Goal: Task Accomplishment & Management: Use online tool/utility

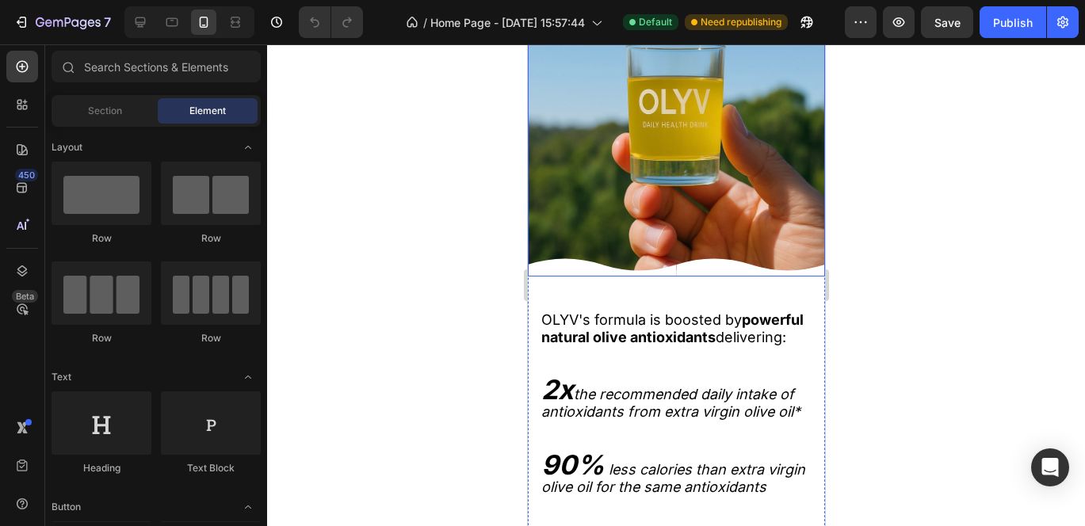
scroll to position [2307, 0]
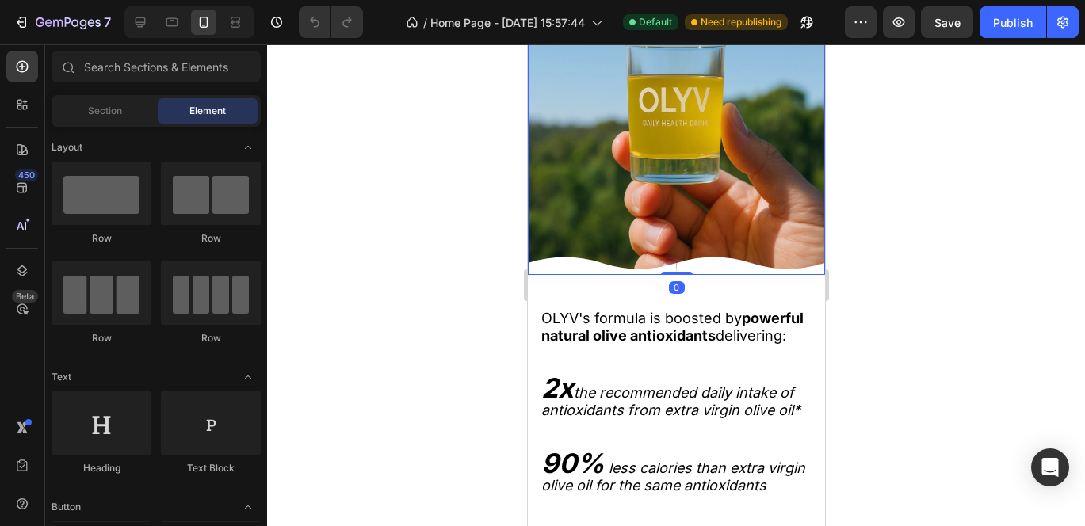
click at [545, 275] on icon at bounding box center [578, 266] width 149 height 18
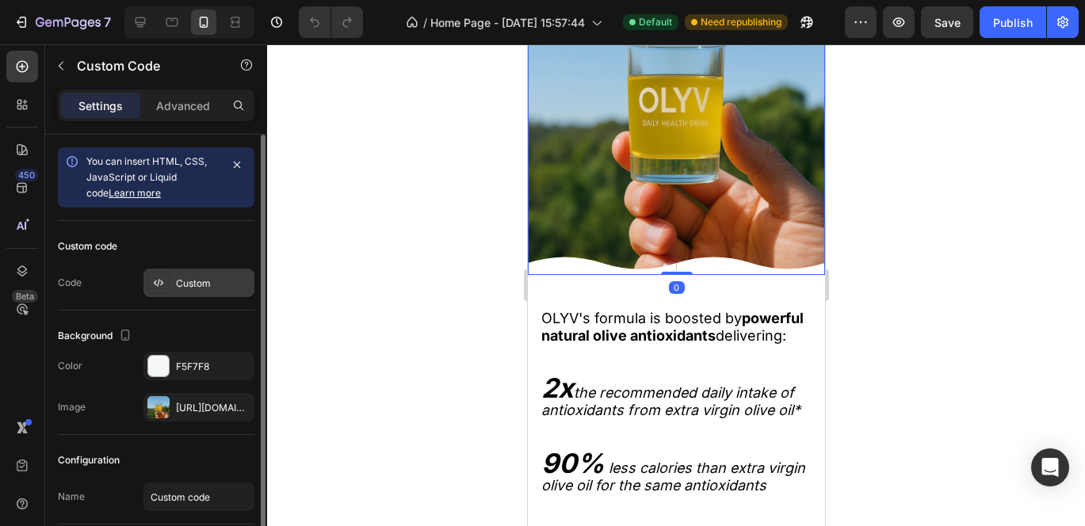
click at [151, 285] on div at bounding box center [158, 283] width 22 height 22
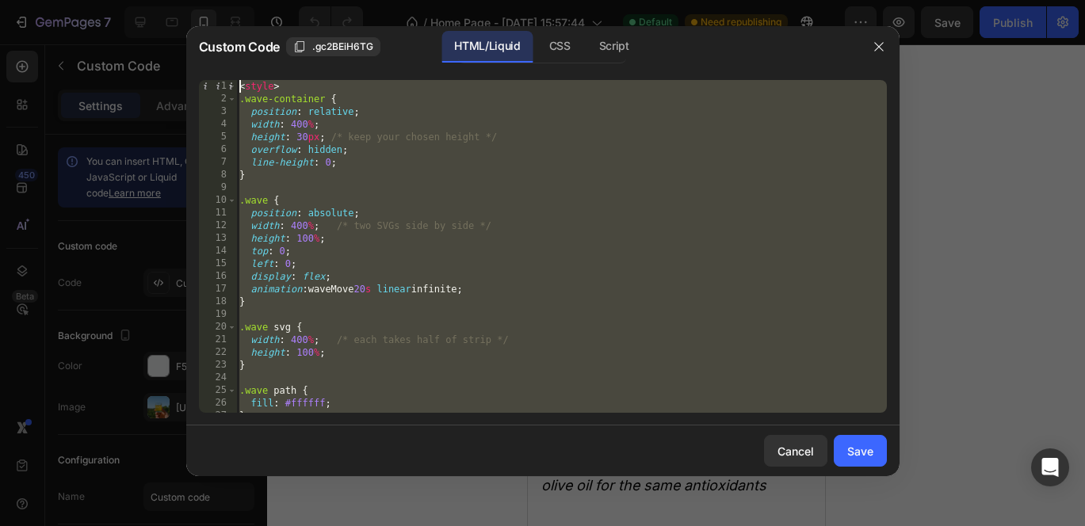
scroll to position [0, 0]
drag, startPoint x: 250, startPoint y: 409, endPoint x: 189, endPoint y: -116, distance: 528.3
click at [189, 0] on html "7 / Home Page - Sep 27, 15:57:44 Default Need republishing Preview Save Publish…" at bounding box center [542, 0] width 1085 height 0
type textarea "<style> .wave-container {"
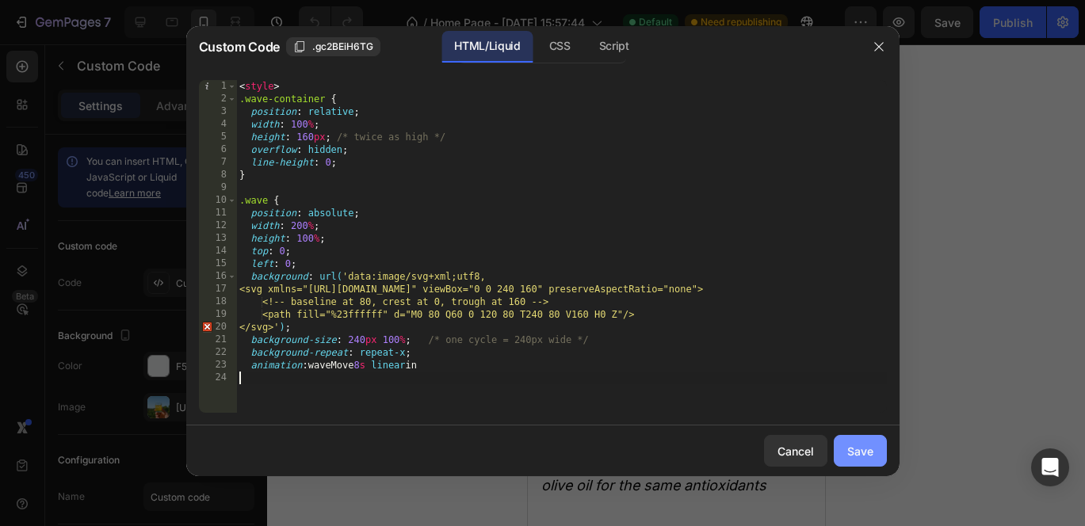
click at [856, 448] on div "Save" at bounding box center [860, 451] width 26 height 17
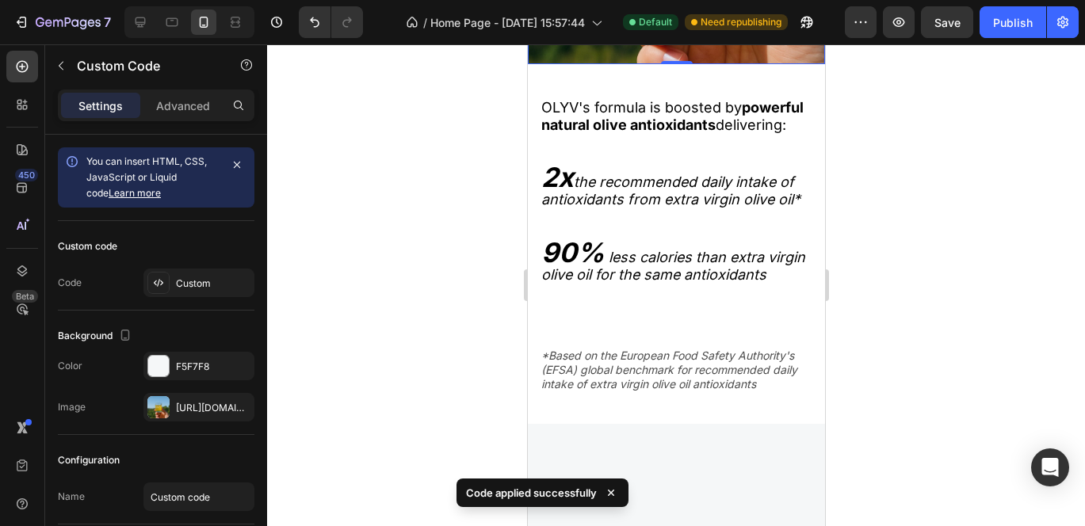
scroll to position [2498, 0]
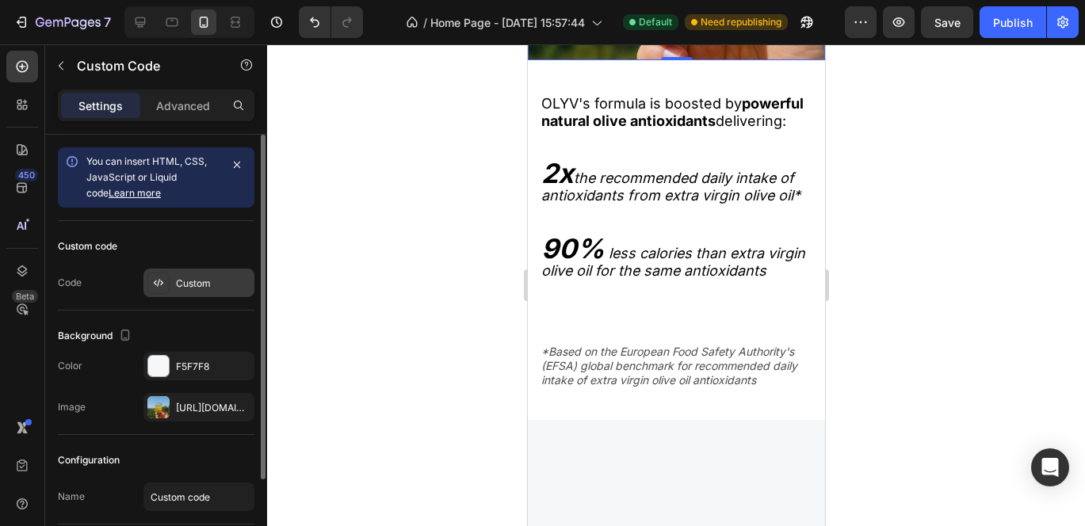
click at [161, 277] on icon at bounding box center [158, 283] width 13 height 13
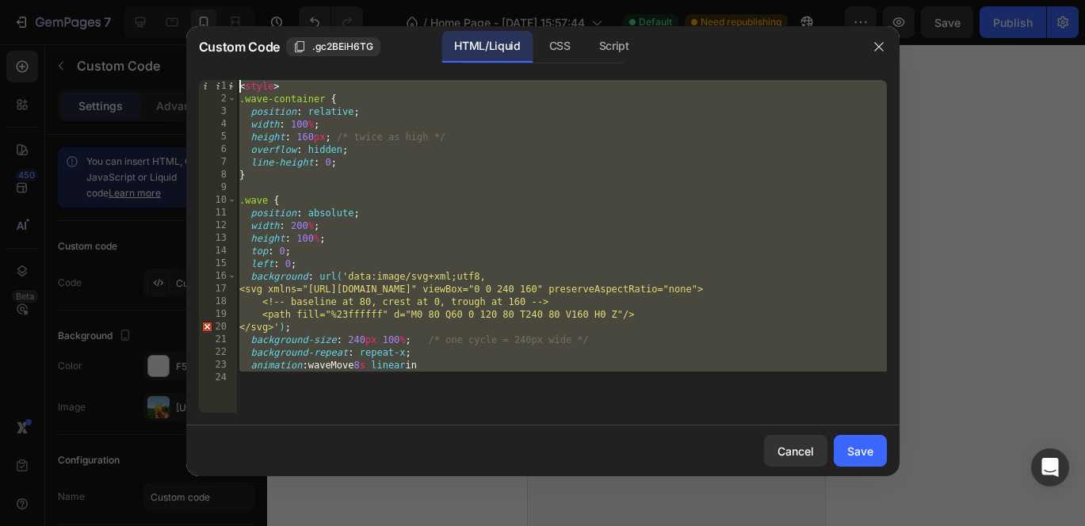
drag, startPoint x: 263, startPoint y: 411, endPoint x: 185, endPoint y: -116, distance: 533.0
click at [185, 0] on html "7 / Home Page - Sep 27, 15:57:44 Default Need republishing Preview Save Publish…" at bounding box center [542, 0] width 1085 height 0
type textarea "<style> .wave-container {"
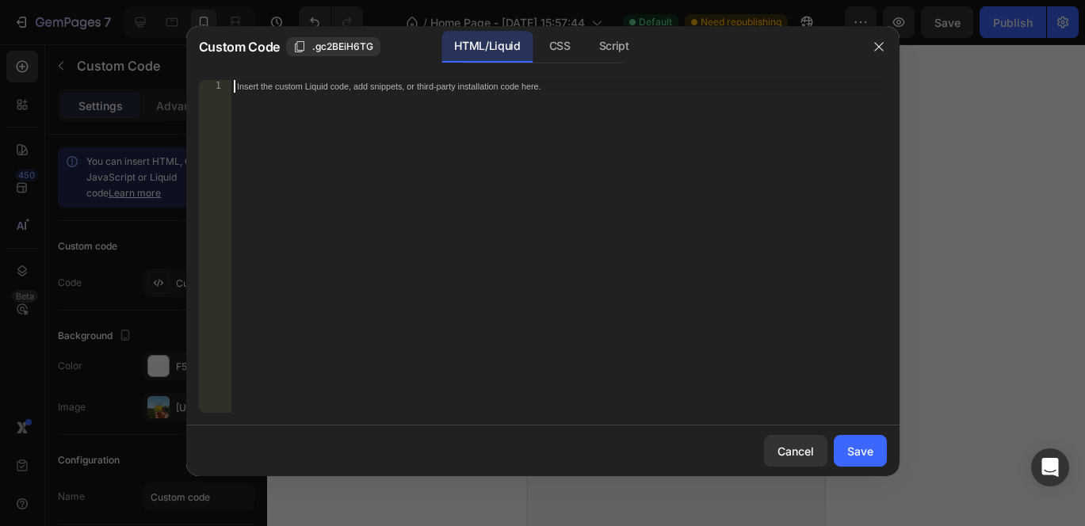
scroll to position [98, 0]
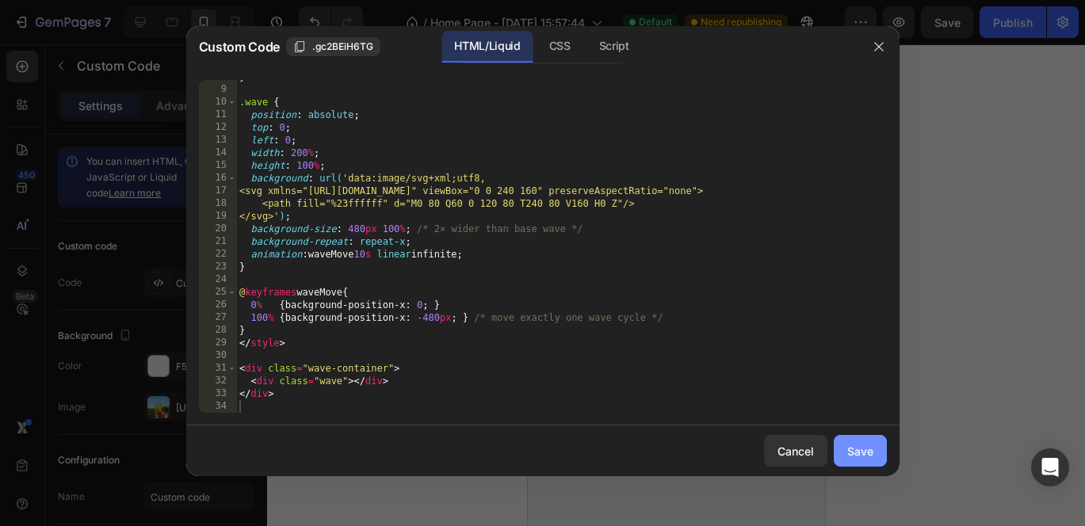
click at [862, 446] on div "Save" at bounding box center [860, 451] width 26 height 17
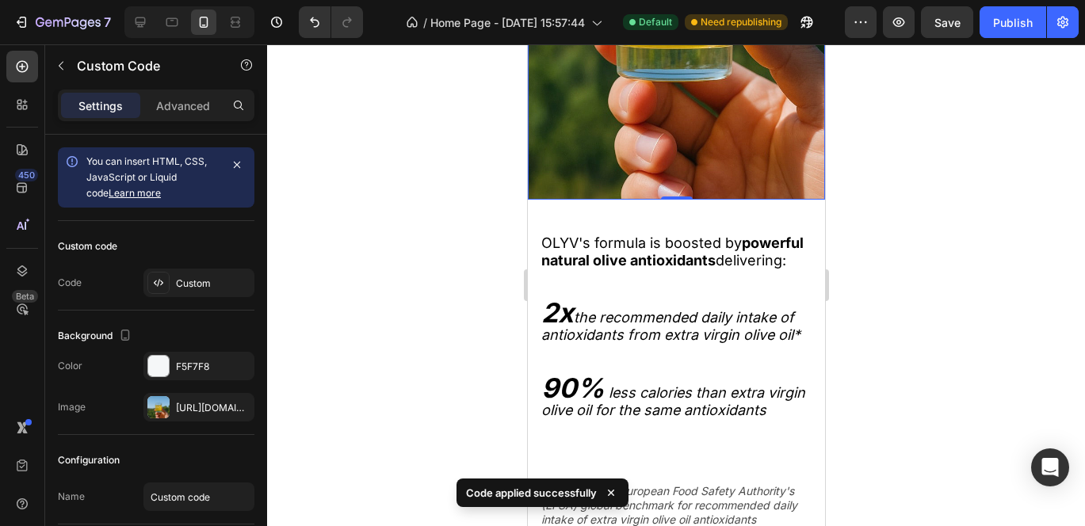
scroll to position [2491, 0]
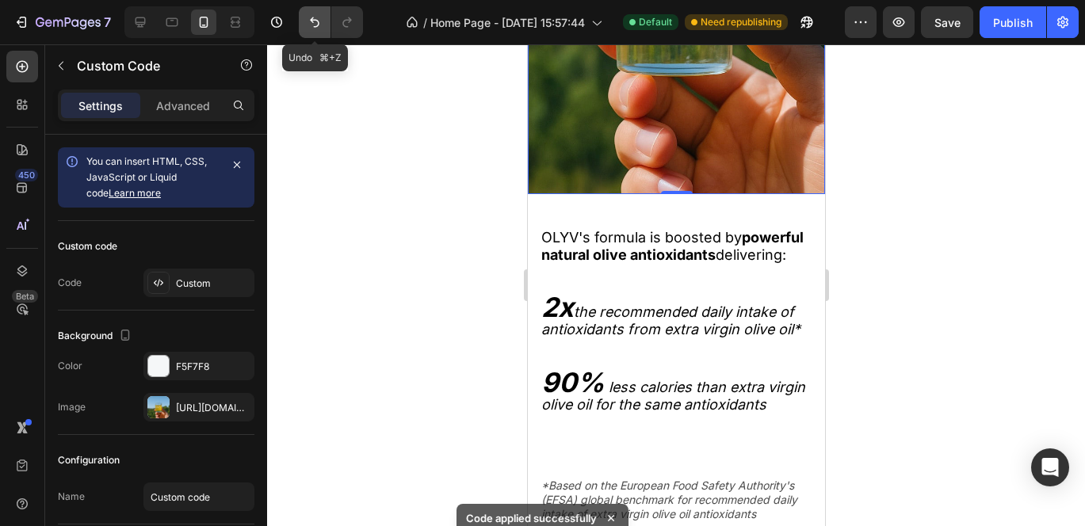
click at [311, 17] on icon "Undo/Redo" at bounding box center [315, 22] width 16 height 16
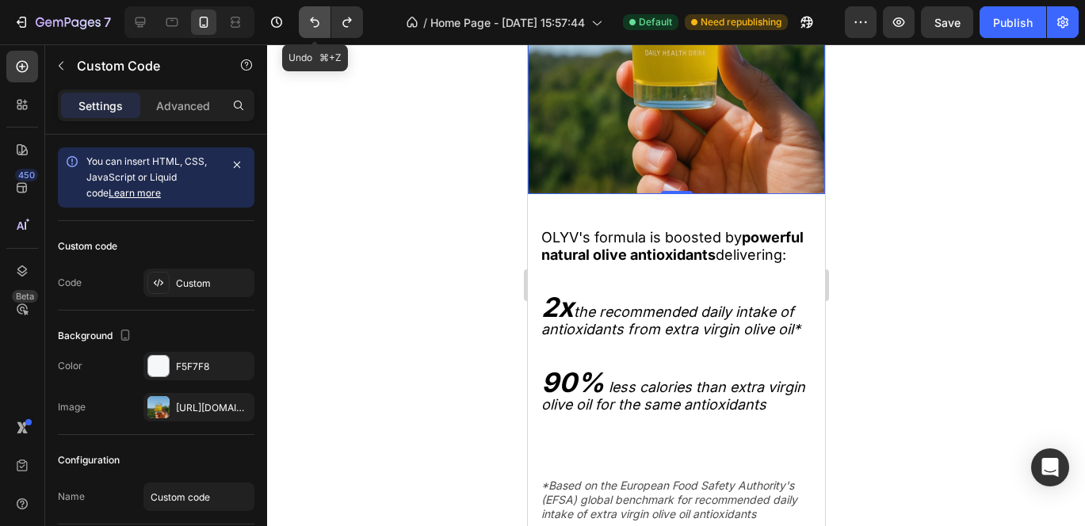
click at [311, 17] on icon "Undo/Redo" at bounding box center [315, 22] width 16 height 16
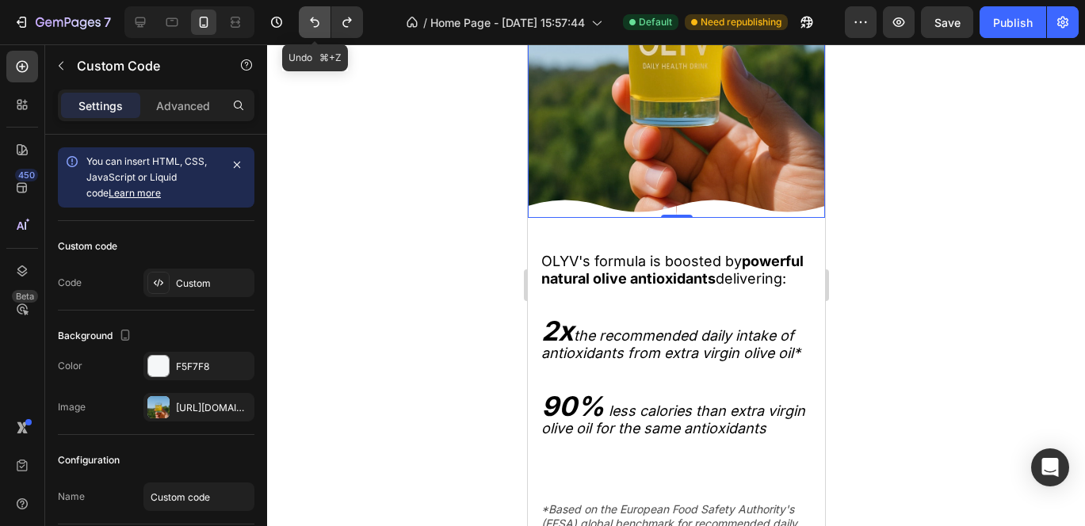
scroll to position [2388, 0]
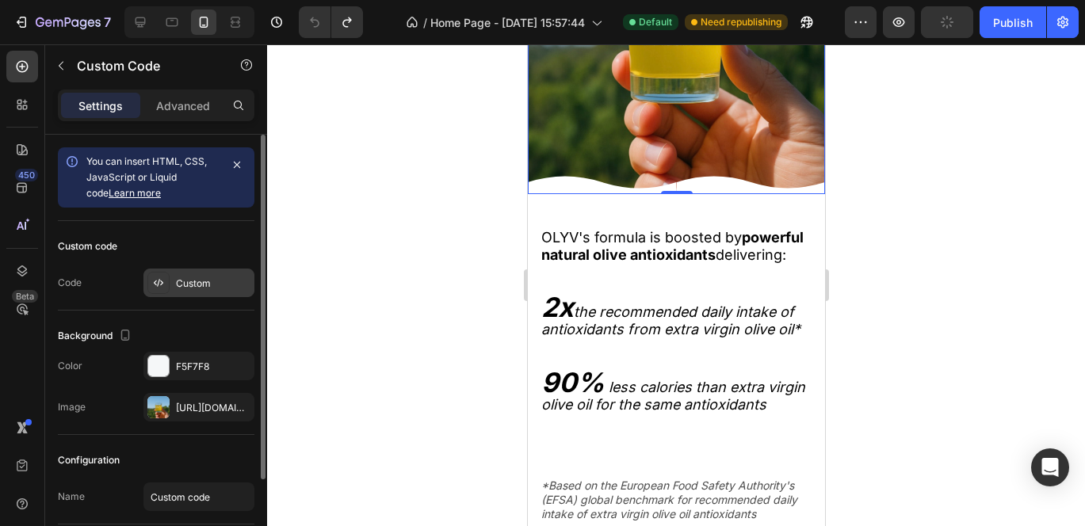
click at [156, 282] on icon at bounding box center [158, 283] width 13 height 13
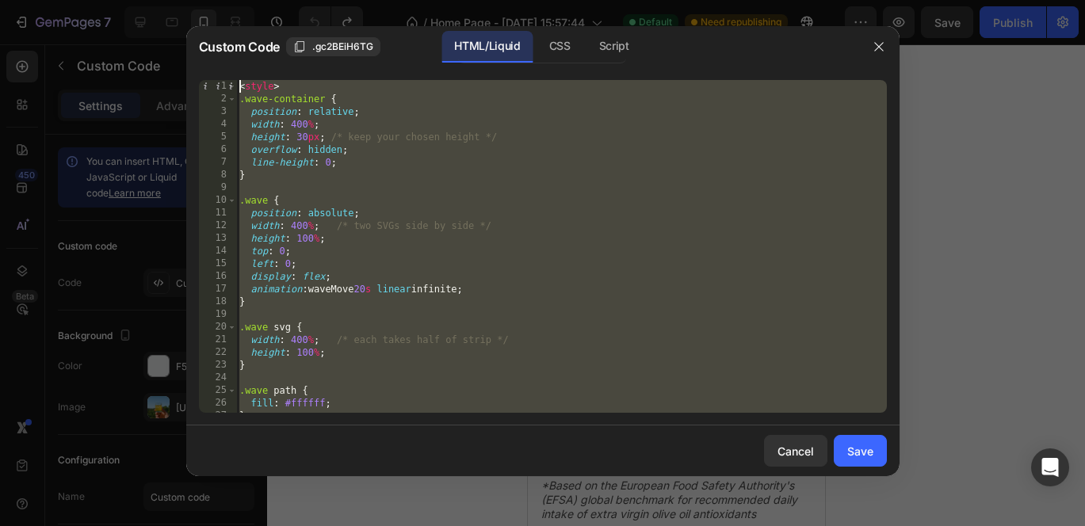
scroll to position [0, 0]
drag, startPoint x: 262, startPoint y: 412, endPoint x: 109, endPoint y: -116, distance: 549.5
click at [109, 0] on html "7 / Home Page - Sep 27, 15:57:44 Default Need republishing Preview Save Publish…" at bounding box center [542, 0] width 1085 height 0
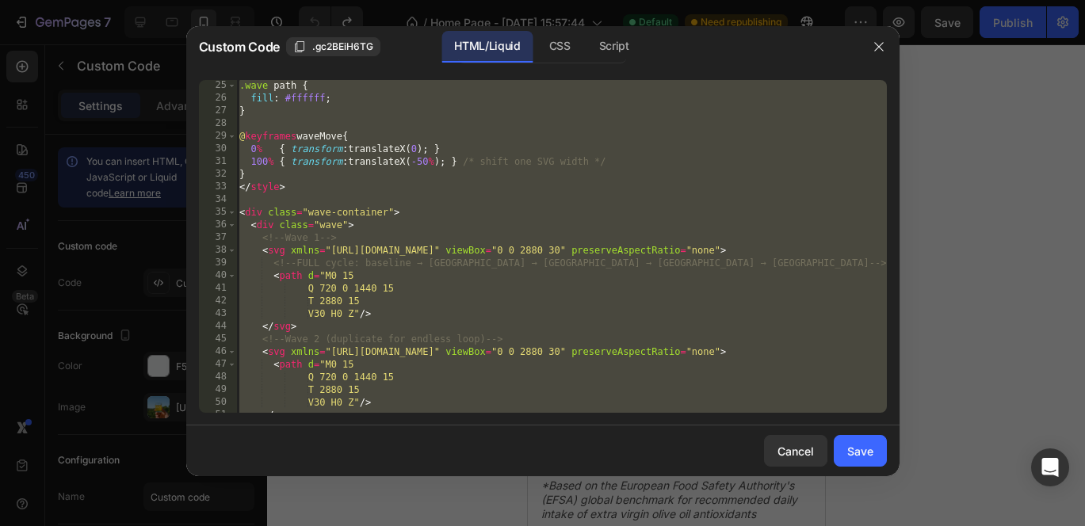
scroll to position [352, 0]
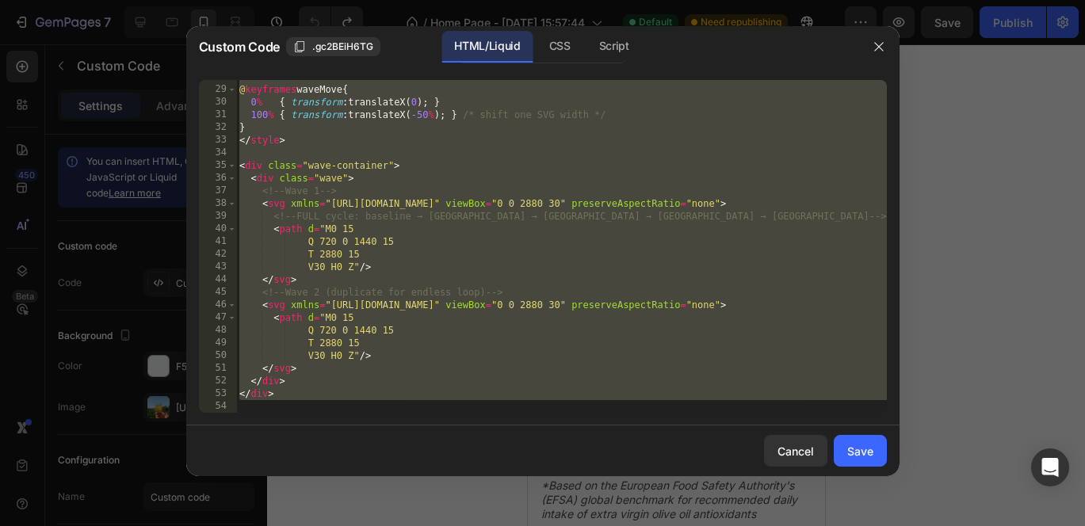
click at [294, 396] on div "@ keyframes waveMove { 0 % { transform : translateX( 0 ) ; } 100 % { transform …" at bounding box center [561, 246] width 651 height 333
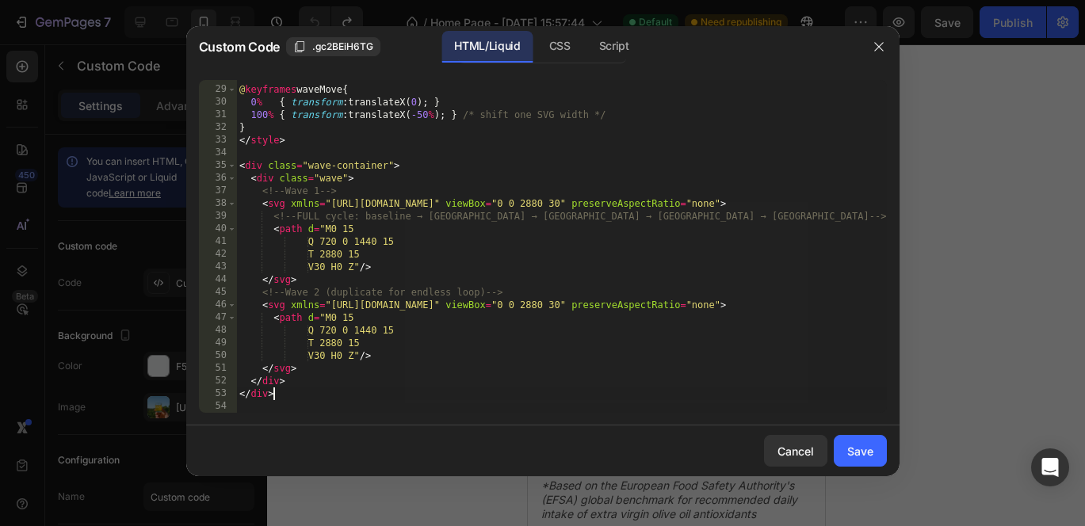
scroll to position [0, 0]
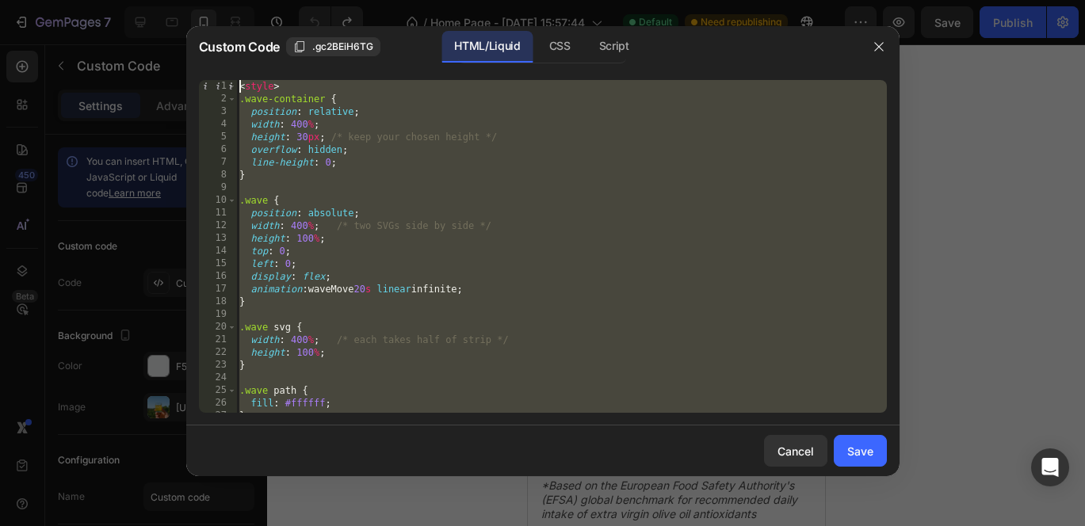
drag, startPoint x: 287, startPoint y: 395, endPoint x: 161, endPoint y: -116, distance: 525.8
click at [55, 0] on html "7 / Home Page - Sep 27, 15:57:44 Default Need republishing Preview Save Publish…" at bounding box center [542, 0] width 1085 height 0
type textarea "<style> .wave-container {"
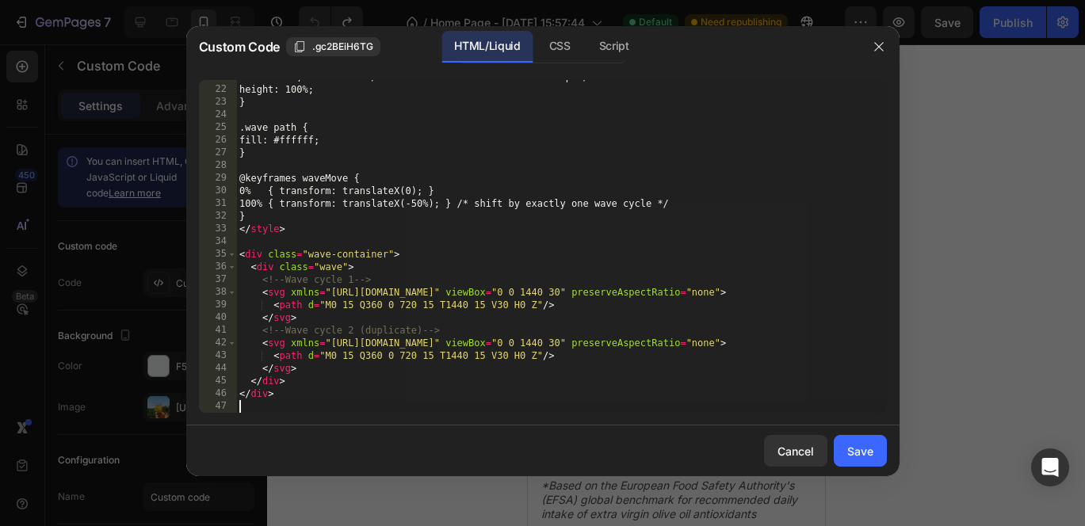
scroll to position [263, 0]
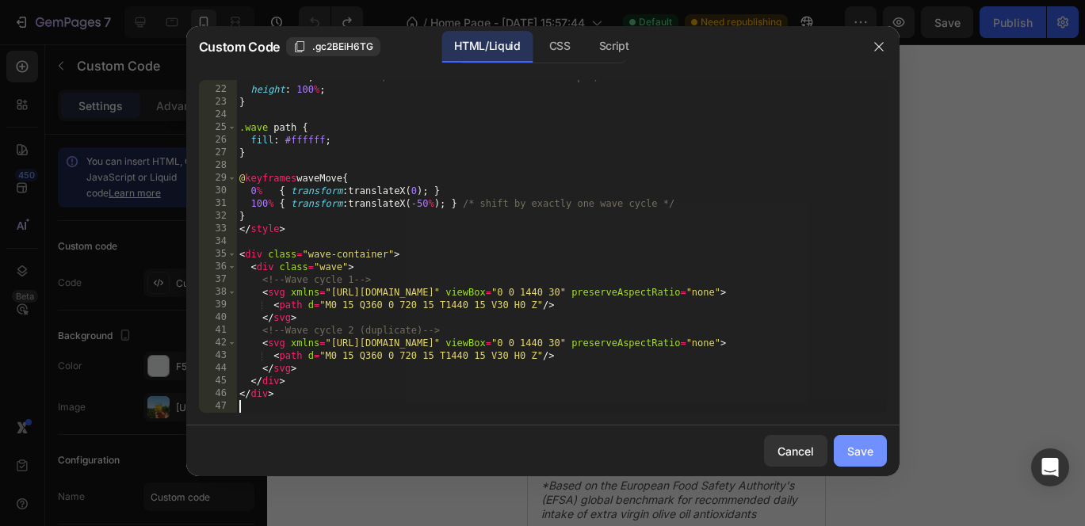
click at [851, 446] on div "Save" at bounding box center [860, 451] width 26 height 17
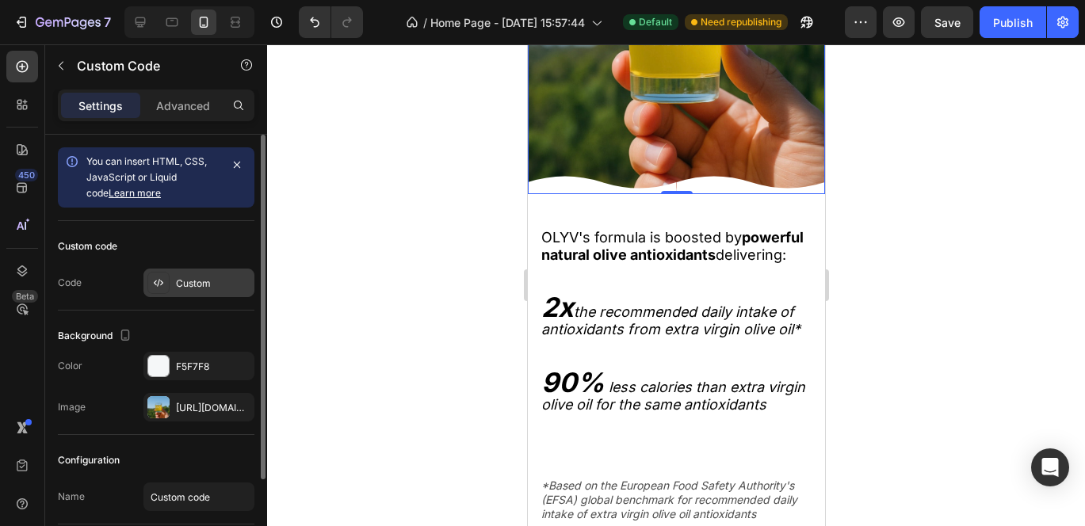
click at [154, 285] on icon at bounding box center [158, 283] width 13 height 13
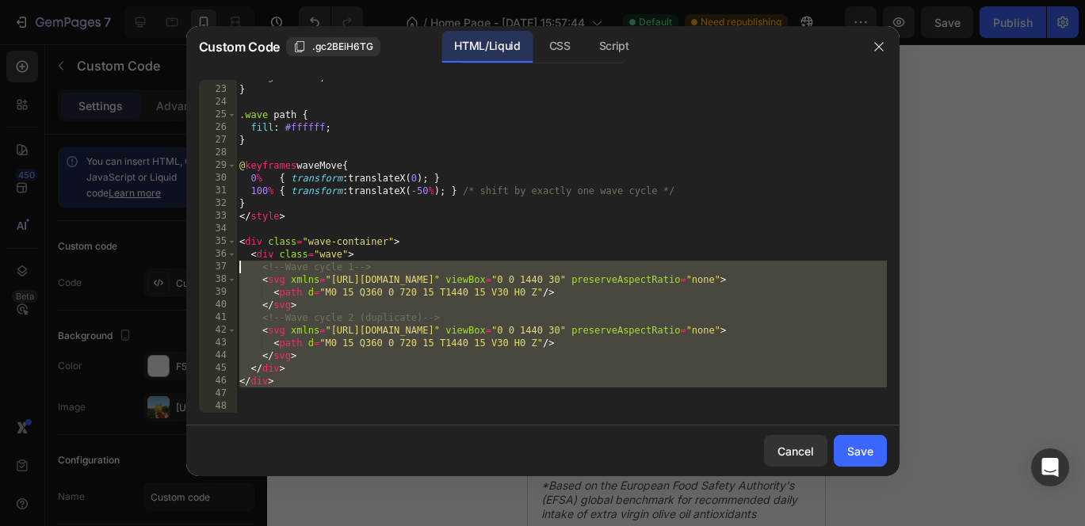
scroll to position [0, 0]
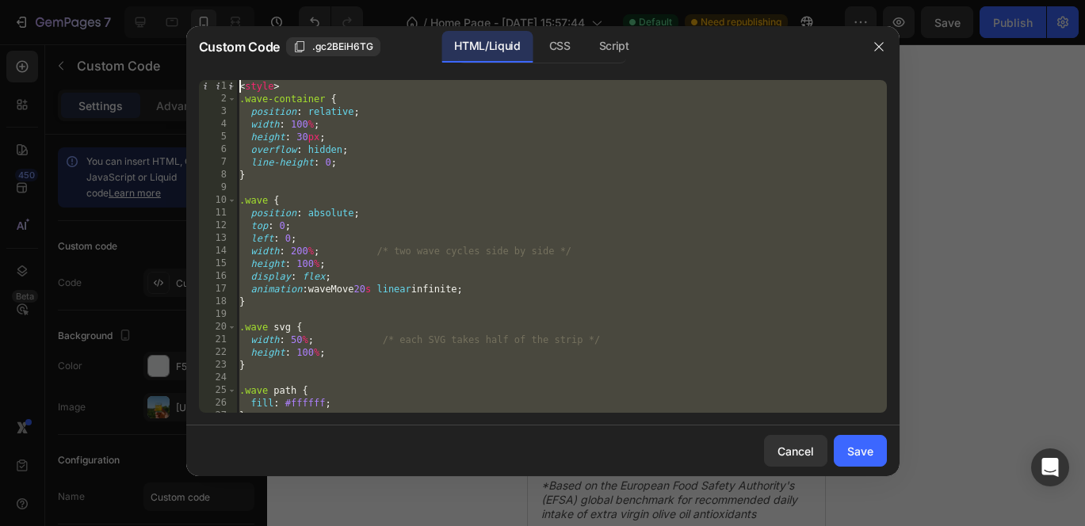
drag, startPoint x: 257, startPoint y: 396, endPoint x: 201, endPoint y: -116, distance: 514.3
click at [116, 0] on html "7 / Home Page - Sep 27, 15:57:44 Default Need republishing Preview Save Publish…" at bounding box center [542, 0] width 1085 height 0
type textarea "<style> .wave-container {"
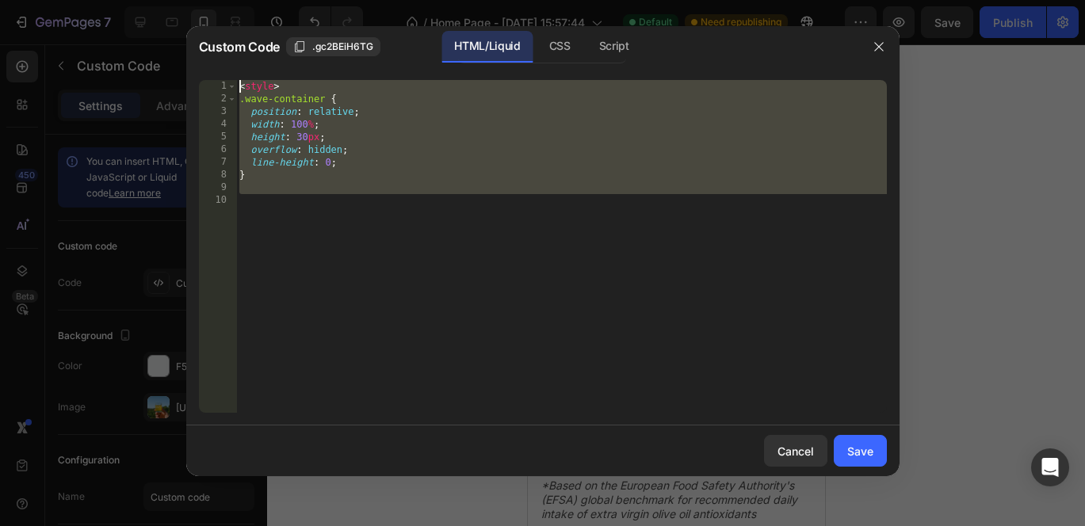
drag, startPoint x: 250, startPoint y: 205, endPoint x: 235, endPoint y: 36, distance: 169.5
click at [235, 36] on div "Custom Code .gc2BEiH6TG HTML/Liquid CSS Script 1 2 3 4 5 6 7 8 9 10 < style > .…" at bounding box center [542, 251] width 713 height 450
type textarea "<style> .wave-container {"
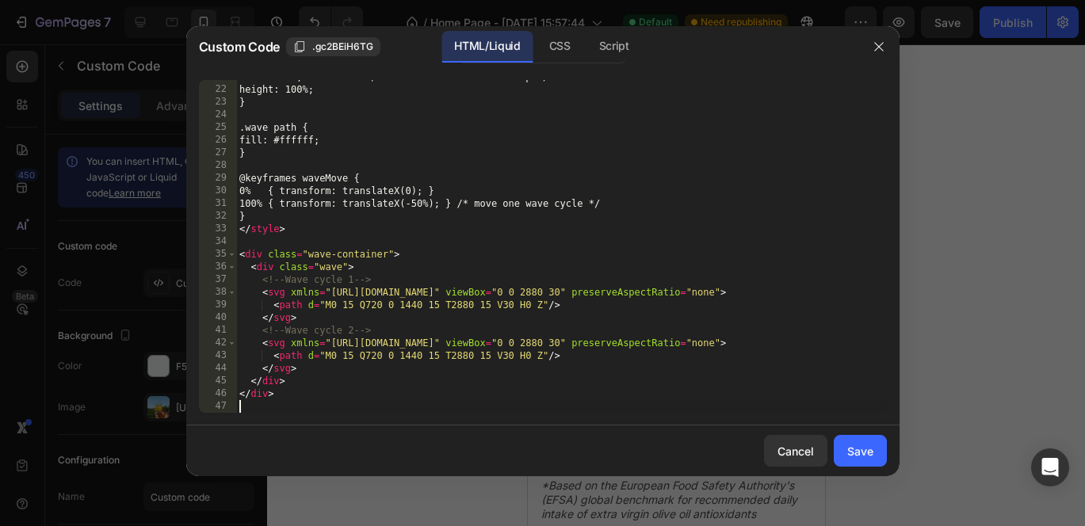
scroll to position [263, 0]
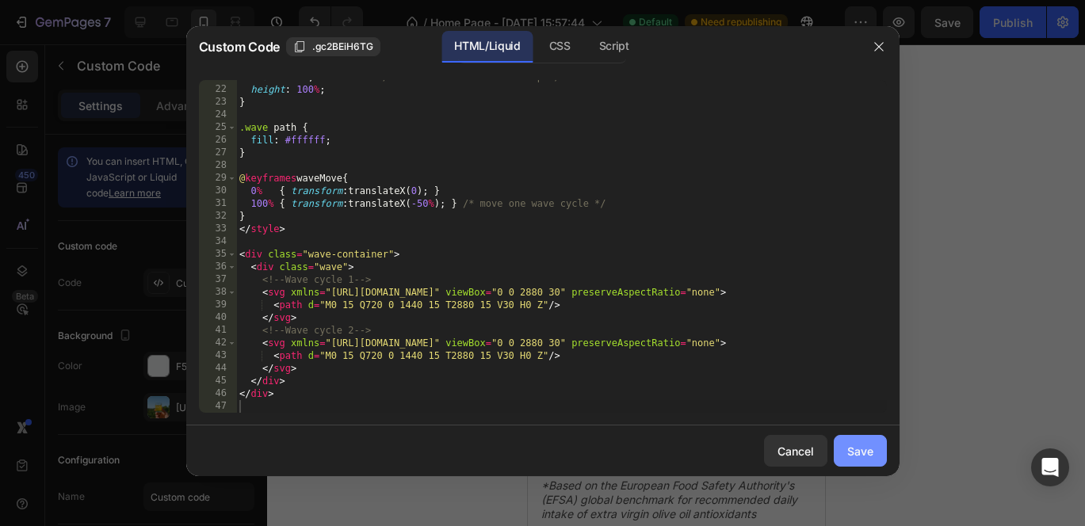
click at [859, 452] on div "Save" at bounding box center [860, 451] width 26 height 17
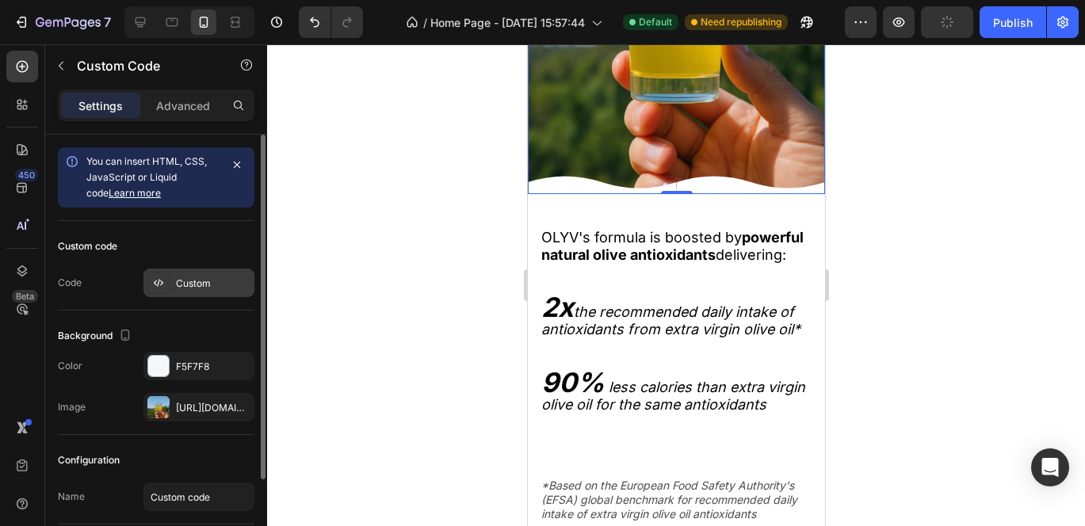
click at [159, 280] on icon at bounding box center [158, 283] width 3 height 8
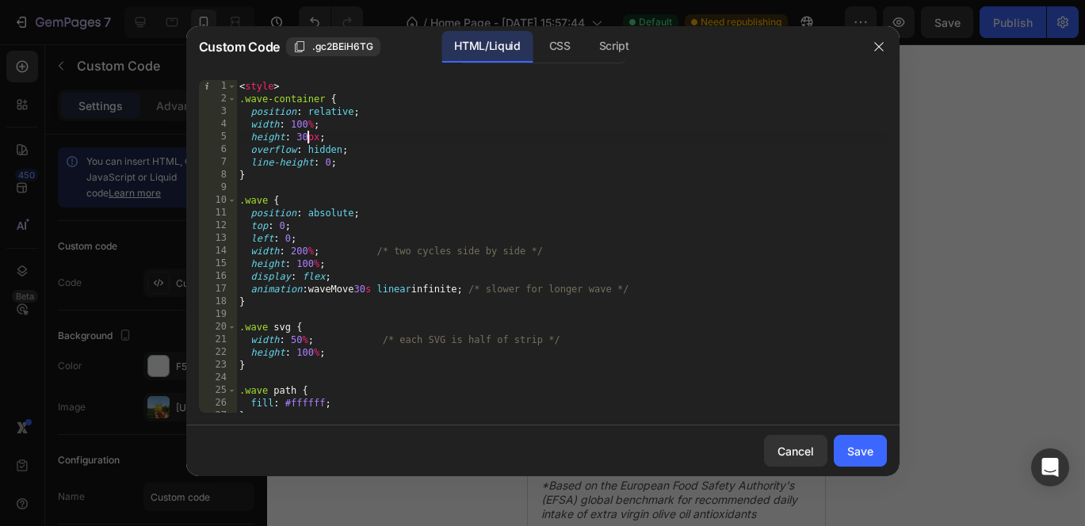
click at [308, 139] on div "< style > .wave-container { position : relative ; width : 100 % ; height : 30 p…" at bounding box center [561, 259] width 651 height 358
type textarea "height: 6px;"
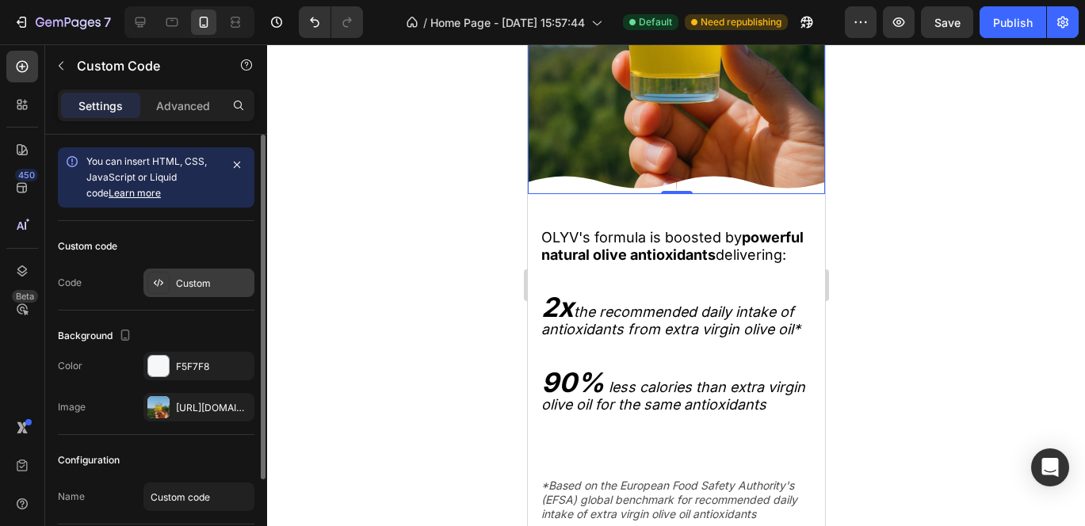
click at [155, 285] on icon at bounding box center [155, 283] width 3 height 5
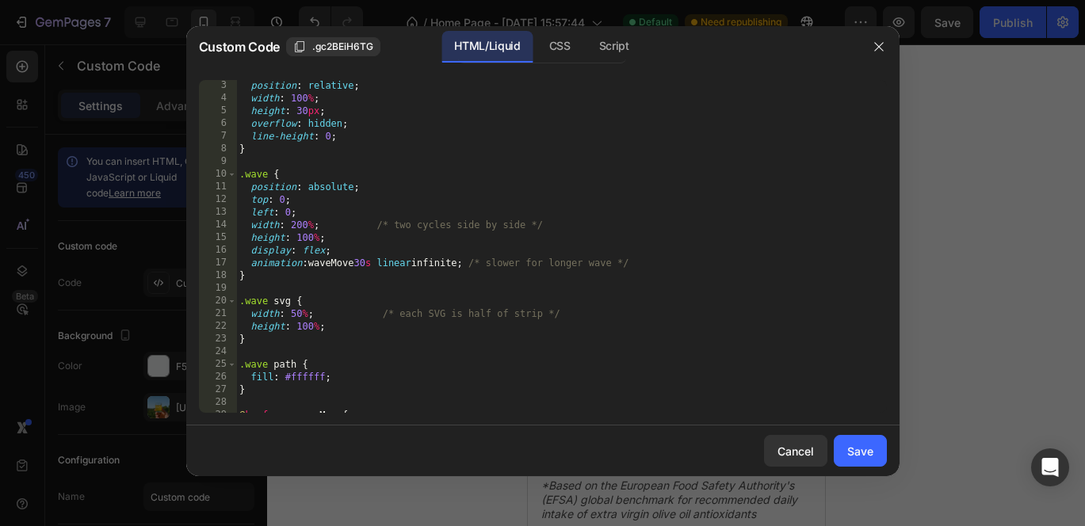
scroll to position [0, 0]
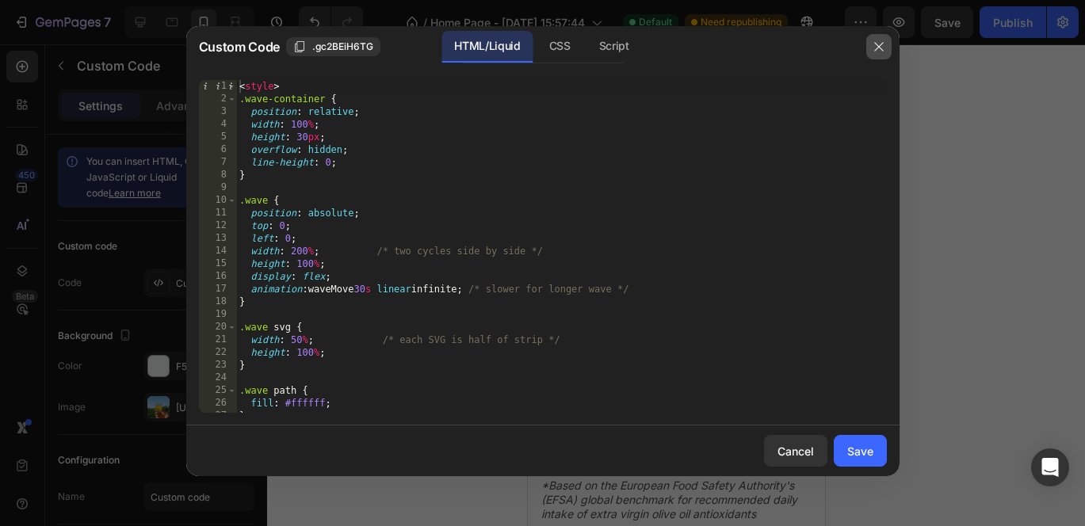
click at [878, 45] on icon "button" at bounding box center [878, 46] width 9 height 9
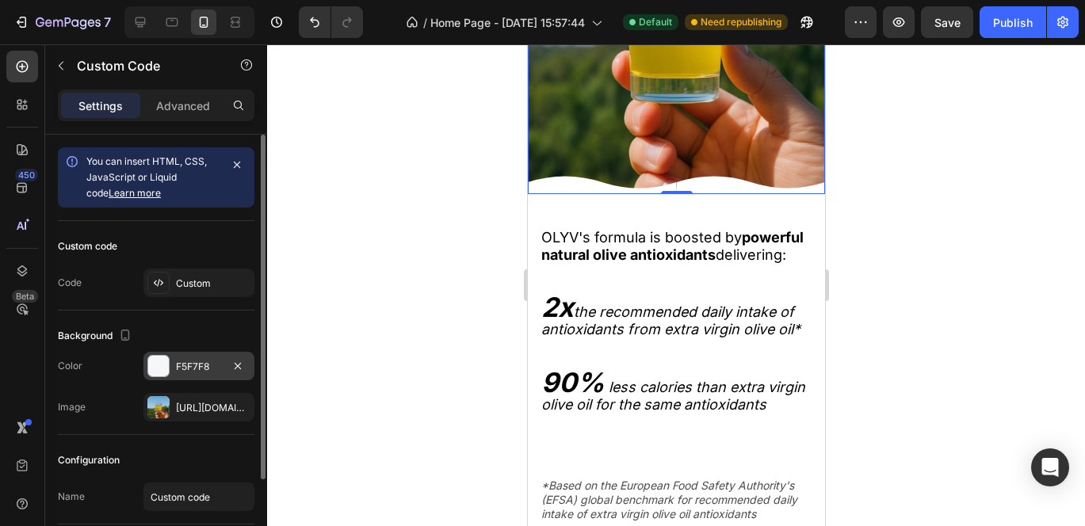
click at [159, 360] on div at bounding box center [158, 366] width 21 height 21
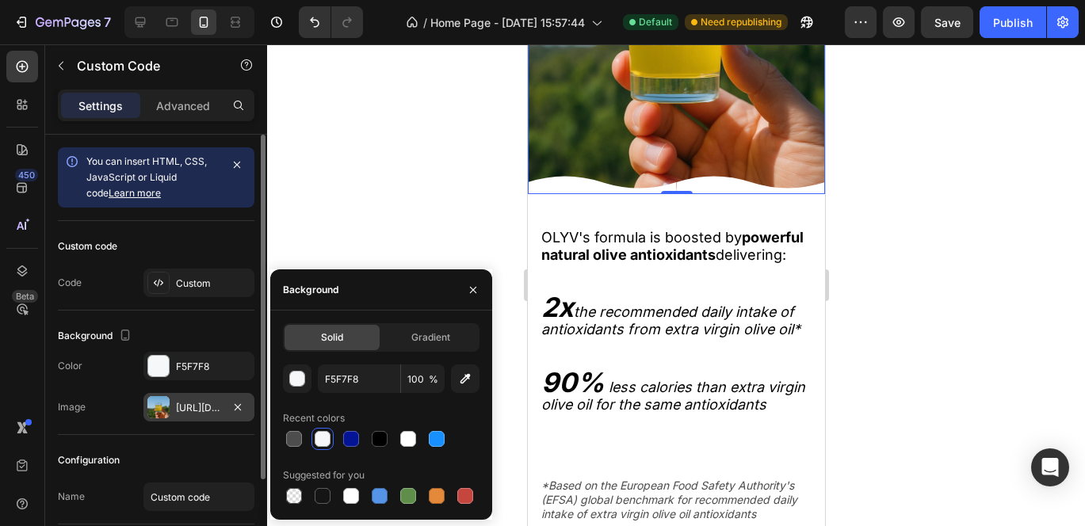
click at [163, 414] on div at bounding box center [158, 407] width 22 height 22
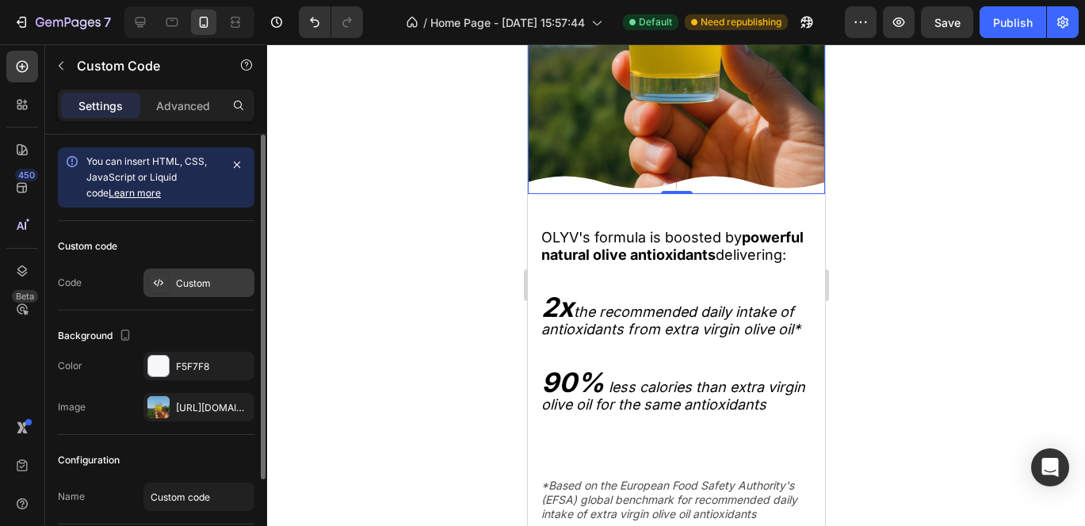
click at [159, 285] on icon at bounding box center [158, 283] width 13 height 13
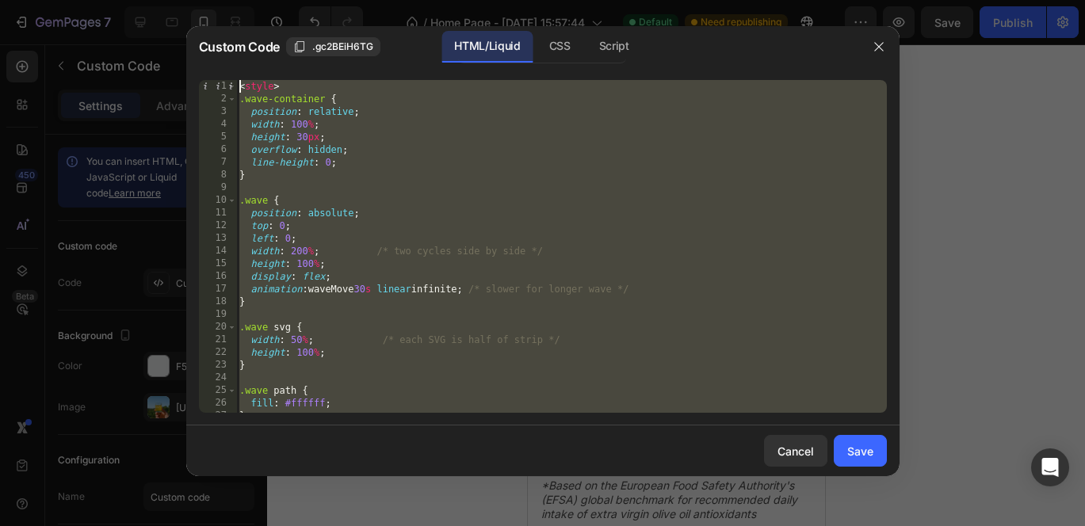
drag, startPoint x: 295, startPoint y: 409, endPoint x: 172, endPoint y: -116, distance: 539.0
click at [73, 0] on html "7 / Home Page - Sep 27, 15:57:44 Default Need republishing Preview Save Publish…" at bounding box center [542, 0] width 1085 height 0
type textarea "<style> .wave-container {"
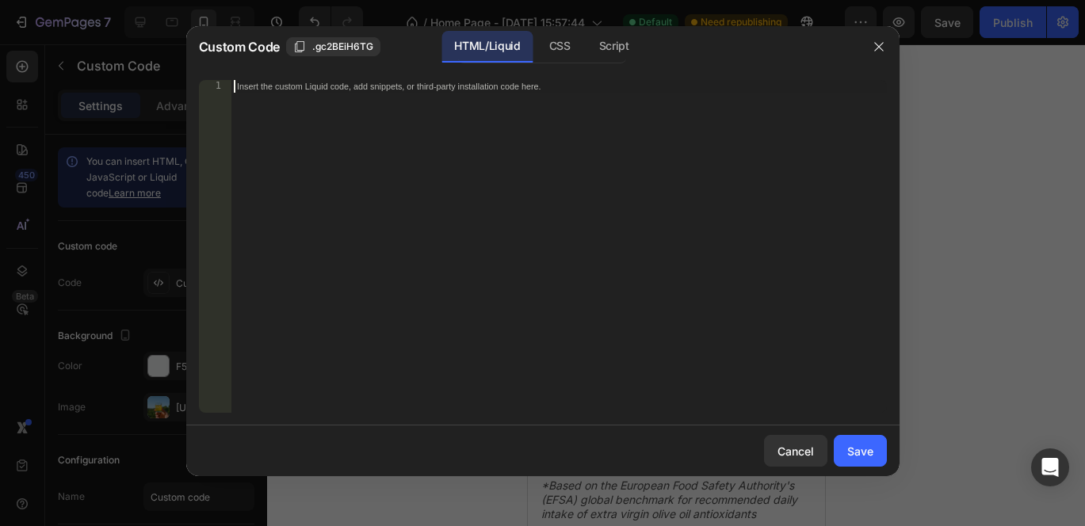
scroll to position [212, 0]
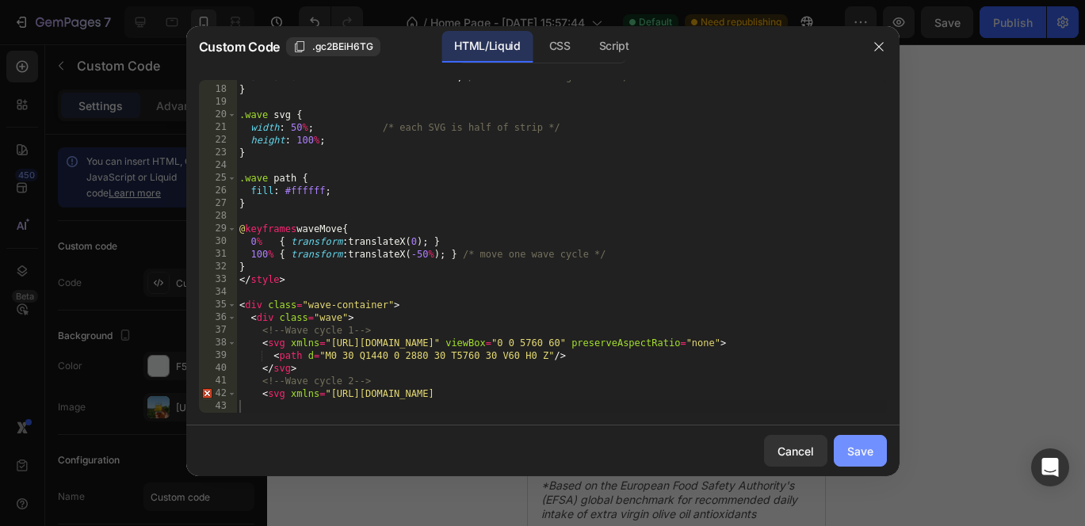
click at [872, 442] on button "Save" at bounding box center [860, 451] width 53 height 32
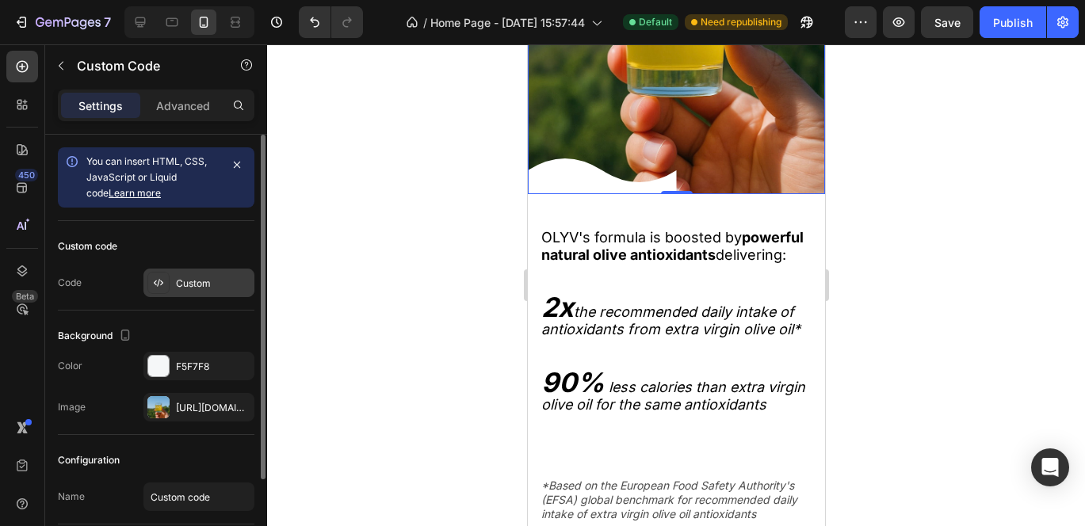
click at [155, 284] on icon at bounding box center [155, 283] width 3 height 5
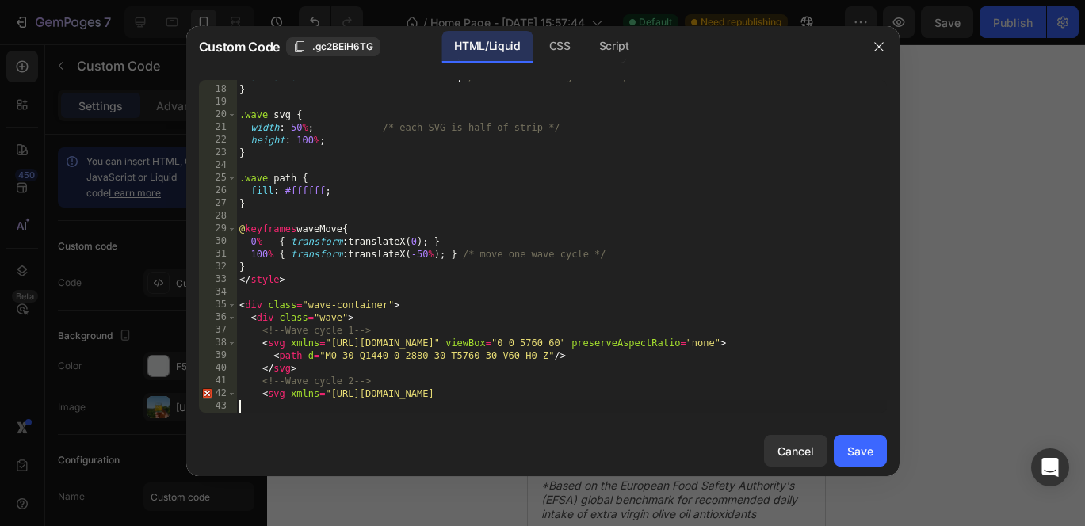
scroll to position [0, 0]
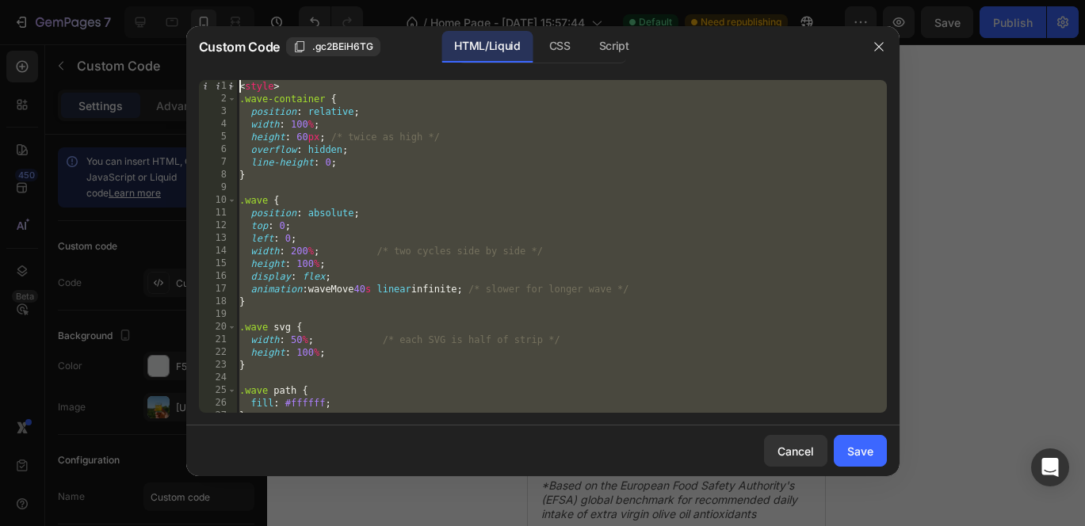
drag, startPoint x: 256, startPoint y: 412, endPoint x: 183, endPoint y: -116, distance: 533.0
click at [99, 0] on html "7 / Home Page - Sep 27, 15:57:44 Default Need republishing Preview Save Publish…" at bounding box center [542, 0] width 1085 height 0
type textarea "<style> .wave-container {"
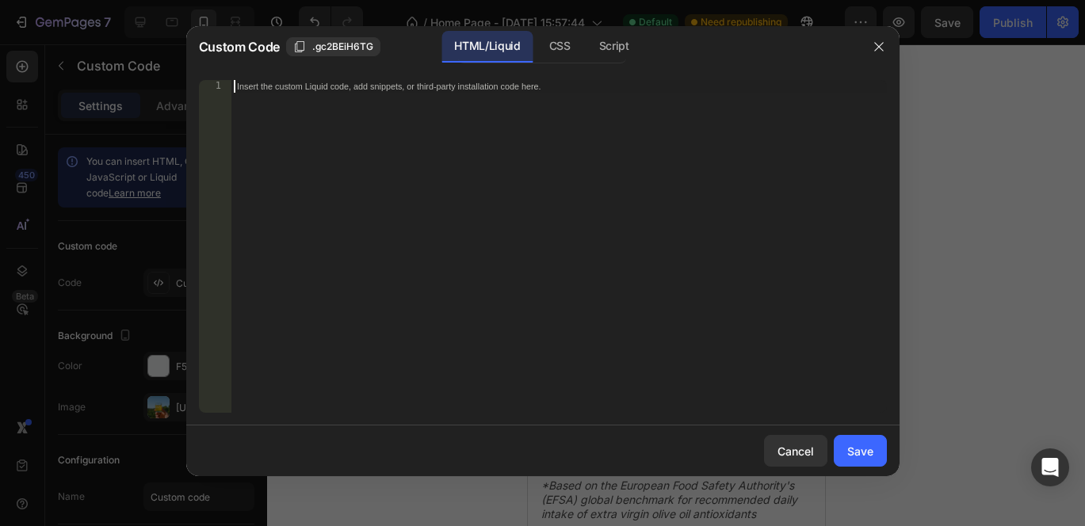
scroll to position [60, 0]
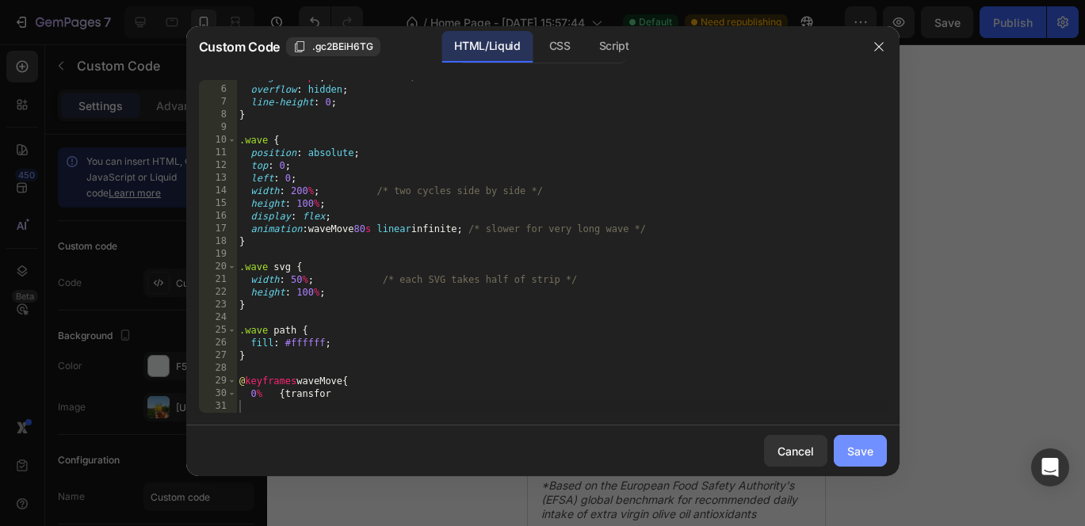
click at [852, 459] on button "Save" at bounding box center [860, 451] width 53 height 32
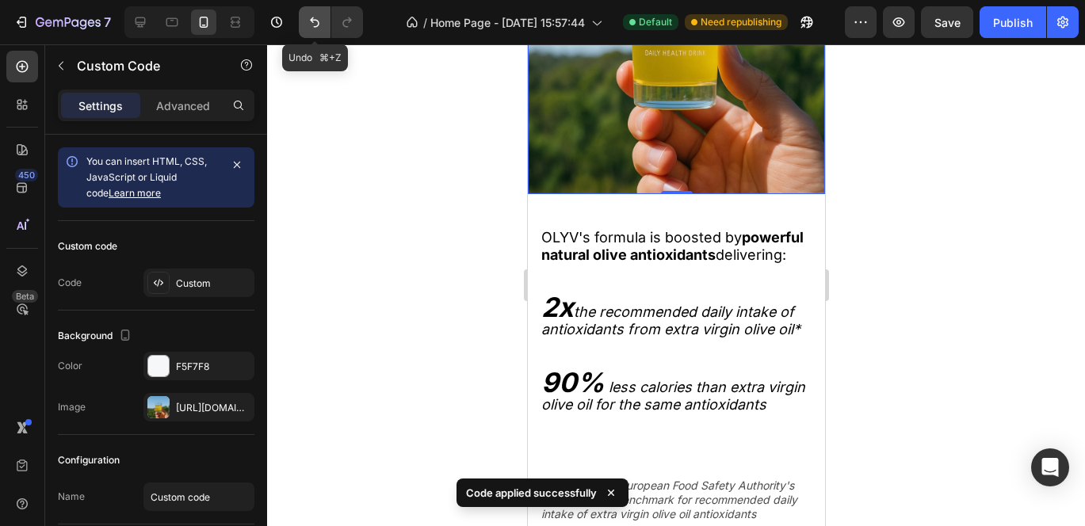
click at [313, 33] on button "Undo/Redo" at bounding box center [315, 22] width 32 height 32
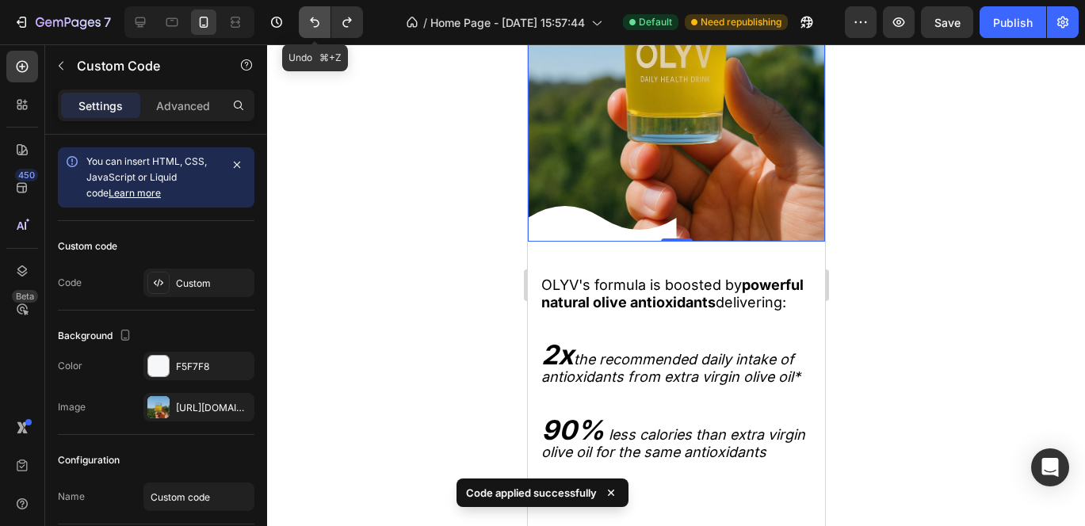
scroll to position [2411, 0]
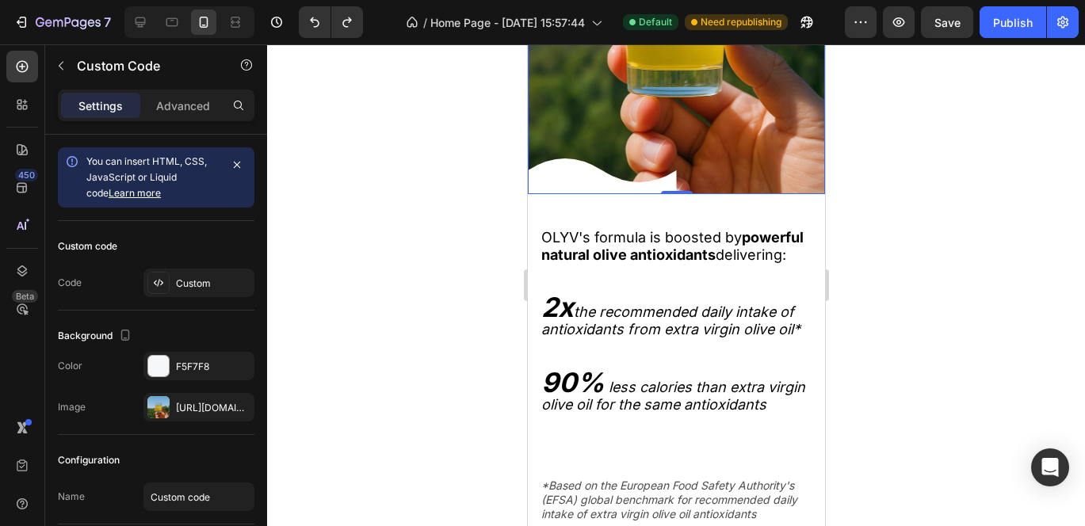
click at [571, 194] on icon at bounding box center [599, 177] width 149 height 36
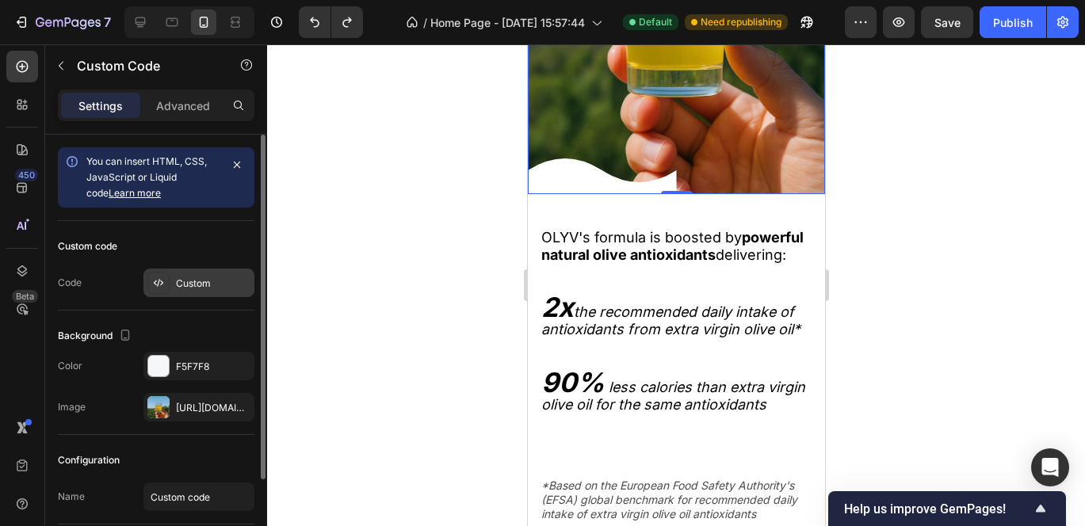
click at [158, 281] on icon at bounding box center [158, 283] width 3 height 8
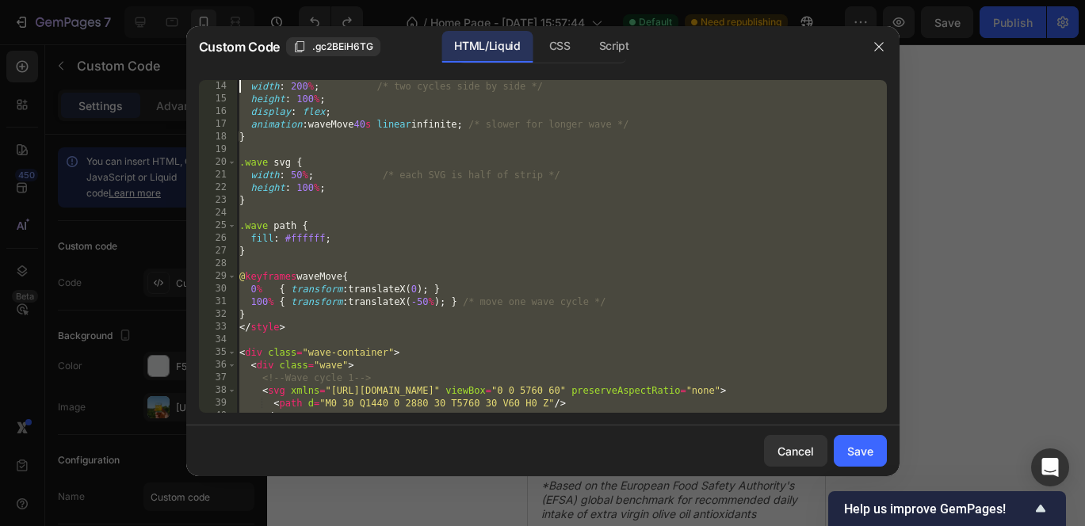
scroll to position [0, 0]
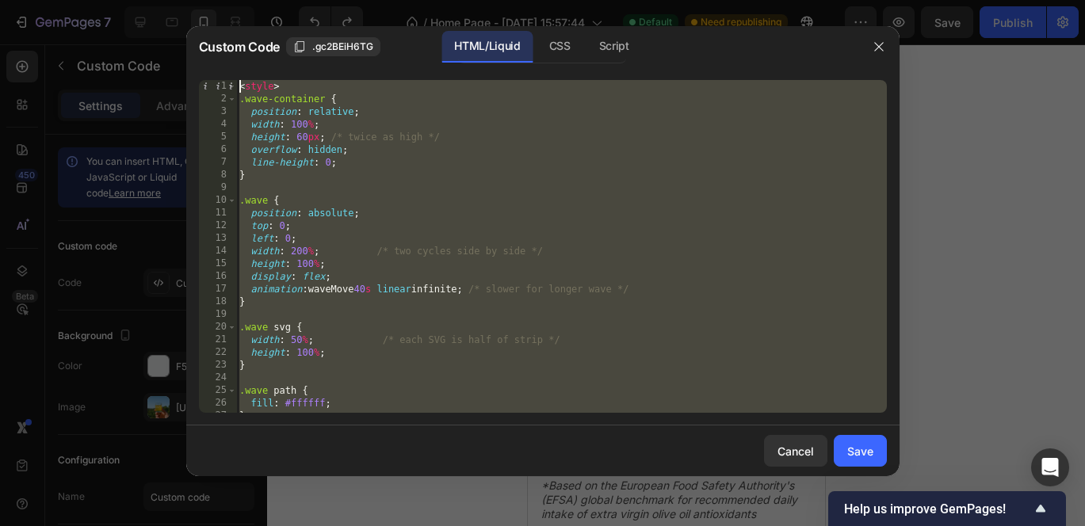
drag, startPoint x: 266, startPoint y: 411, endPoint x: 183, endPoint y: -95, distance: 512.4
click at [183, 0] on html "7 / Home Page - Sep 27, 15:57:44 Default Need republishing Preview Save Publish…" at bounding box center [542, 0] width 1085 height 0
type textarea "<style> .wave-container {"
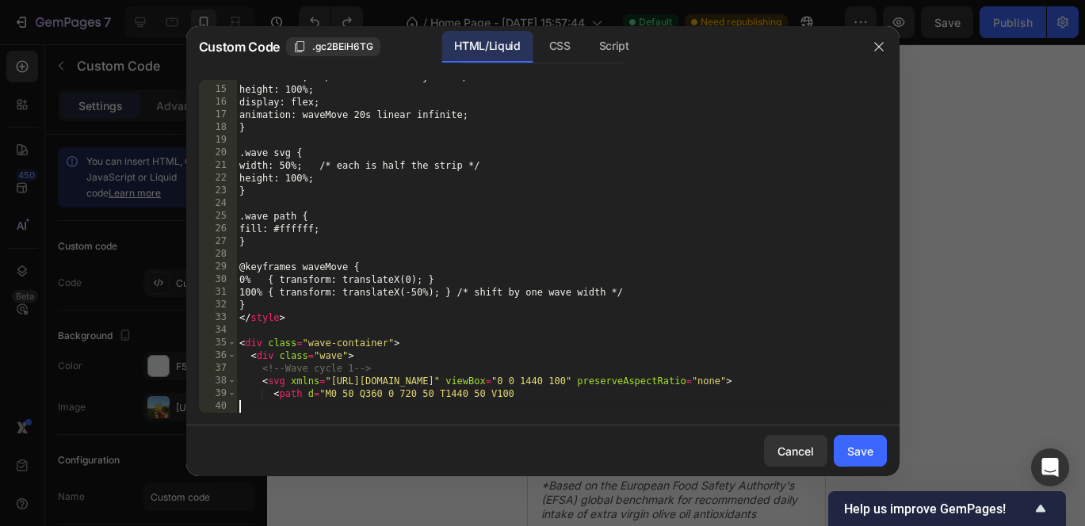
scroll to position [174, 0]
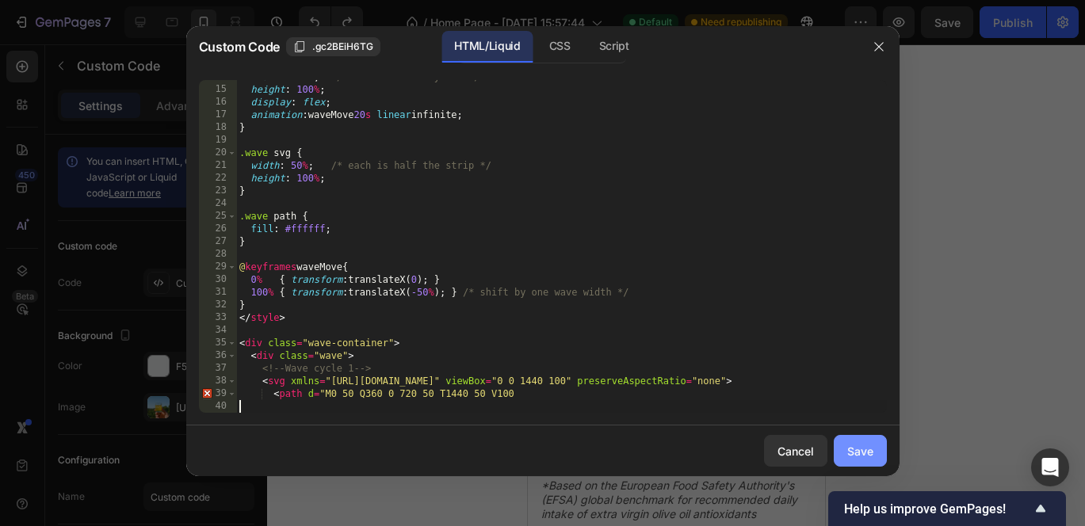
click at [863, 449] on div "Save" at bounding box center [860, 451] width 26 height 17
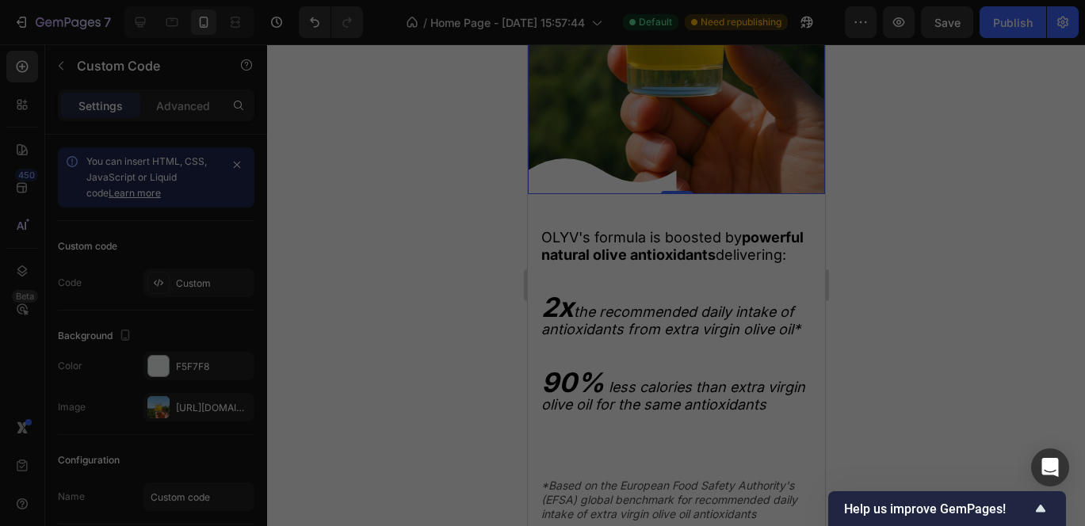
scroll to position [2443, 0]
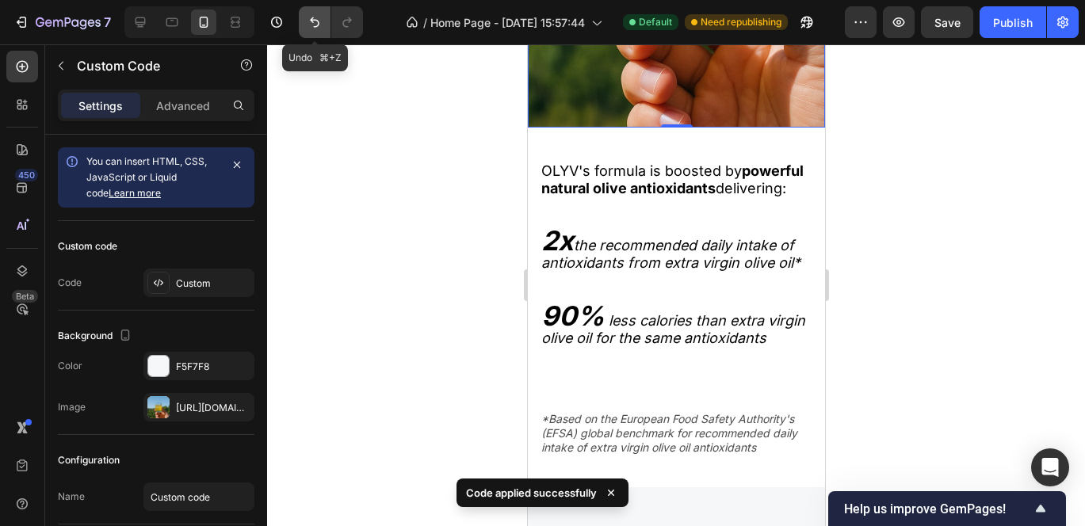
click at [312, 25] on icon "Undo/Redo" at bounding box center [315, 22] width 16 height 16
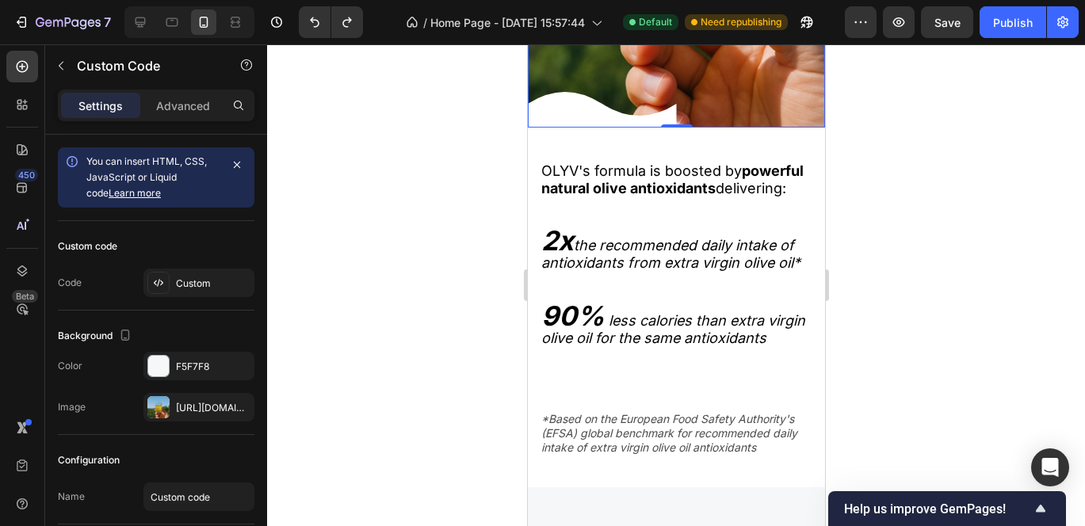
click at [569, 128] on icon at bounding box center [599, 110] width 149 height 36
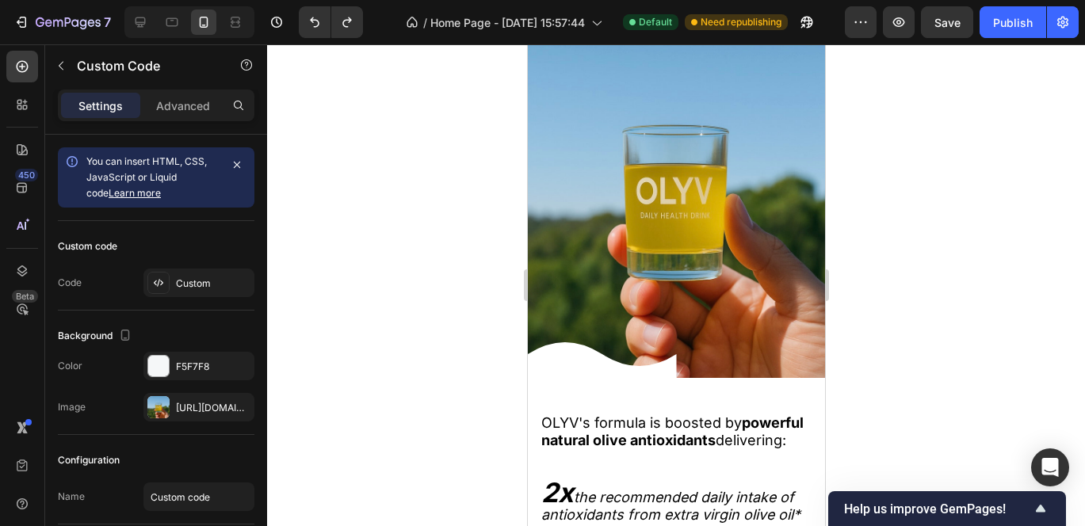
scroll to position [2459, 0]
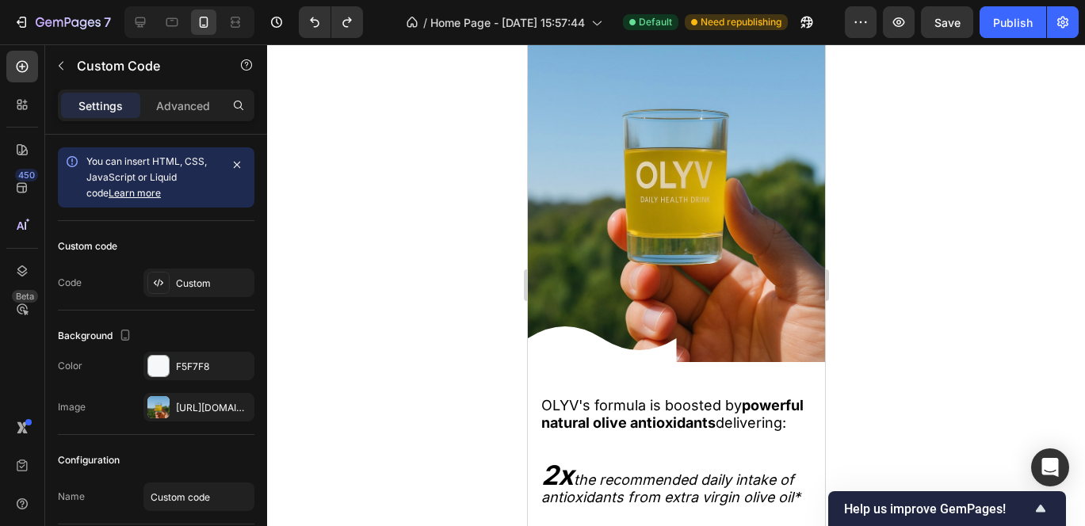
click at [568, 338] on icon at bounding box center [595, 345] width 149 height 36
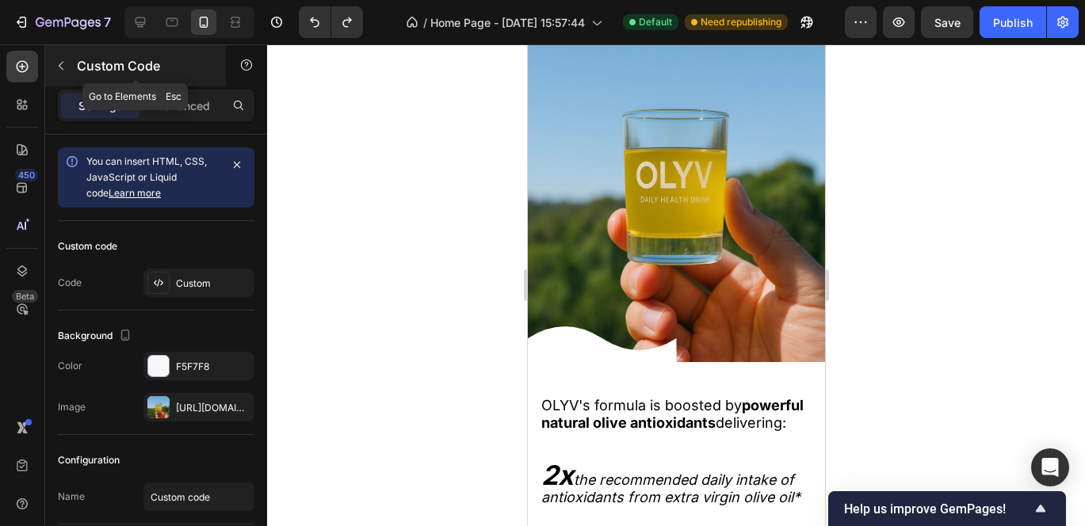
click at [67, 73] on button "button" at bounding box center [60, 65] width 25 height 25
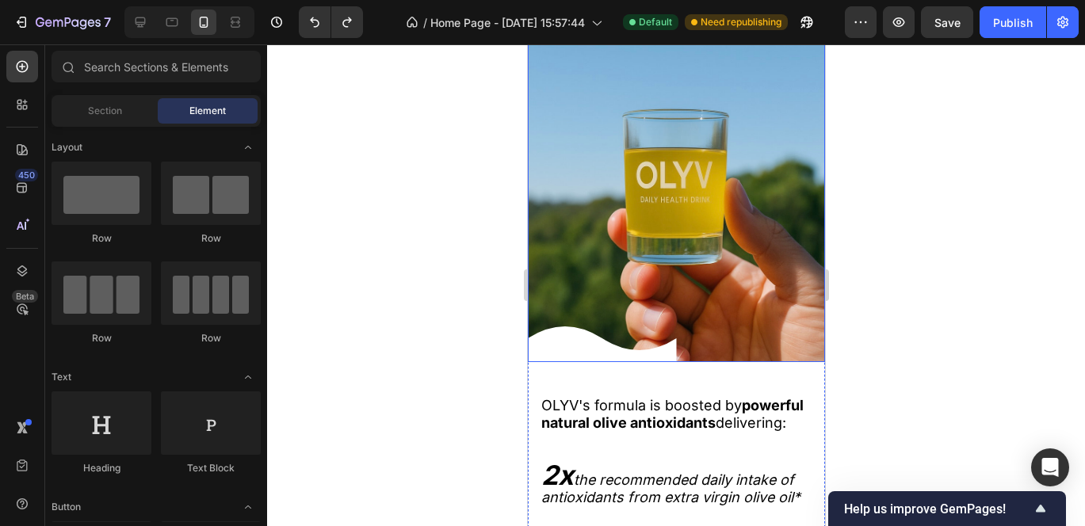
click at [613, 278] on div "Custom Code" at bounding box center [675, 180] width 297 height 364
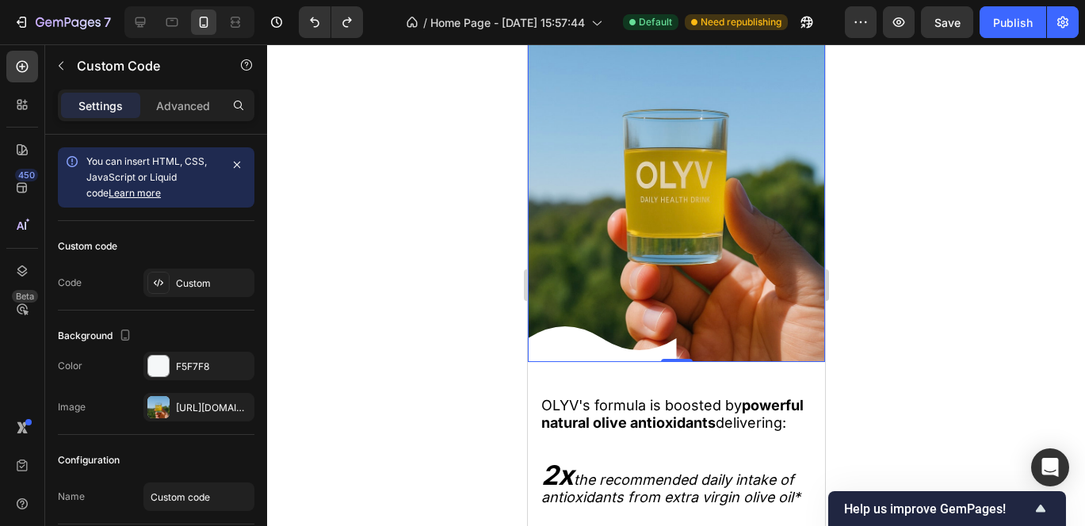
click at [610, 270] on div "Custom Code 0" at bounding box center [675, 180] width 297 height 364
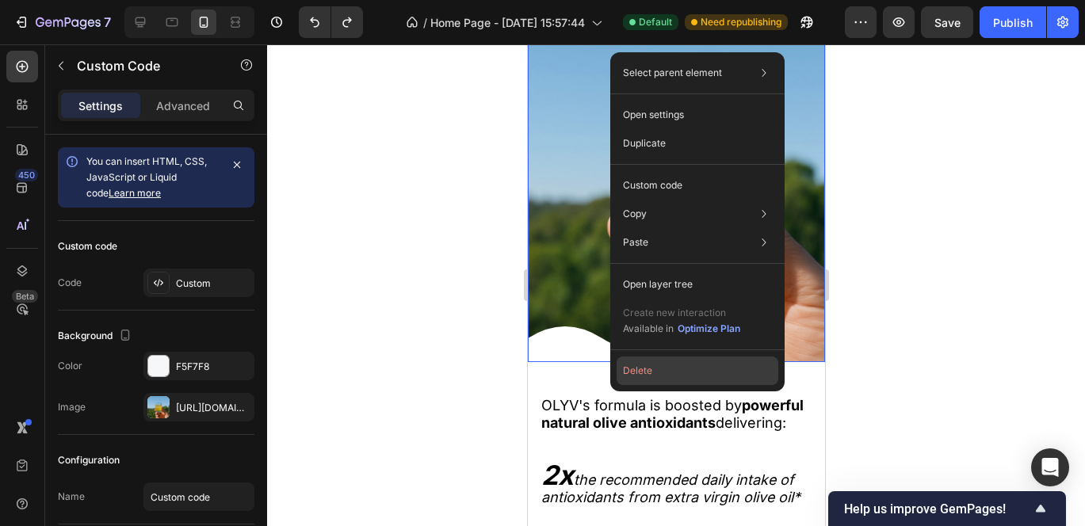
click at [653, 368] on button "Delete" at bounding box center [698, 371] width 162 height 29
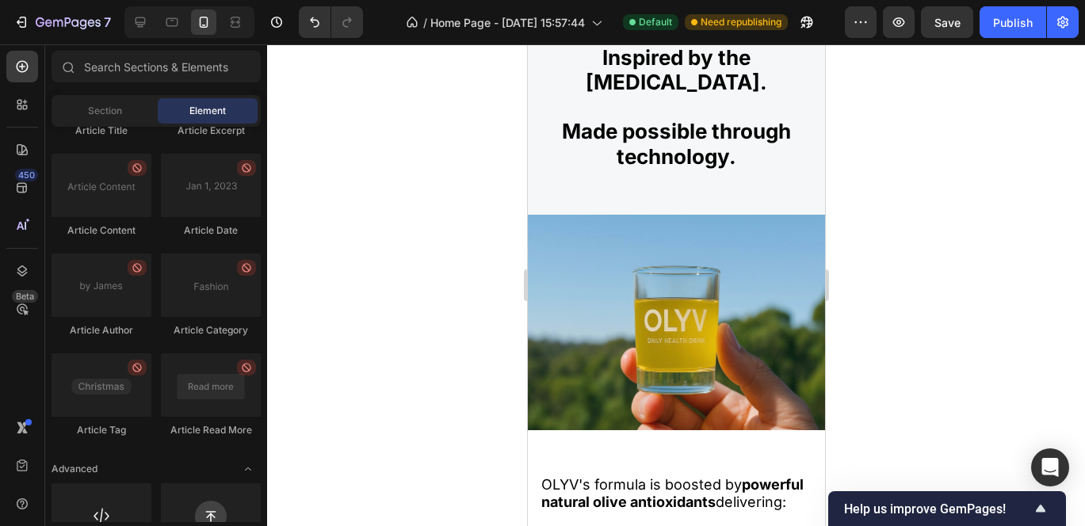
scroll to position [4303, 0]
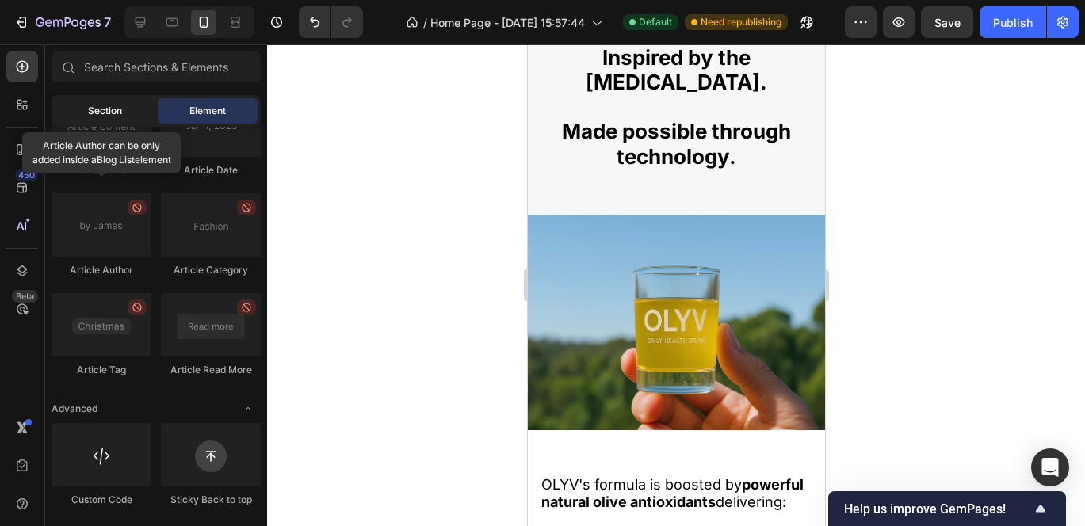
click at [123, 114] on div "Section" at bounding box center [105, 110] width 100 height 25
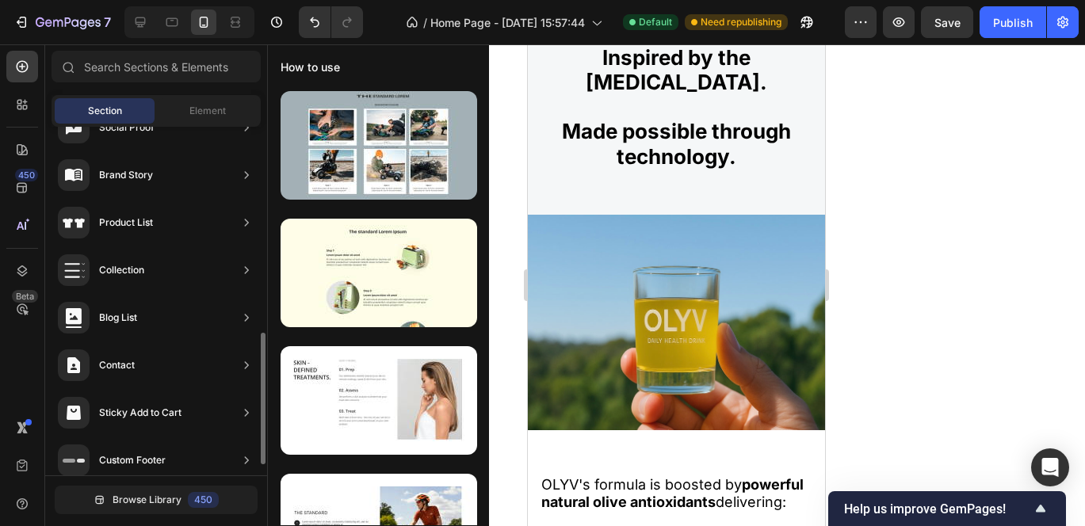
scroll to position [571, 0]
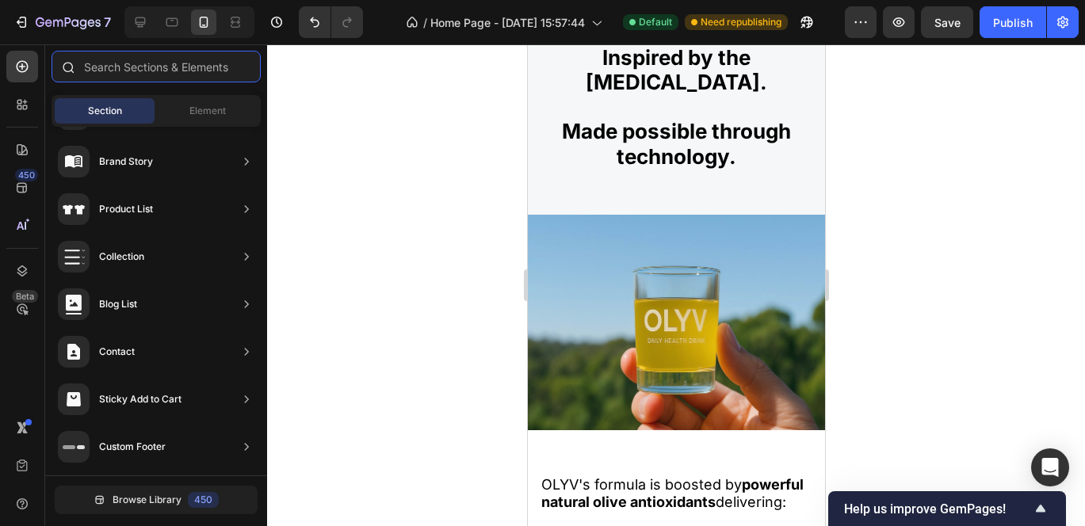
click at [120, 71] on input "text" at bounding box center [156, 67] width 209 height 32
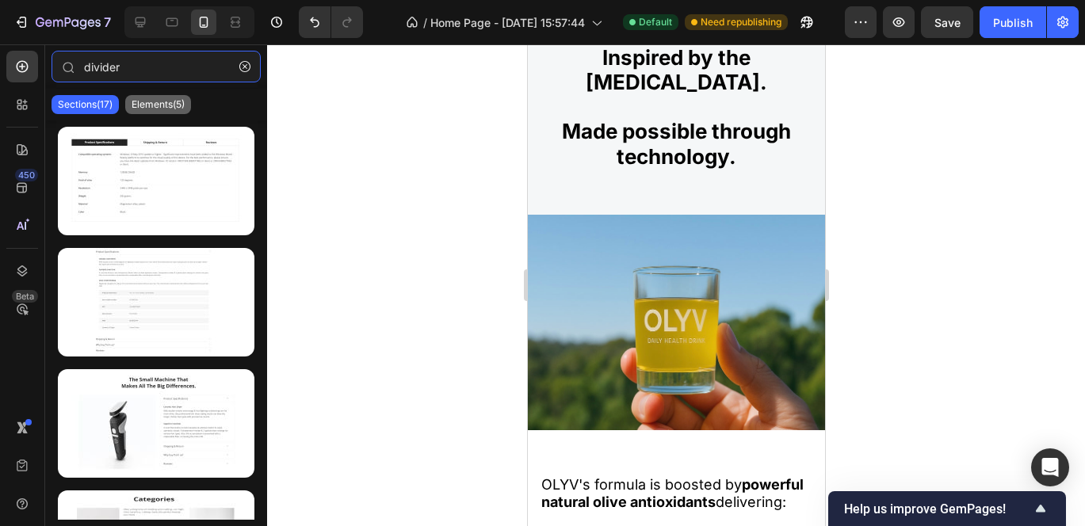
type input "divider"
click at [166, 101] on p "Elements(5)" at bounding box center [158, 104] width 53 height 13
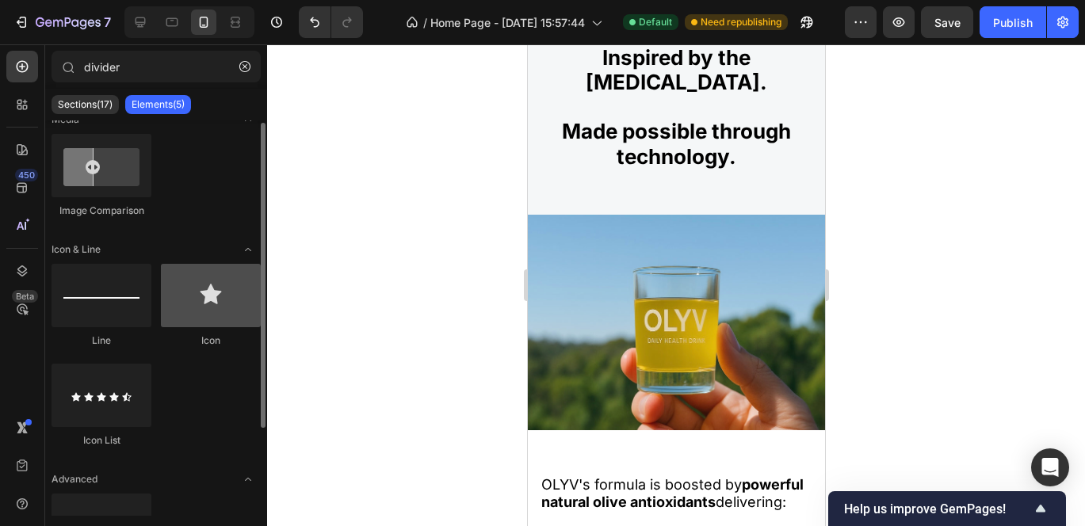
scroll to position [0, 0]
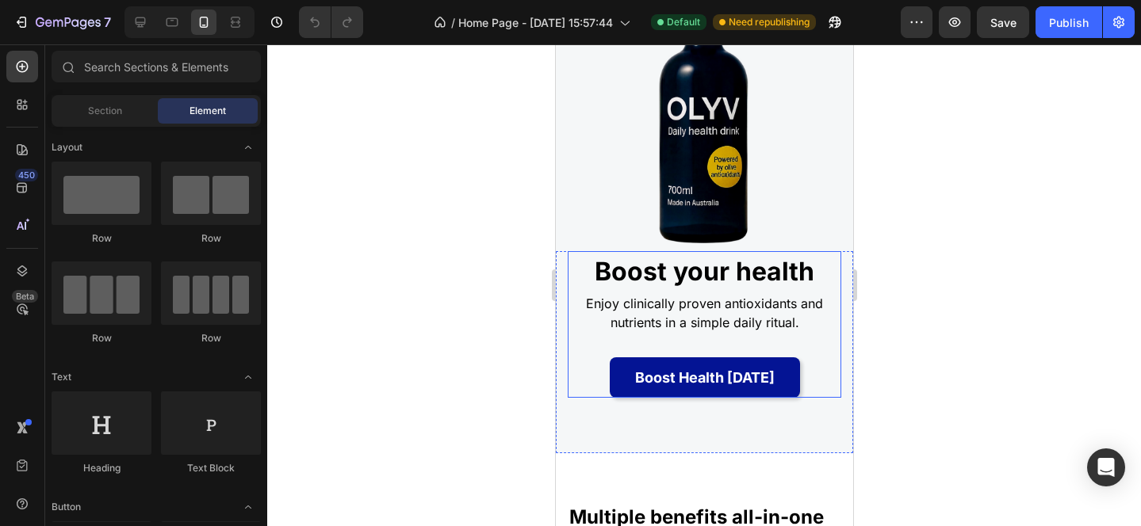
scroll to position [119, 0]
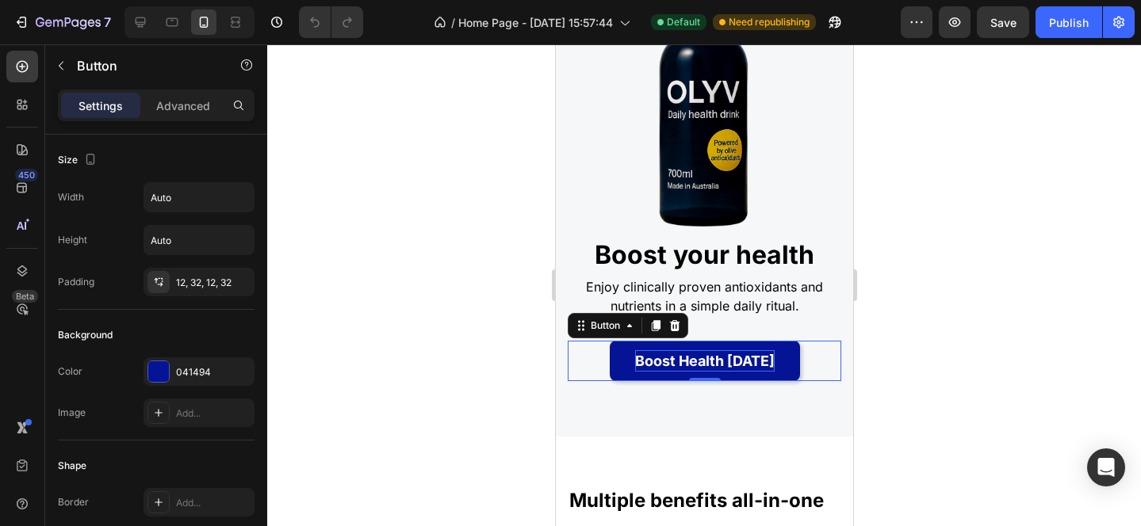
click at [656, 365] on p "Boost Health [DATE]" at bounding box center [704, 360] width 140 height 21
click at [660, 361] on p "Boost Health [DATE]" at bounding box center [704, 360] width 140 height 21
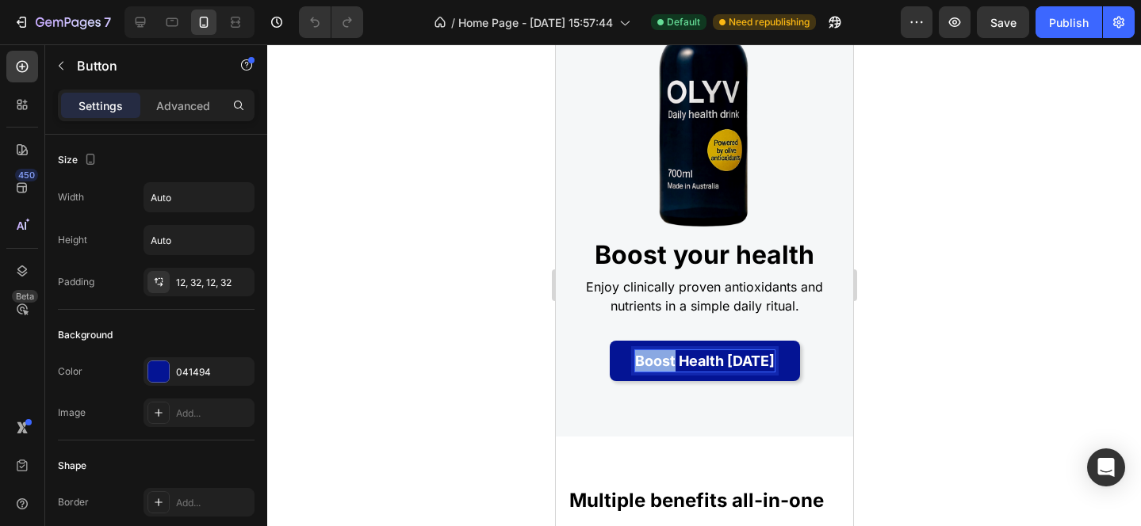
click at [660, 361] on p "Boost Health [DATE]" at bounding box center [704, 360] width 140 height 21
click at [610, 341] on button "Start Health Today" at bounding box center [703, 361] width 187 height 40
click at [717, 353] on p "Start OLYV Health Today" at bounding box center [704, 360] width 174 height 21
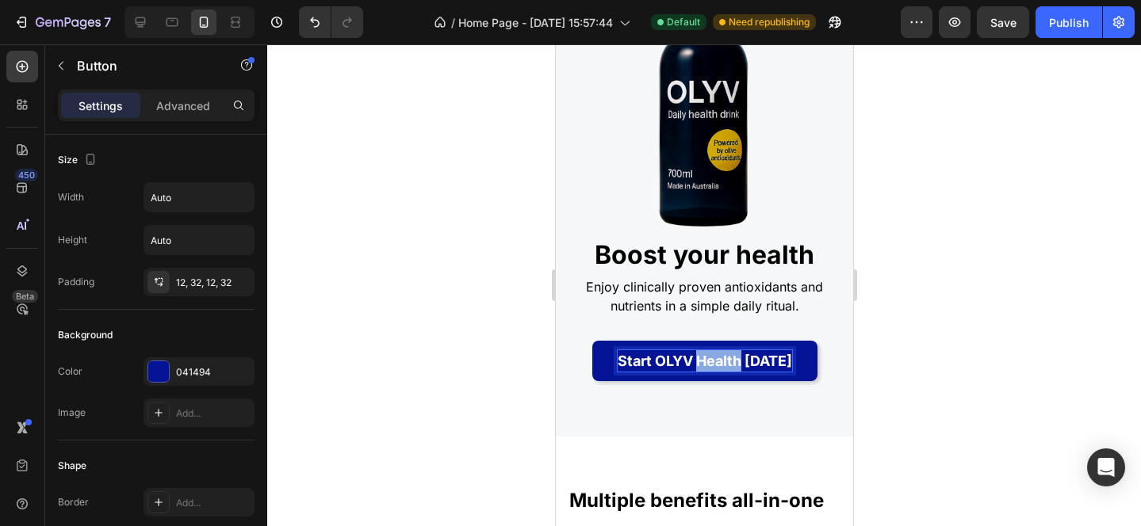
click at [717, 353] on p "Start OLYV Health Today" at bounding box center [704, 360] width 174 height 21
click at [1055, 329] on div at bounding box center [704, 285] width 874 height 482
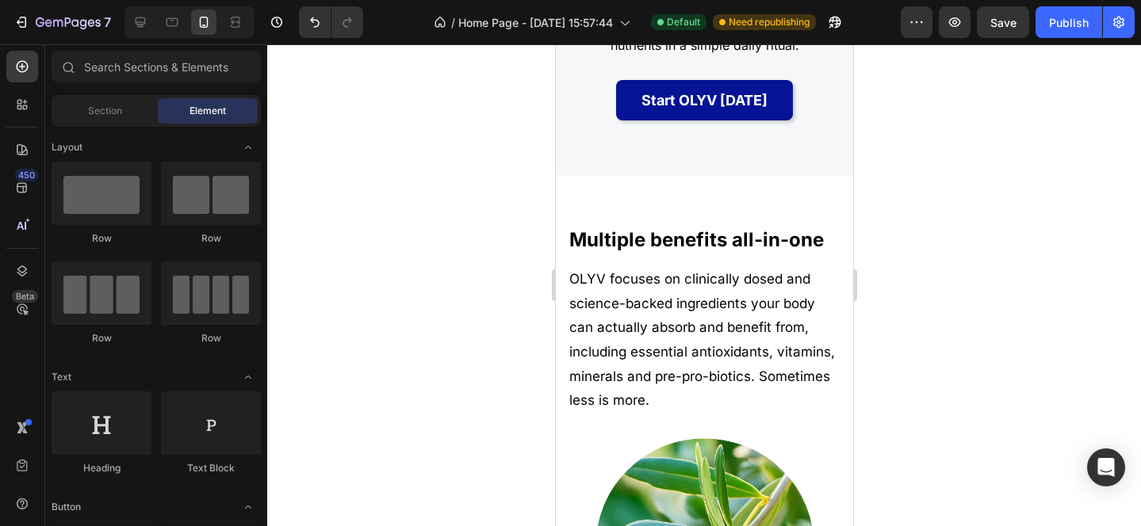
scroll to position [385, 0]
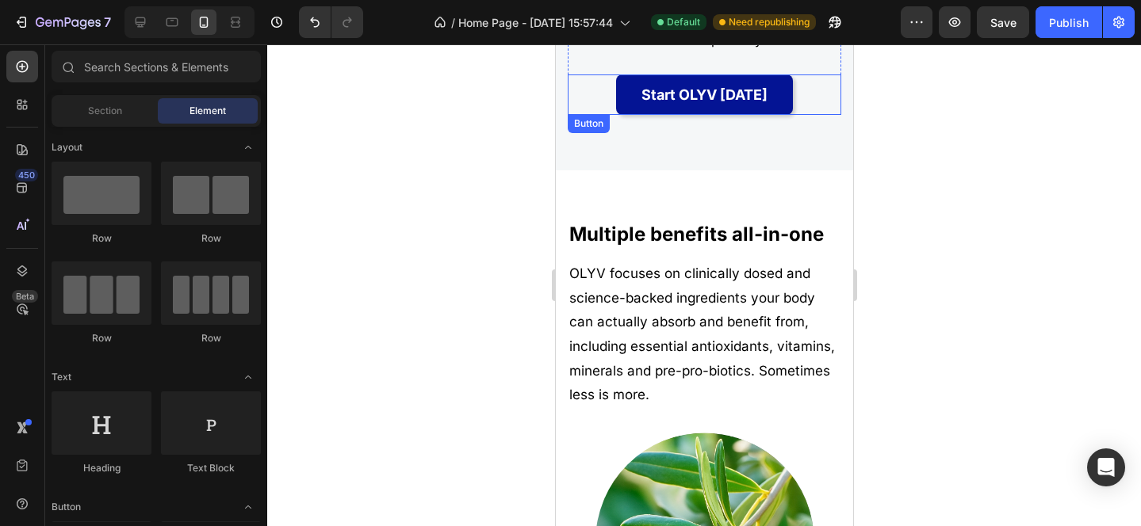
click at [763, 110] on button "Start OLYV [DATE]" at bounding box center [703, 95] width 177 height 40
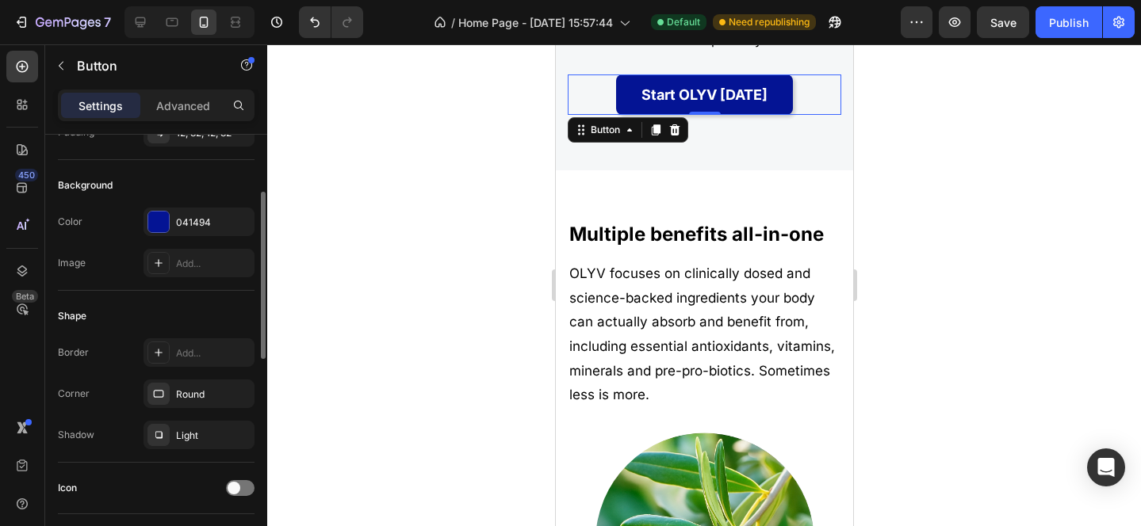
scroll to position [0, 0]
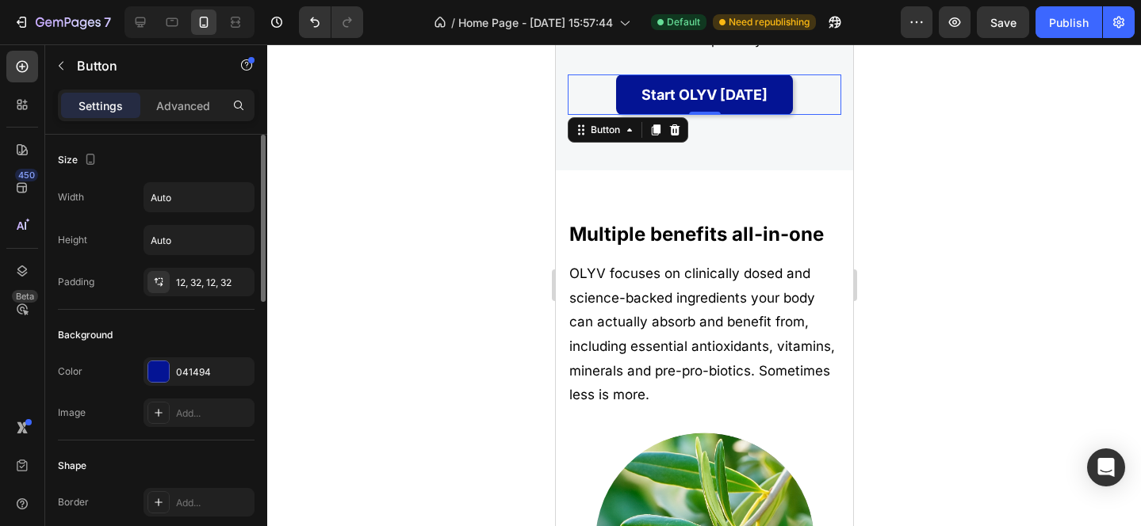
click at [186, 121] on div "Settings Advanced" at bounding box center [156, 112] width 222 height 45
click at [187, 98] on p "Advanced" at bounding box center [183, 106] width 54 height 17
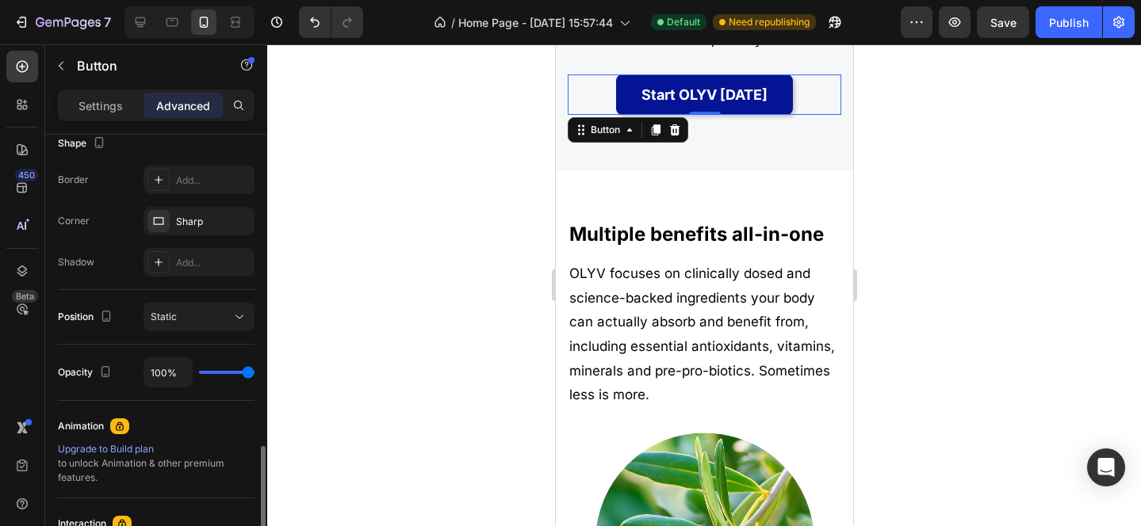
scroll to position [579, 0]
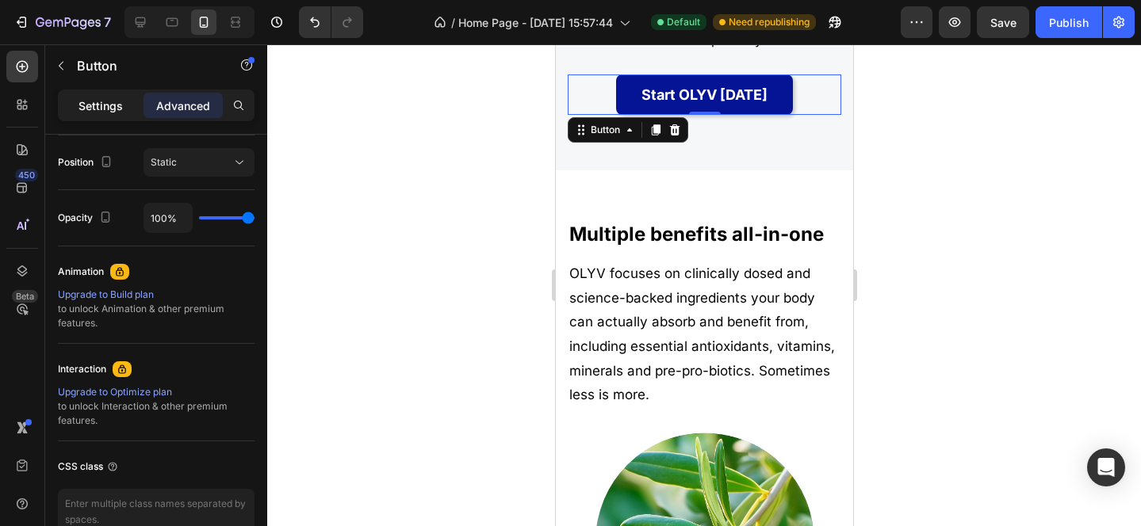
click at [108, 109] on p "Settings" at bounding box center [100, 106] width 44 height 17
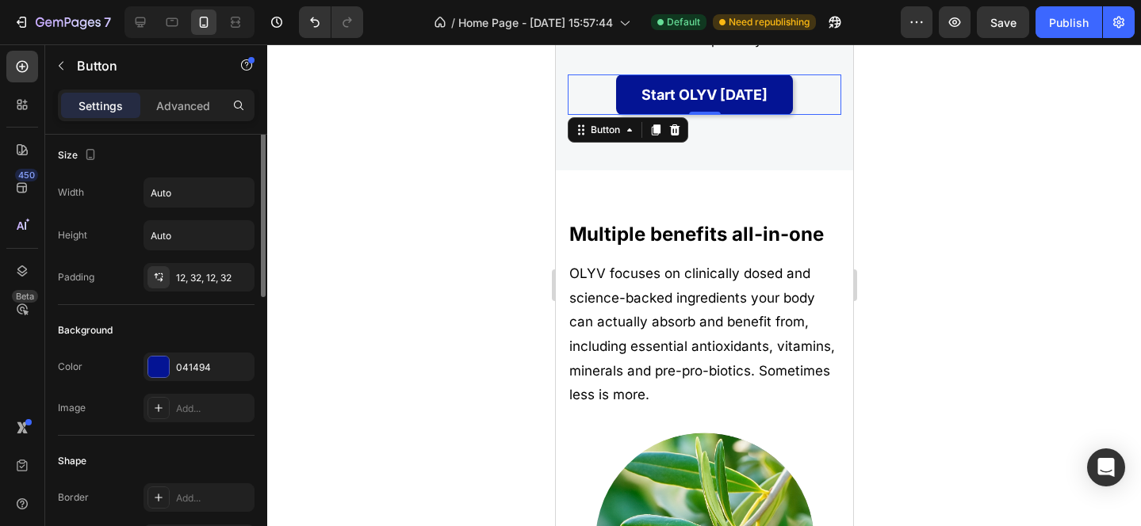
scroll to position [0, 0]
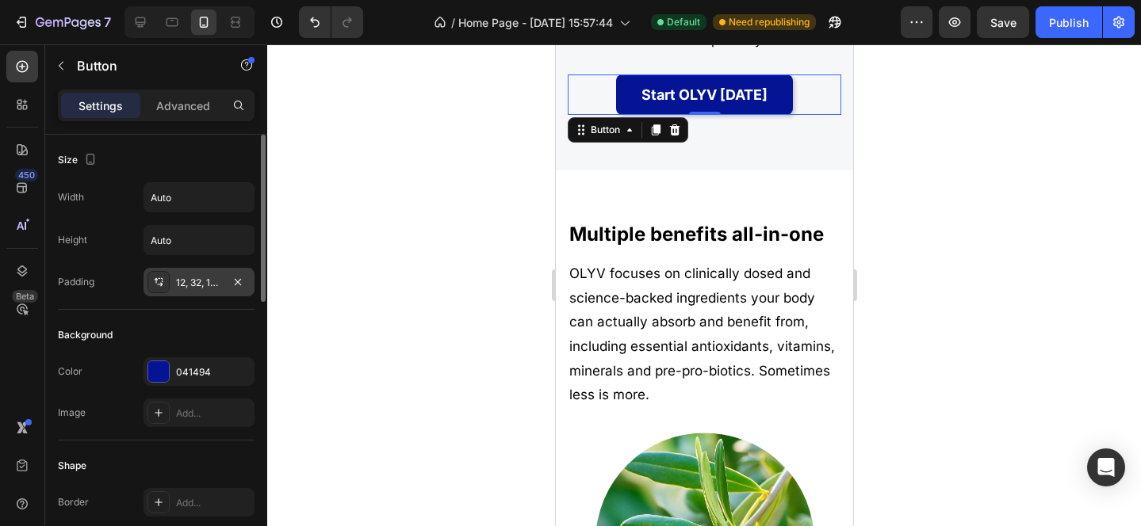
click at [185, 284] on div "12, 32, 12, 32" at bounding box center [199, 283] width 46 height 14
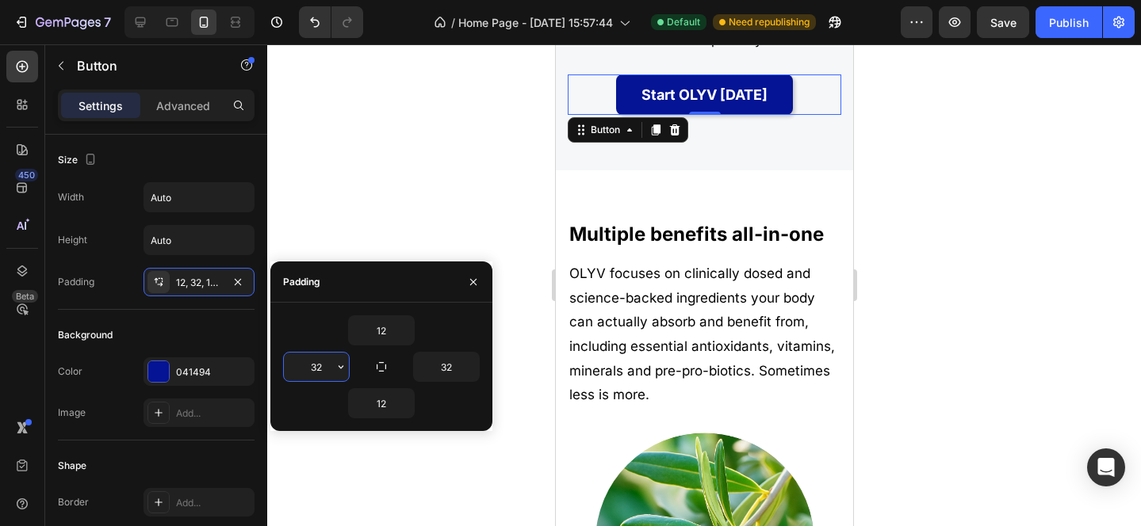
click at [327, 366] on input "32" at bounding box center [316, 367] width 65 height 29
type input "20"
click at [454, 369] on input "32" at bounding box center [446, 367] width 65 height 29
type input "20"
click at [943, 239] on div at bounding box center [704, 285] width 874 height 482
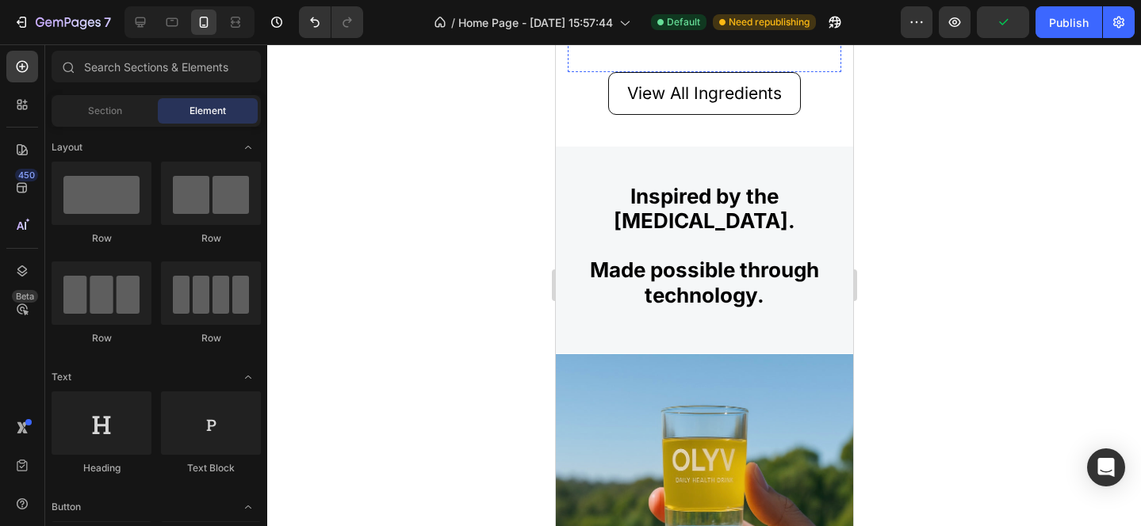
scroll to position [1878, 0]
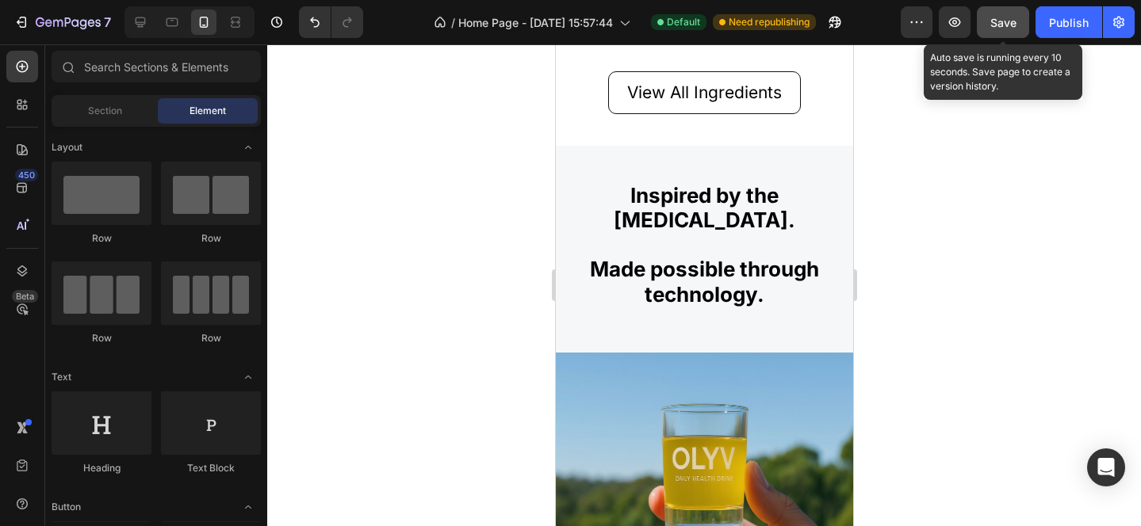
click at [1003, 25] on span "Save" at bounding box center [1003, 22] width 26 height 13
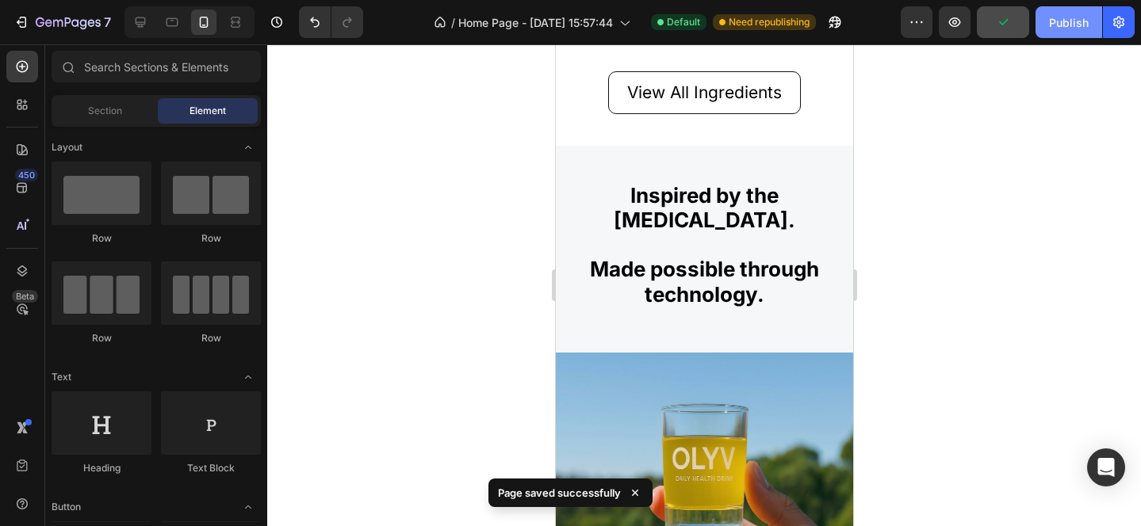
click at [1067, 29] on div "Publish" at bounding box center [1069, 22] width 40 height 17
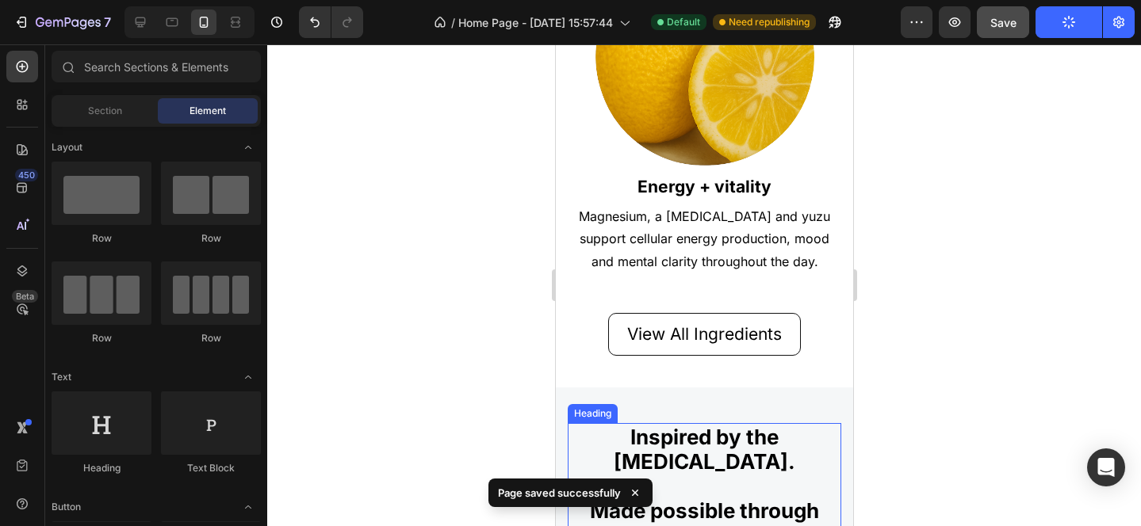
scroll to position [1643, 0]
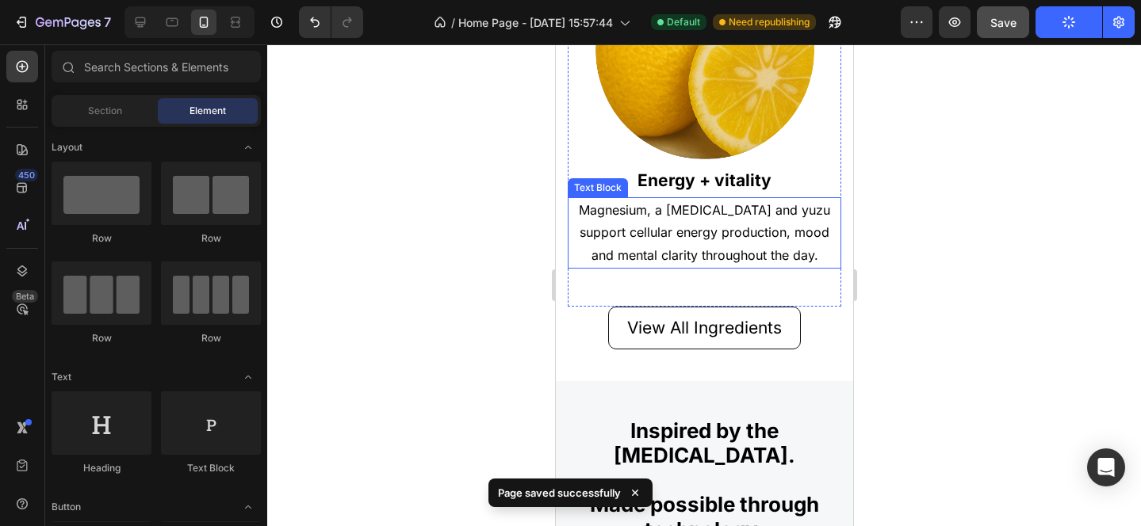
click at [632, 229] on p "Magnesium, a [MEDICAL_DATA] and yuzu support cellular energy production, mood a…" at bounding box center [703, 233] width 270 height 68
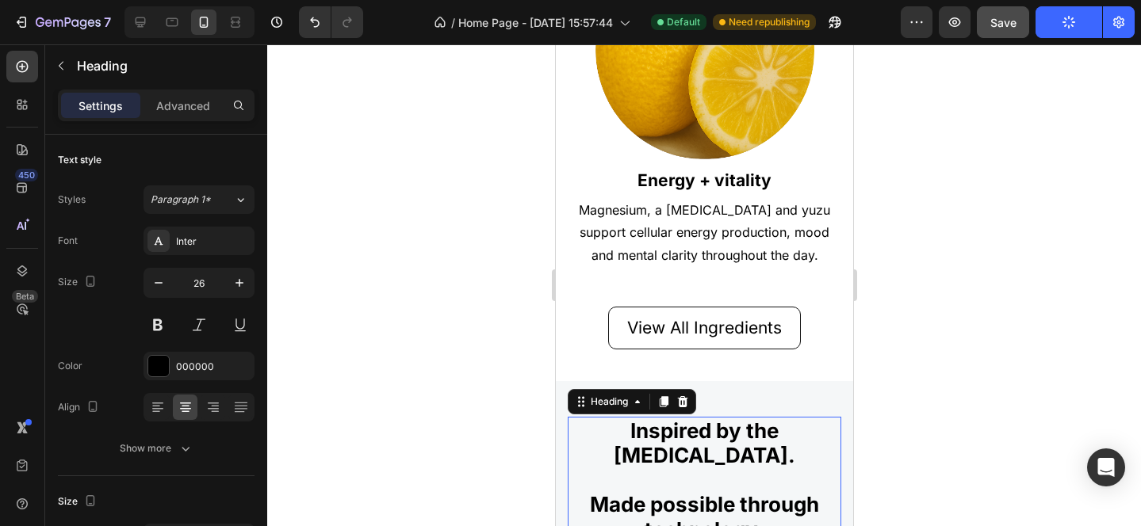
click at [647, 445] on strong "Mediterranean diet." at bounding box center [704, 455] width 182 height 25
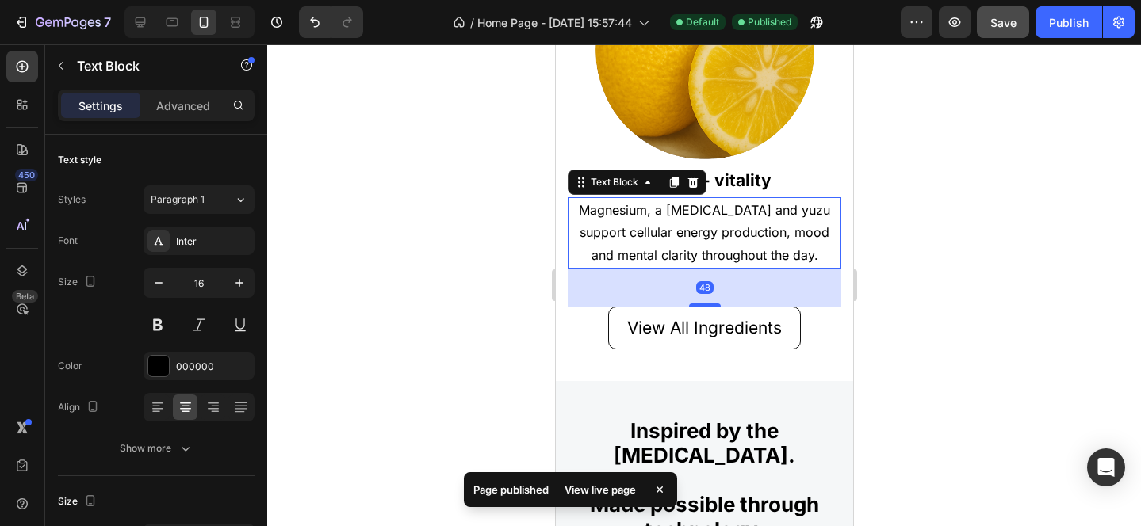
click at [706, 238] on p "Magnesium, a [MEDICAL_DATA] and yuzu support cellular energy production, mood a…" at bounding box center [703, 233] width 270 height 68
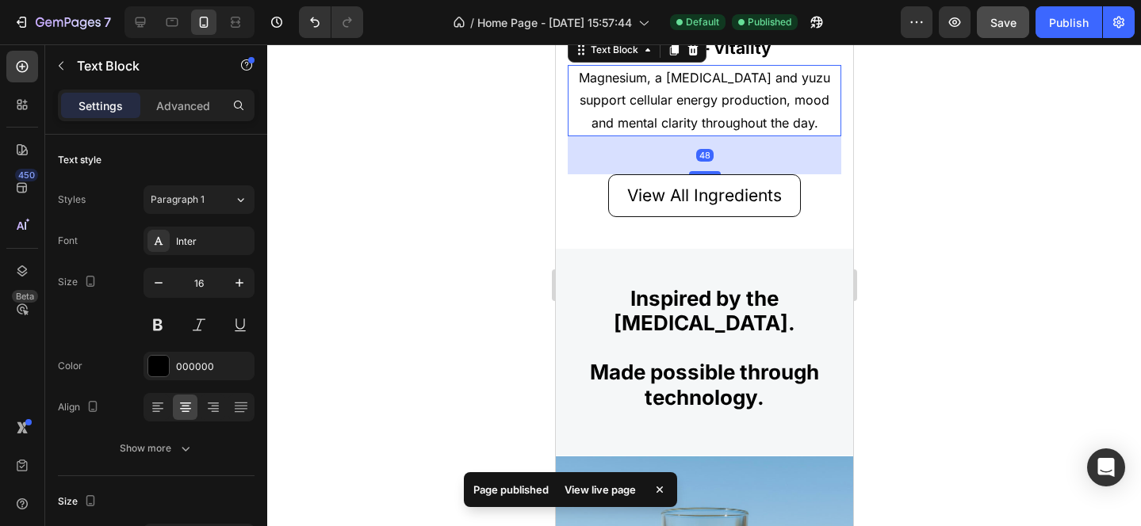
scroll to position [1863, 0]
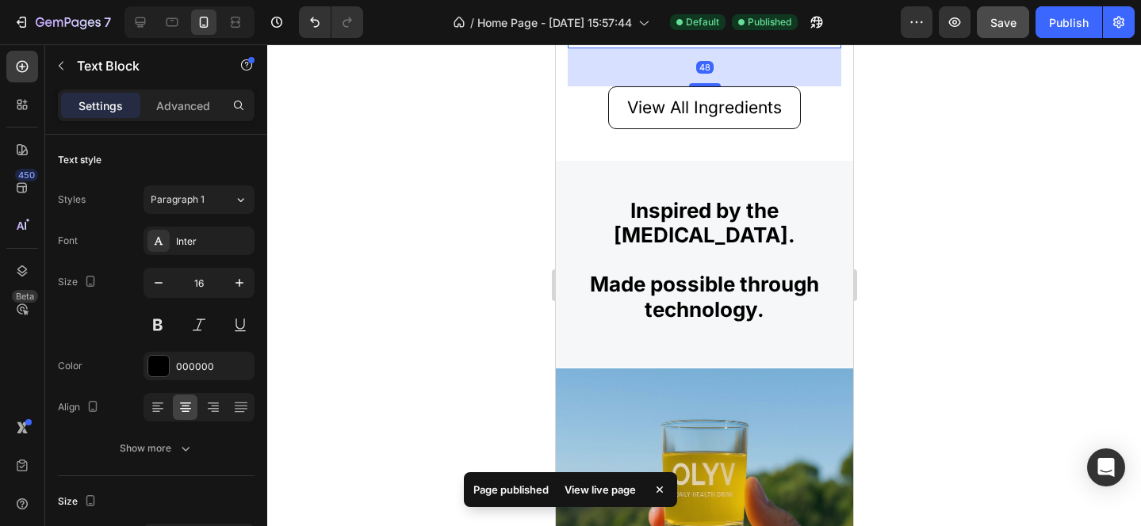
click at [694, 277] on strong "Made possible through technology." at bounding box center [703, 296] width 229 height 49
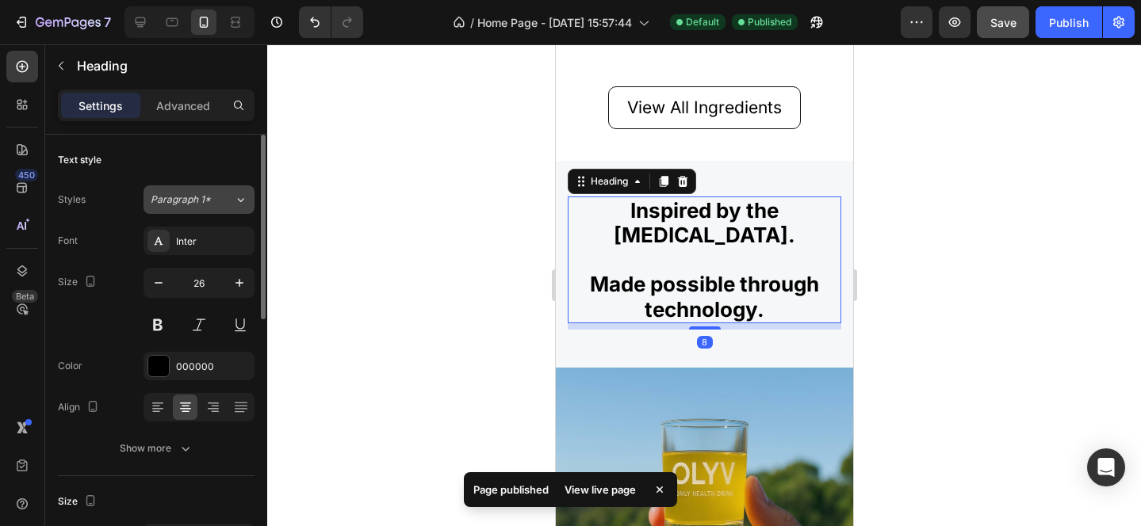
click at [229, 205] on div "Paragraph 1*" at bounding box center [192, 200] width 83 height 14
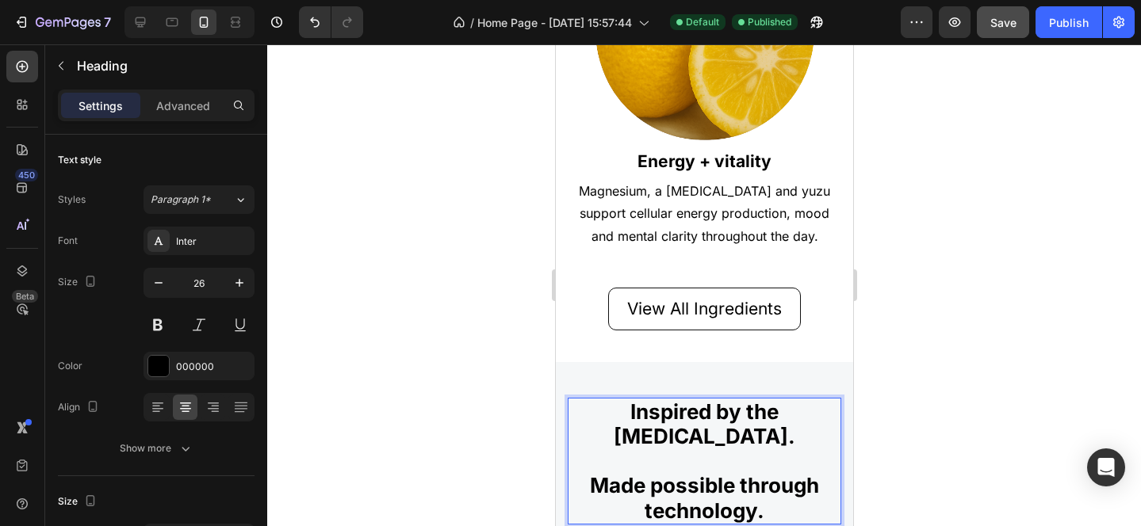
scroll to position [1559, 0]
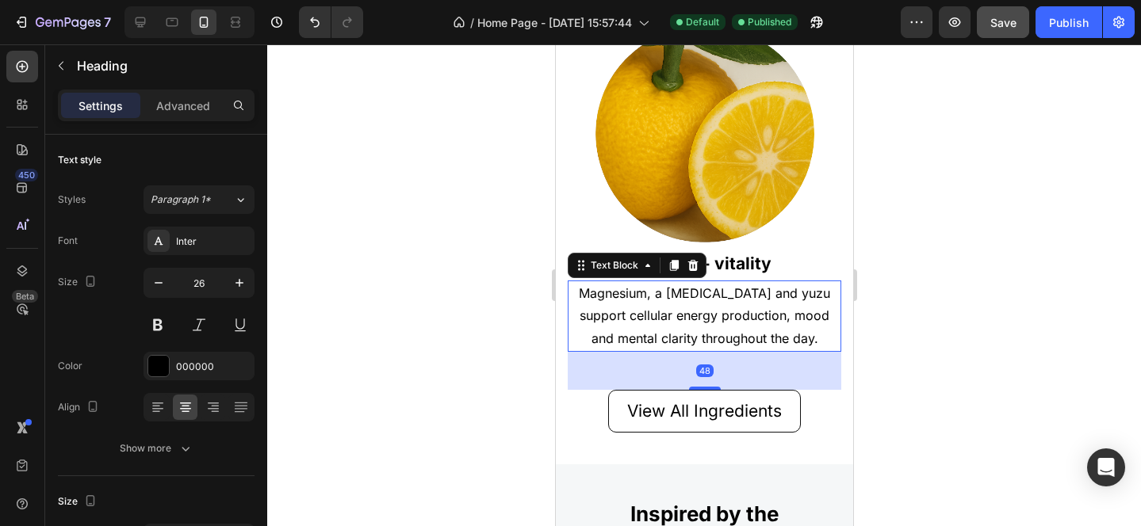
click at [662, 323] on p "Magnesium, a [MEDICAL_DATA] and yuzu support cellular energy production, mood a…" at bounding box center [703, 316] width 270 height 68
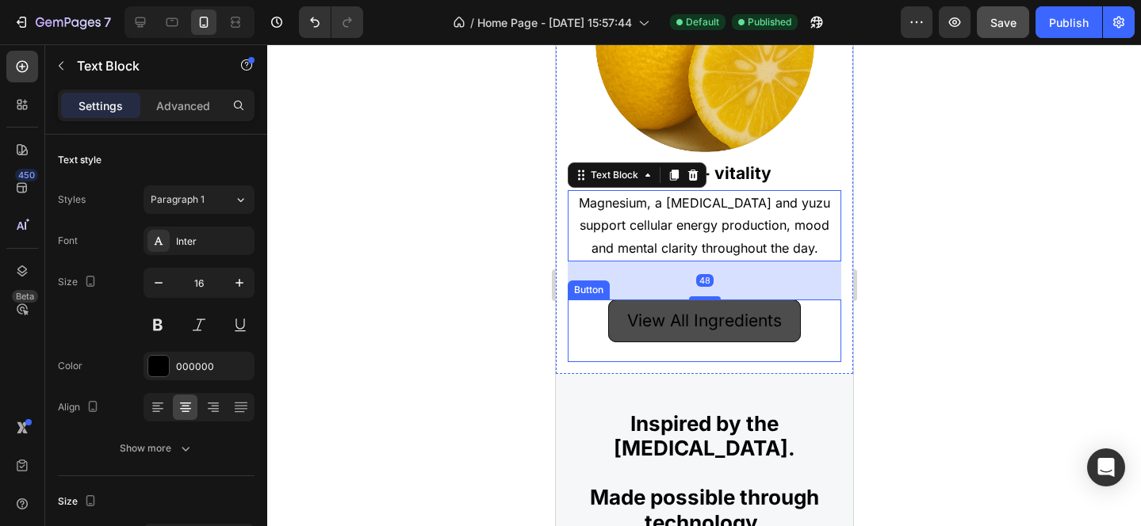
scroll to position [1705, 0]
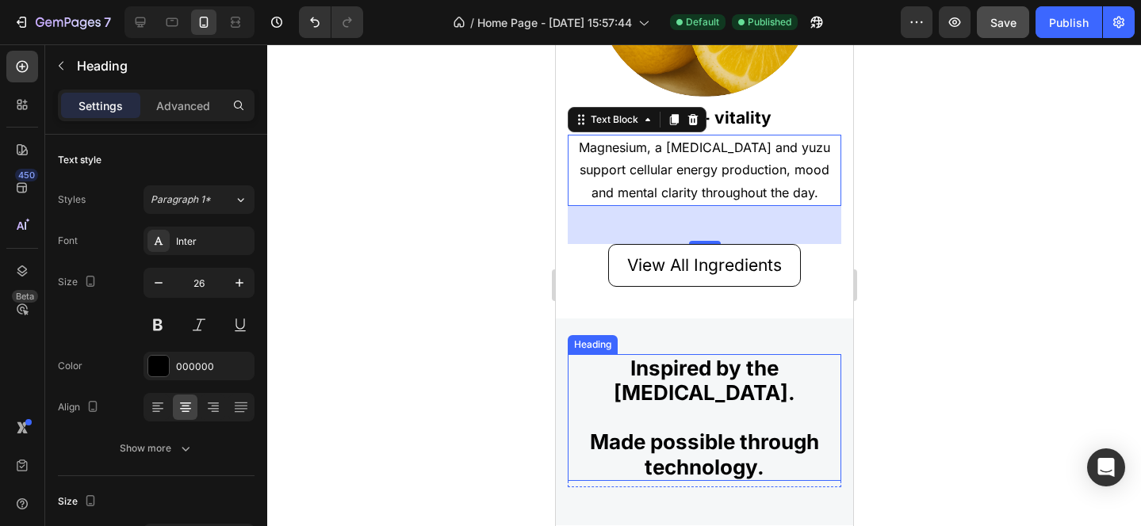
click at [657, 393] on strong "Mediterranean diet." at bounding box center [704, 393] width 182 height 25
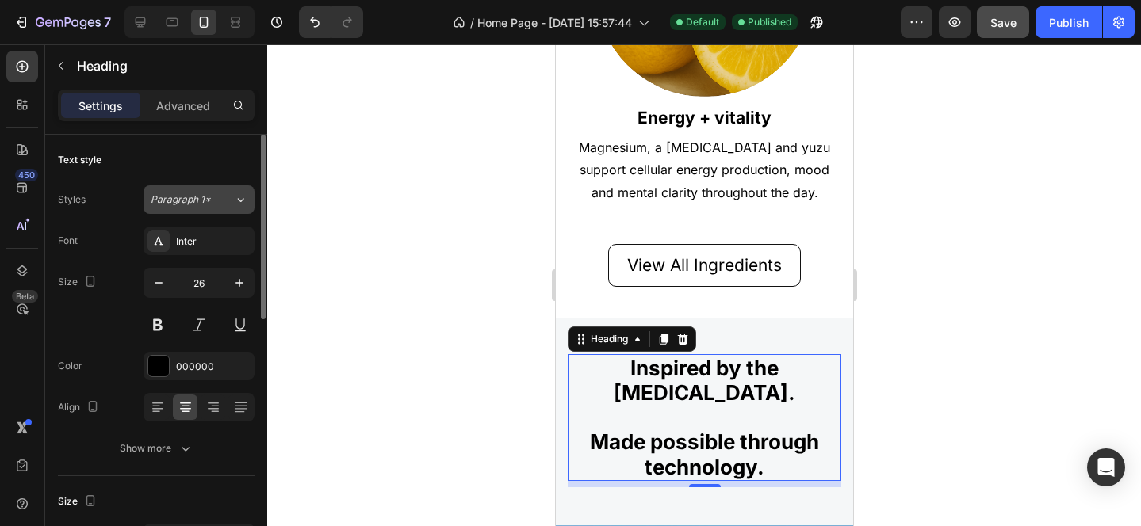
click at [229, 197] on div "Paragraph 1*" at bounding box center [192, 200] width 83 height 14
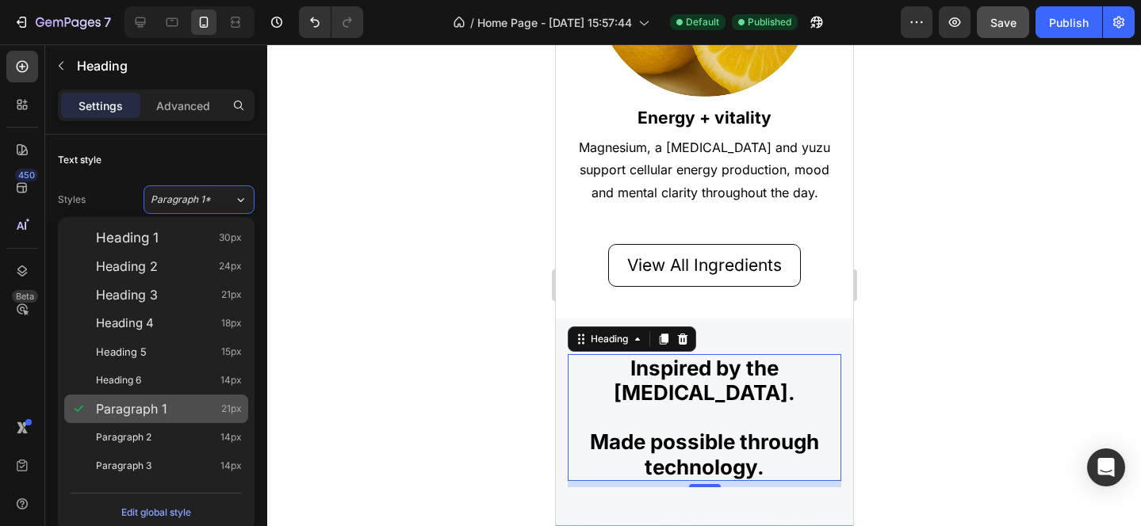
click at [155, 412] on span "Paragraph 1" at bounding box center [131, 409] width 71 height 16
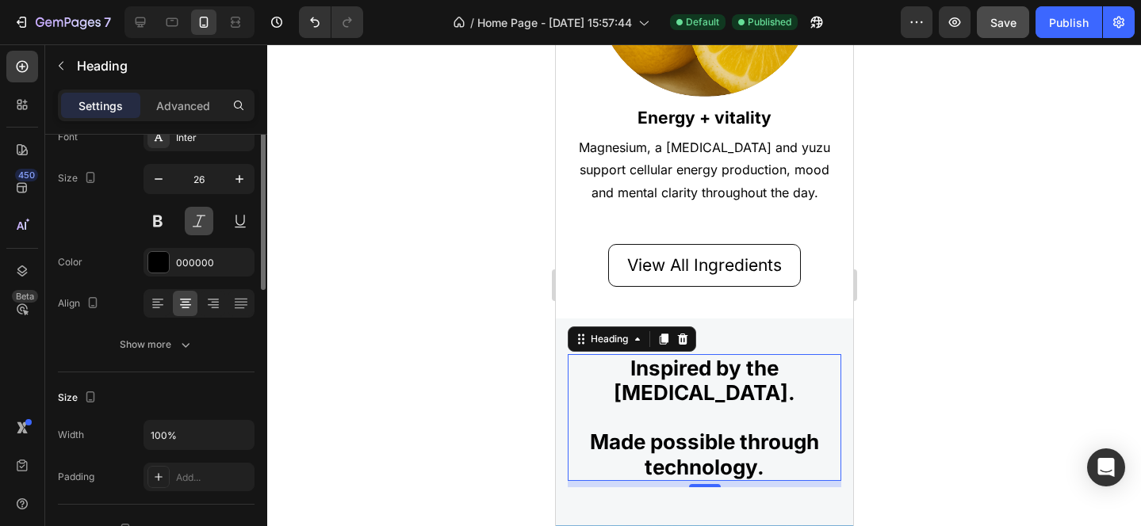
scroll to position [155, 0]
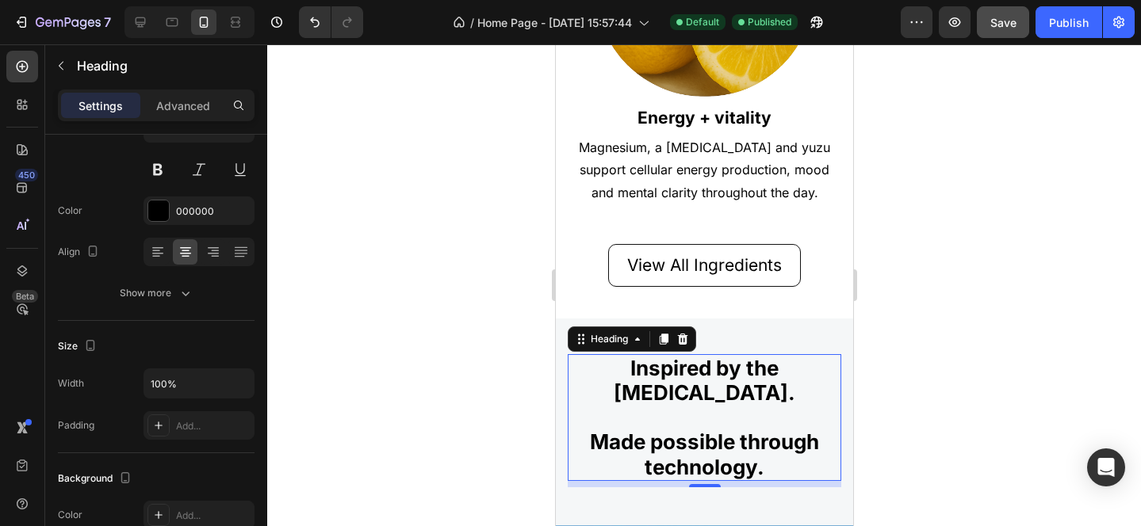
click at [1002, 307] on div at bounding box center [704, 285] width 874 height 482
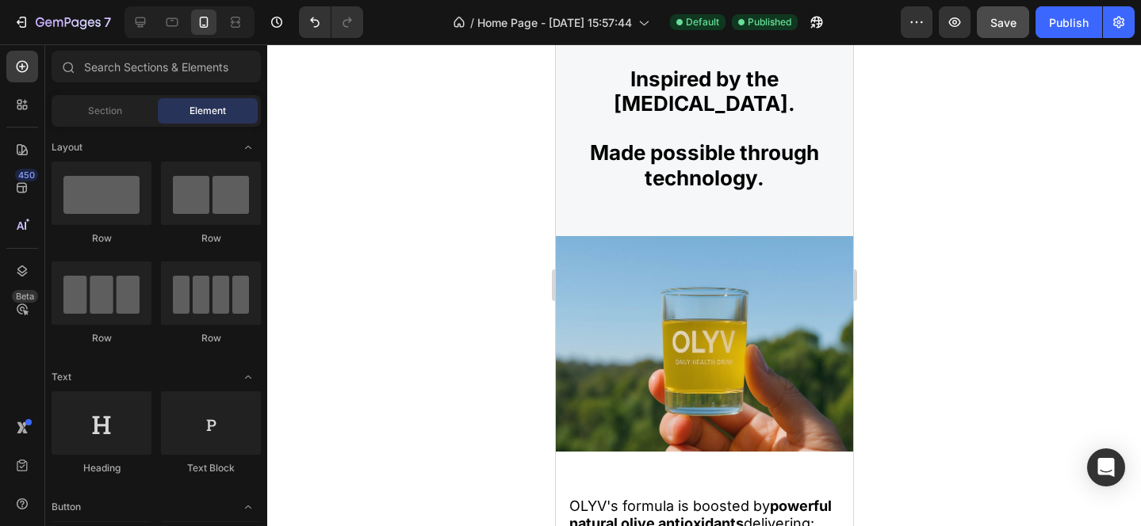
scroll to position [1999, 0]
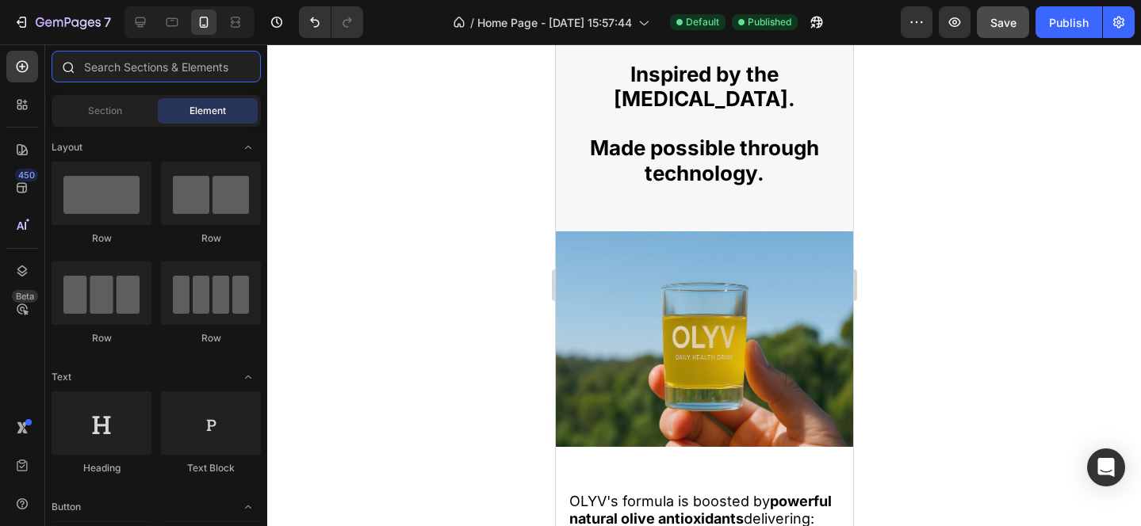
click at [173, 75] on input "text" at bounding box center [156, 67] width 209 height 32
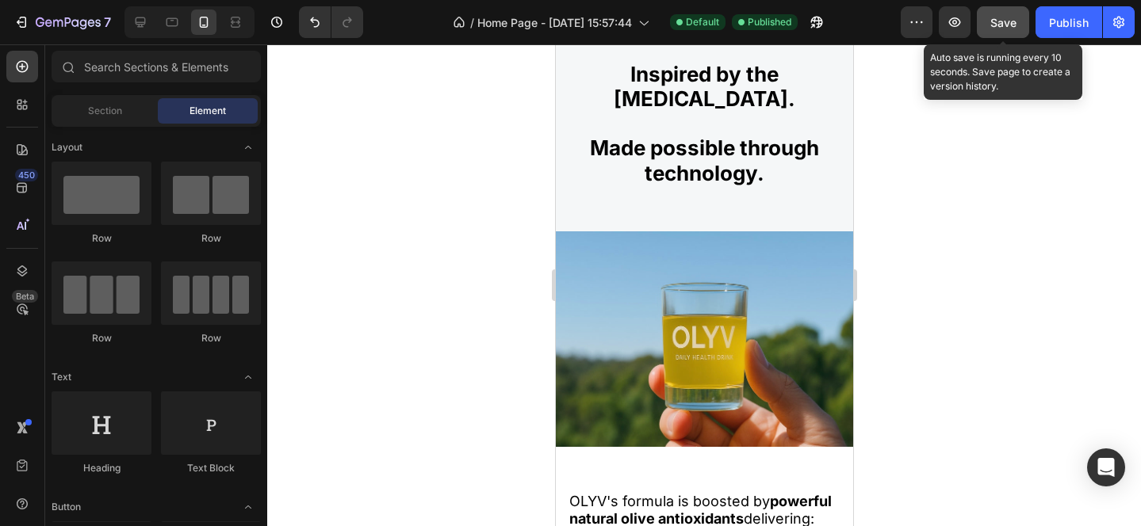
click at [1011, 17] on span "Save" at bounding box center [1003, 22] width 26 height 13
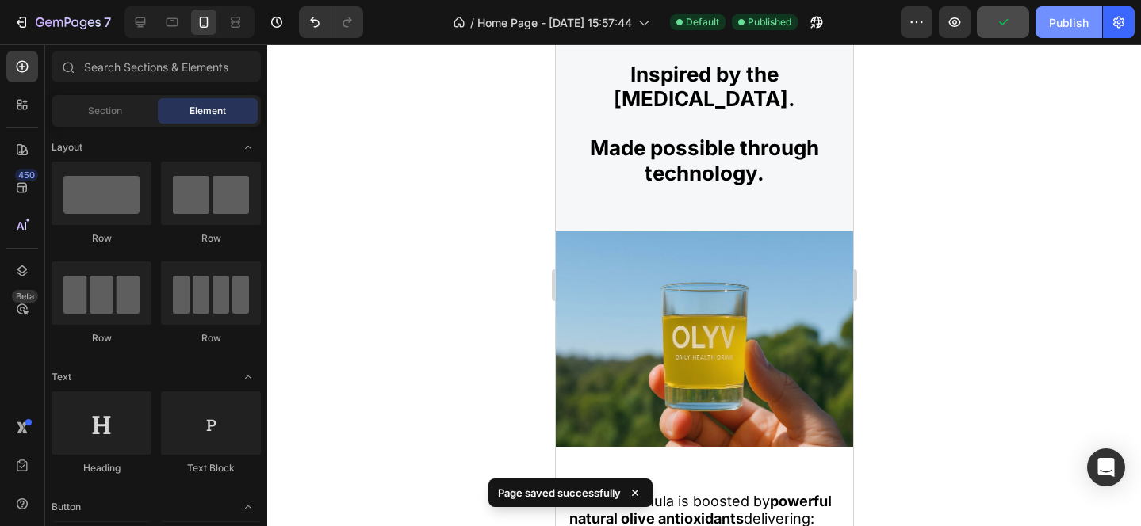
click at [1080, 27] on div "Publish" at bounding box center [1069, 22] width 40 height 17
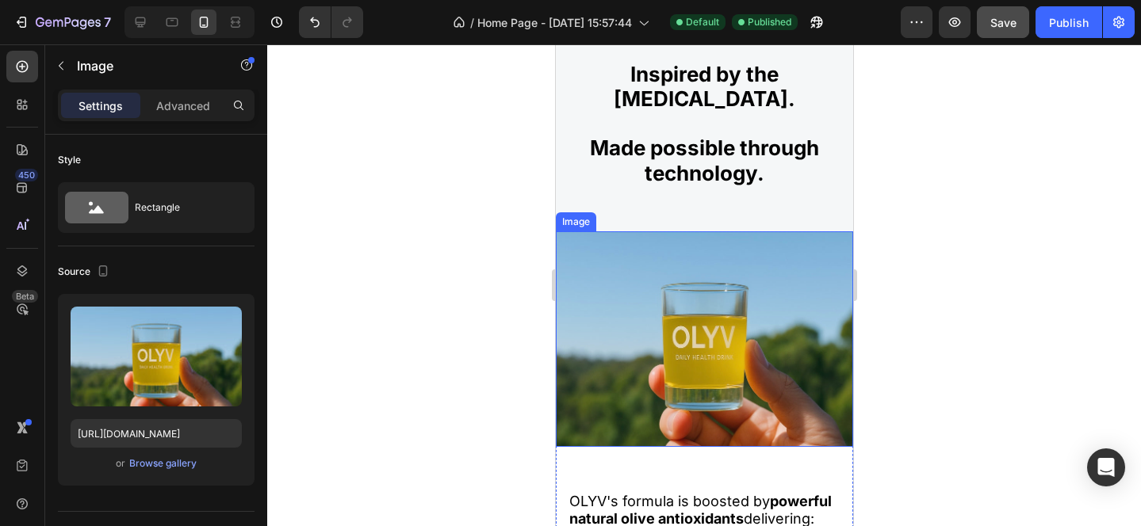
click at [663, 326] on img at bounding box center [703, 339] width 297 height 216
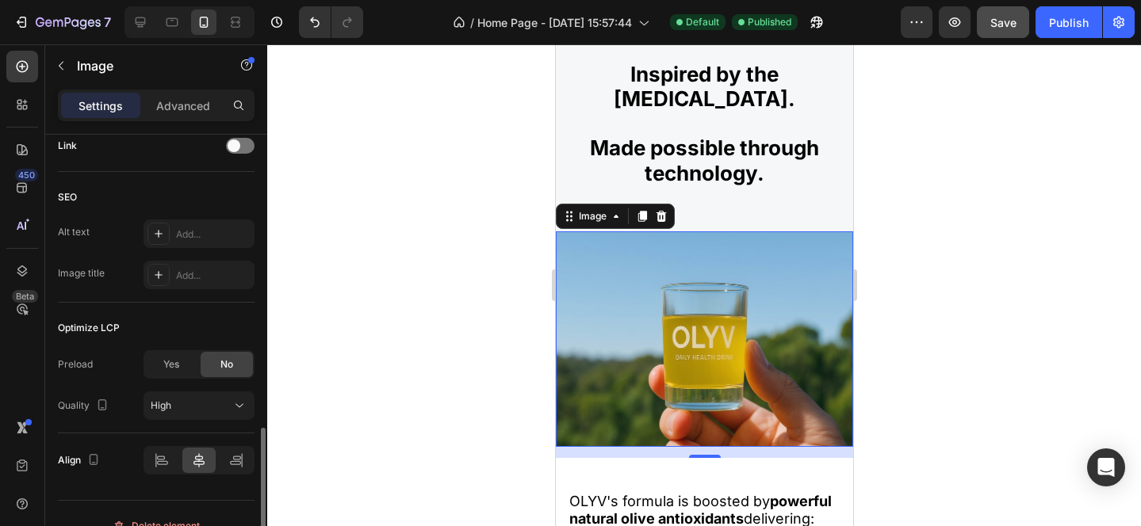
scroll to position [760, 0]
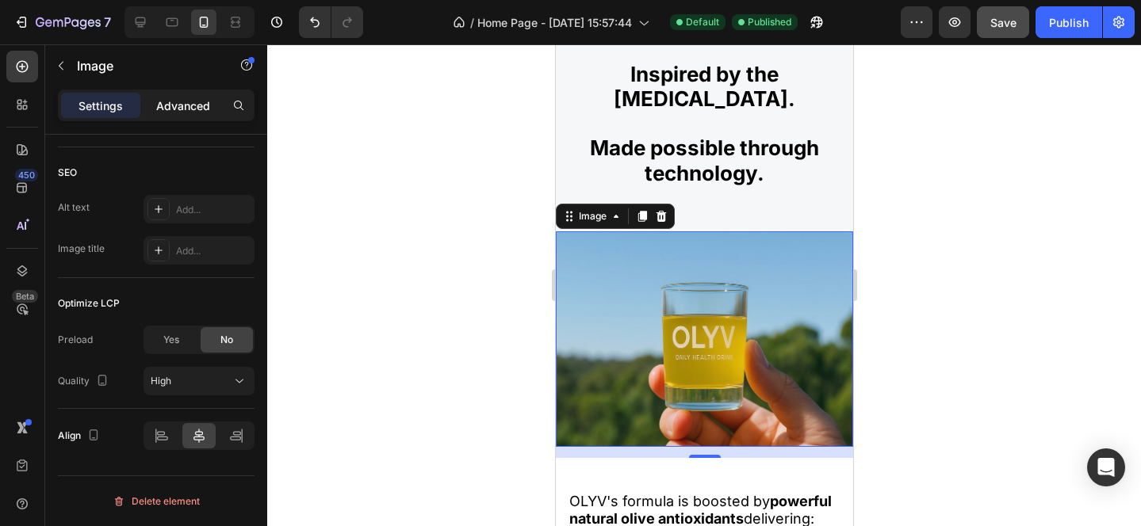
click at [187, 111] on p "Advanced" at bounding box center [183, 106] width 54 height 17
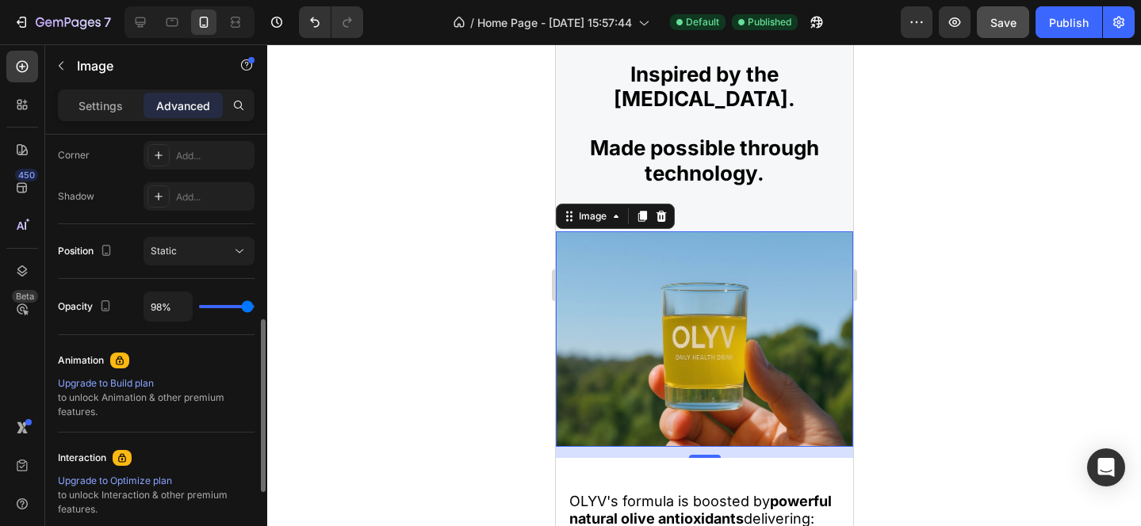
scroll to position [483, 0]
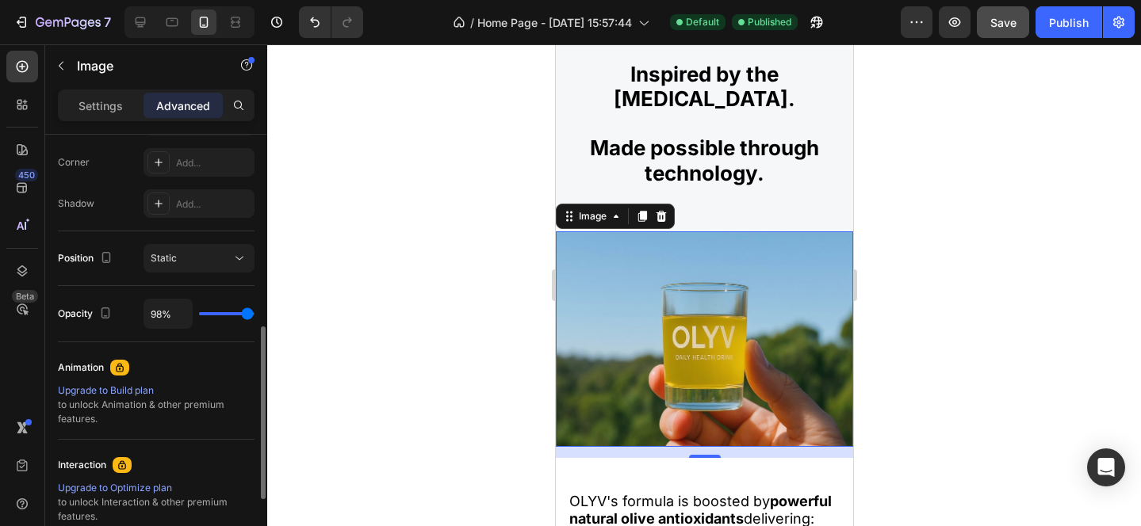
type input "94%"
type input "94"
type input "92%"
type input "92"
type input "85%"
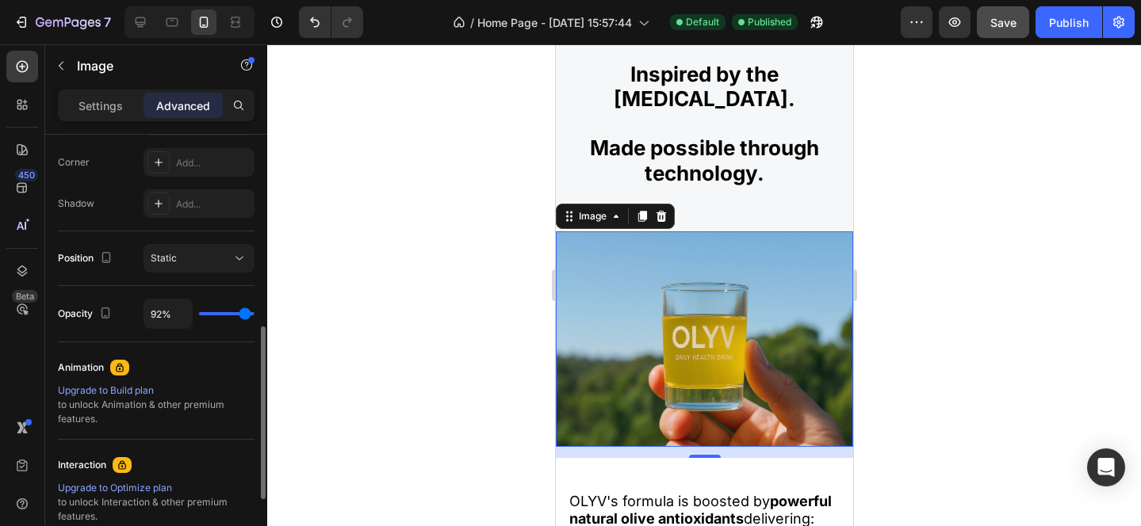
type input "85"
type input "77%"
type input "77"
type input "71%"
type input "71"
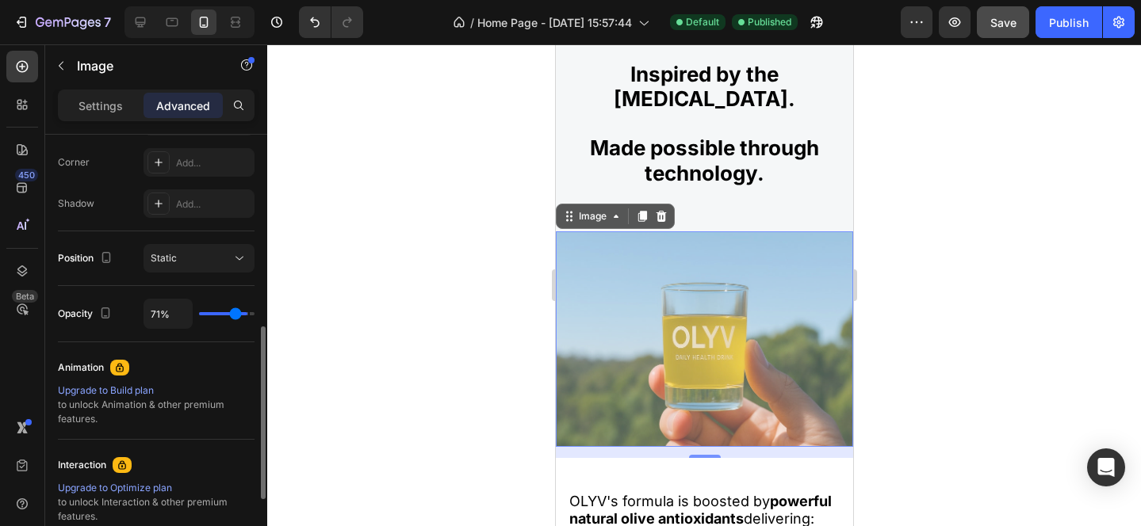
type input "68%"
type input "68"
type input "67%"
type input "67"
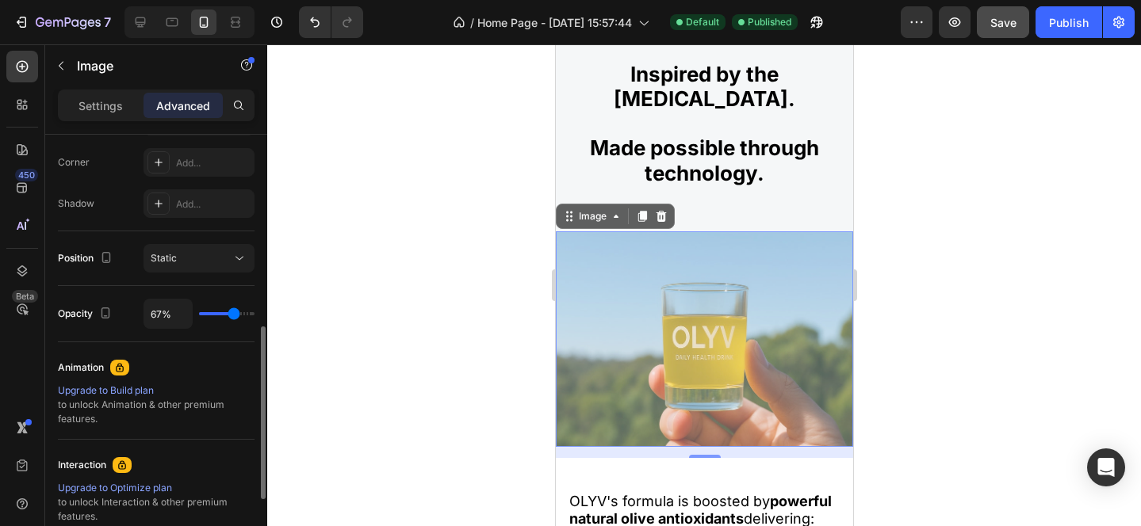
type input "66%"
type input "66"
type input "65%"
type input "65"
type input "64%"
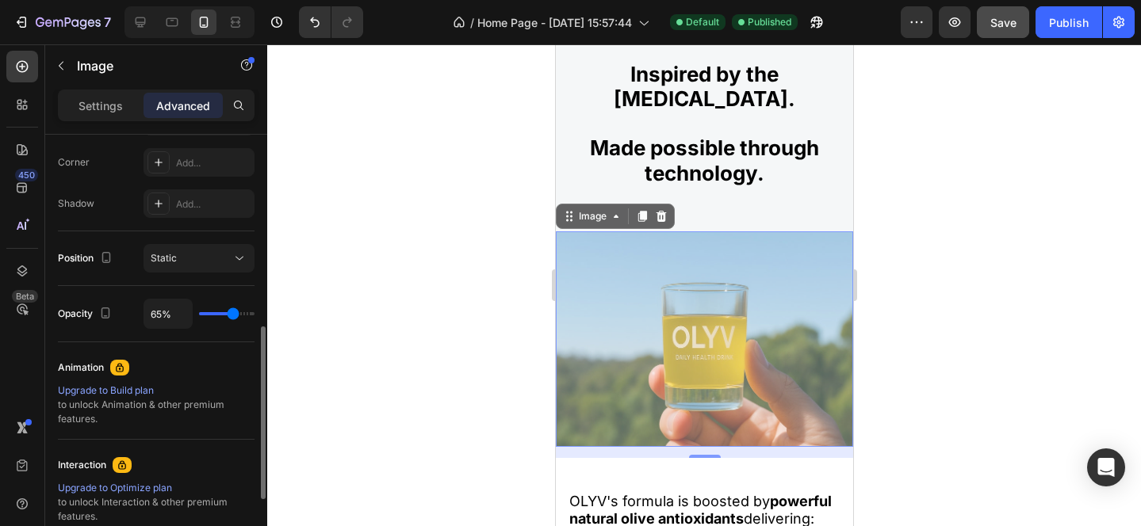
type input "64"
type input "63%"
type input "63"
type input "62%"
type input "62"
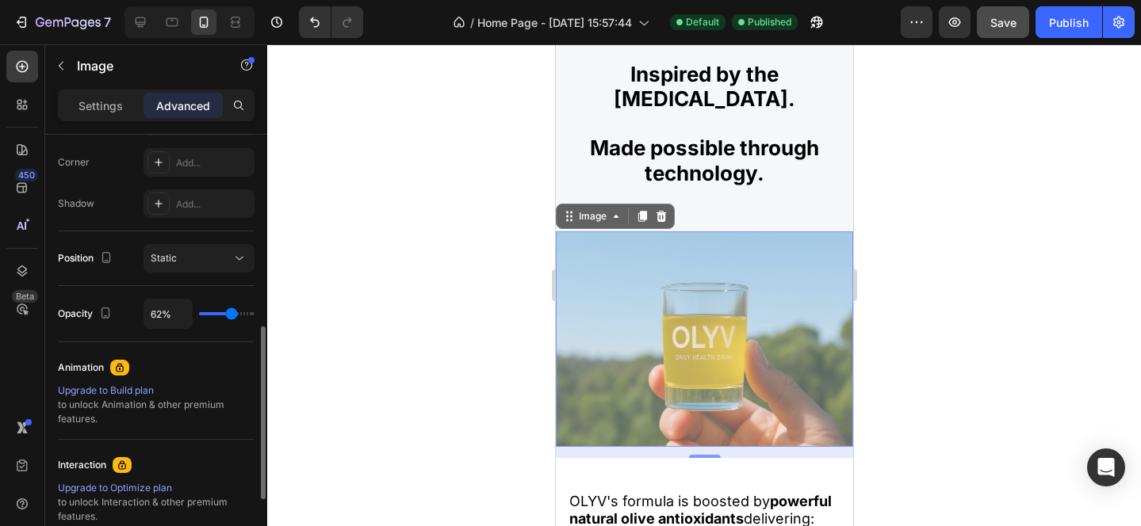
type input "61%"
type input "61"
type input "59%"
type input "59"
type input "58%"
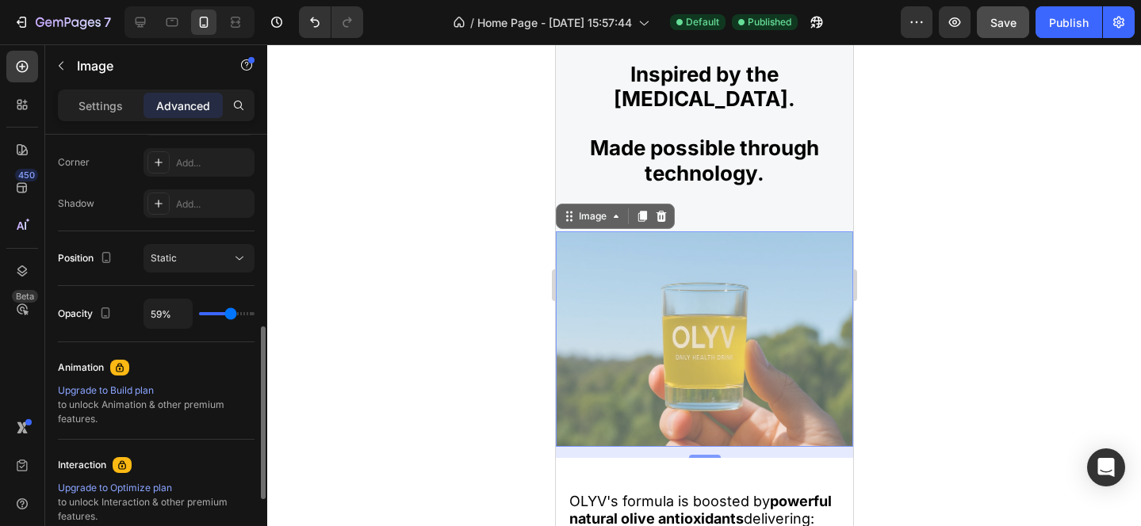
type input "58"
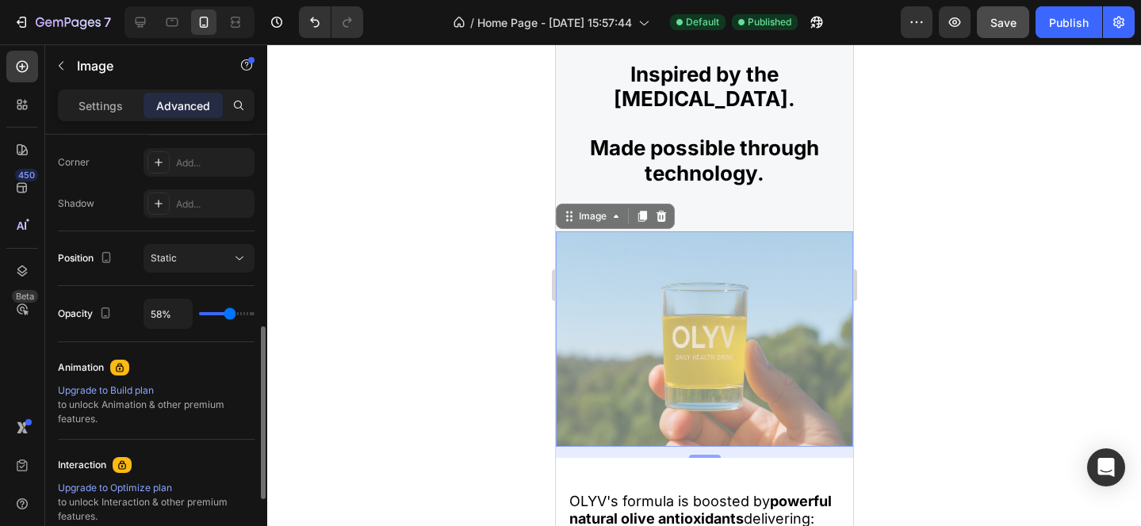
type input "57%"
type input "57"
type input "56%"
type input "56"
type input "55%"
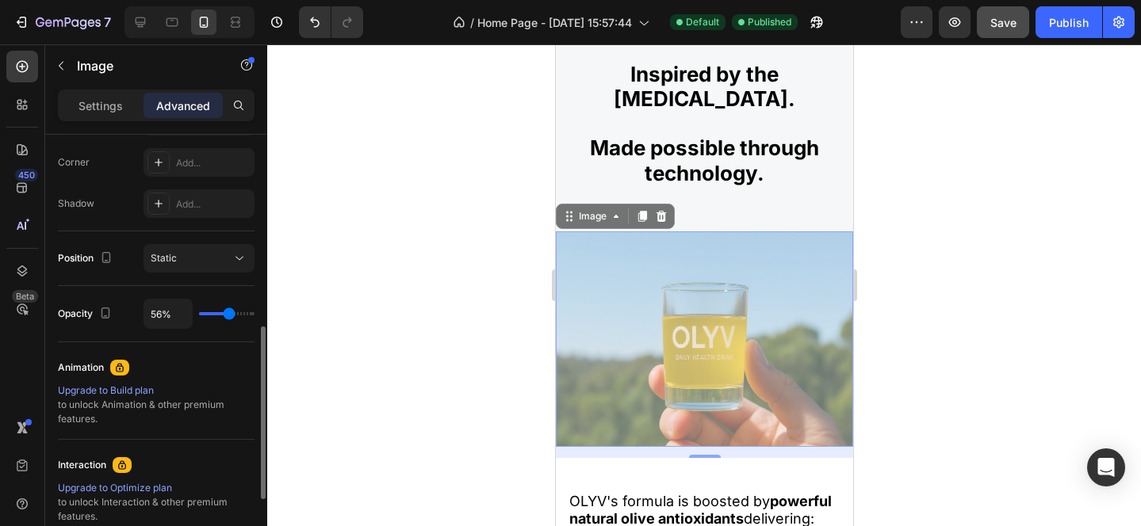
type input "55"
type input "53%"
type input "53"
type input "52%"
type input "52"
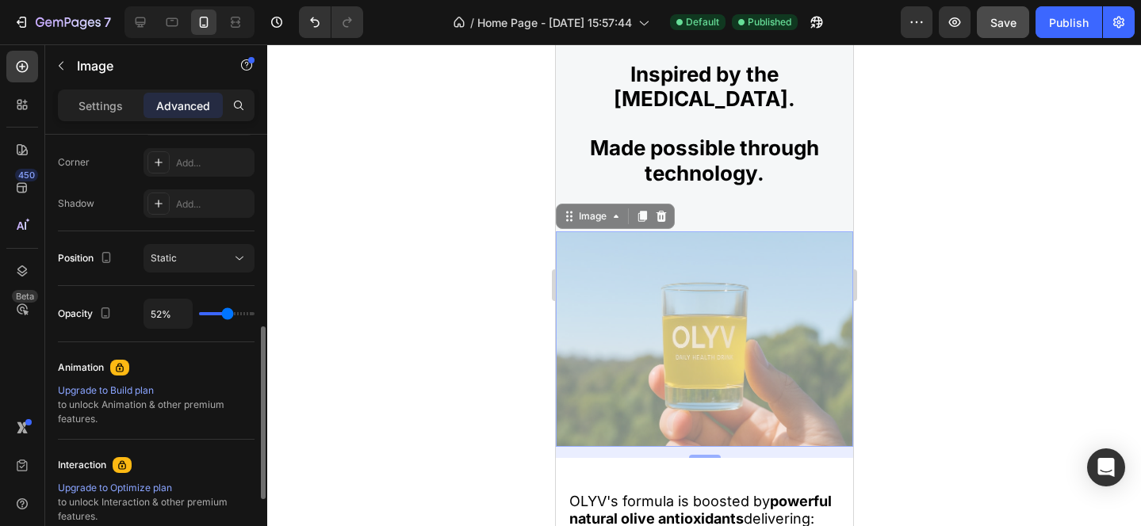
type input "53%"
type input "53"
type input "54%"
type input "54"
type input "55%"
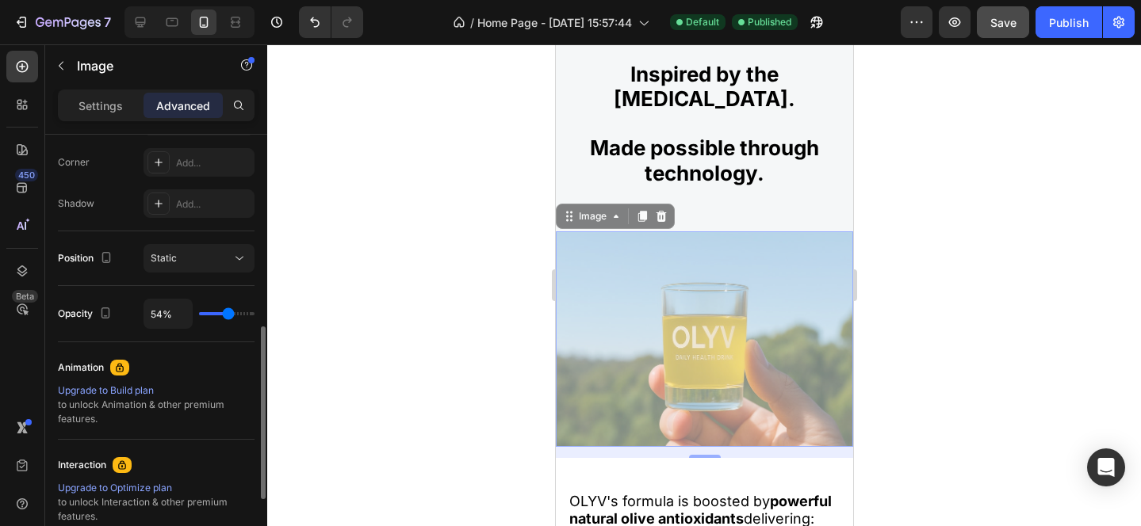
type input "55"
type input "56%"
type input "56"
type input "57%"
type input "57"
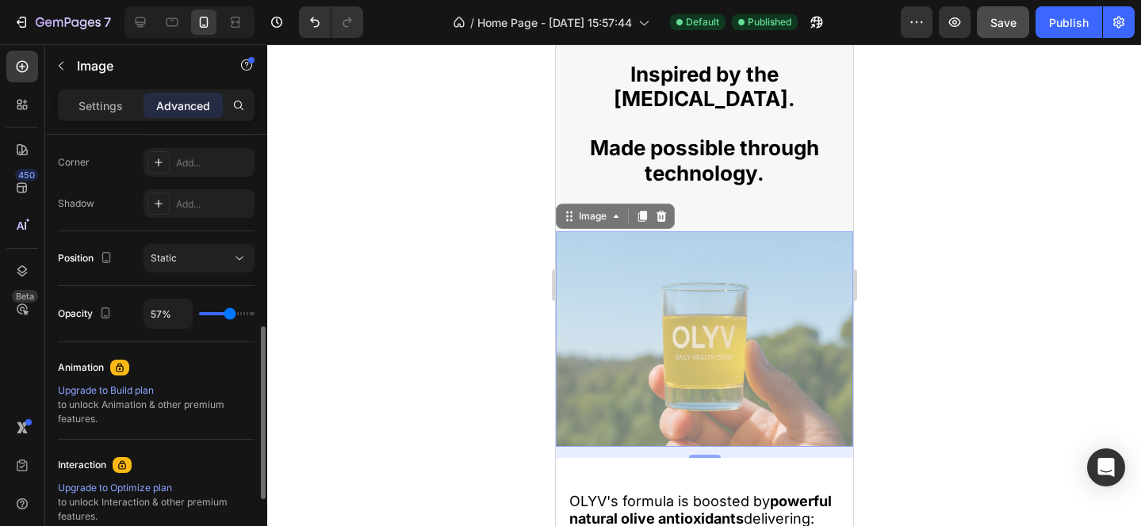
type input "58%"
type input "58"
type input "59%"
type input "59"
type input "60%"
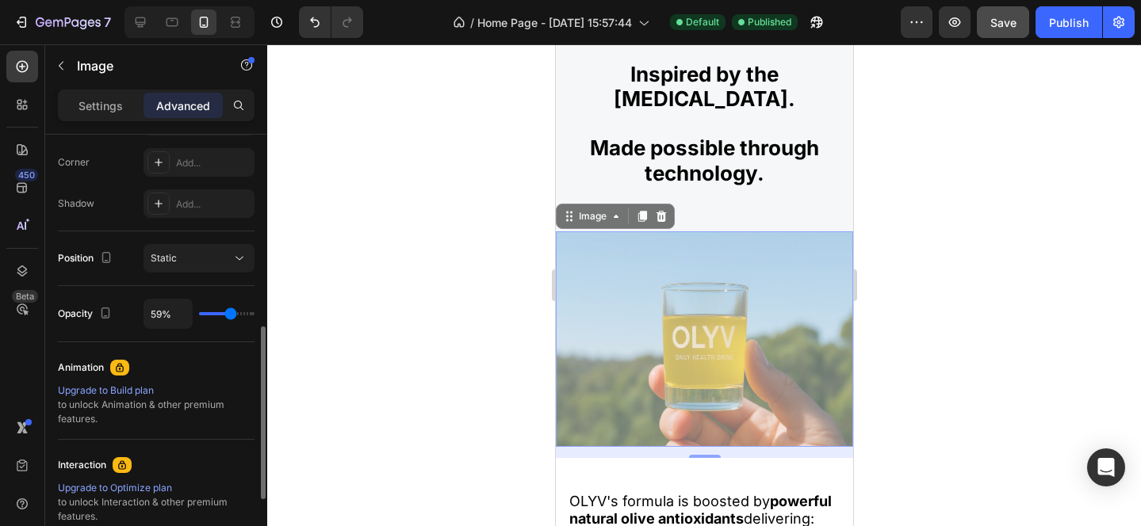
type input "60"
type input "61%"
drag, startPoint x: 246, startPoint y: 314, endPoint x: 231, endPoint y: 315, distance: 15.1
type input "61"
click at [231, 315] on input "range" at bounding box center [226, 313] width 55 height 3
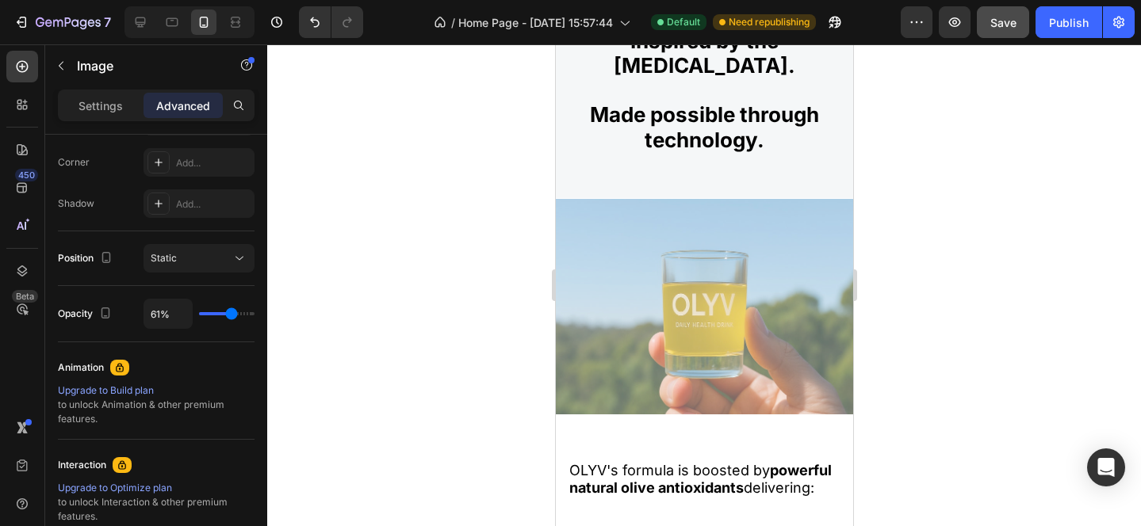
scroll to position [2076, 0]
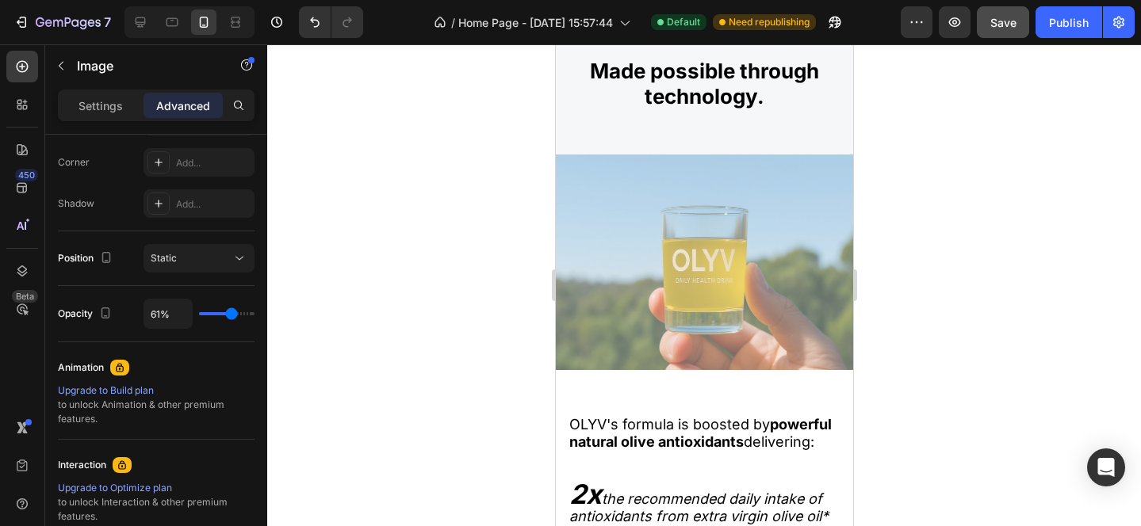
click at [738, 314] on img at bounding box center [703, 263] width 297 height 216
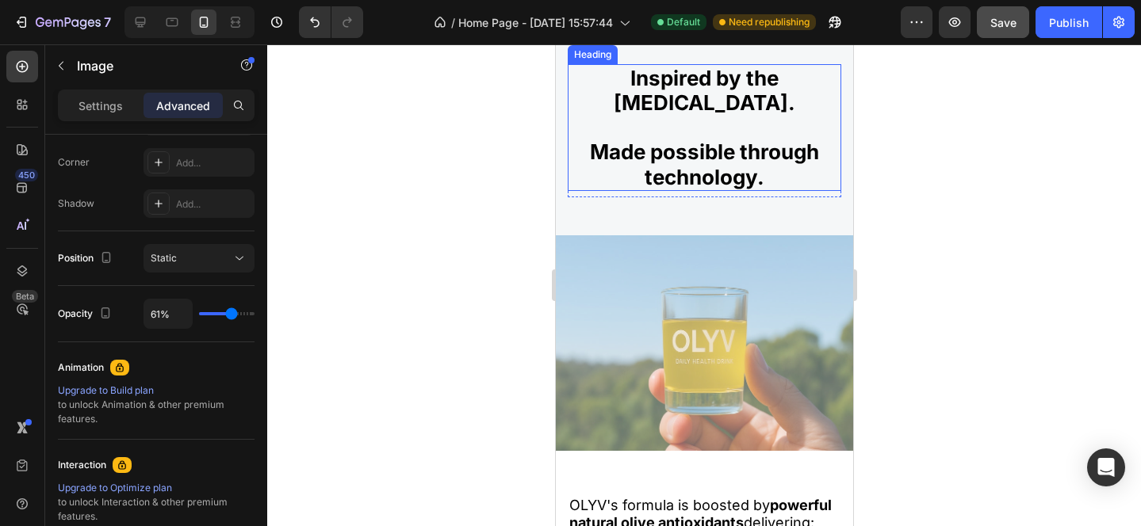
scroll to position [2014, 0]
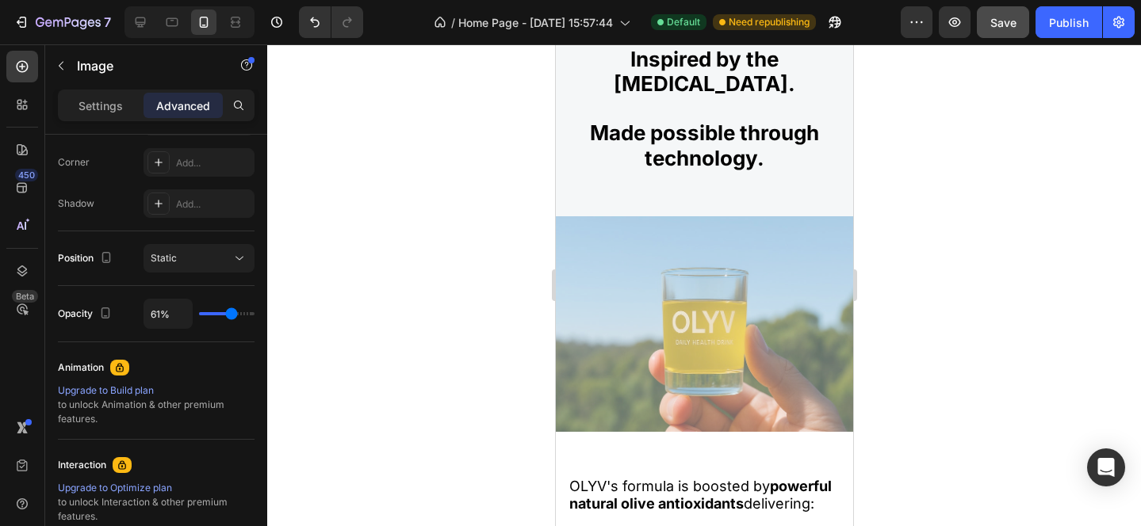
click at [679, 312] on img at bounding box center [703, 324] width 297 height 216
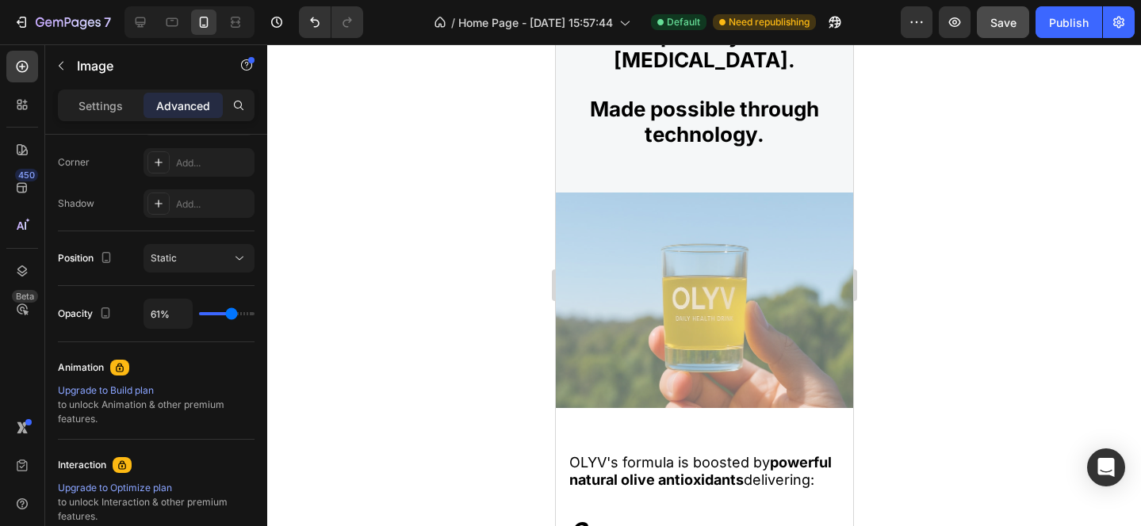
scroll to position [2053, 0]
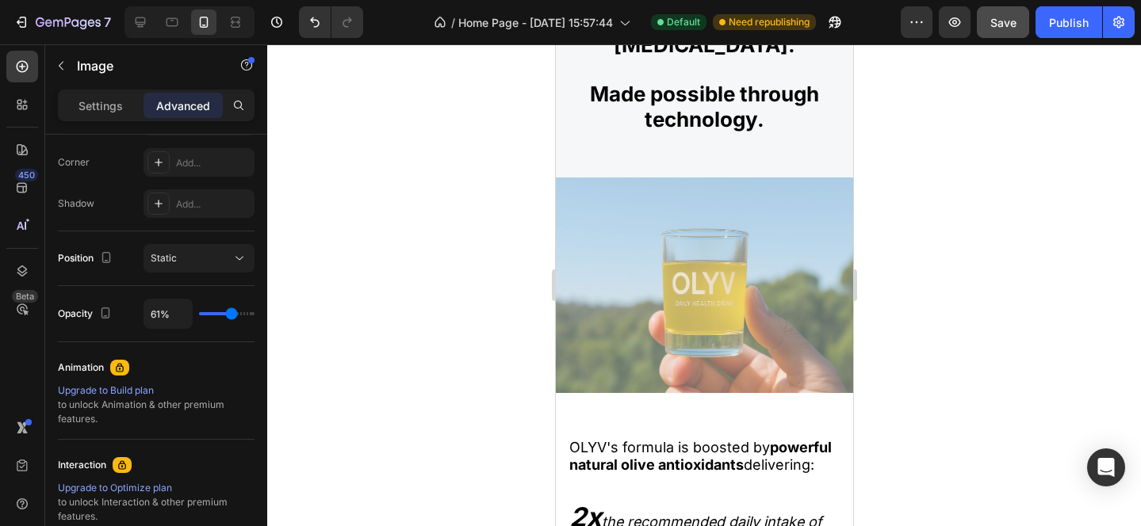
click at [641, 322] on img at bounding box center [703, 286] width 297 height 216
click at [647, 307] on img at bounding box center [703, 286] width 297 height 216
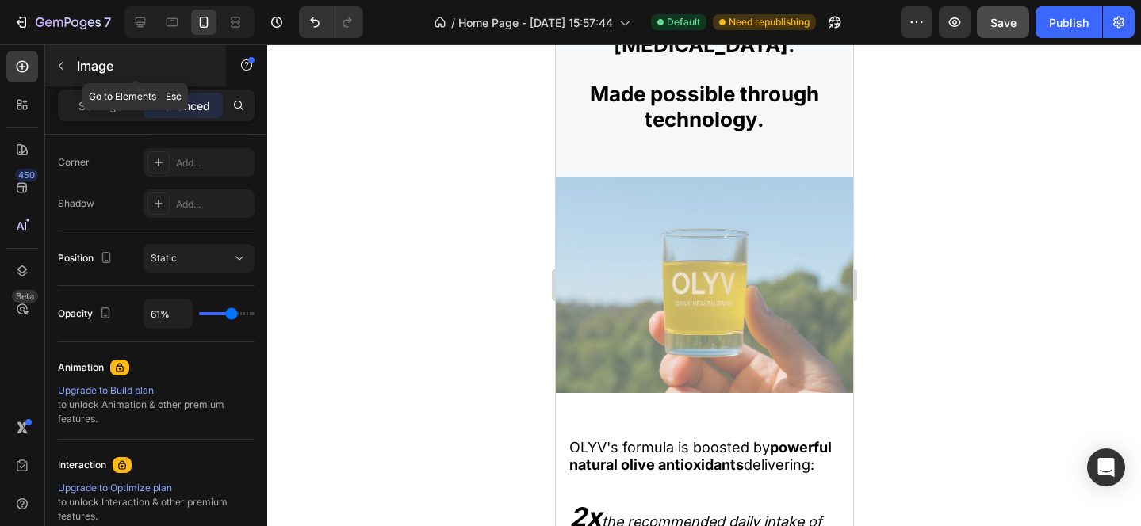
click at [61, 65] on icon "button" at bounding box center [61, 65] width 13 height 13
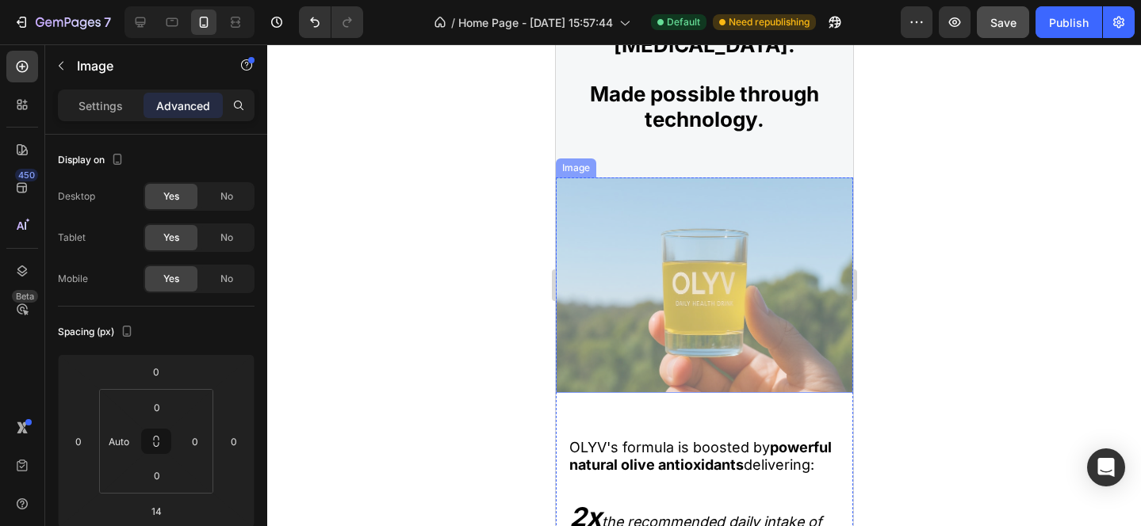
click at [657, 296] on img at bounding box center [703, 286] width 297 height 216
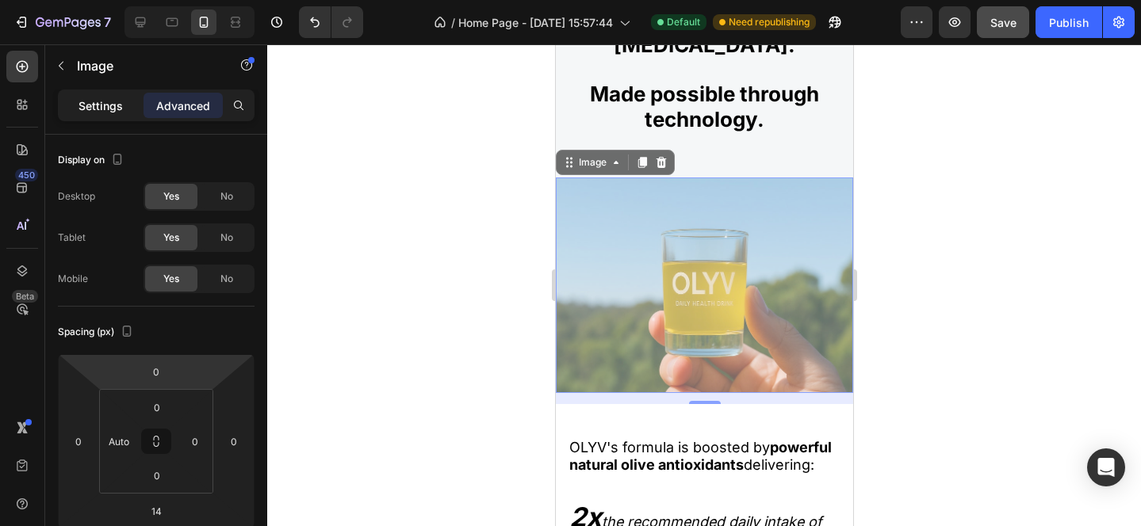
click at [110, 98] on p "Settings" at bounding box center [100, 106] width 44 height 17
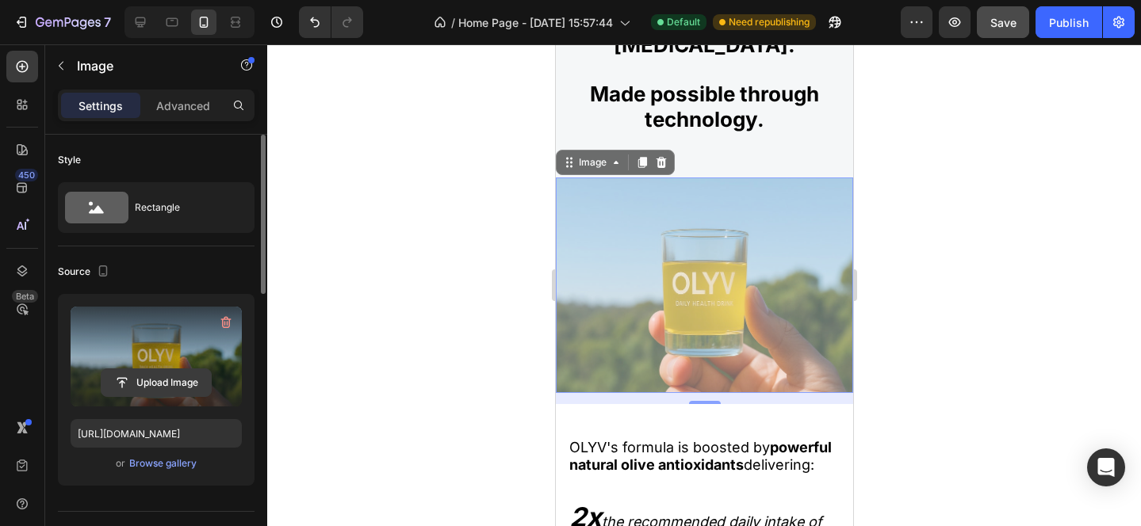
click at [160, 387] on input "file" at bounding box center [155, 382] width 109 height 27
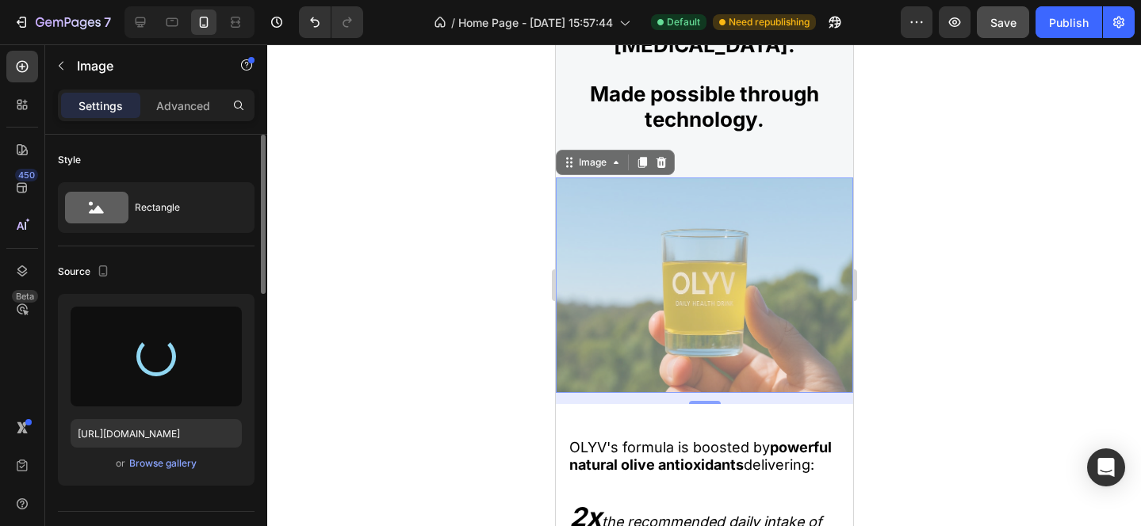
type input "[URL][DOMAIN_NAME]"
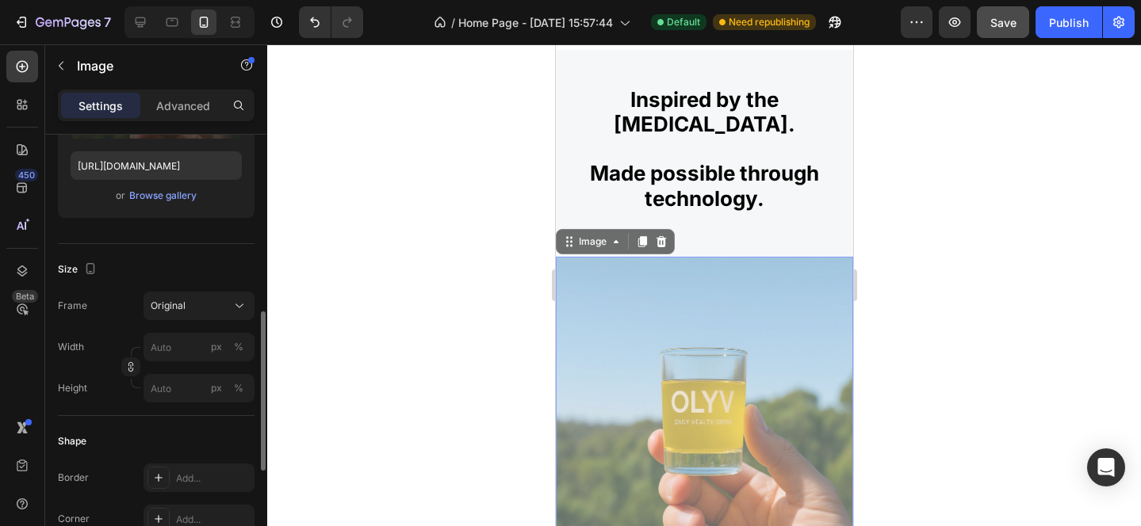
scroll to position [47, 0]
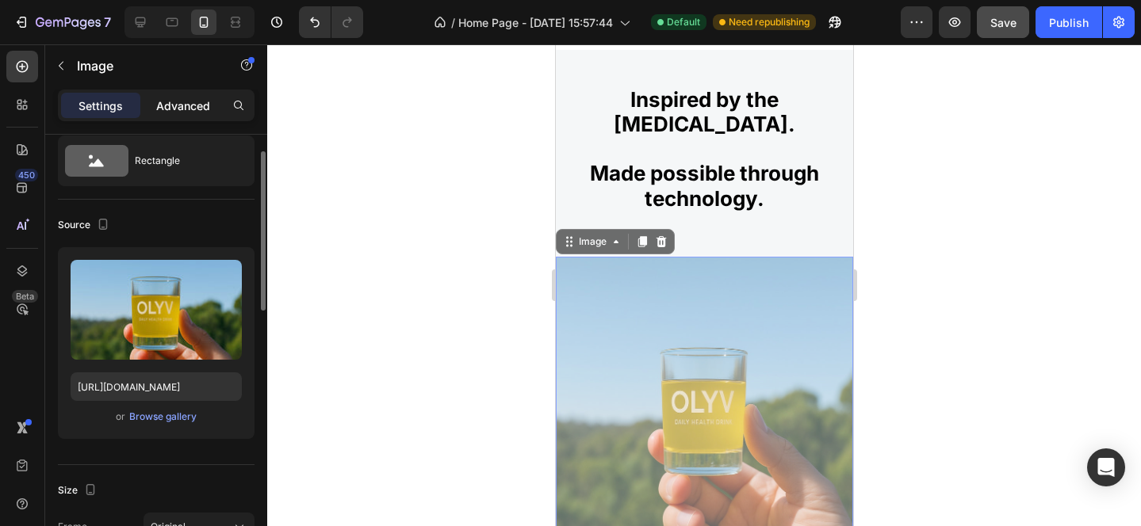
click at [178, 99] on p "Advanced" at bounding box center [183, 106] width 54 height 17
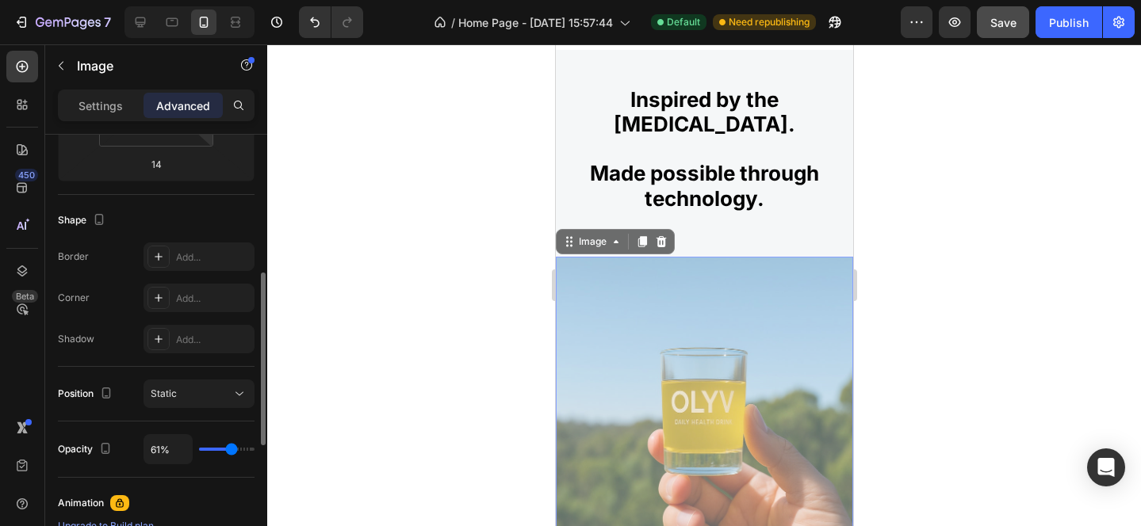
scroll to position [415, 0]
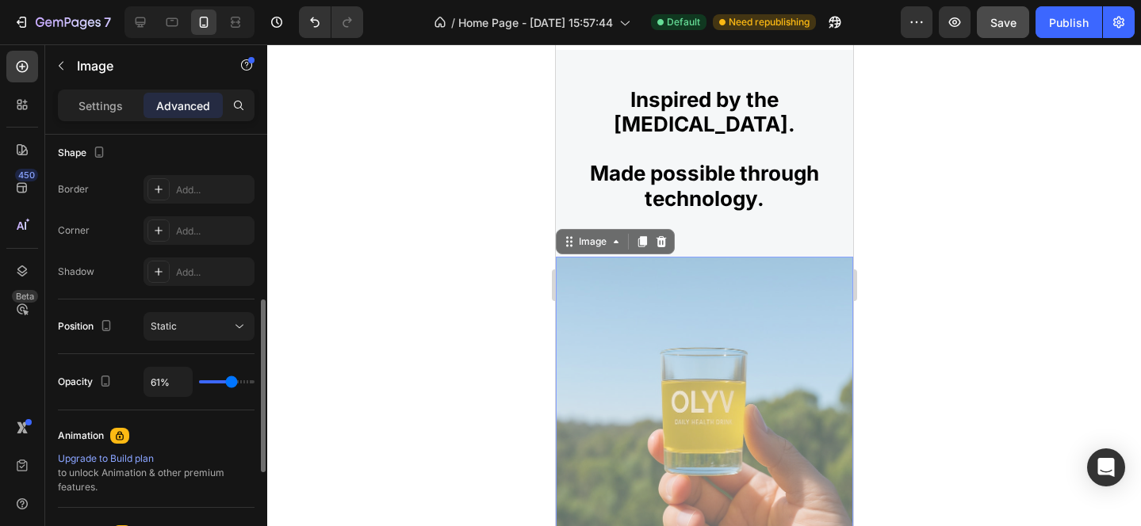
type input "47%"
type input "47"
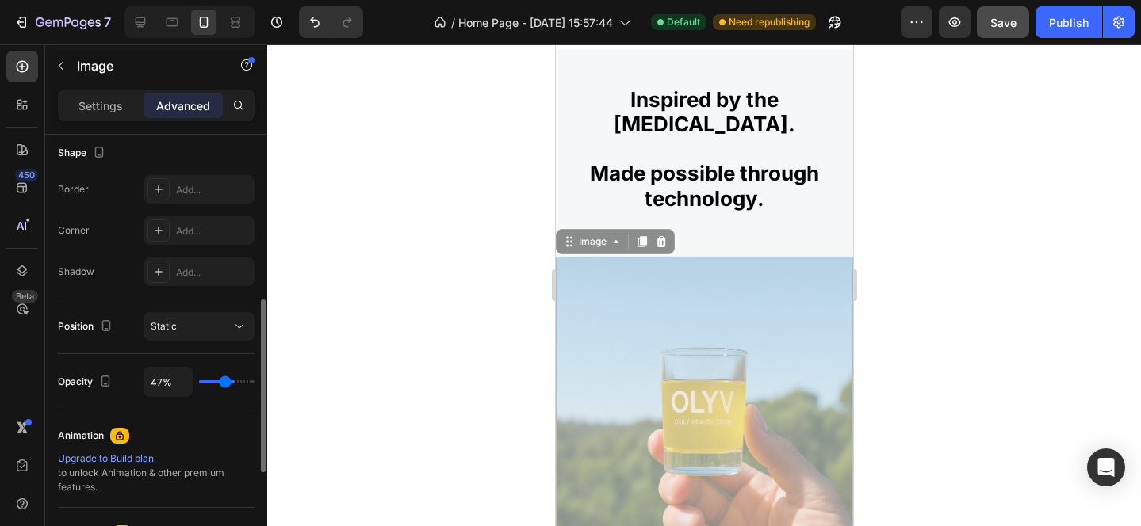
type input "45%"
type input "45"
type input "44%"
type input "44"
type input "43%"
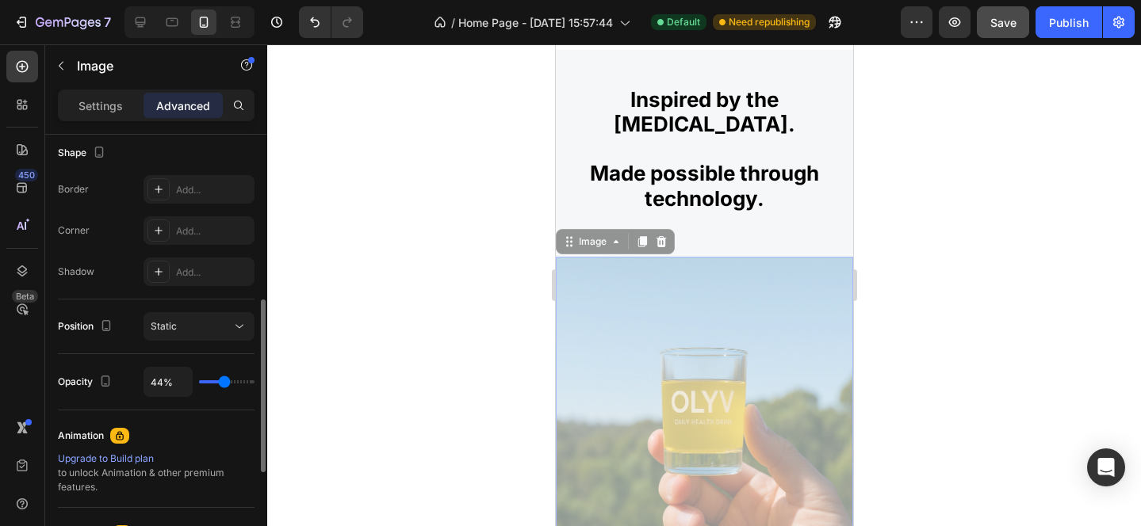
type input "43"
type input "42%"
type input "42"
type input "41%"
type input "41"
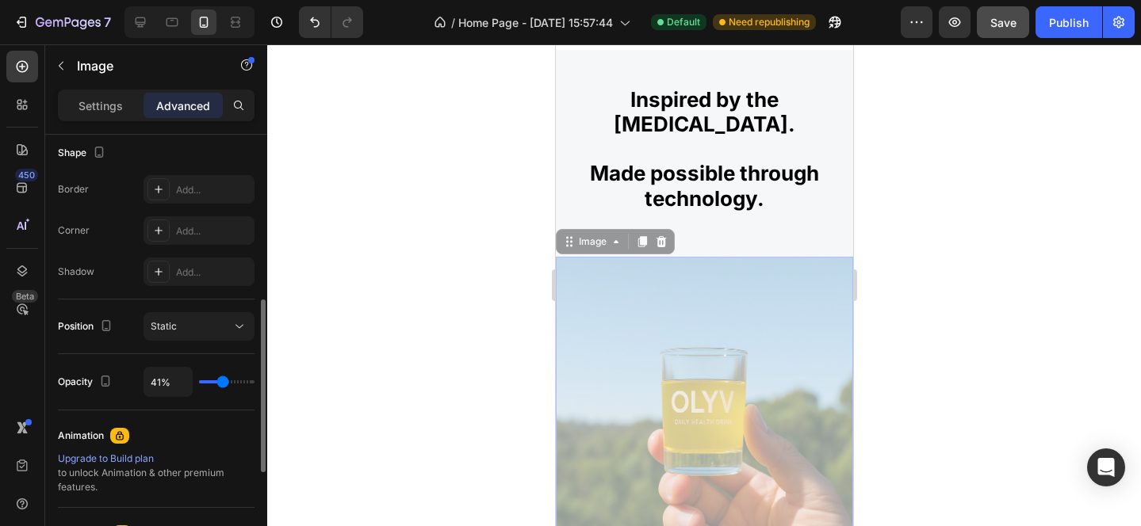
type input "39%"
type input "39"
type input "37%"
type input "37"
type input "34%"
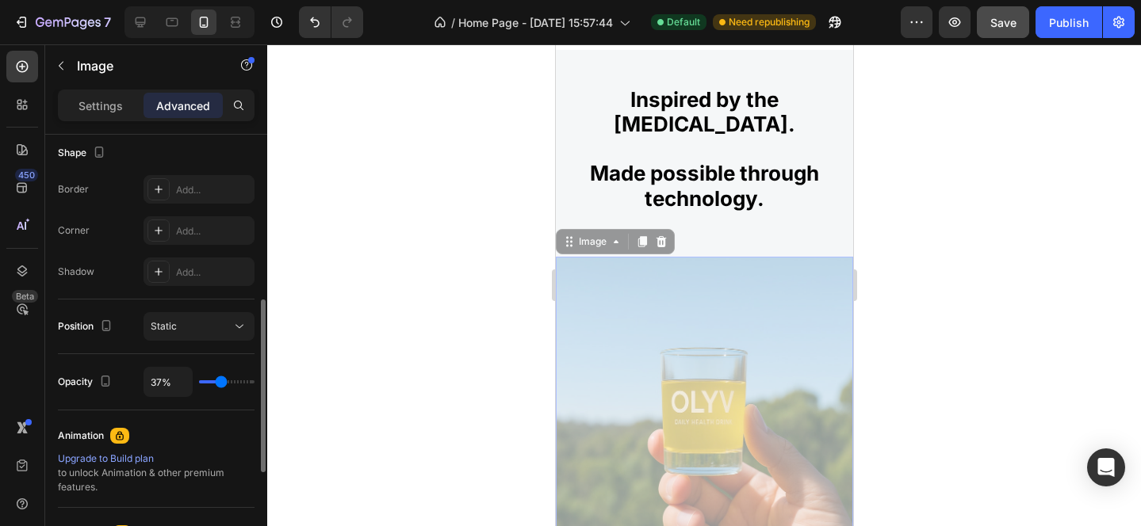
type input "34"
type input "31%"
type input "31"
type input "30%"
type input "30"
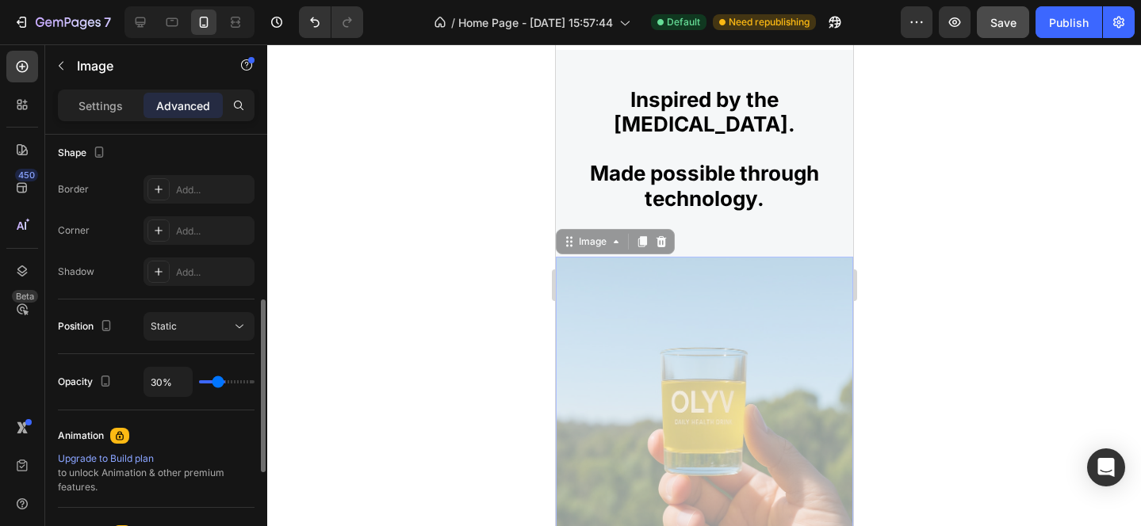
type input "28%"
type input "28"
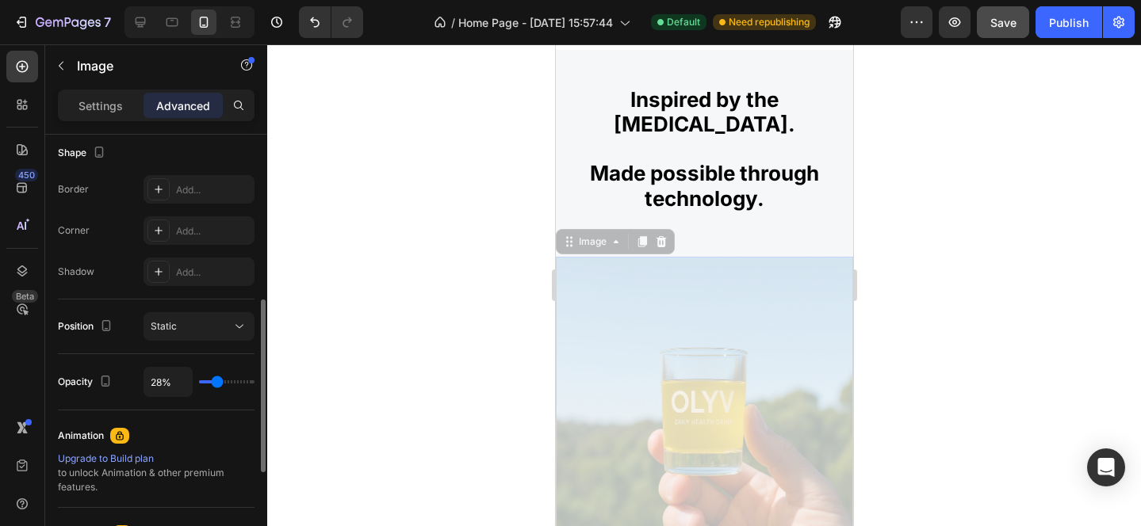
type input "29%"
type input "29"
type input "30%"
type input "30"
type input "31%"
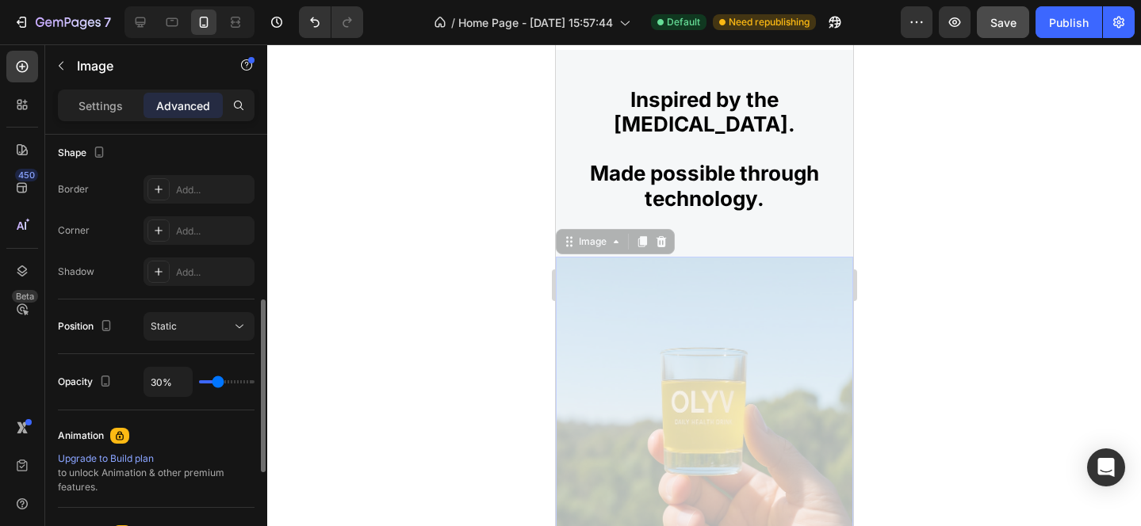
type input "31"
type input "32%"
type input "32"
type input "33%"
type input "33"
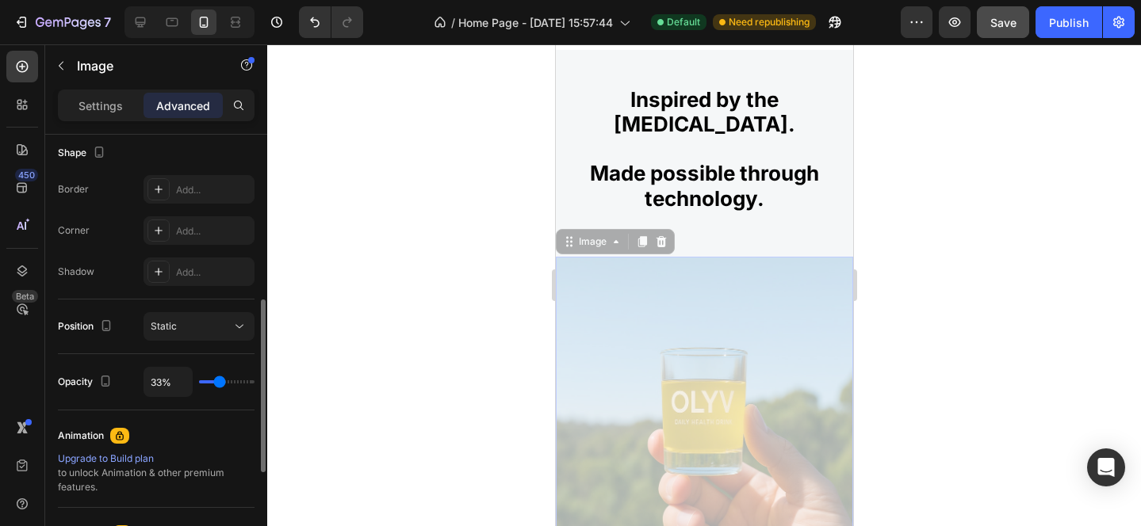
type input "34%"
type input "34"
type input "33%"
type input "33"
type input "31%"
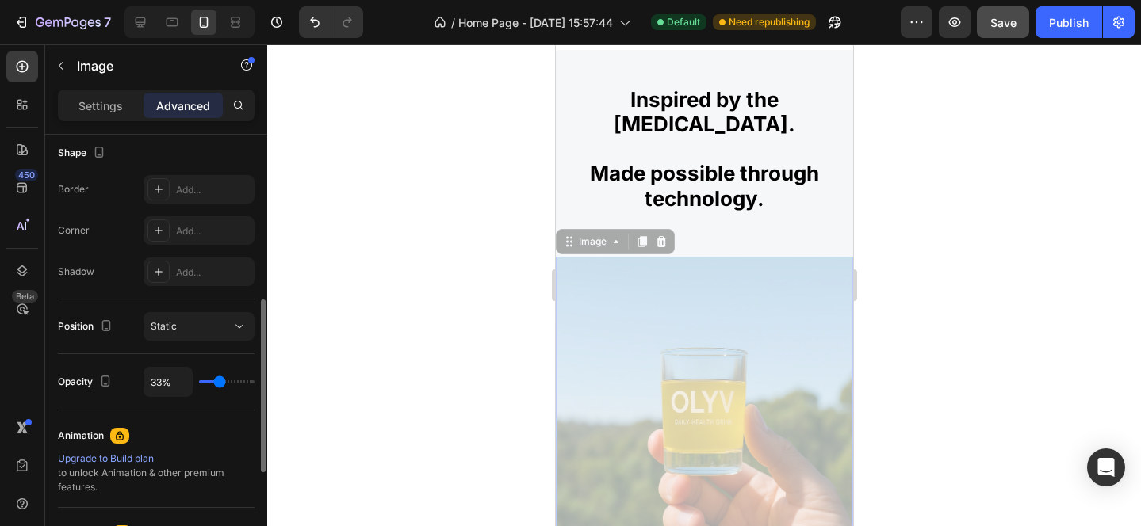
type input "31"
type input "30%"
type input "30"
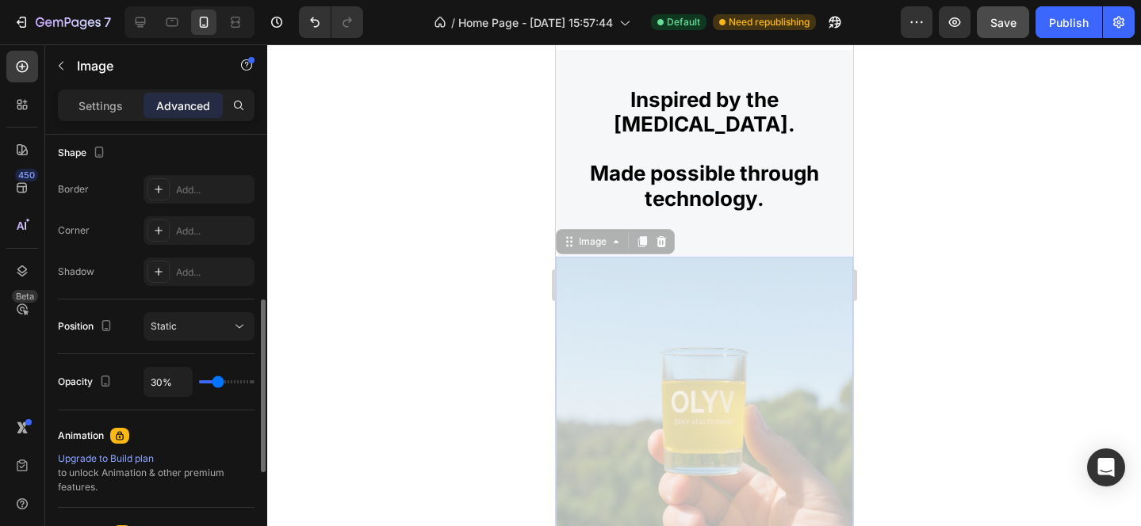
type input "29%"
type input "29"
type input "28%"
drag, startPoint x: 228, startPoint y: 383, endPoint x: 216, endPoint y: 384, distance: 11.2
type input "28"
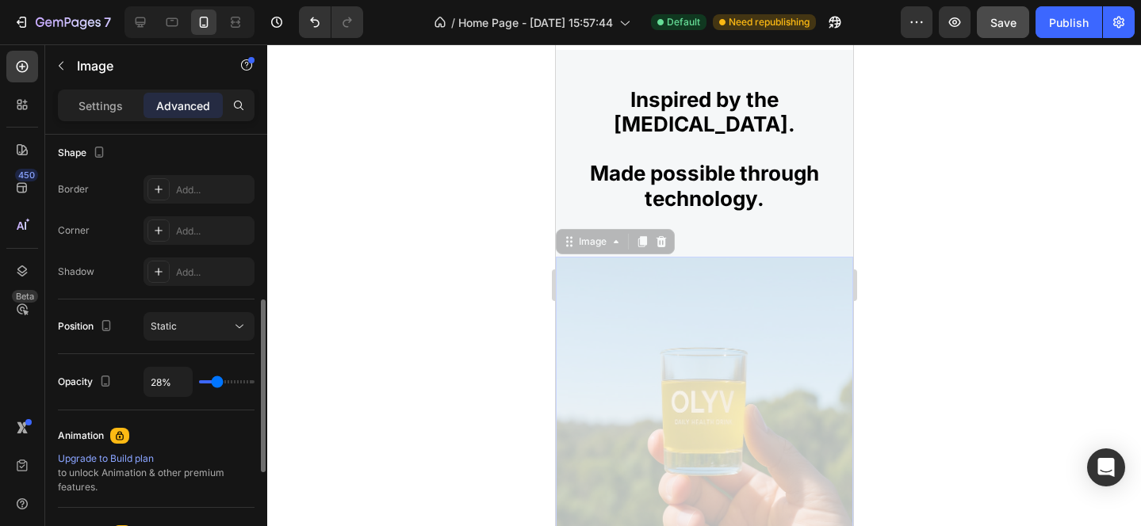
click at [216, 384] on input "range" at bounding box center [226, 382] width 55 height 3
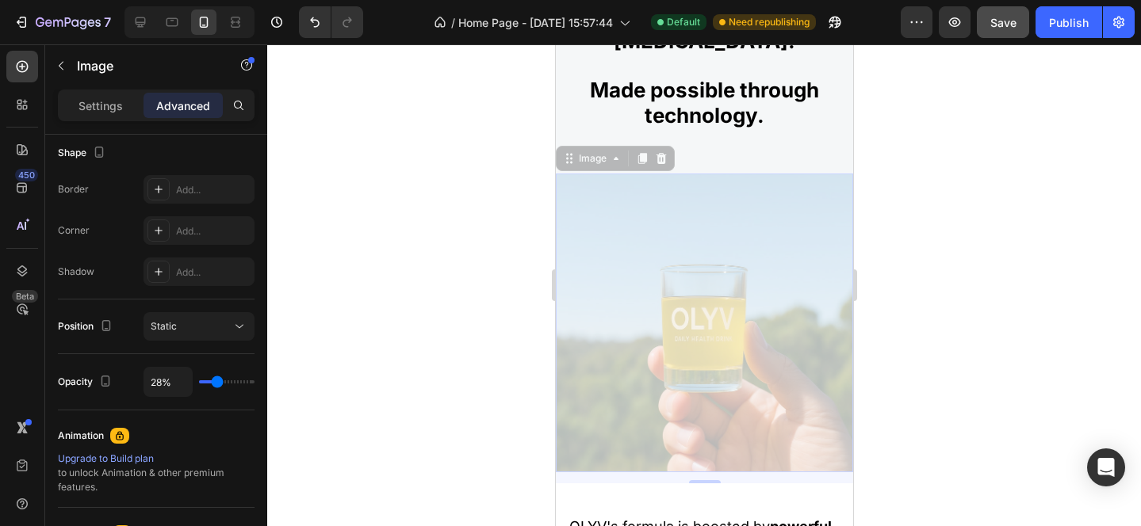
scroll to position [2056, 0]
click at [701, 209] on img at bounding box center [703, 323] width 297 height 299
type input "27%"
type input "27"
type input "29%"
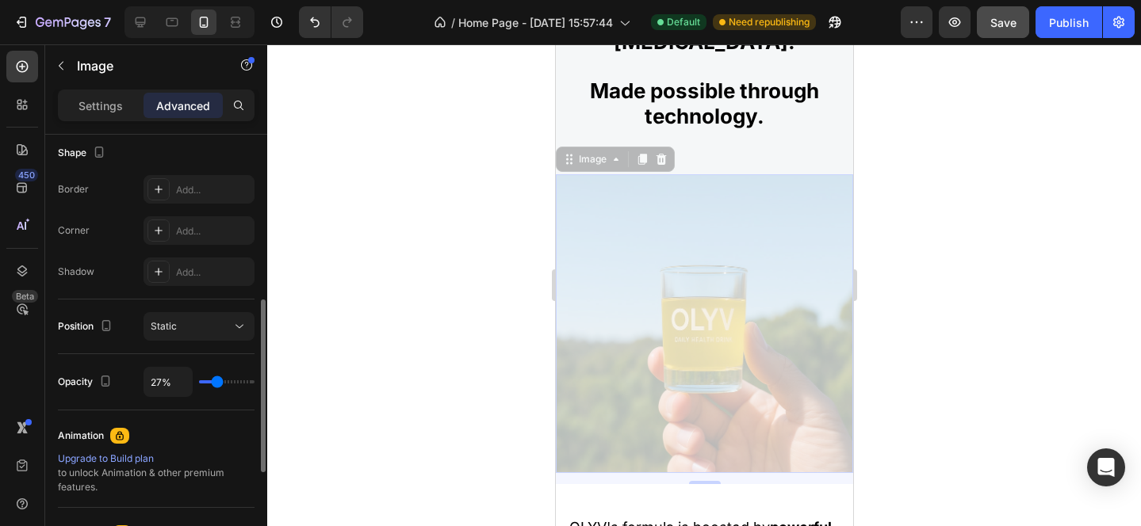
type input "29"
type input "30%"
type input "30"
type input "31%"
type input "31"
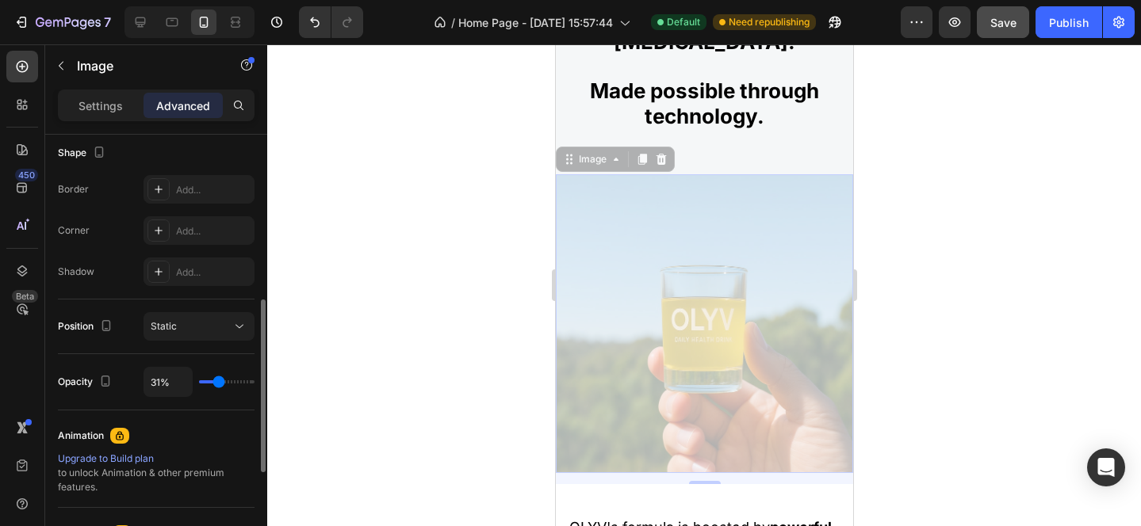
type input "33%"
type input "33"
type input "34%"
type input "34"
type input "35%"
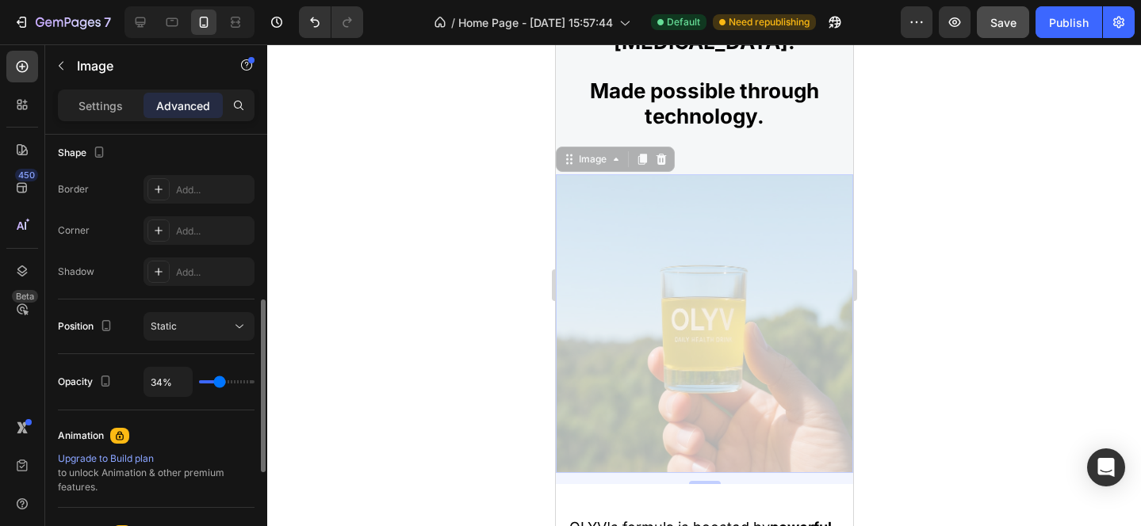
type input "35"
type input "37%"
type input "37"
type input "38%"
type input "38"
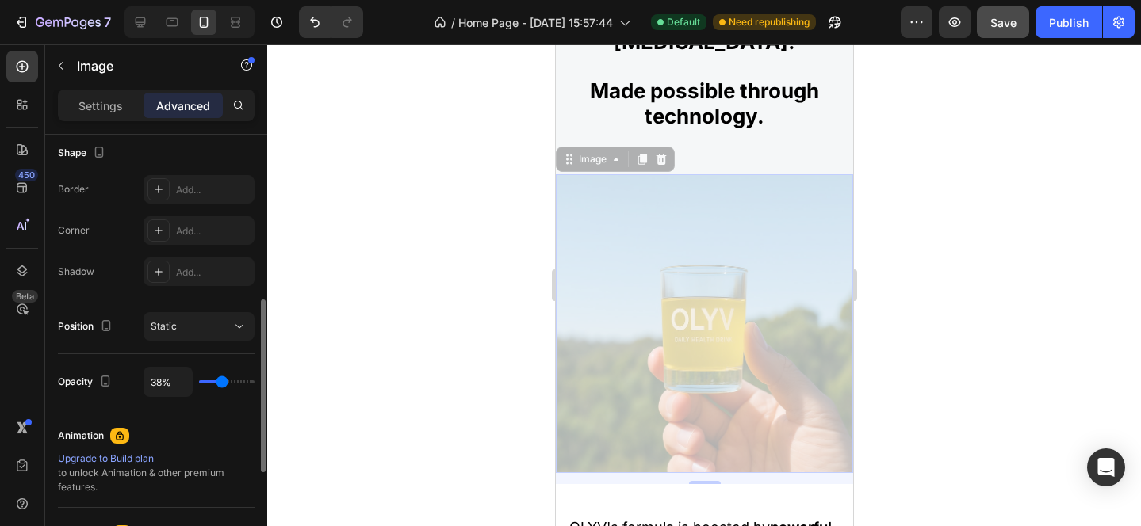
type input "39%"
type input "39"
type input "40%"
type input "40"
type input "41%"
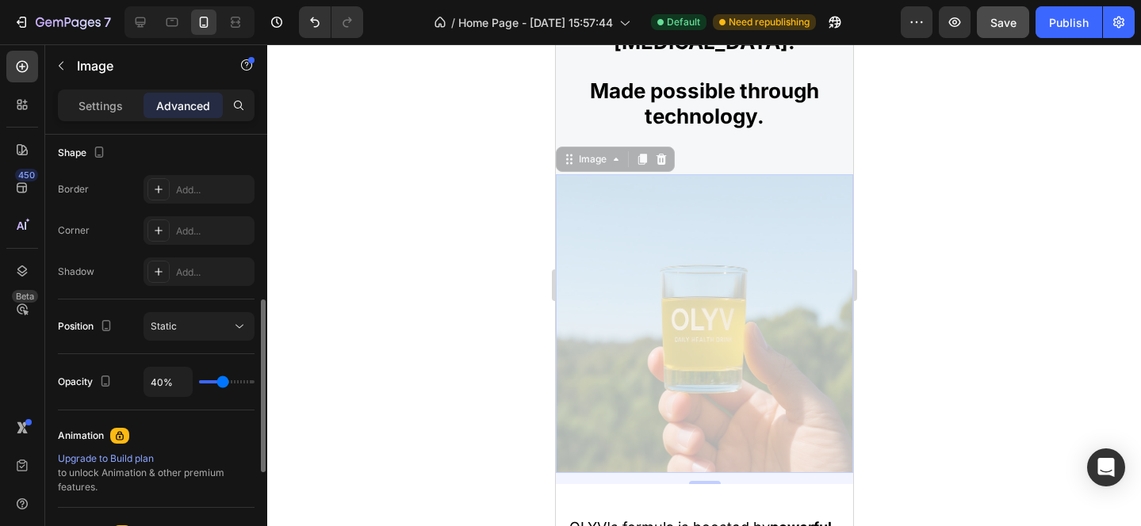
type input "41"
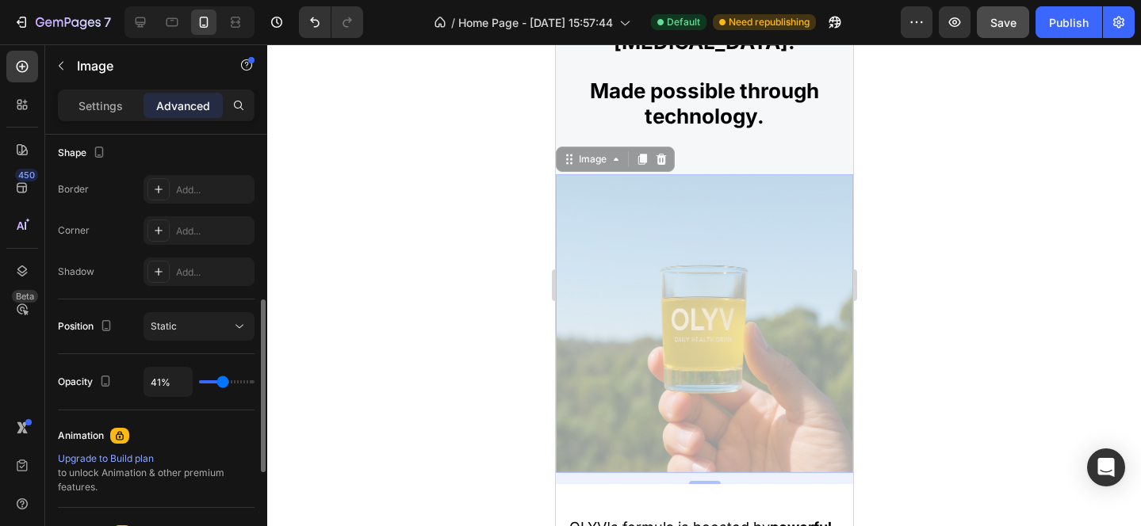
type input "42%"
type input "42"
type input "43%"
type input "43"
type input "44%"
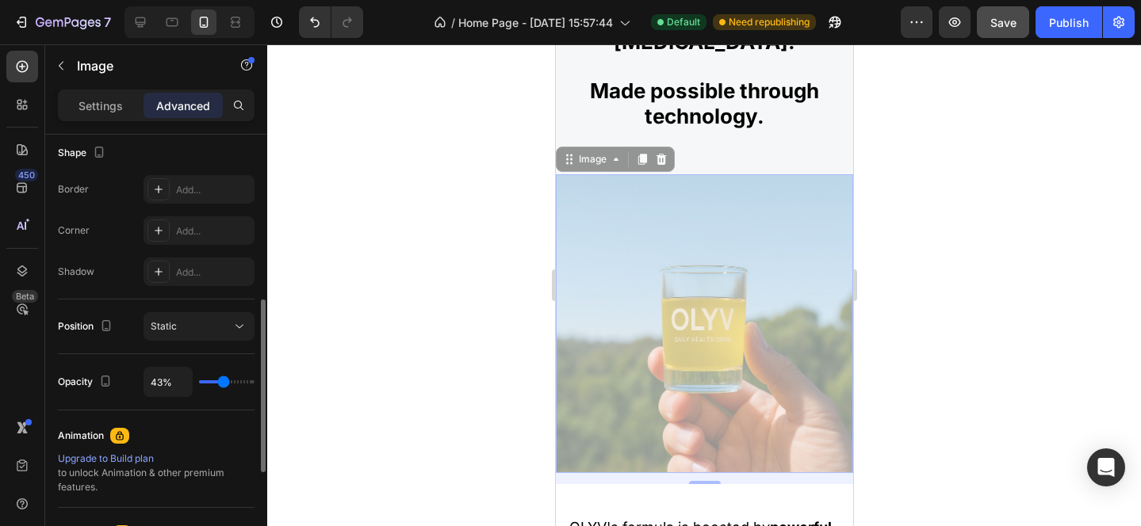
type input "44"
type input "46%"
type input "46"
type input "47%"
type input "47"
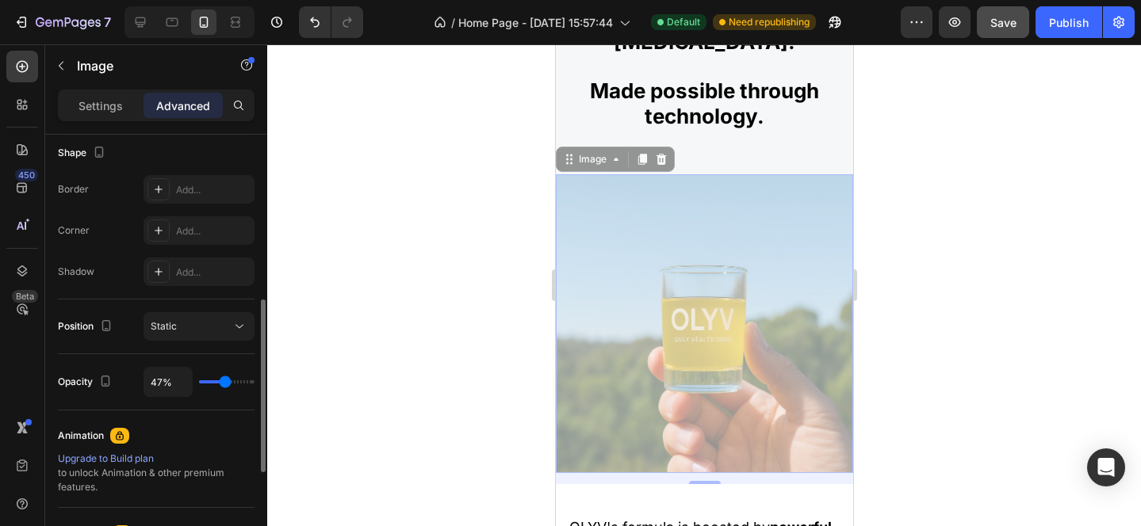
type input "48%"
type input "48"
type input "49%"
type input "49"
type input "50%"
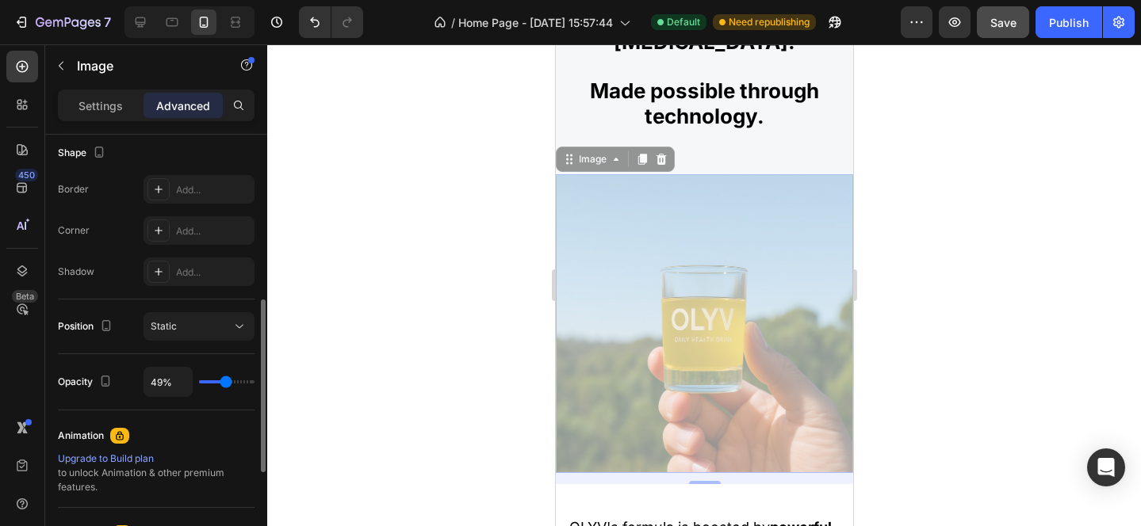
type input "50"
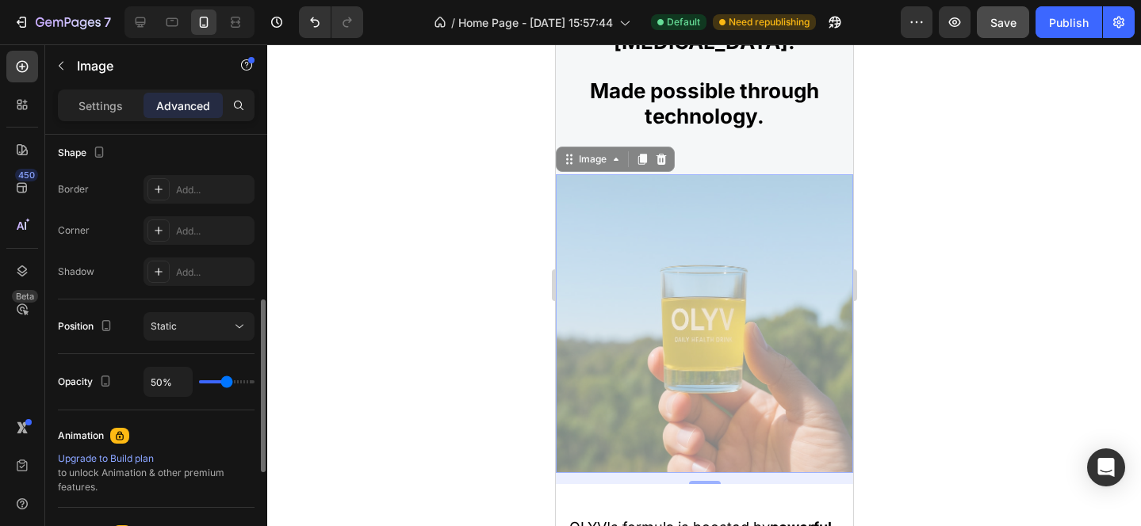
type input "51%"
type input "51"
type input "52%"
type input "52"
type input "53%"
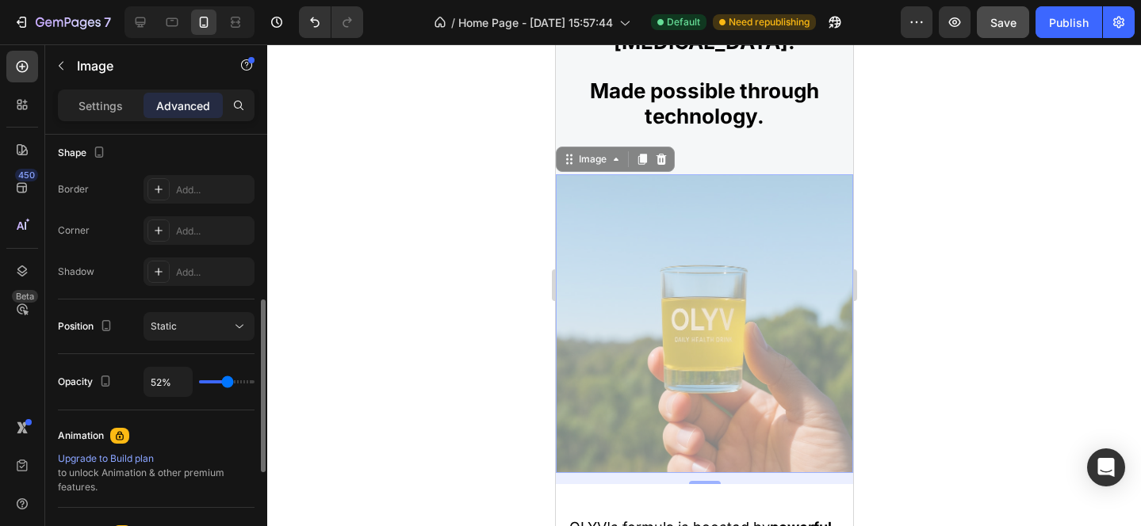
type input "53"
type input "54%"
type input "54"
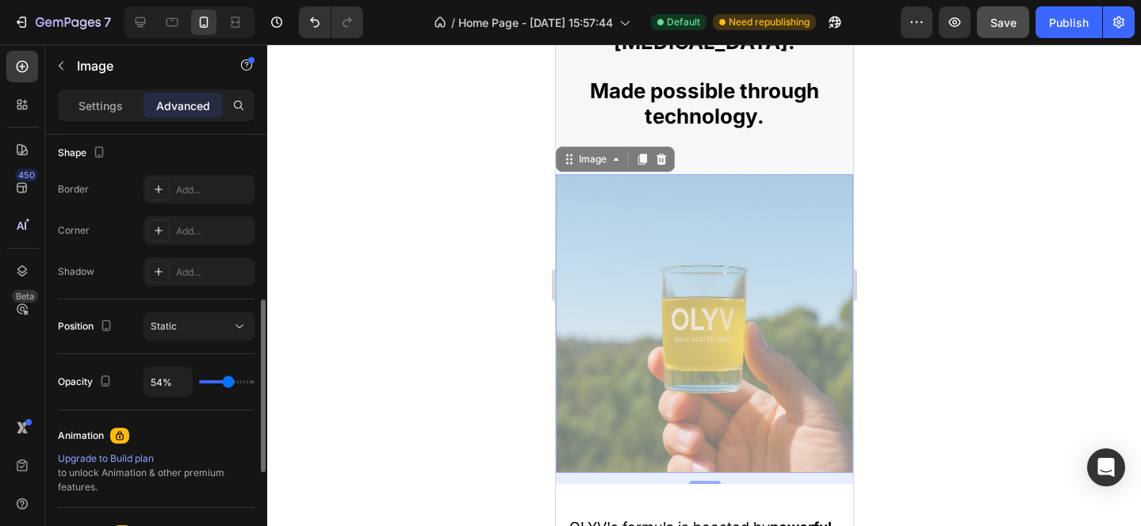
type input "55%"
type input "55"
type input "57%"
type input "57"
type input "58%"
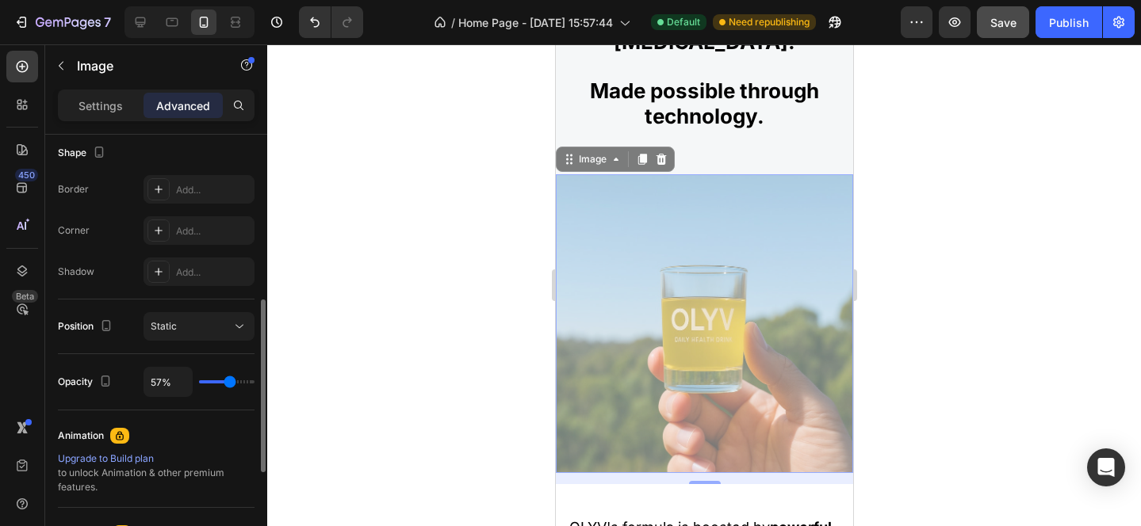
type input "58"
type input "59%"
type input "59"
type input "60%"
type input "60"
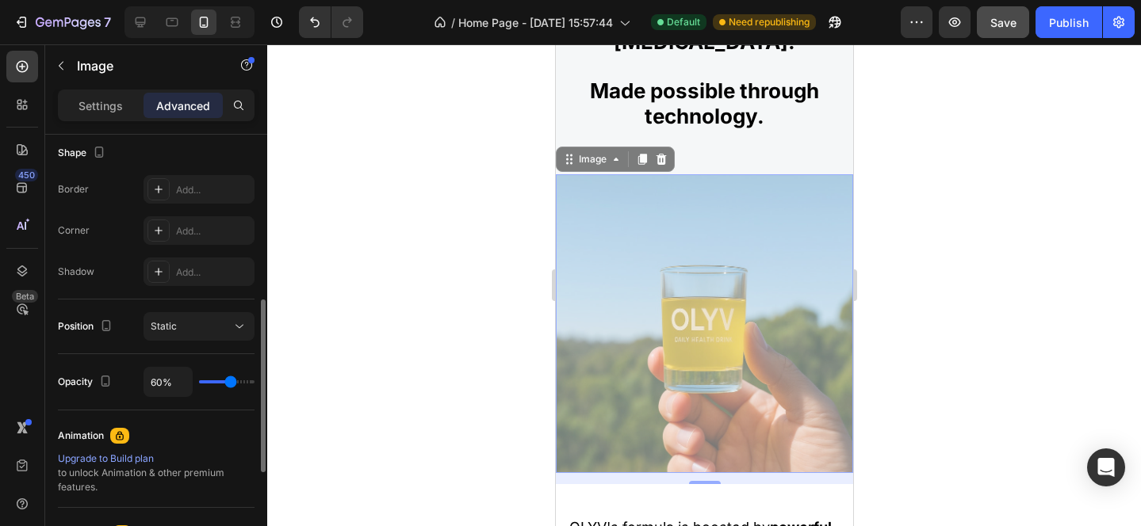
type input "61%"
type input "61"
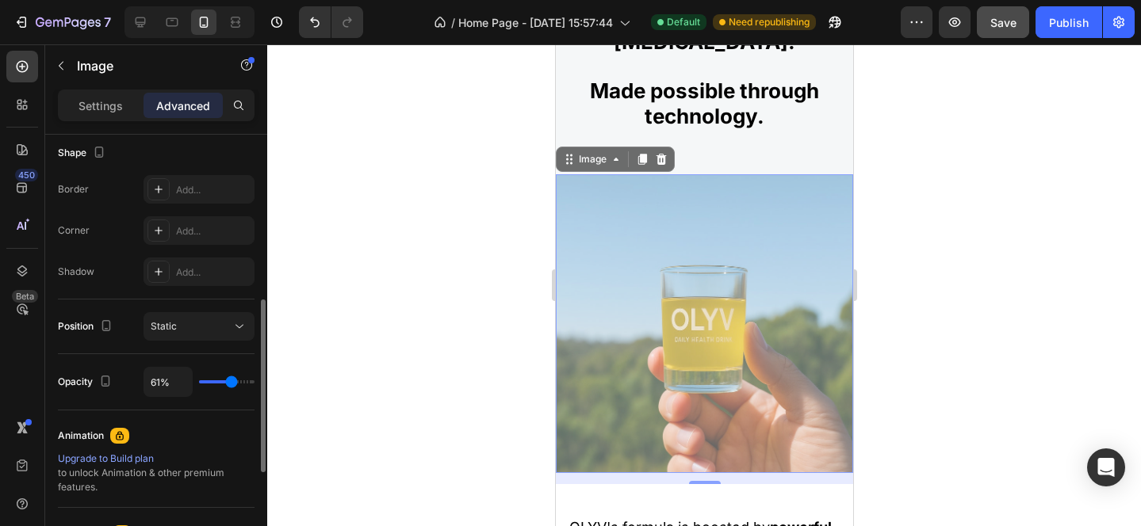
type input "62%"
type input "62"
type input "64%"
type input "64"
type input "65%"
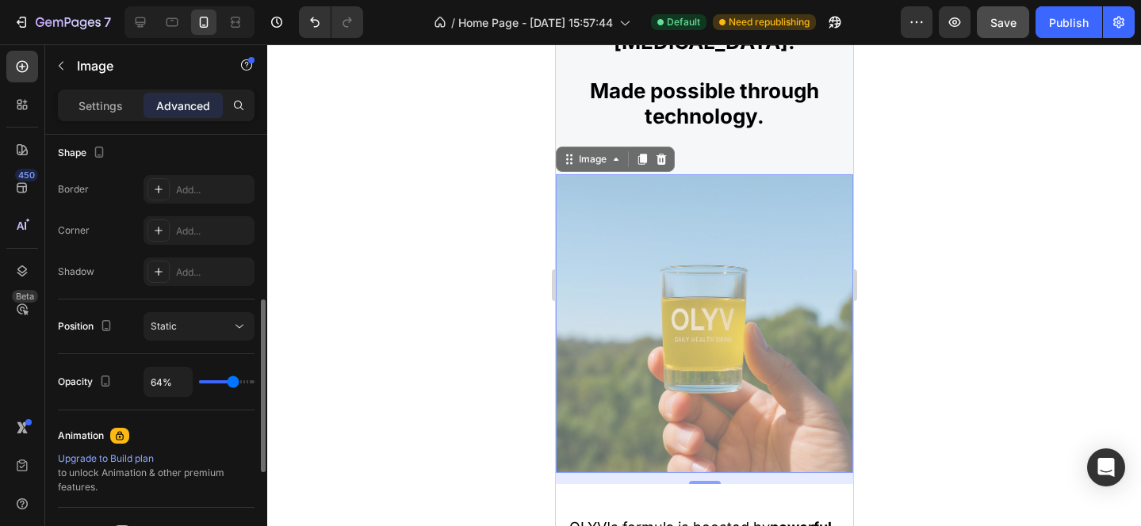
type input "65"
type input "67%"
type input "67"
type input "68%"
type input "68"
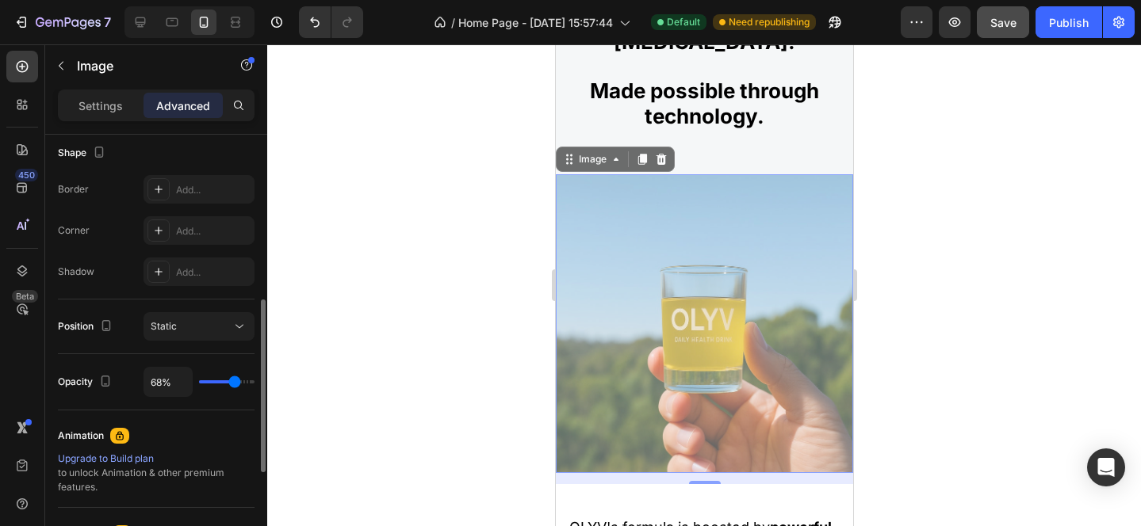
type input "69%"
type input "69"
type input "70%"
type input "70"
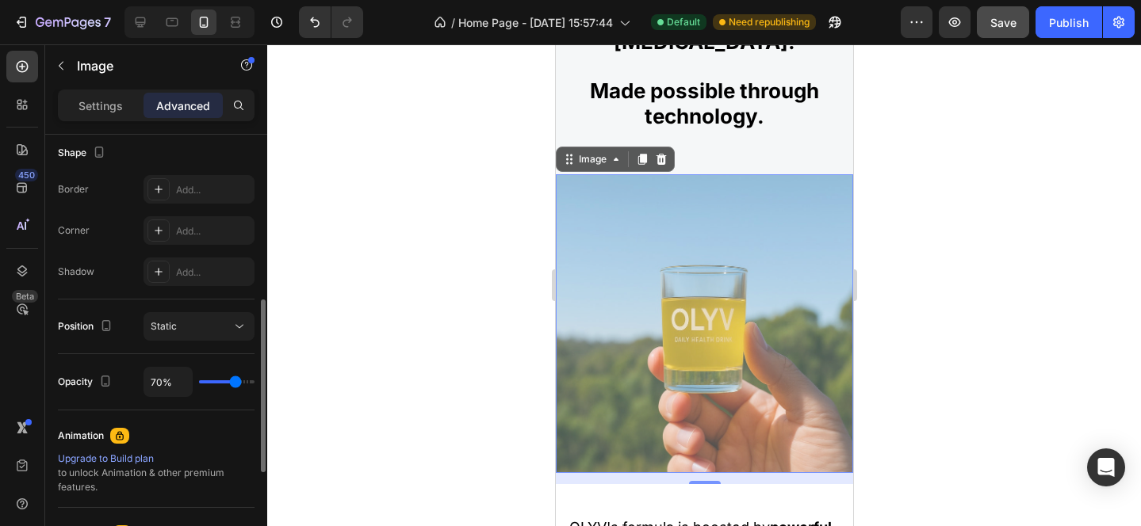
type input "69%"
type input "69"
type input "68%"
type input "68"
type input "67%"
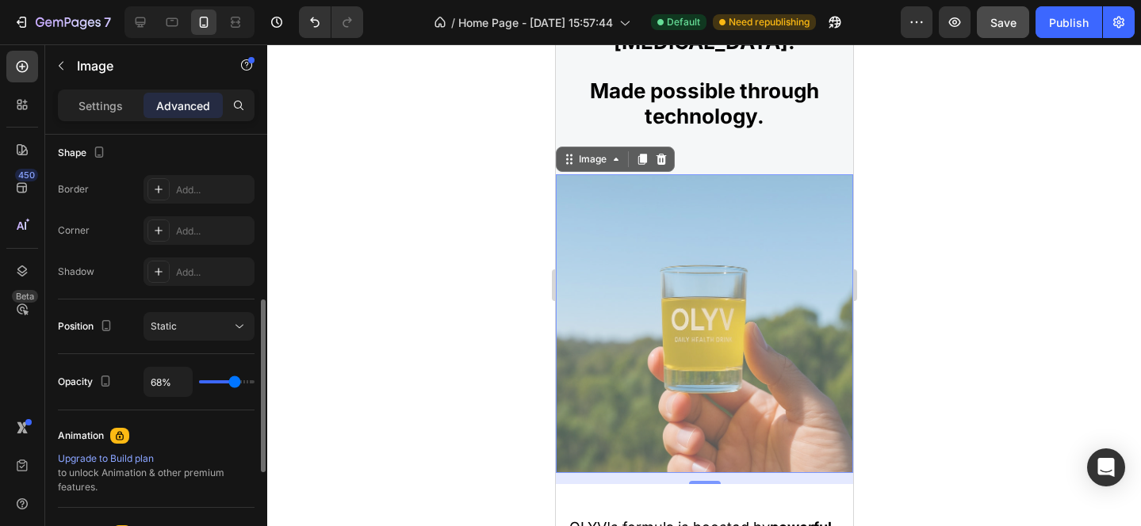
type input "67"
type input "66%"
type input "66"
type input "65%"
type input "65"
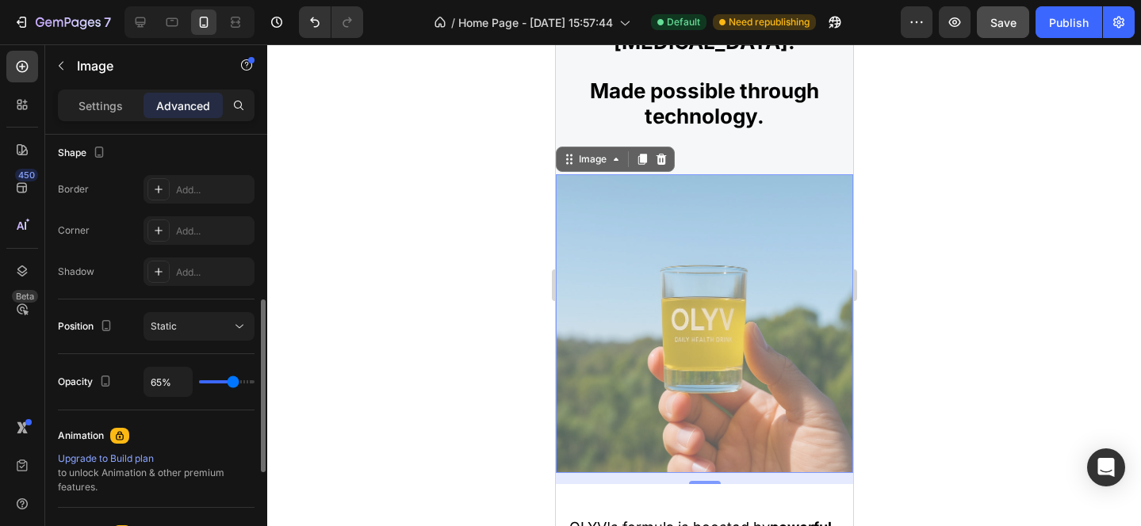
type input "64%"
type input "64"
type input "63%"
type input "63"
type input "61%"
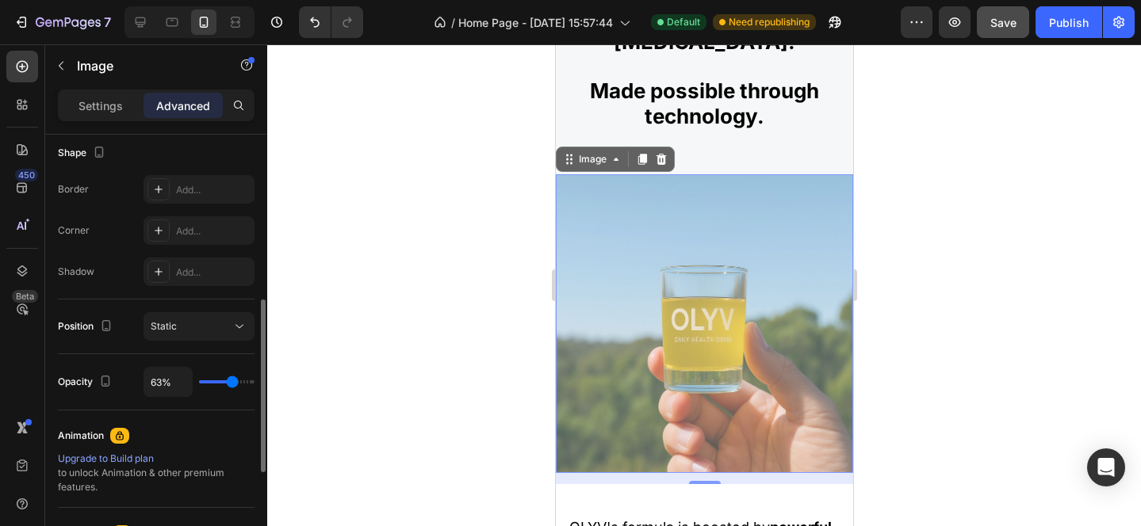
type input "61"
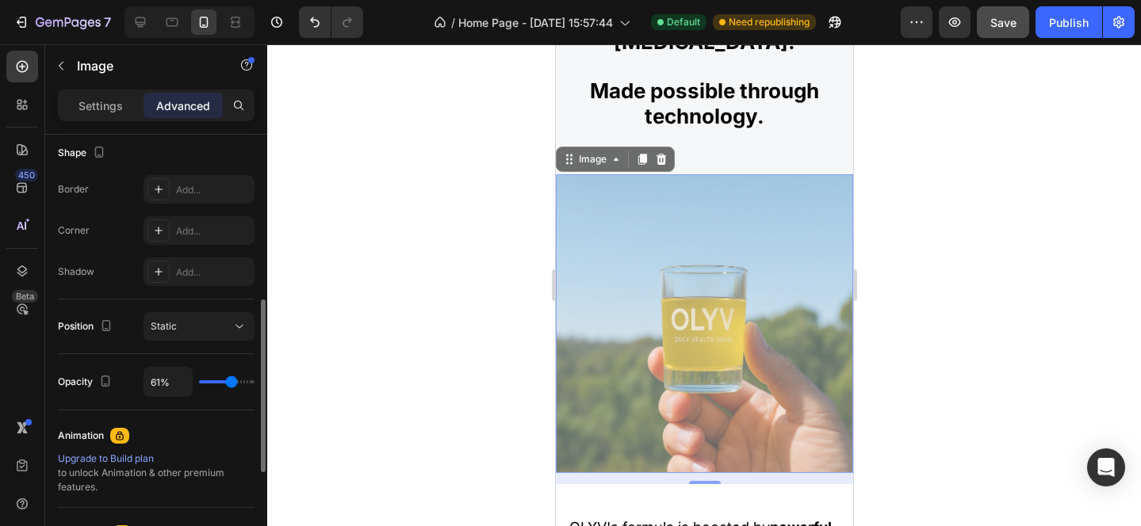
type input "60%"
type input "60"
type input "61%"
drag, startPoint x: 216, startPoint y: 381, endPoint x: 231, endPoint y: 381, distance: 14.3
click at [231, 381] on input "range" at bounding box center [226, 382] width 55 height 3
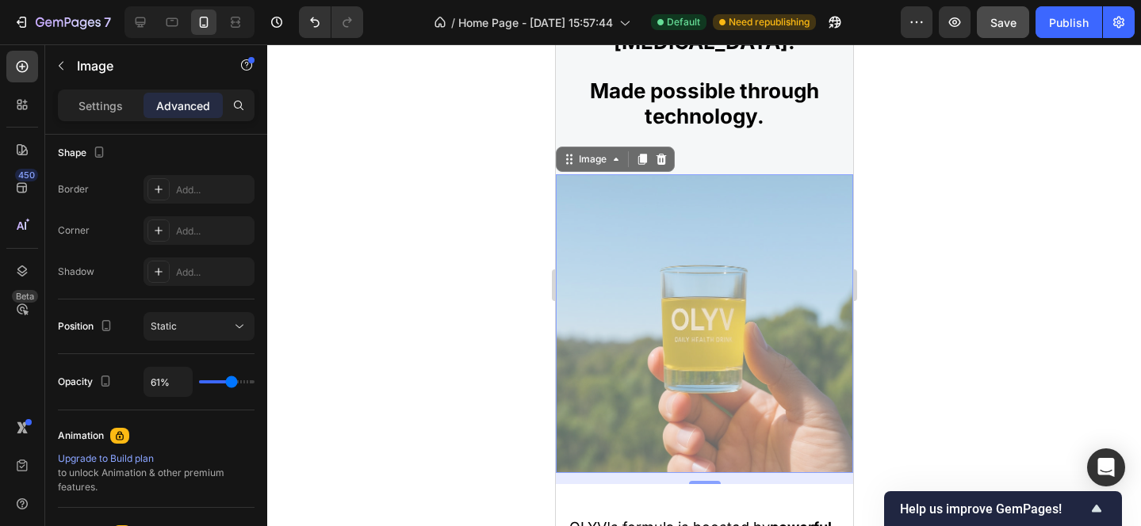
click at [687, 307] on img at bounding box center [703, 323] width 297 height 299
click at [88, 113] on p "Settings" at bounding box center [100, 106] width 44 height 17
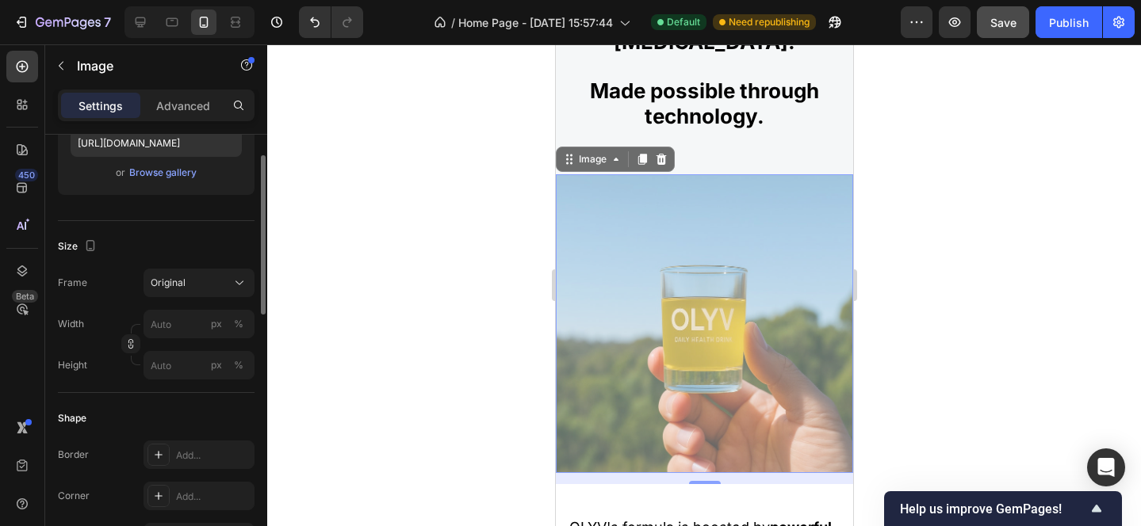
scroll to position [0, 0]
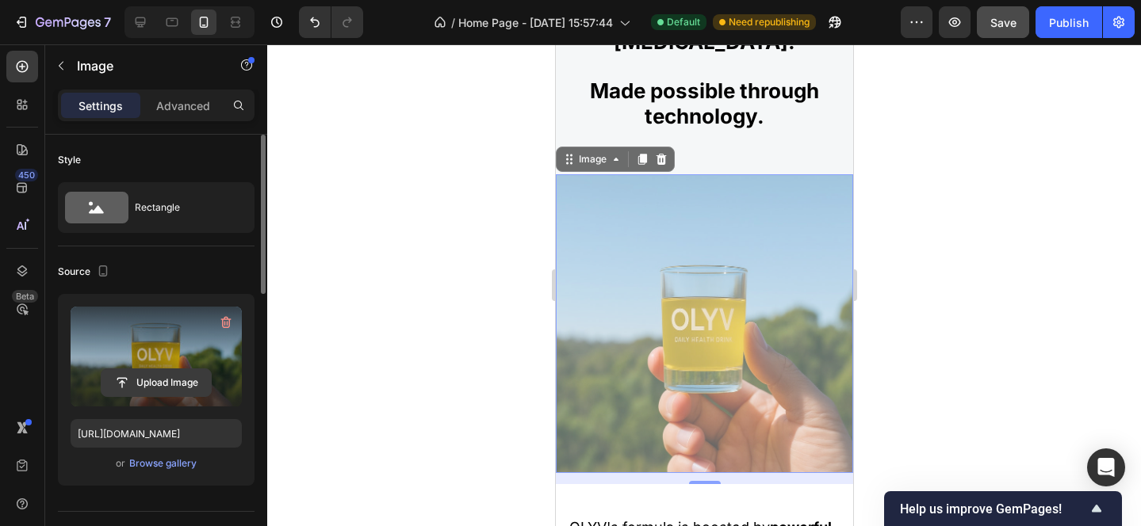
click at [143, 386] on input "file" at bounding box center [155, 382] width 109 height 27
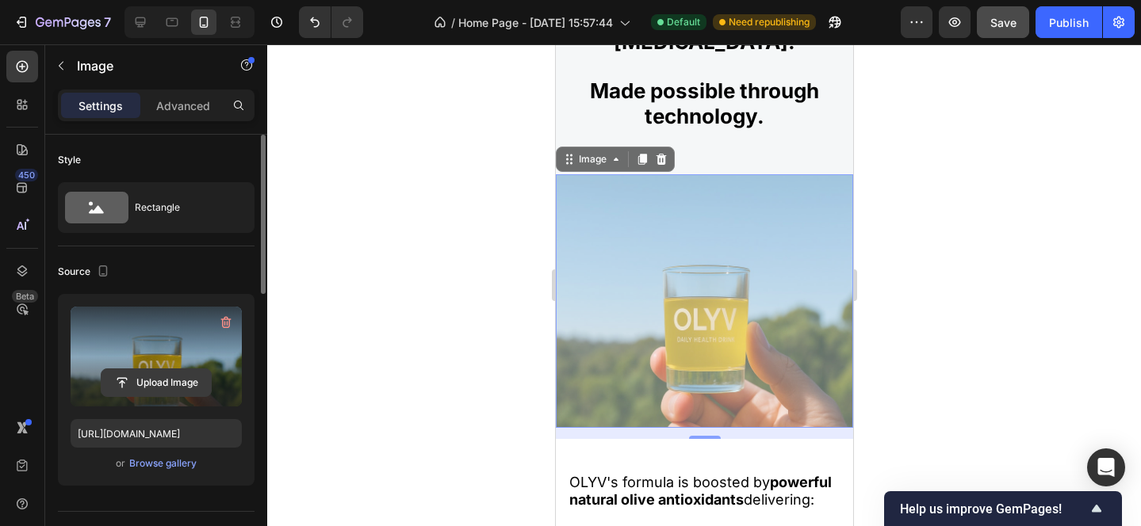
click at [156, 377] on input "file" at bounding box center [155, 382] width 109 height 27
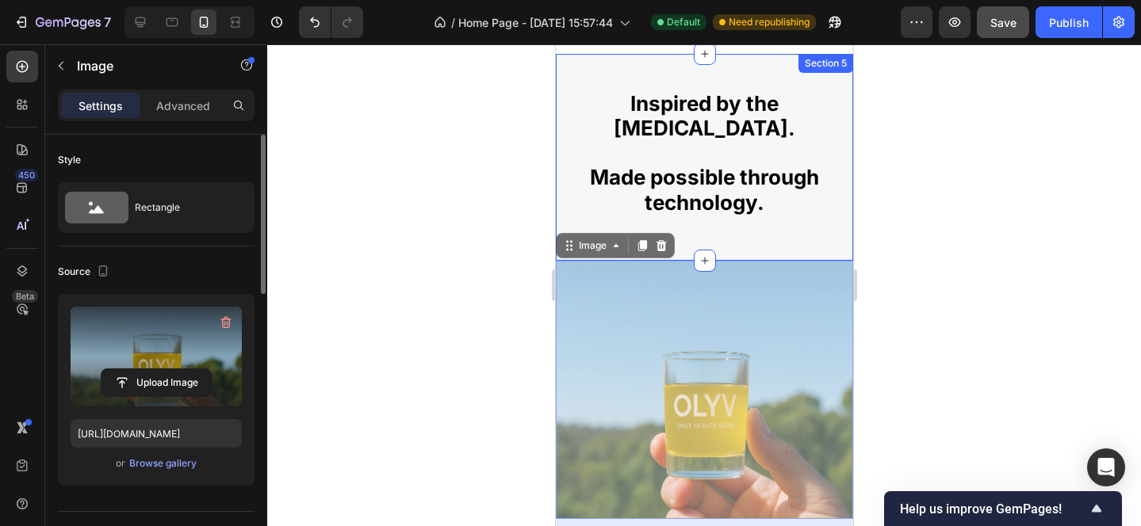
scroll to position [1942, 0]
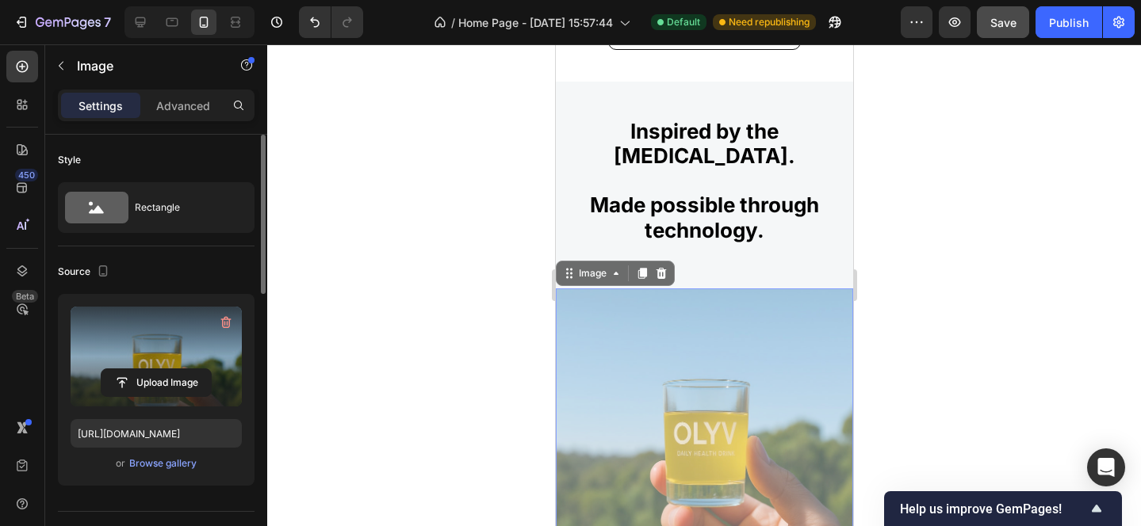
click at [938, 130] on div at bounding box center [704, 285] width 874 height 482
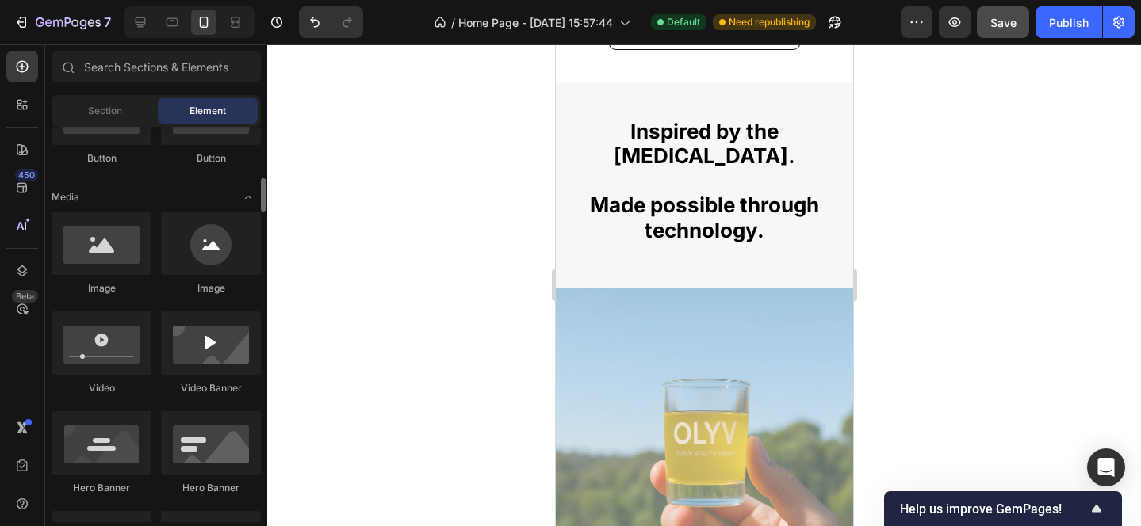
scroll to position [453, 0]
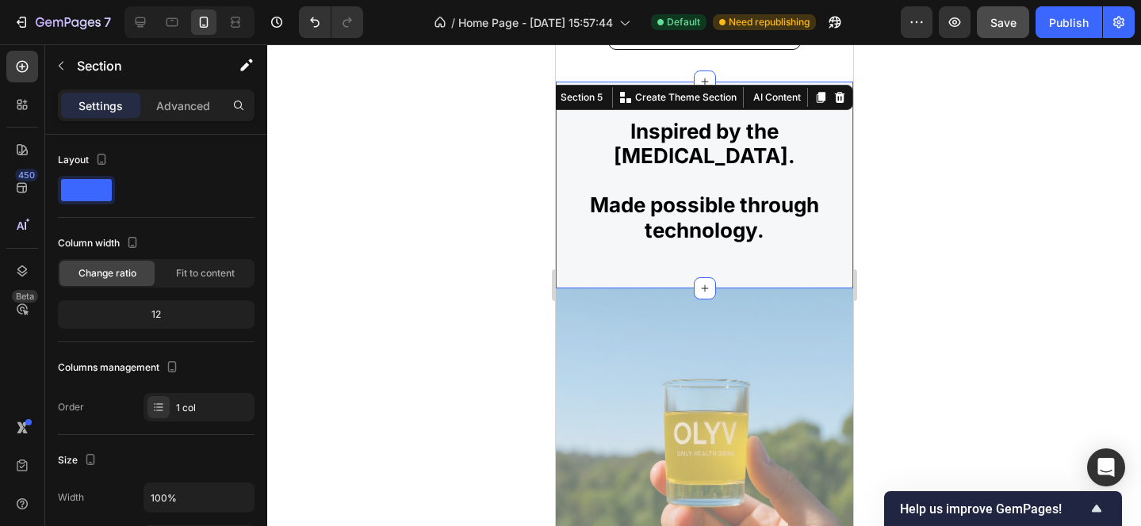
click at [563, 270] on div "Inspired by the Mediterranean diet. Made possible through technology. Heading R…" at bounding box center [703, 185] width 297 height 207
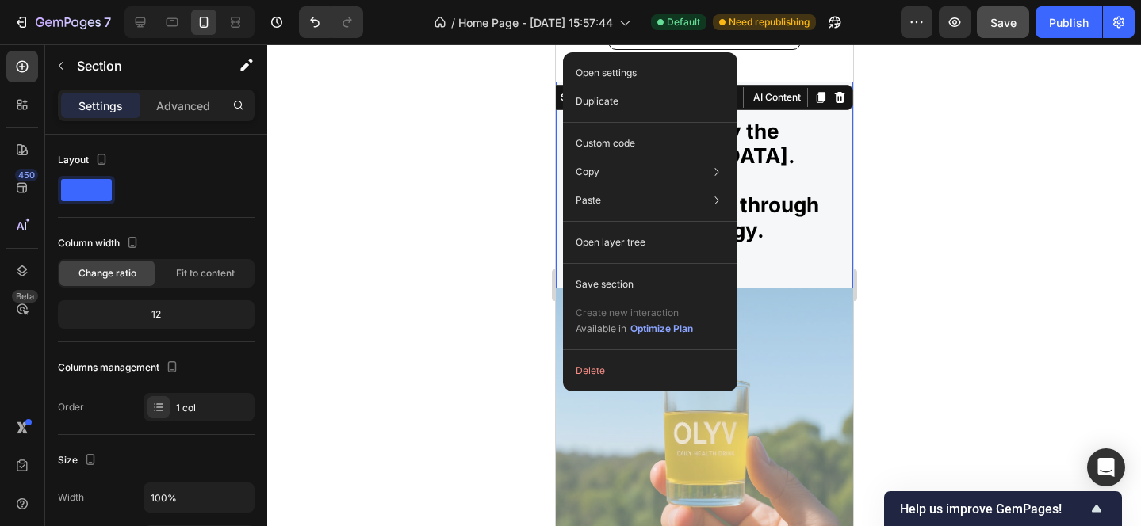
click at [815, 251] on div "Inspired by the Mediterranean diet. Made possible through technology. Heading R…" at bounding box center [703, 202] width 273 height 171
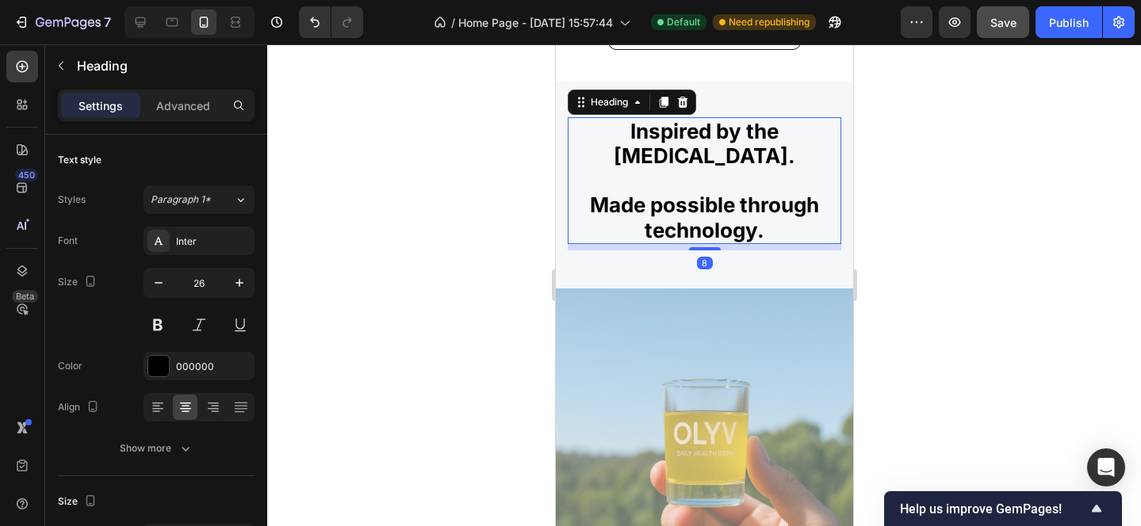
click at [791, 239] on h2 "Inspired by the [MEDICAL_DATA]. Made possible through technology." at bounding box center [703, 180] width 273 height 127
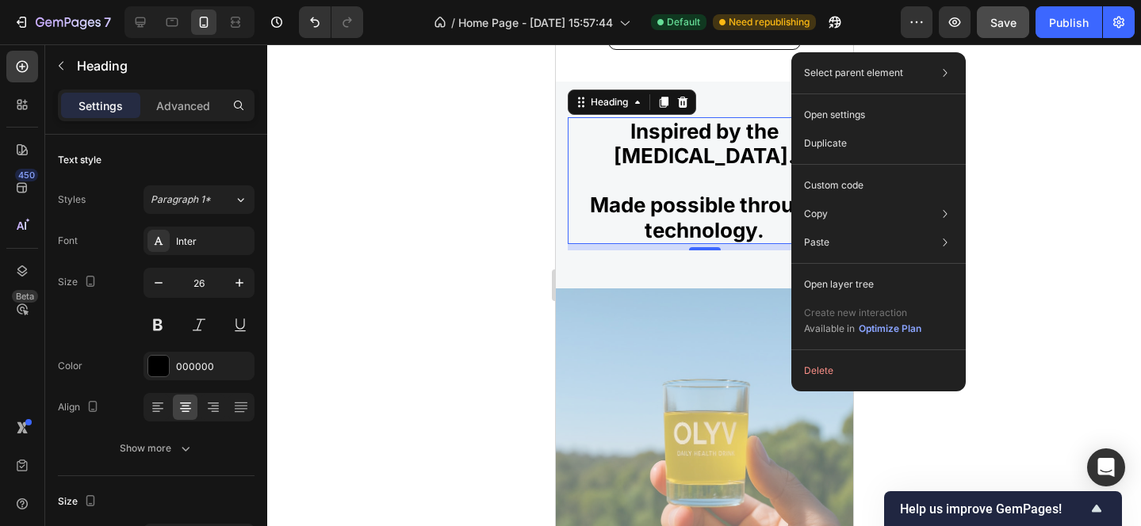
click at [383, 228] on div at bounding box center [704, 285] width 874 height 482
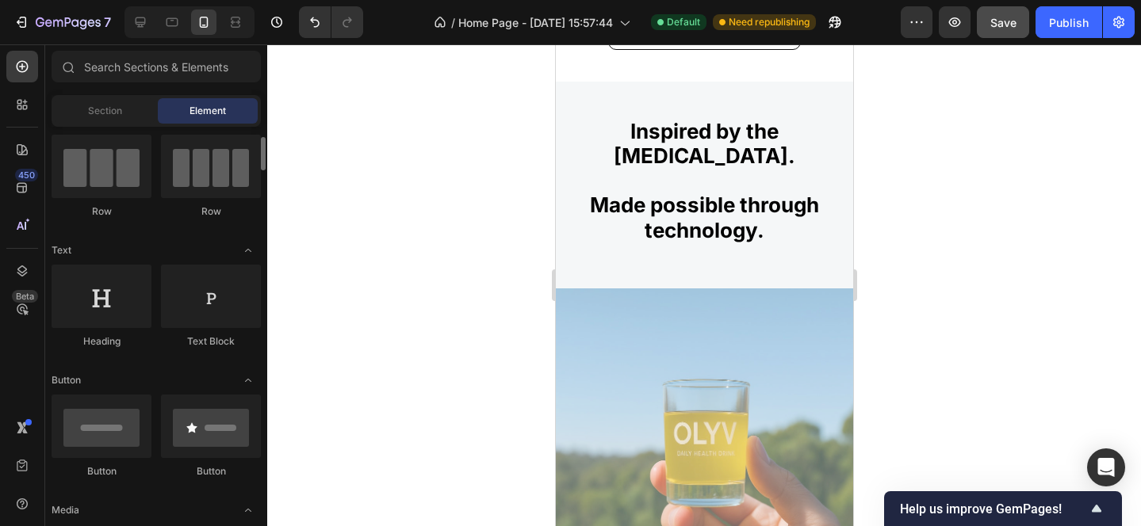
scroll to position [91, 0]
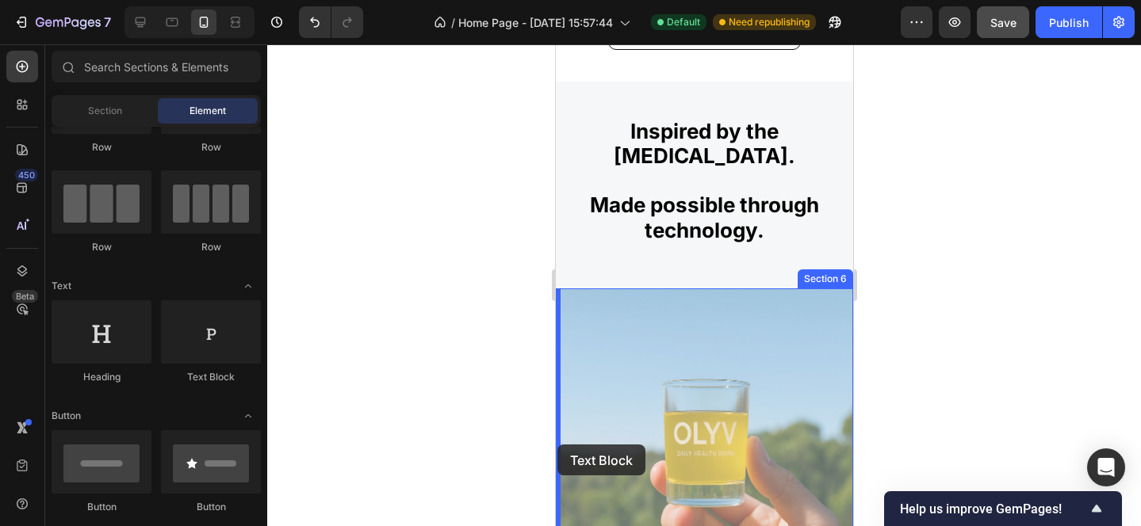
drag, startPoint x: 763, startPoint y: 369, endPoint x: 555, endPoint y: 442, distance: 220.1
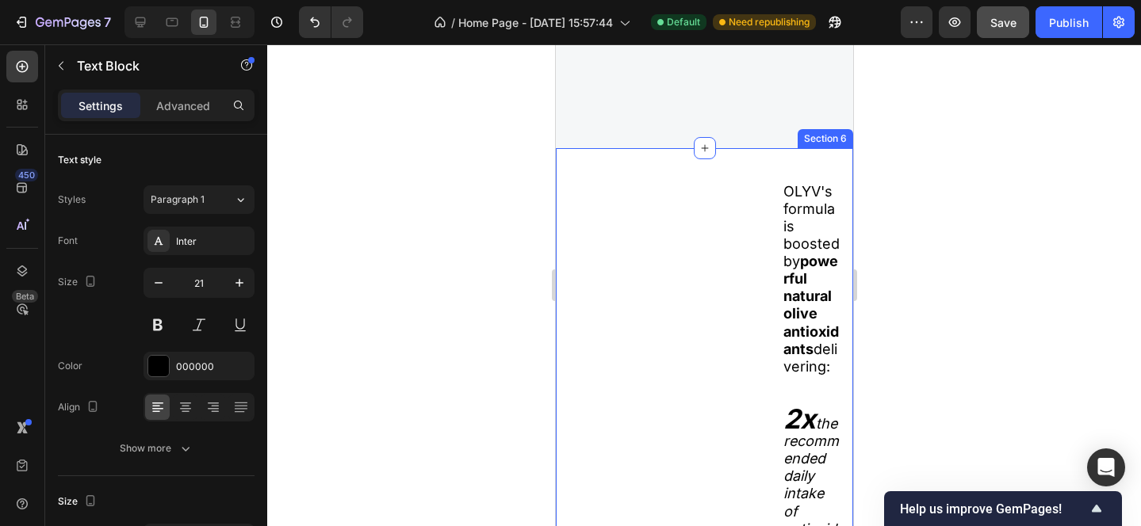
scroll to position [2228, 0]
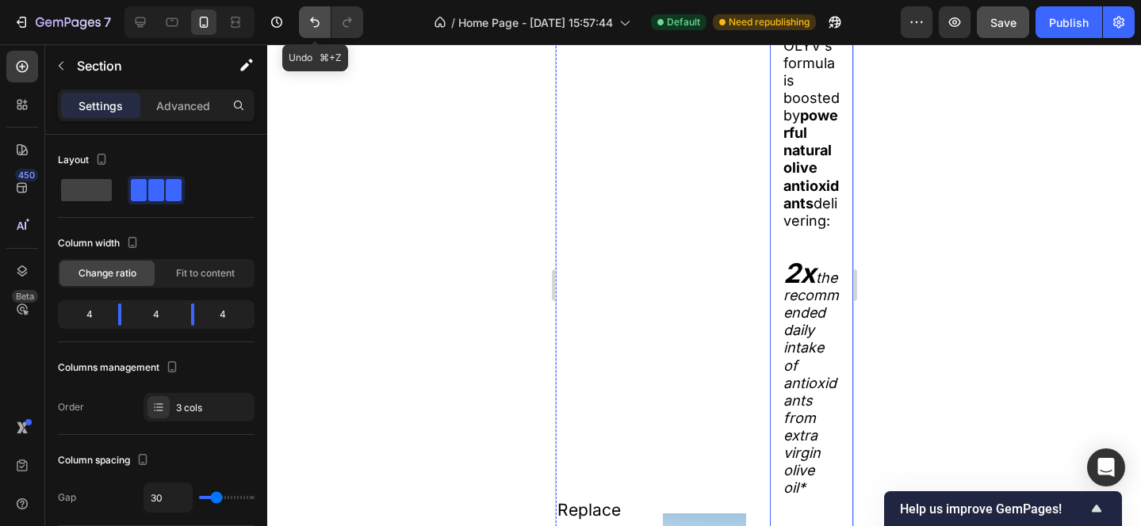
click at [304, 17] on button "Undo/Redo" at bounding box center [315, 22] width 32 height 32
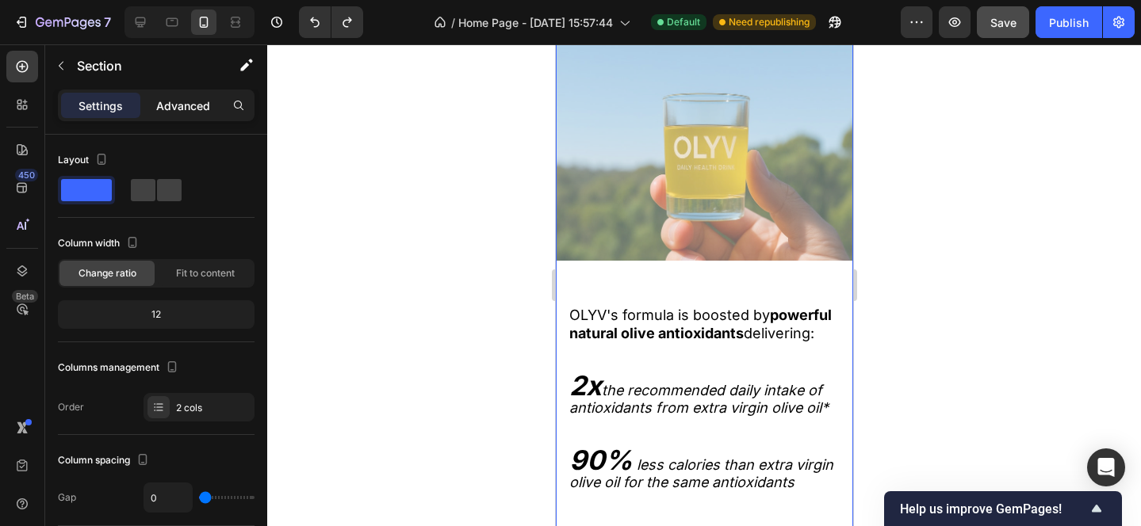
click at [158, 105] on p "Advanced" at bounding box center [183, 106] width 54 height 17
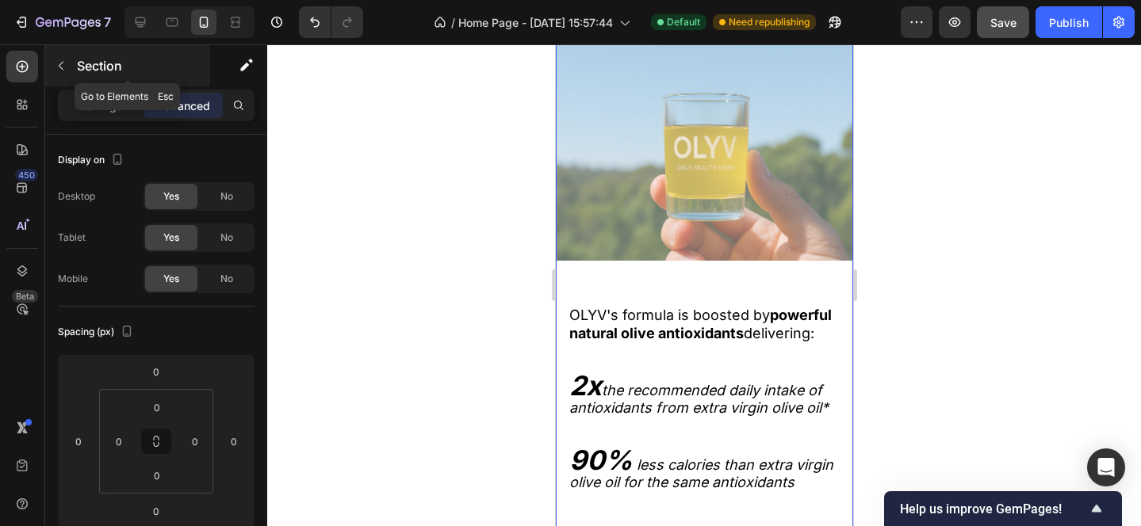
click at [59, 63] on icon "button" at bounding box center [61, 65] width 13 height 13
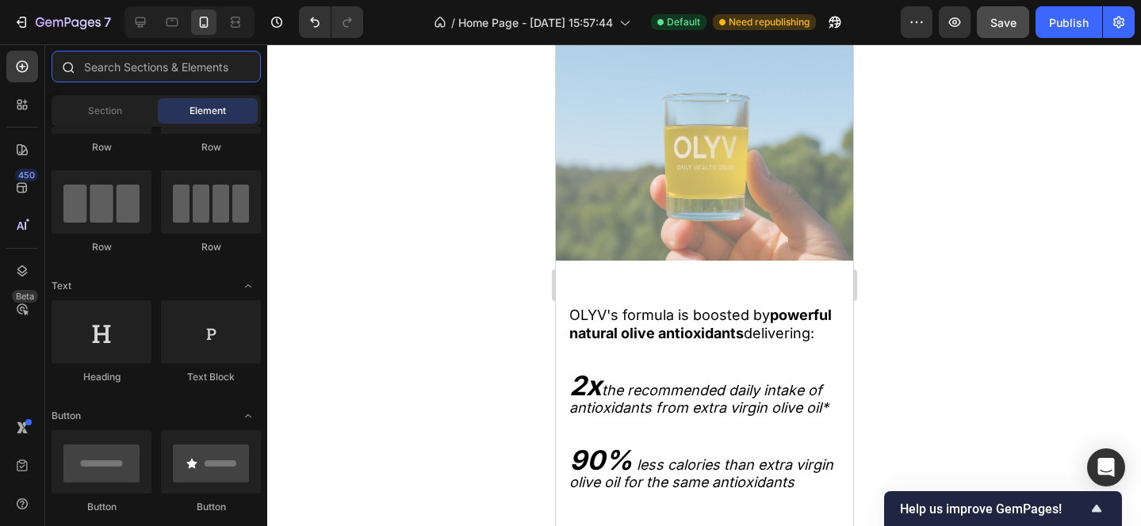
click at [119, 62] on input "text" at bounding box center [156, 67] width 209 height 32
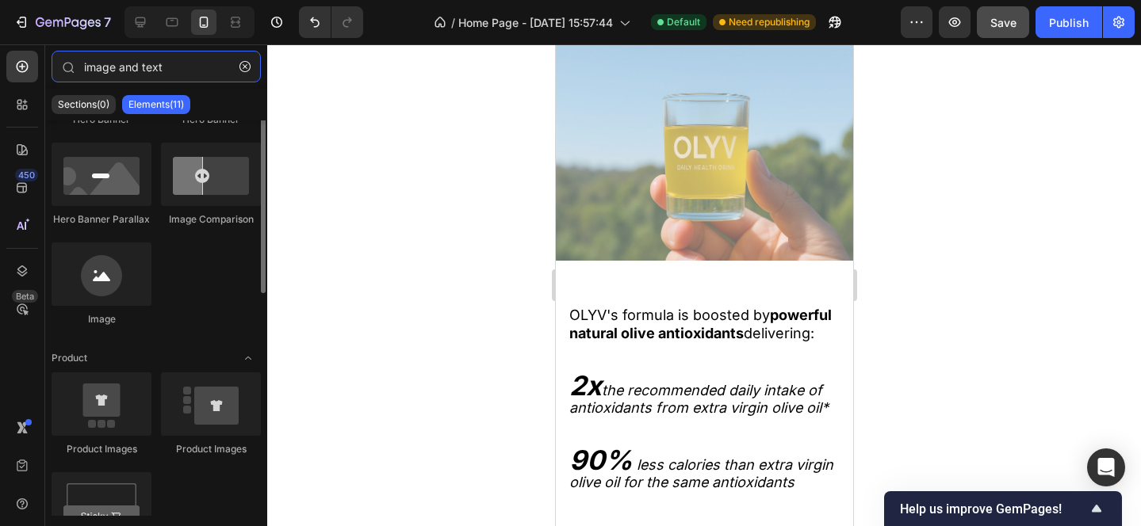
scroll to position [130, 0]
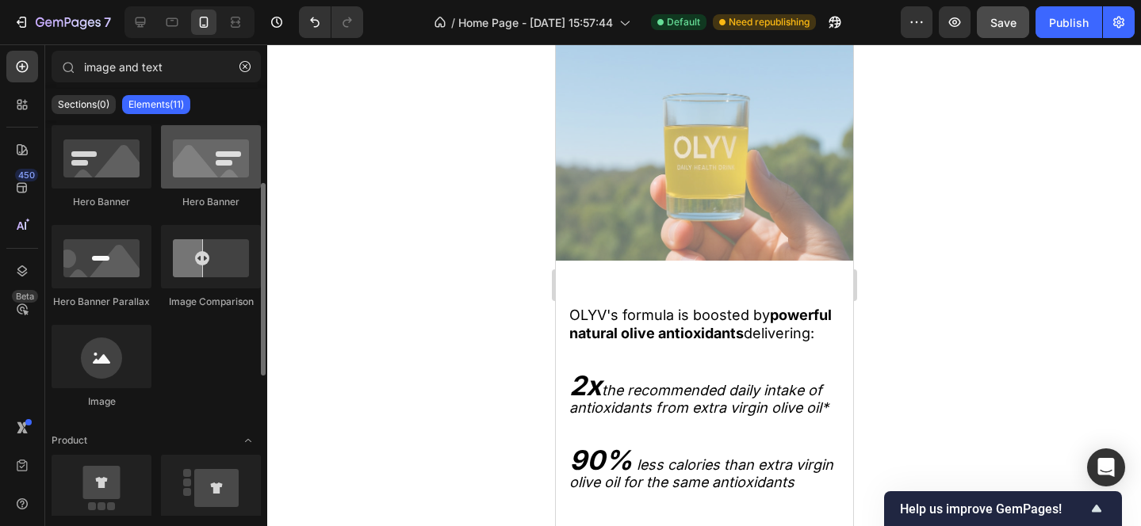
click at [201, 182] on div at bounding box center [211, 156] width 100 height 63
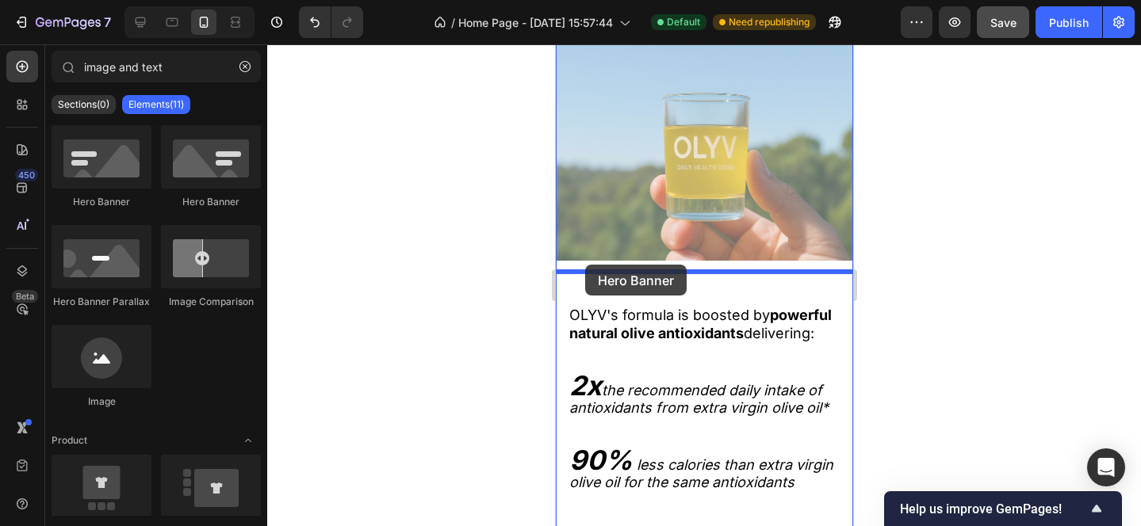
drag, startPoint x: 754, startPoint y: 218, endPoint x: 584, endPoint y: 265, distance: 176.0
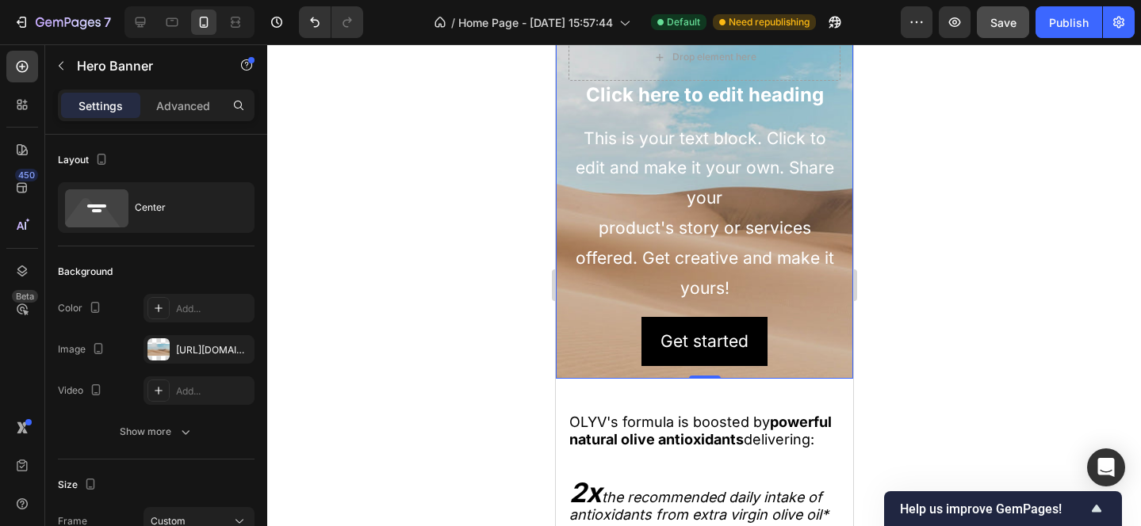
scroll to position [2482, 0]
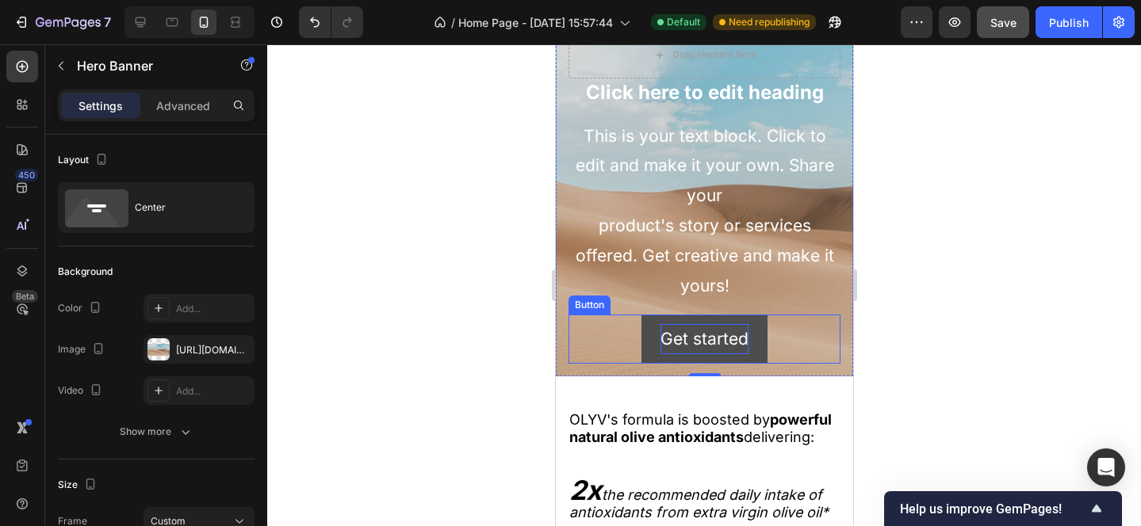
click at [702, 334] on div "Get started" at bounding box center [704, 339] width 88 height 30
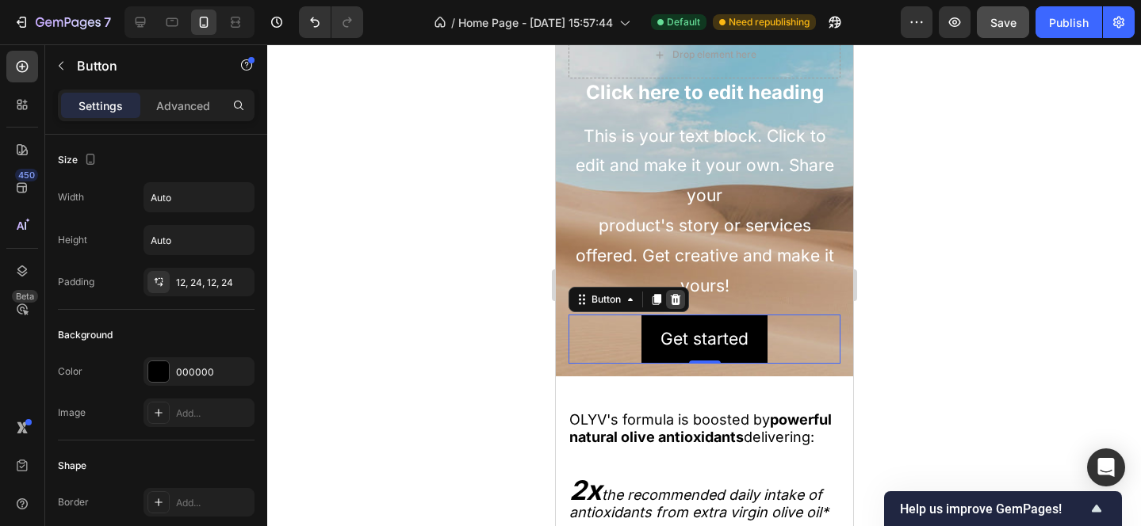
click at [679, 298] on icon at bounding box center [674, 299] width 13 height 13
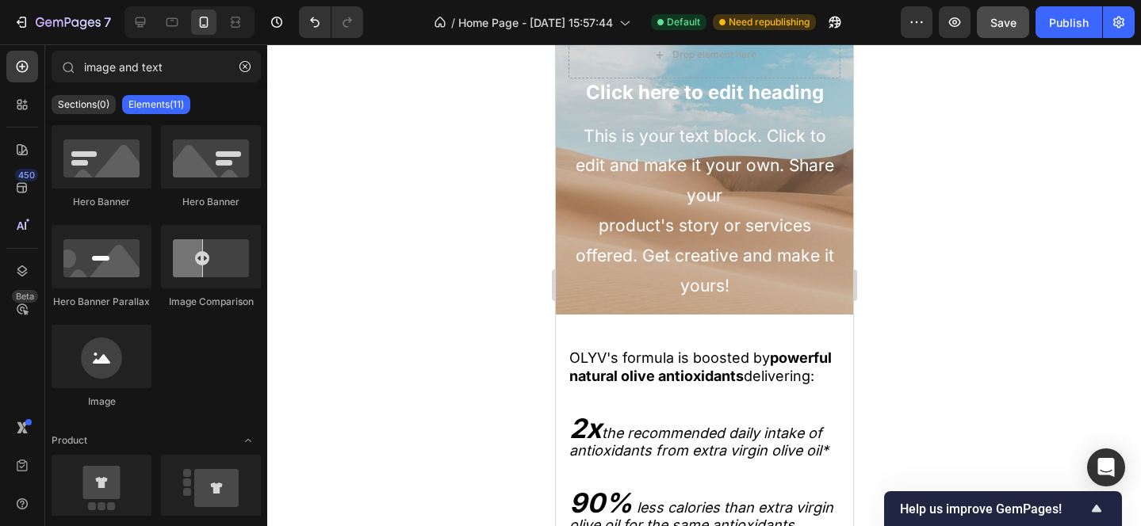
scroll to position [2420, 0]
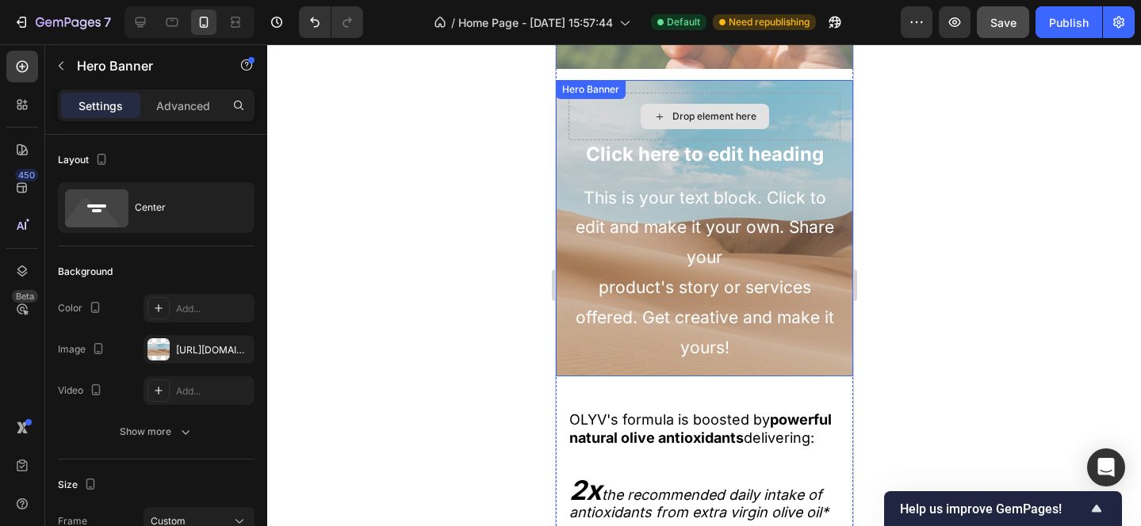
click at [592, 109] on div "Drop element here" at bounding box center [704, 117] width 272 height 48
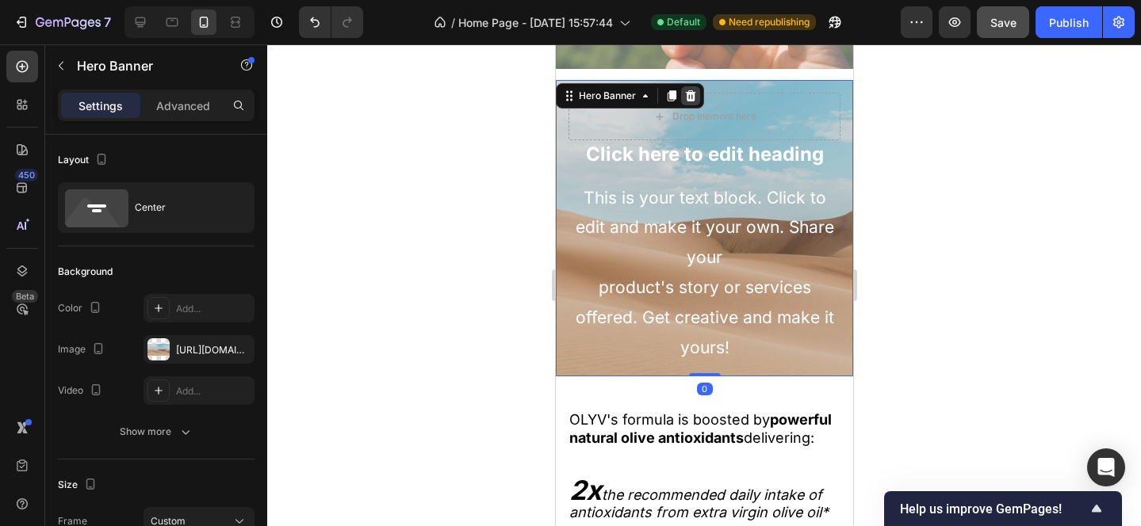
click at [690, 90] on icon at bounding box center [689, 96] width 13 height 13
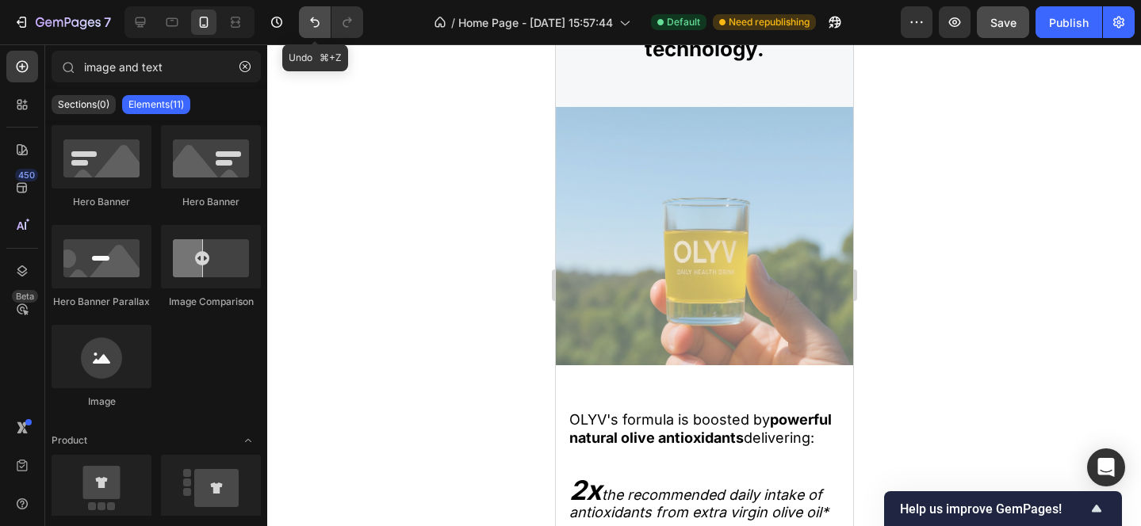
click at [310, 22] on icon "Undo/Redo" at bounding box center [315, 22] width 16 height 16
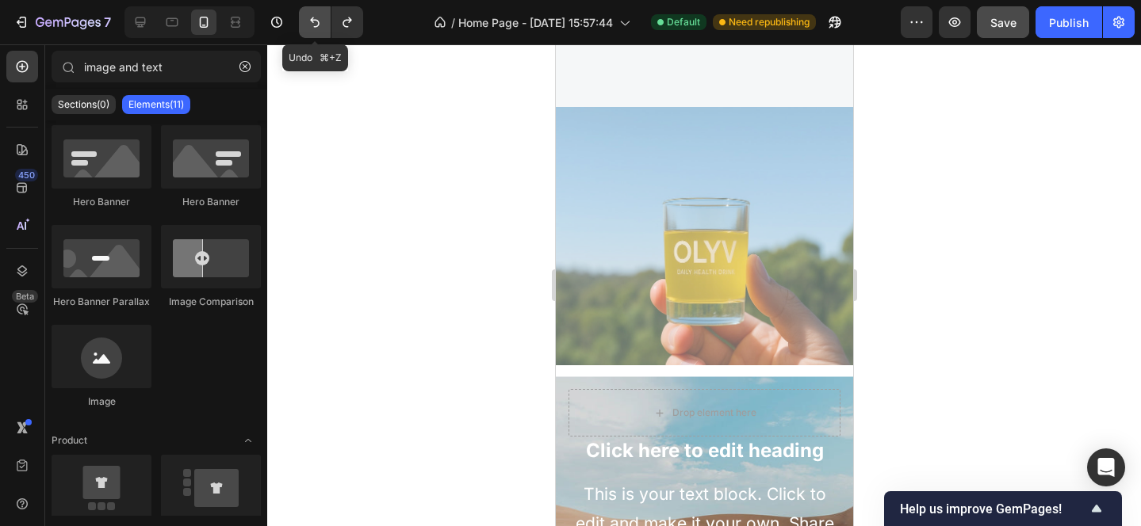
scroll to position [2420, 0]
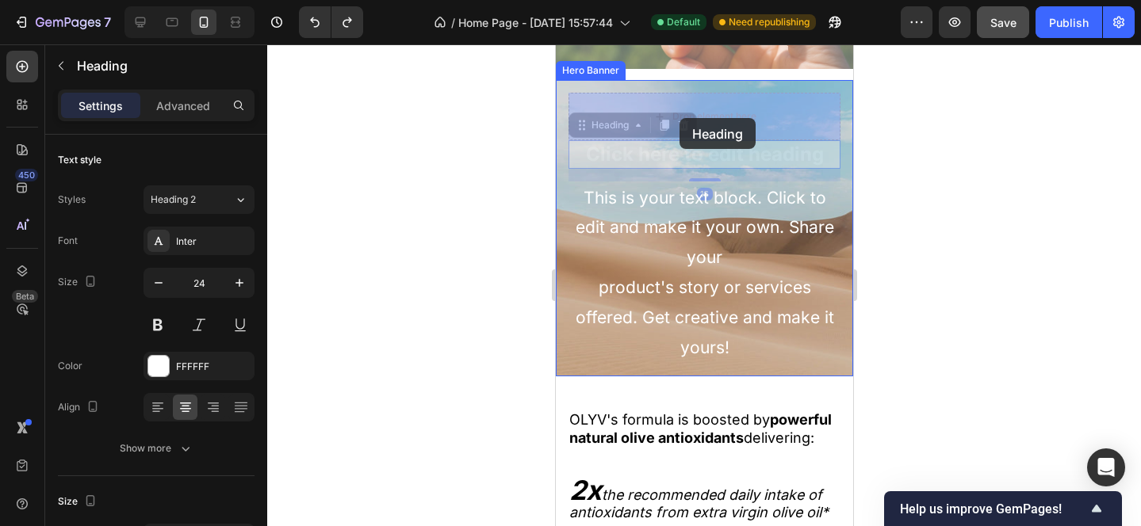
drag, startPoint x: 680, startPoint y: 157, endPoint x: 679, endPoint y: 118, distance: 38.9
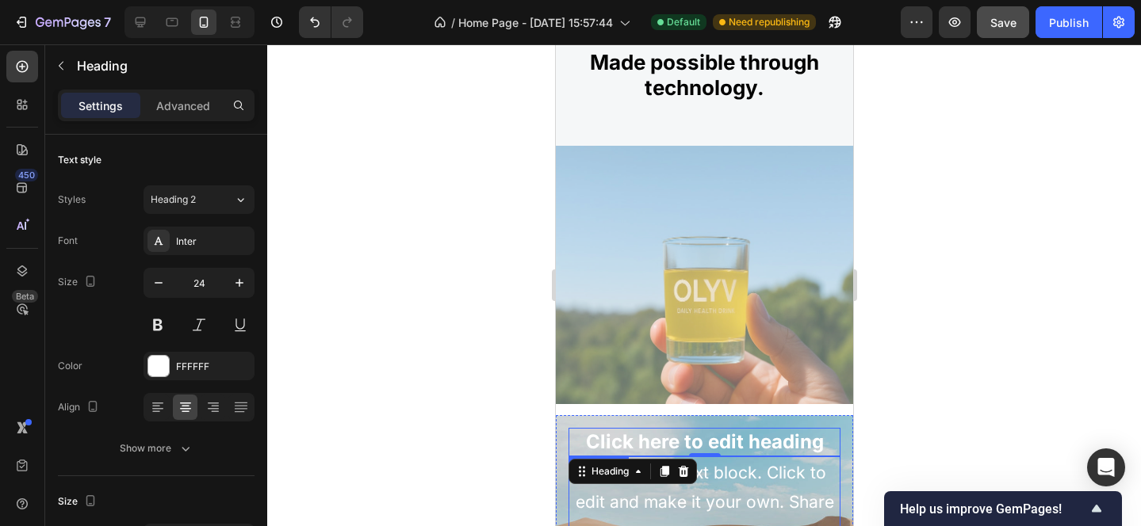
scroll to position [2088, 0]
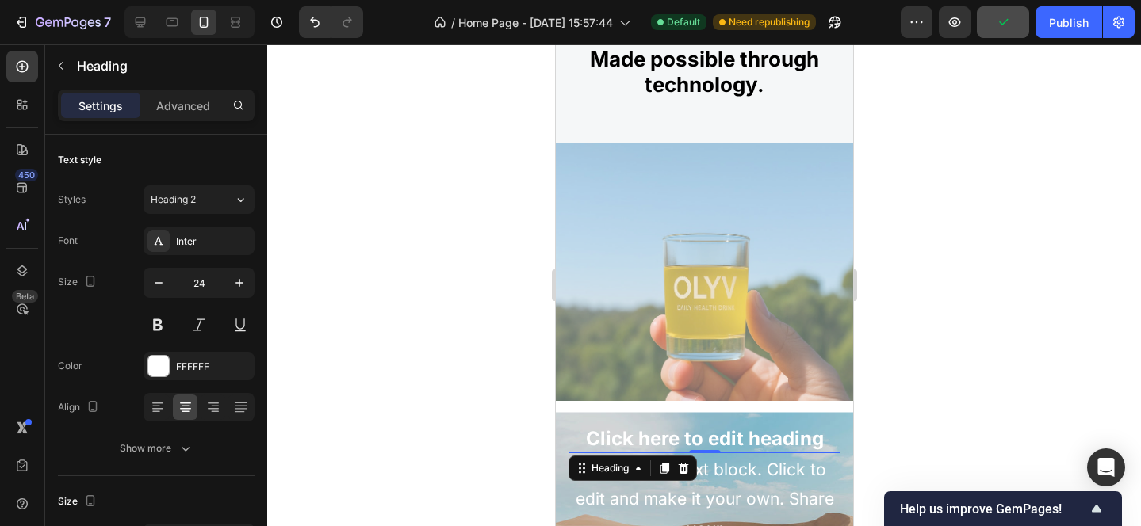
click at [708, 441] on h2 "Click here to edit heading" at bounding box center [704, 439] width 272 height 28
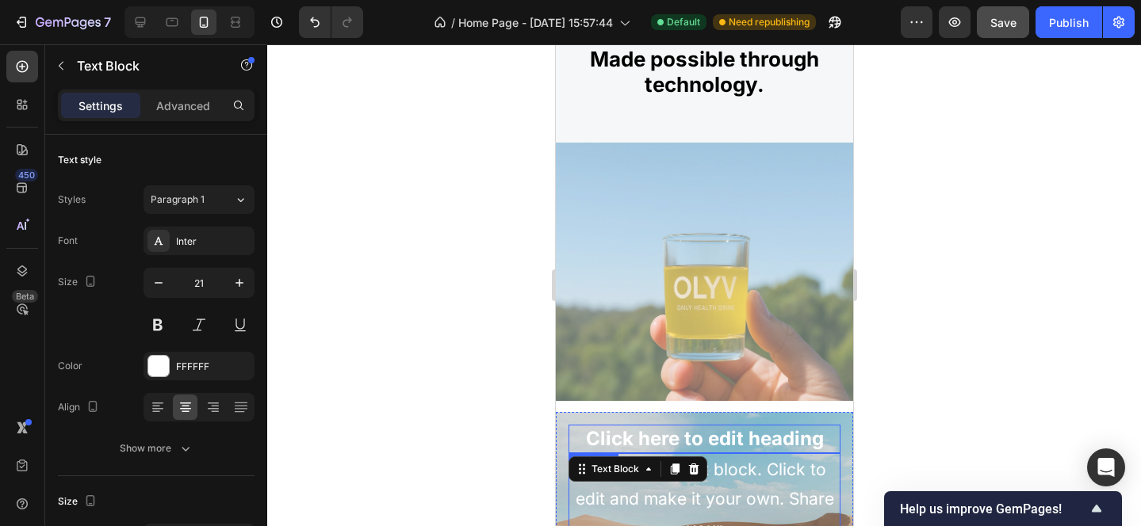
click at [690, 439] on p "Click here to edit heading" at bounding box center [703, 438] width 269 height 25
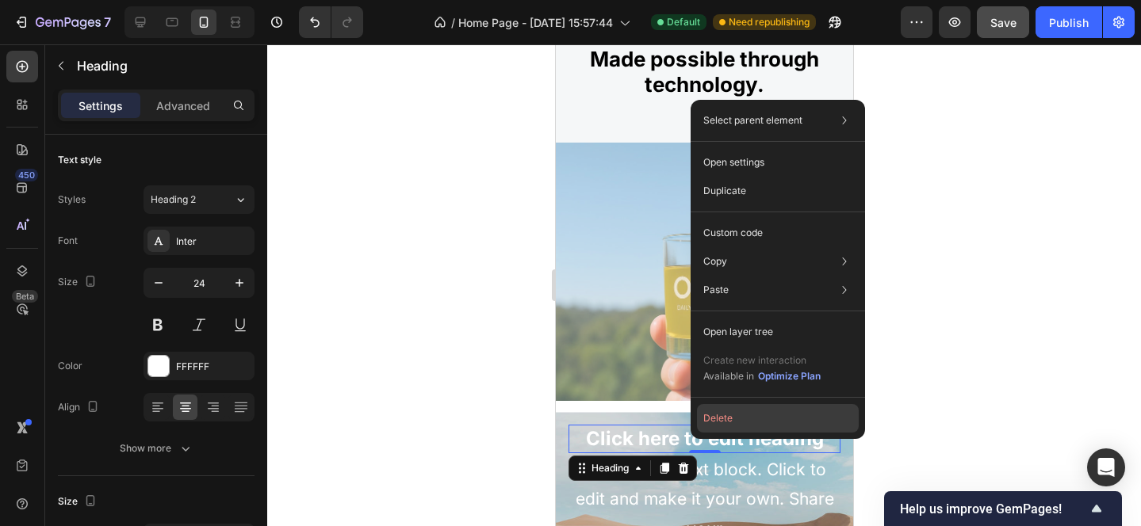
click at [716, 419] on button "Delete" at bounding box center [778, 418] width 162 height 29
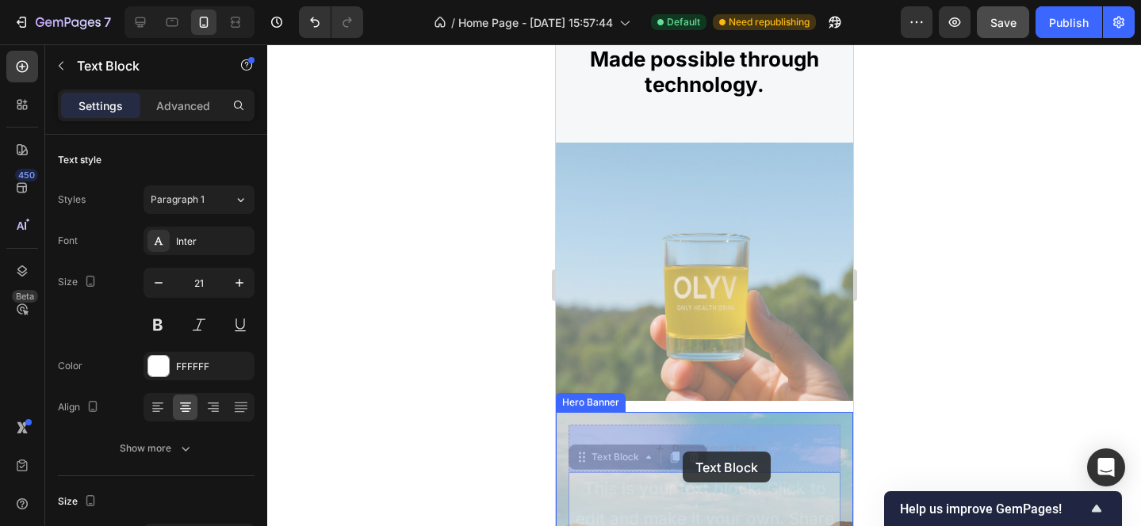
drag, startPoint x: 683, startPoint y: 492, endPoint x: 682, endPoint y: 452, distance: 40.5
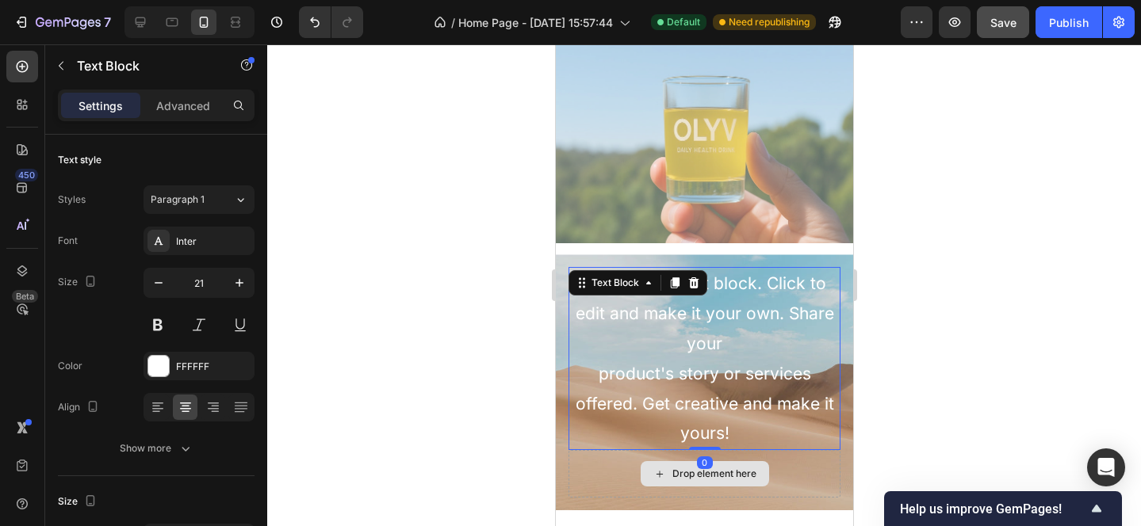
scroll to position [2285, 0]
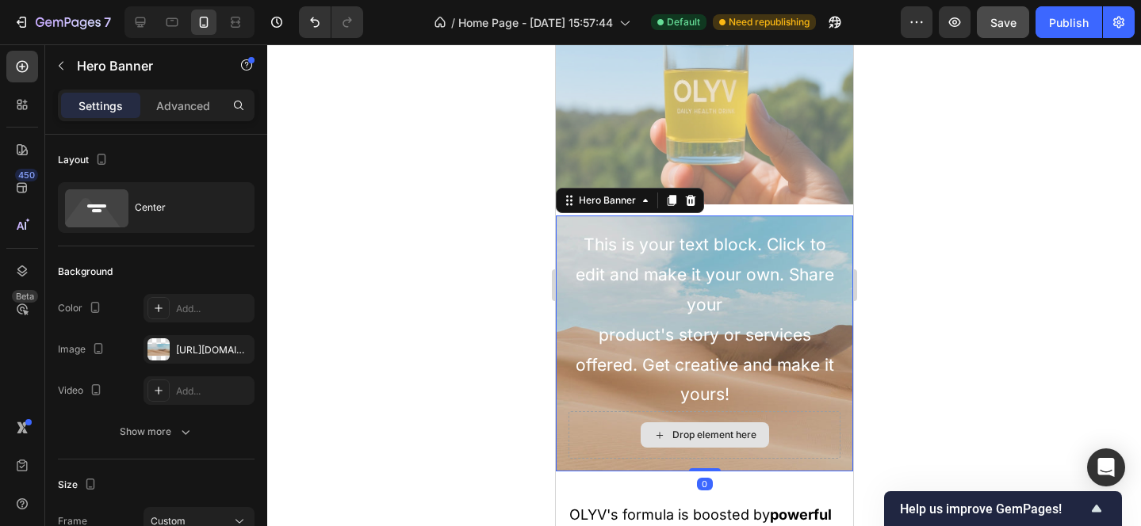
click at [577, 443] on div "Drop element here" at bounding box center [704, 435] width 272 height 48
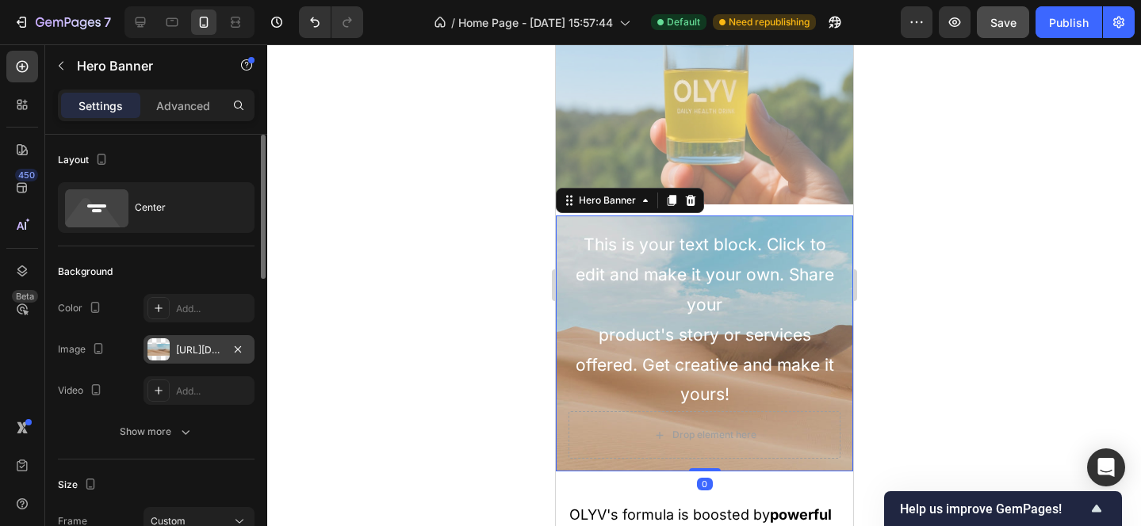
click at [156, 354] on div at bounding box center [158, 349] width 22 height 22
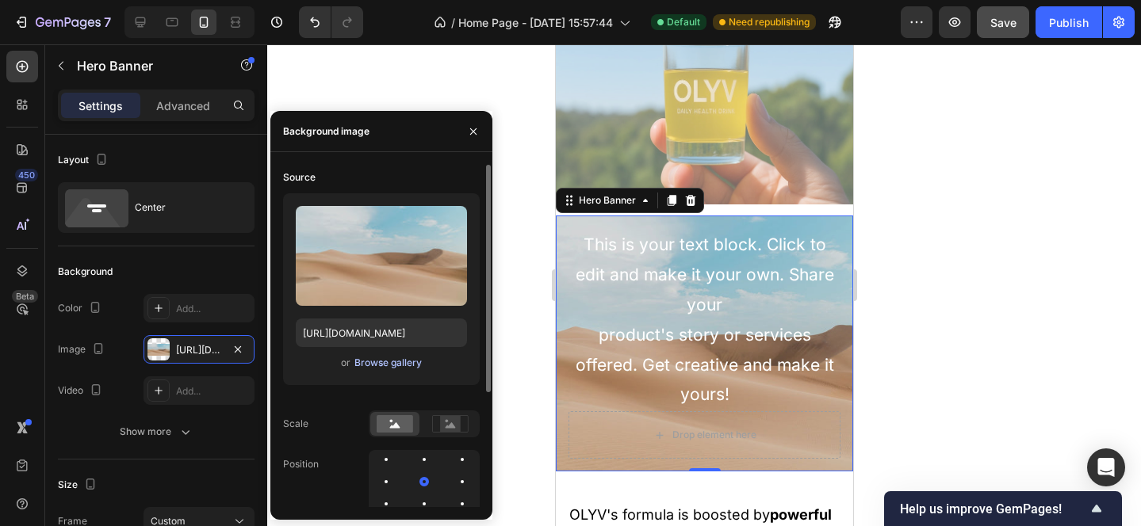
click at [403, 368] on div "Browse gallery" at bounding box center [387, 363] width 67 height 14
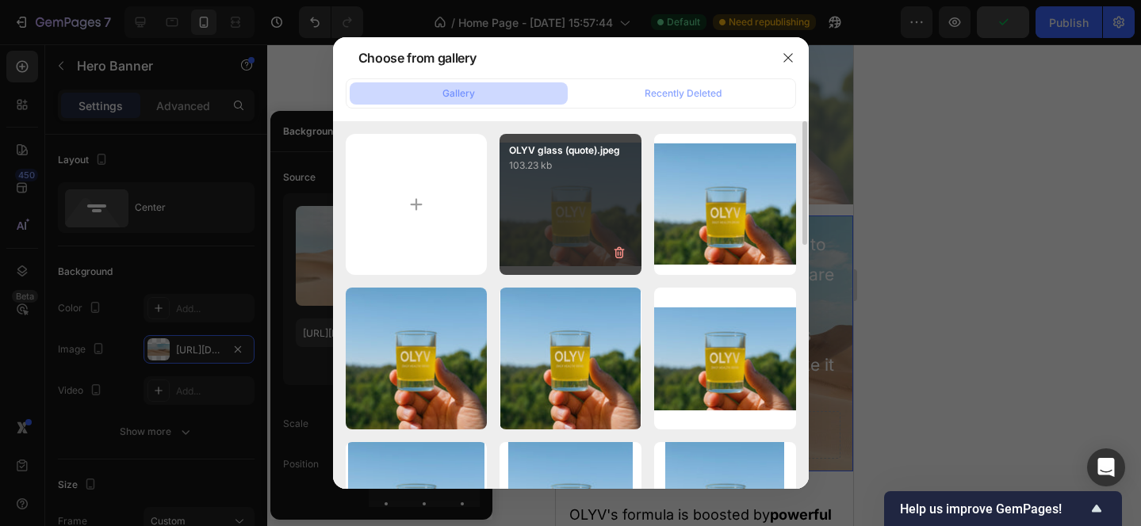
click at [566, 199] on div "OLYV glass (quote).jpeg 103.23 kb" at bounding box center [570, 205] width 142 height 142
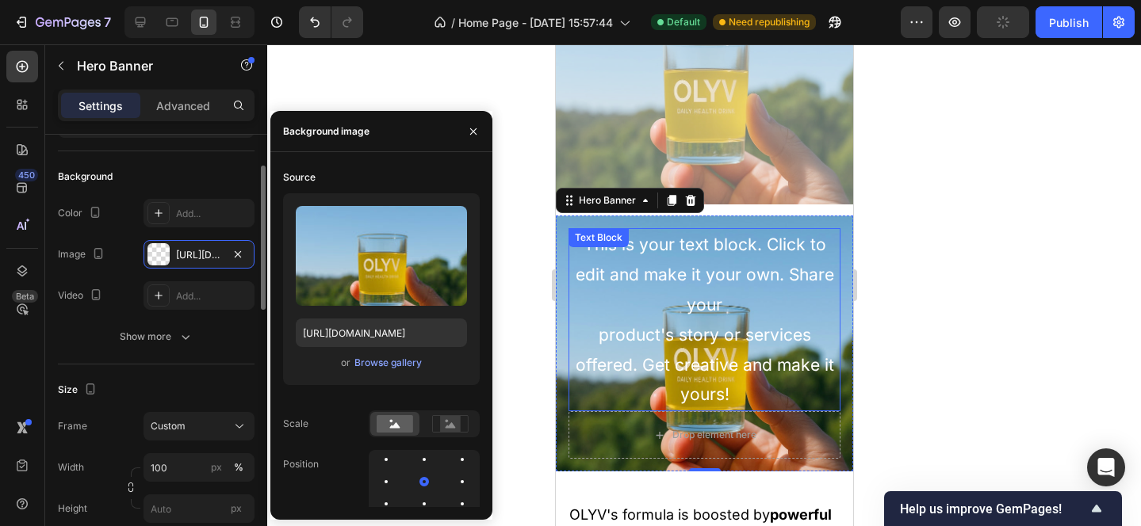
scroll to position [87, 0]
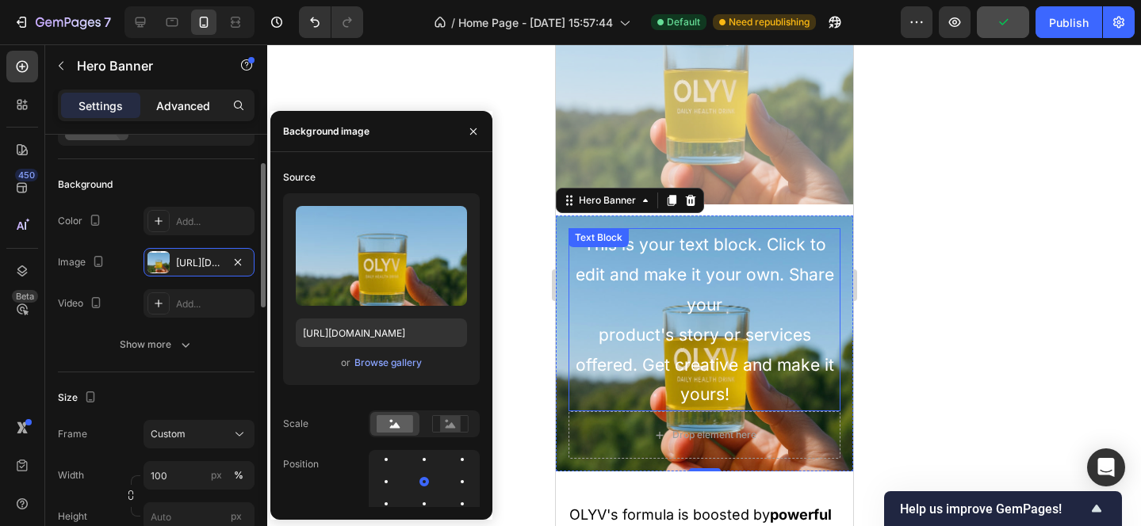
click at [165, 100] on p "Advanced" at bounding box center [183, 106] width 54 height 17
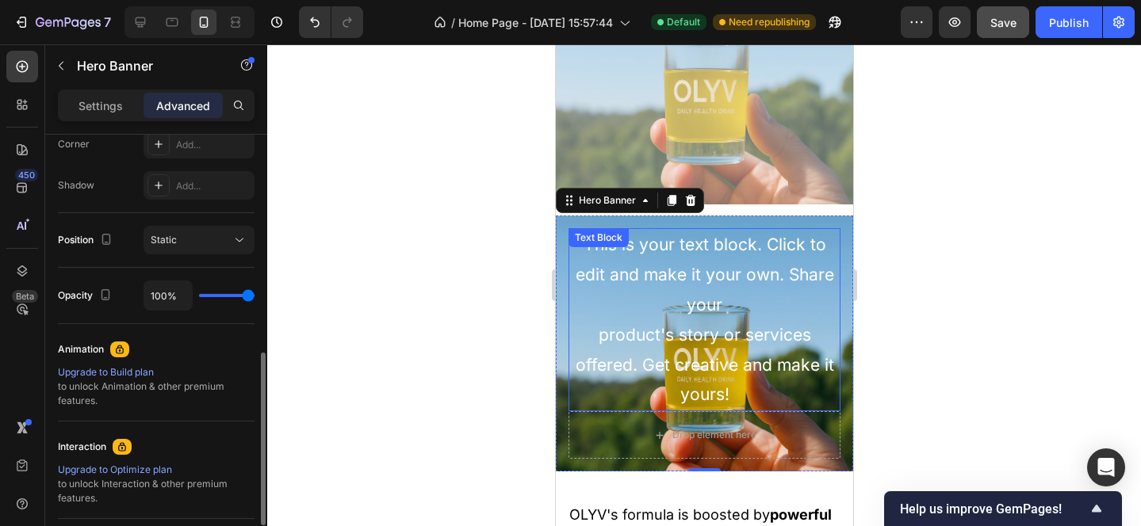
scroll to position [521, 0]
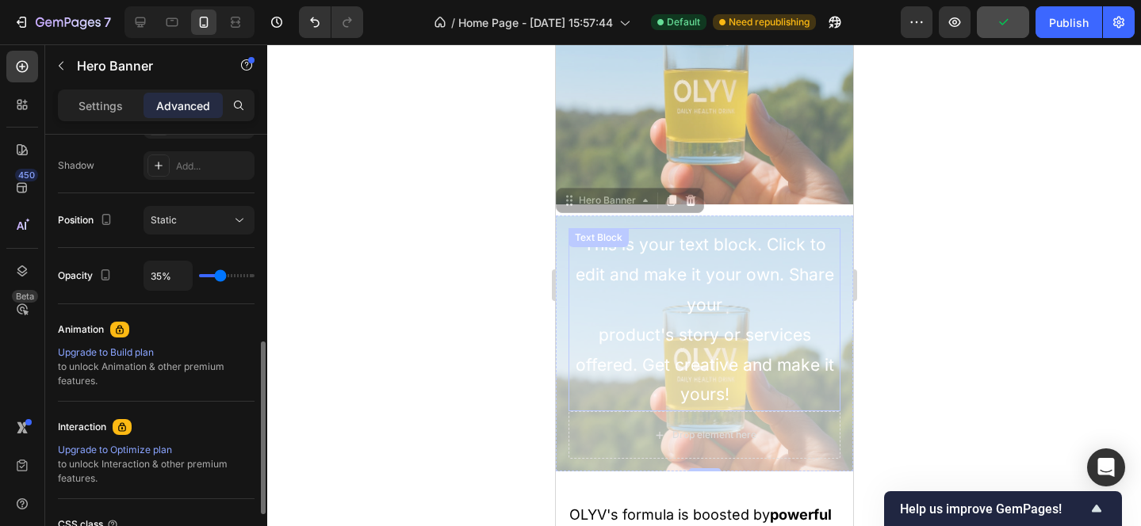
drag, startPoint x: 245, startPoint y: 273, endPoint x: 220, endPoint y: 285, distance: 27.0
click at [220, 277] on input "range" at bounding box center [226, 275] width 55 height 3
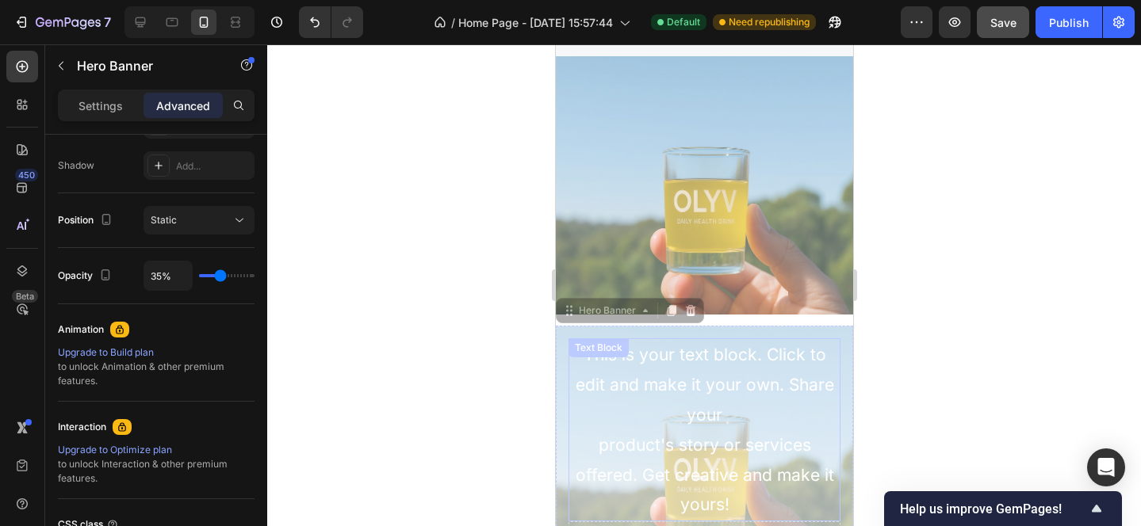
scroll to position [2177, 0]
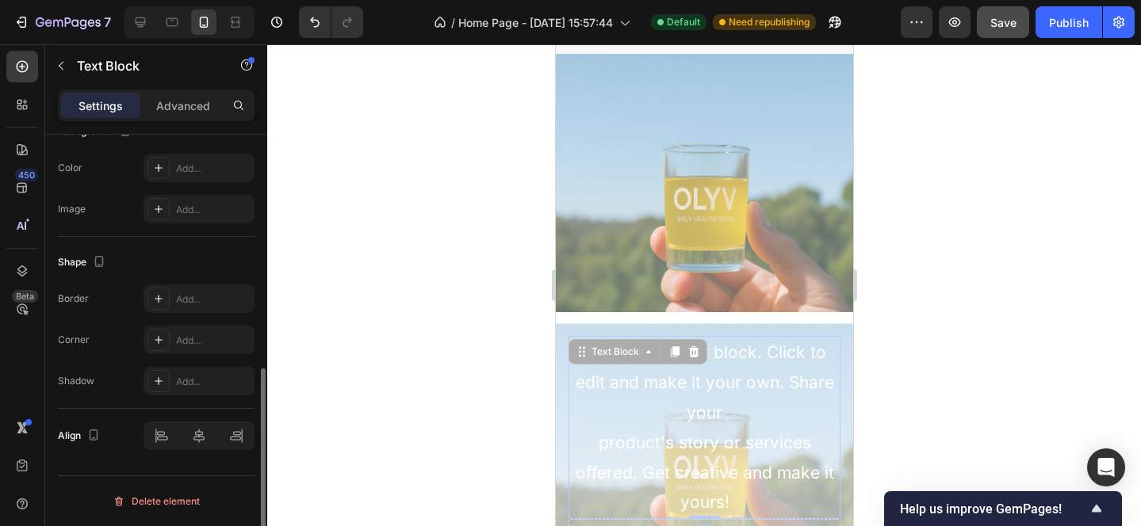
click at [716, 365] on div "This is your text block. Click to edit and make it your own. Share your product…" at bounding box center [704, 427] width 272 height 183
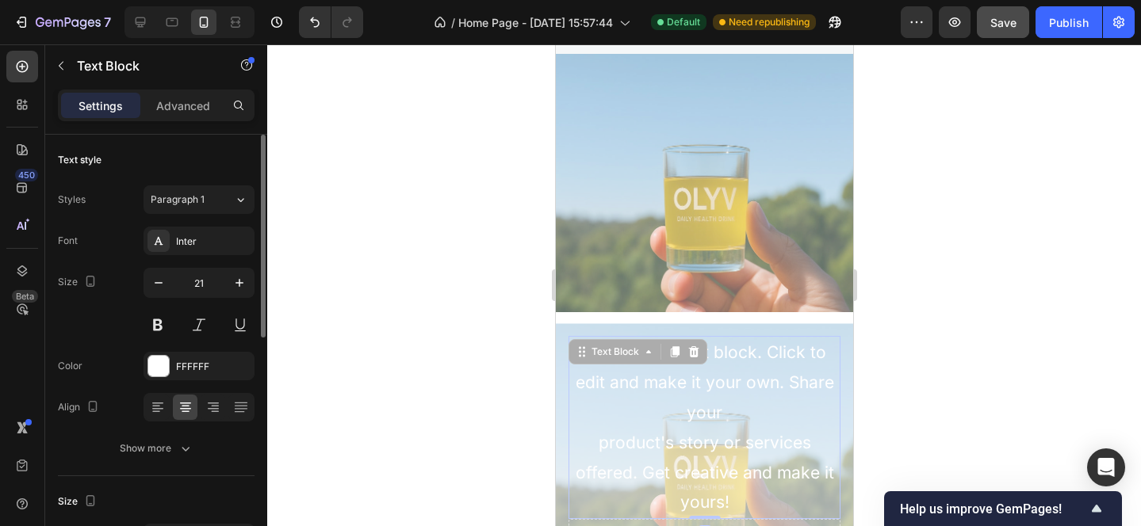
click at [774, 473] on div "This is your text block. Click to edit and make it your own. Share your product…" at bounding box center [704, 427] width 272 height 183
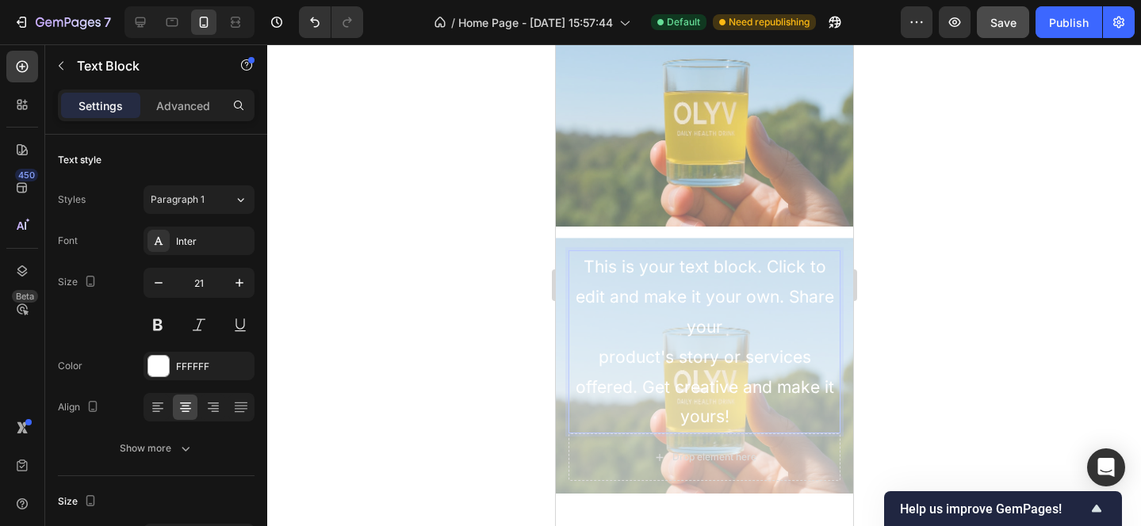
scroll to position [2345, 0]
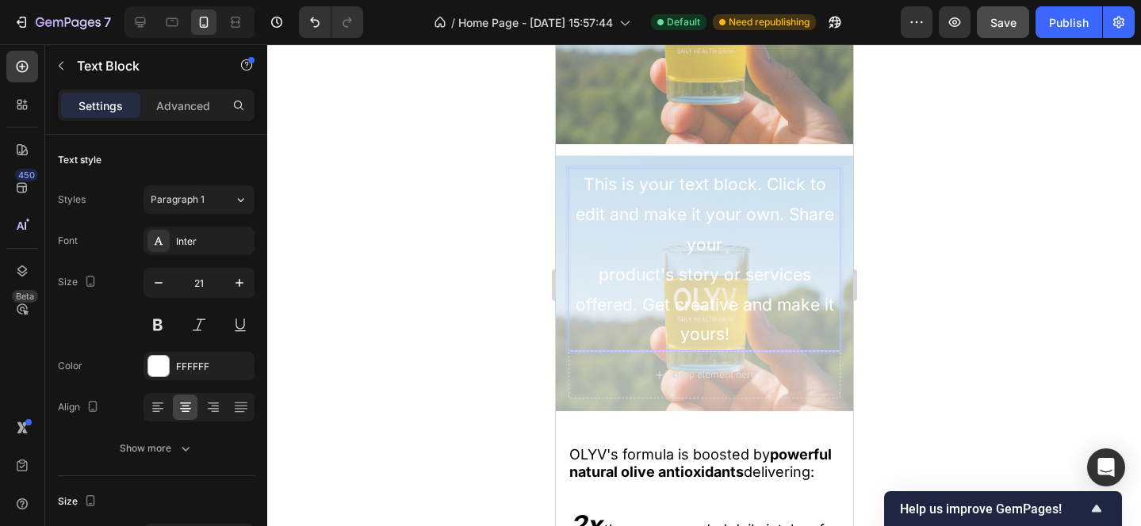
click at [730, 331] on p "This is your text block. Click to edit and make it your own. Share your product…" at bounding box center [703, 260] width 269 height 180
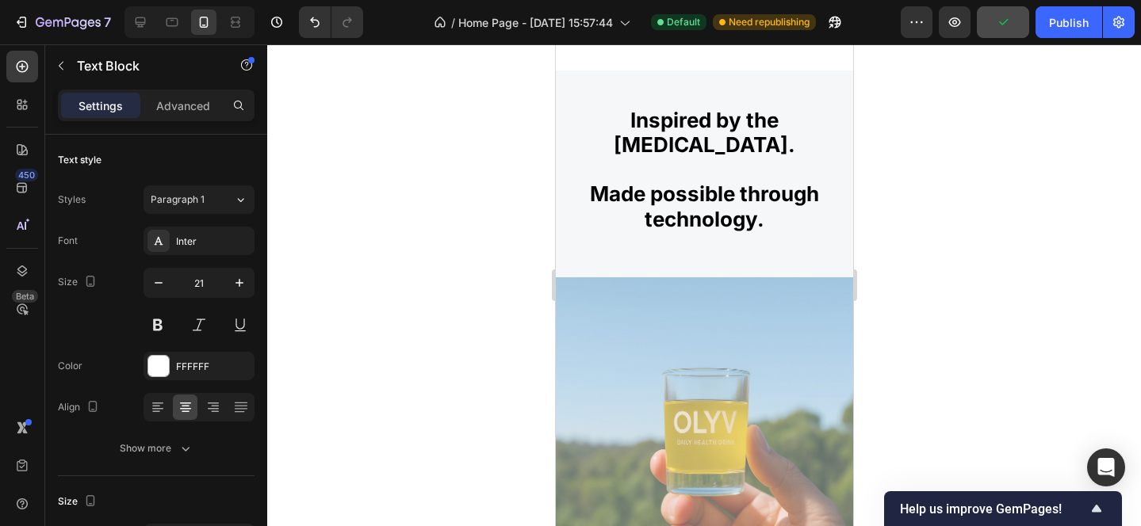
scroll to position [1896, 0]
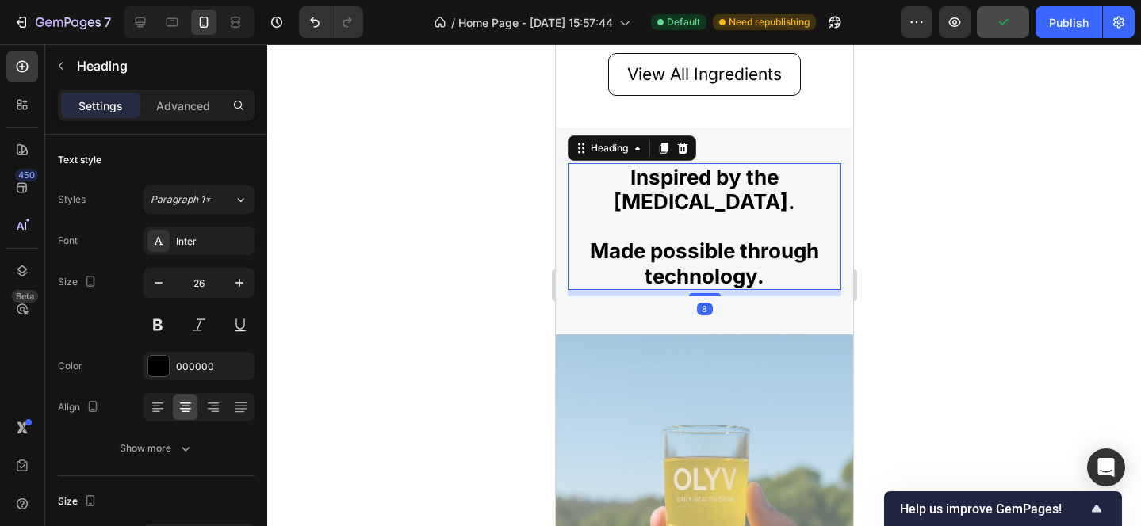
click at [726, 259] on strong "Made possible through technology." at bounding box center [703, 263] width 229 height 49
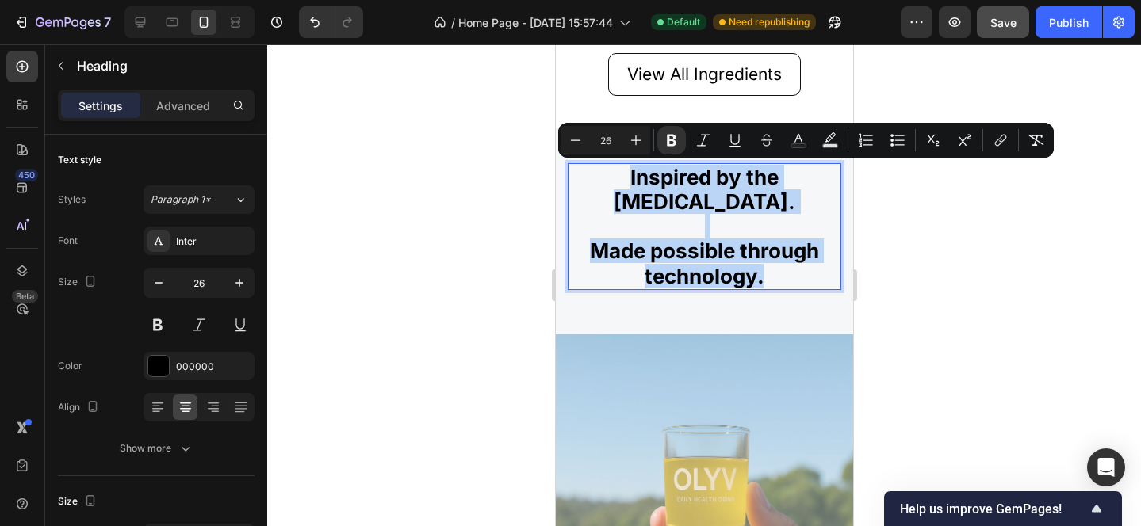
drag, startPoint x: 762, startPoint y: 275, endPoint x: 594, endPoint y: 142, distance: 214.4
copy p "Inspired by the [MEDICAL_DATA]. Made possible through technology."
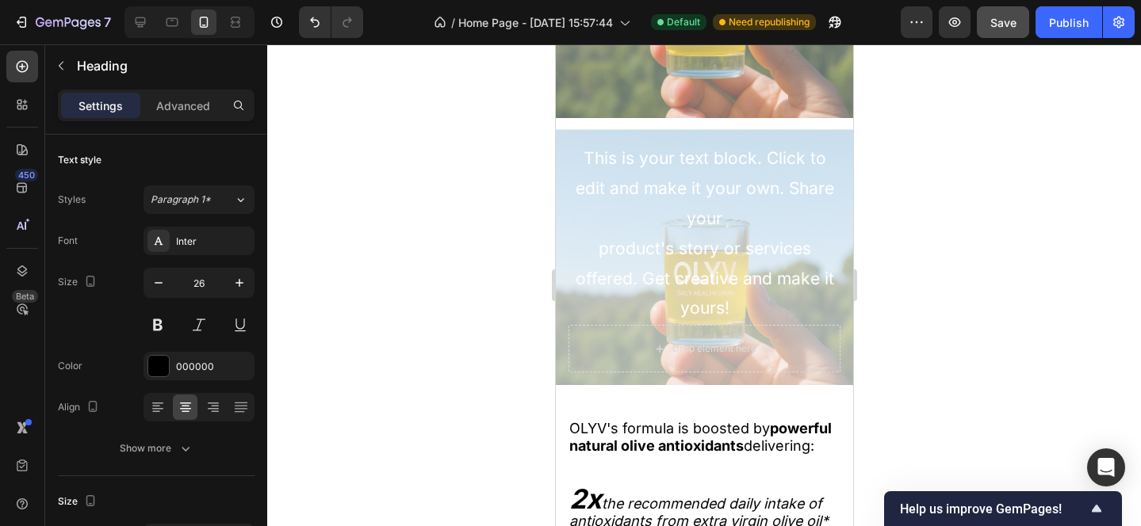
scroll to position [2379, 0]
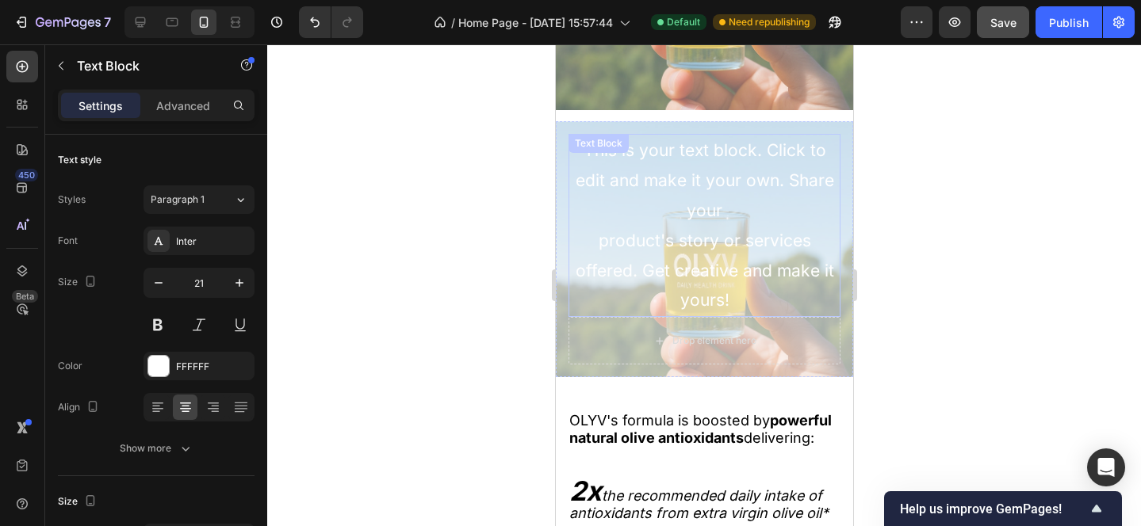
click at [715, 194] on p "This is your text block. Click to edit and make it your own. Share your product…" at bounding box center [703, 226] width 269 height 180
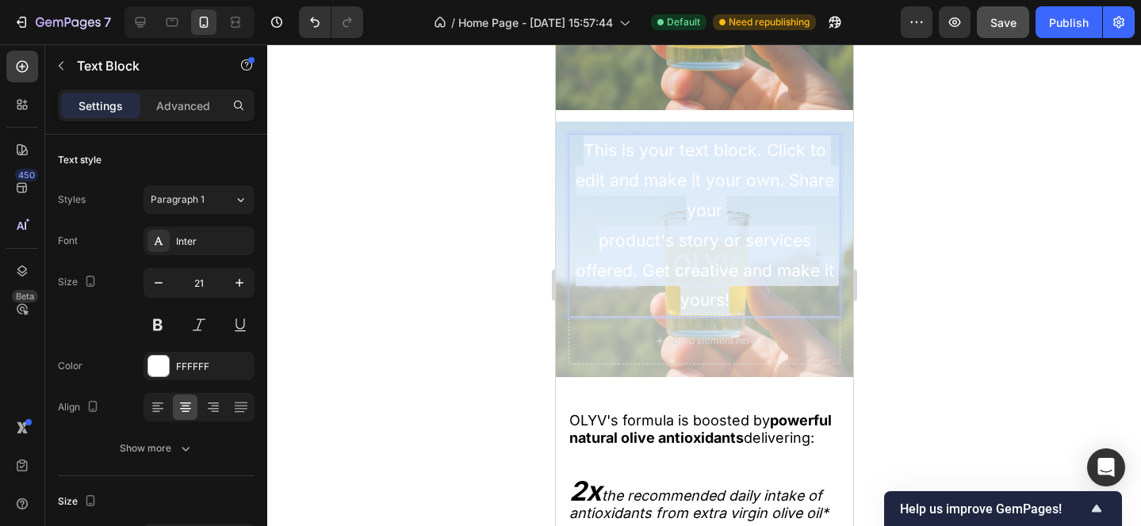
drag, startPoint x: 728, startPoint y: 297, endPoint x: 489, endPoint y: 65, distance: 333.0
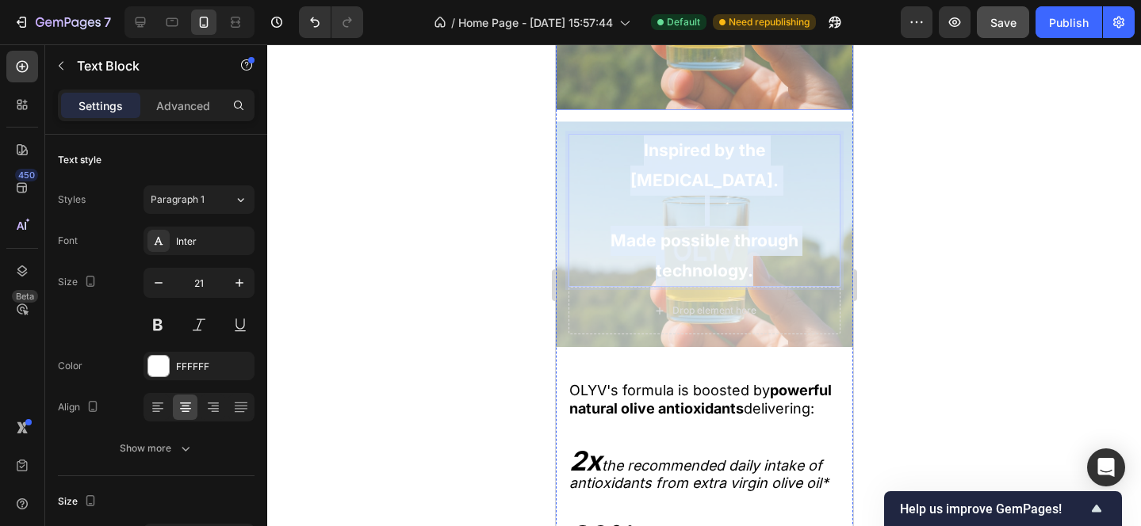
drag, startPoint x: 757, startPoint y: 272, endPoint x: 639, endPoint y: 108, distance: 202.2
click at [639, 108] on div "Image Drop element here Inspired by the Mediterranean diet. Made possible throu…" at bounding box center [703, 100] width 297 height 496
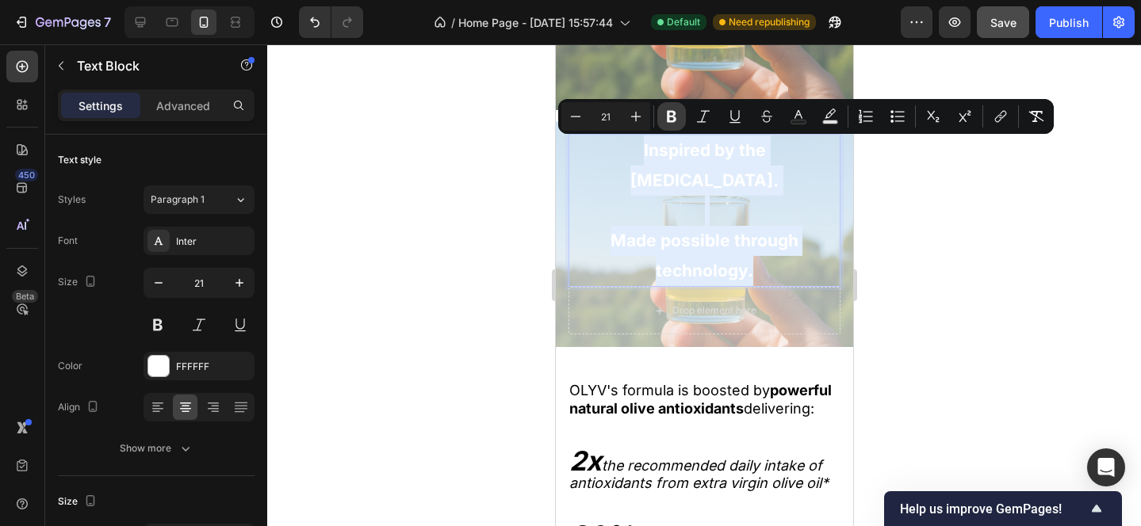
click at [670, 117] on icon "Editor contextual toolbar" at bounding box center [672, 117] width 10 height 12
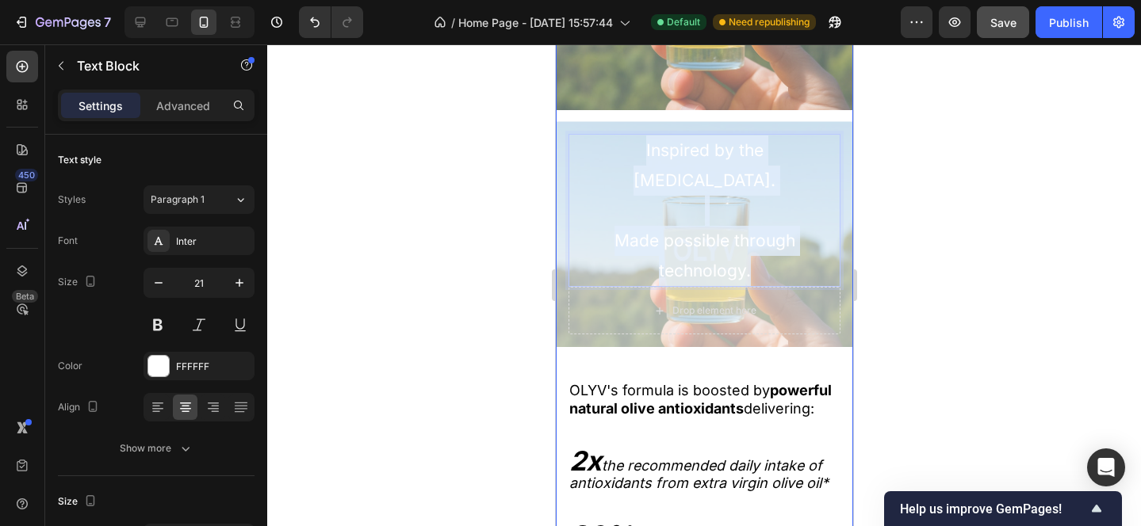
drag, startPoint x: 756, startPoint y: 273, endPoint x: 626, endPoint y: 110, distance: 208.7
click at [626, 110] on div "Image Drop element here Inspired by the Mediterranean diet. Made possible throu…" at bounding box center [703, 100] width 297 height 496
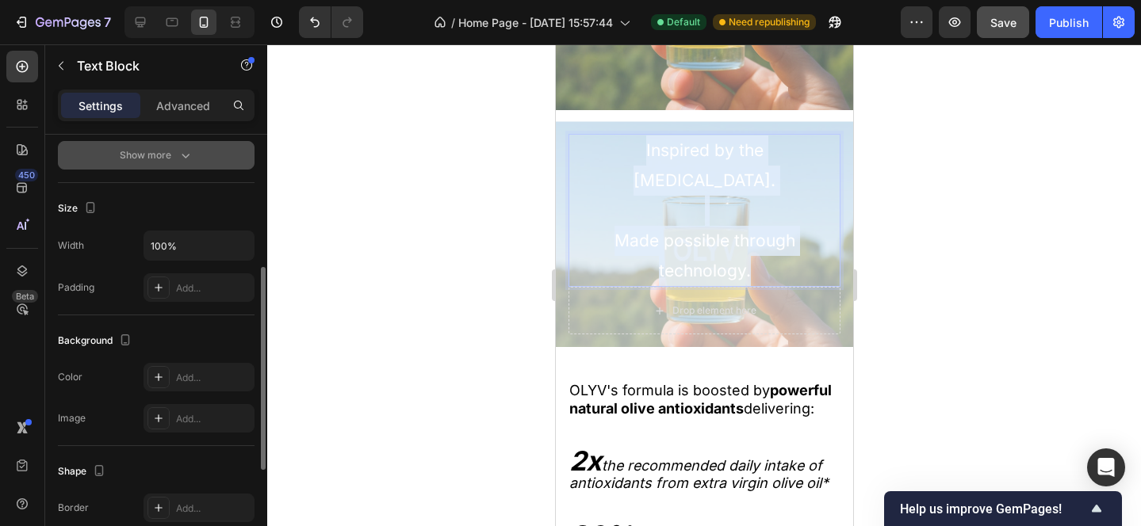
scroll to position [295, 0]
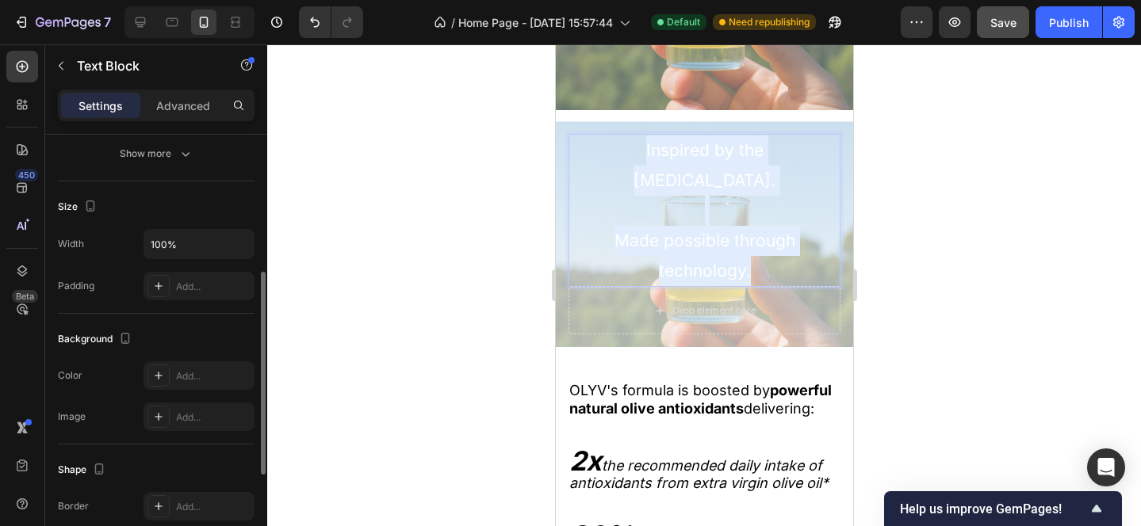
click at [1071, 271] on div at bounding box center [704, 285] width 874 height 482
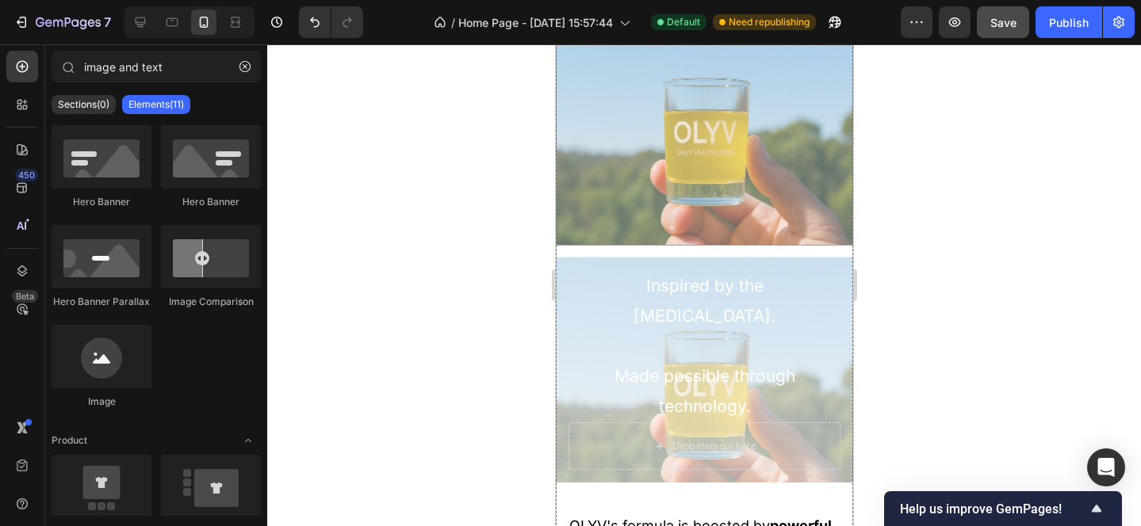
scroll to position [2260, 0]
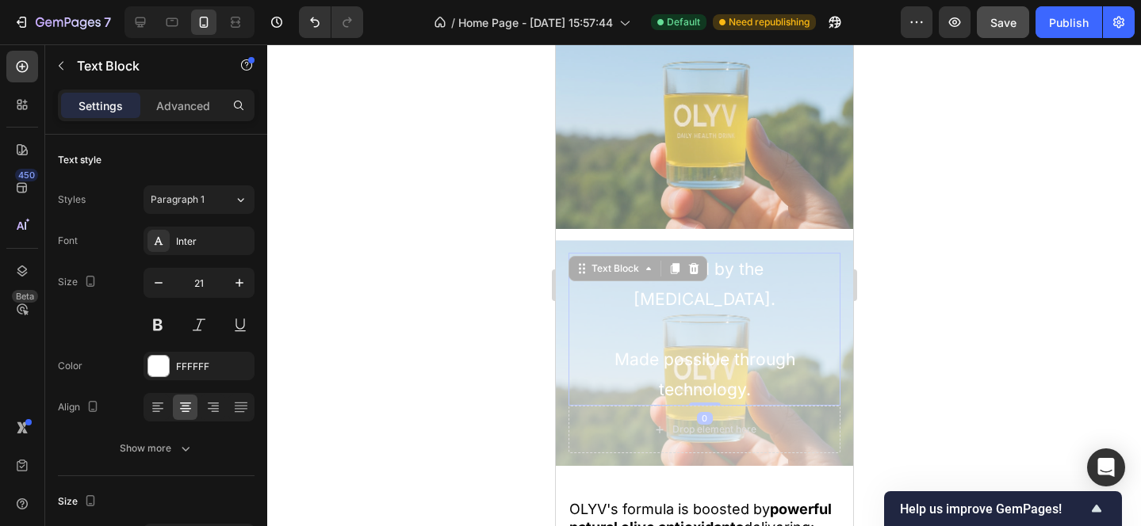
click at [695, 296] on p "Inspired by the [MEDICAL_DATA]. Made possible through technology." at bounding box center [703, 329] width 269 height 150
click at [625, 296] on p "Inspired by the [MEDICAL_DATA]. Made possible through technology." at bounding box center [703, 329] width 269 height 150
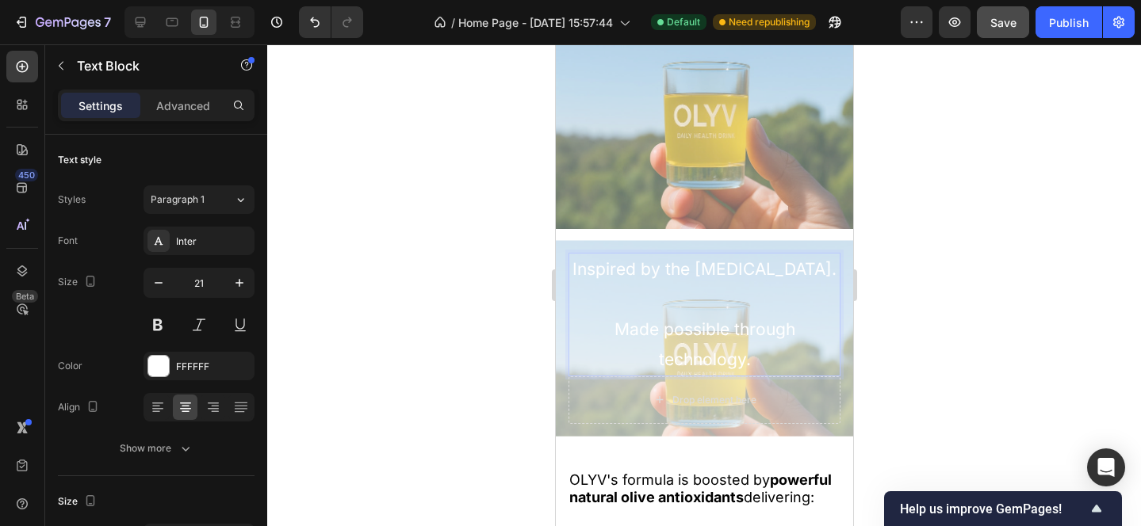
click at [683, 302] on p "Inspired by the [MEDICAL_DATA]. Made possible through technology." at bounding box center [703, 314] width 269 height 120
click at [615, 359] on p "Inspired by the [MEDICAL_DATA]. Made possible through technology." at bounding box center [703, 314] width 269 height 120
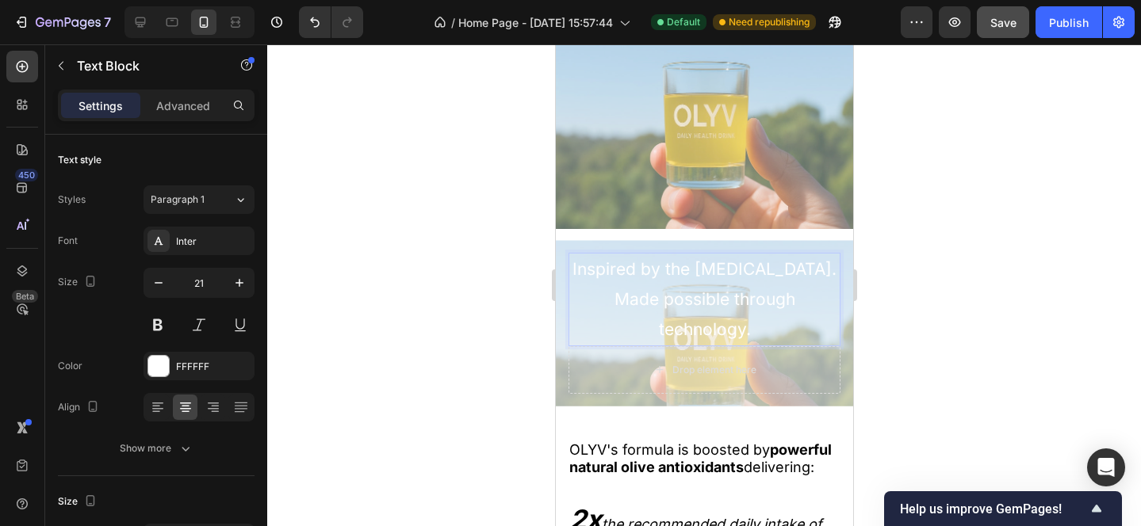
click at [654, 345] on p "Made possible through technology." at bounding box center [703, 315] width 269 height 60
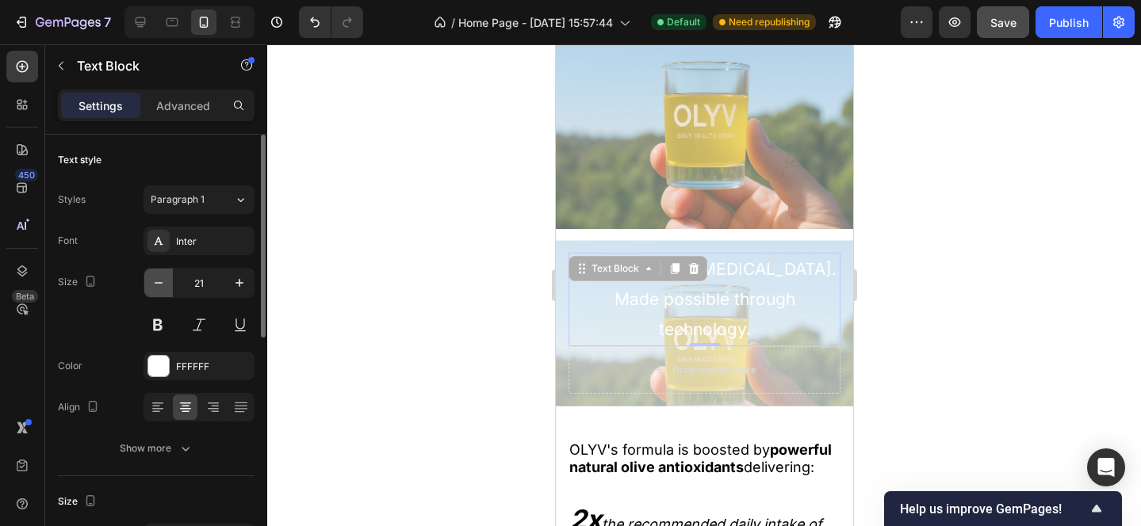
click at [155, 290] on icon "button" at bounding box center [159, 283] width 16 height 16
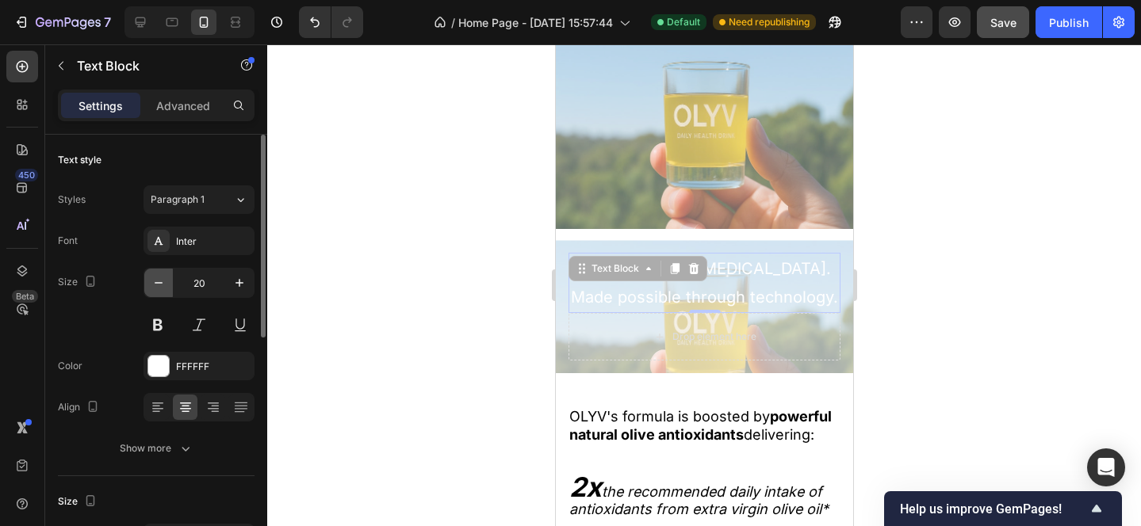
scroll to position [2197, 0]
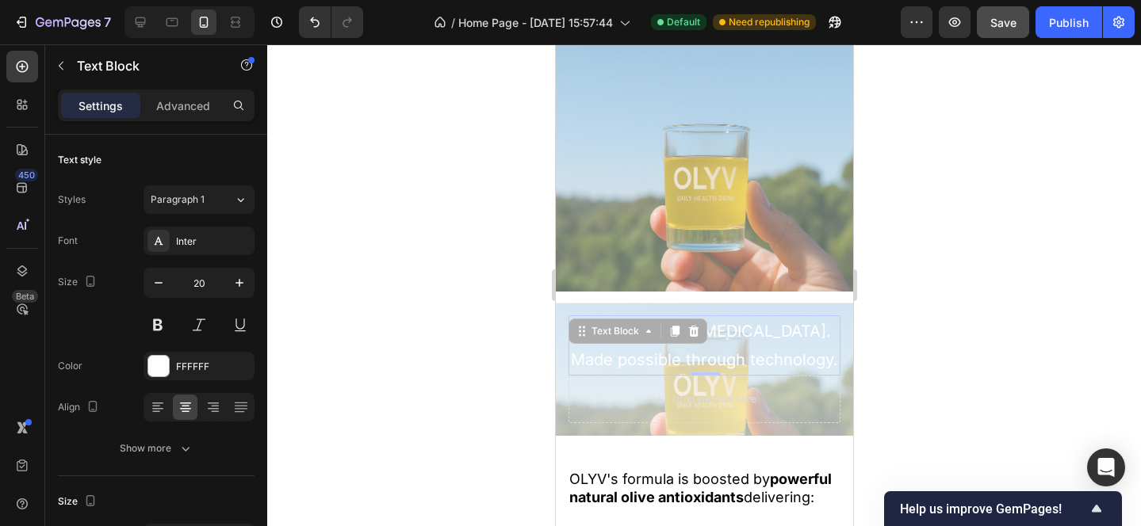
click at [929, 304] on div at bounding box center [704, 285] width 874 height 482
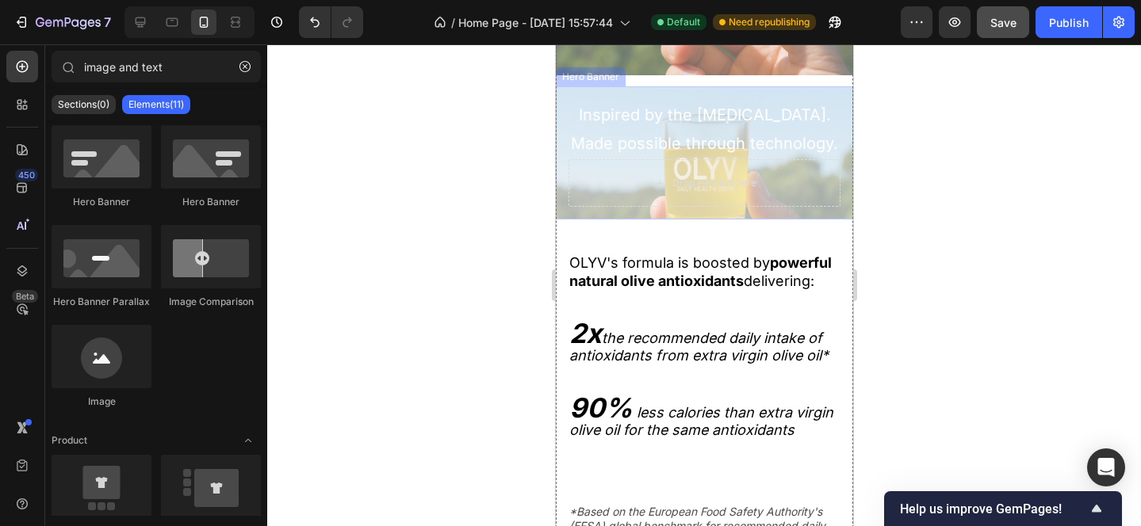
scroll to position [2466, 0]
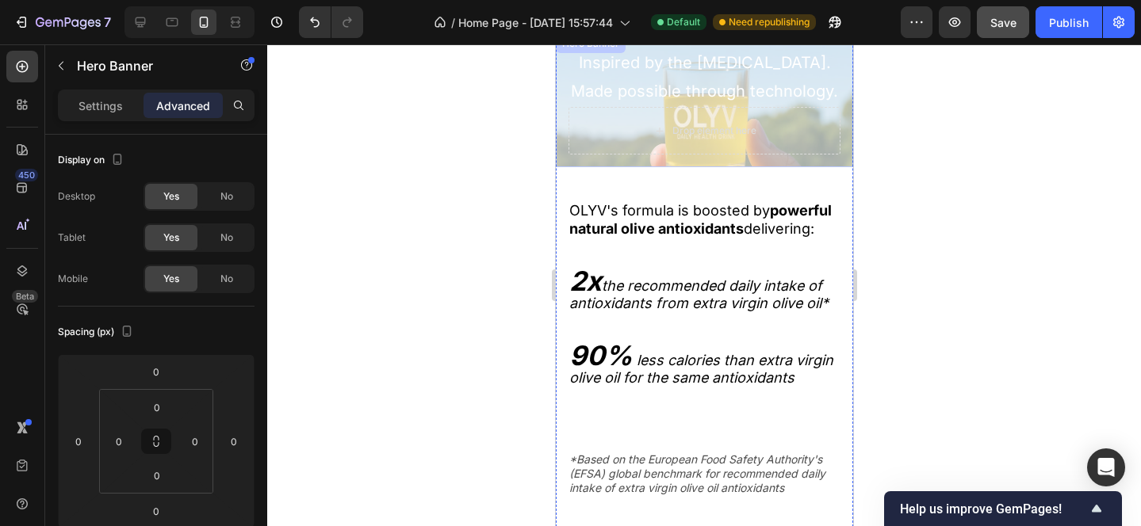
click at [559, 135] on div "Drop element here Inspired by the Mediterranean diet. Made possible through tec…" at bounding box center [703, 100] width 297 height 133
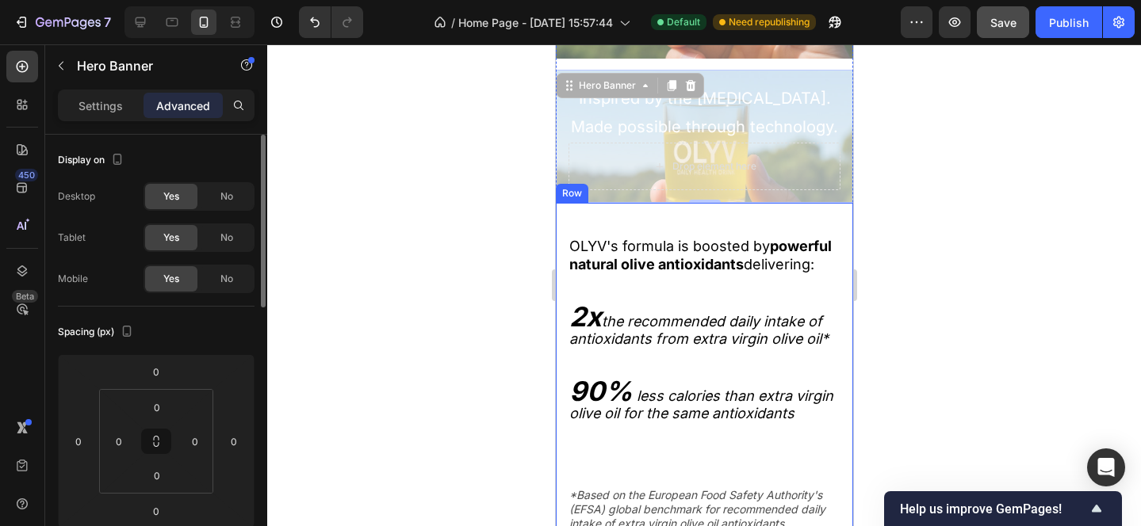
scroll to position [2327, 0]
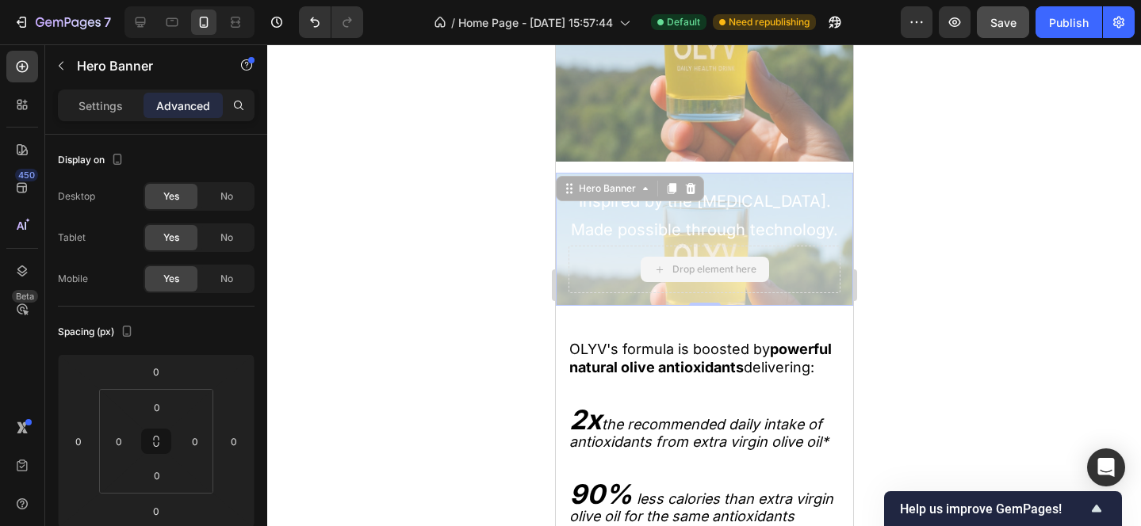
click at [606, 270] on div "Drop element here" at bounding box center [704, 270] width 272 height 48
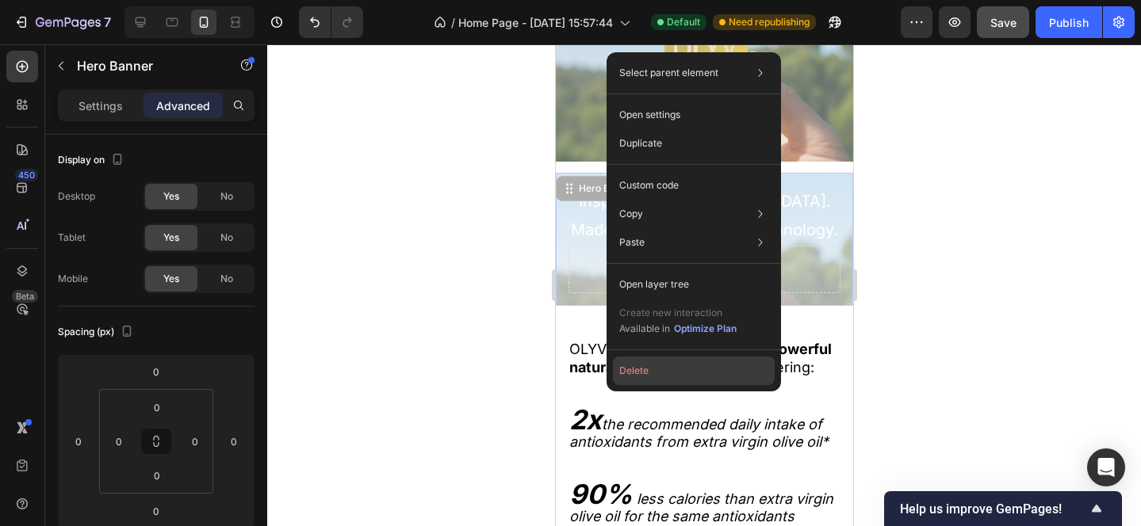
click at [666, 369] on button "Delete" at bounding box center [694, 371] width 162 height 29
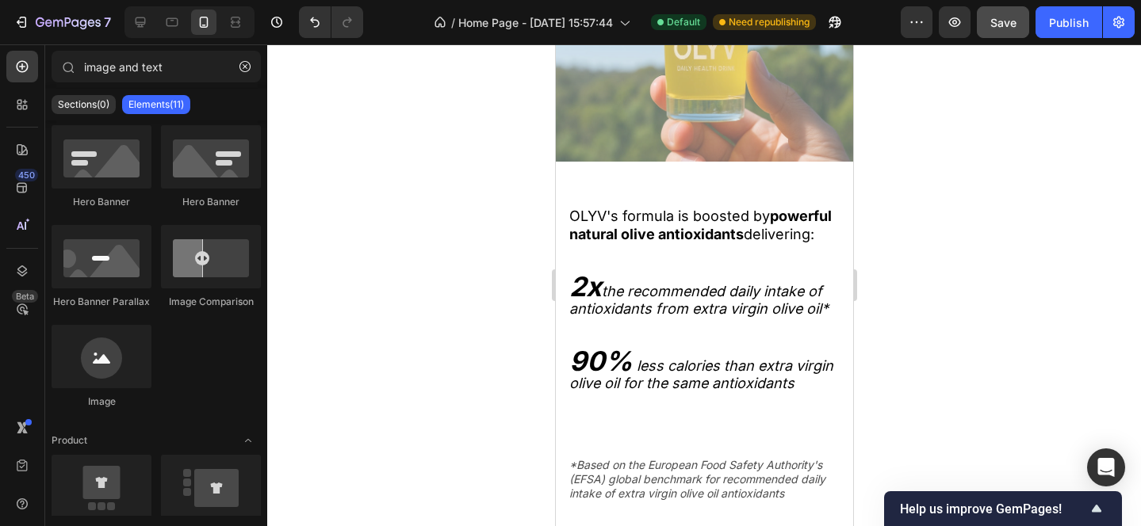
scroll to position [2194, 0]
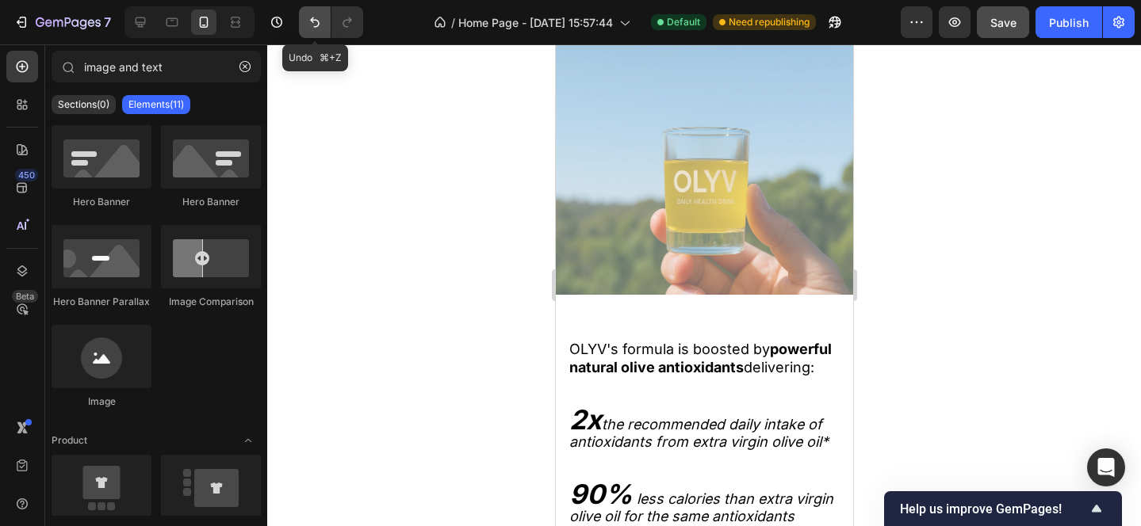
click at [309, 21] on icon "Undo/Redo" at bounding box center [315, 22] width 16 height 16
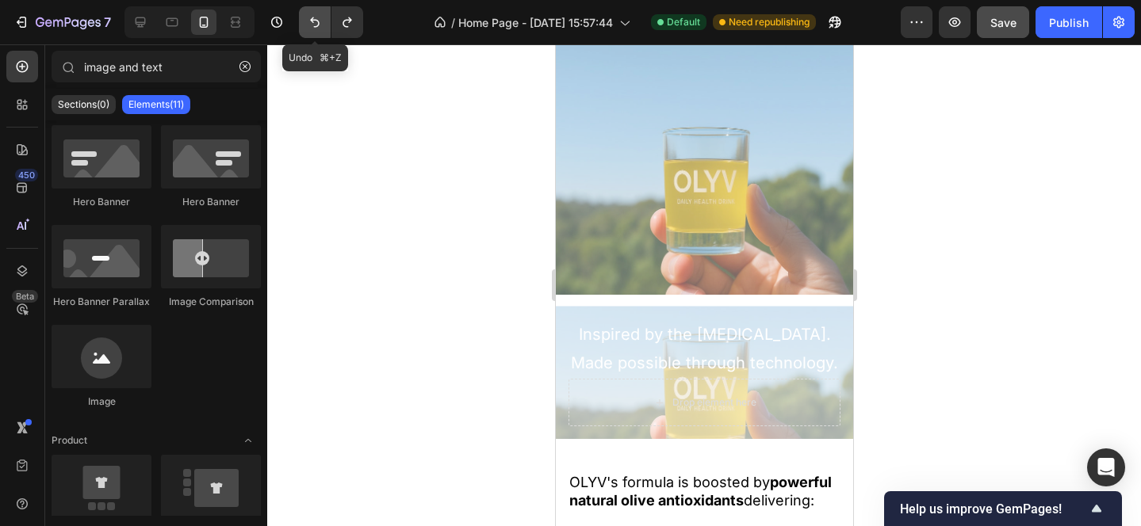
scroll to position [2327, 0]
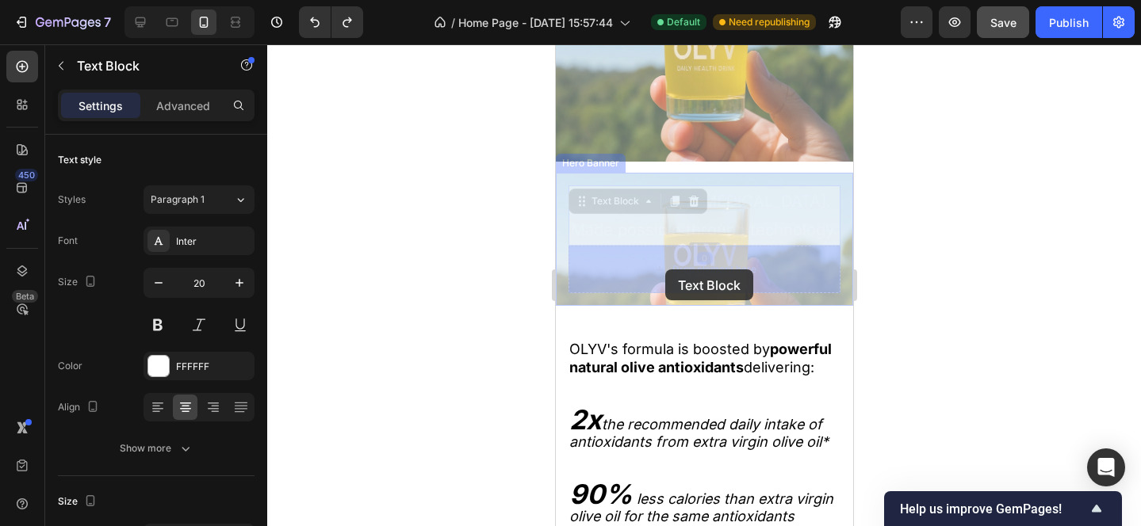
drag, startPoint x: 662, startPoint y: 188, endPoint x: 664, endPoint y: 270, distance: 81.7
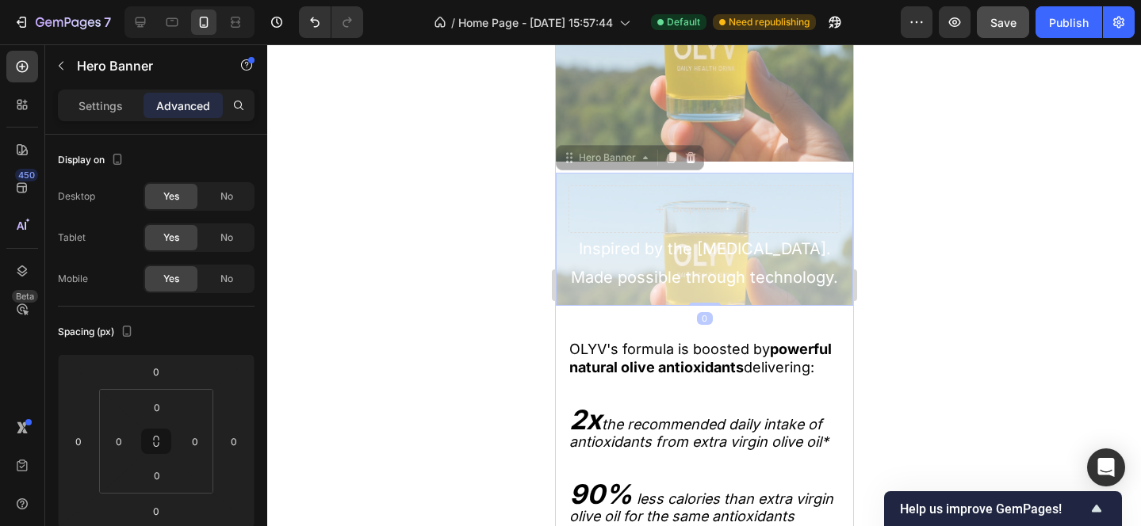
click at [618, 300] on div "Inspired by the Mediterranean diet. Made possible through technology. Text Bloc…" at bounding box center [703, 239] width 297 height 133
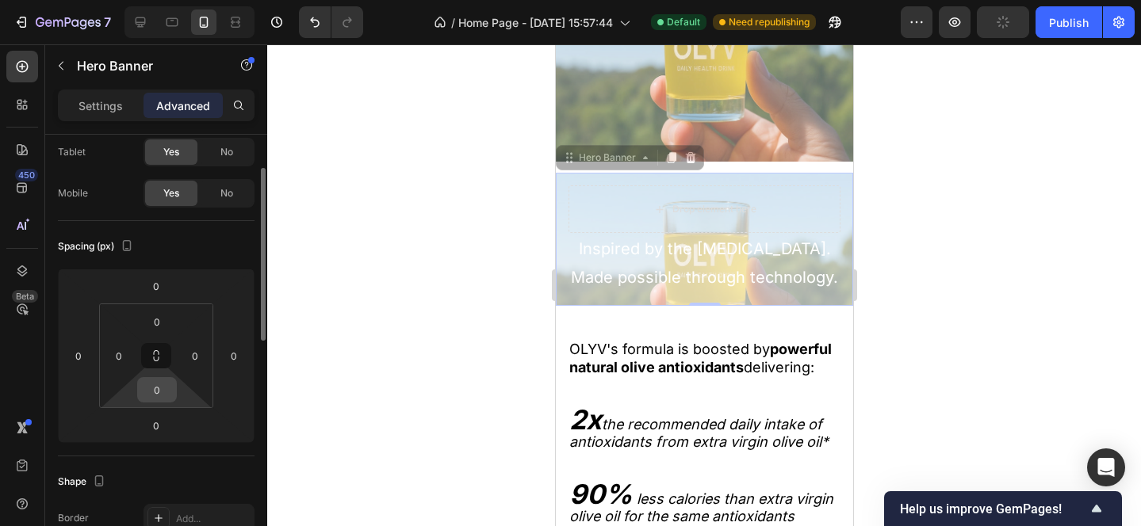
click at [161, 393] on input "0" at bounding box center [157, 390] width 32 height 24
click at [105, 113] on p "Settings" at bounding box center [100, 106] width 44 height 17
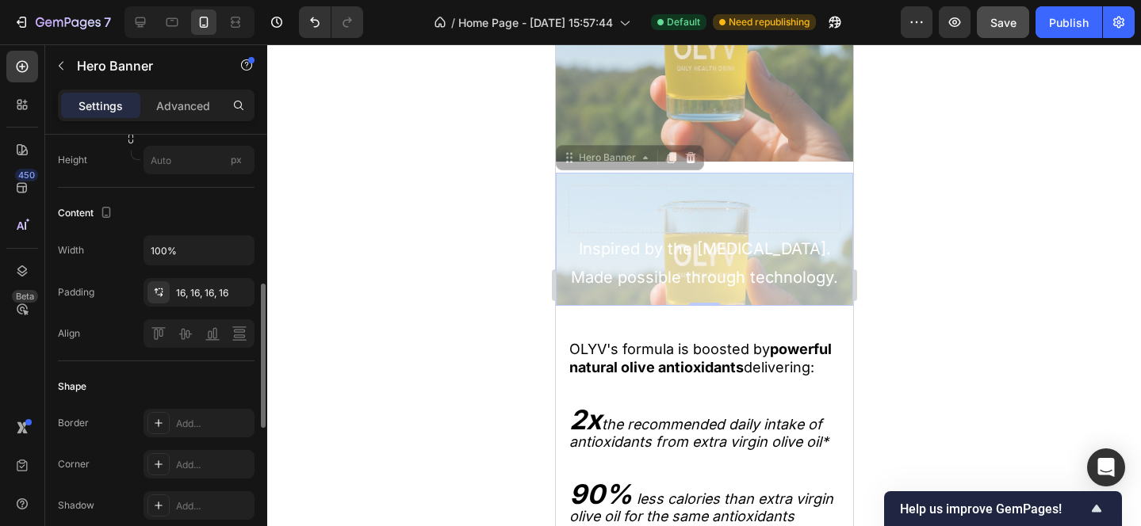
scroll to position [448, 0]
click at [229, 294] on button "button" at bounding box center [237, 288] width 19 height 19
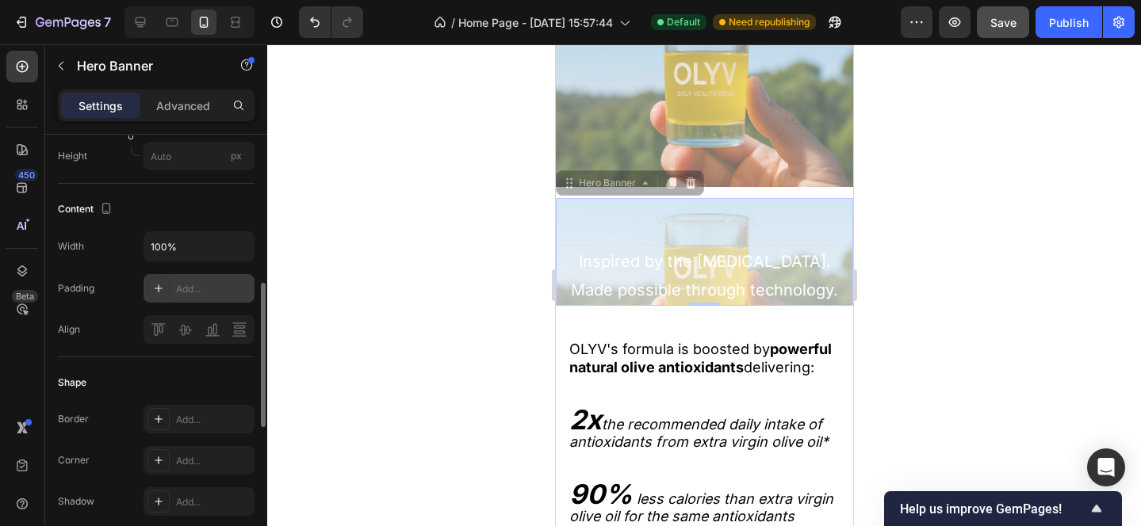
click at [194, 288] on div "Add..." at bounding box center [213, 289] width 75 height 14
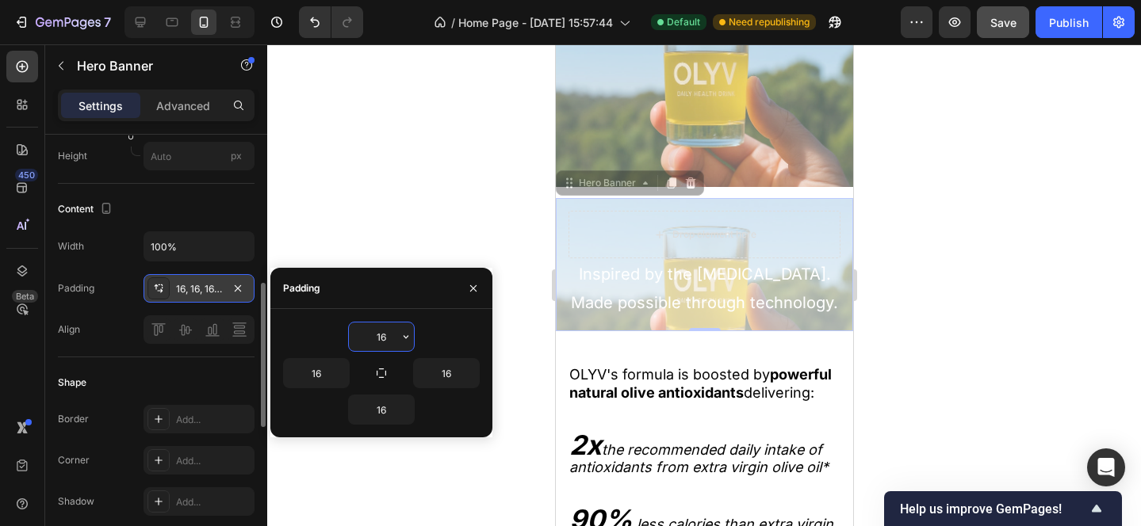
scroll to position [2327, 0]
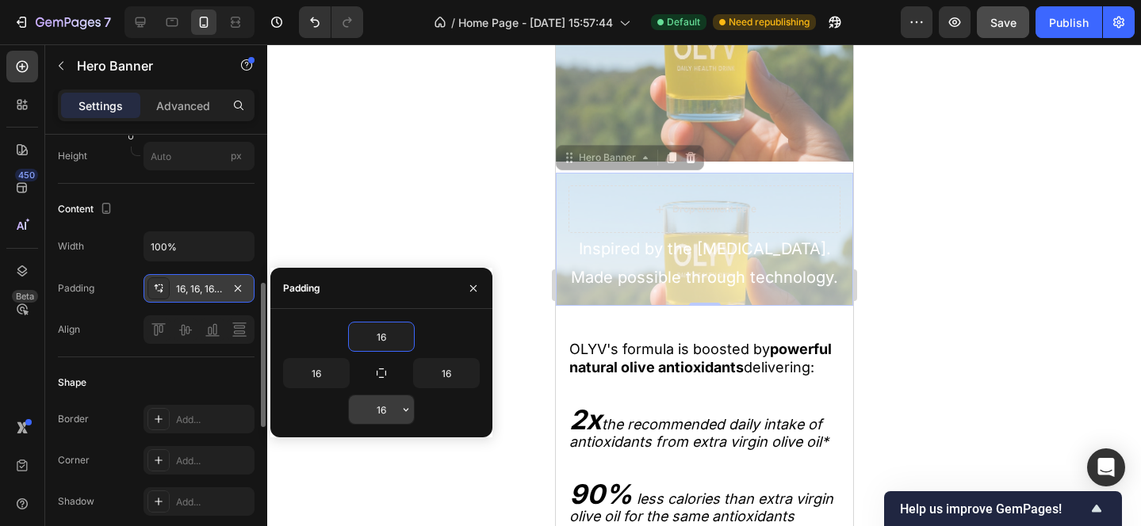
click at [392, 406] on input "16" at bounding box center [381, 410] width 65 height 29
click at [337, 376] on icon "button" at bounding box center [341, 373] width 13 height 13
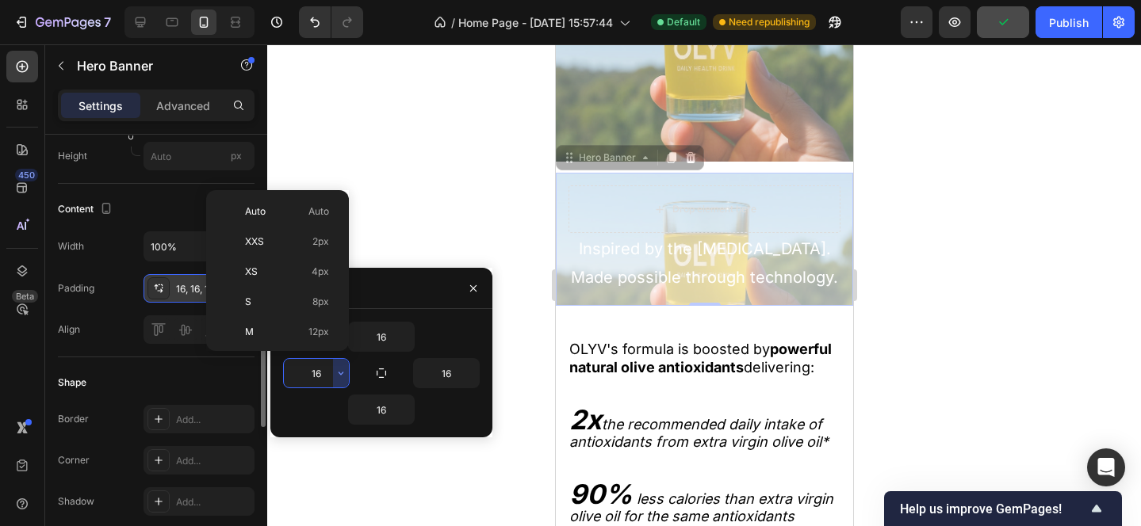
click at [316, 386] on input "16" at bounding box center [316, 373] width 65 height 29
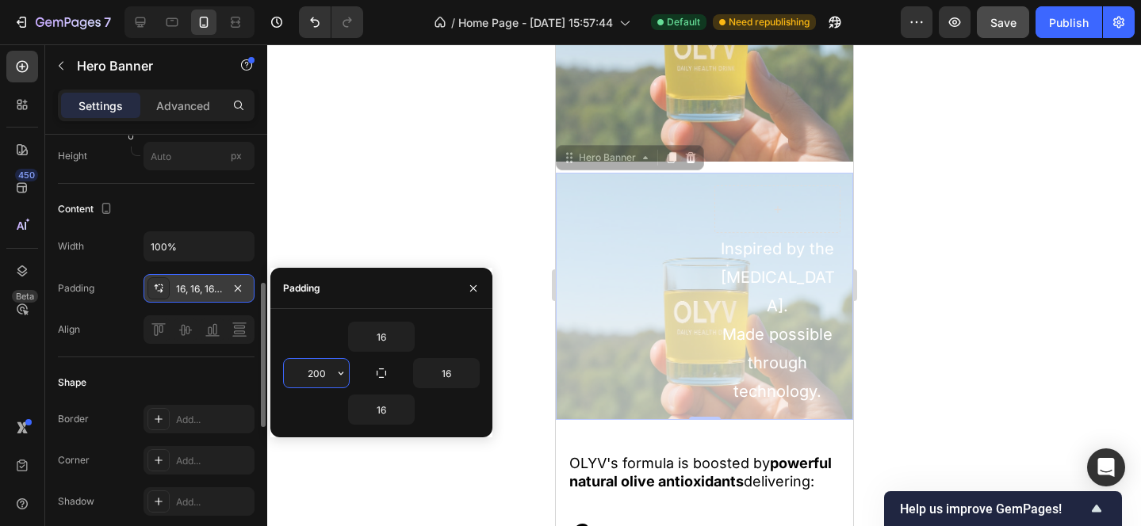
scroll to position [2442, 0]
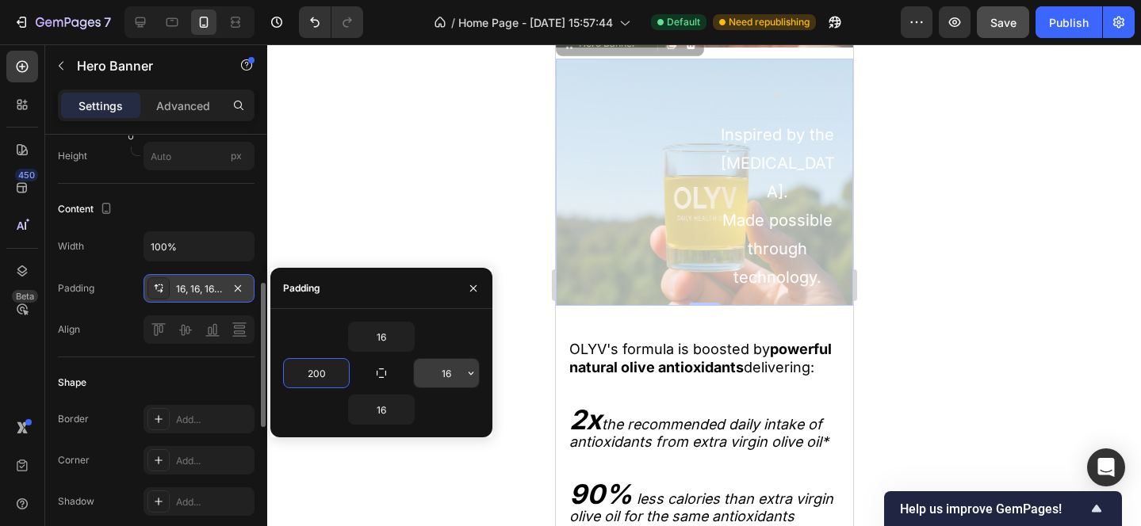
click at [453, 375] on input "16" at bounding box center [446, 373] width 65 height 29
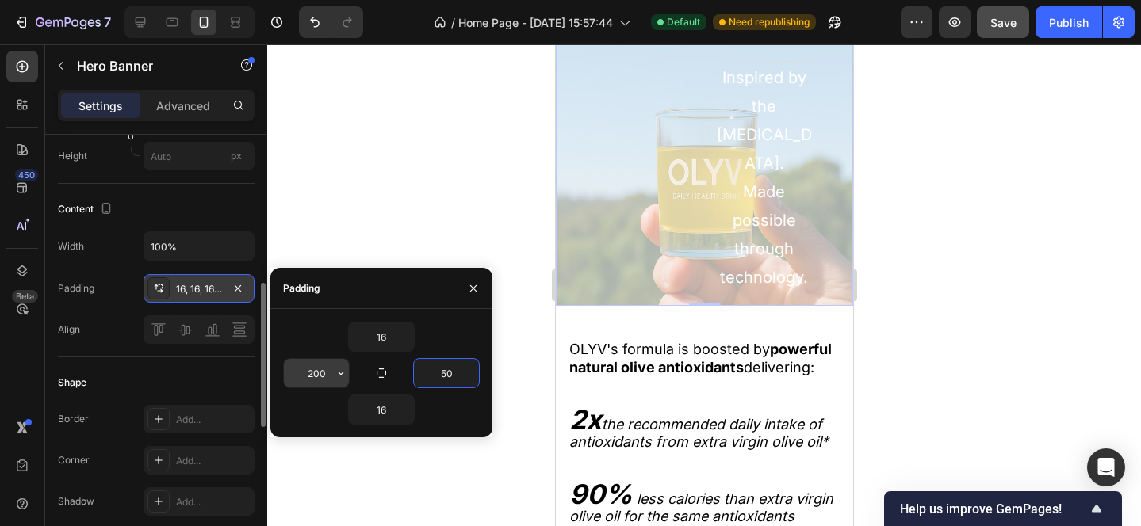
click at [328, 377] on input "200" at bounding box center [316, 373] width 65 height 29
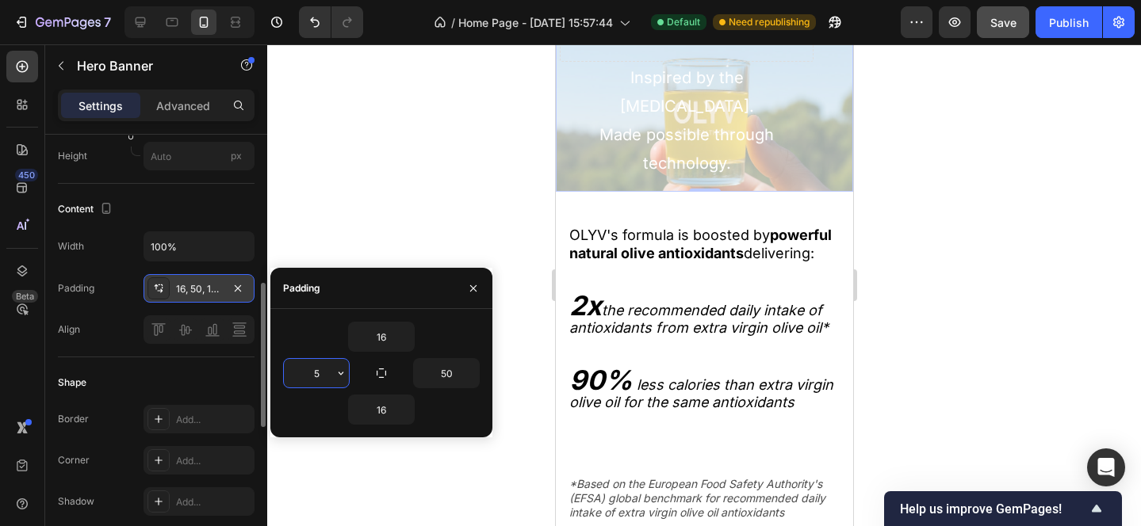
scroll to position [2385, 0]
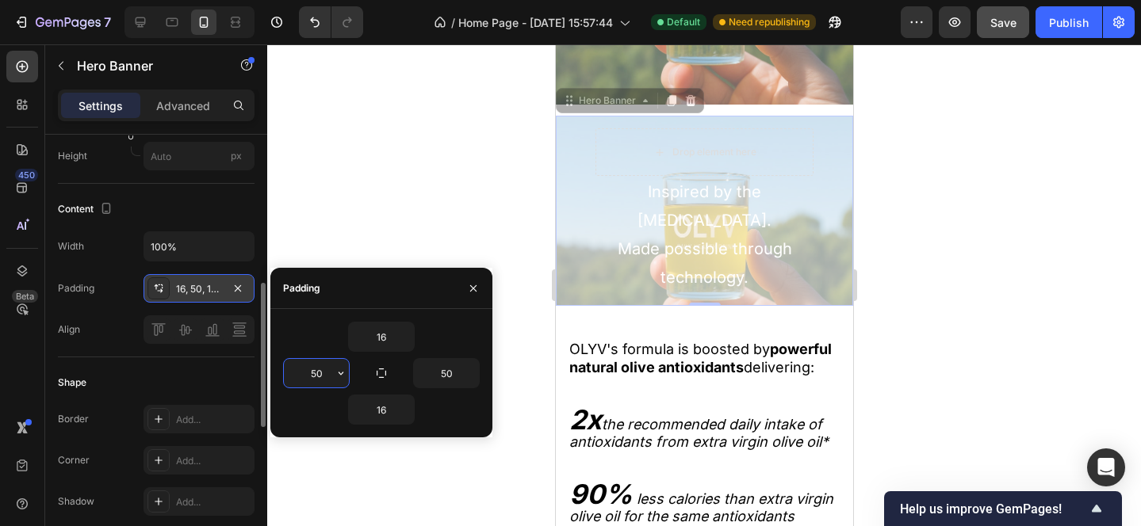
click at [328, 377] on input "50" at bounding box center [316, 373] width 65 height 29
drag, startPoint x: 328, startPoint y: 377, endPoint x: 254, endPoint y: 377, distance: 73.7
click at [255, 377] on div "450 Beta image and text Sections(0) Elements(11) We couldn’t find any matches f…" at bounding box center [133, 285] width 267 height 482
click at [462, 371] on input "50" at bounding box center [446, 373] width 65 height 29
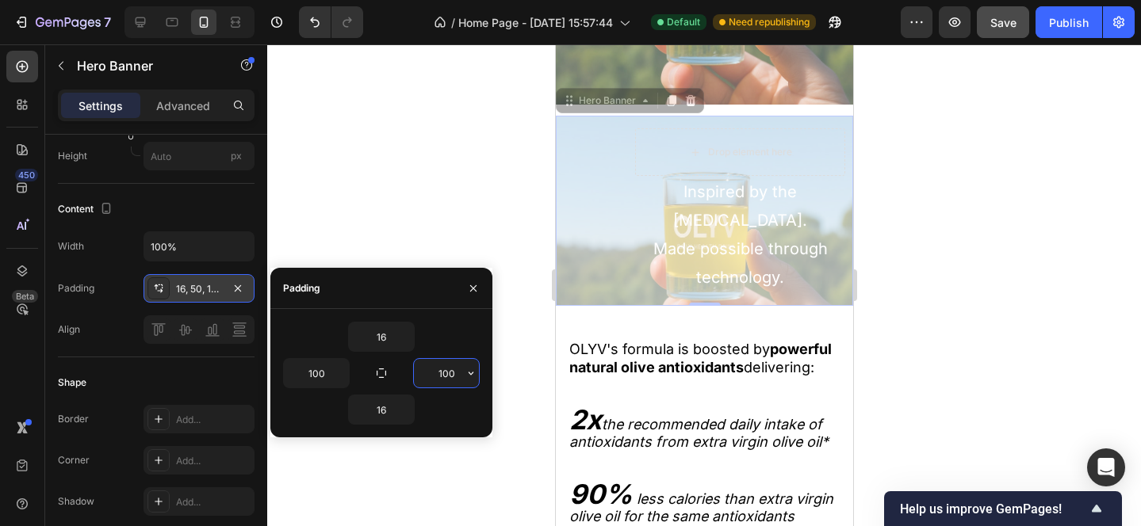
scroll to position [2442, 0]
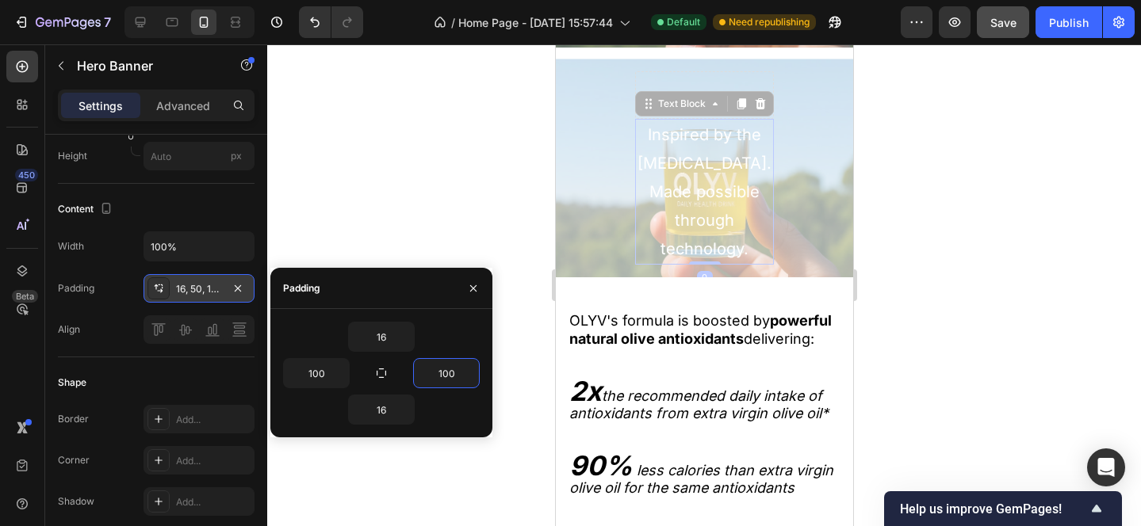
click at [702, 173] on p "Inspired by the [MEDICAL_DATA]." at bounding box center [704, 148] width 136 height 57
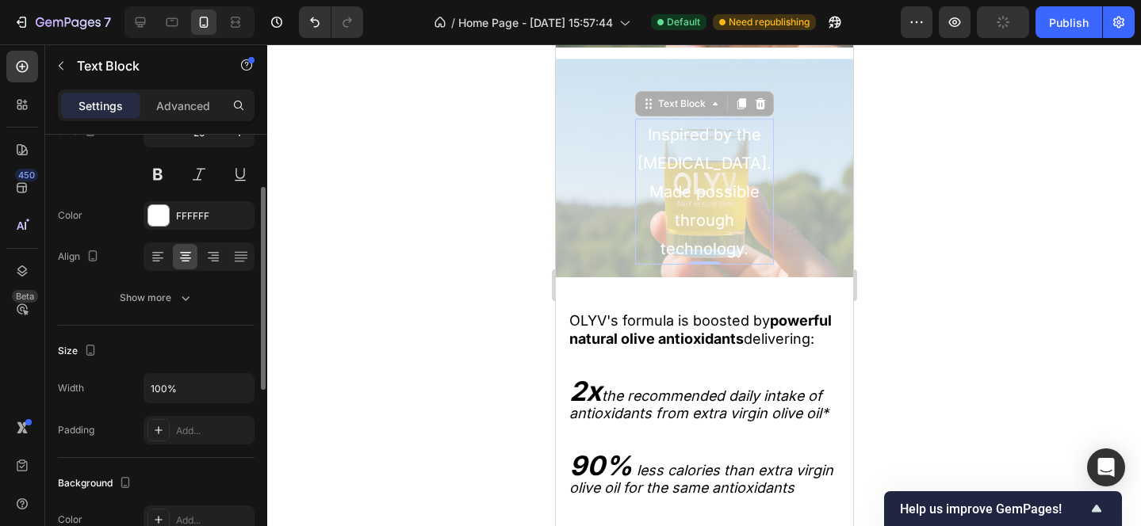
scroll to position [168, 0]
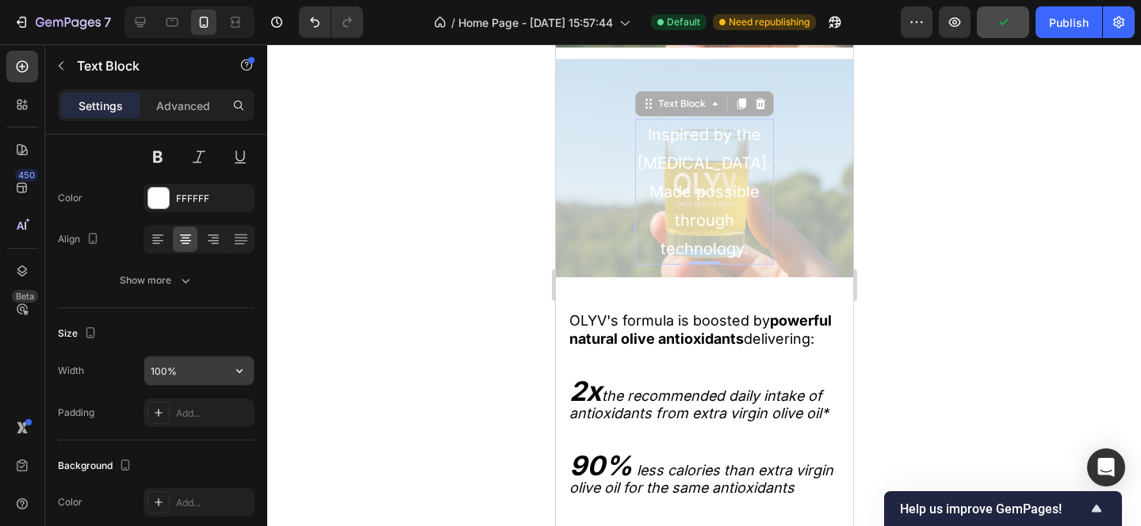
click at [190, 371] on input "100%" at bounding box center [198, 371] width 109 height 29
click at [239, 369] on icon "button" at bounding box center [239, 371] width 16 height 16
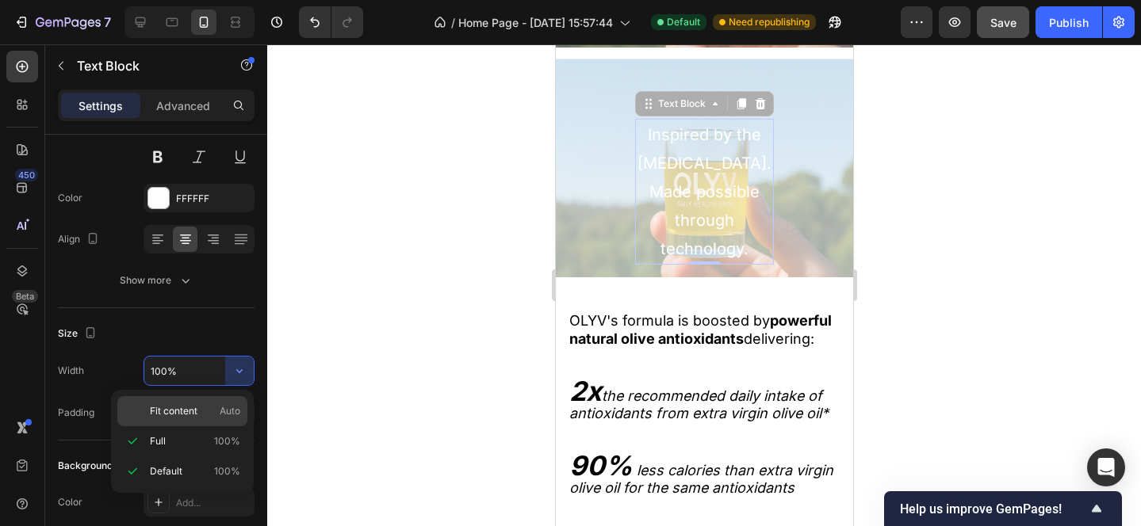
click at [185, 411] on span "Fit content" at bounding box center [174, 411] width 48 height 14
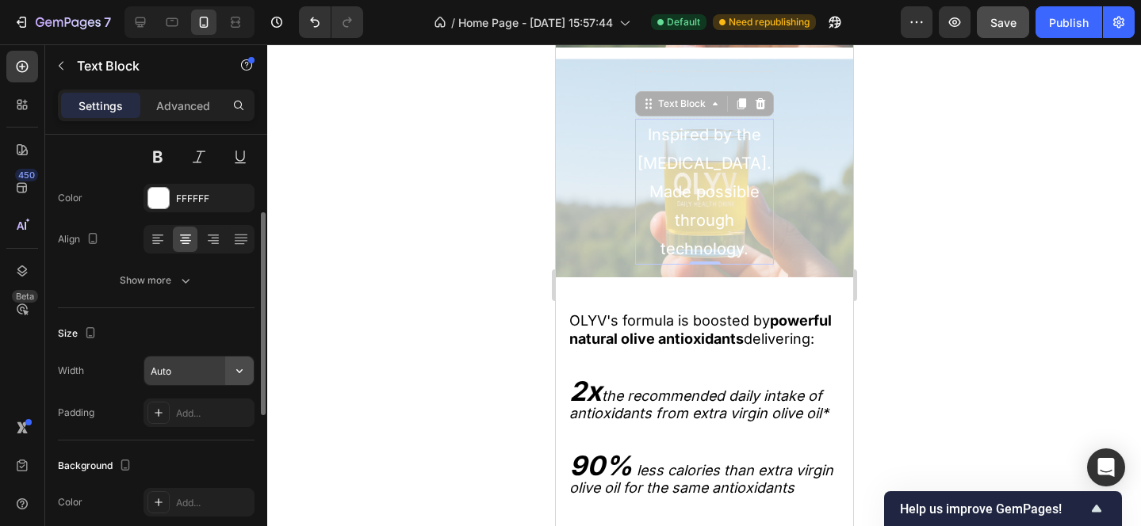
click at [241, 373] on icon "button" at bounding box center [239, 371] width 16 height 16
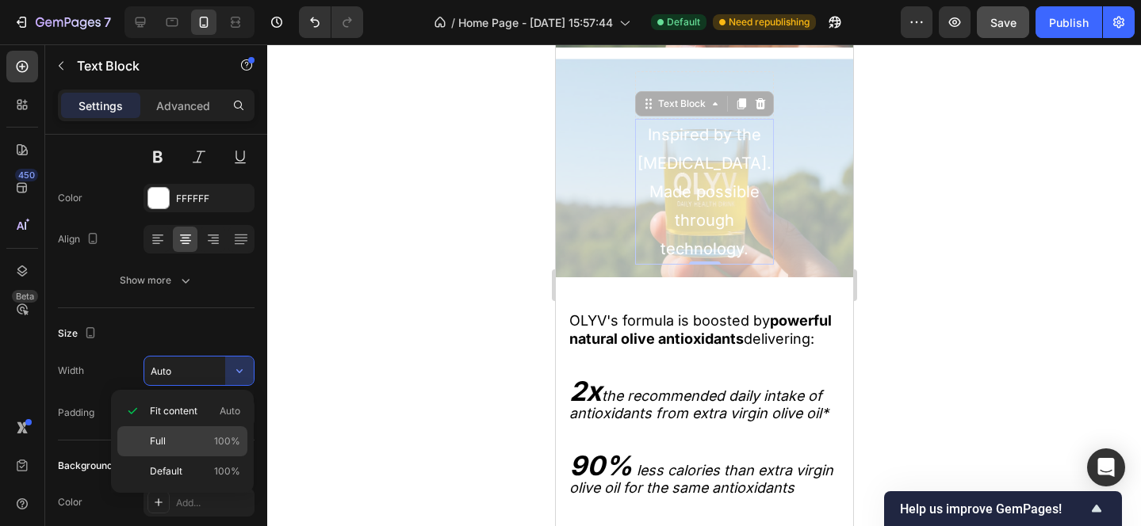
click at [194, 435] on p "Full 100%" at bounding box center [195, 441] width 90 height 14
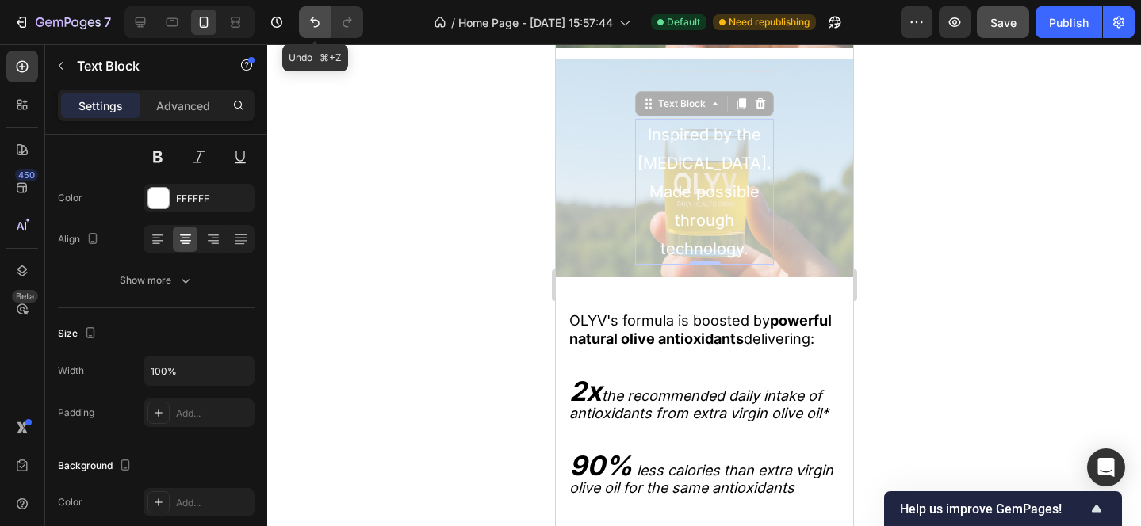
click at [312, 25] on icon "Undo/Redo" at bounding box center [315, 22] width 16 height 16
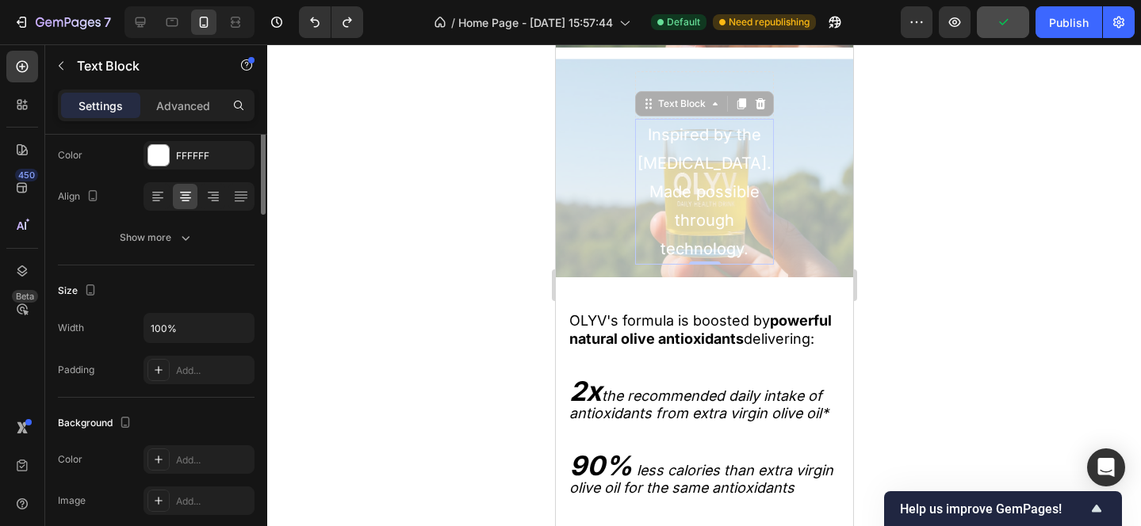
scroll to position [0, 0]
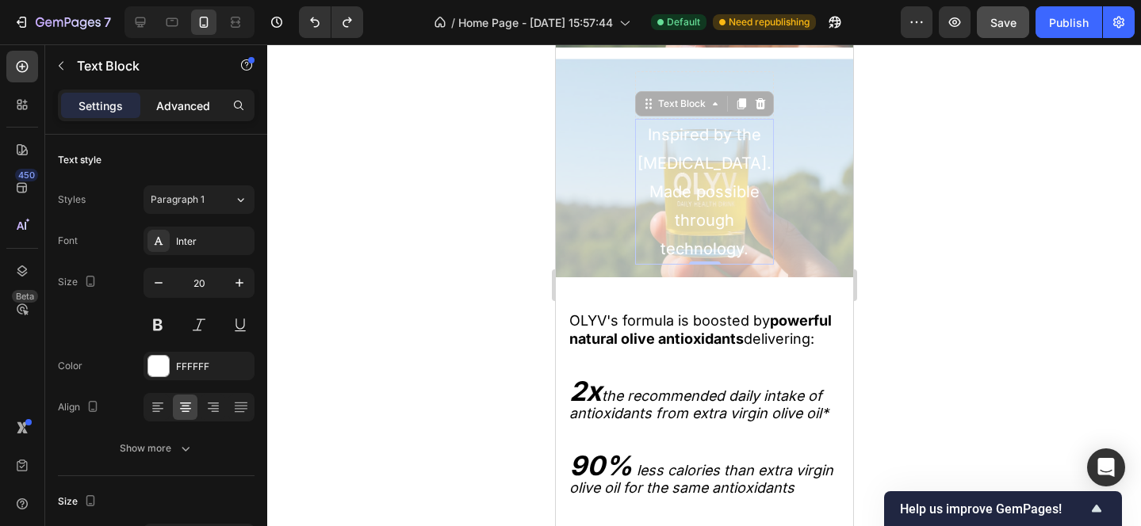
click at [193, 107] on p "Advanced" at bounding box center [183, 106] width 54 height 17
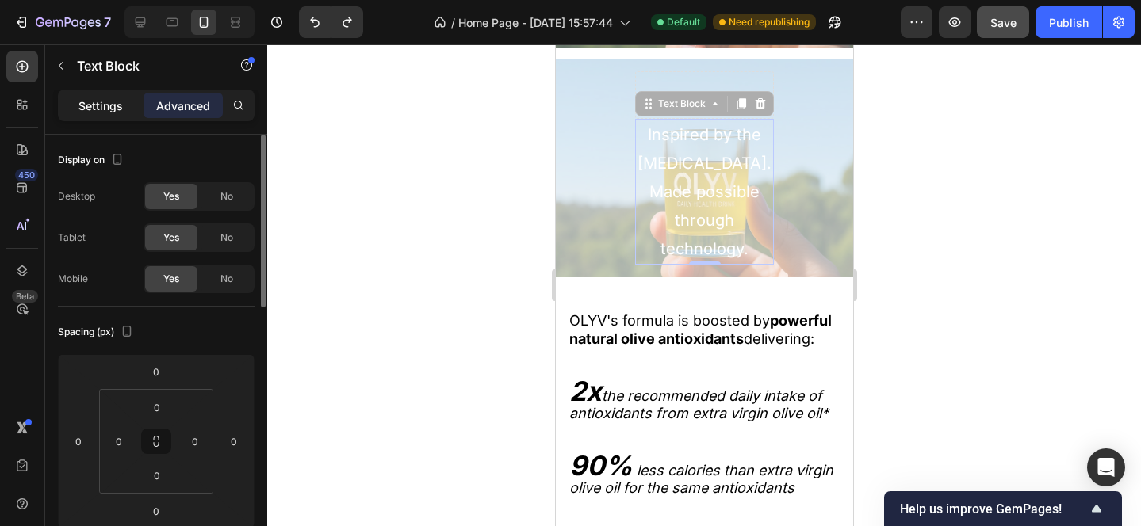
click at [106, 104] on p "Settings" at bounding box center [100, 106] width 44 height 17
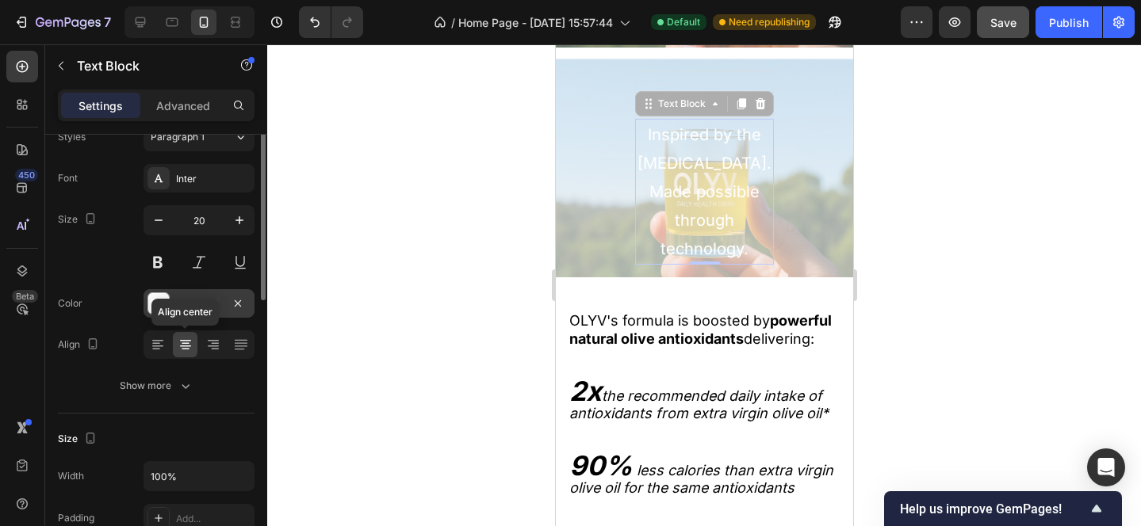
scroll to position [99, 0]
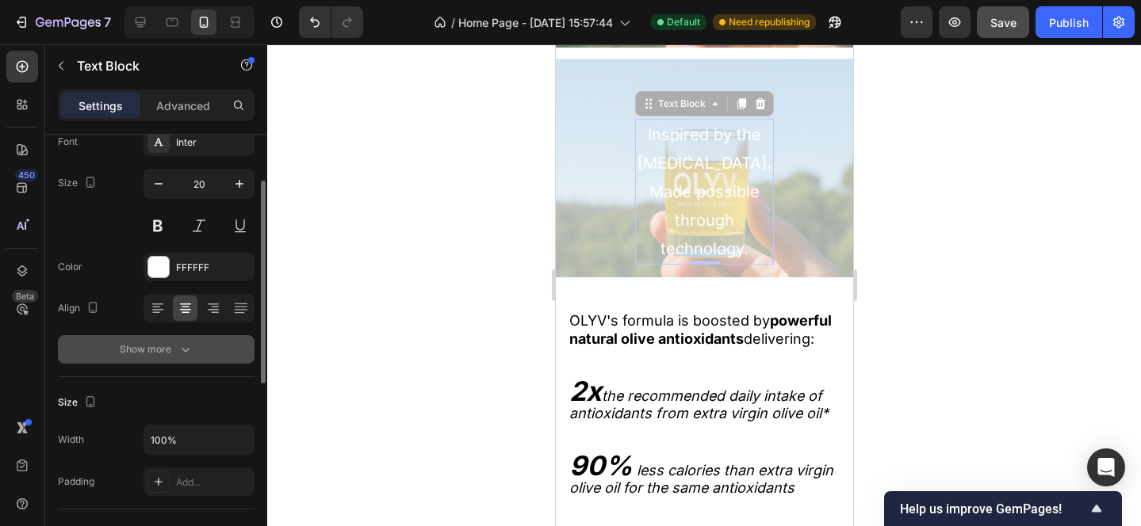
click at [182, 346] on icon "button" at bounding box center [186, 350] width 16 height 16
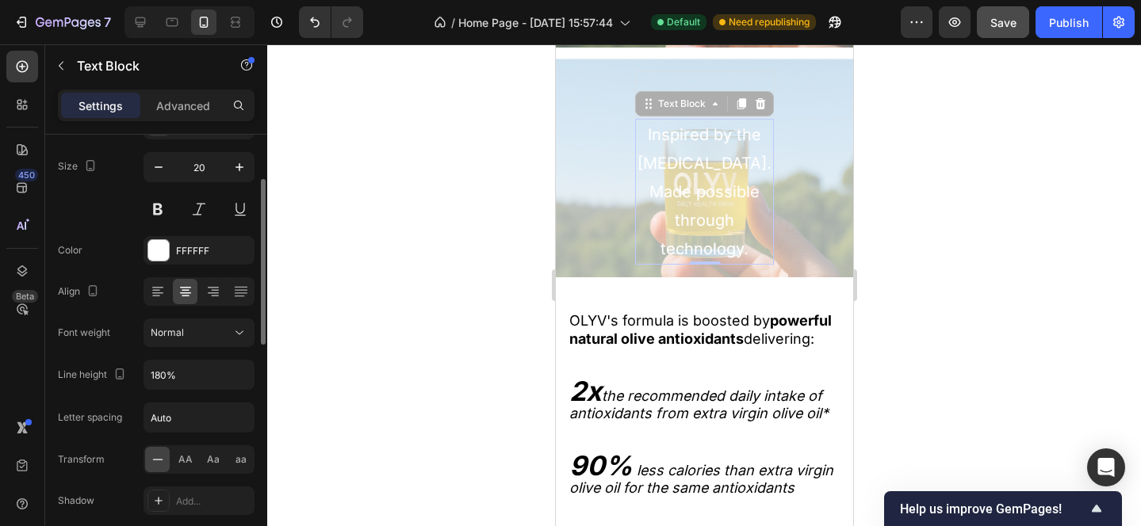
scroll to position [117, 0]
click at [193, 375] on input "180%" at bounding box center [198, 374] width 109 height 29
click at [236, 377] on icon "button" at bounding box center [239, 374] width 16 height 16
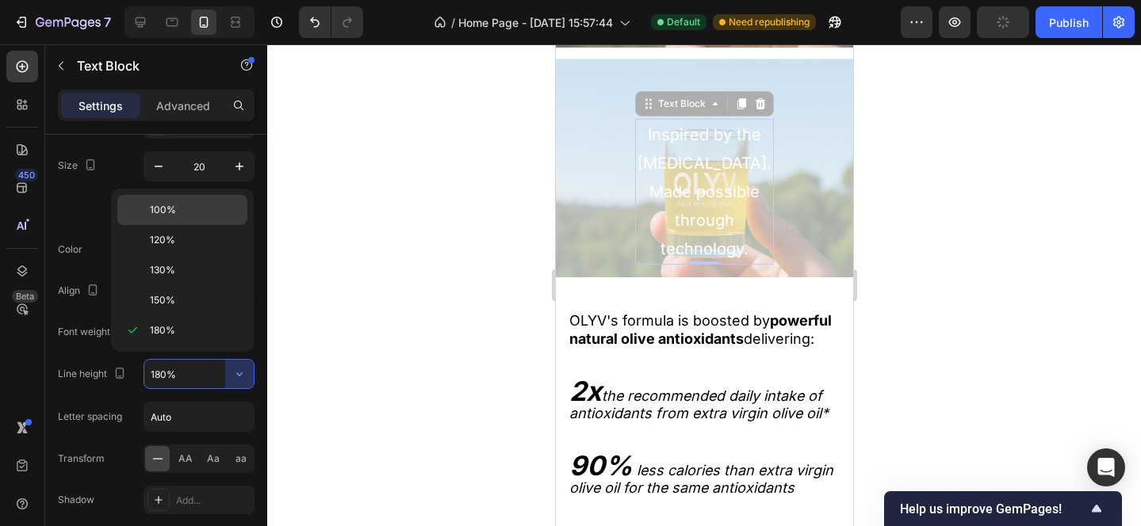
click at [180, 216] on p "100%" at bounding box center [195, 210] width 90 height 14
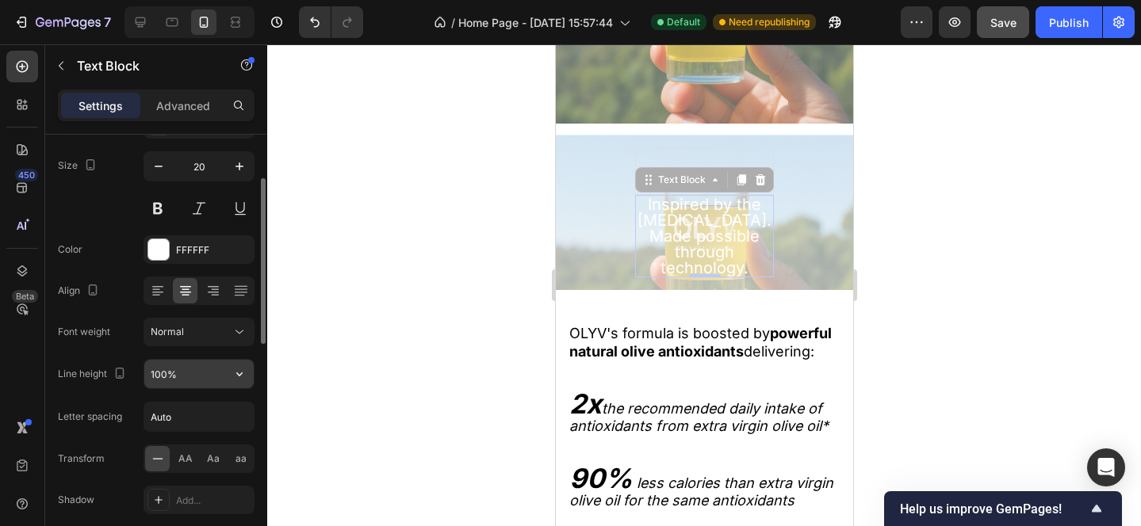
click at [243, 373] on icon "button" at bounding box center [239, 374] width 16 height 16
click at [182, 376] on input "100%" at bounding box center [198, 374] width 109 height 29
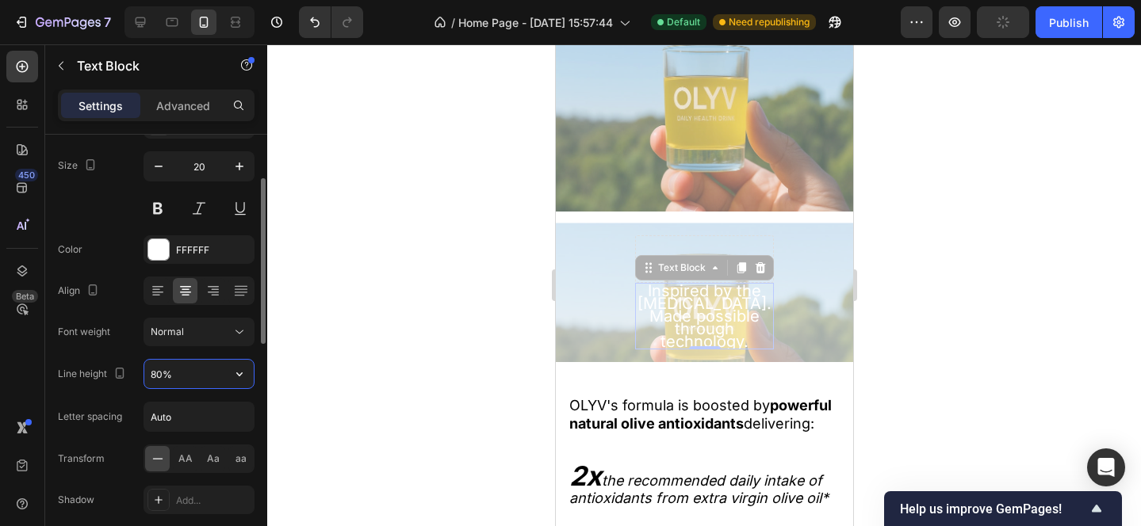
scroll to position [2346, 0]
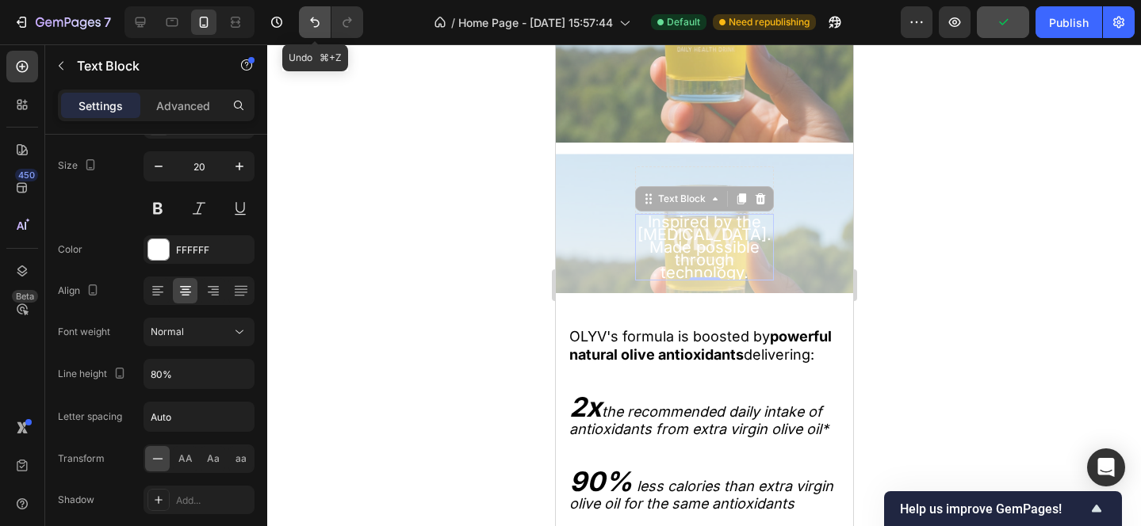
click at [311, 13] on button "Undo/Redo" at bounding box center [315, 22] width 32 height 32
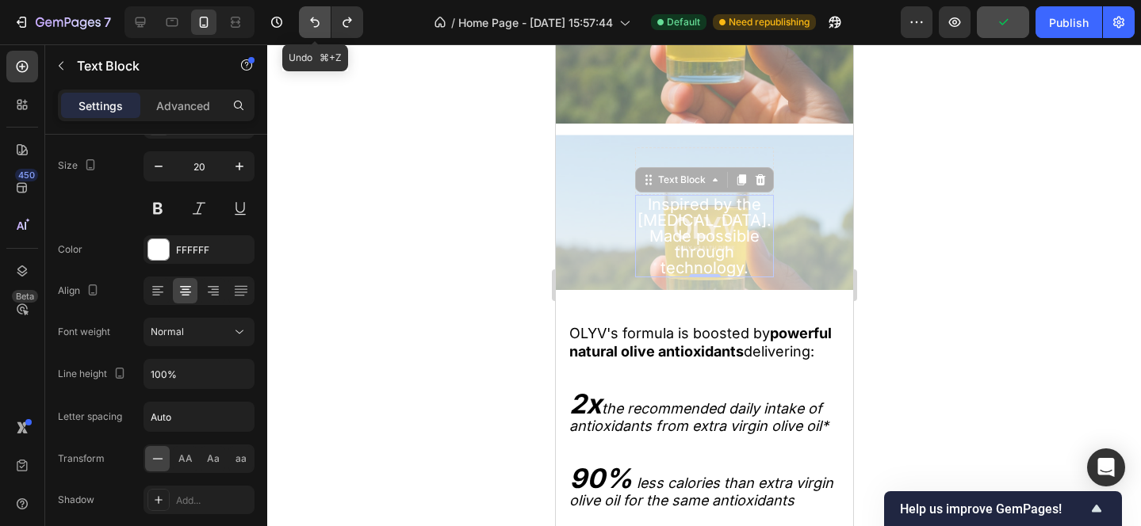
click at [311, 13] on button "Undo/Redo" at bounding box center [315, 22] width 32 height 32
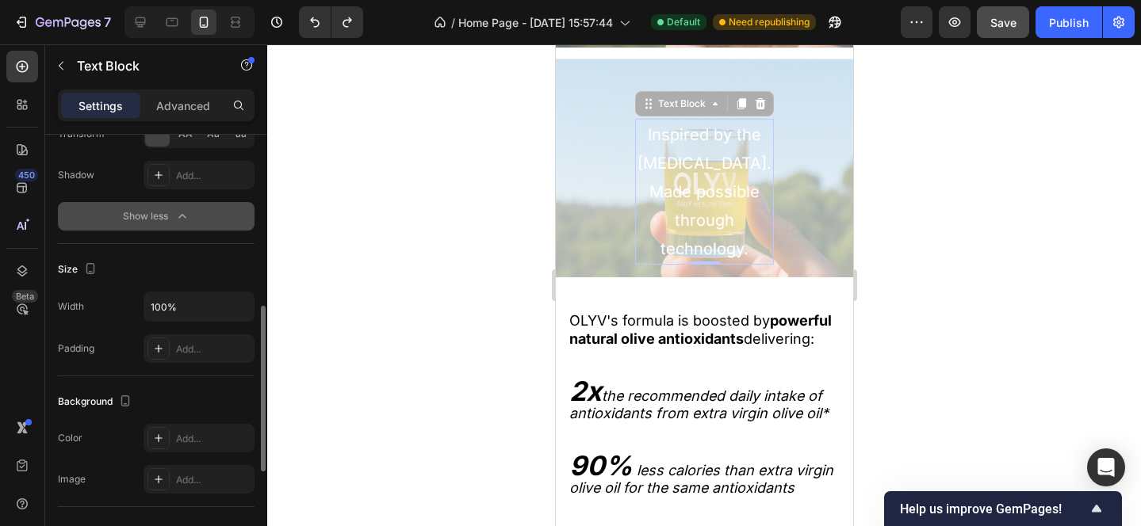
scroll to position [444, 0]
click at [208, 310] on input "100%" at bounding box center [198, 304] width 109 height 29
click at [244, 310] on icon "button" at bounding box center [239, 304] width 16 height 16
click at [194, 305] on input "100%" at bounding box center [198, 304] width 109 height 29
click at [167, 303] on input "100%" at bounding box center [198, 304] width 109 height 29
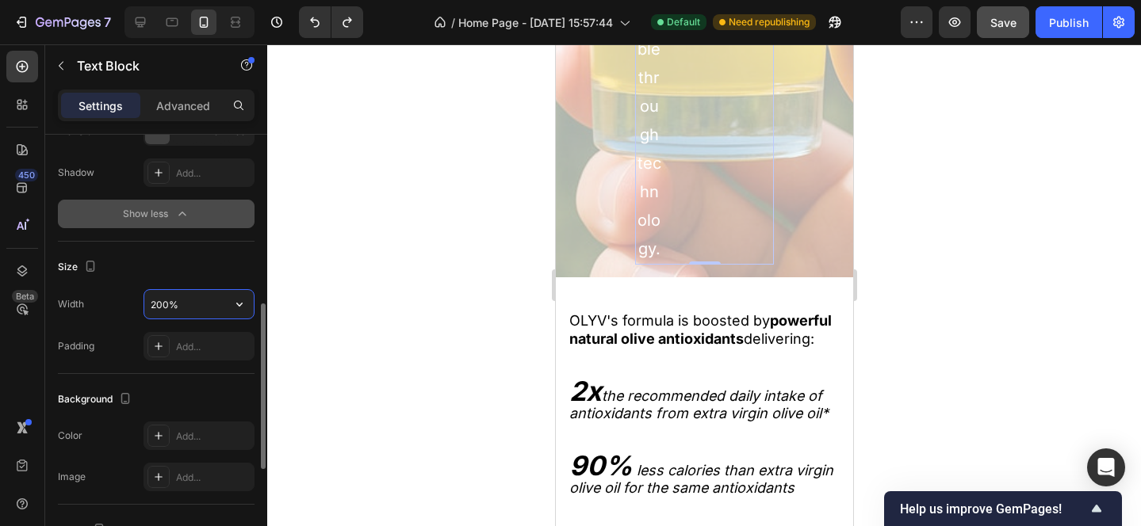
scroll to position [2442, 0]
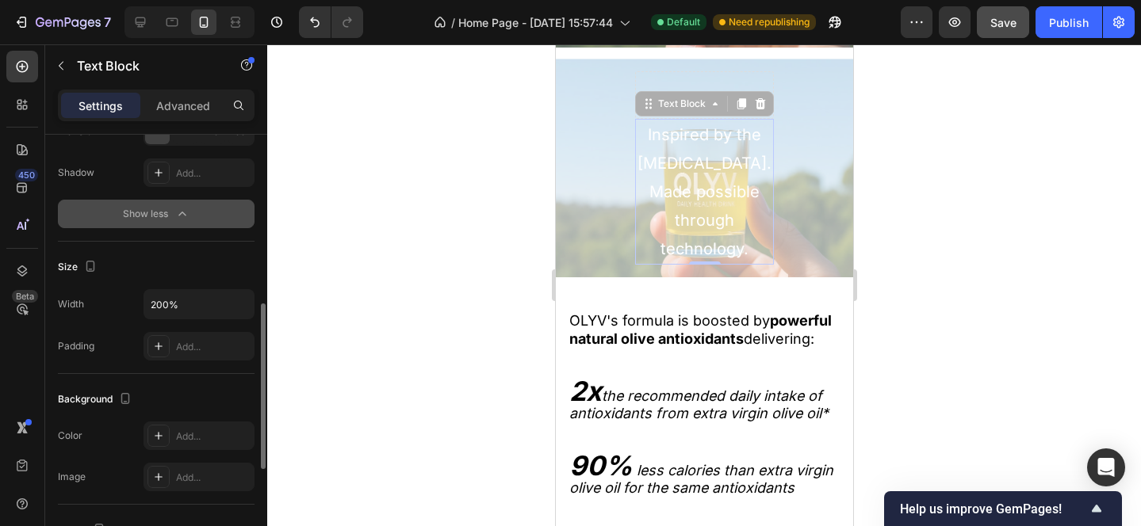
click at [200, 266] on div "Size" at bounding box center [156, 266] width 197 height 25
click at [308, 15] on icon "Undo/Redo" at bounding box center [315, 22] width 16 height 16
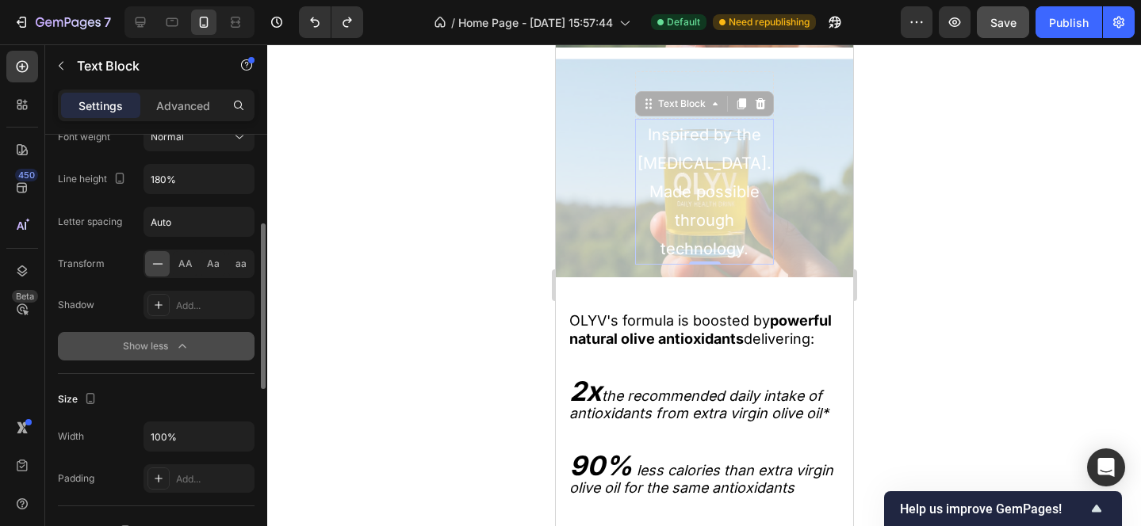
scroll to position [287, 0]
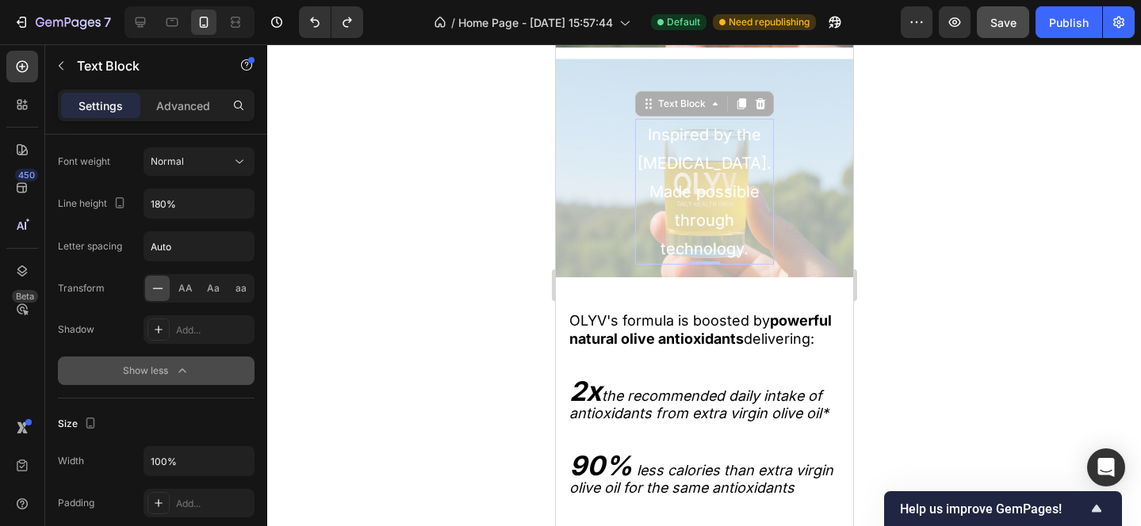
click at [770, 178] on p "Inspired by the [MEDICAL_DATA]." at bounding box center [704, 148] width 136 height 57
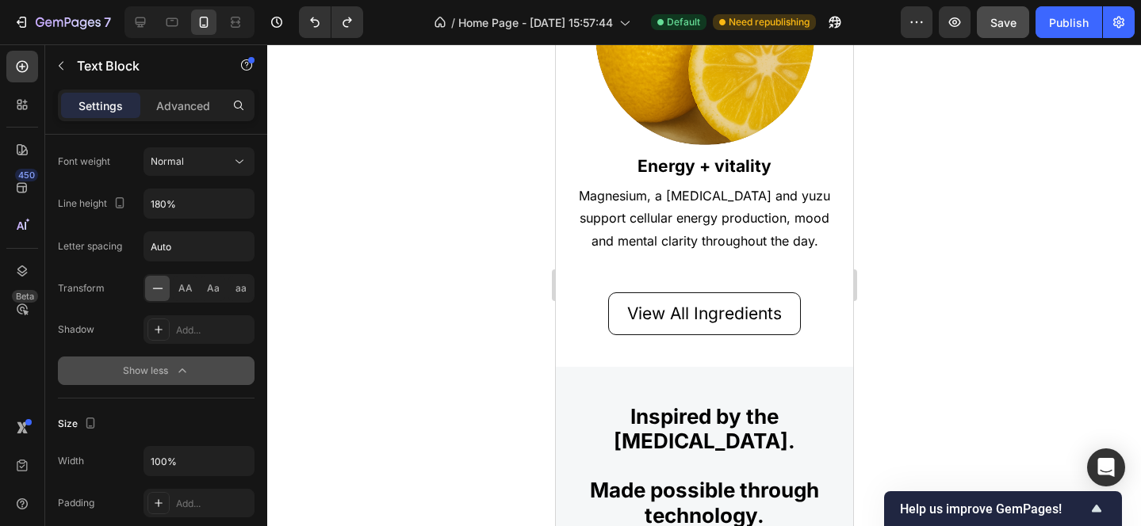
scroll to position [1796, 0]
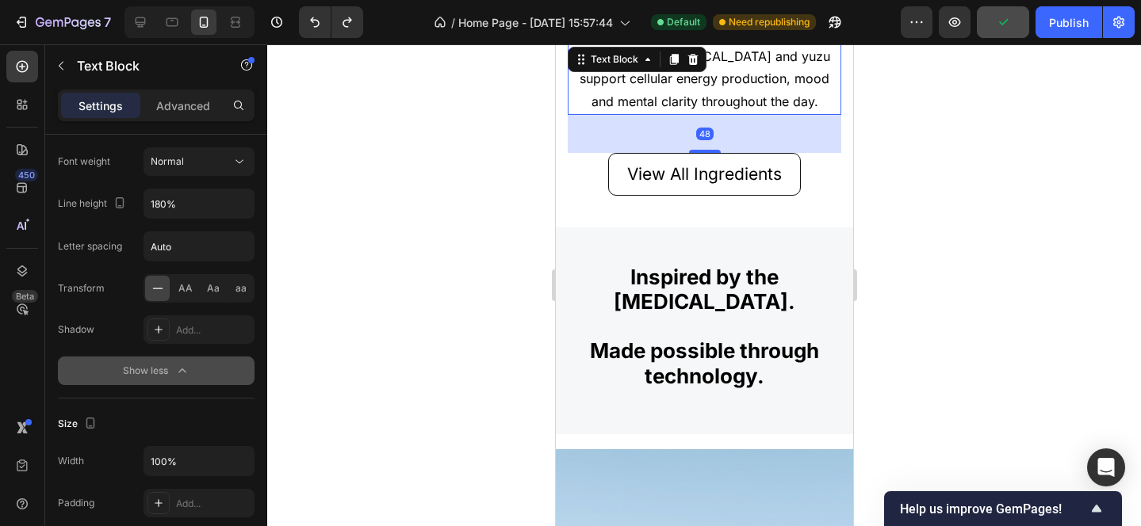
click at [695, 94] on p "Magnesium, a [MEDICAL_DATA] and yuzu support cellular energy production, mood a…" at bounding box center [703, 79] width 270 height 68
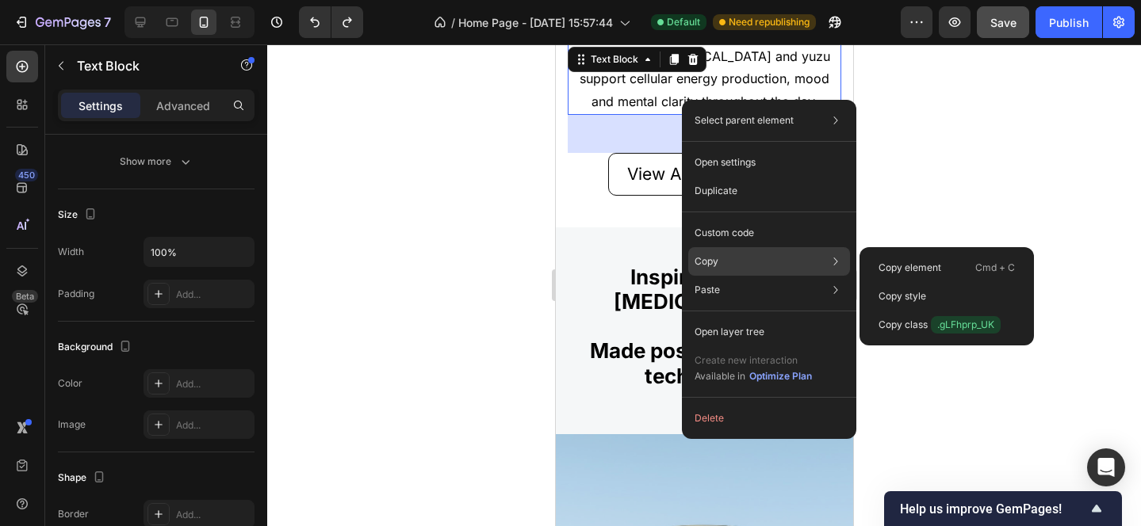
click at [714, 267] on p "Copy" at bounding box center [706, 261] width 24 height 14
click at [714, 266] on p "Copy" at bounding box center [706, 261] width 24 height 14
click at [912, 266] on p "Copy element" at bounding box center [909, 268] width 63 height 14
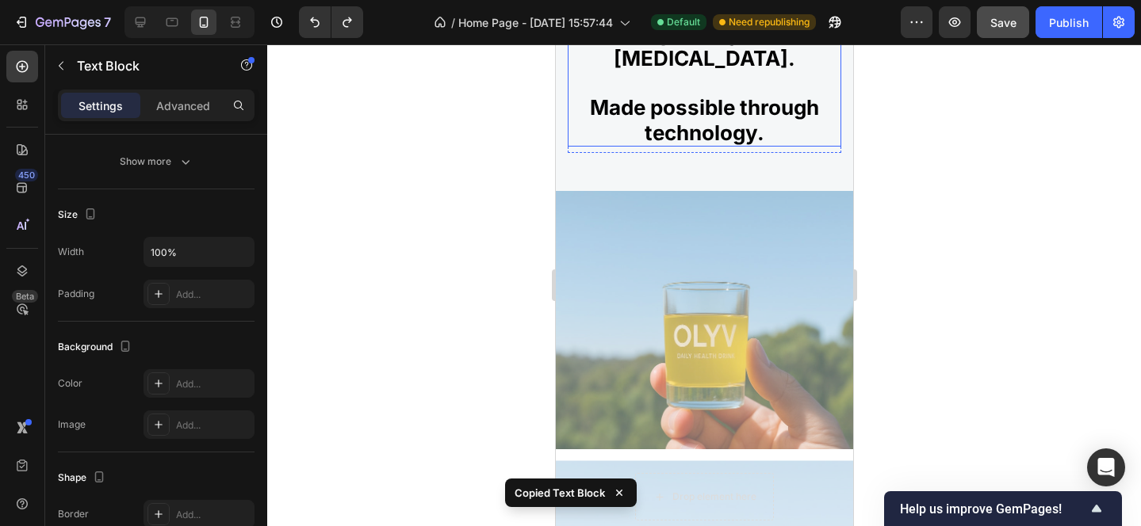
scroll to position [2044, 0]
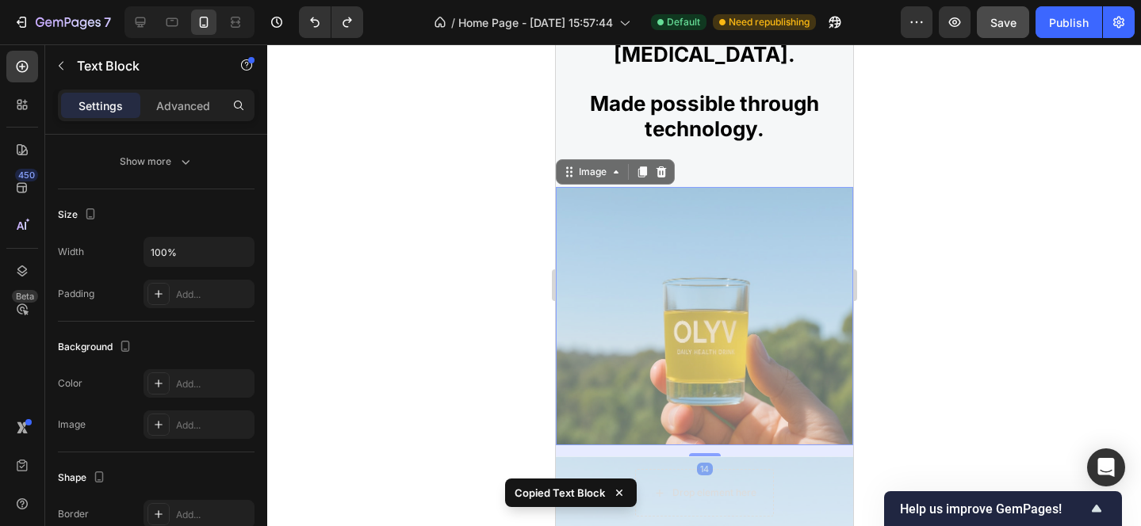
click at [711, 317] on img at bounding box center [703, 316] width 297 height 259
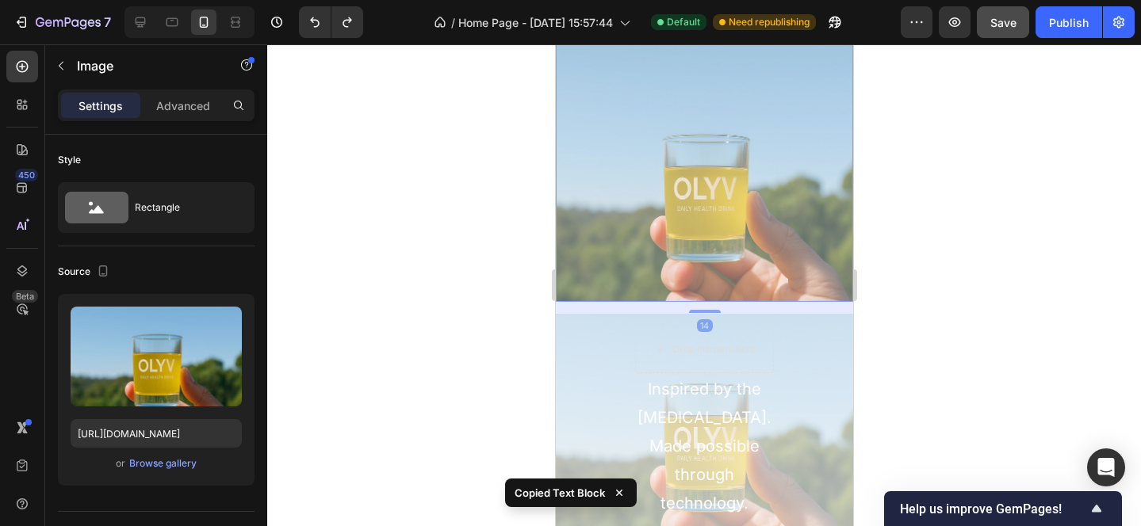
scroll to position [2200, 0]
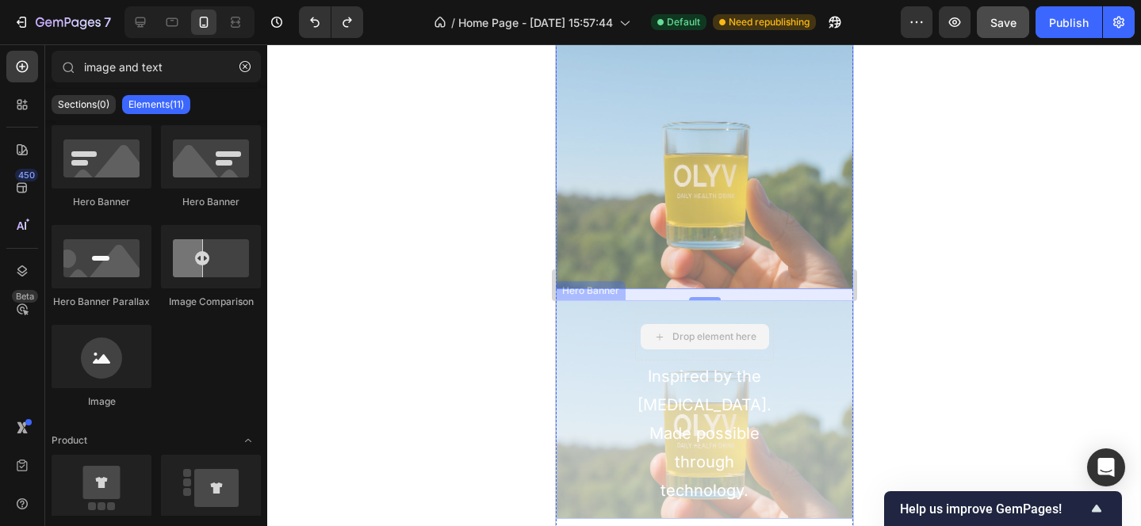
click at [690, 334] on div "Drop element here" at bounding box center [713, 337] width 84 height 13
click at [689, 338] on div "Drop element here" at bounding box center [713, 337] width 84 height 13
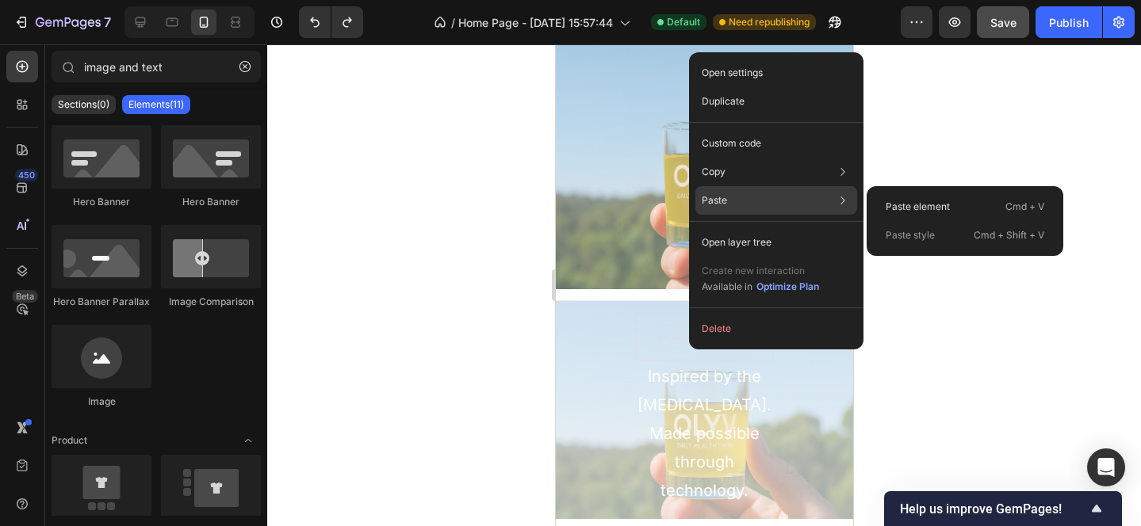
click at [722, 204] on p "Paste" at bounding box center [714, 200] width 25 height 14
click at [916, 201] on p "Paste element" at bounding box center [917, 207] width 64 height 14
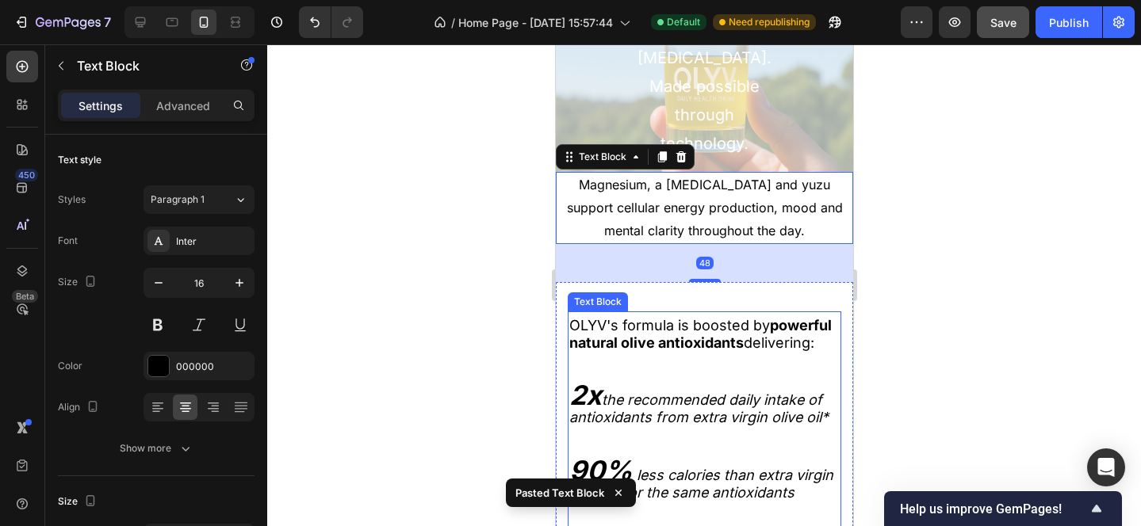
scroll to position [2449, 0]
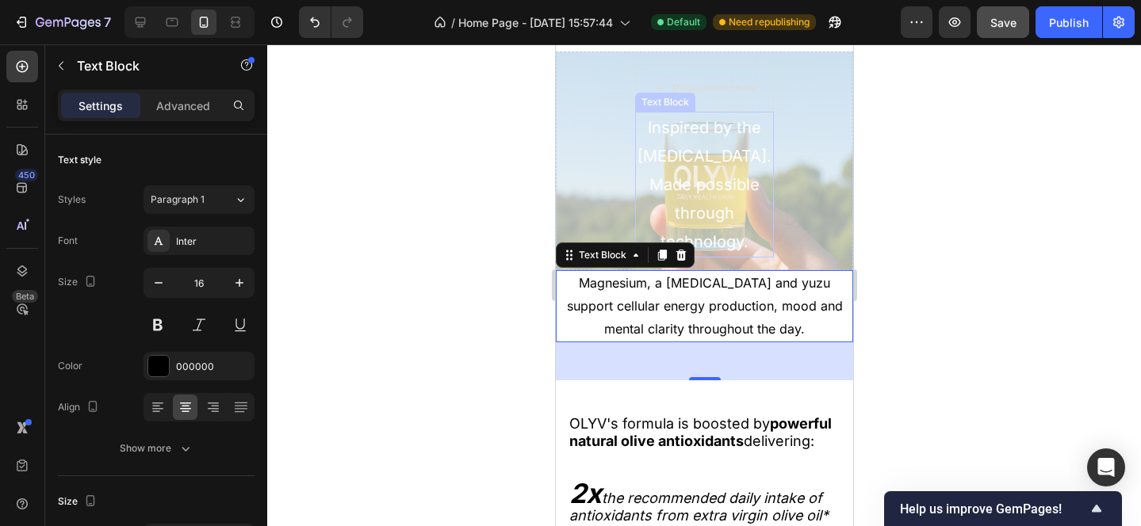
drag, startPoint x: 694, startPoint y: 388, endPoint x: 701, endPoint y: 163, distance: 224.5
click at [701, 163] on div "Image Inspired by the Mediterranean diet. Made possible through technology. Tex…" at bounding box center [703, 81] width 297 height 599
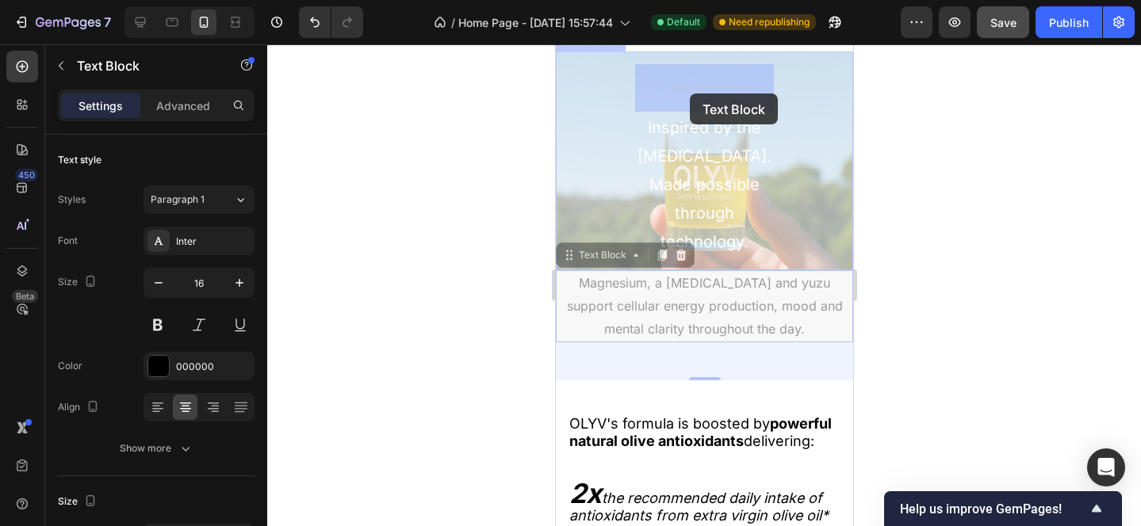
drag, startPoint x: 663, startPoint y: 344, endPoint x: 689, endPoint y: 94, distance: 251.9
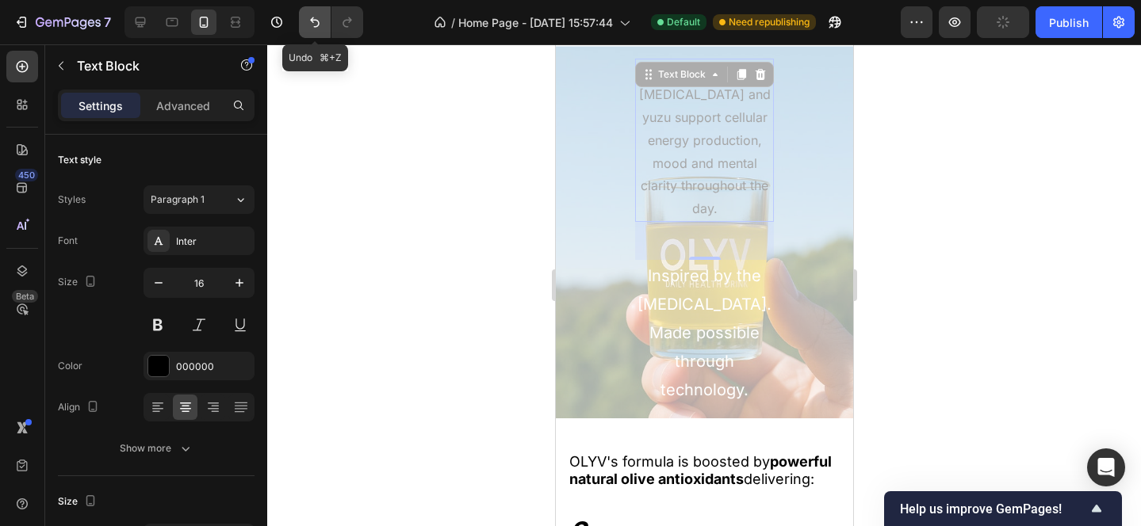
click at [309, 18] on icon "Undo/Redo" at bounding box center [315, 22] width 16 height 16
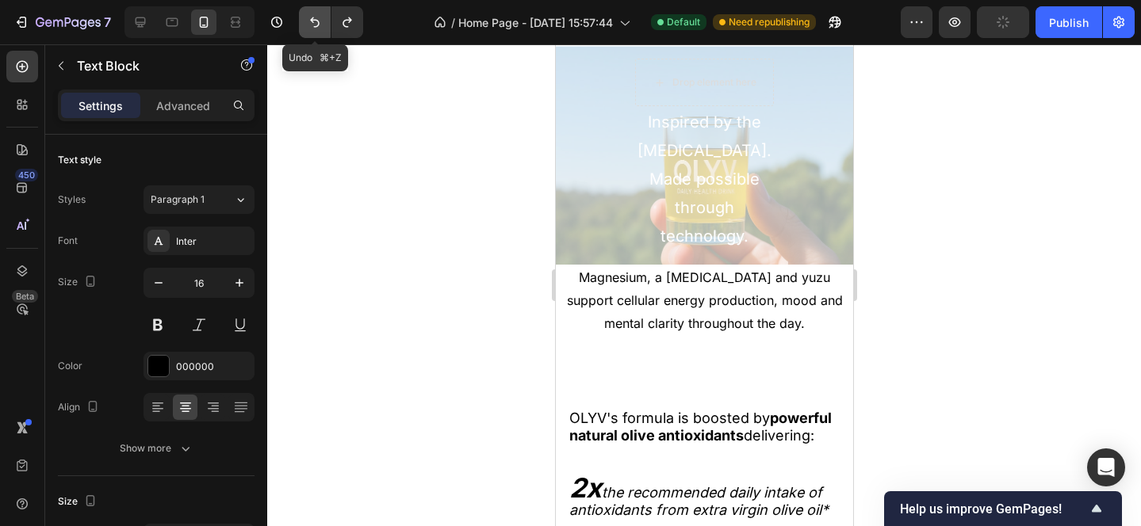
scroll to position [2411, 0]
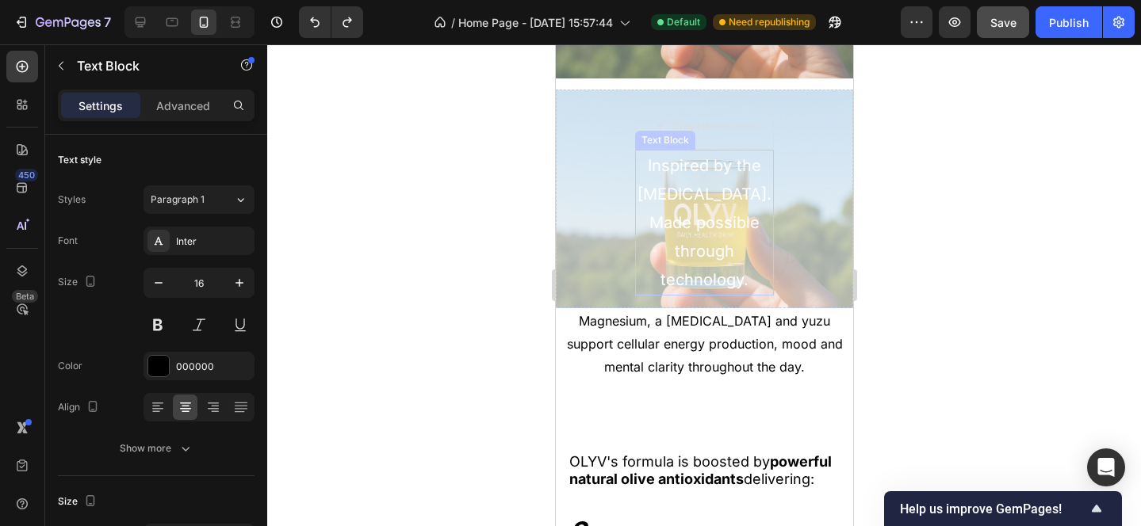
click at [703, 189] on p "Inspired by the [MEDICAL_DATA]." at bounding box center [704, 179] width 136 height 57
click at [194, 105] on p "Advanced" at bounding box center [183, 106] width 54 height 17
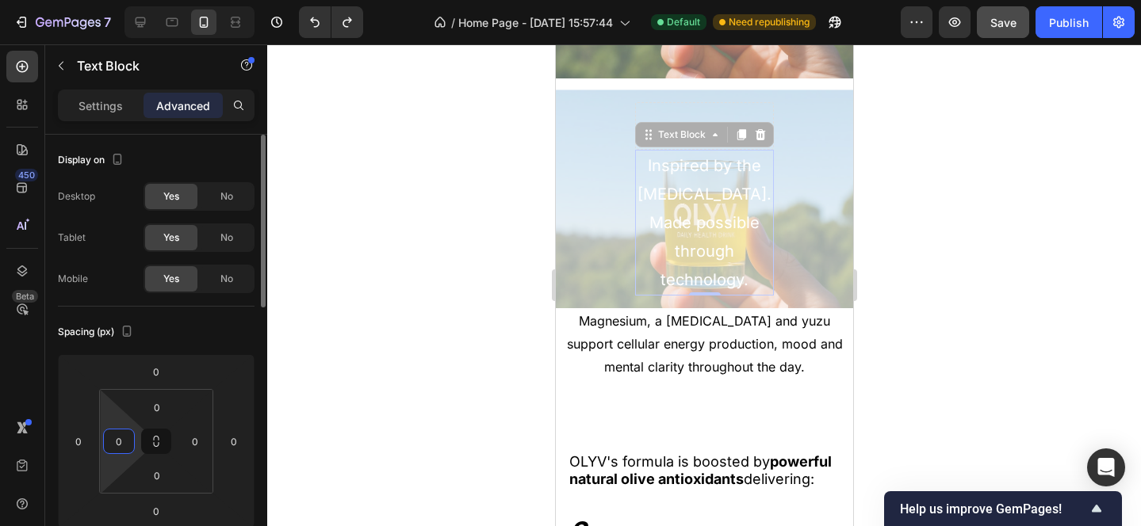
click at [127, 440] on input "0" at bounding box center [119, 442] width 24 height 24
click at [82, 440] on input "0" at bounding box center [79, 442] width 24 height 24
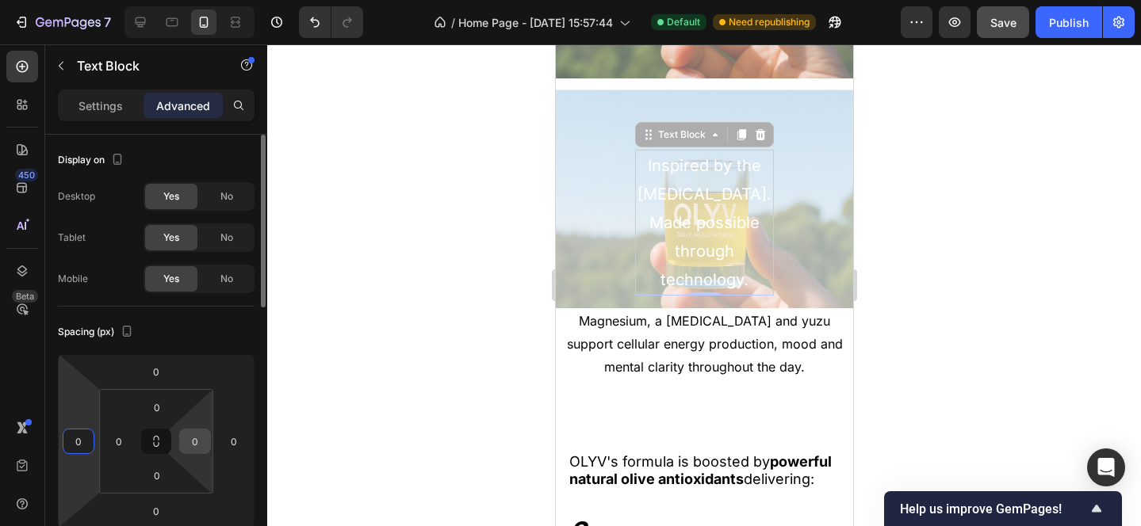
click at [193, 446] on input "0" at bounding box center [195, 442] width 24 height 24
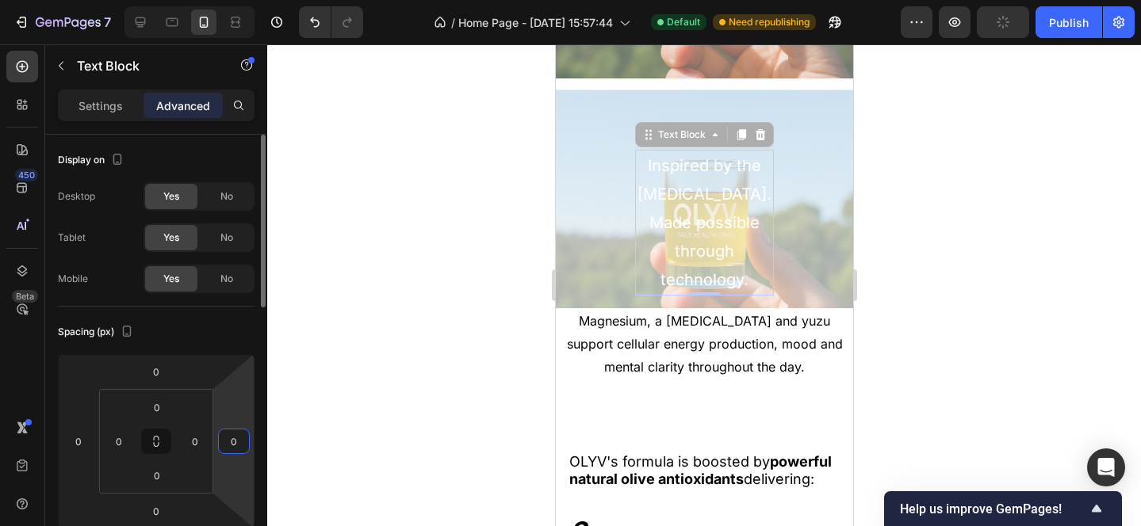
click at [245, 447] on input "0" at bounding box center [234, 442] width 24 height 24
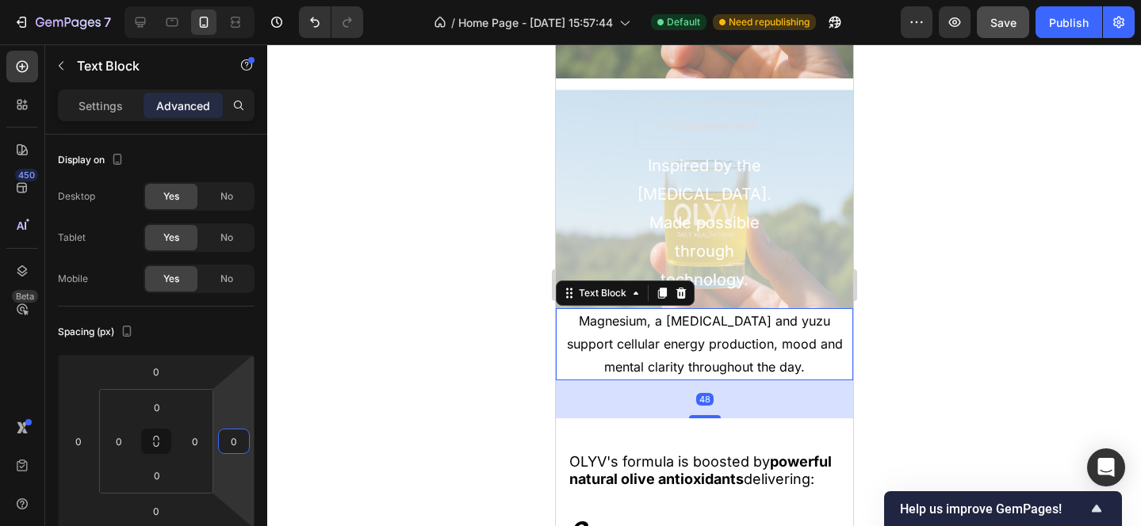
click at [656, 370] on p "Magnesium, a [MEDICAL_DATA] and yuzu support cellular energy production, mood a…" at bounding box center [703, 344] width 294 height 68
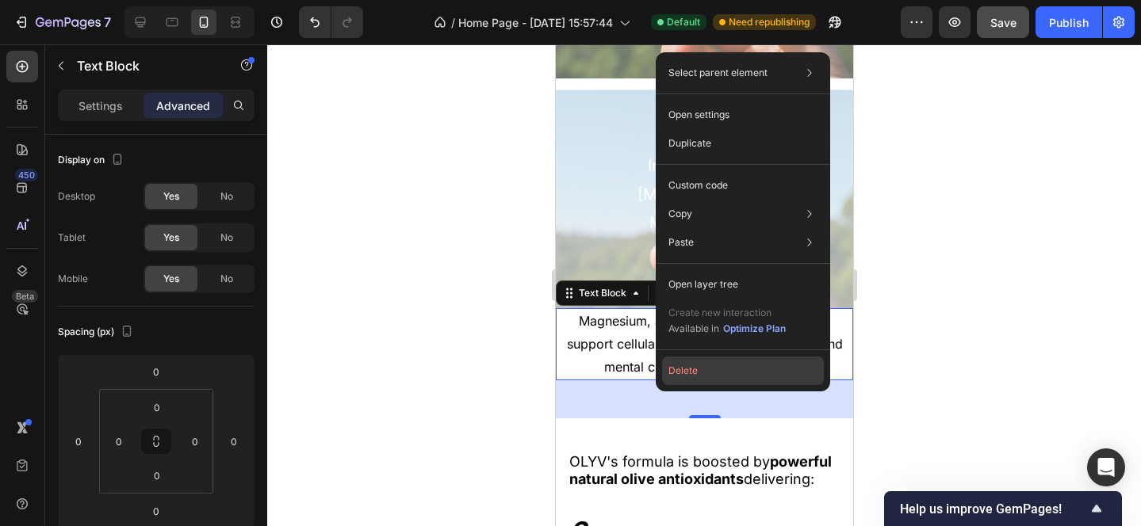
click at [670, 374] on button "Delete" at bounding box center [743, 371] width 162 height 29
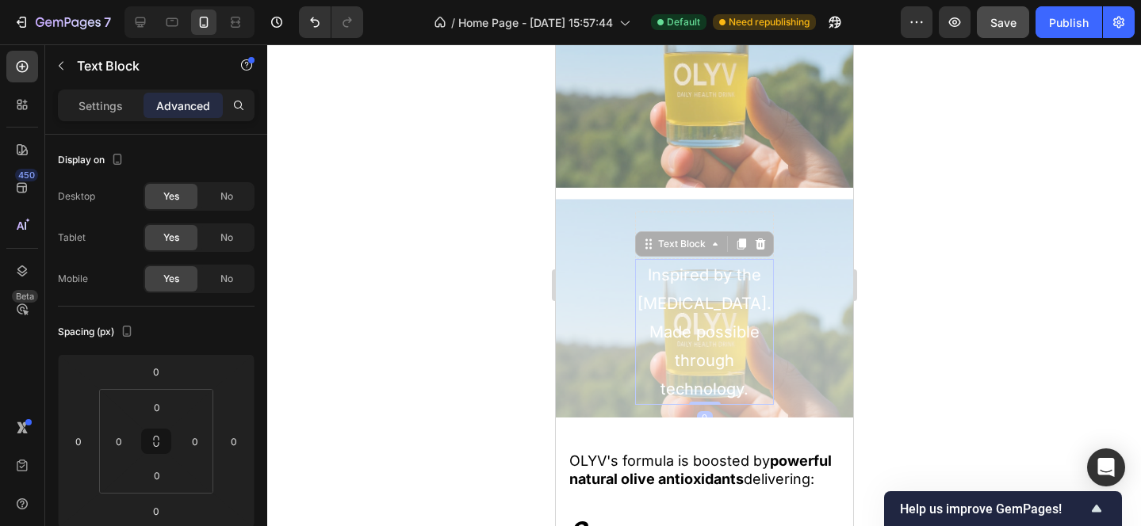
click at [713, 294] on p "Inspired by the [MEDICAL_DATA]." at bounding box center [704, 289] width 136 height 57
click at [174, 107] on p "Advanced" at bounding box center [183, 106] width 54 height 17
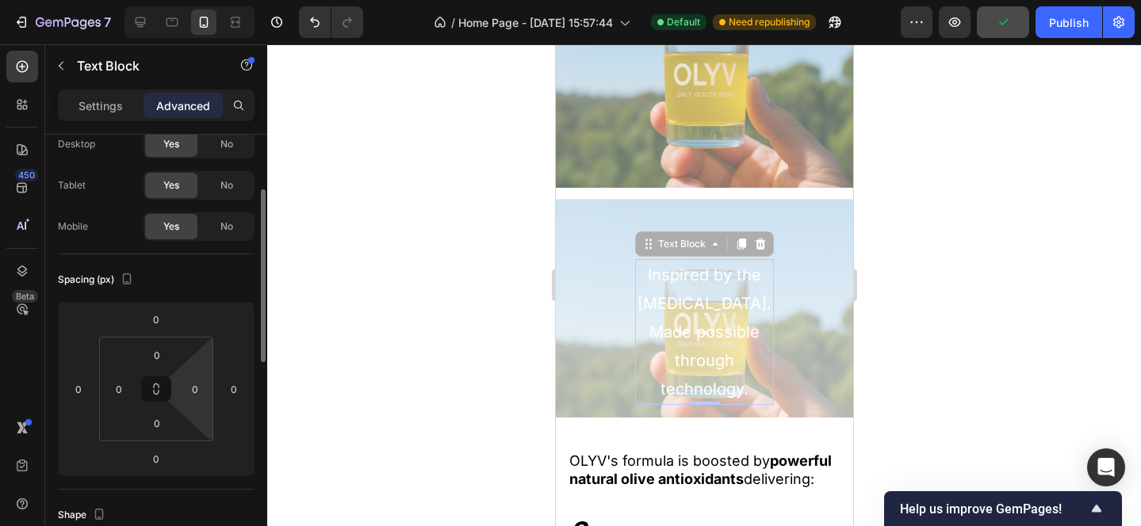
scroll to position [0, 0]
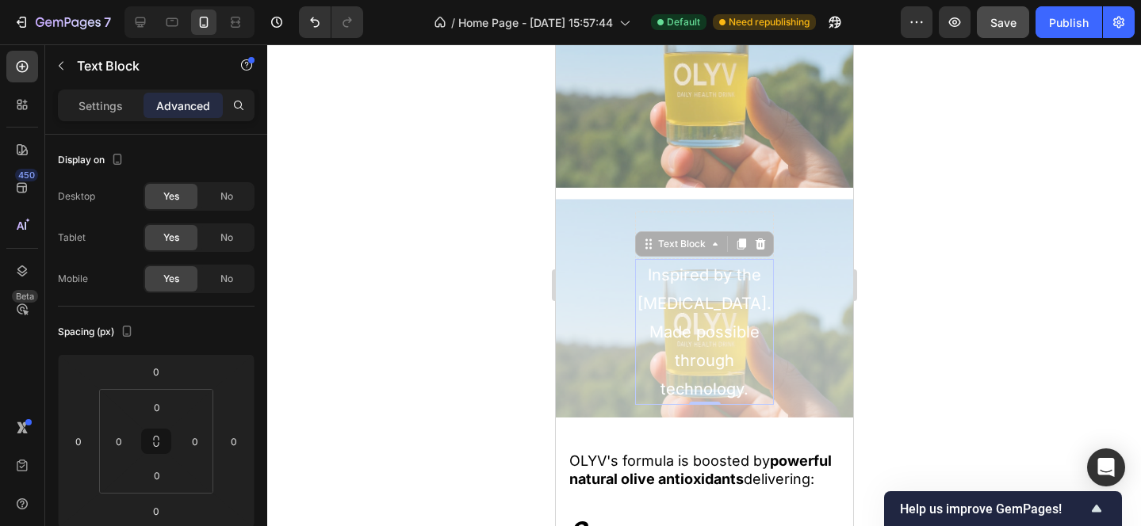
click at [101, 92] on div "Settings Advanced" at bounding box center [156, 106] width 197 height 32
click at [101, 102] on p "Settings" at bounding box center [100, 106] width 44 height 17
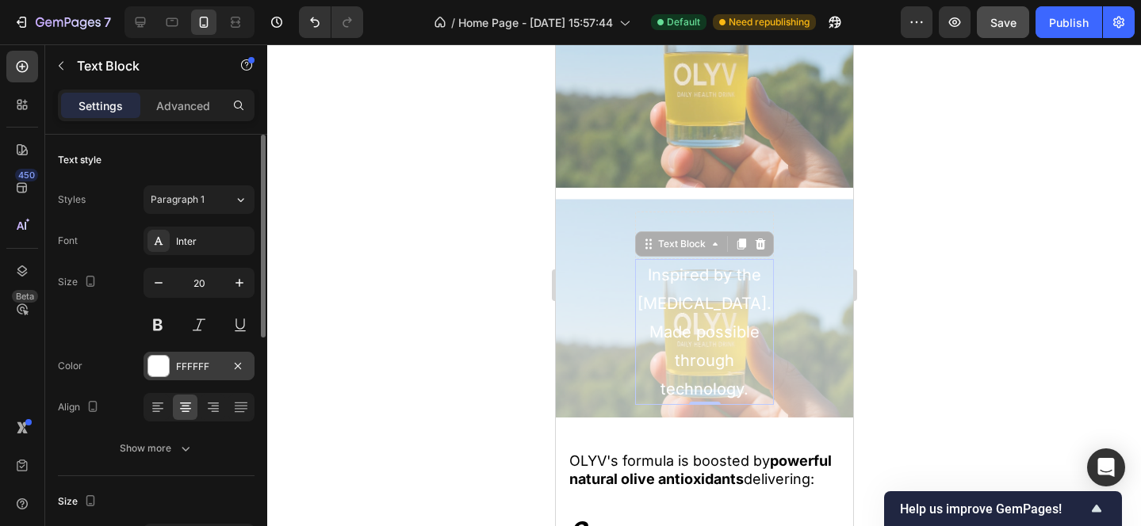
click at [160, 365] on div at bounding box center [158, 366] width 21 height 21
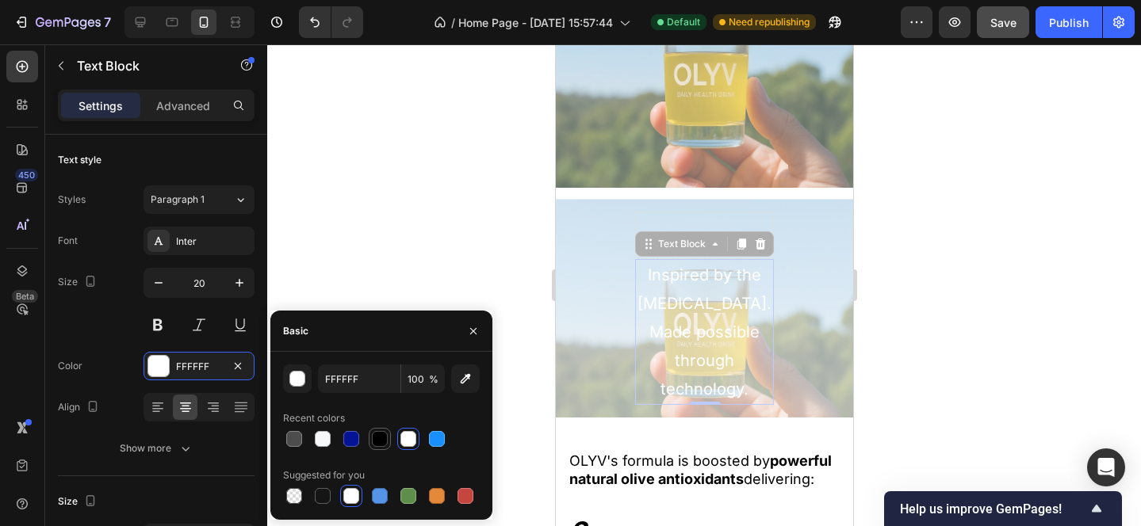
click at [377, 438] on div at bounding box center [380, 439] width 16 height 16
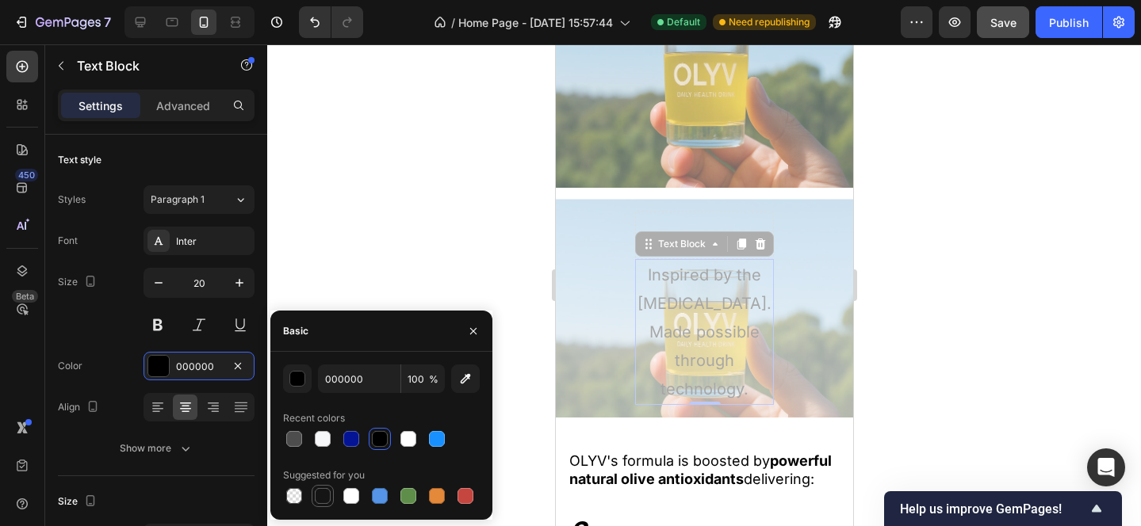
click at [322, 501] on div at bounding box center [323, 496] width 16 height 16
click at [723, 316] on p "Inspired by the [MEDICAL_DATA]." at bounding box center [704, 289] width 136 height 57
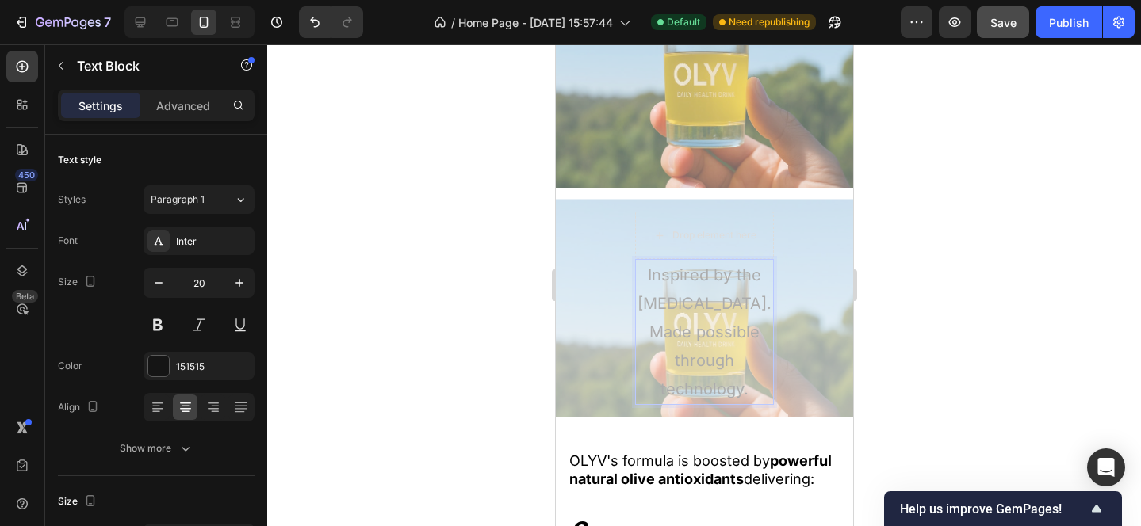
click at [770, 288] on p "Inspired by the [MEDICAL_DATA]." at bounding box center [704, 289] width 136 height 57
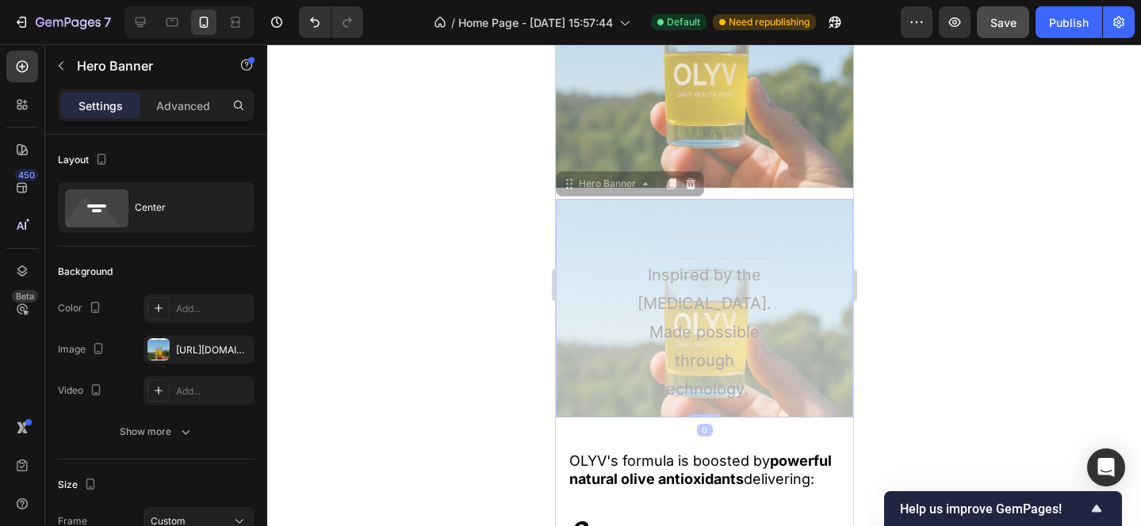
click at [773, 291] on div "Inspired by the Mediterranean diet. Made possible through technology. Text Bloc…" at bounding box center [703, 308] width 297 height 219
click at [678, 277] on p "Inspired by the [MEDICAL_DATA]." at bounding box center [704, 289] width 136 height 57
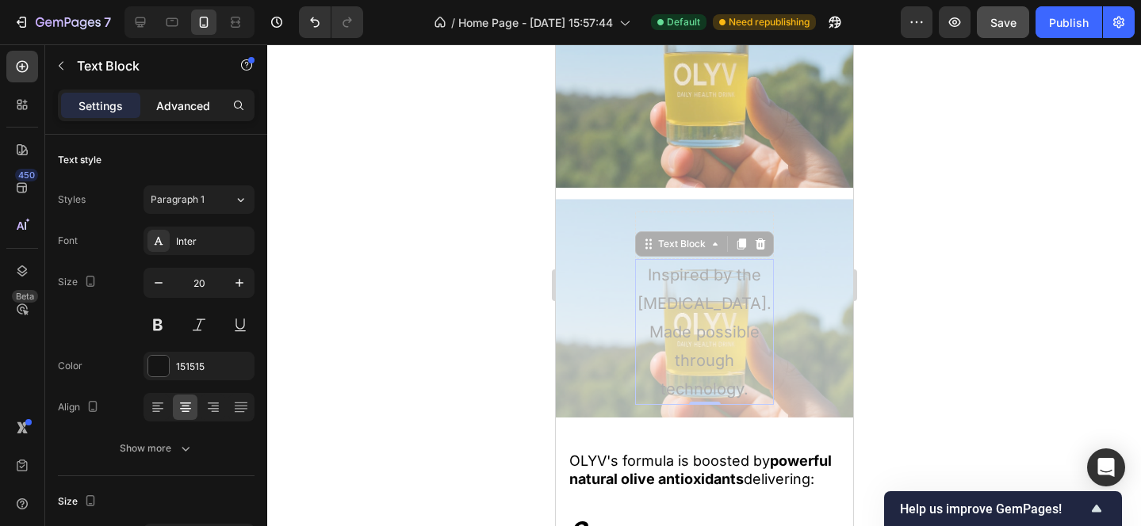
click at [187, 109] on p "Advanced" at bounding box center [183, 106] width 54 height 17
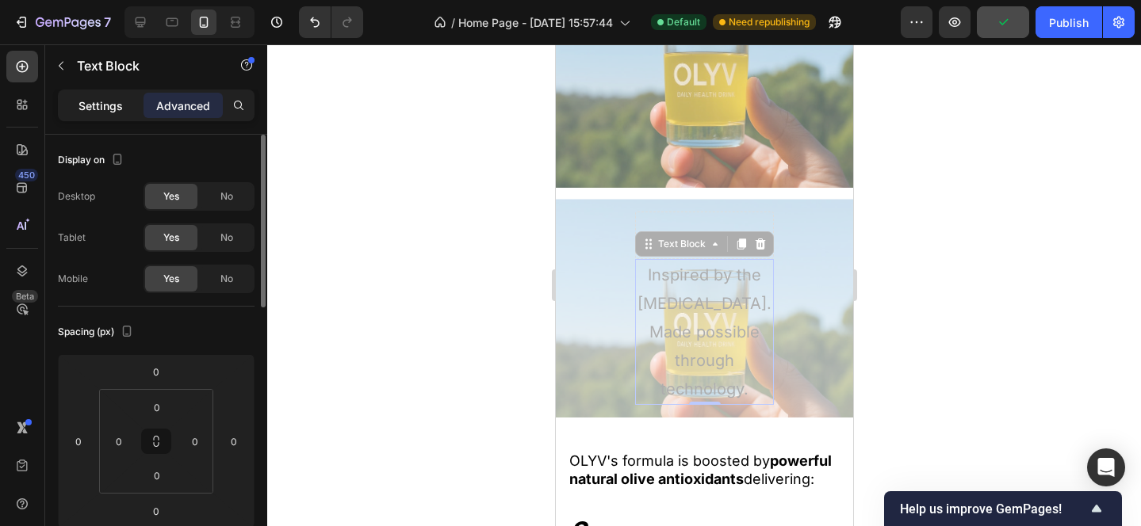
click at [112, 111] on p "Settings" at bounding box center [100, 106] width 44 height 17
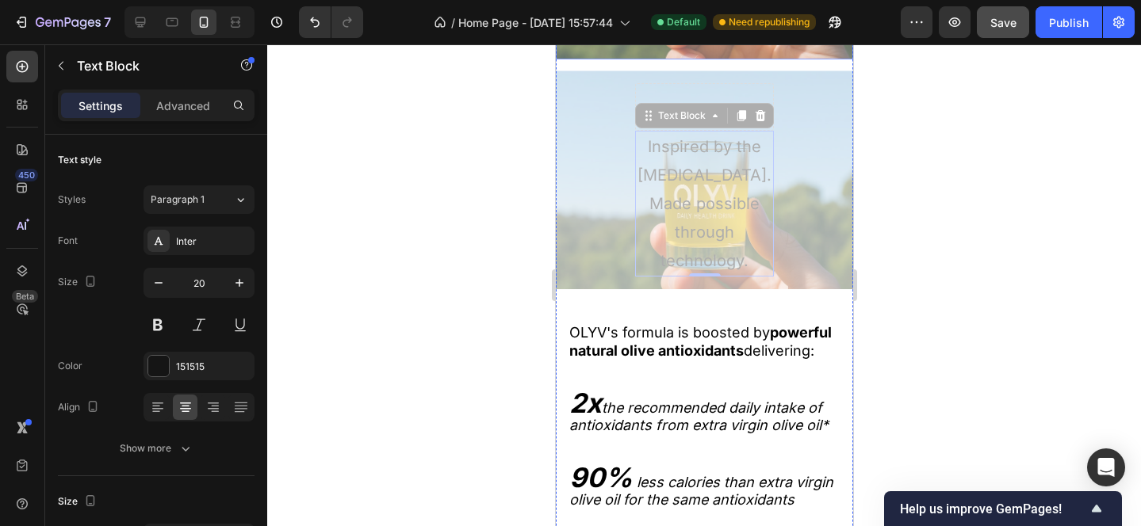
scroll to position [2446, 0]
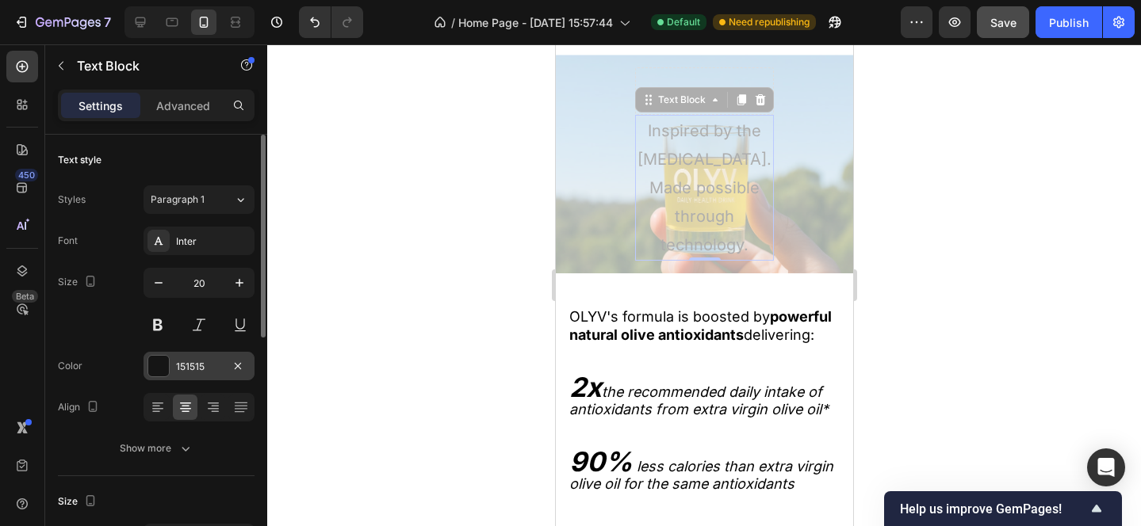
click at [159, 367] on div at bounding box center [158, 366] width 21 height 21
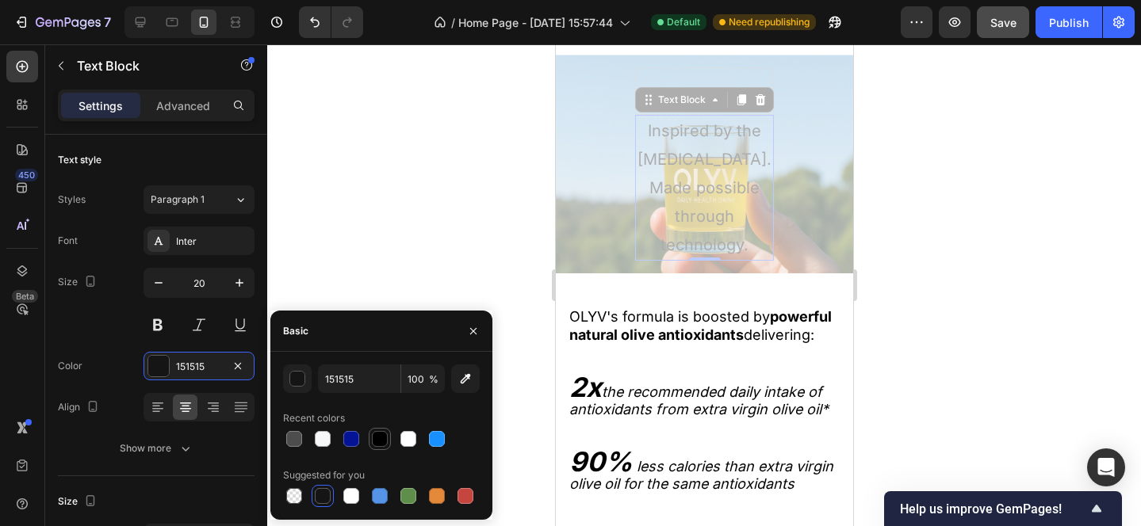
click at [377, 444] on div at bounding box center [380, 439] width 16 height 16
click at [476, 326] on icon "button" at bounding box center [473, 331] width 13 height 13
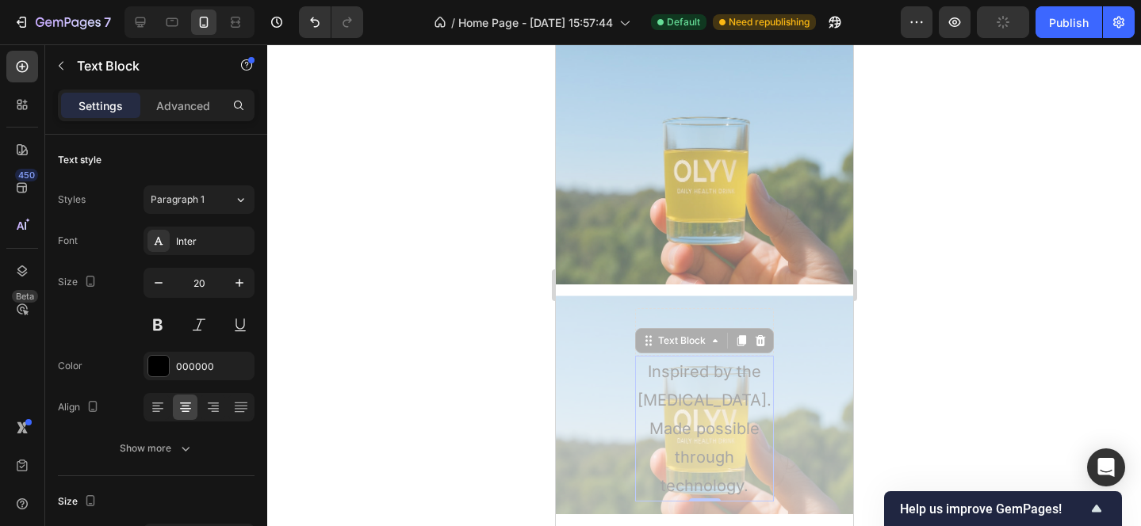
scroll to position [2218, 0]
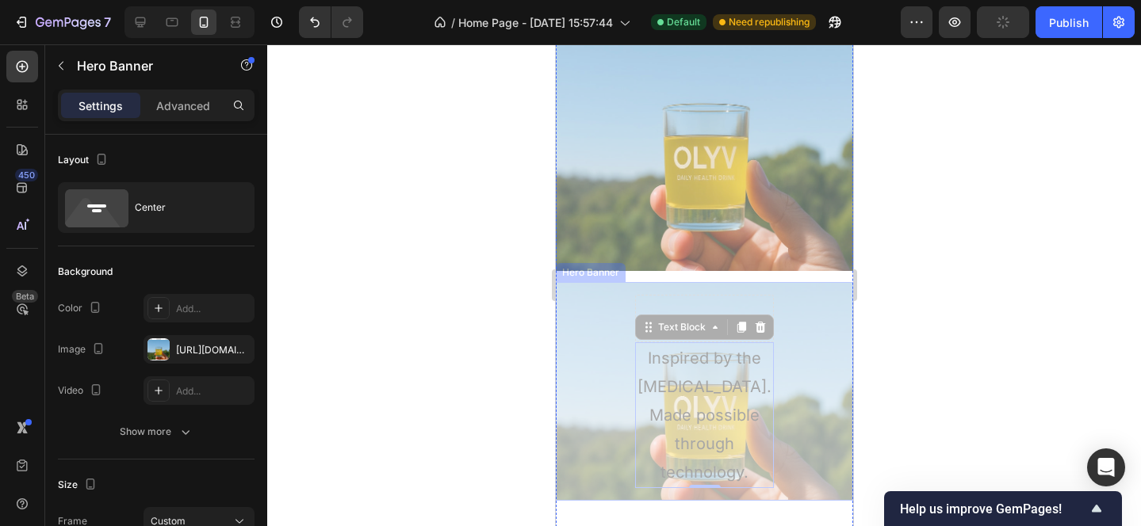
click at [661, 296] on div "Drop element here" at bounding box center [703, 319] width 139 height 48
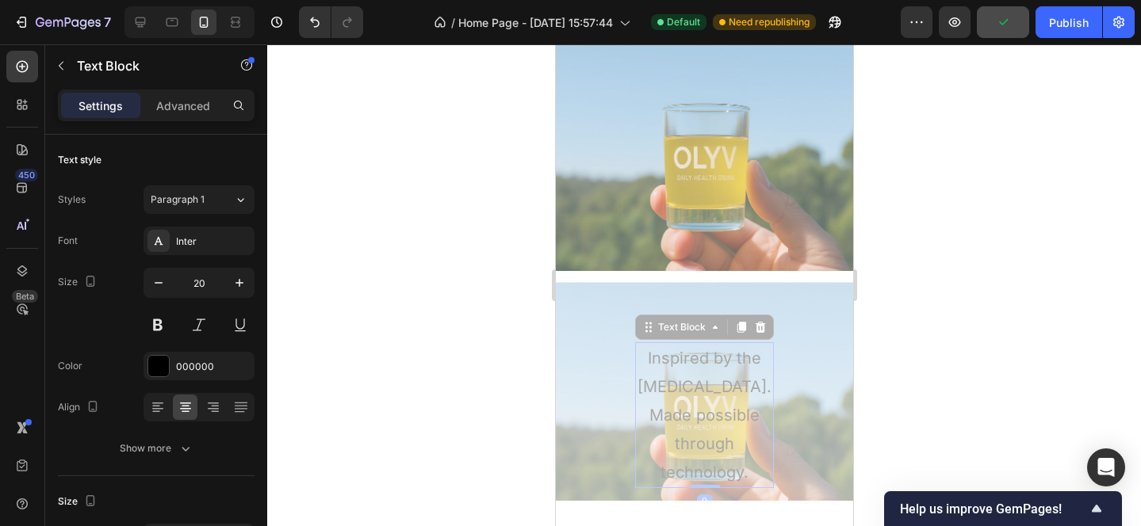
click at [687, 380] on p "Inspired by the [MEDICAL_DATA]." at bounding box center [704, 372] width 136 height 57
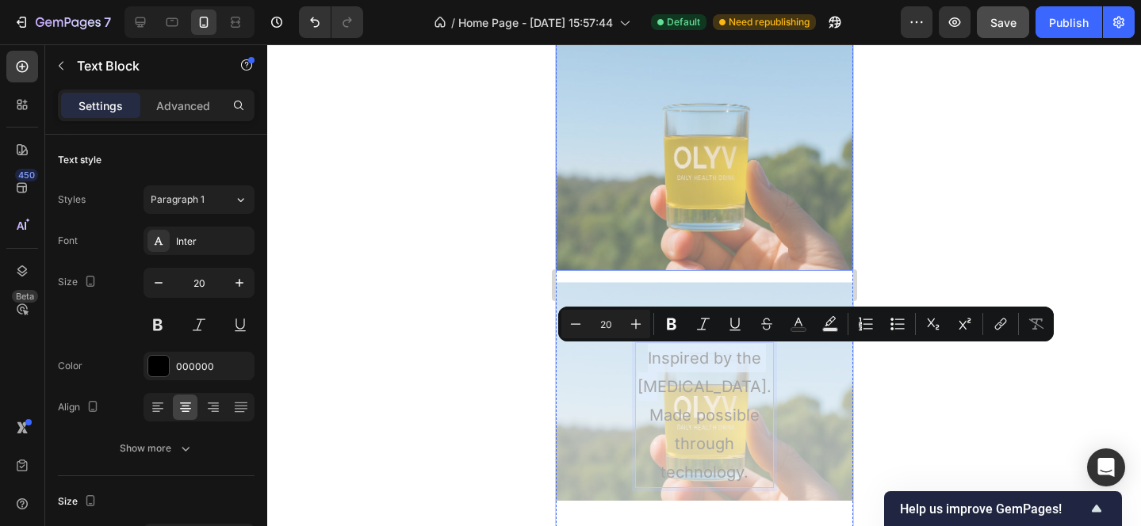
drag, startPoint x: 671, startPoint y: 378, endPoint x: 683, endPoint y: 153, distance: 225.5
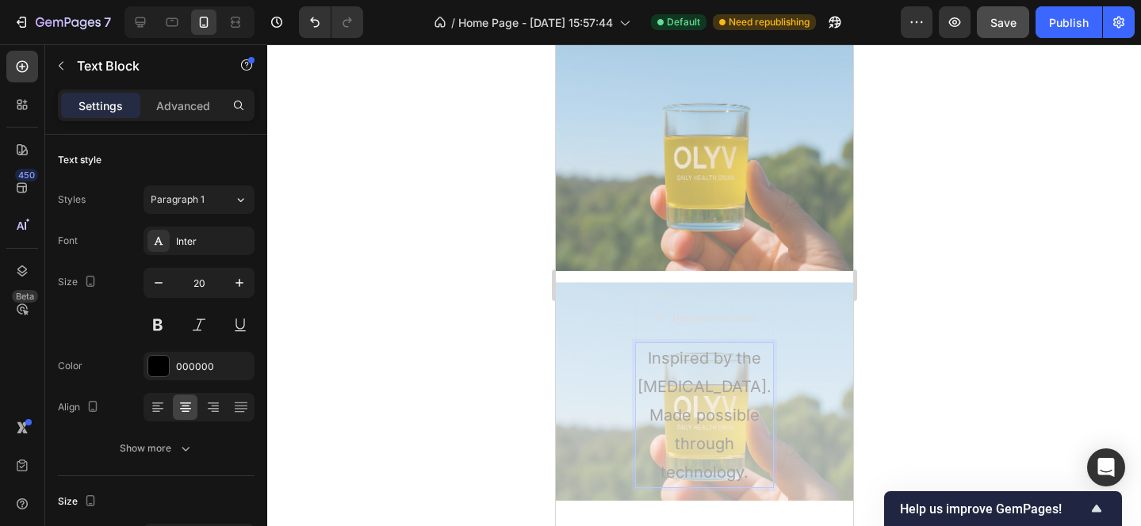
click at [696, 483] on p "Made possible through technology." at bounding box center [704, 444] width 136 height 86
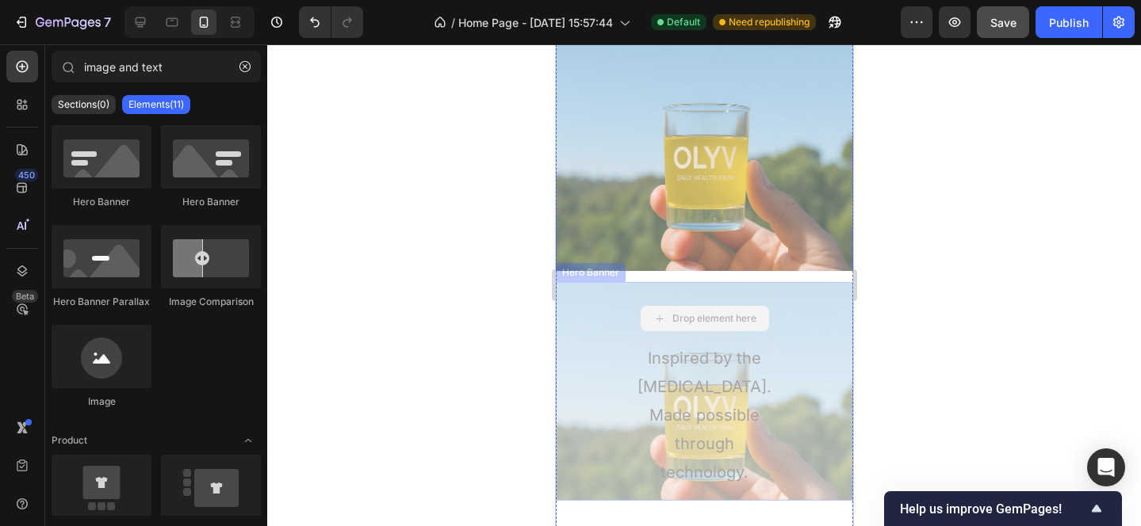
click at [681, 319] on div "Drop element here" at bounding box center [713, 318] width 84 height 13
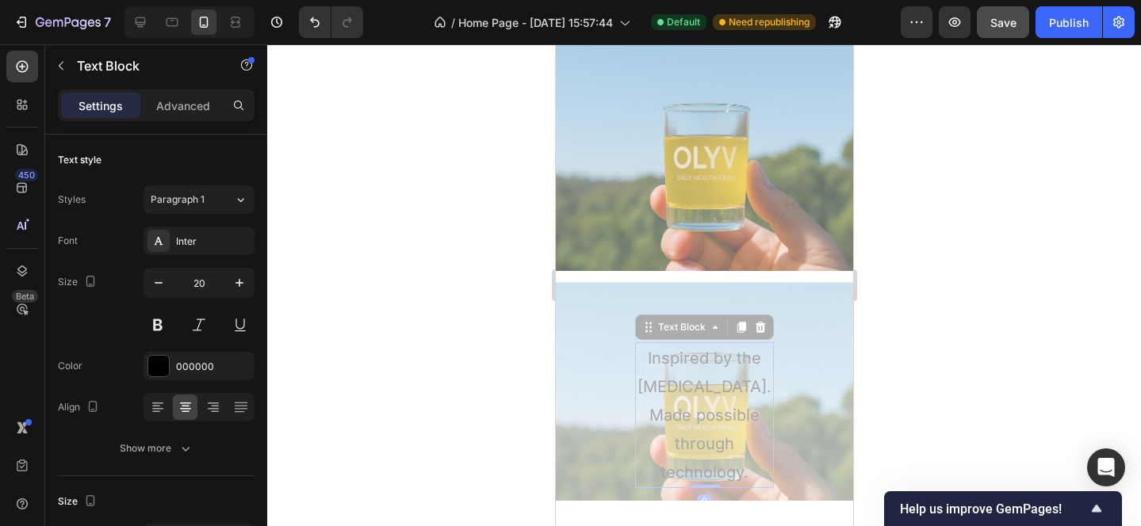
click at [669, 362] on p "Inspired by the [MEDICAL_DATA]." at bounding box center [704, 372] width 136 height 57
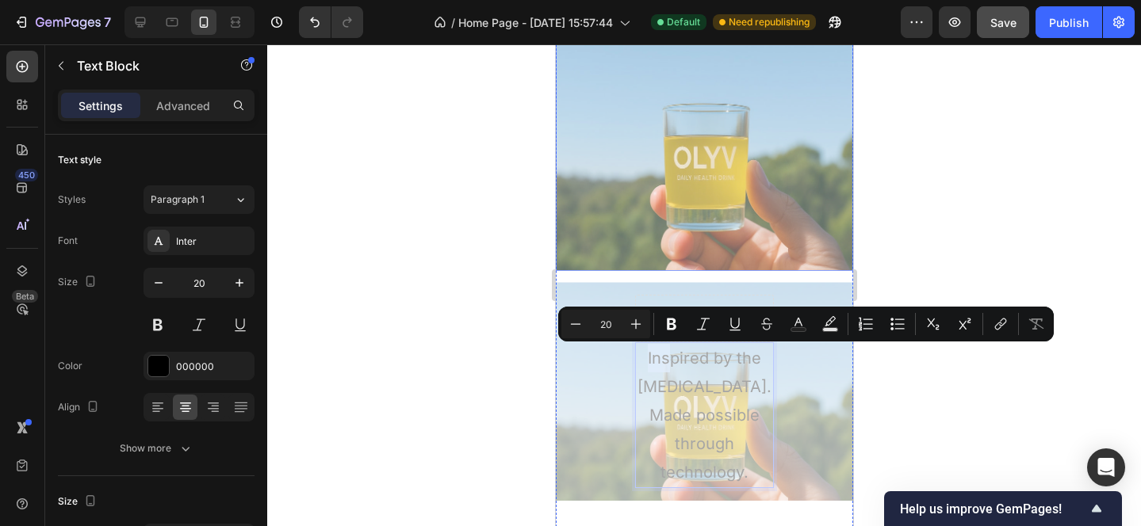
drag, startPoint x: 667, startPoint y: 361, endPoint x: 673, endPoint y: 131, distance: 230.8
click at [706, 401] on p "Inspired by the [MEDICAL_DATA]." at bounding box center [704, 372] width 136 height 57
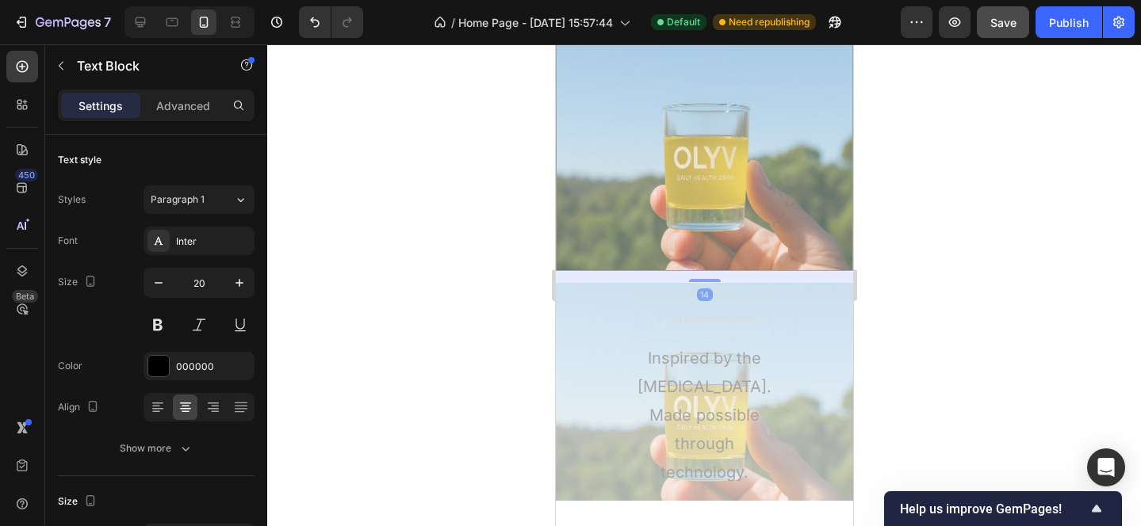
click at [708, 184] on img at bounding box center [703, 142] width 297 height 259
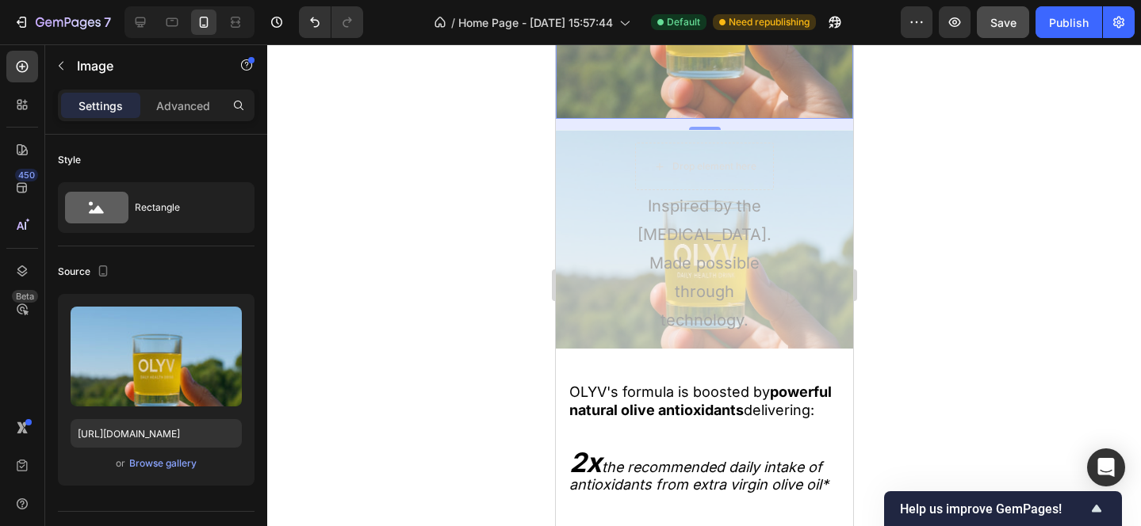
scroll to position [2382, 0]
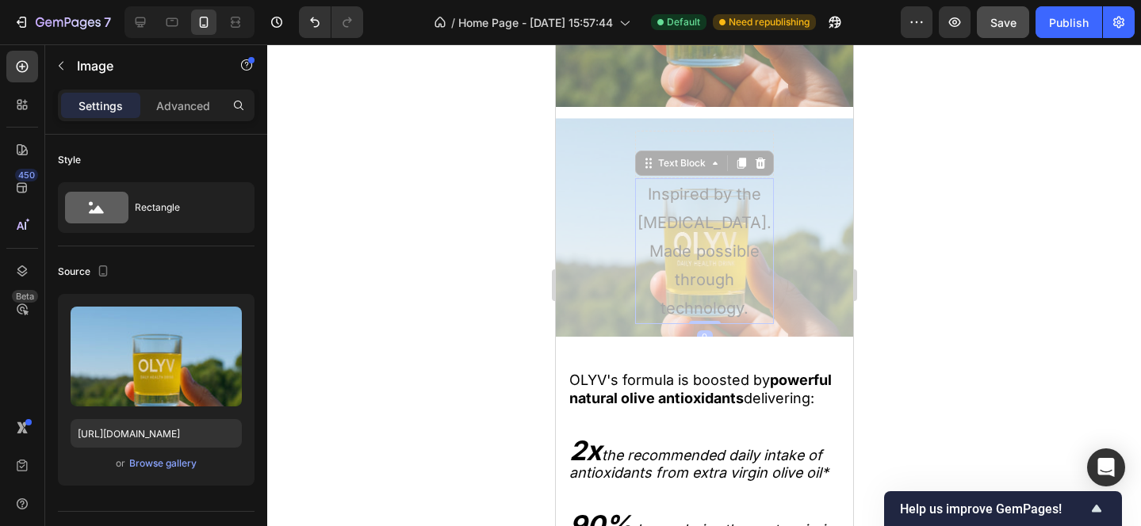
click at [694, 237] on p "Inspired by the [MEDICAL_DATA]." at bounding box center [704, 208] width 136 height 57
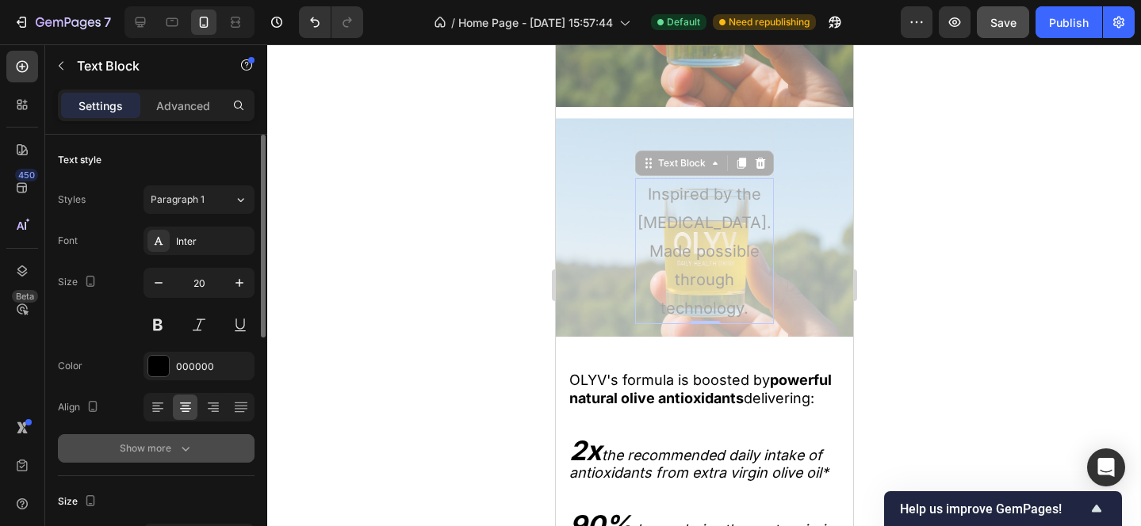
click at [162, 447] on div "Show more" at bounding box center [157, 449] width 74 height 16
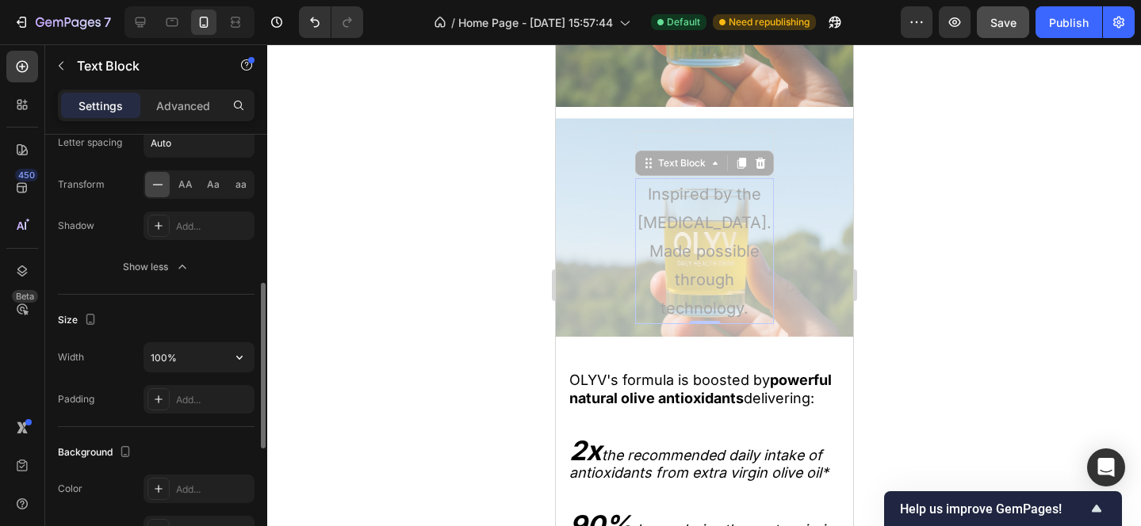
scroll to position [392, 0]
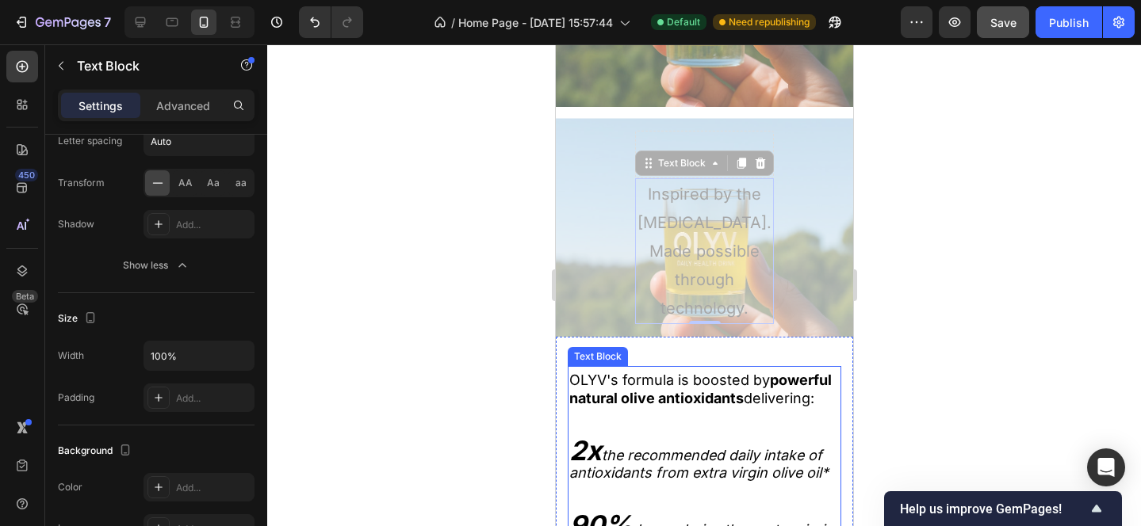
click at [660, 406] on span "OLYV's formula is boosted by powerful natural olive antioxidants delivering:" at bounding box center [699, 389] width 262 height 34
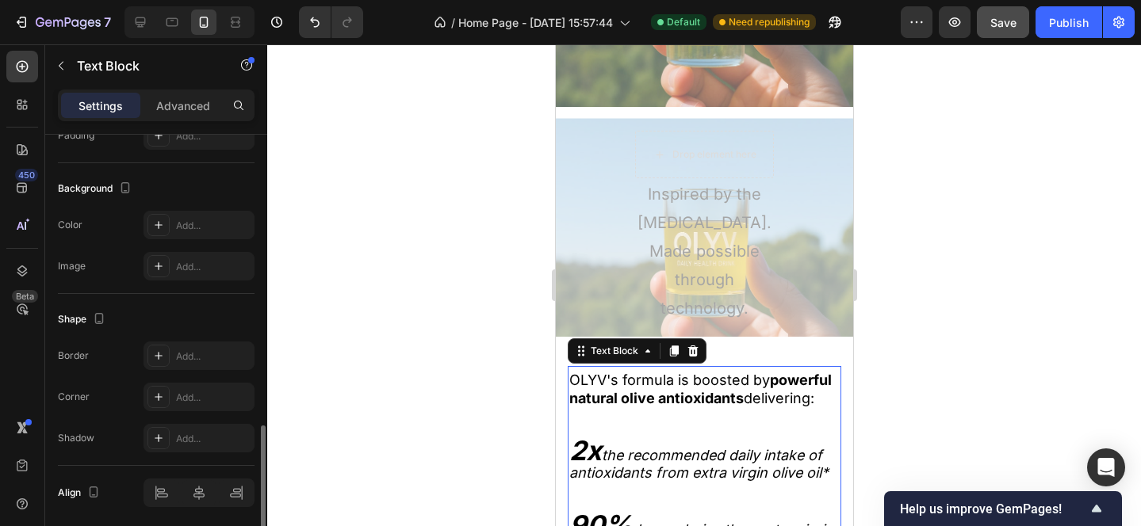
scroll to position [503, 0]
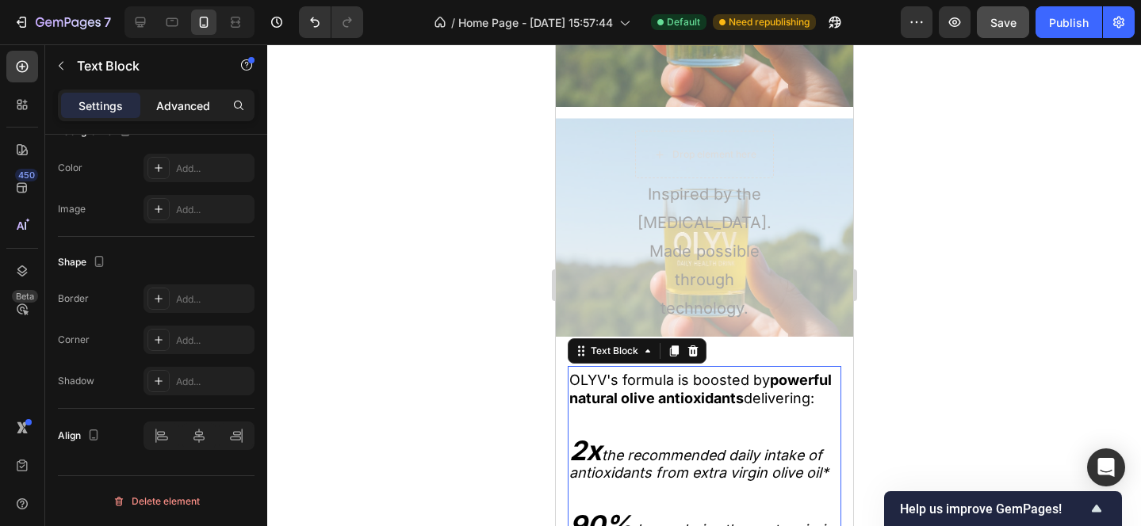
click at [174, 98] on p "Advanced" at bounding box center [183, 106] width 54 height 17
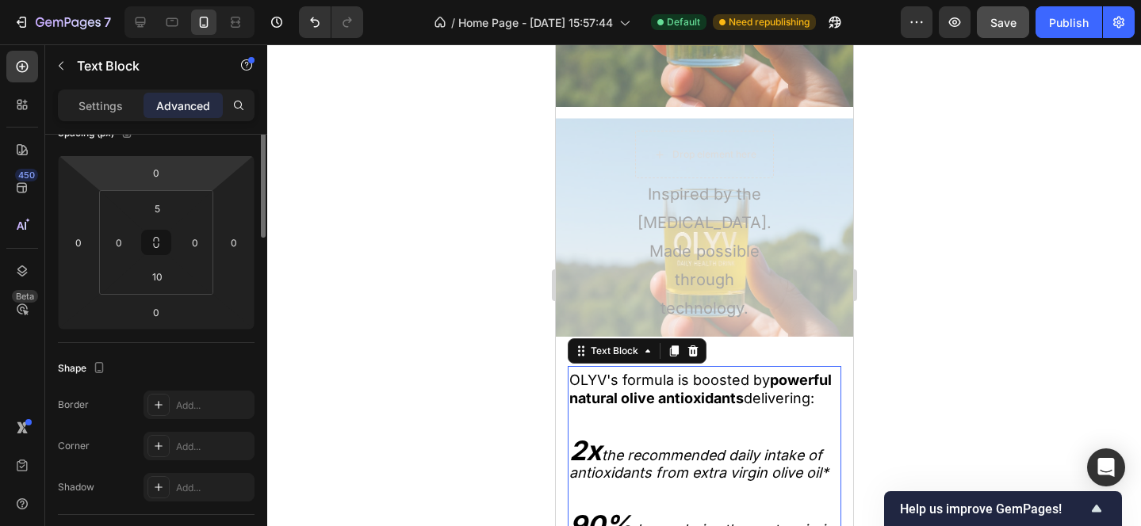
scroll to position [0, 0]
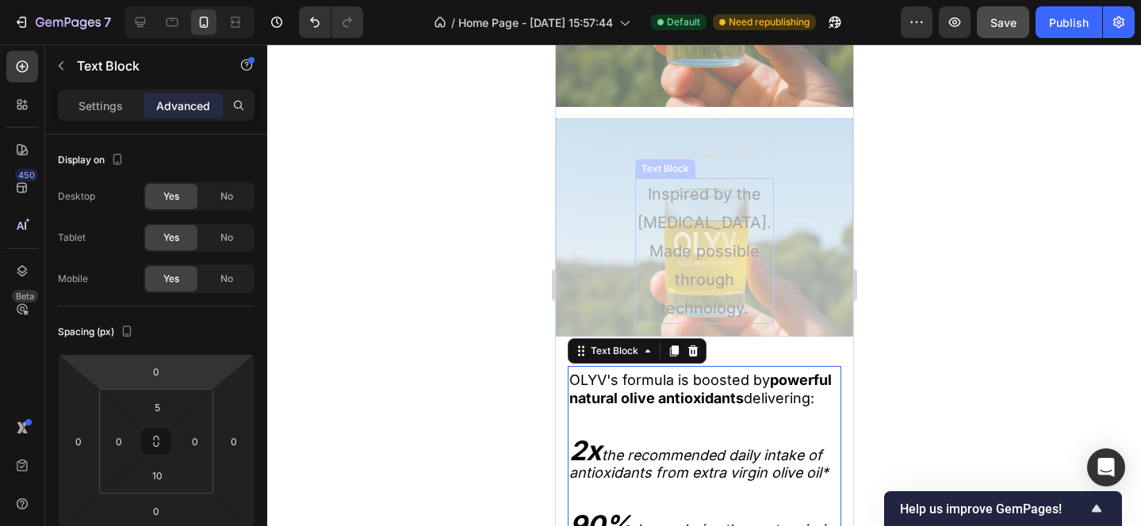
click at [706, 270] on p "Made possible through technology." at bounding box center [704, 280] width 136 height 86
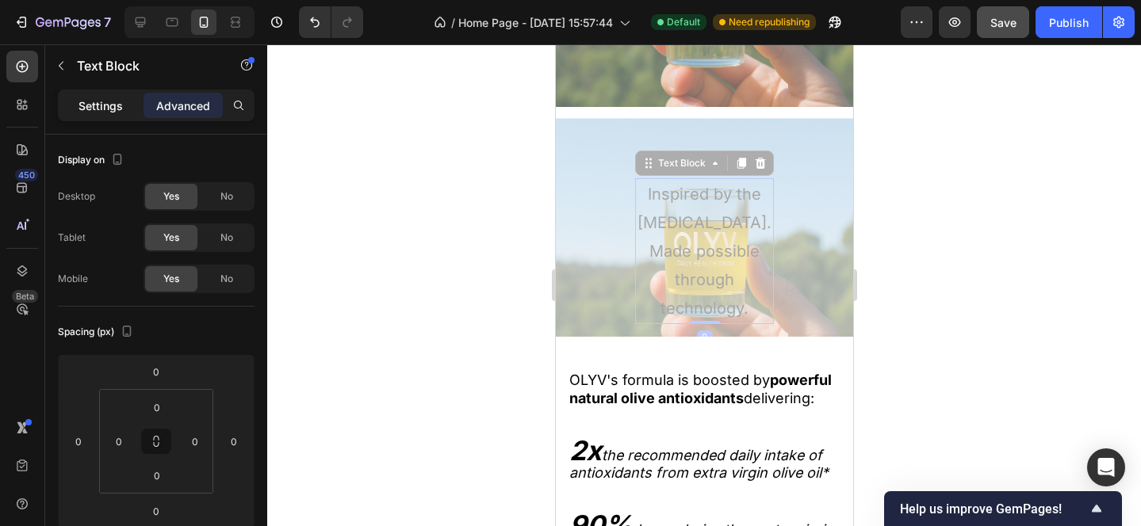
click at [122, 105] on div "Settings" at bounding box center [100, 105] width 79 height 25
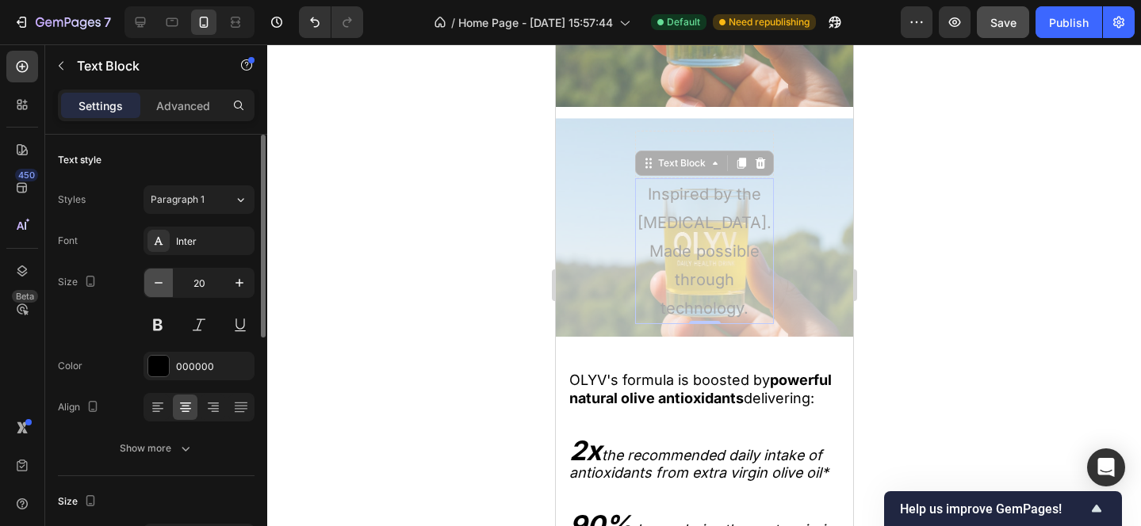
click at [157, 285] on icon "button" at bounding box center [159, 283] width 16 height 16
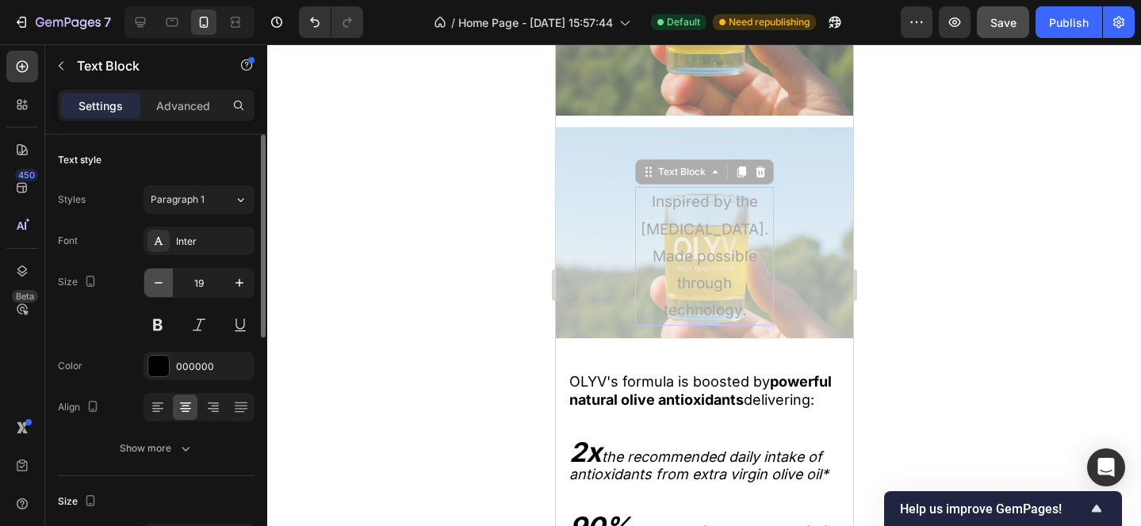
click at [157, 285] on icon "button" at bounding box center [159, 283] width 16 height 16
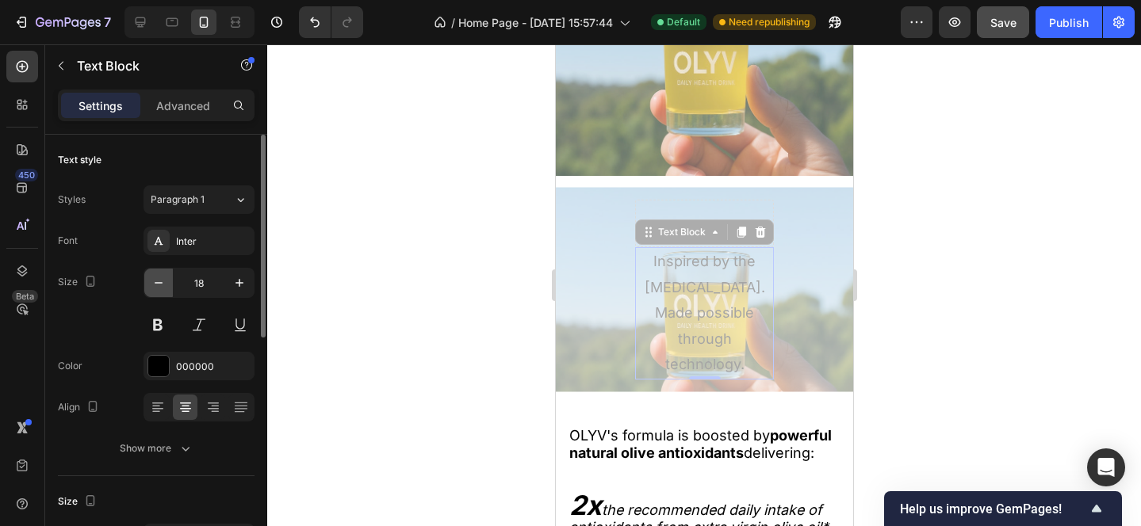
click at [157, 285] on icon "button" at bounding box center [159, 283] width 16 height 16
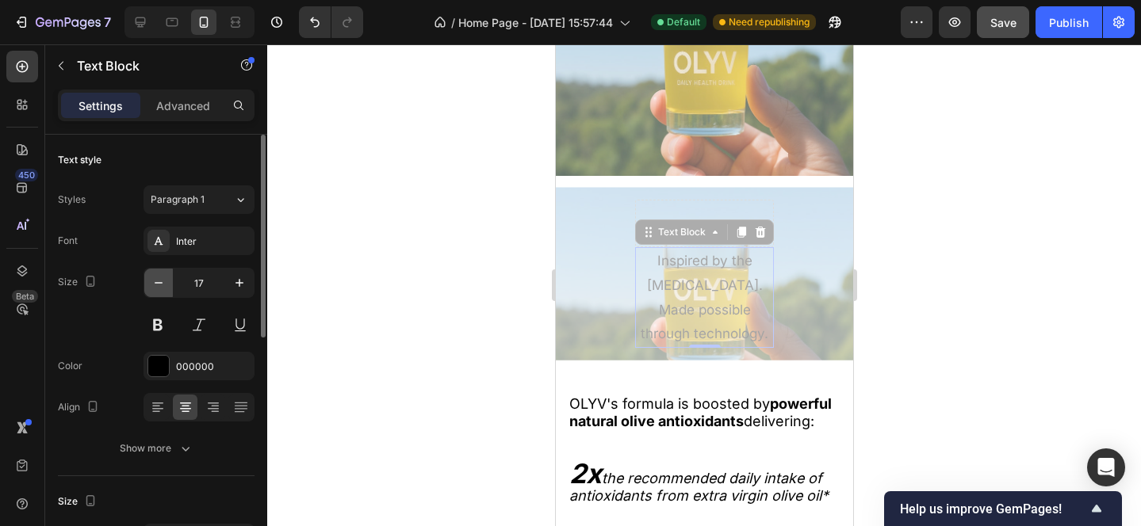
scroll to position [2308, 0]
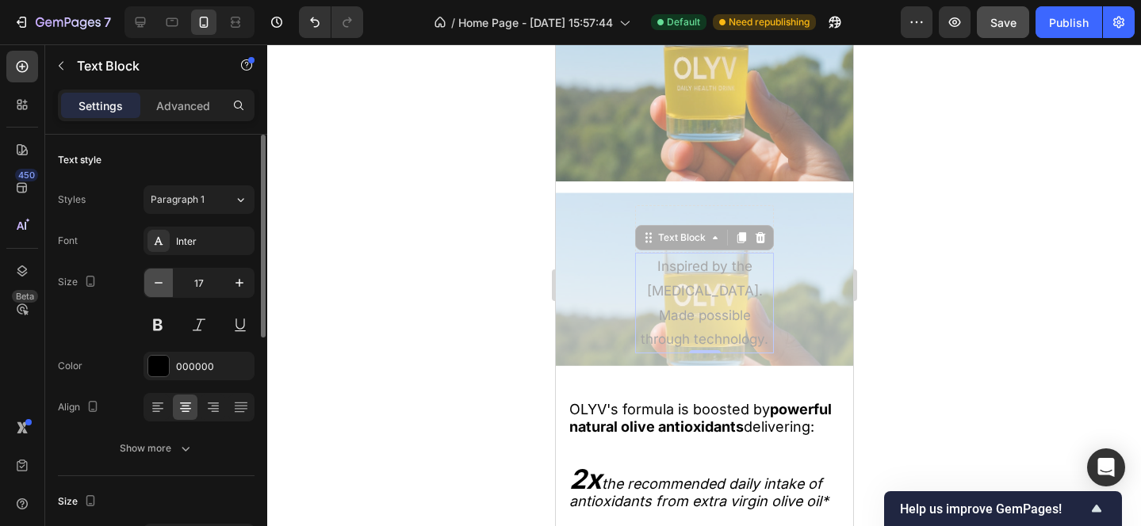
click at [157, 285] on icon "button" at bounding box center [159, 283] width 16 height 16
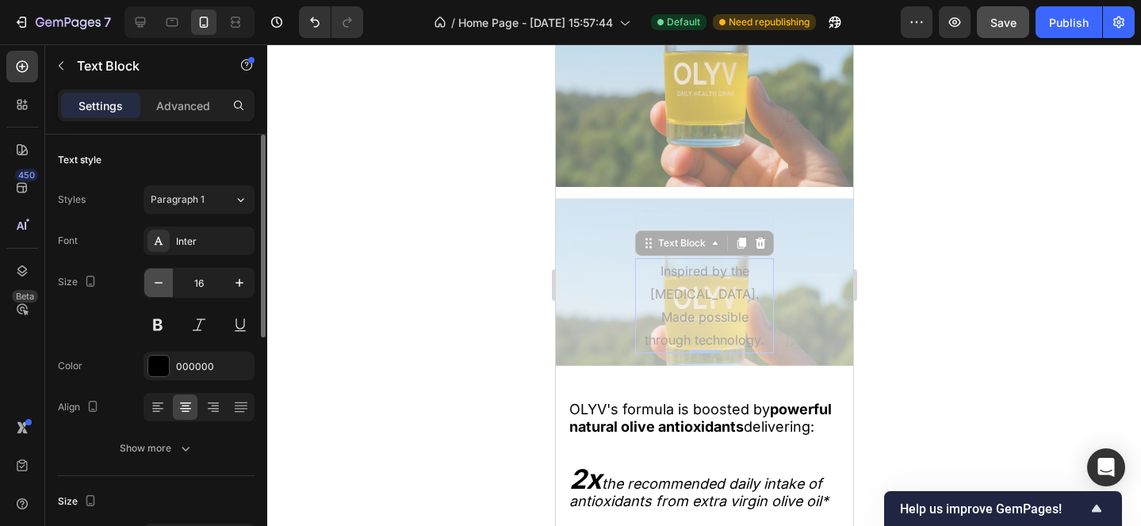
click at [157, 285] on icon "button" at bounding box center [159, 283] width 16 height 16
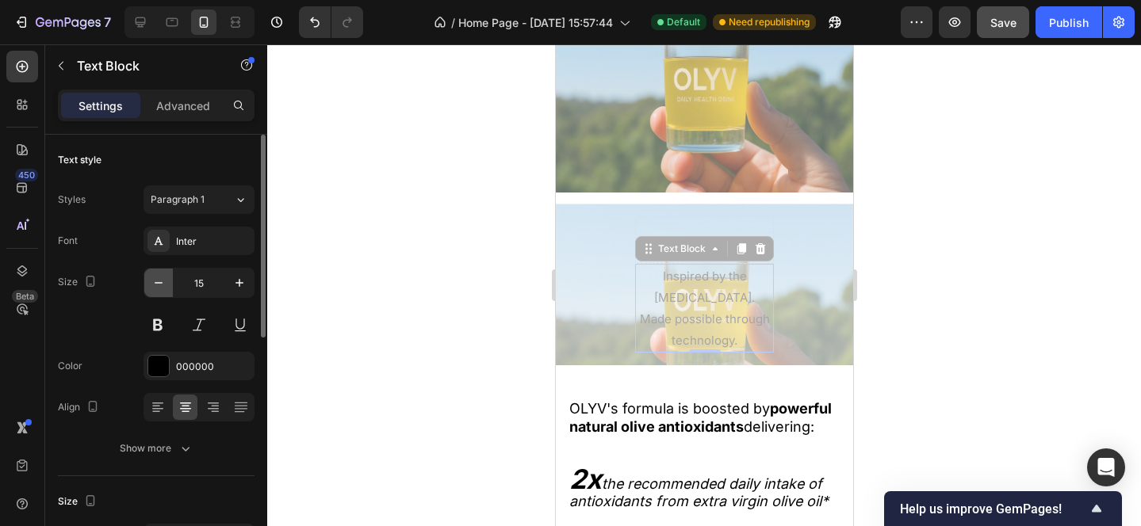
click at [157, 285] on icon "button" at bounding box center [159, 283] width 16 height 16
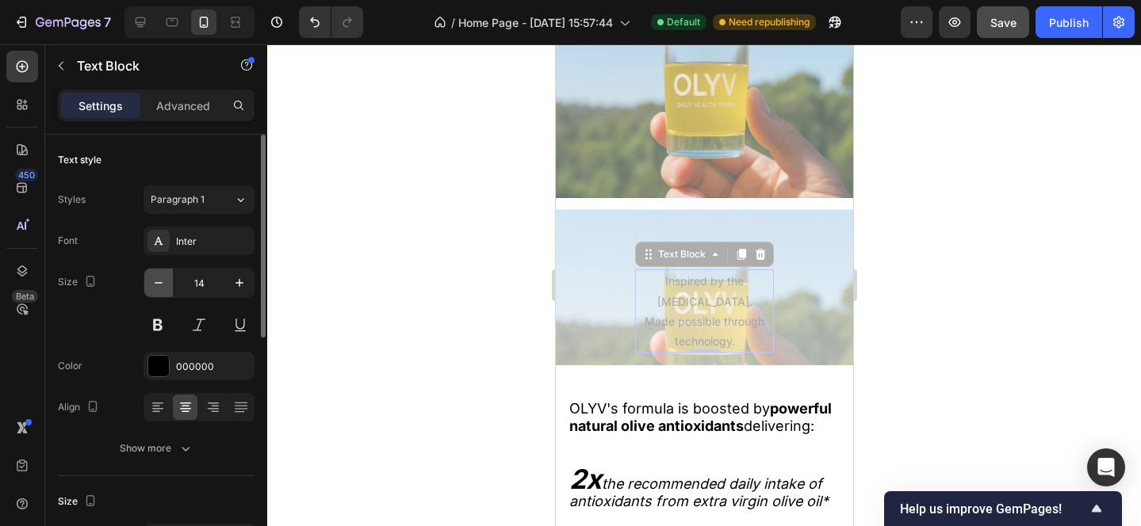
click at [157, 285] on icon "button" at bounding box center [159, 283] width 16 height 16
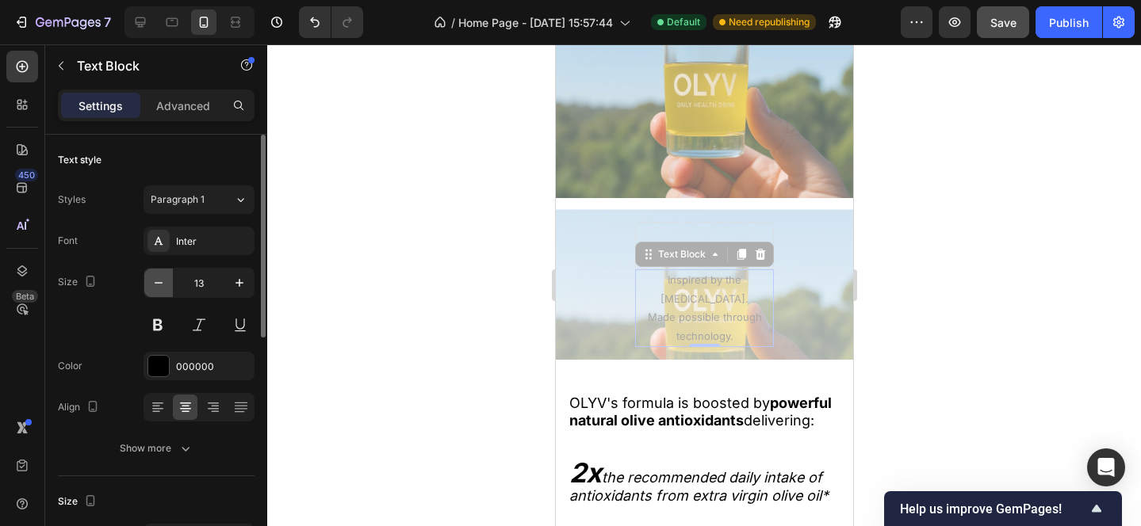
scroll to position [2285, 0]
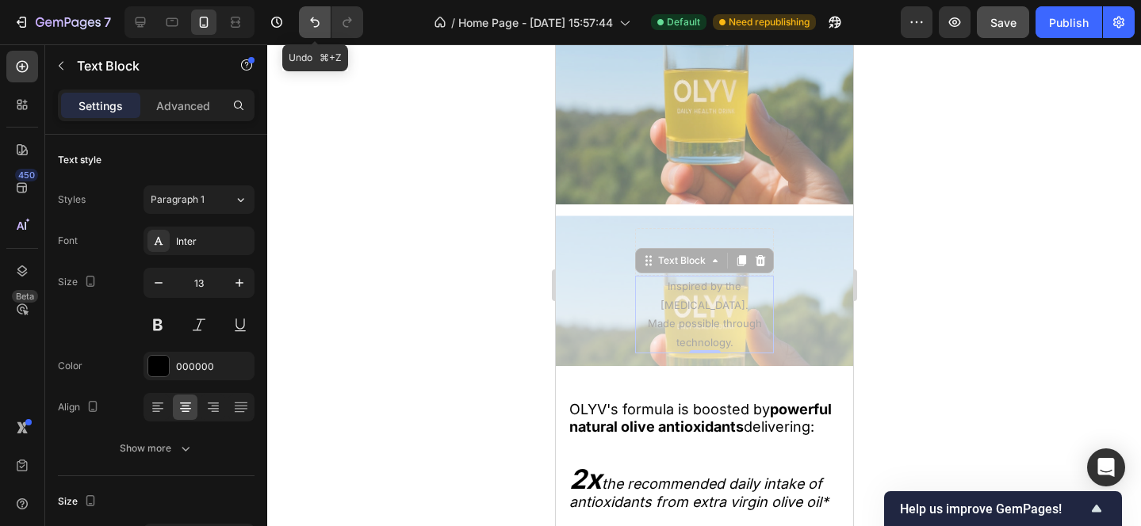
click at [312, 19] on icon "Undo/Redo" at bounding box center [315, 22] width 10 height 10
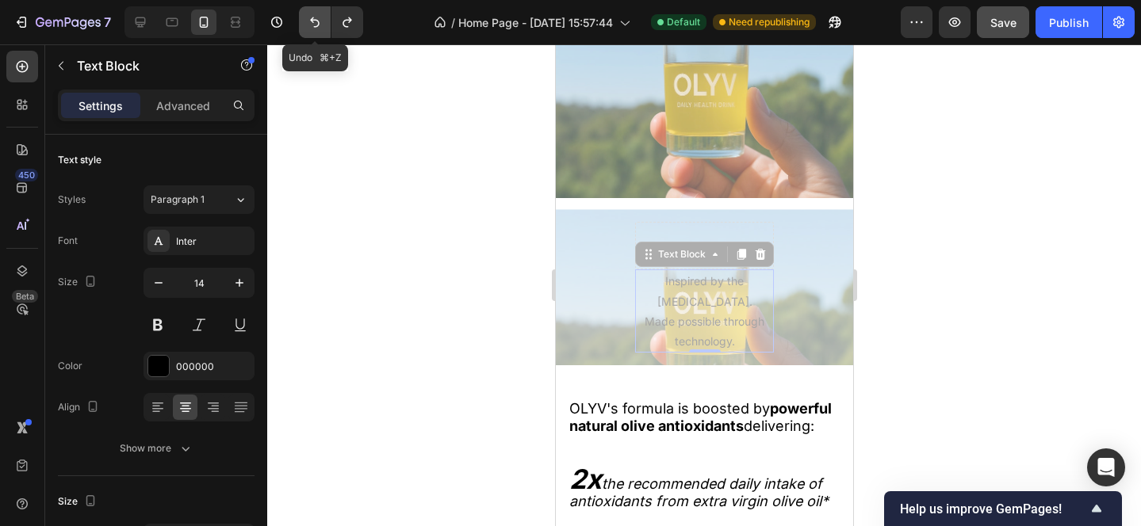
click at [312, 19] on icon "Undo/Redo" at bounding box center [315, 22] width 10 height 10
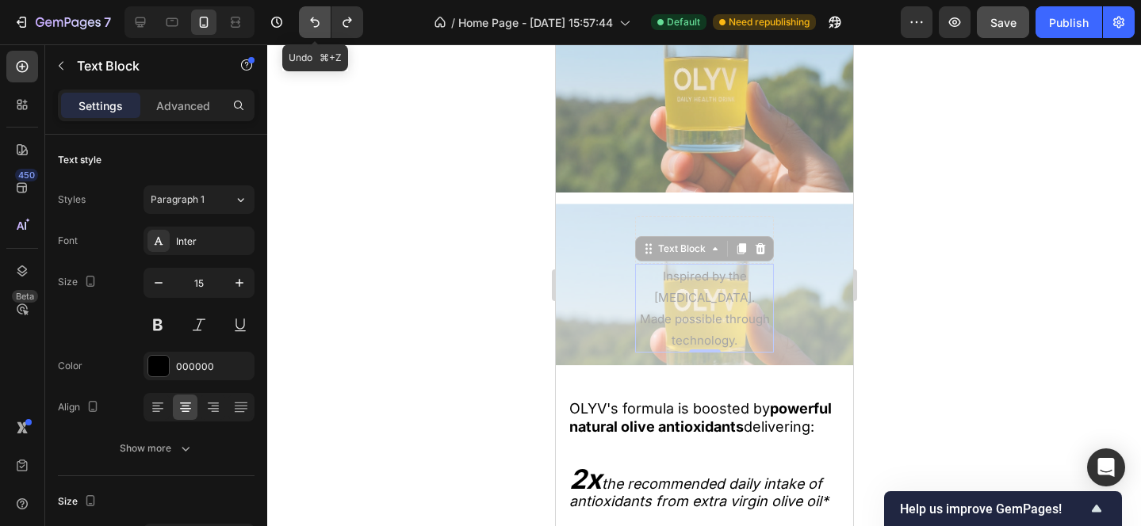
click at [312, 19] on icon "Undo/Redo" at bounding box center [315, 22] width 10 height 10
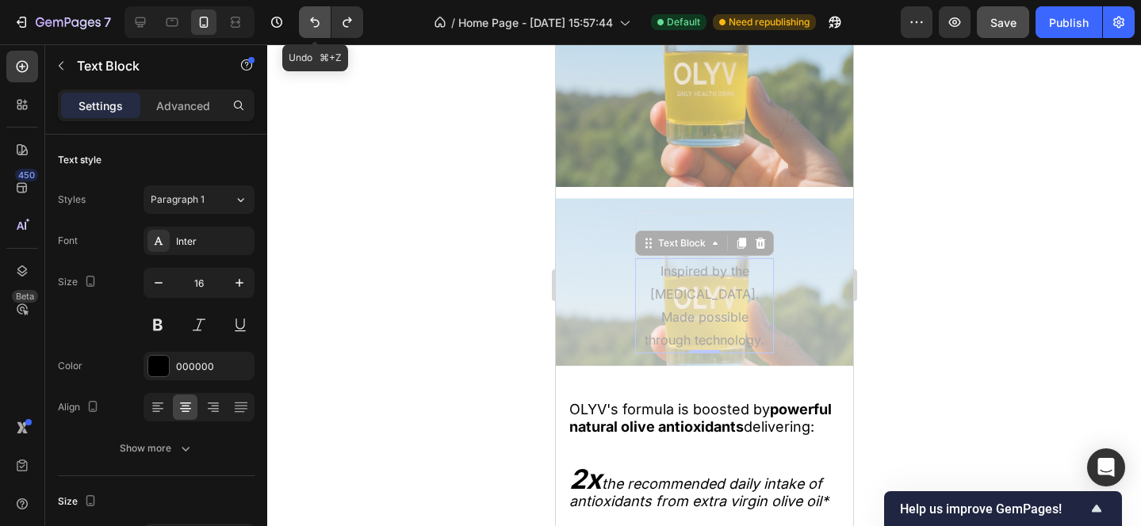
click at [312, 19] on icon "Undo/Redo" at bounding box center [315, 22] width 10 height 10
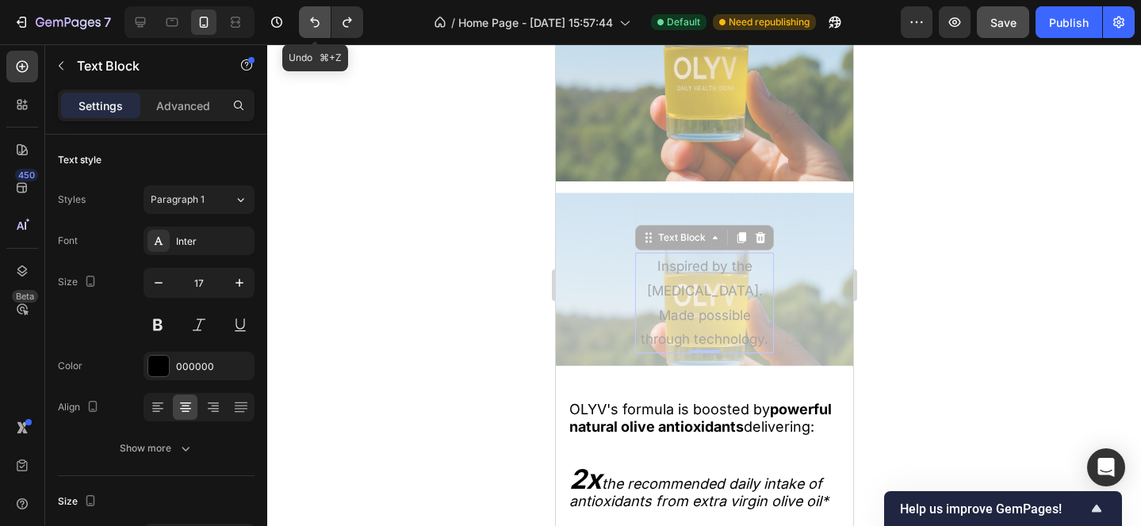
click at [312, 19] on icon "Undo/Redo" at bounding box center [315, 22] width 10 height 10
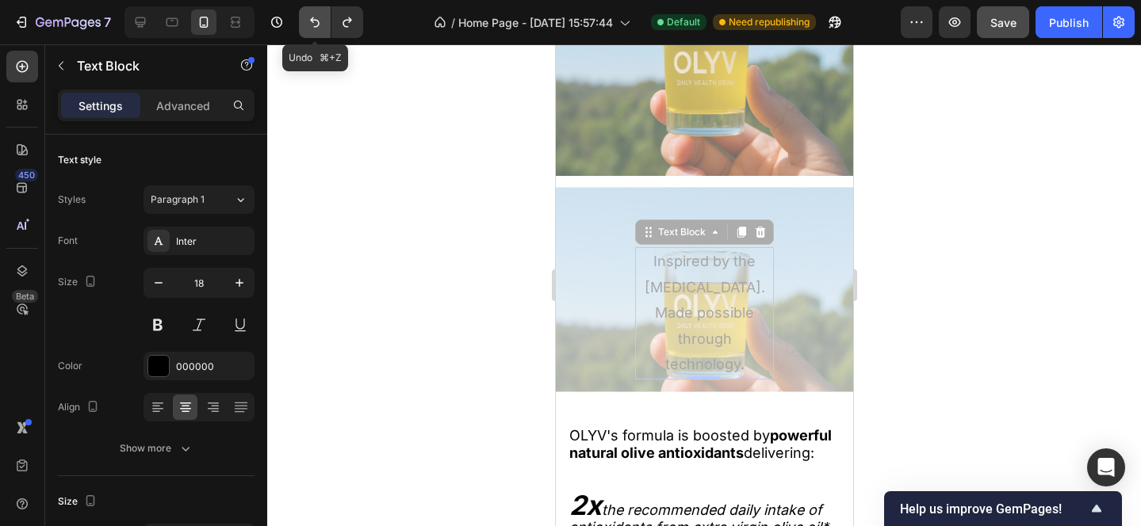
click at [312, 19] on icon "Undo/Redo" at bounding box center [315, 22] width 10 height 10
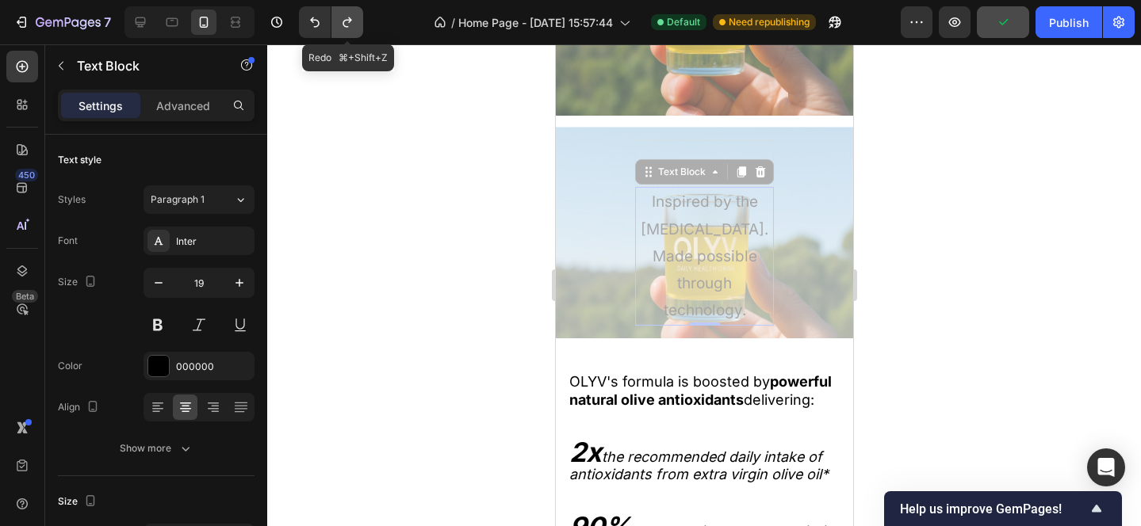
click at [342, 26] on icon "Undo/Redo" at bounding box center [347, 22] width 16 height 16
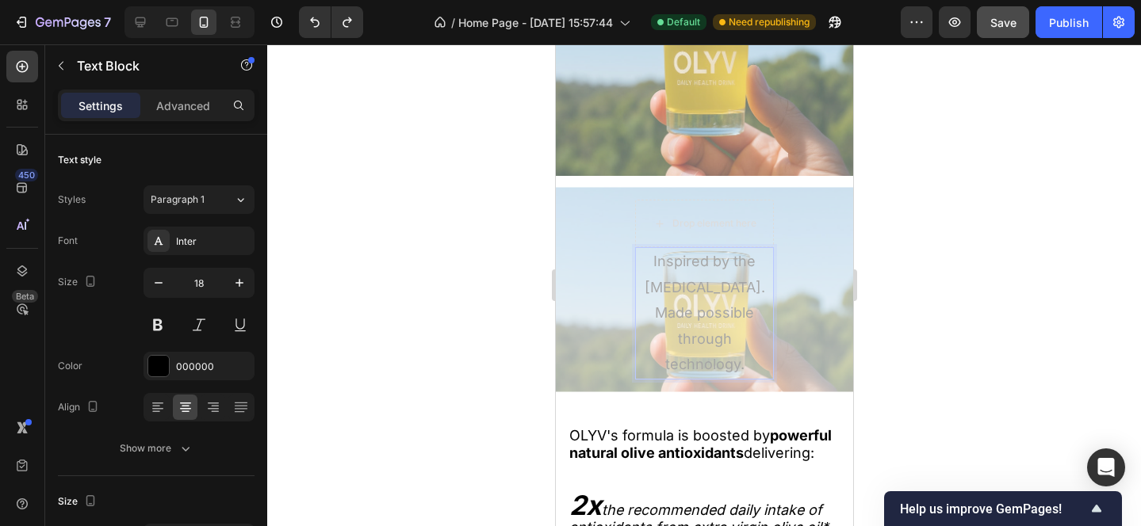
click at [638, 282] on p "Inspired by the [MEDICAL_DATA]." at bounding box center [704, 275] width 136 height 52
click at [767, 291] on p "Inspired by the [MEDICAL_DATA]." at bounding box center [704, 275] width 136 height 52
click at [771, 282] on div "Inspired by the [MEDICAL_DATA]. Made possible through technology." at bounding box center [703, 313] width 139 height 132
click at [817, 293] on div "Inspired by the Mediterranean diet. Made possible through technology. Text Bloc…" at bounding box center [703, 289] width 297 height 205
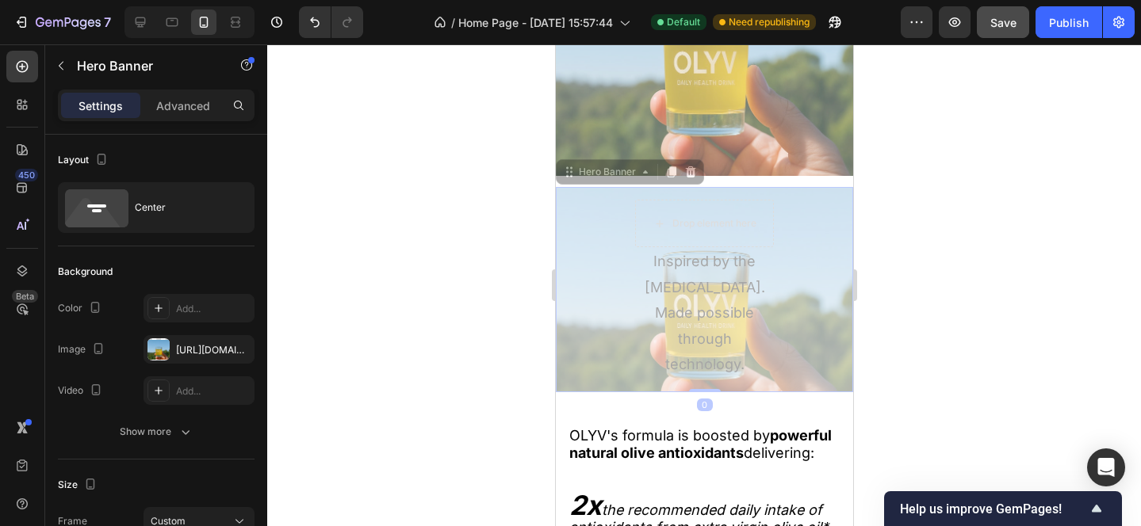
click at [936, 280] on div at bounding box center [704, 285] width 874 height 482
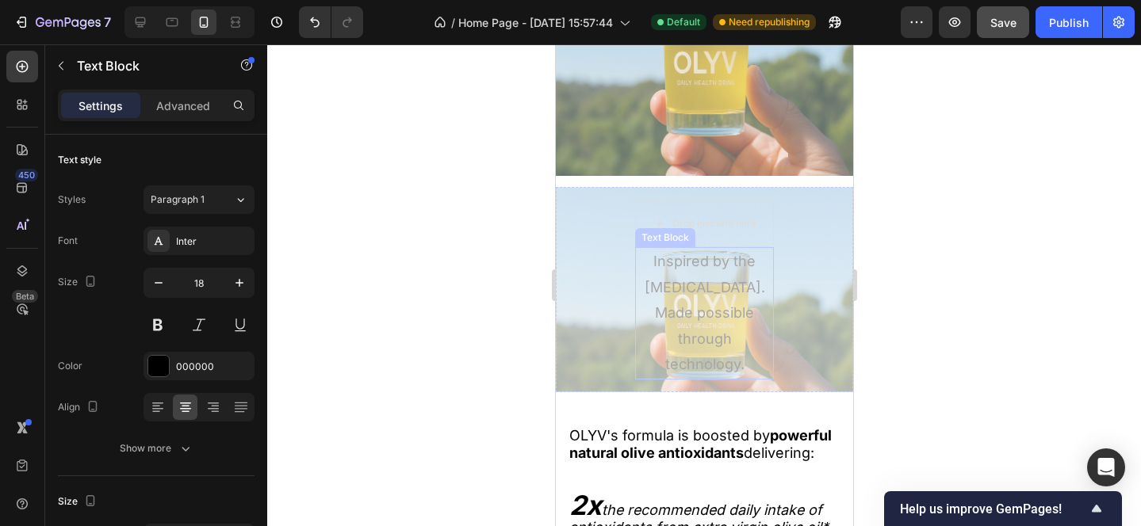
click at [679, 288] on p "Inspired by the [MEDICAL_DATA]." at bounding box center [704, 275] width 136 height 52
click at [714, 233] on icon at bounding box center [714, 232] width 5 height 3
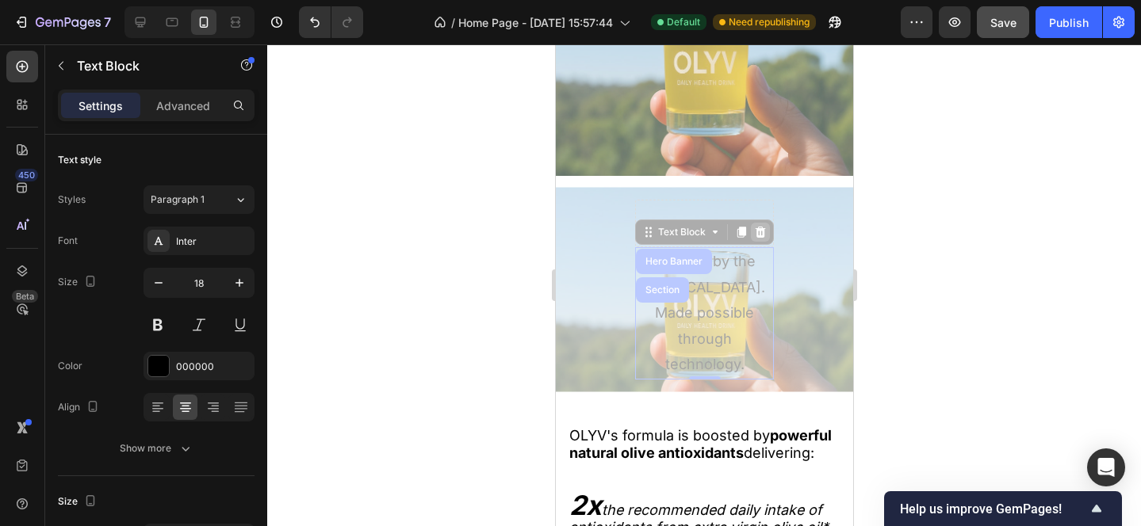
click at [759, 232] on icon at bounding box center [760, 232] width 10 height 11
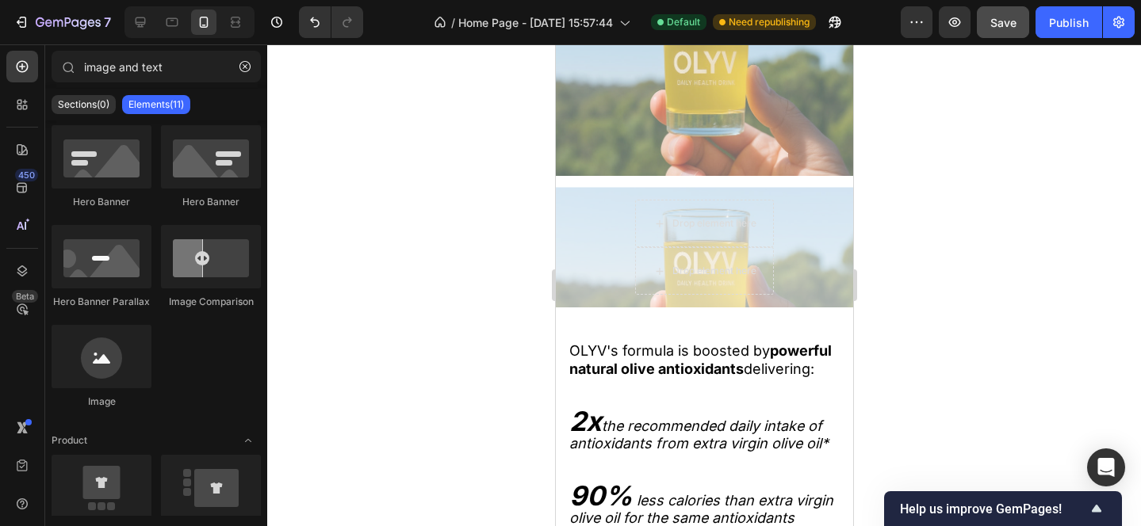
scroll to position [2255, 0]
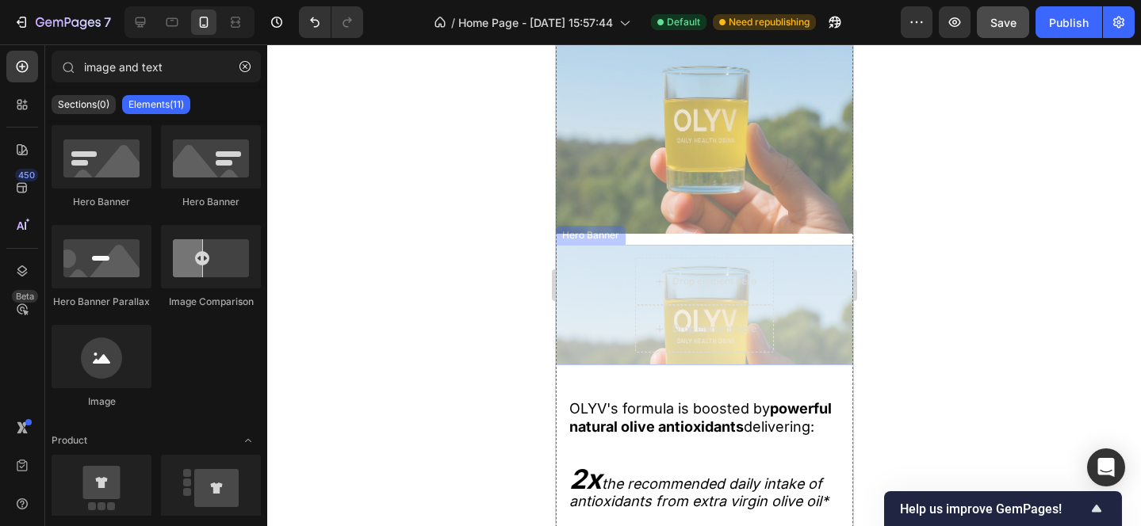
click at [619, 285] on div "Drop element here Drop element here" at bounding box center [703, 305] width 297 height 120
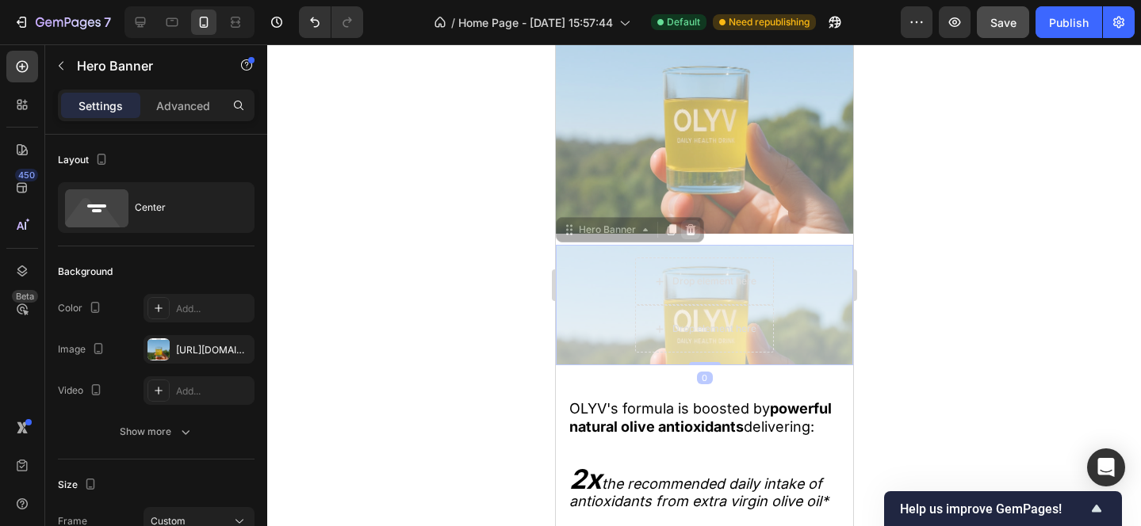
click at [693, 232] on icon at bounding box center [689, 230] width 13 height 13
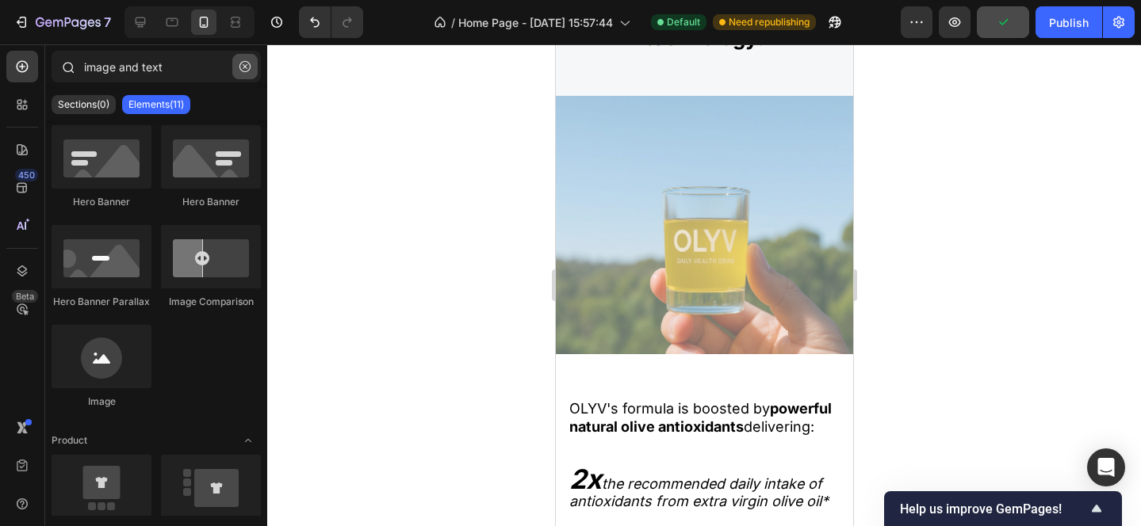
click at [247, 67] on icon "button" at bounding box center [244, 66] width 11 height 11
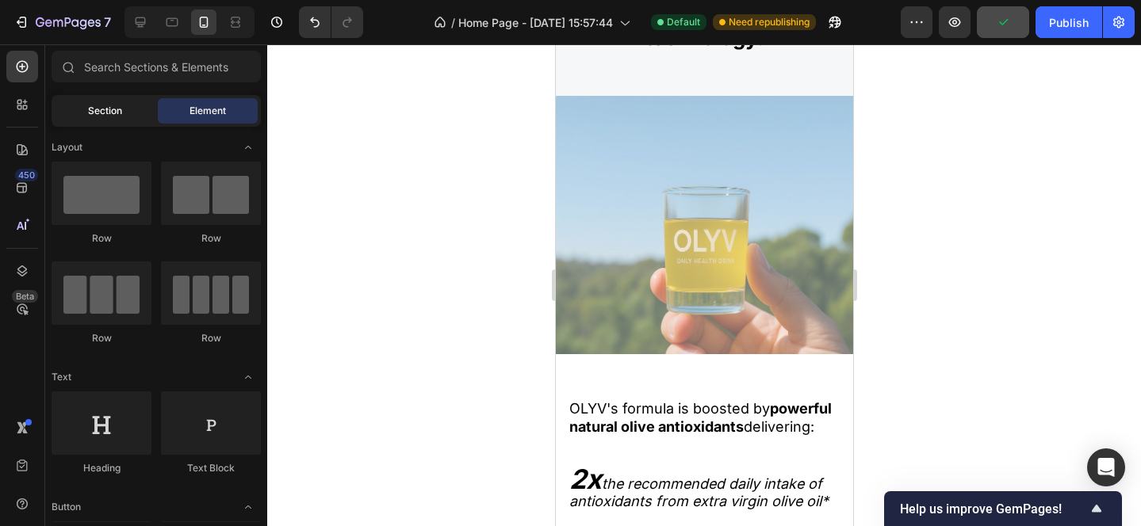
click at [101, 114] on span "Section" at bounding box center [105, 111] width 34 height 14
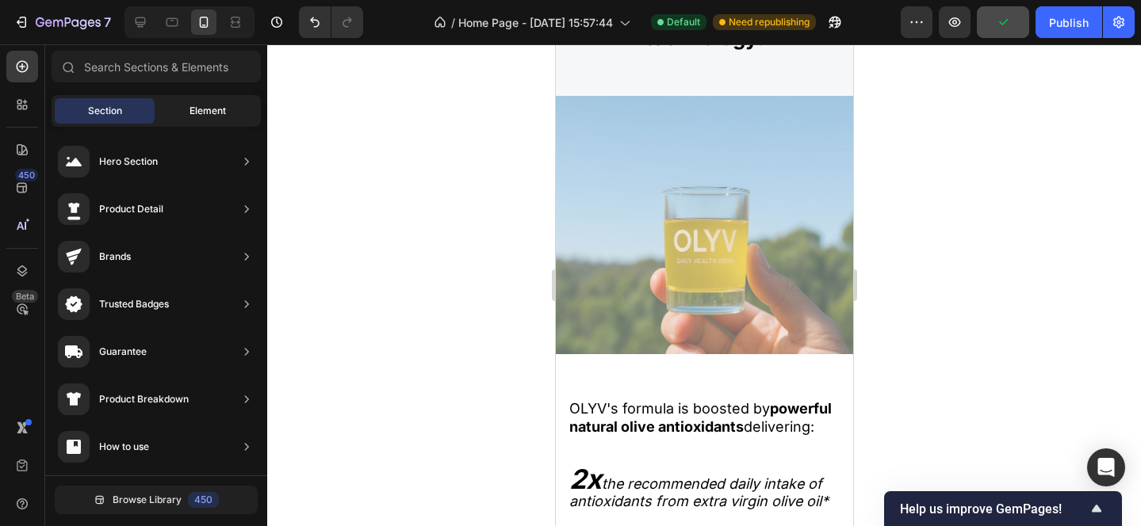
click at [197, 114] on span "Element" at bounding box center [207, 111] width 36 height 14
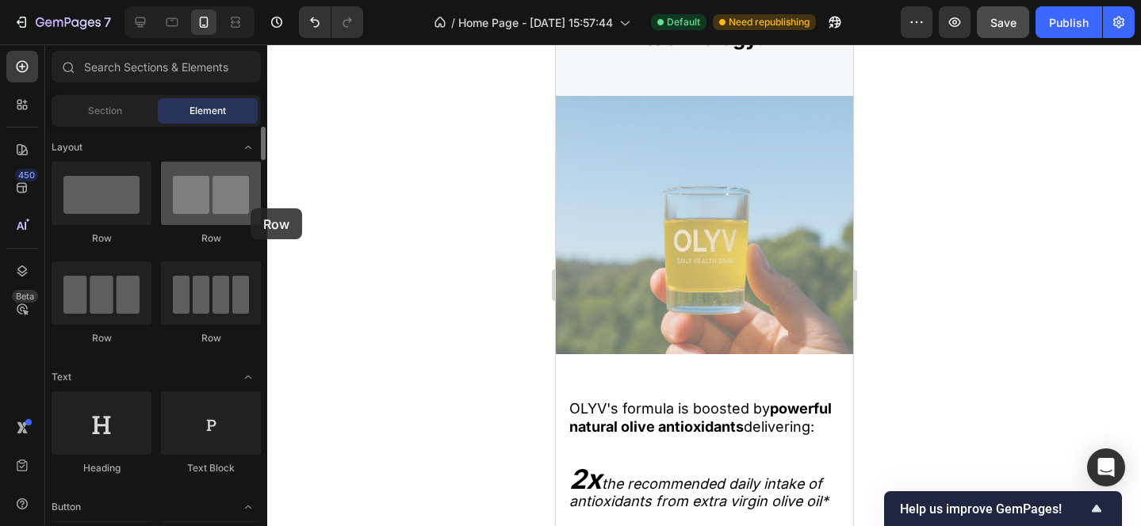
drag, startPoint x: 118, startPoint y: 195, endPoint x: 247, endPoint y: 206, distance: 129.7
click at [248, 206] on div "Row Row Row Row" at bounding box center [156, 261] width 209 height 198
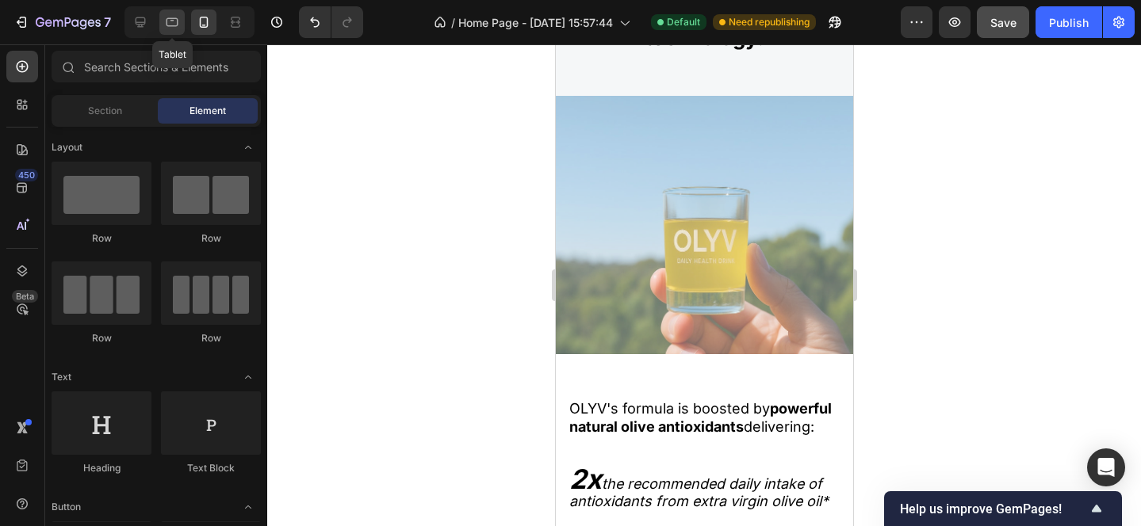
click at [172, 28] on icon at bounding box center [172, 22] width 16 height 16
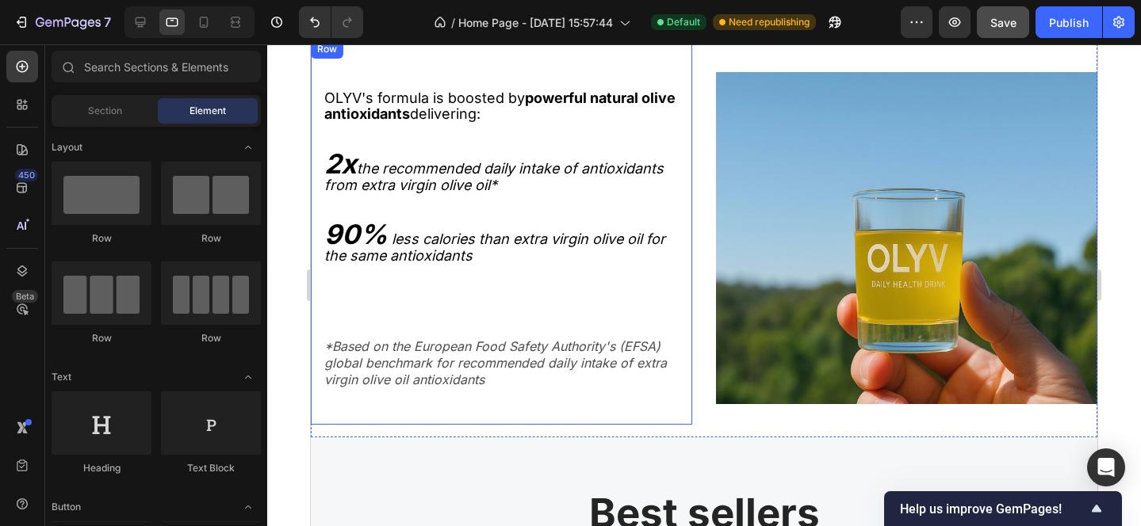
scroll to position [2214, 0]
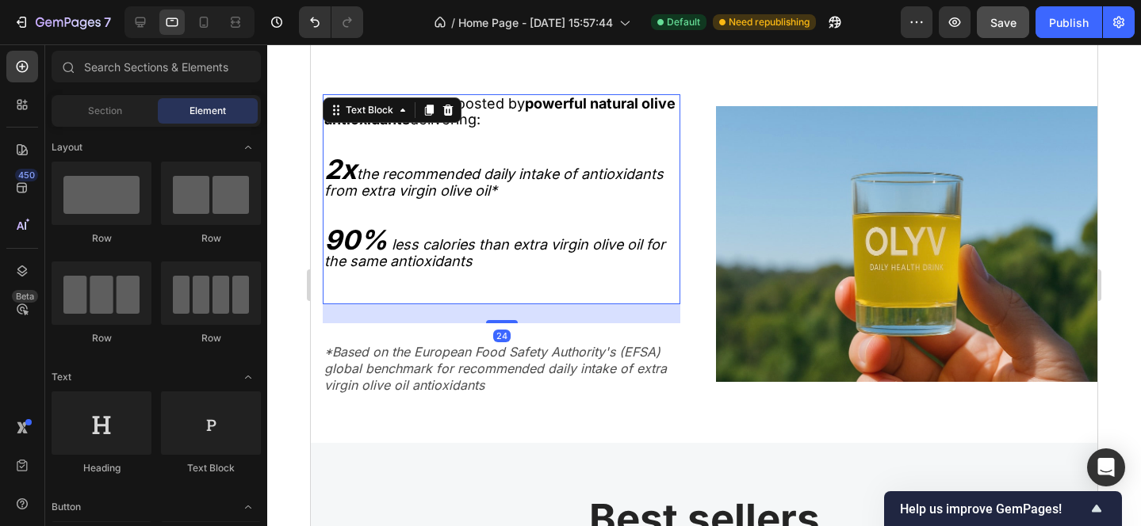
click at [520, 102] on span "OLYV's formula is boosted by powerful natural olive antioxidants delivering:" at bounding box center [499, 111] width 351 height 33
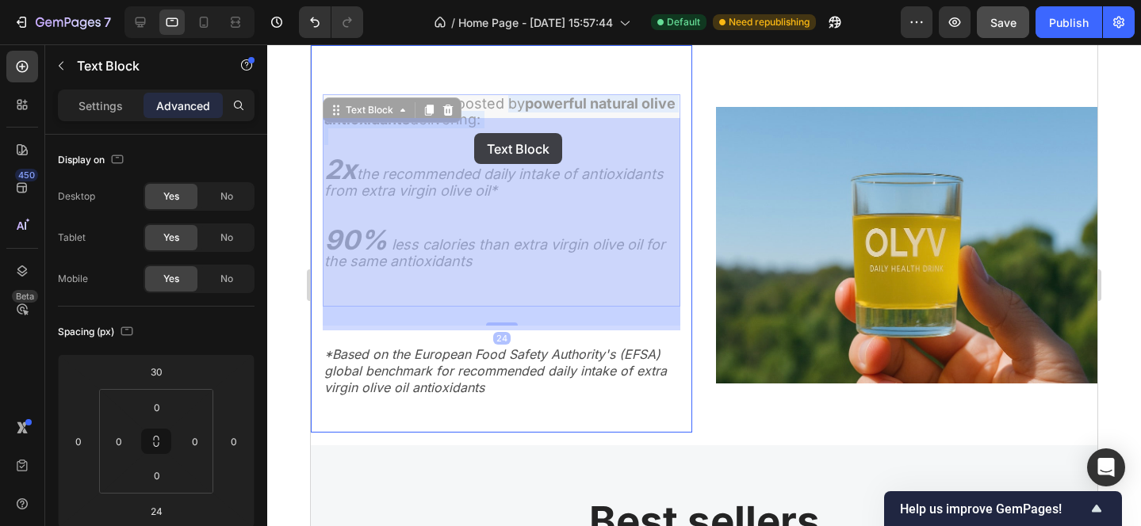
drag, startPoint x: 509, startPoint y: 102, endPoint x: 474, endPoint y: 132, distance: 45.6
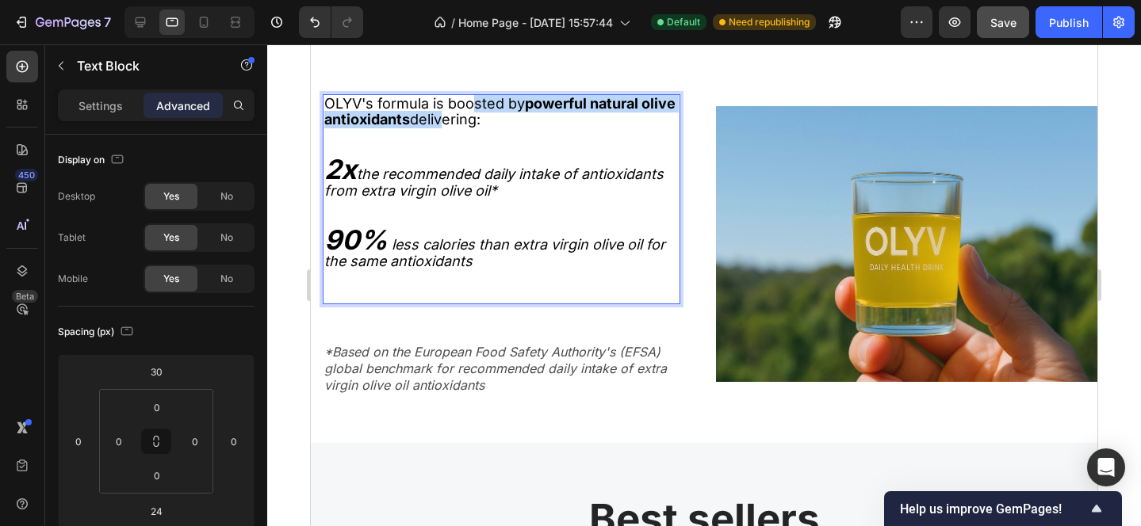
drag, startPoint x: 478, startPoint y: 121, endPoint x: 478, endPoint y: 104, distance: 17.4
click at [478, 104] on span "OLYV's formula is boosted by powerful natural olive antioxidants delivering:" at bounding box center [499, 111] width 351 height 33
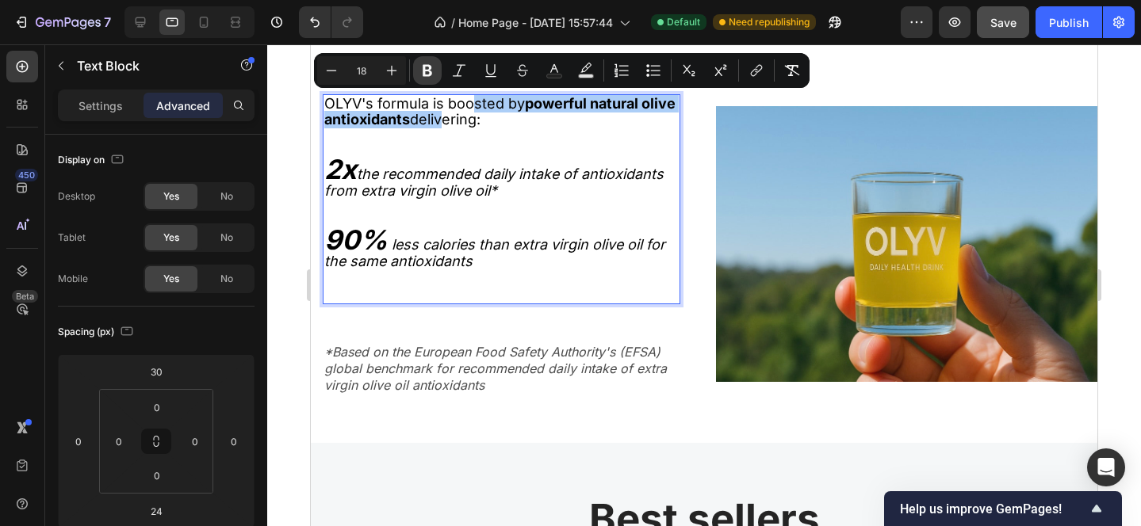
click at [433, 74] on icon "Editor contextual toolbar" at bounding box center [427, 71] width 16 height 16
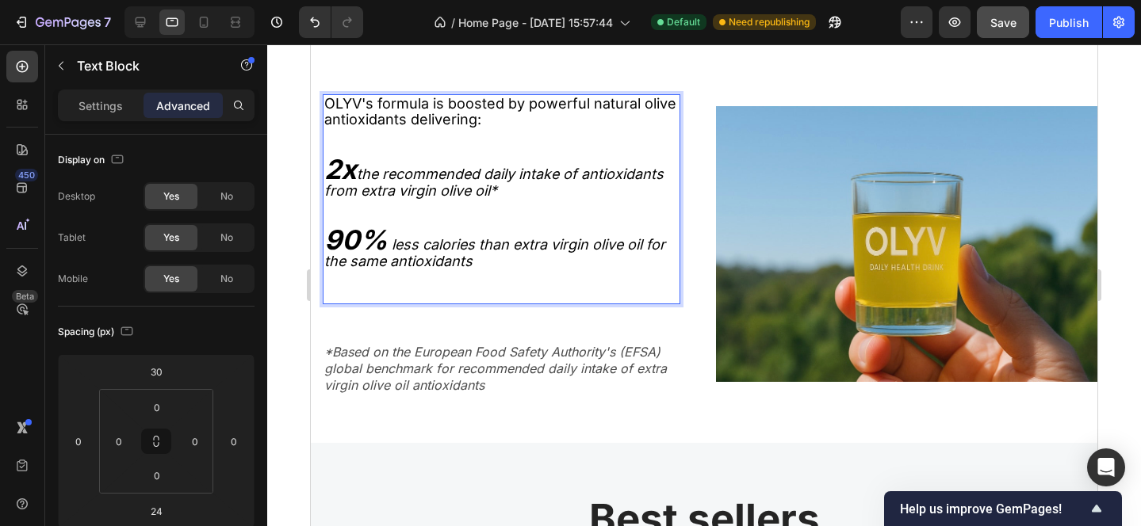
click at [518, 228] on p "Rich Text Editor. Editing area: main" at bounding box center [501, 224] width 354 height 17
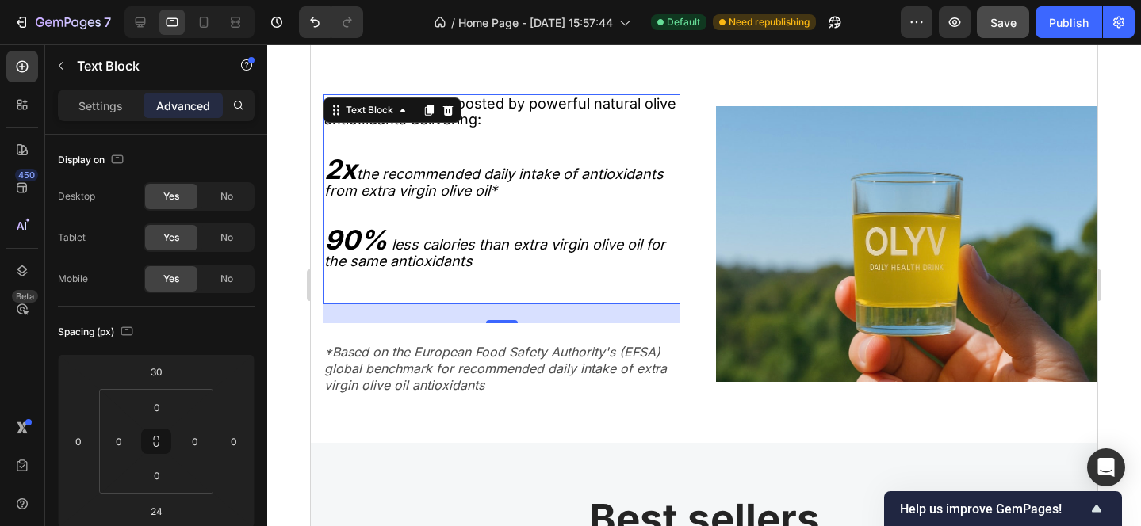
click at [1084, 265] on div at bounding box center [704, 285] width 874 height 482
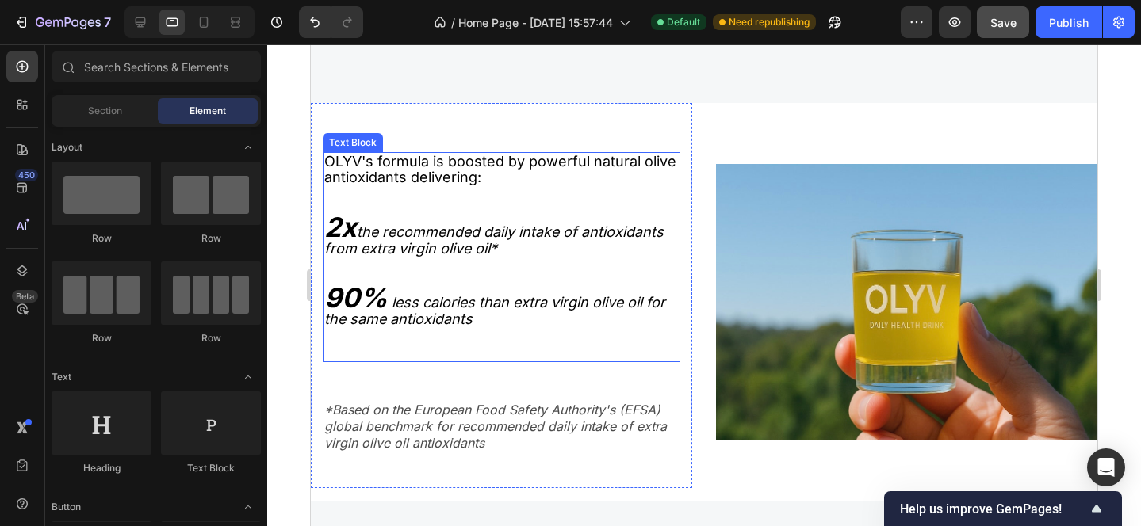
scroll to position [2129, 0]
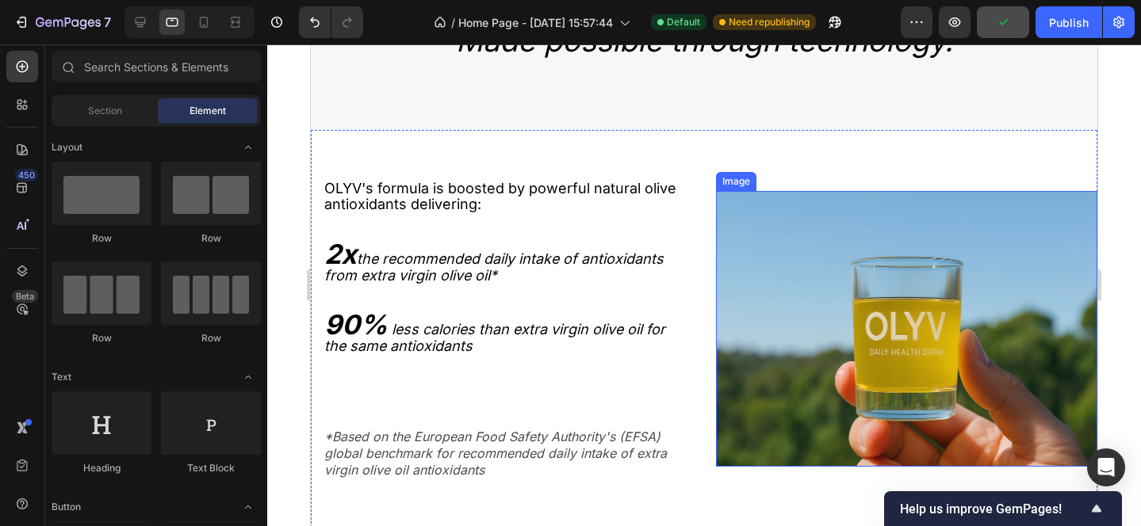
click at [734, 277] on img at bounding box center [906, 329] width 381 height 277
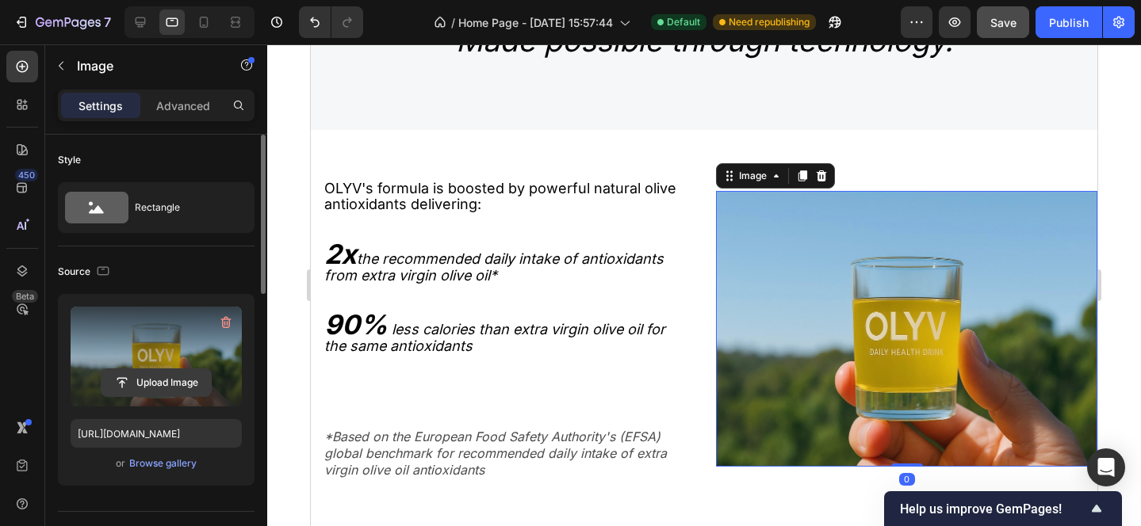
click at [157, 377] on input "file" at bounding box center [155, 382] width 109 height 27
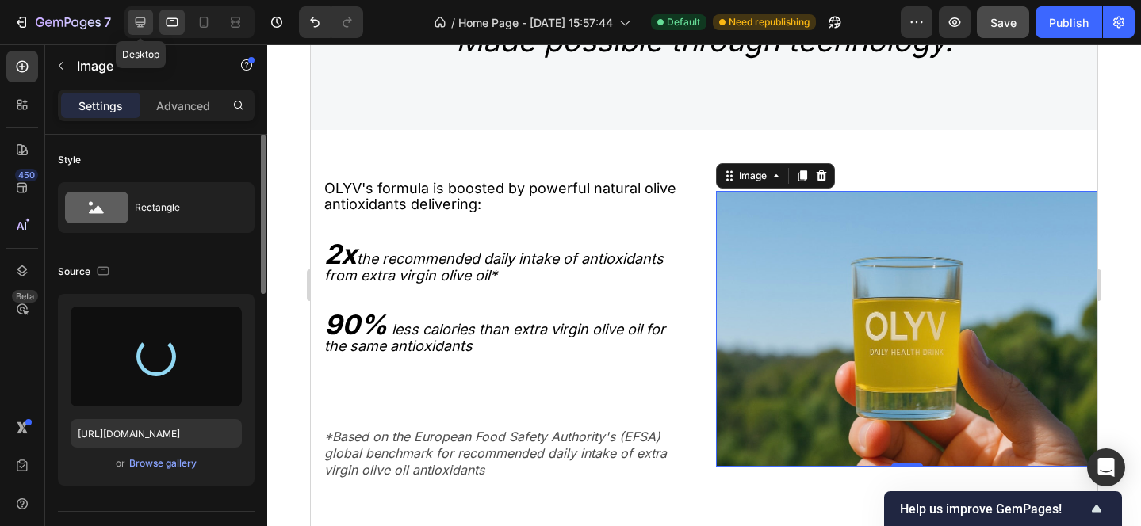
click at [141, 21] on icon at bounding box center [141, 22] width 10 height 10
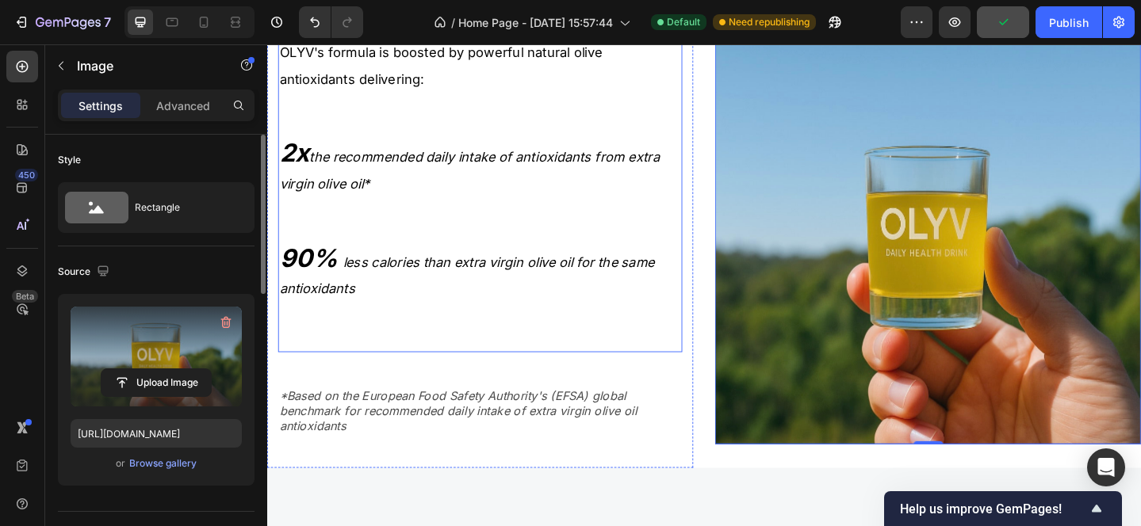
scroll to position [2314, 0]
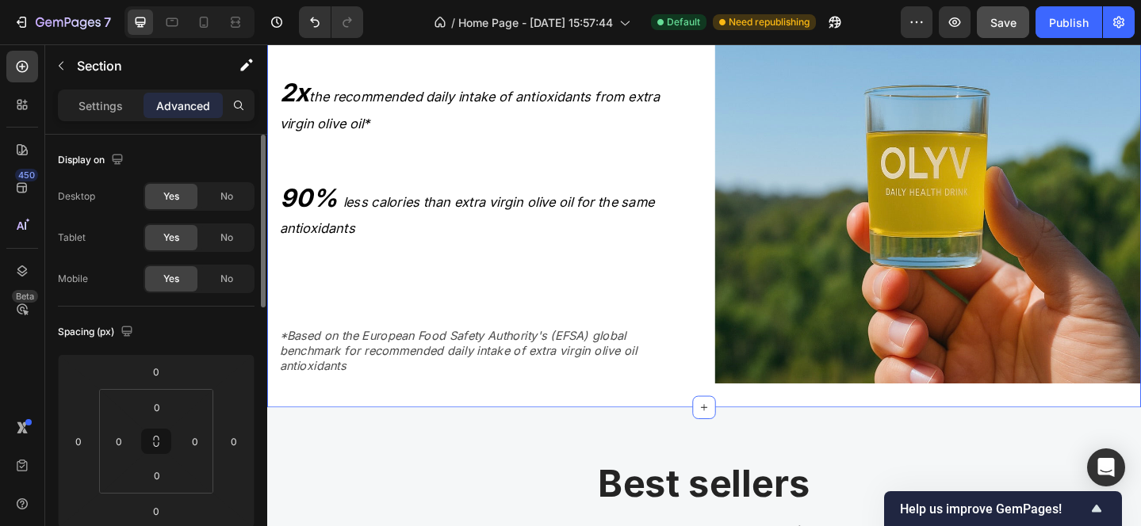
click at [794, 427] on div "Image" at bounding box center [987, 180] width 464 height 519
click at [94, 108] on p "Settings" at bounding box center [100, 106] width 44 height 17
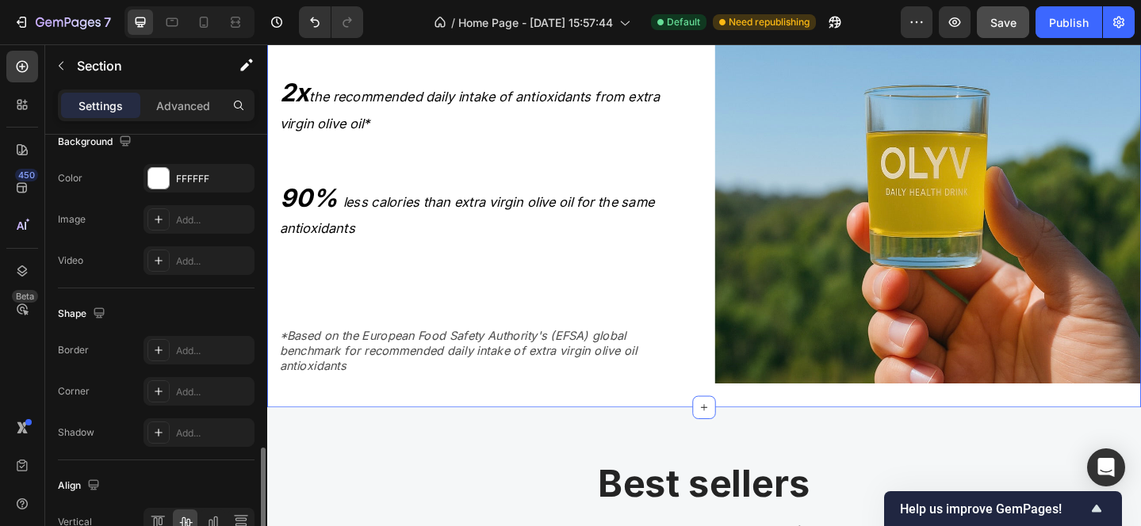
scroll to position [711, 0]
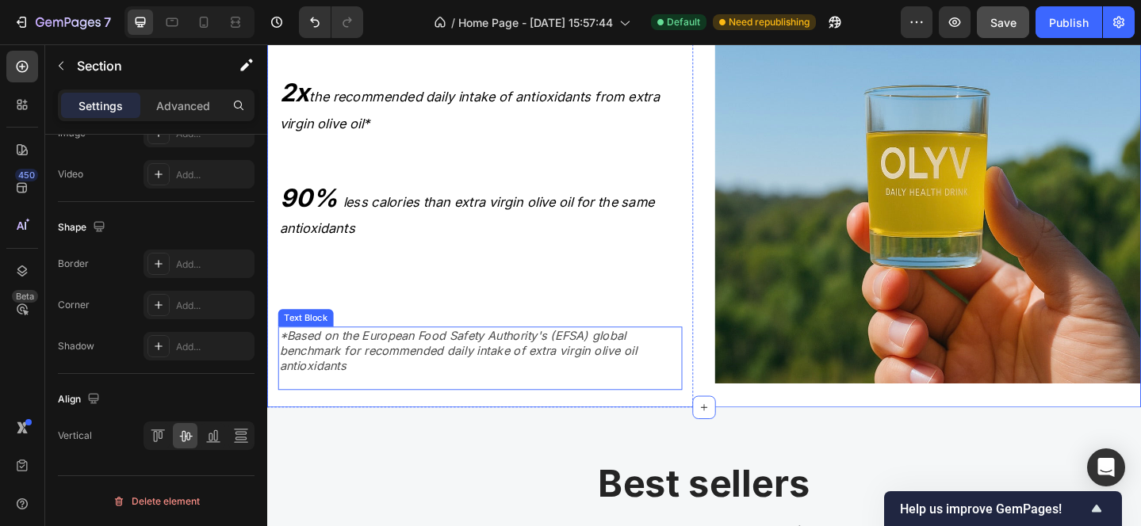
click at [420, 375] on p "*Based on the European Food Safety Authority's (EFSA) global benchmark for reco…" at bounding box center [499, 378] width 437 height 49
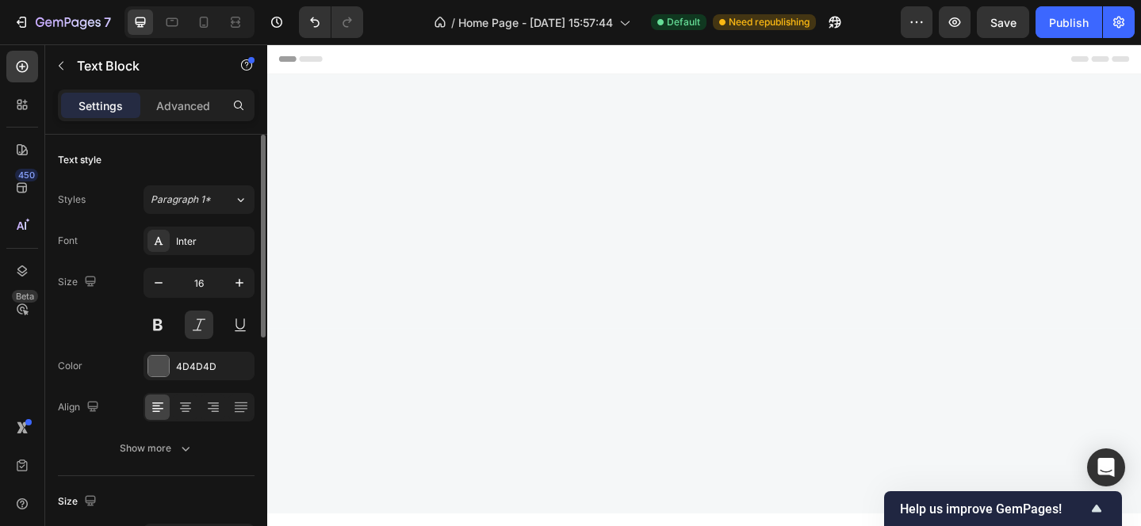
scroll to position [2314, 0]
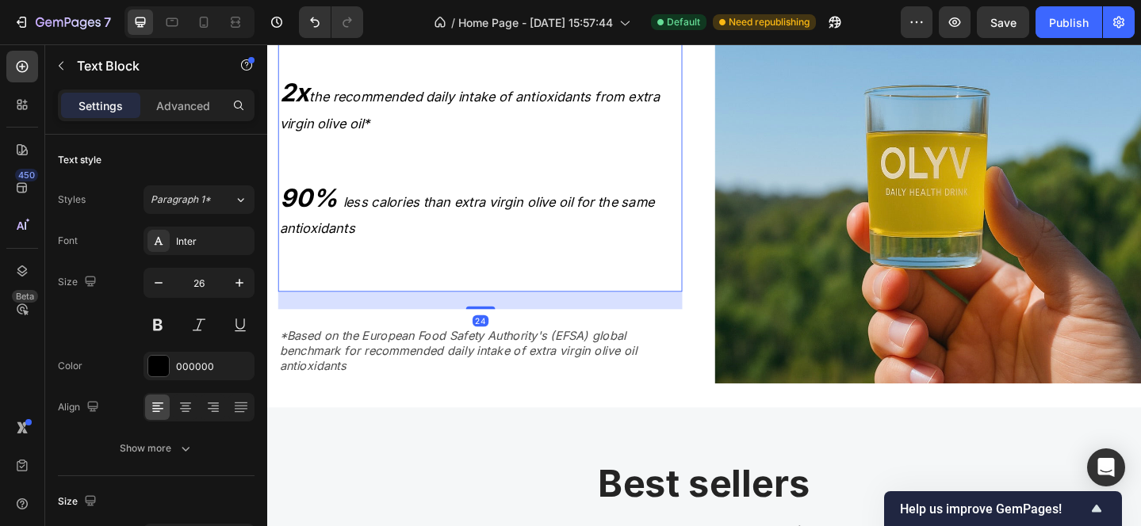
click at [389, 268] on p "Rich Text Editor. Editing area: main" at bounding box center [499, 271] width 437 height 27
click at [182, 111] on p "Advanced" at bounding box center [183, 106] width 54 height 17
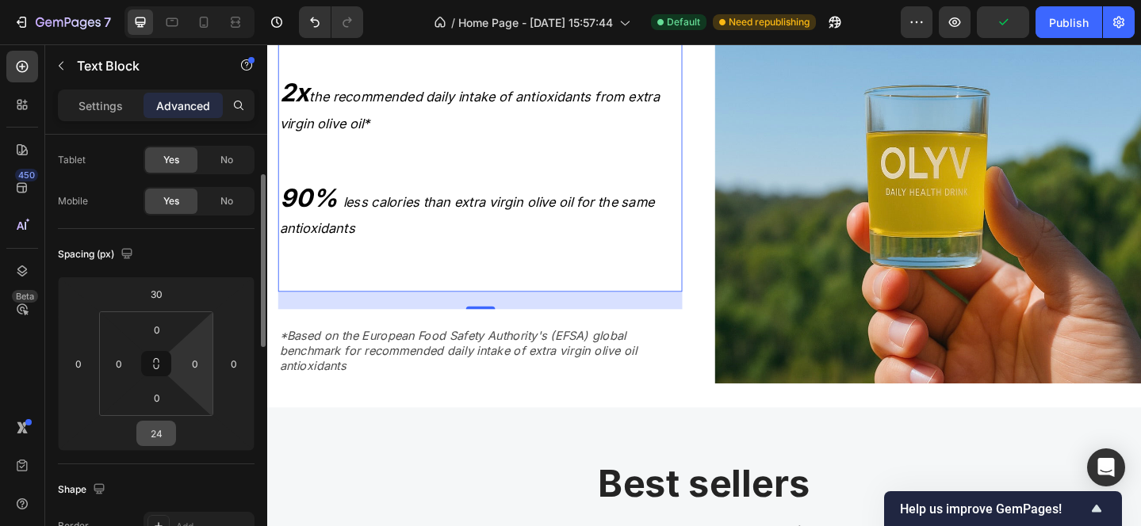
scroll to position [84, 0]
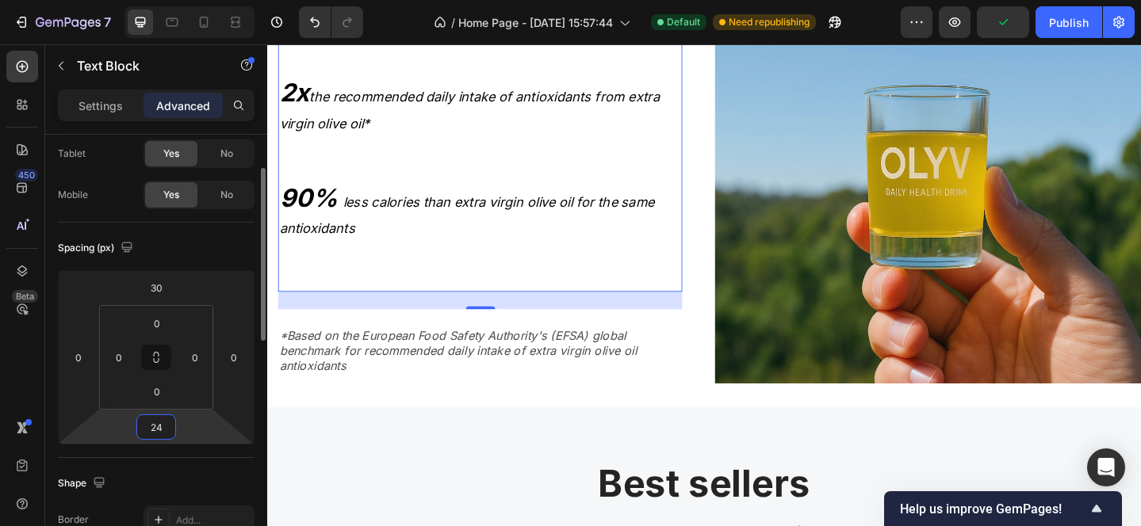
click at [165, 425] on input "24" at bounding box center [156, 427] width 32 height 24
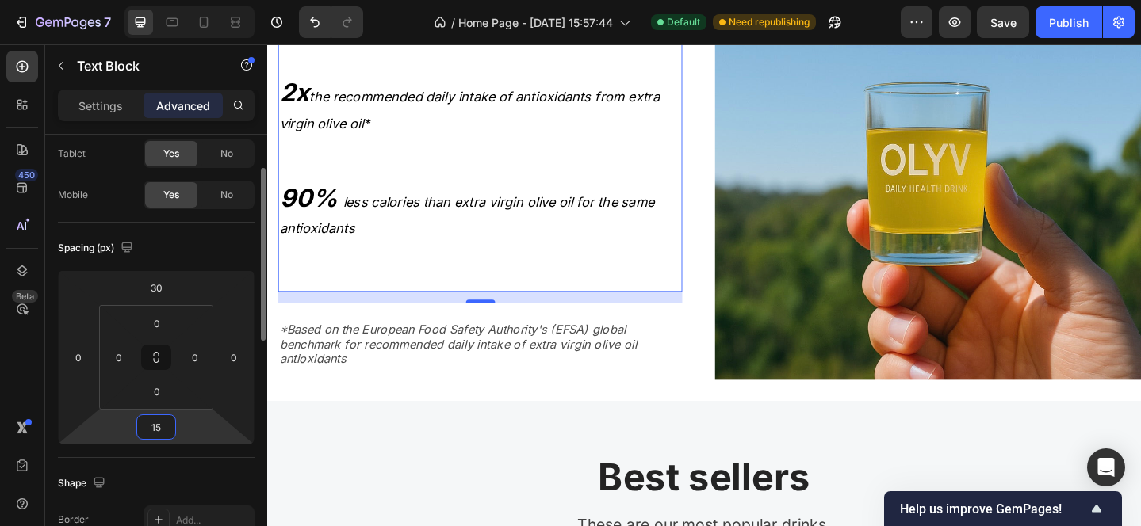
type input "1"
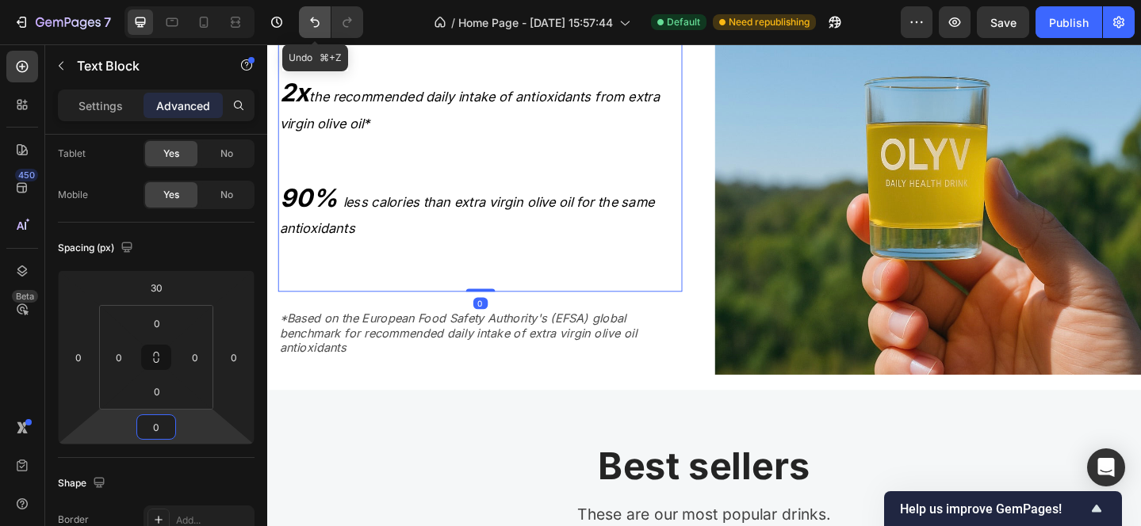
click at [310, 20] on icon "Undo/Redo" at bounding box center [315, 22] width 10 height 10
click at [308, 18] on icon "Undo/Redo" at bounding box center [315, 22] width 16 height 16
type input "24"
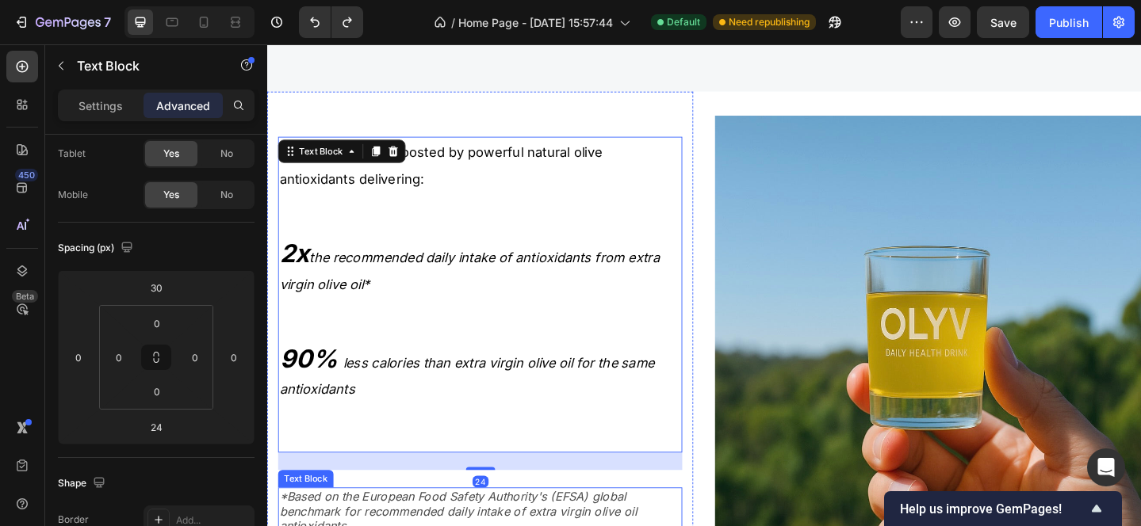
scroll to position [2034, 0]
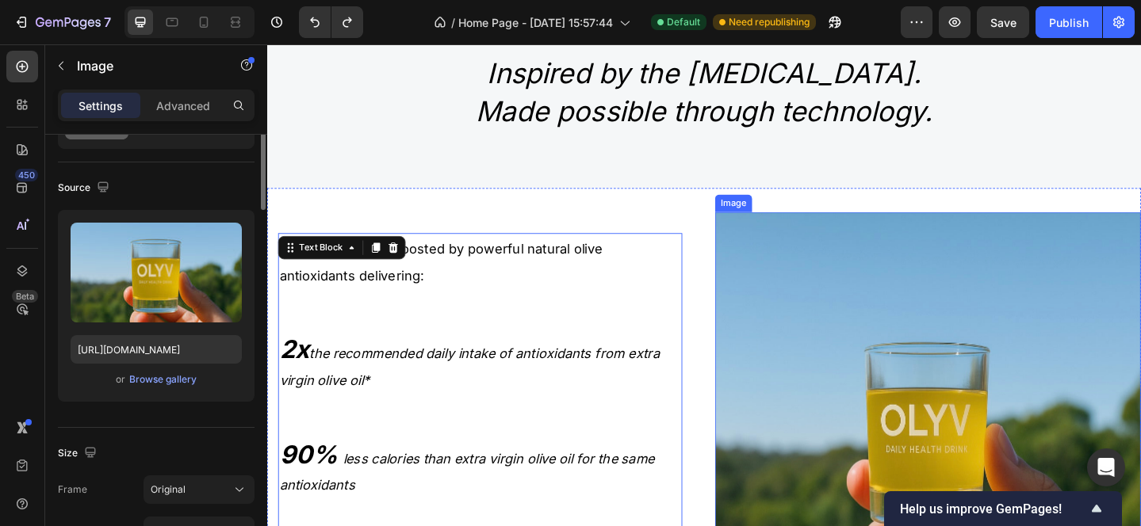
click at [800, 270] on img at bounding box center [987, 460] width 464 height 467
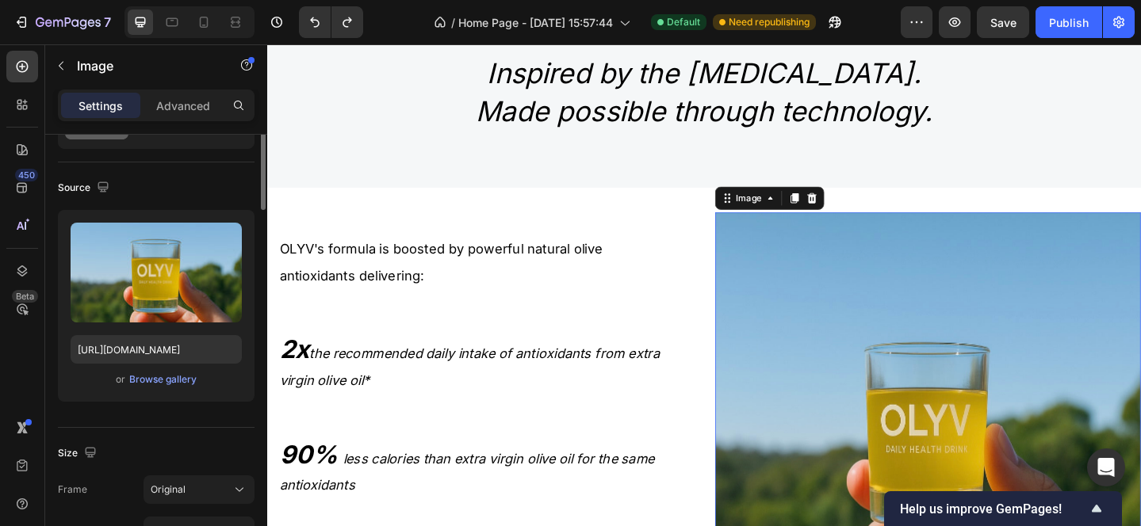
scroll to position [0, 0]
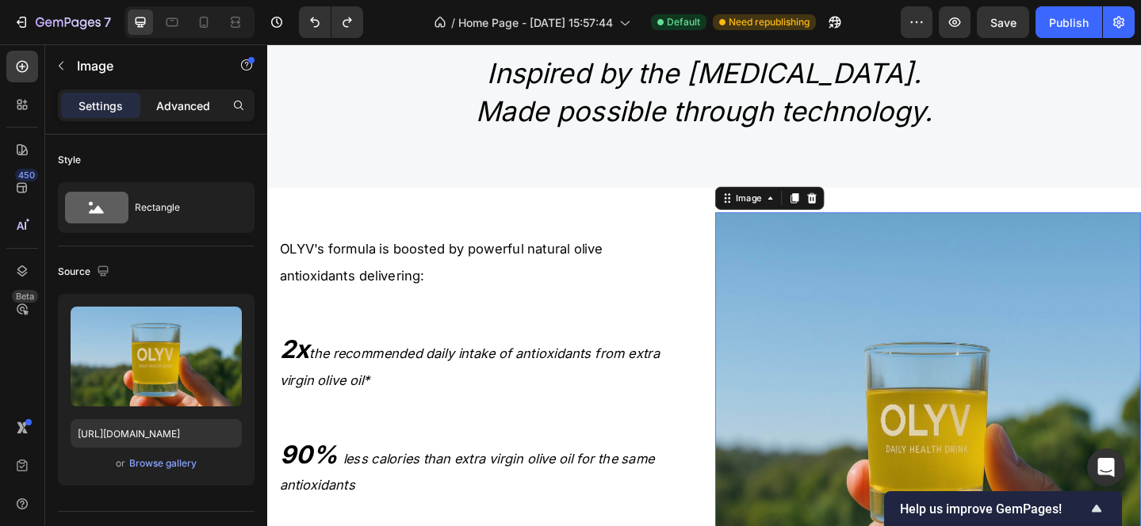
click at [184, 109] on p "Advanced" at bounding box center [183, 106] width 54 height 17
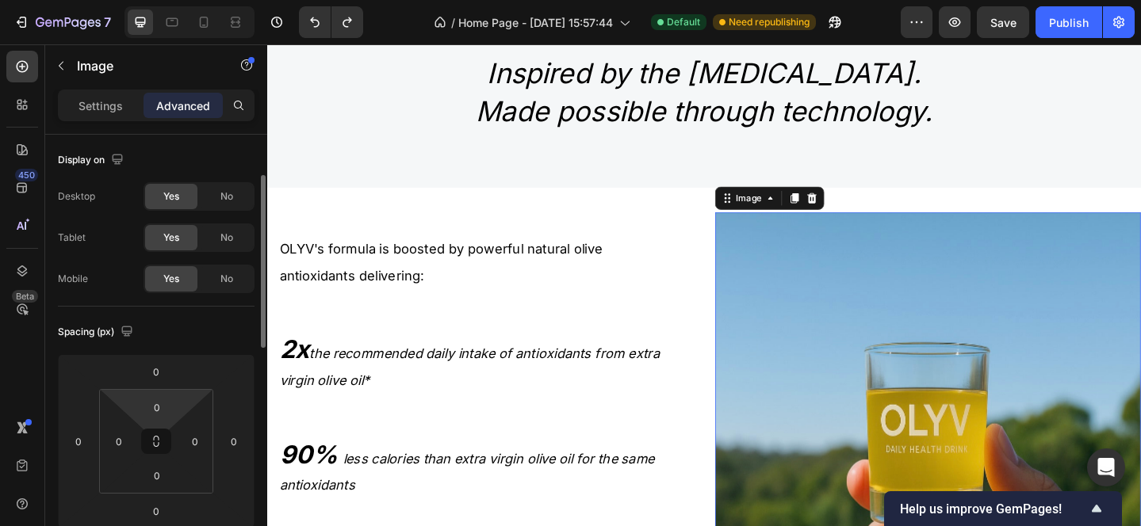
scroll to position [136, 0]
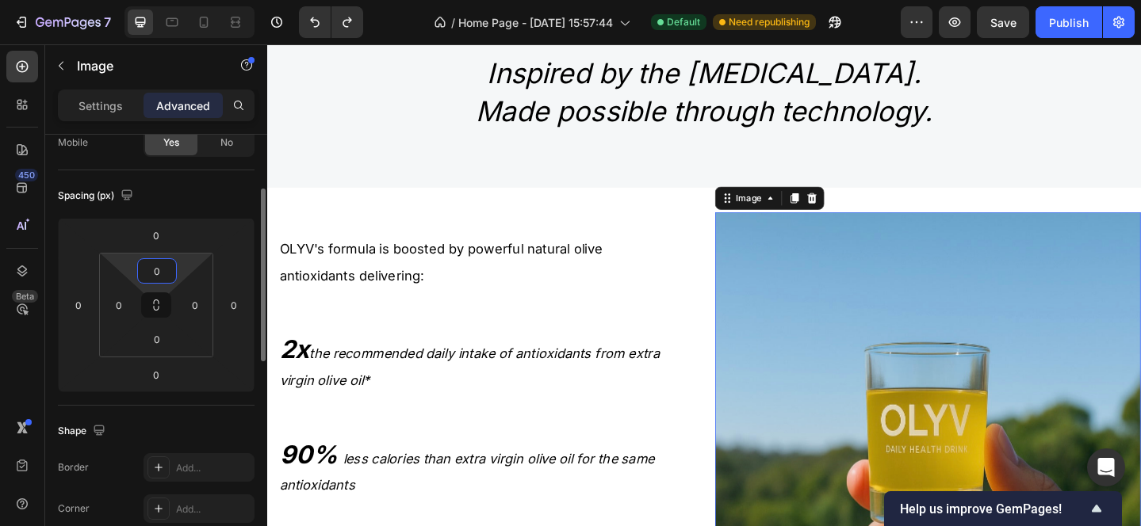
click at [165, 265] on input "0" at bounding box center [157, 271] width 32 height 24
click at [162, 232] on input "0" at bounding box center [156, 236] width 32 height 24
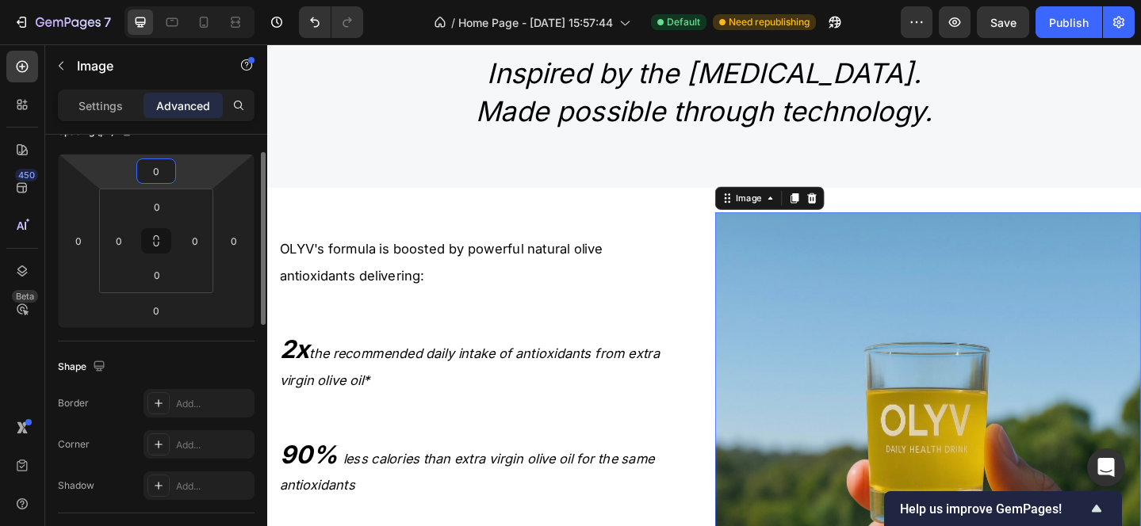
scroll to position [220, 0]
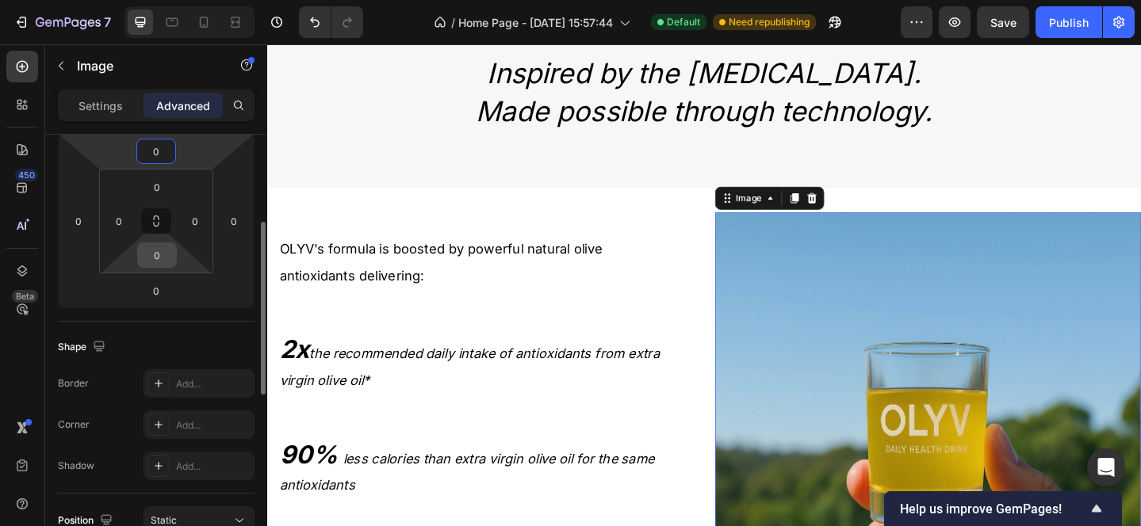
click at [159, 257] on input "0" at bounding box center [157, 255] width 32 height 24
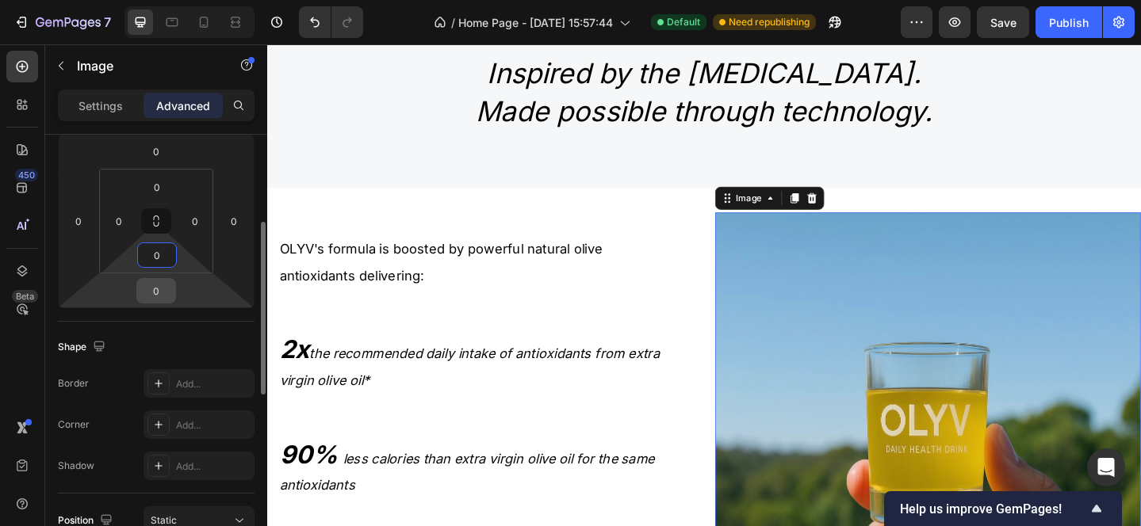
click at [161, 286] on input "0" at bounding box center [156, 291] width 32 height 24
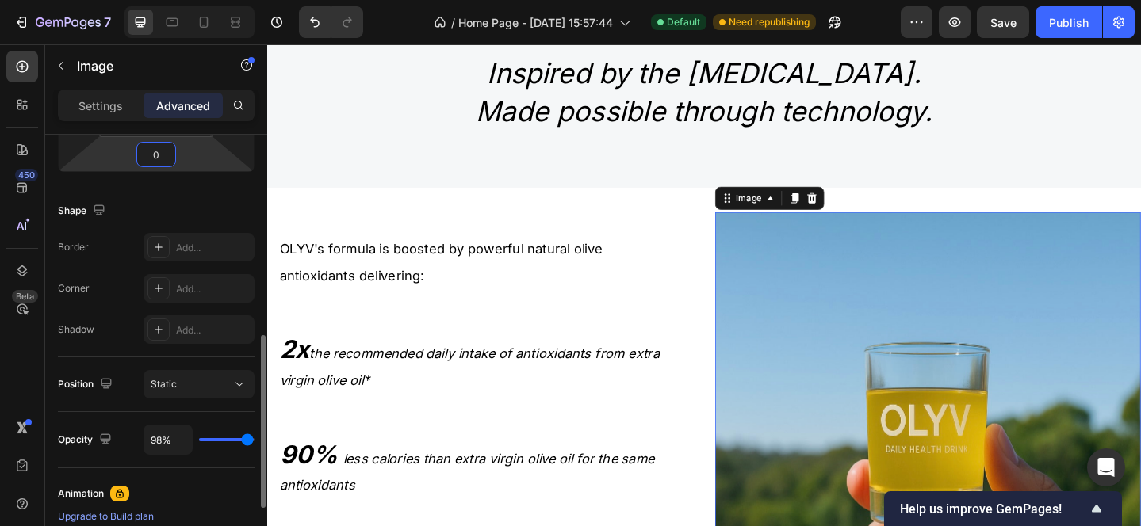
scroll to position [399, 0]
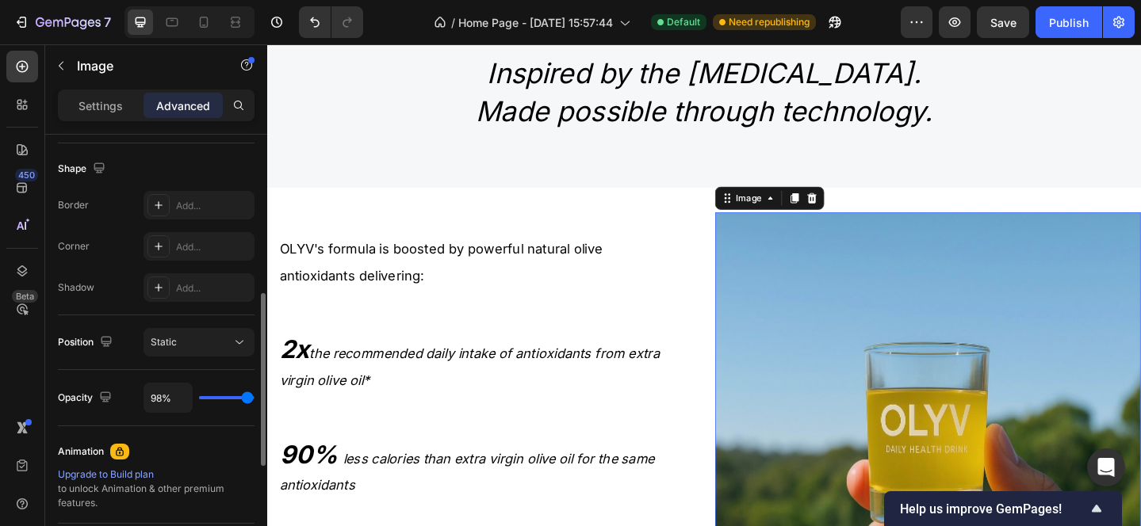
click at [1140, 354] on img at bounding box center [987, 460] width 464 height 467
type input "99%"
type input "99"
type input "96%"
type input "96"
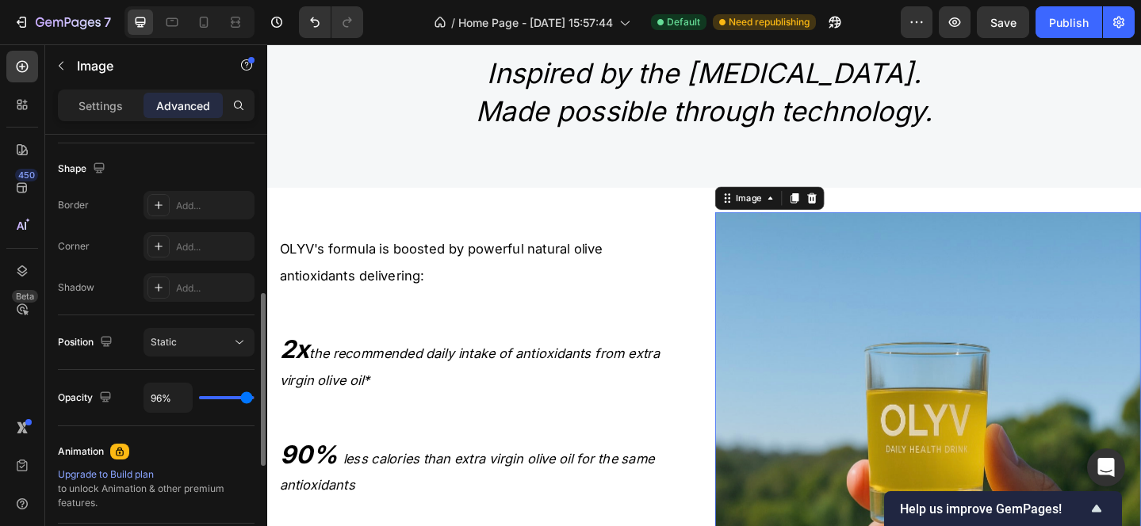
type input "94%"
type input "94"
type input "92%"
type input "92"
type input "91%"
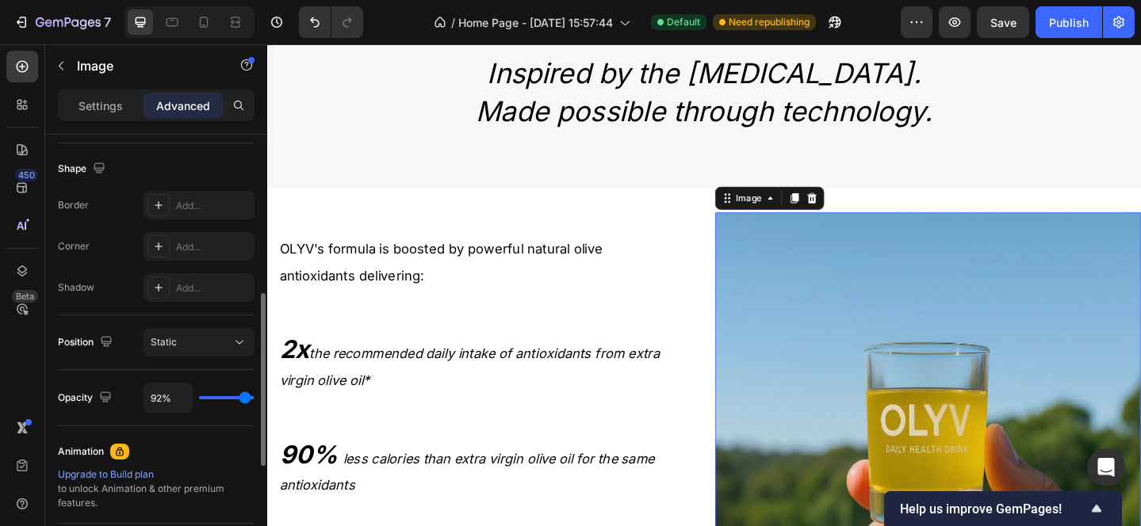
type input "91"
type input "88%"
type input "88"
type input "84%"
type input "84"
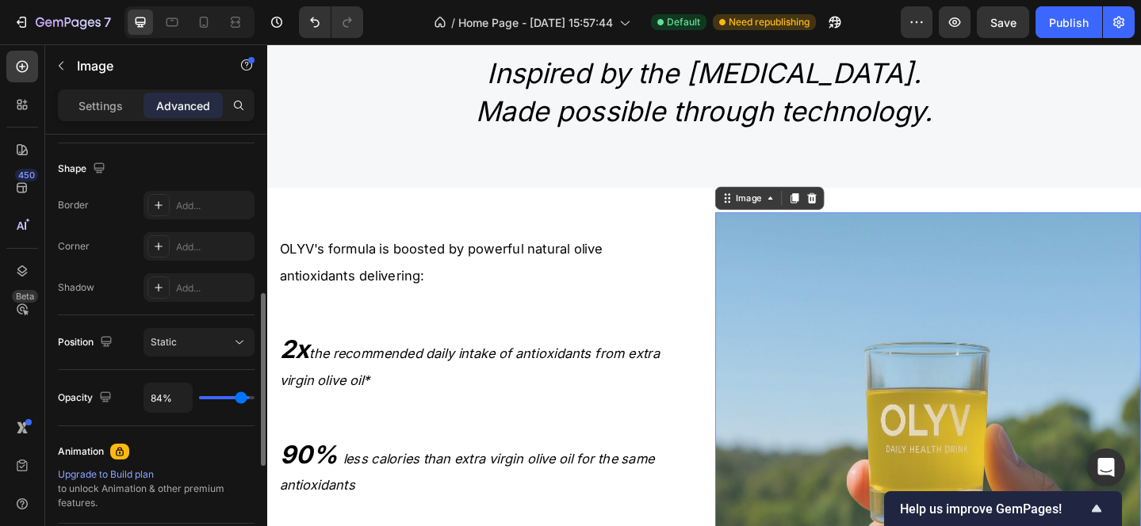
type input "83%"
type input "83"
type input "78%"
type input "78"
type input "77%"
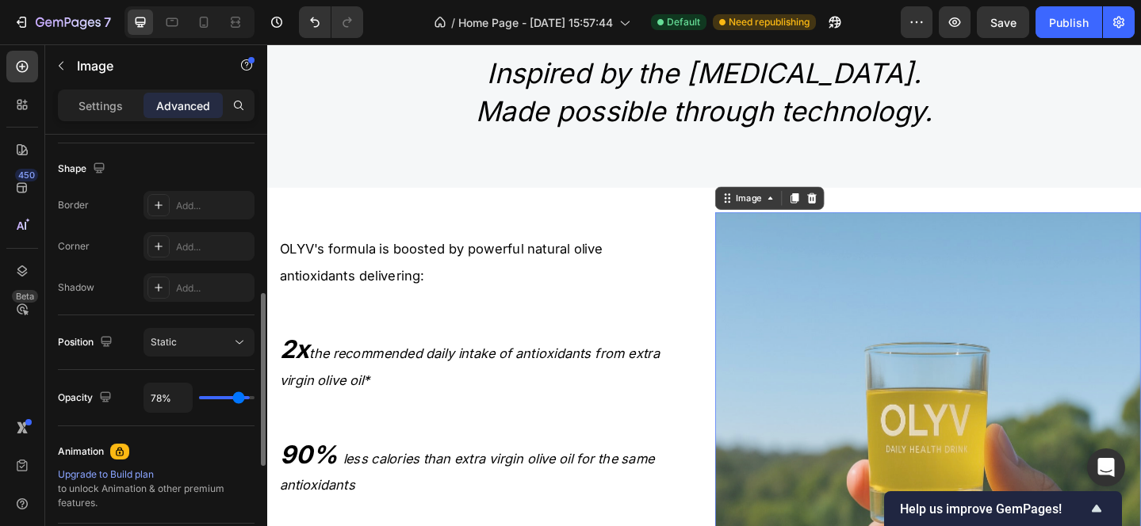
type input "77"
type input "76%"
type input "76"
type input "74%"
type input "74"
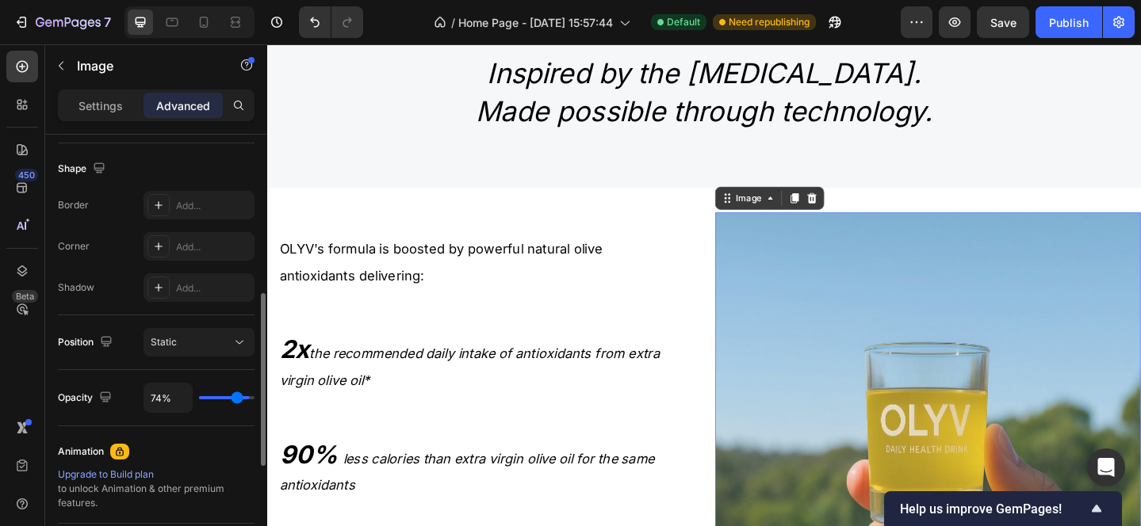
type input "73%"
type input "73"
type input "66%"
type input "66"
type input "65%"
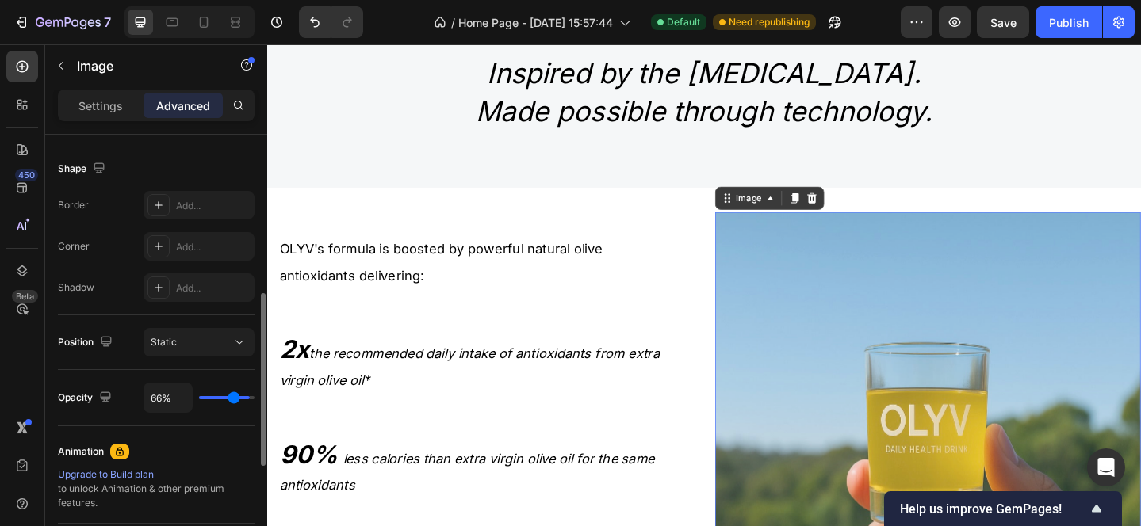
type input "65"
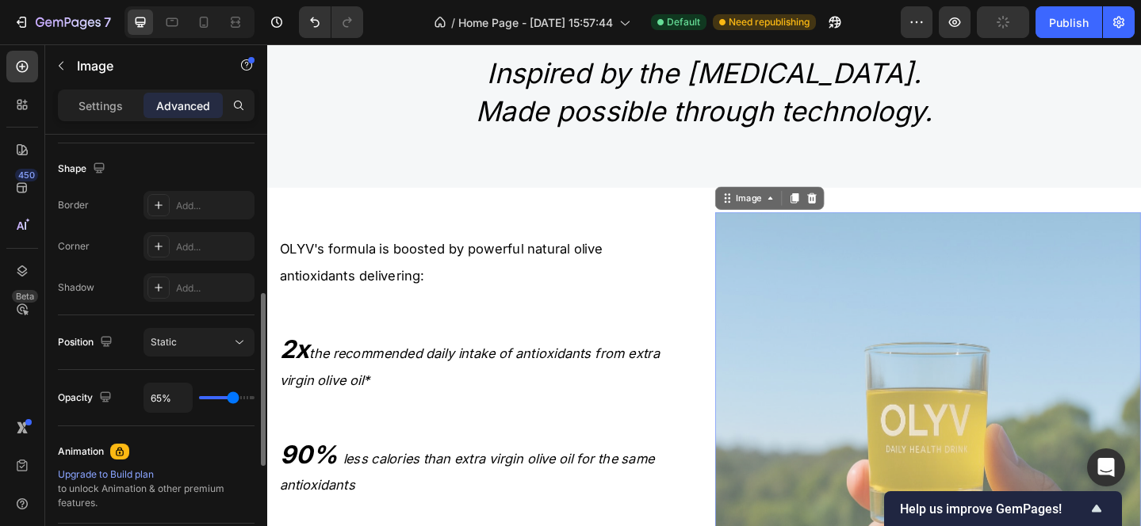
type input "66%"
type input "66"
type input "67%"
type input "67"
type input "68%"
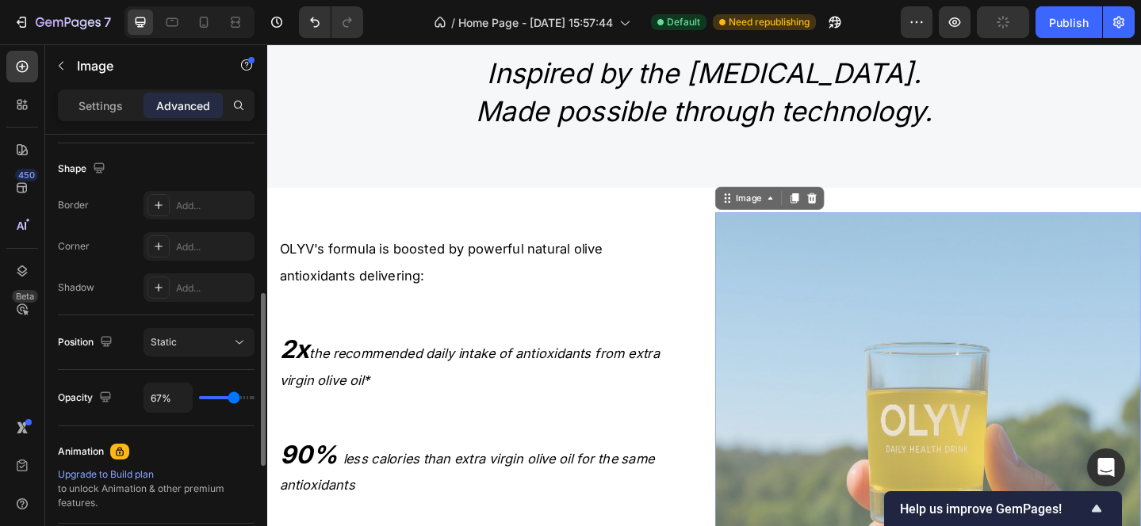
type input "68"
type input "69%"
type input "69"
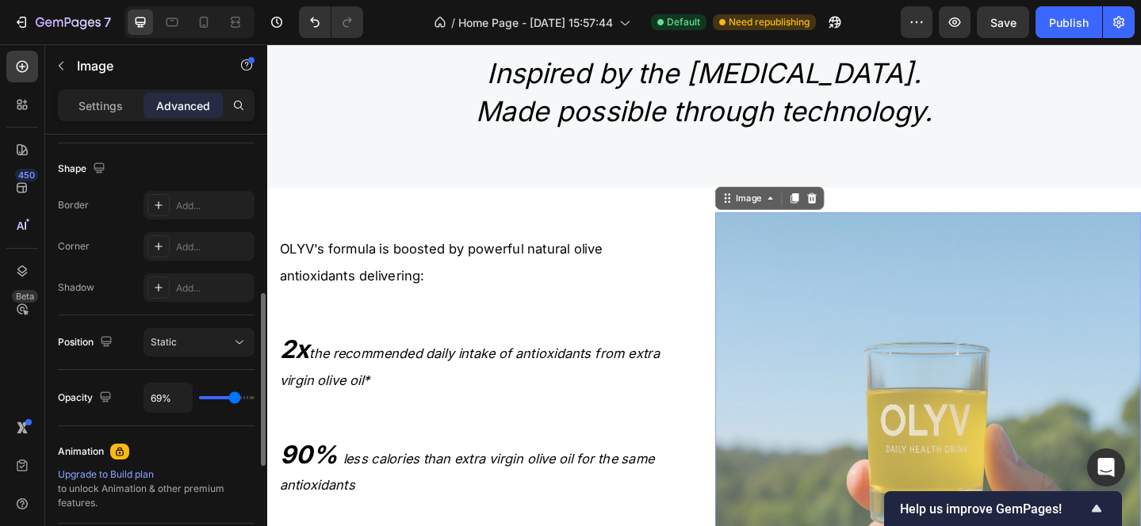
type input "70%"
type input "70"
type input "71%"
type input "71"
type input "70%"
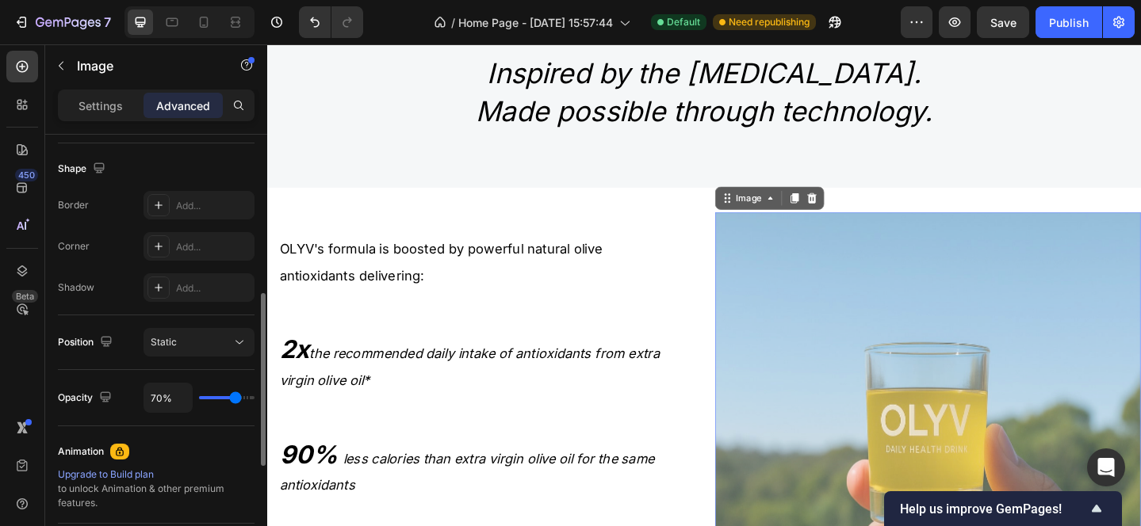
drag, startPoint x: 248, startPoint y: 401, endPoint x: 235, endPoint y: 401, distance: 13.5
type input "70"
click at [235, 400] on input "range" at bounding box center [226, 397] width 55 height 3
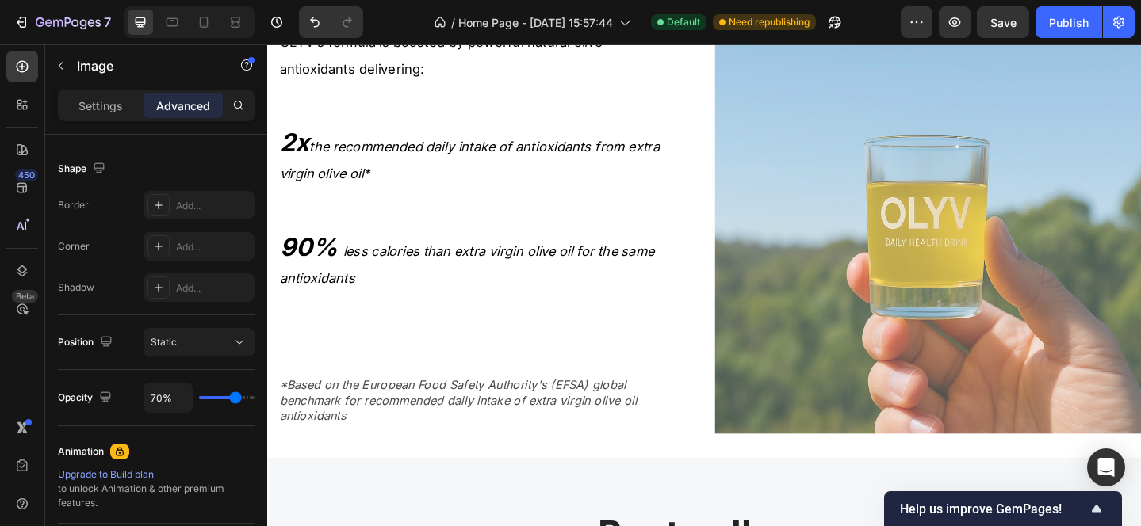
scroll to position [1544, 0]
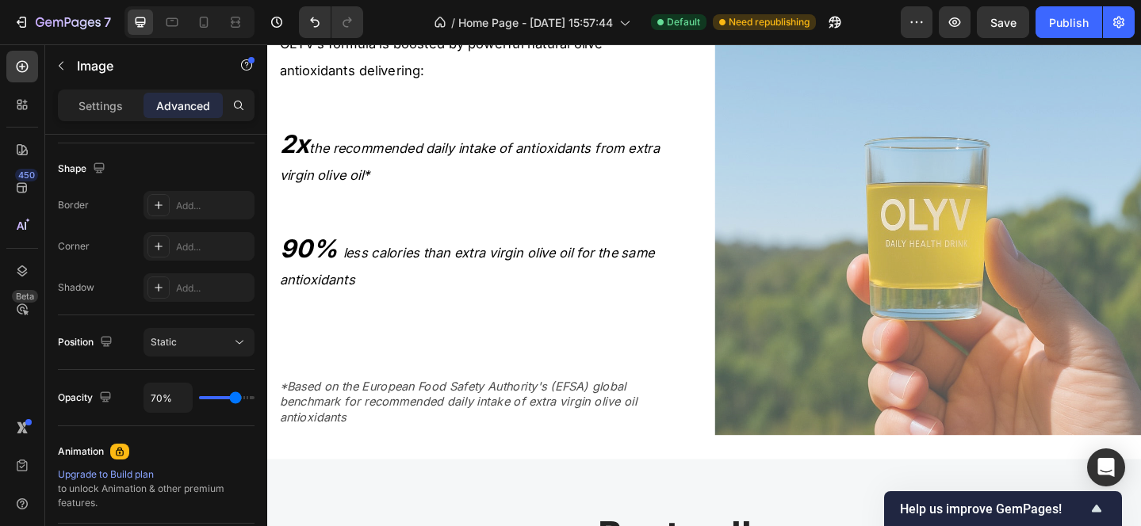
click at [870, 304] on img at bounding box center [987, 236] width 464 height 467
type input "69%"
type input "69"
type input "70%"
type input "70"
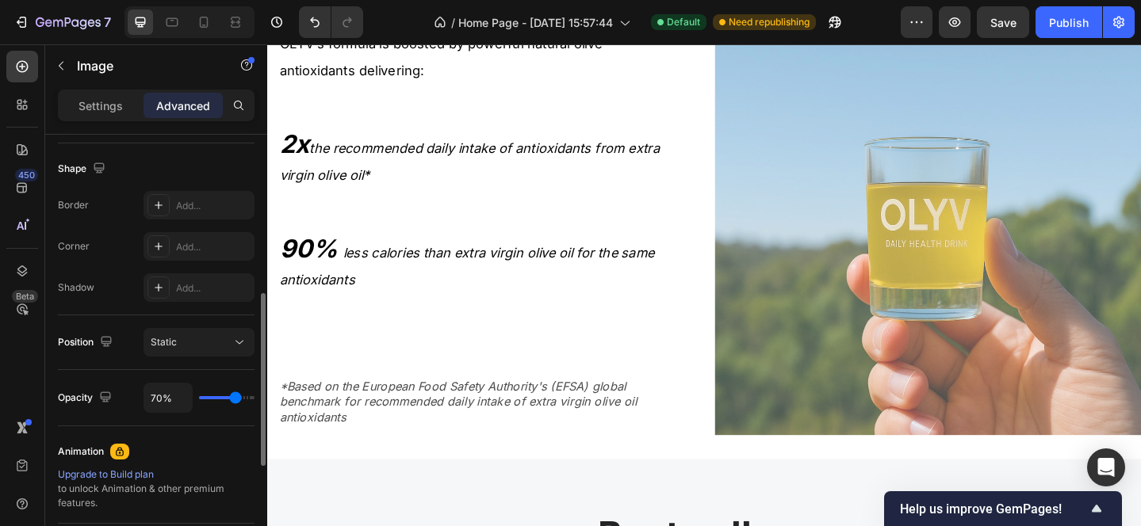
type input "71%"
type input "71"
type input "72%"
type input "72"
type input "73%"
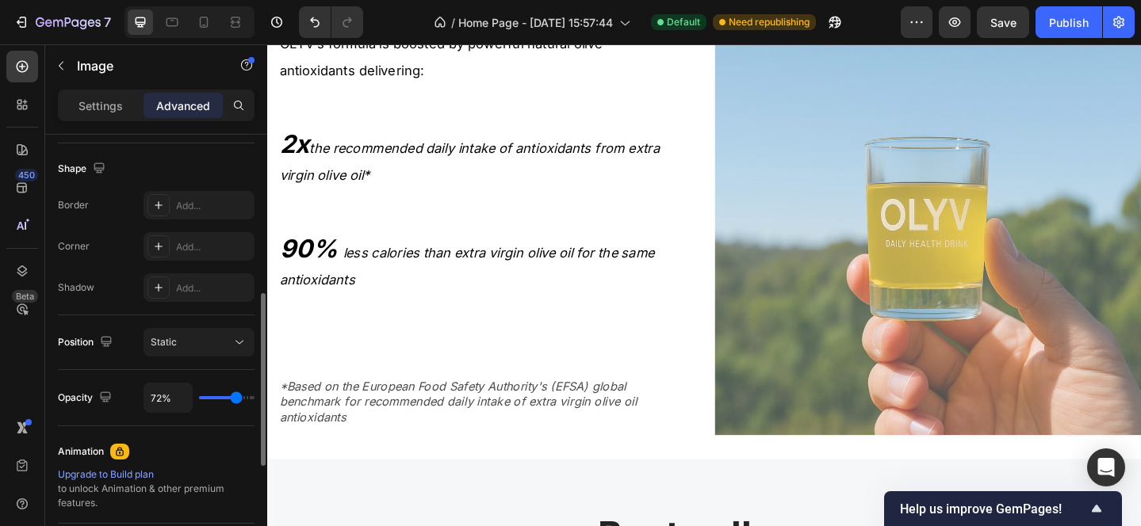
type input "73"
type input "74%"
type input "74"
type input "75%"
type input "75"
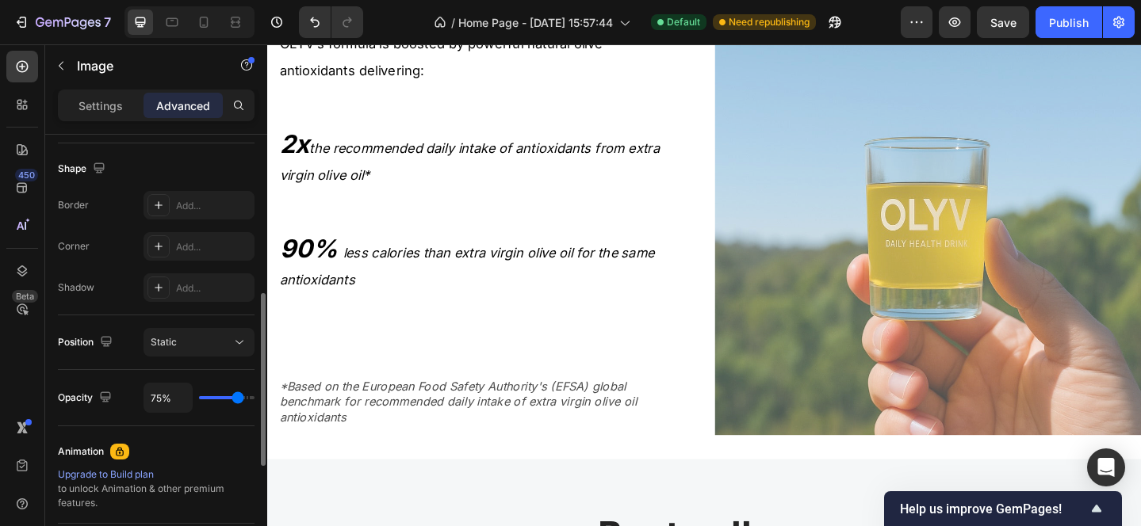
type input "76%"
type input "76"
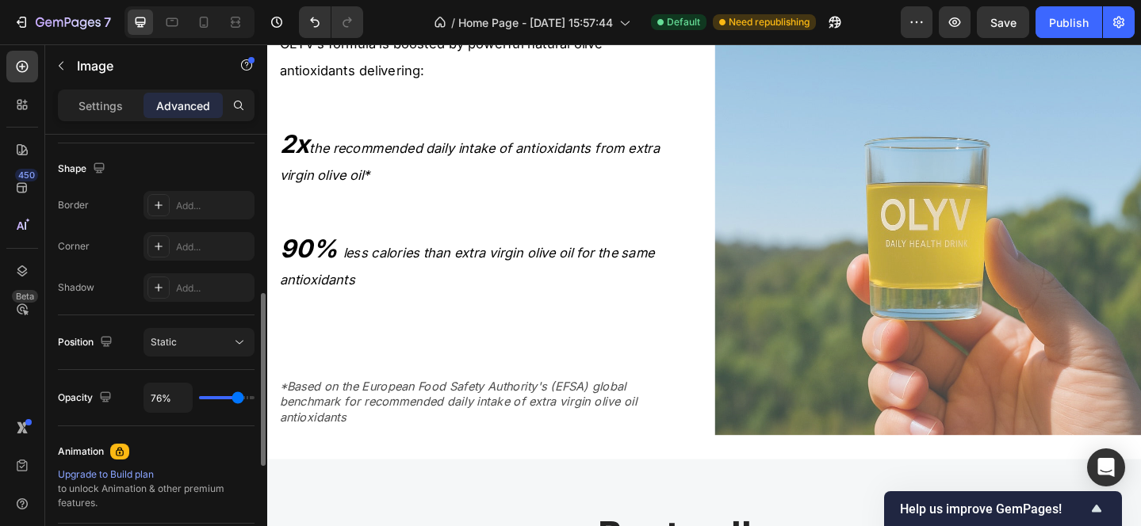
type input "77%"
type input "77"
type input "80%"
type input "80"
type input "81%"
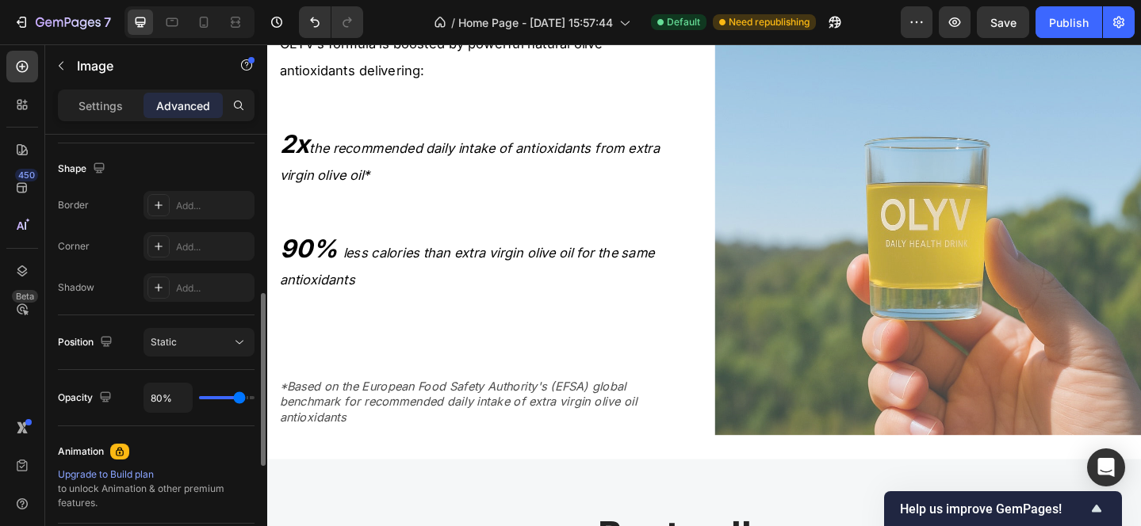
type input "81"
type input "82%"
type input "82"
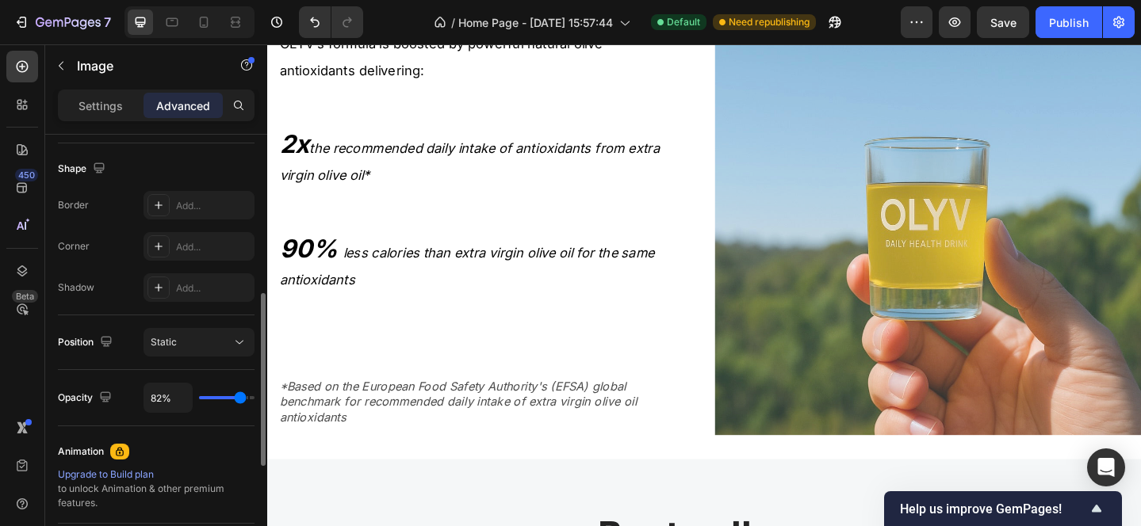
type input "83%"
type input "83"
type input "84%"
type input "84"
type input "82%"
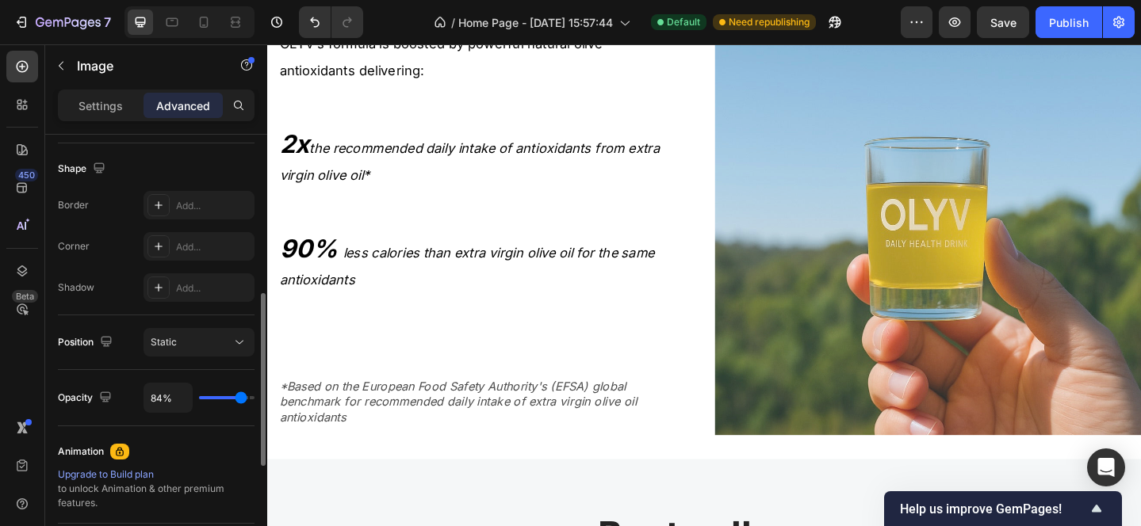
type input "82"
type input "81%"
type input "81"
type input "78%"
type input "78"
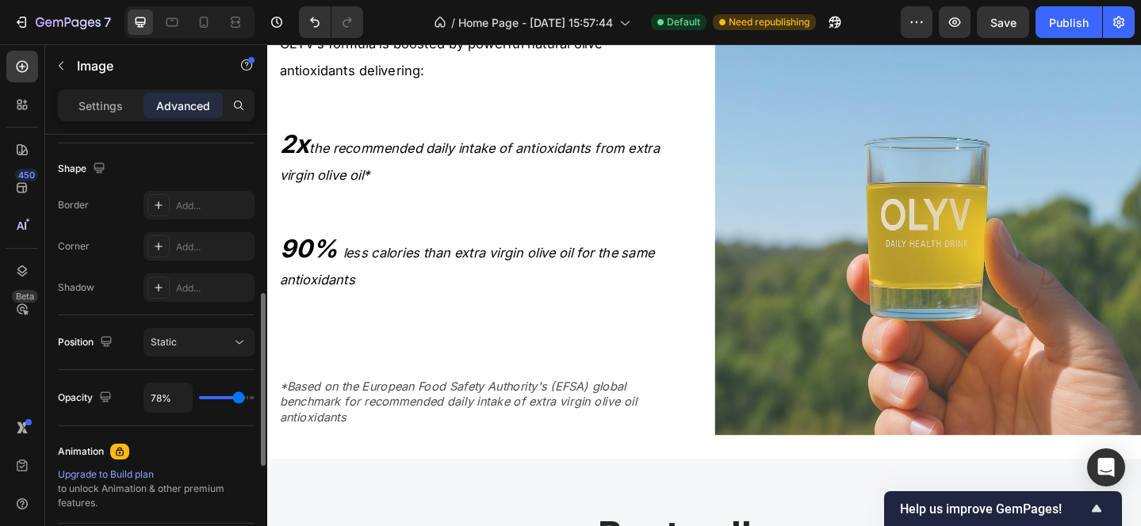
type input "77%"
type input "77"
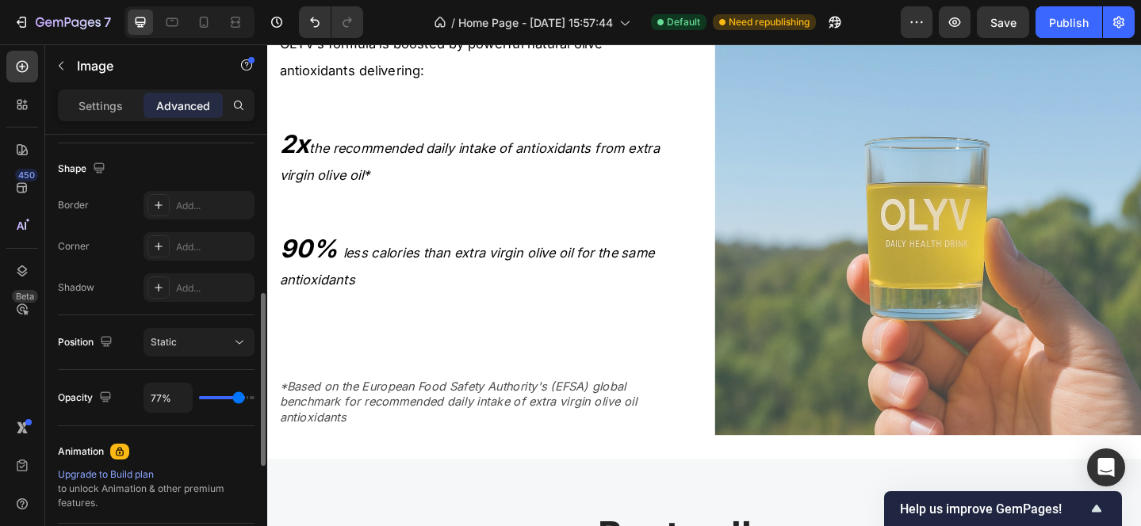
type input "74%"
type input "74"
type input "73%"
type input "73"
type input "72%"
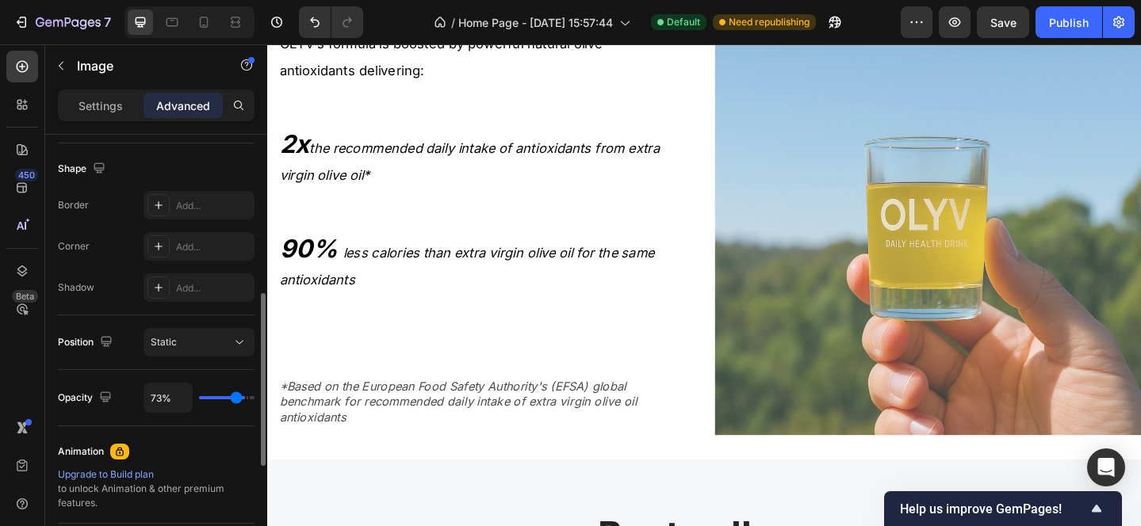
type input "72"
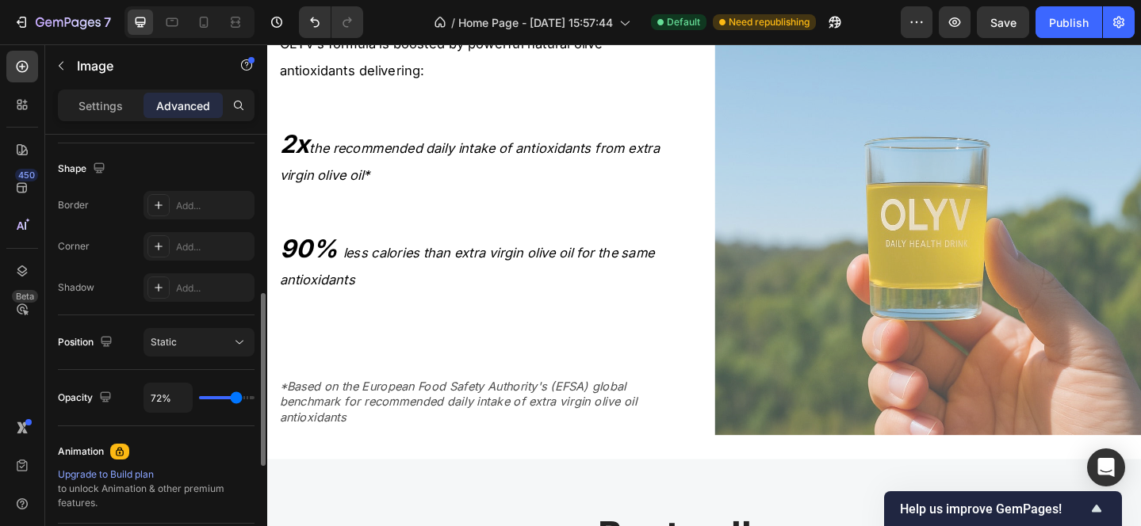
type input "73%"
type input "73"
type input "74%"
type input "74"
type input "75%"
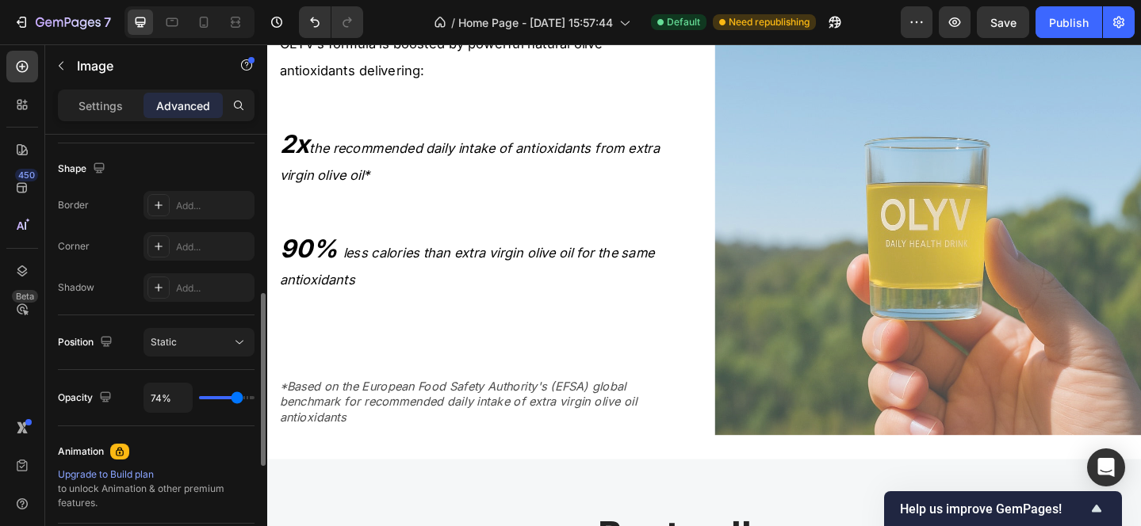
type input "75"
type input "76%"
type input "76"
type input "77%"
type input "77"
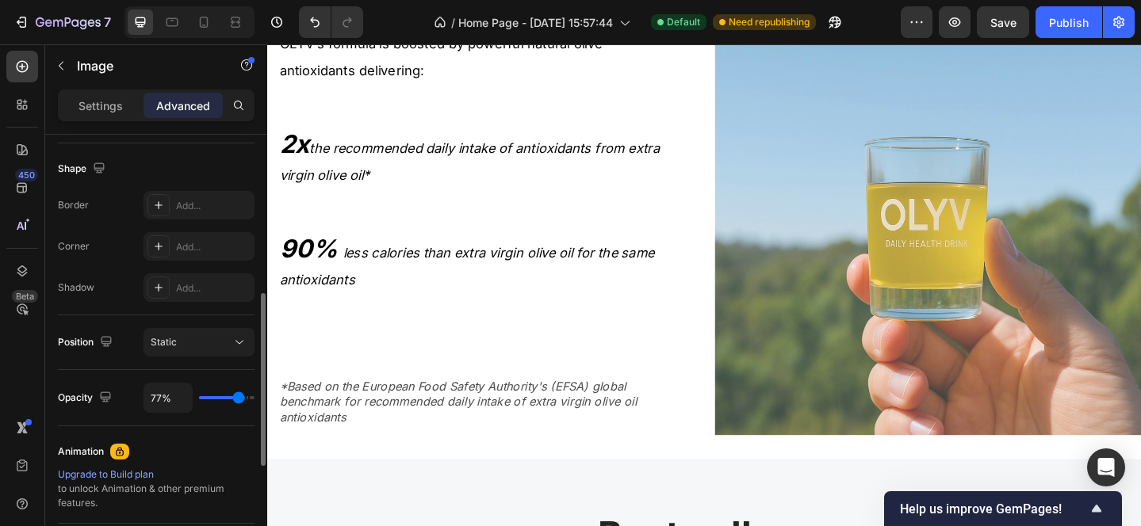
type input "78%"
type input "78"
type input "79%"
type input "79"
type input "80%"
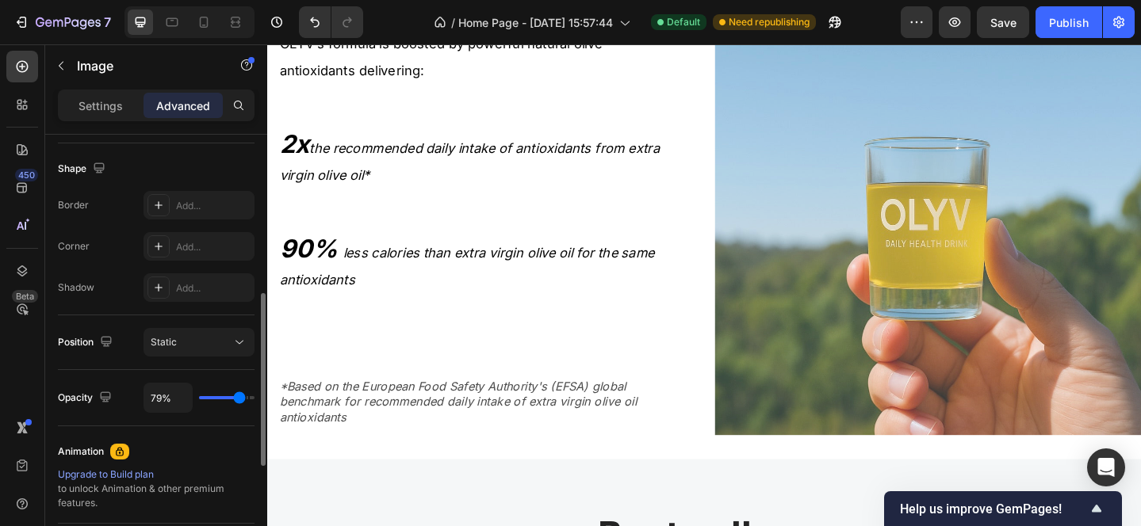
type input "80"
type input "81%"
type input "81"
type input "82%"
type input "82"
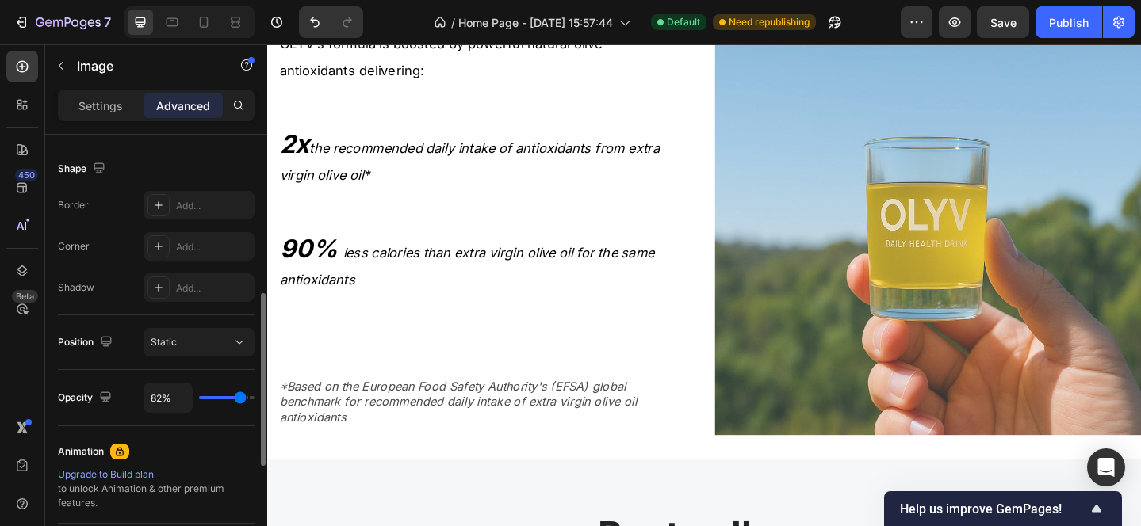
type input "83%"
type input "83"
type input "84%"
type input "84"
type input "85%"
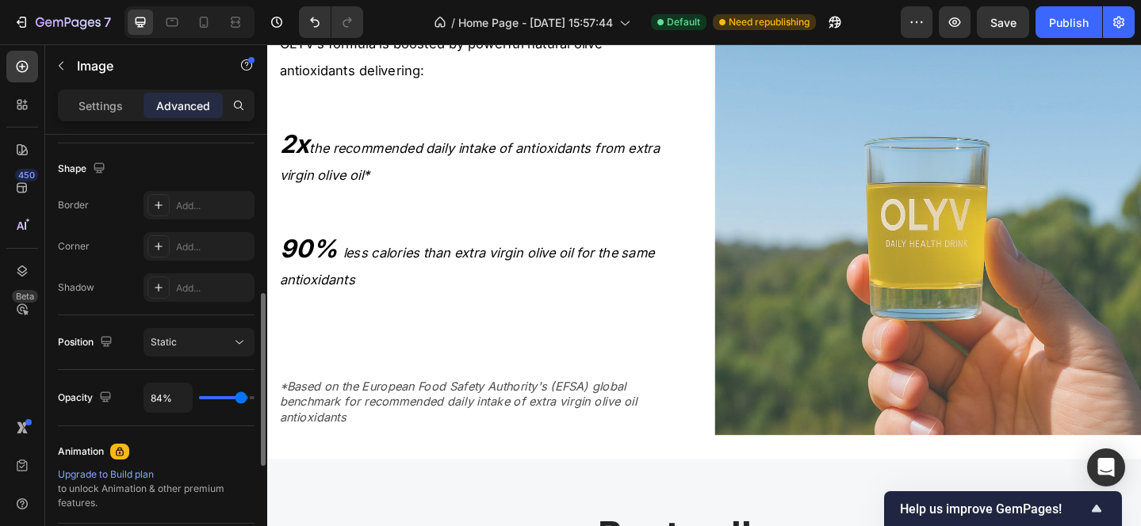
type input "85"
type input "86%"
type input "86"
type input "87%"
type input "87"
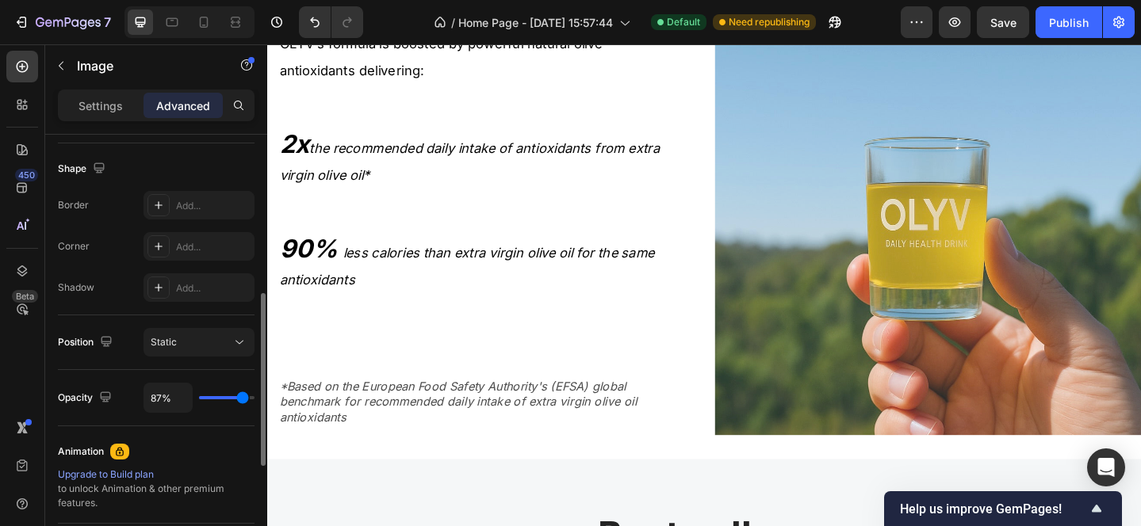
type input "88%"
type input "88"
type input "89%"
type input "89"
type input "93%"
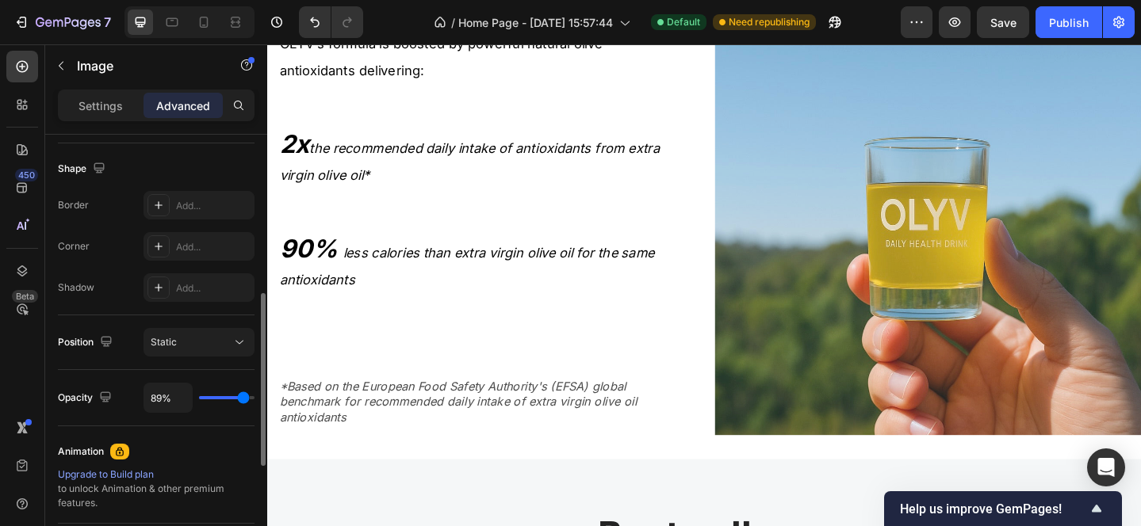
type input "93"
type input "99%"
type input "99"
type input "100%"
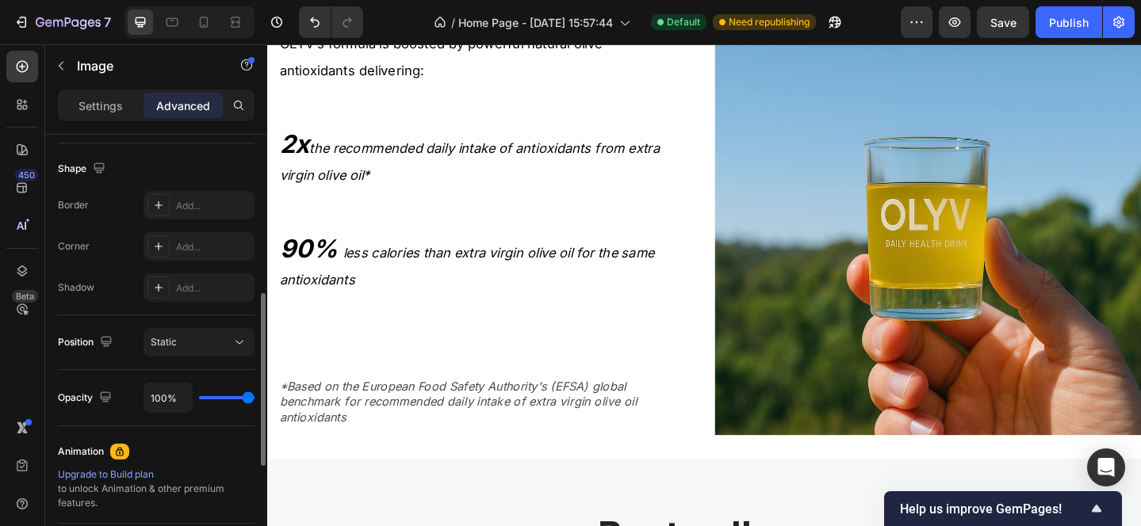
drag, startPoint x: 234, startPoint y: 399, endPoint x: 262, endPoint y: 400, distance: 28.6
type input "100"
click at [254, 400] on input "range" at bounding box center [226, 397] width 55 height 3
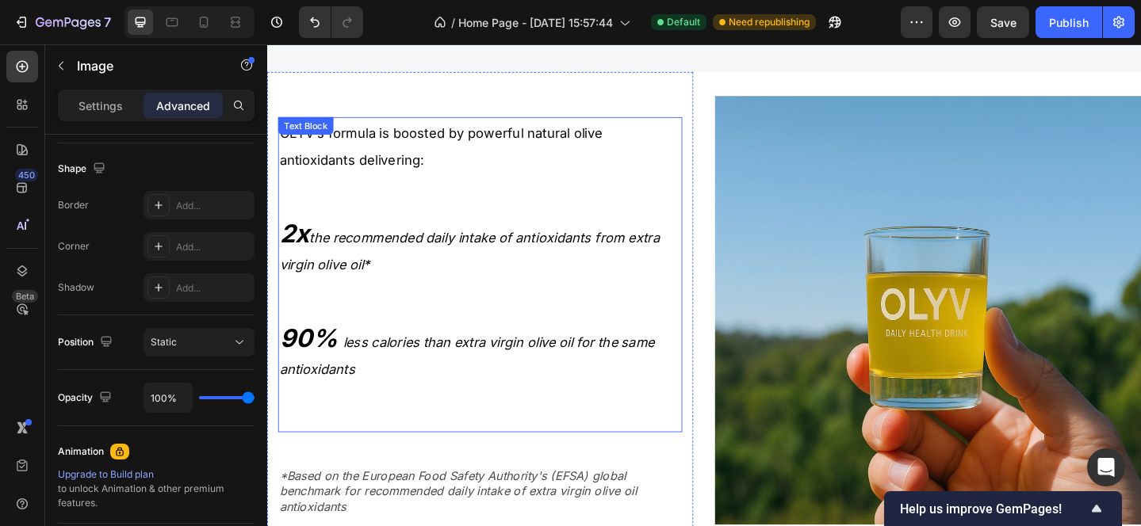
scroll to position [1499, 0]
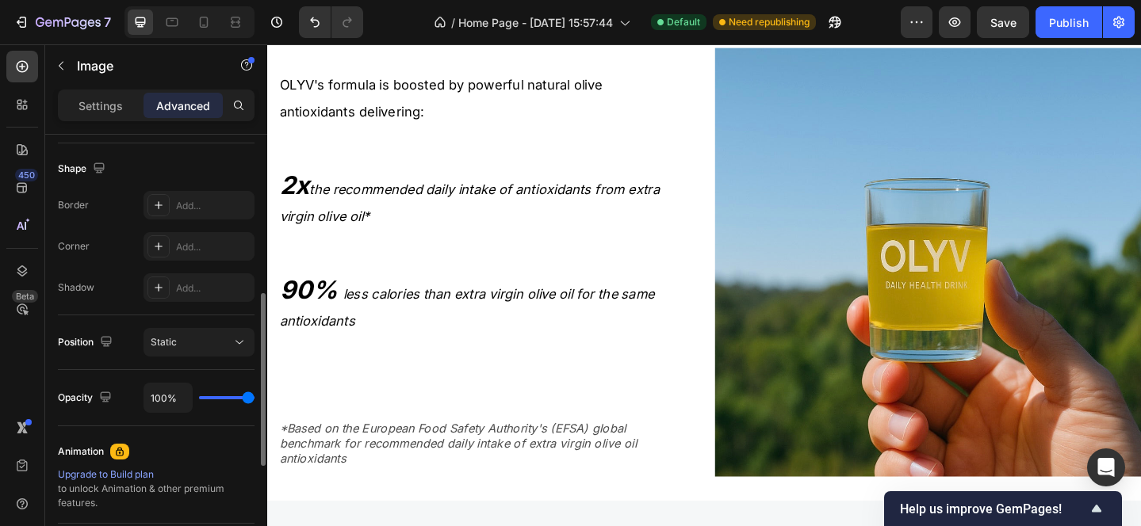
type input "99%"
type input "99"
type input "98%"
type input "98"
type input "97%"
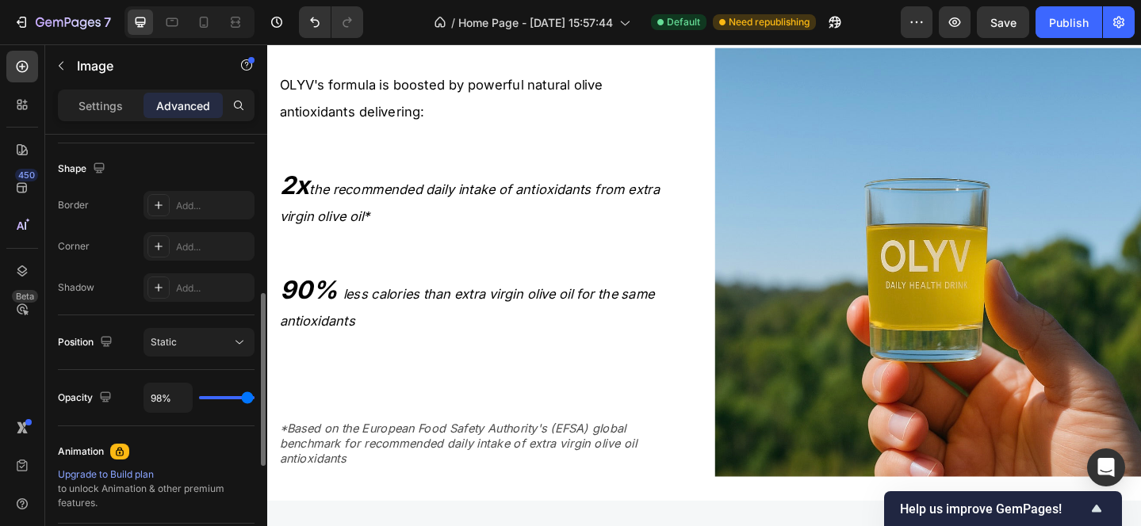
type input "97"
type input "96%"
type input "96"
type input "95%"
type input "95"
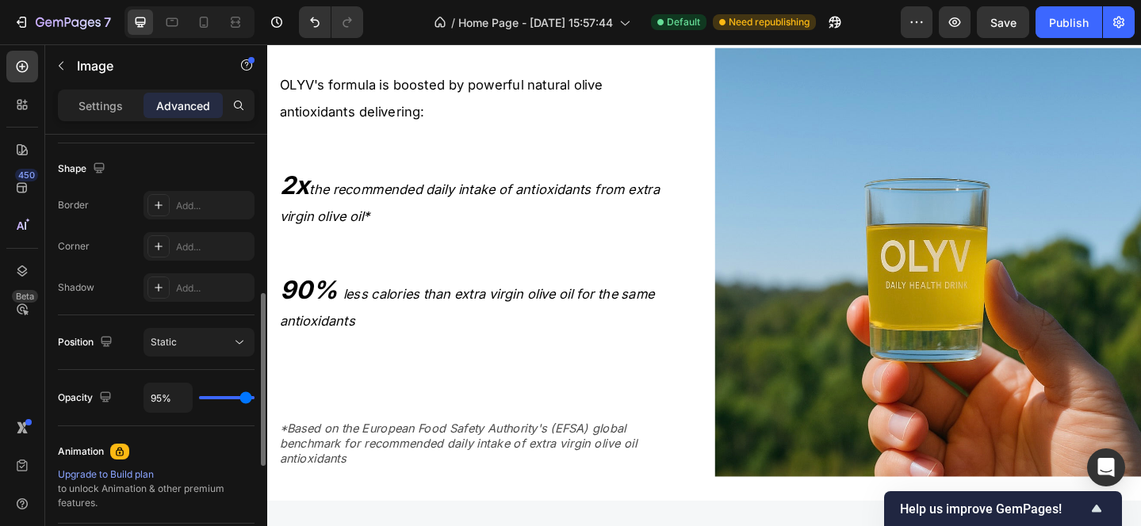
type input "94%"
type input "94"
type input "93%"
type input "93"
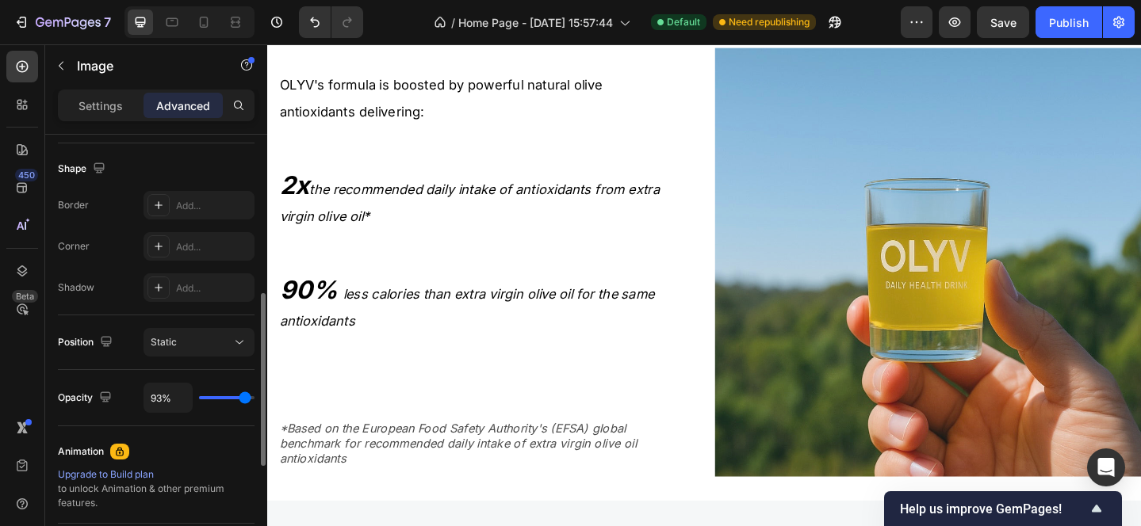
type input "92%"
type input "92"
type input "91%"
type input "91"
type input "90%"
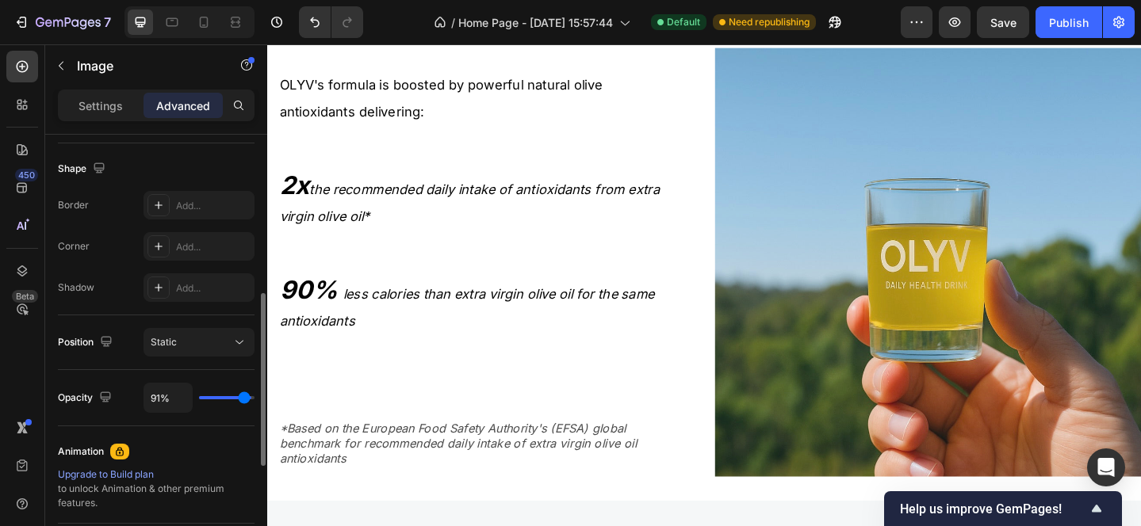
type input "90"
type input "91%"
type input "91"
type input "92%"
type input "92"
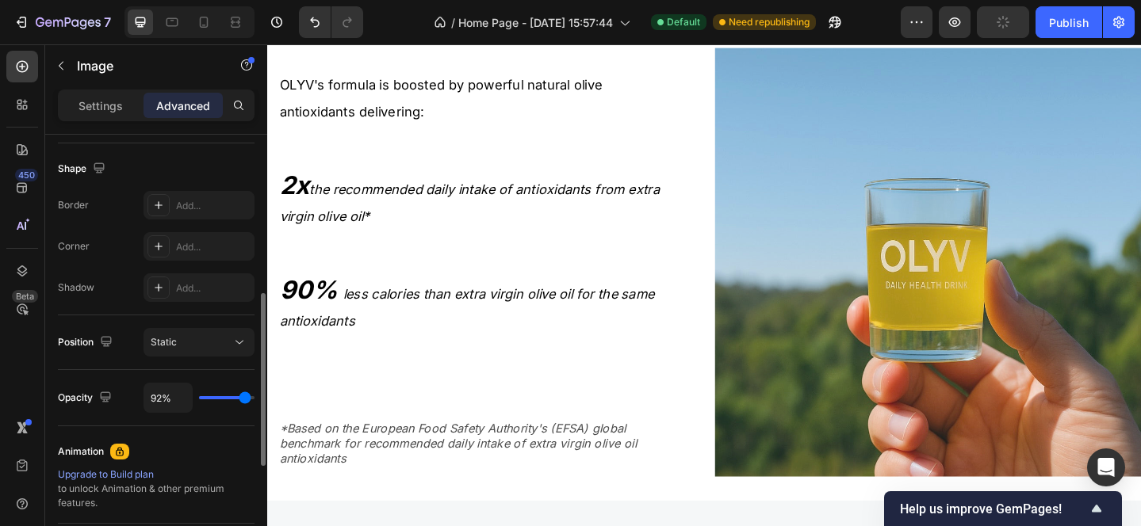
type input "93%"
type input "93"
type input "92%"
type input "92"
type input "91%"
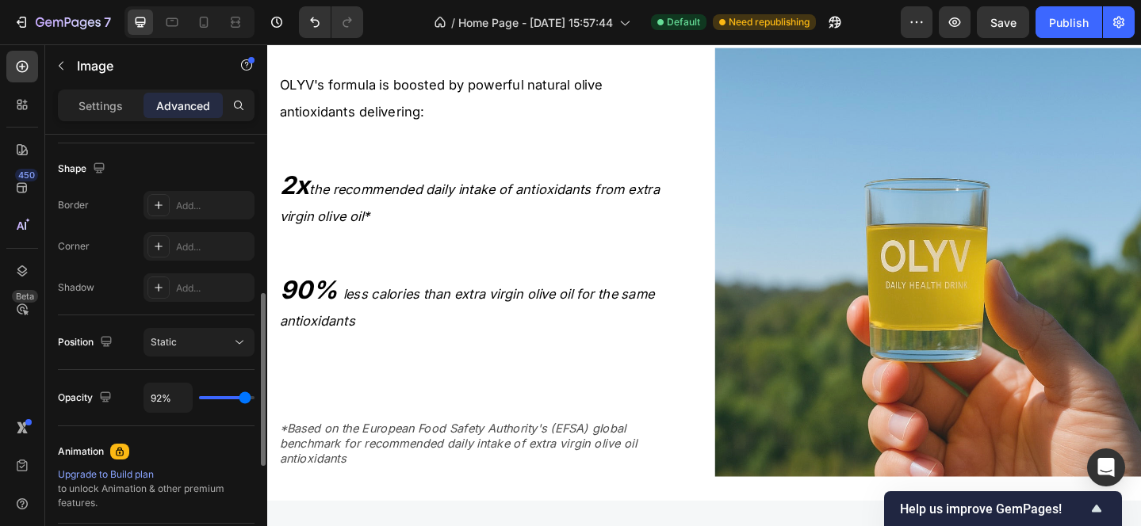
type input "91"
type input "90%"
type input "90"
click at [243, 400] on input "range" at bounding box center [226, 397] width 55 height 3
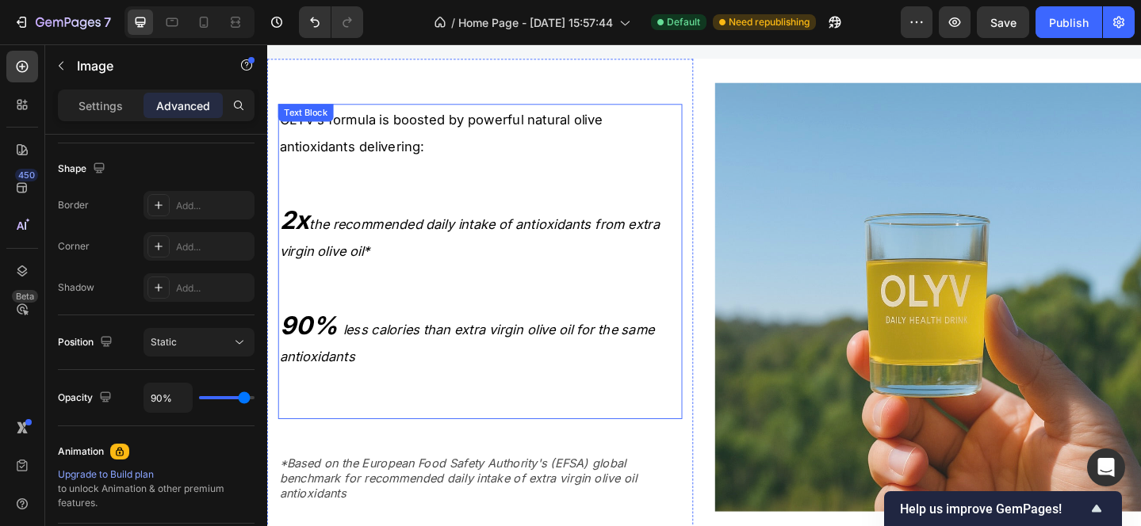
scroll to position [1397, 0]
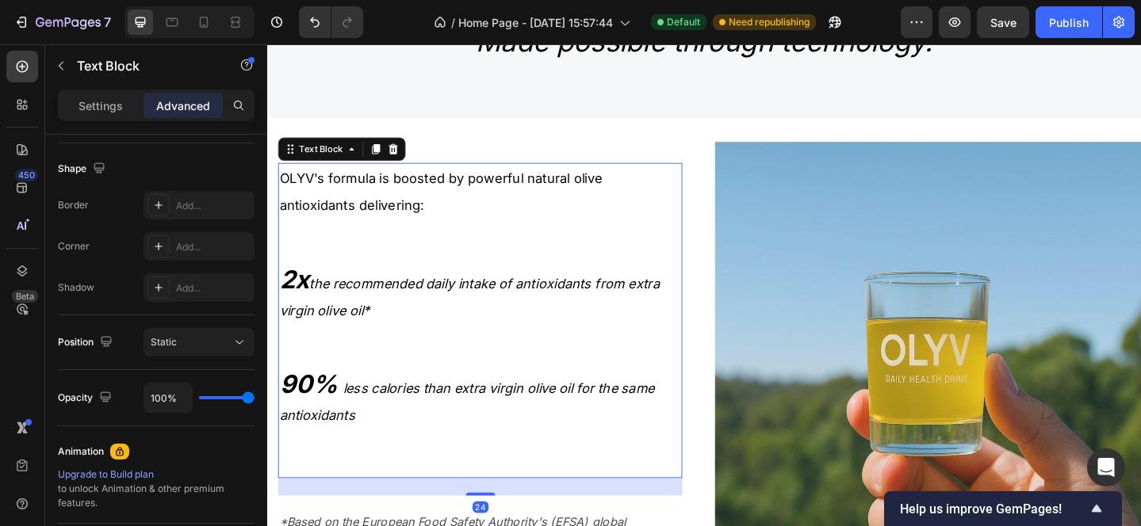
click at [402, 211] on p "OLYV's formula is boosted by powerful natural olive antioxidants delivering:" at bounding box center [499, 204] width 437 height 59
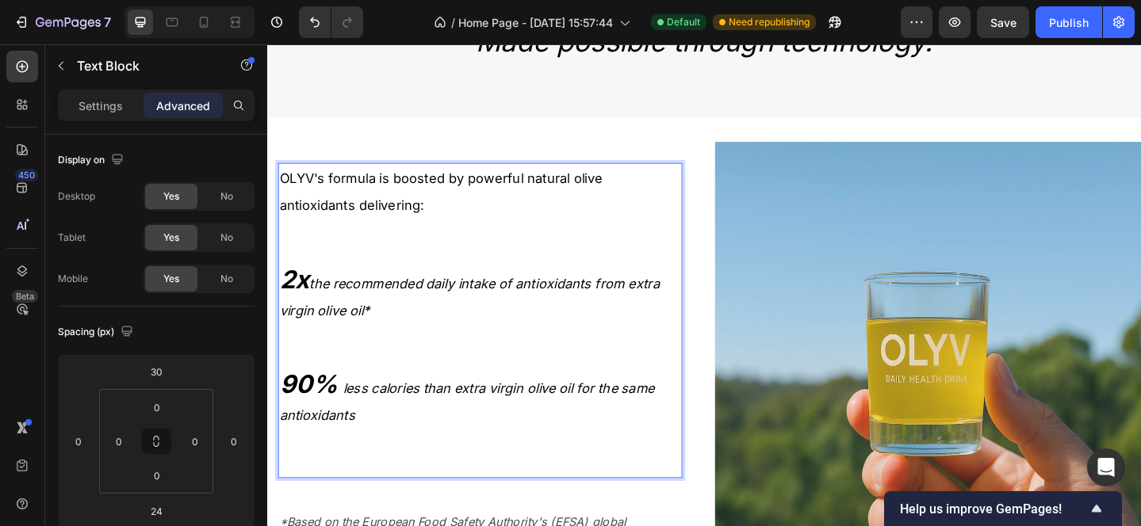
click at [307, 273] on p "Rich Text Editor. Editing area: main" at bounding box center [499, 273] width 437 height 27
click at [313, 295] on strong "2x" at bounding box center [297, 300] width 33 height 33
click at [303, 268] on p "Rich Text Editor. Editing area: main" at bounding box center [499, 273] width 437 height 27
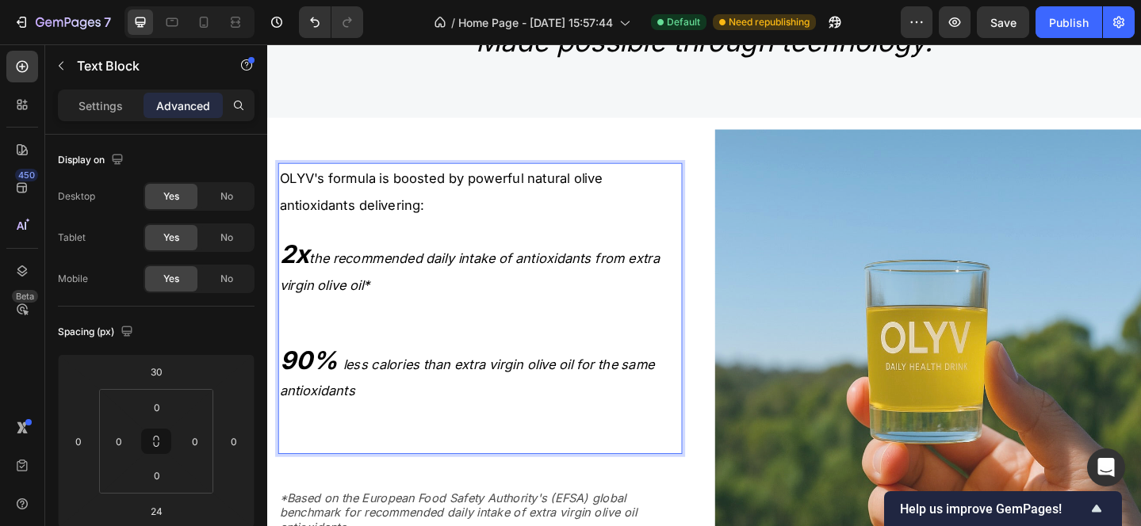
click at [302, 350] on p "Rich Text Editor. Editing area: main" at bounding box center [499, 361] width 437 height 27
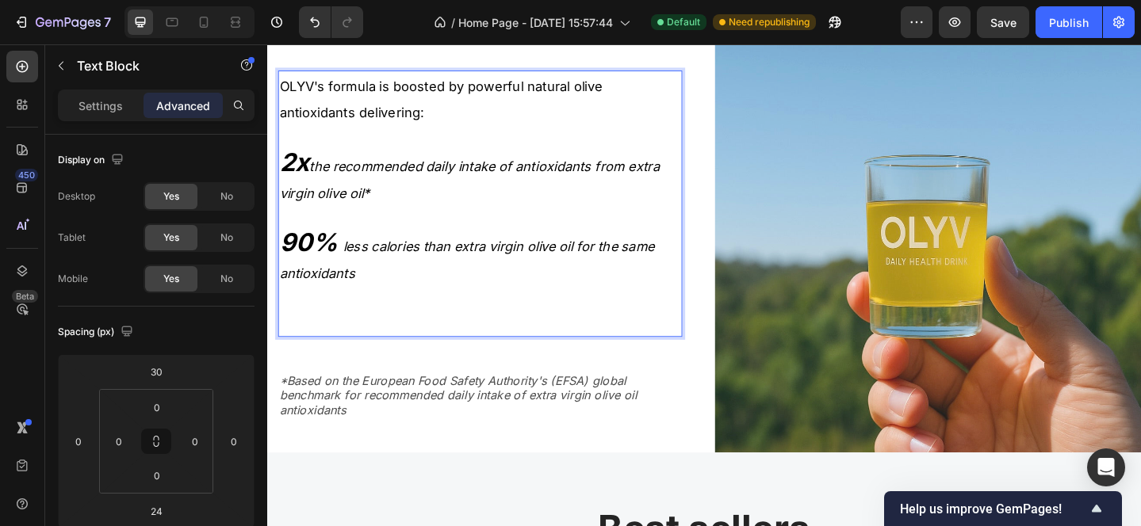
scroll to position [1493, 0]
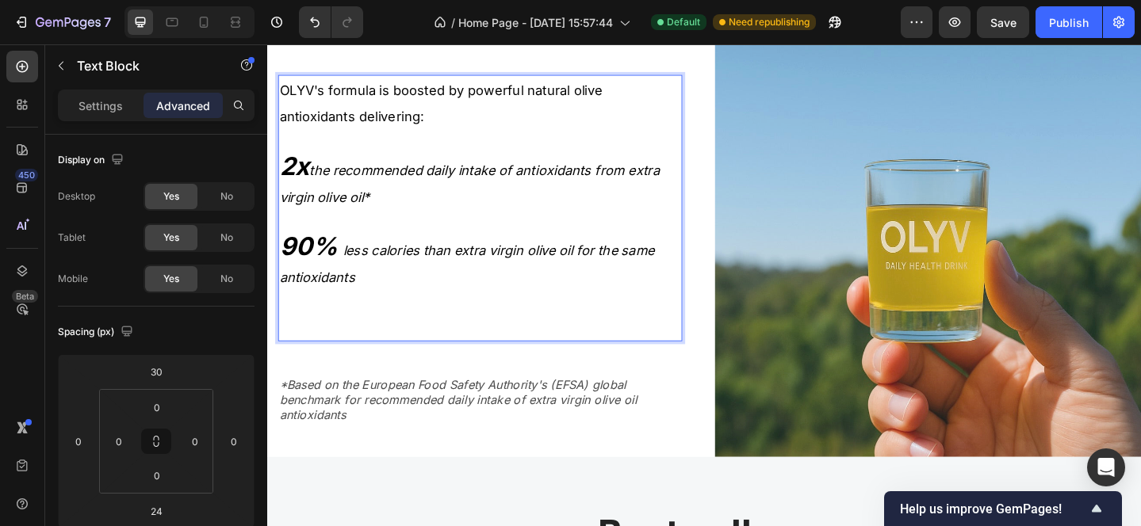
click at [341, 339] on p "Rich Text Editor. Editing area: main" at bounding box center [499, 352] width 437 height 27
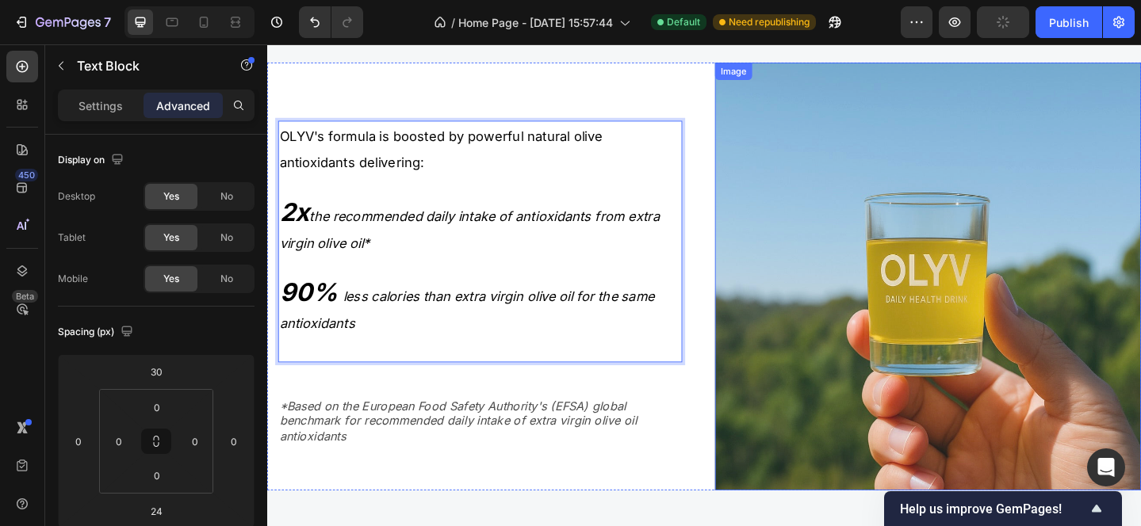
scroll to position [1453, 0]
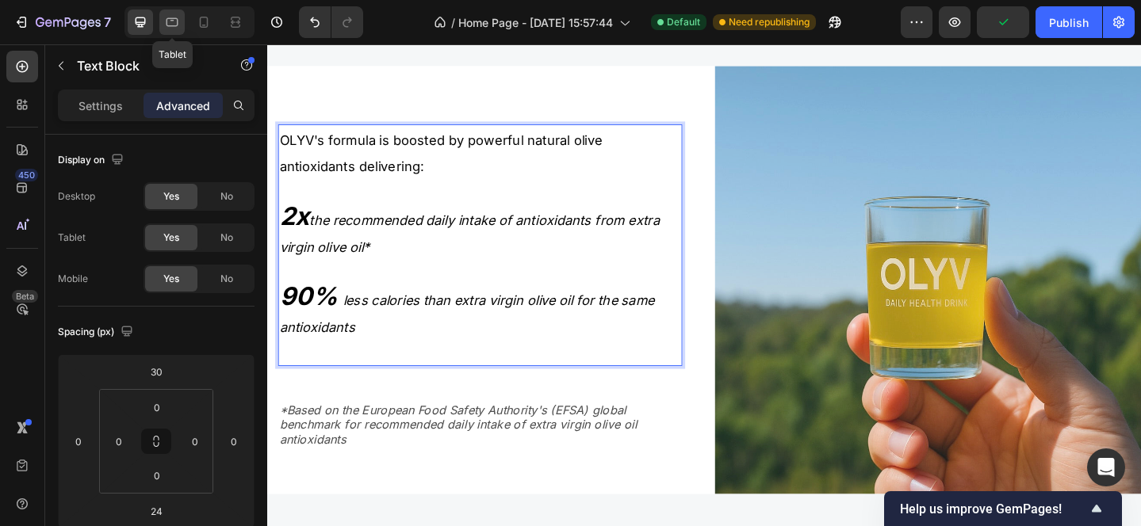
click at [174, 20] on icon at bounding box center [172, 22] width 16 height 16
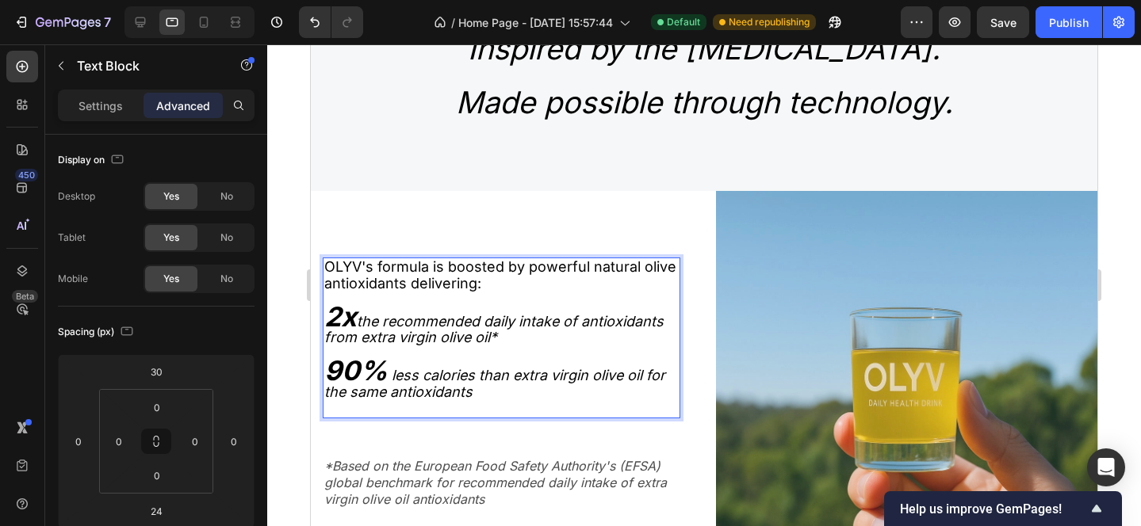
scroll to position [1346, 0]
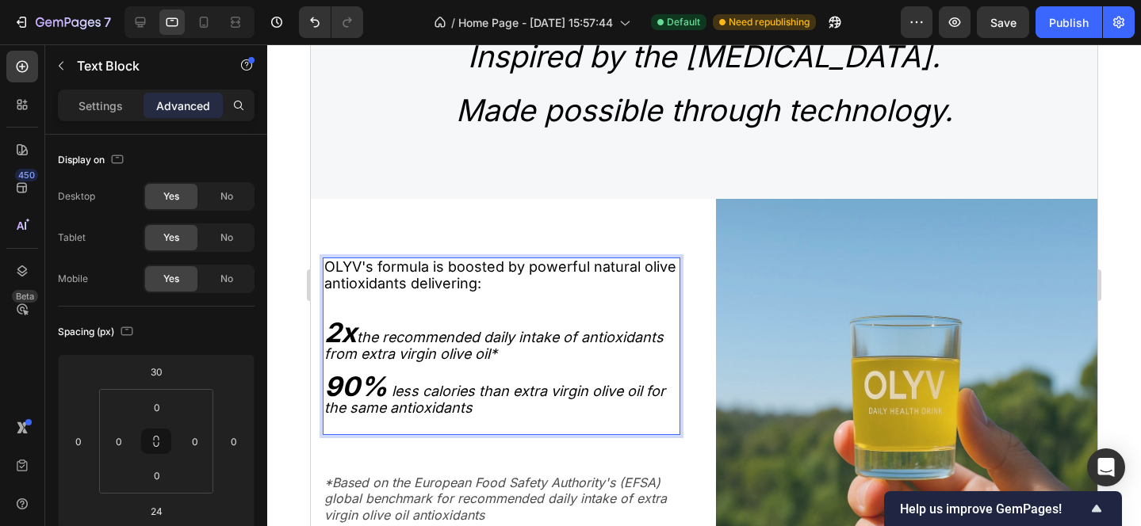
click at [398, 373] on p "Rich Text Editor. Editing area: main" at bounding box center [501, 370] width 354 height 17
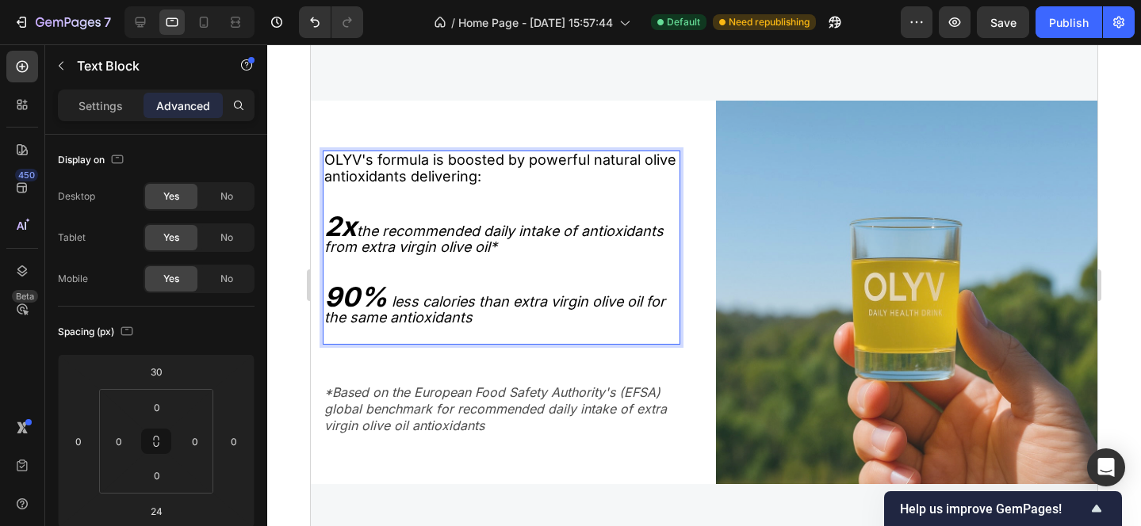
scroll to position [1455, 0]
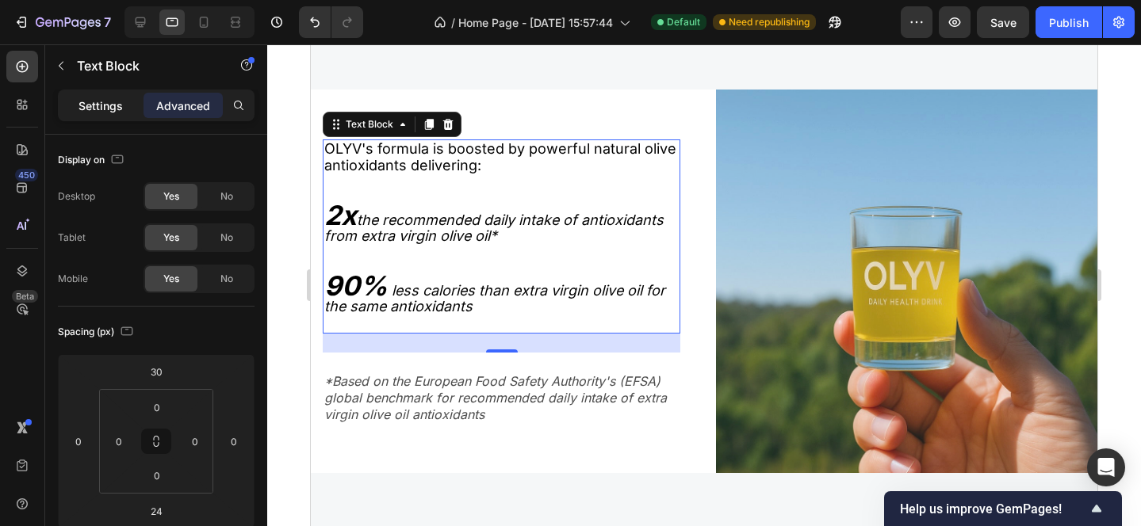
click at [109, 106] on p "Settings" at bounding box center [100, 106] width 44 height 17
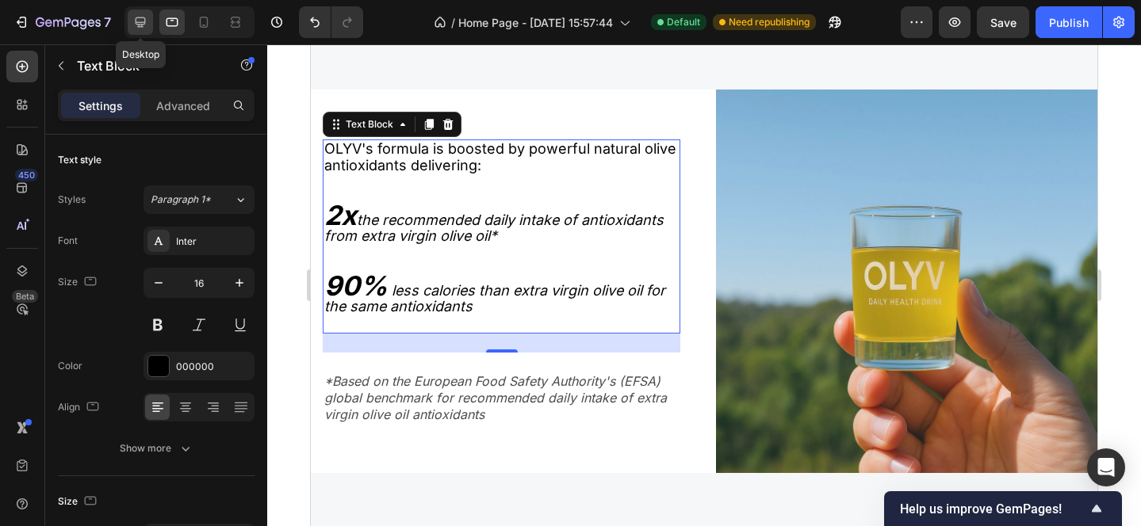
click at [143, 25] on icon at bounding box center [141, 22] width 10 height 10
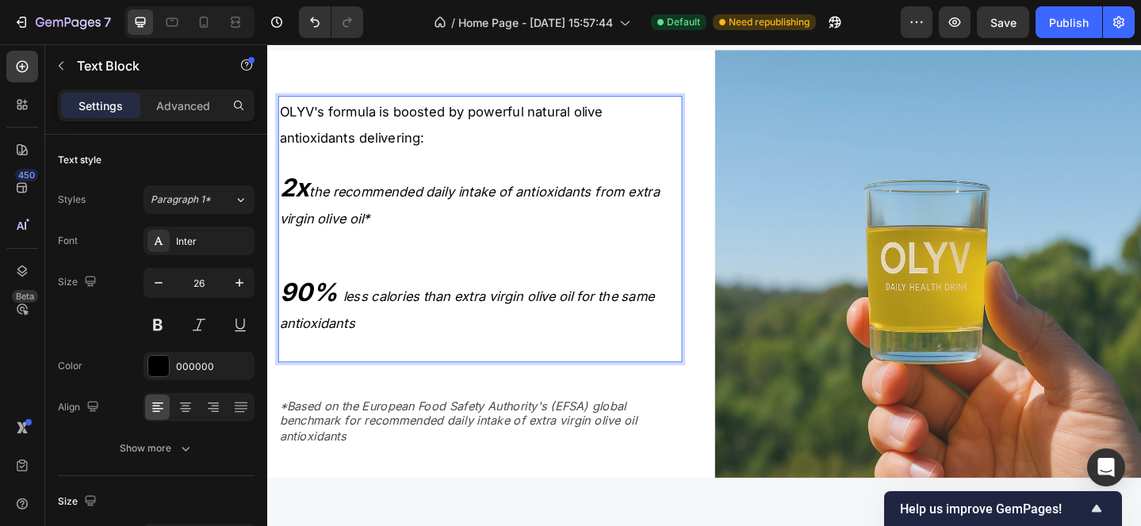
scroll to position [1471, 0]
click at [175, 20] on icon at bounding box center [172, 22] width 16 height 16
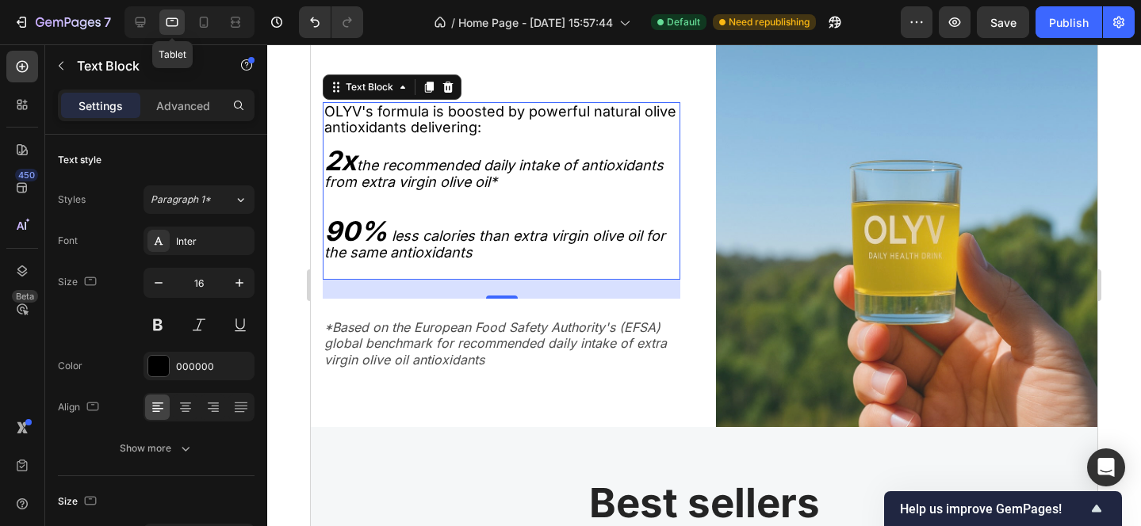
scroll to position [1502, 0]
click at [151, 21] on div at bounding box center [140, 22] width 25 height 25
type input "26"
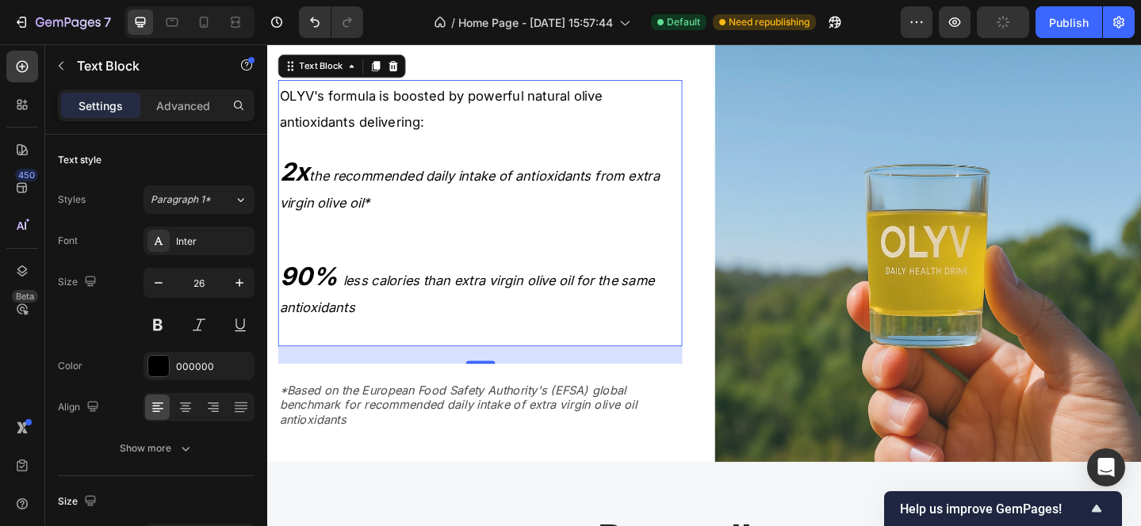
scroll to position [1496, 0]
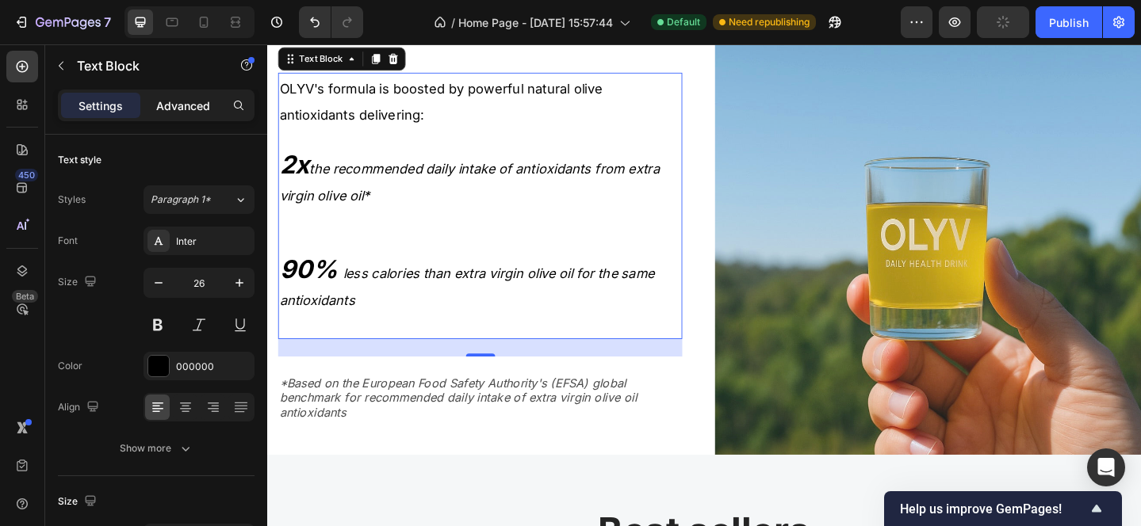
click at [186, 105] on p "Advanced" at bounding box center [183, 106] width 54 height 17
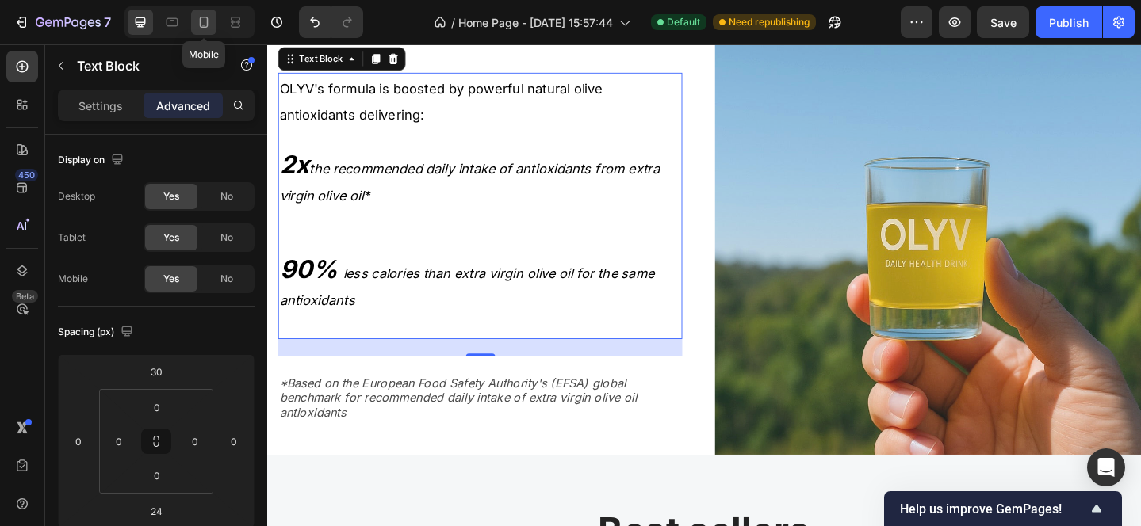
click at [208, 26] on icon at bounding box center [204, 22] width 16 height 16
type input "0"
type input "5"
type input "10"
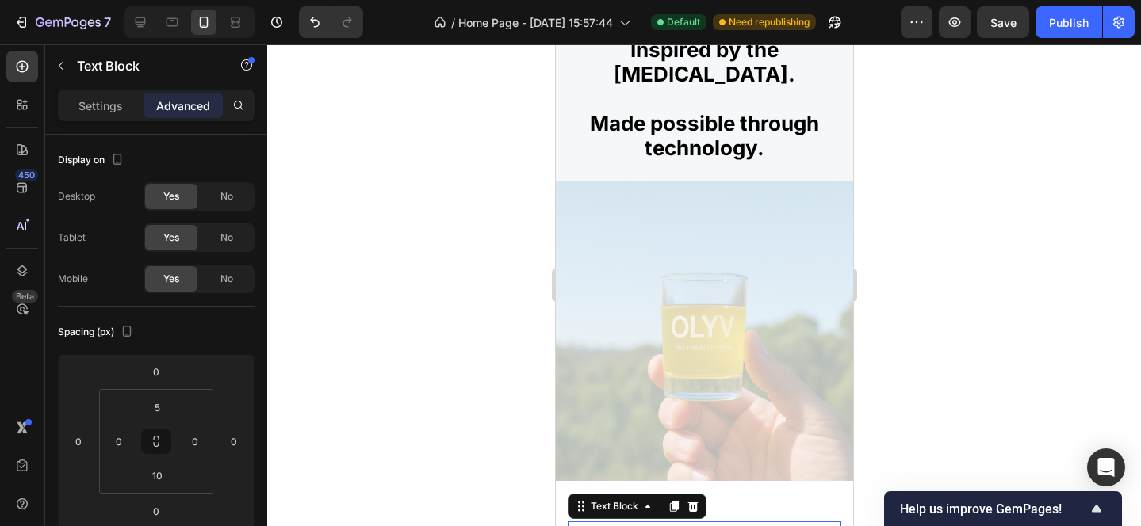
scroll to position [1308, 0]
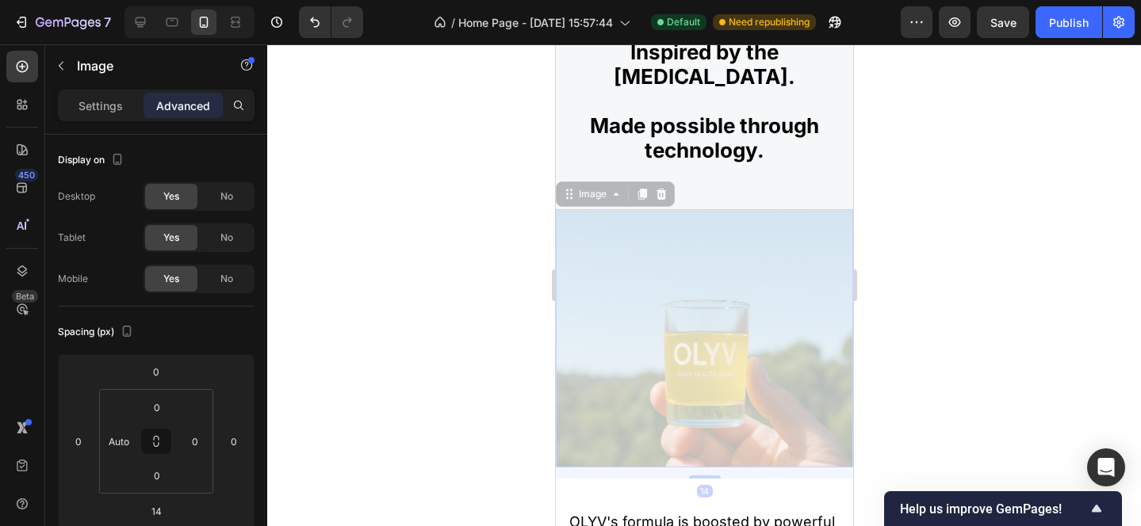
click at [731, 308] on img at bounding box center [703, 338] width 297 height 259
click at [170, 23] on icon at bounding box center [172, 22] width 16 height 16
type input "0"
type input "90%"
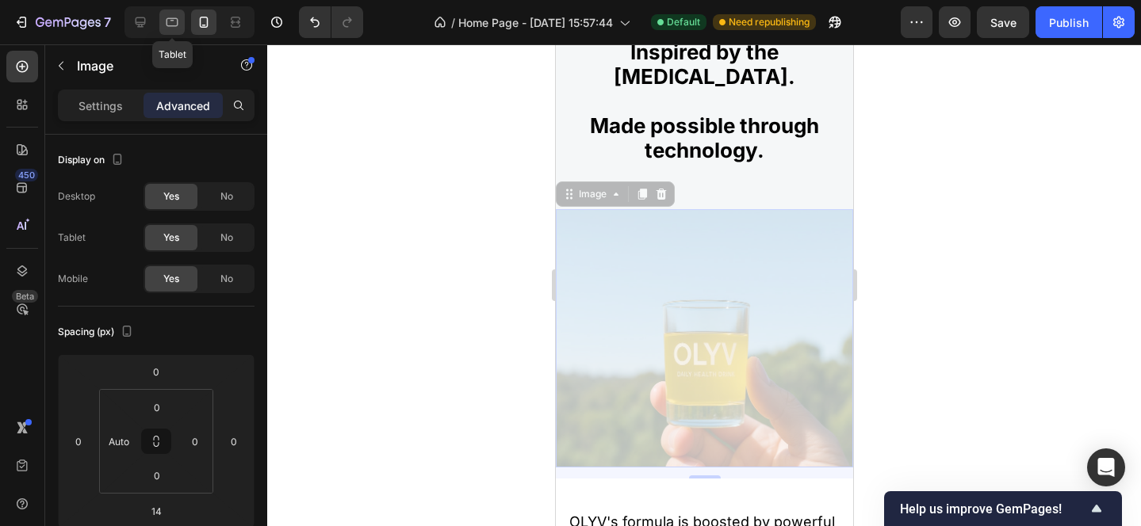
type input "90"
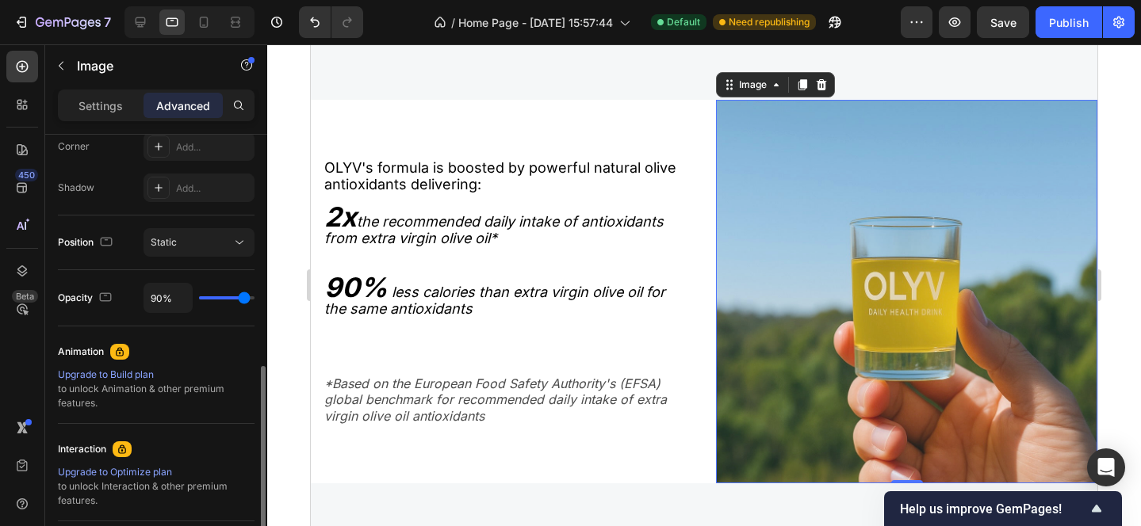
scroll to position [522, 0]
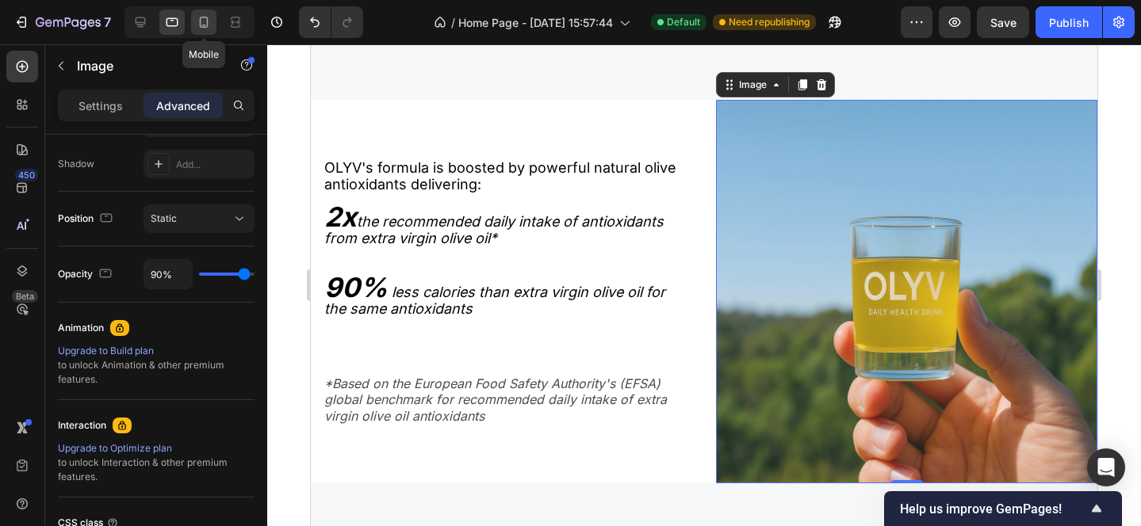
click at [201, 23] on icon at bounding box center [204, 22] width 16 height 16
type input "14"
type input "Auto"
type input "28%"
type input "28"
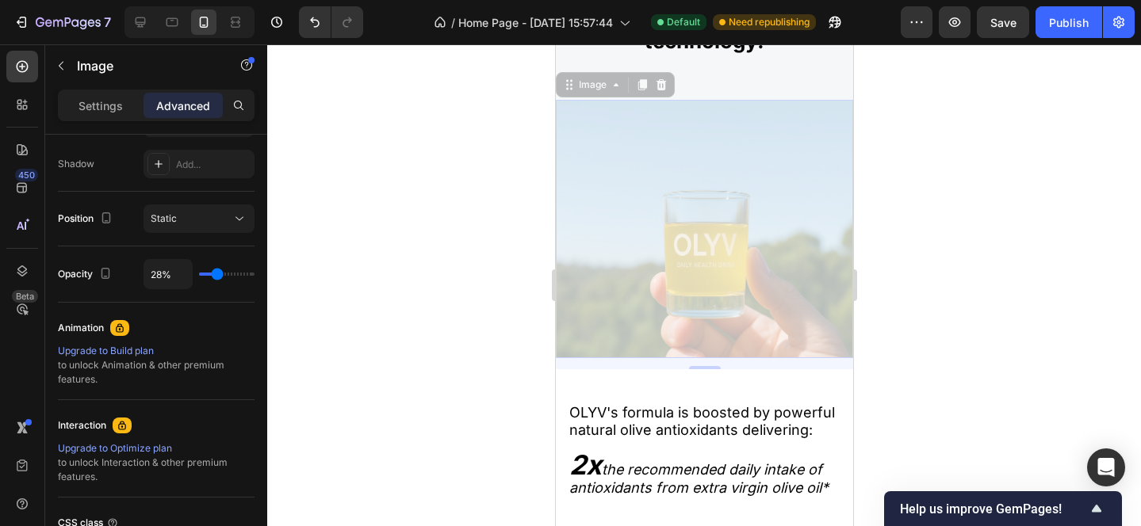
scroll to position [1417, 0]
click at [674, 208] on img at bounding box center [703, 230] width 297 height 259
click at [112, 110] on p "Settings" at bounding box center [100, 106] width 44 height 17
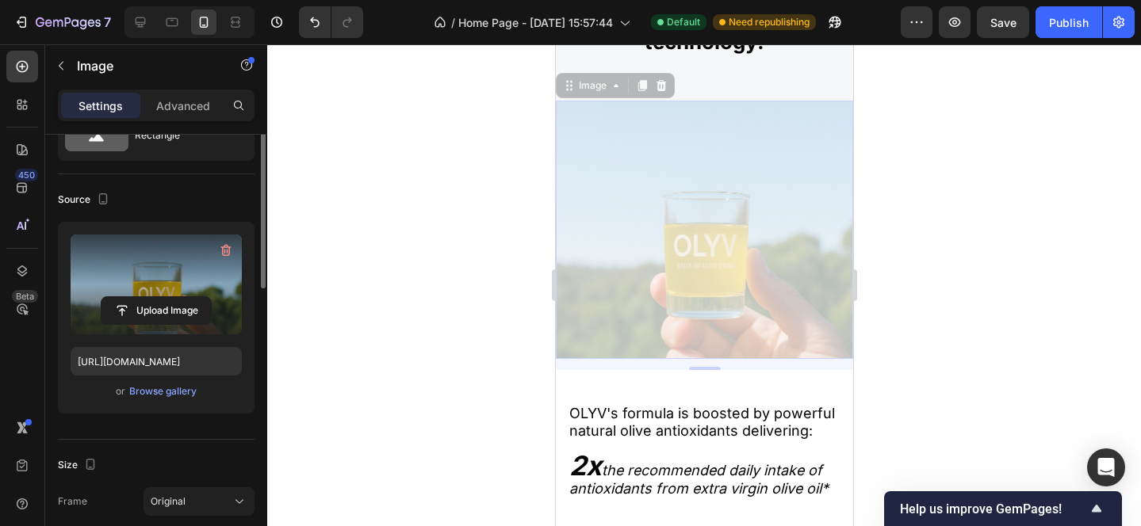
scroll to position [100, 0]
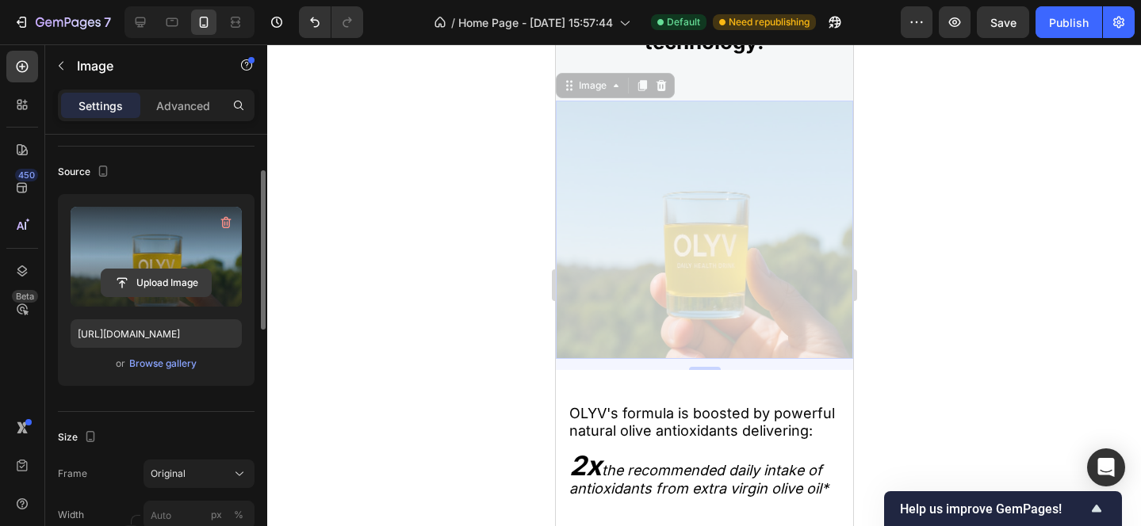
click at [166, 285] on input "file" at bounding box center [155, 283] width 109 height 27
click at [716, 279] on img at bounding box center [703, 230] width 297 height 259
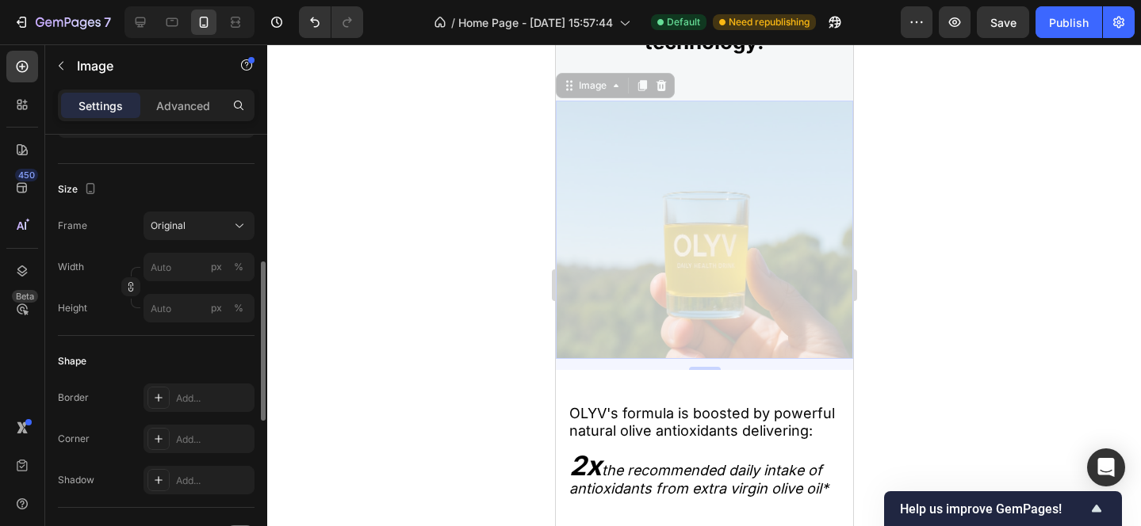
scroll to position [358, 0]
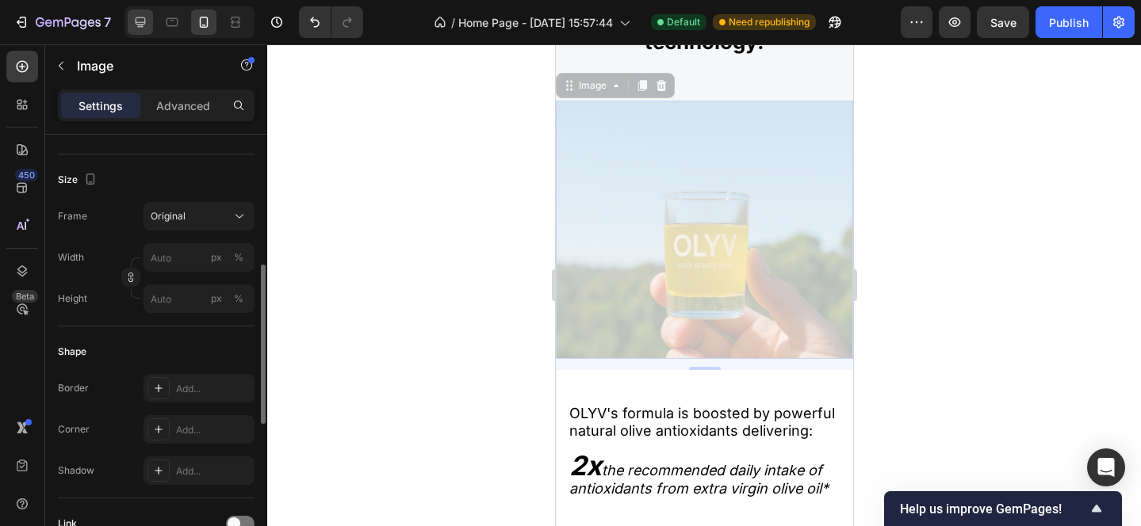
click at [139, 22] on icon at bounding box center [140, 22] width 16 height 16
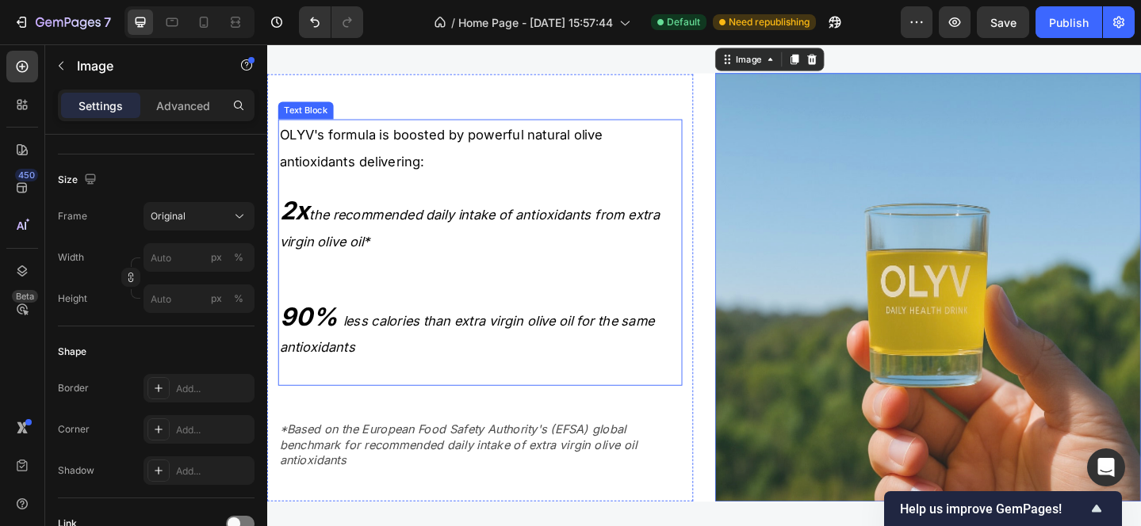
scroll to position [1468, 0]
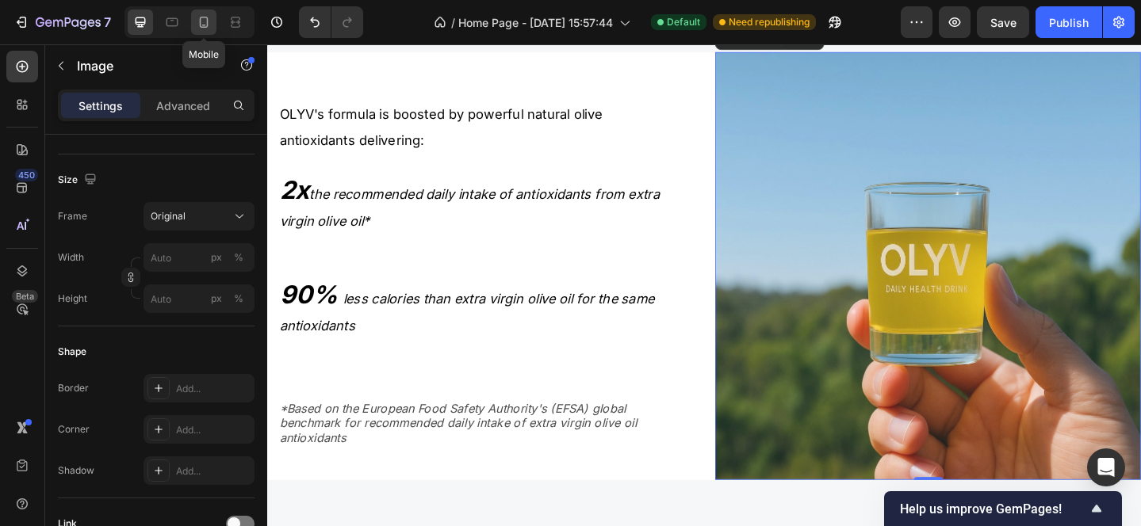
click at [205, 23] on icon at bounding box center [204, 22] width 16 height 16
type input "[URL][DOMAIN_NAME]"
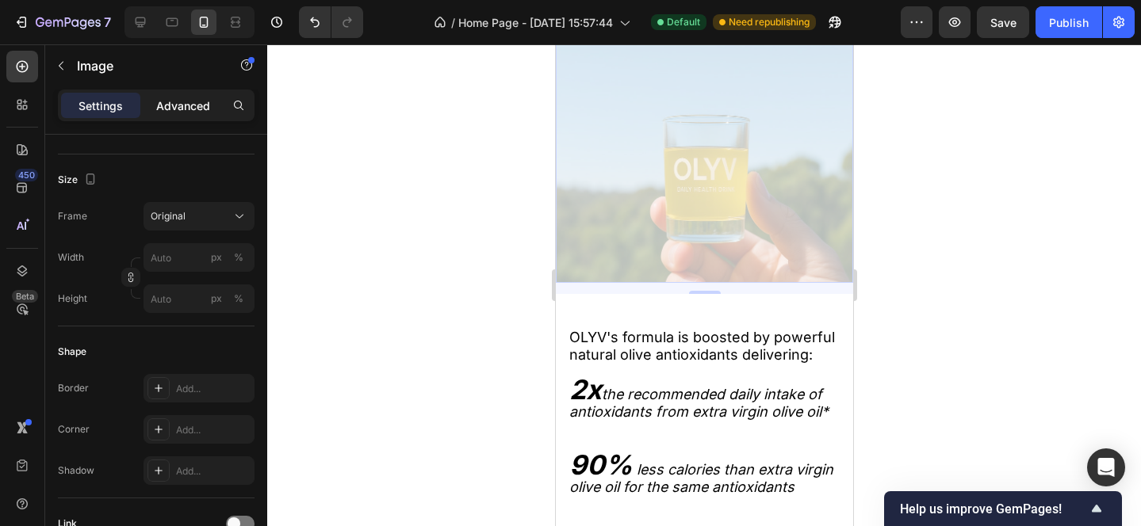
scroll to position [1392, 0]
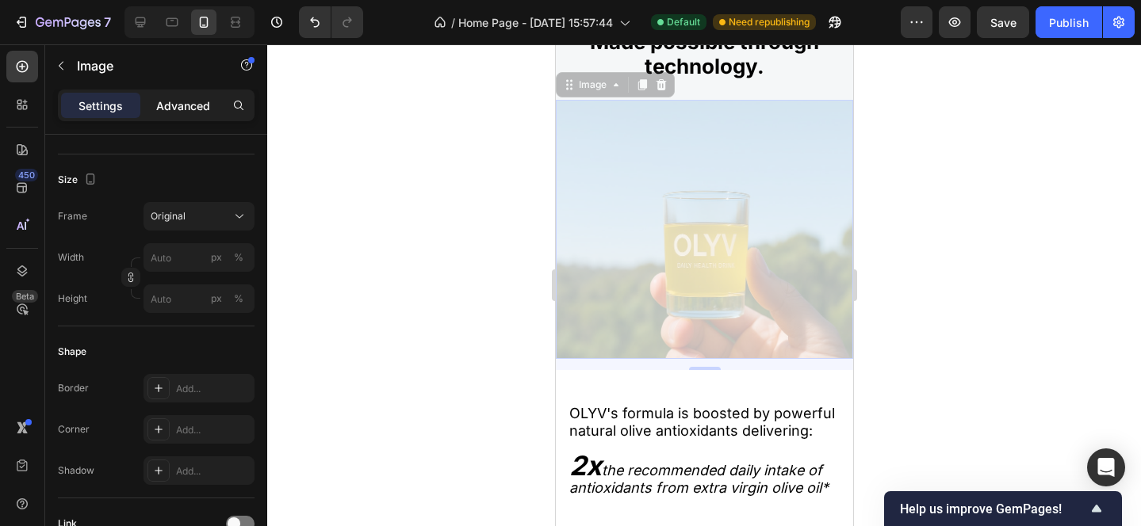
click at [190, 105] on p "Advanced" at bounding box center [183, 106] width 54 height 17
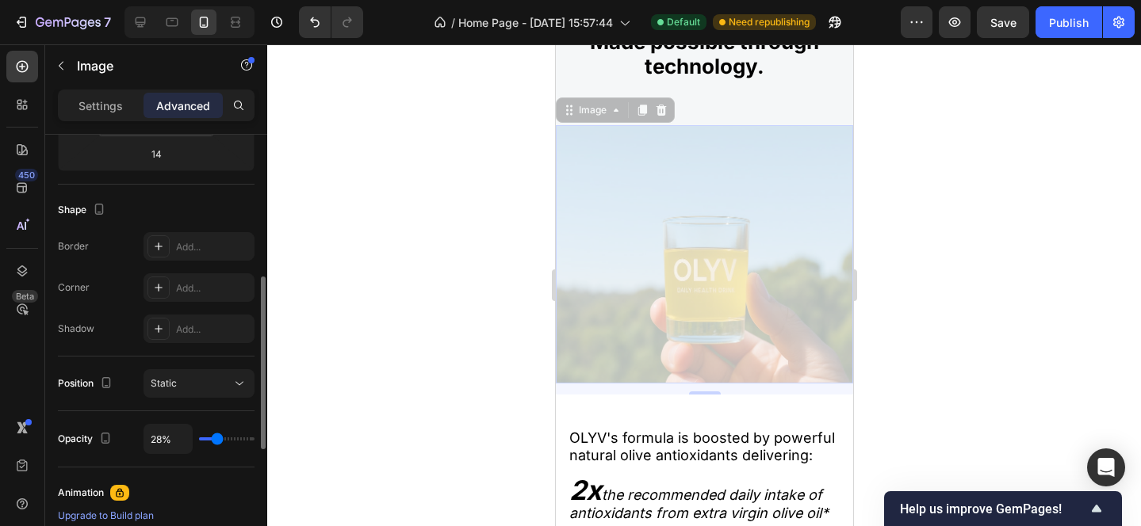
type input "33%"
type input "33"
type input "35%"
type input "35"
type input "38%"
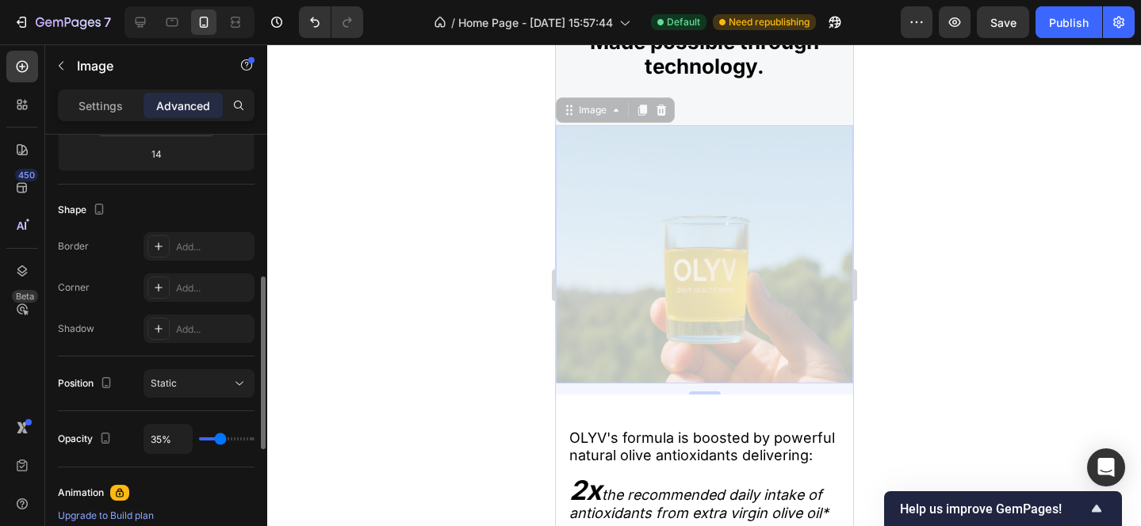
type input "38"
type input "41%"
type input "41"
type input "42%"
type input "42"
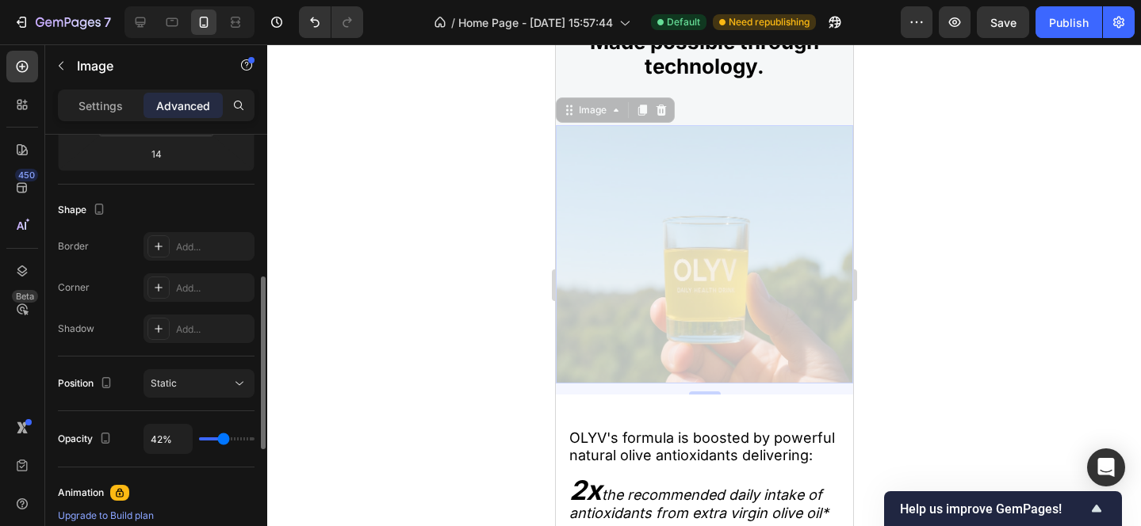
type input "43%"
type input "43"
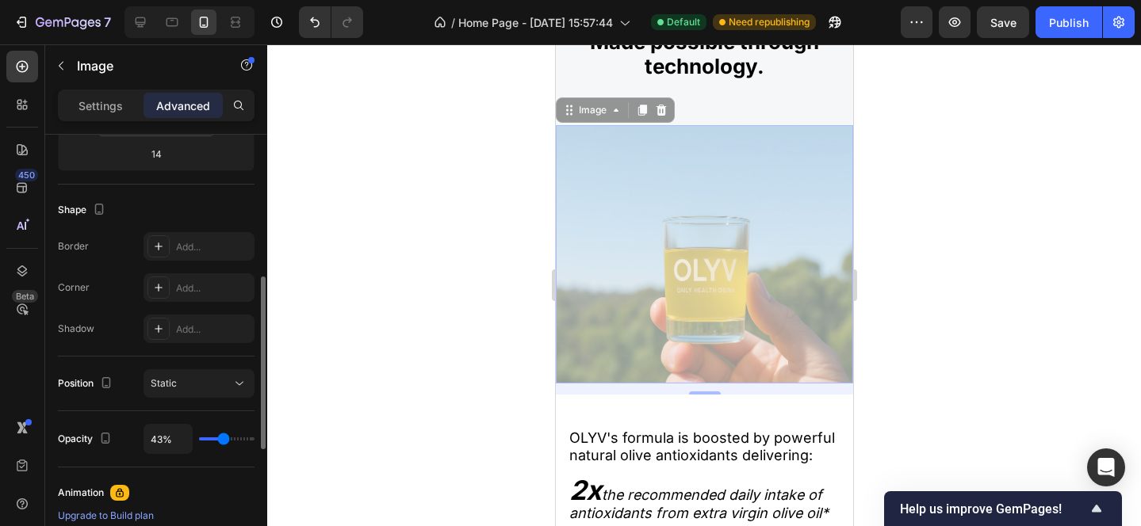
type input "44%"
type input "44"
type input "45%"
type input "45"
type input "47%"
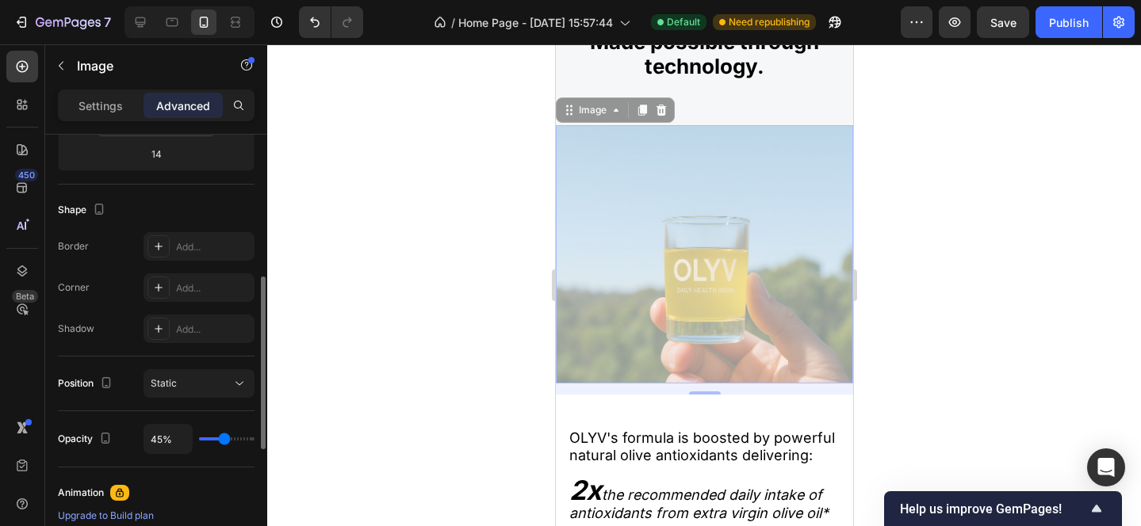
type input "47"
type input "51%"
type input "51"
type input "53%"
type input "53"
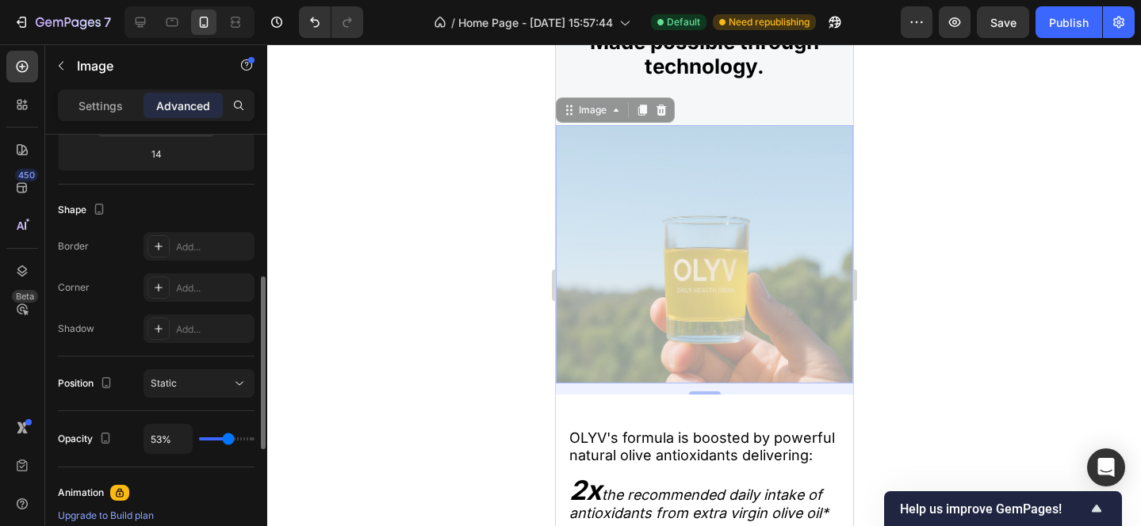
type input "55%"
type input "55"
type input "56%"
type input "56"
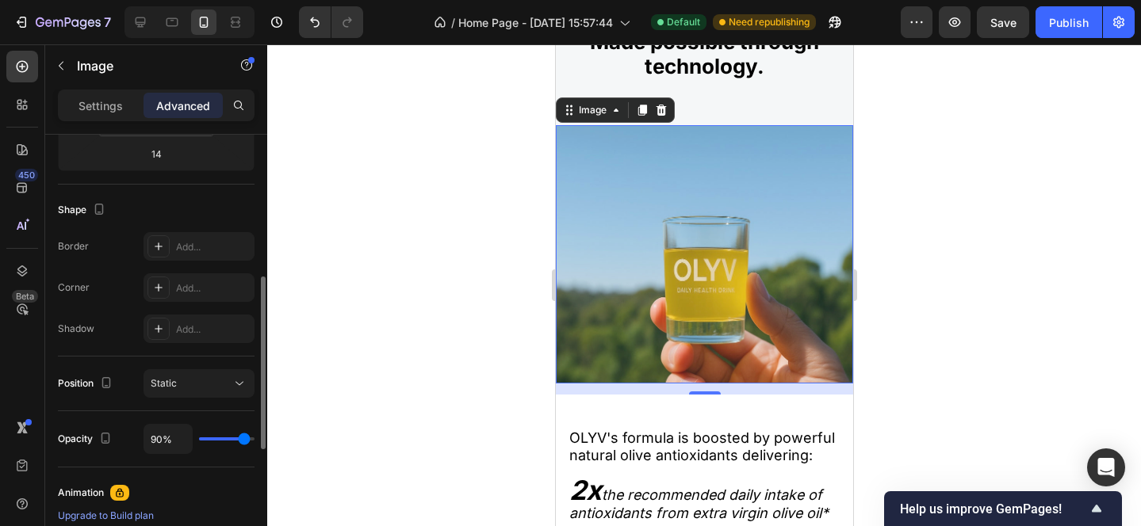
drag, startPoint x: 218, startPoint y: 434, endPoint x: 243, endPoint y: 436, distance: 25.4
click at [243, 438] on input "range" at bounding box center [226, 439] width 55 height 3
click at [969, 320] on div at bounding box center [704, 285] width 874 height 482
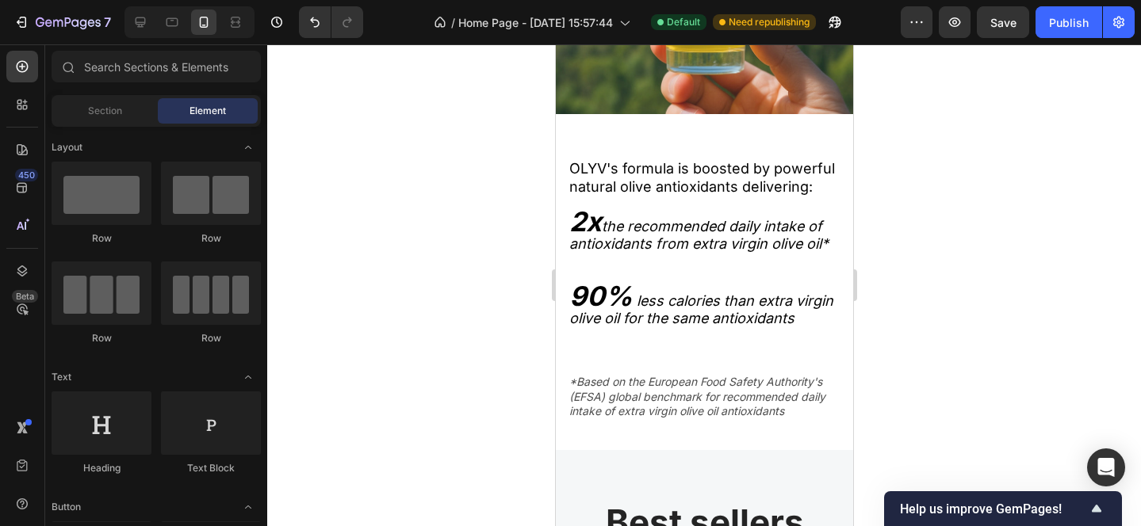
scroll to position [2372, 0]
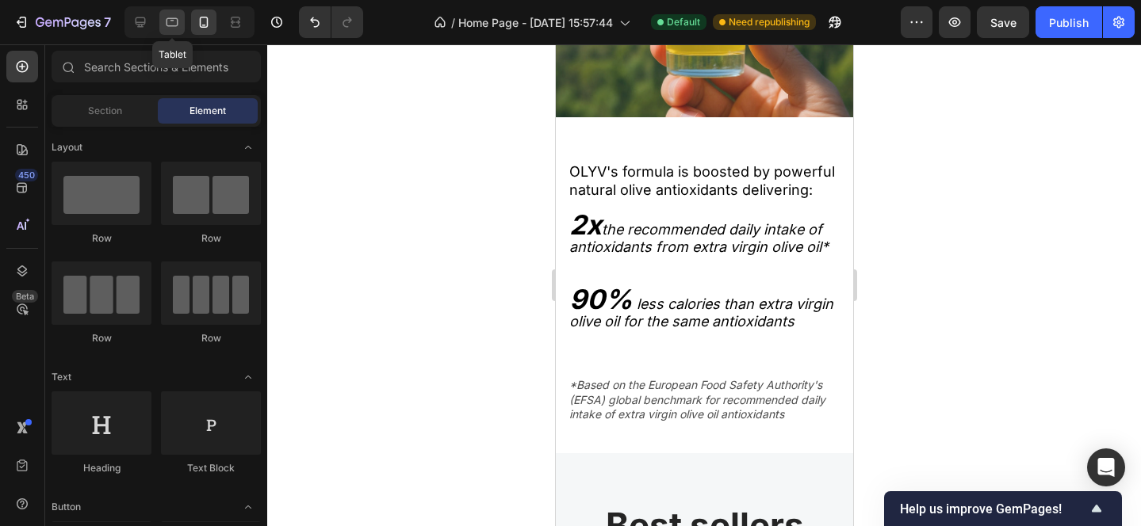
click at [166, 21] on icon at bounding box center [172, 22] width 12 height 9
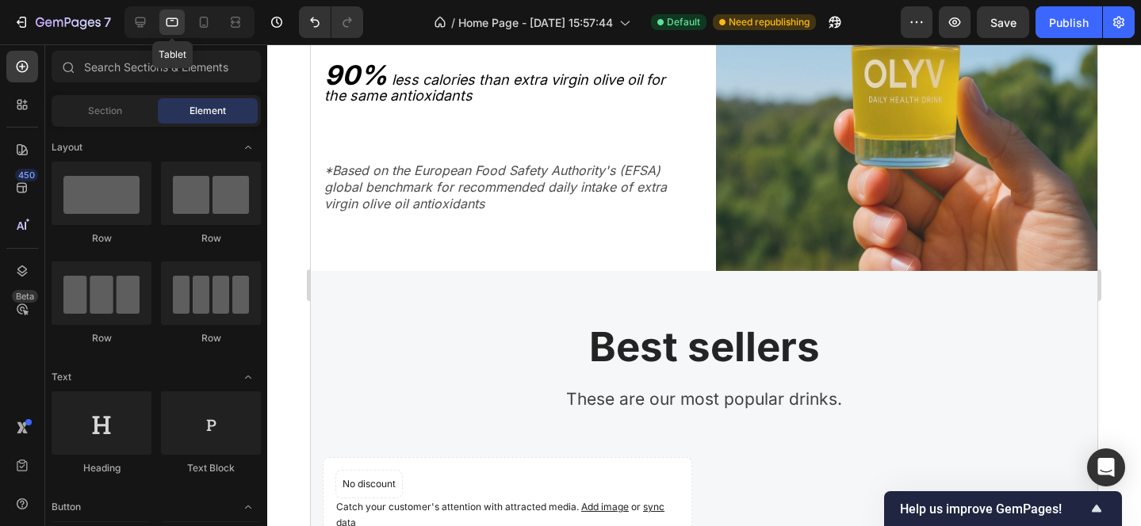
scroll to position [2130, 0]
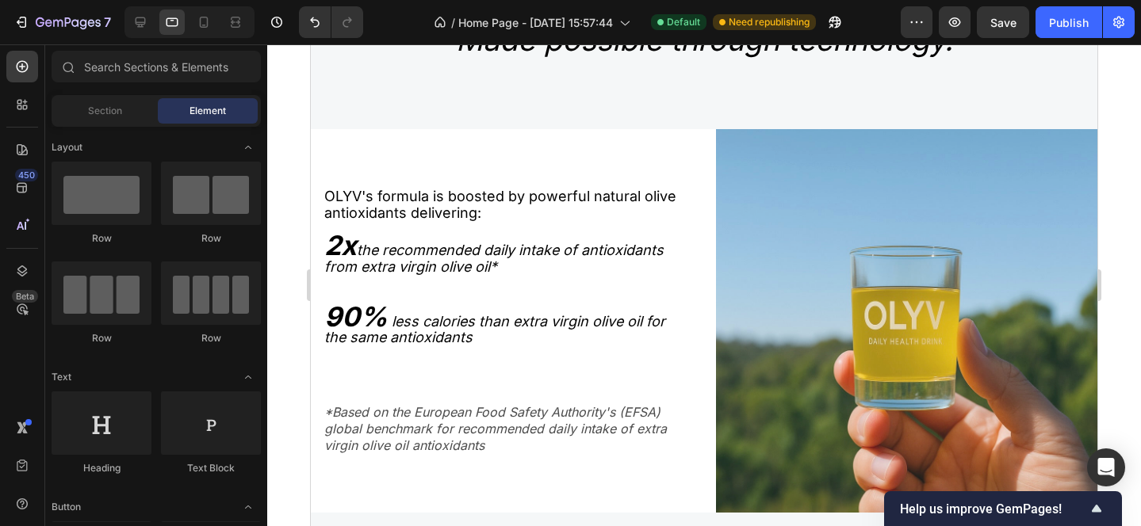
click at [153, 23] on div at bounding box center [189, 22] width 130 height 32
click at [147, 24] on icon at bounding box center [140, 22] width 16 height 16
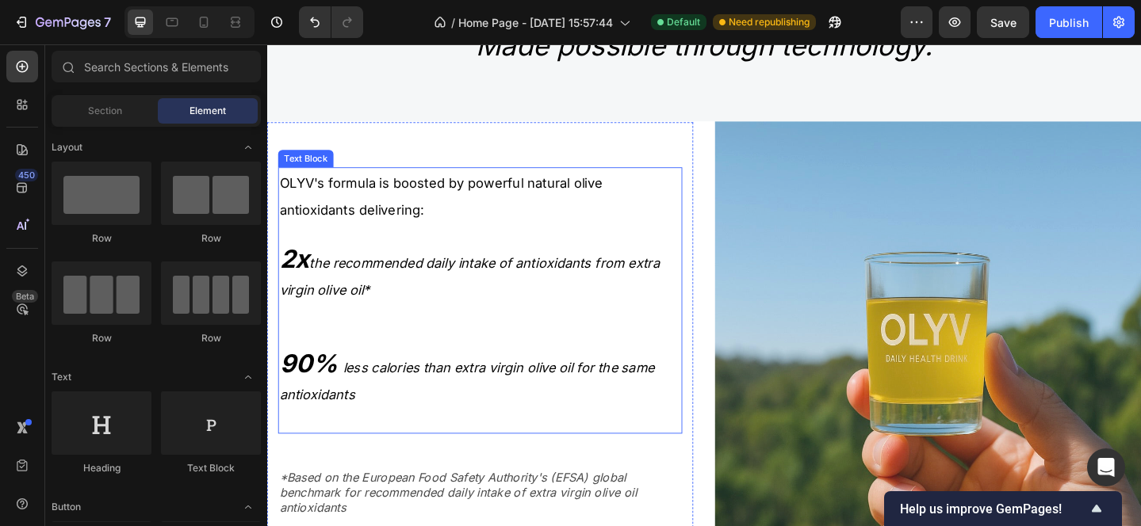
click at [308, 230] on span "OLYV's formula is boosted by powerful natural olive antioxidants delivering:" at bounding box center [457, 210] width 352 height 46
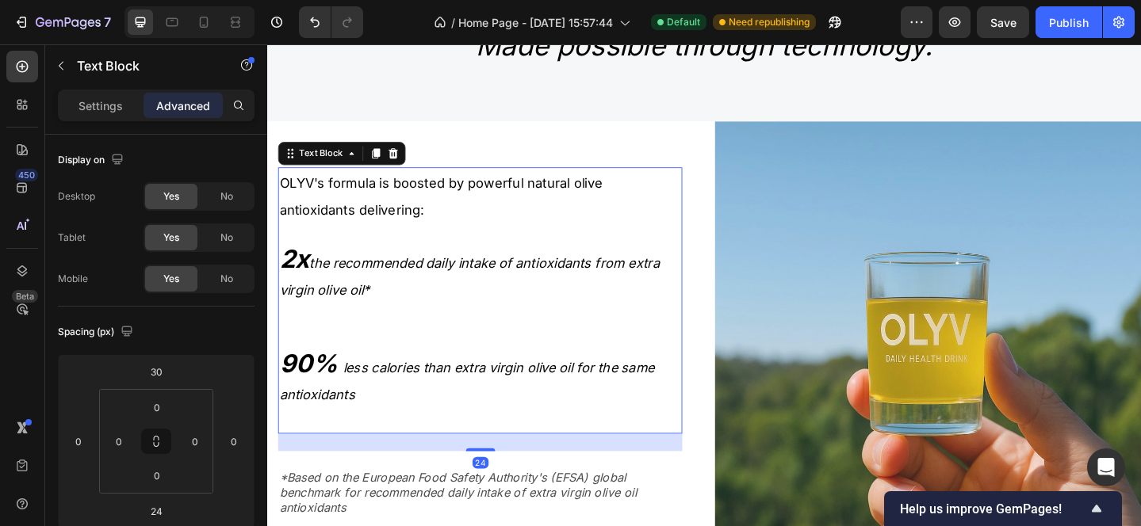
click at [304, 239] on p at bounding box center [499, 251] width 437 height 27
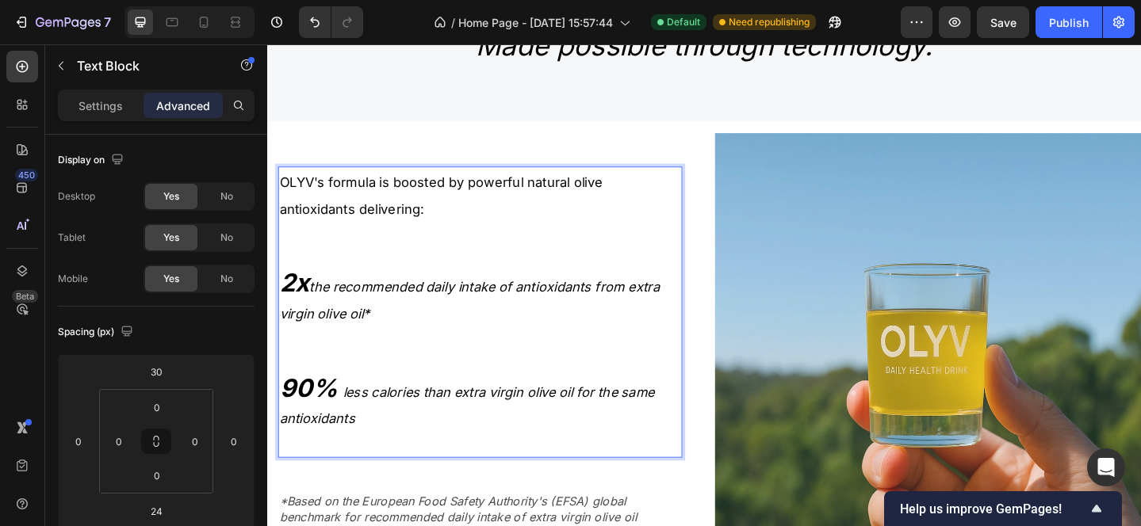
scroll to position [2105, 0]
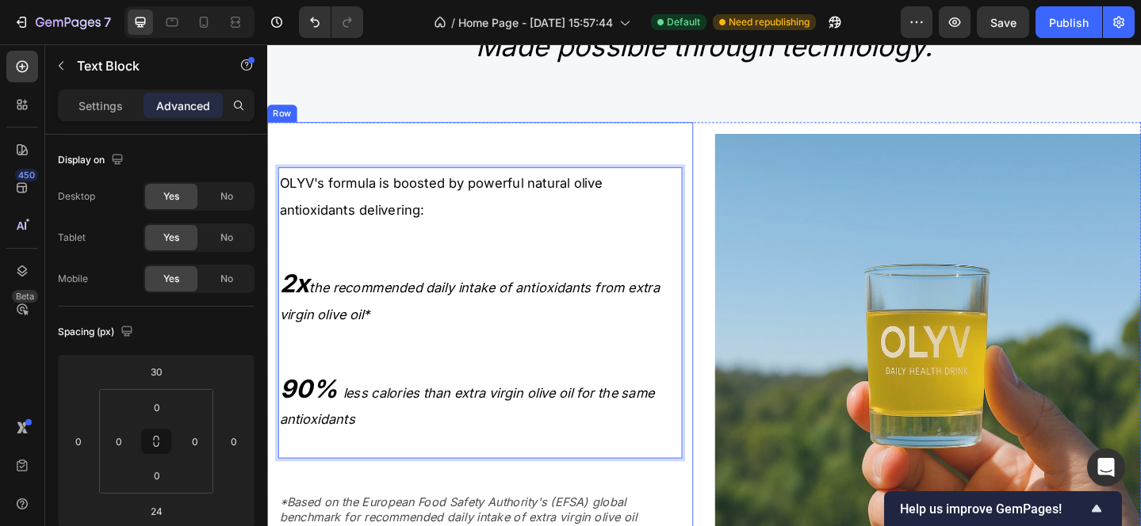
click at [291, 153] on div "OLYV's formula is boosted by powerful natural olive antioxidants delivering: 2x…" at bounding box center [499, 375] width 464 height 492
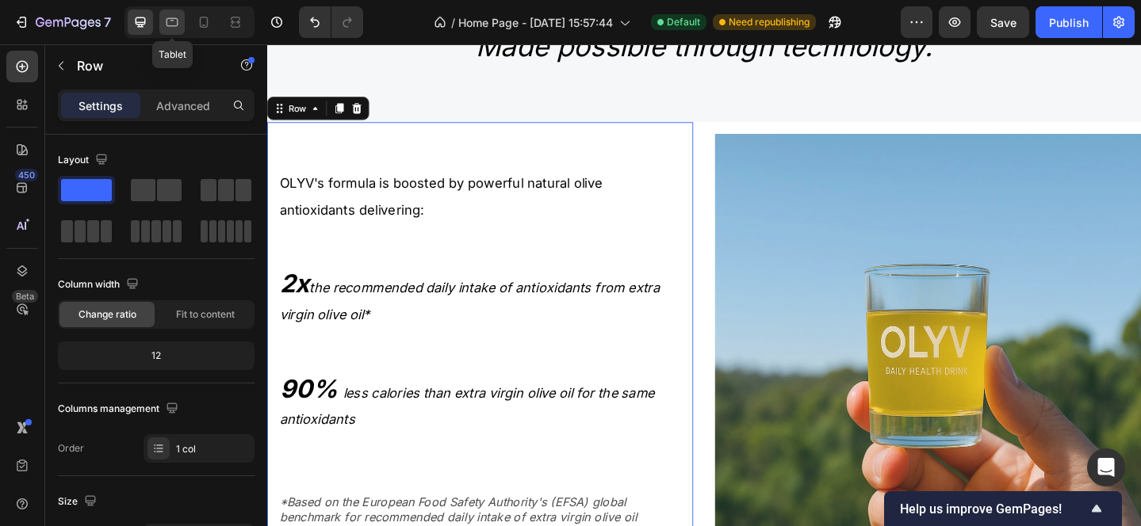
click at [172, 21] on icon at bounding box center [172, 22] width 16 height 16
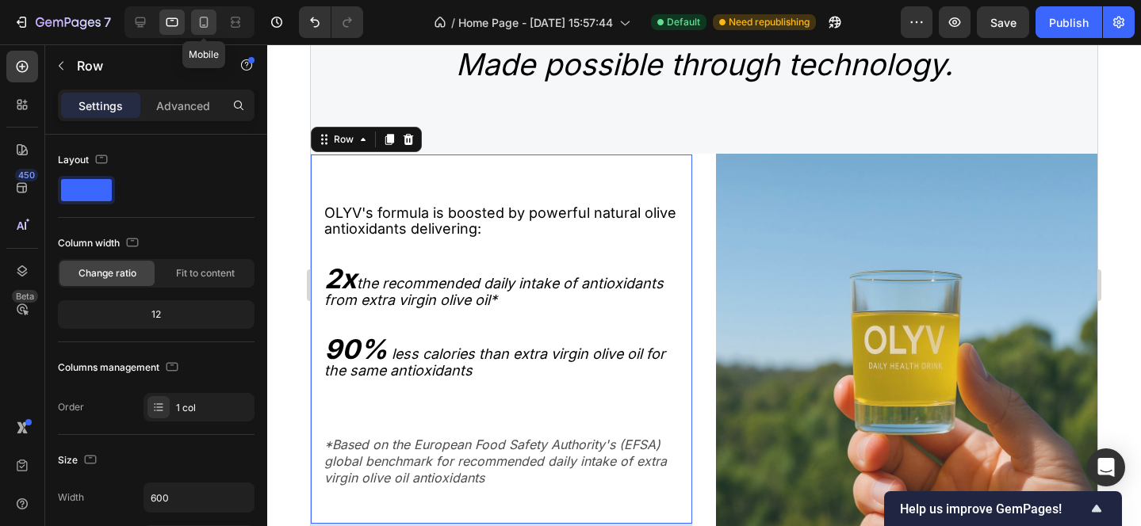
scroll to position [2159, 0]
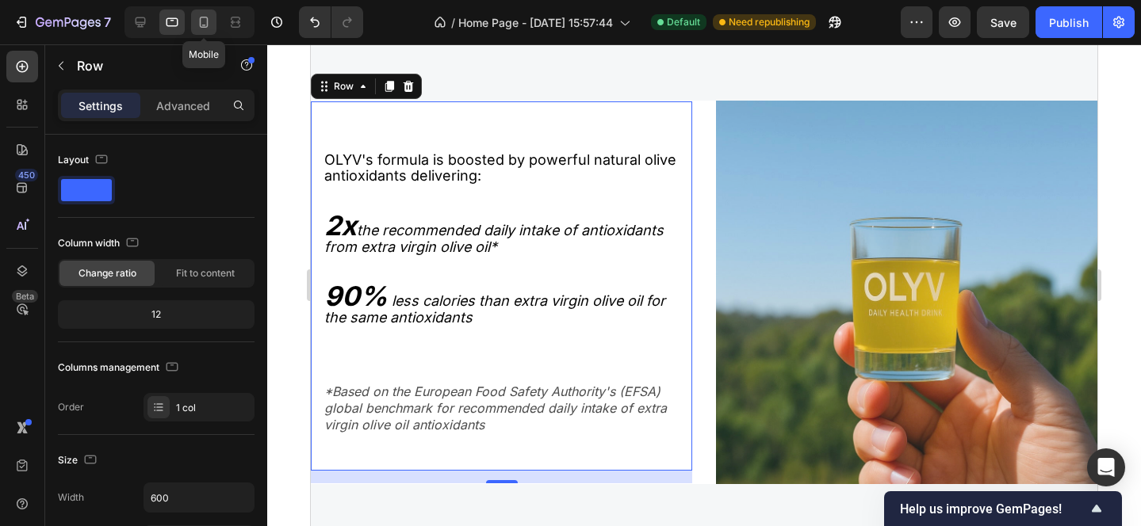
click at [200, 21] on icon at bounding box center [204, 22] width 9 height 11
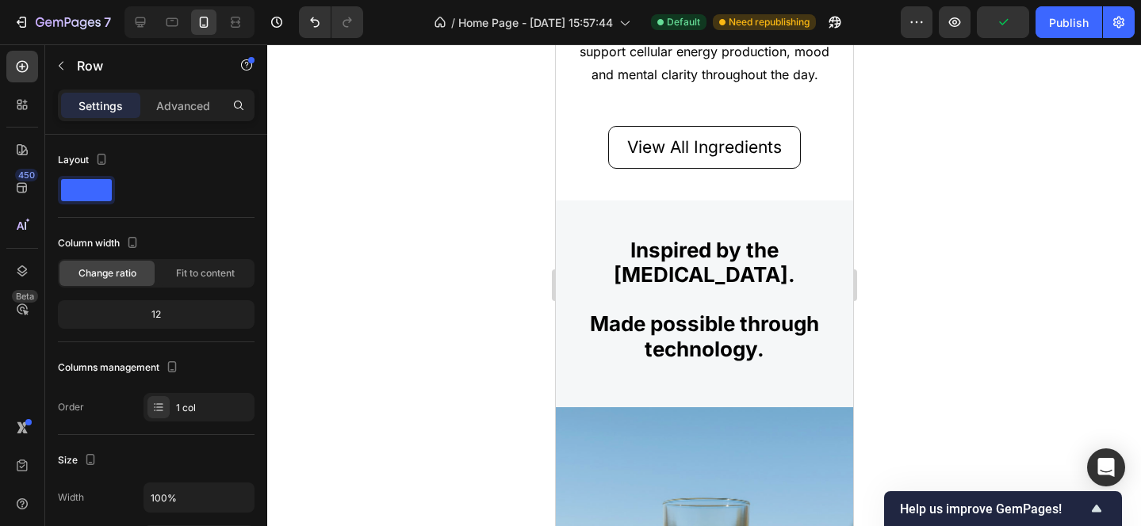
scroll to position [1828, 0]
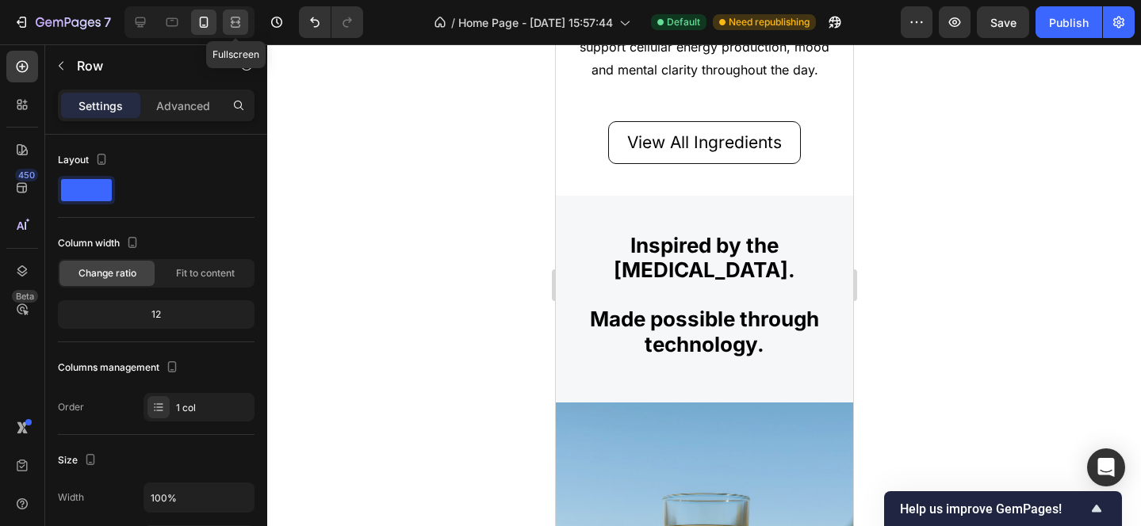
click at [231, 19] on icon at bounding box center [236, 18] width 10 height 3
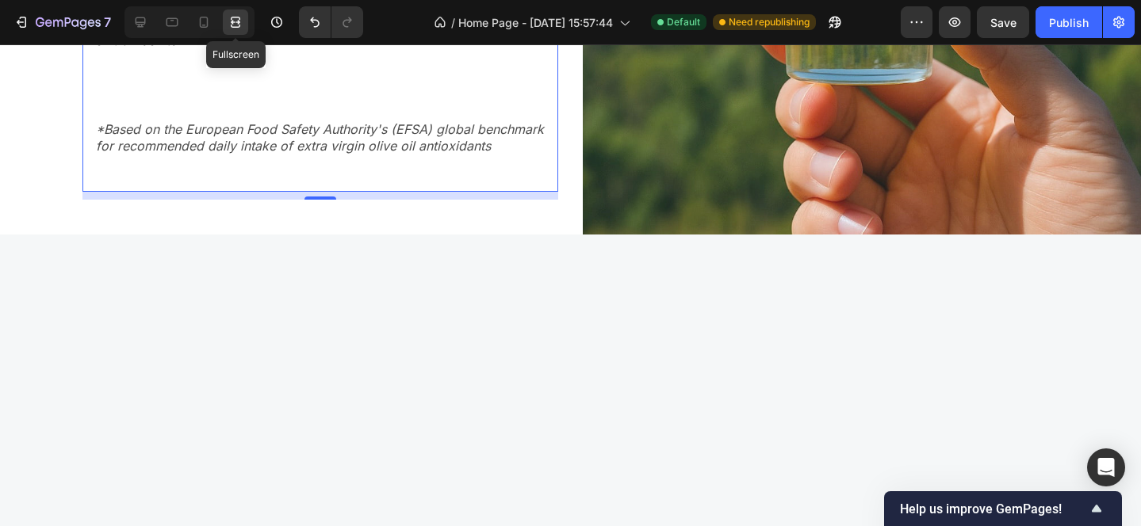
scroll to position [2136, 0]
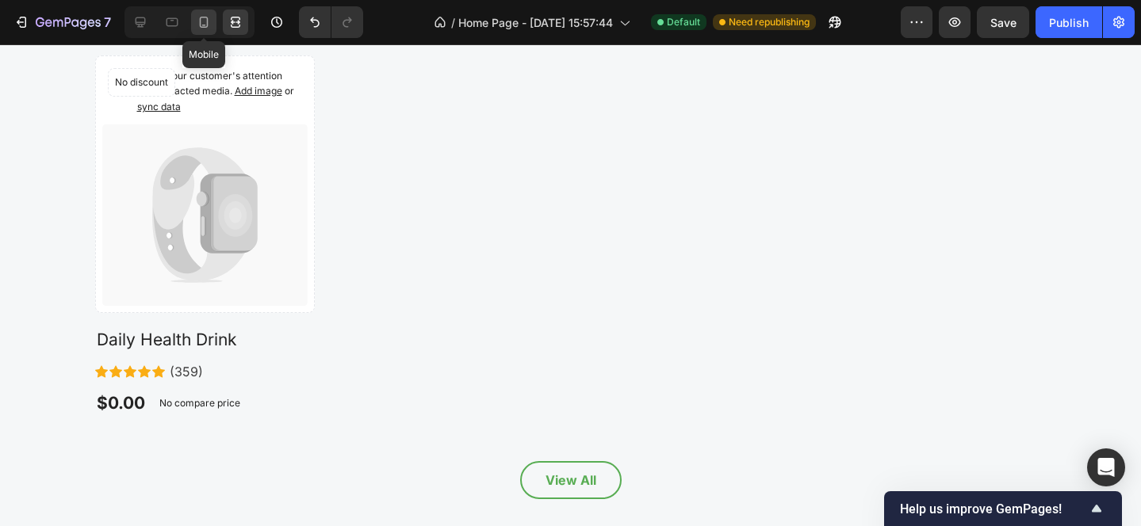
click at [204, 19] on icon at bounding box center [204, 22] width 16 height 16
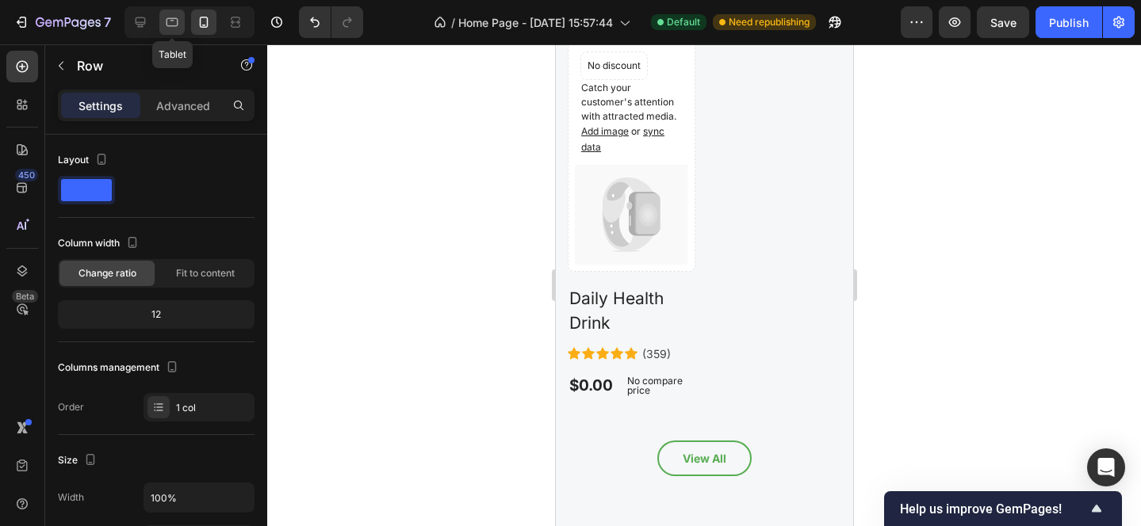
click at [177, 19] on icon at bounding box center [172, 22] width 12 height 9
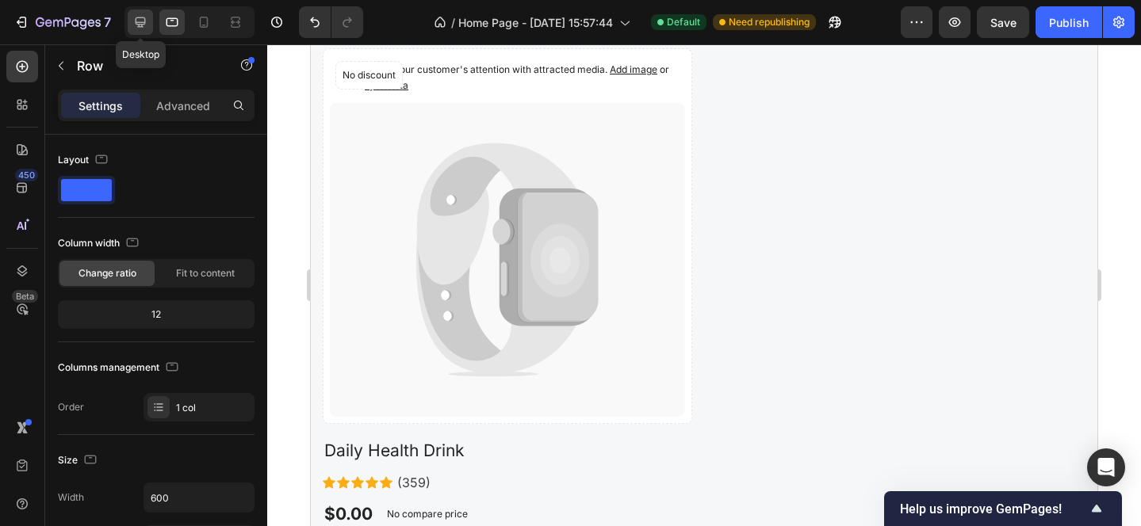
click at [149, 21] on div at bounding box center [140, 22] width 25 height 25
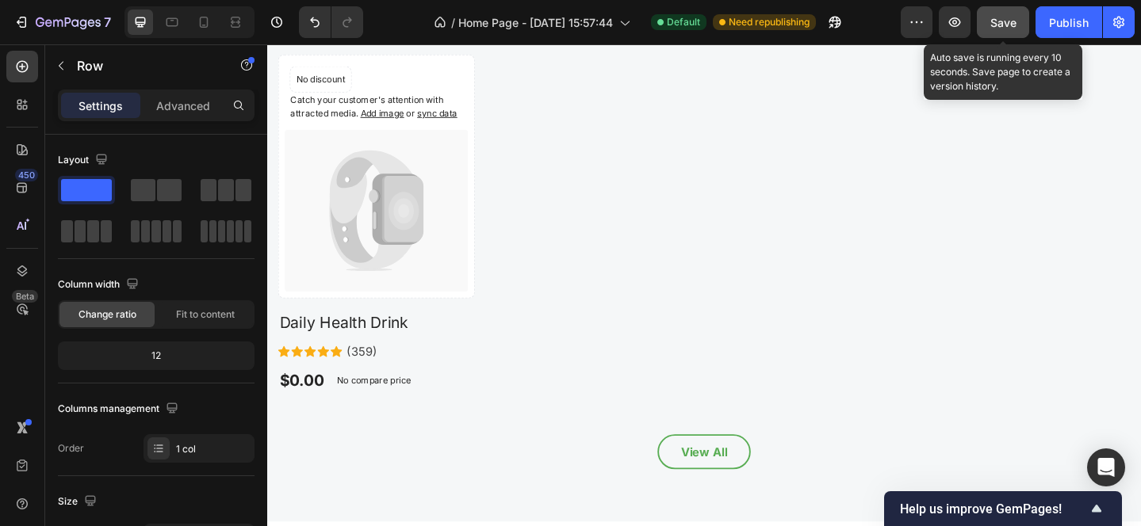
click at [998, 24] on span "Save" at bounding box center [1003, 22] width 26 height 13
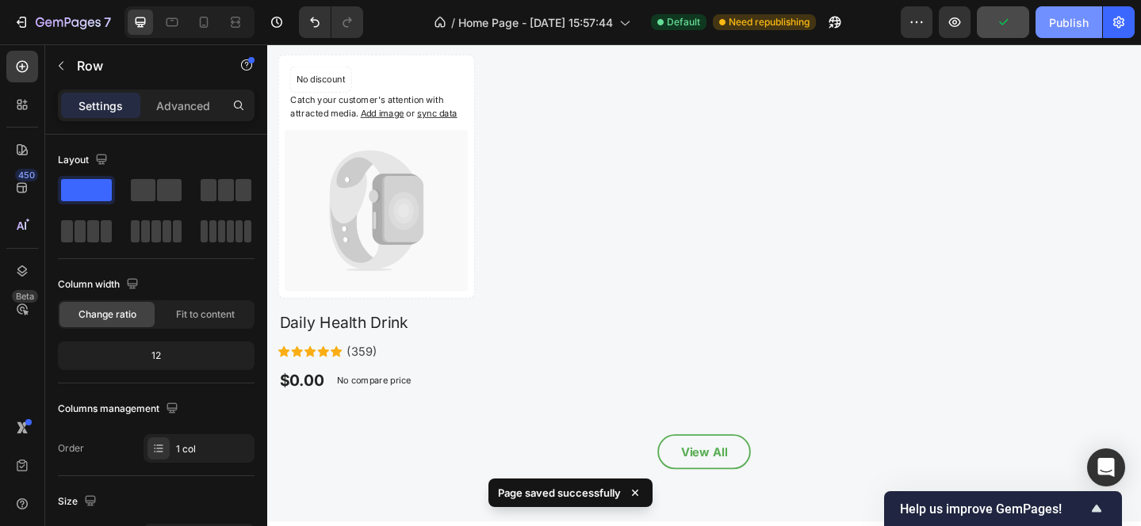
click at [1057, 18] on div "Publish" at bounding box center [1069, 22] width 40 height 17
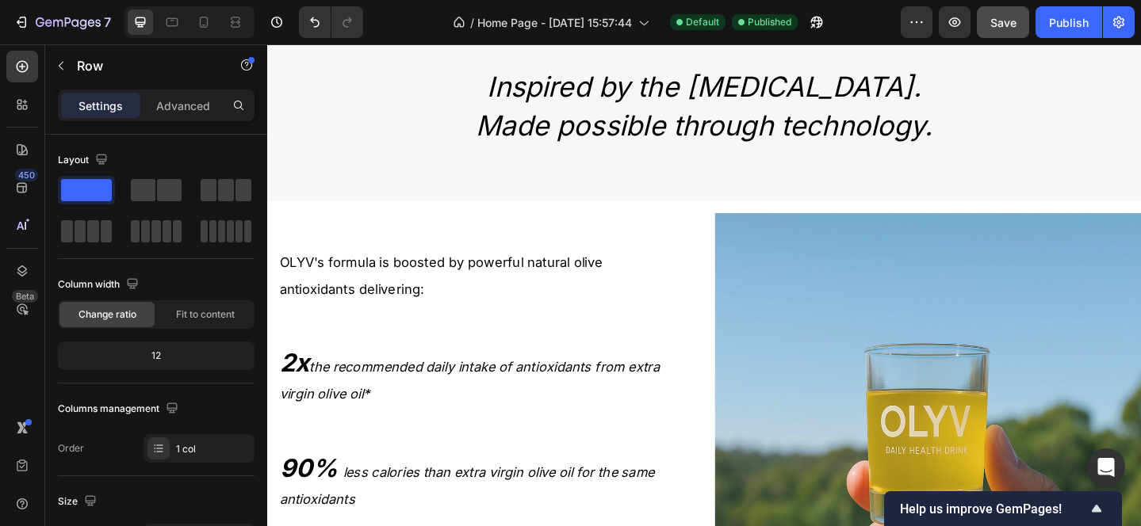
scroll to position [1283, 0]
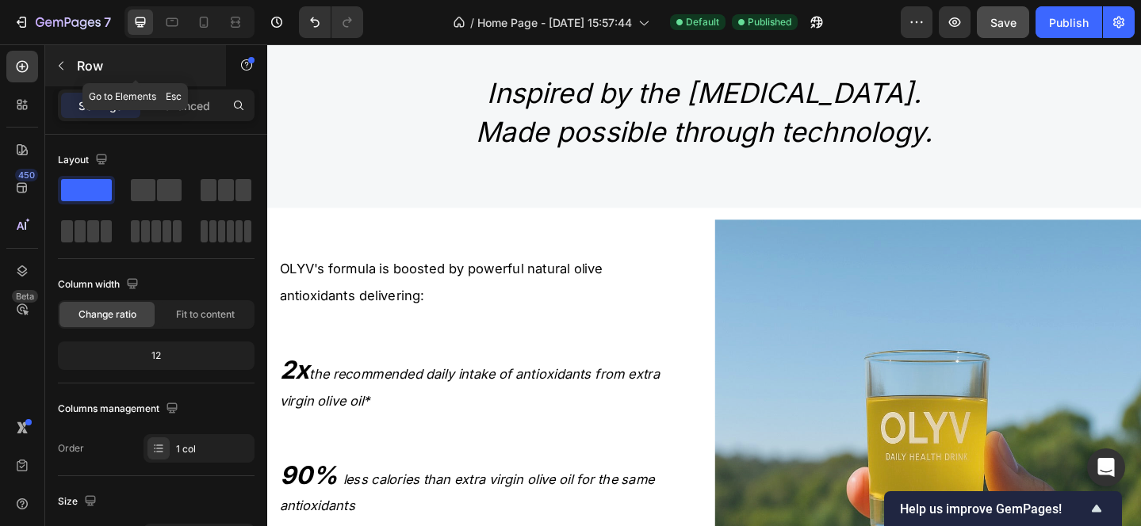
click at [59, 67] on icon "button" at bounding box center [61, 65] width 13 height 13
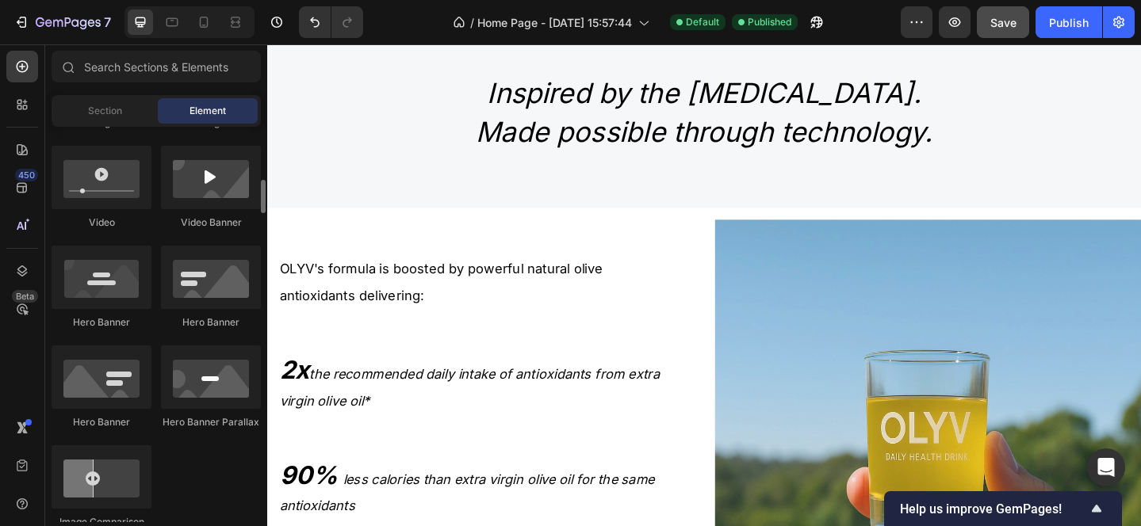
scroll to position [617, 0]
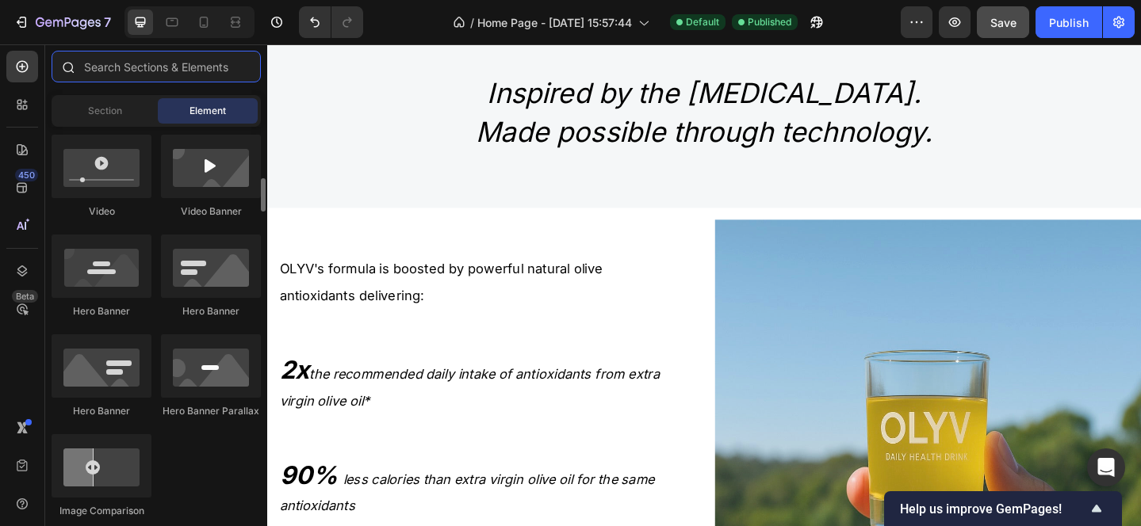
click at [151, 67] on input "text" at bounding box center [156, 67] width 209 height 32
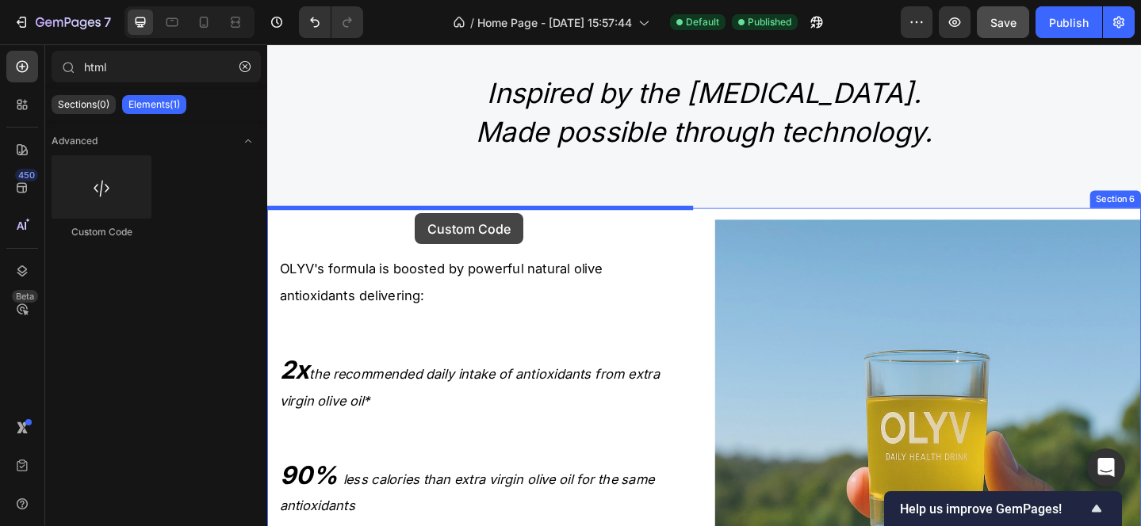
drag, startPoint x: 374, startPoint y: 247, endPoint x: 393, endPoint y: 220, distance: 32.3
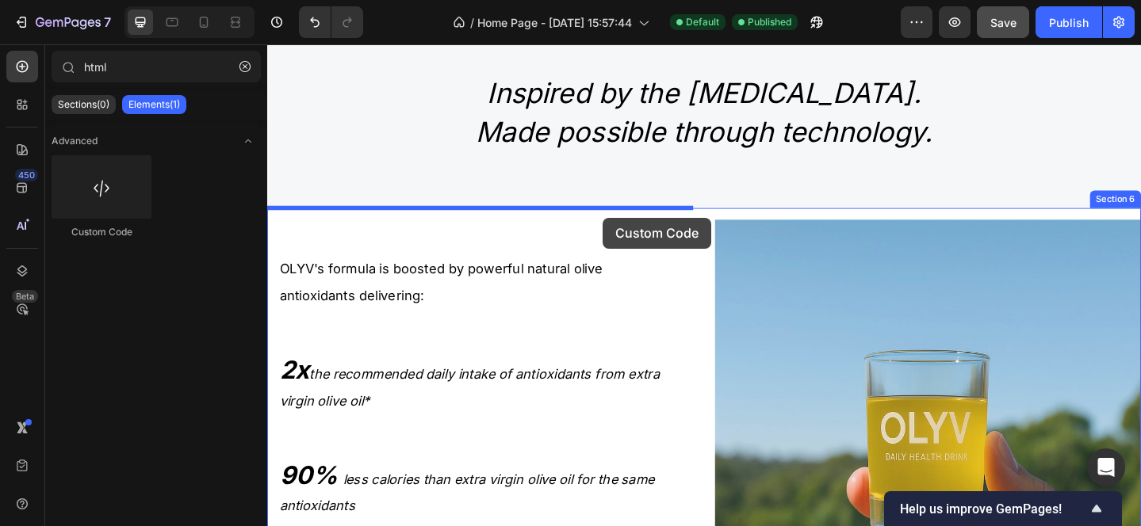
drag, startPoint x: 388, startPoint y: 228, endPoint x: 633, endPoint y: 233, distance: 244.2
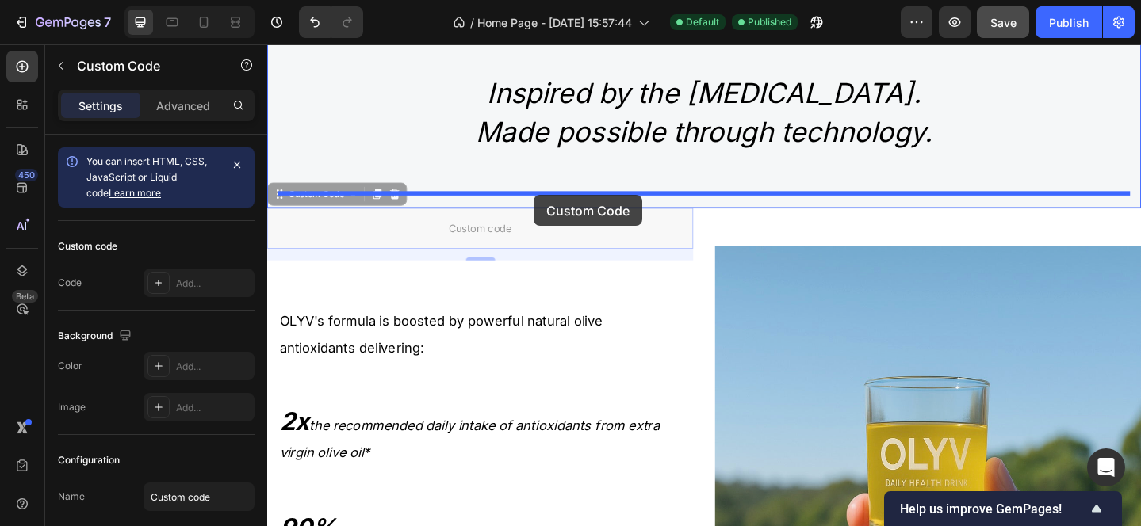
drag, startPoint x: 542, startPoint y: 245, endPoint x: 558, endPoint y: 208, distance: 39.8
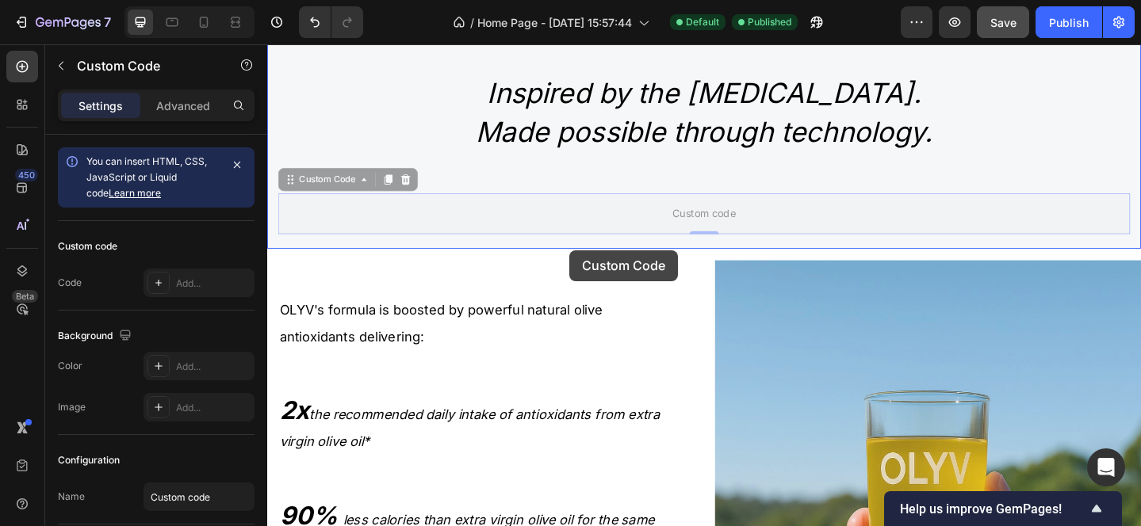
drag, startPoint x: 592, startPoint y: 228, endPoint x: 596, endPoint y: 269, distance: 40.6
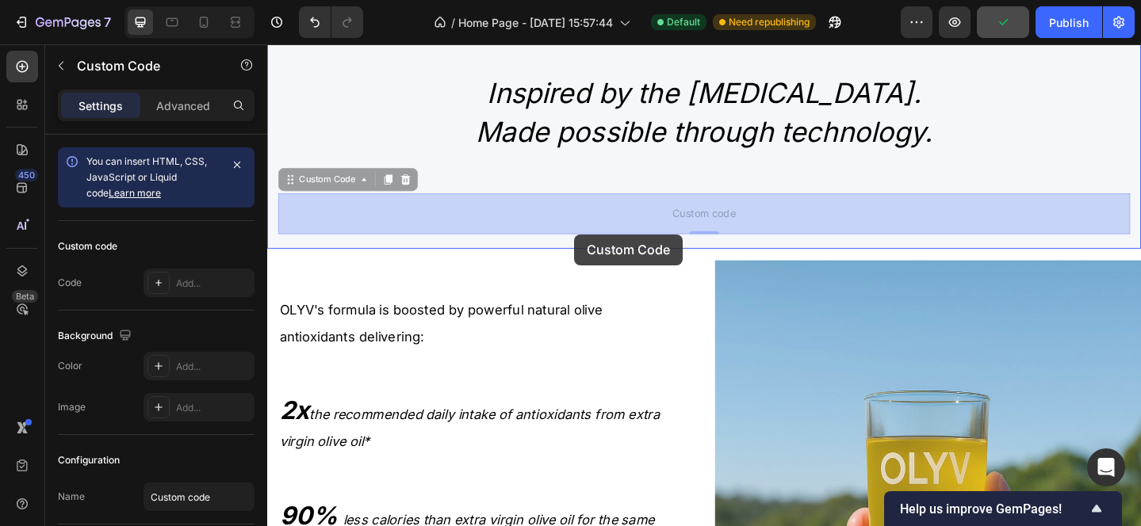
drag, startPoint x: 604, startPoint y: 236, endPoint x: 604, endPoint y: 256, distance: 19.8
drag, startPoint x: 609, startPoint y: 235, endPoint x: 610, endPoint y: 263, distance: 28.5
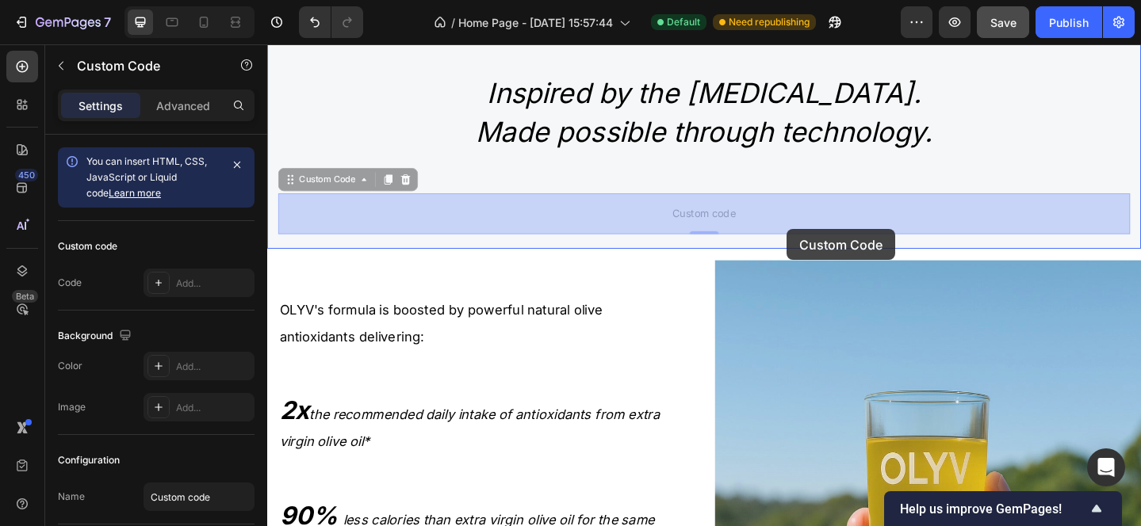
drag, startPoint x: 614, startPoint y: 229, endPoint x: 832, endPoint y: 246, distance: 218.6
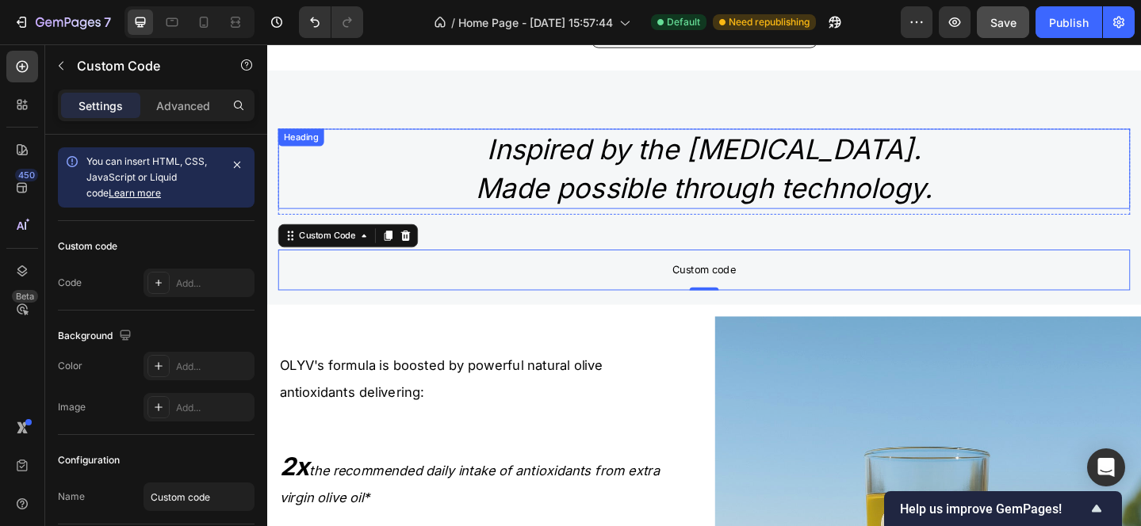
scroll to position [1181, 0]
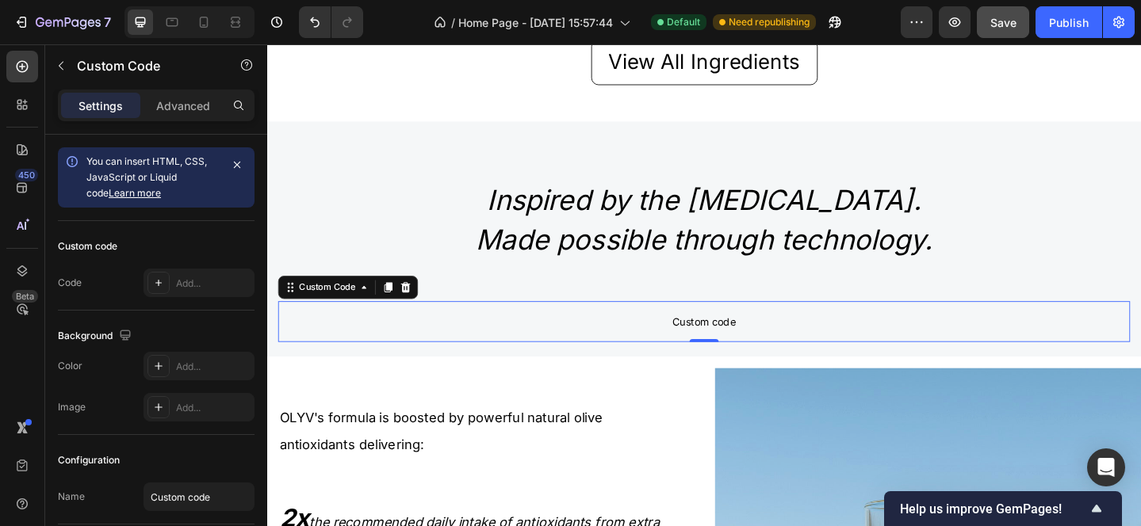
click at [518, 345] on span "Custom code" at bounding box center [742, 346] width 927 height 19
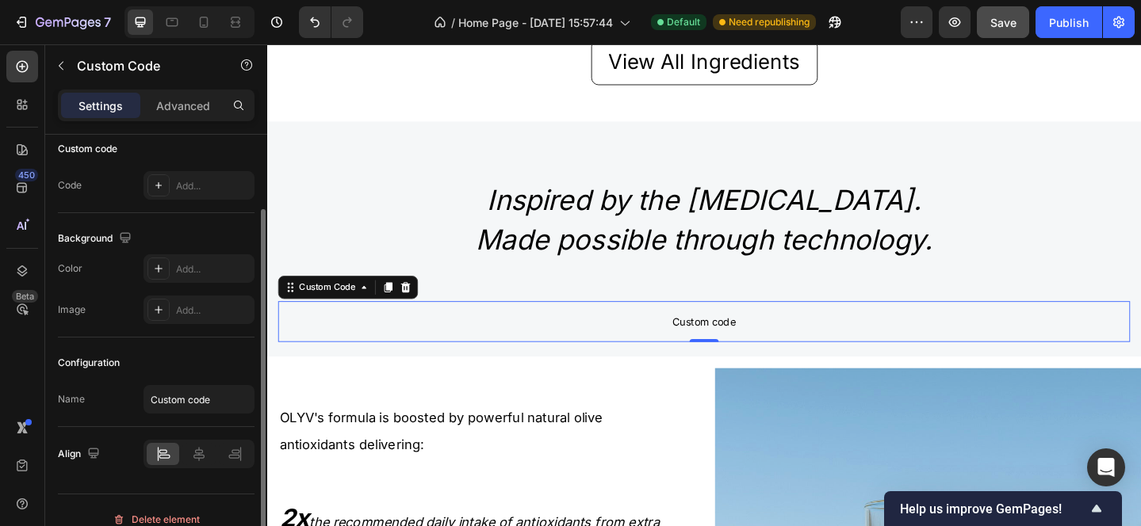
scroll to position [104, 0]
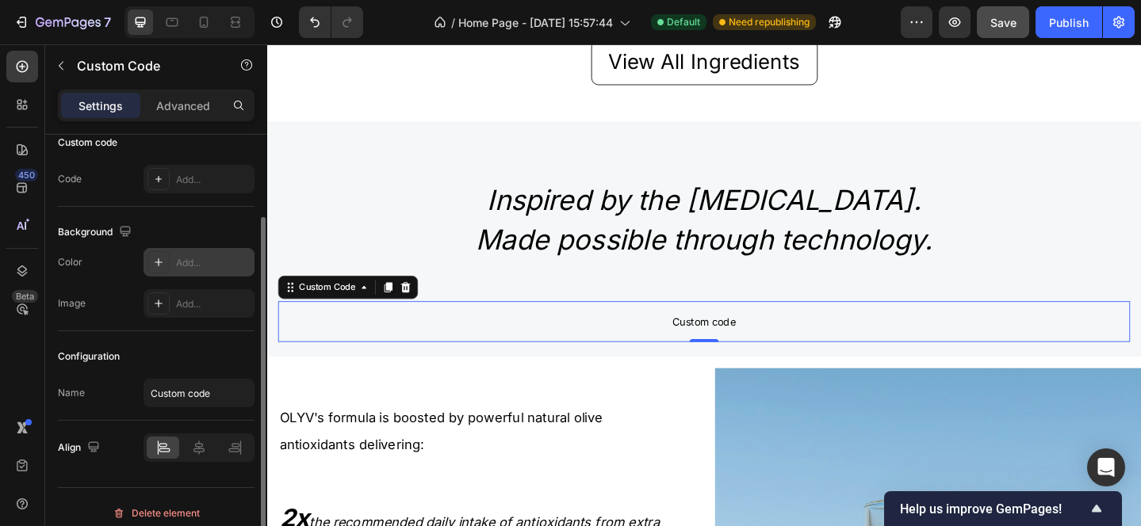
click at [162, 262] on icon at bounding box center [159, 262] width 8 height 8
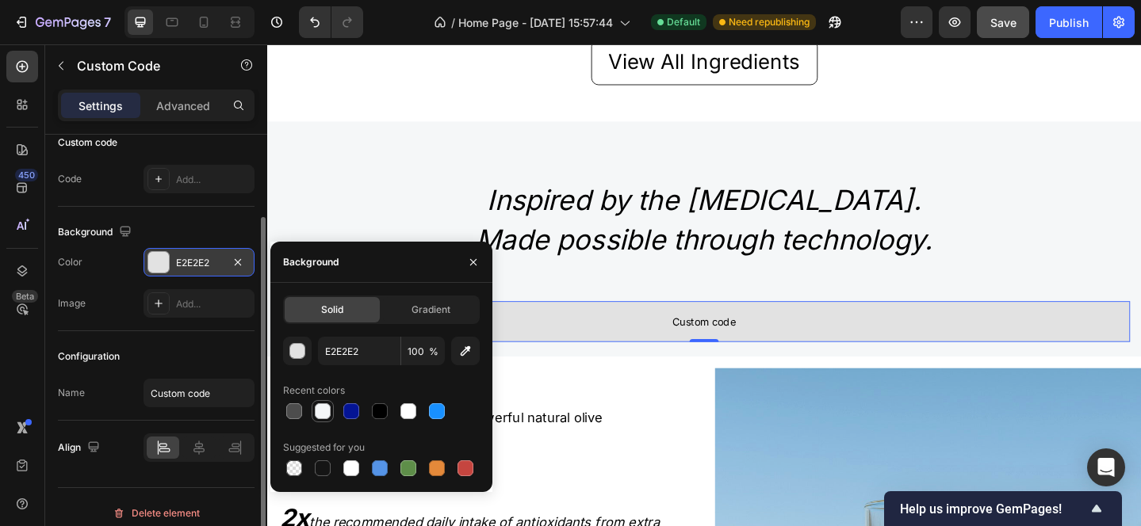
click at [322, 406] on div at bounding box center [323, 411] width 16 height 16
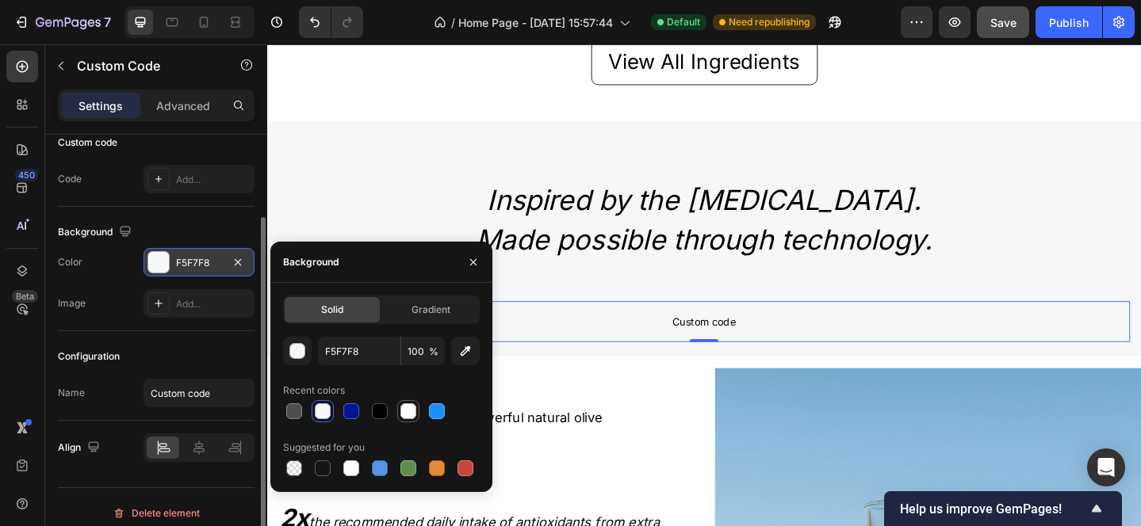
click at [407, 413] on div at bounding box center [408, 411] width 16 height 16
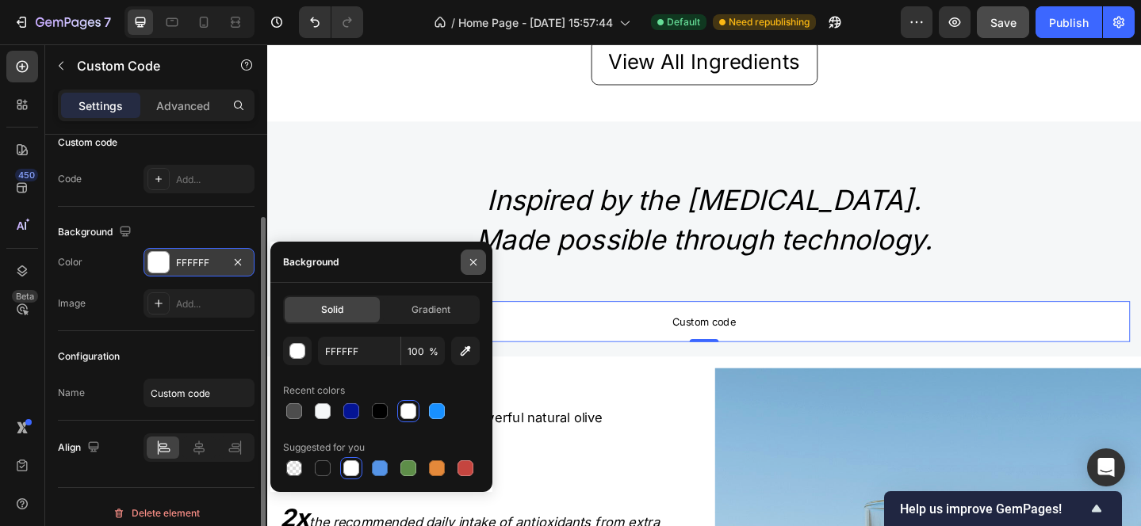
click at [466, 266] on button "button" at bounding box center [473, 262] width 25 height 25
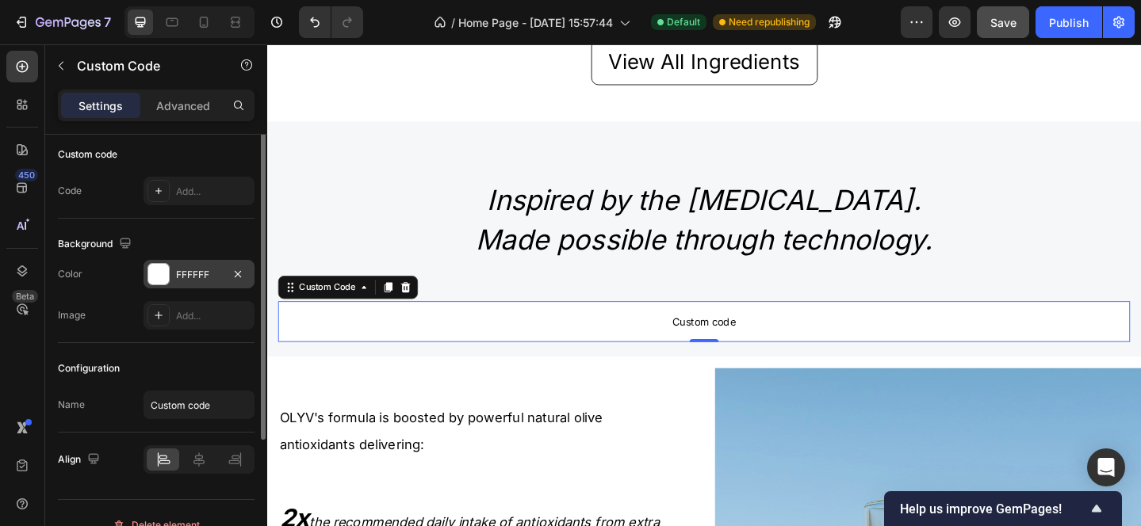
scroll to position [0, 0]
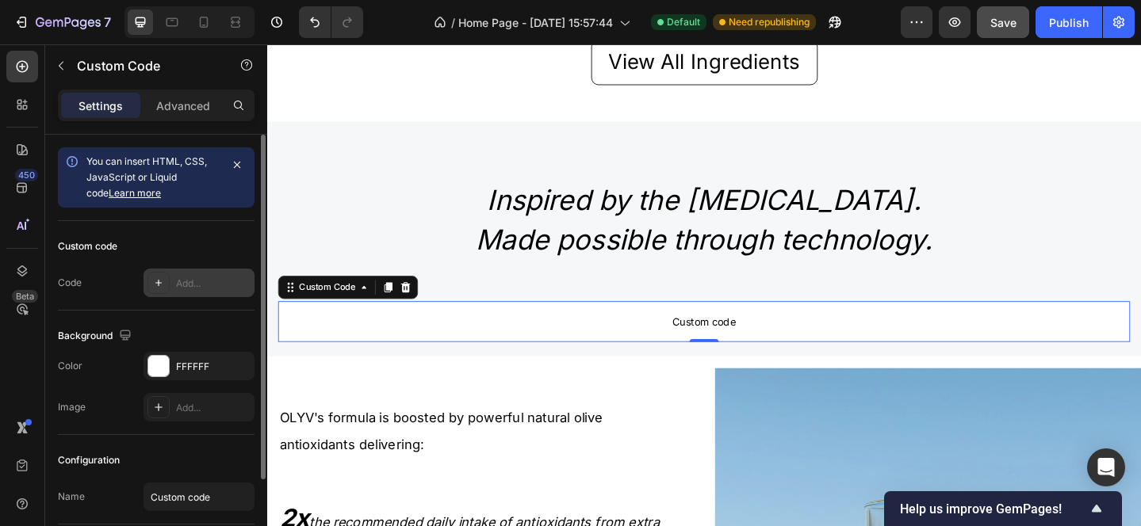
click at [154, 275] on div at bounding box center [158, 283] width 22 height 22
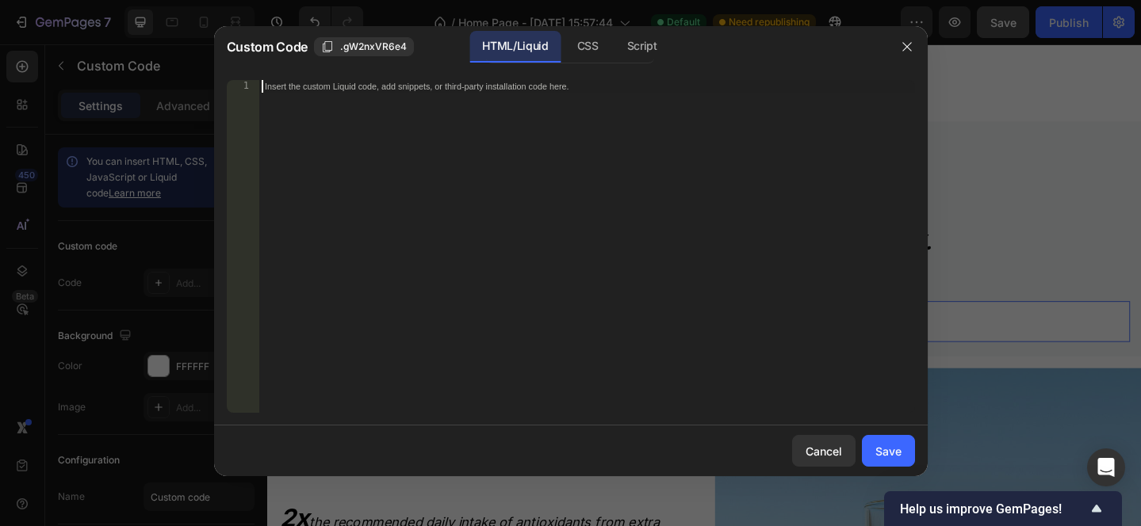
click at [433, 94] on div "Insert the custom Liquid code, add snippets, or third-party installation code h…" at bounding box center [586, 259] width 656 height 358
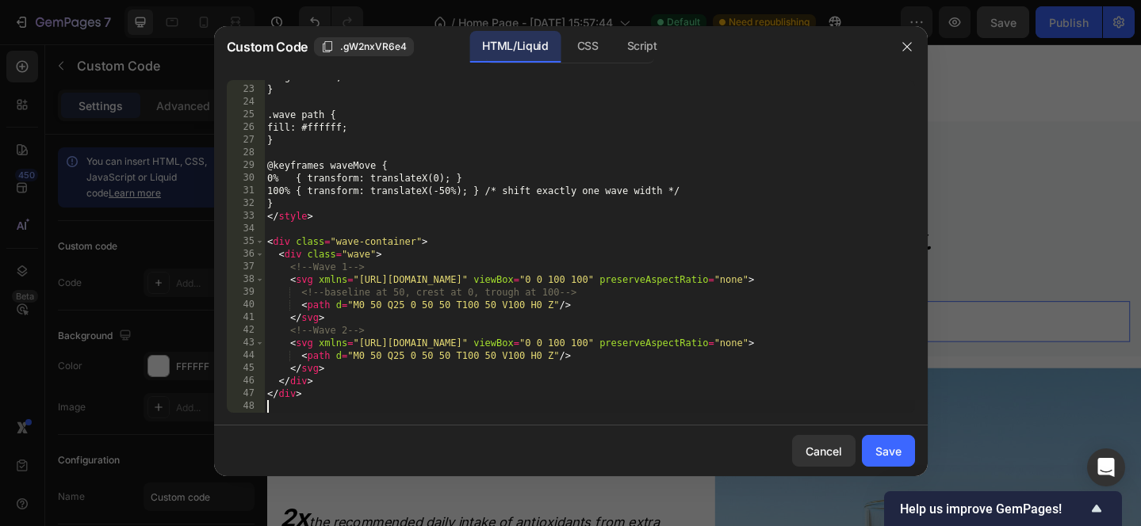
scroll to position [276, 0]
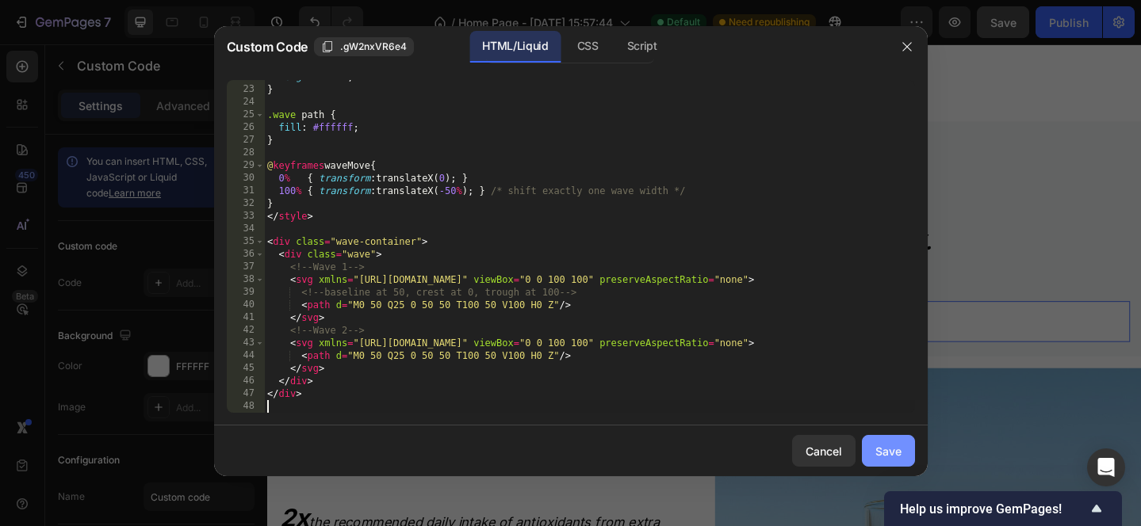
click at [873, 442] on button "Save" at bounding box center [888, 451] width 53 height 32
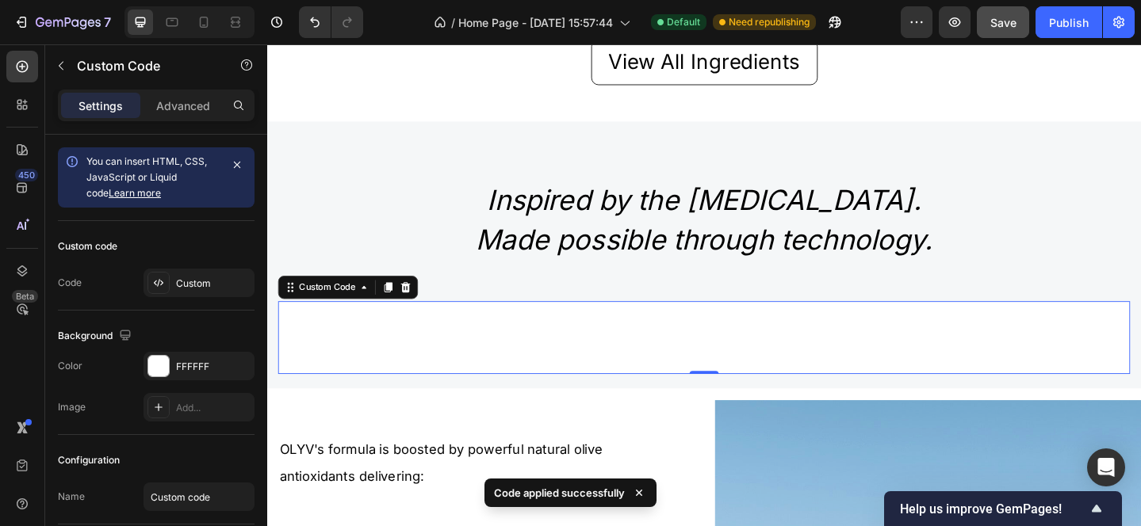
click at [460, 369] on icon at bounding box center [511, 363] width 464 height 79
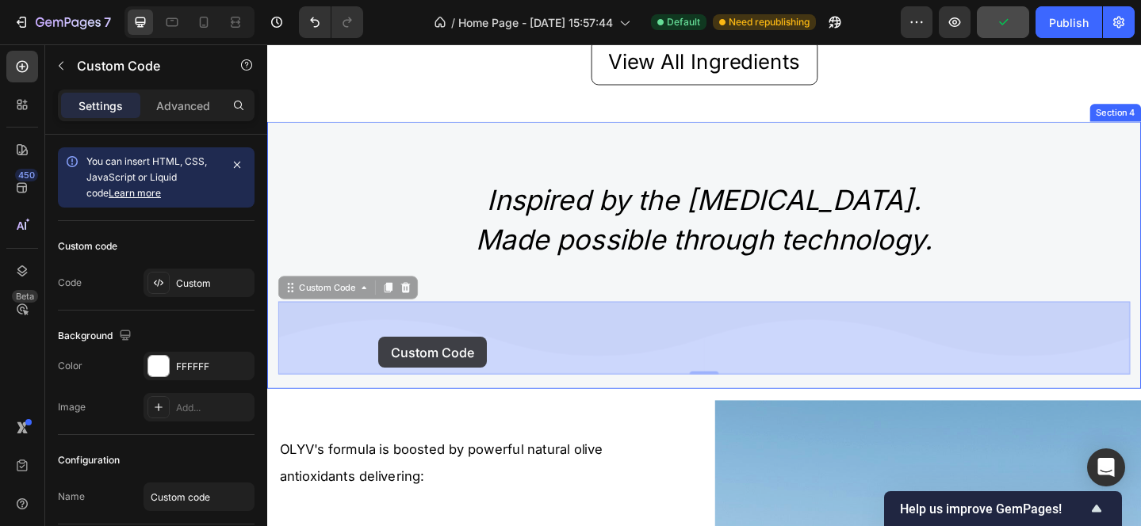
drag, startPoint x: 385, startPoint y: 329, endPoint x: 388, endPoint y: 363, distance: 34.2
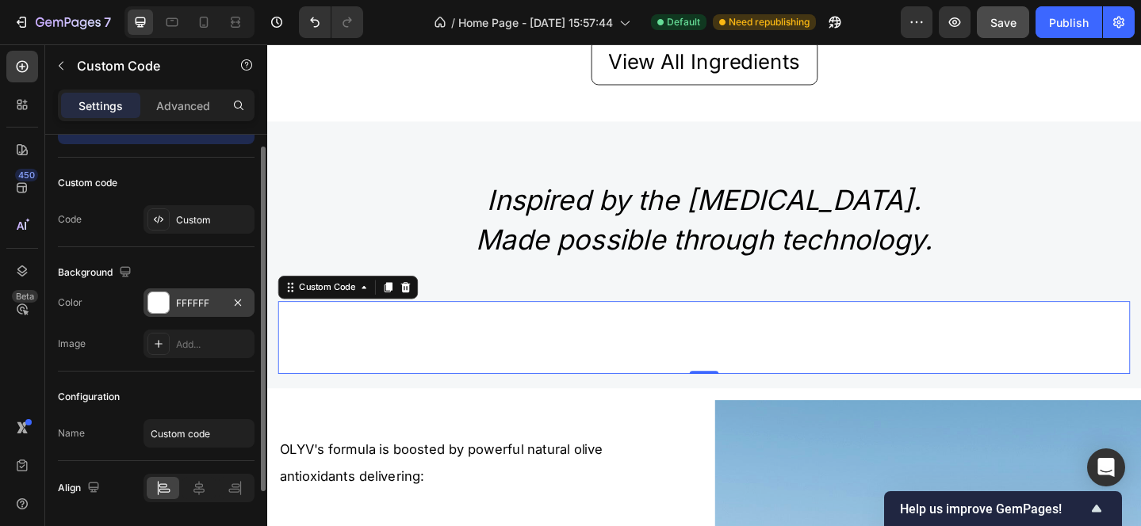
scroll to position [0, 0]
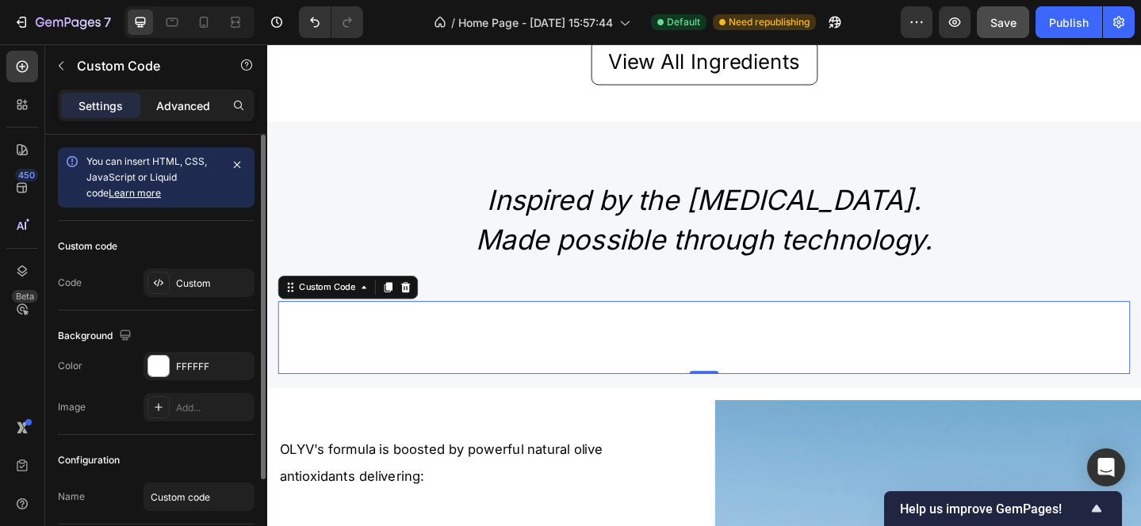
click at [167, 101] on p "Advanced" at bounding box center [183, 106] width 54 height 17
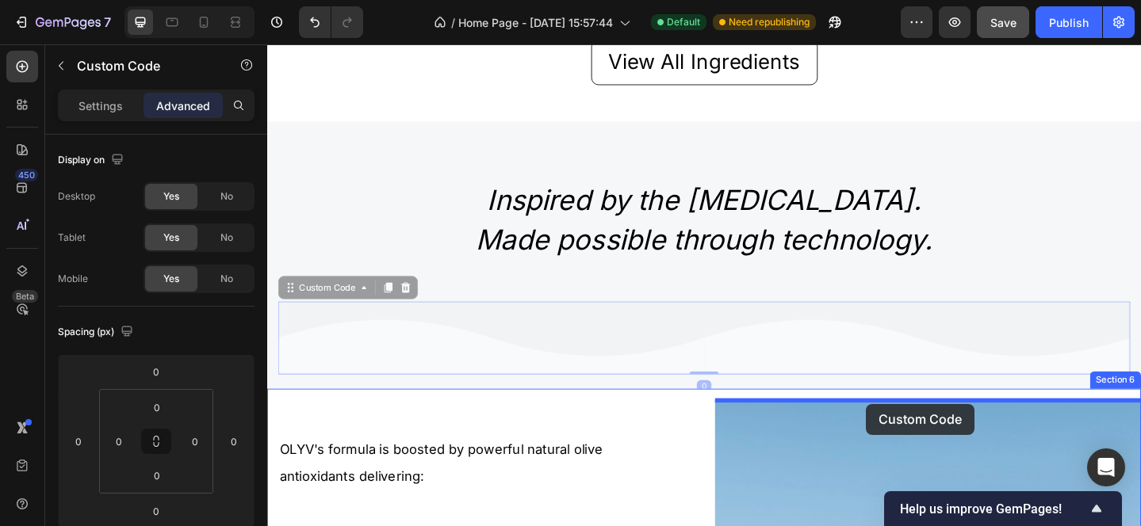
drag, startPoint x: 383, startPoint y: 331, endPoint x: 919, endPoint y: 436, distance: 546.0
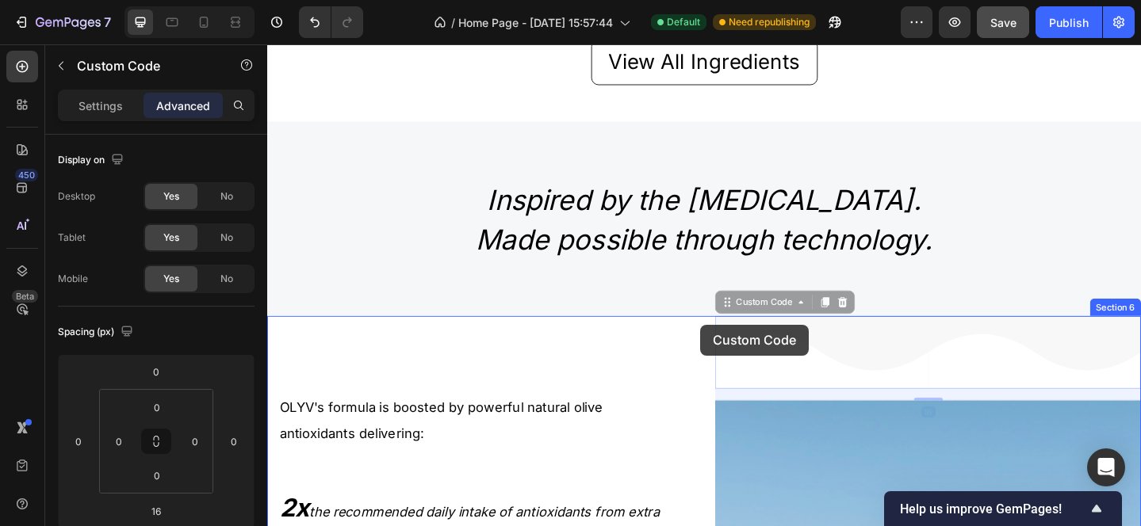
drag, startPoint x: 859, startPoint y: 418, endPoint x: 738, endPoint y: 348, distance: 139.2
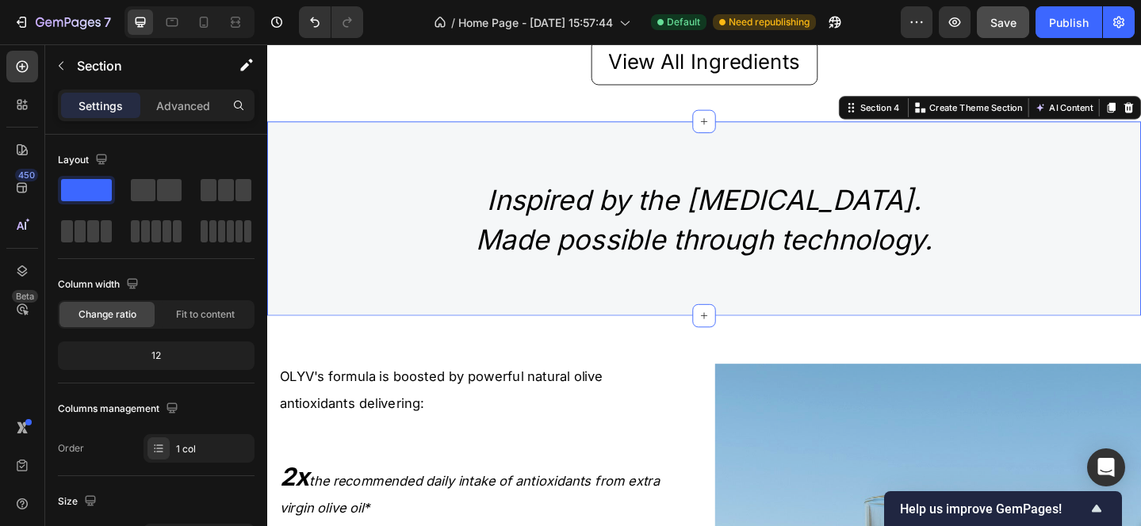
click at [676, 315] on div "Inspired by the Mediterranean diet. Made possible through technology. Heading R…" at bounding box center [742, 258] width 927 height 132
click at [315, 23] on icon "Undo/Redo" at bounding box center [315, 22] width 16 height 16
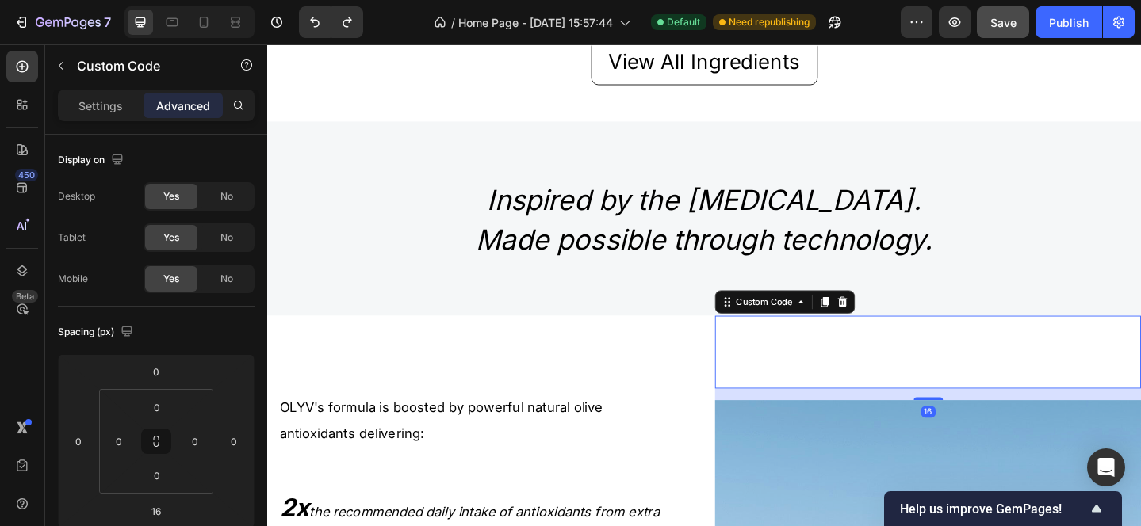
click at [837, 394] on icon at bounding box center [871, 389] width 232 height 59
click at [120, 107] on p "Settings" at bounding box center [100, 106] width 44 height 17
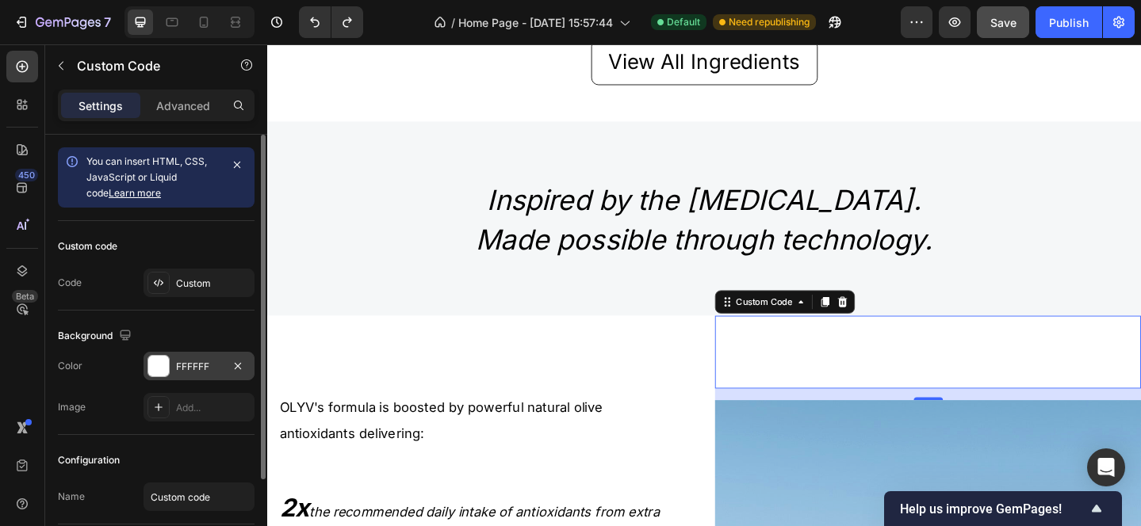
click at [159, 361] on div at bounding box center [158, 366] width 21 height 21
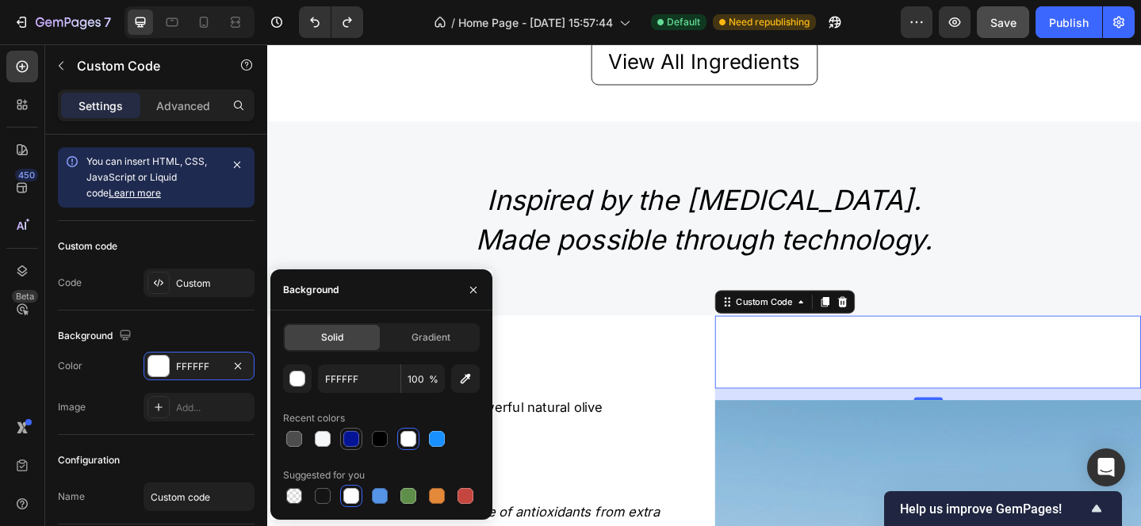
click at [348, 439] on div at bounding box center [351, 439] width 16 height 16
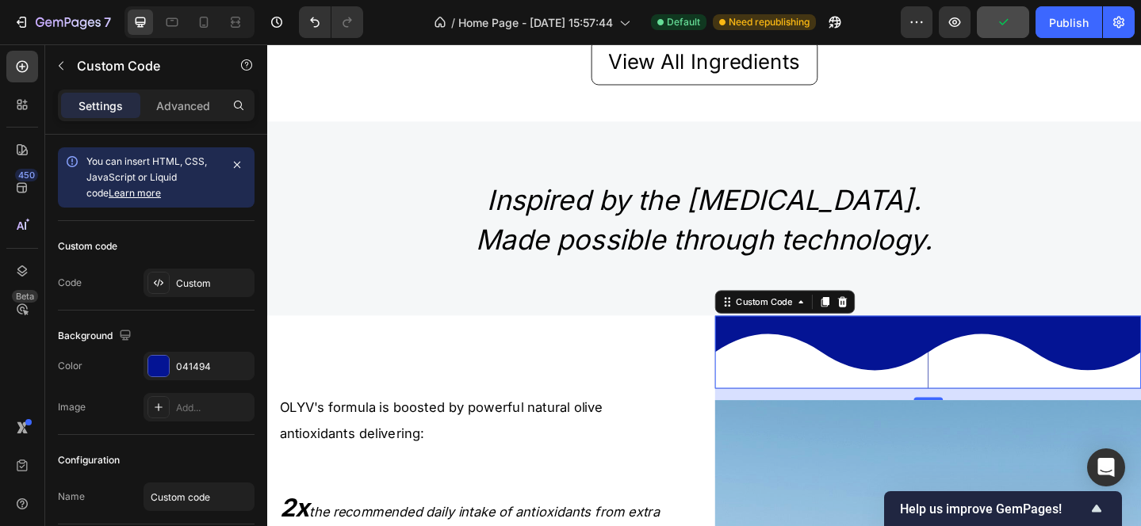
click at [845, 365] on icon at bounding box center [868, 379] width 232 height 79
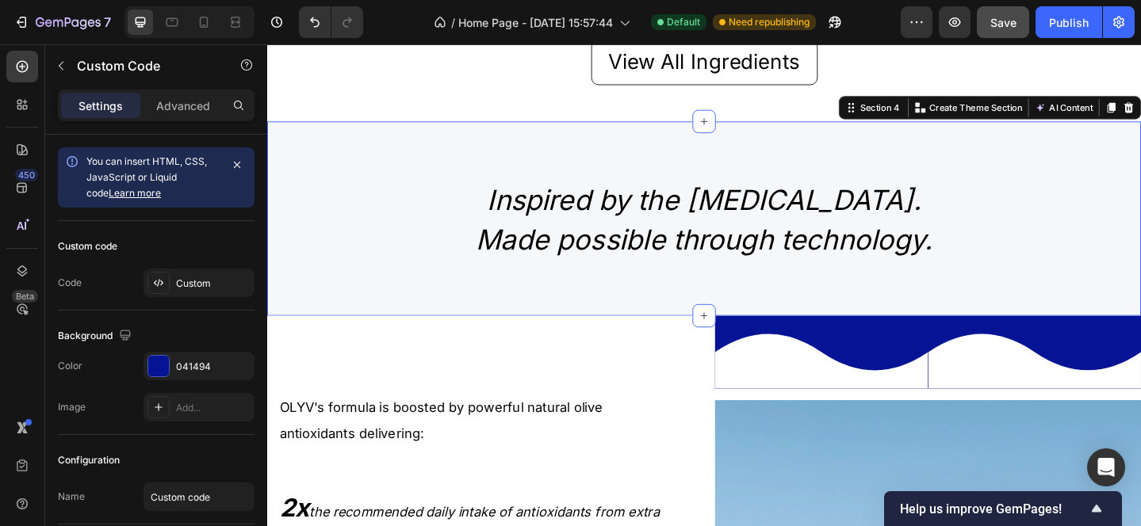
click at [334, 331] on div "Inspired by the Mediterranean diet. Made possible through technology. Heading R…" at bounding box center [742, 233] width 951 height 211
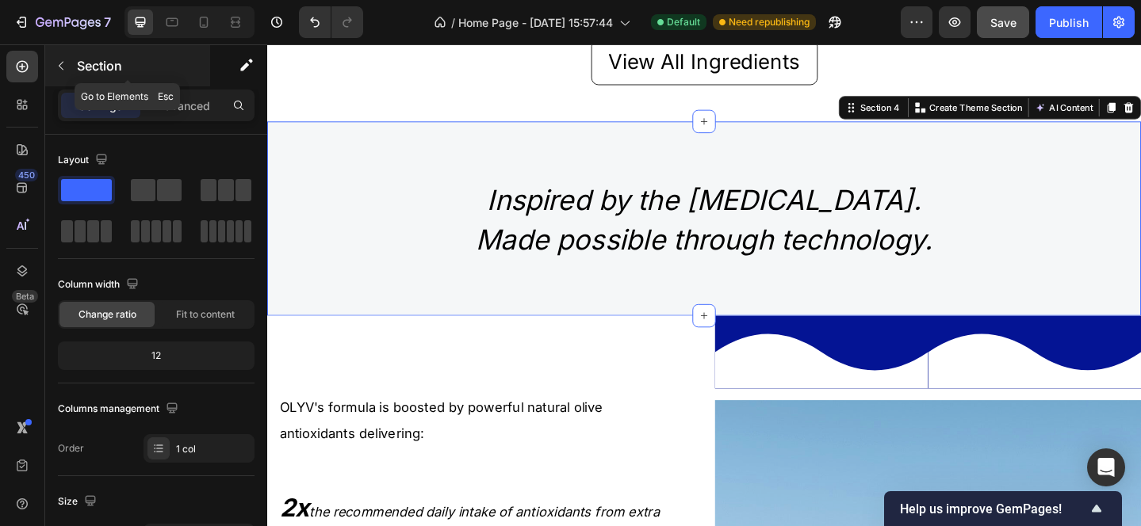
click at [55, 67] on icon "button" at bounding box center [61, 65] width 13 height 13
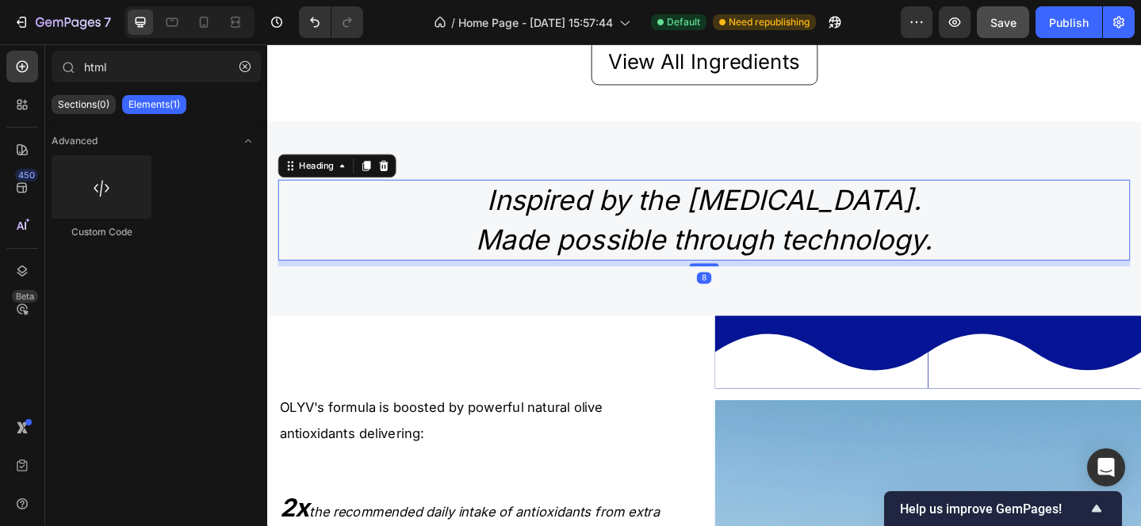
click at [540, 278] on h2 "Inspired by the [MEDICAL_DATA]. Made possible through technology." at bounding box center [742, 235] width 927 height 87
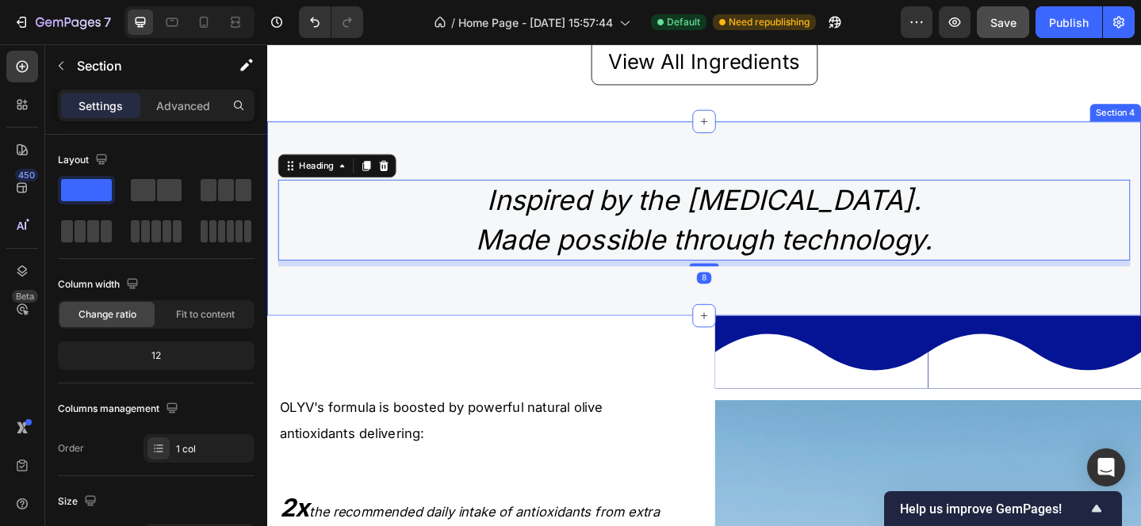
click at [367, 320] on div "Inspired by the Mediterranean diet. Made possible through technology. Heading 8…" at bounding box center [742, 258] width 927 height 132
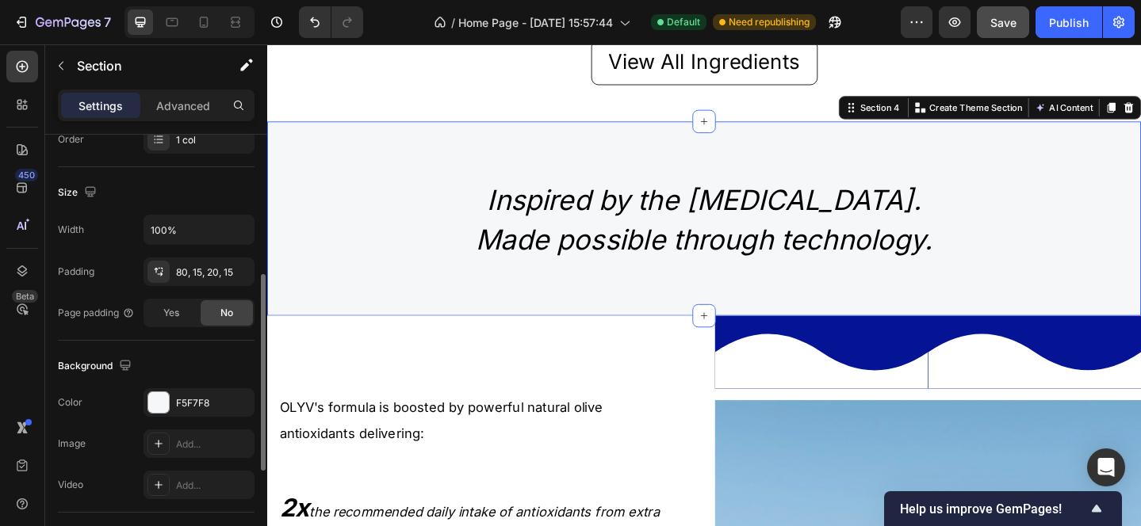
scroll to position [322, 0]
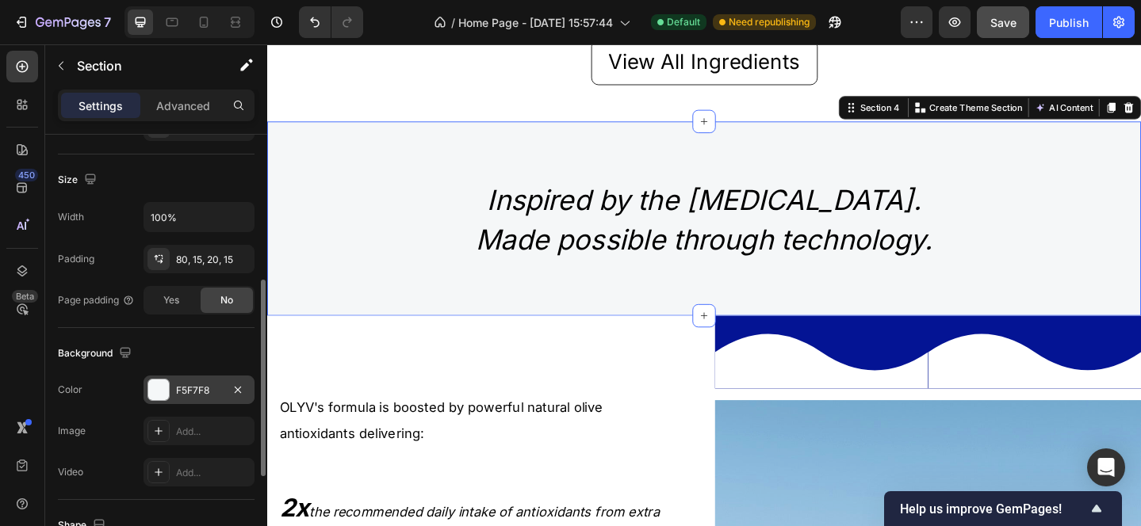
click at [196, 388] on div "F5F7F8" at bounding box center [199, 391] width 46 height 14
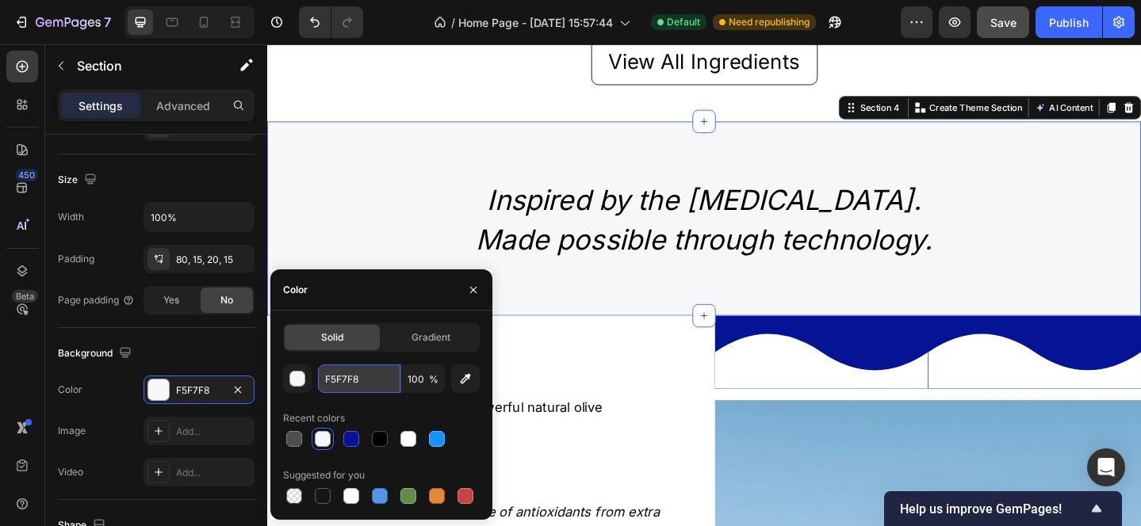
click at [358, 388] on input "F5F7F8" at bounding box center [359, 379] width 82 height 29
click at [986, 405] on icon at bounding box center [1102, 389] width 232 height 59
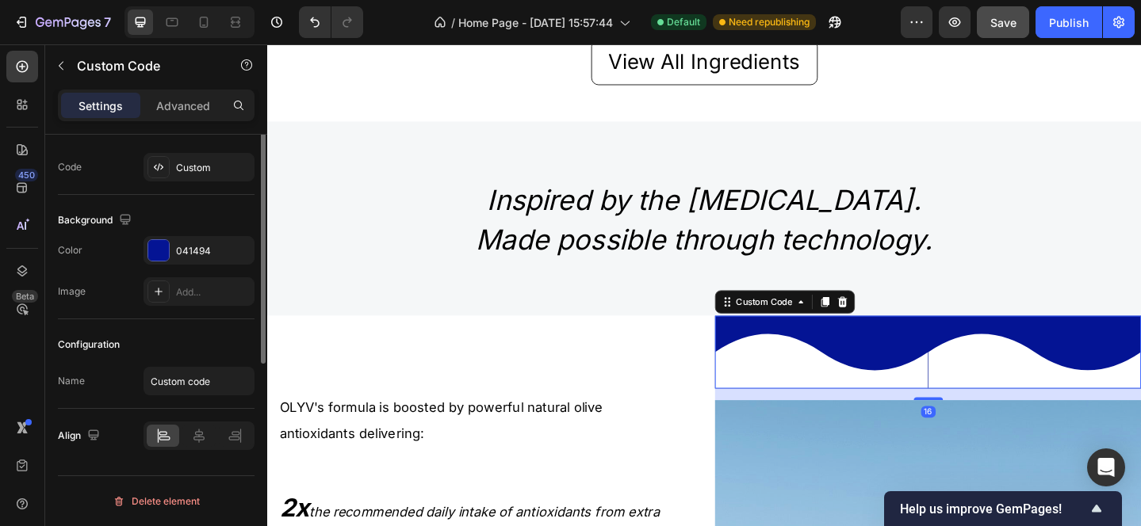
scroll to position [0, 0]
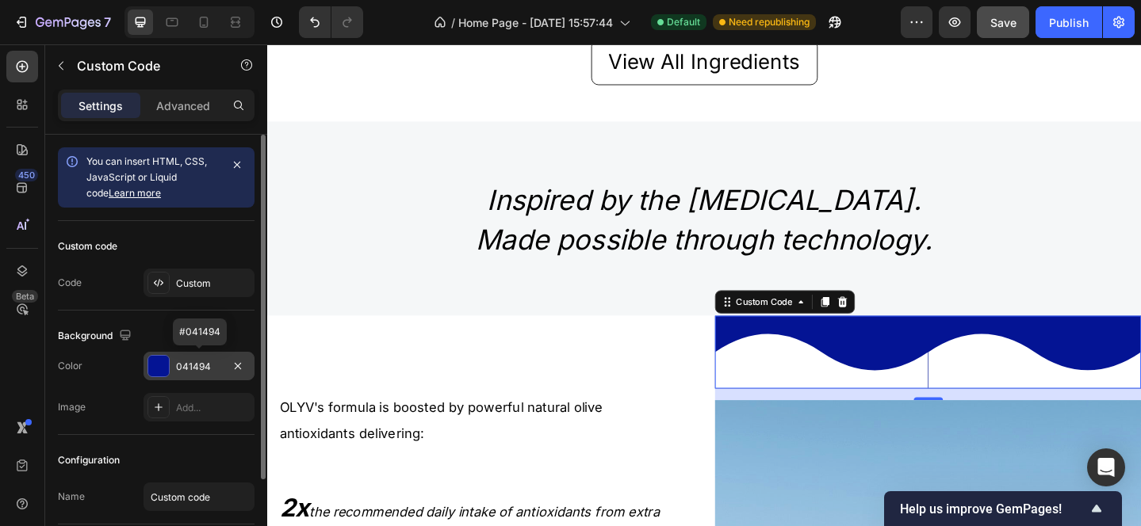
click at [163, 364] on div at bounding box center [158, 366] width 21 height 21
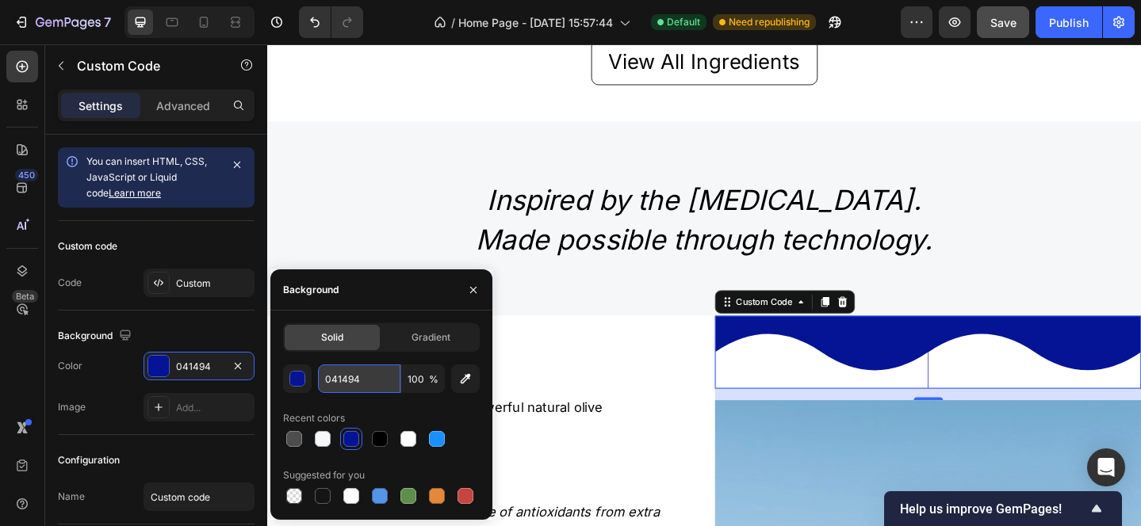
click at [369, 378] on input "041494" at bounding box center [359, 379] width 82 height 29
paste input "F5F7F8"
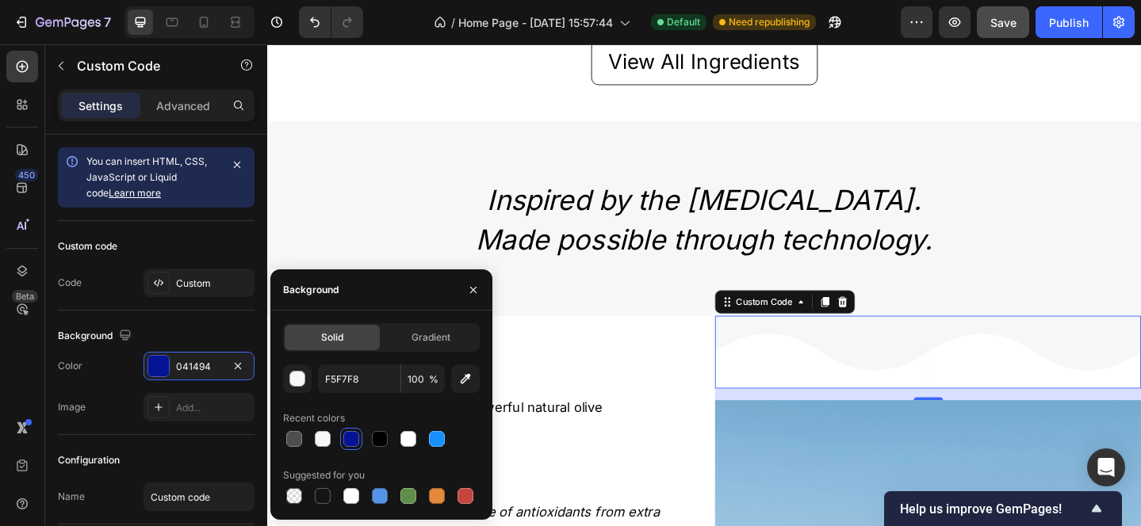
click at [834, 360] on icon at bounding box center [871, 379] width 232 height 79
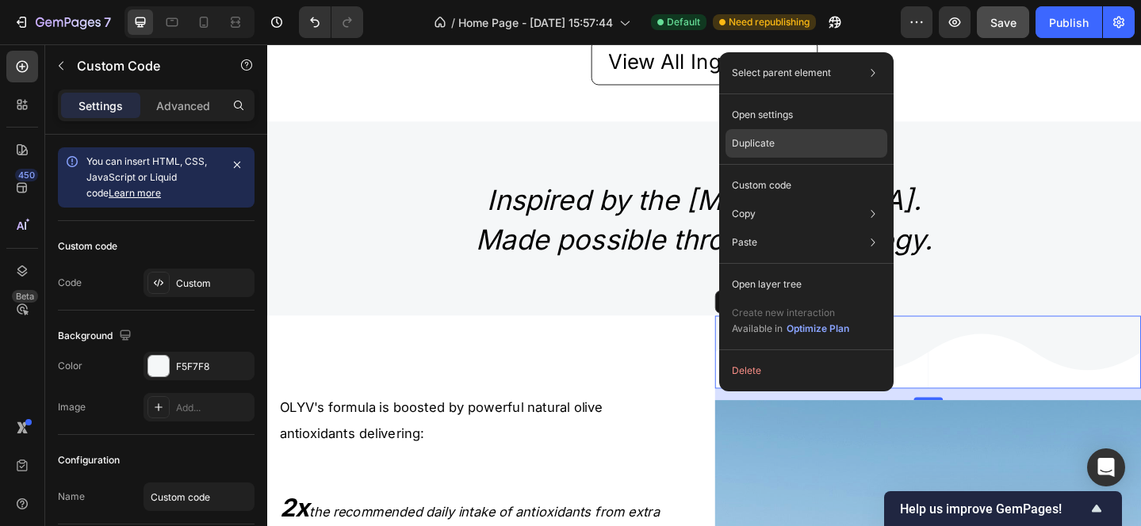
click at [776, 140] on div "Duplicate" at bounding box center [806, 143] width 162 height 29
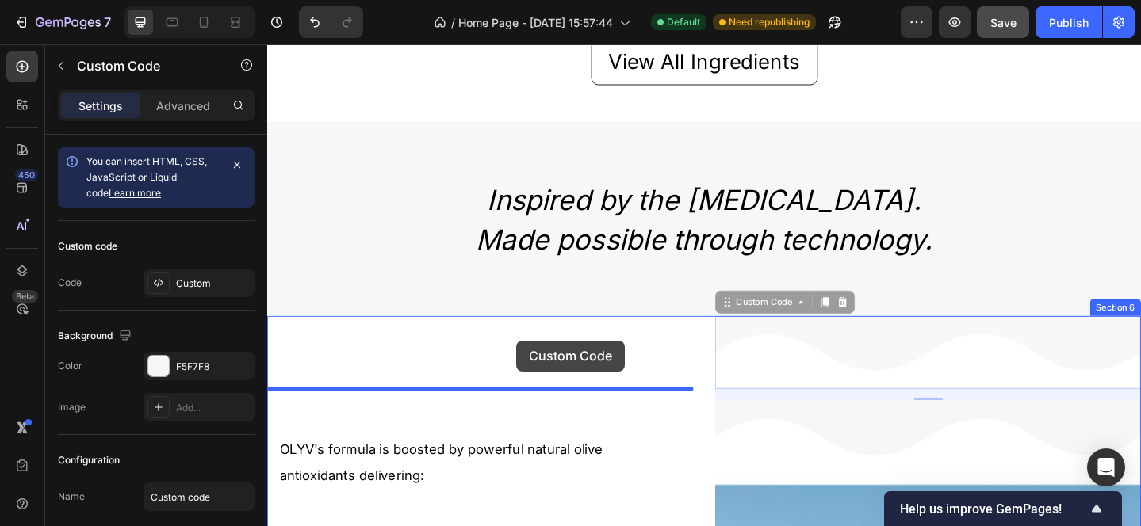
drag, startPoint x: 851, startPoint y: 365, endPoint x: 537, endPoint y: 365, distance: 313.9
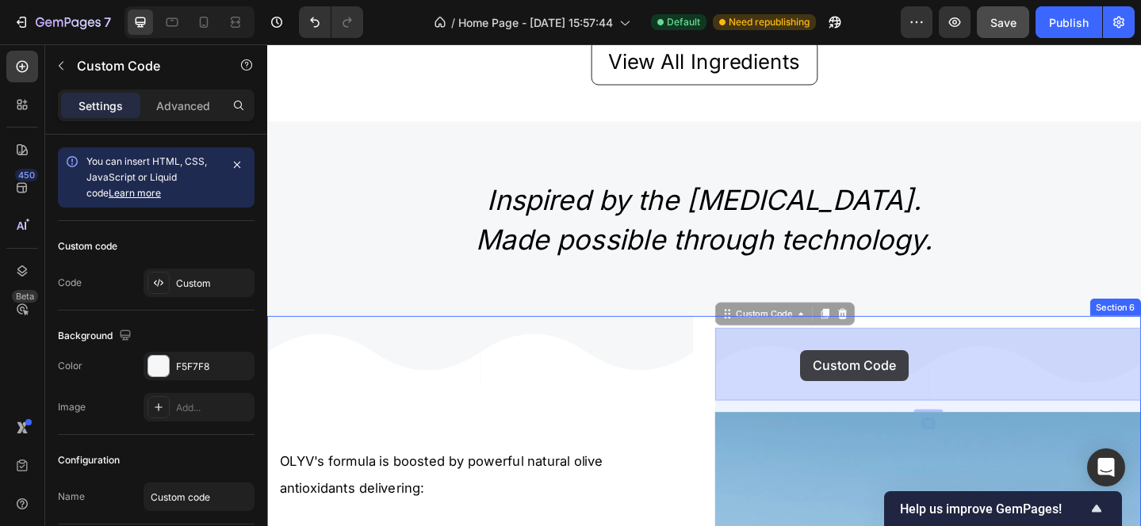
drag, startPoint x: 862, startPoint y: 395, endPoint x: 847, endPoint y: 377, distance: 23.0
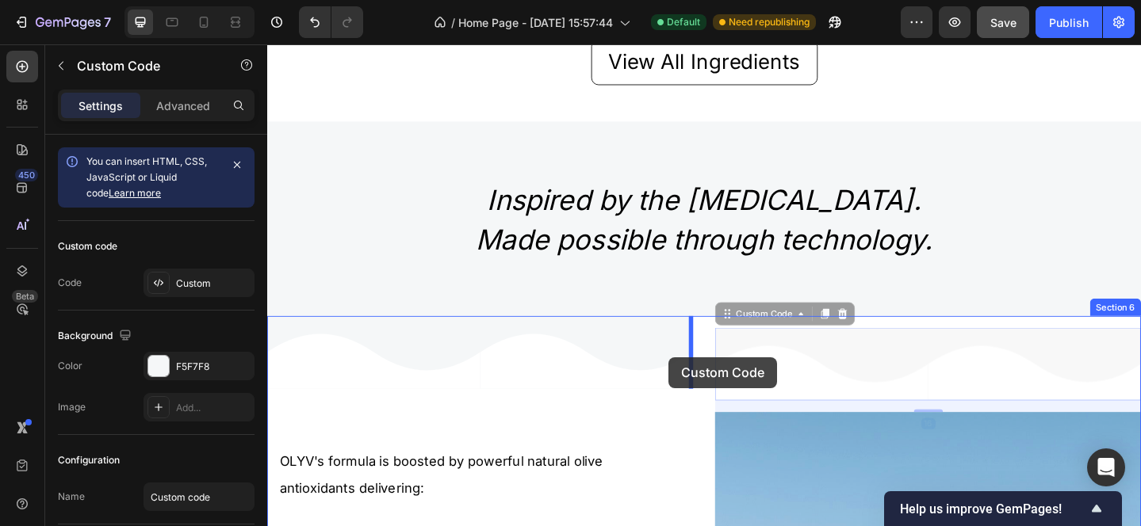
drag, startPoint x: 775, startPoint y: 355, endPoint x: 704, endPoint y: 385, distance: 77.4
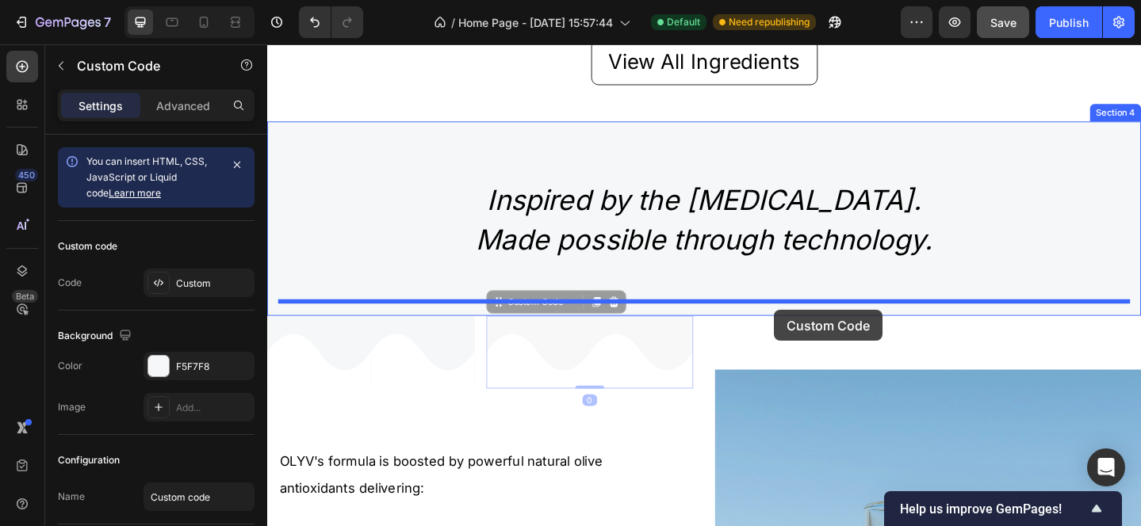
drag, startPoint x: 671, startPoint y: 385, endPoint x: 819, endPoint y: 334, distance: 156.9
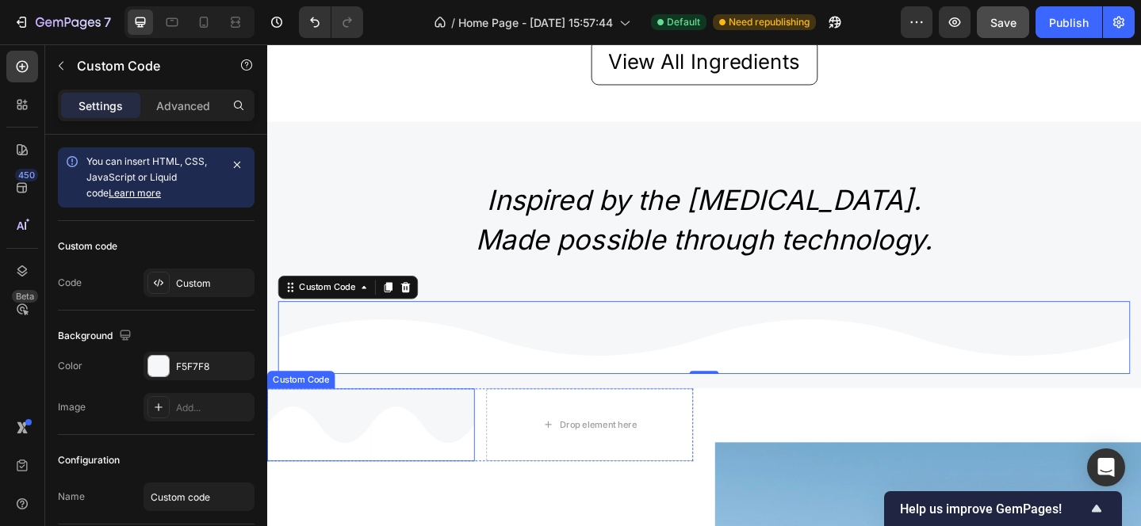
click at [465, 454] on icon at bounding box center [436, 458] width 113 height 79
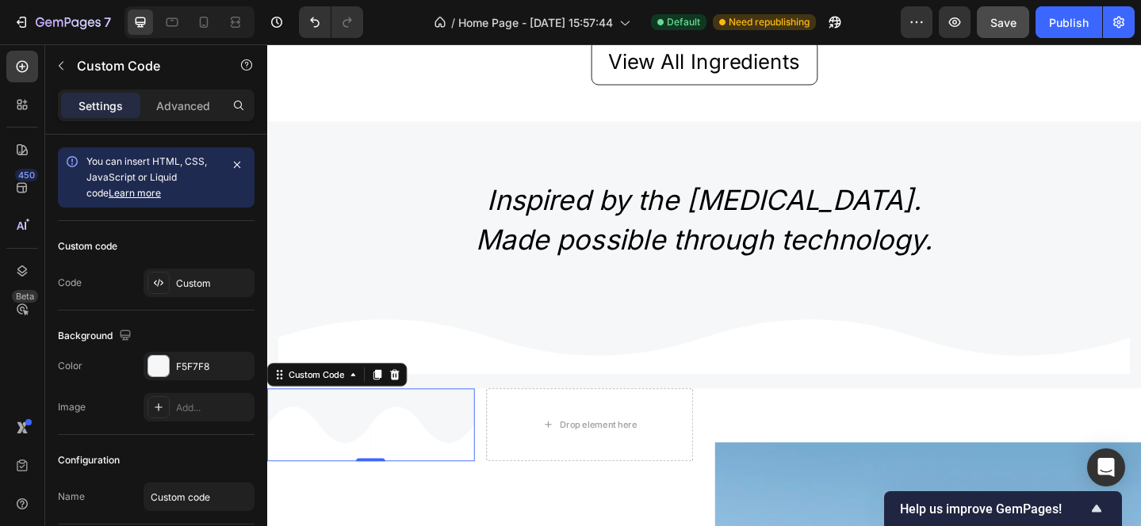
click at [465, 454] on div at bounding box center [380, 458] width 226 height 79
click at [408, 400] on icon at bounding box center [406, 404] width 10 height 11
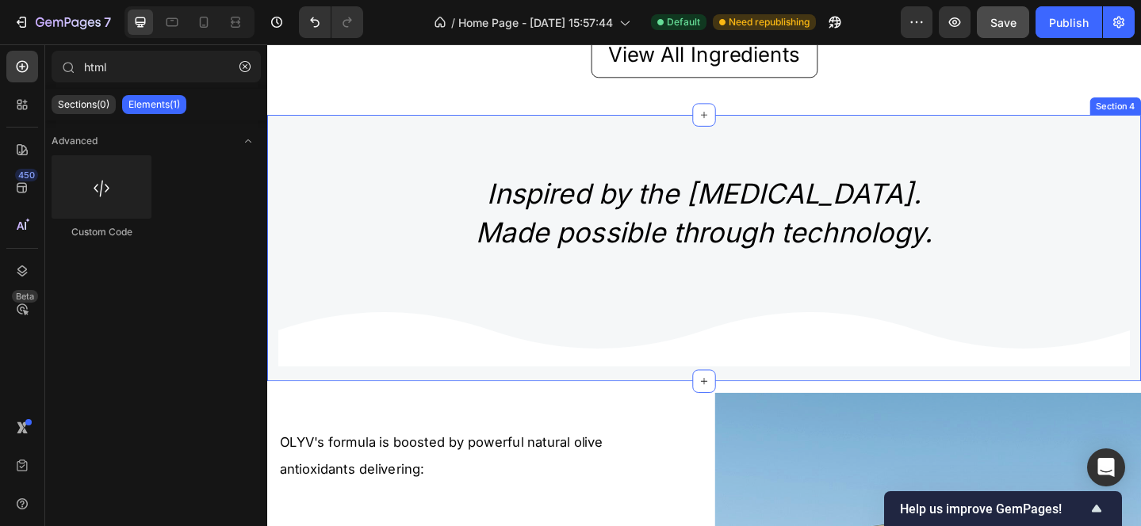
scroll to position [1184, 0]
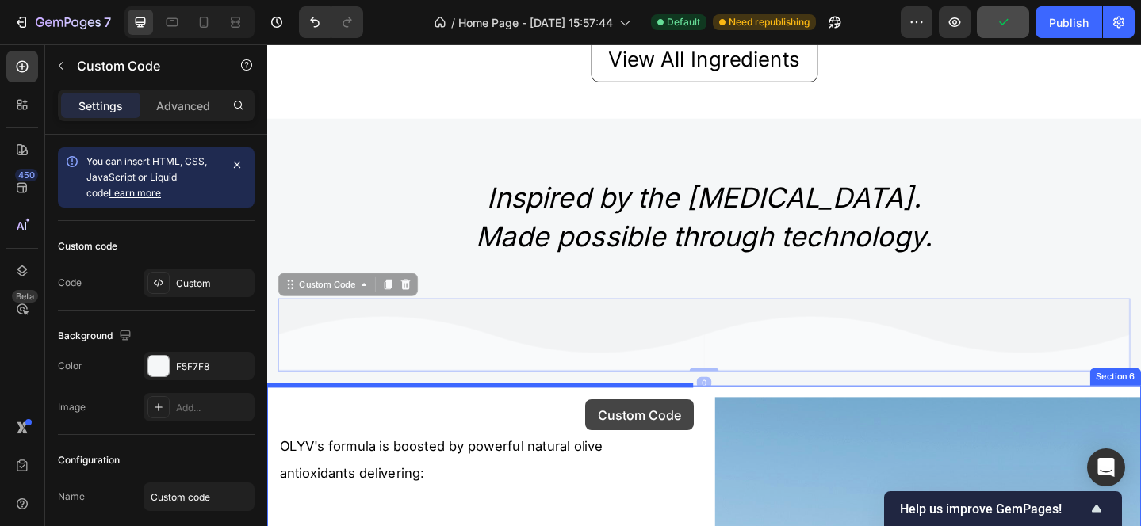
drag, startPoint x: 623, startPoint y: 371, endPoint x: 614, endPoint y: 432, distance: 61.8
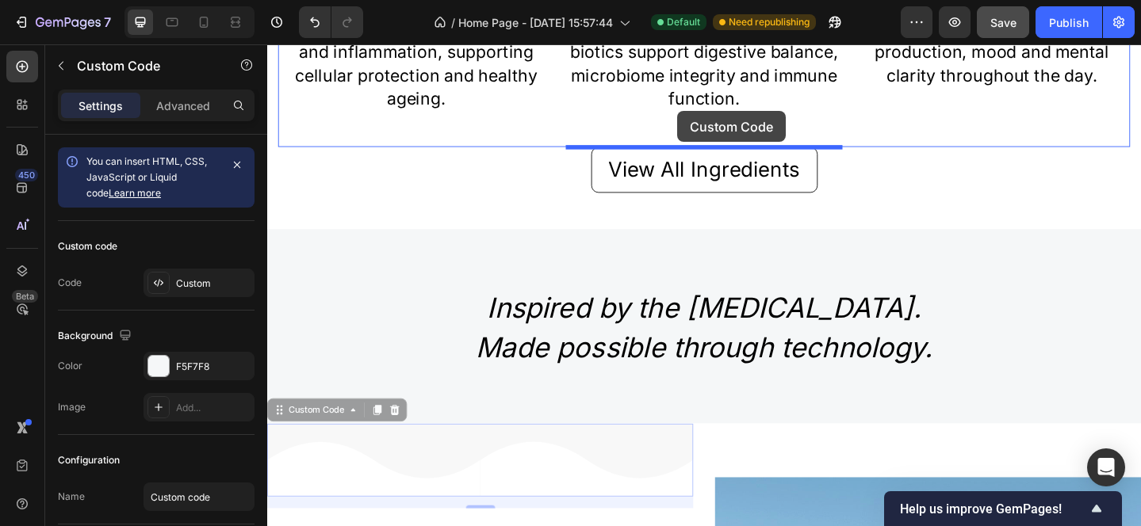
scroll to position [1043, 0]
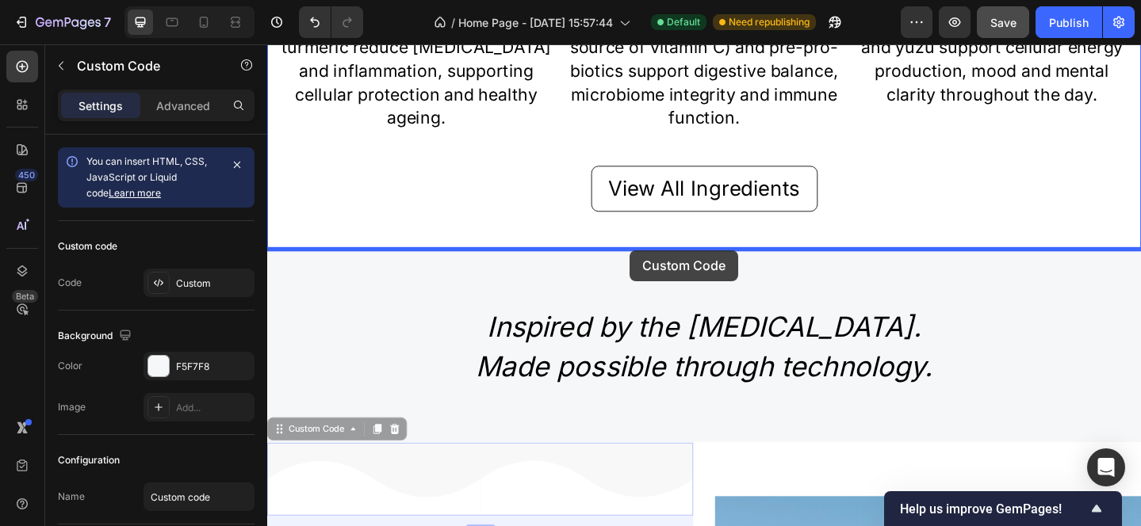
drag, startPoint x: 637, startPoint y: 350, endPoint x: 662, endPoint y: 269, distance: 85.3
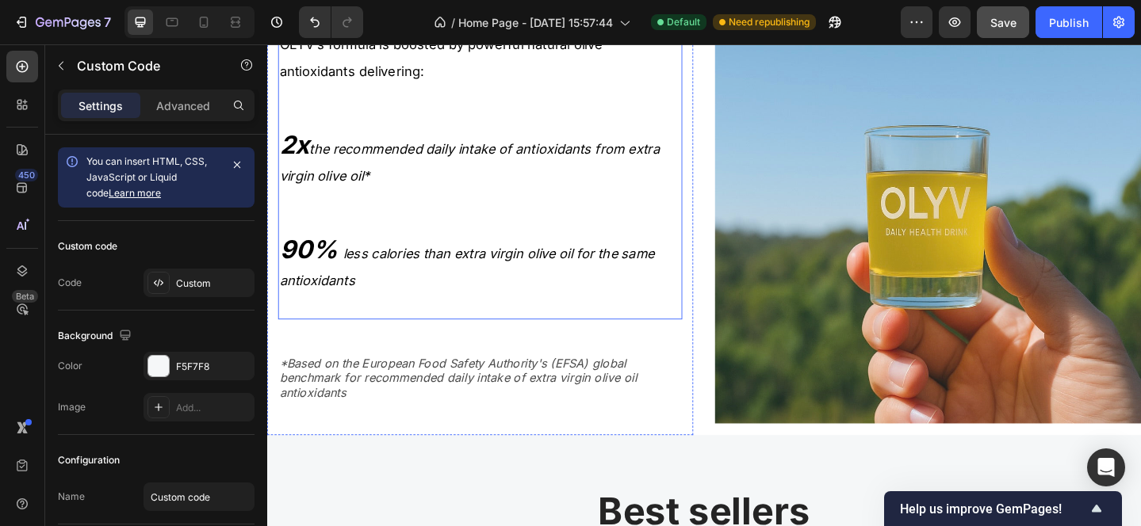
scroll to position [1734, 0]
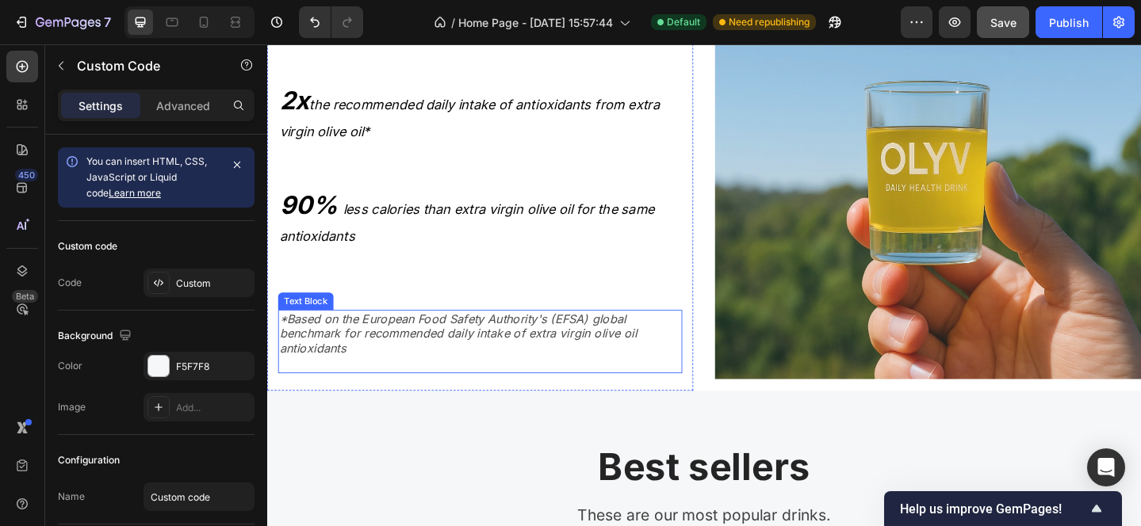
click at [368, 350] on p "*Based on the European Food Safety Authority's (EFSA) global benchmark for reco…" at bounding box center [499, 359] width 437 height 49
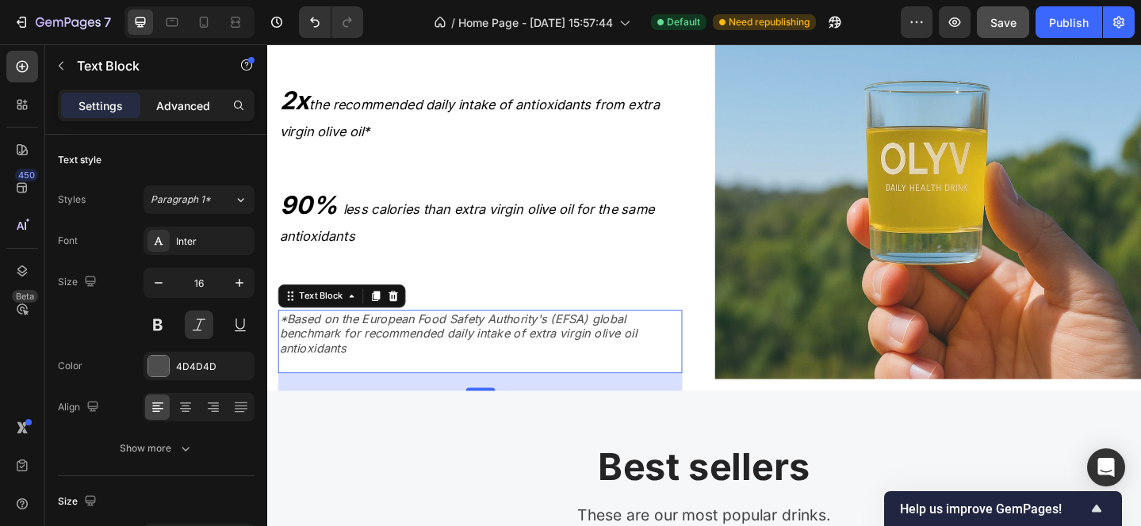
click at [188, 104] on p "Advanced" at bounding box center [183, 106] width 54 height 17
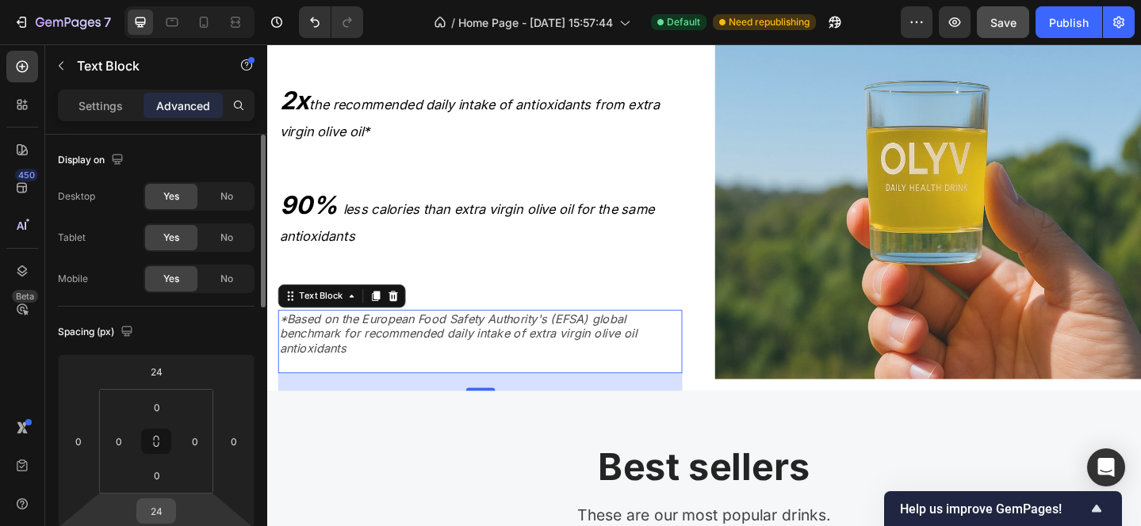
click at [160, 514] on input "24" at bounding box center [156, 511] width 32 height 24
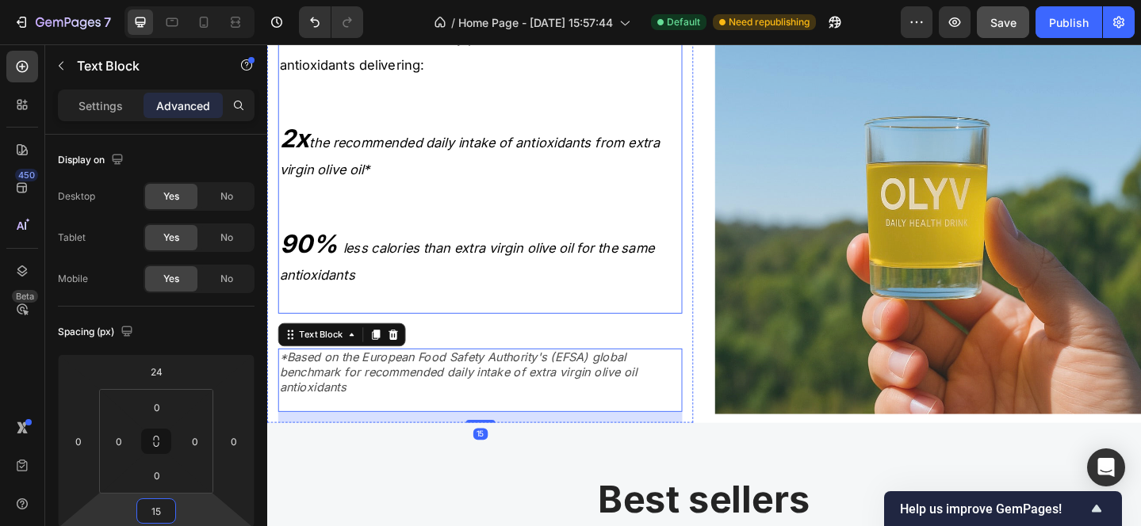
scroll to position [1642, 0]
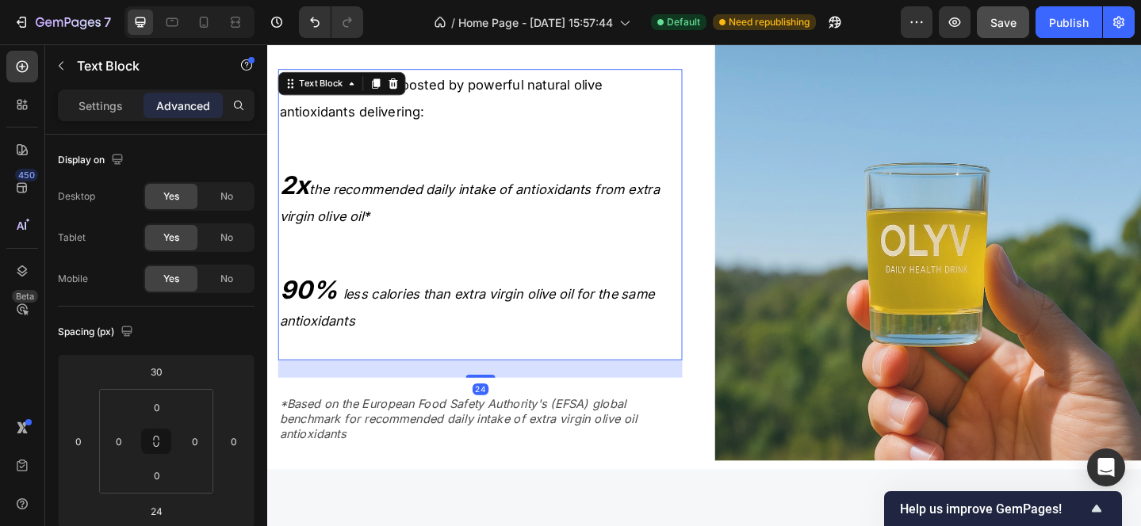
click at [400, 376] on p at bounding box center [499, 373] width 437 height 27
click at [163, 509] on input "24" at bounding box center [156, 511] width 32 height 24
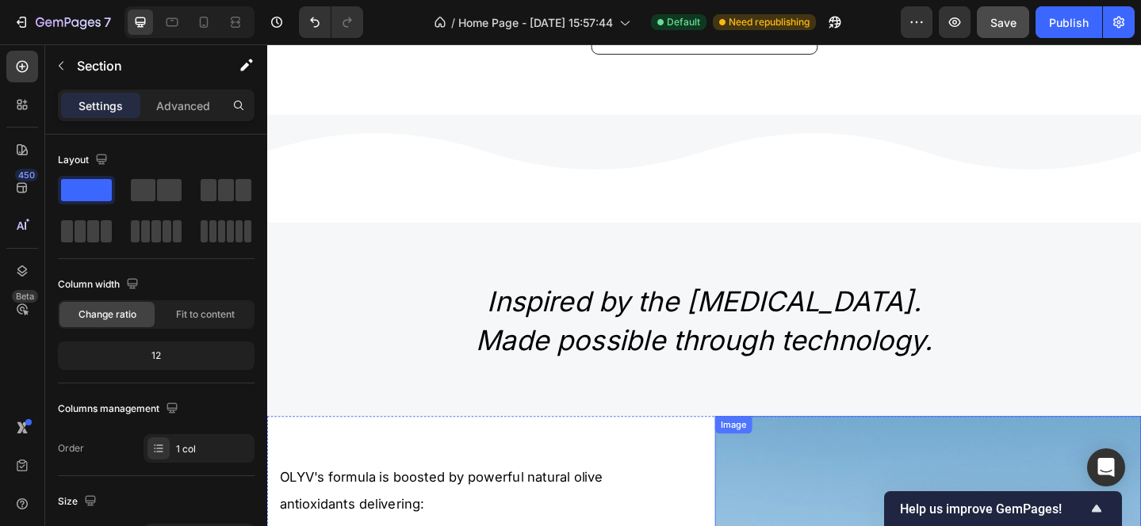
scroll to position [1210, 0]
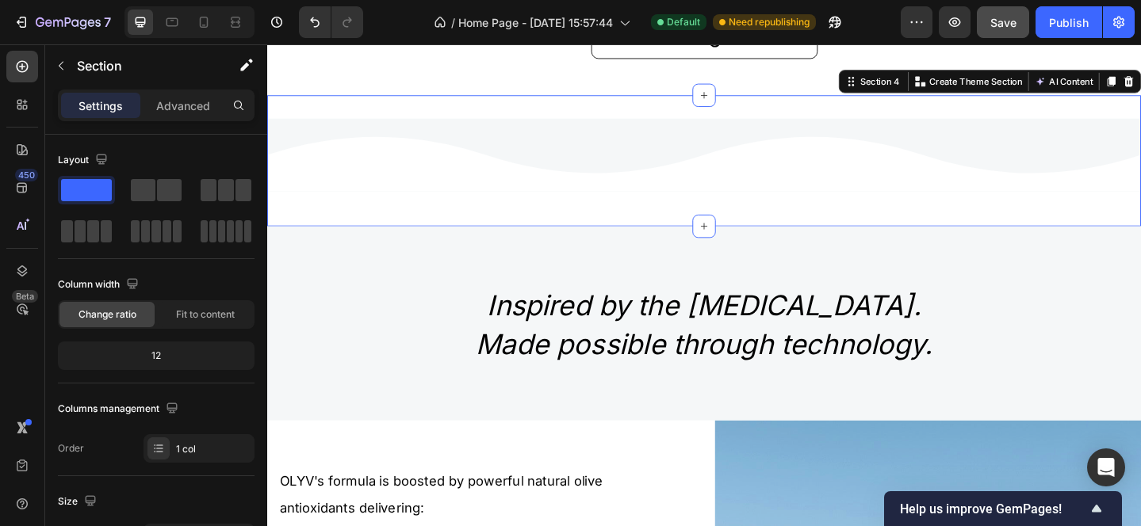
click at [368, 213] on div "Custom Code" at bounding box center [742, 171] width 951 height 92
click at [61, 55] on button "button" at bounding box center [60, 65] width 25 height 25
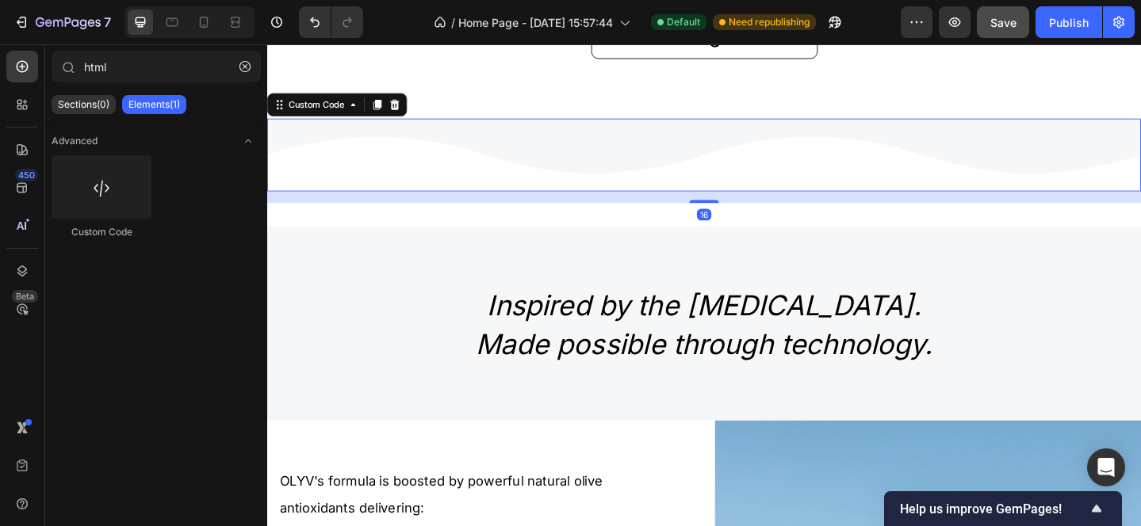
click at [741, 196] on icon at bounding box center [979, 174] width 476 height 59
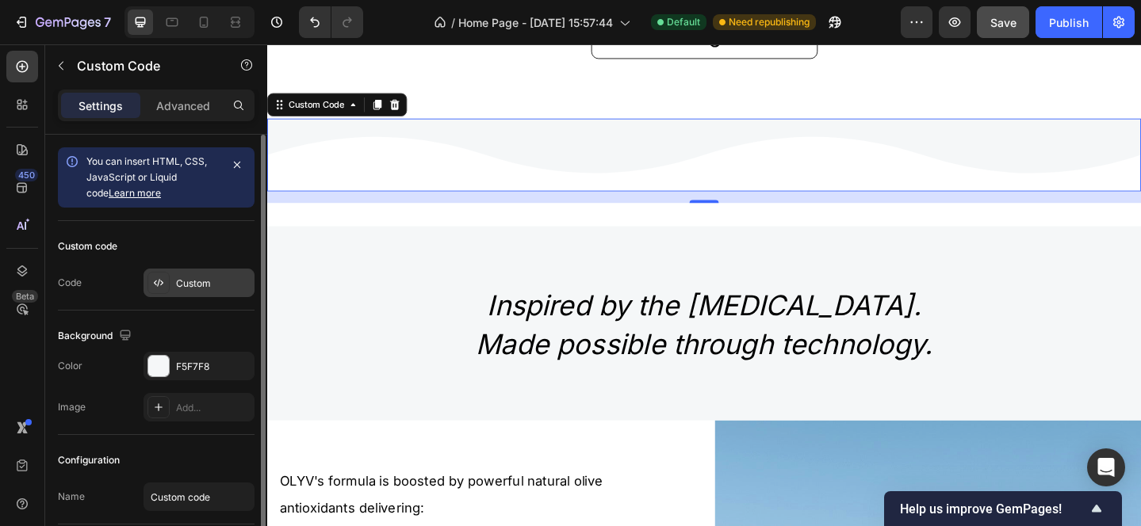
click at [155, 278] on icon at bounding box center [158, 283] width 13 height 13
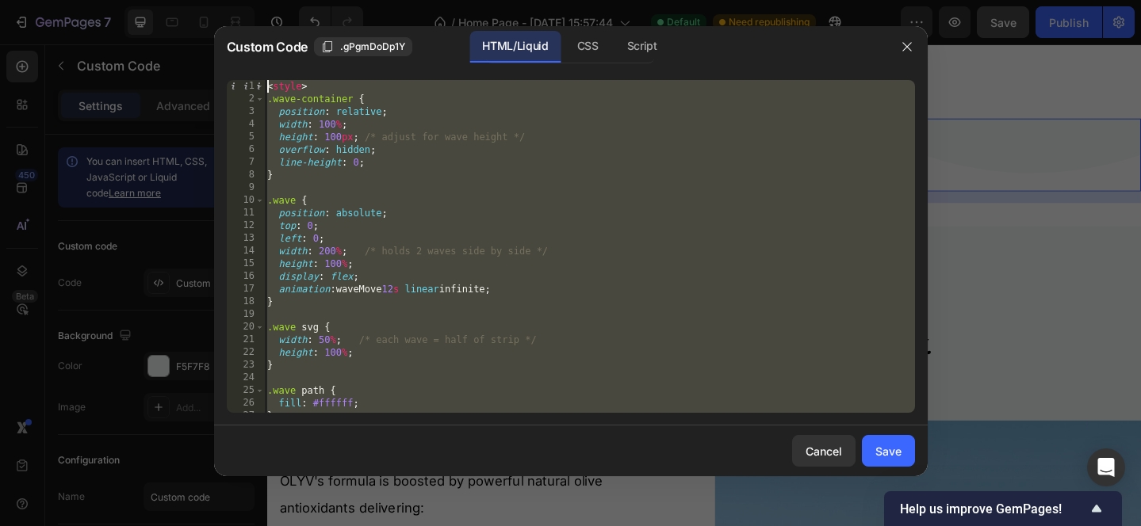
scroll to position [0, 0]
drag, startPoint x: 288, startPoint y: 407, endPoint x: 268, endPoint y: -116, distance: 523.6
click at [268, 0] on html "7 / Home Page - Sep 27, 15:57:44 Default Need republishing Preview Save Publish…" at bounding box center [570, 0] width 1141 height 0
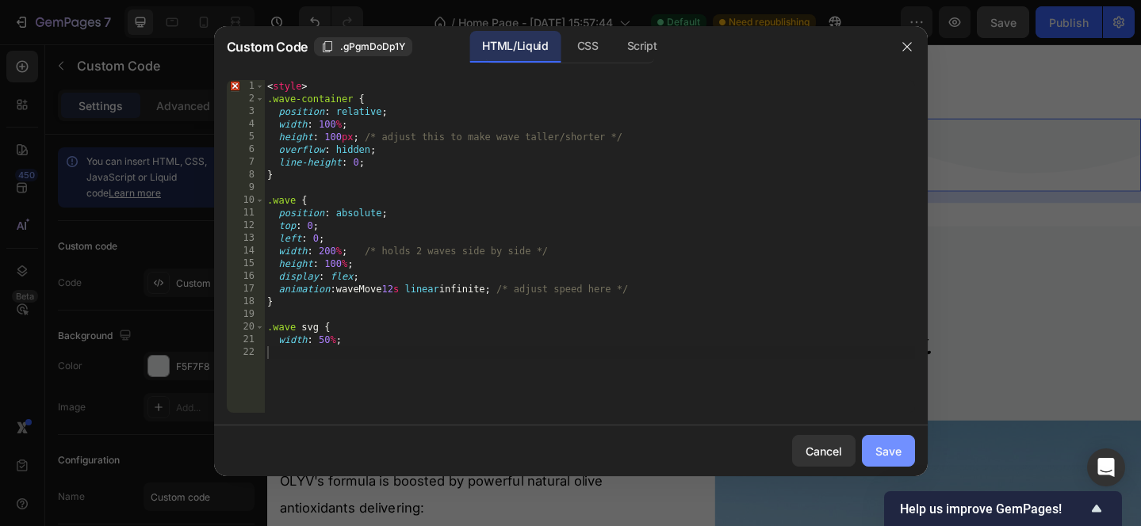
click at [888, 452] on div "Save" at bounding box center [888, 451] width 26 height 17
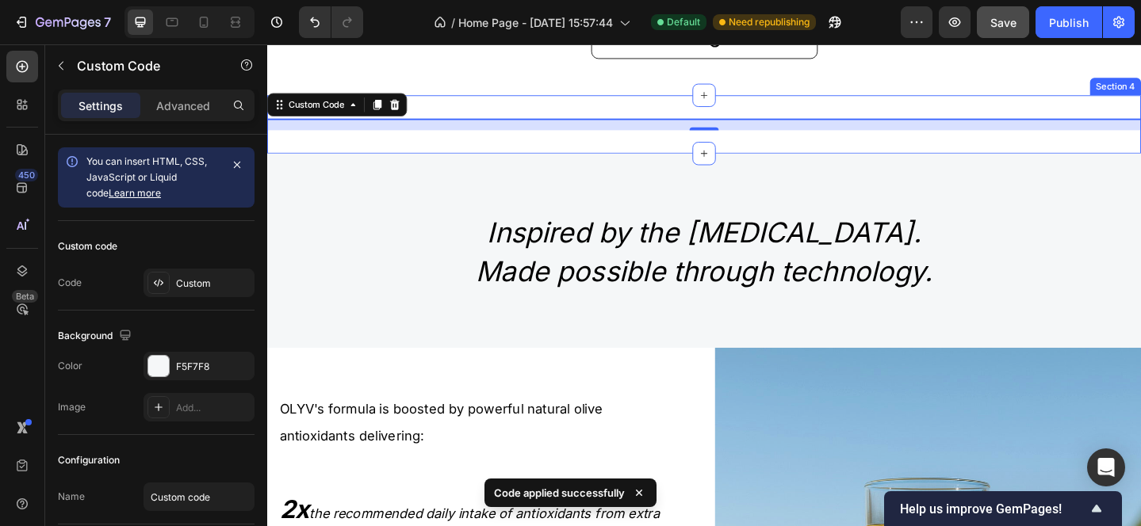
click at [666, 146] on div "Custom Code 16 Section 4" at bounding box center [742, 131] width 951 height 63
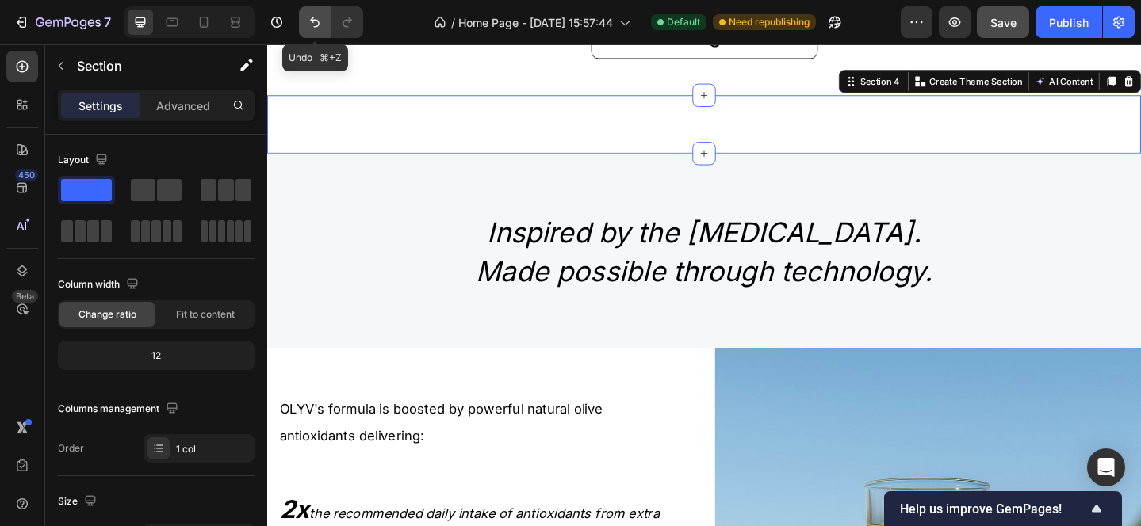
click at [312, 27] on icon "Undo/Redo" at bounding box center [315, 22] width 16 height 16
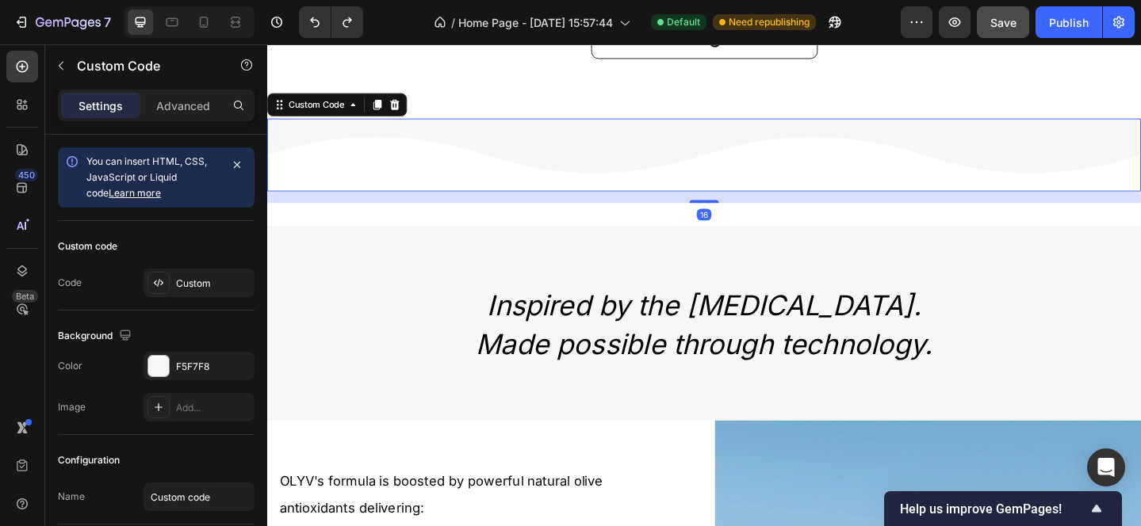
click at [385, 187] on icon at bounding box center [467, 174] width 476 height 59
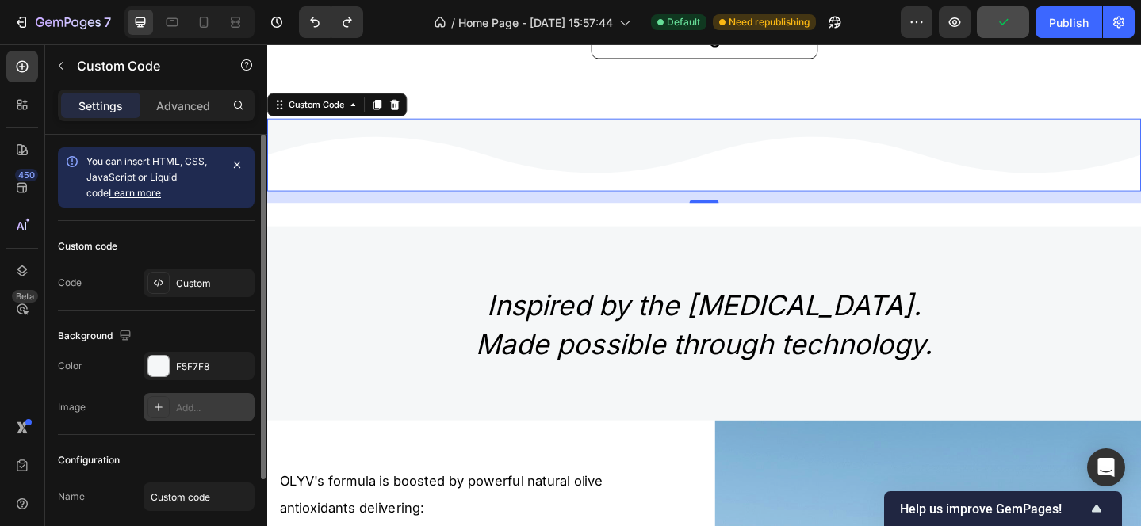
click at [160, 411] on icon at bounding box center [158, 407] width 13 height 13
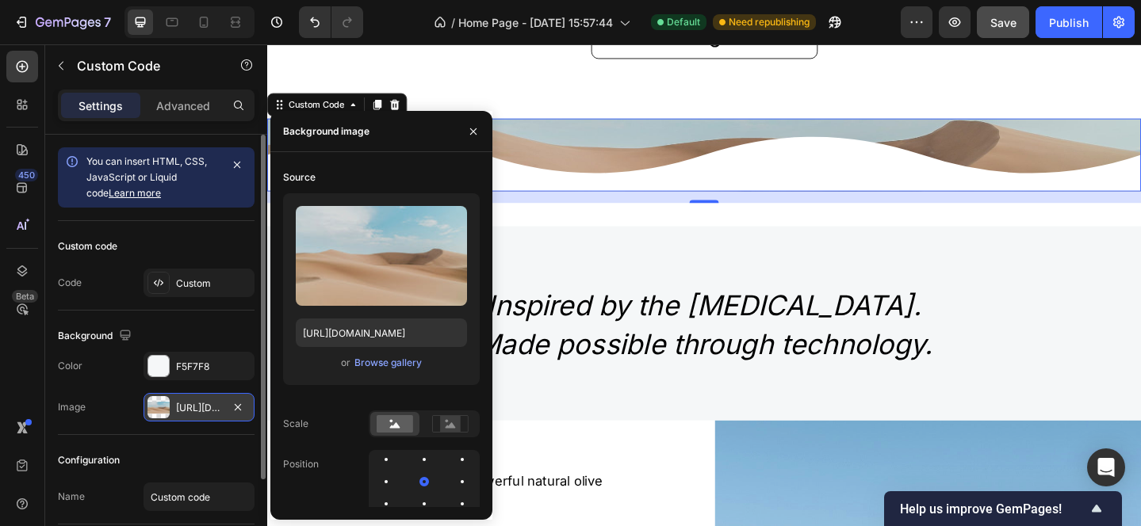
click at [160, 407] on div at bounding box center [158, 407] width 22 height 22
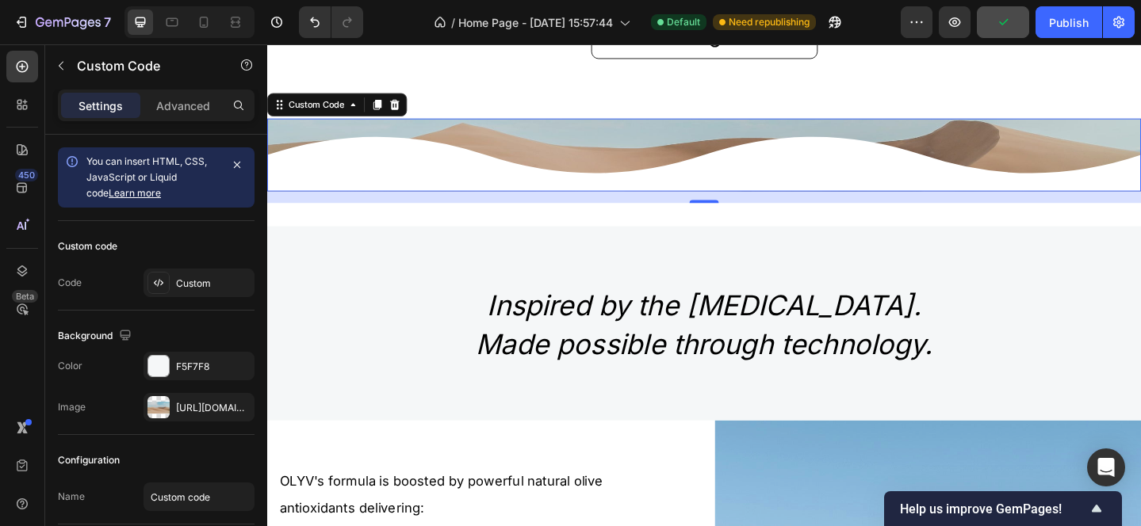
click at [737, 170] on icon at bounding box center [975, 174] width 476 height 59
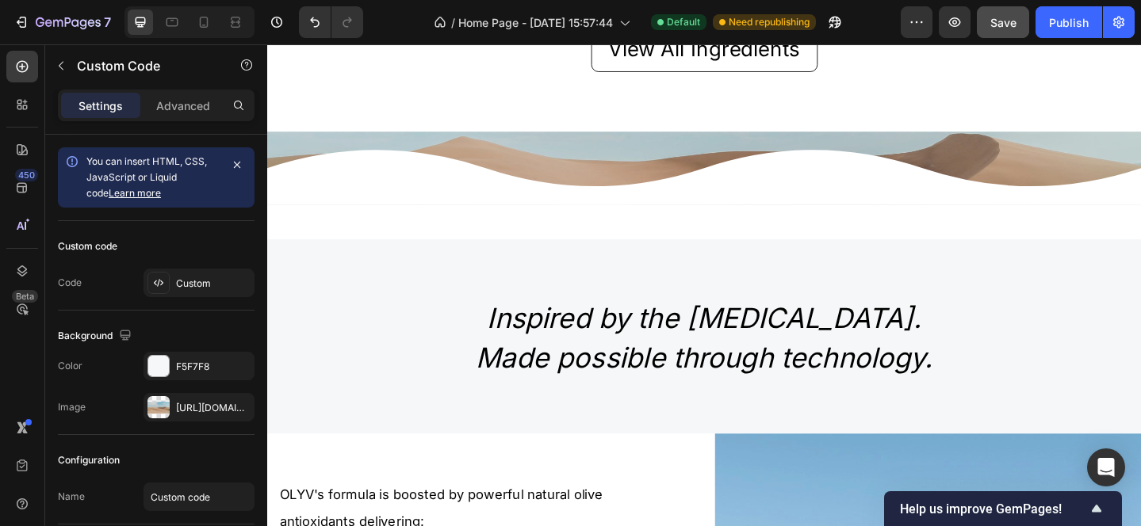
scroll to position [1202, 0]
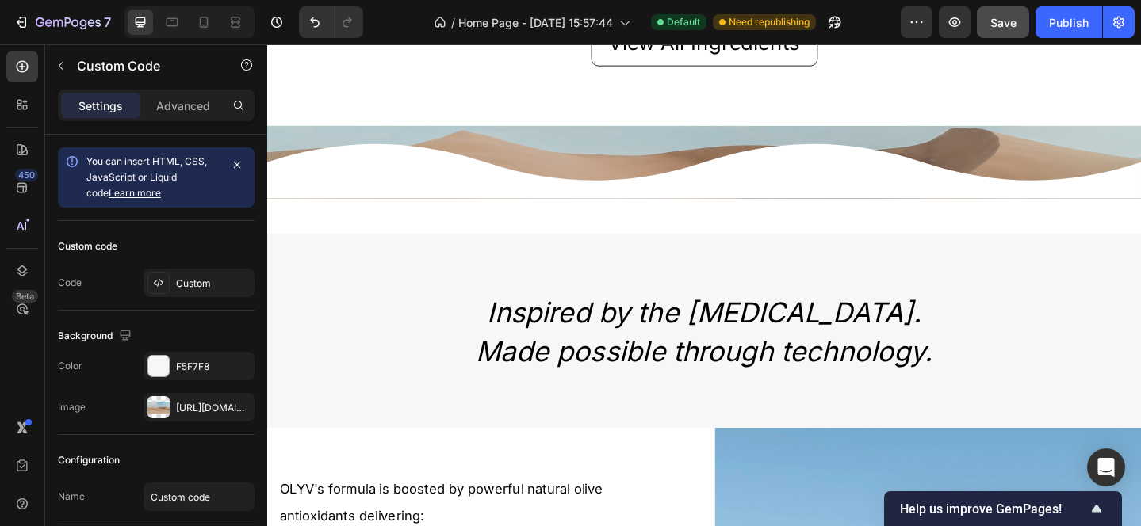
click at [817, 201] on icon at bounding box center [978, 182] width 476 height 59
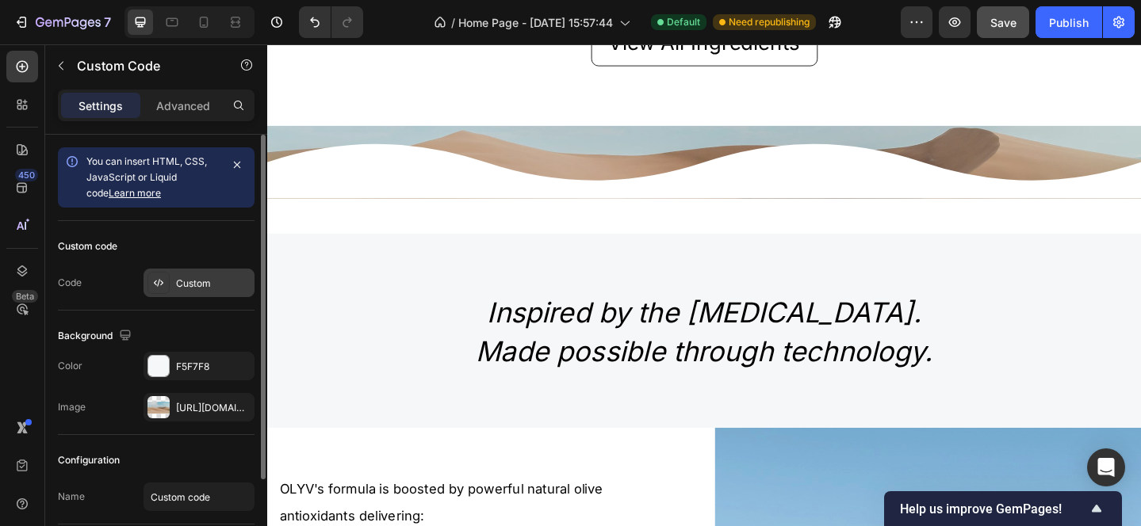
click at [162, 279] on icon at bounding box center [158, 283] width 13 height 13
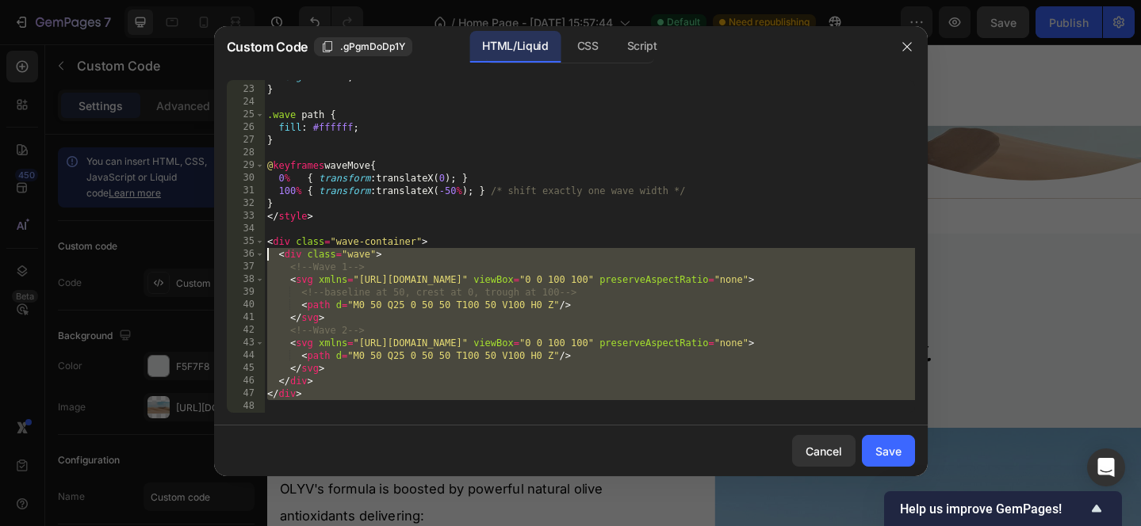
scroll to position [0, 0]
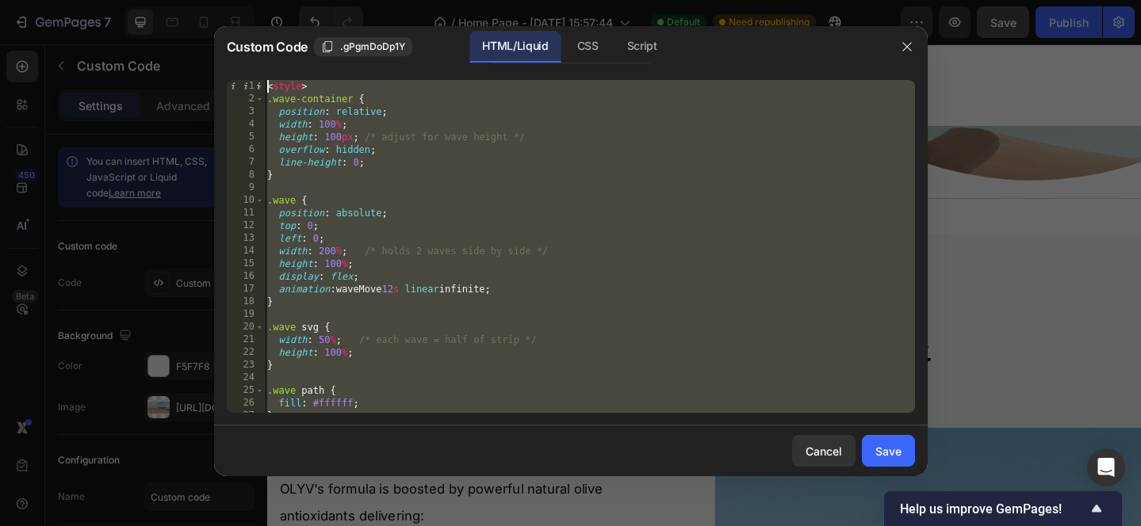
drag, startPoint x: 305, startPoint y: 408, endPoint x: 238, endPoint y: -116, distance: 528.3
click at [238, 0] on html "7 / Home Page - Sep 27, 15:57:44 Default Need republishing Preview Save Publish…" at bounding box center [570, 0] width 1141 height 0
paste textarea
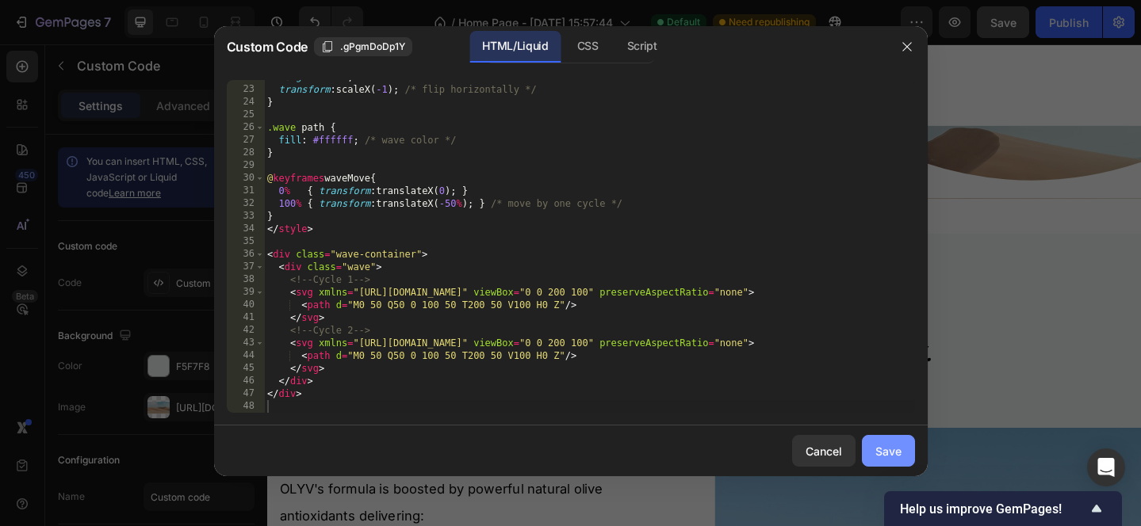
click at [883, 448] on div "Save" at bounding box center [888, 451] width 26 height 17
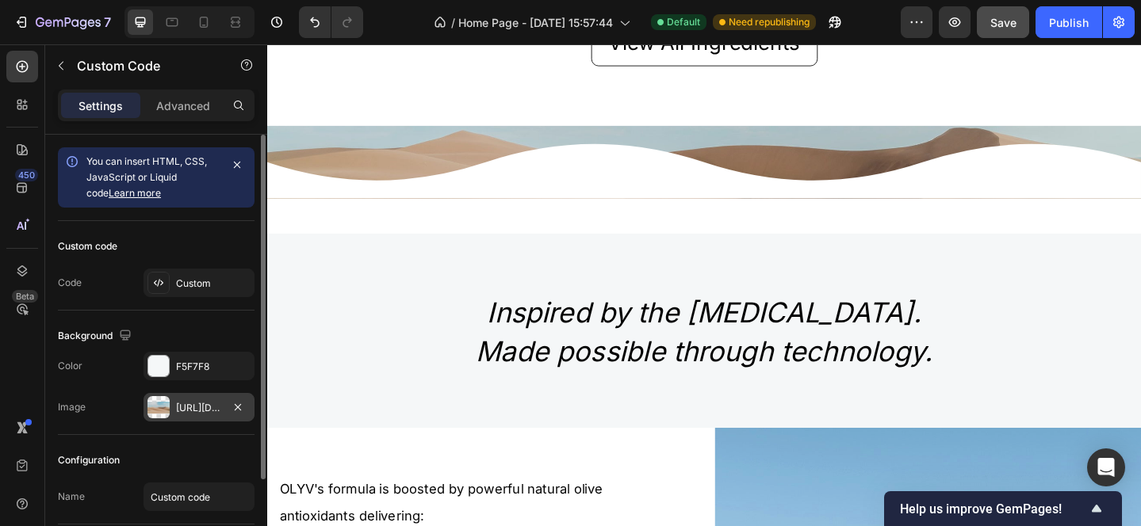
click at [160, 410] on div at bounding box center [158, 407] width 22 height 22
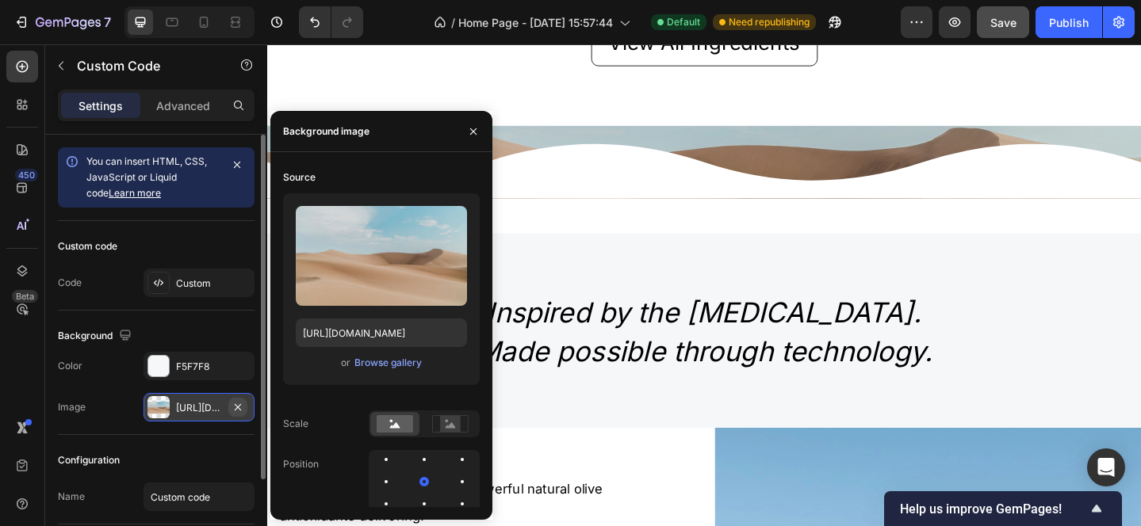
click at [236, 407] on icon "button" at bounding box center [237, 407] width 13 height 13
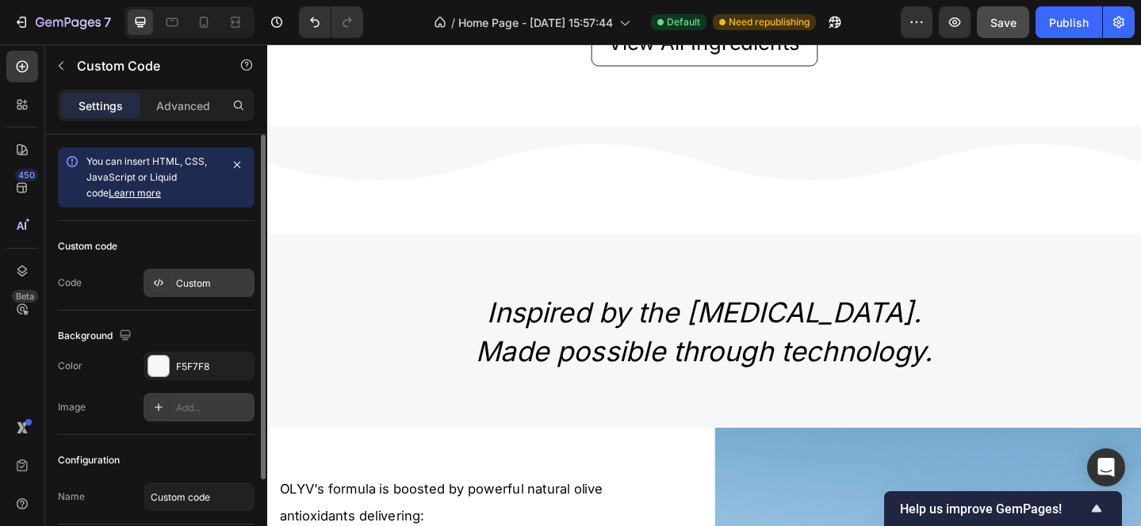
click at [159, 284] on icon at bounding box center [158, 283] width 13 height 13
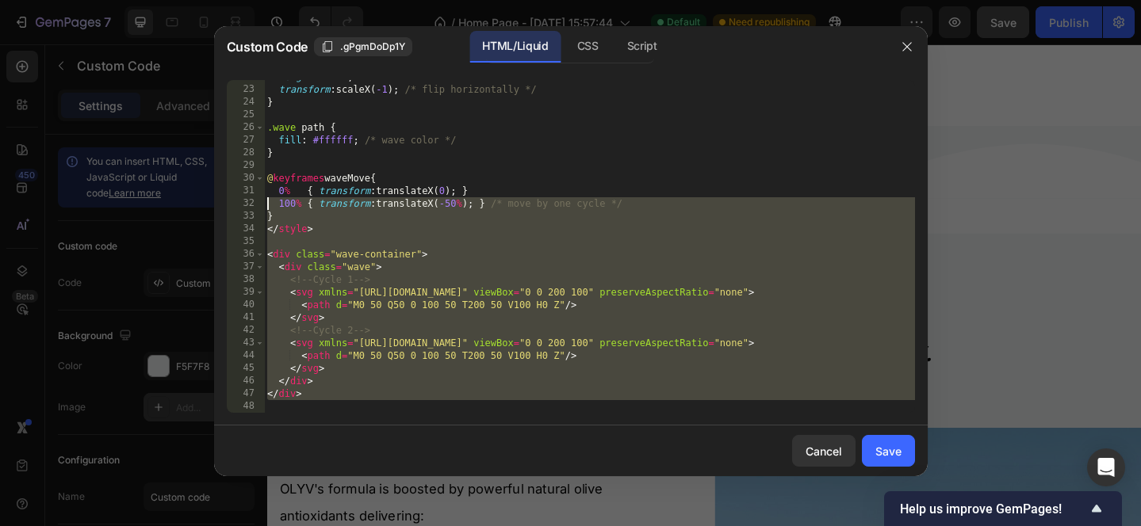
scroll to position [0, 0]
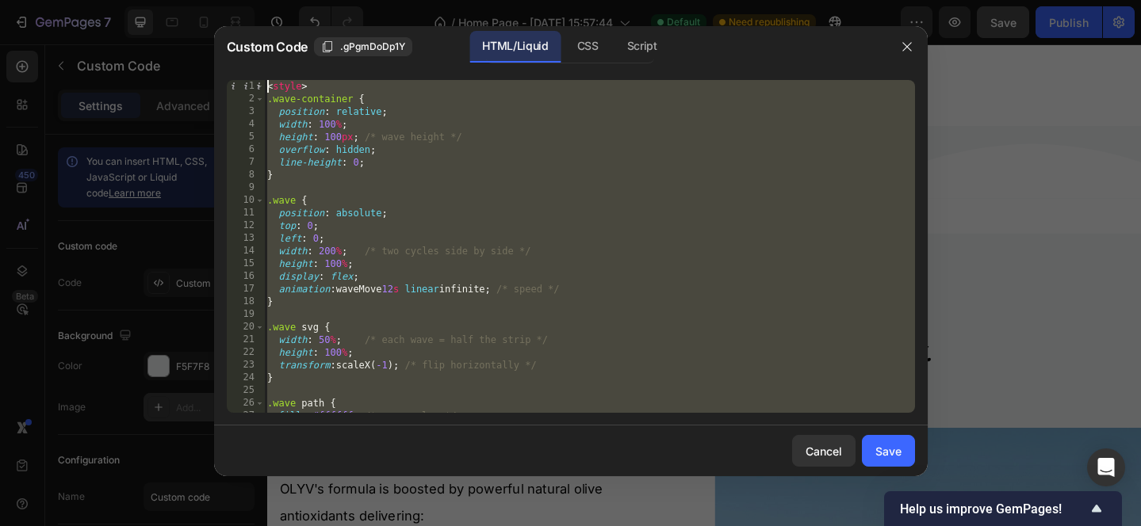
drag, startPoint x: 304, startPoint y: 407, endPoint x: 241, endPoint y: -116, distance: 526.9
click at [241, 0] on html "7 / Home Page - Sep 27, 15:57:44 Default Need republishing Preview Save Publish…" at bounding box center [570, 0] width 1141 height 0
paste textarea
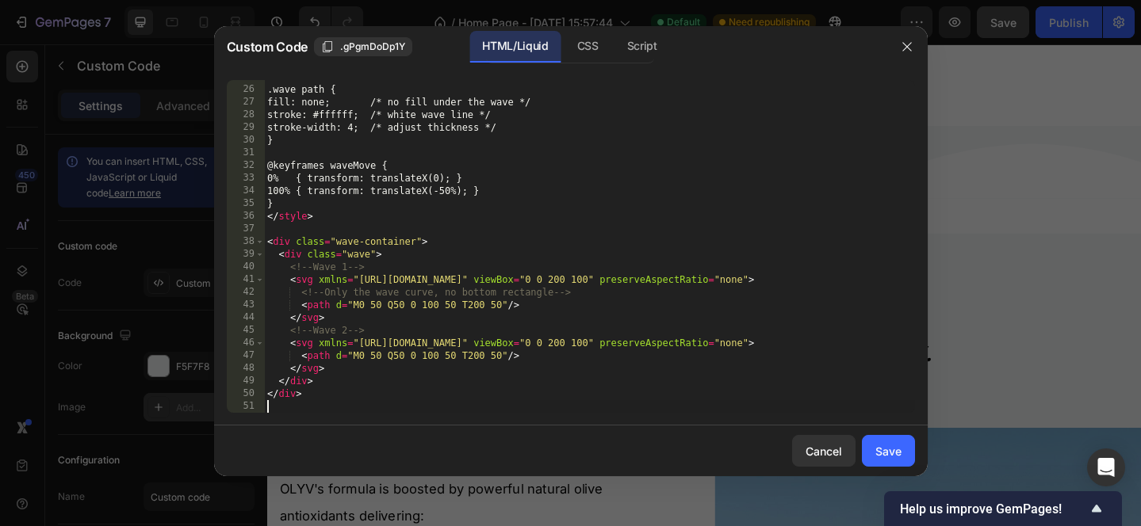
scroll to position [314, 0]
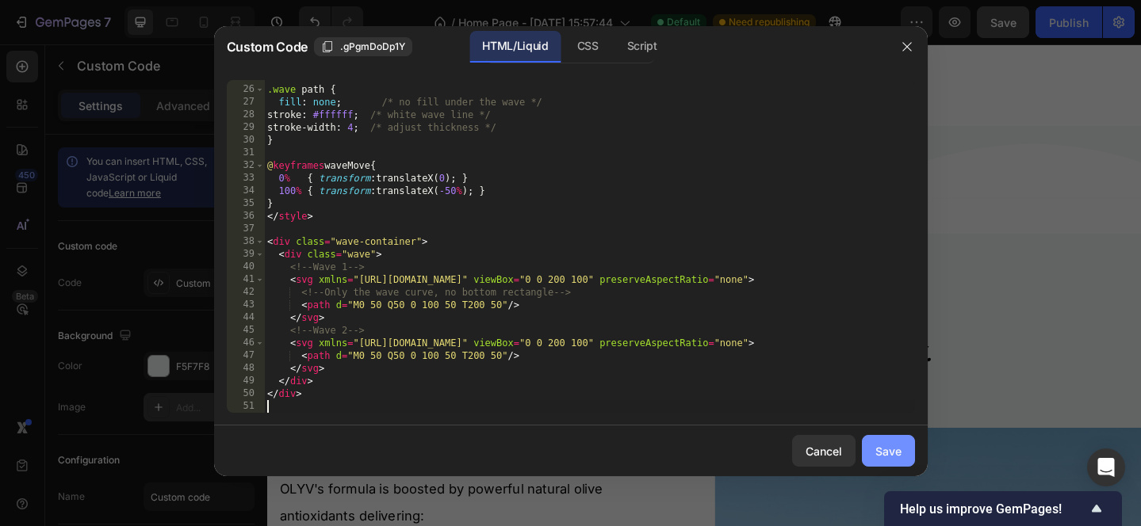
click at [893, 453] on div "Save" at bounding box center [888, 451] width 26 height 17
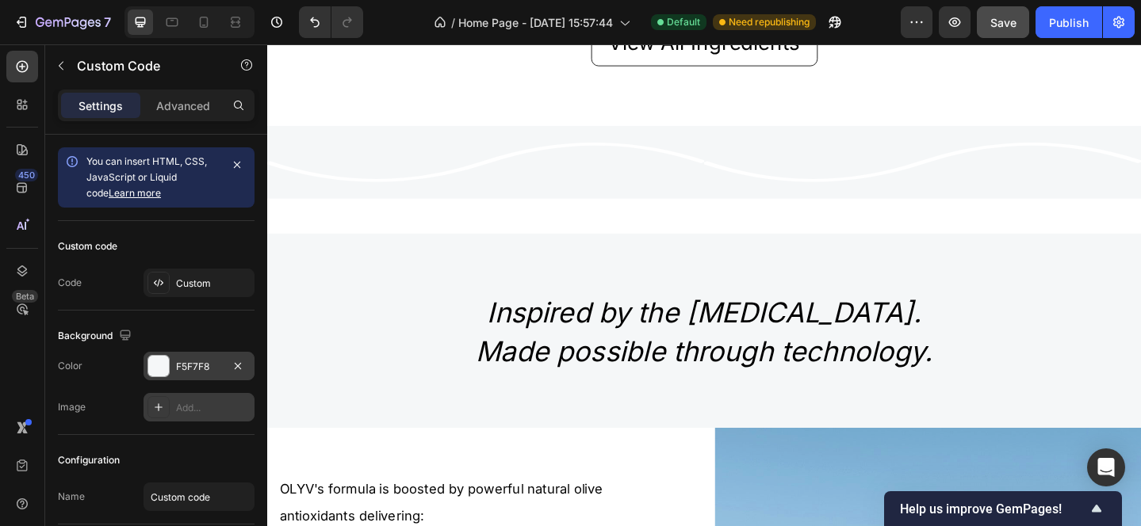
click at [163, 369] on div at bounding box center [158, 366] width 21 height 21
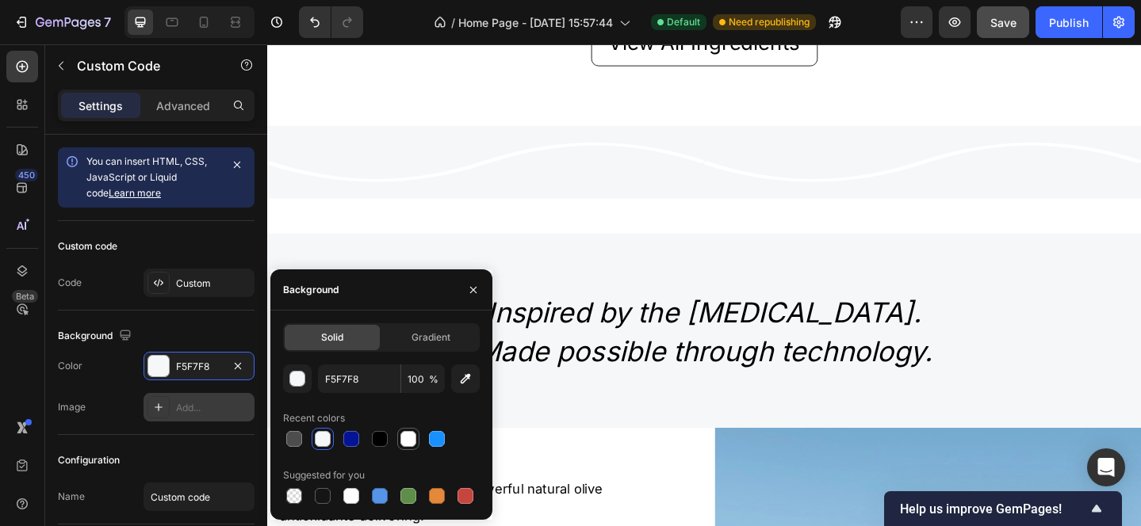
click at [409, 435] on div at bounding box center [408, 439] width 16 height 16
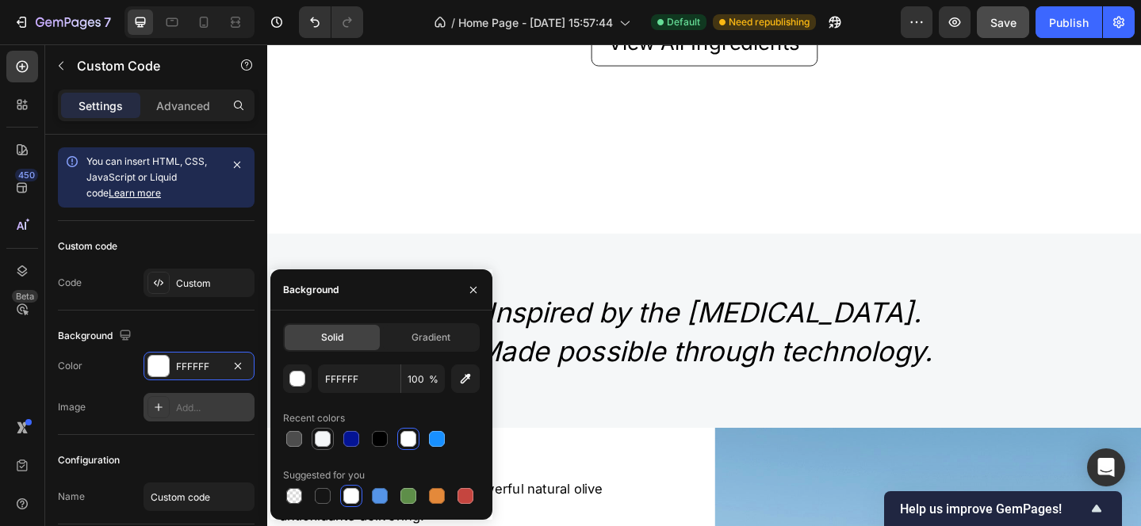
click at [318, 438] on div at bounding box center [323, 439] width 16 height 16
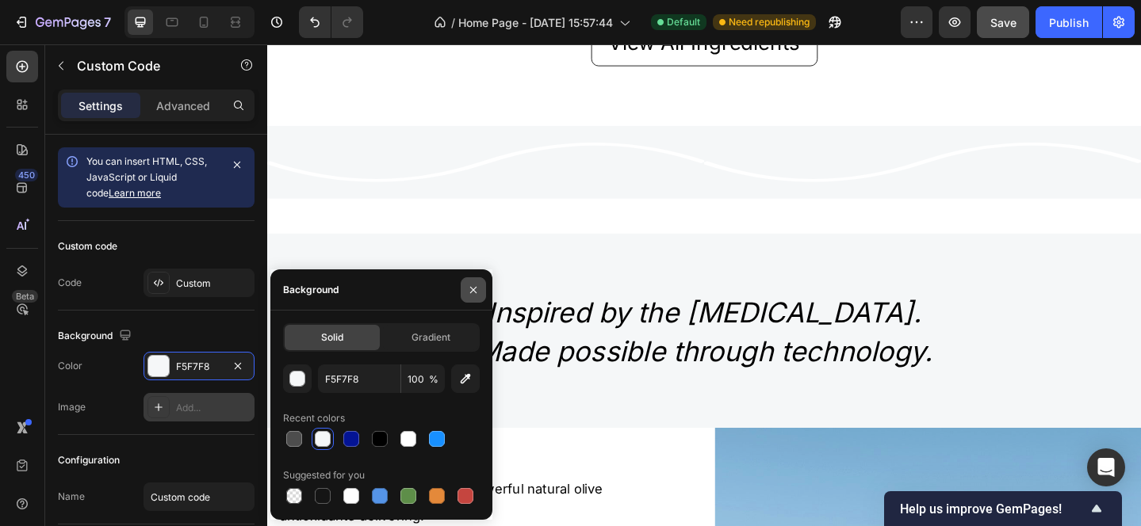
click at [478, 288] on icon "button" at bounding box center [473, 290] width 13 height 13
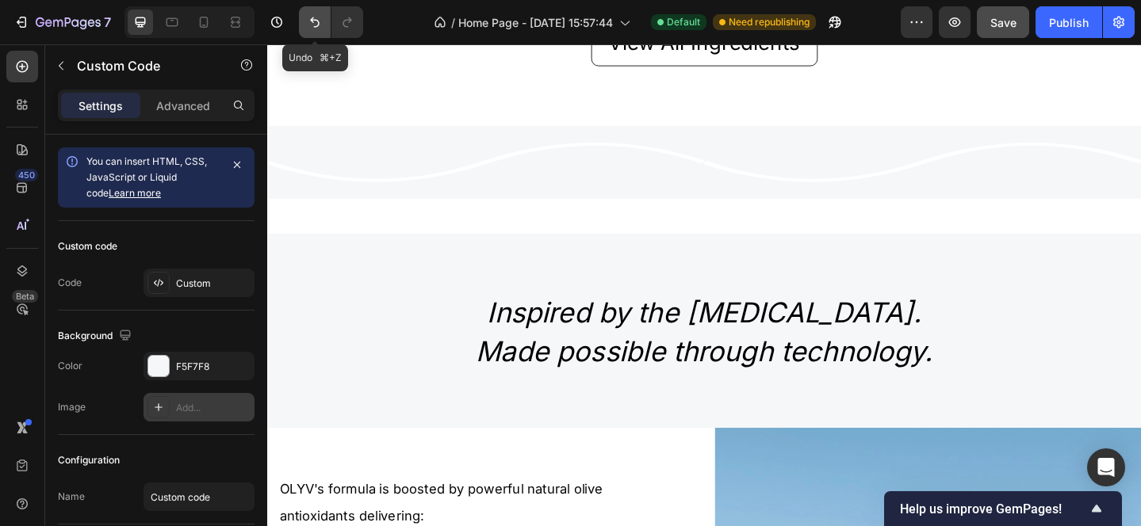
click at [312, 22] on icon "Undo/Redo" at bounding box center [315, 22] width 16 height 16
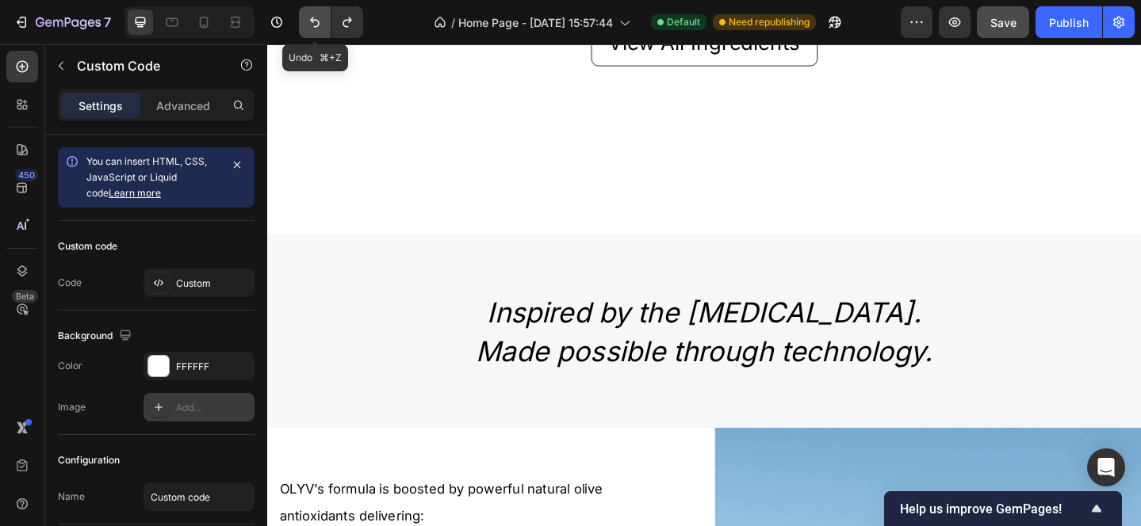
click at [312, 22] on icon "Undo/Redo" at bounding box center [315, 22] width 16 height 16
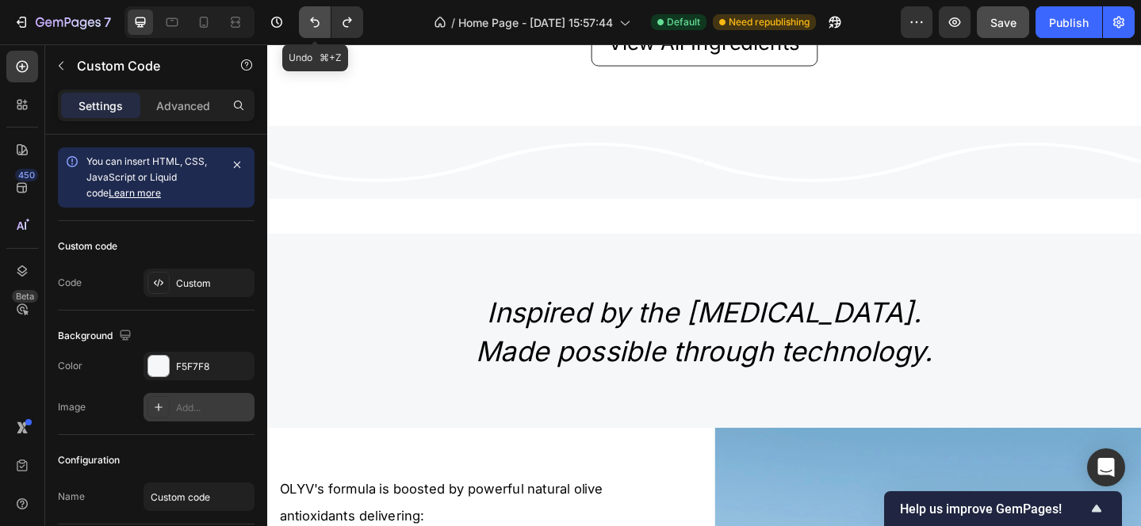
click at [312, 22] on icon "Undo/Redo" at bounding box center [315, 22] width 16 height 16
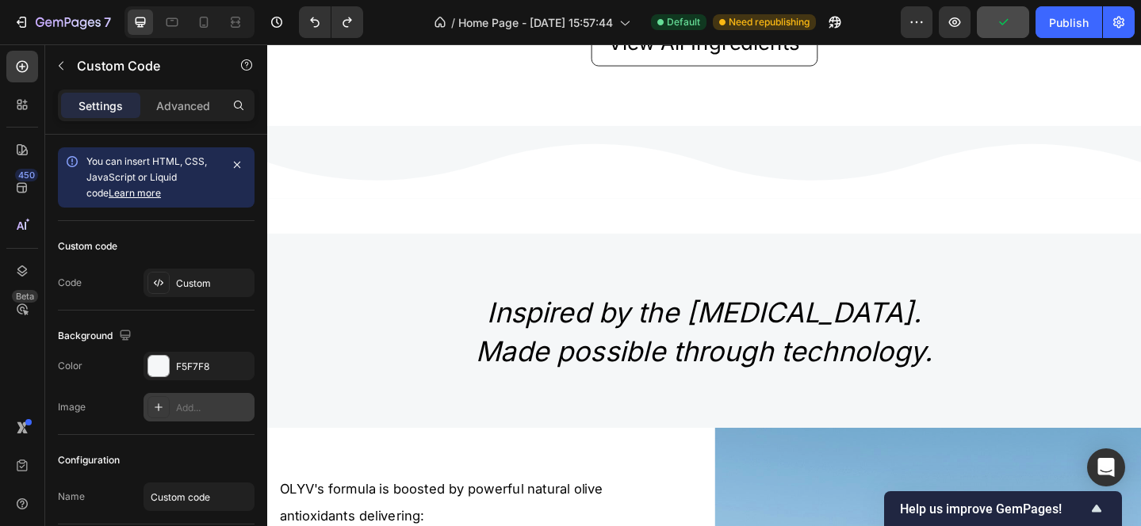
click at [470, 155] on icon at bounding box center [496, 172] width 476 height 79
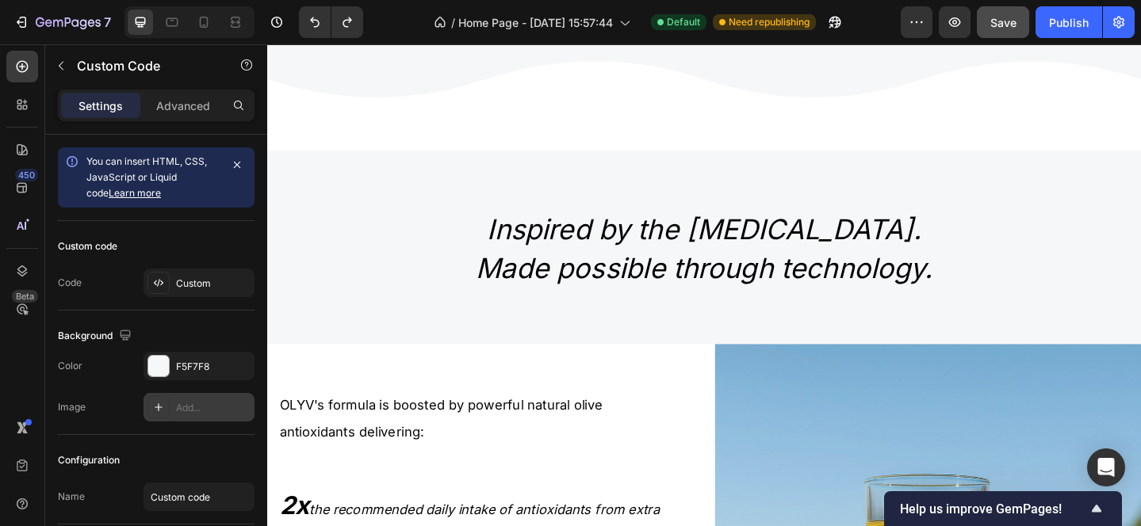
scroll to position [1294, 0]
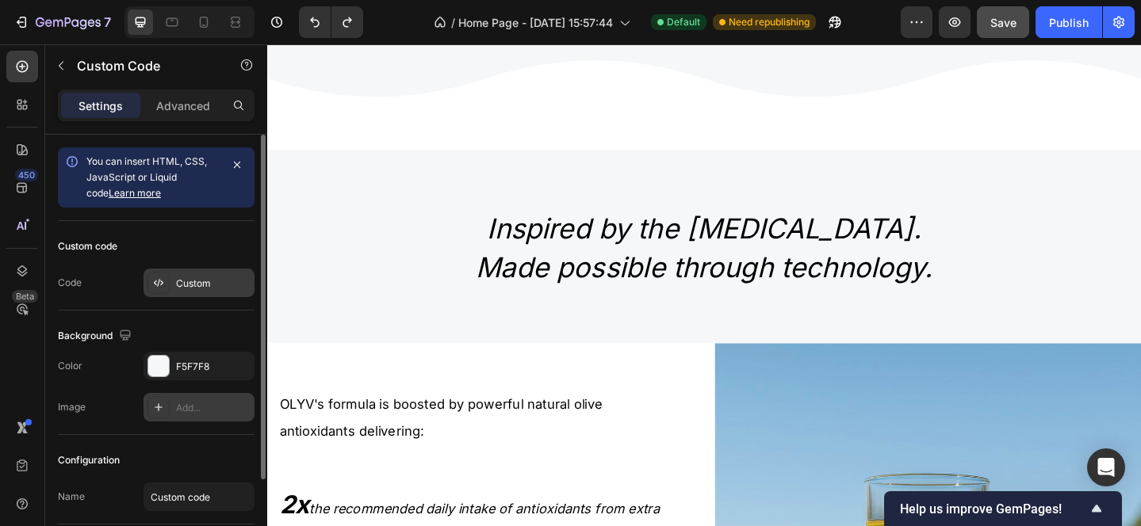
click at [157, 280] on icon at bounding box center [158, 283] width 13 height 13
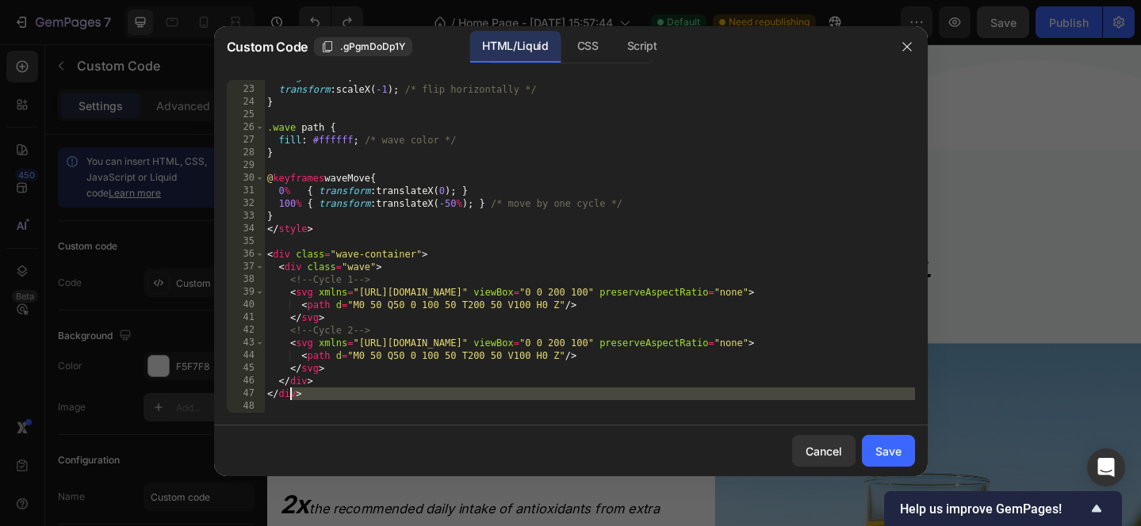
scroll to position [0, 0]
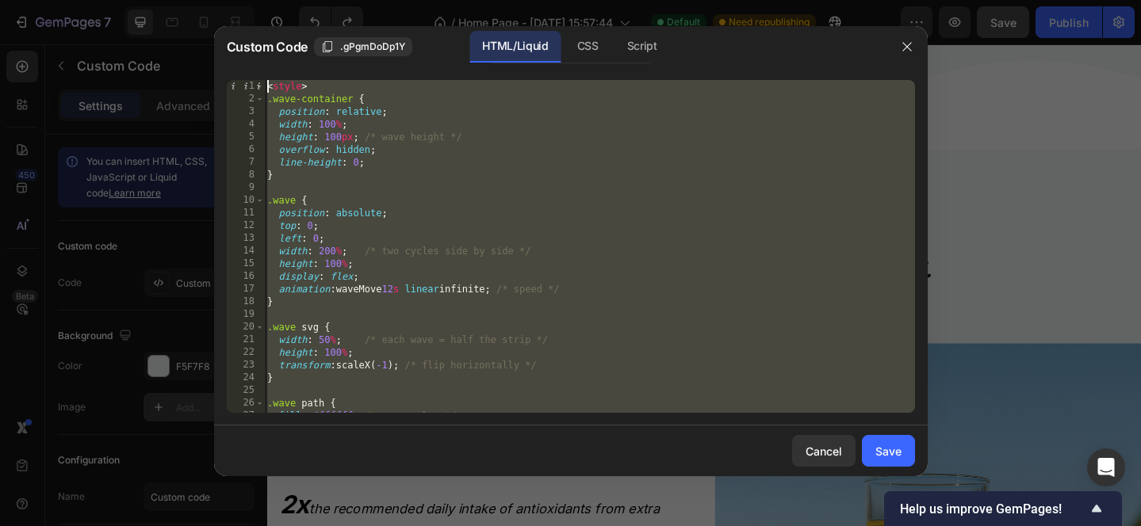
drag, startPoint x: 291, startPoint y: 403, endPoint x: 264, endPoint y: -116, distance: 519.9
click at [264, 0] on html "7 / Home Page - Sep 27, 15:57:44 Default Need republishing Preview Save Publish…" at bounding box center [570, 0] width 1141 height 0
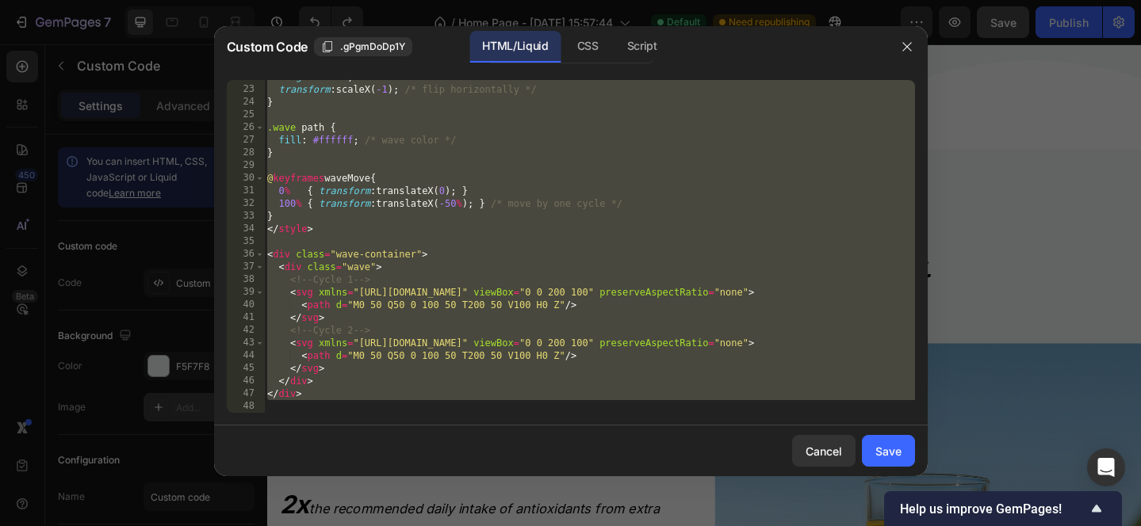
scroll to position [276, 0]
click at [294, 373] on div "height : 100 % ; transform : scaleX( -1 ) ; /* flip horizontally */ } .wave pat…" at bounding box center [589, 250] width 651 height 358
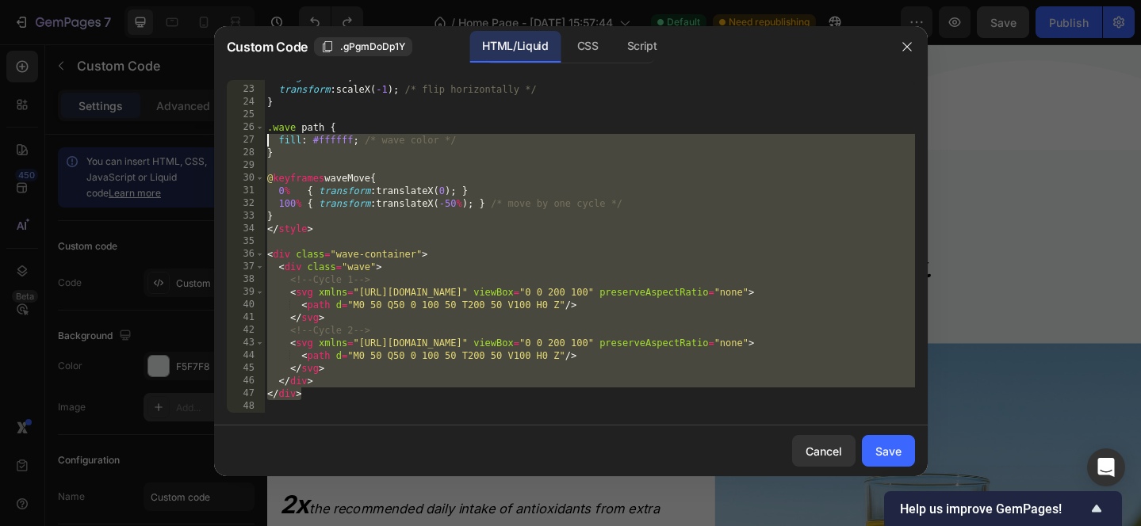
scroll to position [0, 0]
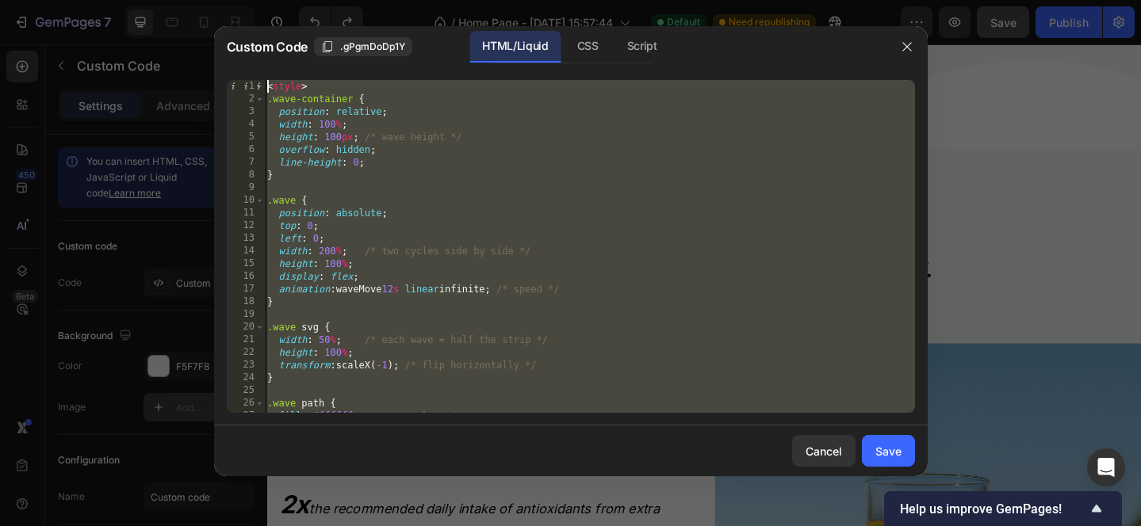
drag, startPoint x: 303, startPoint y: 396, endPoint x: 159, endPoint y: -71, distance: 489.2
click at [159, 0] on html "7 / Home Page - Sep 27, 15:57:44 Default Need republishing Preview Save Publish…" at bounding box center [570, 0] width 1141 height 0
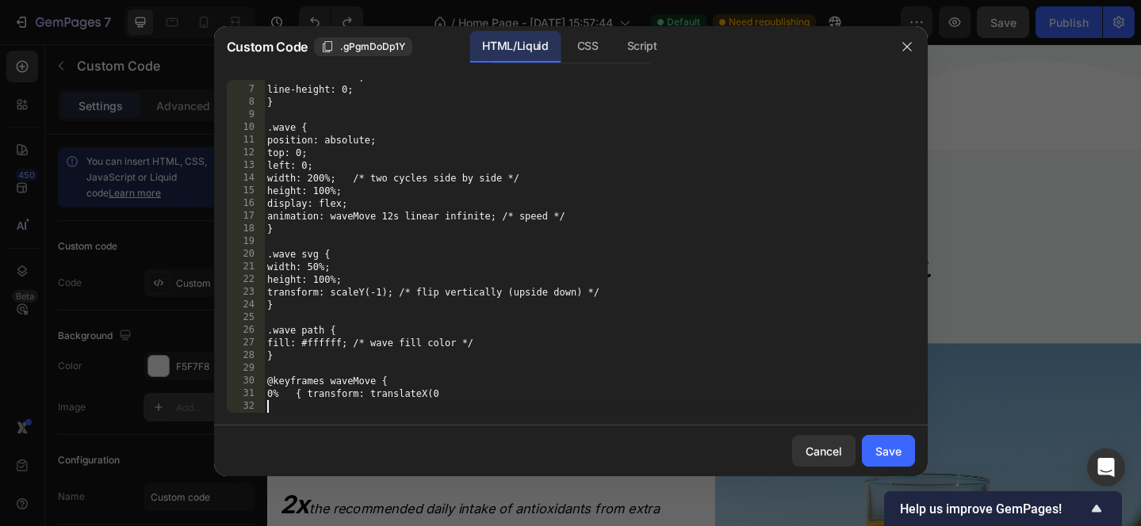
scroll to position [73, 0]
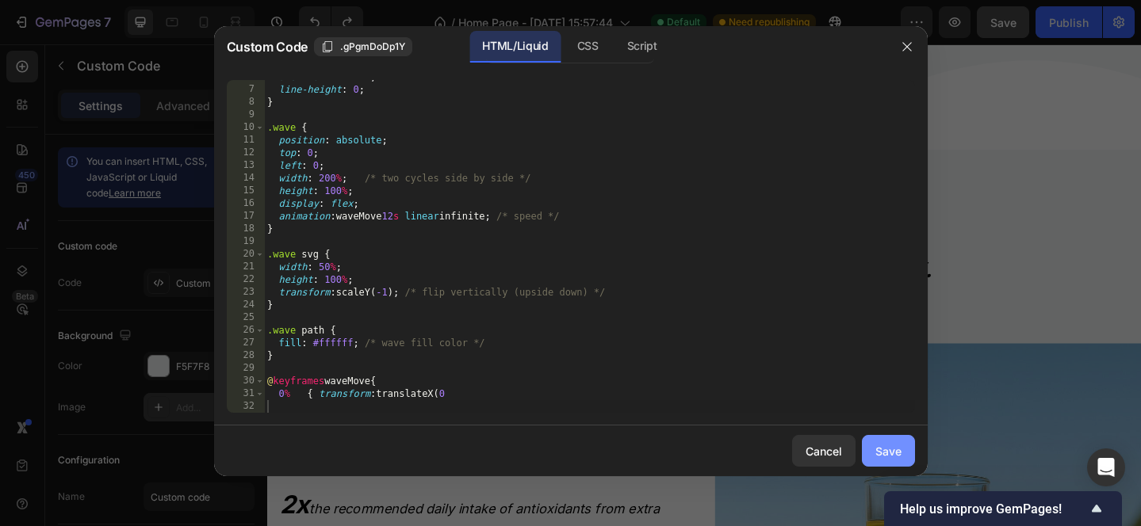
click at [891, 448] on div "Save" at bounding box center [888, 451] width 26 height 17
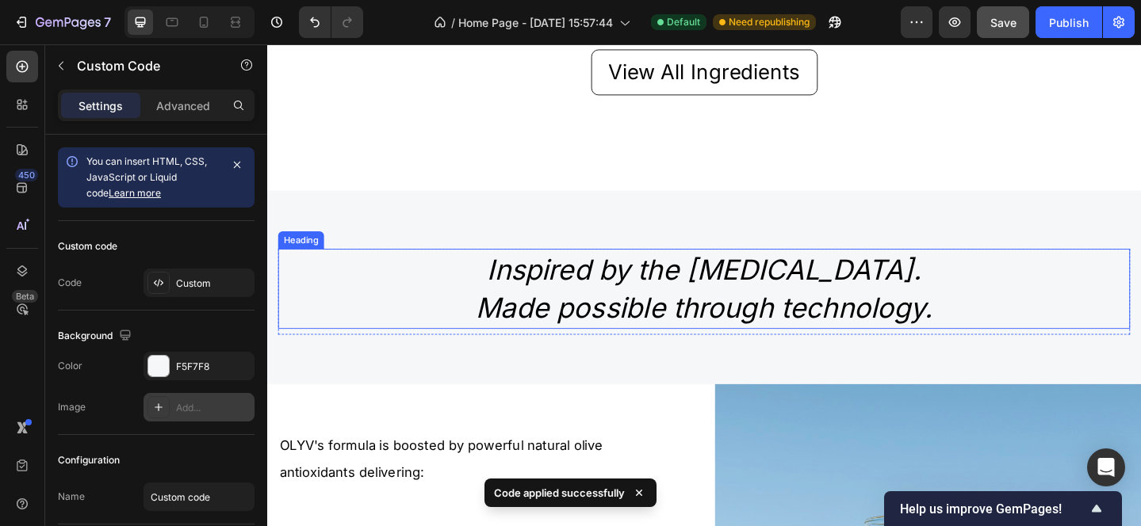
scroll to position [1114, 0]
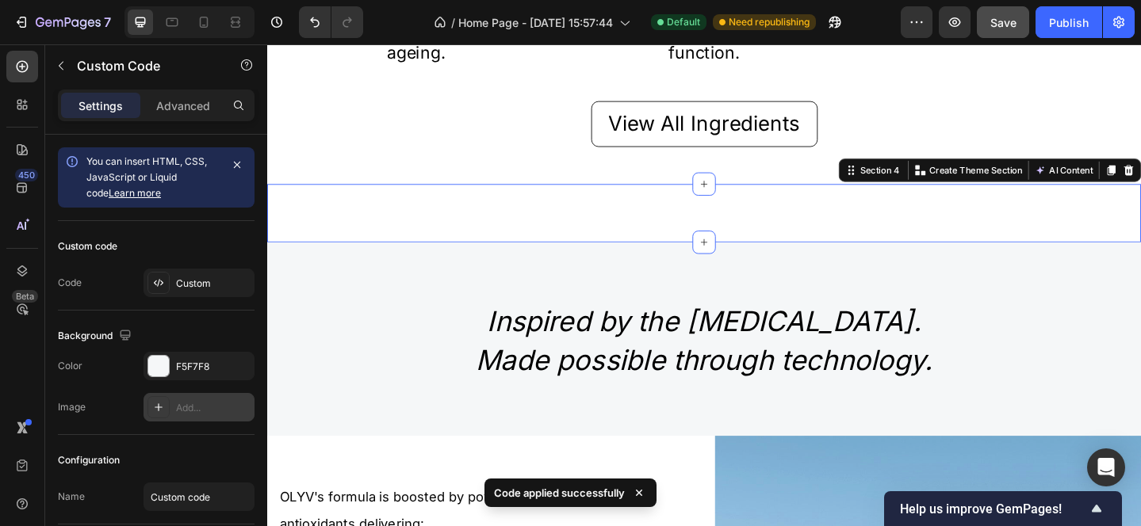
click at [582, 212] on div "Custom Code Section 4 You can create reusable sections Create Theme Section AI …" at bounding box center [742, 228] width 951 height 63
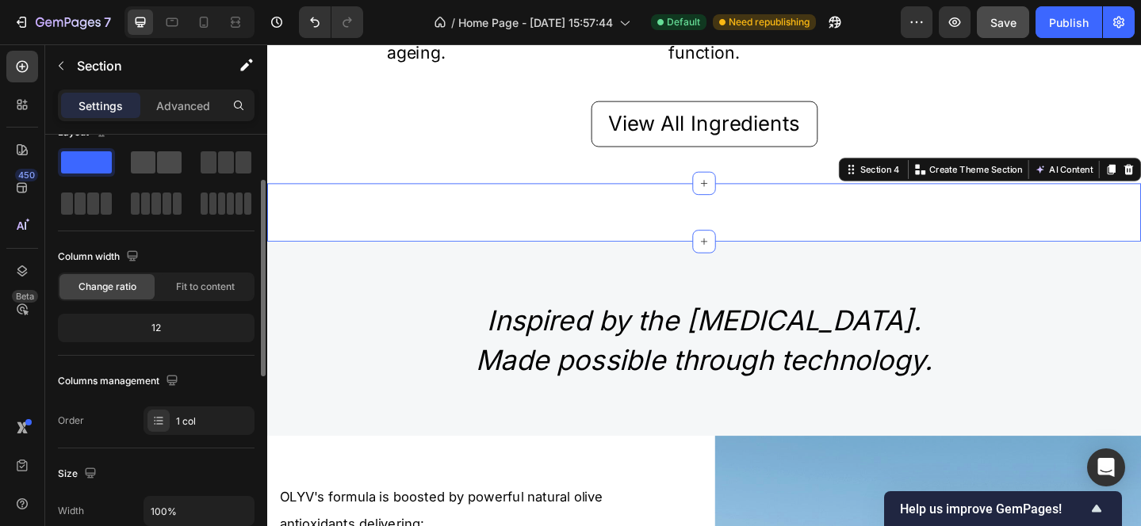
scroll to position [0, 0]
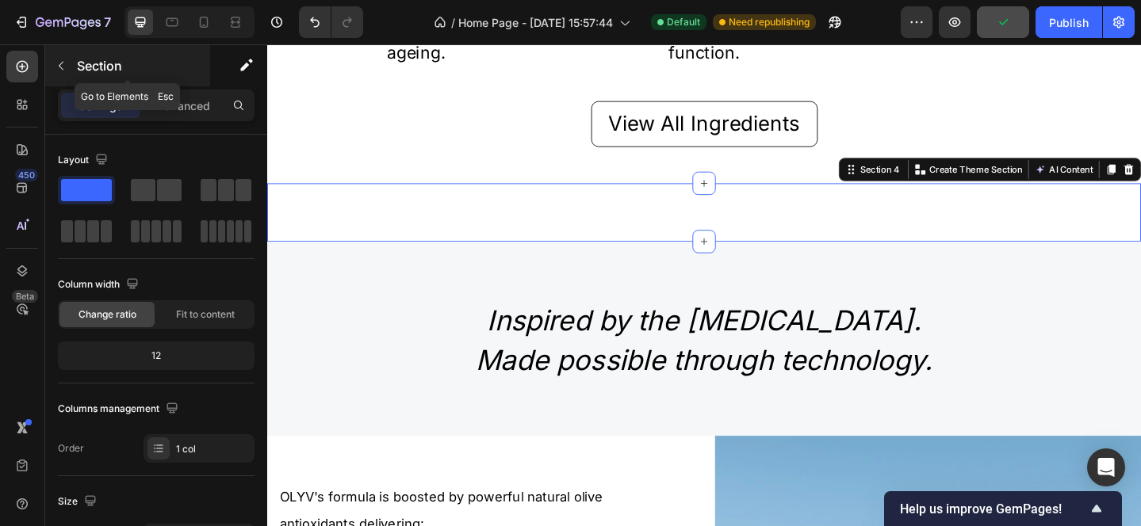
click at [59, 64] on icon "button" at bounding box center [61, 65] width 13 height 13
click at [348, 224] on div "Custom Code" at bounding box center [742, 227] width 951 height 13
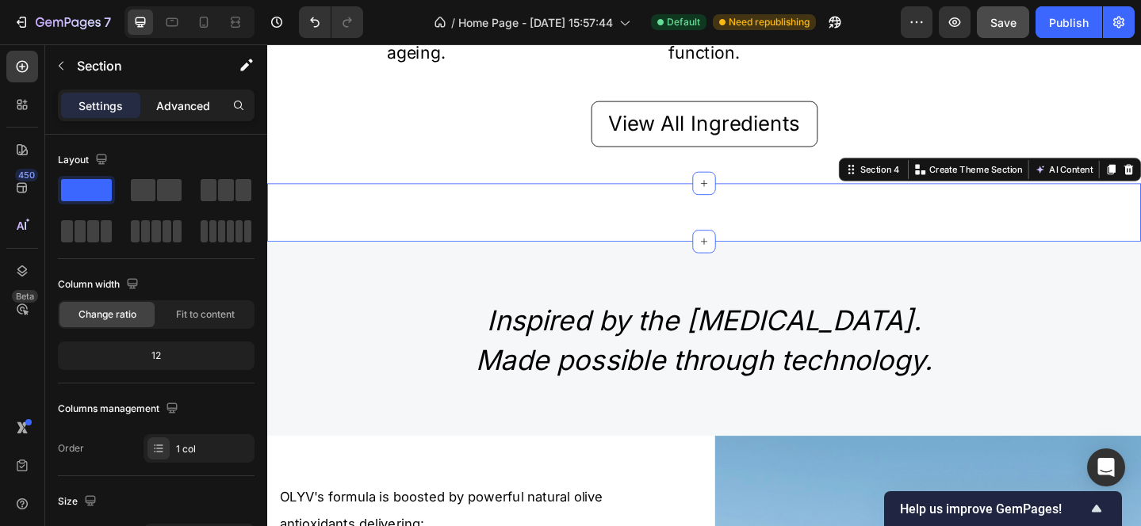
click at [181, 104] on p "Advanced" at bounding box center [183, 106] width 54 height 17
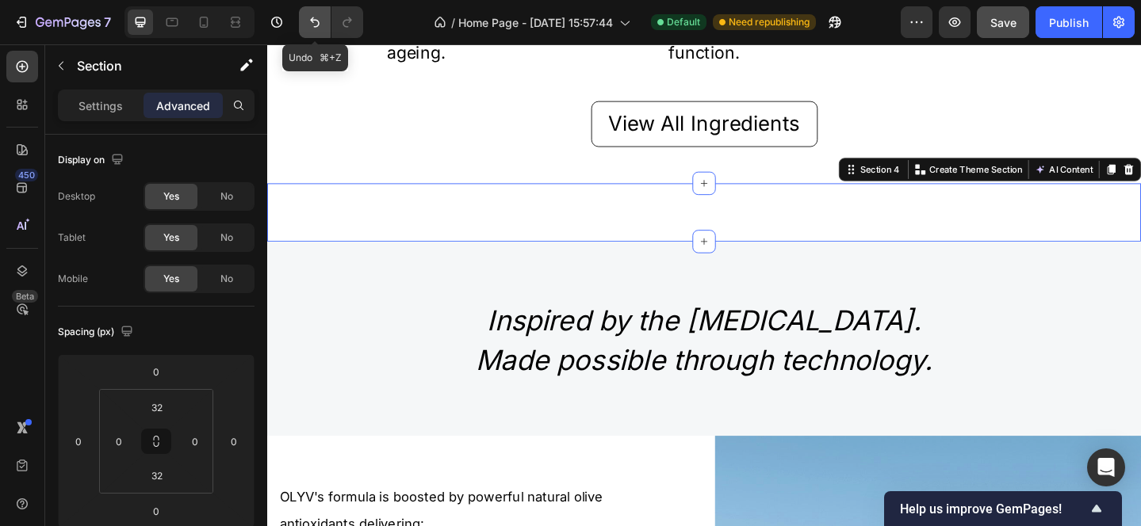
click at [317, 21] on icon "Undo/Redo" at bounding box center [315, 22] width 10 height 10
click at [315, 26] on icon "Undo/Redo" at bounding box center [315, 22] width 10 height 10
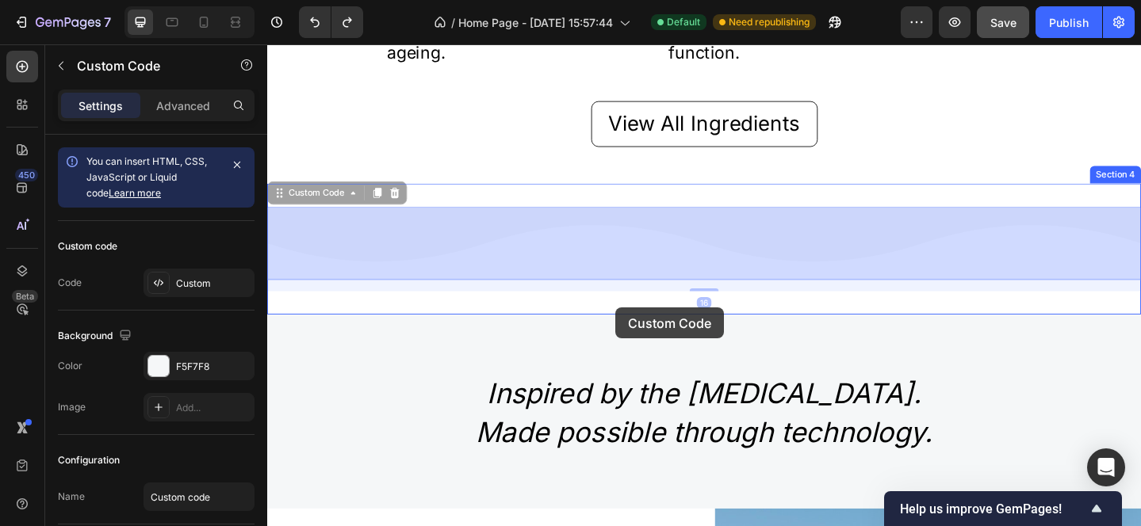
drag, startPoint x: 648, startPoint y: 252, endPoint x: 646, endPoint y: 331, distance: 78.5
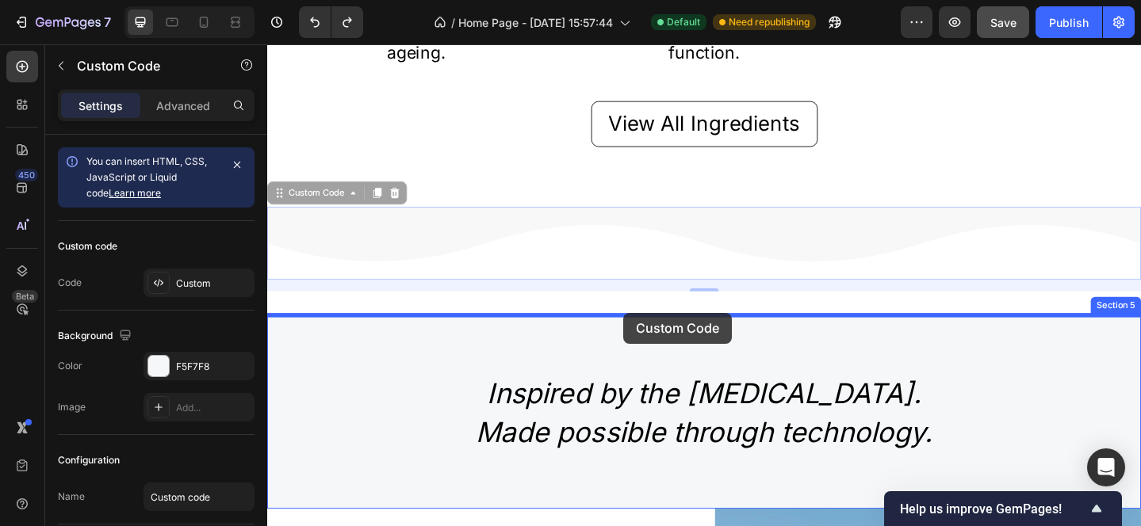
drag, startPoint x: 656, startPoint y: 248, endPoint x: 655, endPoint y: 337, distance: 88.8
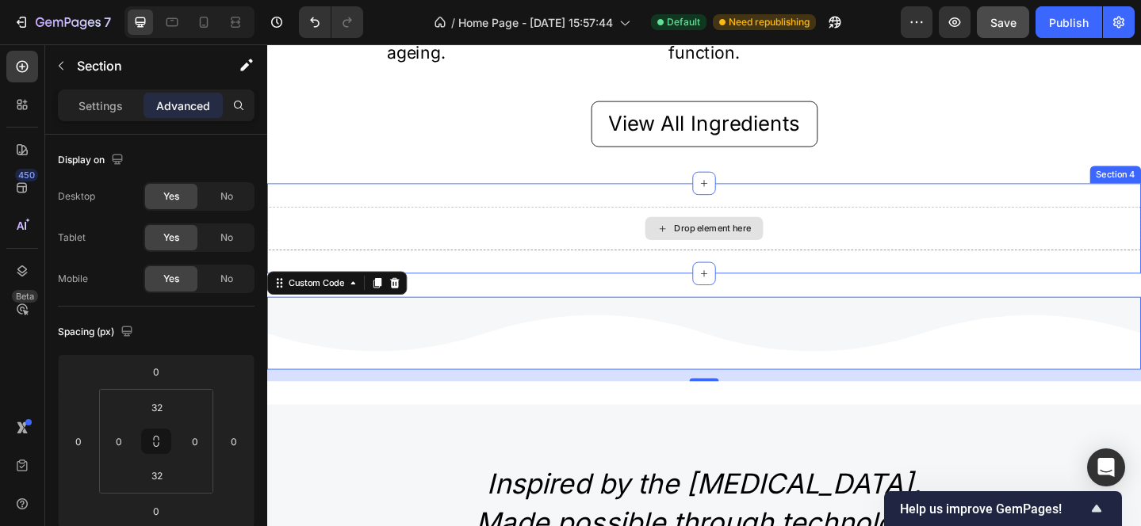
click at [653, 236] on div "Drop element here" at bounding box center [742, 245] width 951 height 48
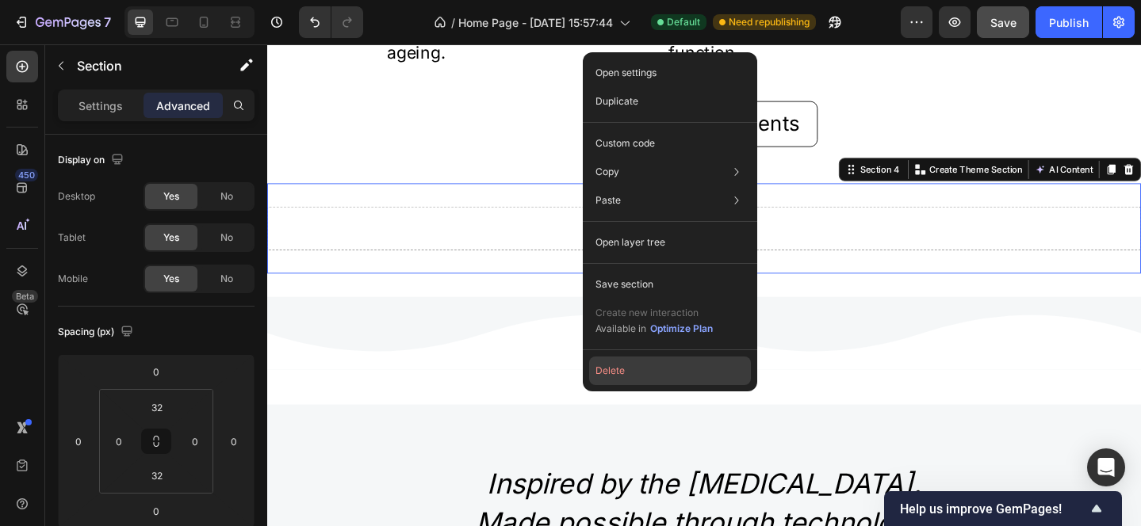
click at [620, 370] on button "Delete" at bounding box center [670, 371] width 162 height 29
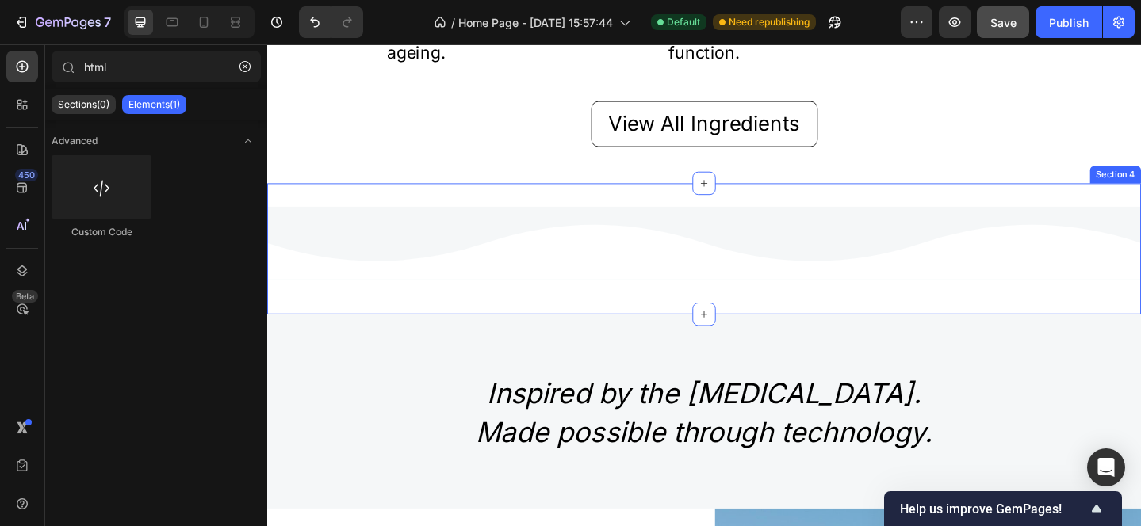
click at [479, 220] on div "Custom Code Section 4" at bounding box center [742, 267] width 951 height 143
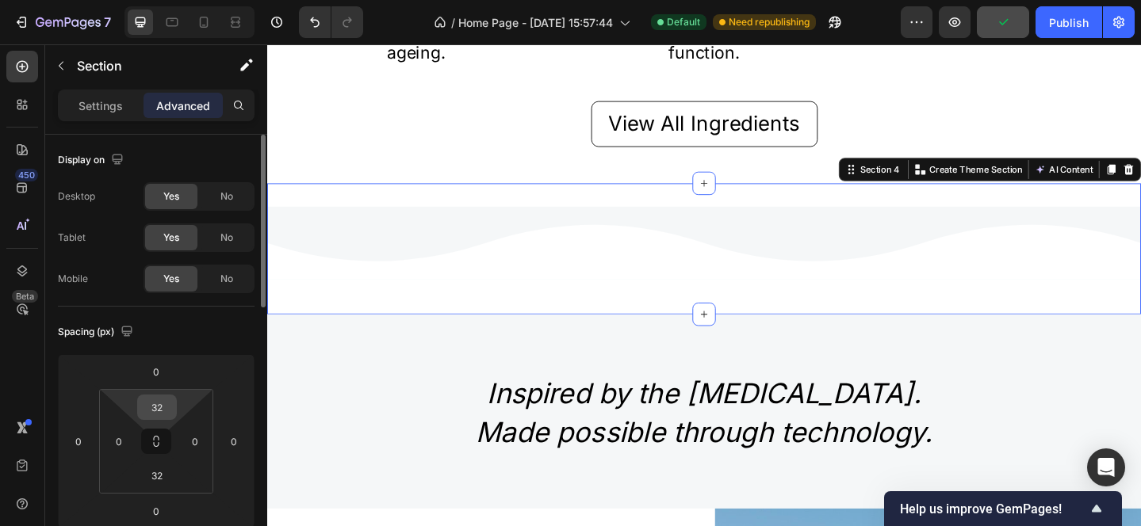
click at [168, 407] on input "32" at bounding box center [157, 408] width 32 height 24
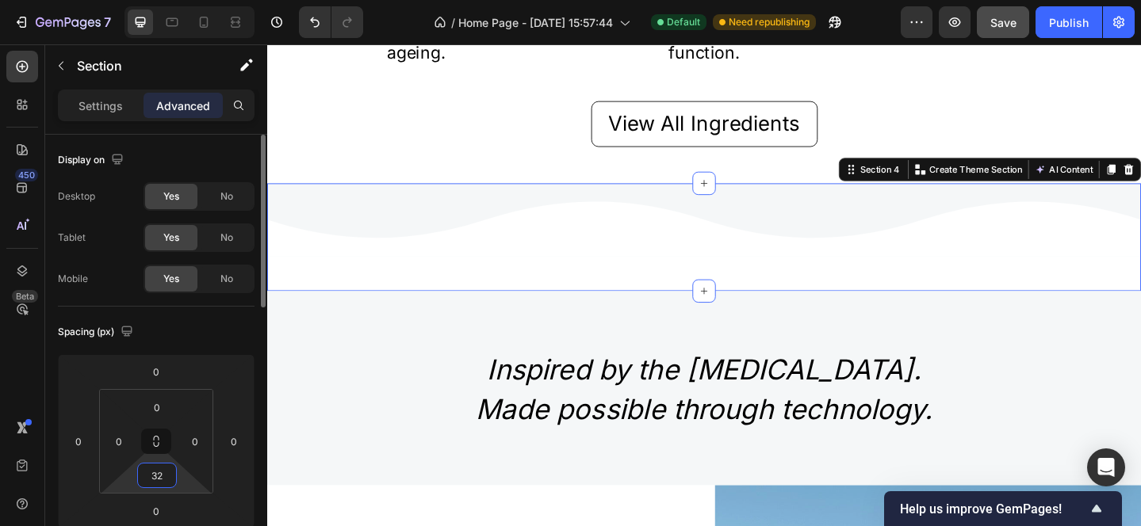
click at [166, 474] on input "32" at bounding box center [157, 476] width 32 height 24
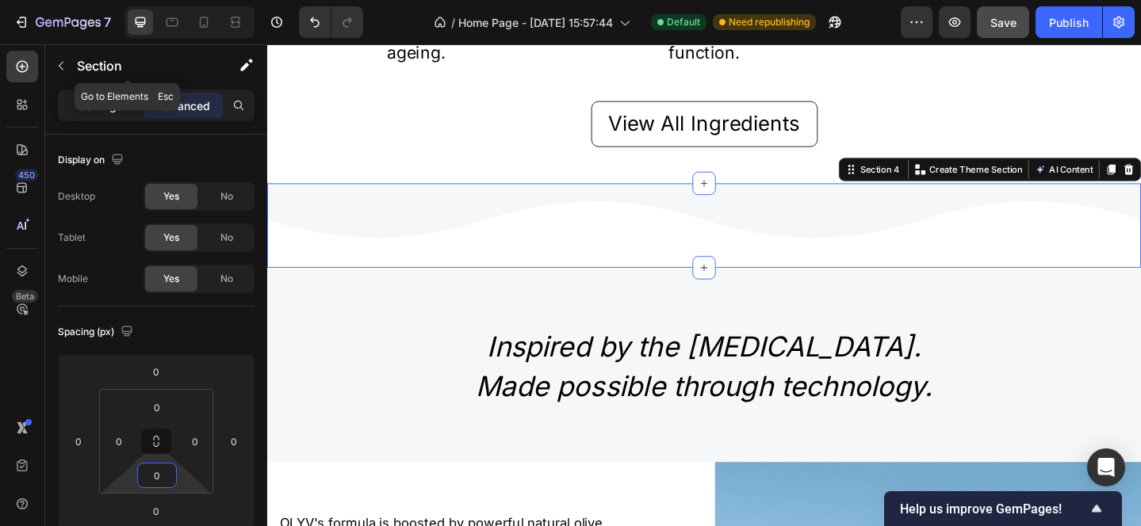
click at [99, 102] on p "Settings" at bounding box center [100, 106] width 44 height 17
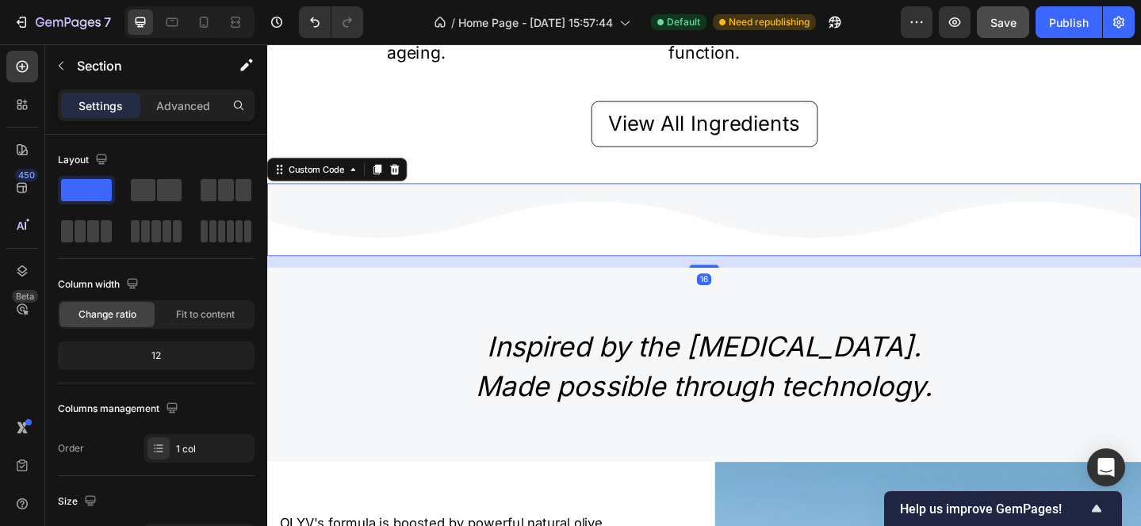
click at [476, 231] on icon at bounding box center [504, 245] width 476 height 59
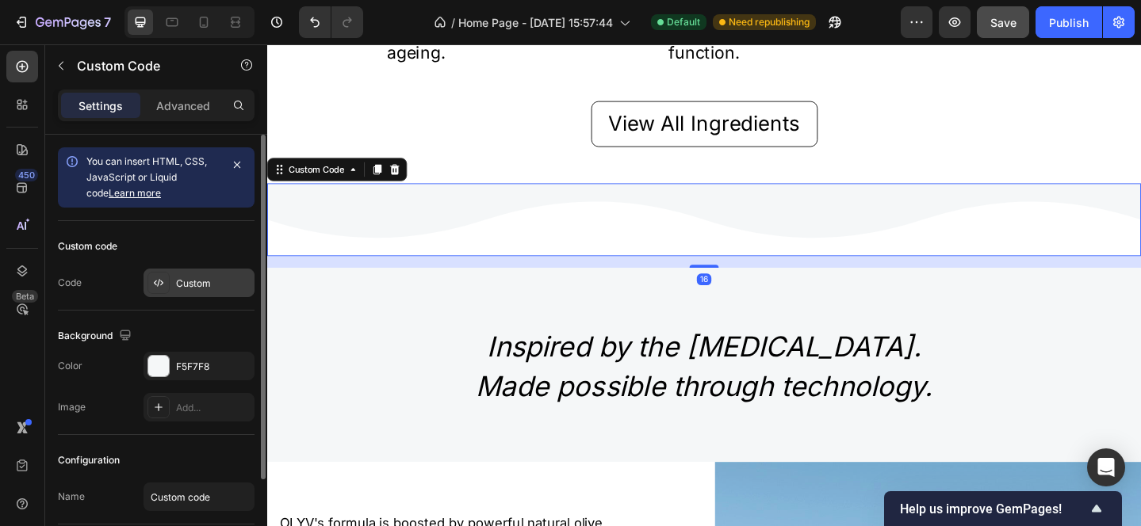
click at [151, 284] on div at bounding box center [158, 283] width 22 height 22
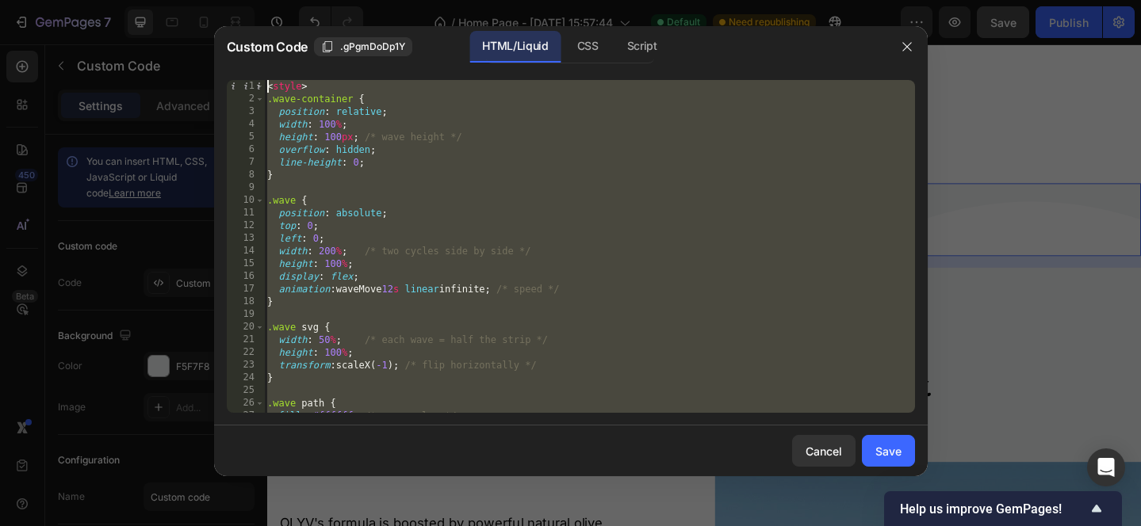
drag, startPoint x: 315, startPoint y: 395, endPoint x: 130, endPoint y: -116, distance: 542.9
click at [130, 0] on html "7 / Home Page - Sep 27, 15:57:44 Default Need republishing Preview Save Publish…" at bounding box center [570, 0] width 1141 height 0
paste textarea
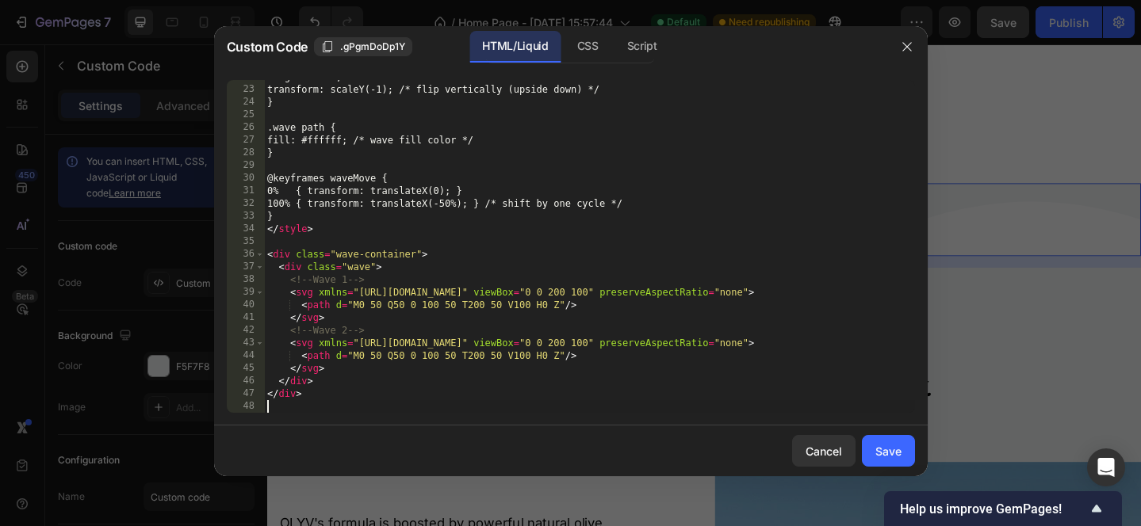
scroll to position [276, 0]
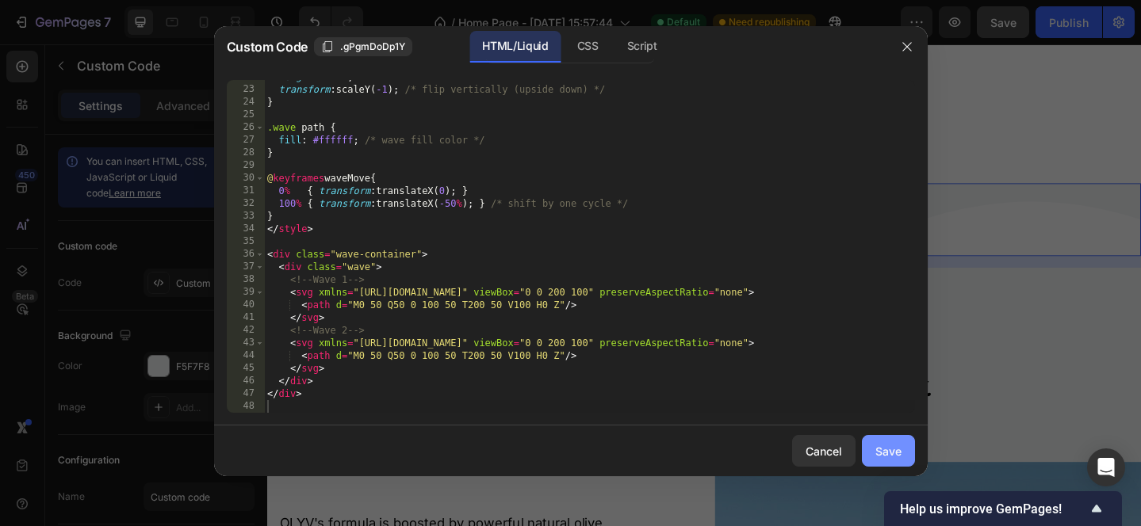
click at [901, 455] on button "Save" at bounding box center [888, 451] width 53 height 32
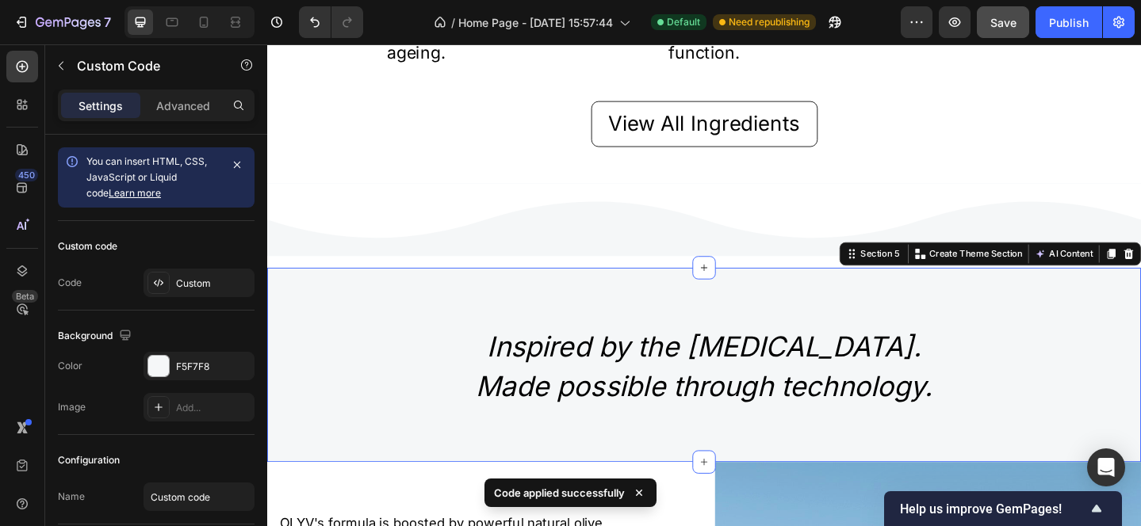
click at [572, 319] on div "Inspired by the Mediterranean diet. Made possible through technology. Heading R…" at bounding box center [742, 393] width 951 height 211
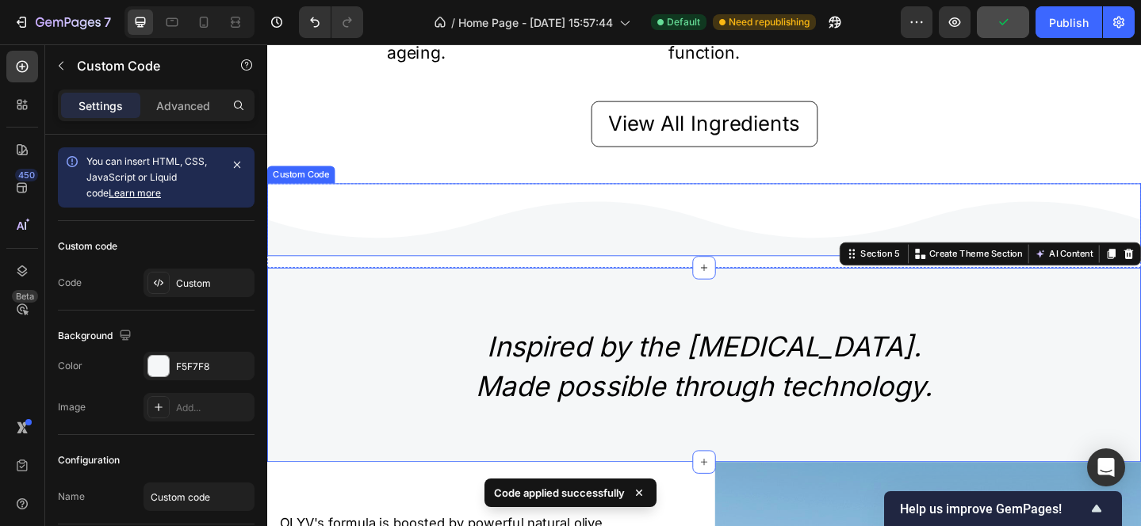
click at [568, 262] on icon at bounding box center [503, 235] width 476 height 79
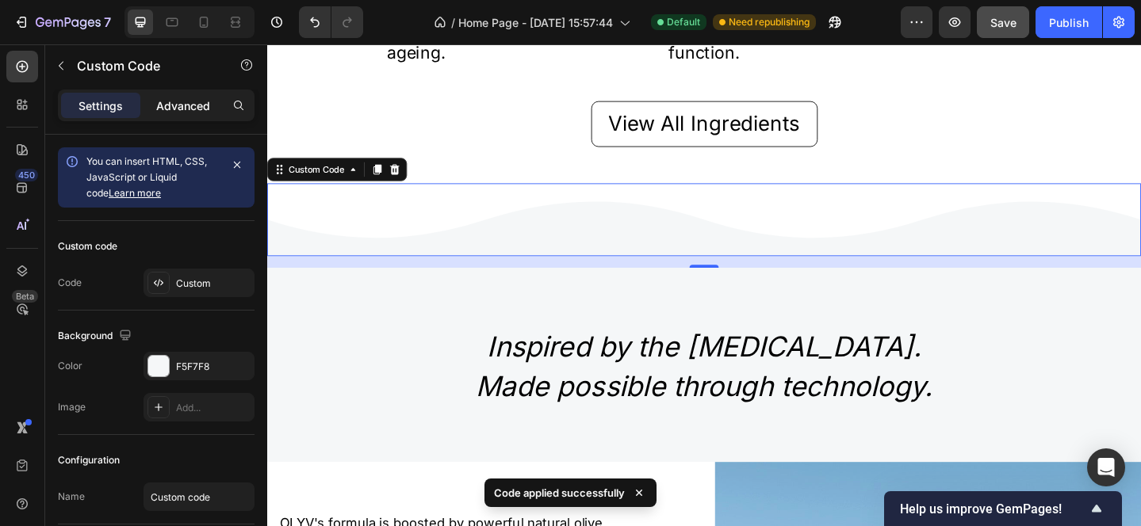
click at [198, 105] on p "Advanced" at bounding box center [183, 106] width 54 height 17
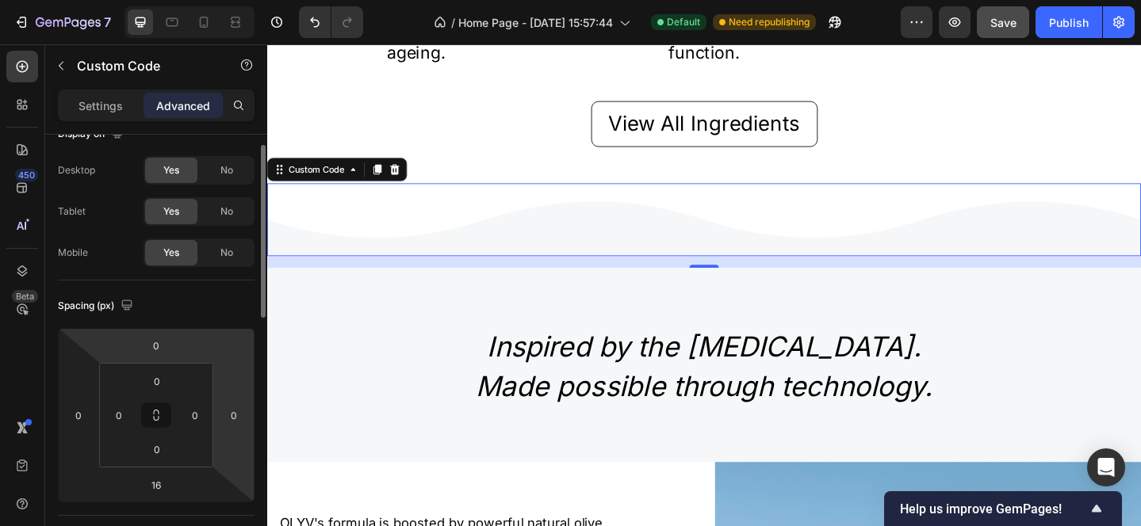
scroll to position [65, 0]
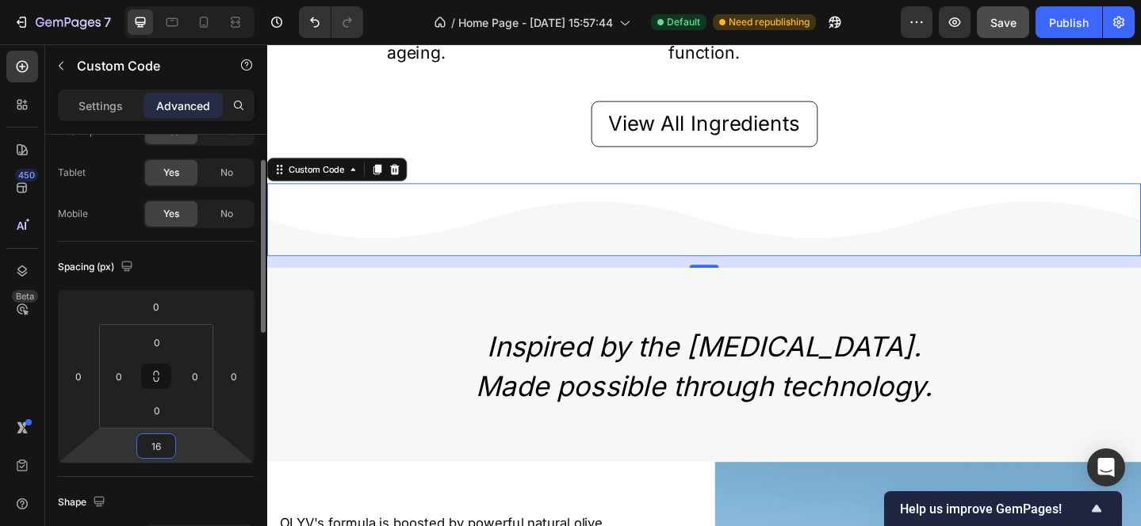
click at [165, 444] on input "16" at bounding box center [156, 446] width 32 height 24
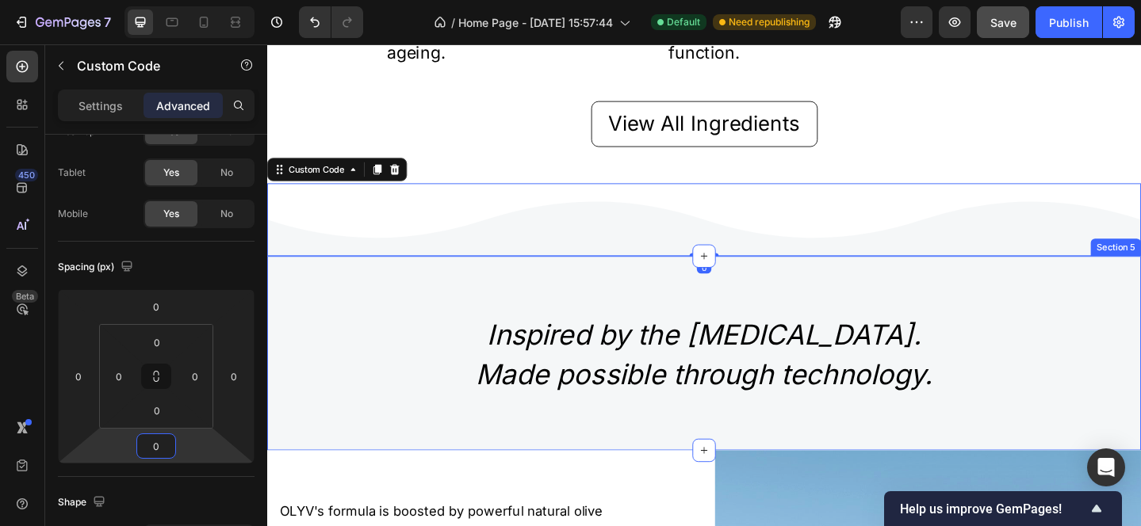
click at [405, 342] on h2 "Inspired by the Mediterranean diet. Made possible through technology." at bounding box center [742, 381] width 927 height 87
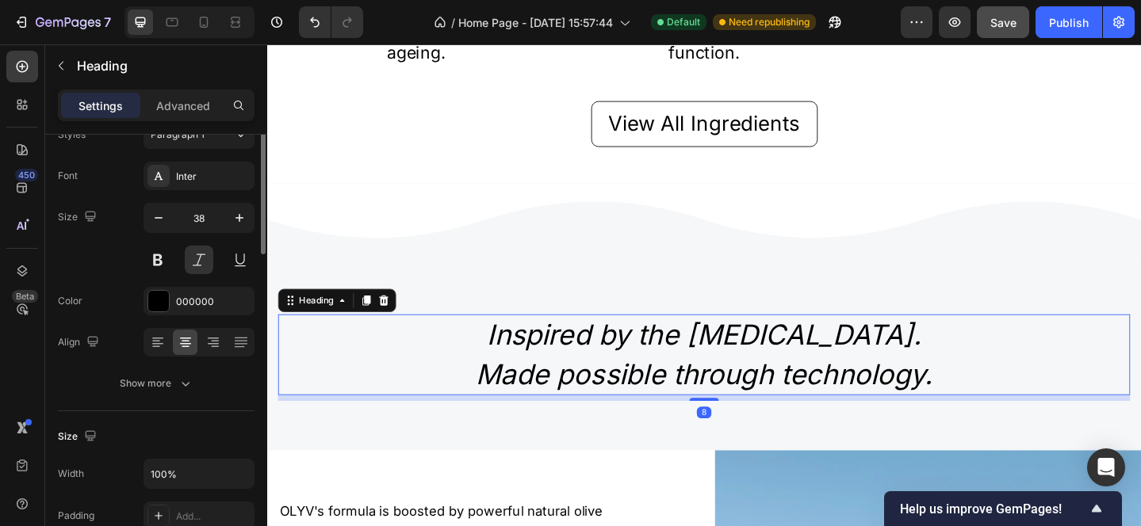
scroll to position [0, 0]
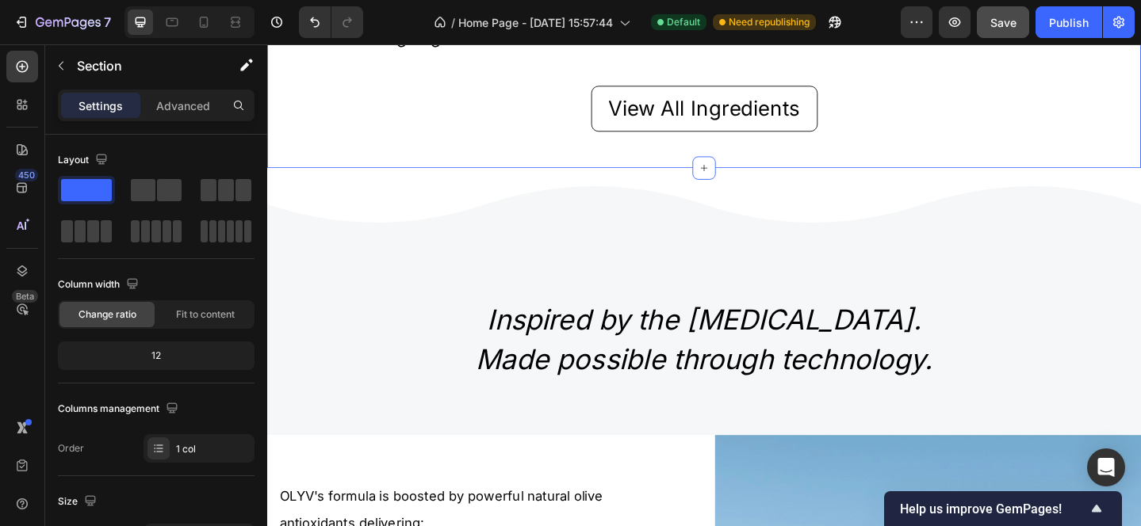
scroll to position [1132, 0]
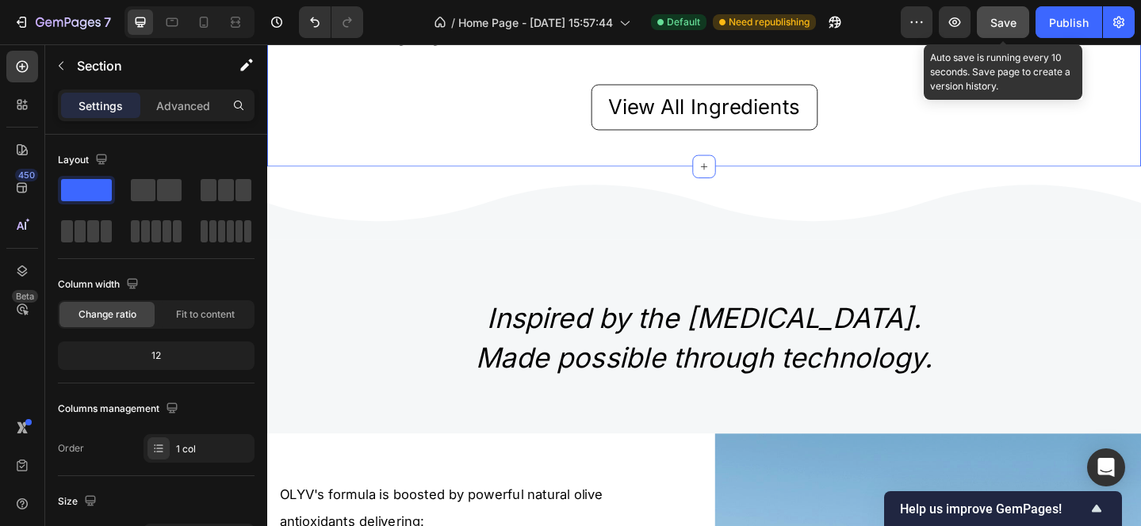
click at [1000, 10] on button "Save" at bounding box center [1003, 22] width 52 height 32
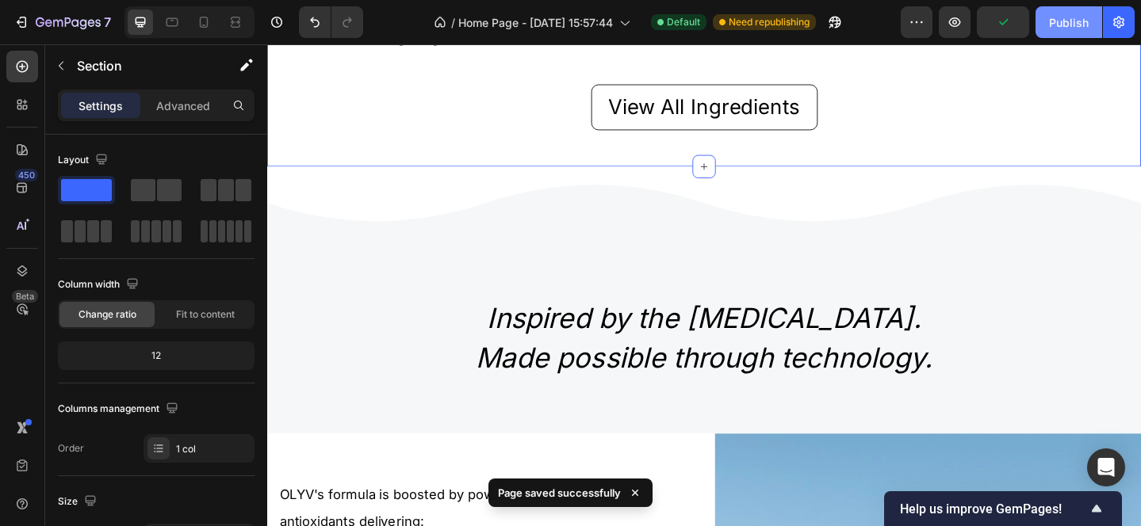
click at [1080, 25] on div "Publish" at bounding box center [1069, 22] width 40 height 17
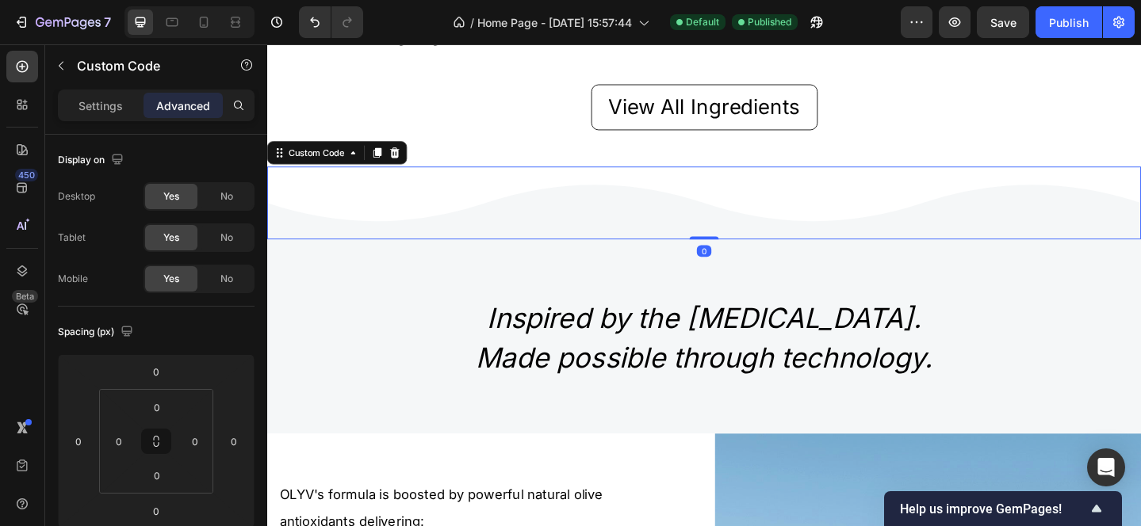
click at [741, 212] on icon at bounding box center [979, 207] width 476 height 59
click at [407, 166] on icon at bounding box center [406, 162] width 10 height 11
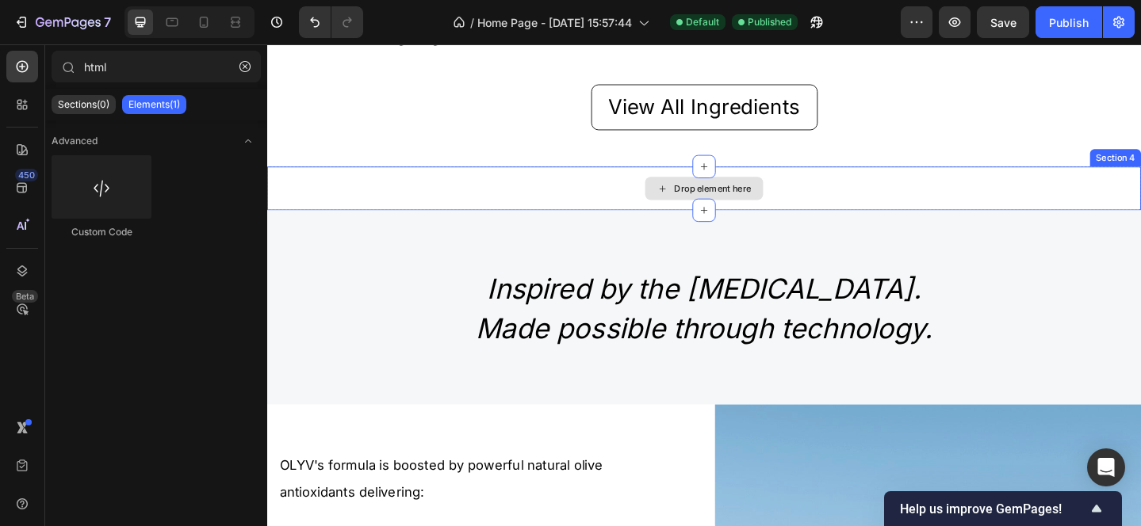
click at [442, 192] on div "Drop element here" at bounding box center [742, 202] width 951 height 48
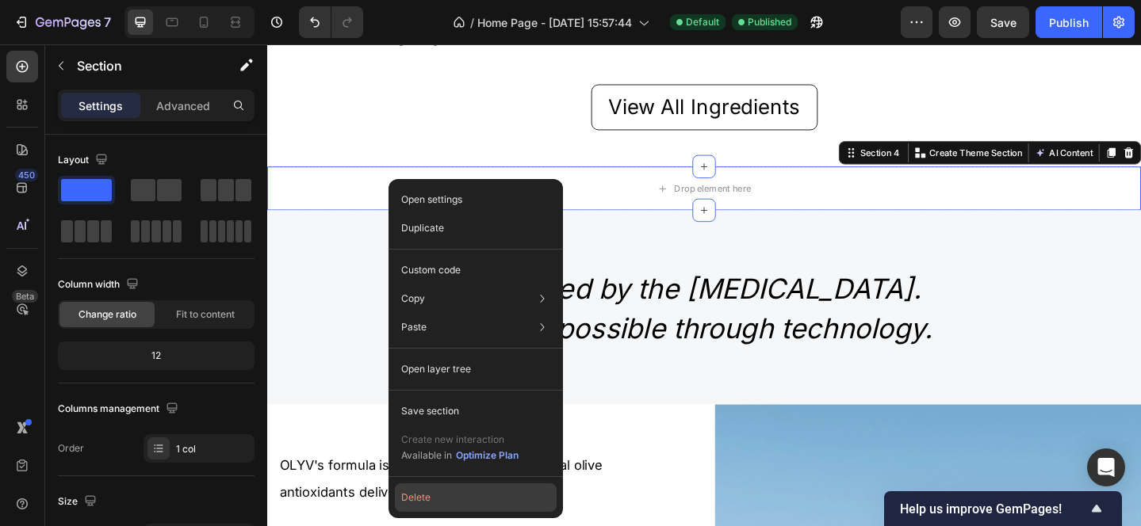
click at [437, 501] on button "Delete" at bounding box center [476, 498] width 162 height 29
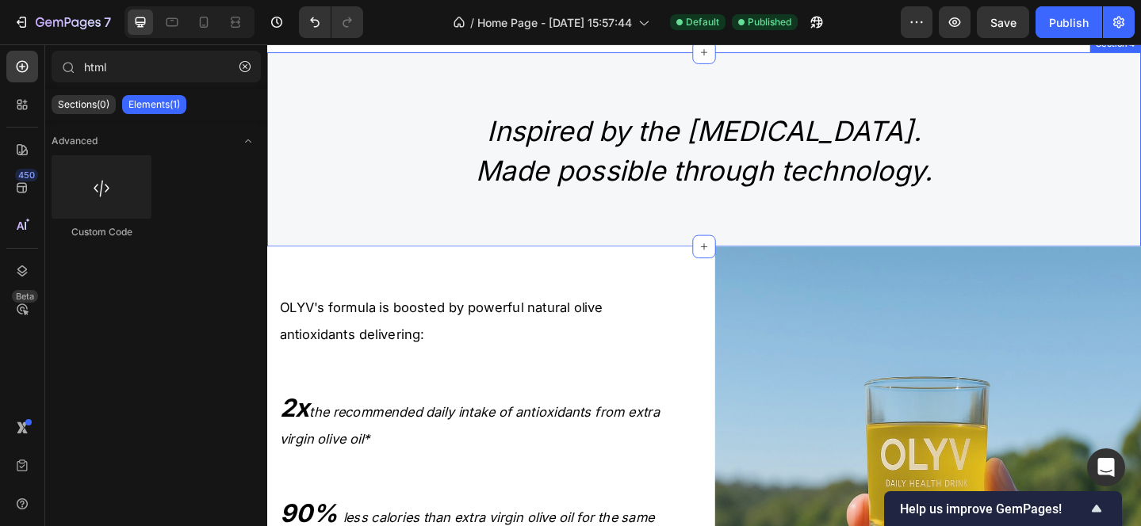
scroll to position [1324, 0]
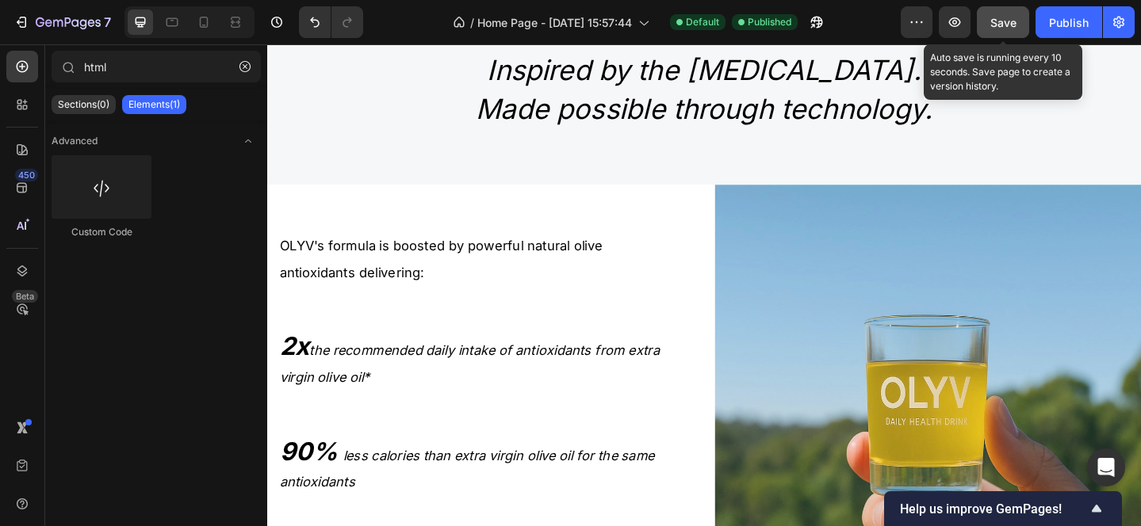
click at [1004, 35] on button "Save" at bounding box center [1003, 22] width 52 height 32
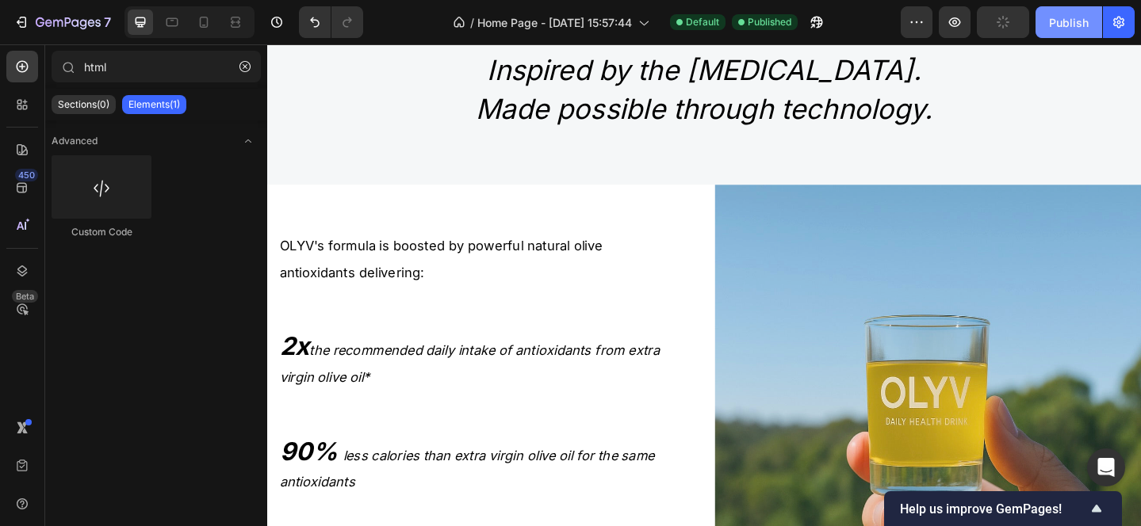
click at [1061, 25] on div "Publish" at bounding box center [1069, 22] width 40 height 17
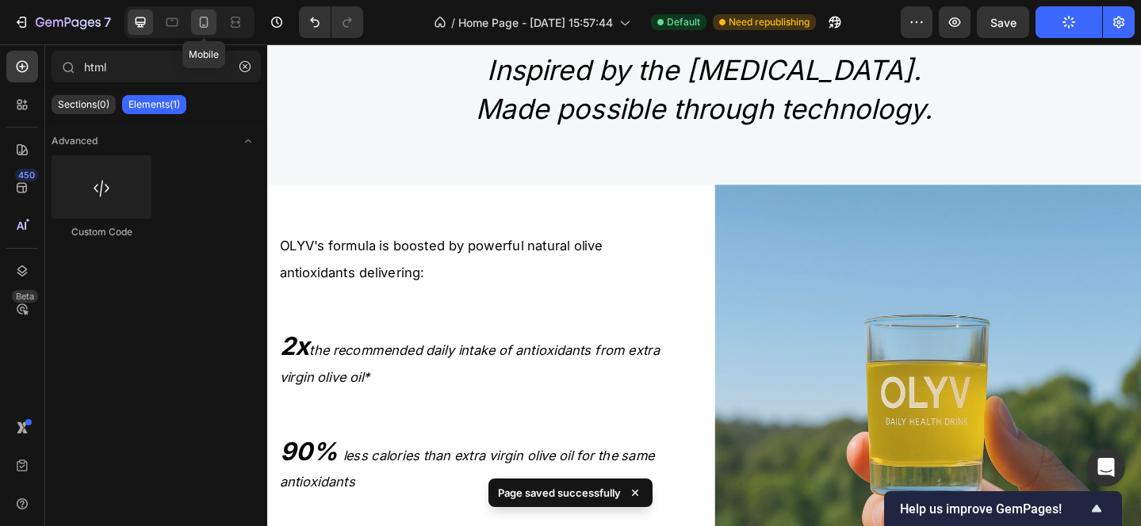
click at [199, 29] on icon at bounding box center [204, 22] width 16 height 16
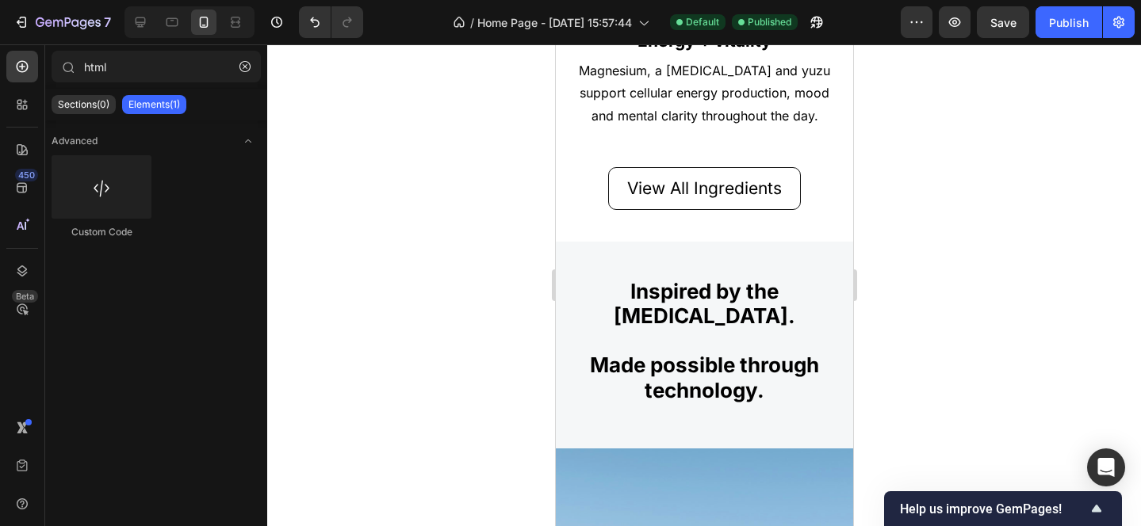
scroll to position [1768, 0]
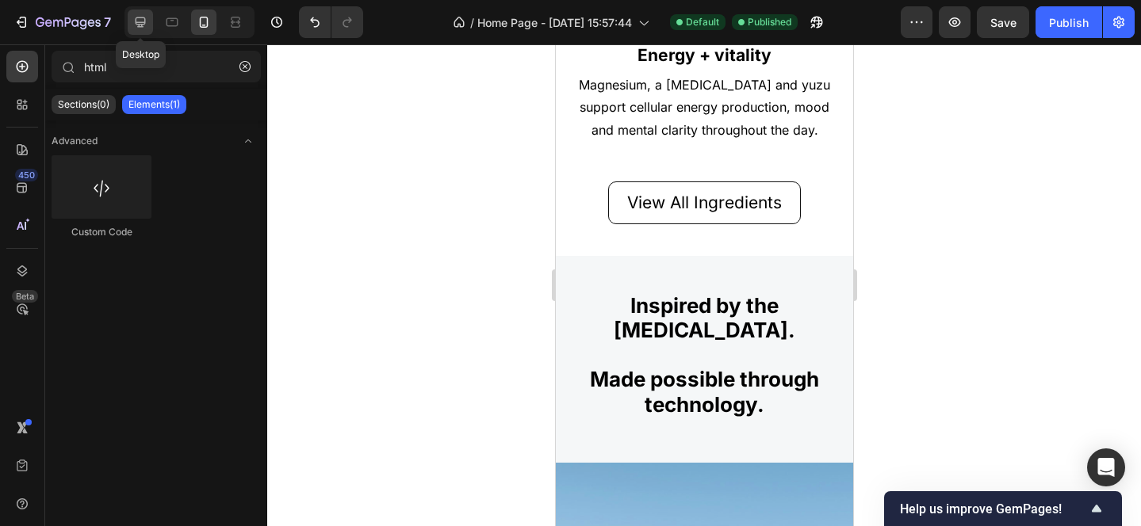
click at [139, 11] on div at bounding box center [140, 22] width 25 height 25
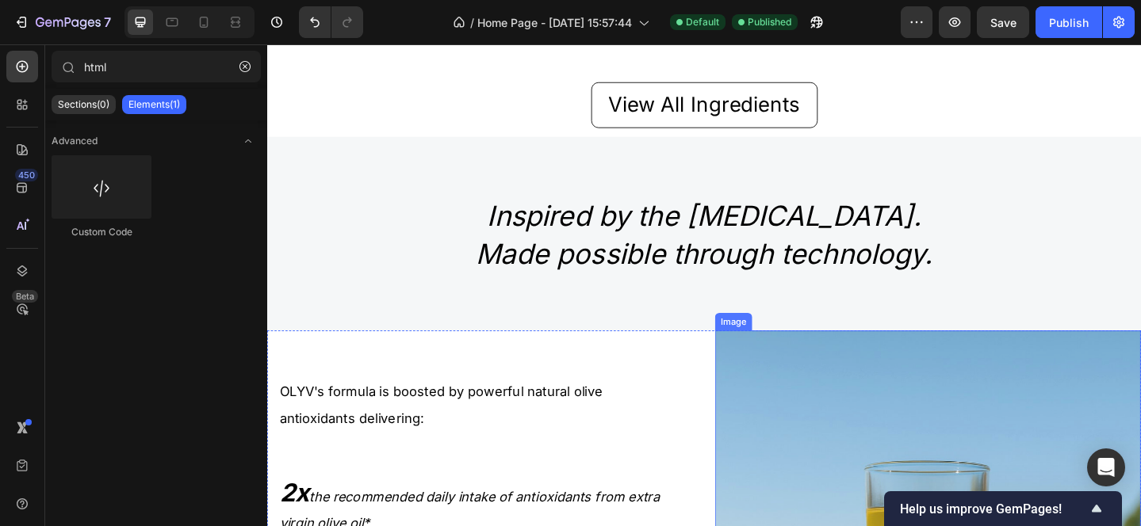
scroll to position [1107, 0]
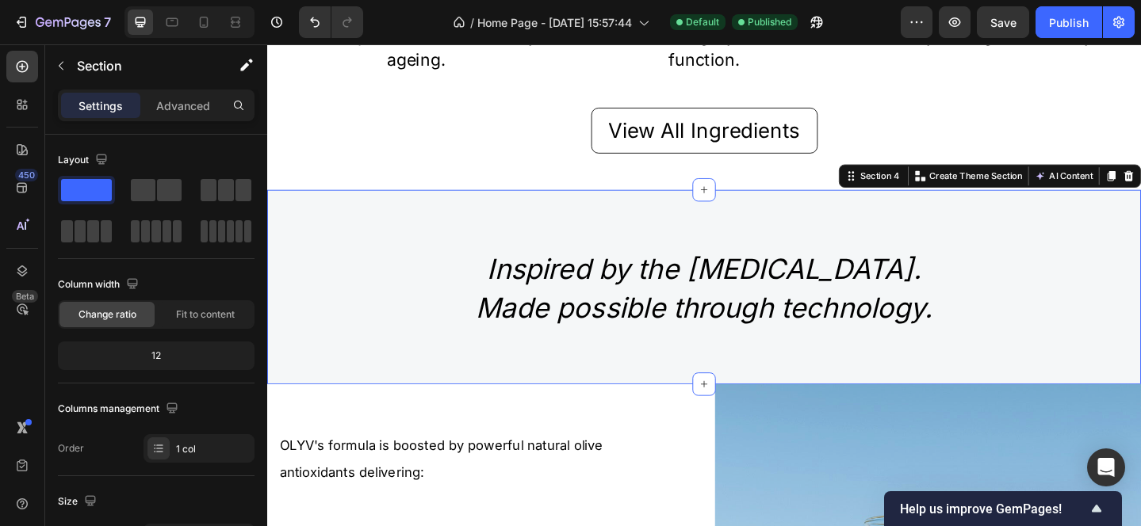
click at [402, 234] on div "Inspired by the Mediterranean diet. Made possible through technology. Heading R…" at bounding box center [742, 308] width 951 height 211
click at [181, 109] on p "Advanced" at bounding box center [183, 106] width 54 height 17
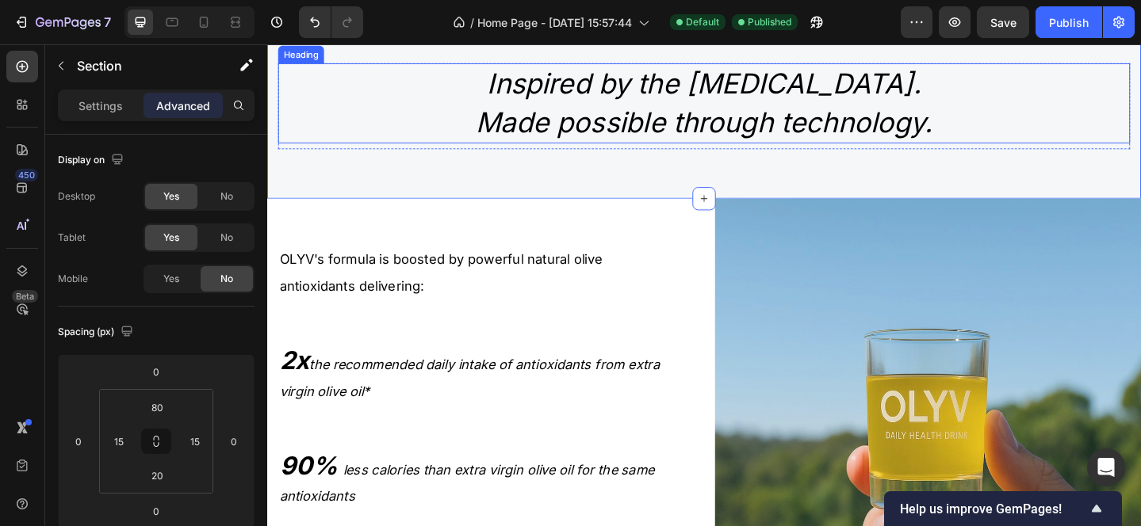
scroll to position [1337, 0]
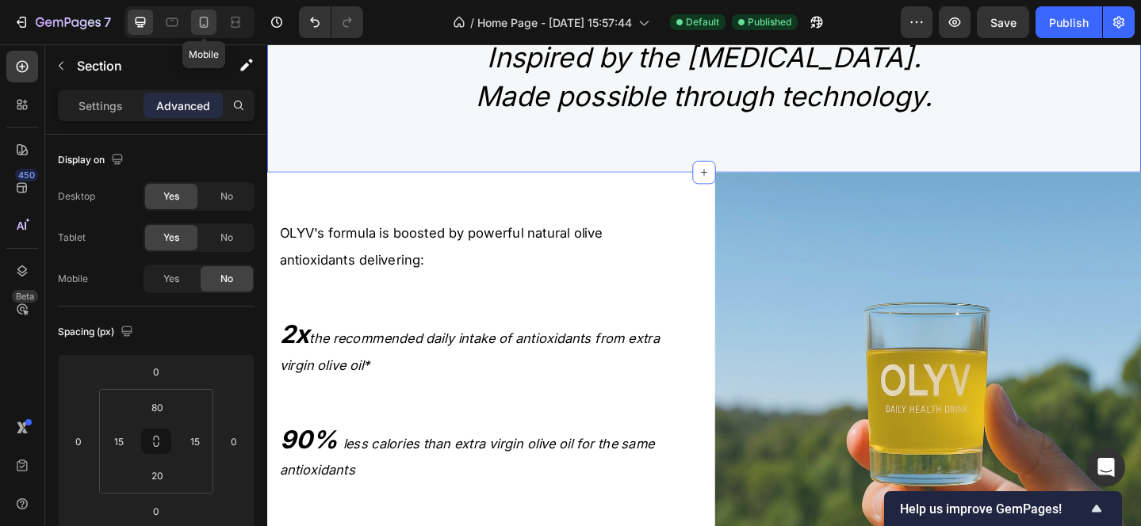
click at [201, 19] on icon at bounding box center [204, 22] width 16 height 16
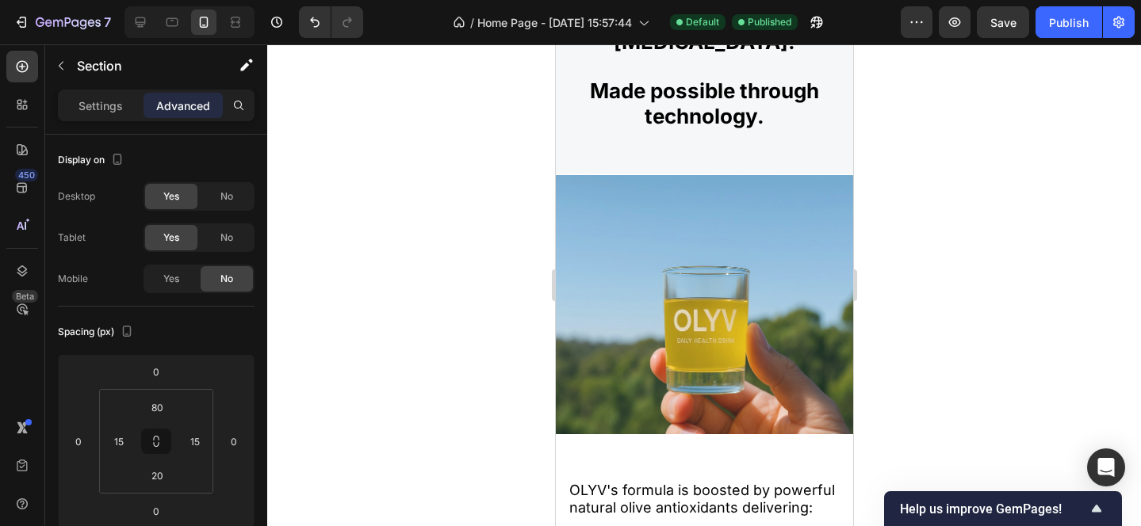
scroll to position [2090, 0]
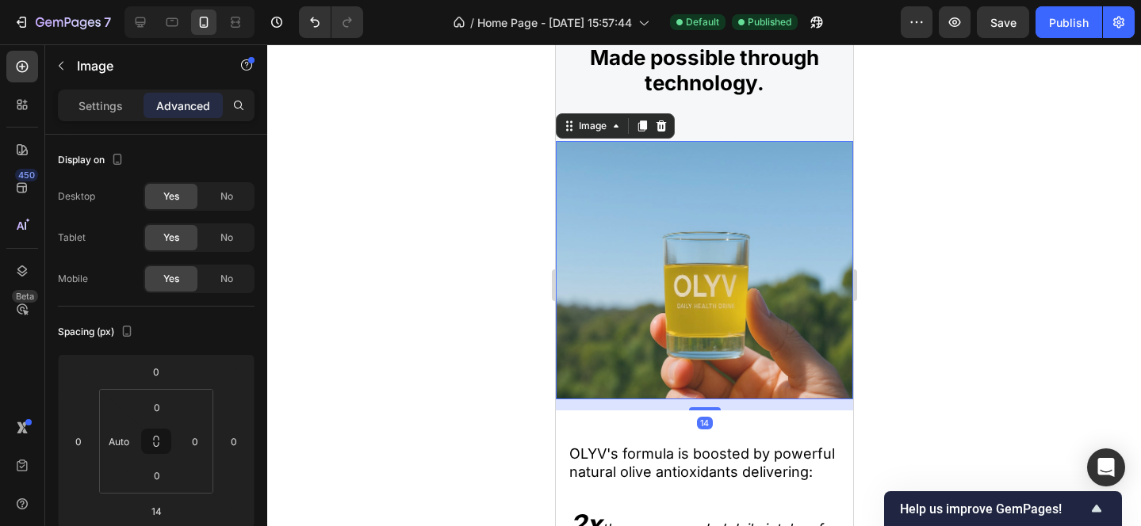
click at [627, 264] on img at bounding box center [703, 270] width 297 height 259
click at [213, 275] on div "No" at bounding box center [227, 278] width 52 height 25
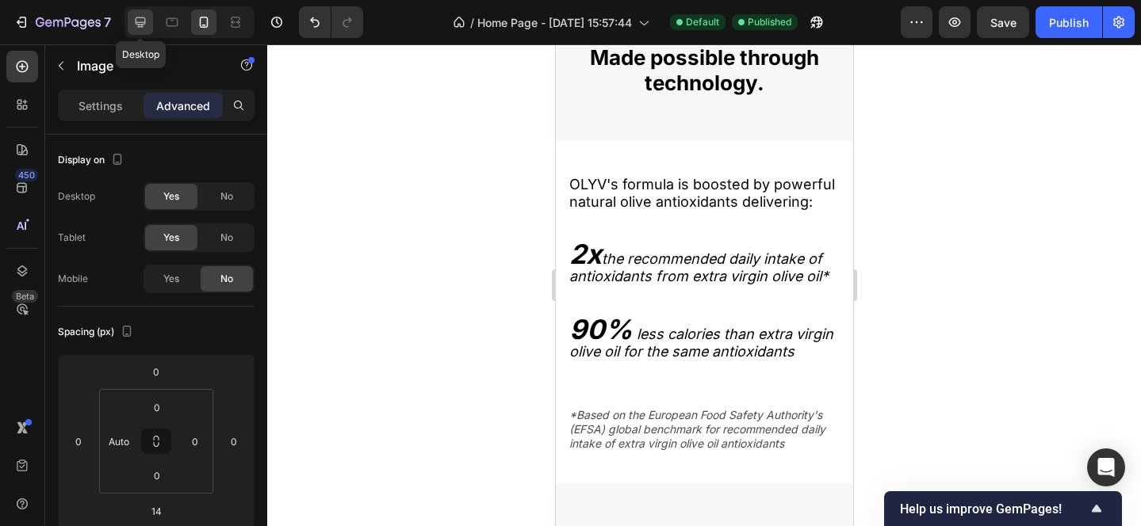
click at [143, 17] on icon at bounding box center [141, 22] width 10 height 10
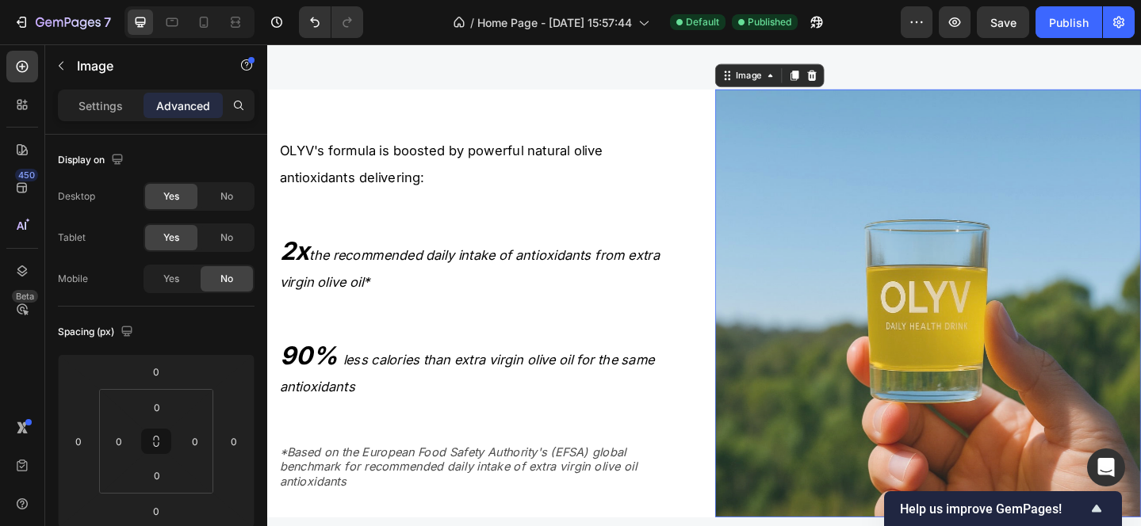
scroll to position [2159, 0]
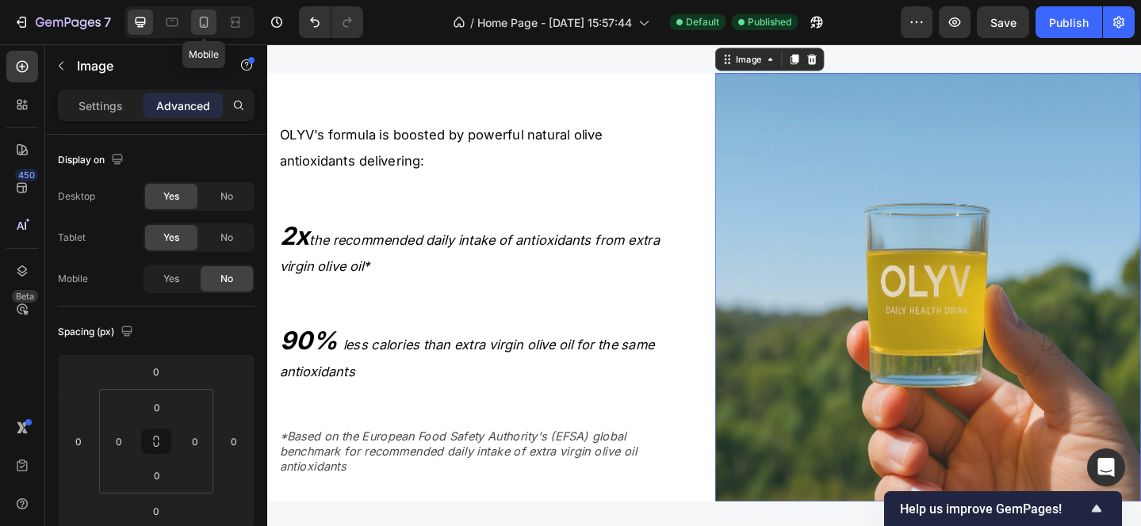
click at [201, 23] on icon at bounding box center [204, 22] width 16 height 16
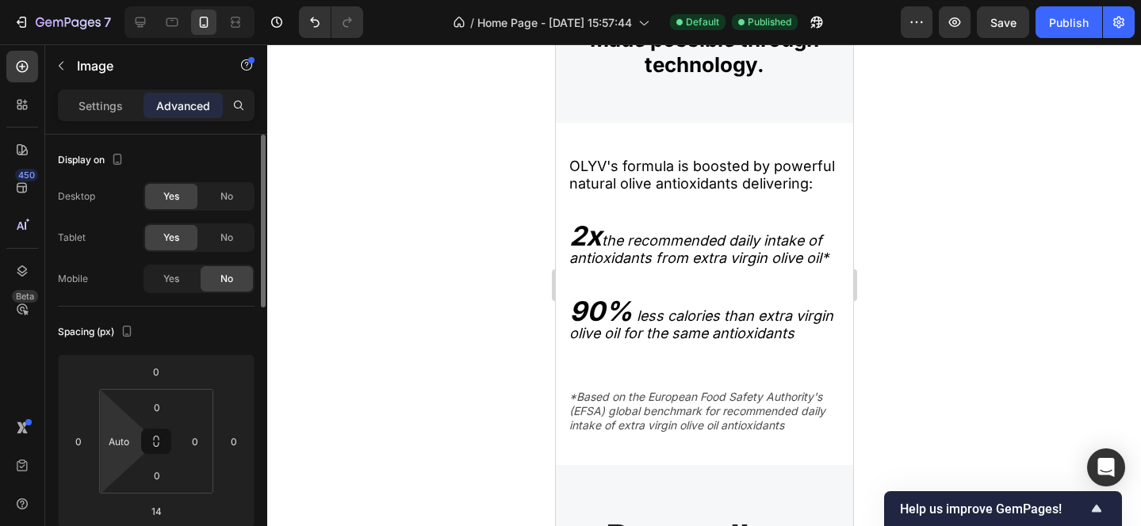
scroll to position [2103, 0]
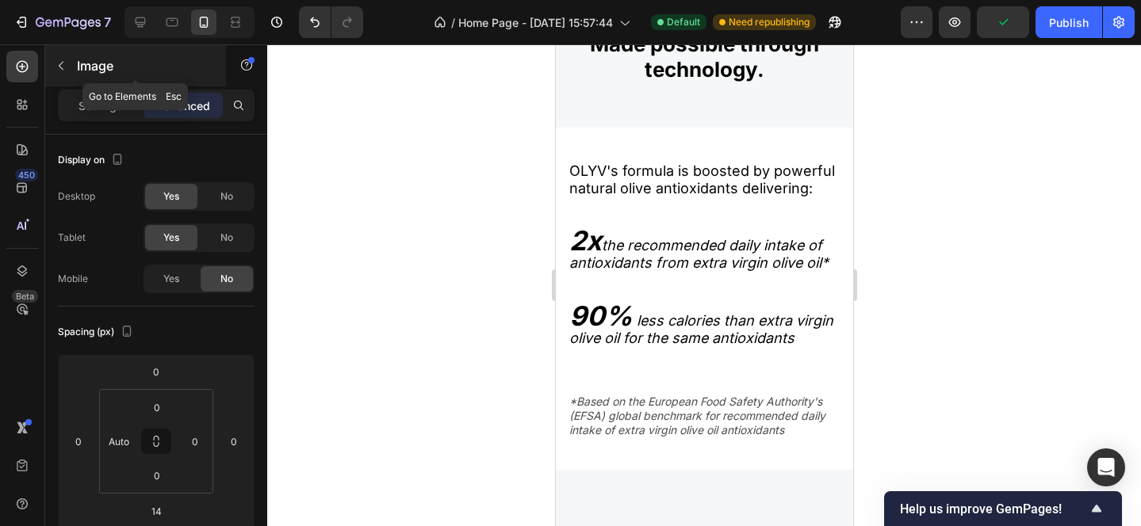
click at [52, 64] on button "button" at bounding box center [60, 65] width 25 height 25
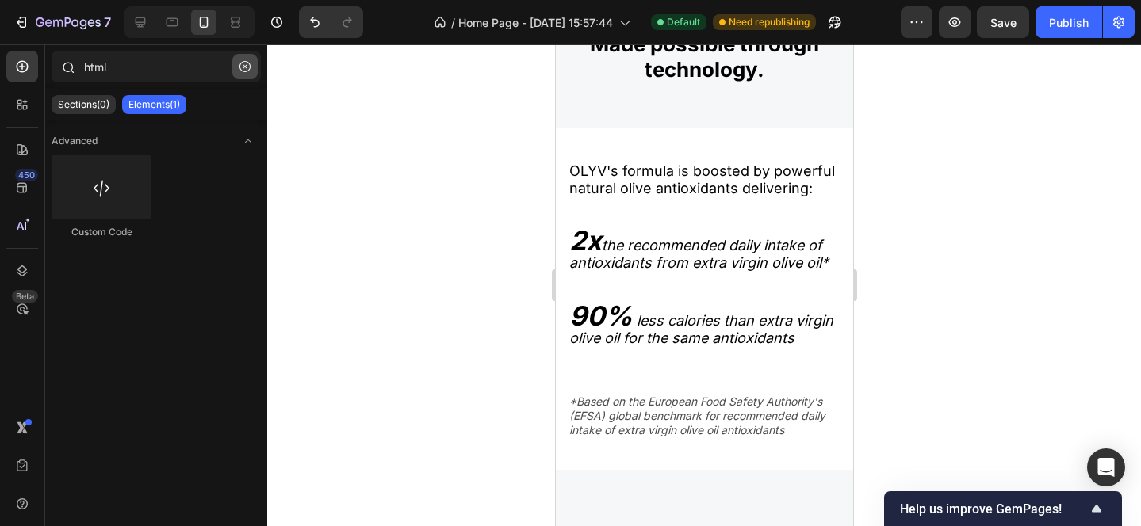
click at [245, 70] on icon "button" at bounding box center [244, 66] width 11 height 11
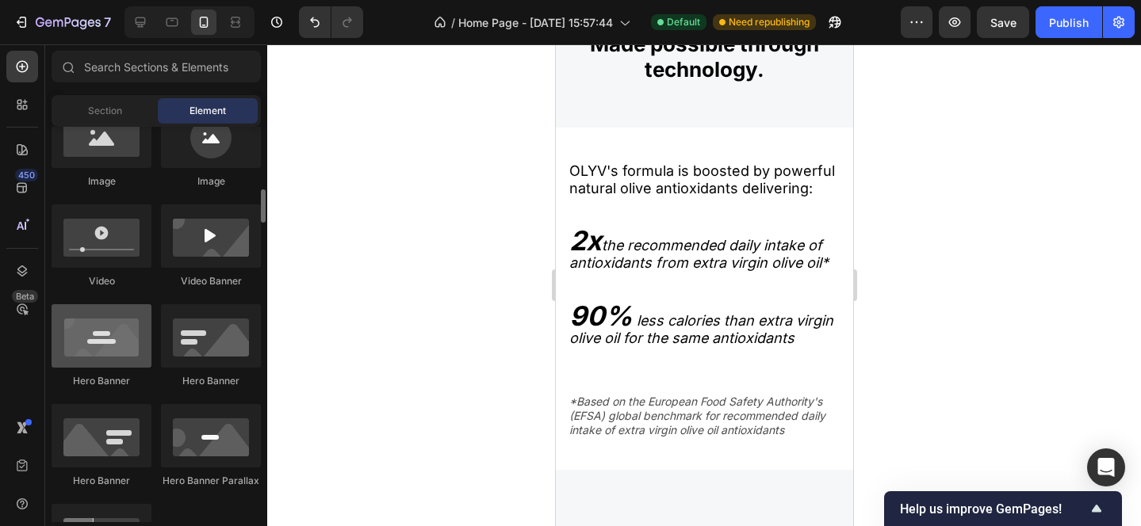
scroll to position [572, 0]
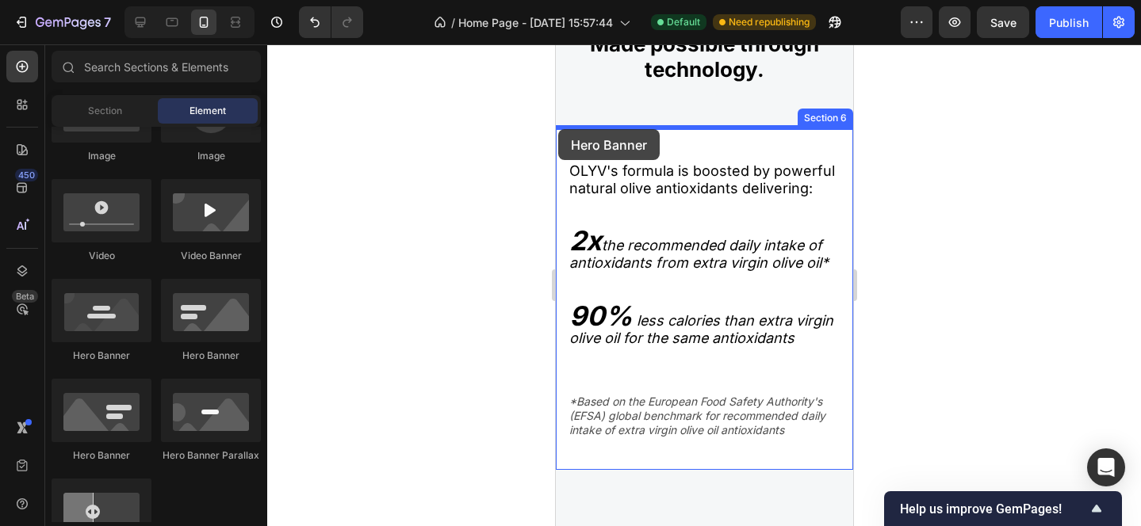
drag, startPoint x: 681, startPoint y: 372, endPoint x: 557, endPoint y: 129, distance: 272.3
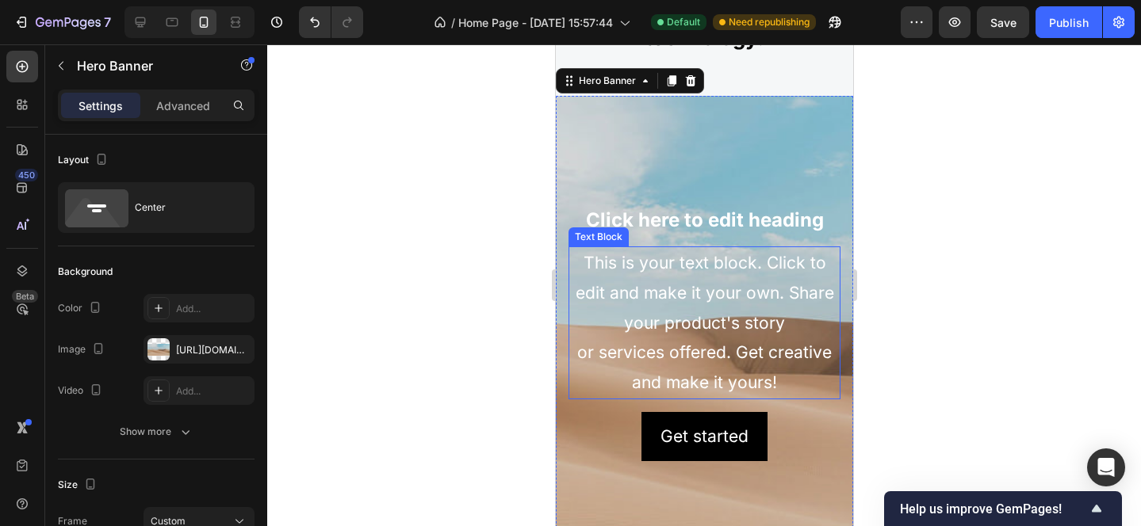
scroll to position [2236, 0]
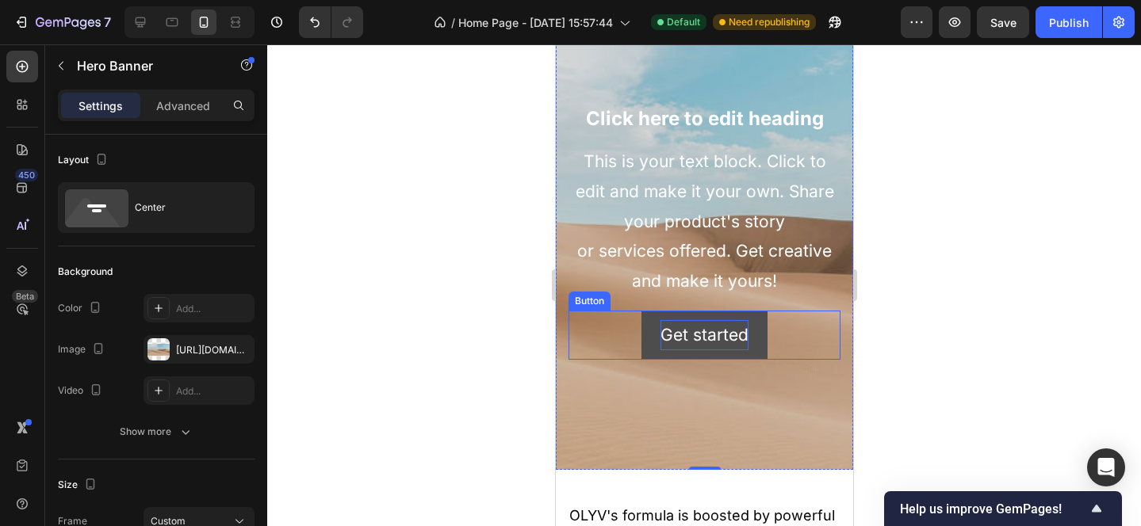
click at [680, 346] on div "Get started" at bounding box center [704, 335] width 88 height 30
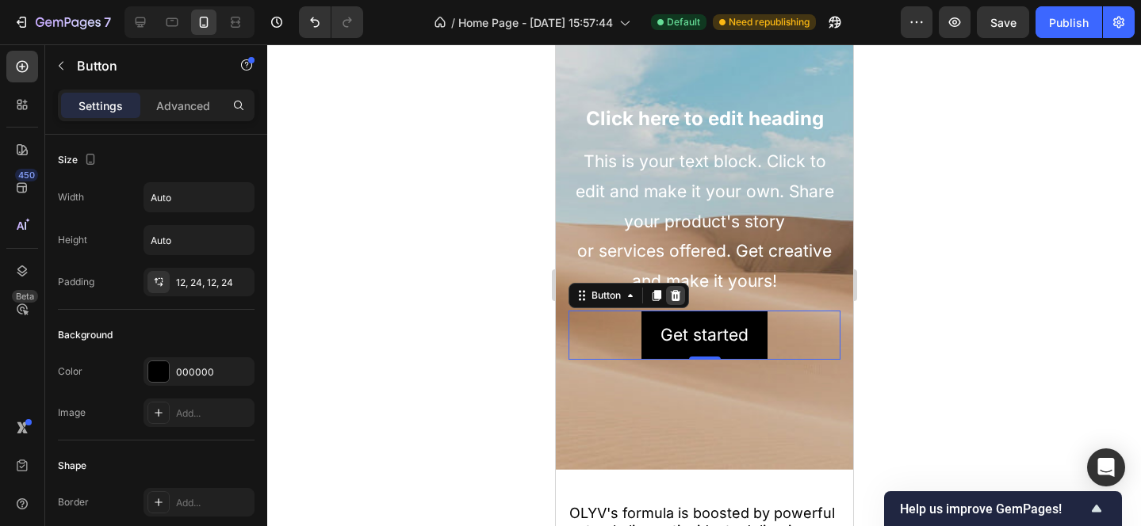
click at [675, 297] on icon at bounding box center [675, 295] width 10 height 11
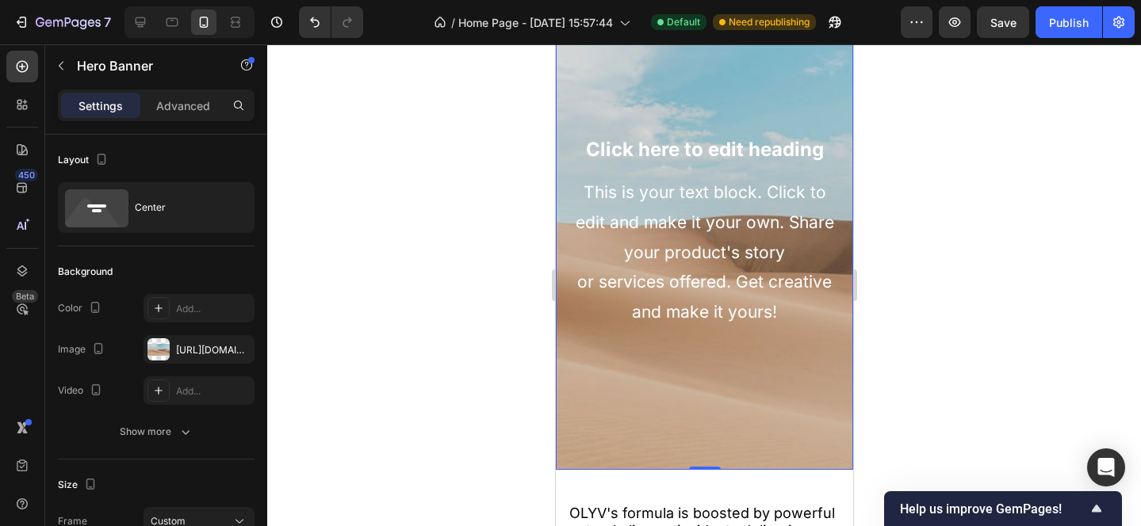
click at [606, 381] on div "Background Image" at bounding box center [703, 232] width 297 height 476
click at [163, 358] on div at bounding box center [158, 349] width 22 height 22
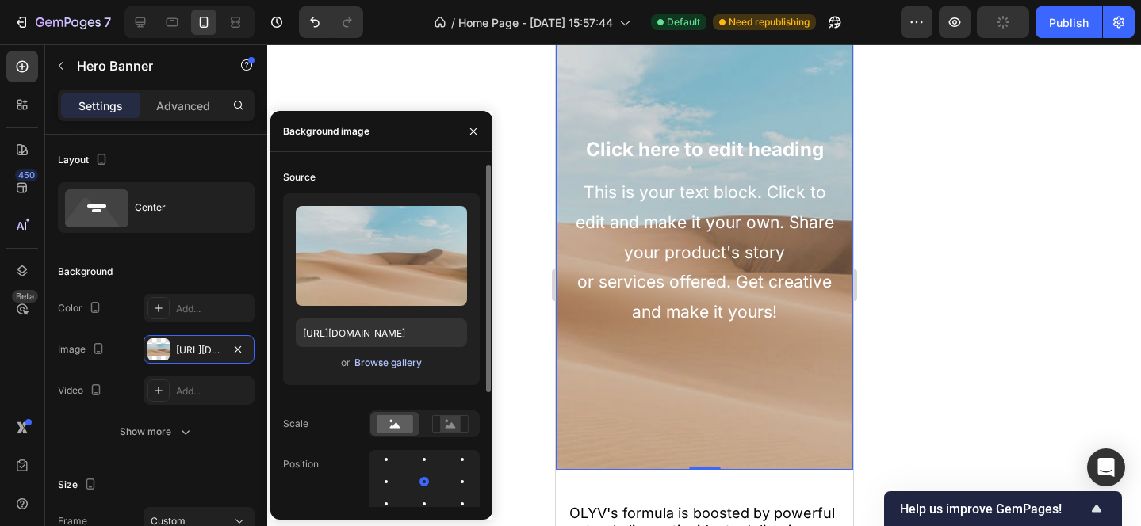
click at [382, 364] on div "Browse gallery" at bounding box center [387, 363] width 67 height 14
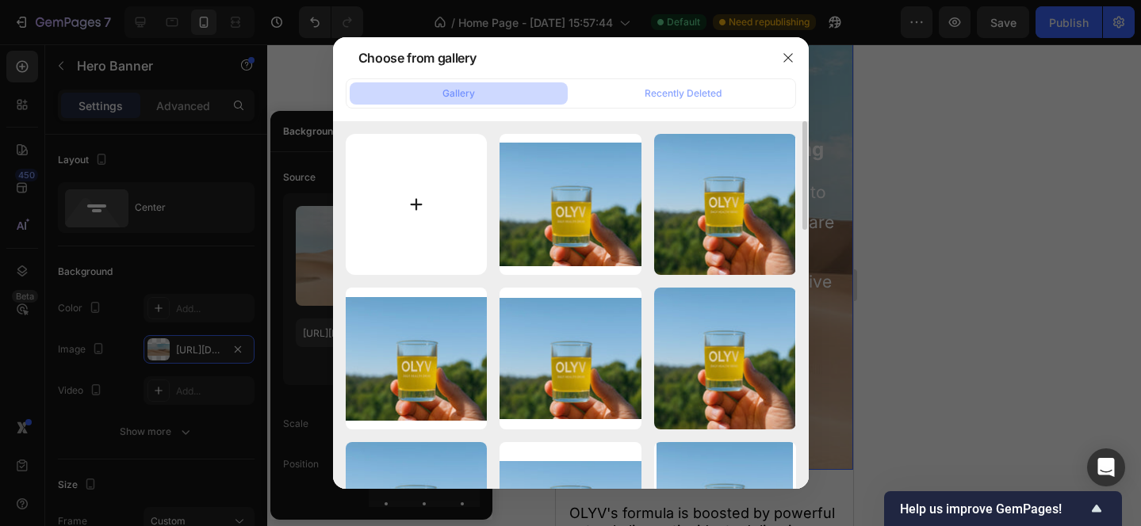
click at [398, 231] on input "file" at bounding box center [417, 205] width 142 height 142
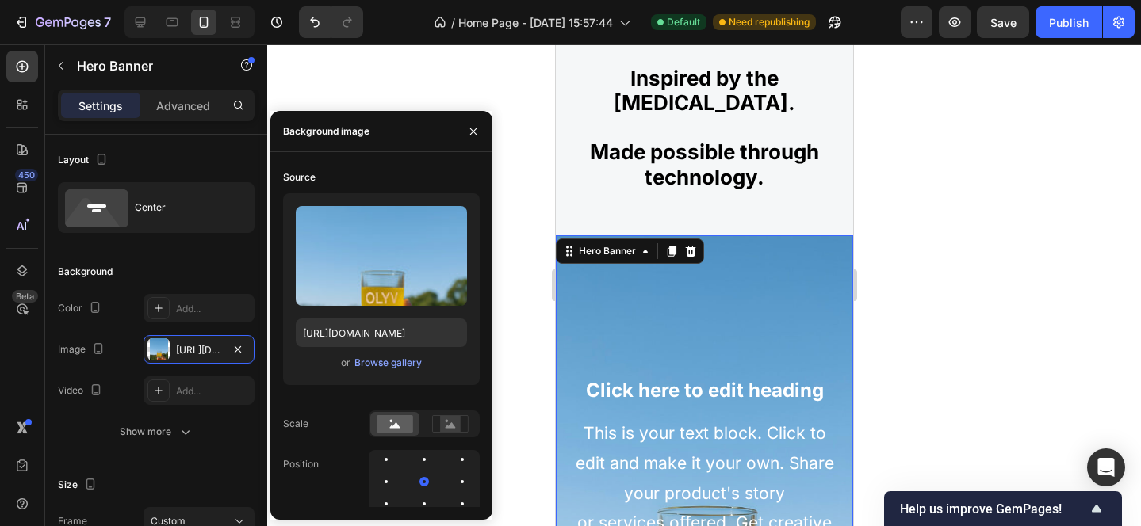
scroll to position [1992, 0]
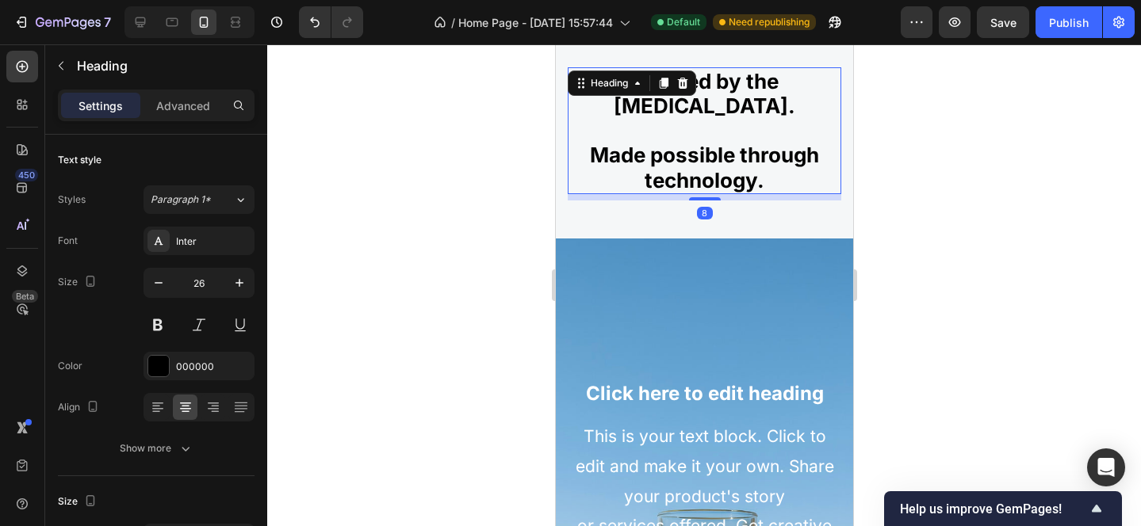
click at [759, 171] on strong "Made possible through technology." at bounding box center [703, 167] width 229 height 49
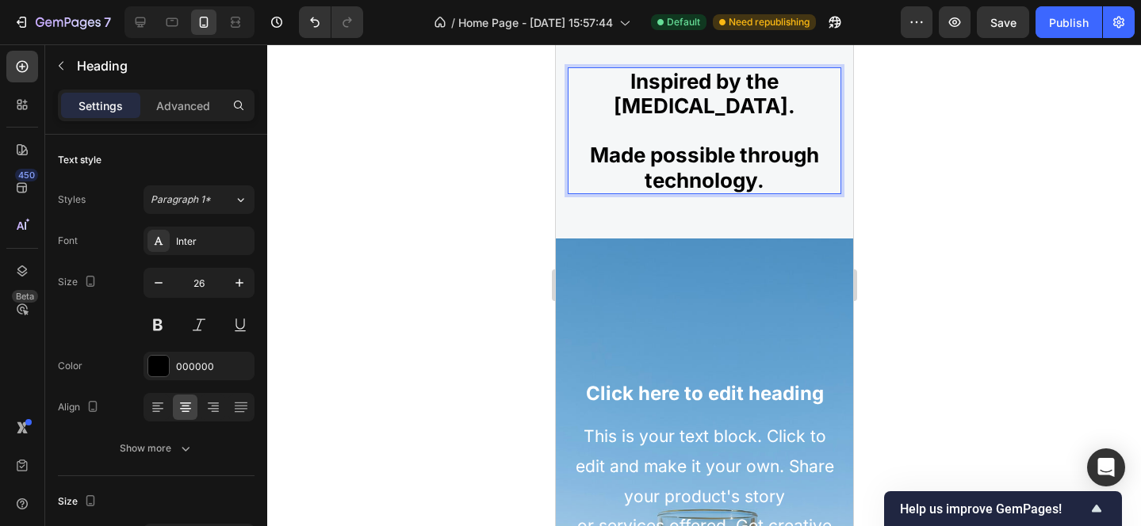
click at [762, 181] on strong "Made possible through technology." at bounding box center [703, 167] width 229 height 49
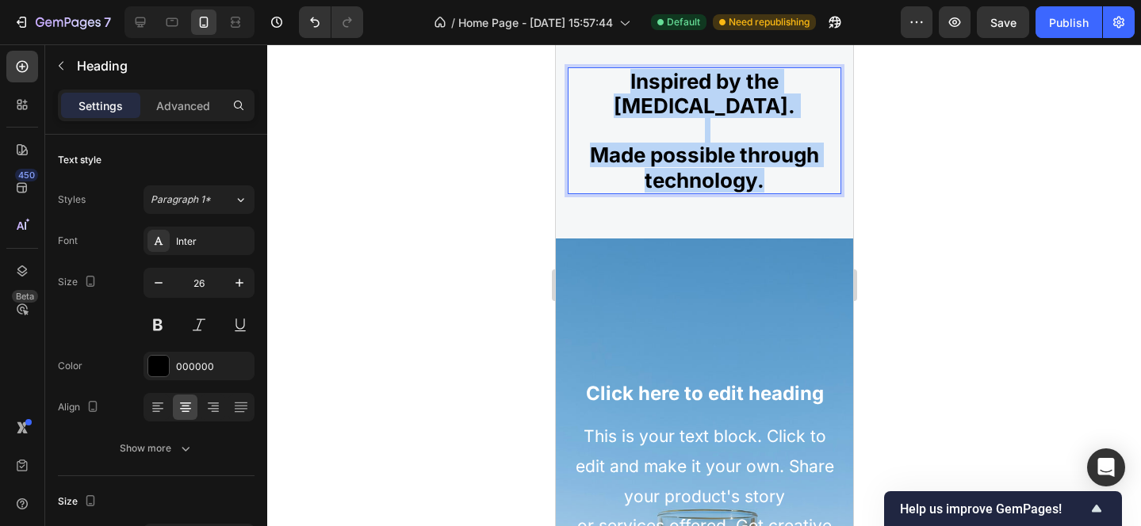
drag, startPoint x: 763, startPoint y: 179, endPoint x: 609, endPoint y: 72, distance: 187.4
click at [609, 72] on p "Inspired by the Mediterranean diet. Made possible through technology." at bounding box center [703, 131] width 270 height 124
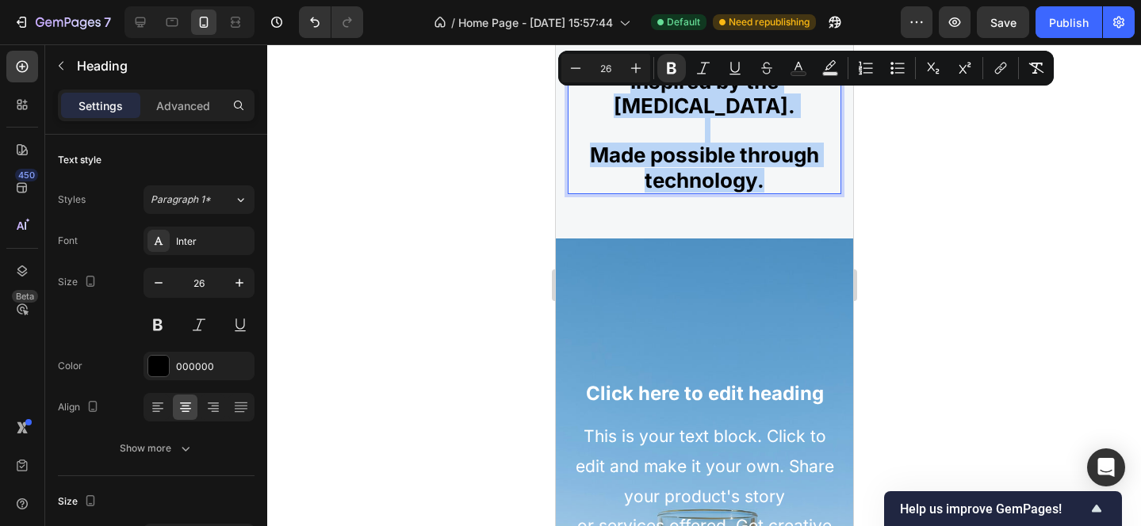
copy p "Inspired by the Mediterranean diet. Made possible through technology."
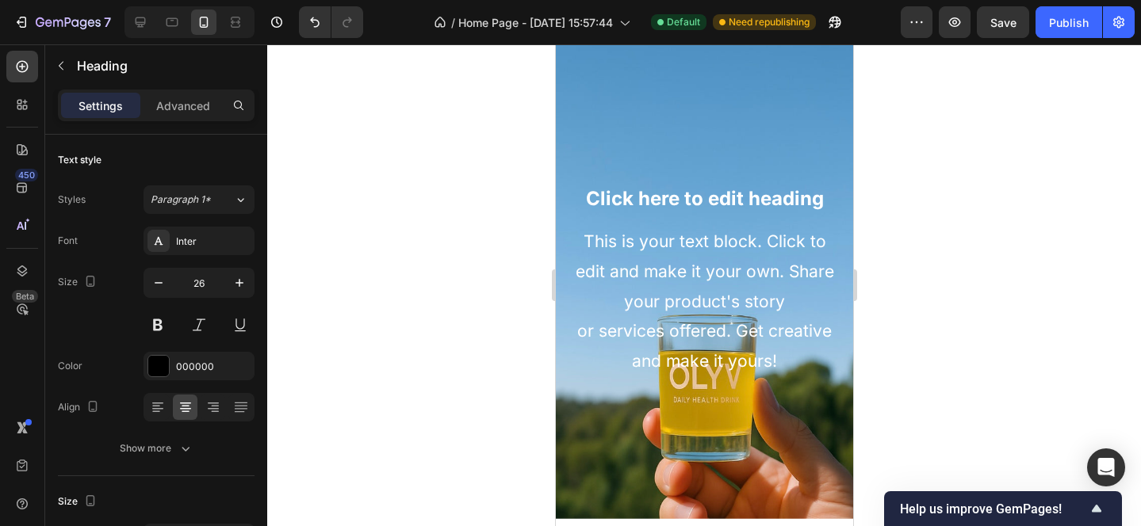
scroll to position [2203, 0]
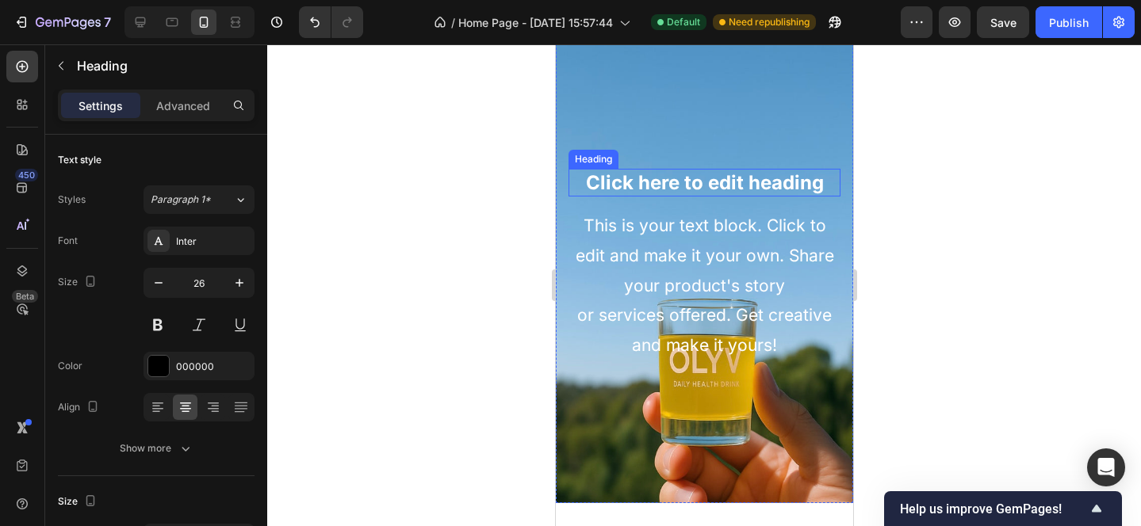
click at [711, 173] on h2 "Click here to edit heading" at bounding box center [704, 183] width 272 height 28
click at [734, 182] on h2 "Click here to edit heading" at bounding box center [704, 183] width 272 height 28
click at [819, 183] on p "Click here to edit heading" at bounding box center [703, 182] width 269 height 25
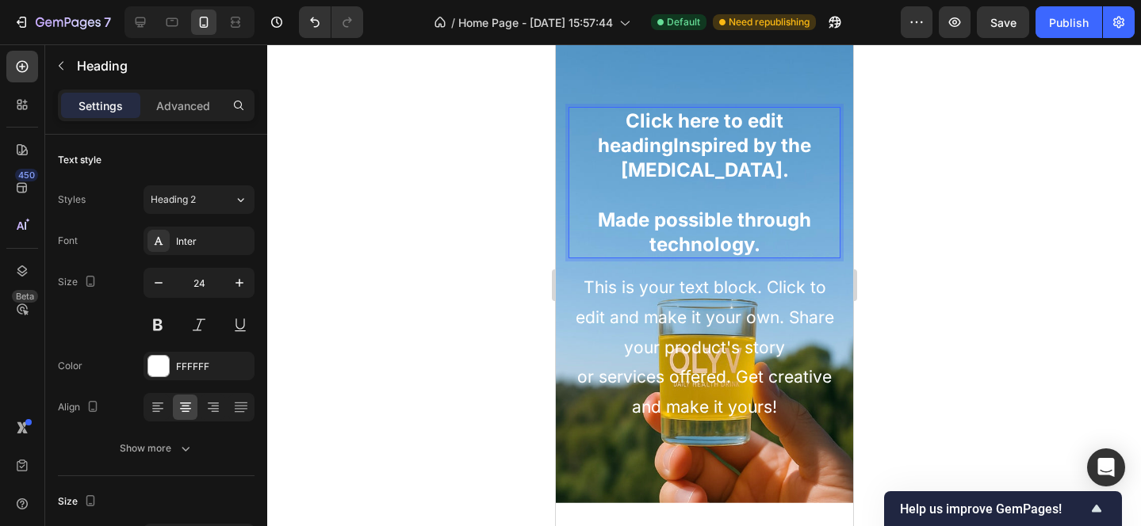
scroll to position [2141, 0]
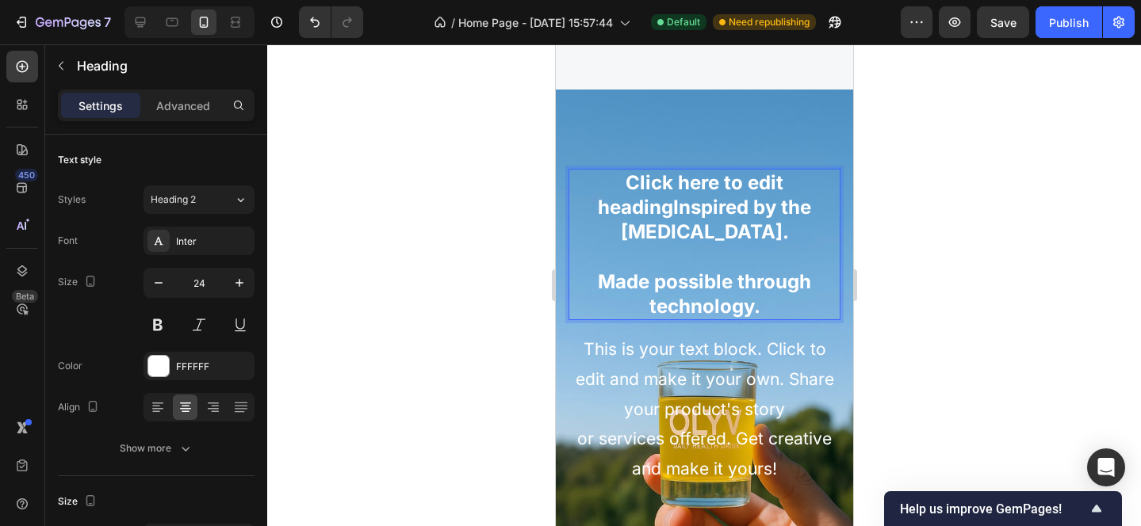
click at [672, 206] on strong "Inspired by the" at bounding box center [741, 207] width 138 height 23
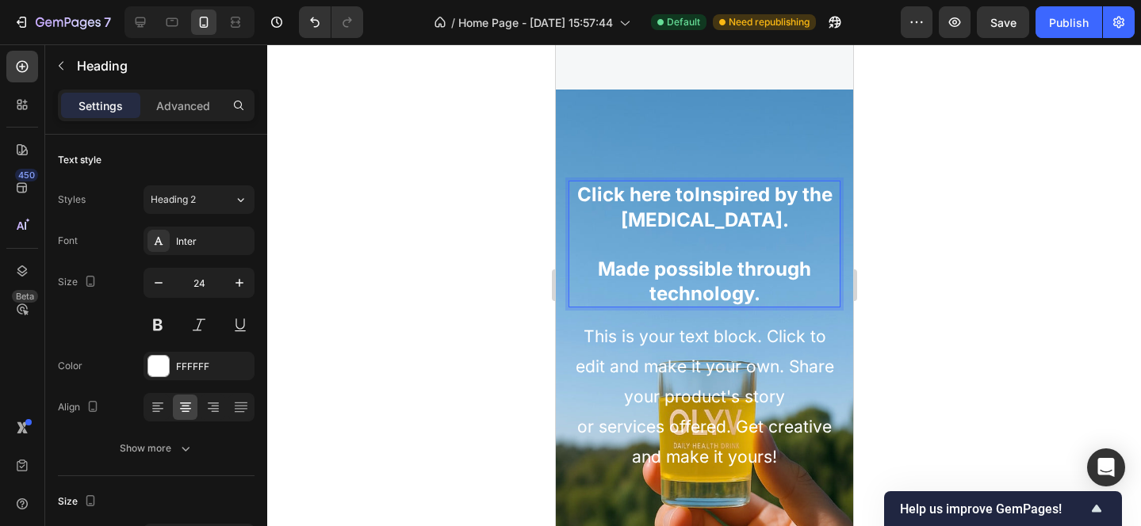
scroll to position [2154, 0]
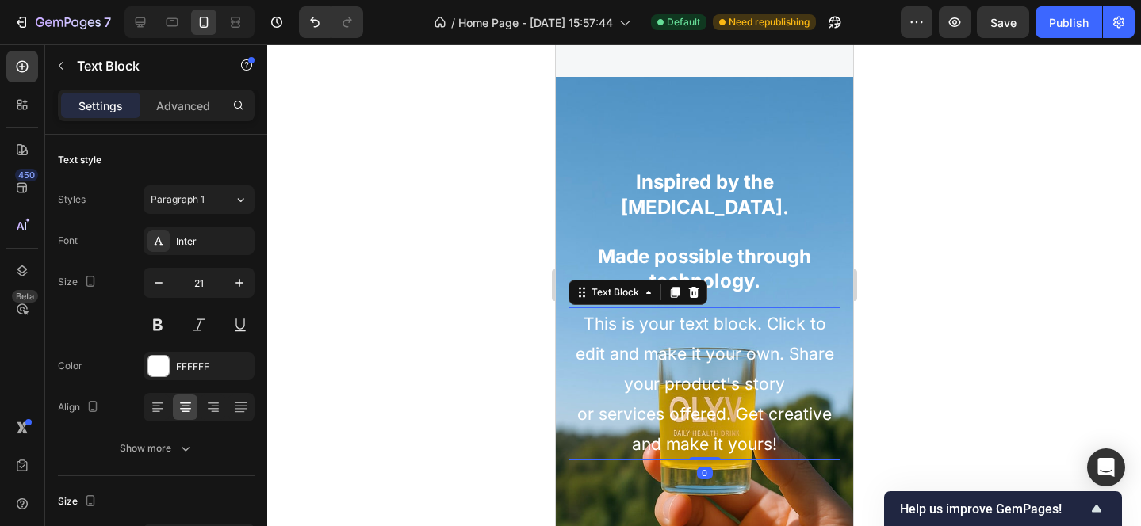
click at [695, 312] on div "This is your text block. Click to edit and make it your own. Share your product…" at bounding box center [704, 384] width 272 height 153
click at [693, 315] on div "This is your text block. Click to edit and make it your own. Share your product…" at bounding box center [704, 384] width 272 height 153
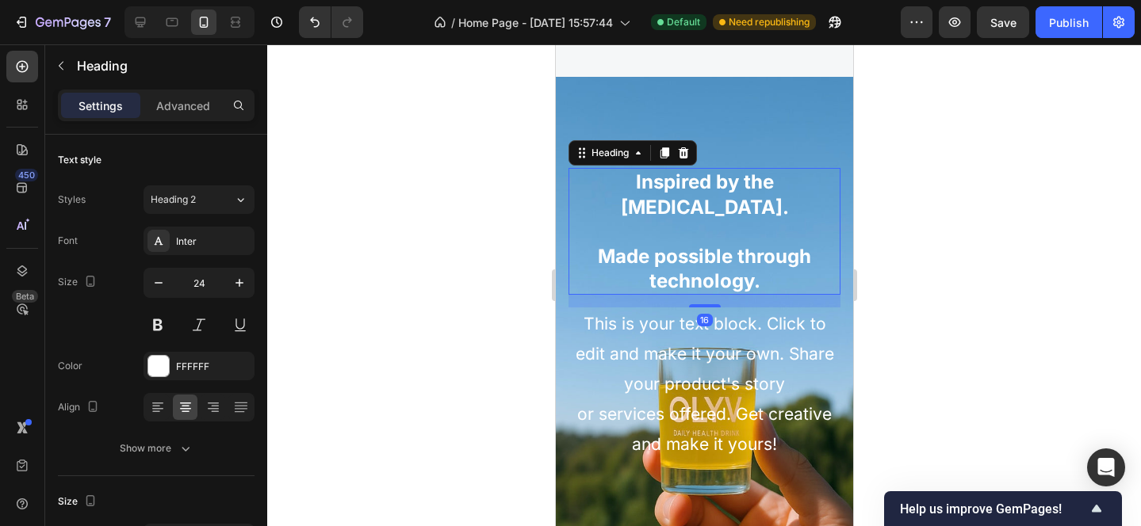
click at [649, 220] on p "⁠⁠⁠⁠⁠⁠⁠ Inspired by the Mediterranean diet. Made possible through technology." at bounding box center [703, 232] width 269 height 124
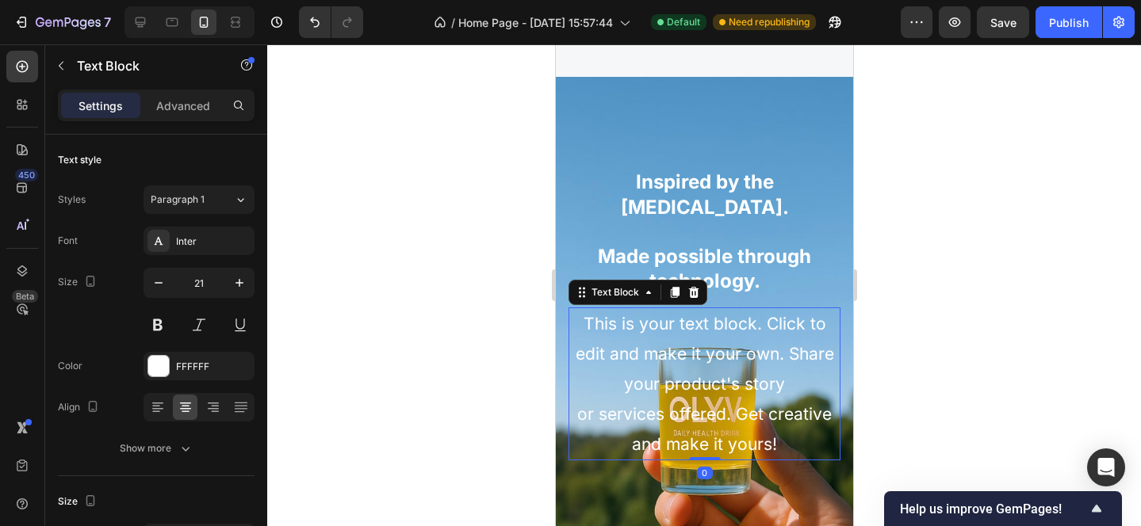
click at [601, 344] on p "This is your text block. Click to edit and make it your own. Share your product…" at bounding box center [703, 384] width 269 height 150
click at [694, 294] on icon at bounding box center [693, 292] width 10 height 11
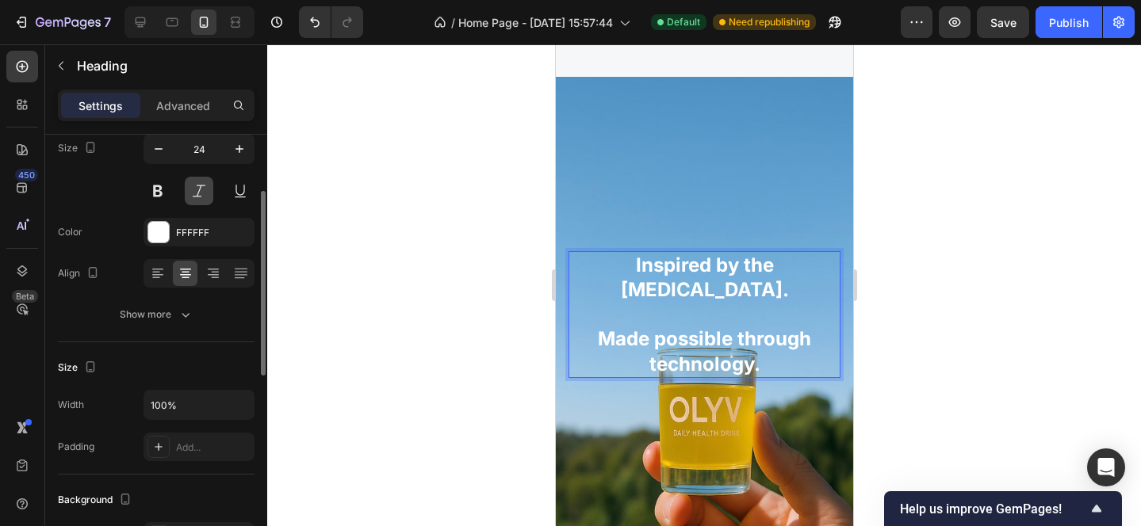
scroll to position [110, 0]
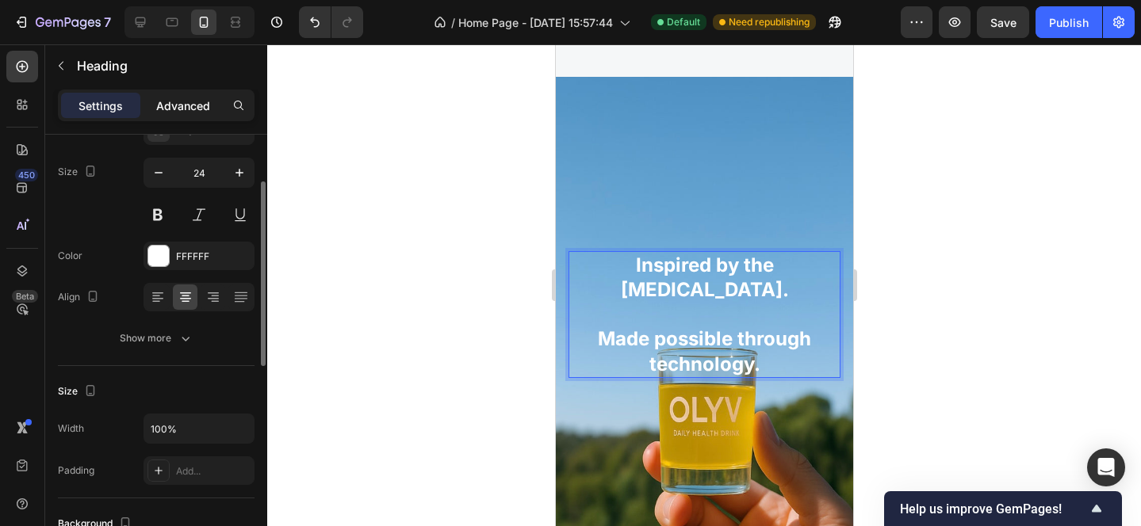
click at [193, 108] on p "Advanced" at bounding box center [183, 106] width 54 height 17
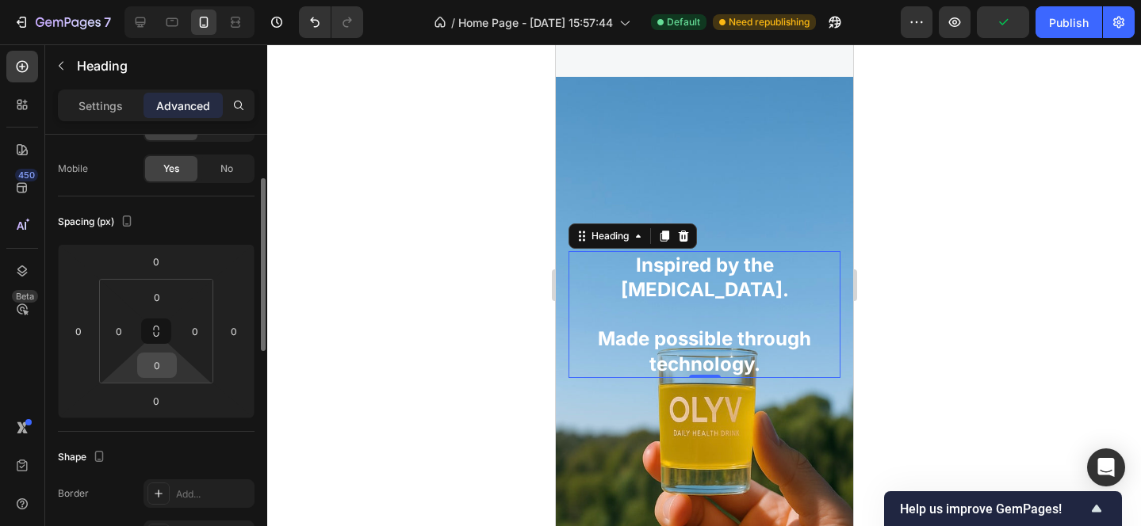
click at [163, 372] on input "0" at bounding box center [157, 366] width 32 height 24
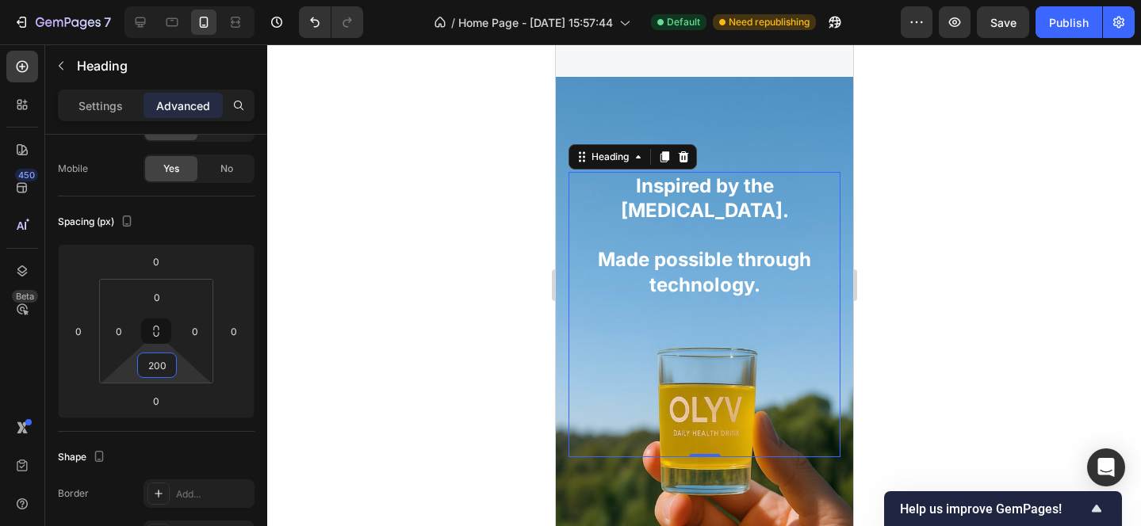
click at [987, 279] on div at bounding box center [704, 285] width 874 height 482
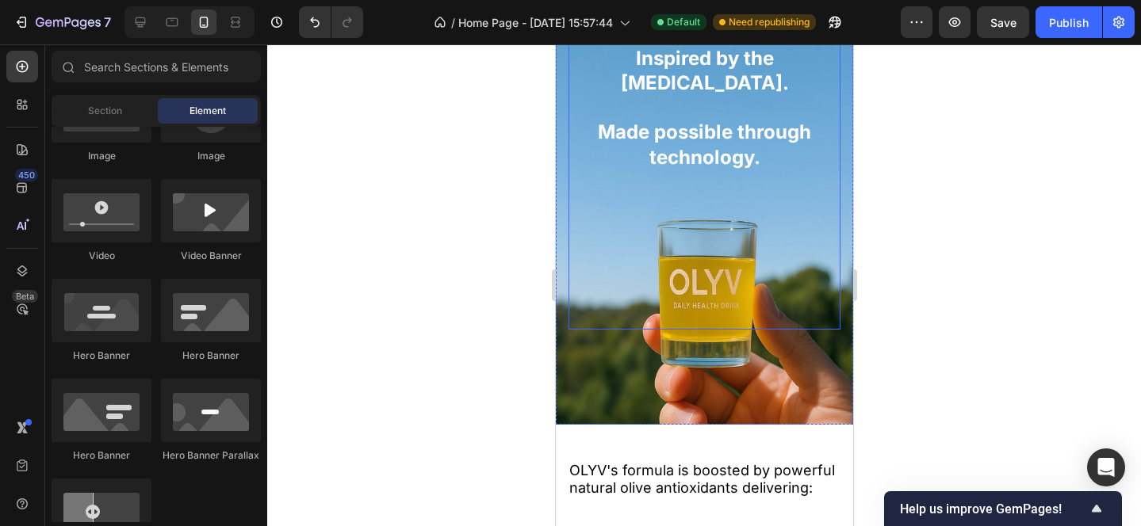
scroll to position [2225, 0]
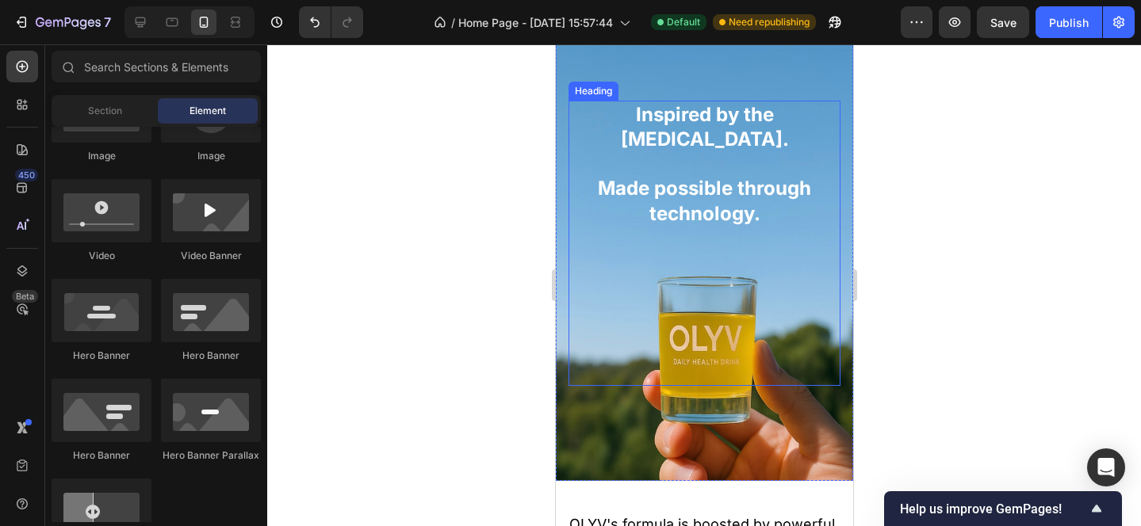
click at [730, 163] on p "⁠⁠⁠⁠⁠⁠⁠ Inspired by the Mediterranean diet. Made possible through technology." at bounding box center [703, 164] width 269 height 124
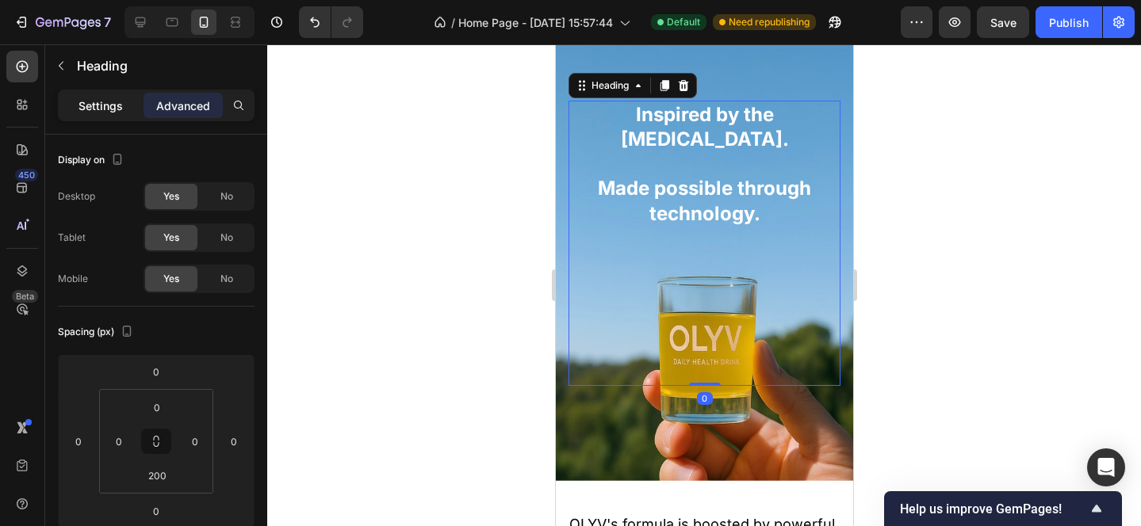
click at [99, 110] on p "Settings" at bounding box center [100, 106] width 44 height 17
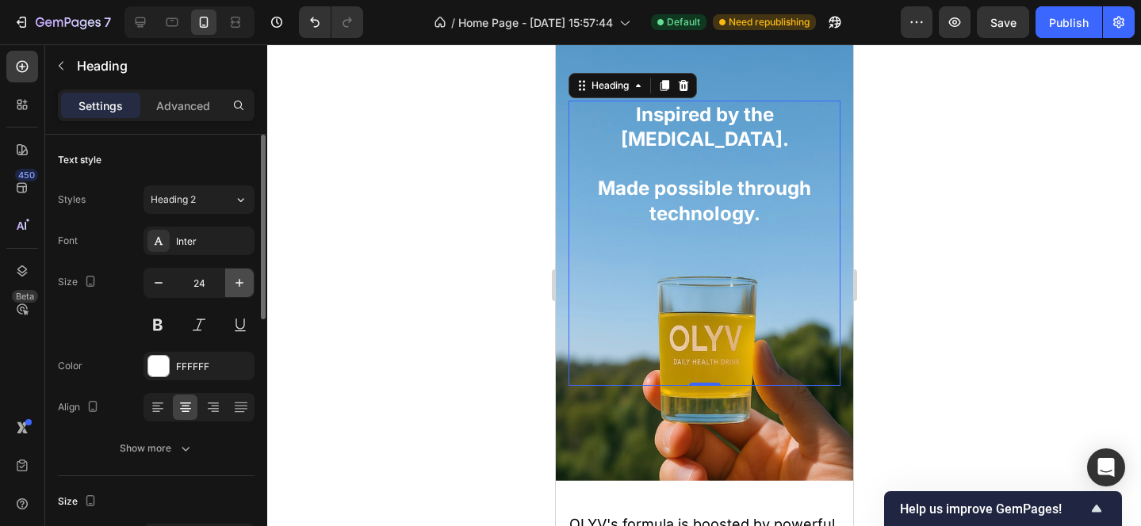
click at [239, 286] on icon "button" at bounding box center [239, 283] width 8 height 8
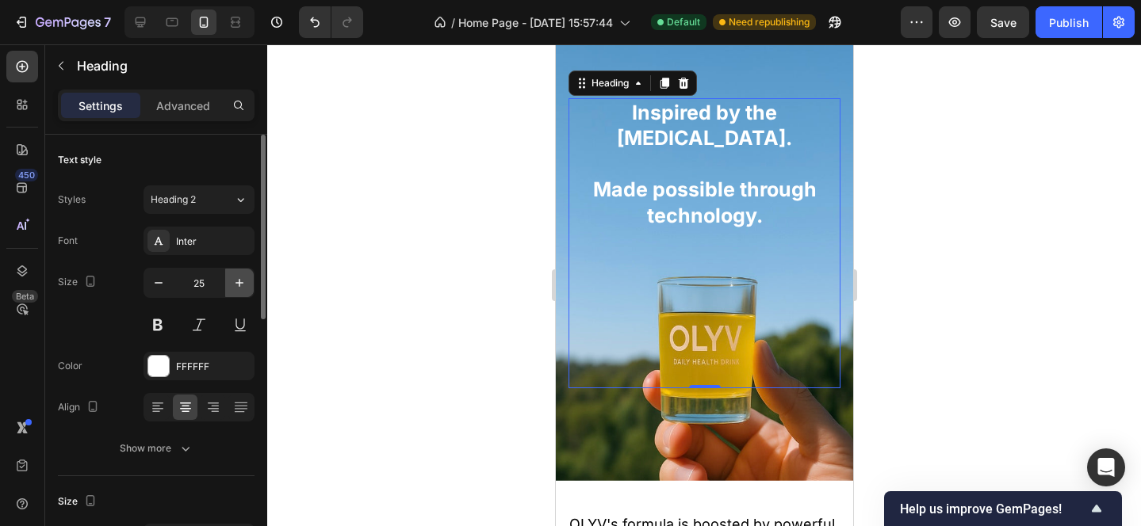
click at [239, 286] on icon "button" at bounding box center [239, 283] width 8 height 8
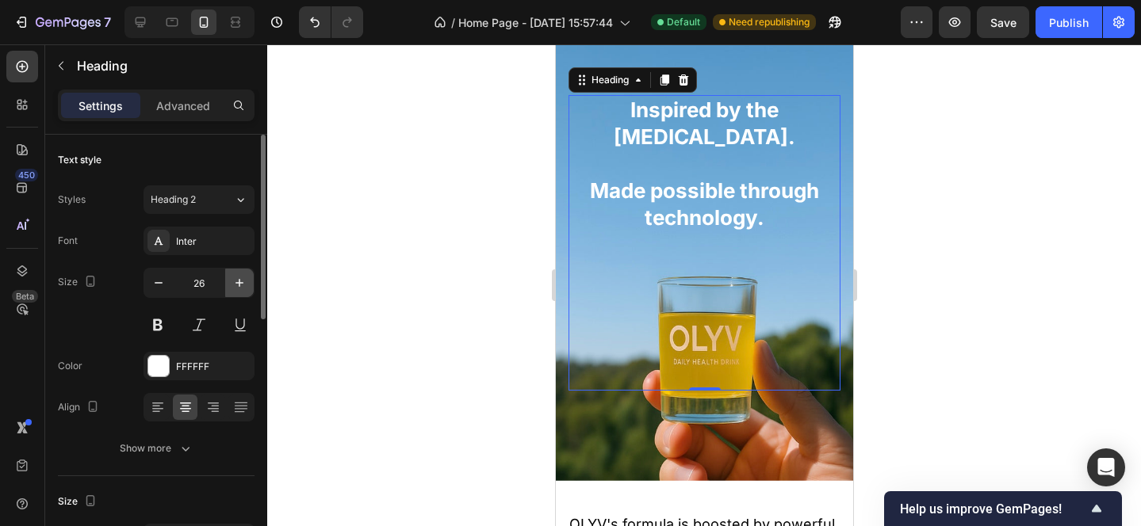
click at [239, 286] on icon "button" at bounding box center [239, 283] width 8 height 8
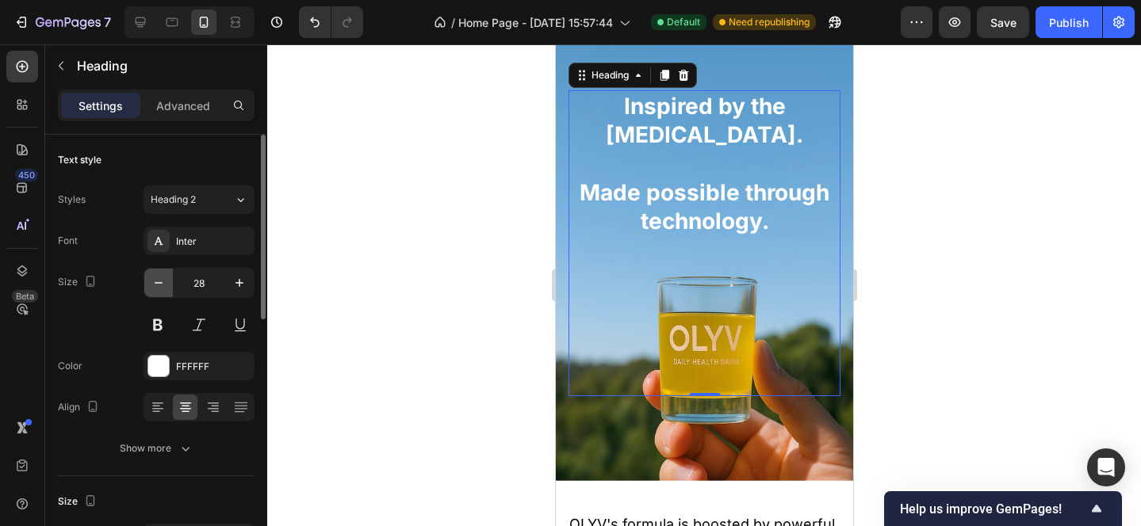
click at [158, 287] on icon "button" at bounding box center [159, 283] width 16 height 16
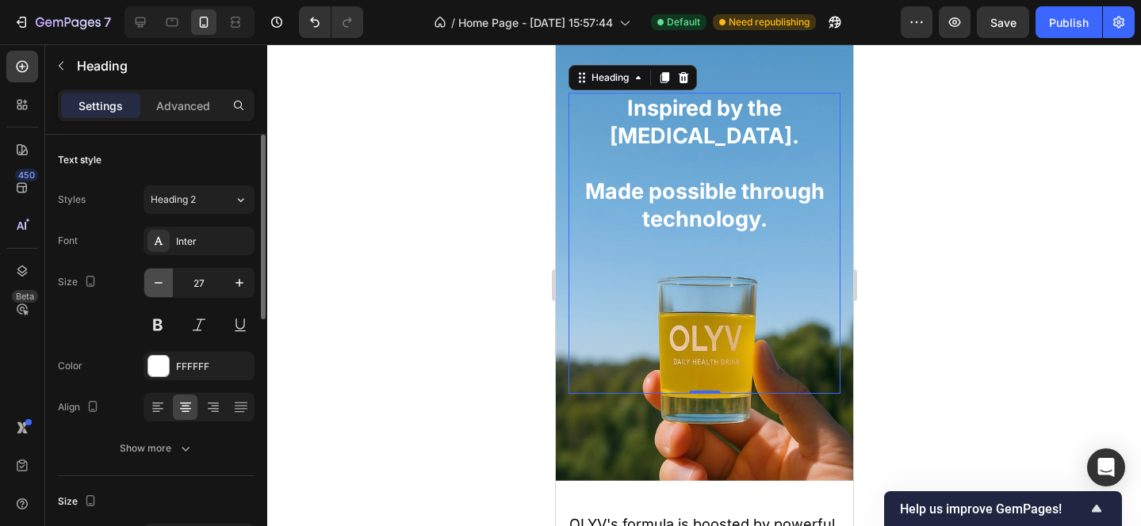
click at [158, 287] on icon "button" at bounding box center [159, 283] width 16 height 16
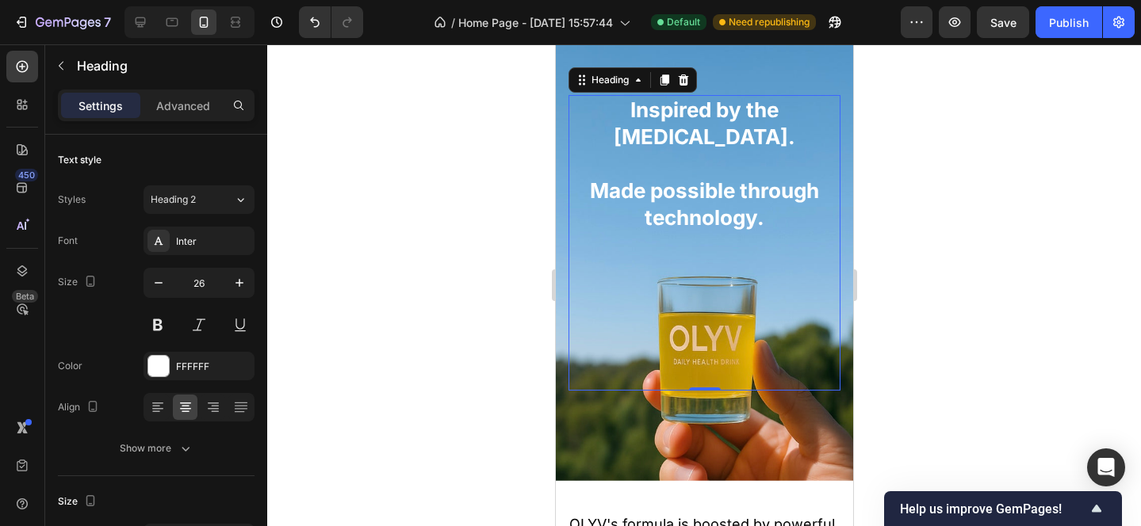
click at [952, 312] on div at bounding box center [704, 285] width 874 height 482
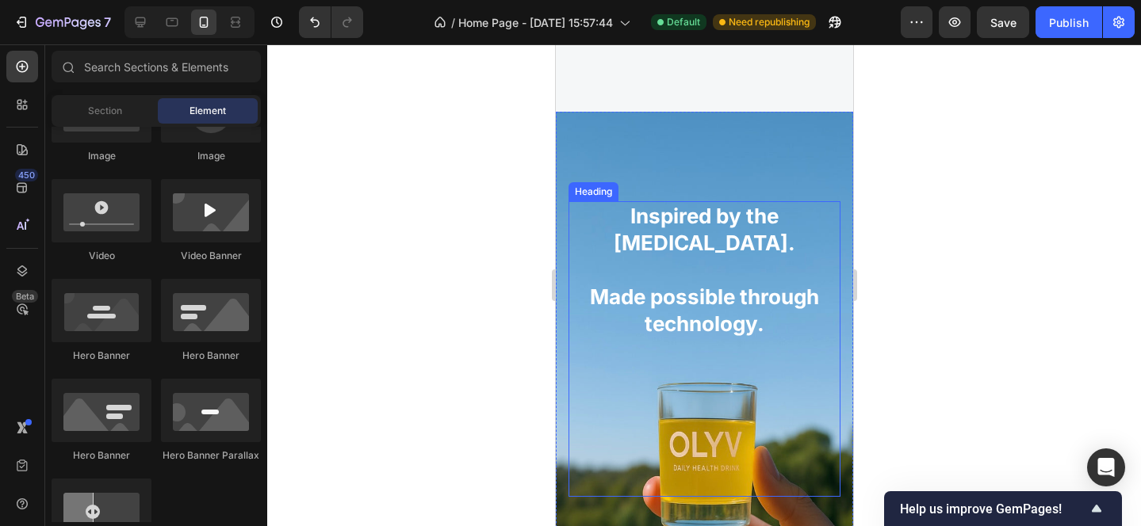
scroll to position [2043, 0]
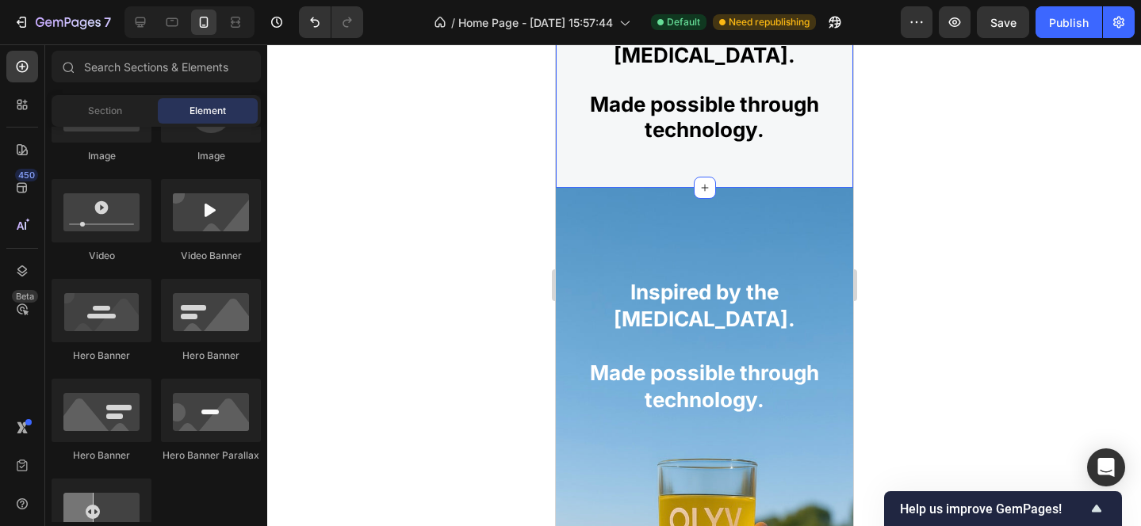
click at [701, 157] on div "Inspired by the Mediterranean diet. Made possible through technology. Heading R…" at bounding box center [703, 102] width 273 height 171
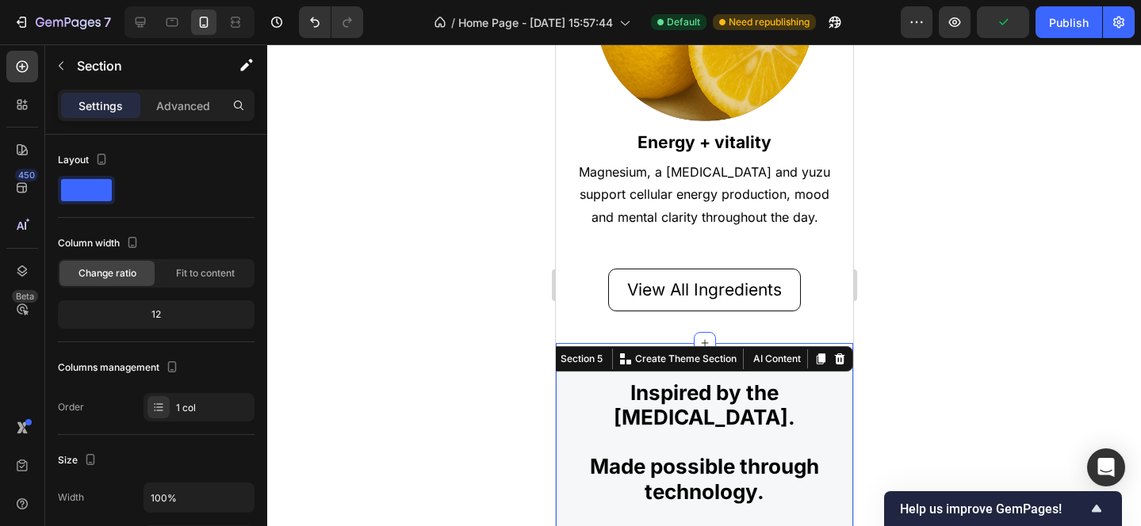
scroll to position [1867, 0]
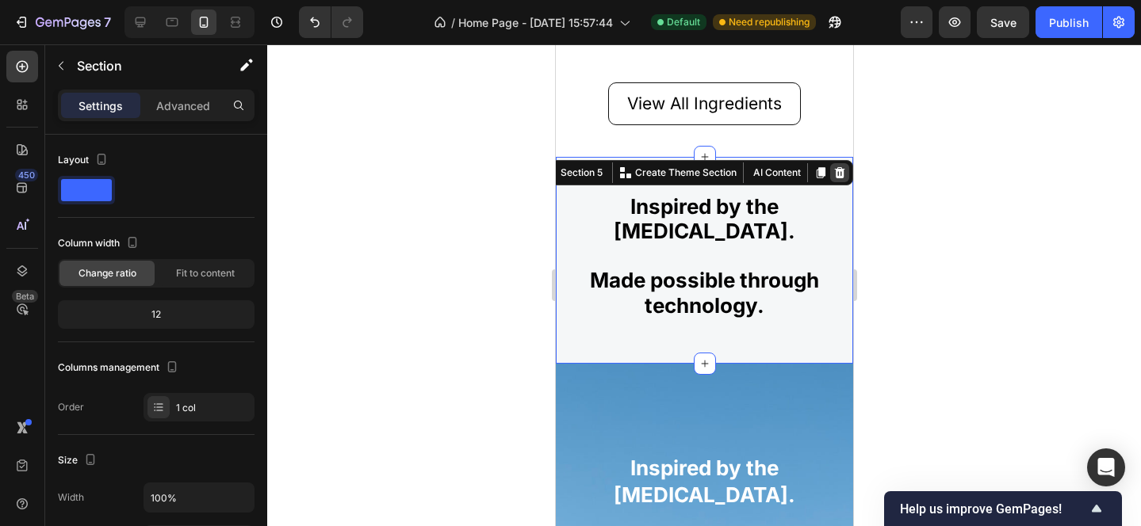
click at [841, 166] on icon at bounding box center [838, 172] width 13 height 13
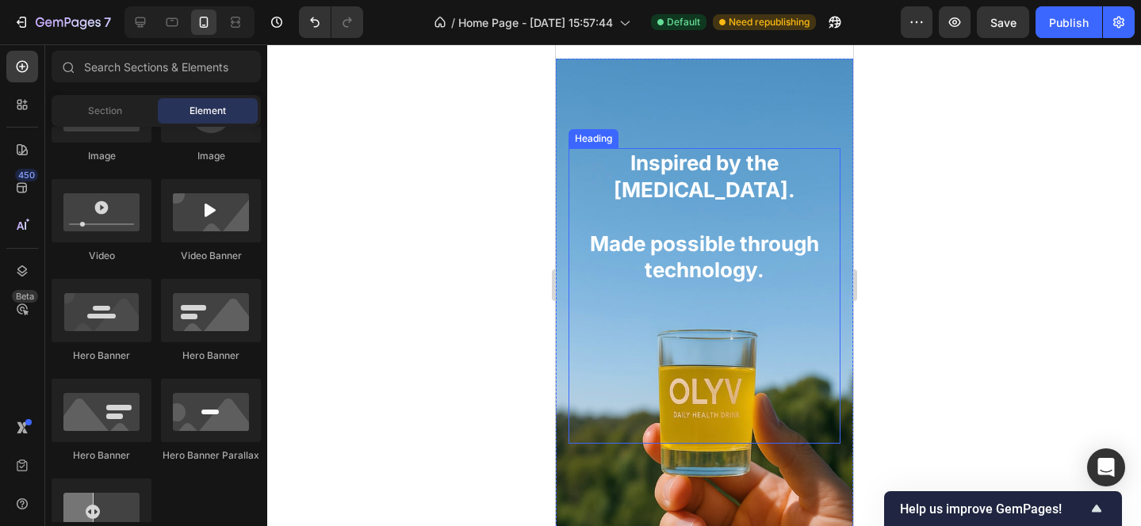
scroll to position [1950, 0]
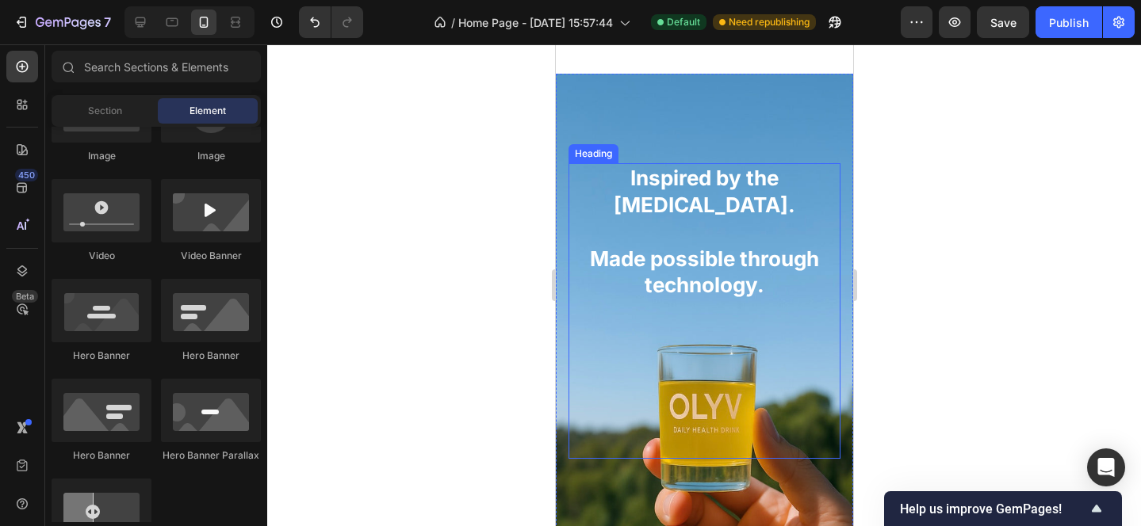
click at [709, 190] on h2 "Inspired by the Mediterranean diet. Made possible through technology." at bounding box center [704, 231] width 272 height 137
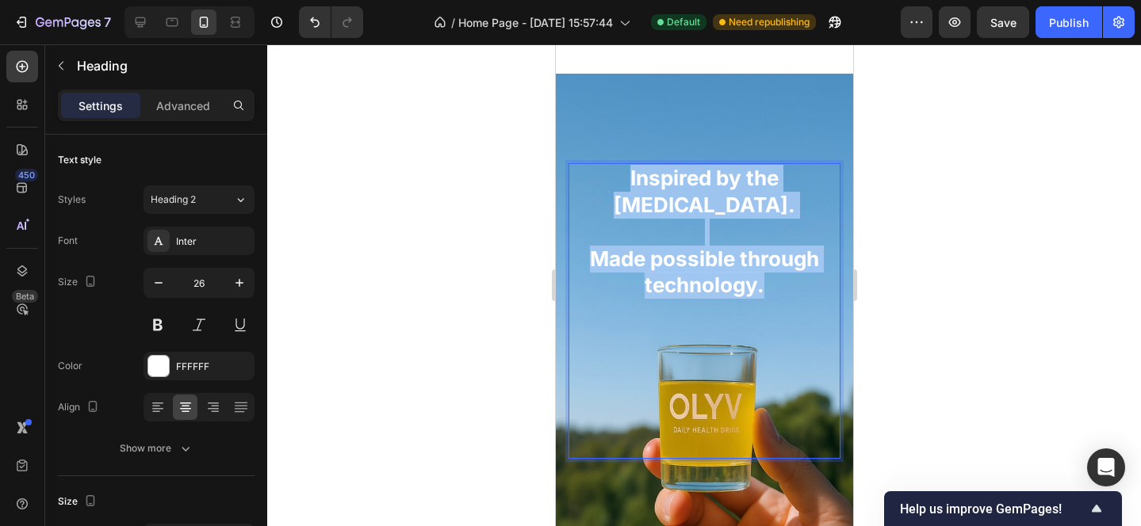
drag, startPoint x: 628, startPoint y: 175, endPoint x: 810, endPoint y: 313, distance: 228.6
click at [810, 313] on div "Inspired by the Mediterranean diet. Made possible through technology. Heading 0" at bounding box center [704, 311] width 272 height 296
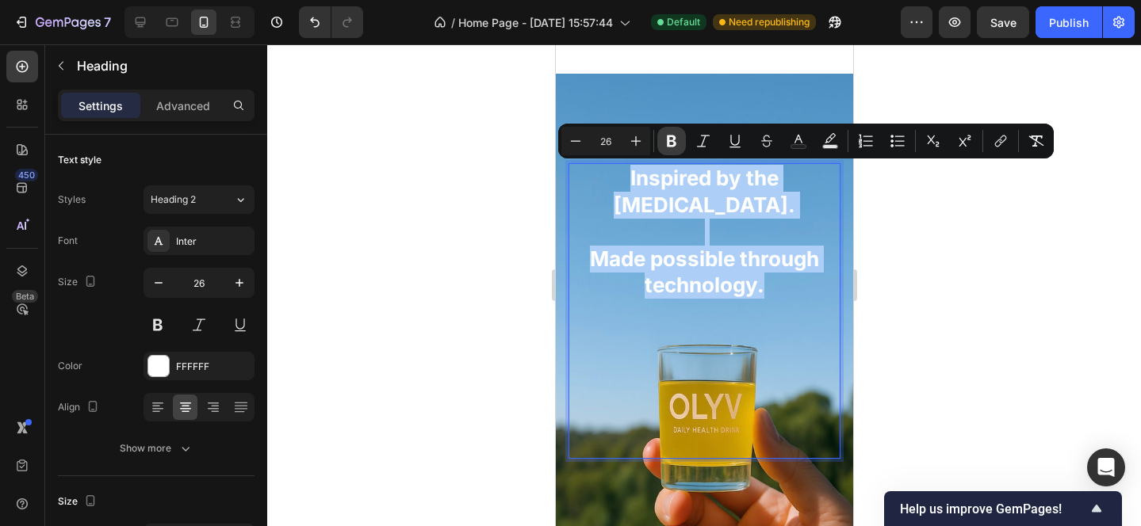
click at [675, 137] on icon "Editor contextual toolbar" at bounding box center [672, 142] width 10 height 12
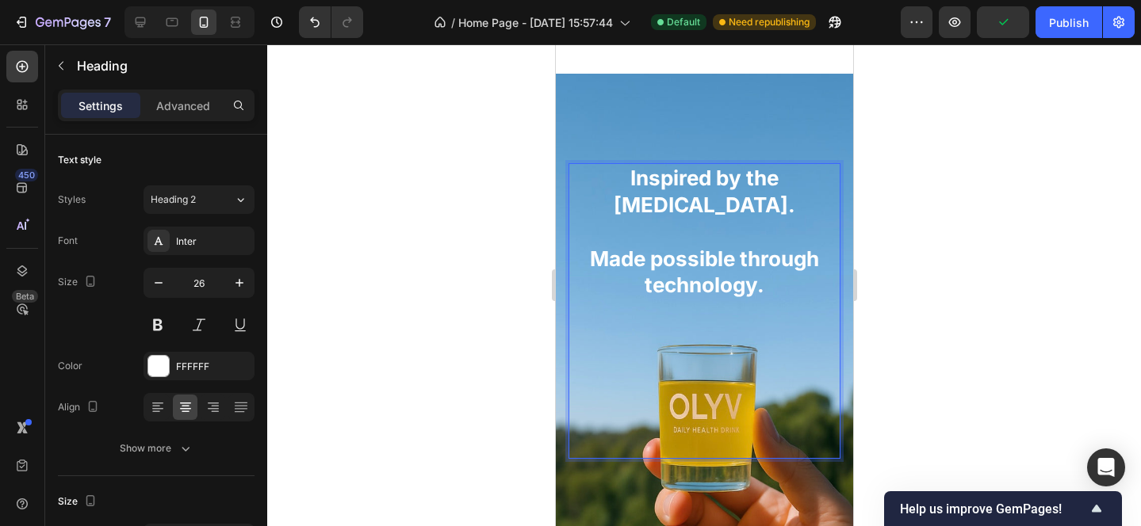
click at [973, 249] on div at bounding box center [704, 285] width 874 height 482
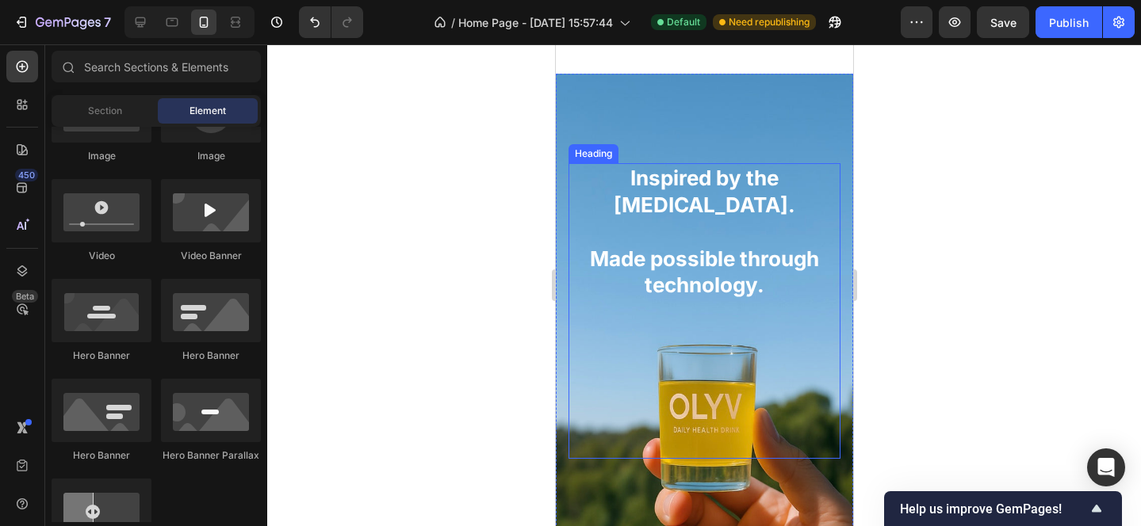
click at [729, 193] on p "Inspired by the Mediterranean diet. Made possible through technology." at bounding box center [703, 232] width 269 height 134
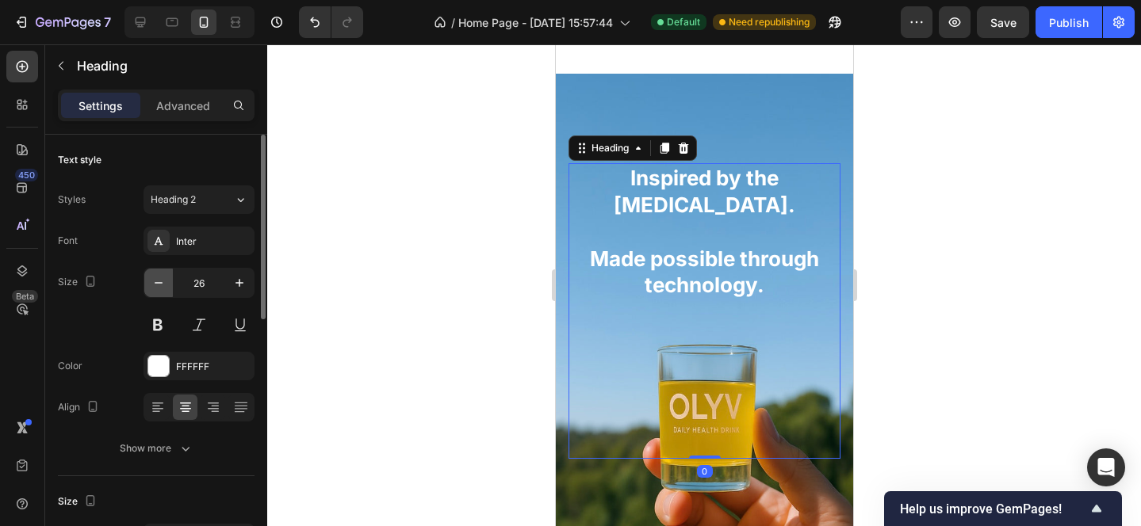
click at [163, 289] on icon "button" at bounding box center [159, 283] width 16 height 16
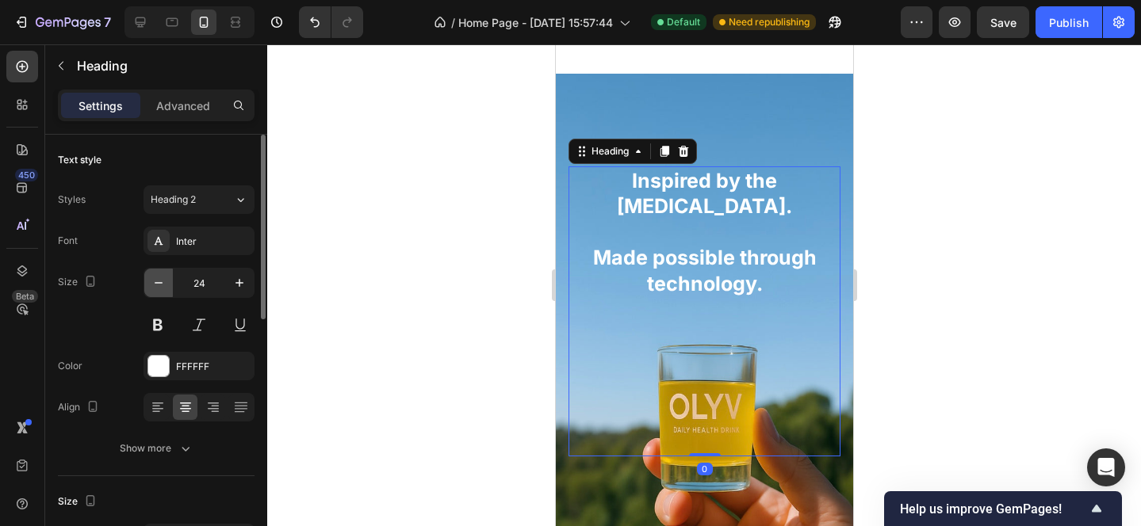
click at [163, 289] on icon "button" at bounding box center [159, 283] width 16 height 16
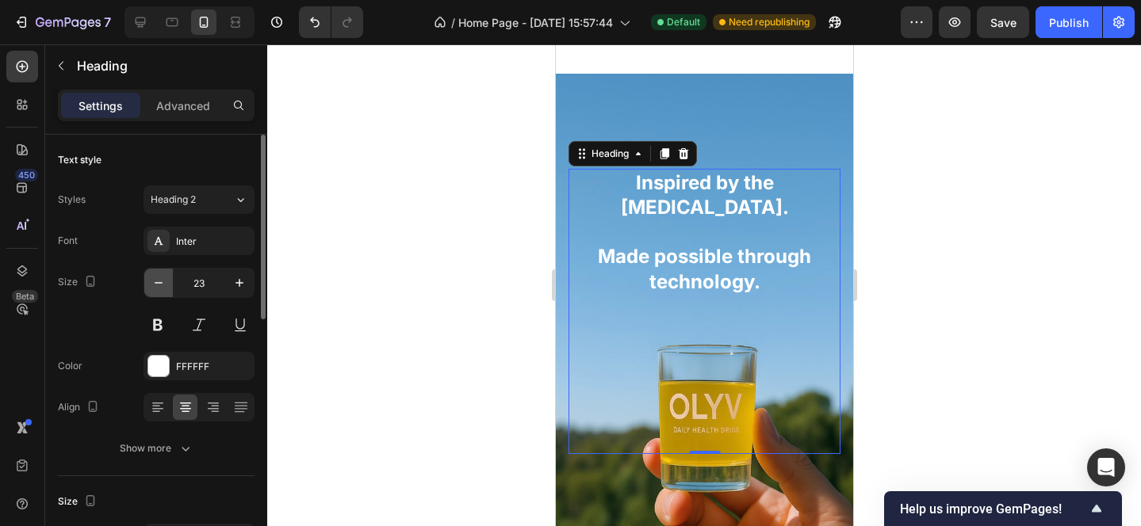
click at [163, 289] on icon "button" at bounding box center [159, 283] width 16 height 16
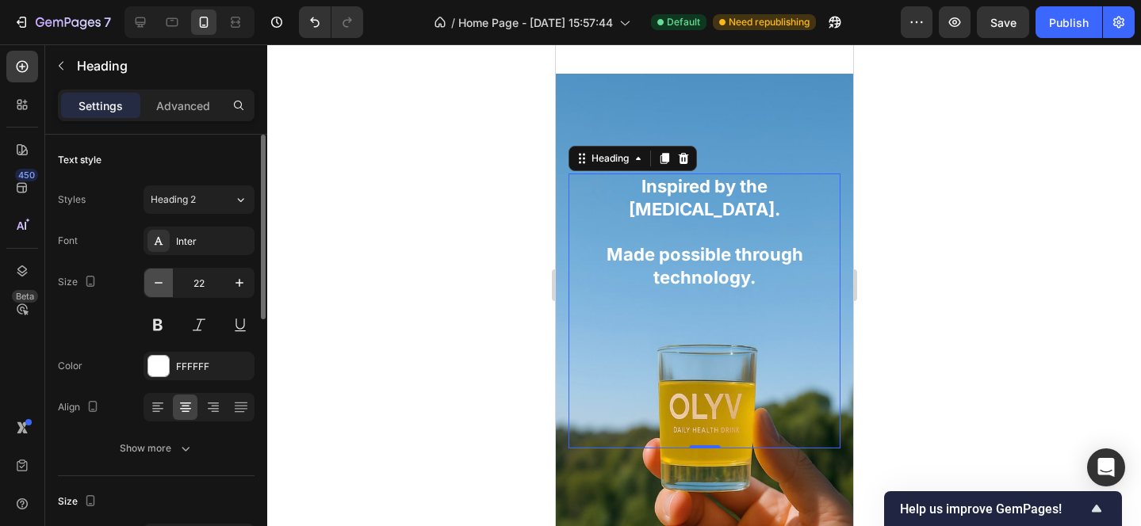
click at [163, 289] on icon "button" at bounding box center [159, 283] width 16 height 16
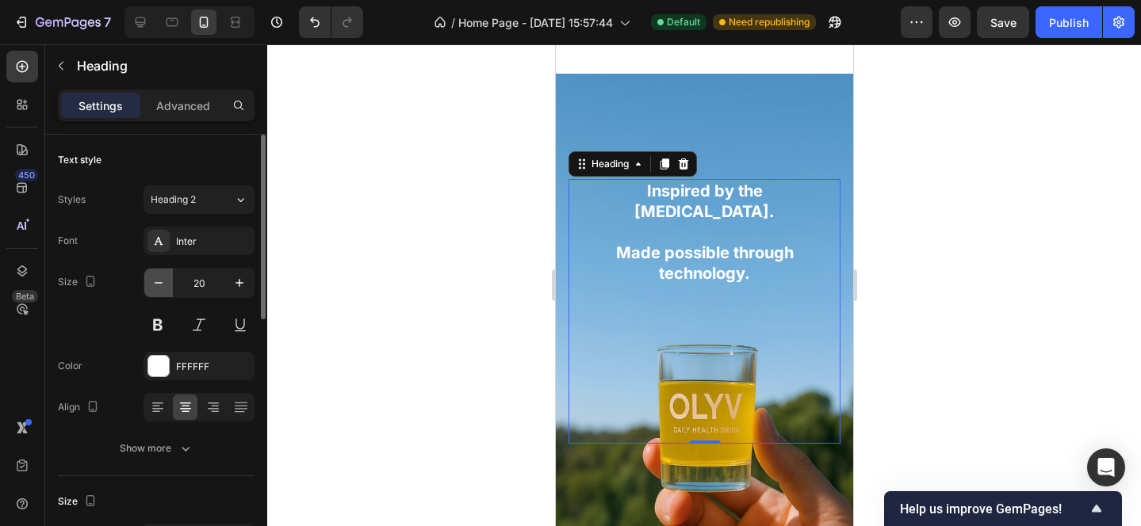
click at [163, 289] on icon "button" at bounding box center [159, 283] width 16 height 16
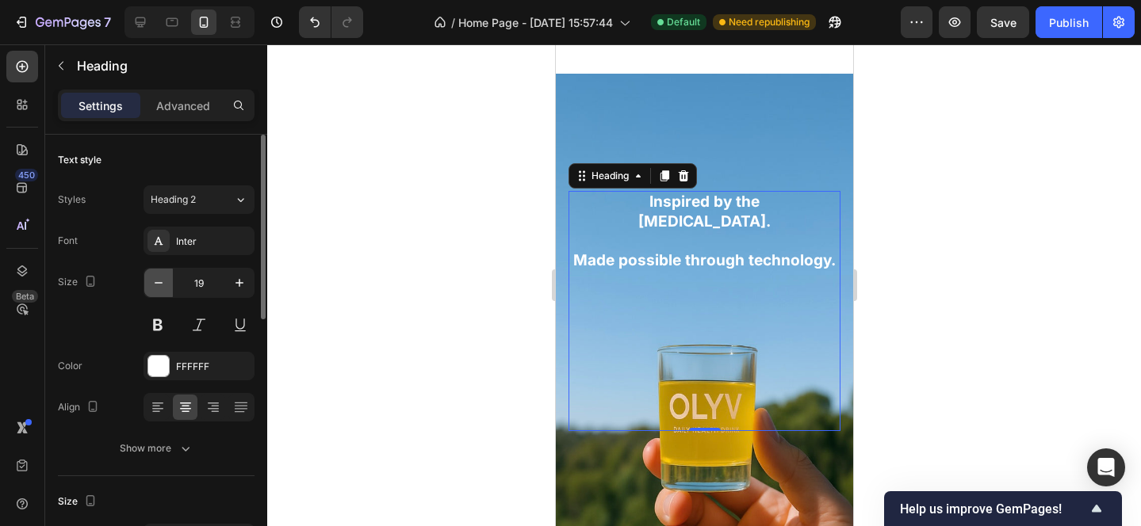
click at [163, 289] on icon "button" at bounding box center [159, 283] width 16 height 16
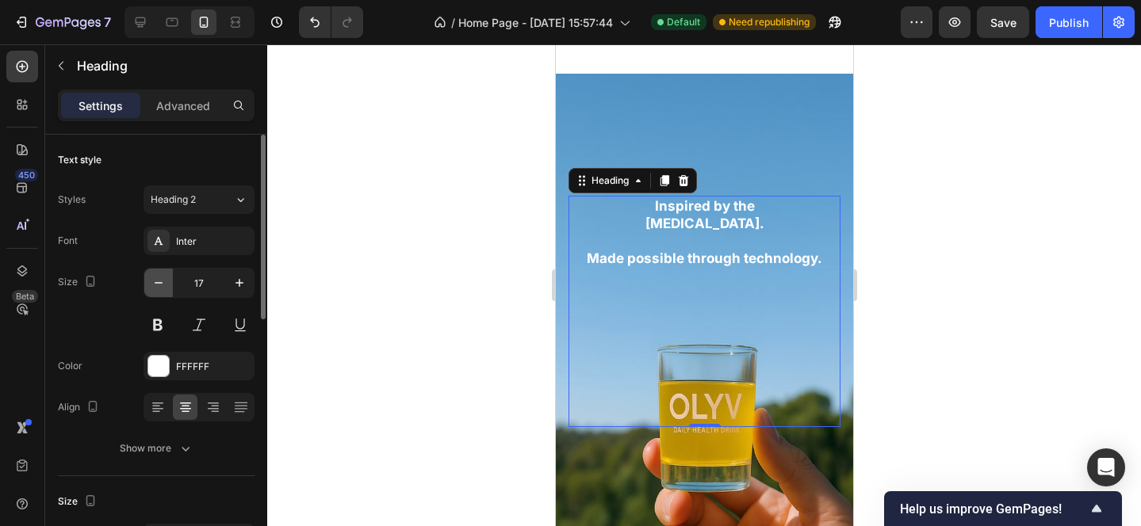
click at [163, 289] on icon "button" at bounding box center [159, 283] width 16 height 16
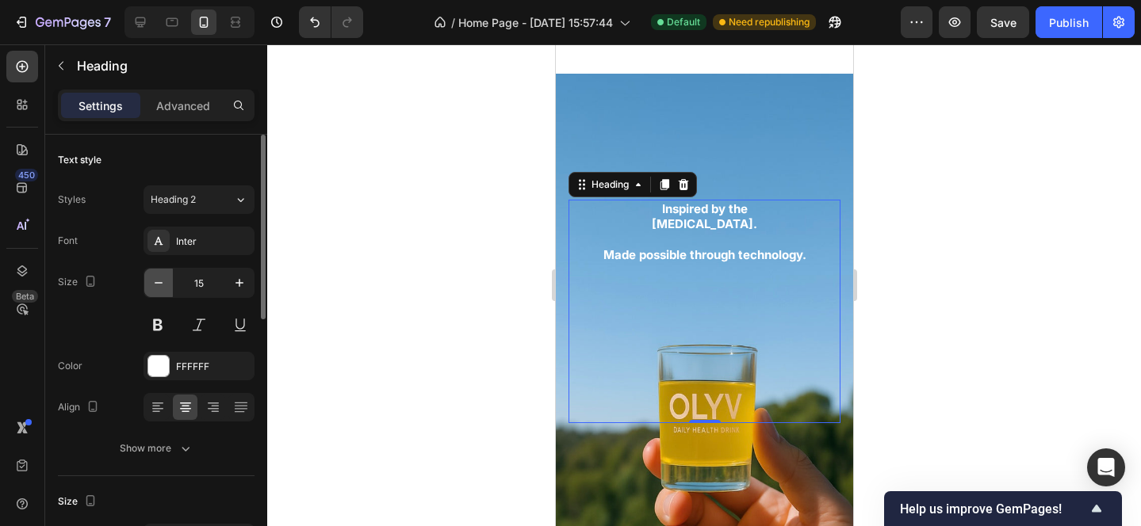
click at [163, 289] on icon "button" at bounding box center [159, 283] width 16 height 16
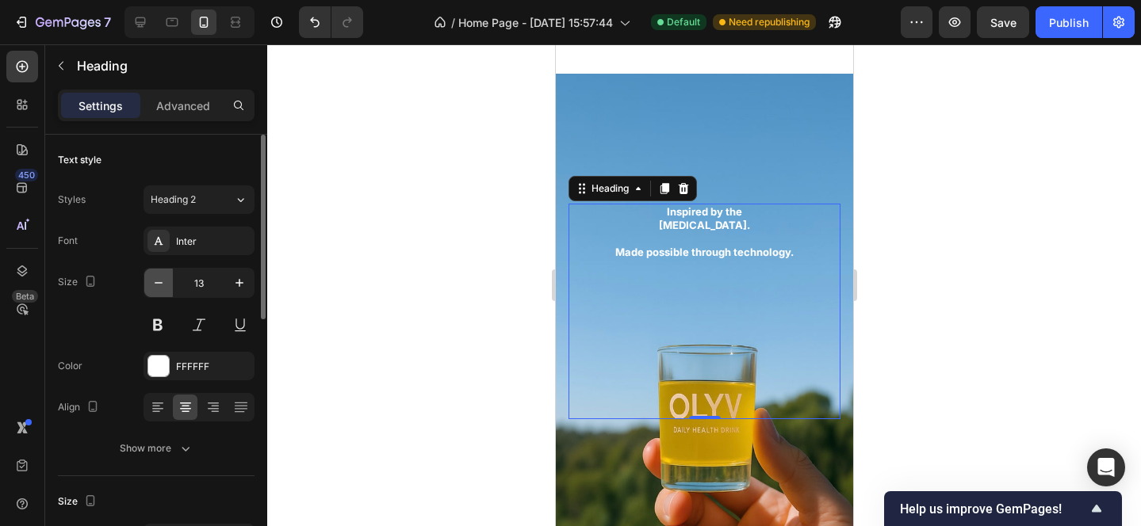
click at [163, 289] on icon "button" at bounding box center [159, 283] width 16 height 16
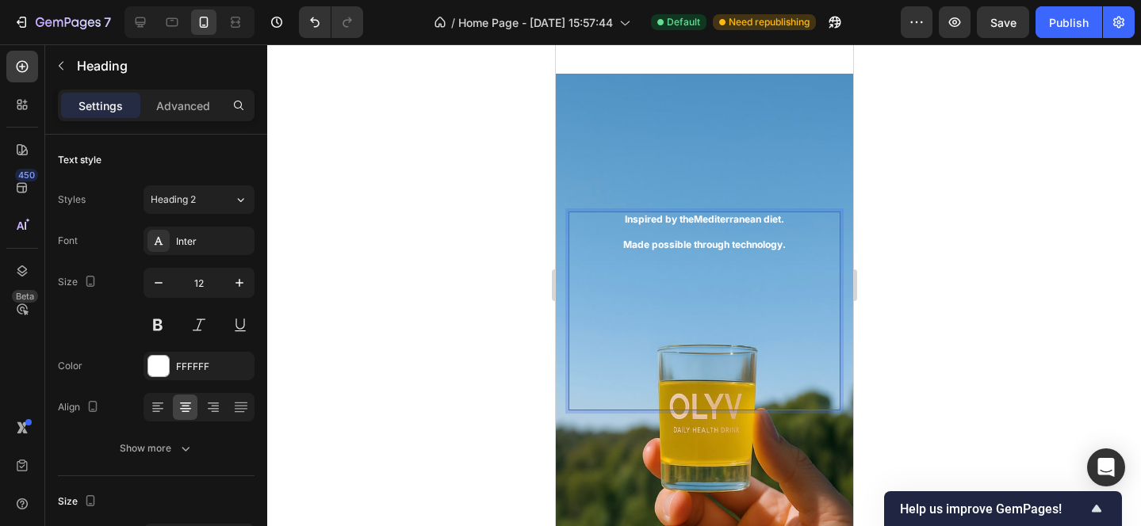
scroll to position [1956, 0]
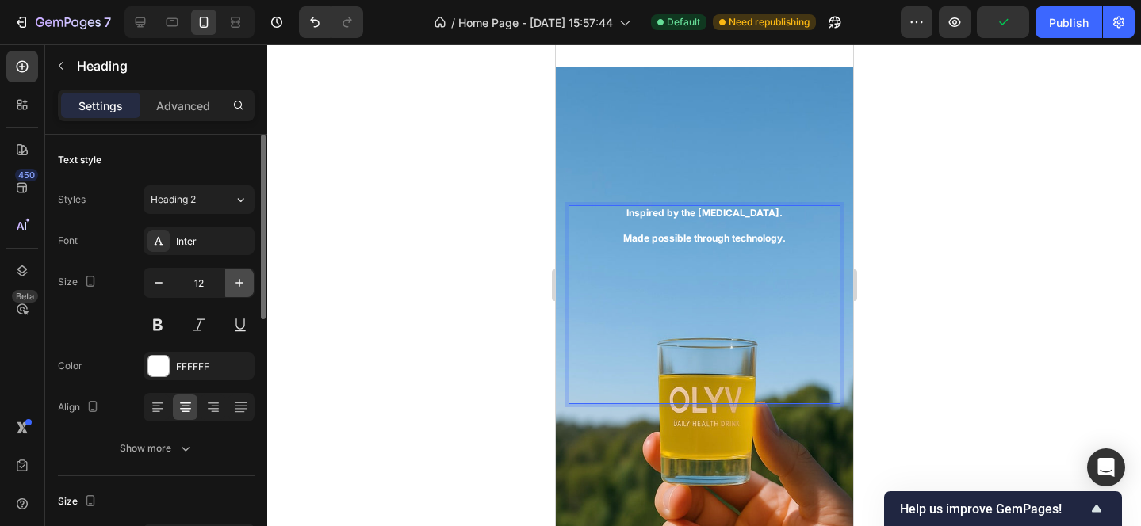
click at [234, 286] on icon "button" at bounding box center [239, 283] width 16 height 16
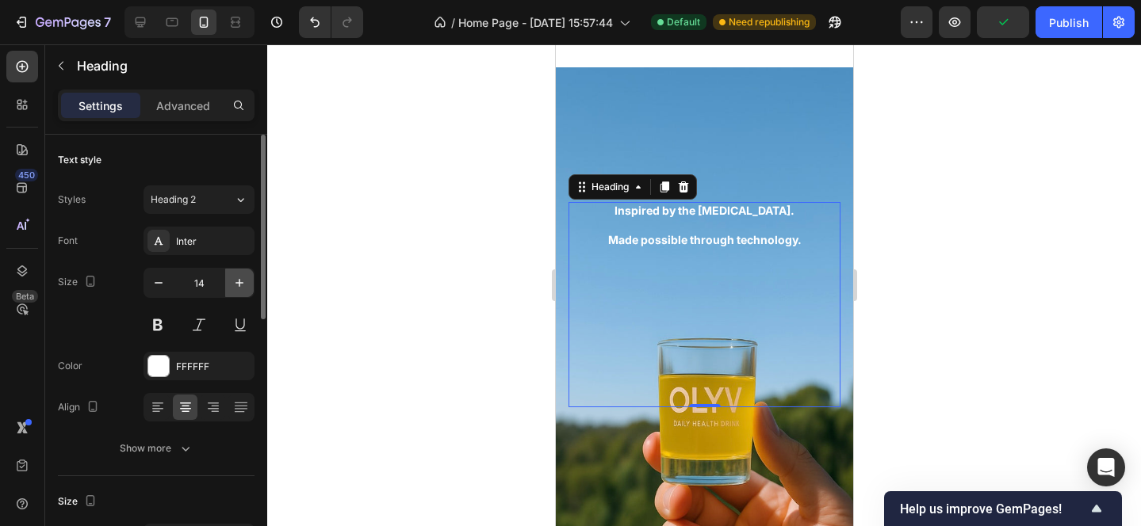
click at [234, 286] on icon "button" at bounding box center [239, 283] width 16 height 16
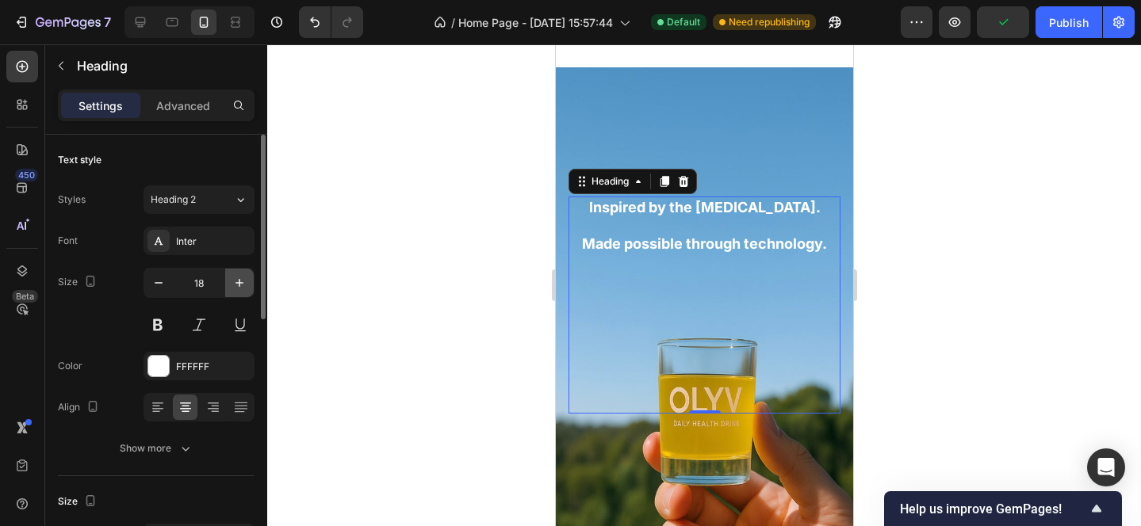
click at [234, 286] on icon "button" at bounding box center [239, 283] width 16 height 16
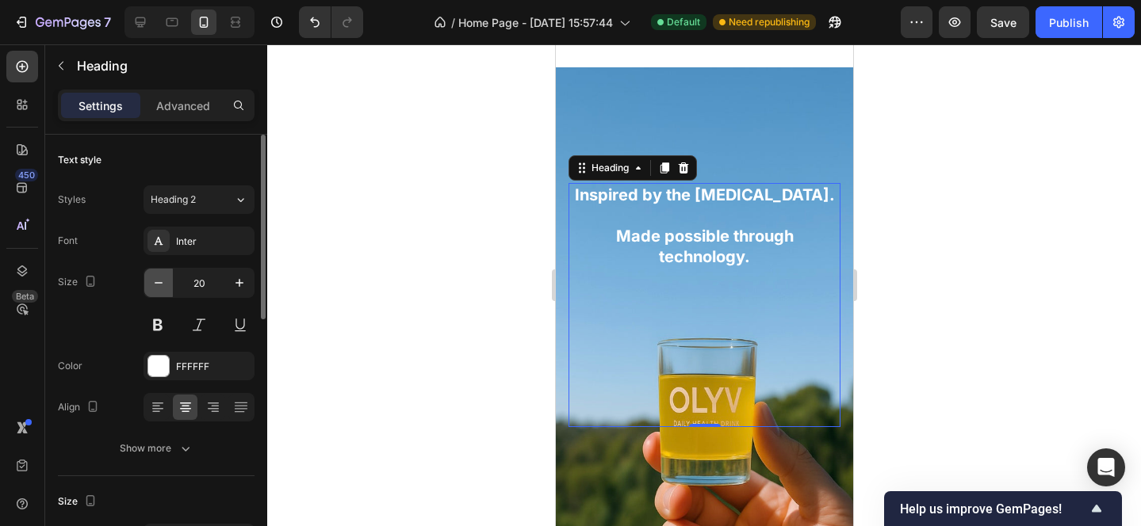
click at [164, 289] on icon "button" at bounding box center [159, 283] width 16 height 16
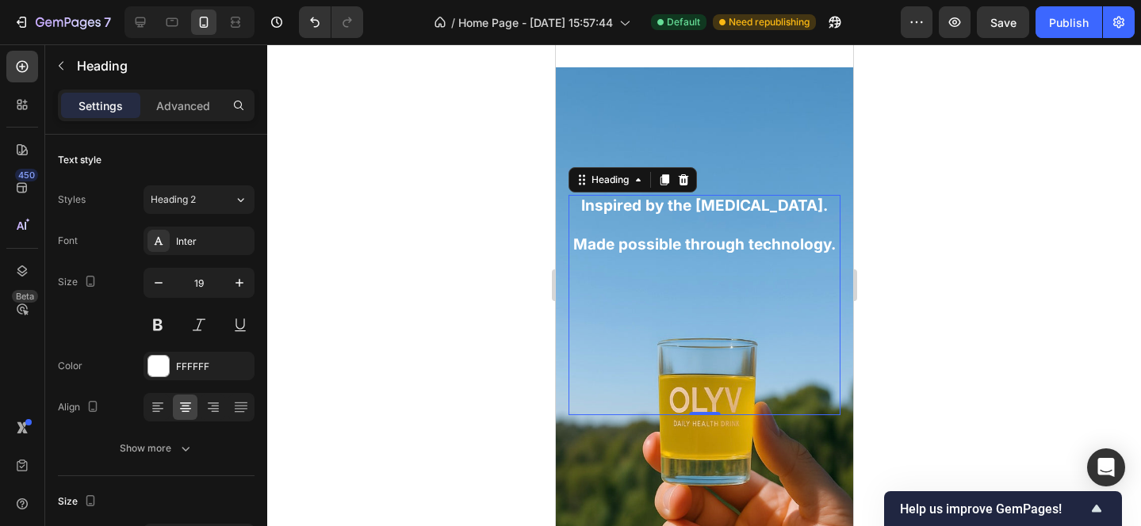
click at [979, 238] on div at bounding box center [704, 285] width 874 height 482
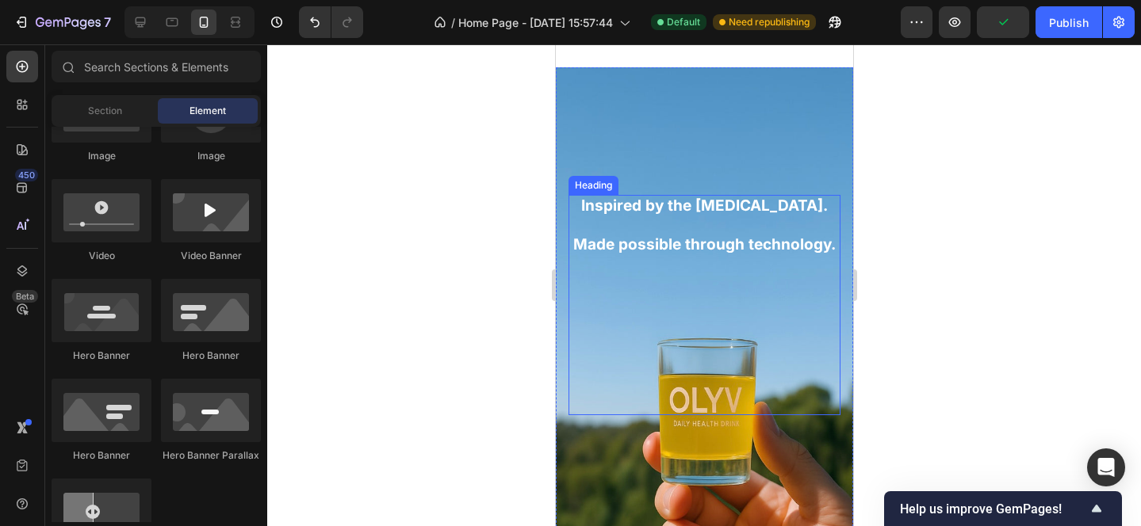
click at [694, 212] on p "Inspired by the Mediterranean diet. Made possible through technology." at bounding box center [703, 226] width 269 height 59
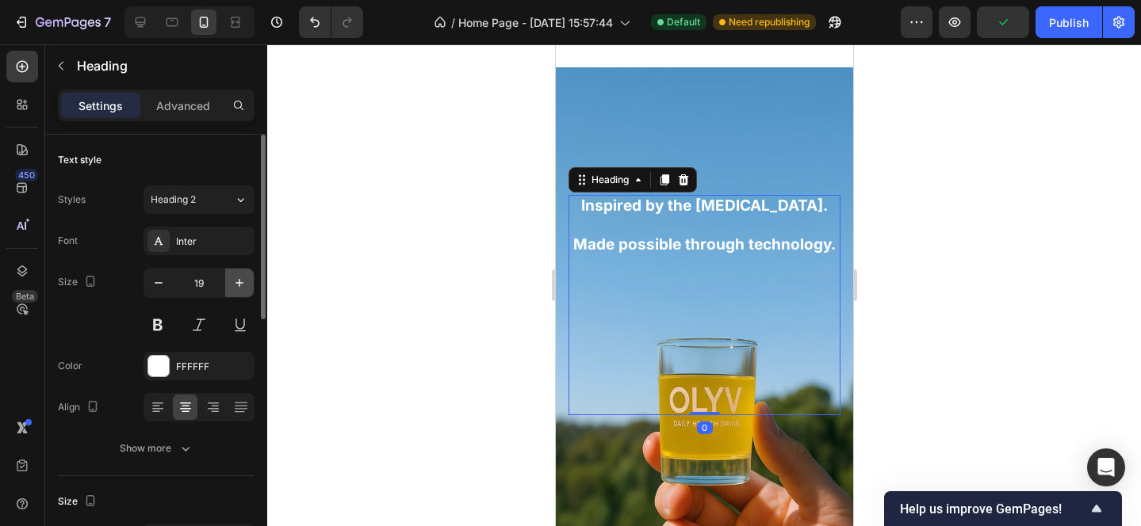
click at [238, 281] on icon "button" at bounding box center [239, 283] width 16 height 16
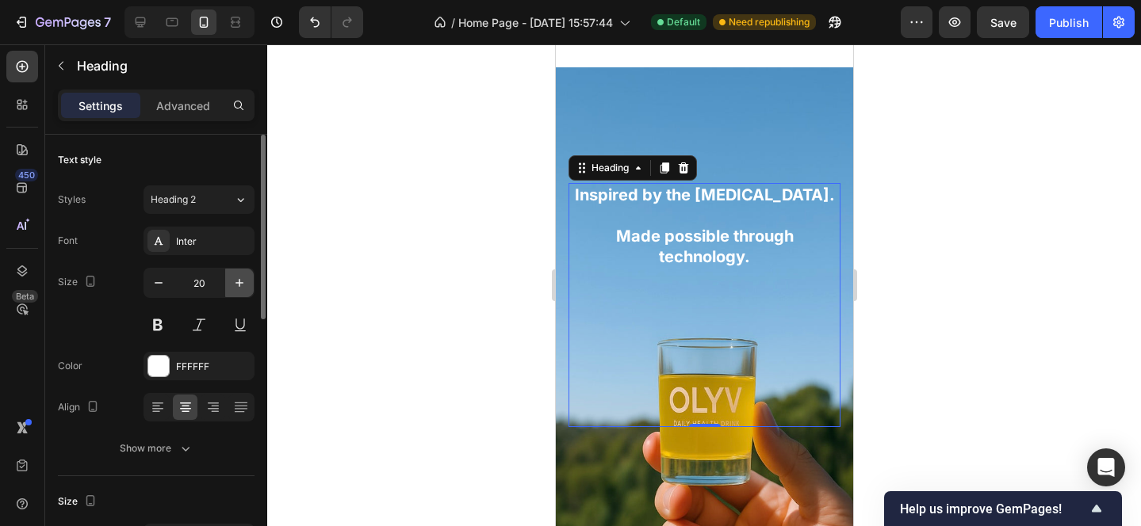
click at [238, 281] on icon "button" at bounding box center [239, 283] width 16 height 16
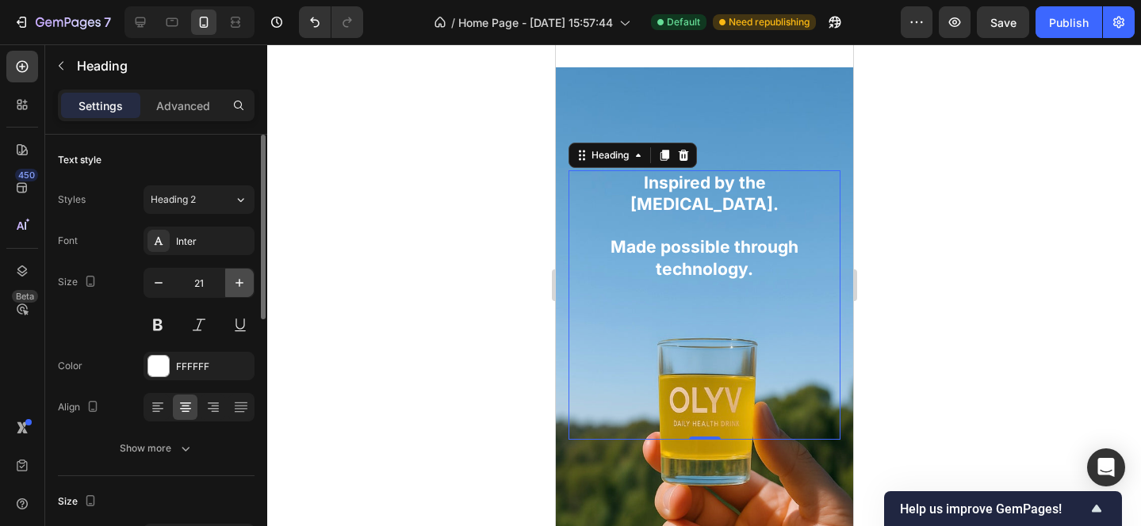
click at [238, 281] on icon "button" at bounding box center [239, 283] width 16 height 16
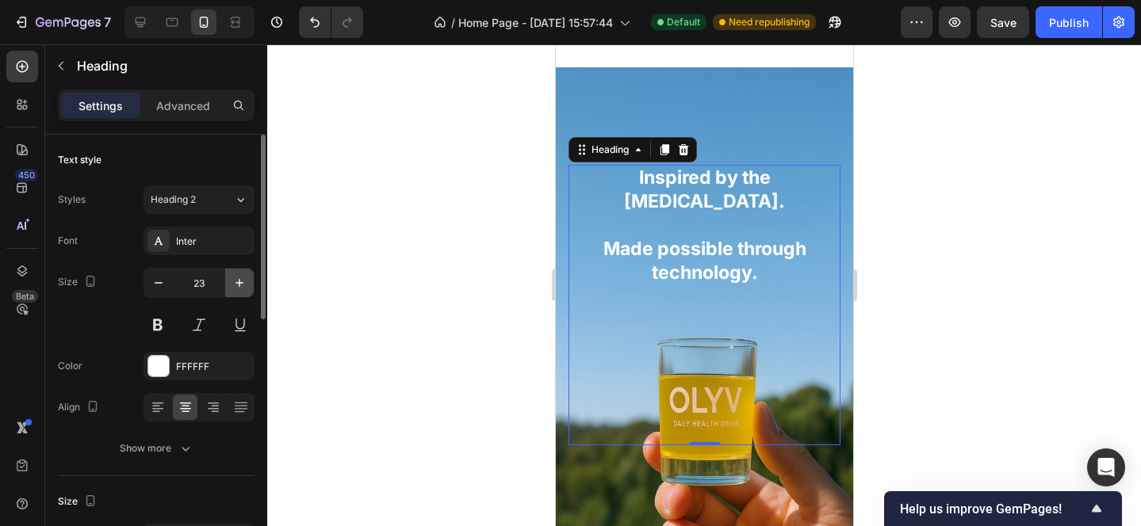
click at [238, 281] on icon "button" at bounding box center [239, 283] width 16 height 16
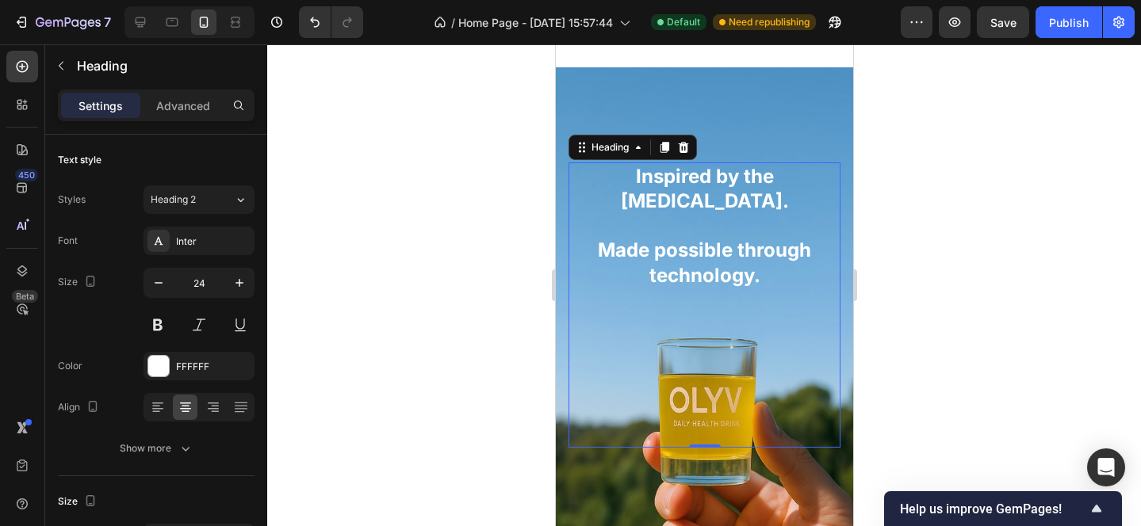
click at [960, 235] on div at bounding box center [704, 285] width 874 height 482
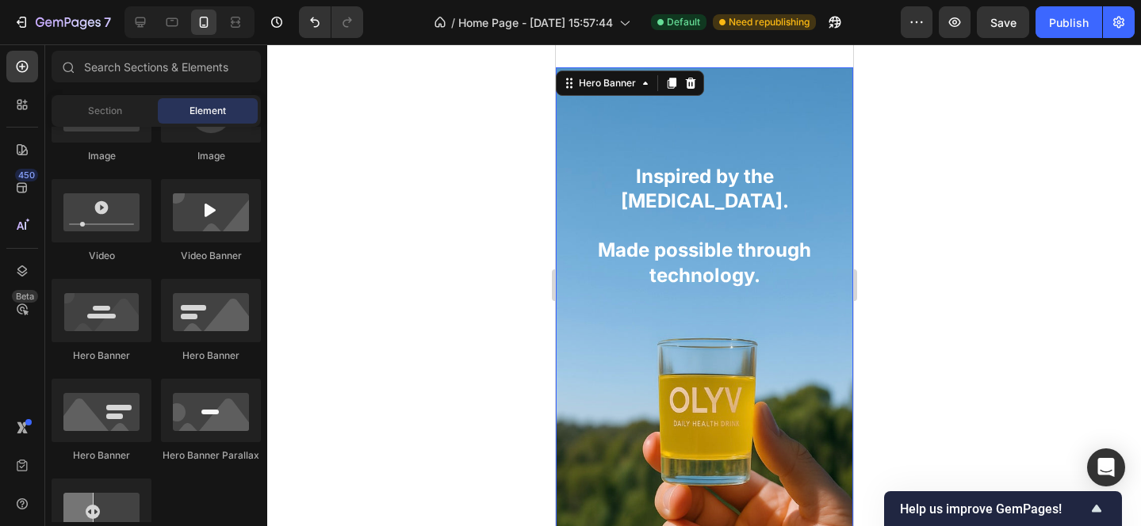
click at [705, 117] on div "Background Image" at bounding box center [703, 305] width 297 height 476
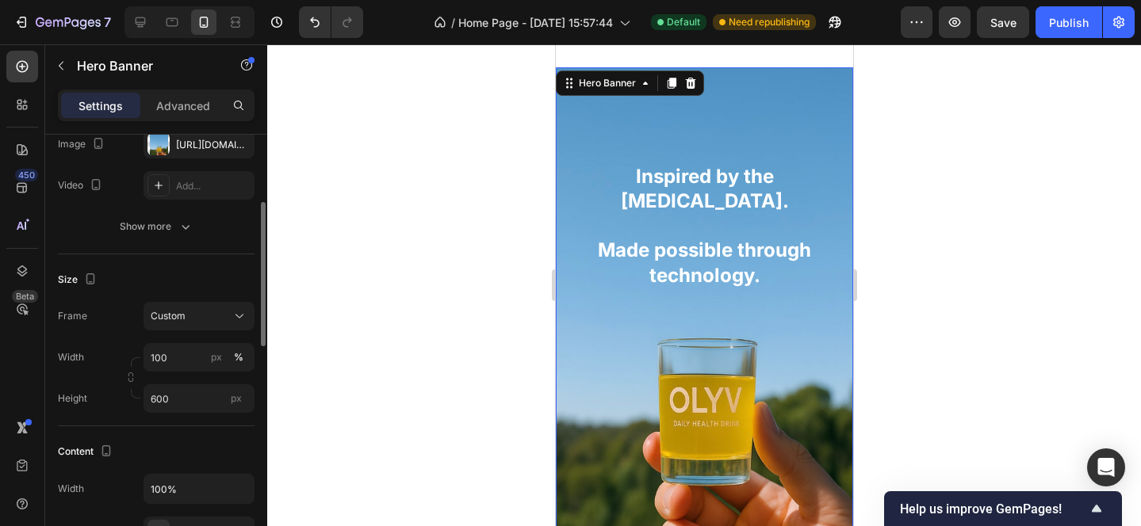
scroll to position [208, 0]
click at [176, 394] on input "600" at bounding box center [198, 395] width 111 height 29
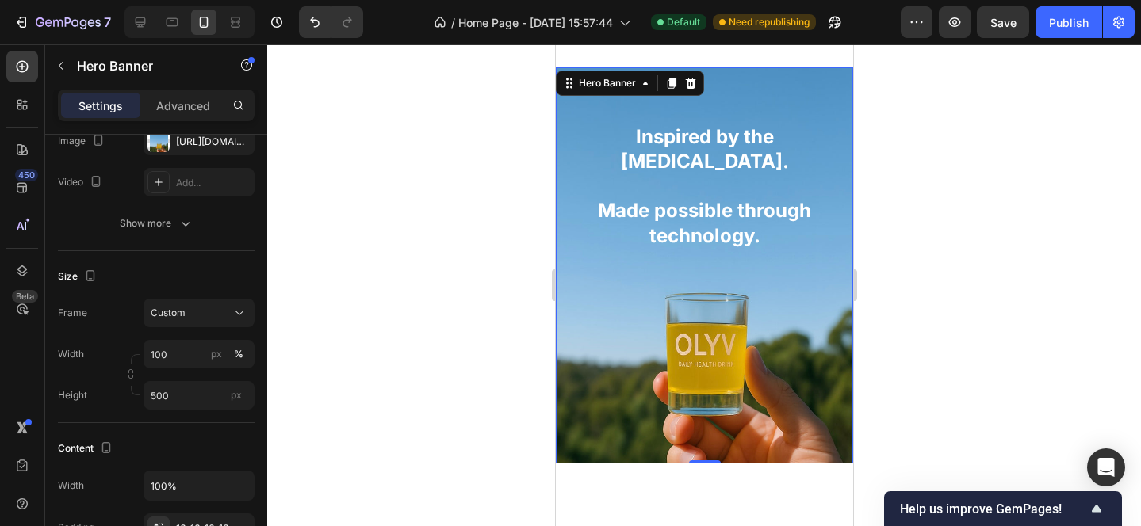
click at [987, 324] on div at bounding box center [704, 285] width 874 height 482
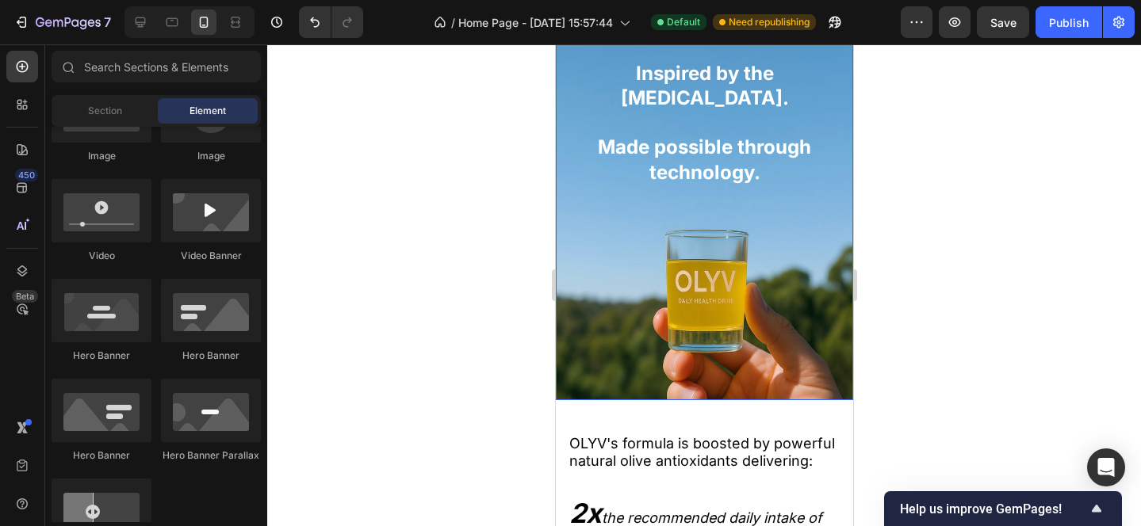
scroll to position [2027, 0]
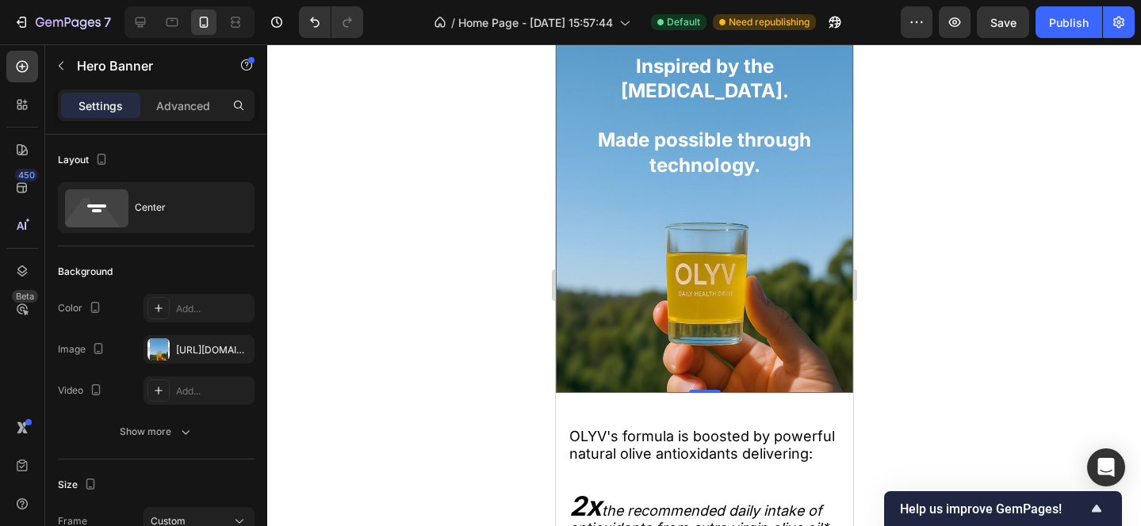
click at [584, 365] on div "Background Image" at bounding box center [703, 195] width 297 height 396
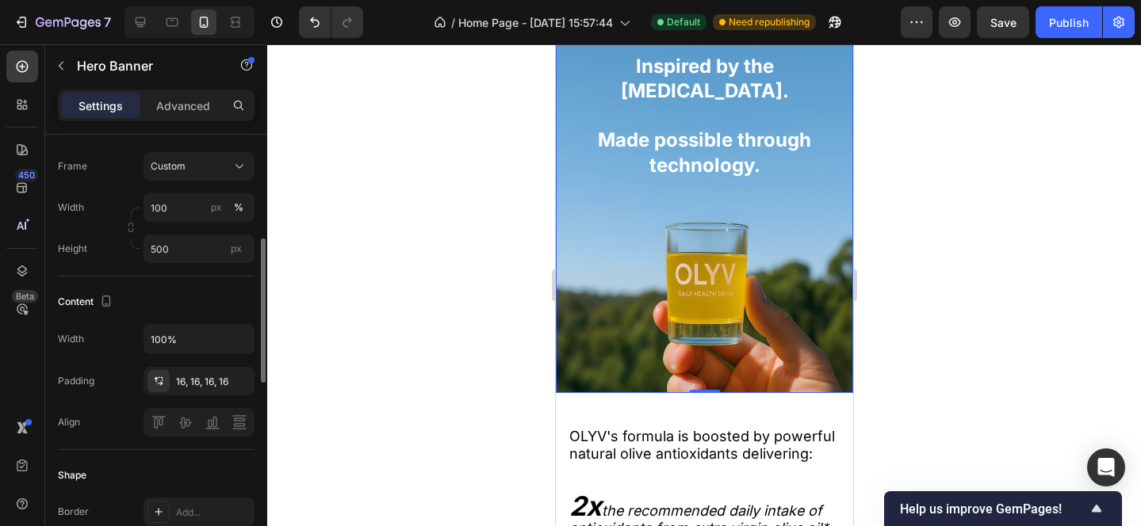
scroll to position [418, 0]
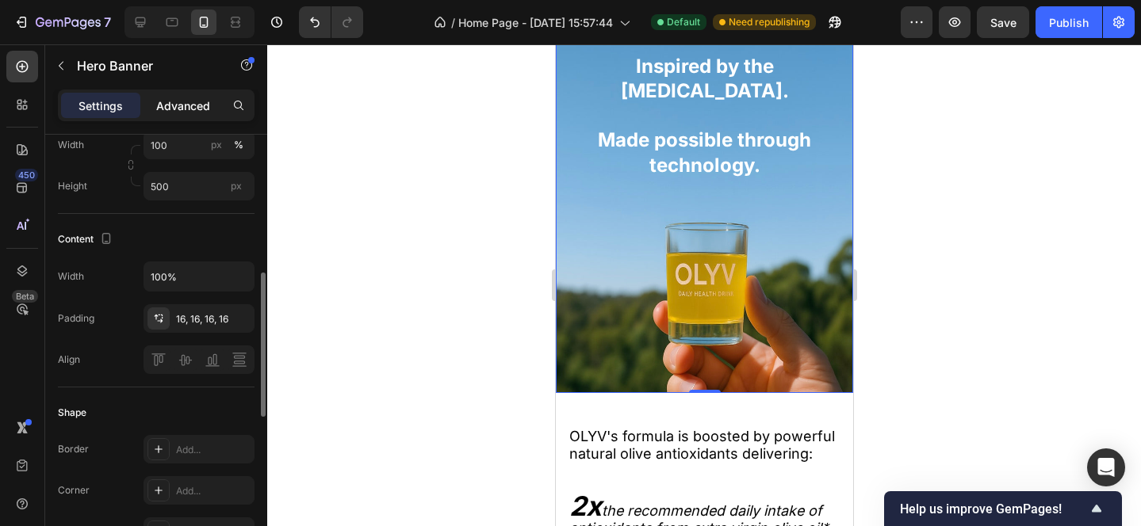
click at [174, 94] on div "Advanced" at bounding box center [182, 105] width 79 height 25
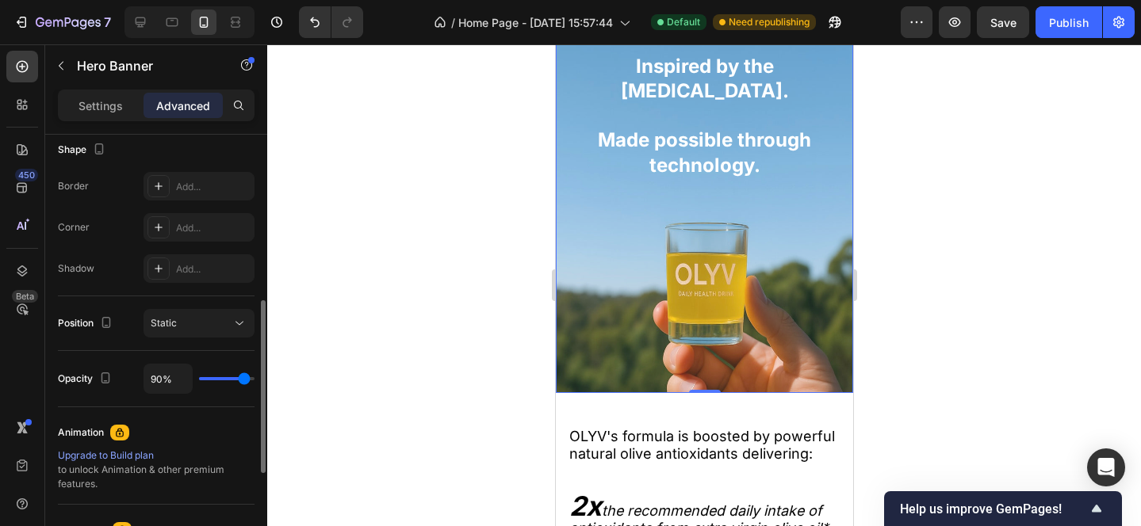
click at [243, 379] on input "range" at bounding box center [226, 378] width 55 height 3
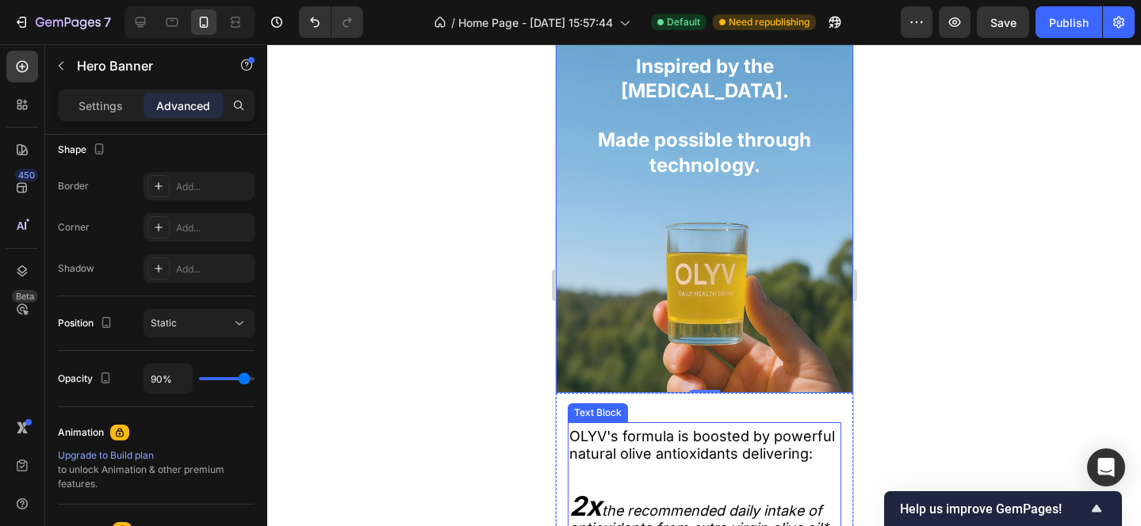
click at [781, 443] on span "OLYV's formula is boosted by powerful natural olive antioxidants delivering:" at bounding box center [701, 445] width 266 height 34
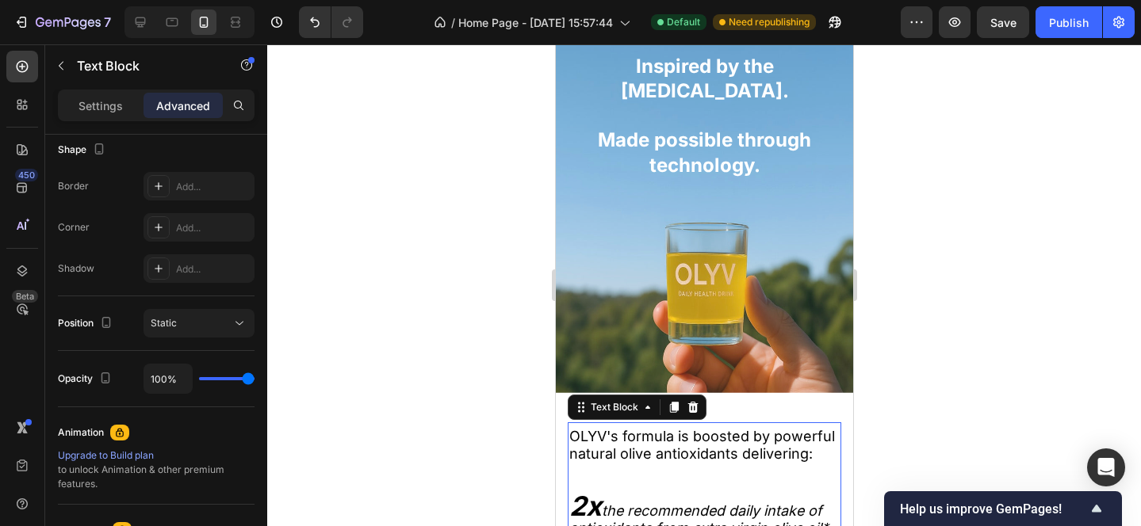
scroll to position [0, 0]
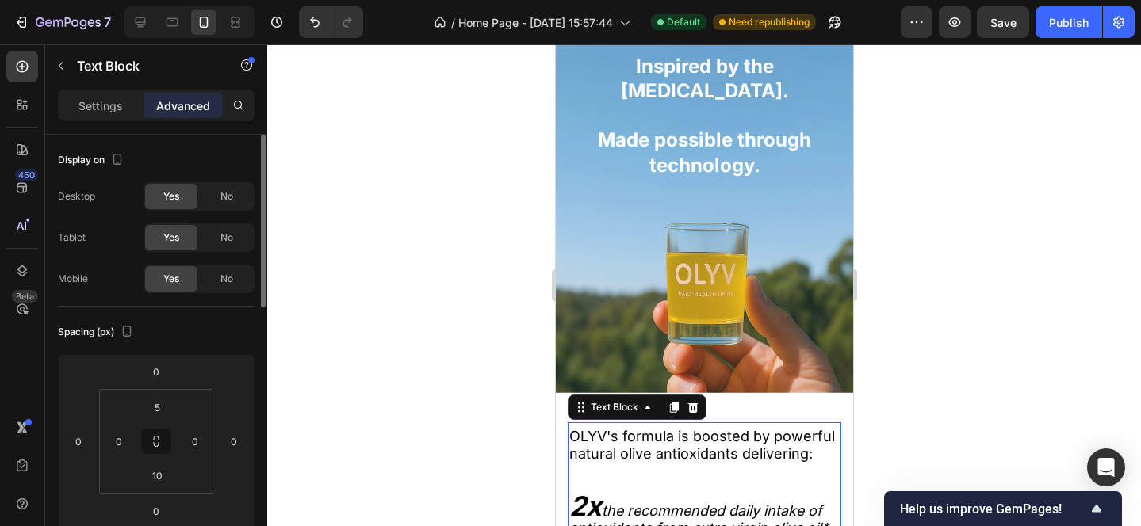
click at [998, 320] on div at bounding box center [704, 285] width 874 height 482
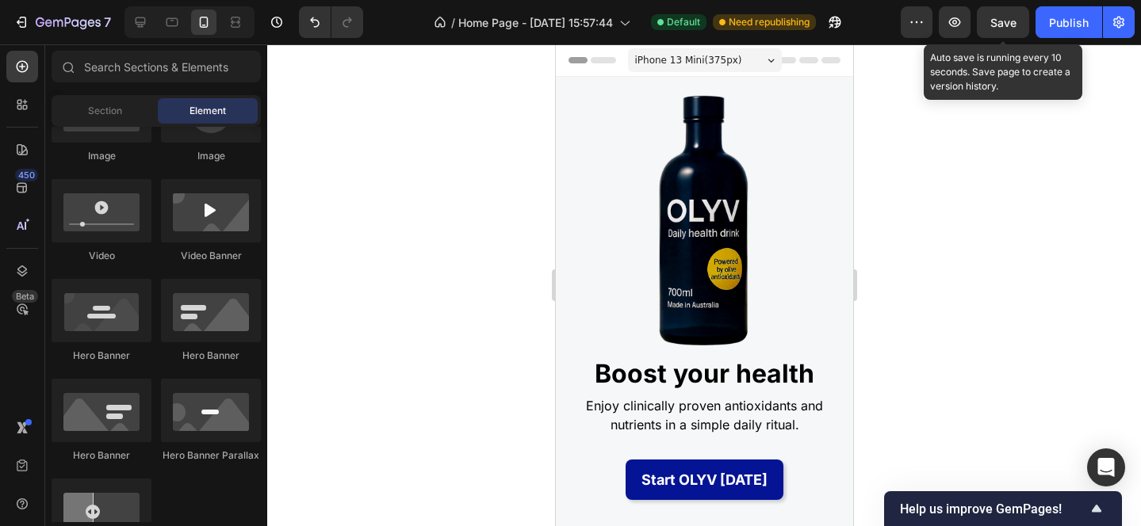
click at [1004, 26] on span "Save" at bounding box center [1003, 22] width 26 height 13
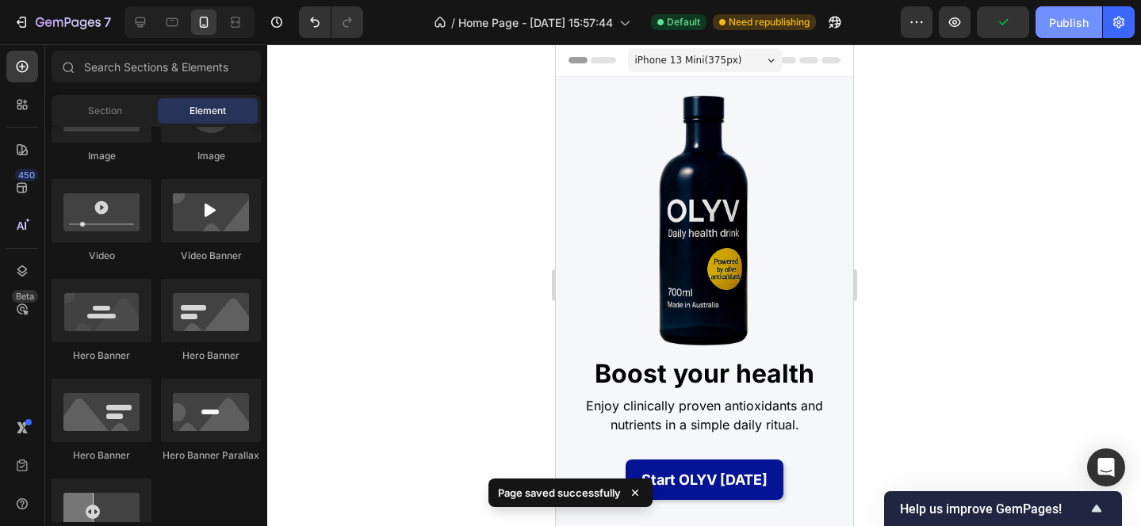
click at [1053, 32] on button "Publish" at bounding box center [1068, 22] width 67 height 32
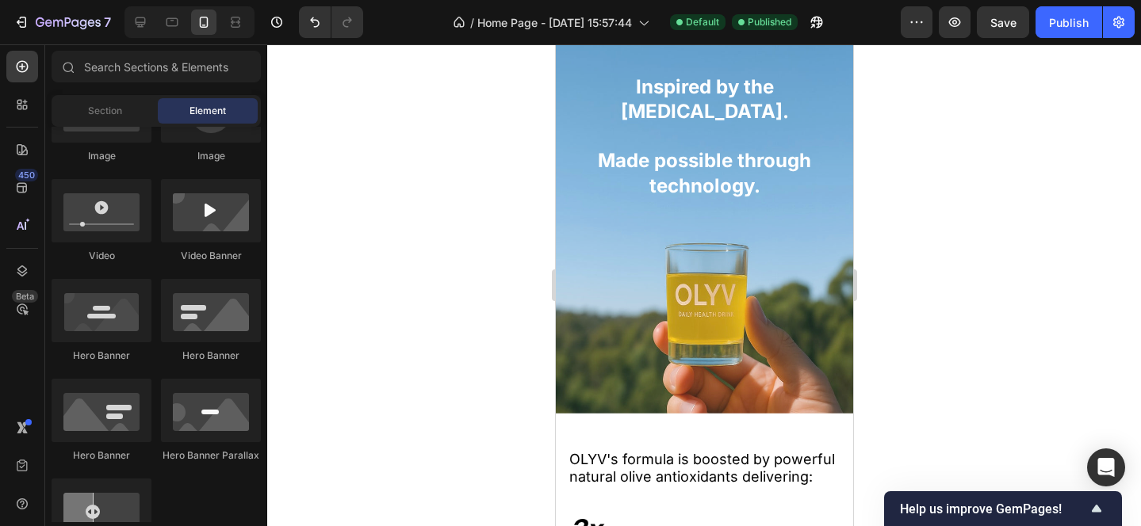
scroll to position [1934, 0]
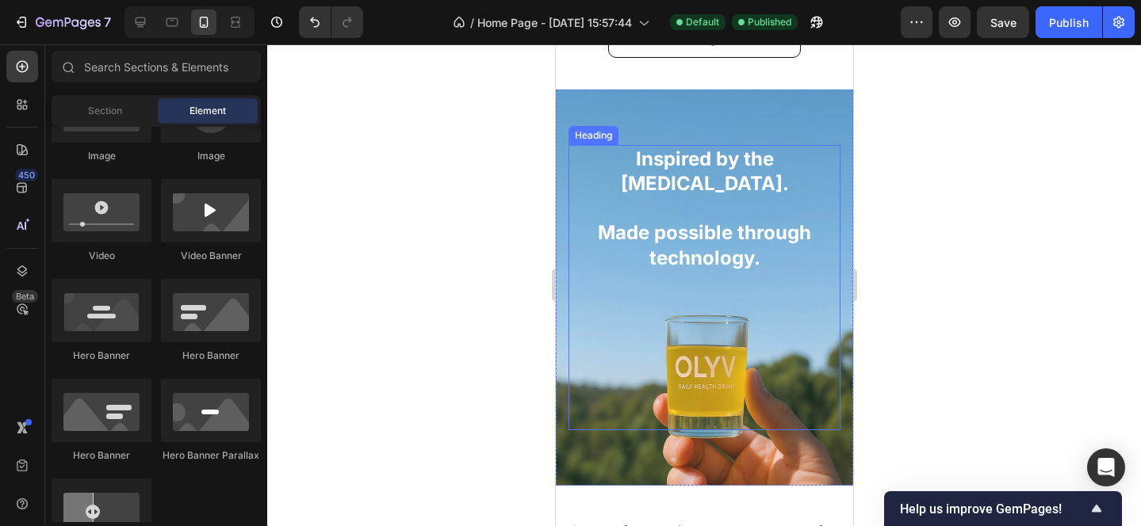
click at [709, 185] on h2 "Inspired by the Mediterranean diet. Made possible through technology." at bounding box center [704, 208] width 272 height 127
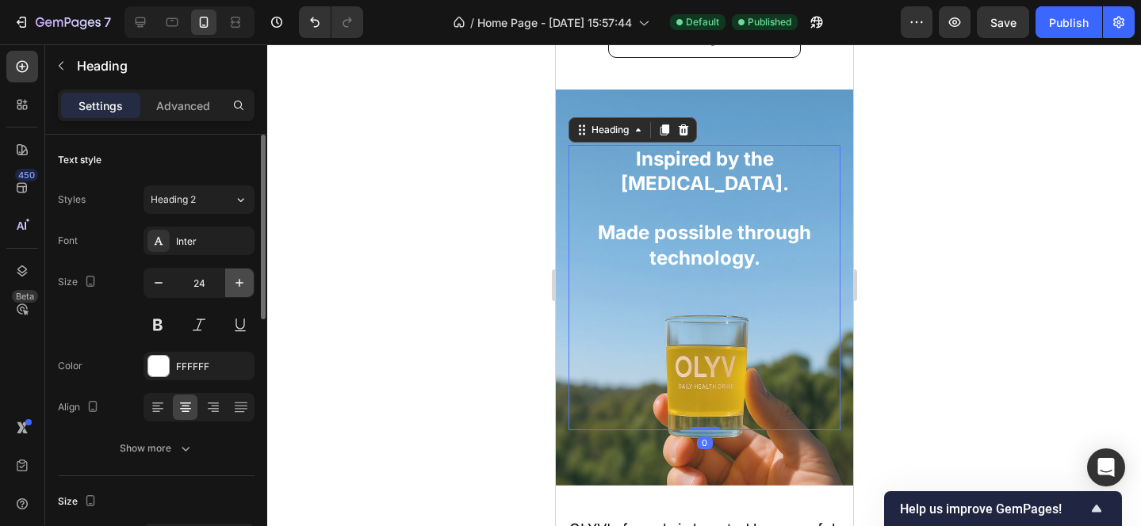
click at [241, 284] on icon "button" at bounding box center [239, 283] width 16 height 16
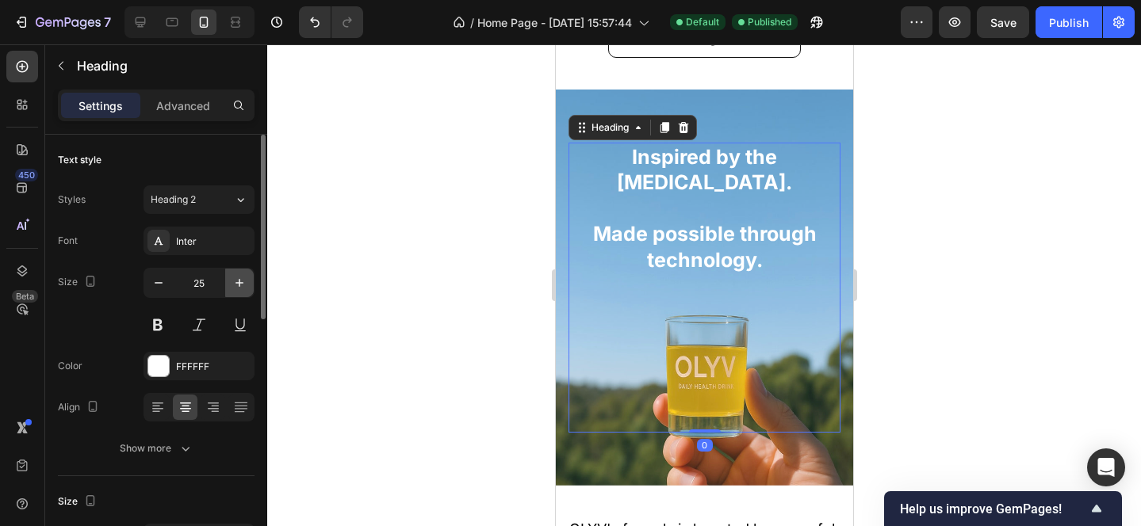
click at [241, 284] on icon "button" at bounding box center [239, 283] width 16 height 16
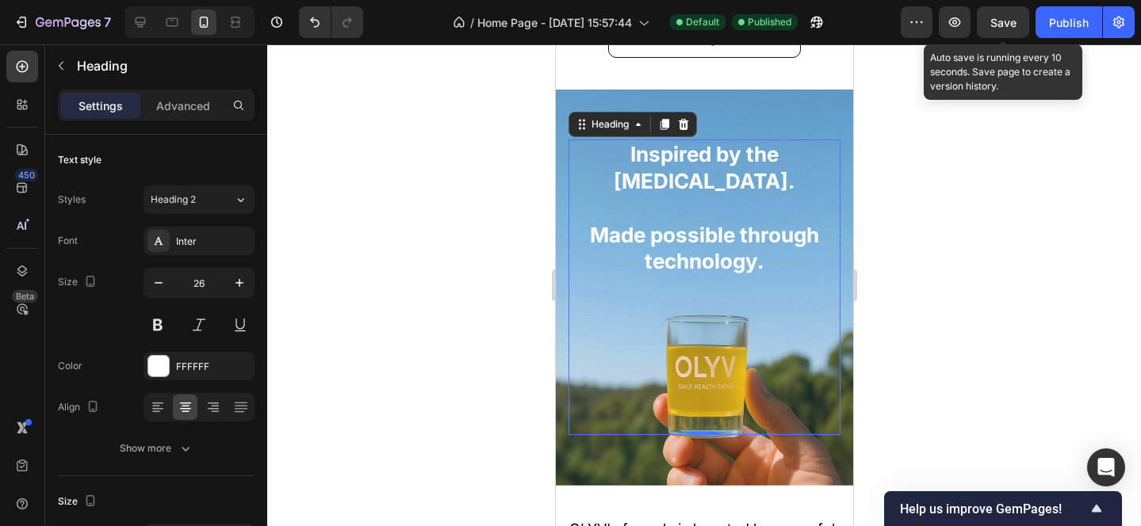
click at [1004, 20] on span "Save" at bounding box center [1003, 22] width 26 height 13
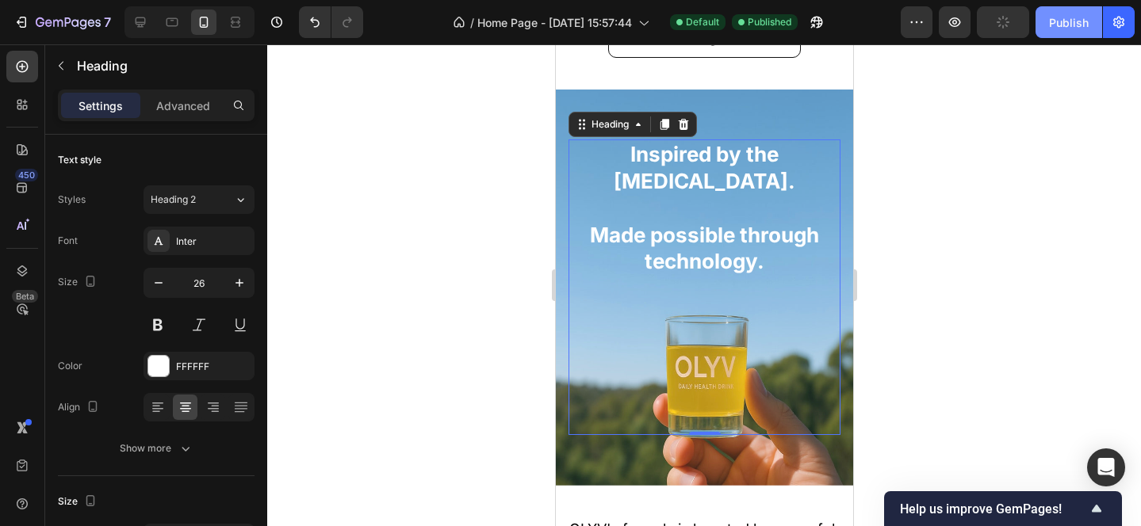
click at [1061, 21] on div "Publish" at bounding box center [1069, 22] width 40 height 17
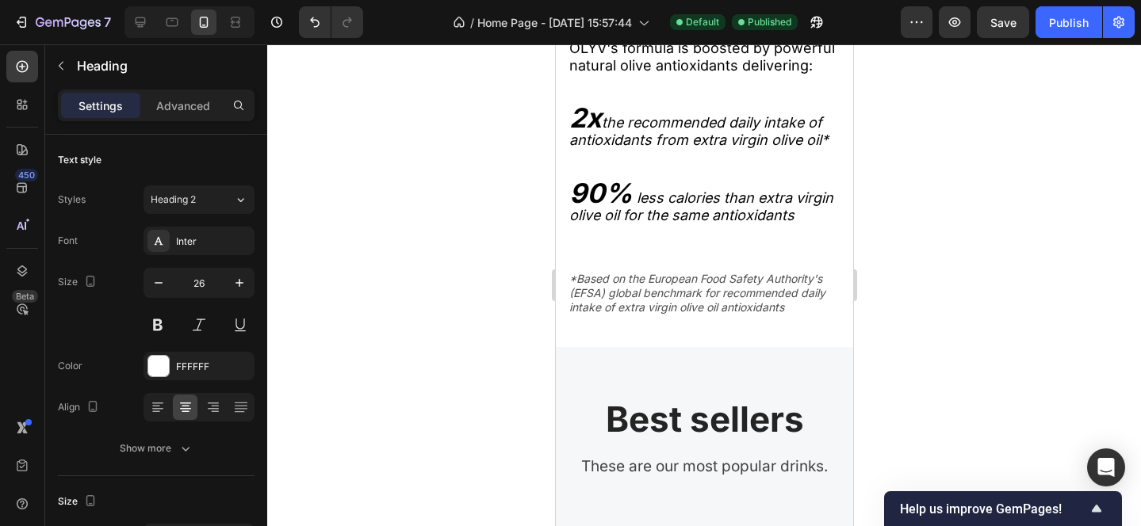
scroll to position [2427, 0]
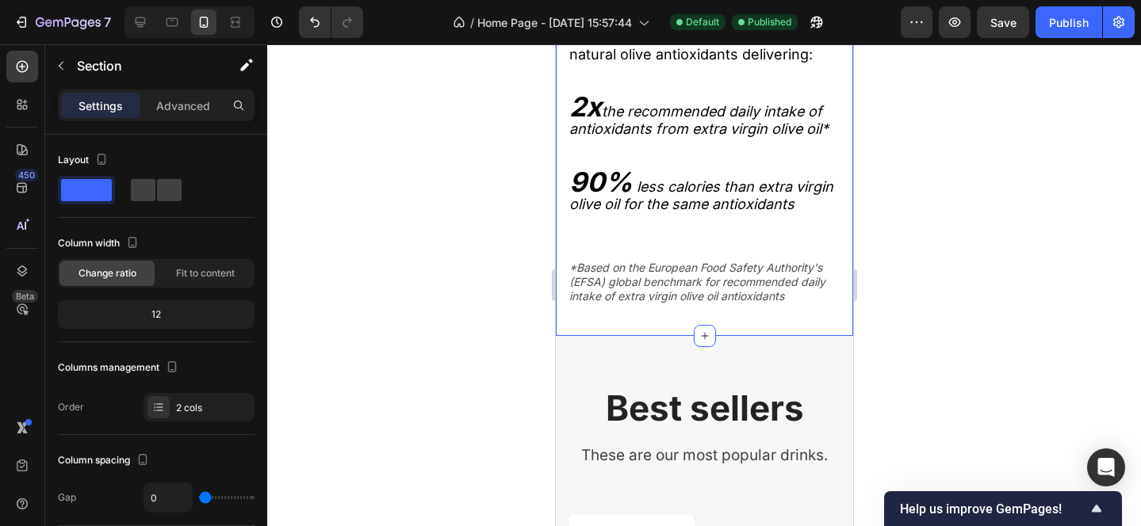
click at [560, 335] on div "OLYV's formula is boosted by powerful natural olive antioxidants delivering: 2x…" at bounding box center [703, 165] width 297 height 342
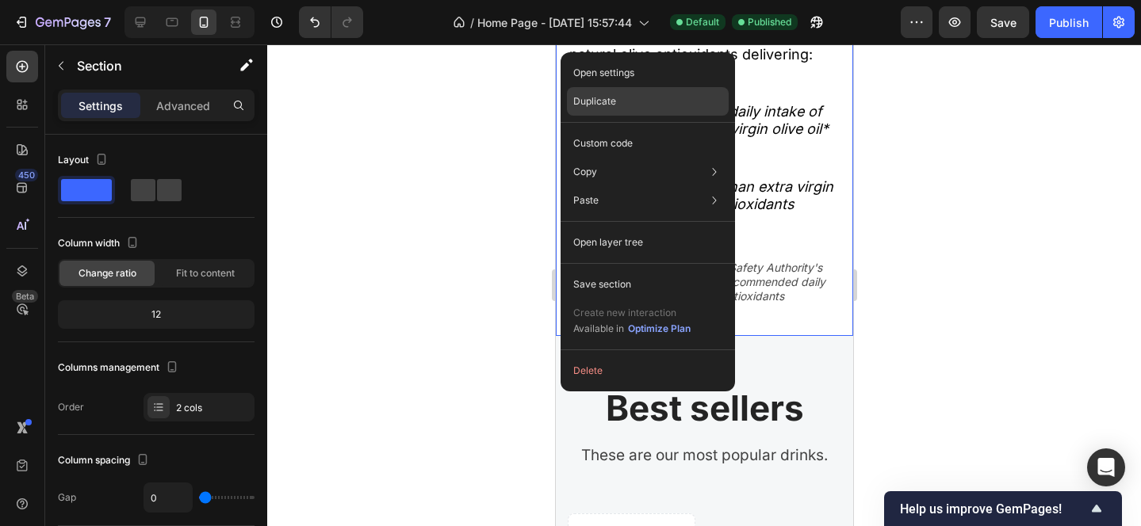
click at [631, 99] on div "Duplicate" at bounding box center [648, 101] width 162 height 29
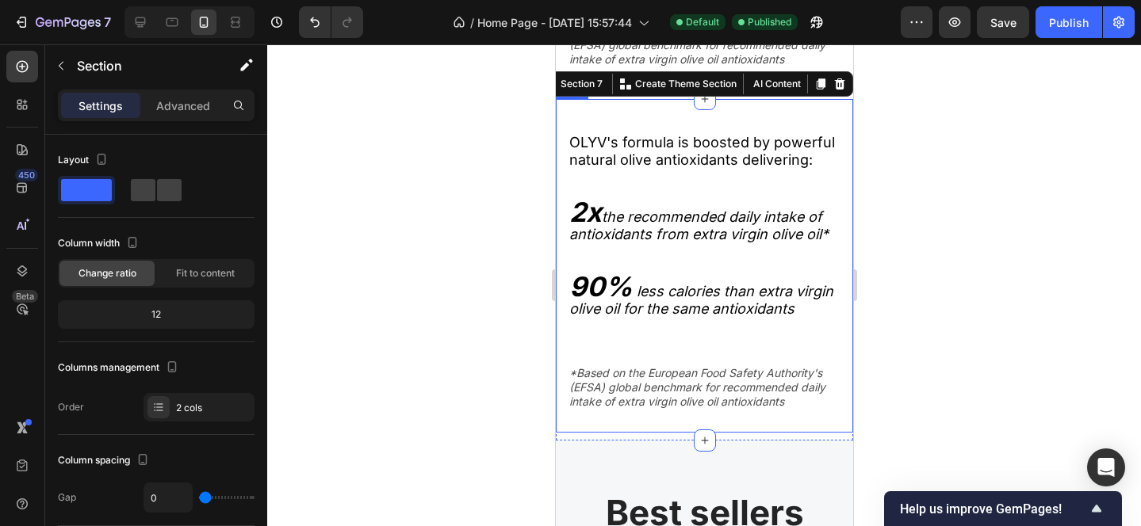
scroll to position [2664, 0]
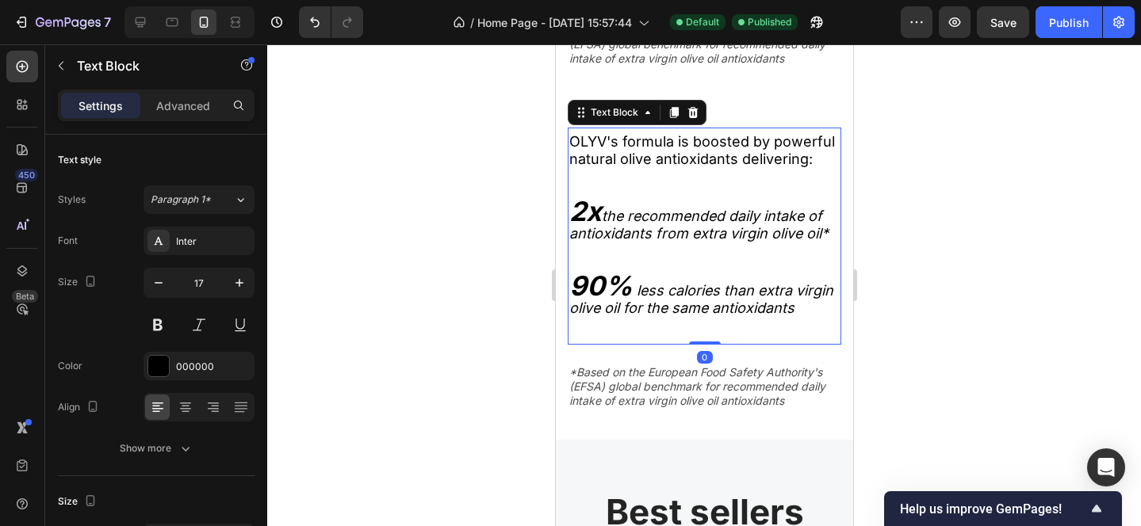
click at [613, 323] on p at bounding box center [703, 326] width 270 height 17
click at [691, 113] on icon at bounding box center [692, 112] width 10 height 11
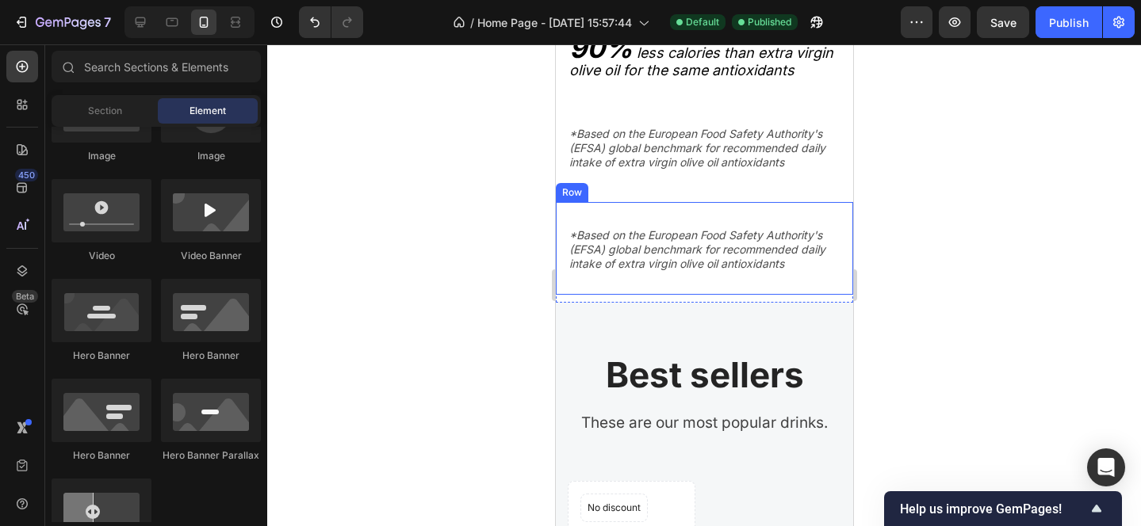
scroll to position [2526, 0]
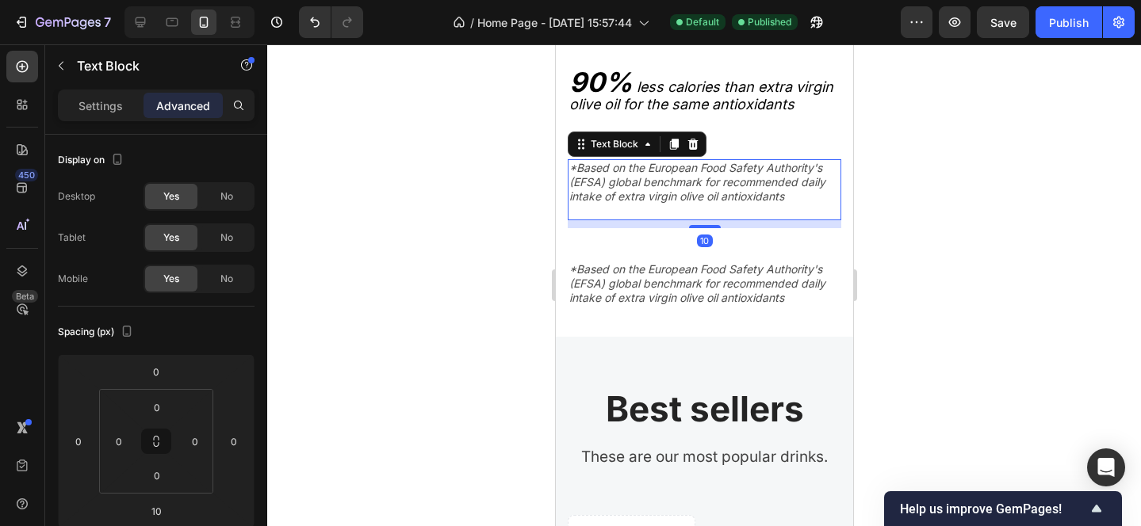
click at [649, 184] on p "*Based on the European Food Safety Authority's (EFSA) global benchmark for reco…" at bounding box center [703, 183] width 270 height 44
click at [690, 146] on icon at bounding box center [692, 144] width 13 height 13
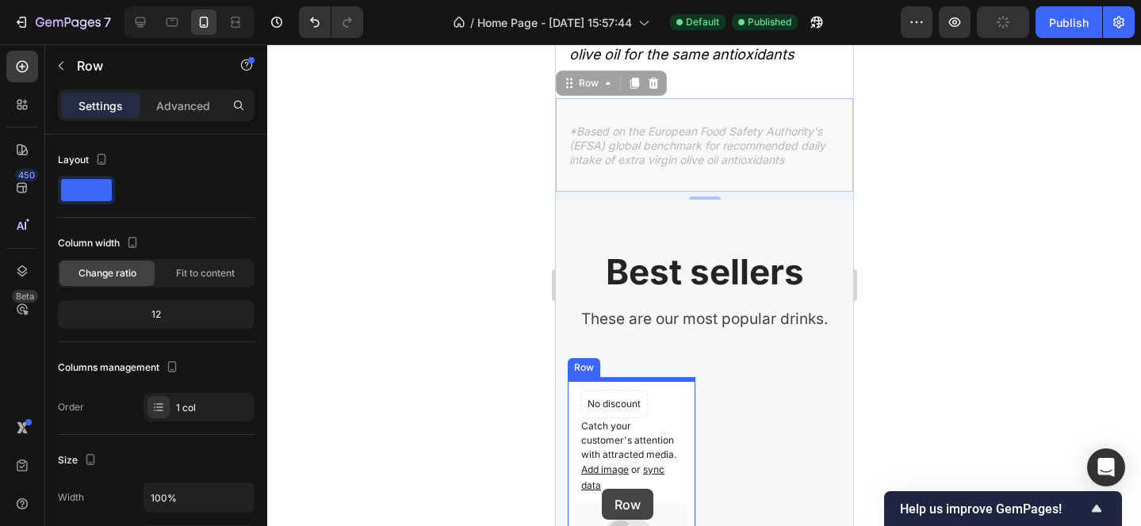
scroll to position [2618, 0]
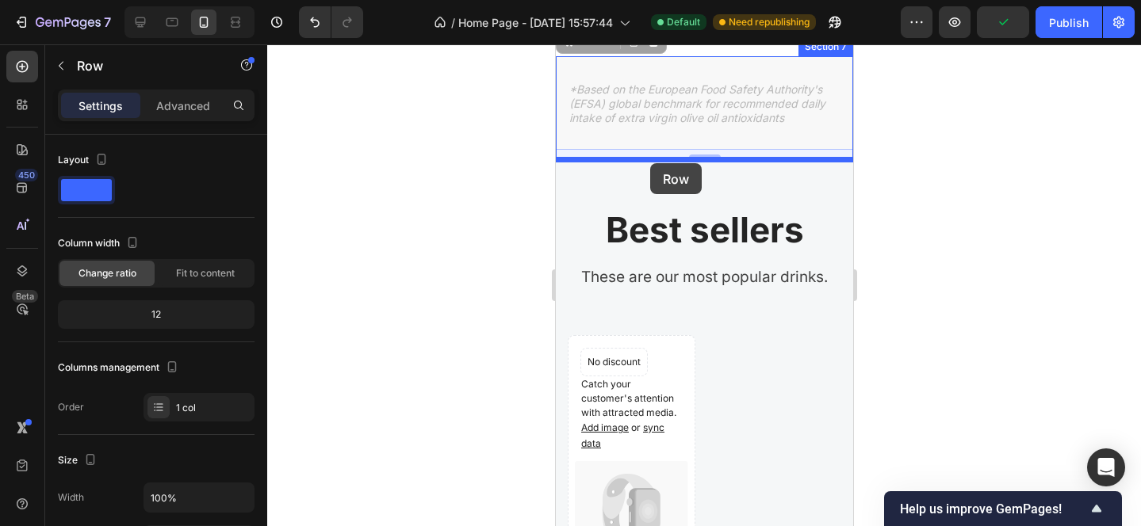
drag, startPoint x: 610, startPoint y: 154, endPoint x: 647, endPoint y: 160, distance: 37.8
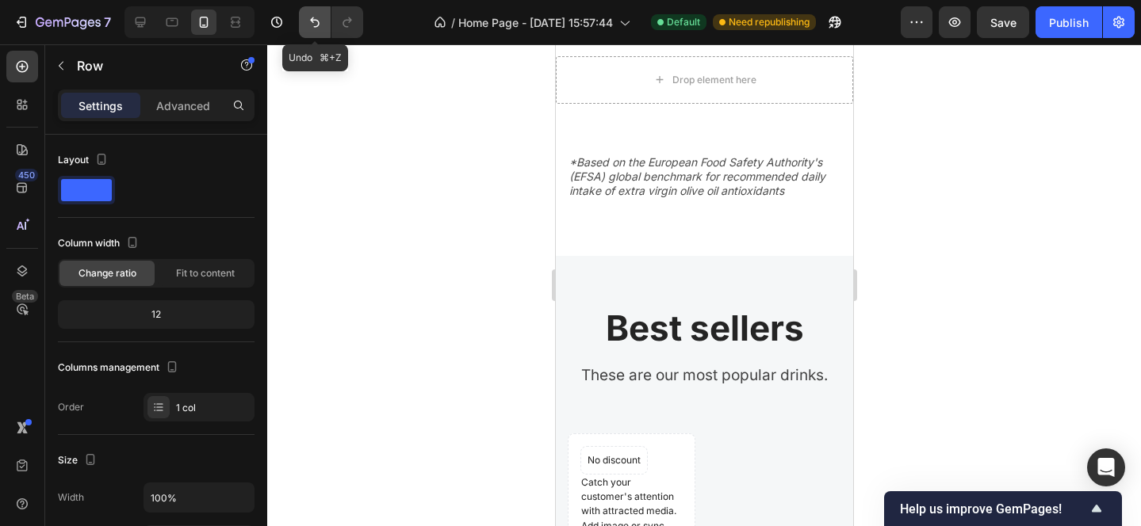
click at [307, 29] on icon "Undo/Redo" at bounding box center [315, 22] width 16 height 16
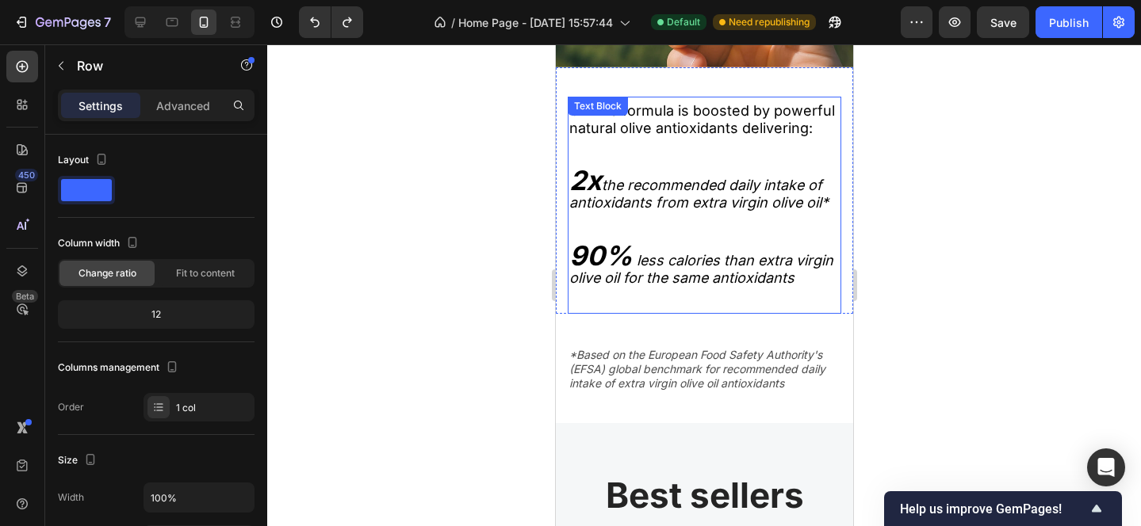
scroll to position [2347, 0]
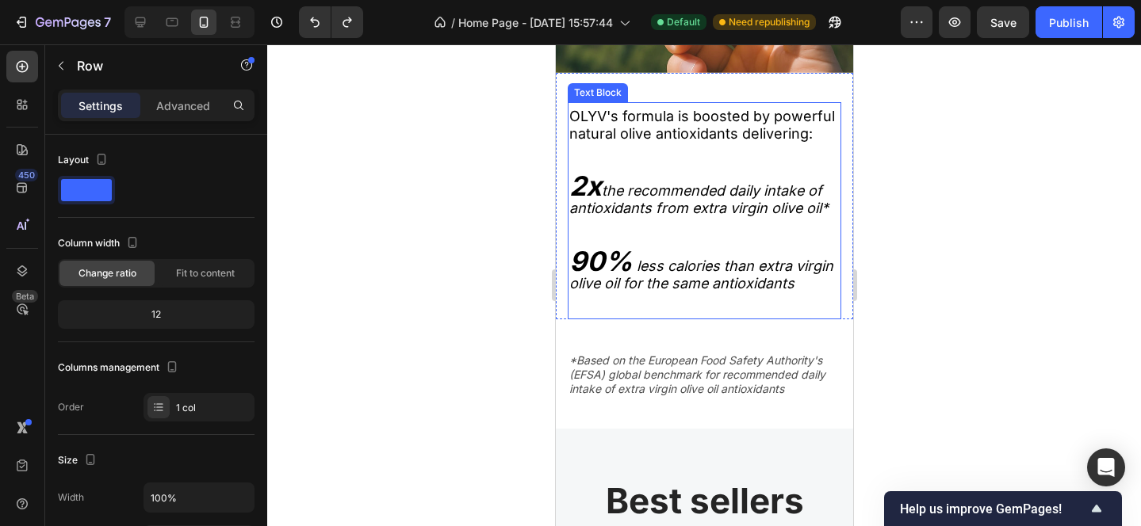
click at [829, 205] on p "2x the recommended daily intake of antioxidants from extra virgin olive oil*" at bounding box center [703, 198] width 270 height 40
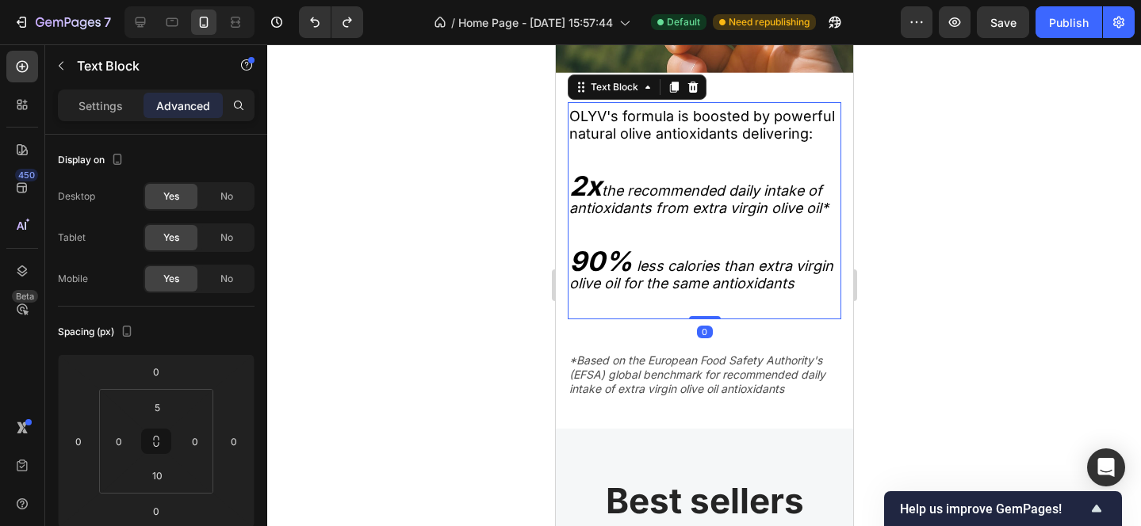
click at [825, 210] on icon "the recommended daily intake of antioxidants from extra virgin olive oil*" at bounding box center [697, 199] width 259 height 34
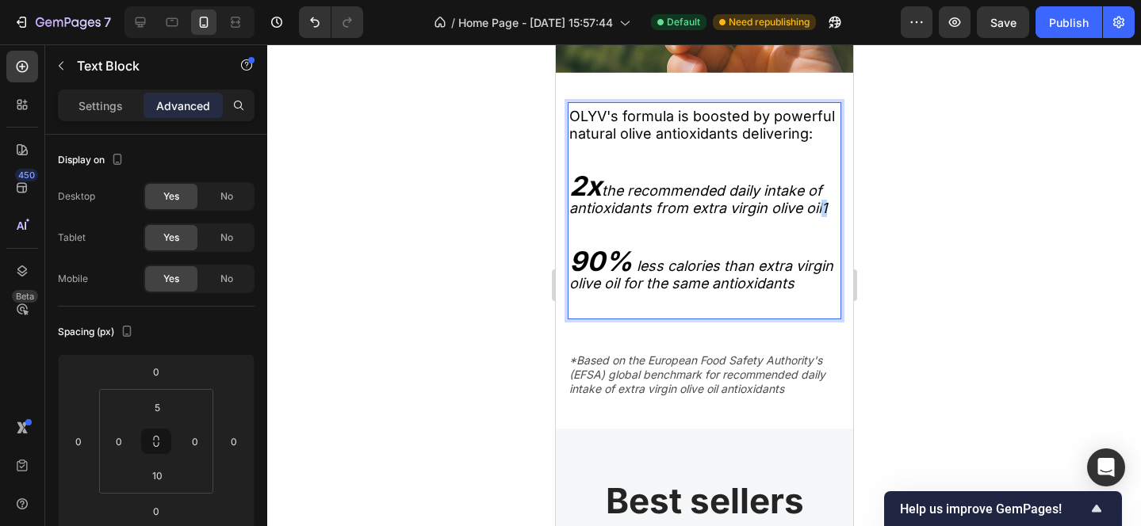
click at [821, 210] on p "2x the recommended daily intake of antioxidants from extra virgin olive oil1" at bounding box center [703, 198] width 270 height 40
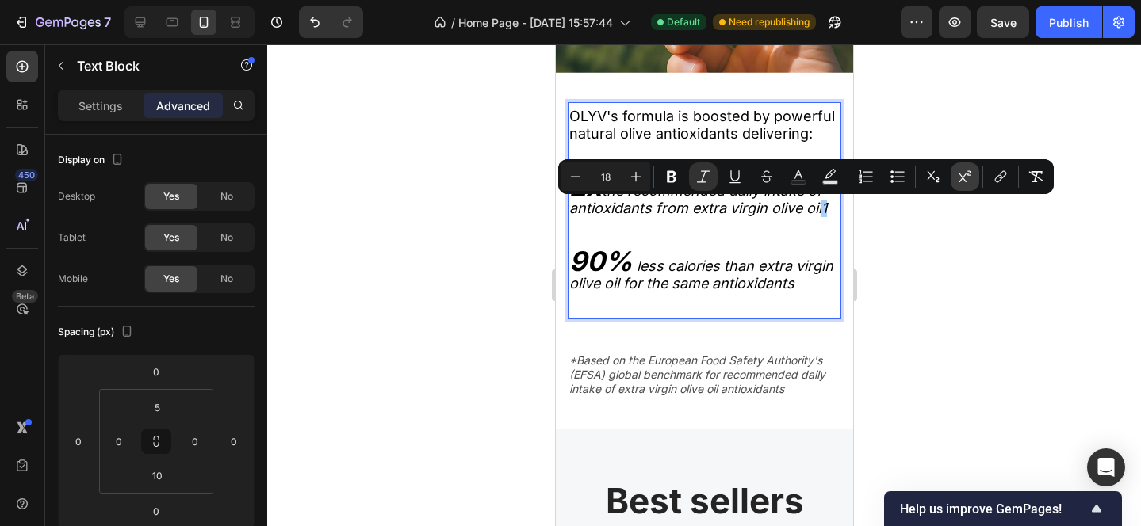
click at [963, 175] on icon "Editor contextual toolbar" at bounding box center [965, 177] width 16 height 16
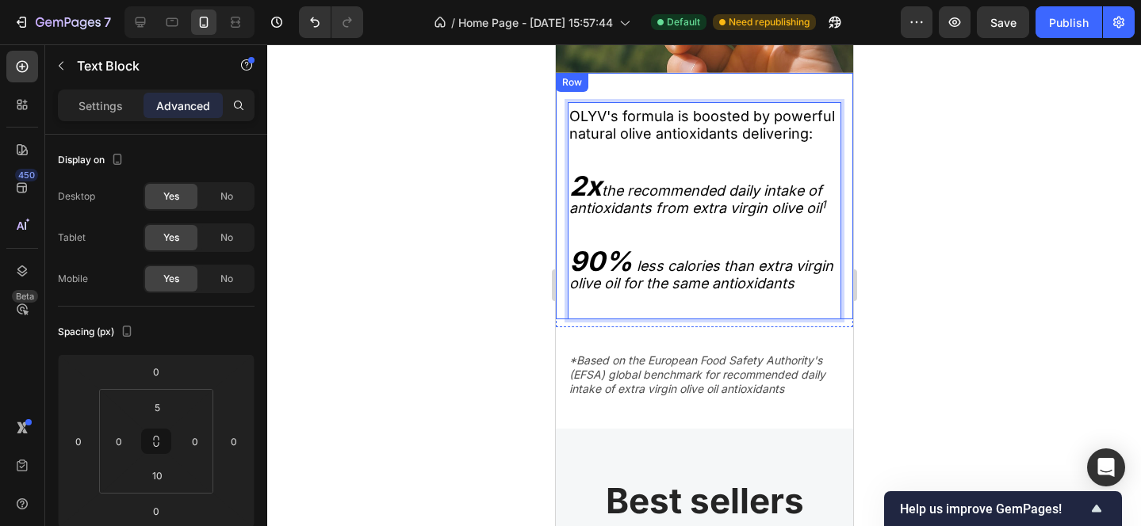
click at [840, 279] on div "OLYV's formula is boosted by powerful natural olive antioxidants delivering: 2x…" at bounding box center [703, 196] width 297 height 247
click at [822, 205] on sup "1" at bounding box center [822, 204] width 4 height 13
click at [821, 205] on sup "1" at bounding box center [822, 204] width 4 height 13
click at [821, 204] on sup "1" at bounding box center [822, 204] width 4 height 13
click at [843, 242] on div "OLYV's formula is boosted by powerful natural olive antioxidants delivering: 2x…" at bounding box center [703, 196] width 297 height 247
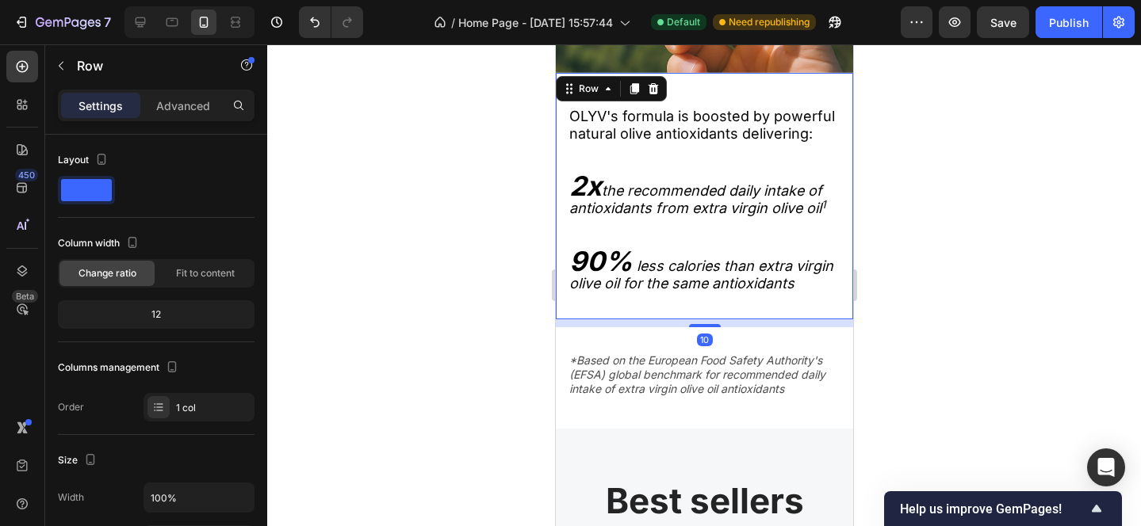
click at [917, 256] on div at bounding box center [704, 285] width 874 height 482
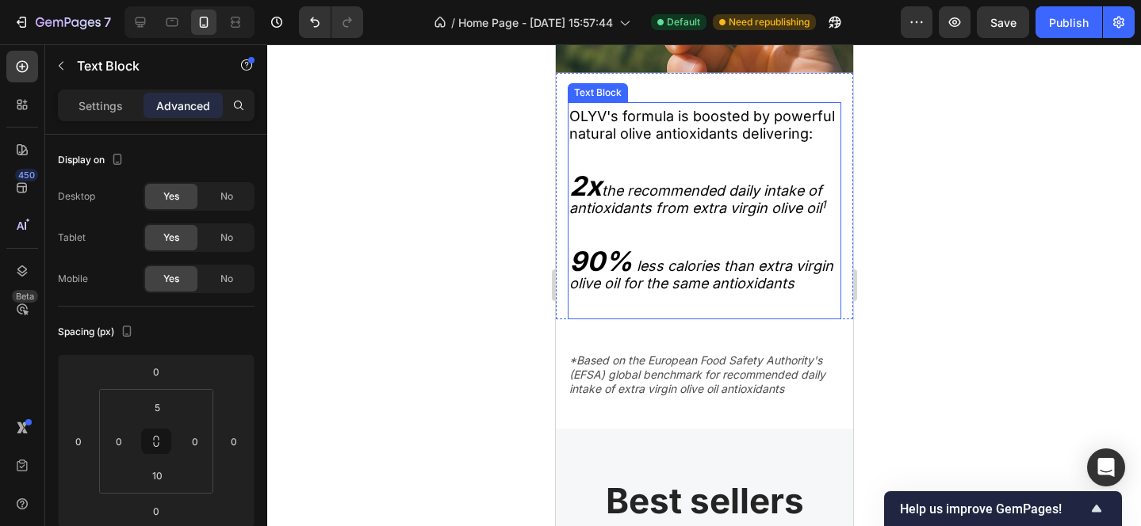
click at [832, 202] on p "2x the recommended daily intake of antioxidants from extra virgin olive oil 1" at bounding box center [703, 198] width 270 height 40
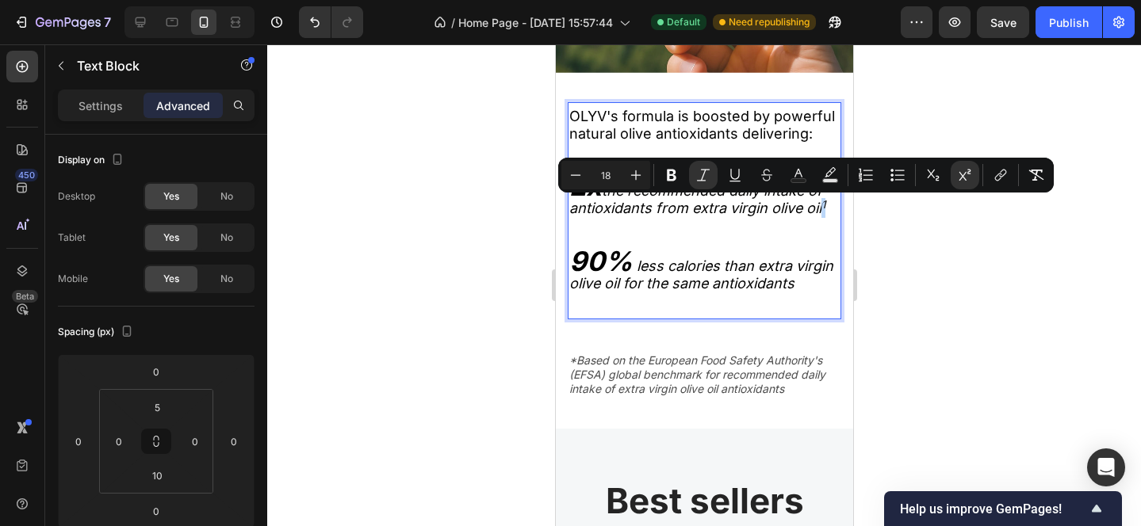
click at [824, 203] on p "2x the recommended daily intake of antioxidants from extra virgin olive oil 1" at bounding box center [703, 198] width 270 height 40
click at [575, 177] on icon "Editor contextual toolbar" at bounding box center [576, 175] width 16 height 16
click at [961, 346] on div at bounding box center [704, 285] width 874 height 482
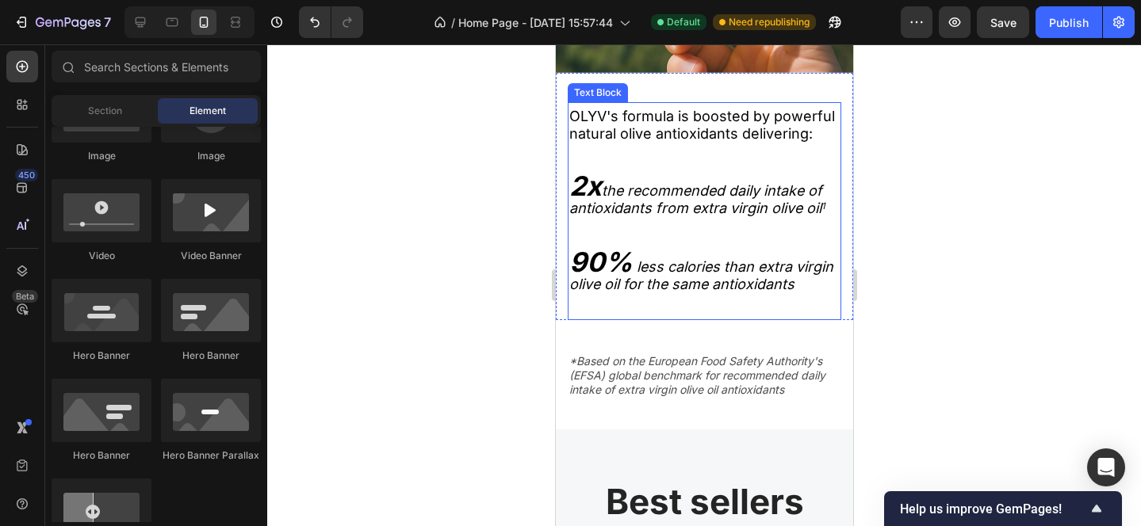
scroll to position [2357, 0]
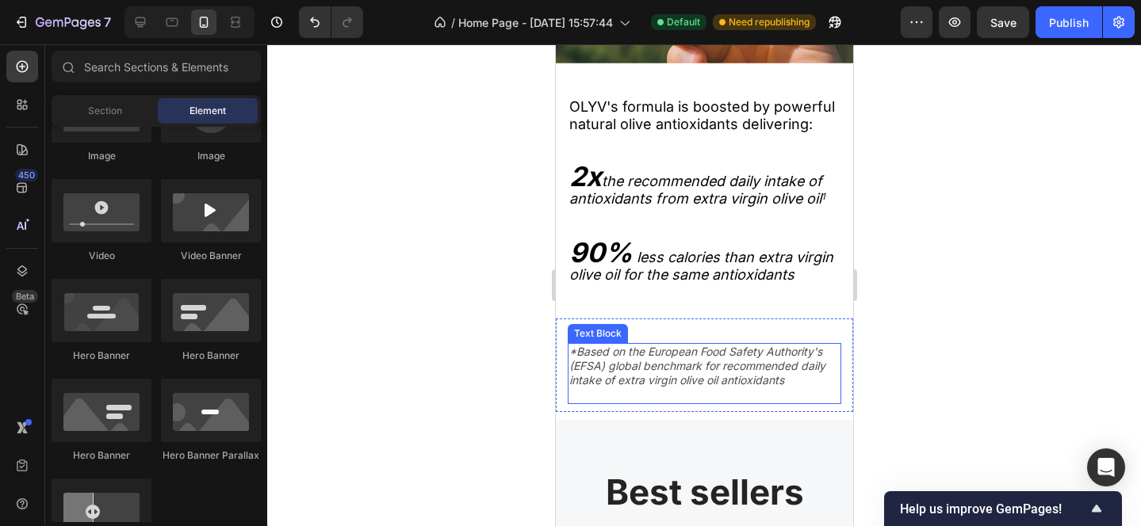
click at [580, 357] on p "*Based on the European Food Safety Authority's (EFSA) global benchmark for reco…" at bounding box center [703, 367] width 270 height 44
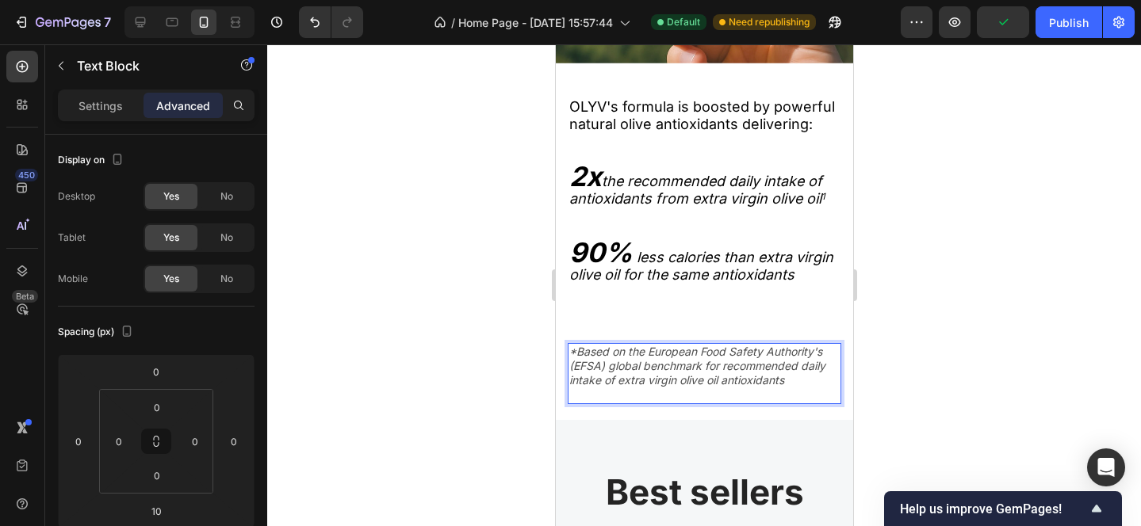
click at [574, 354] on p "*Based on the European Food Safety Authority's (EFSA) global benchmark for reco…" at bounding box center [703, 367] width 270 height 44
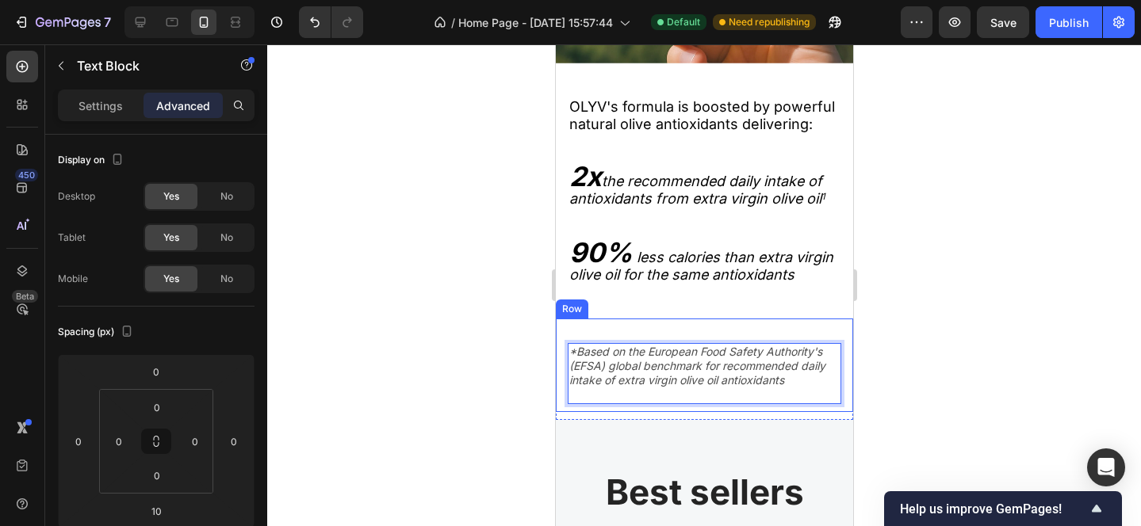
click at [985, 373] on div at bounding box center [704, 285] width 874 height 482
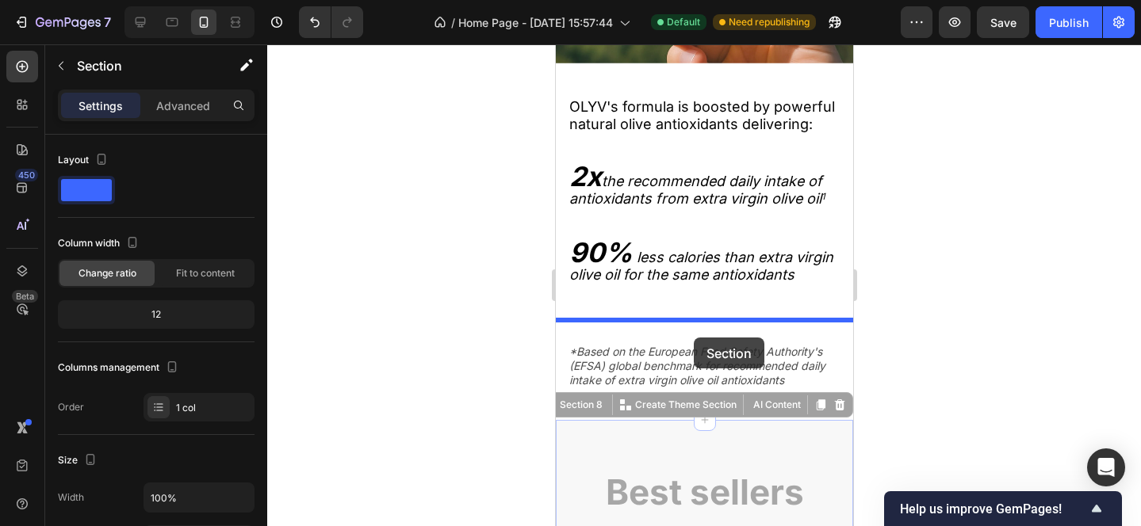
drag, startPoint x: 694, startPoint y: 449, endPoint x: 693, endPoint y: 338, distance: 111.0
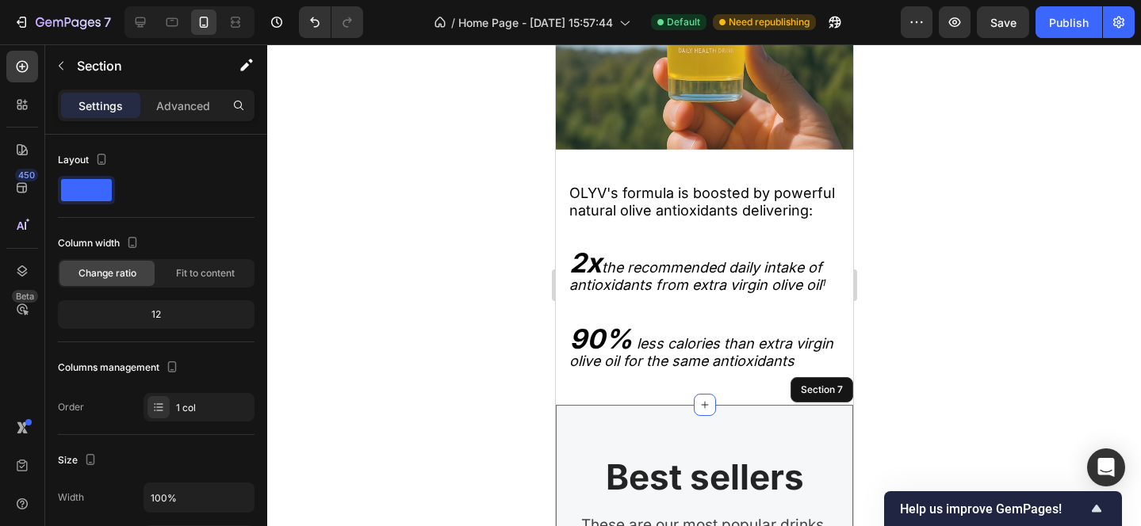
scroll to position [2279, 0]
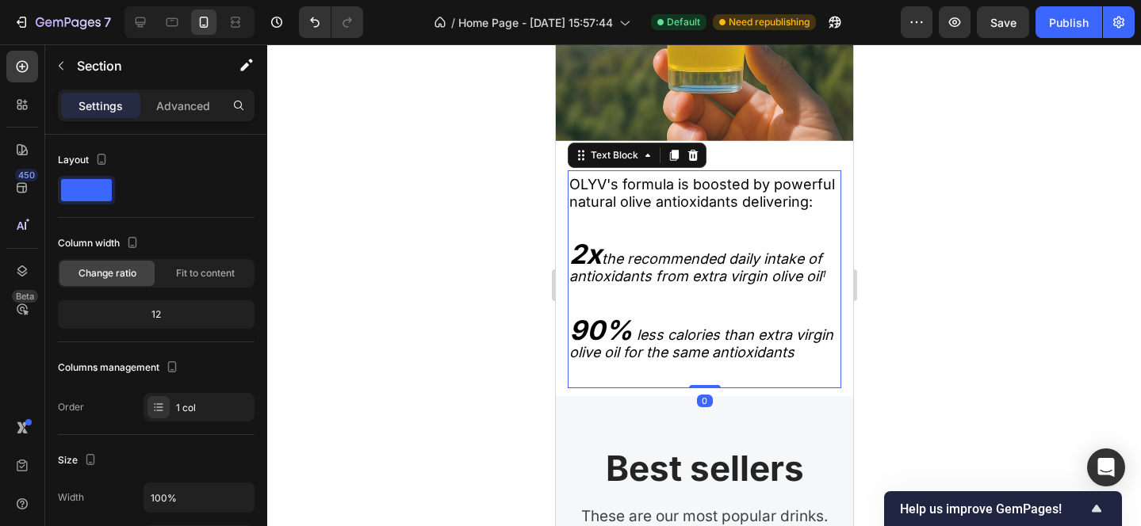
click at [682, 369] on p "Rich Text Editor. Editing area: main" at bounding box center [703, 369] width 270 height 17
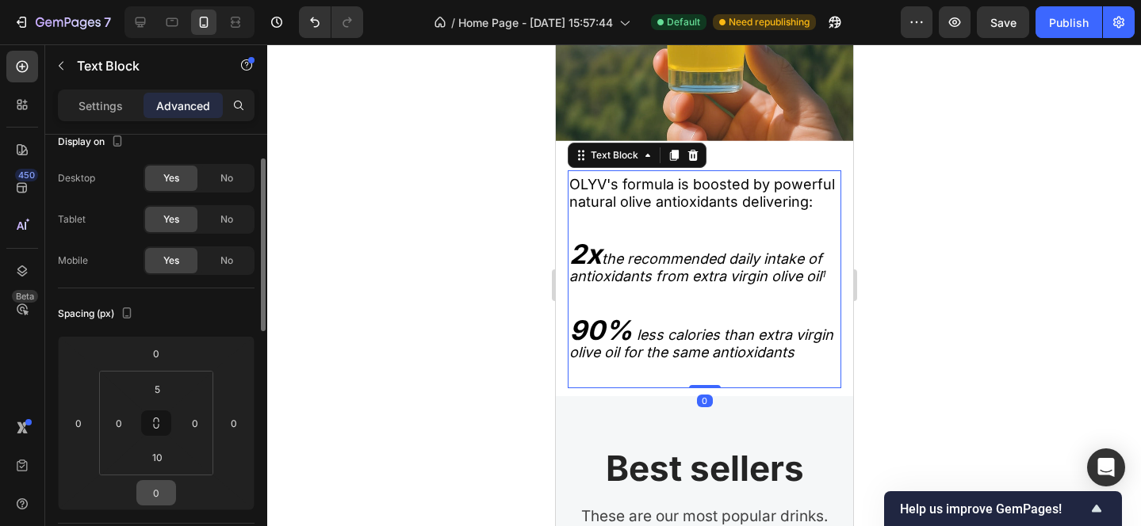
scroll to position [34, 0]
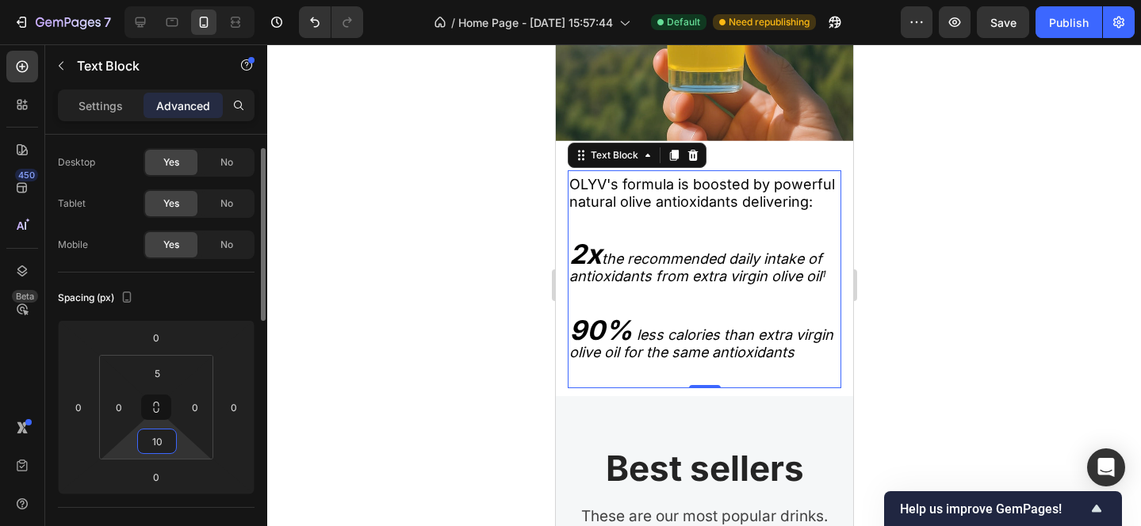
click at [164, 439] on input "10" at bounding box center [157, 442] width 32 height 24
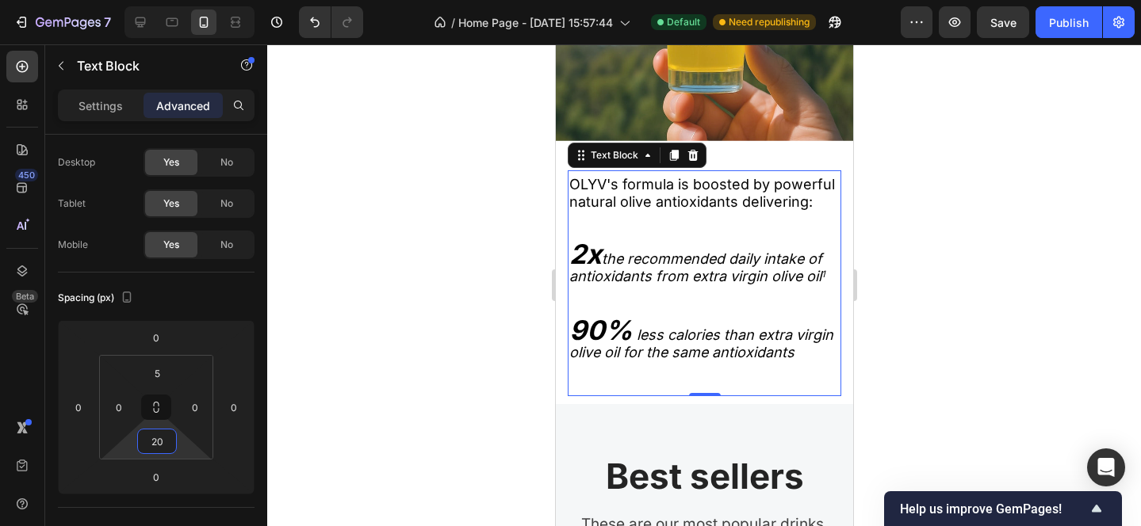
click at [1046, 403] on div at bounding box center [704, 285] width 874 height 482
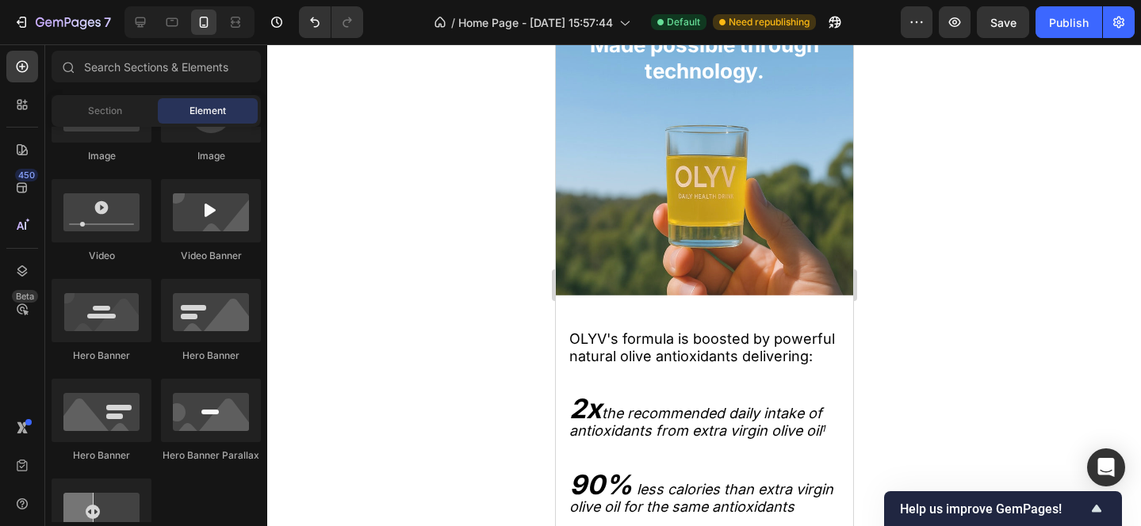
scroll to position [2117, 0]
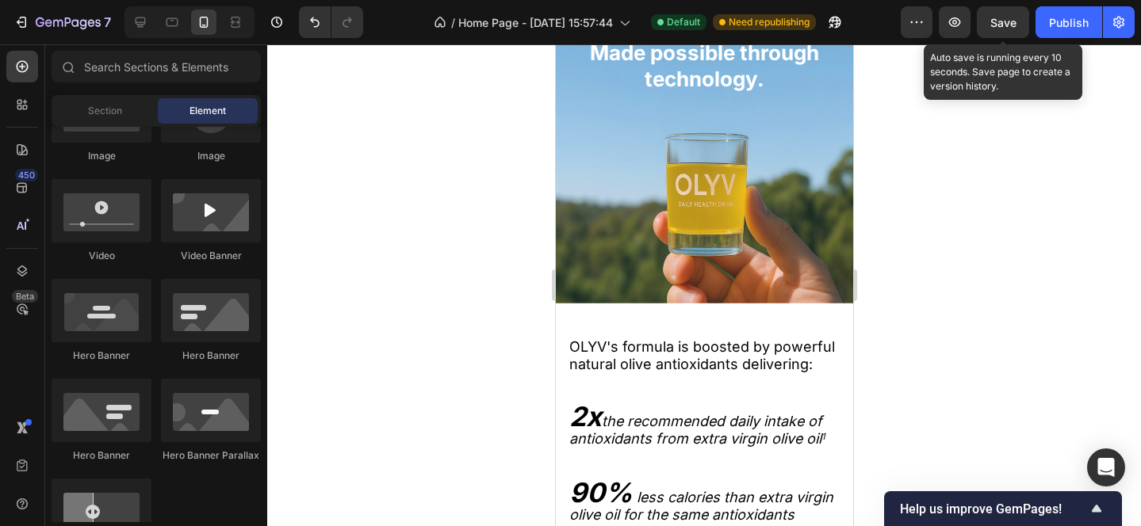
click at [1000, 23] on span "Save" at bounding box center [1003, 22] width 26 height 13
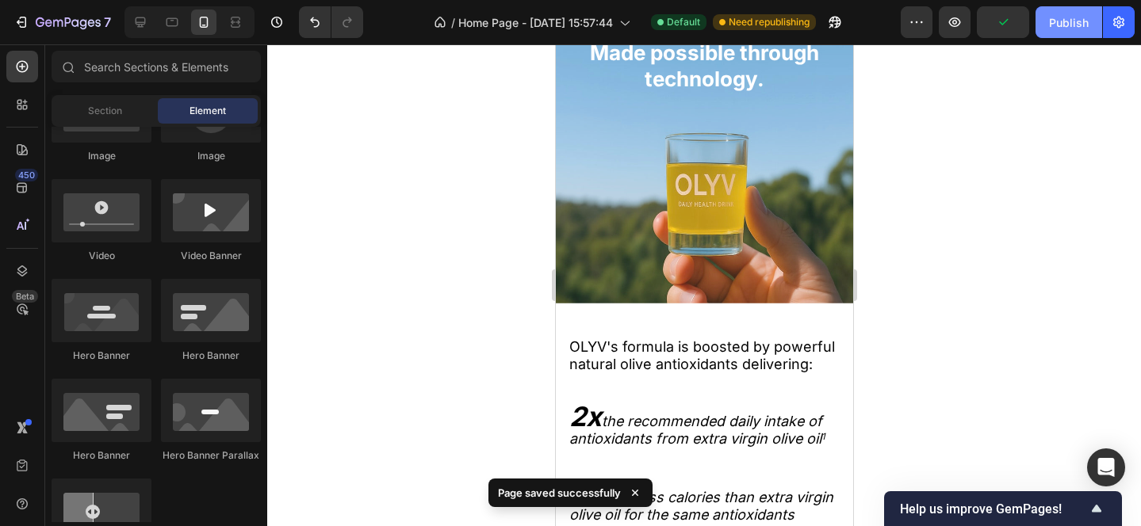
click at [1064, 32] on button "Publish" at bounding box center [1068, 22] width 67 height 32
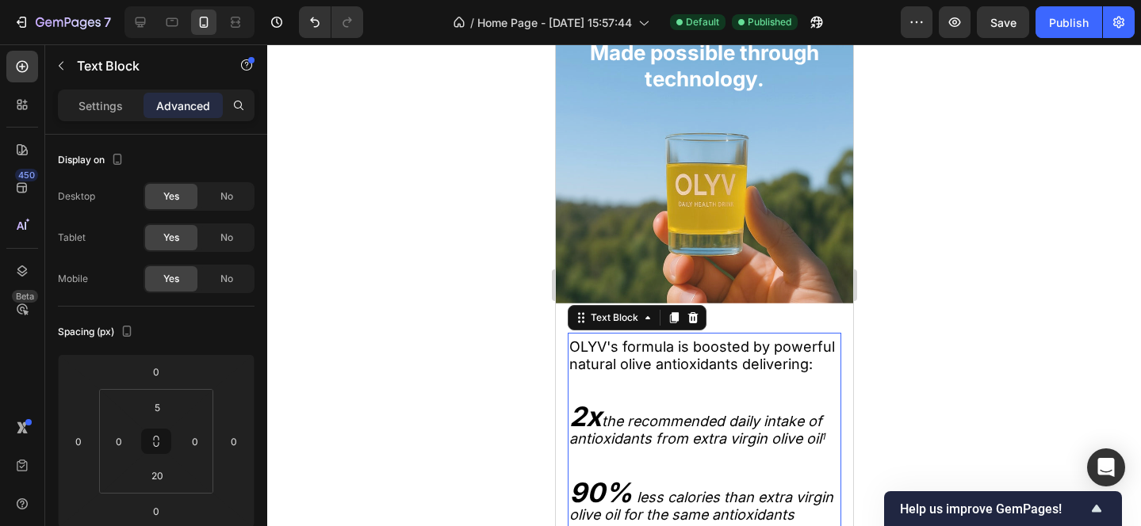
click at [656, 403] on p "Rich Text Editor. Editing area: main" at bounding box center [703, 399] width 270 height 17
click at [166, 482] on input "20" at bounding box center [157, 476] width 32 height 24
click at [893, 284] on div at bounding box center [704, 285] width 874 height 482
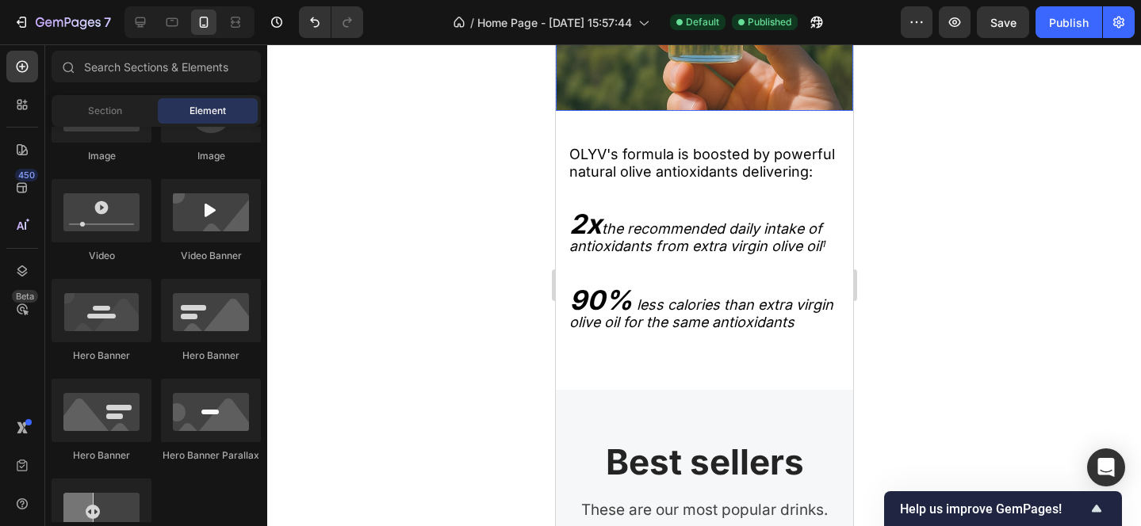
scroll to position [2320, 0]
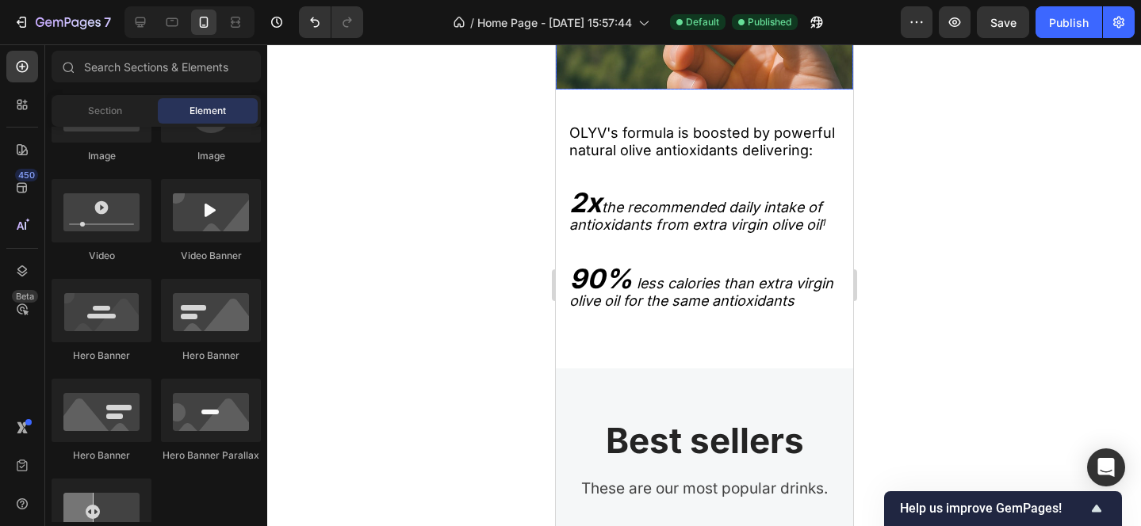
scroll to position [2334, 0]
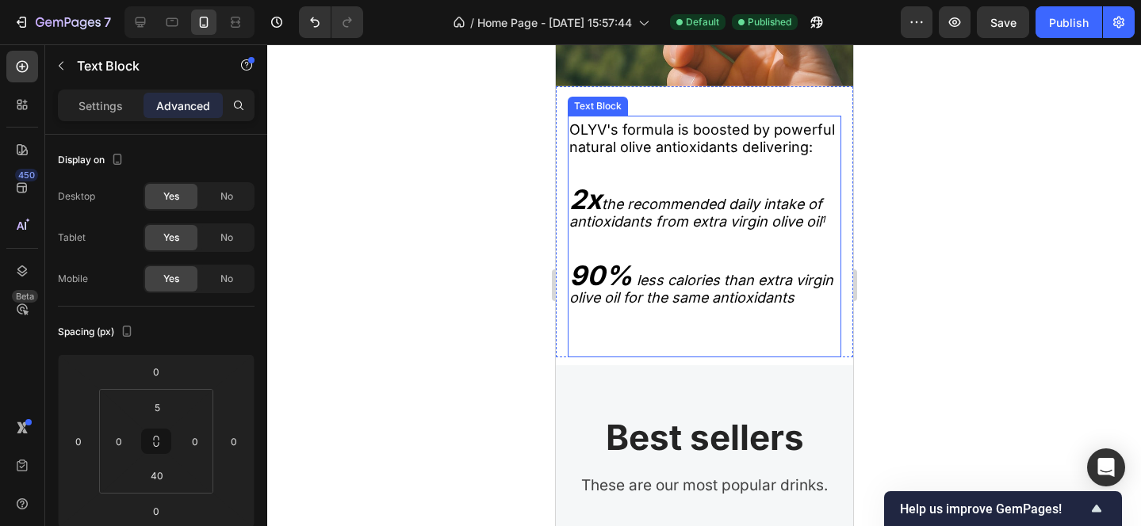
click at [625, 127] on span "OLYV's formula is boosted by powerful natural olive antioxidants delivering:" at bounding box center [701, 138] width 266 height 34
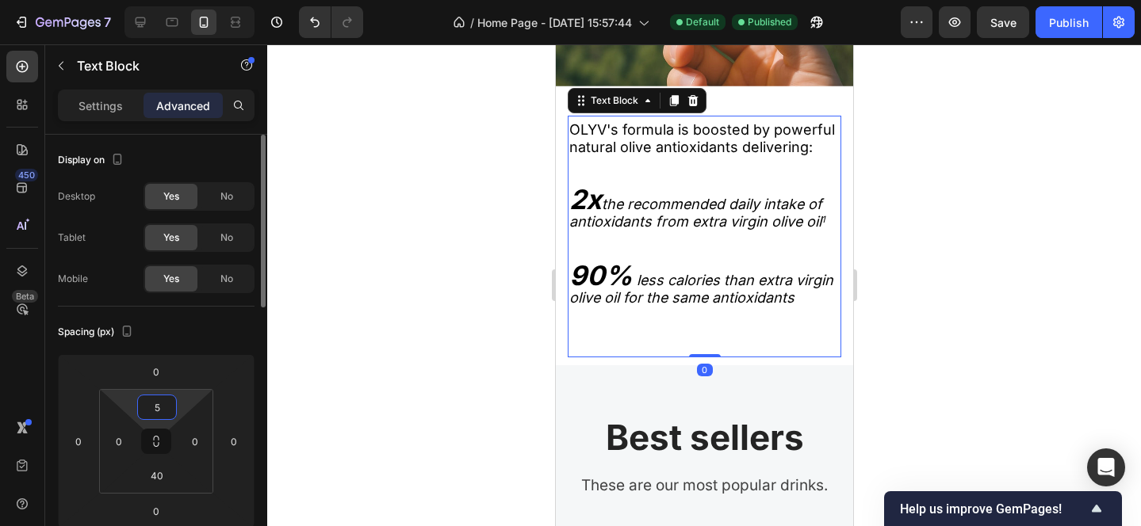
click at [157, 410] on input "5" at bounding box center [157, 408] width 32 height 24
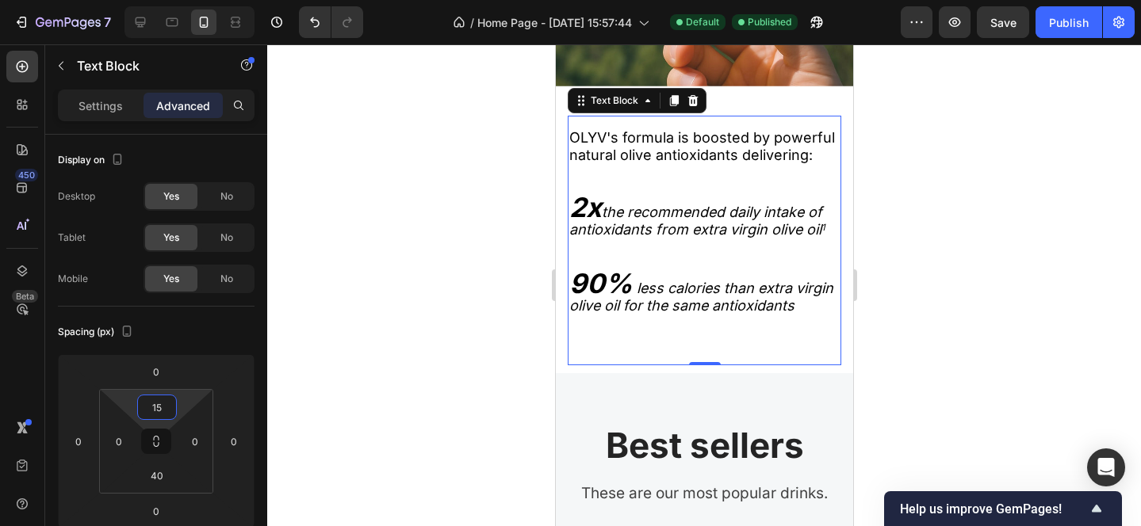
type input "15"
click at [996, 251] on div at bounding box center [704, 285] width 874 height 482
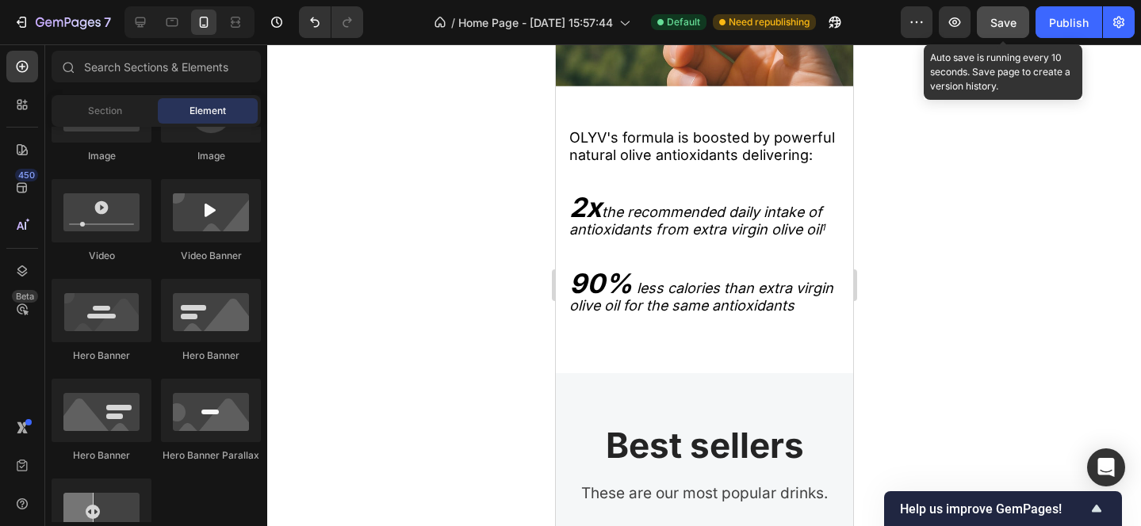
click at [1019, 15] on button "Save" at bounding box center [1003, 22] width 52 height 32
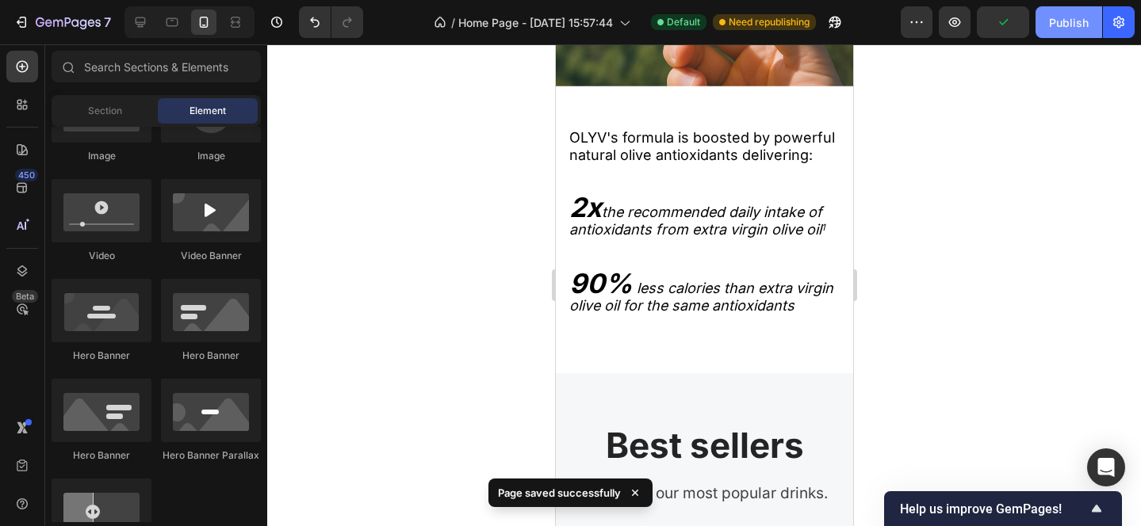
click at [1057, 17] on div "Publish" at bounding box center [1069, 22] width 40 height 17
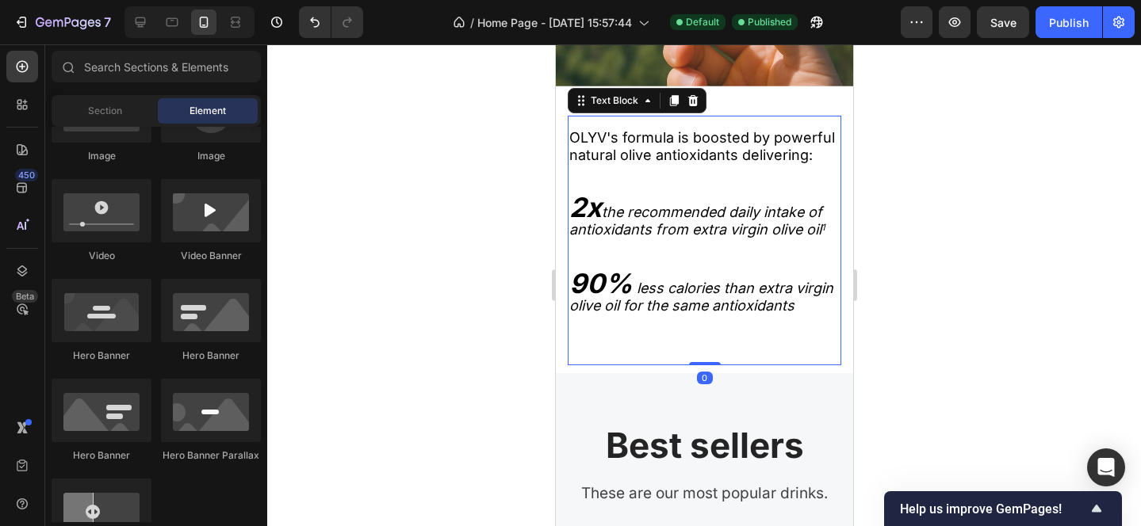
click at [698, 146] on span "OLYV's formula is boosted by powerful natural olive antioxidants delivering:" at bounding box center [701, 146] width 266 height 34
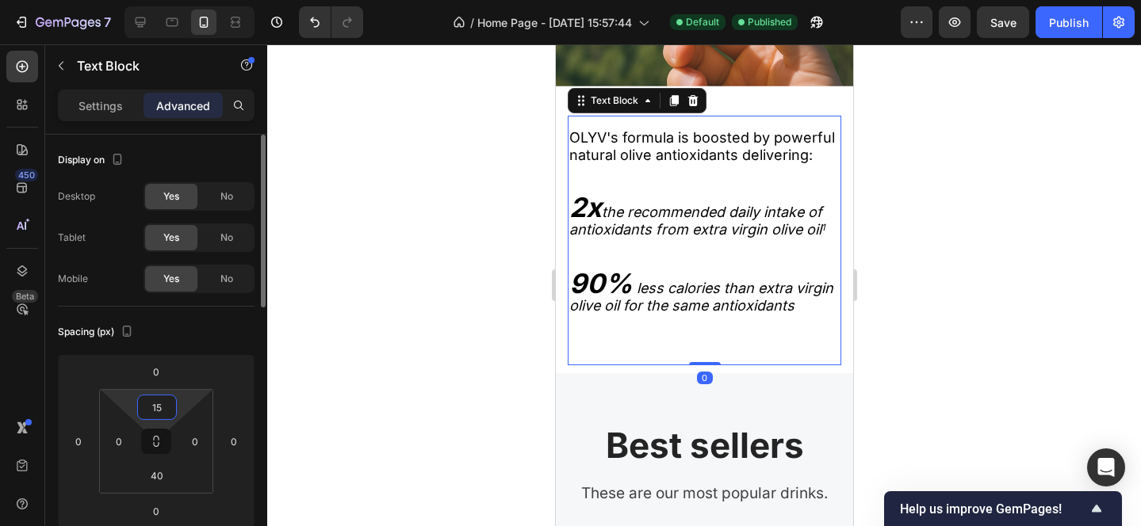
click at [164, 410] on input "15" at bounding box center [157, 408] width 32 height 24
type input "5"
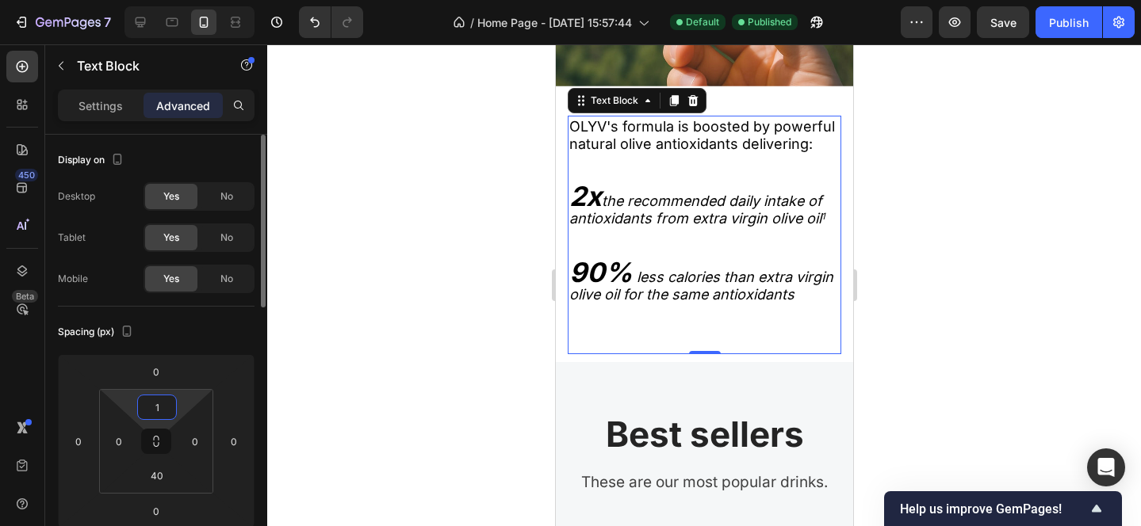
type input "10"
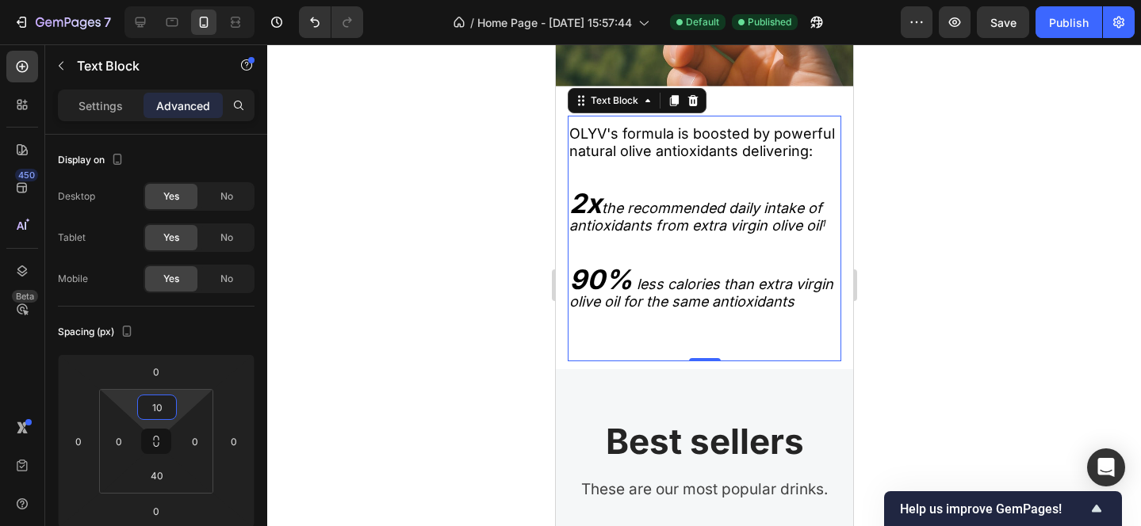
click at [899, 264] on div at bounding box center [704, 285] width 874 height 482
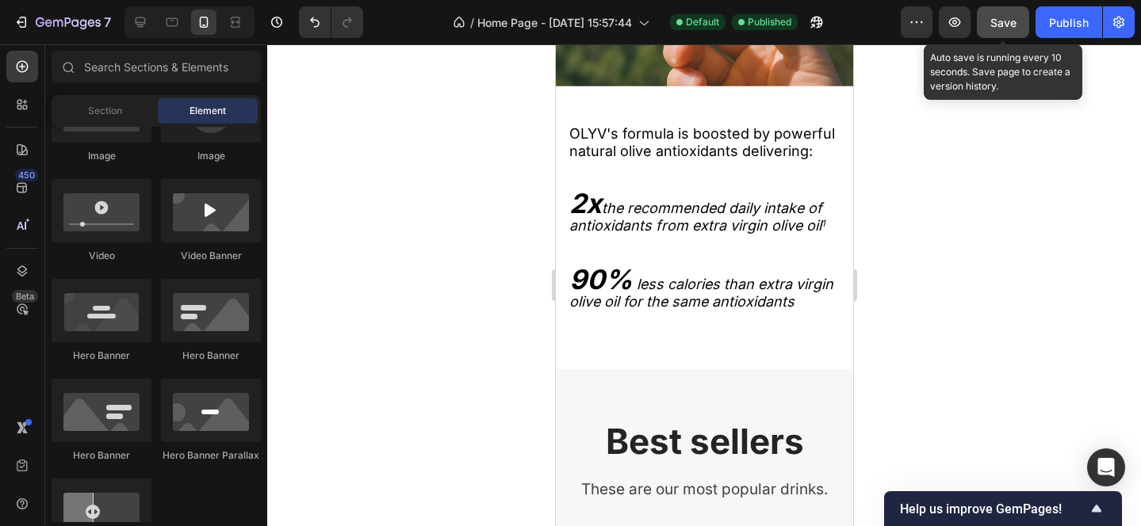
click at [1002, 32] on button "Save" at bounding box center [1003, 22] width 52 height 32
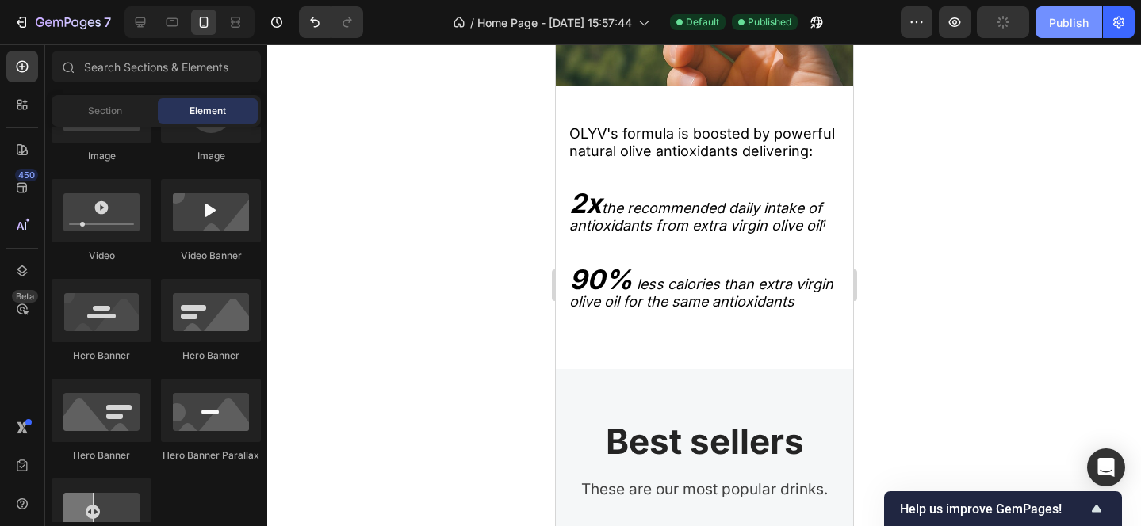
click at [1061, 31] on button "Publish" at bounding box center [1068, 22] width 67 height 32
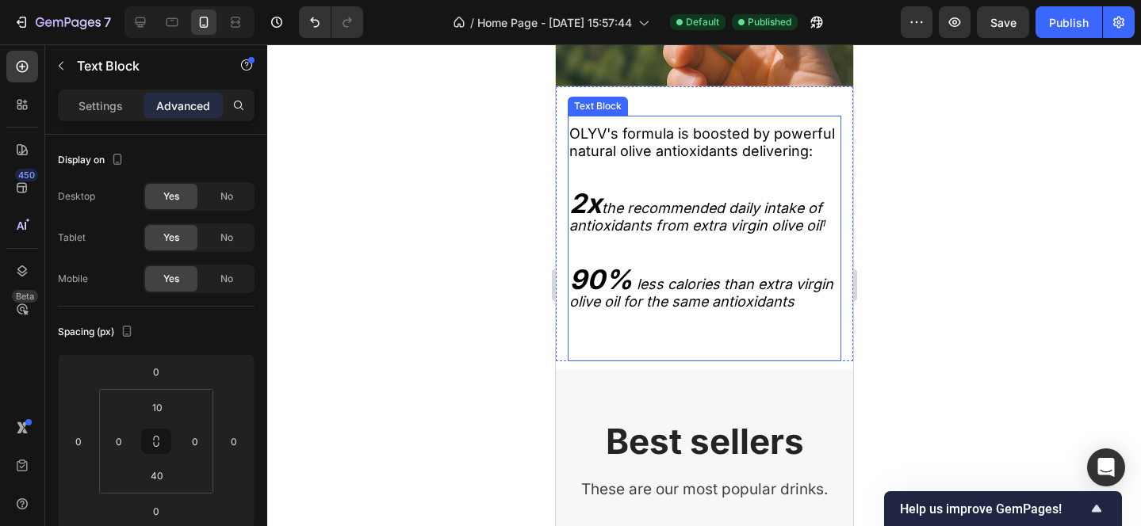
click at [715, 304] on icon "less calories than extra virgin olive oil for the same antioxidants" at bounding box center [700, 293] width 264 height 34
click at [714, 304] on icon "less calories than extra virgin olive oil for the same antioxidants" at bounding box center [700, 293] width 264 height 34
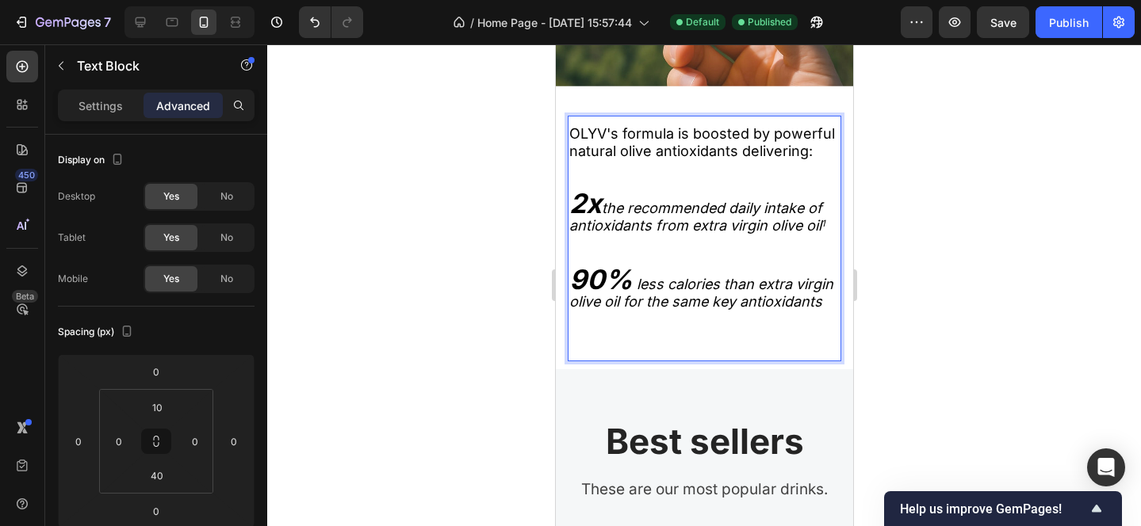
click at [890, 334] on div at bounding box center [704, 285] width 874 height 482
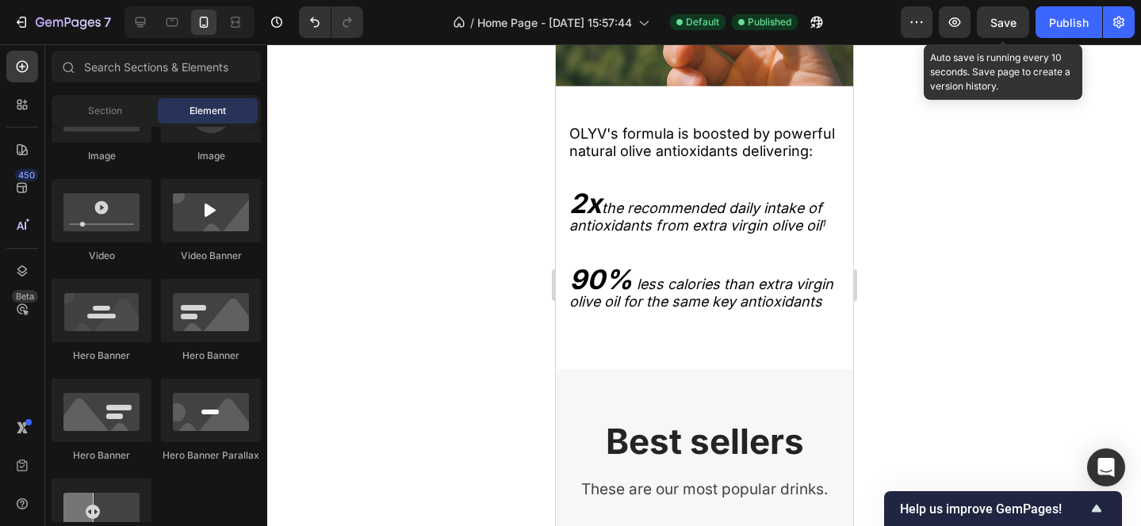
click at [995, 21] on span "Save" at bounding box center [1003, 22] width 26 height 13
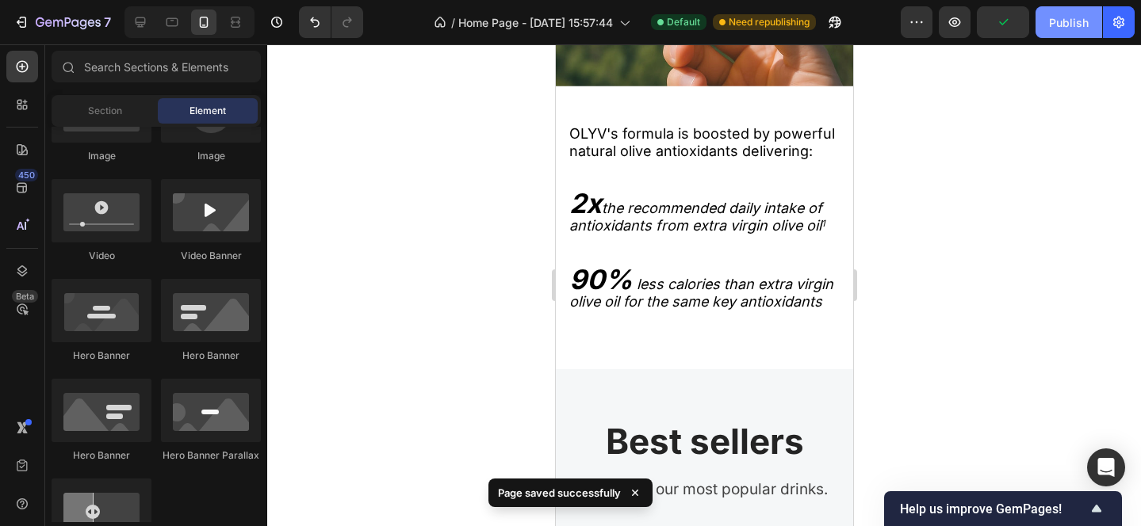
click at [1074, 26] on div "Publish" at bounding box center [1069, 22] width 40 height 17
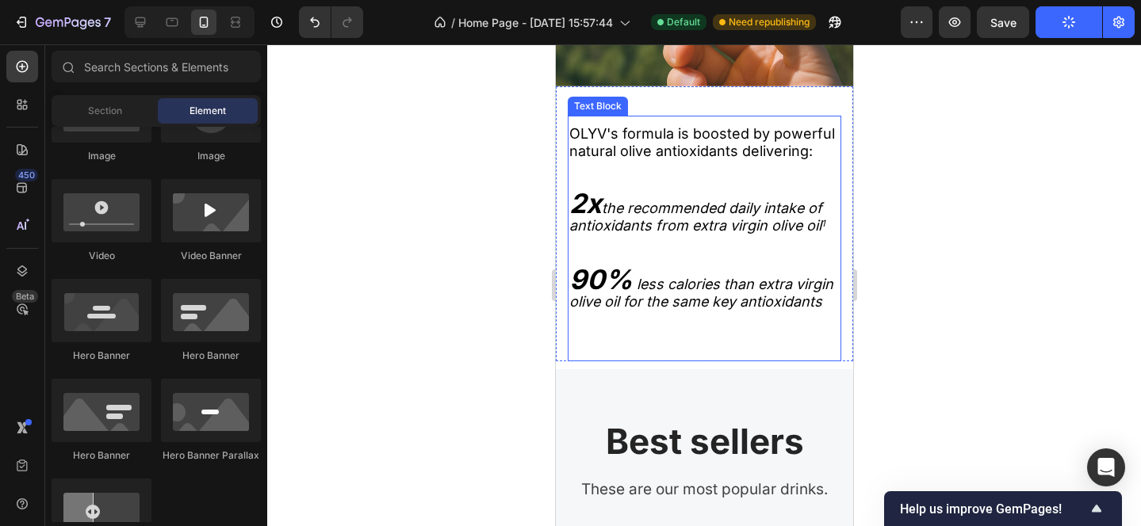
click at [727, 302] on icon "less calories than extra virgin olive oil for the same key antioxidants" at bounding box center [700, 293] width 264 height 34
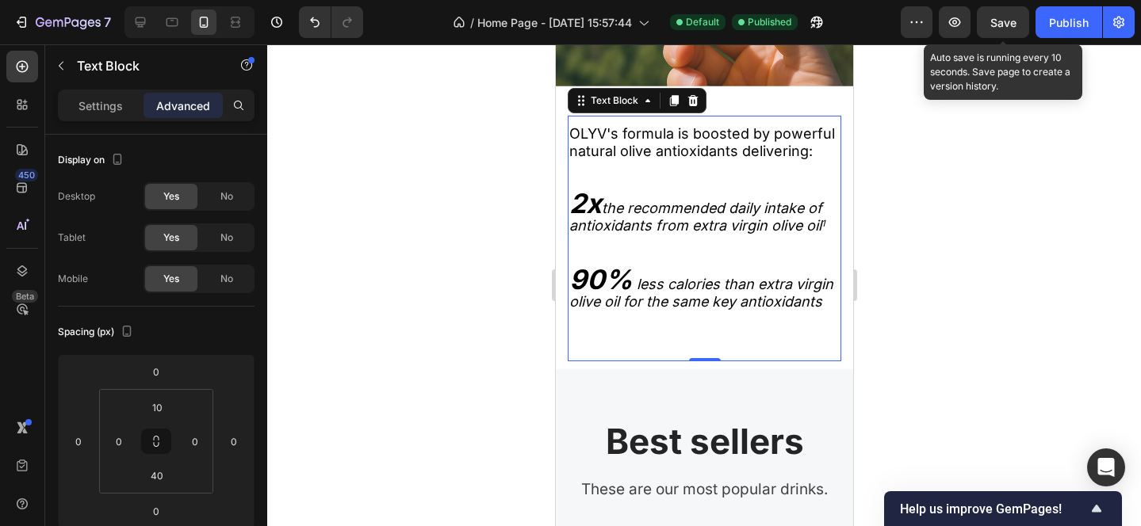
click at [1008, 16] on span "Save" at bounding box center [1003, 22] width 26 height 13
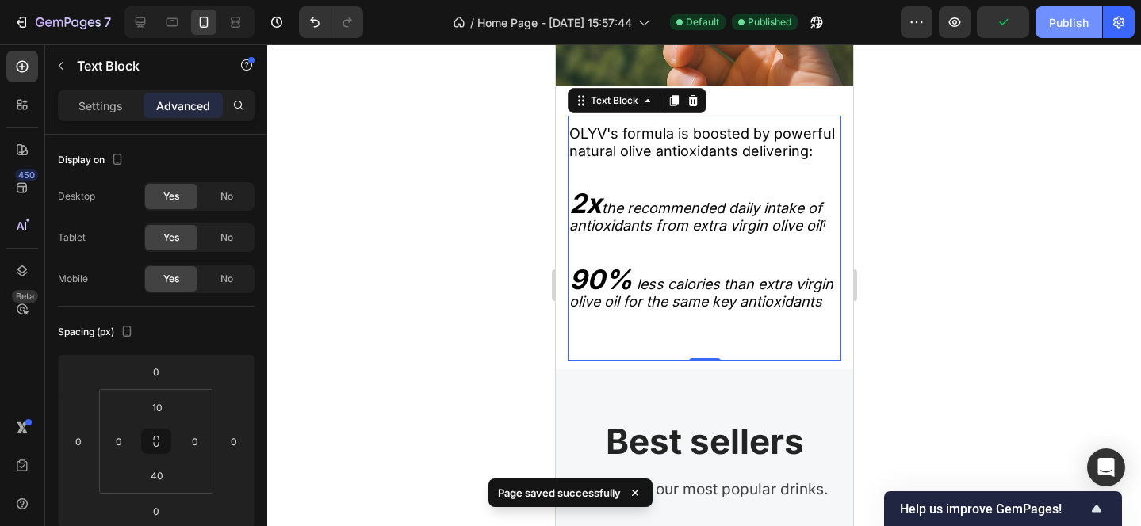
click at [1044, 17] on button "Publish" at bounding box center [1068, 22] width 67 height 32
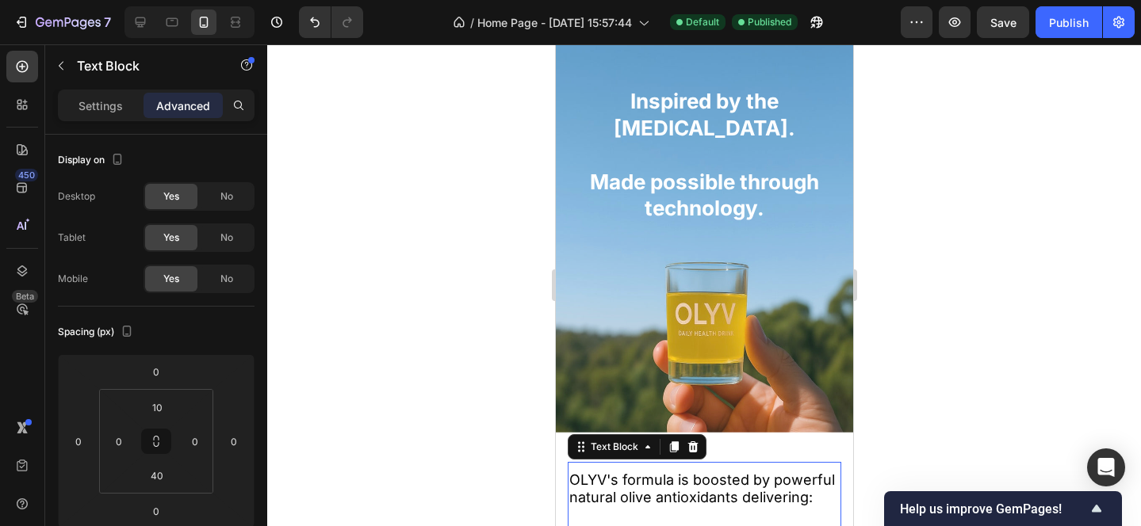
scroll to position [1881, 0]
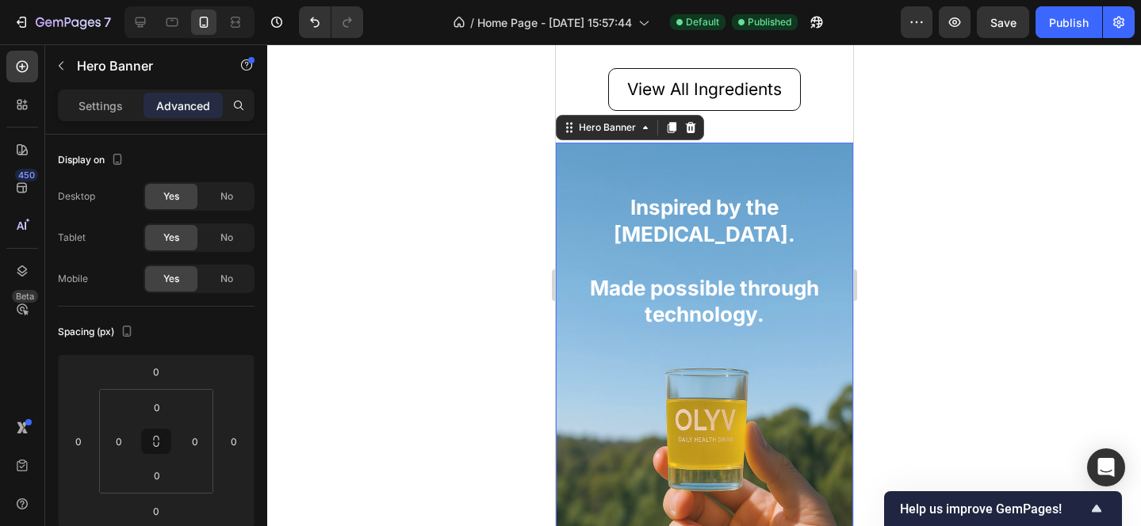
click at [569, 184] on div "Inspired by the [MEDICAL_DATA]. Made possible through technology. Heading" at bounding box center [703, 340] width 297 height 321
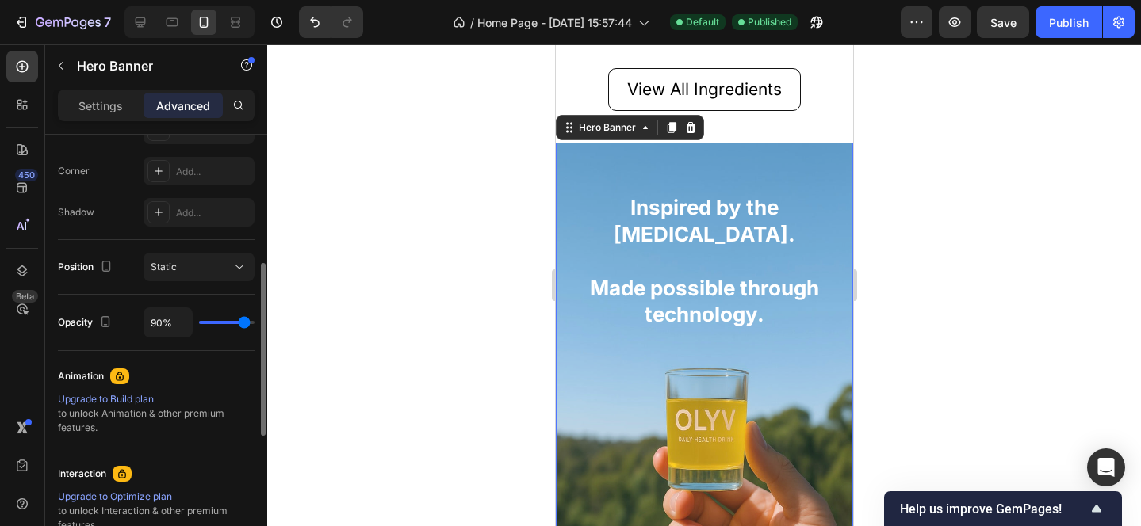
scroll to position [520, 0]
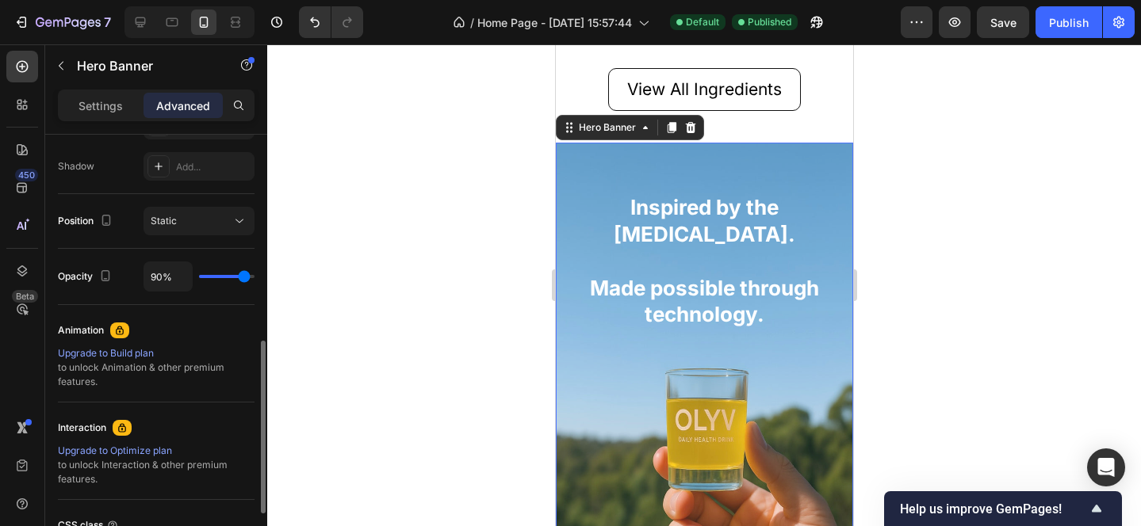
type input "100%"
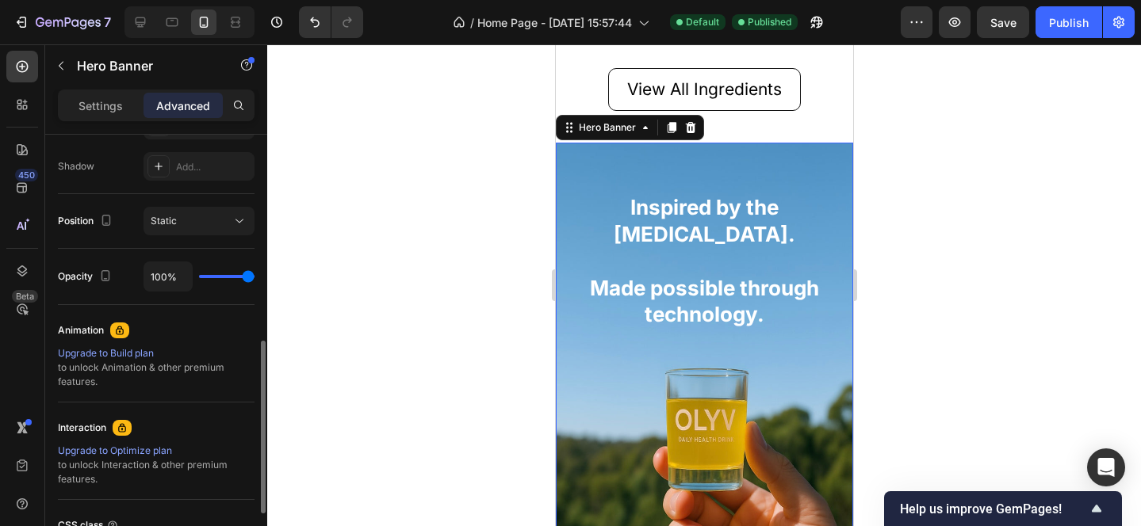
drag, startPoint x: 247, startPoint y: 277, endPoint x: 308, endPoint y: 277, distance: 61.8
type input "100"
click at [254, 277] on input "range" at bounding box center [226, 276] width 55 height 3
click at [925, 290] on div at bounding box center [704, 285] width 874 height 482
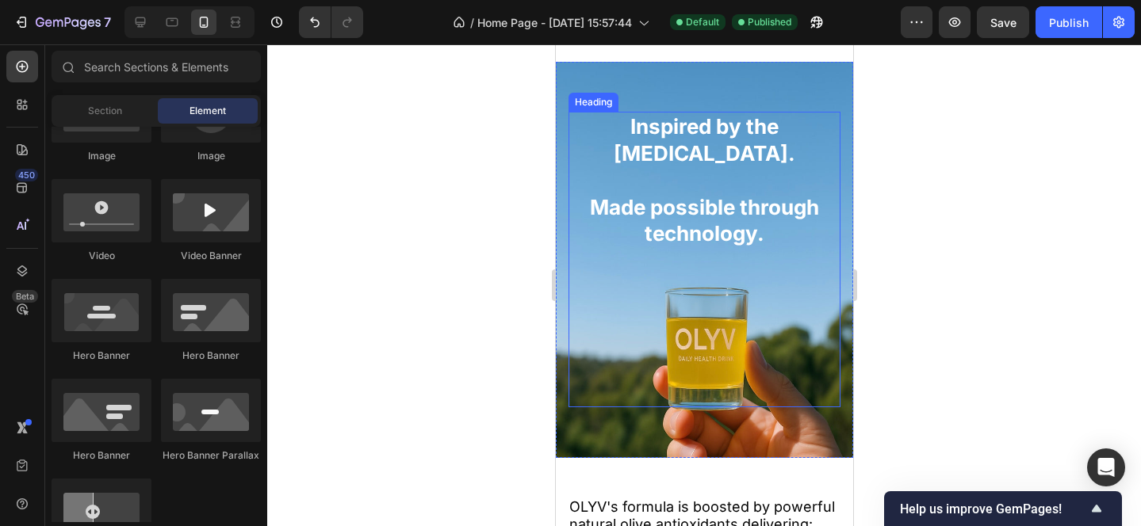
scroll to position [1983, 0]
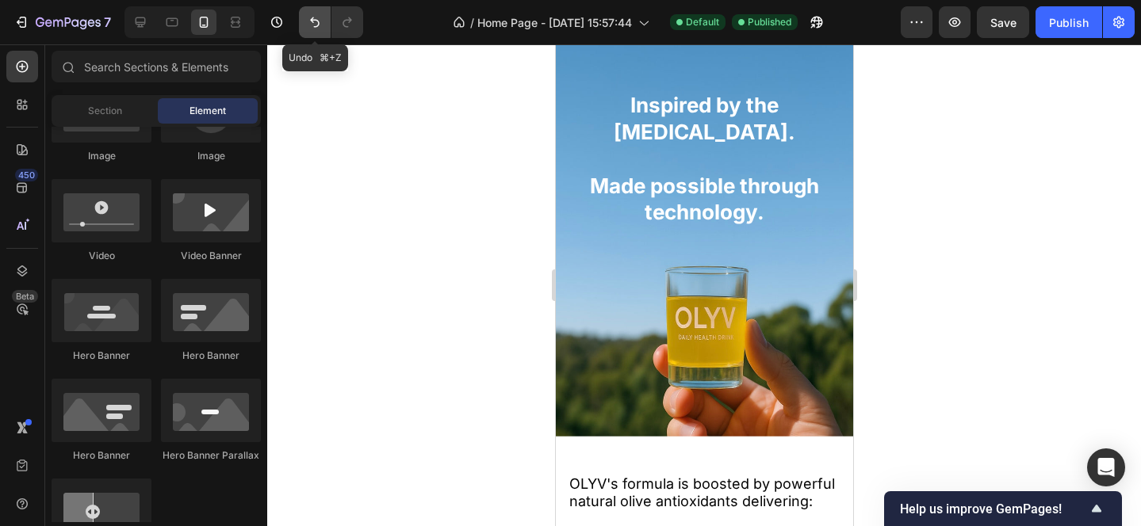
click at [315, 20] on icon "Undo/Redo" at bounding box center [315, 22] width 10 height 10
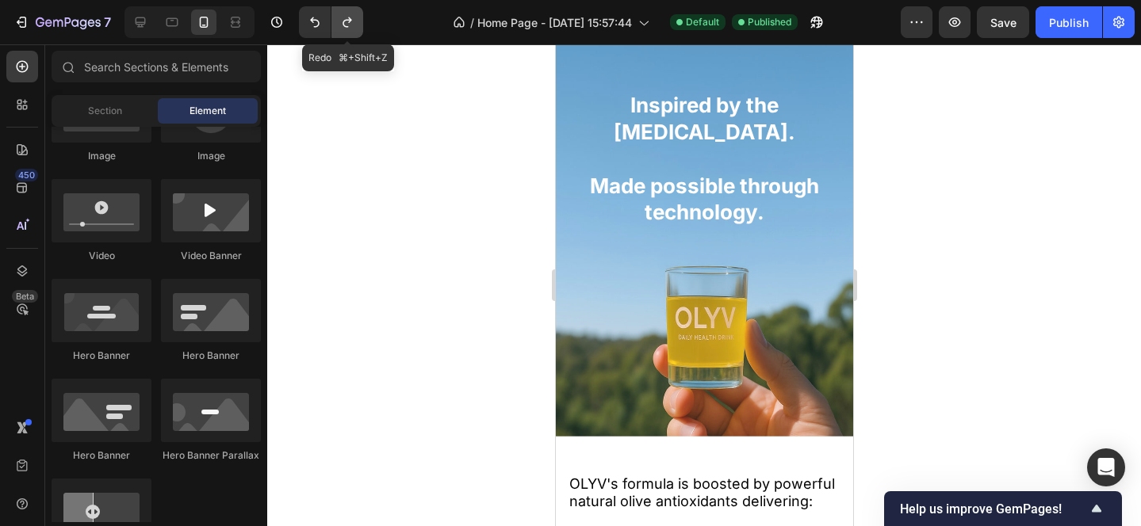
click at [339, 21] on icon "Undo/Redo" at bounding box center [347, 22] width 16 height 16
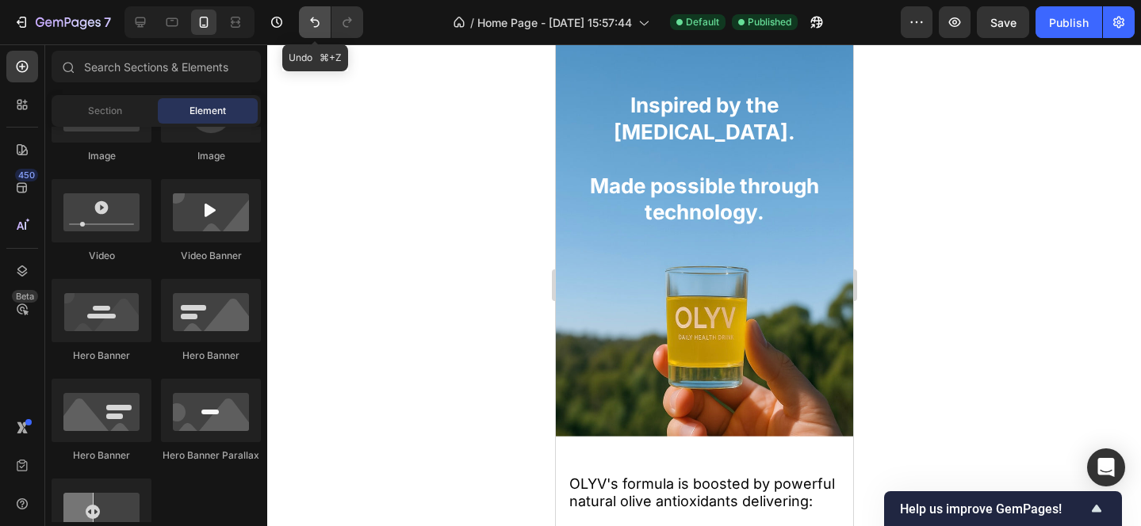
click at [310, 25] on icon "Undo/Redo" at bounding box center [315, 22] width 16 height 16
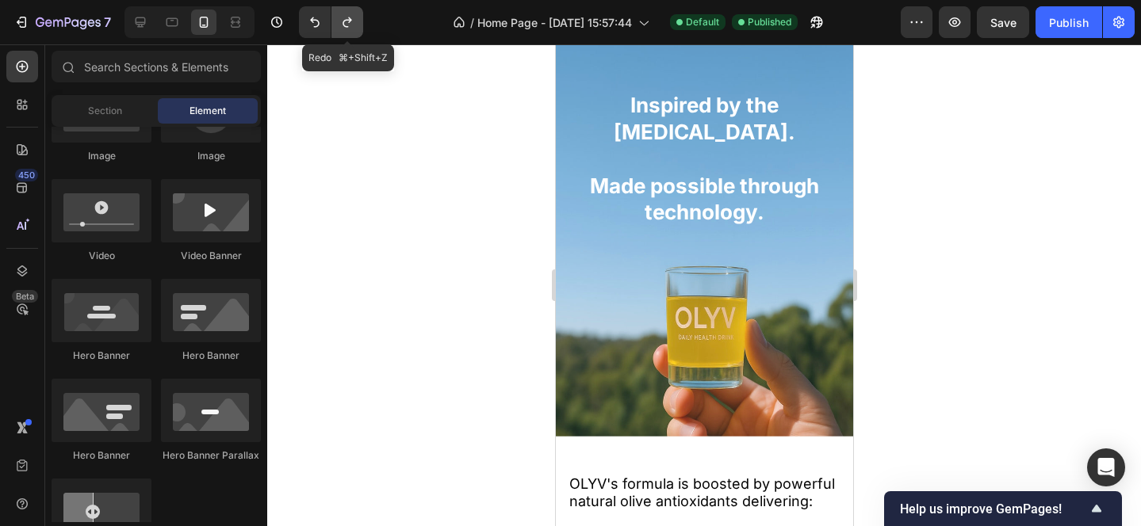
click at [341, 25] on icon "Undo/Redo" at bounding box center [347, 22] width 16 height 16
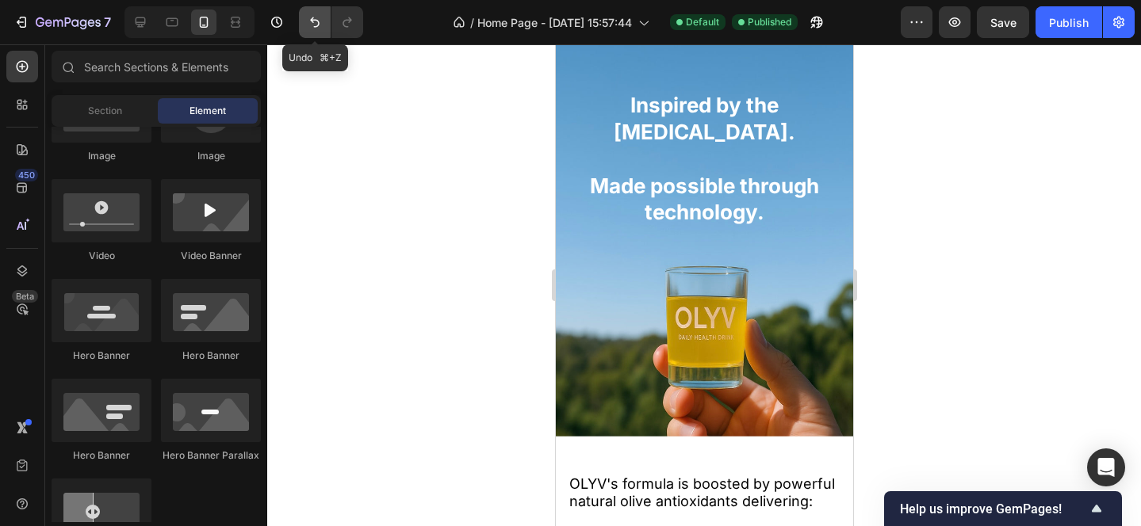
click at [316, 29] on icon "Undo/Redo" at bounding box center [315, 22] width 16 height 16
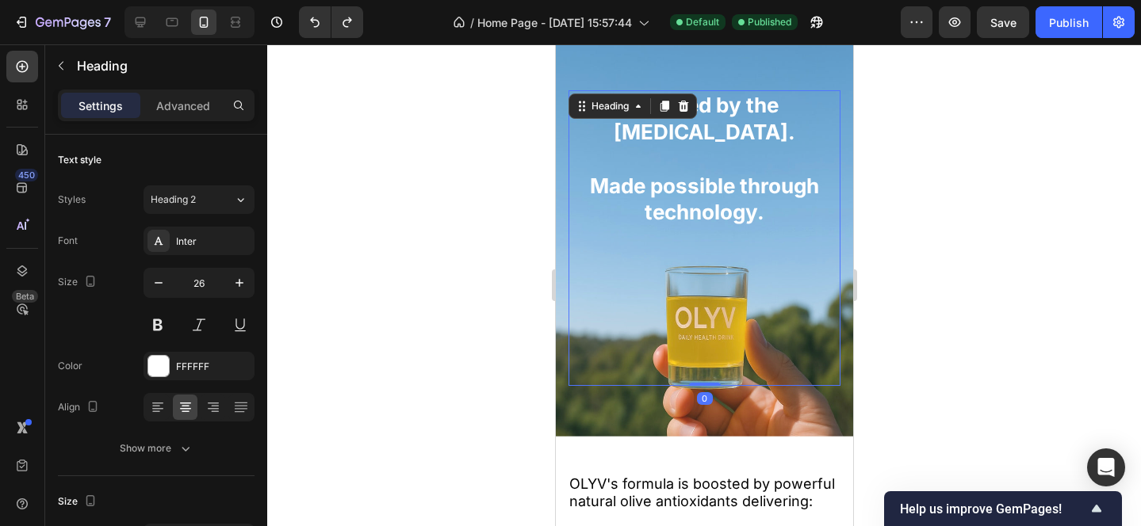
click at [579, 243] on div "Inspired by the [MEDICAL_DATA]. Made possible through technology. Heading 0" at bounding box center [704, 238] width 272 height 296
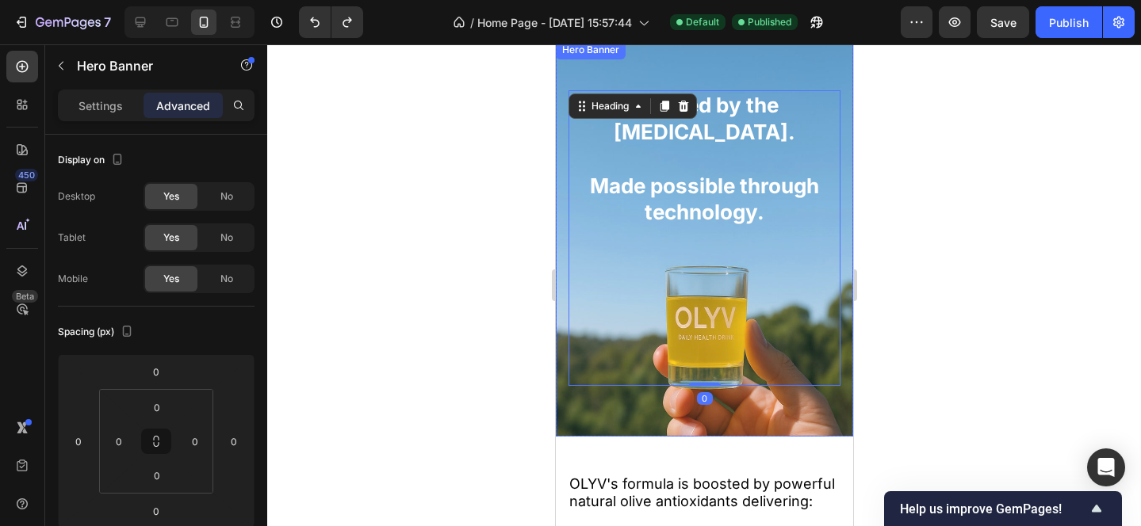
click at [562, 360] on div "Inspired by the [MEDICAL_DATA]. Made possible through technology. Heading 0" at bounding box center [703, 238] width 297 height 321
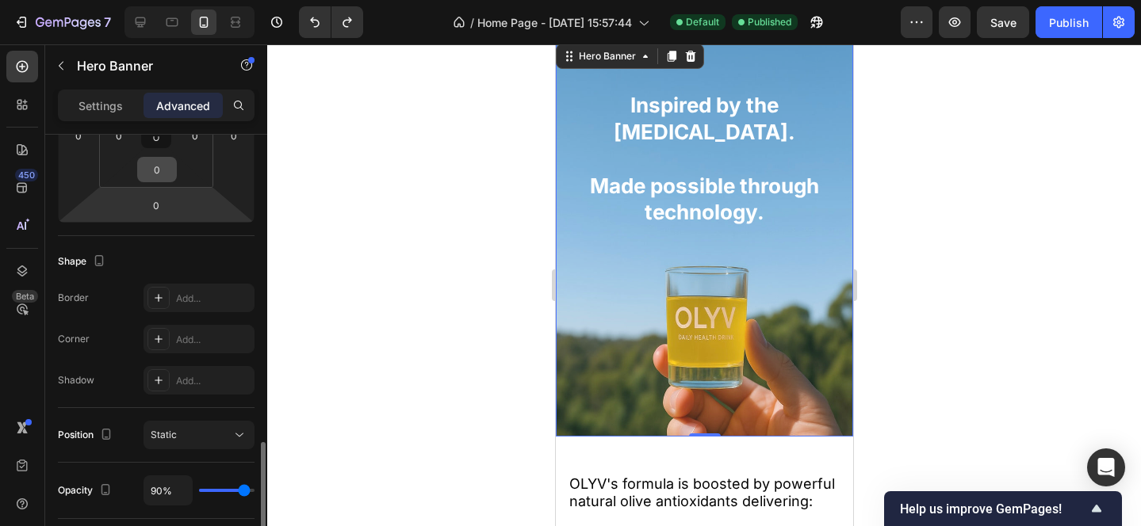
scroll to position [479, 0]
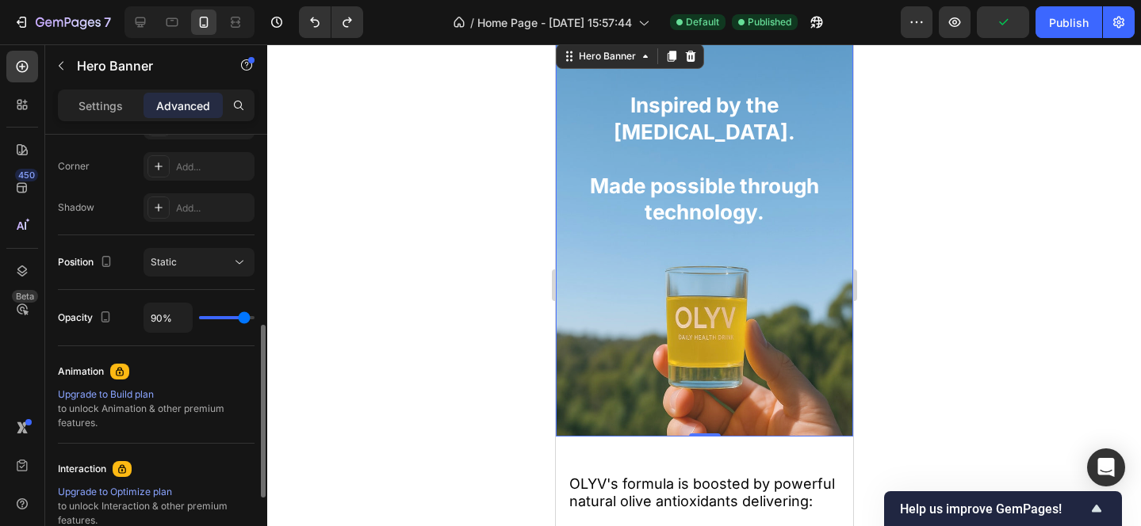
type input "92%"
type input "92"
type input "93%"
type input "93"
type input "94%"
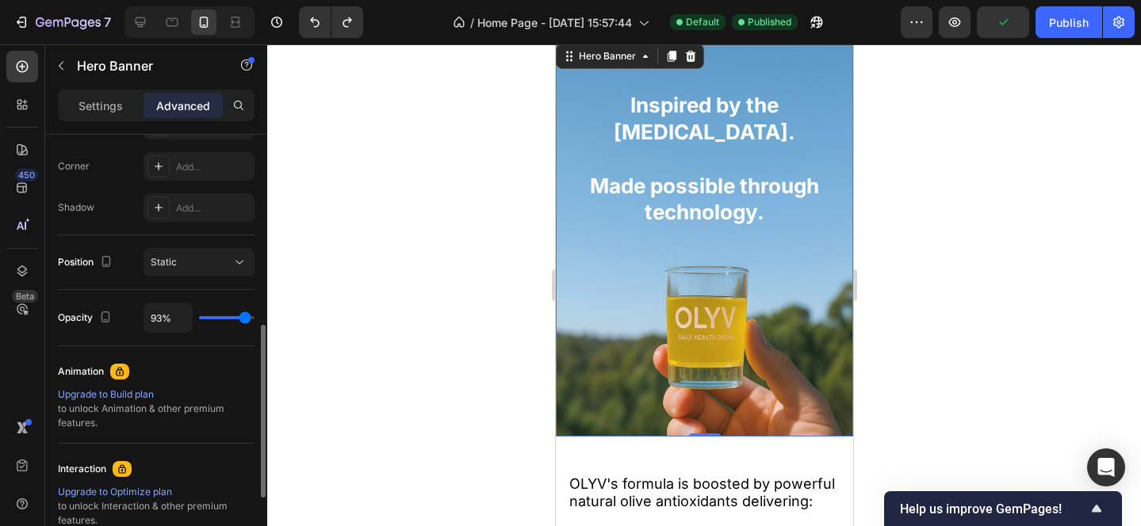
type input "94"
type input "96%"
type input "96"
type input "97%"
type input "97"
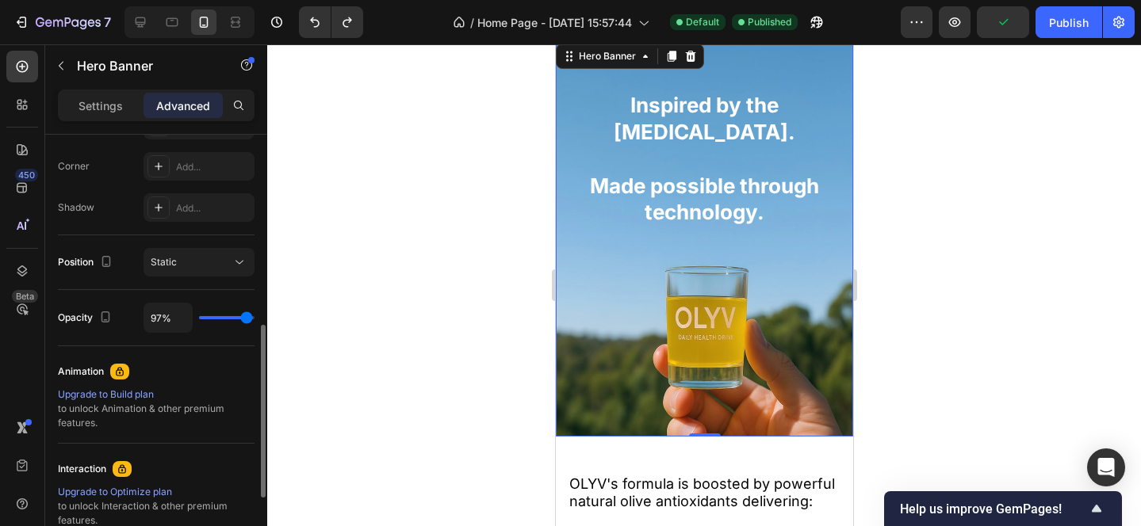
type input "96%"
type input "96"
type input "95%"
type input "95"
click at [246, 319] on input "range" at bounding box center [226, 317] width 55 height 3
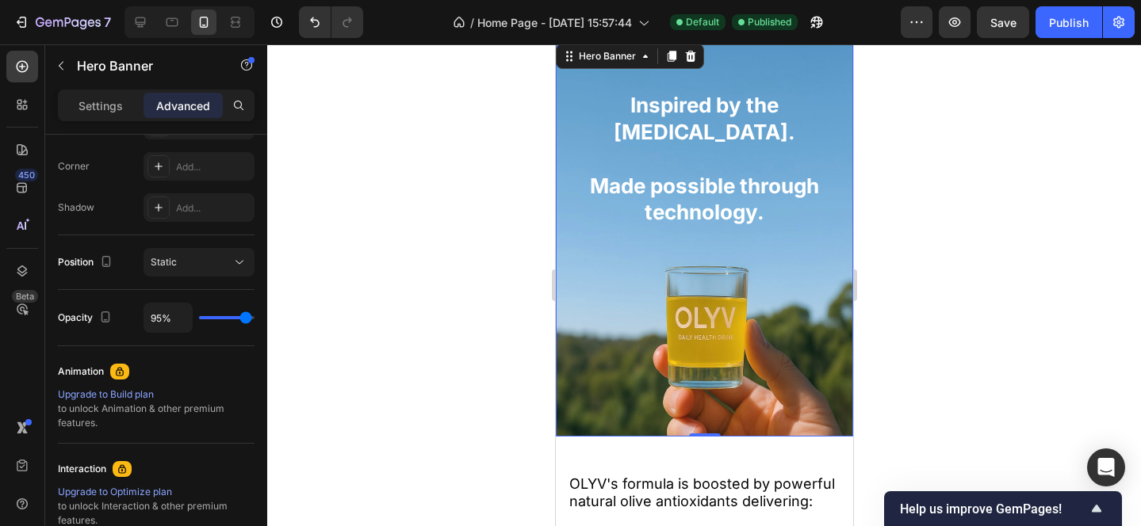
click at [893, 307] on div at bounding box center [704, 285] width 874 height 482
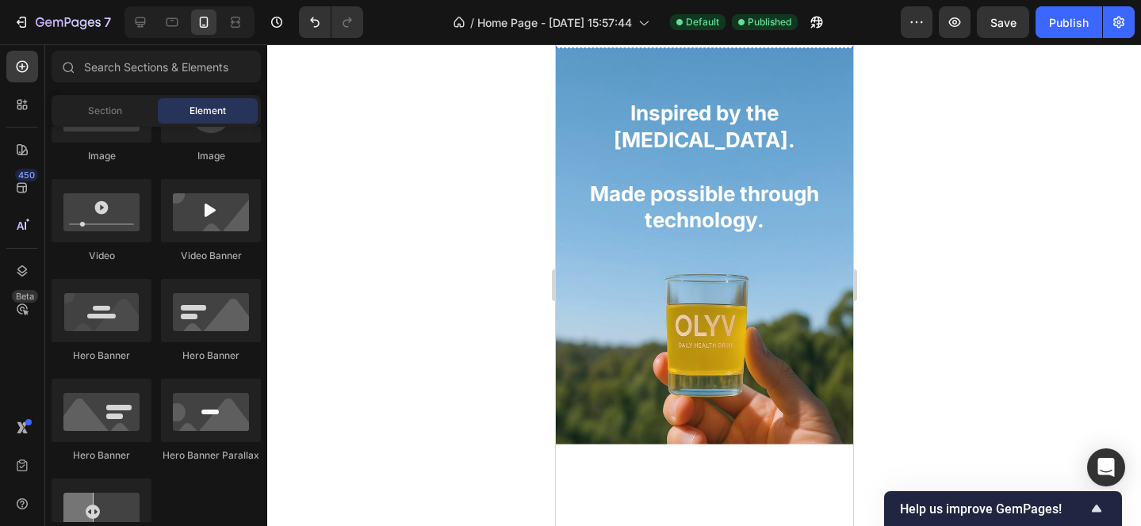
scroll to position [1987, 0]
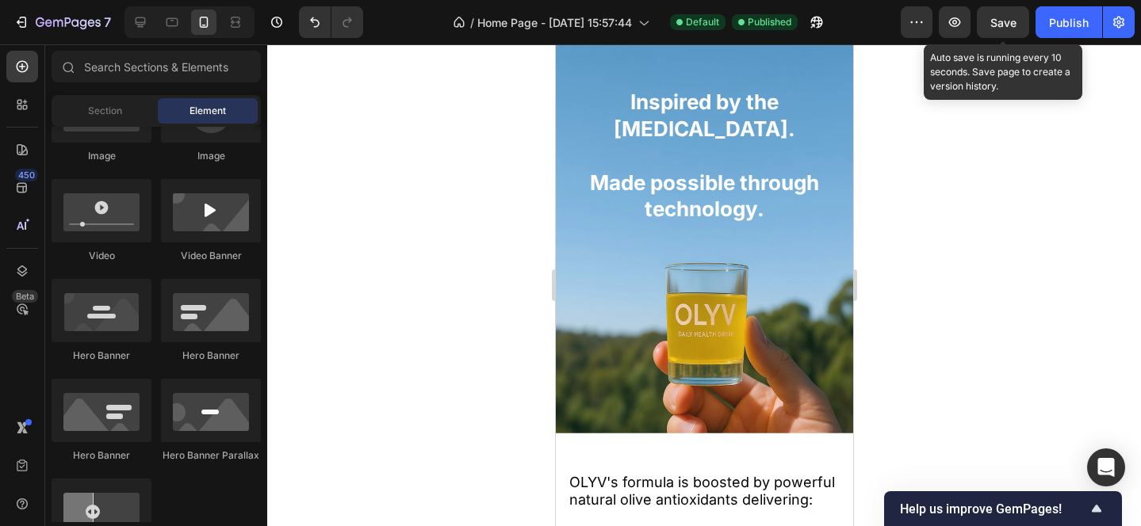
click at [995, 22] on span "Save" at bounding box center [1003, 22] width 26 height 13
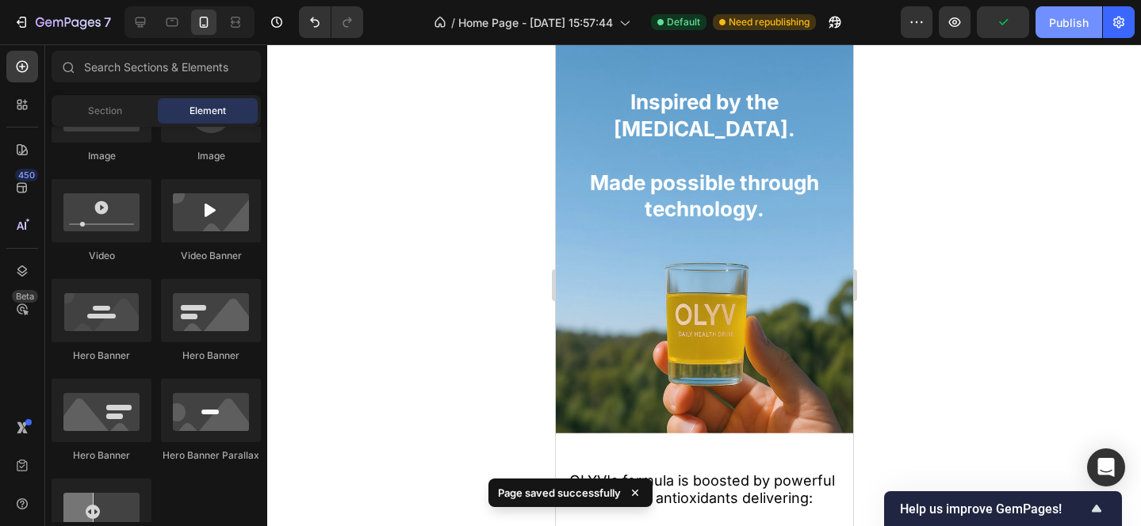
click at [1077, 23] on div "Publish" at bounding box center [1069, 22] width 40 height 17
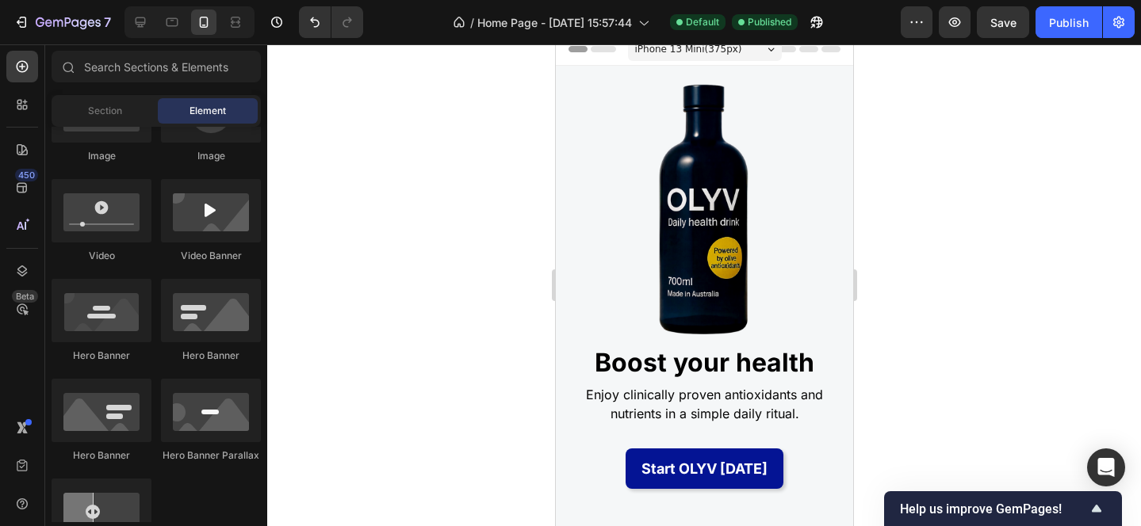
scroll to position [13, 0]
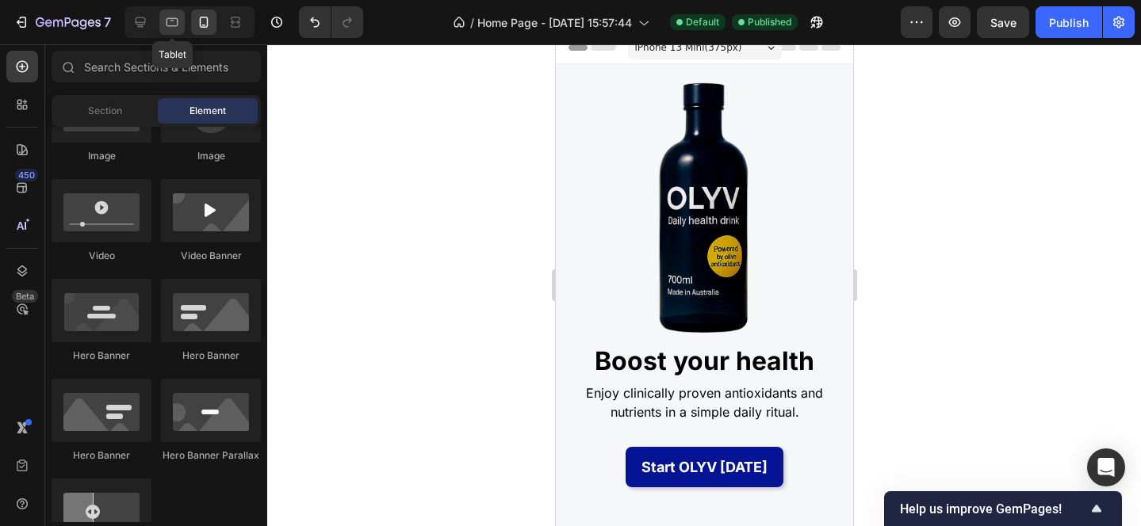
click at [170, 28] on icon at bounding box center [172, 22] width 16 height 16
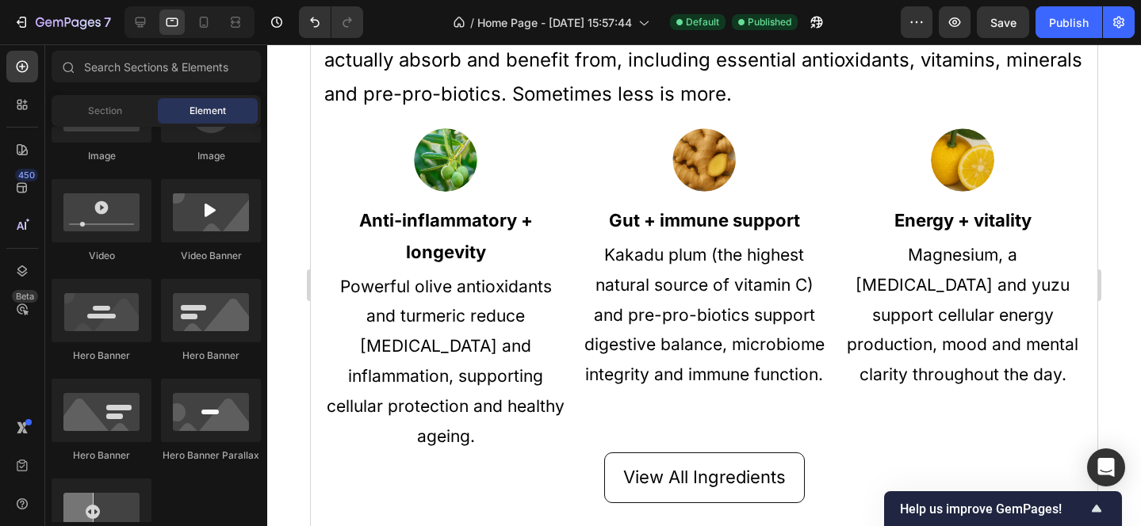
scroll to position [948, 0]
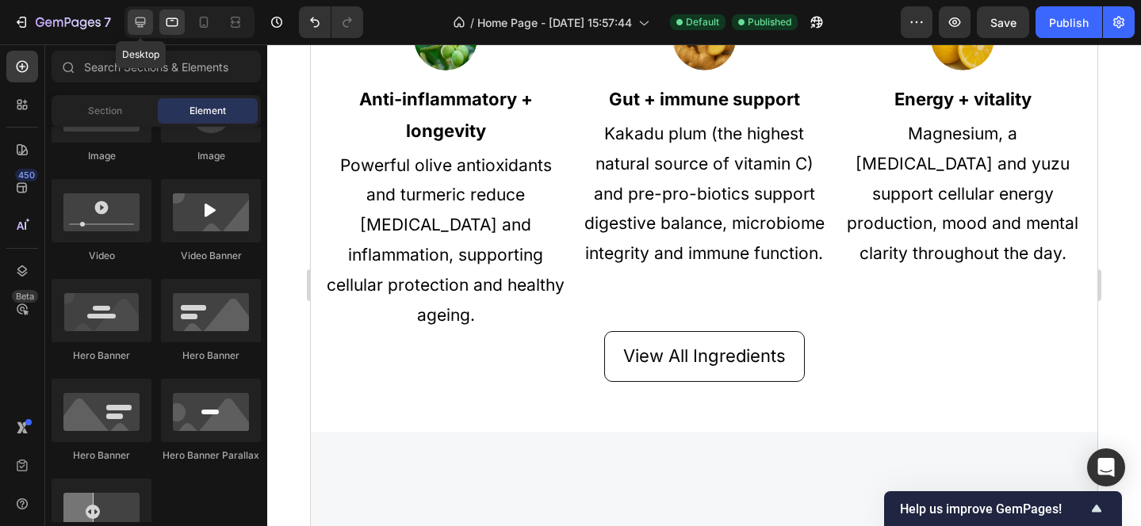
click at [140, 28] on icon at bounding box center [140, 22] width 16 height 16
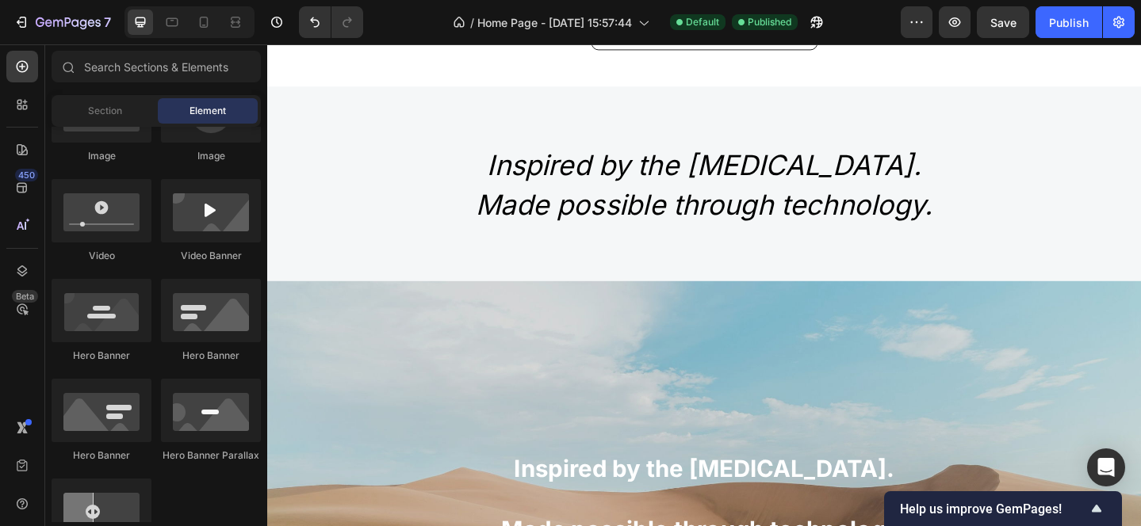
scroll to position [1723, 0]
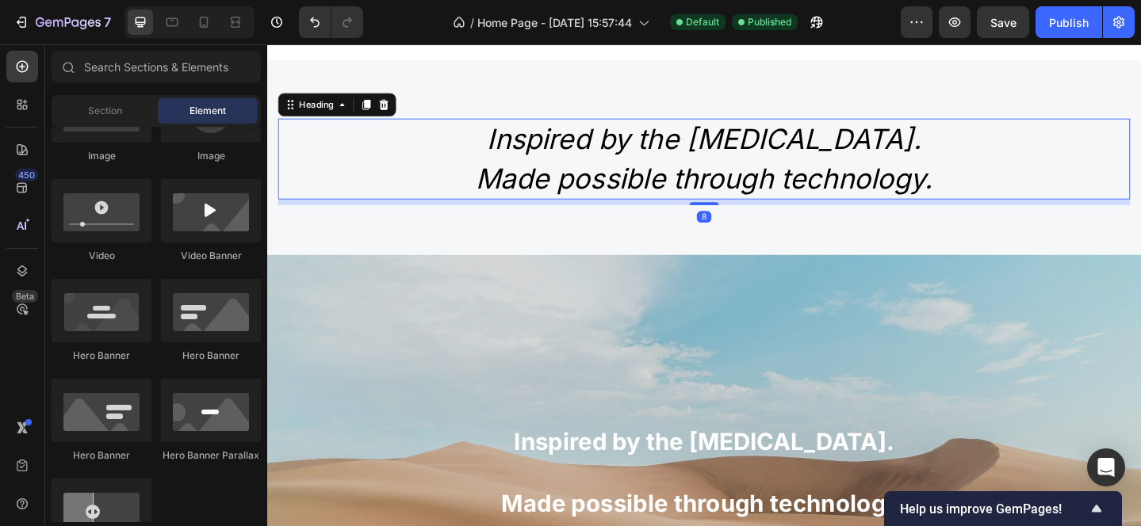
click at [578, 182] on h2 "Inspired by the [MEDICAL_DATA]. Made possible through technology." at bounding box center [742, 168] width 927 height 87
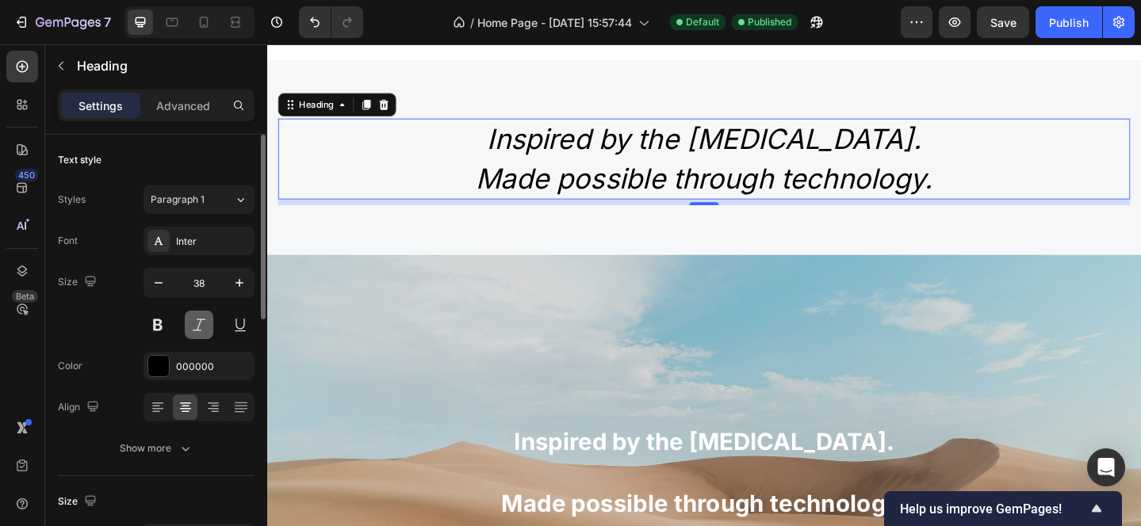
click at [197, 323] on button at bounding box center [199, 325] width 29 height 29
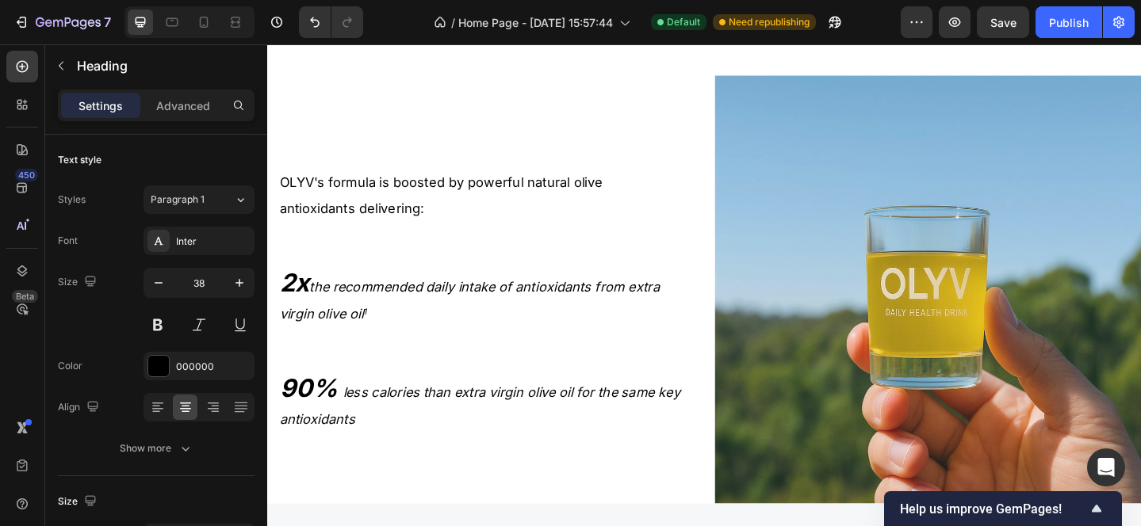
scroll to position [2621, 0]
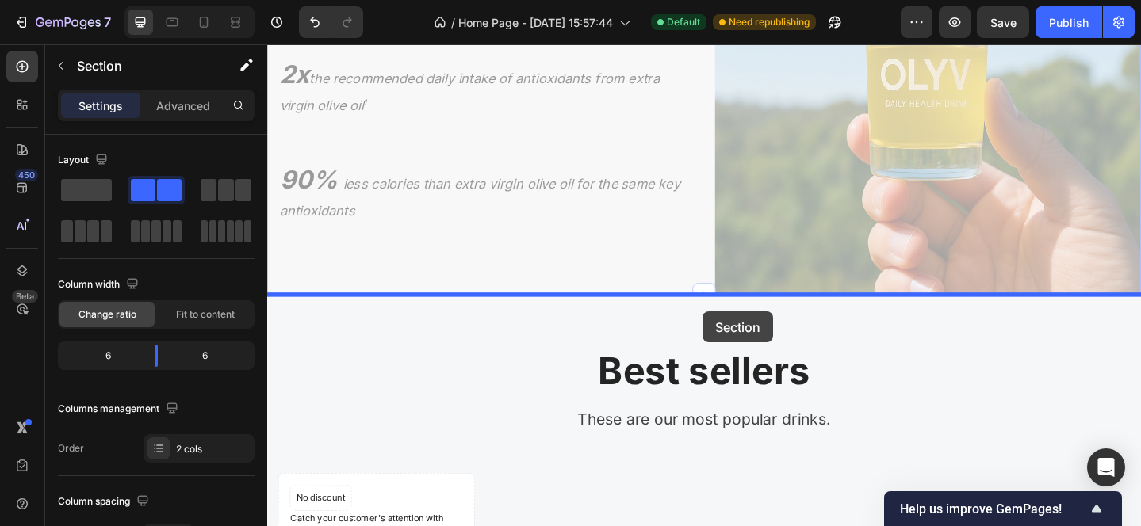
drag, startPoint x: 741, startPoint y: 258, endPoint x: 741, endPoint y: 335, distance: 77.7
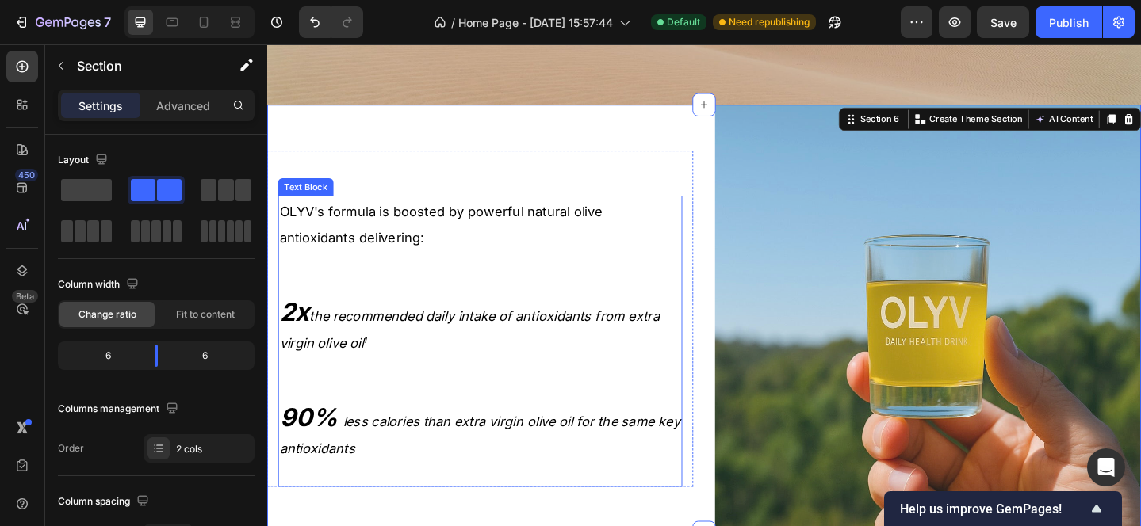
scroll to position [2488, 0]
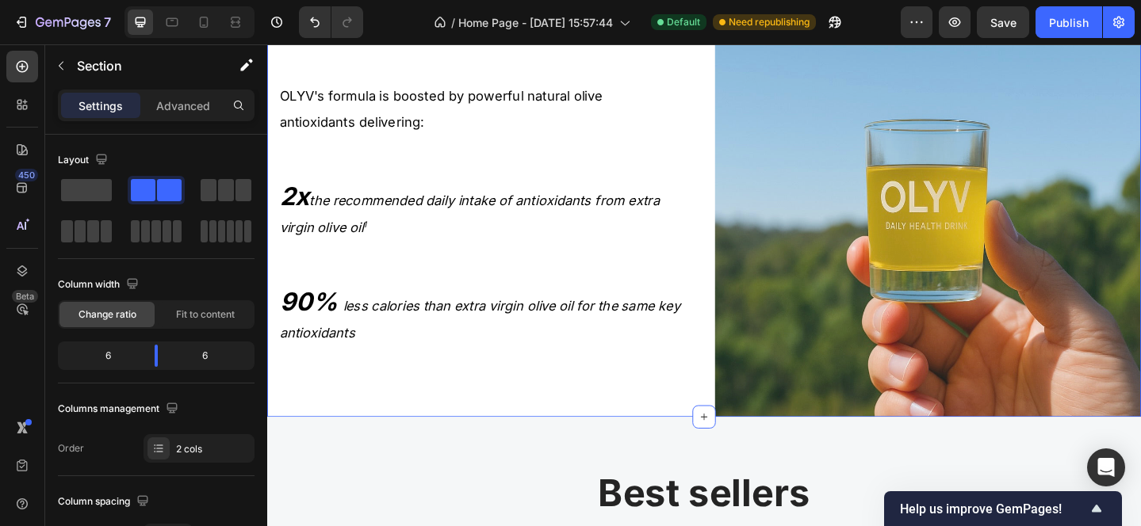
click at [600, 422] on div "OLYV's formula is boosted by powerful natural olive antioxidants delivering: 2x…" at bounding box center [499, 217] width 464 height 467
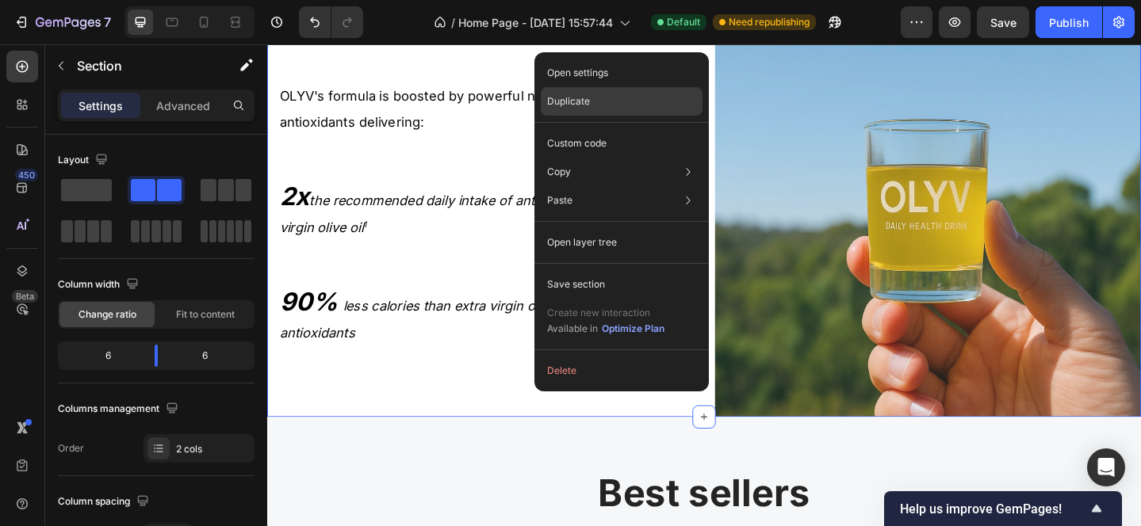
click at [596, 103] on div "Duplicate" at bounding box center [622, 101] width 162 height 29
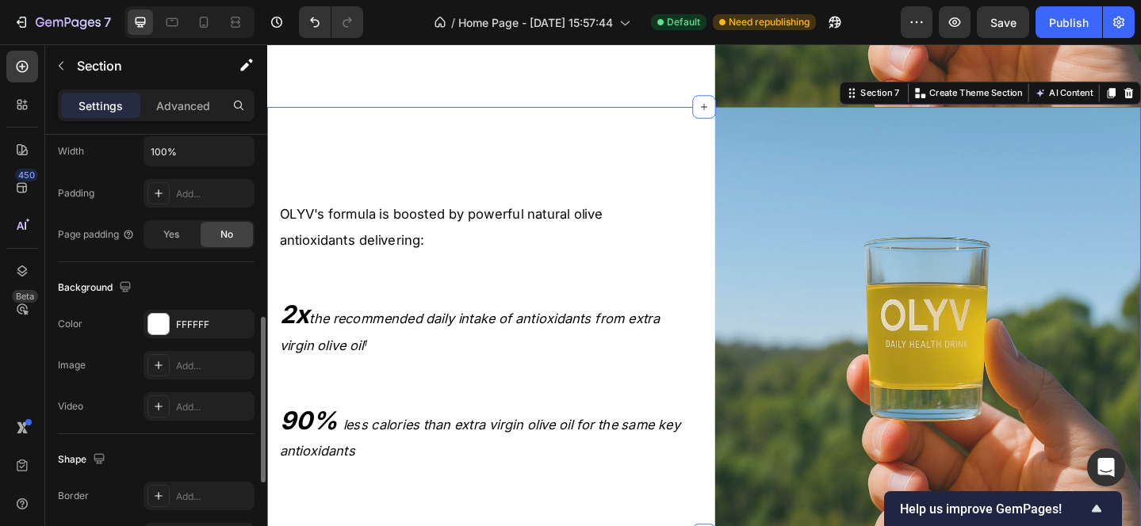
scroll to position [2838, 0]
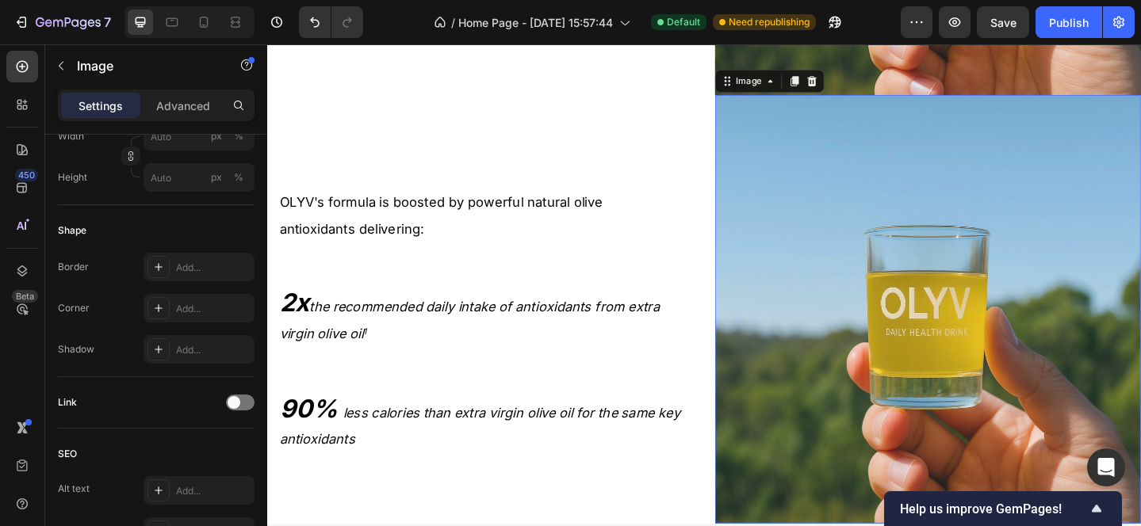
click at [831, 287] on img at bounding box center [987, 333] width 464 height 467
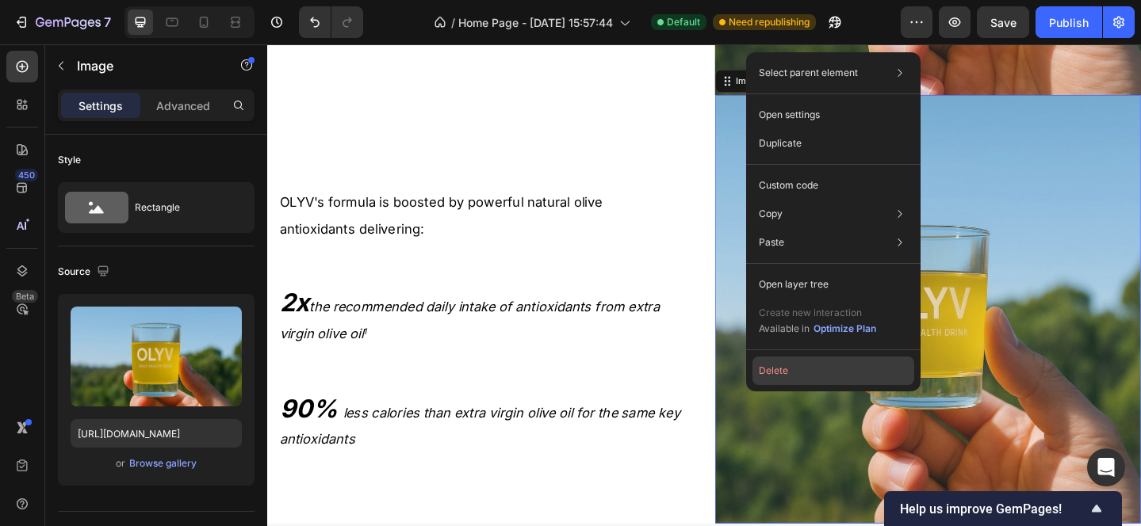
click at [774, 377] on button "Delete" at bounding box center [833, 371] width 162 height 29
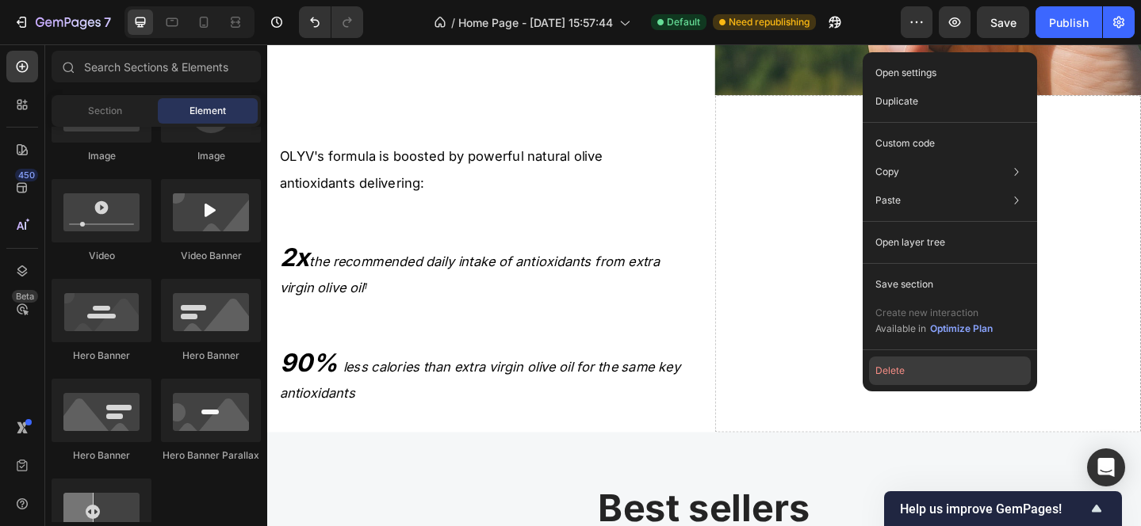
click at [895, 373] on button "Delete" at bounding box center [950, 371] width 162 height 29
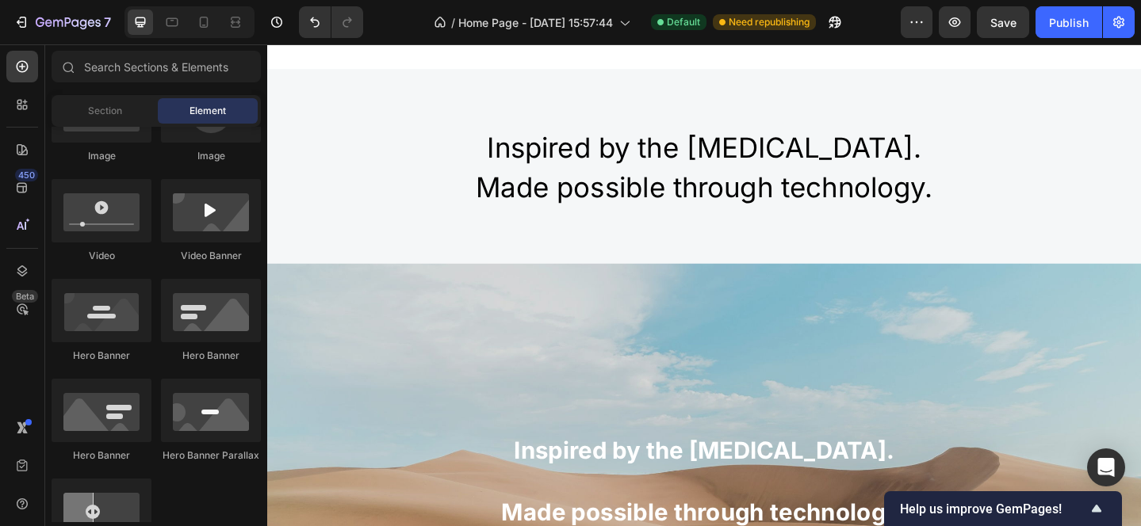
scroll to position [1726, 0]
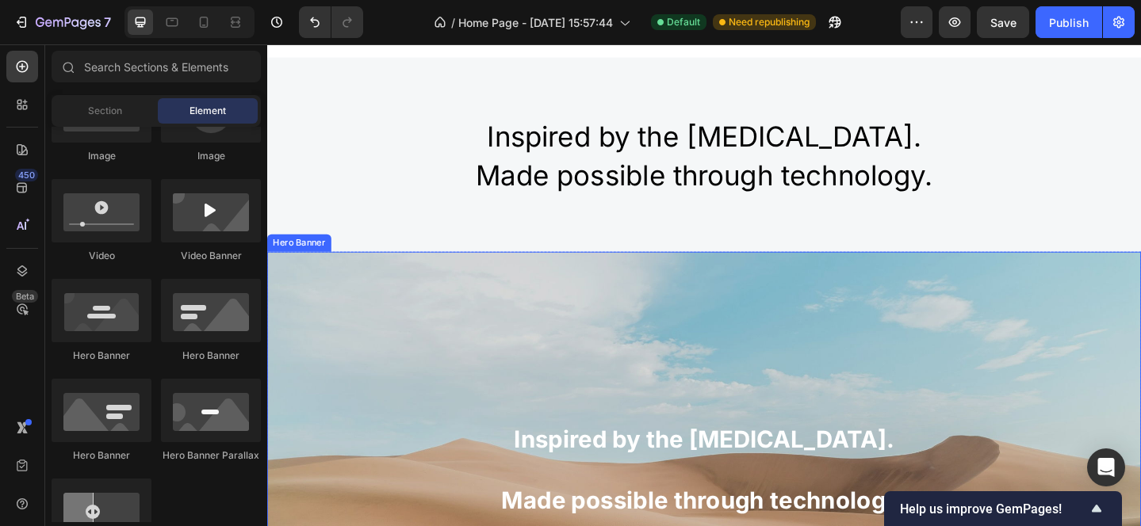
click at [734, 331] on div "Background Image" at bounding box center [742, 508] width 951 height 476
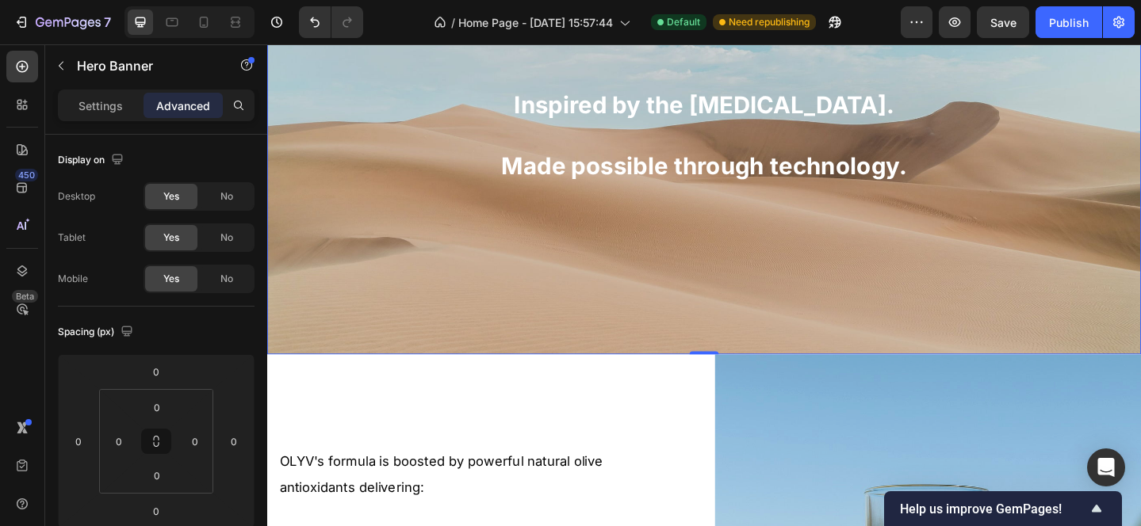
scroll to position [2093, 0]
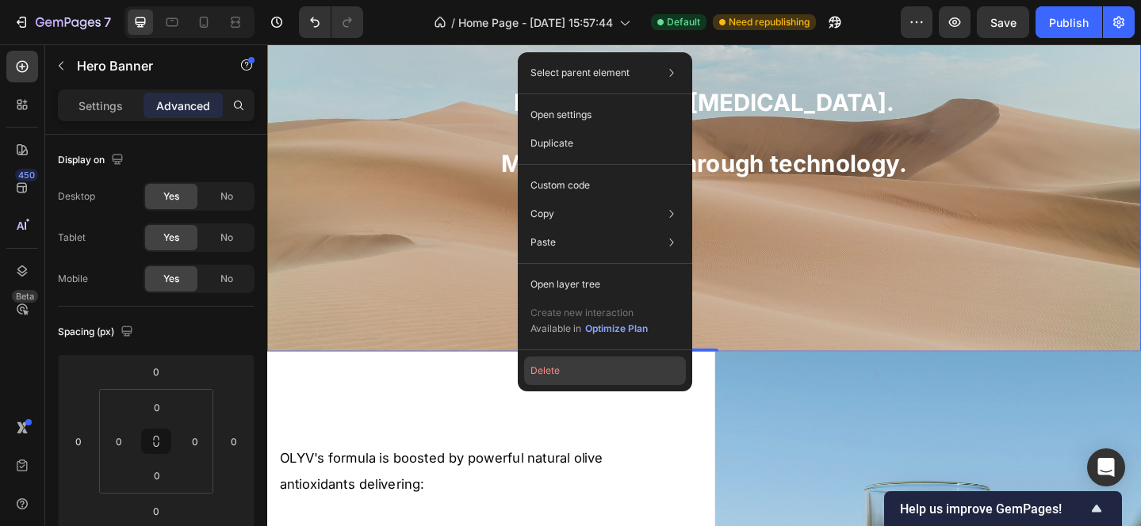
click at [554, 371] on button "Delete" at bounding box center [605, 371] width 162 height 29
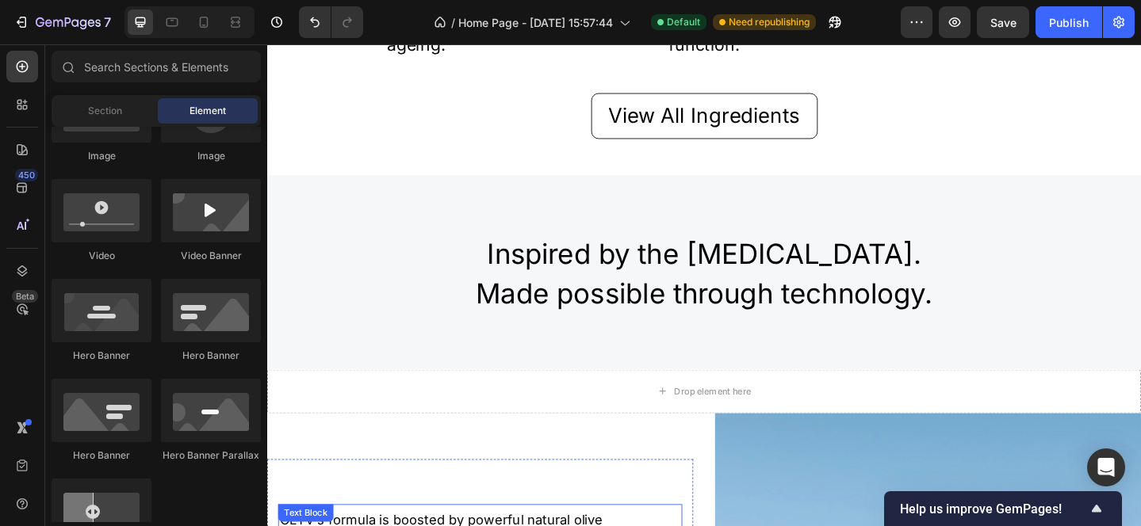
scroll to position [1593, 0]
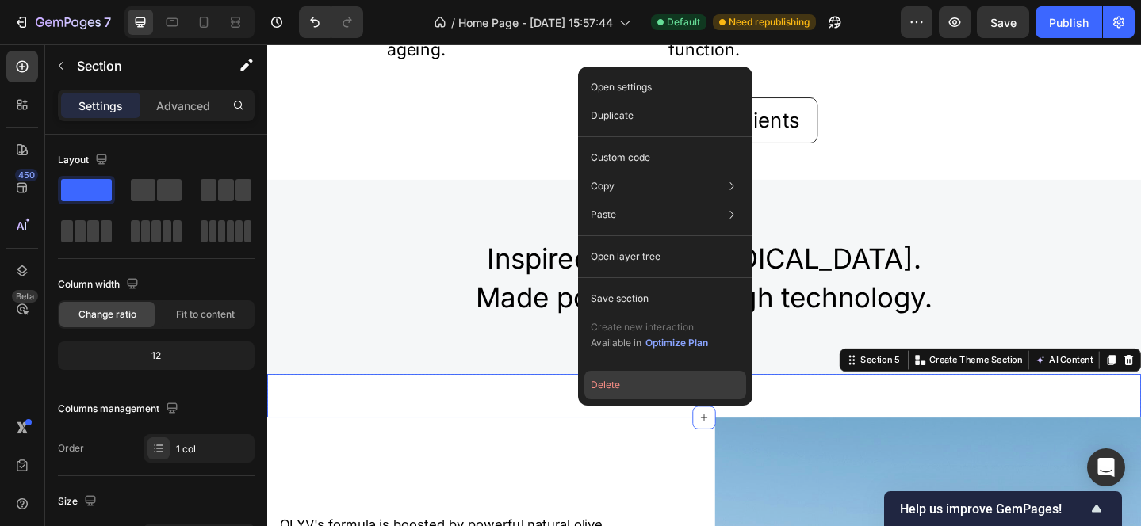
click at [644, 390] on button "Delete" at bounding box center [665, 385] width 162 height 29
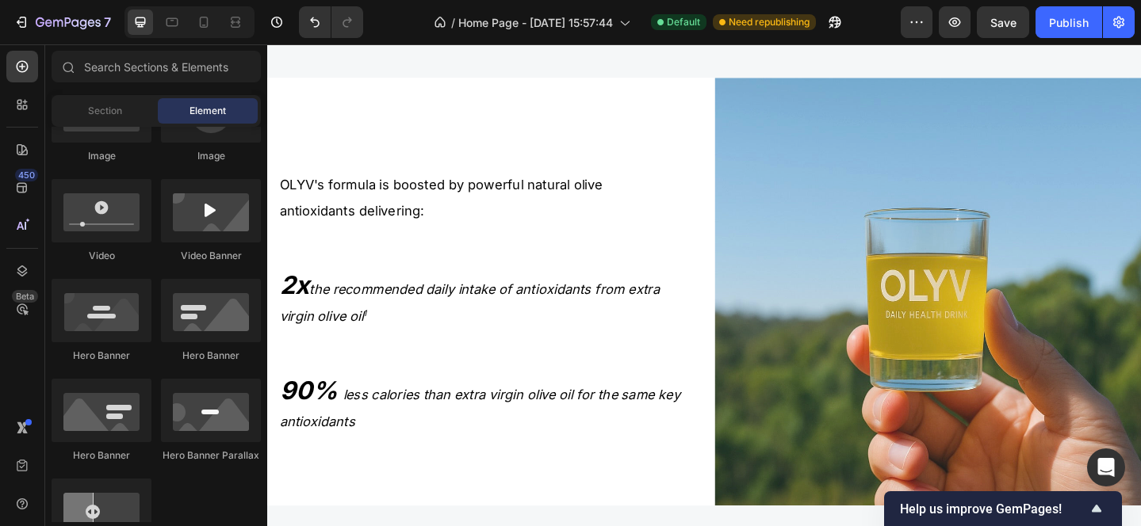
scroll to position [1917, 0]
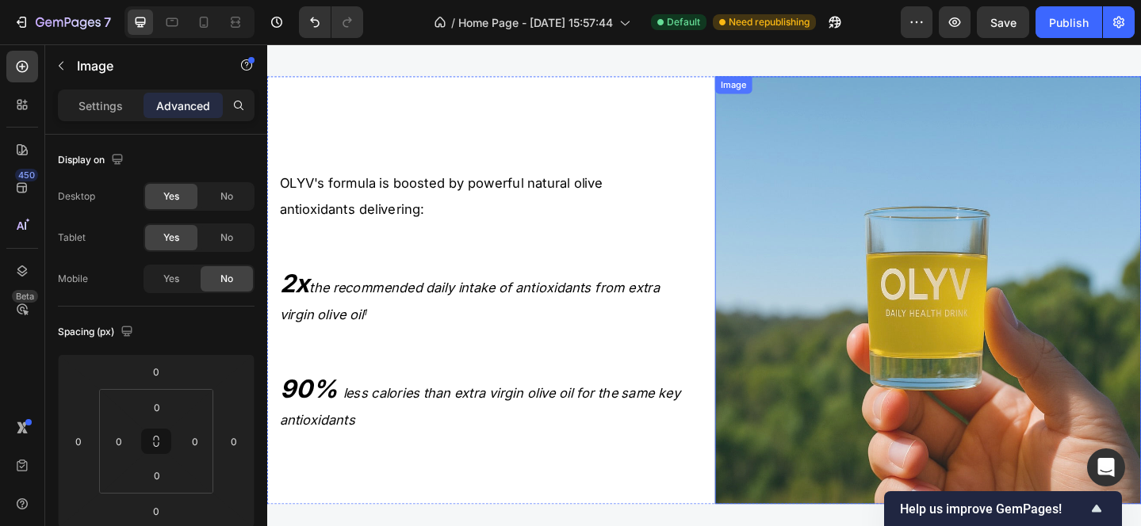
click at [970, 289] on img at bounding box center [987, 312] width 464 height 467
click at [117, 111] on p "Settings" at bounding box center [100, 106] width 44 height 17
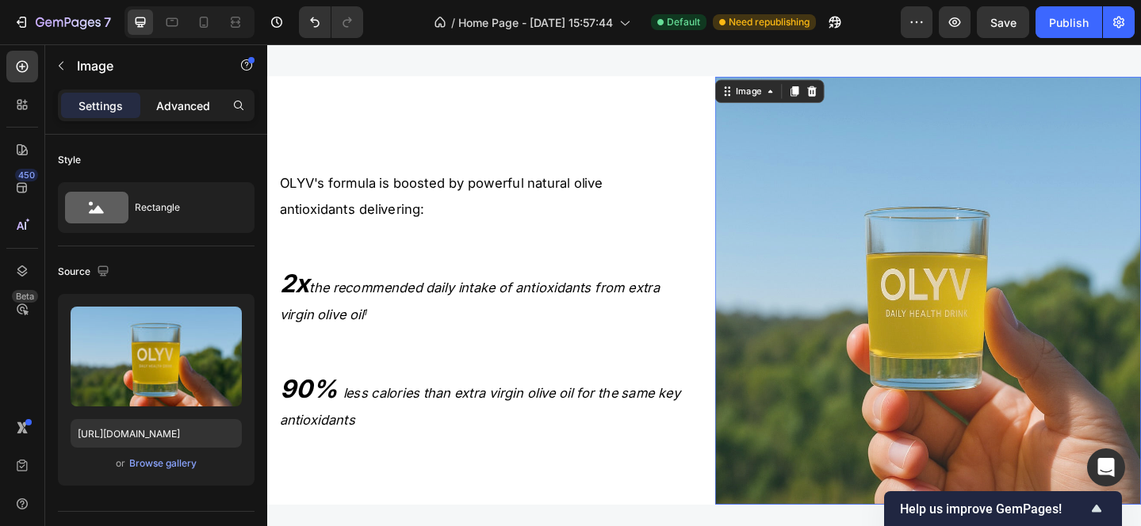
click at [188, 103] on p "Advanced" at bounding box center [183, 106] width 54 height 17
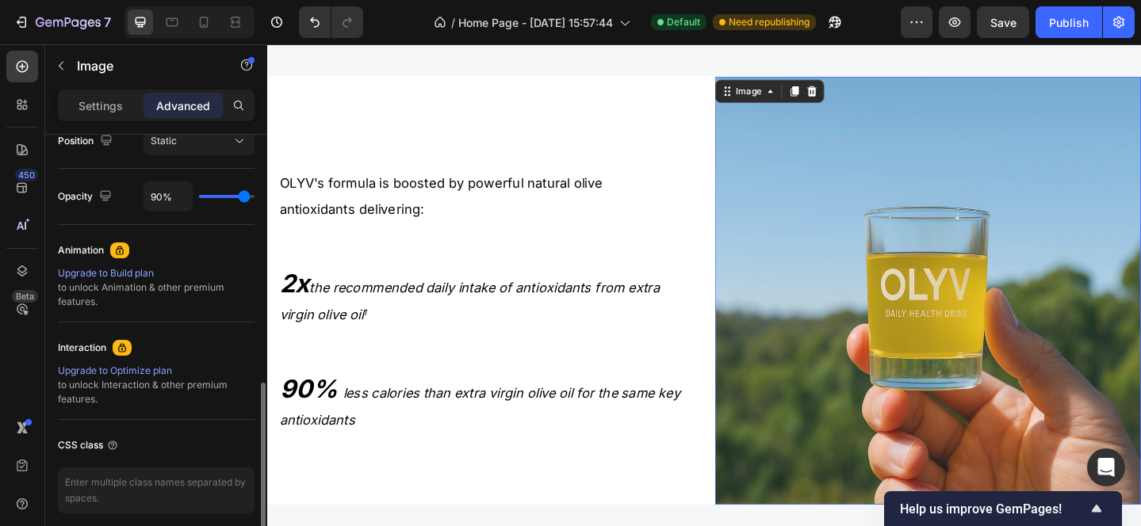
scroll to position [599, 0]
click at [167, 195] on input "90%" at bounding box center [168, 198] width 48 height 29
type input "9%"
type input "9"
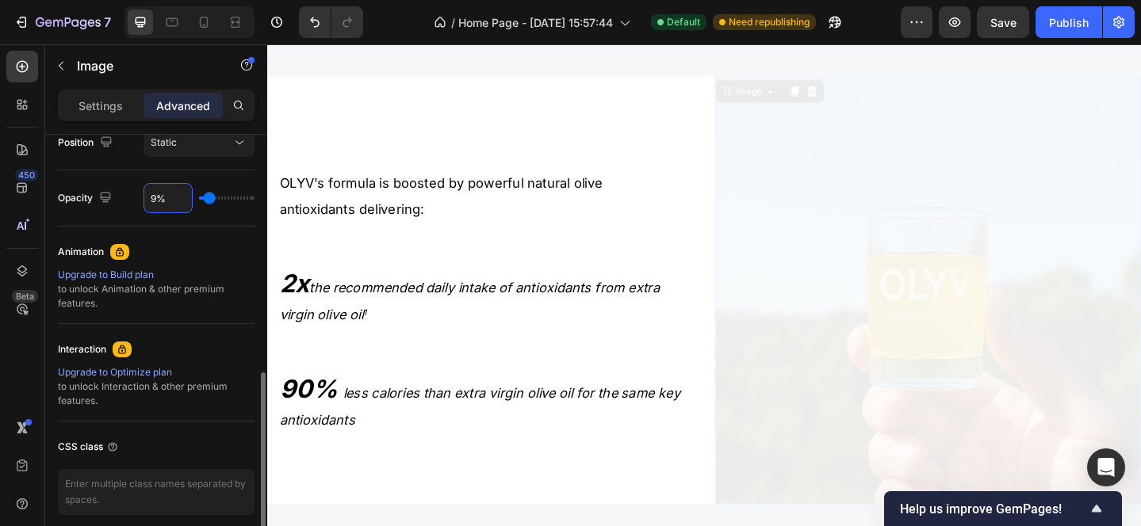
type input "95%"
type input "95"
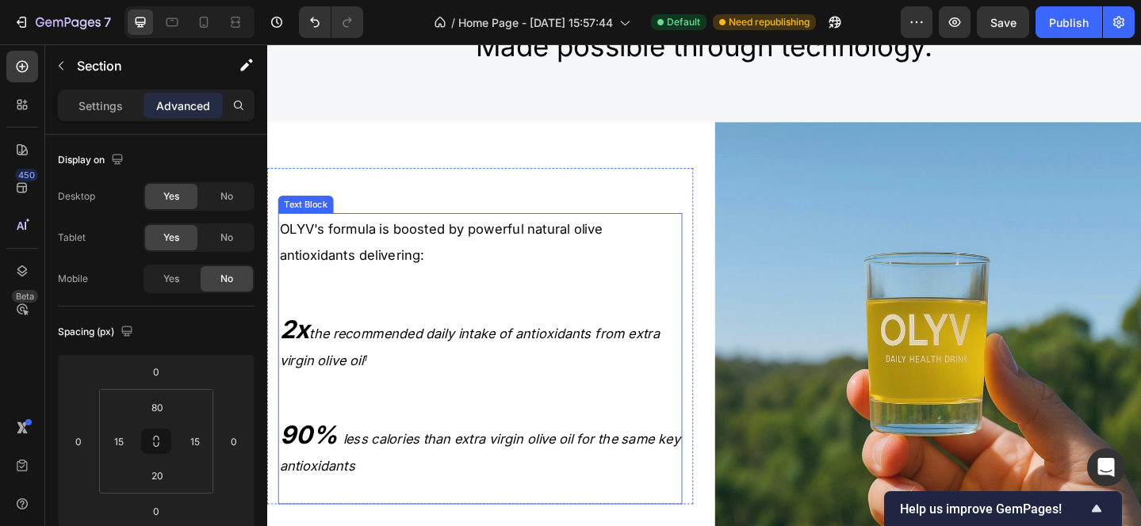
scroll to position [1849, 0]
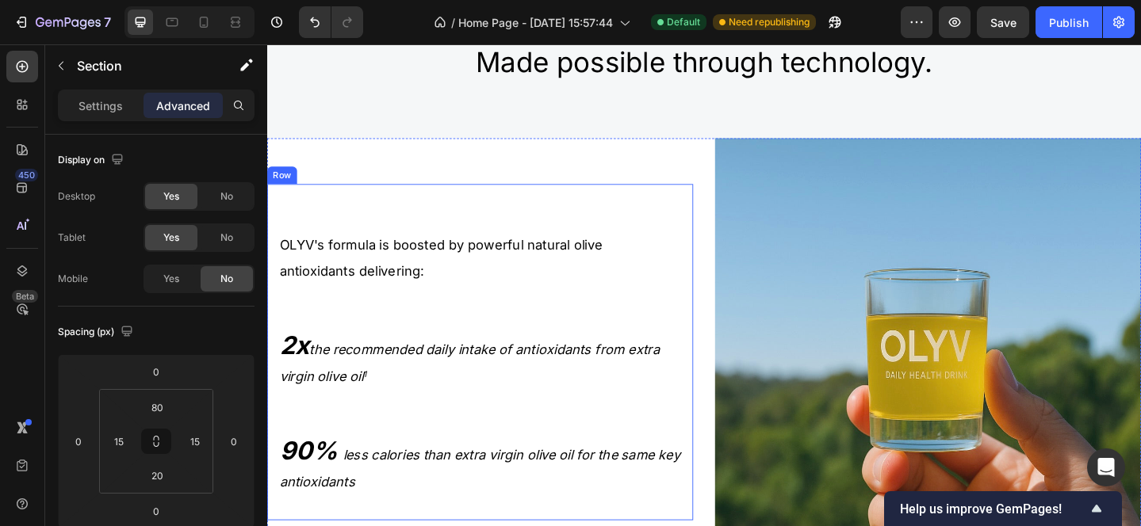
click at [556, 224] on div "OLYV's formula is boosted by powerful natural olive antioxidants delivering: 2x…" at bounding box center [499, 393] width 440 height 342
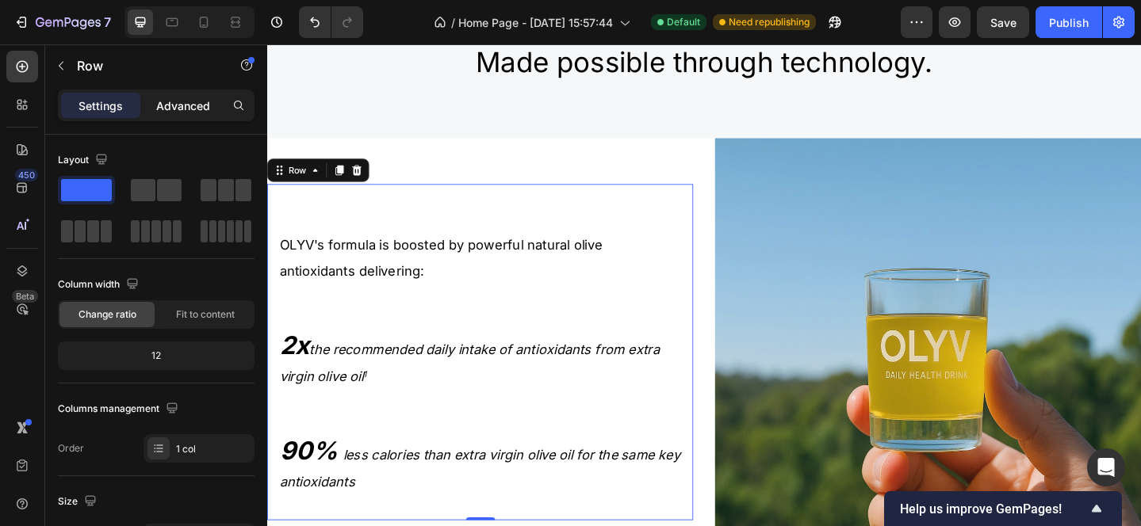
click at [185, 107] on p "Advanced" at bounding box center [183, 106] width 54 height 17
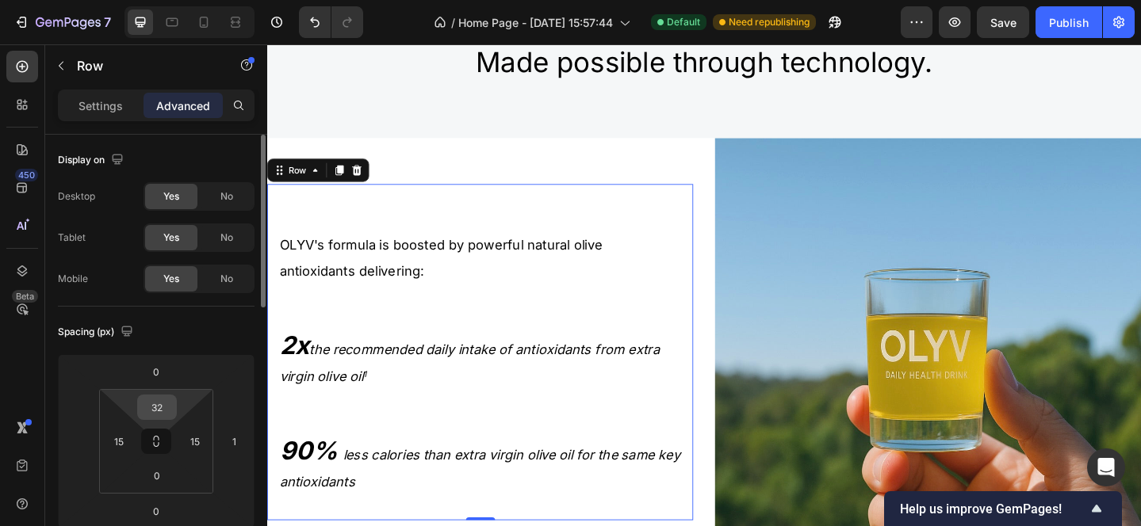
click at [163, 410] on input "32" at bounding box center [157, 408] width 32 height 24
type input "0"
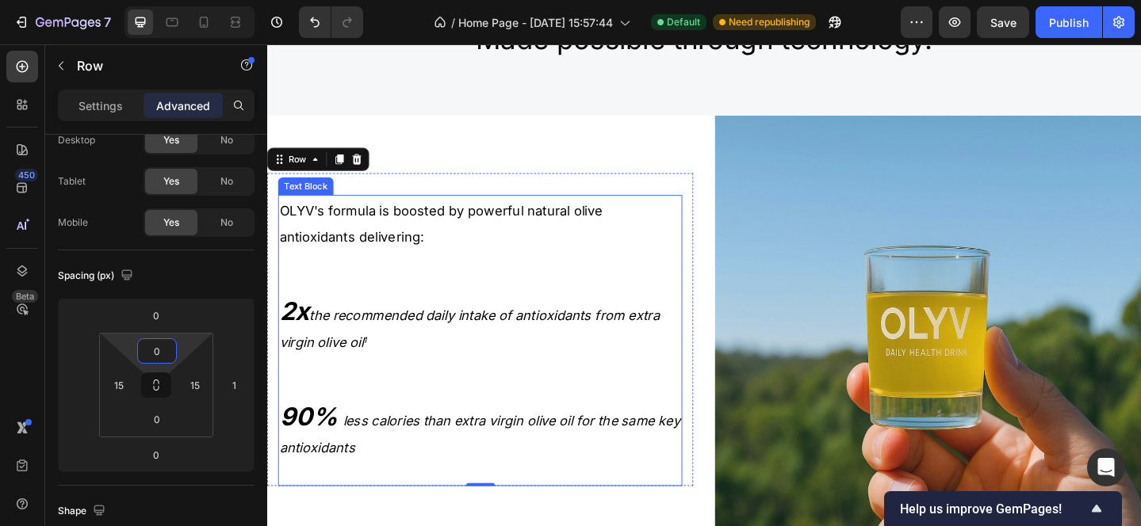
scroll to position [1872, 0]
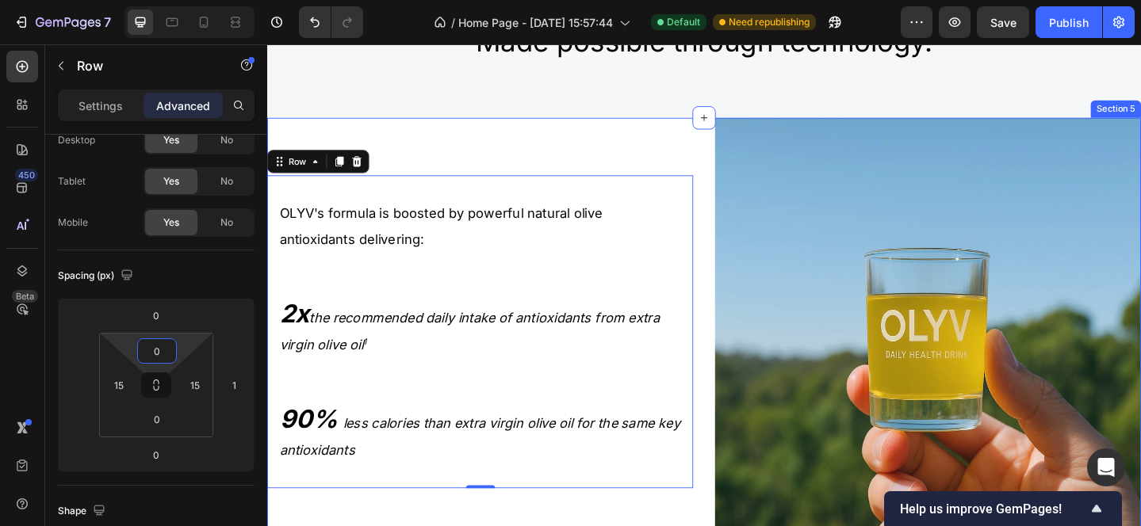
click at [597, 165] on div "OLYV's formula is boosted by powerful natural olive antioxidants delivering: 2x…" at bounding box center [499, 357] width 464 height 467
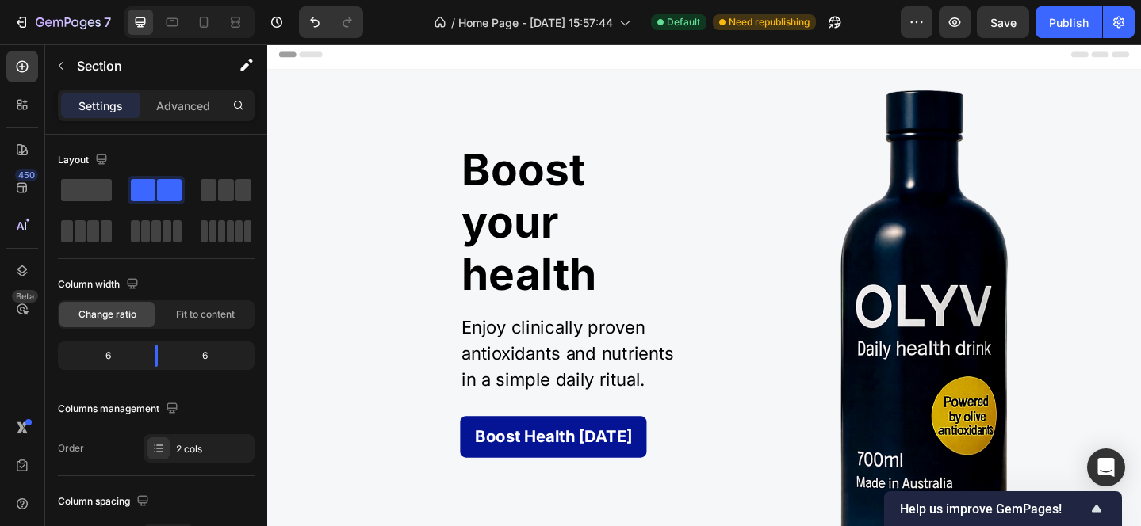
scroll to position [0, 0]
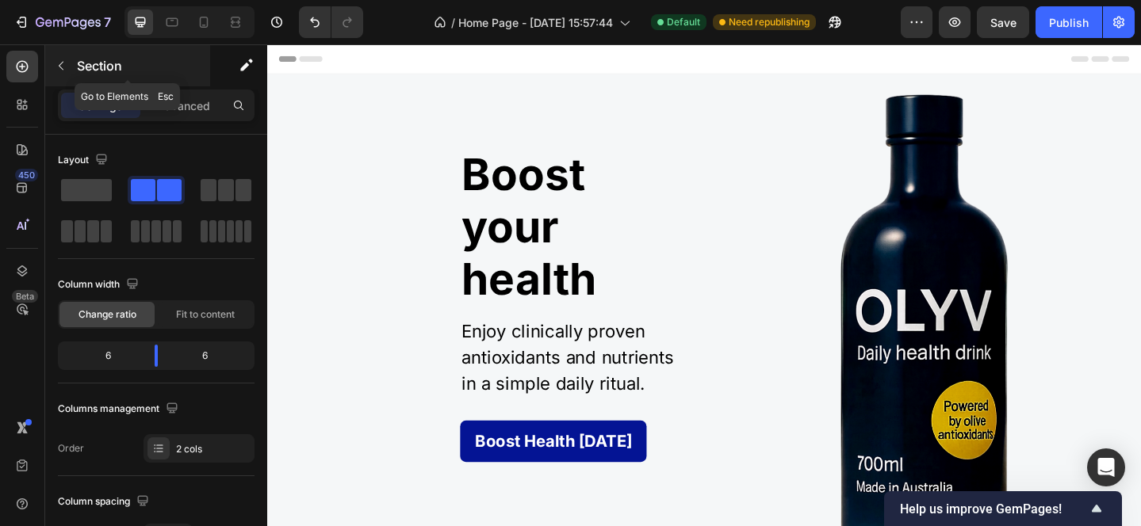
click at [60, 67] on icon "button" at bounding box center [61, 65] width 13 height 13
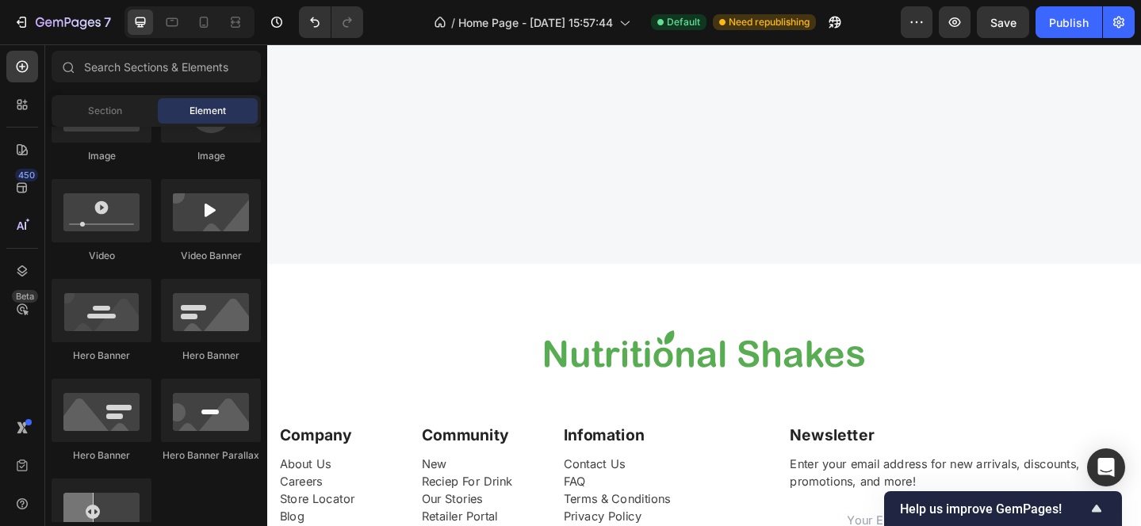
scroll to position [6085, 0]
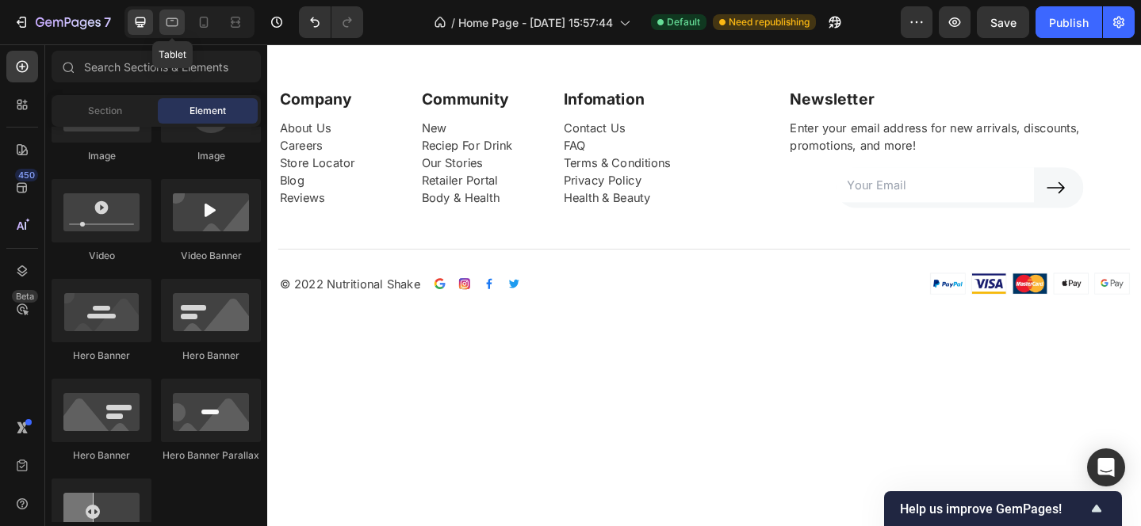
click at [170, 18] on icon at bounding box center [172, 22] width 12 height 9
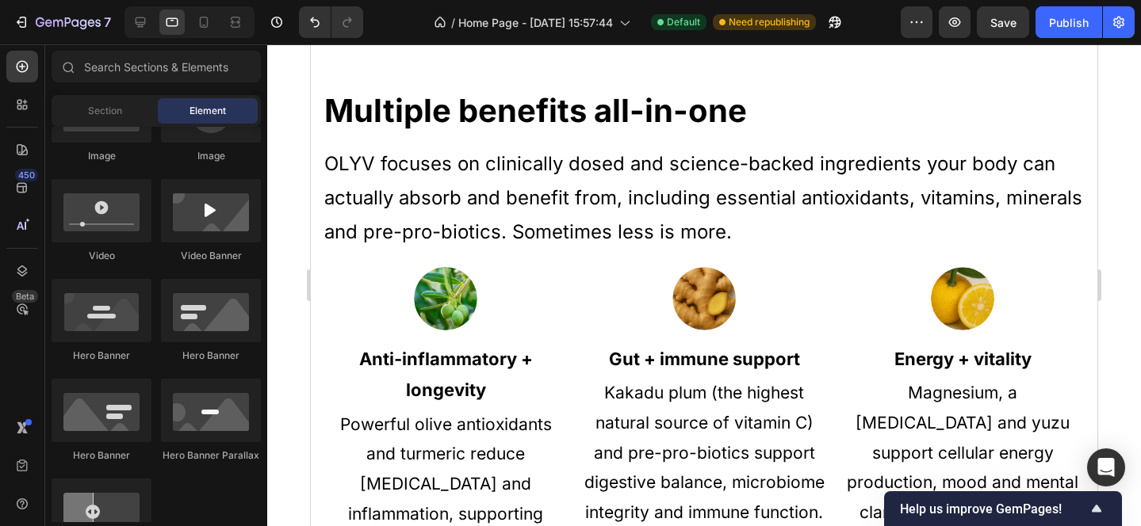
scroll to position [991, 0]
click at [148, 22] on div at bounding box center [140, 22] width 25 height 25
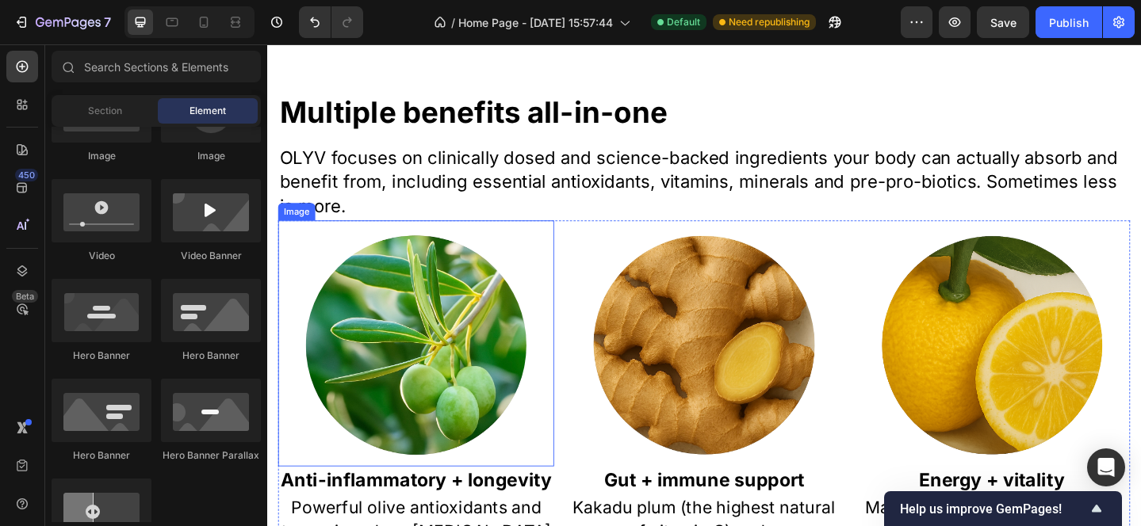
click at [483, 393] on img at bounding box center [429, 372] width 240 height 240
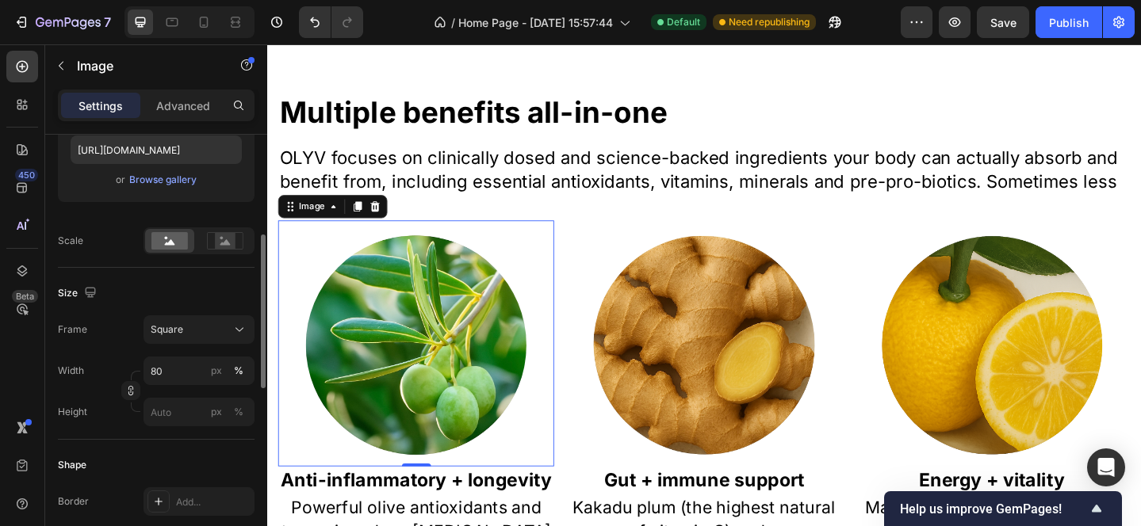
scroll to position [340, 0]
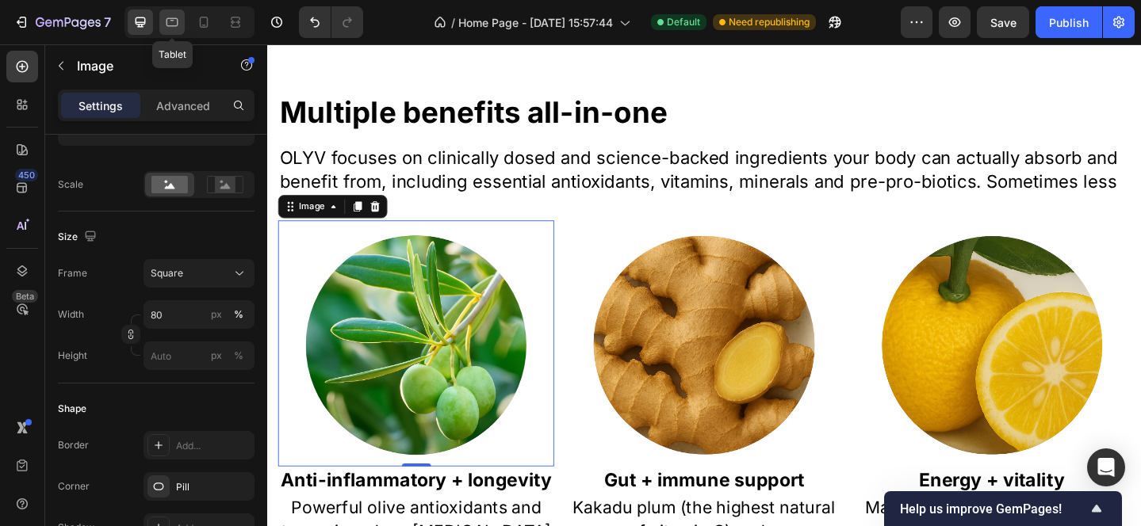
click at [165, 28] on icon at bounding box center [172, 22] width 16 height 16
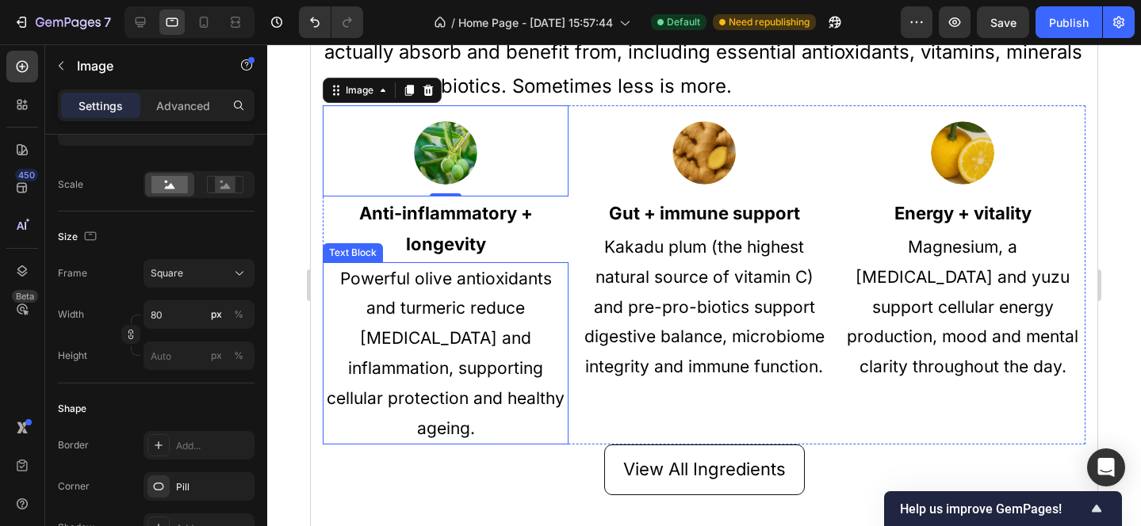
scroll to position [1142, 0]
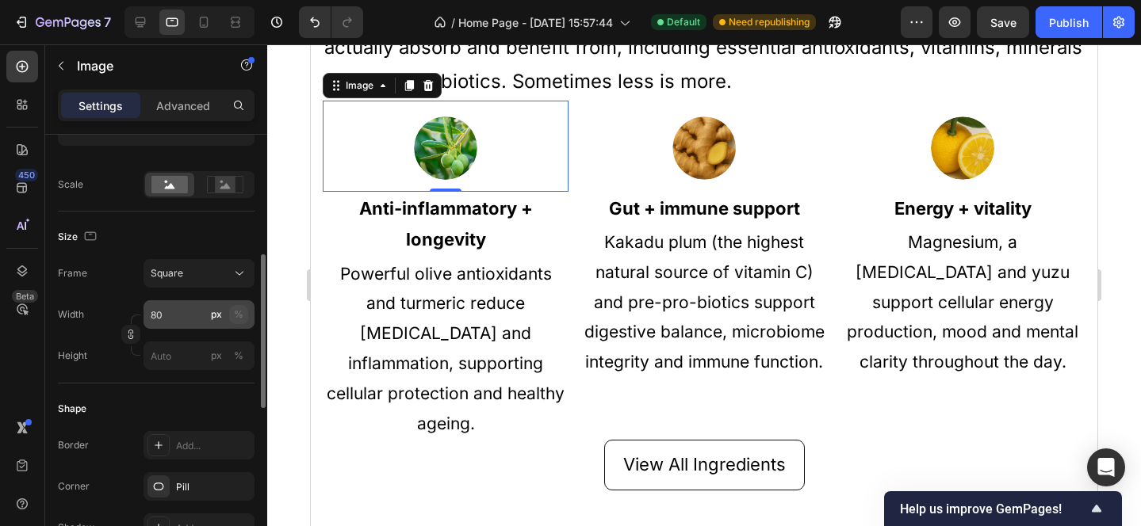
click at [239, 319] on div "%" at bounding box center [239, 315] width 10 height 14
type input "80"
click at [239, 318] on div "%" at bounding box center [239, 315] width 10 height 14
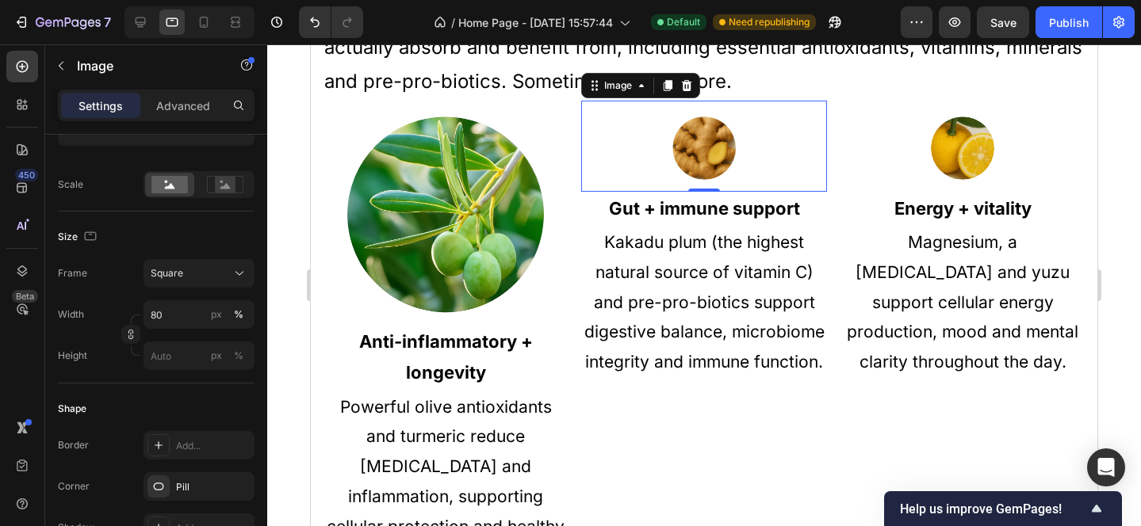
click at [714, 147] on img at bounding box center [703, 148] width 63 height 63
click at [235, 316] on div "%" at bounding box center [239, 315] width 10 height 14
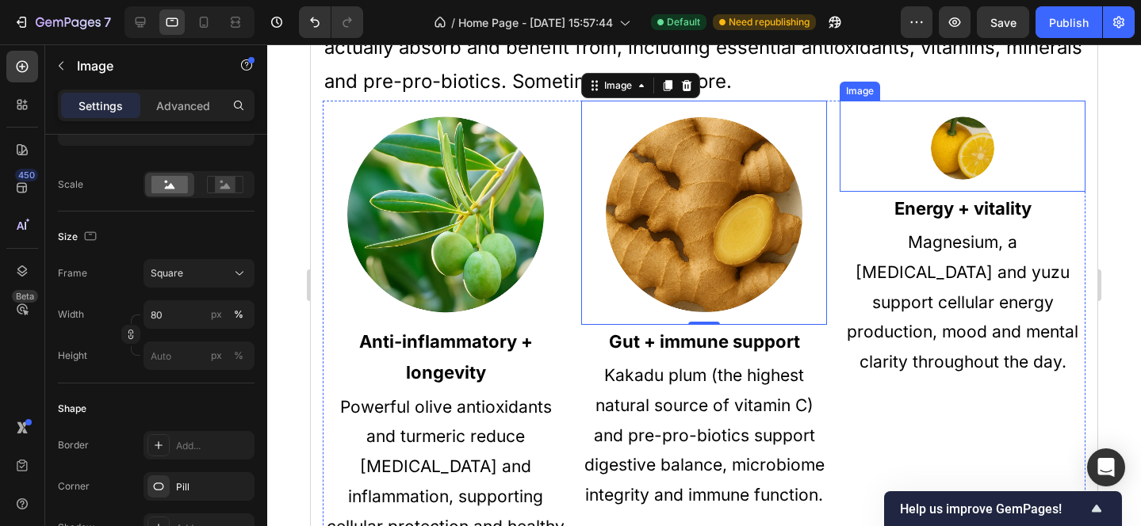
click at [972, 151] on img at bounding box center [962, 148] width 63 height 63
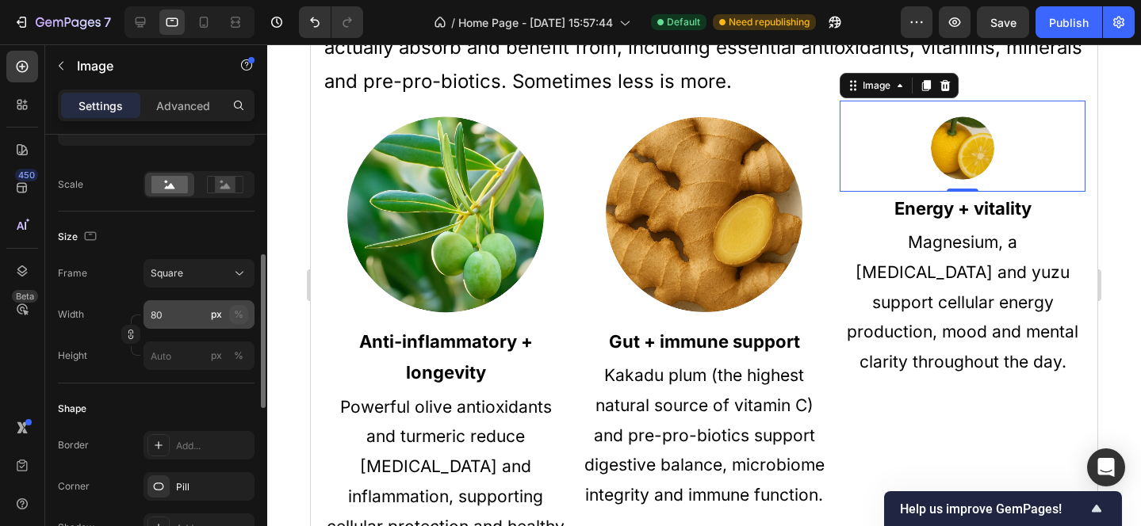
click at [240, 319] on div "%" at bounding box center [239, 315] width 10 height 14
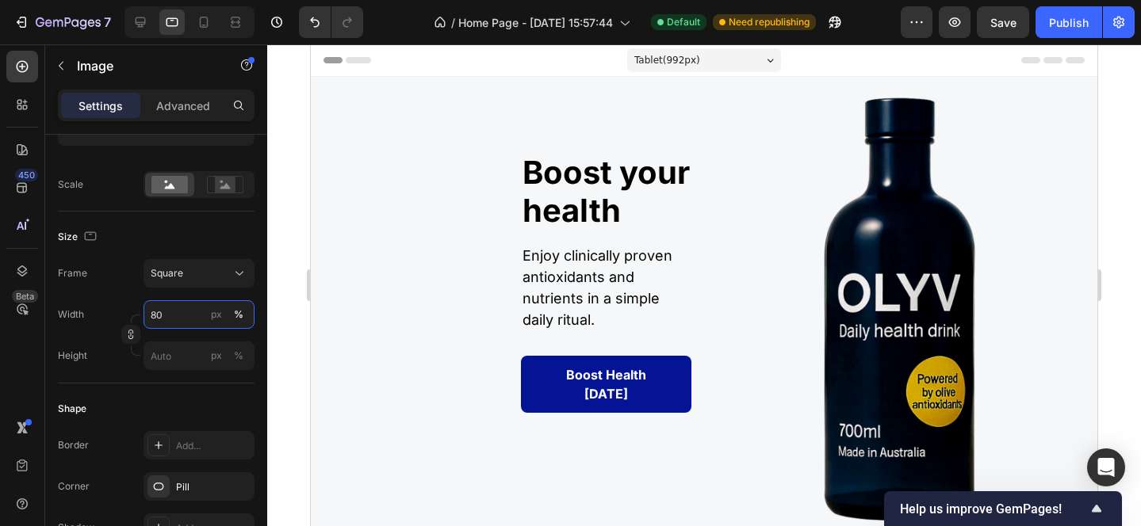
scroll to position [0, 0]
click at [205, 25] on icon at bounding box center [204, 26] width 4 height 2
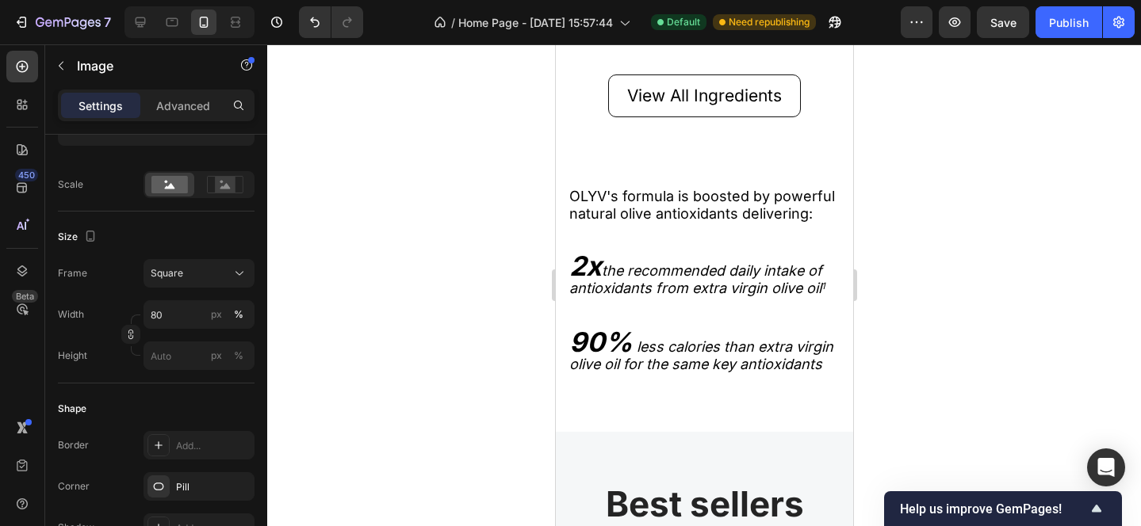
scroll to position [1892, 0]
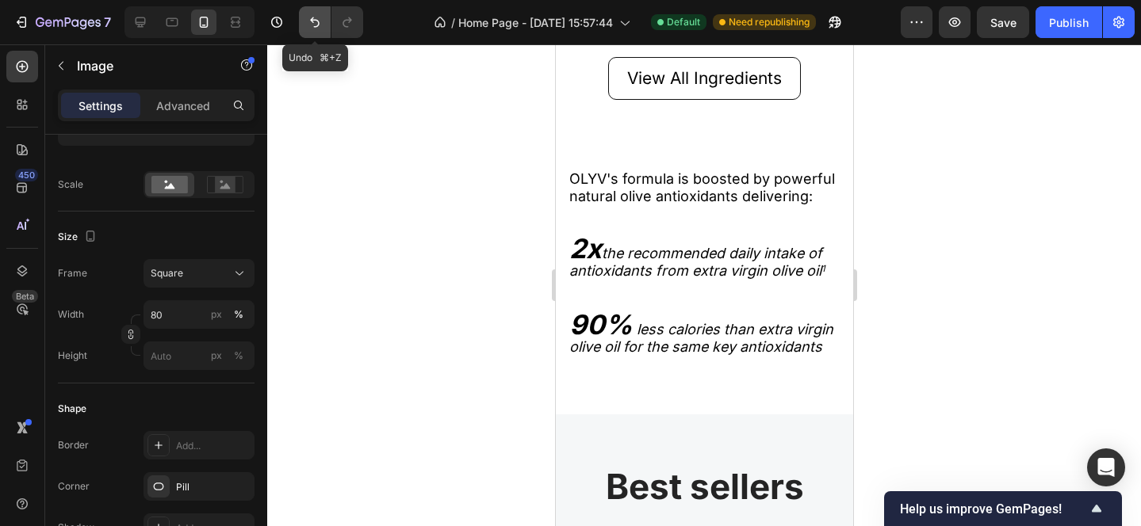
click at [308, 23] on icon "Undo/Redo" at bounding box center [315, 22] width 16 height 16
click at [310, 23] on icon "Undo/Redo" at bounding box center [315, 22] width 16 height 16
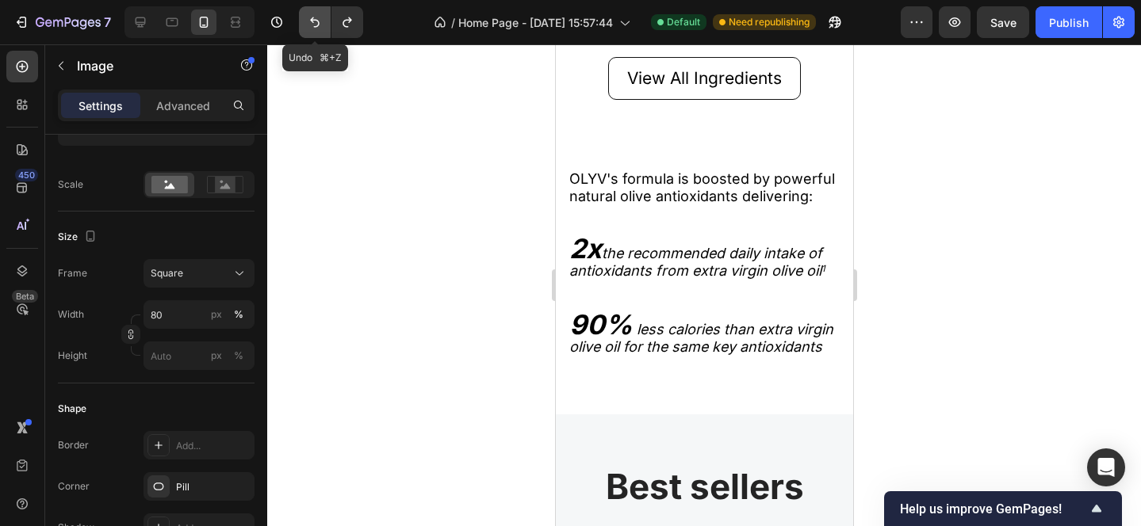
click at [310, 23] on icon "Undo/Redo" at bounding box center [315, 22] width 16 height 16
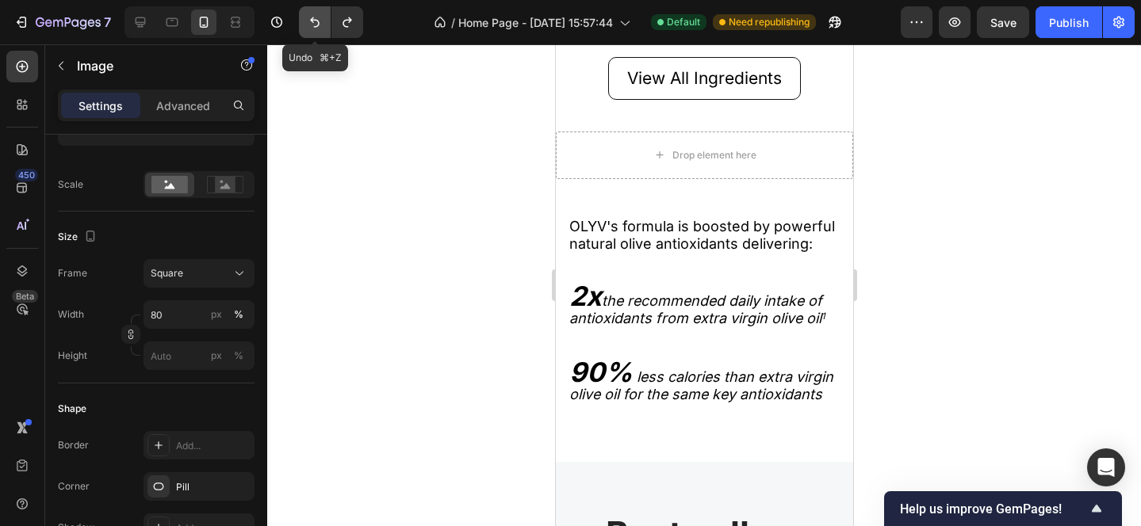
click at [310, 23] on icon "Undo/Redo" at bounding box center [315, 22] width 16 height 16
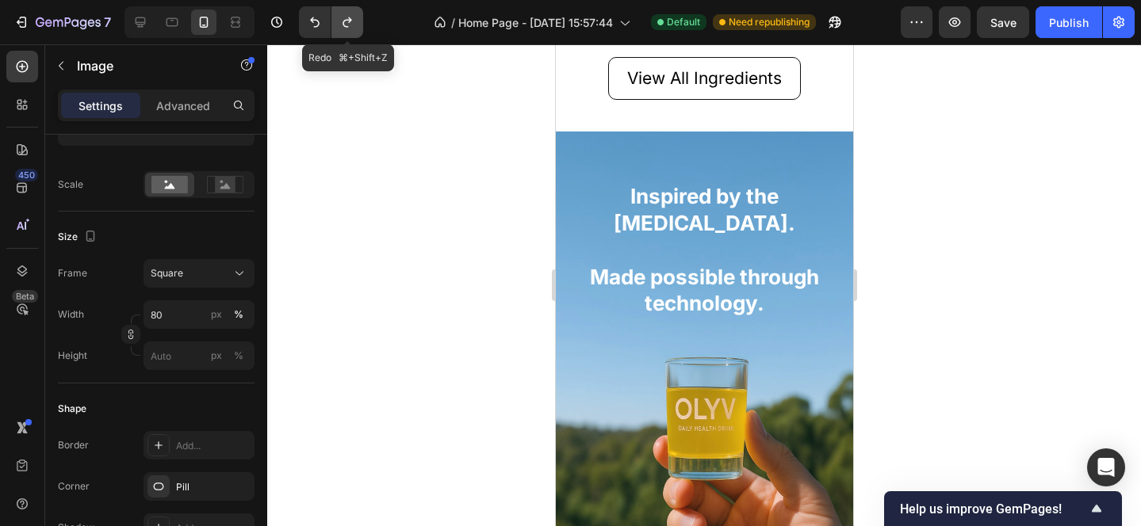
click at [350, 17] on icon "Undo/Redo" at bounding box center [347, 22] width 16 height 16
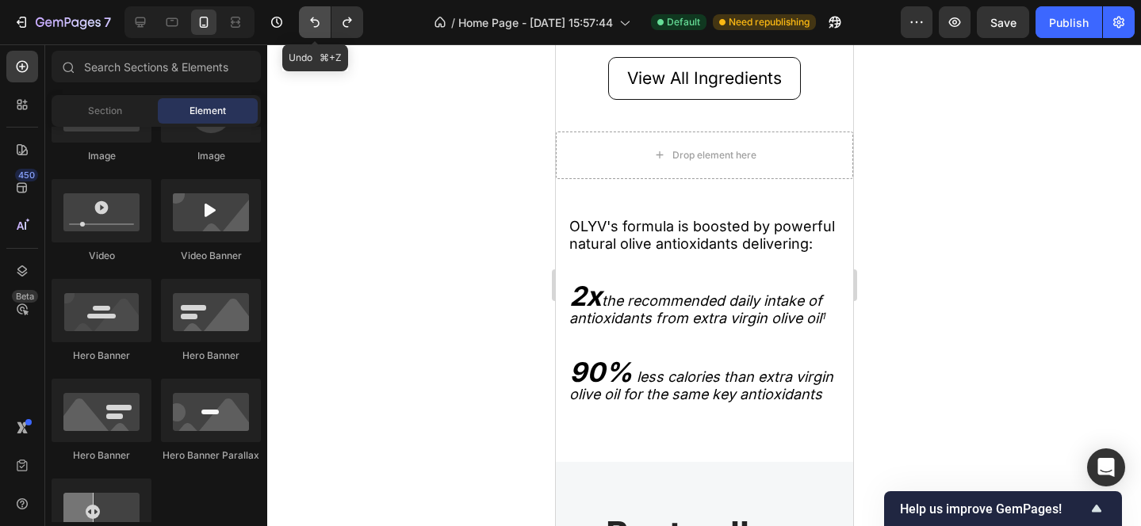
click at [307, 23] on icon "Undo/Redo" at bounding box center [315, 22] width 16 height 16
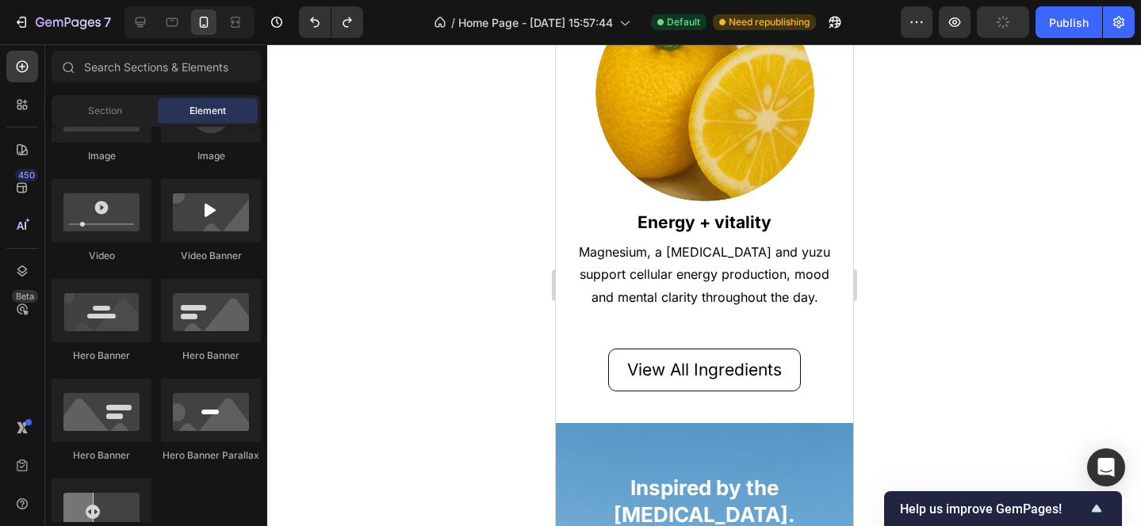
scroll to position [1599, 0]
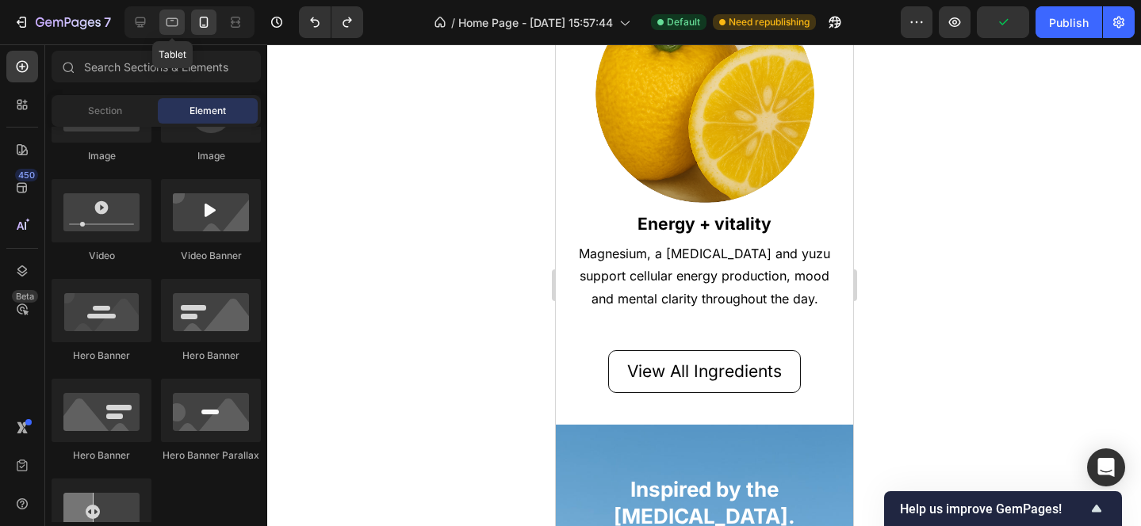
click at [174, 23] on icon at bounding box center [172, 22] width 16 height 16
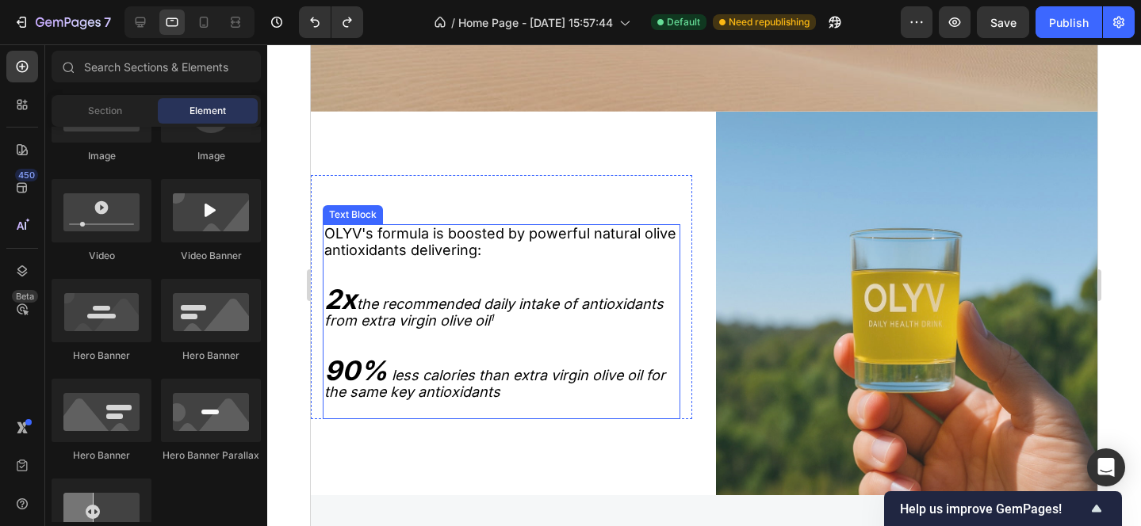
scroll to position [1891, 0]
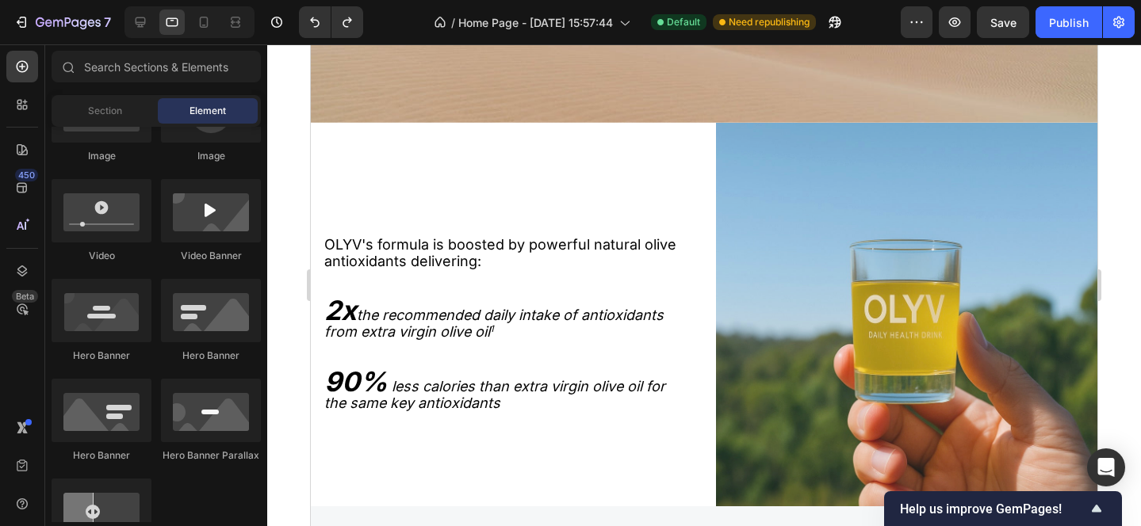
click at [190, 21] on div at bounding box center [189, 22] width 130 height 32
click at [205, 21] on icon at bounding box center [204, 22] width 16 height 16
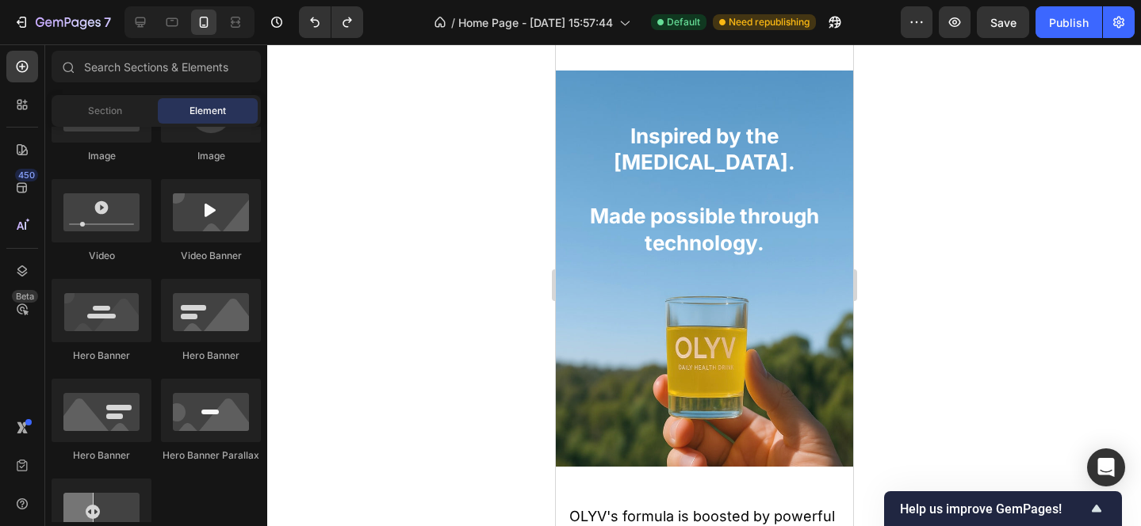
scroll to position [1306, 0]
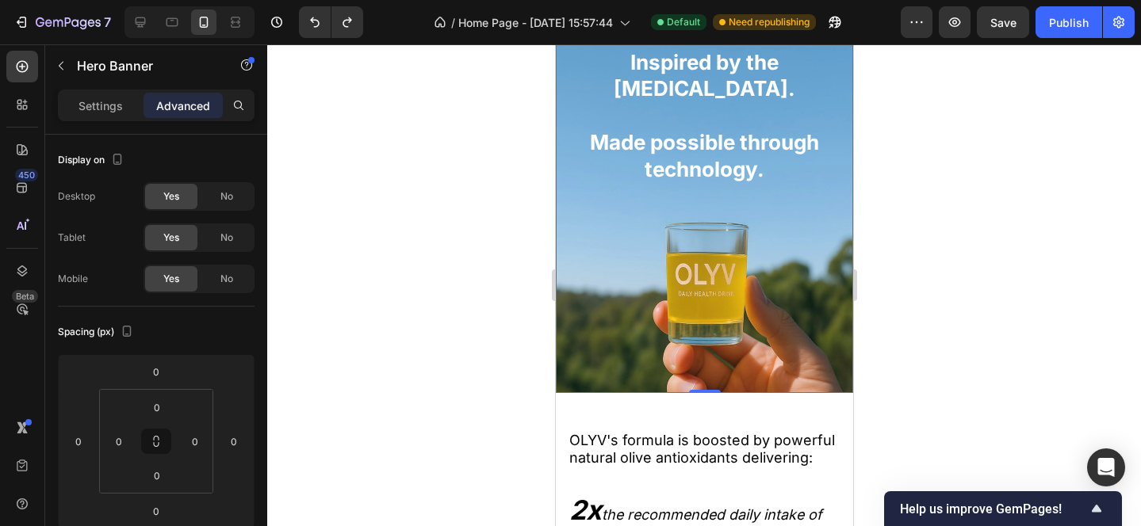
click at [557, 287] on div "Inspired by the Mediterranean diet. Made possible through technology. Heading" at bounding box center [703, 195] width 297 height 321
click at [216, 186] on div "No" at bounding box center [227, 196] width 52 height 25
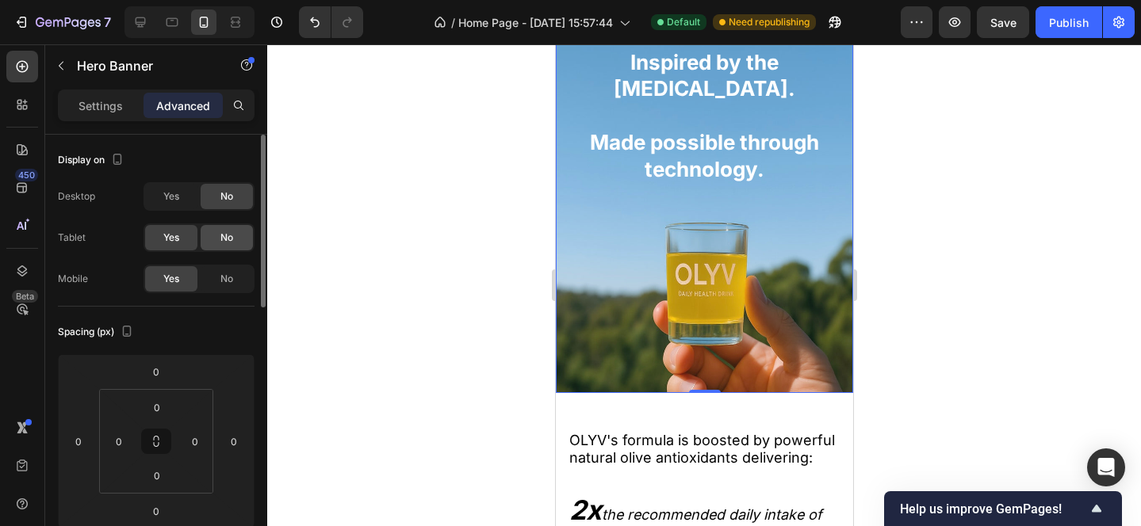
click at [220, 226] on div "No" at bounding box center [227, 237] width 52 height 25
click at [170, 28] on icon at bounding box center [172, 22] width 16 height 16
type input "100%"
type input "100"
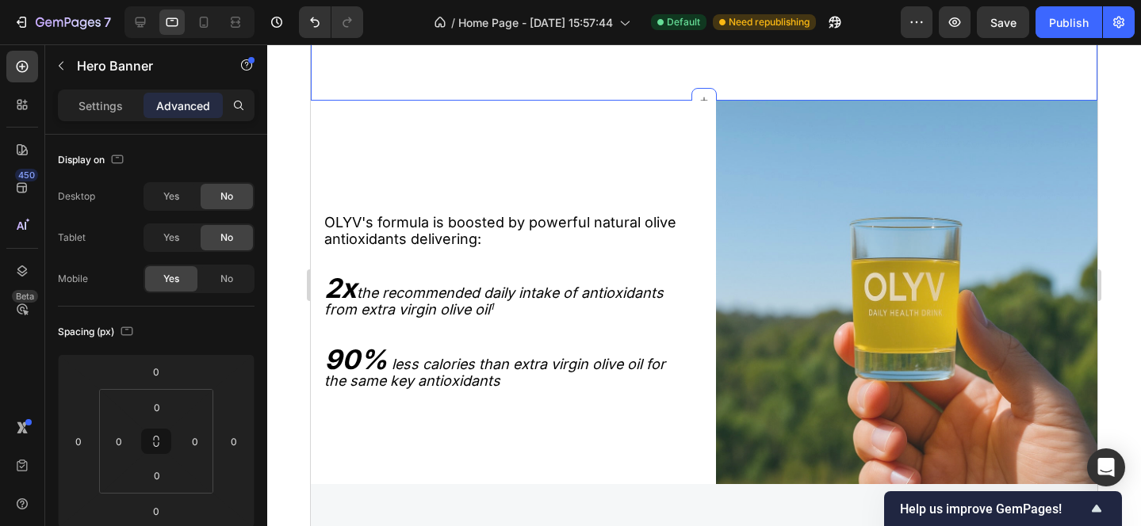
scroll to position [1882, 0]
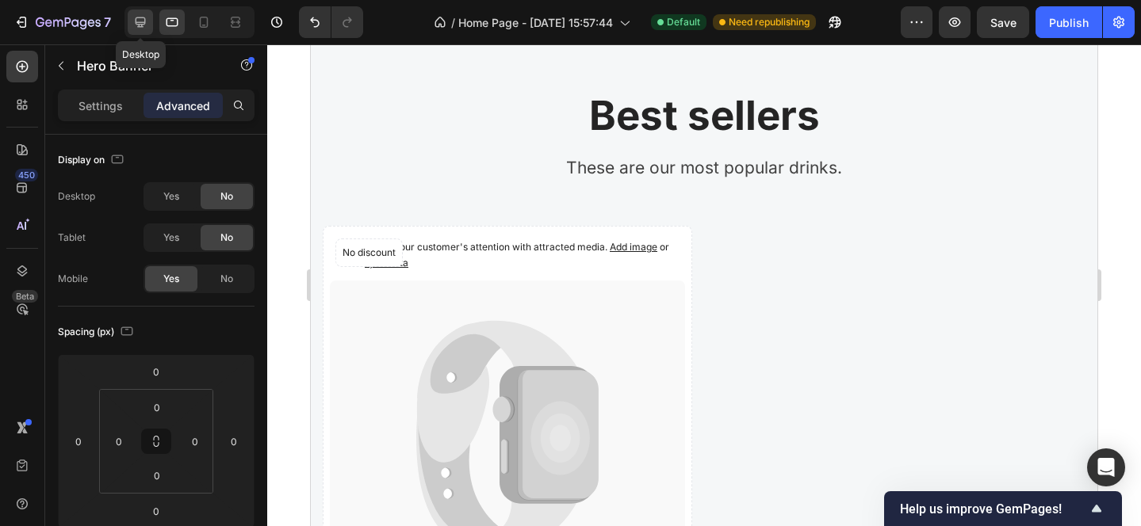
click at [143, 23] on icon at bounding box center [140, 22] width 16 height 16
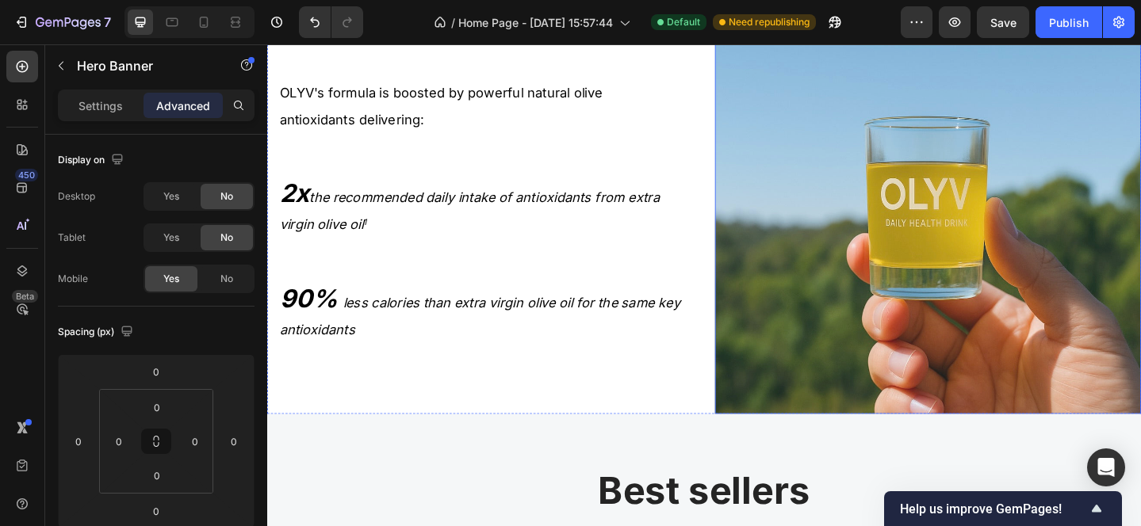
scroll to position [1957, 0]
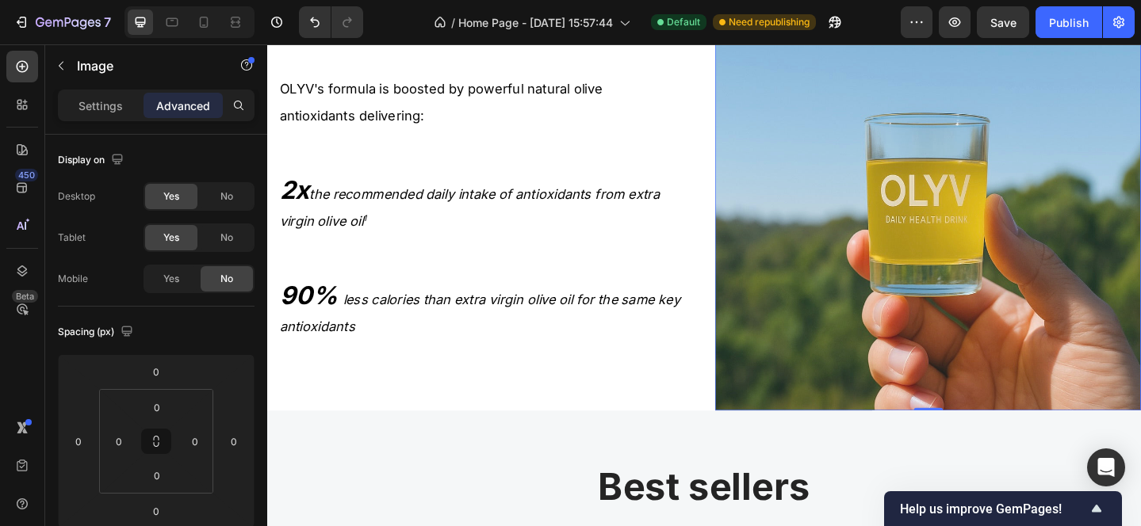
click at [965, 253] on img at bounding box center [987, 210] width 464 height 467
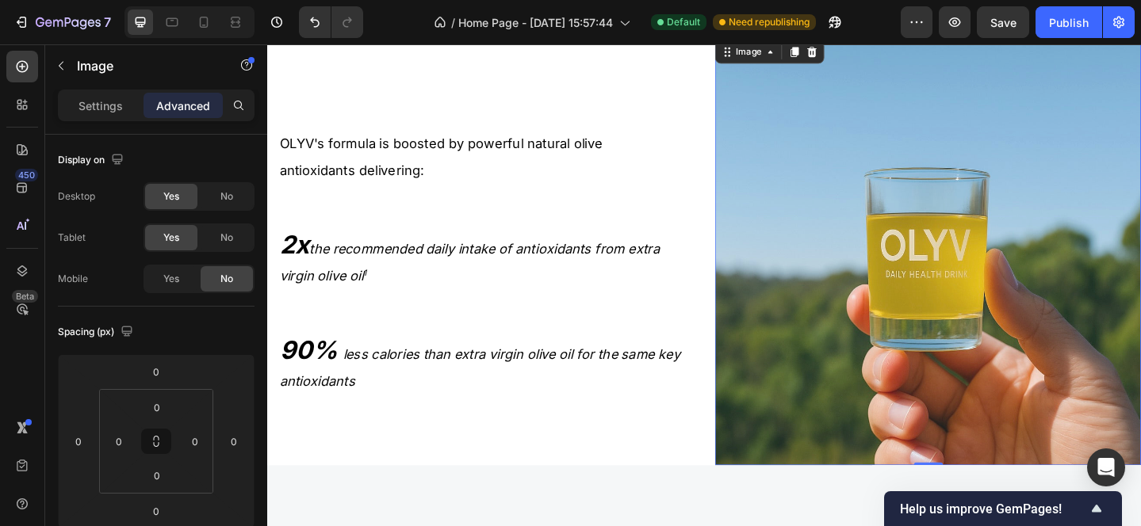
scroll to position [1894, 0]
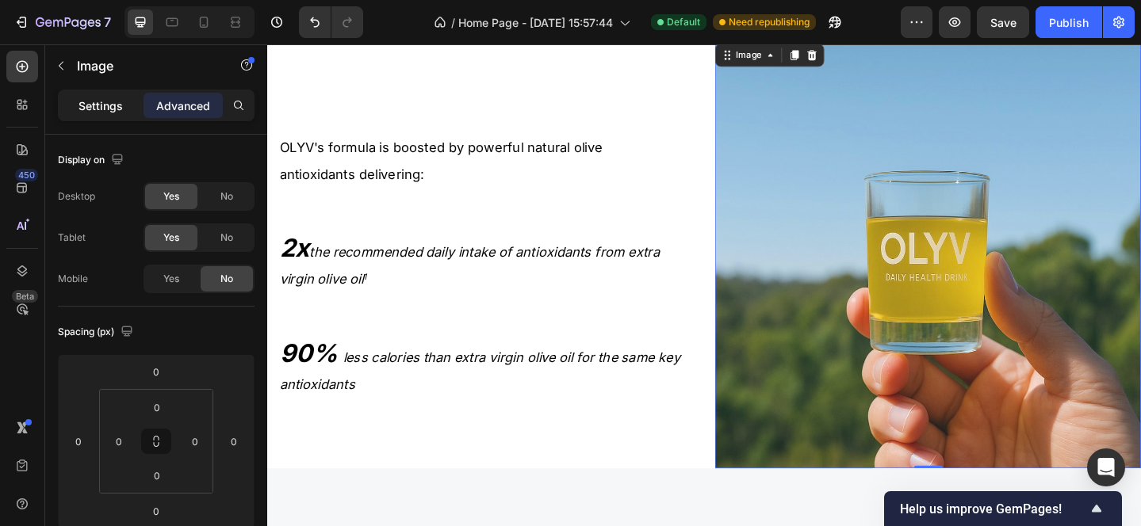
click at [94, 100] on p "Settings" at bounding box center [100, 106] width 44 height 17
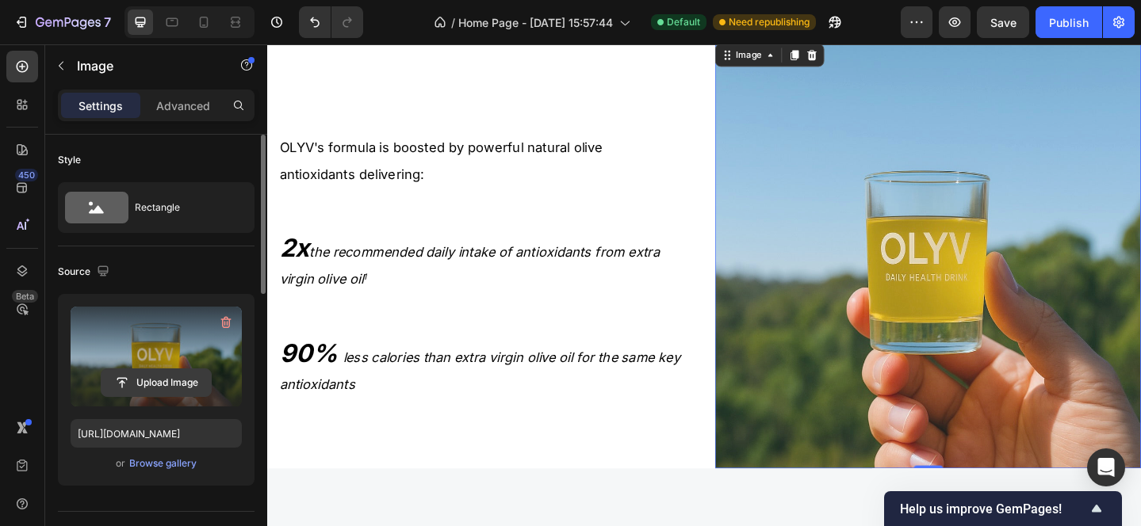
click at [155, 378] on input "file" at bounding box center [155, 382] width 109 height 27
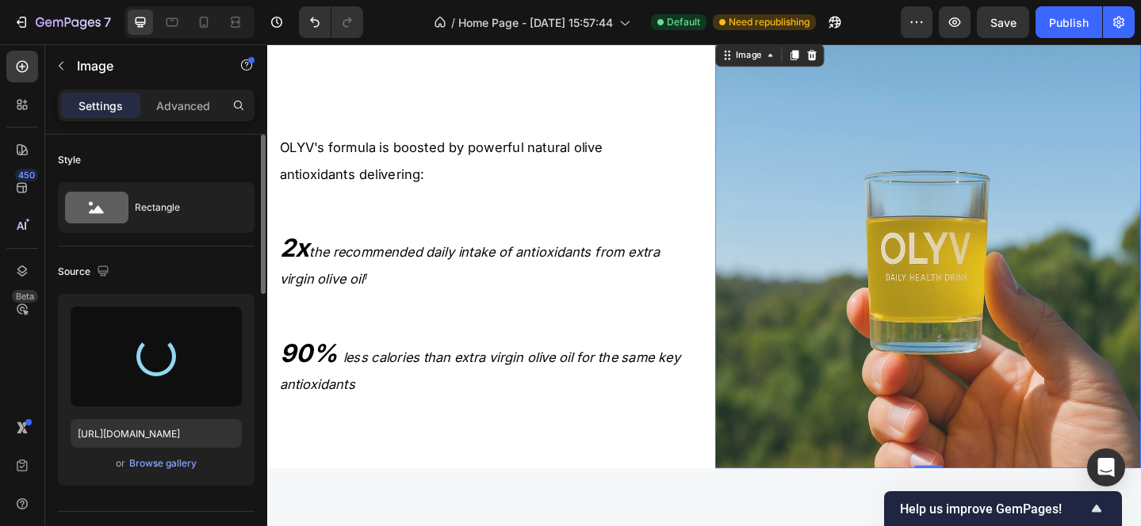
type input "https://cdn.shopify.com/s/files/1/0703/2769/7562/files/gempages_586219926159622…"
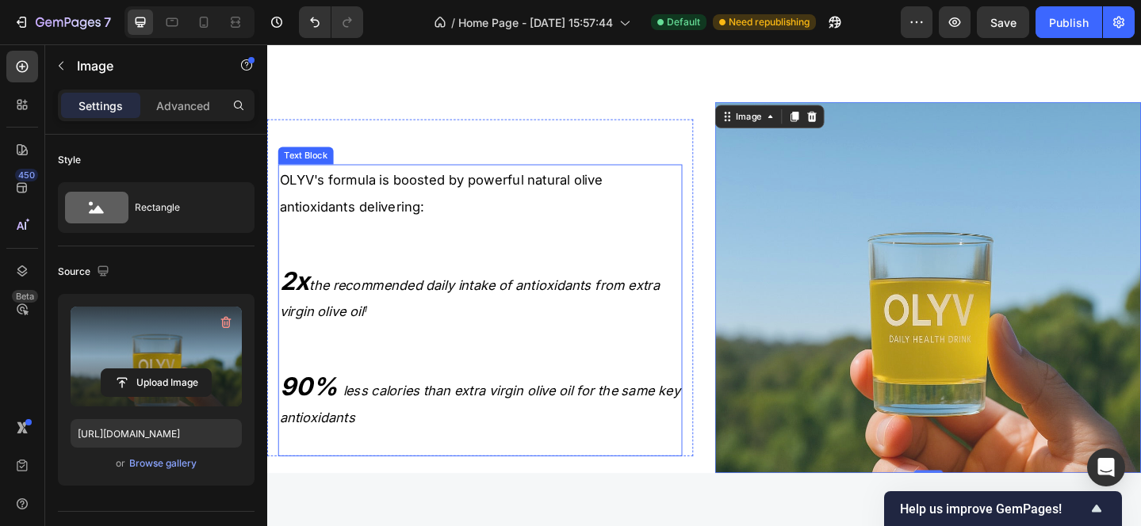
scroll to position [1806, 0]
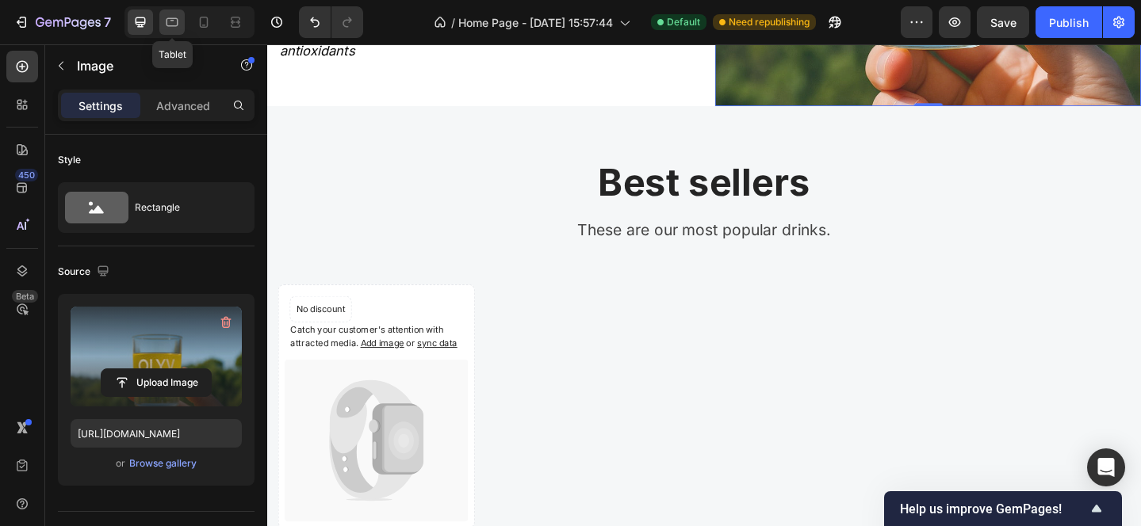
click at [172, 15] on icon at bounding box center [172, 22] width 16 height 16
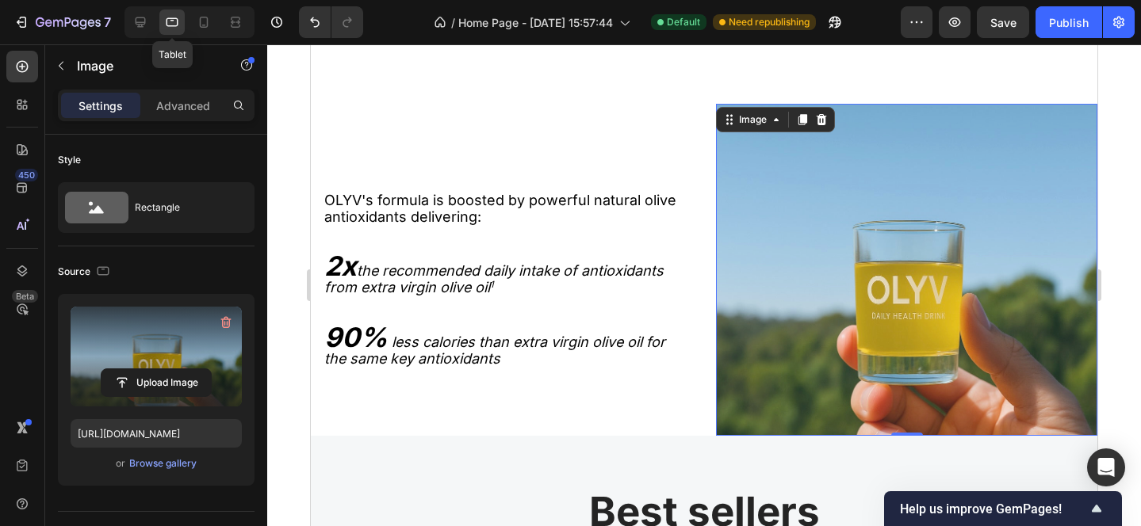
scroll to position [1810, 0]
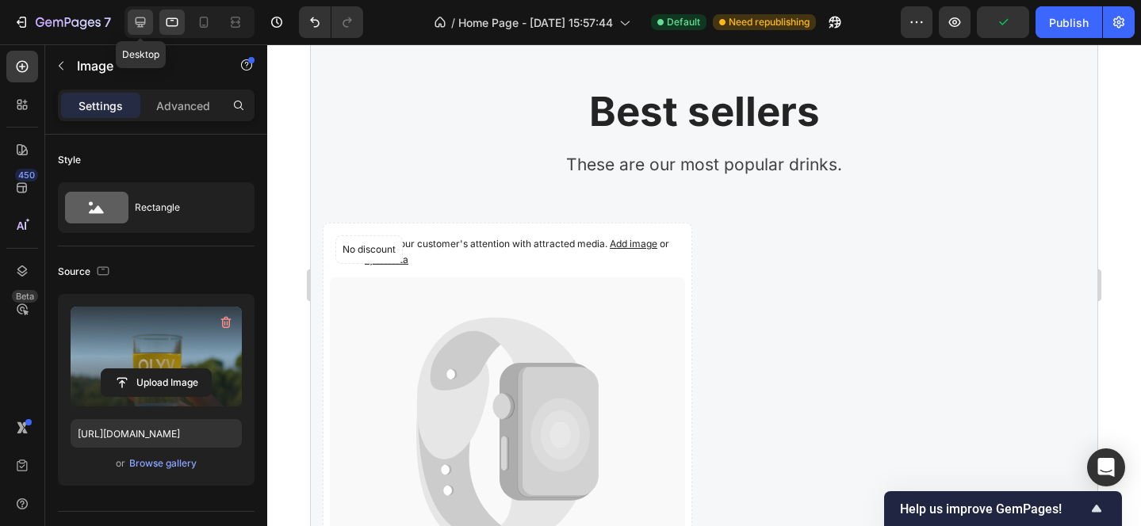
click at [141, 18] on icon at bounding box center [140, 22] width 16 height 16
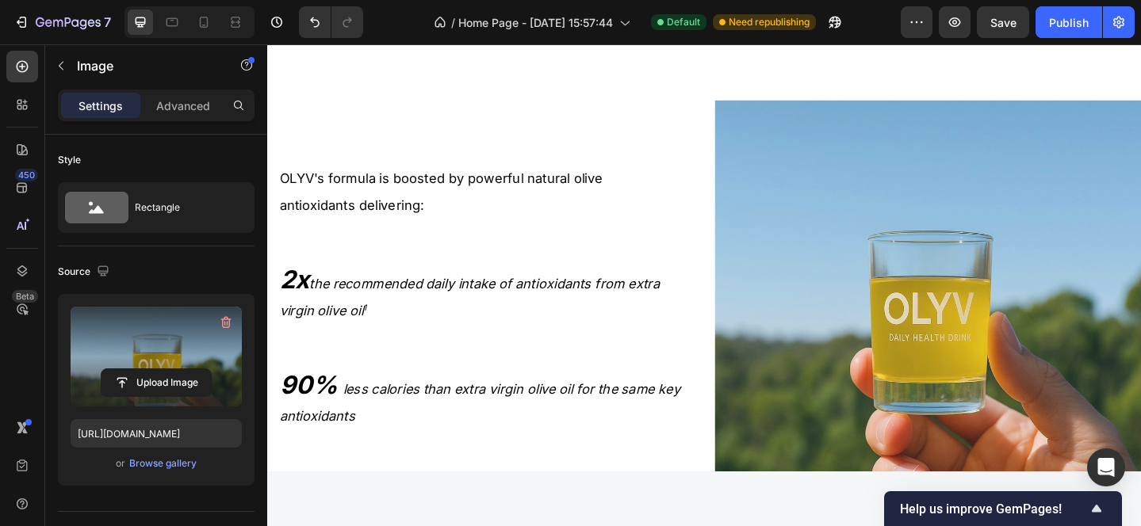
scroll to position [1819, 0]
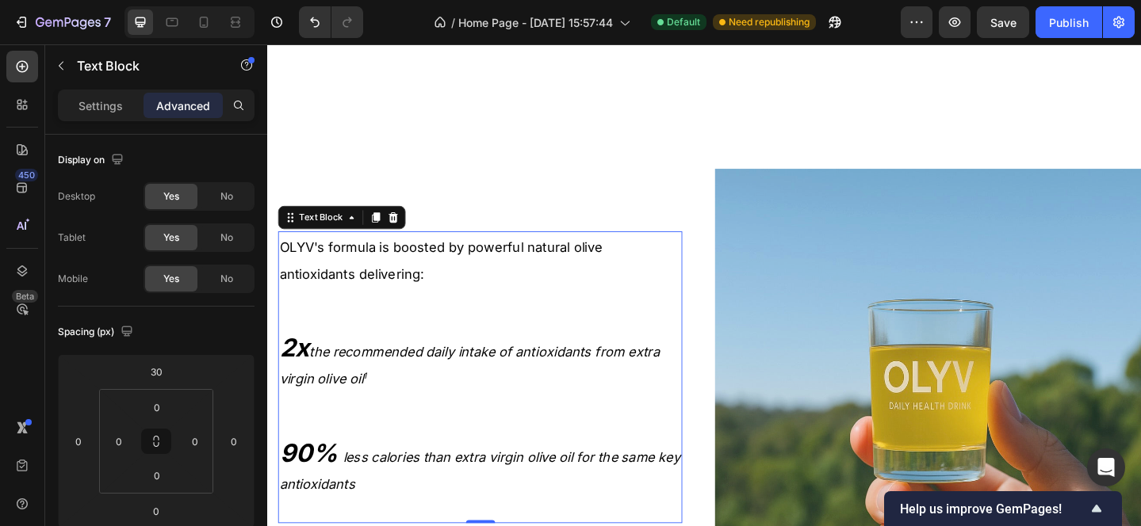
scroll to position [1712, 0]
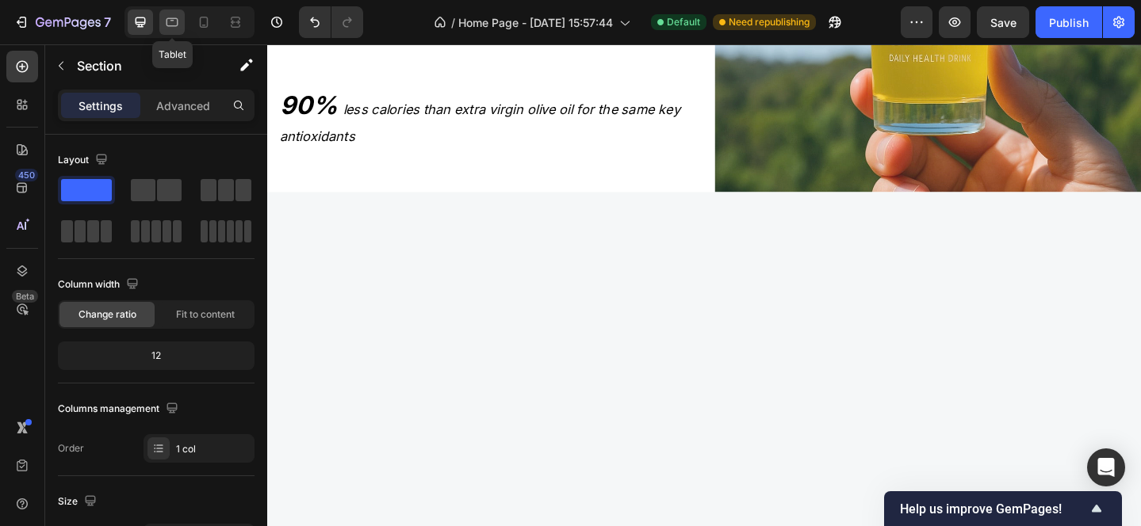
click at [164, 27] on icon at bounding box center [172, 22] width 16 height 16
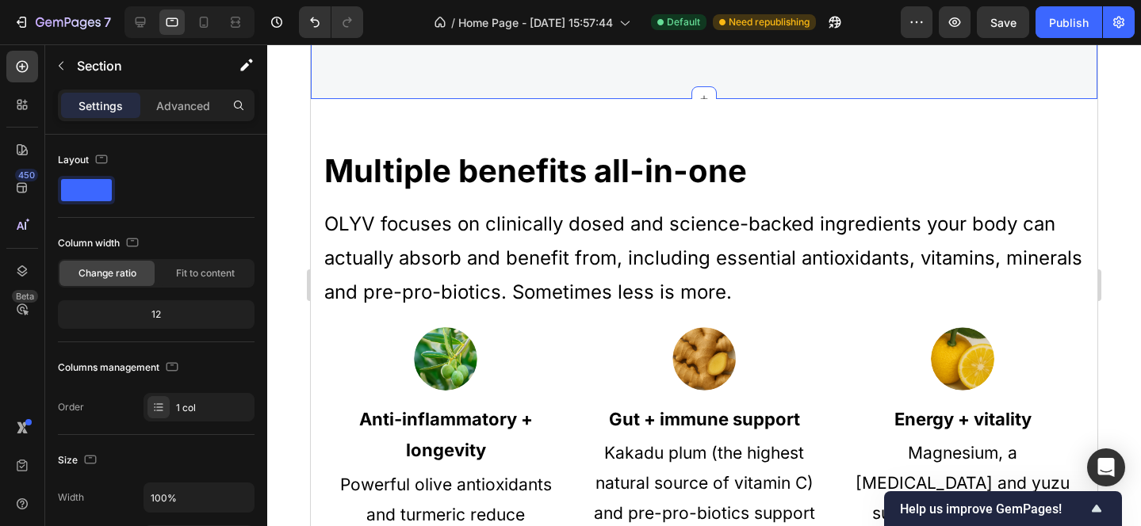
scroll to position [480, 0]
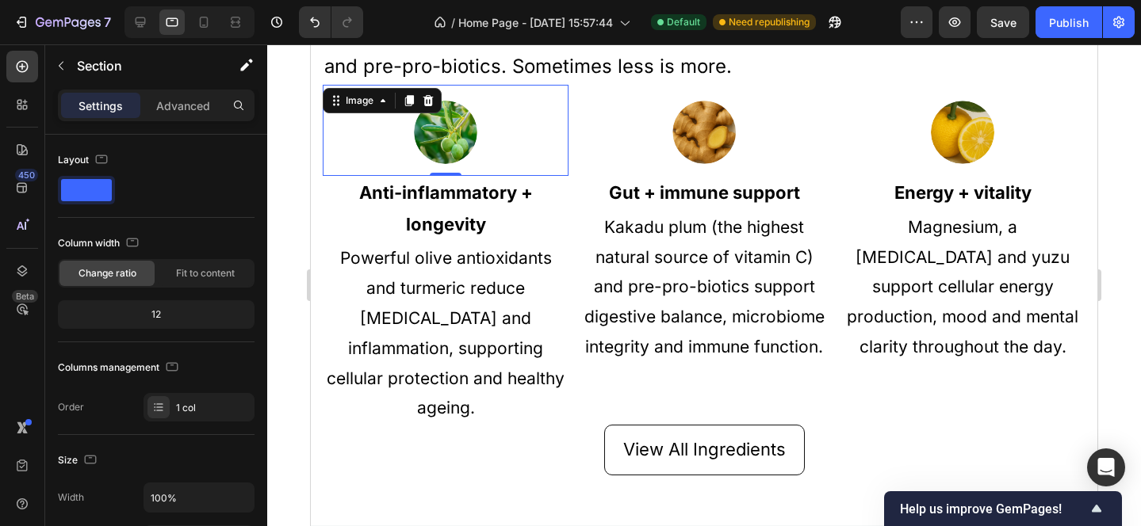
click at [455, 121] on img at bounding box center [445, 132] width 63 height 63
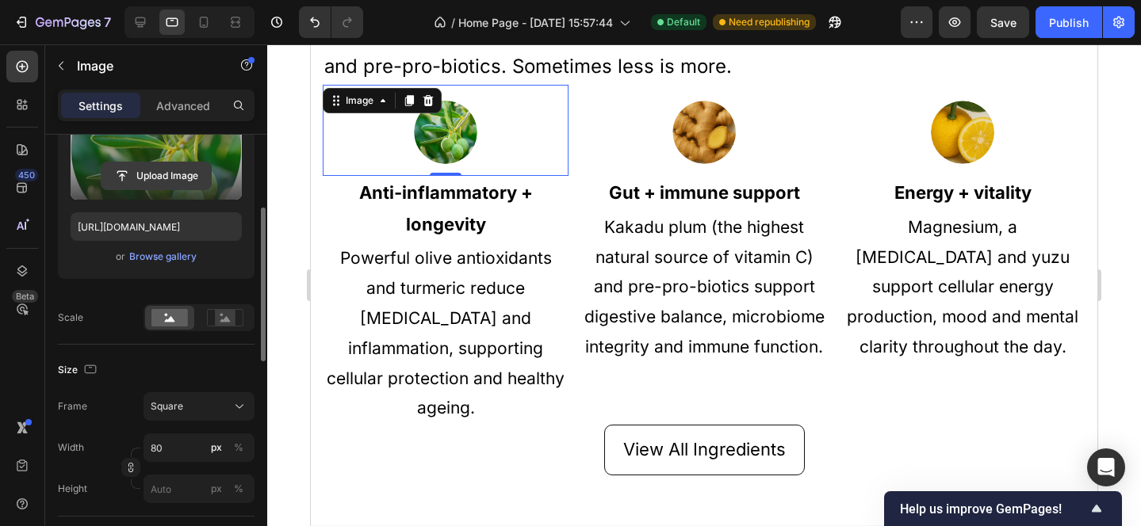
scroll to position [259, 0]
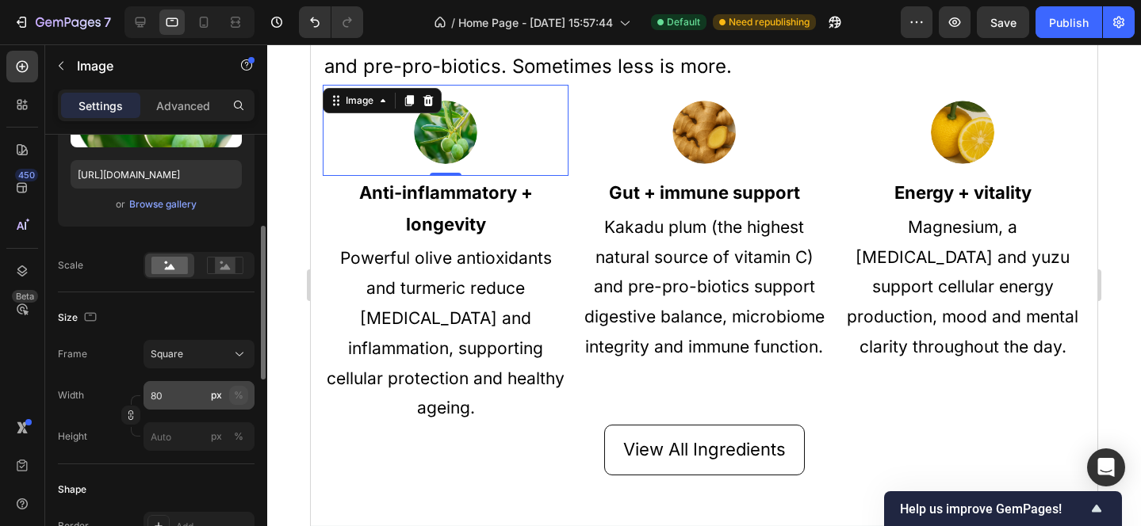
click at [234, 401] on div "%" at bounding box center [239, 395] width 10 height 14
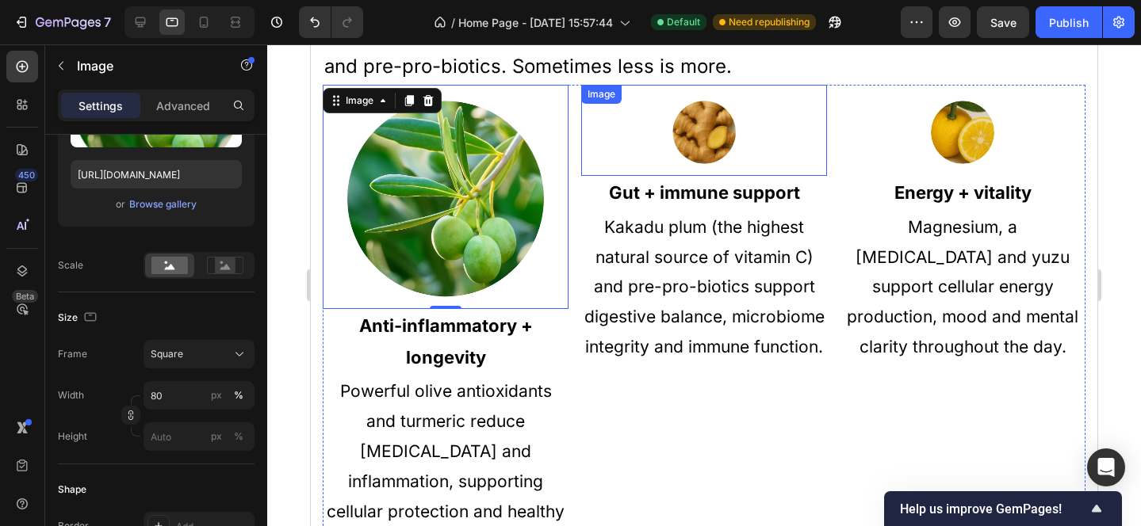
click at [666, 139] on div at bounding box center [704, 132] width 246 height 63
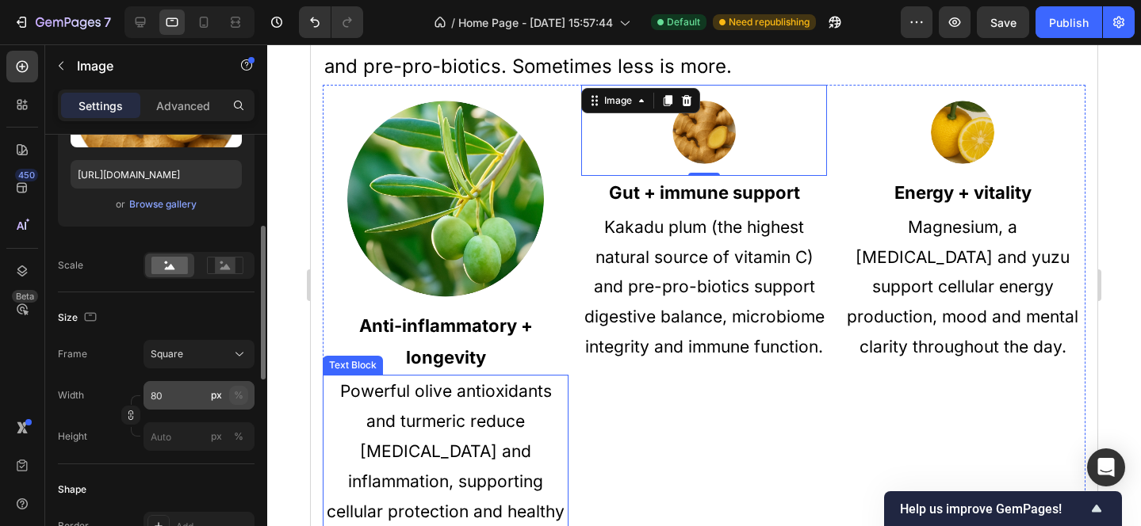
click at [241, 392] on div "%" at bounding box center [239, 395] width 10 height 14
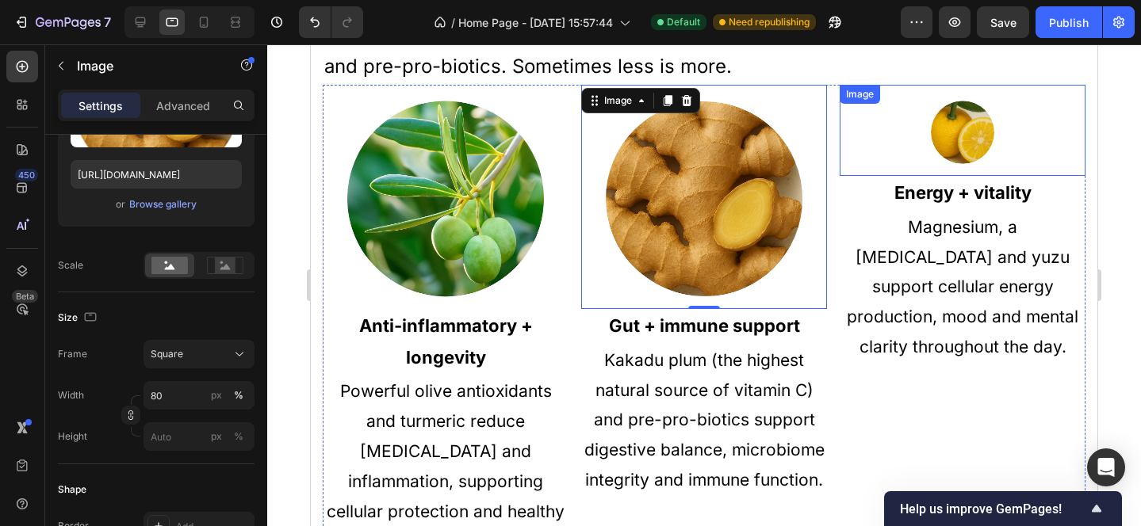
click at [952, 134] on img at bounding box center [962, 132] width 63 height 63
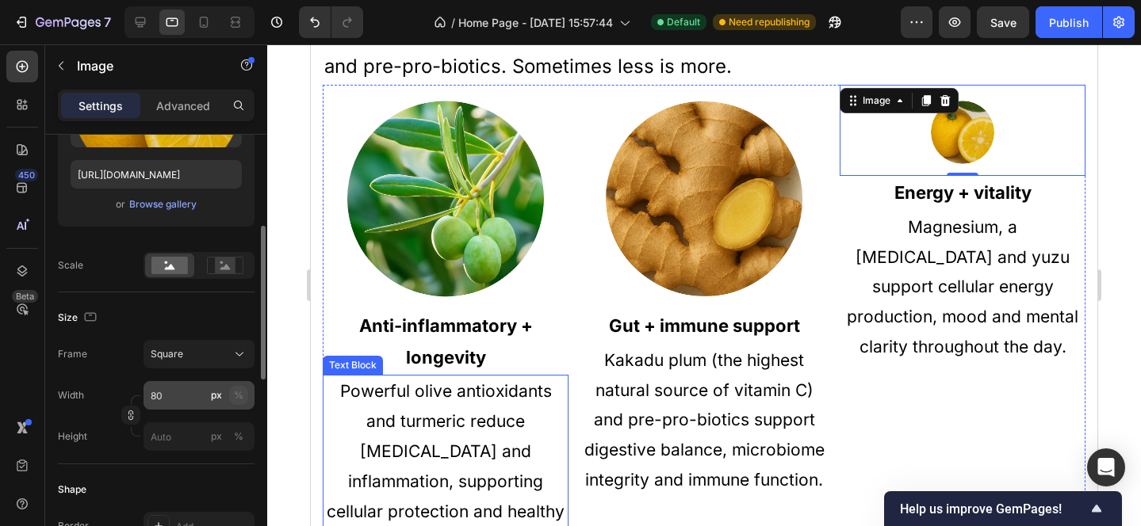
click at [240, 399] on div "%" at bounding box center [239, 395] width 10 height 14
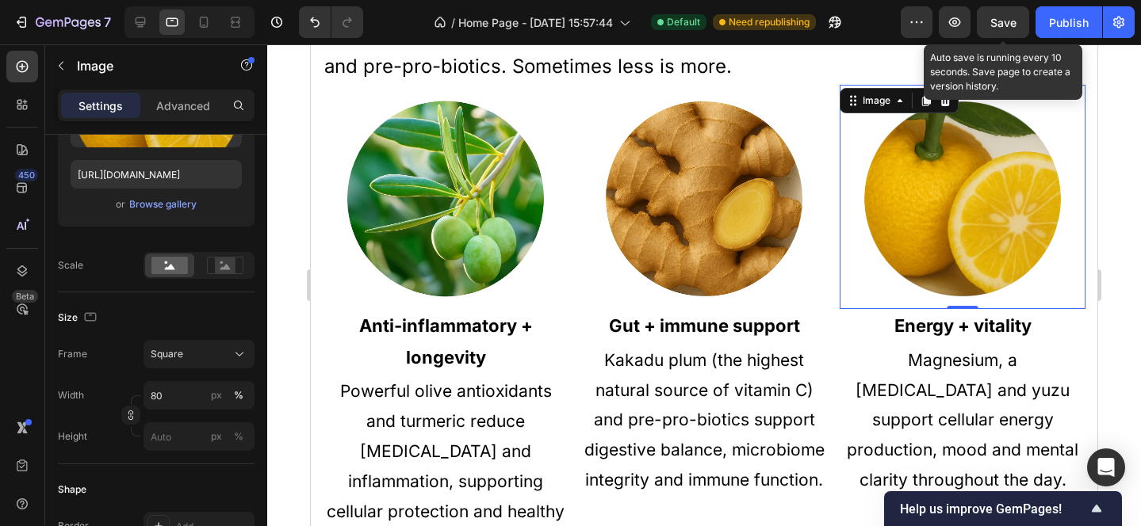
click at [1010, 25] on span "Save" at bounding box center [1003, 22] width 26 height 13
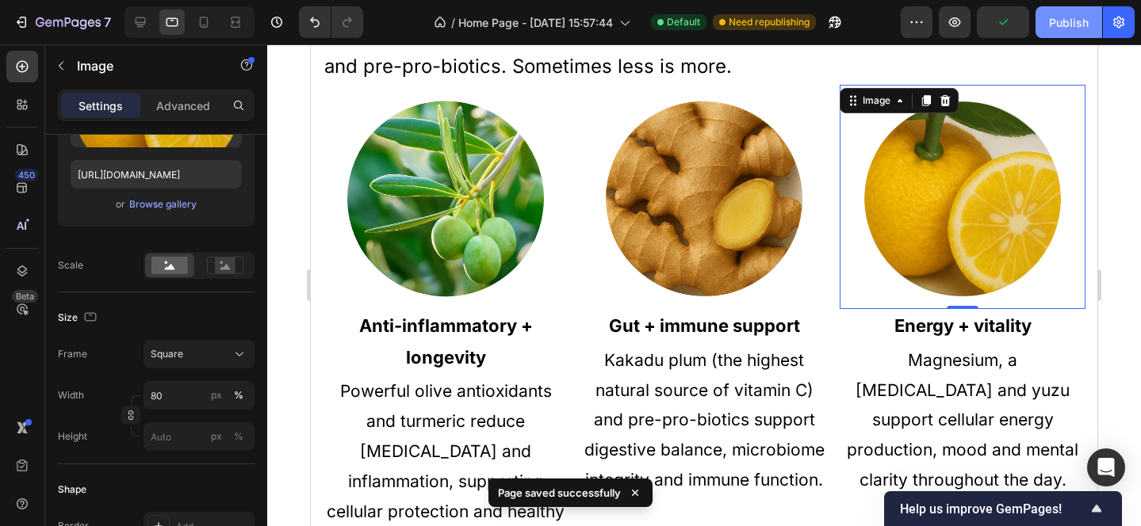
click at [1063, 21] on div "Publish" at bounding box center [1069, 22] width 40 height 17
click at [198, 22] on icon at bounding box center [204, 22] width 16 height 16
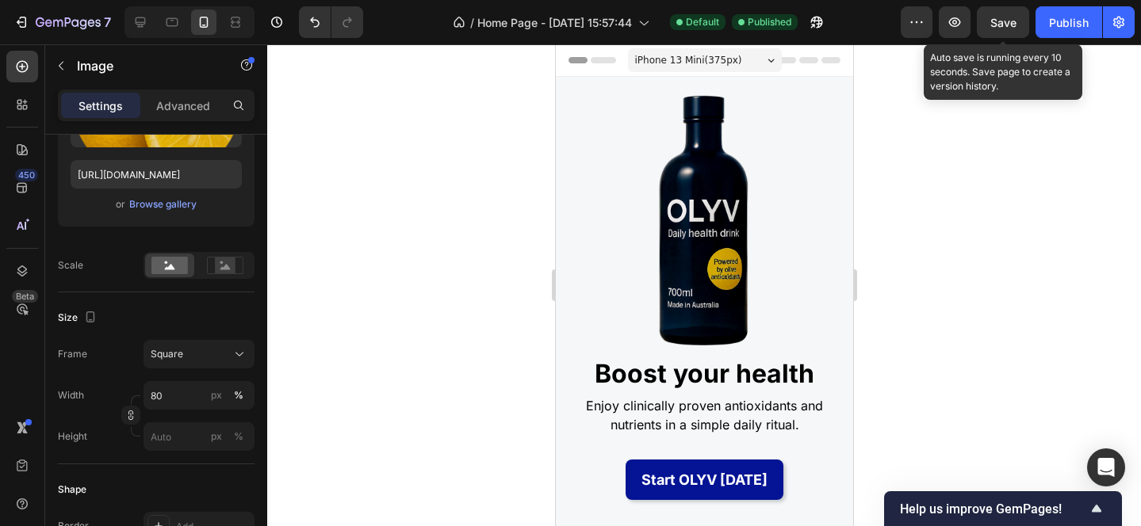
click at [1003, 25] on span "Save" at bounding box center [1003, 22] width 26 height 13
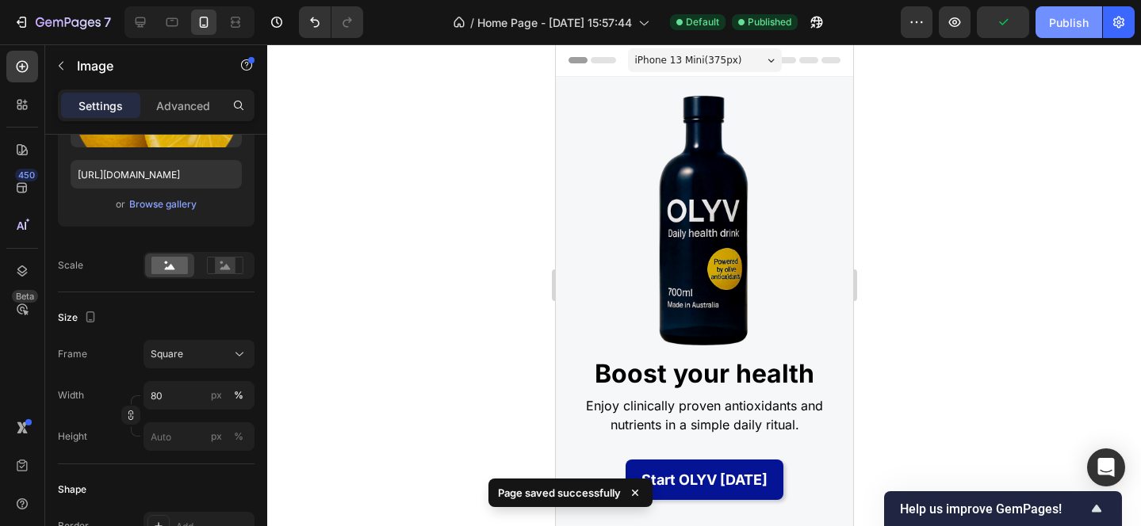
click at [1063, 16] on div "Publish" at bounding box center [1069, 22] width 40 height 17
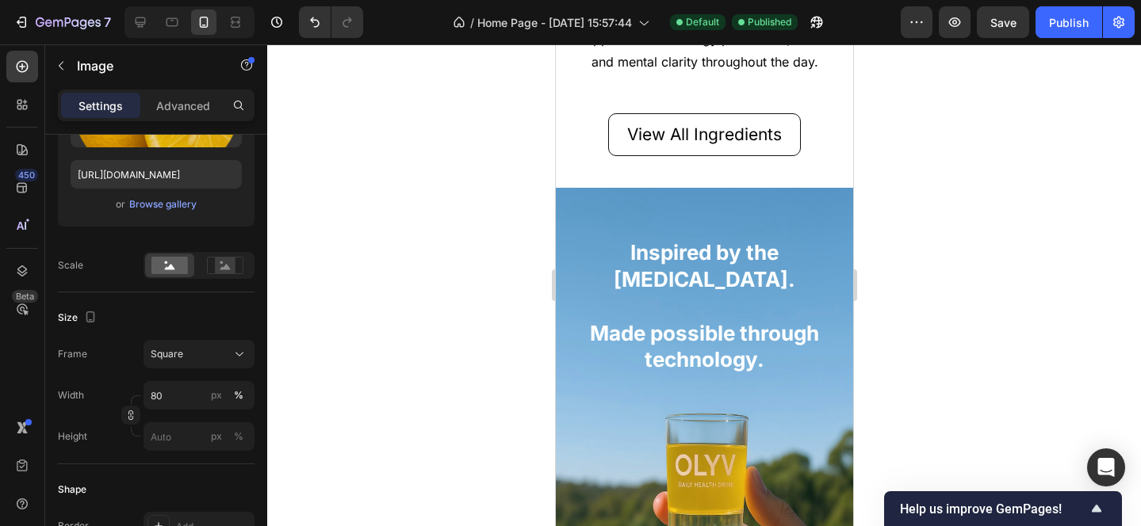
scroll to position [1839, 0]
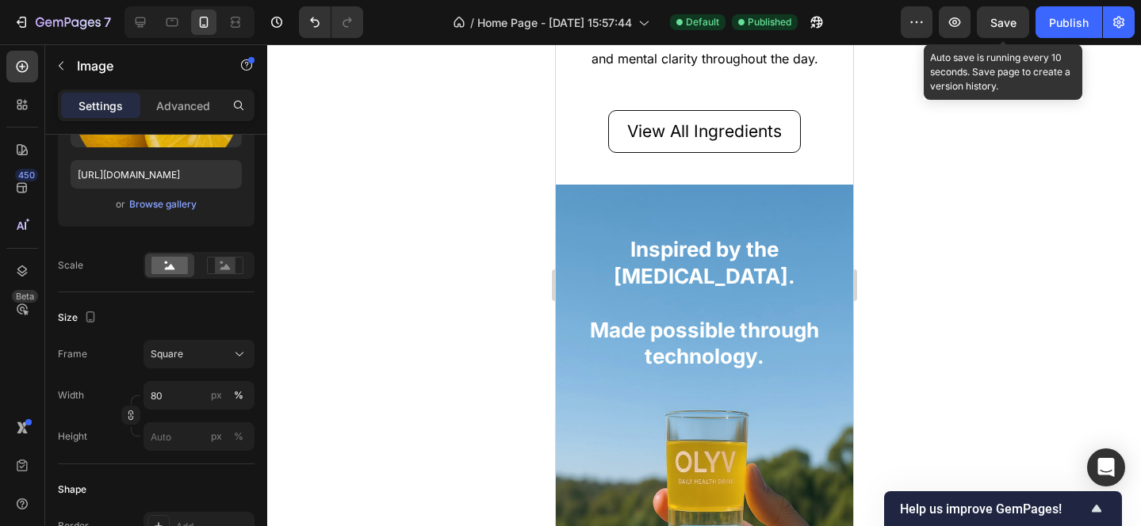
click at [992, 23] on span "Save" at bounding box center [1003, 22] width 26 height 13
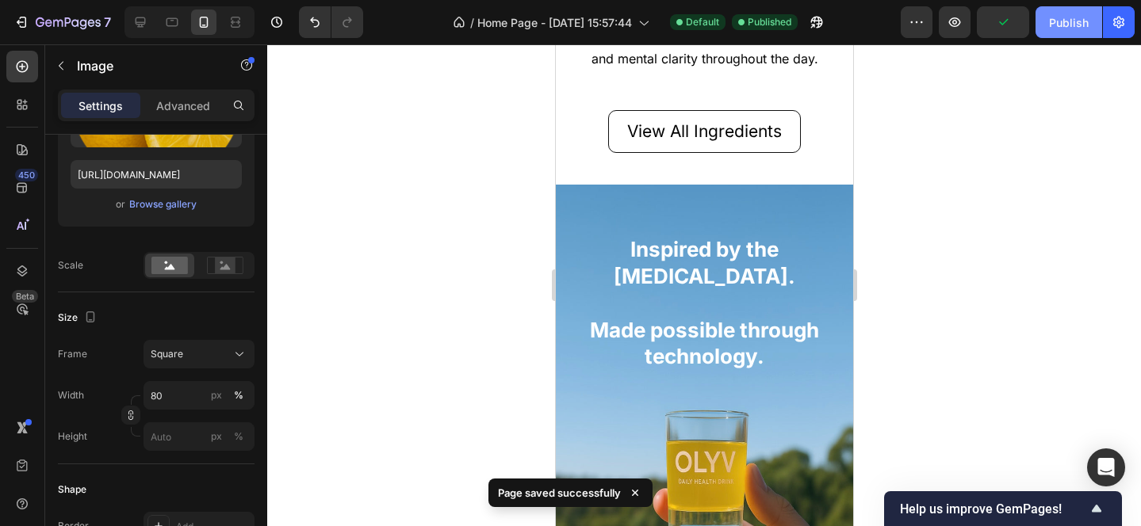
click at [1050, 24] on div "Publish" at bounding box center [1069, 22] width 40 height 17
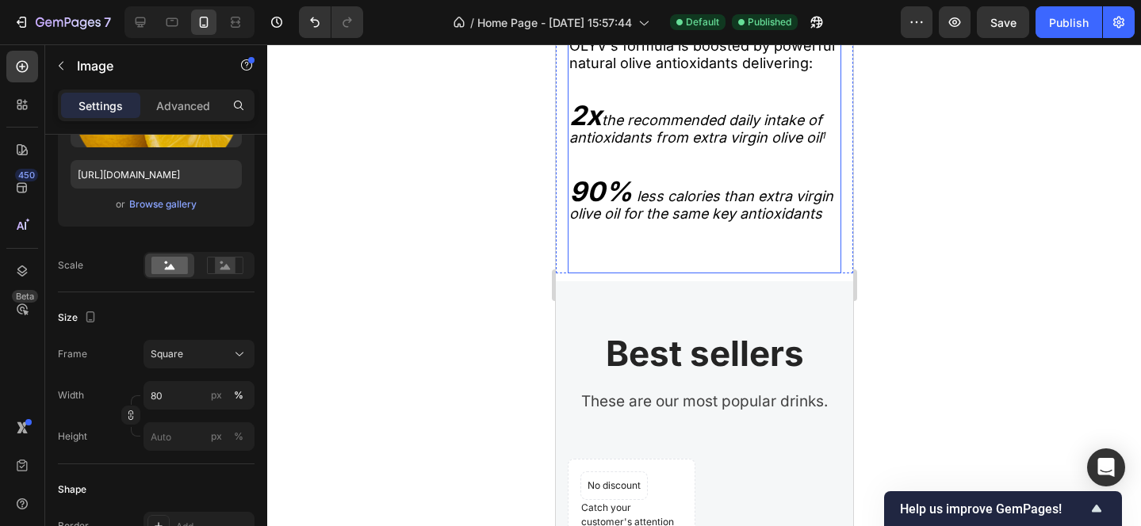
scroll to position [2423, 0]
click at [912, 185] on div at bounding box center [704, 285] width 874 height 482
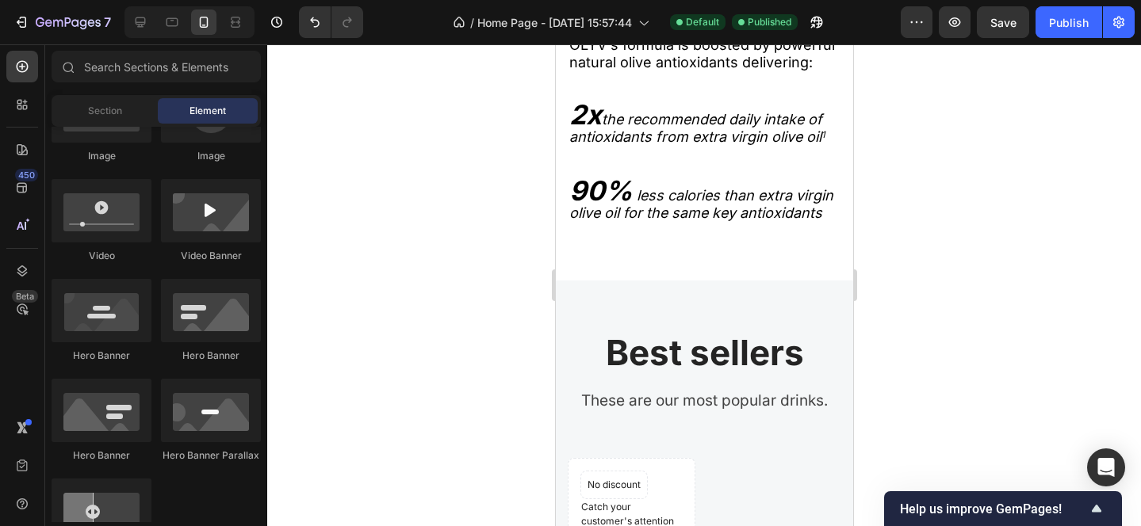
click at [510, 237] on div at bounding box center [704, 285] width 874 height 482
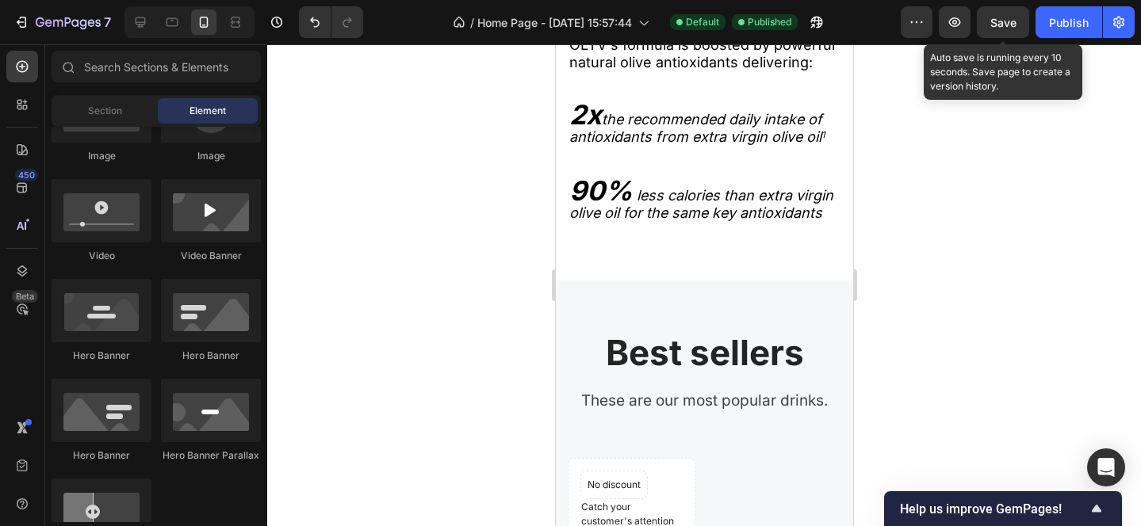
click at [1000, 25] on span "Save" at bounding box center [1003, 22] width 26 height 13
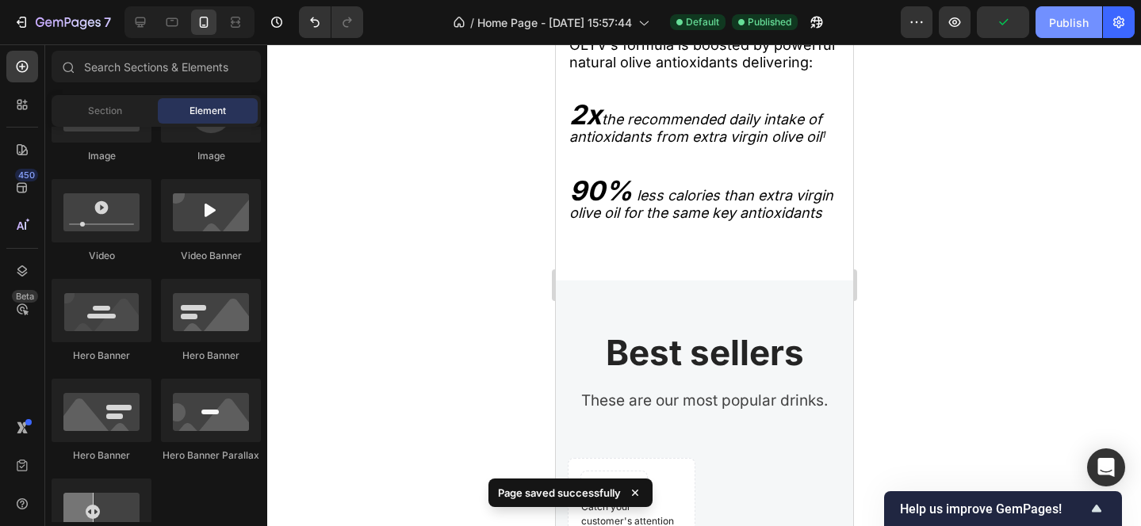
click at [1070, 17] on div "Publish" at bounding box center [1069, 22] width 40 height 17
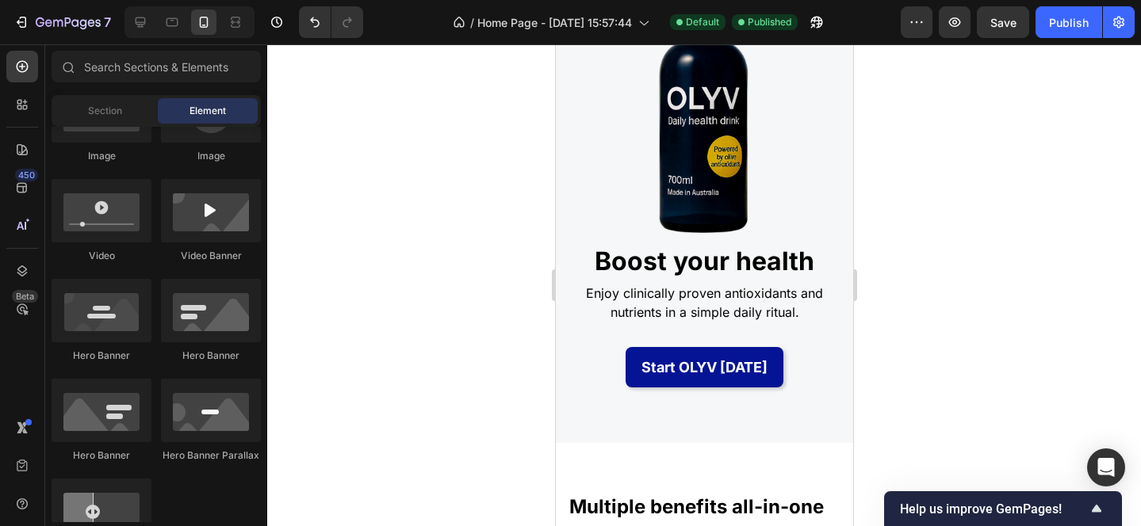
scroll to position [0, 0]
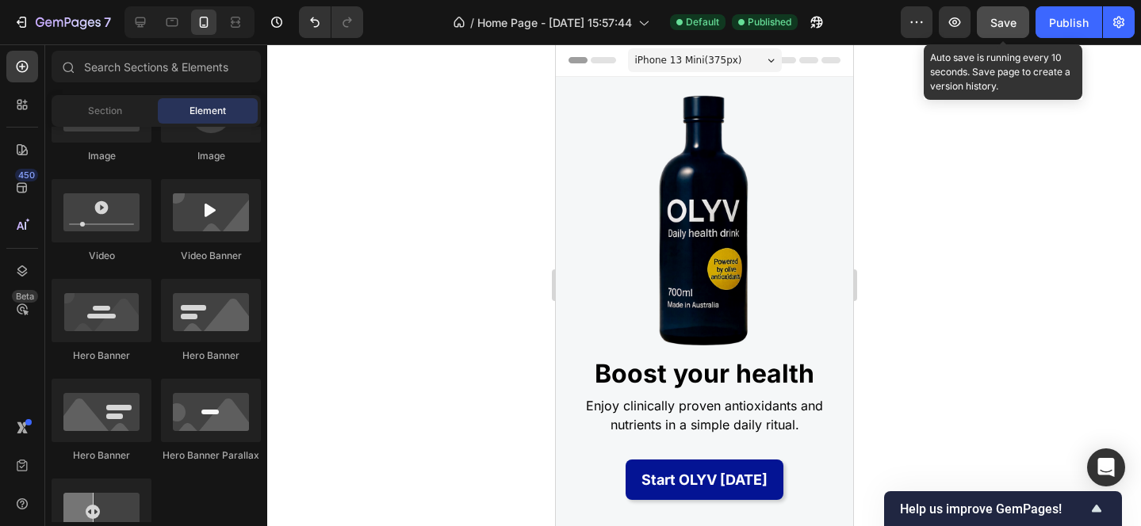
click at [1016, 21] on button "Save" at bounding box center [1003, 22] width 52 height 32
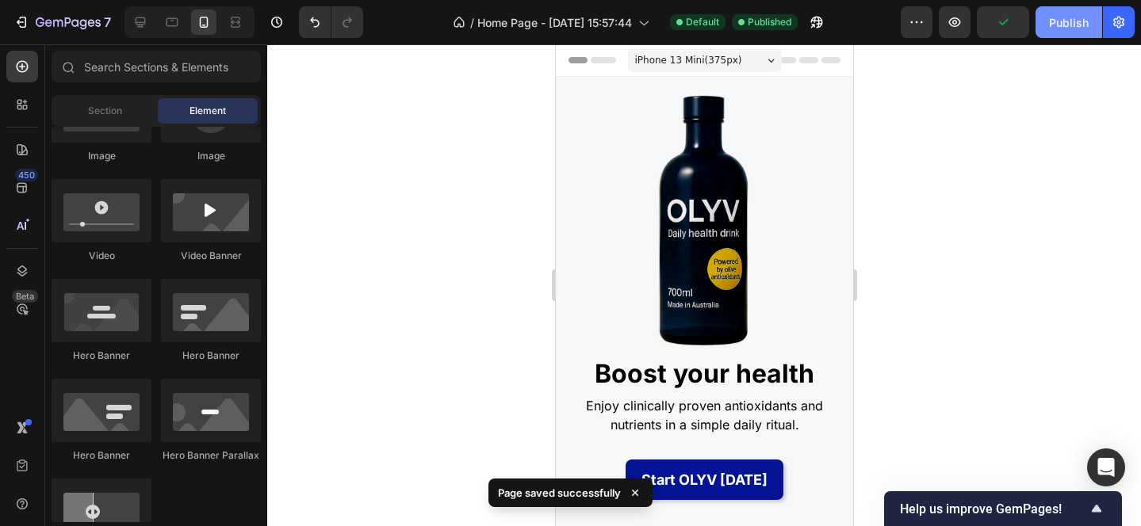
click at [1066, 21] on div "Publish" at bounding box center [1069, 22] width 40 height 17
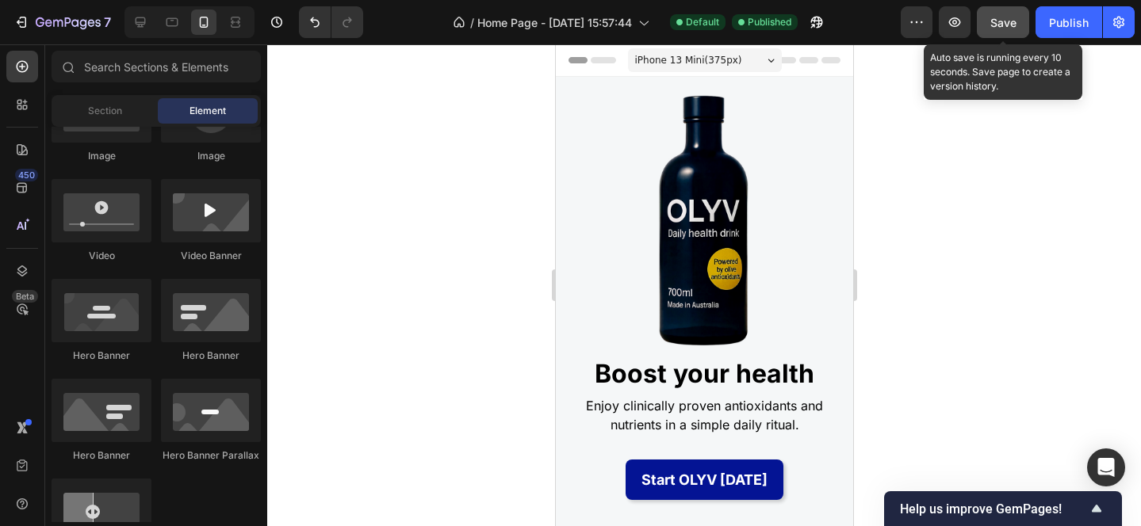
click at [1008, 34] on button "Save" at bounding box center [1003, 22] width 52 height 32
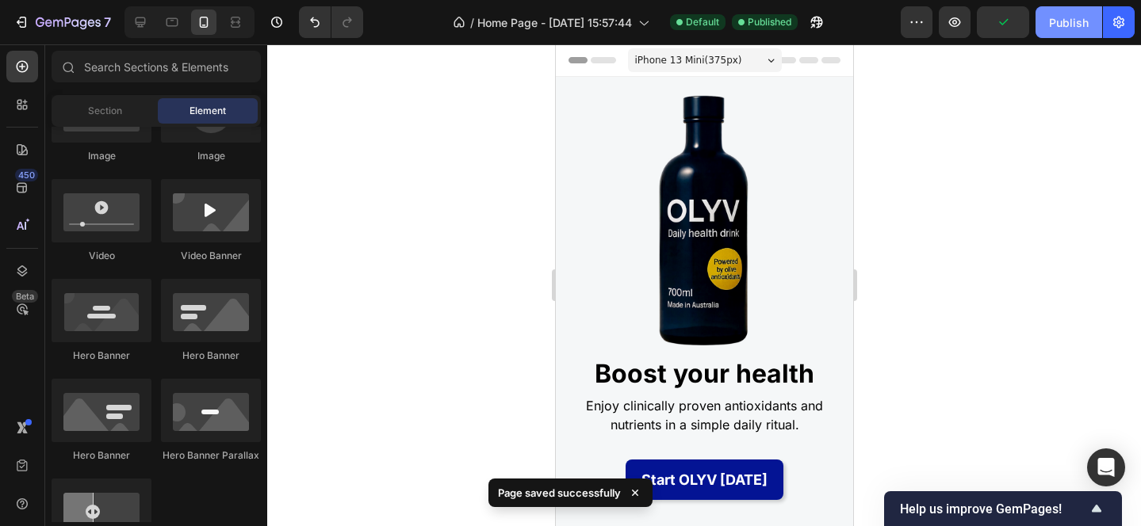
click at [1047, 24] on button "Publish" at bounding box center [1068, 22] width 67 height 32
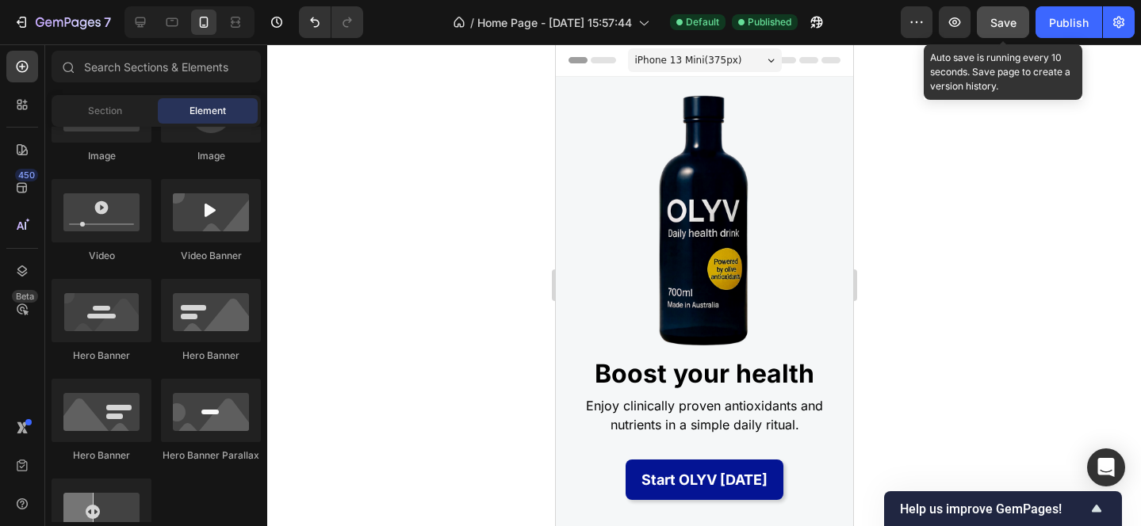
click at [987, 29] on button "Save" at bounding box center [1003, 22] width 52 height 32
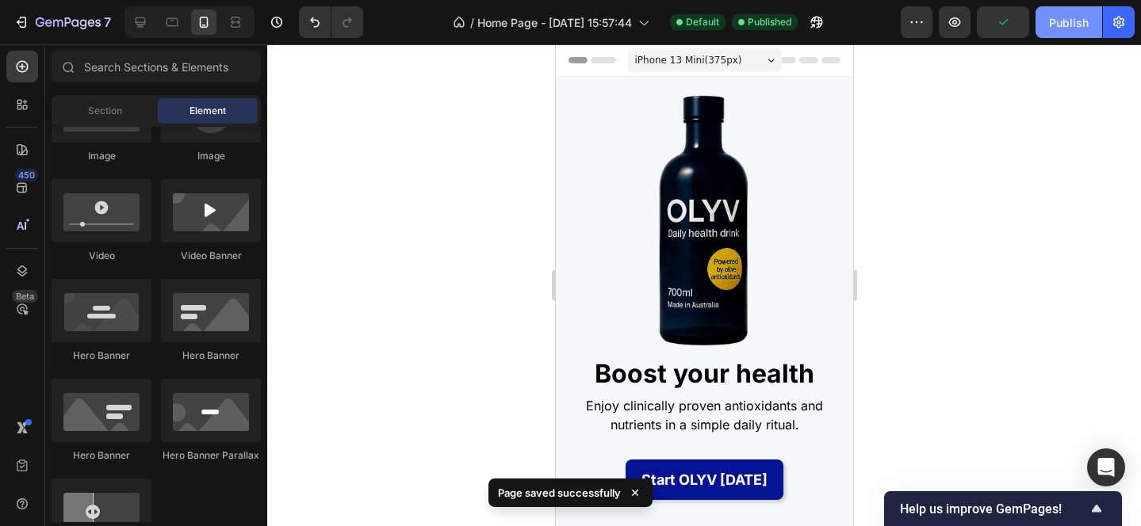
click at [1054, 25] on div "Publish" at bounding box center [1069, 22] width 40 height 17
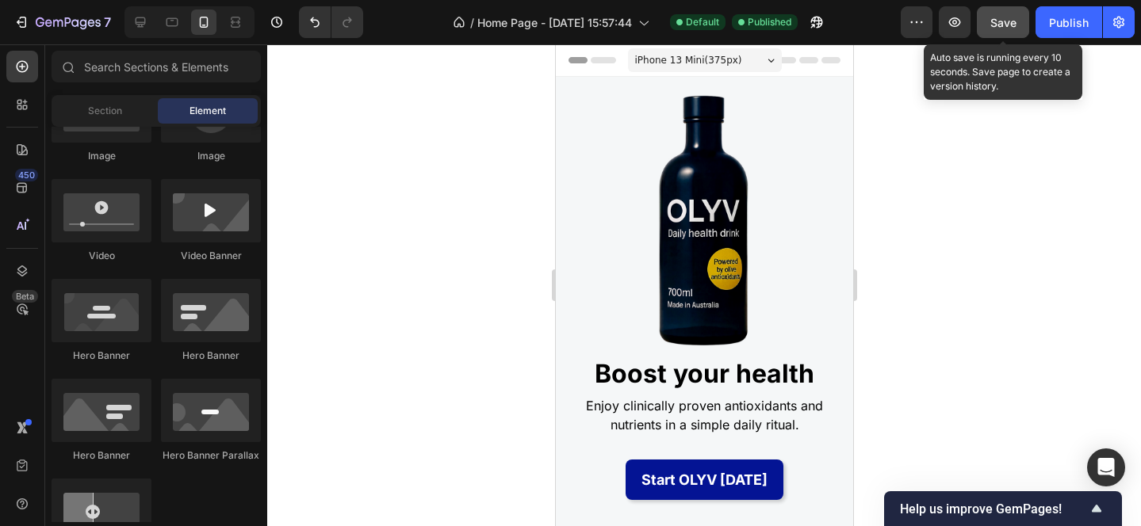
click at [1015, 33] on button "Save" at bounding box center [1003, 22] width 52 height 32
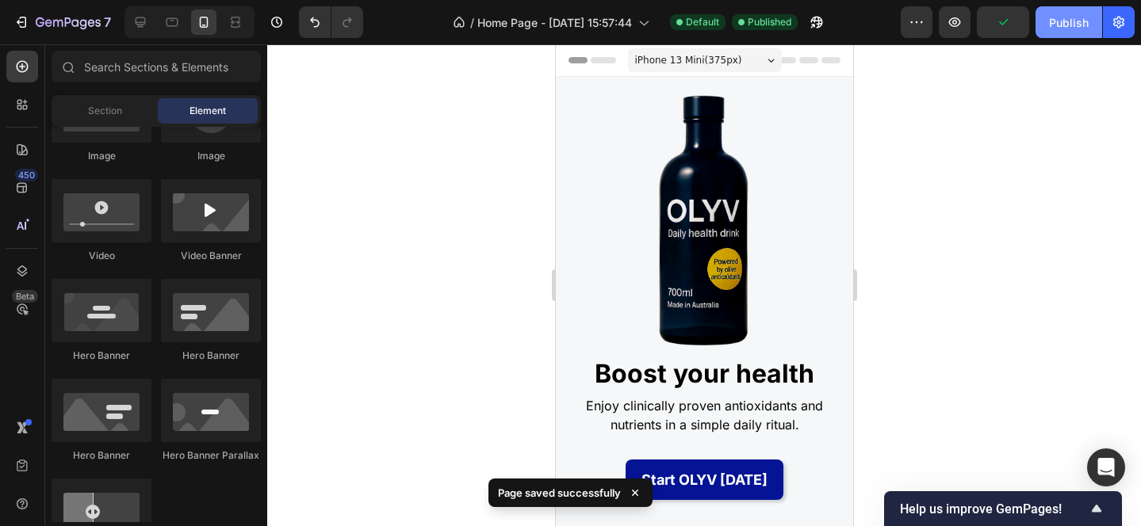
click at [1065, 29] on div "Publish" at bounding box center [1069, 22] width 40 height 17
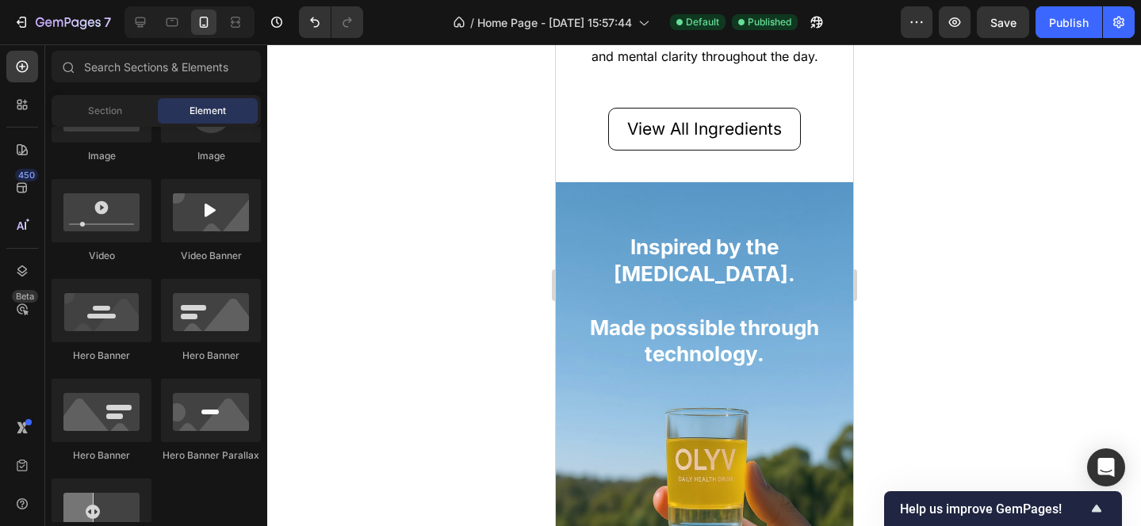
scroll to position [1839, 0]
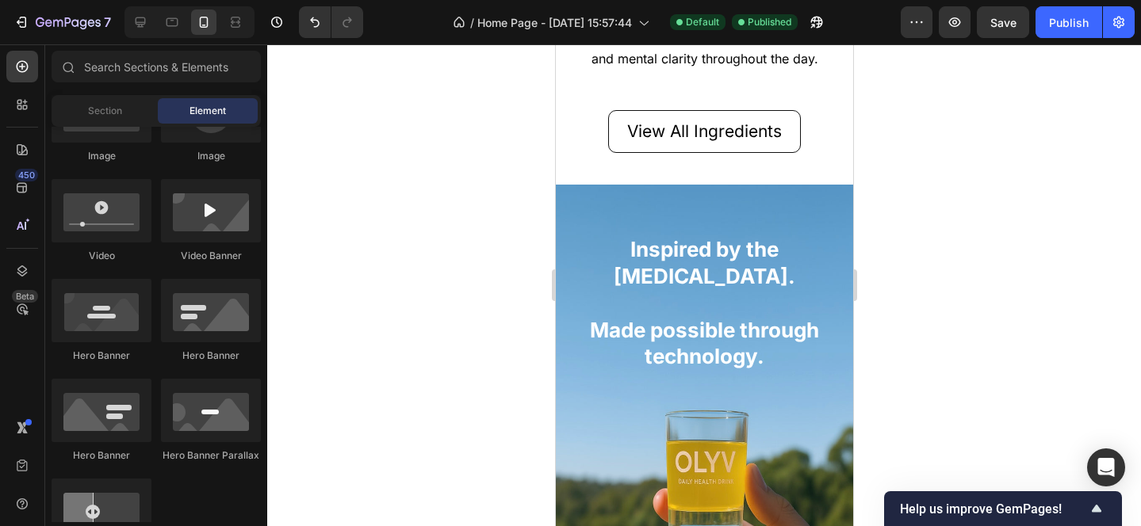
click at [939, 262] on div at bounding box center [704, 285] width 874 height 482
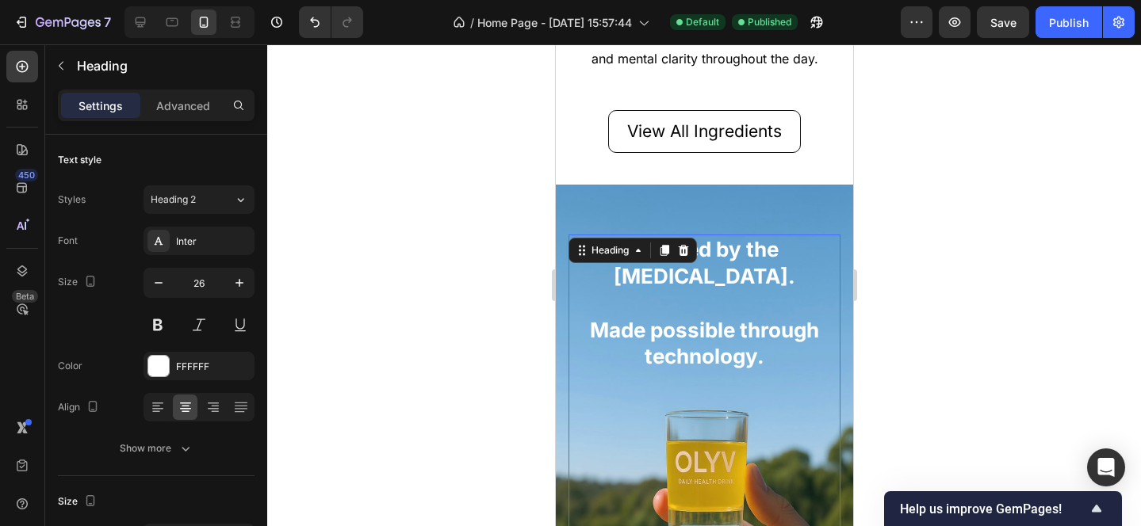
click at [634, 330] on h2 "Inspired by the Mediterranean diet. Made possible through technology." at bounding box center [704, 303] width 272 height 137
click at [656, 334] on p "Inspired by the Mediterranean diet. Made possible through technology." at bounding box center [703, 303] width 269 height 134
click at [663, 334] on p "Inspired by the Mediterranean diet. Made possible through technology." at bounding box center [703, 303] width 269 height 134
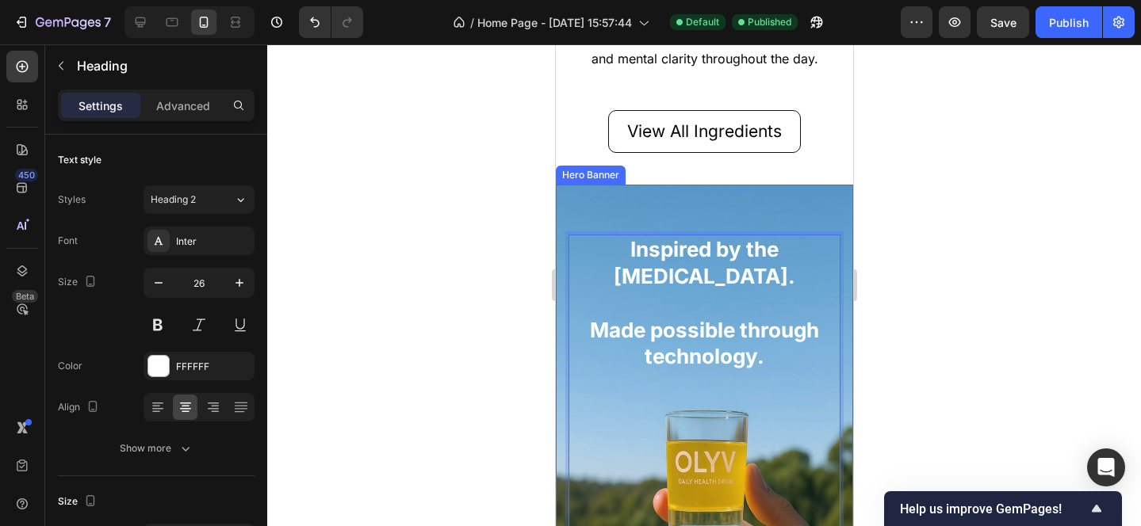
click at [966, 317] on div at bounding box center [704, 285] width 874 height 482
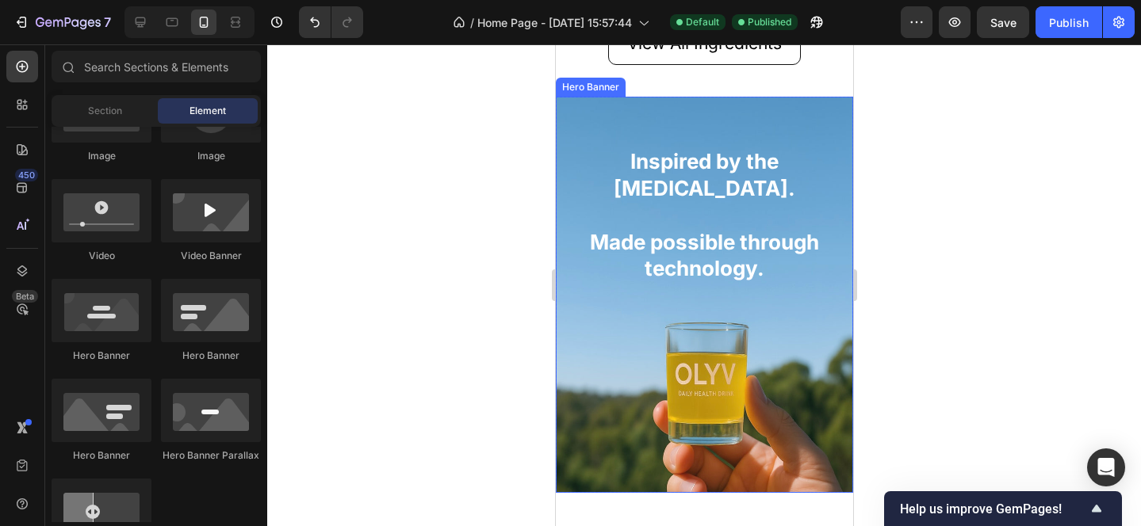
scroll to position [1928, 0]
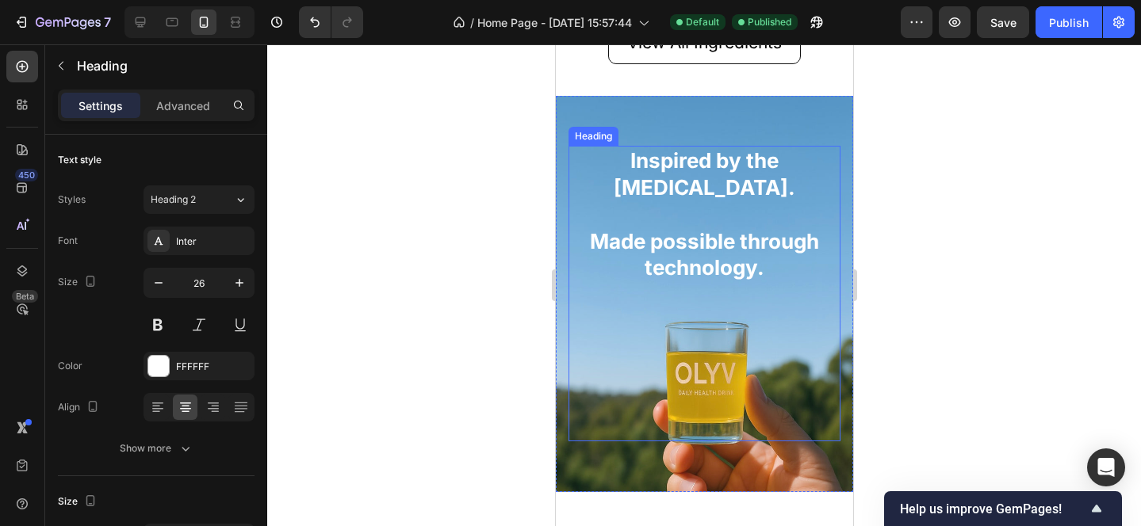
click at [757, 262] on p "Inspired by the Mediterranean diet. Made possible through technology." at bounding box center [703, 214] width 269 height 134
click at [763, 270] on p "Inspired by the Mediterranean diet. Made possible through technology." at bounding box center [703, 214] width 269 height 134
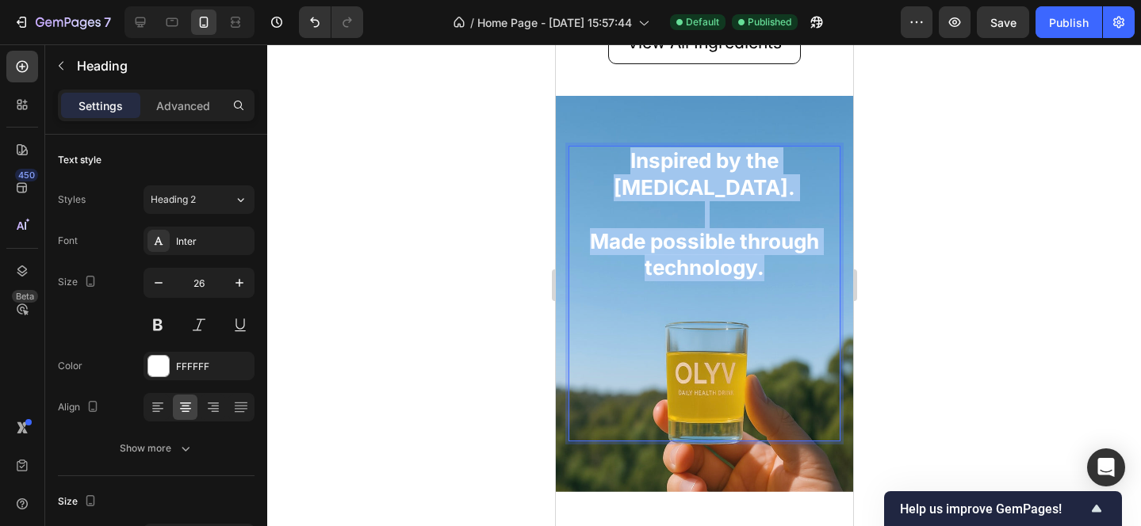
drag, startPoint x: 763, startPoint y: 270, endPoint x: 536, endPoint y: 105, distance: 280.3
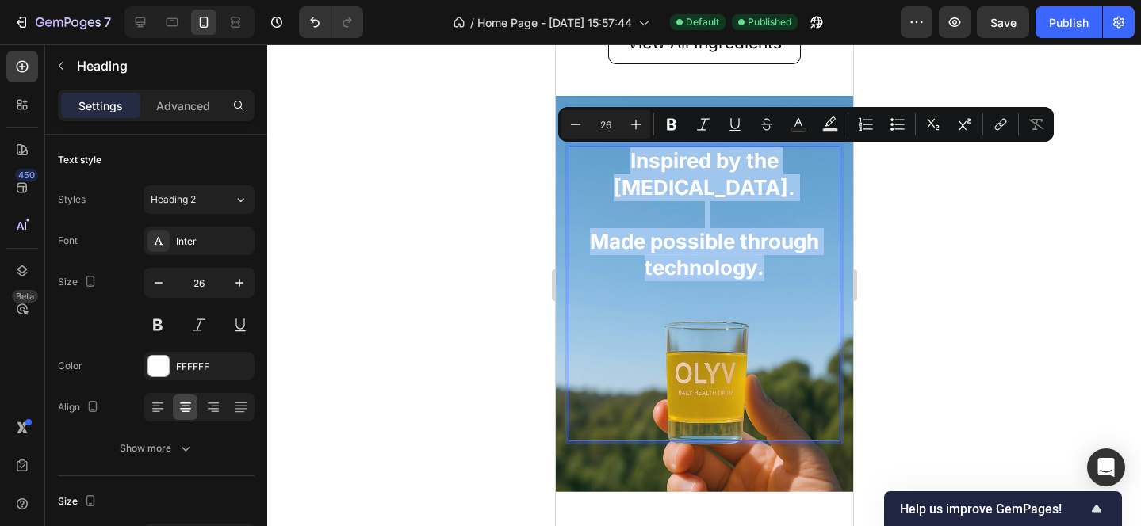
copy p "Inspired by the Mediterranean diet. Made possible through technology."
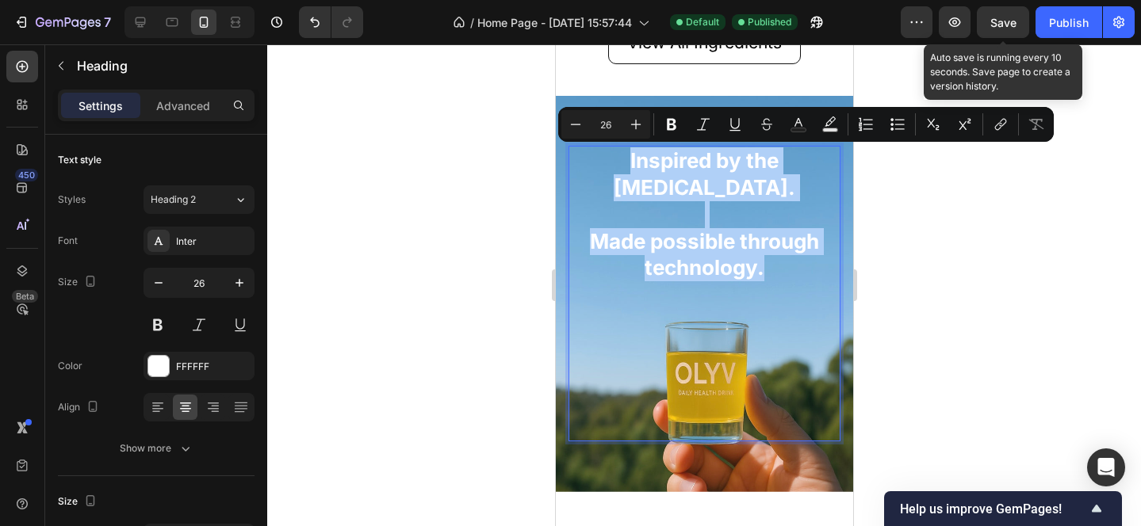
click at [1015, 26] on span "Save" at bounding box center [1003, 22] width 26 height 13
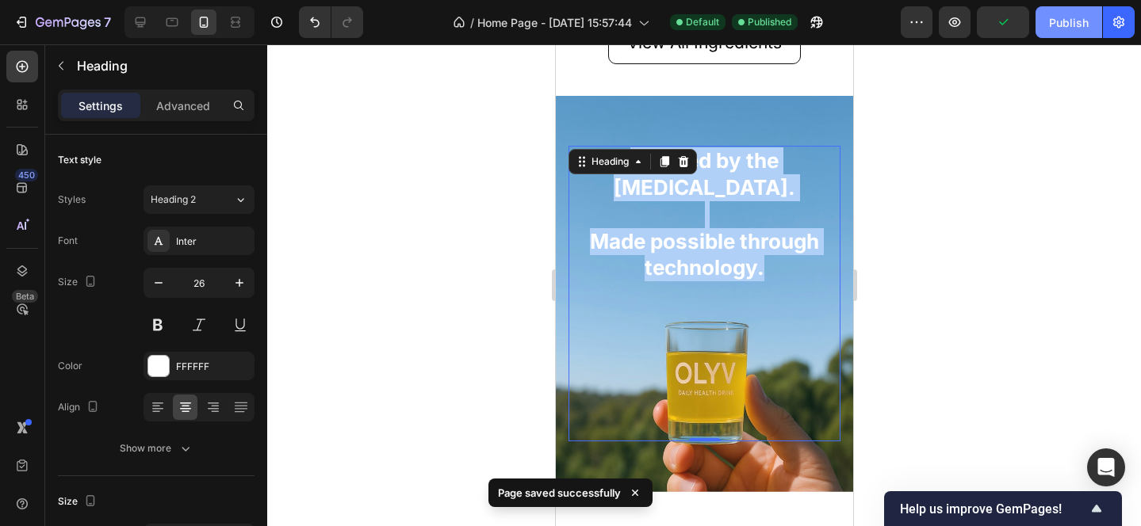
click at [1070, 23] on div "Publish" at bounding box center [1069, 22] width 40 height 17
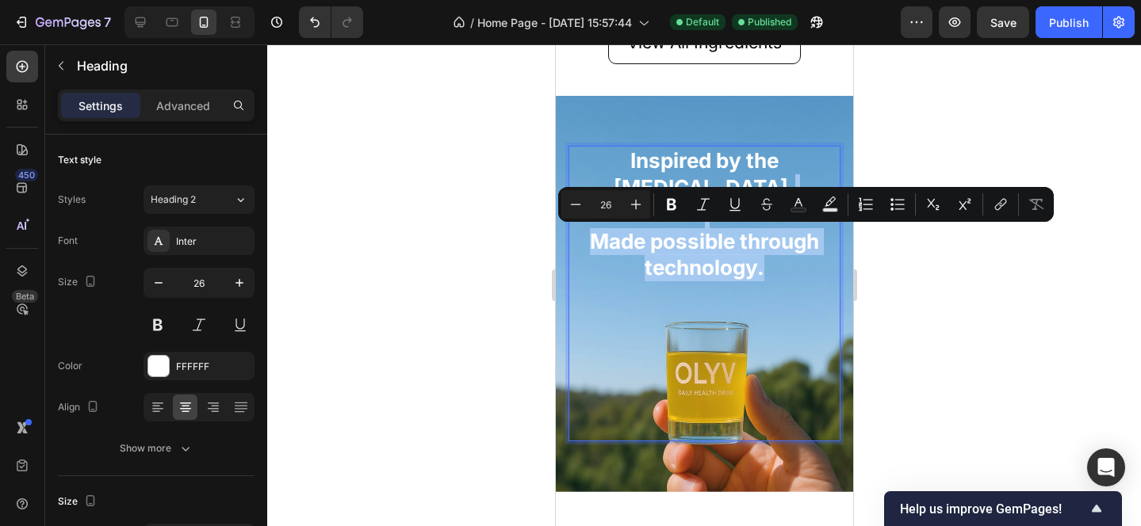
drag, startPoint x: 771, startPoint y: 267, endPoint x: 629, endPoint y: 212, distance: 152.4
click at [629, 212] on p "Inspired by the Mediterranean diet. Made possible through technology." at bounding box center [703, 214] width 269 height 134
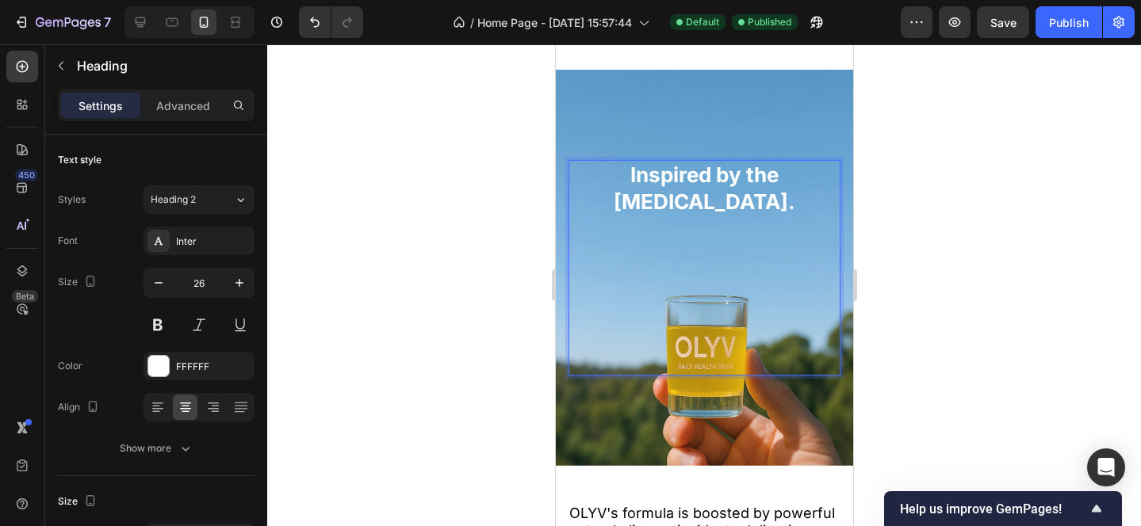
scroll to position [1968, 0]
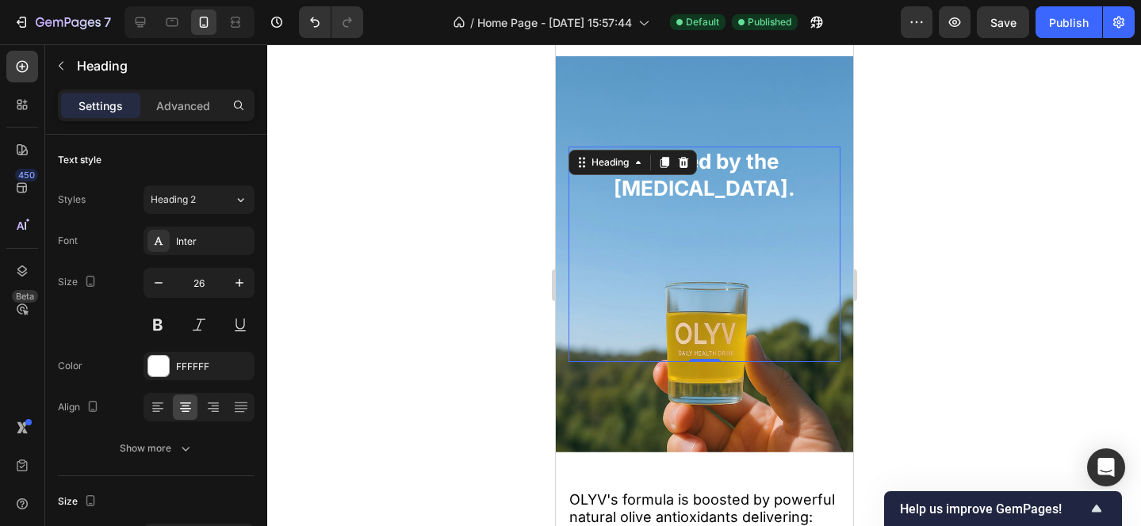
click at [1035, 225] on div at bounding box center [704, 285] width 874 height 482
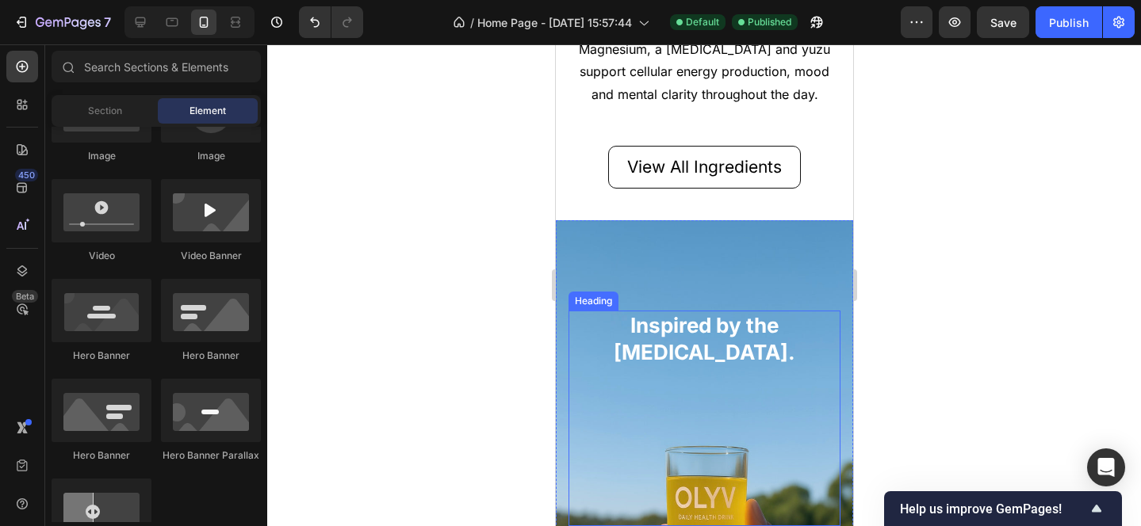
scroll to position [1770, 0]
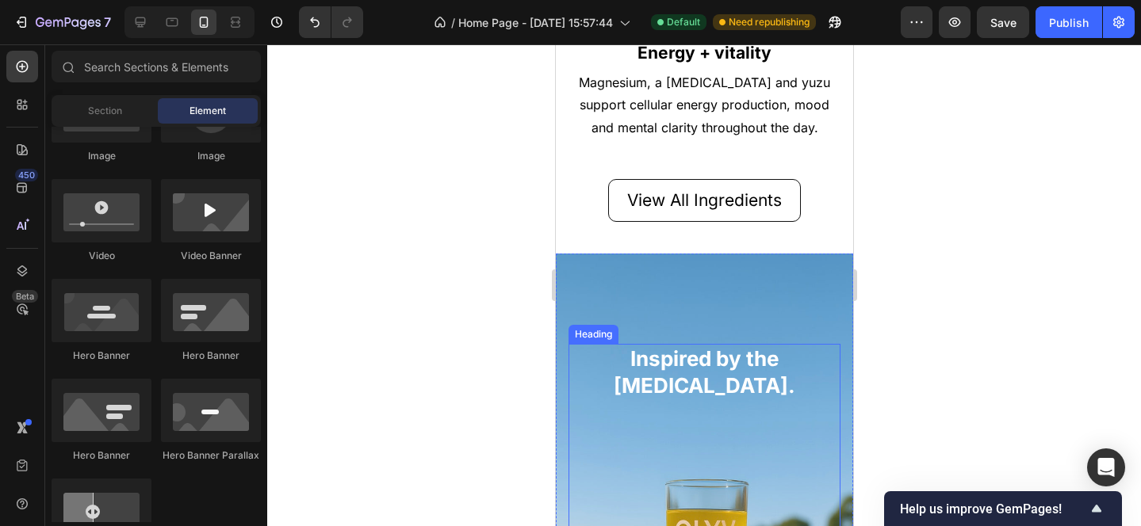
click at [714, 388] on p "Inspired by the [MEDICAL_DATA]." at bounding box center [703, 373] width 269 height 54
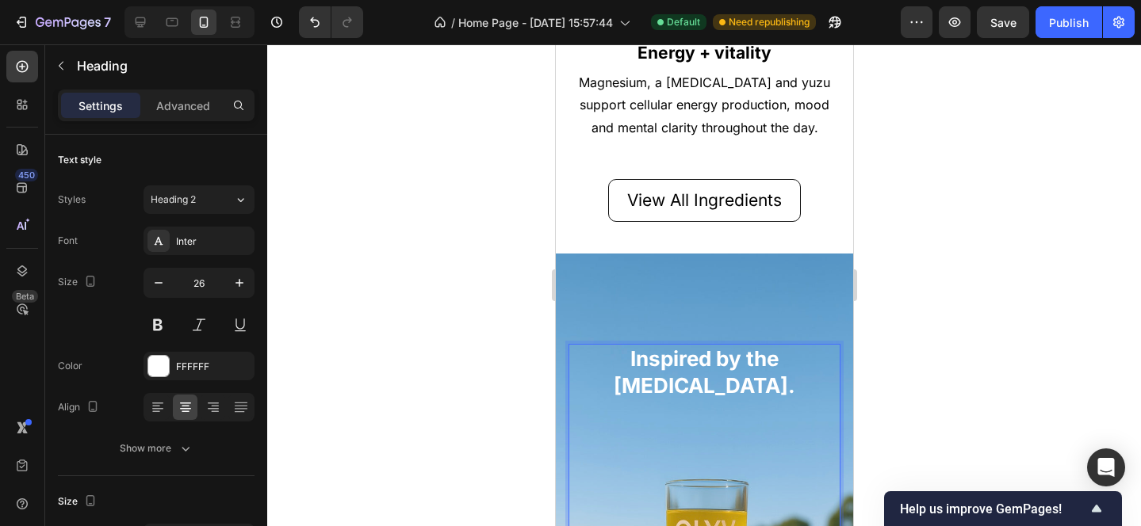
click at [800, 385] on p "Inspired by the [MEDICAL_DATA]." at bounding box center [703, 373] width 269 height 54
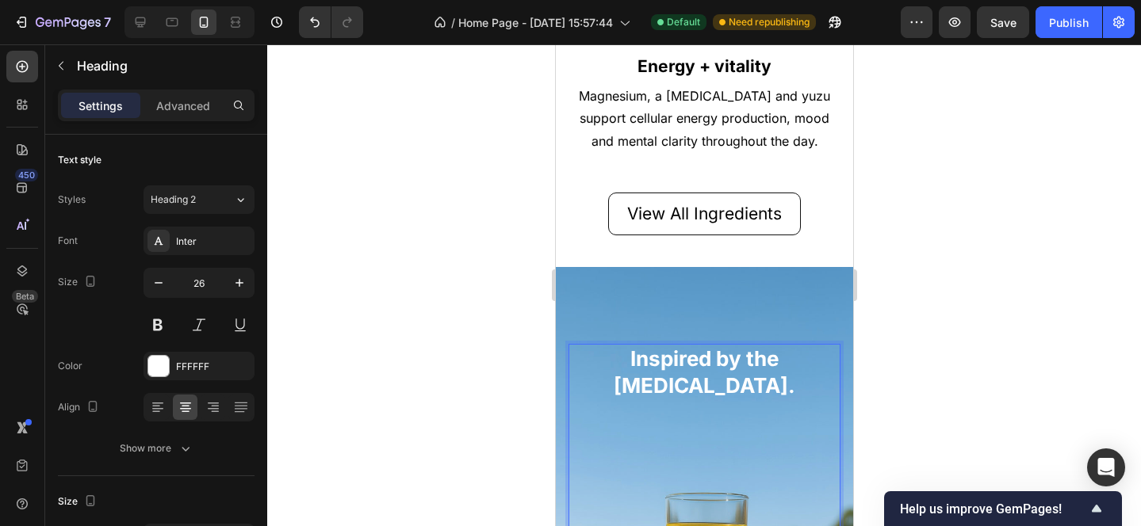
scroll to position [1743, 0]
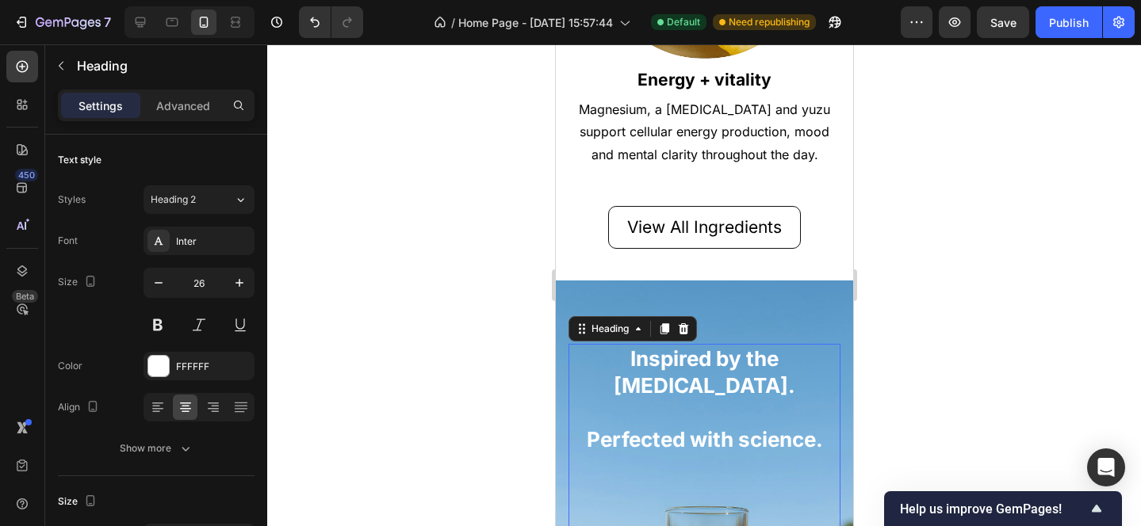
click at [1015, 324] on div at bounding box center [704, 285] width 874 height 482
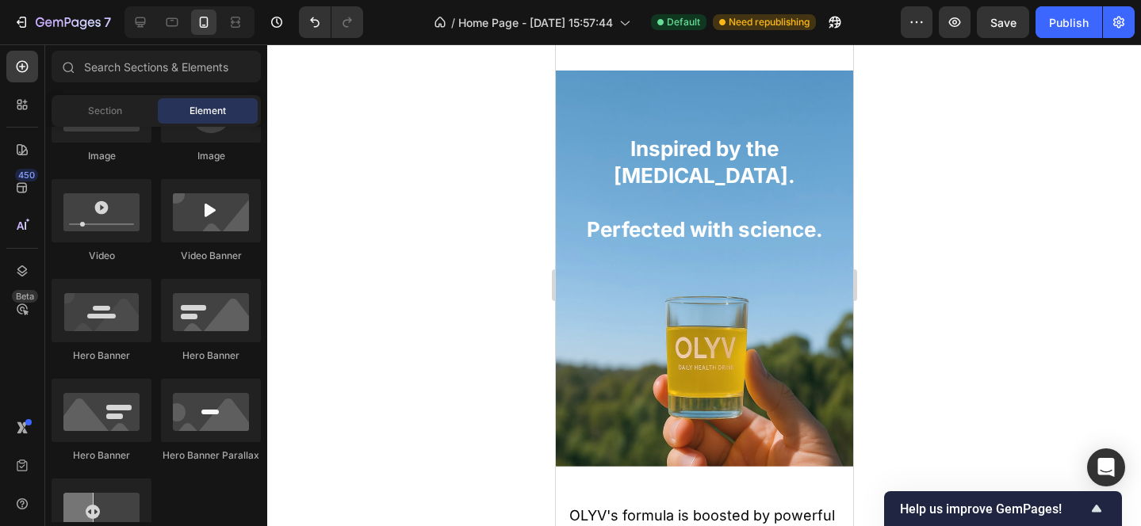
scroll to position [1955, 0]
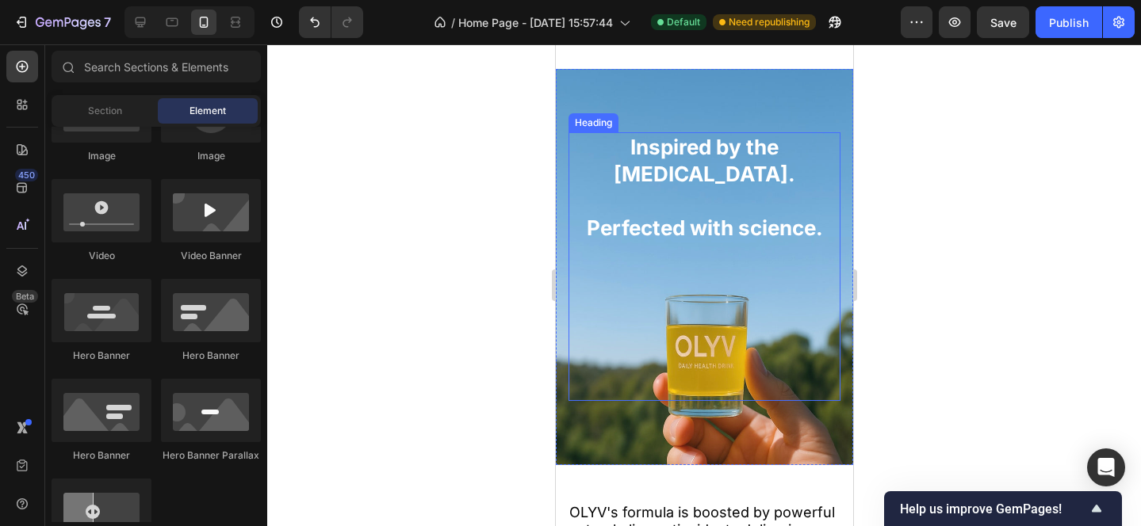
click at [683, 230] on p "Inspired by the Mediterranean diet. Perfected with science." at bounding box center [703, 187] width 269 height 107
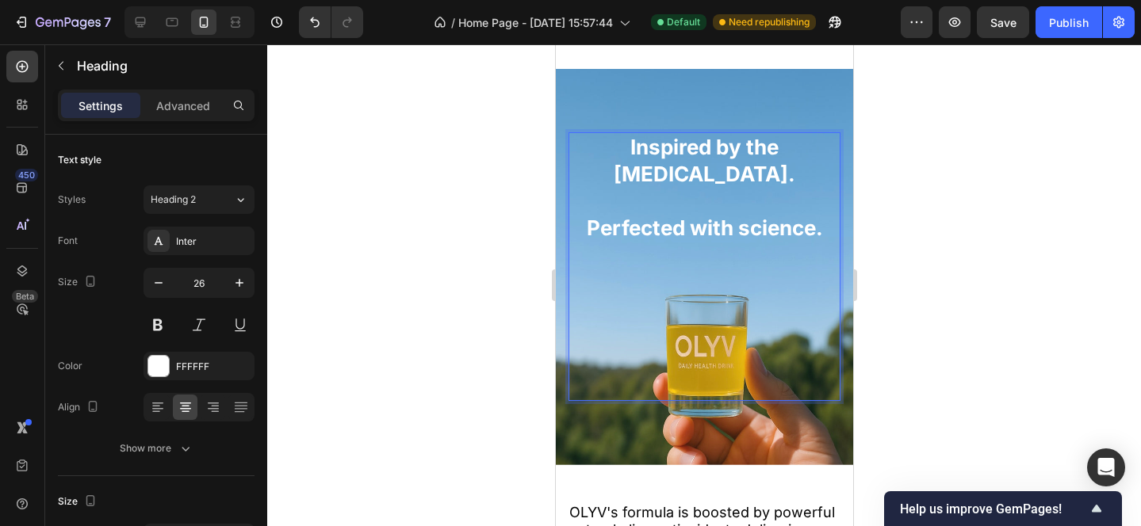
click at [660, 228] on p "Inspired by the Mediterranean diet. Perfected with science." at bounding box center [703, 187] width 269 height 107
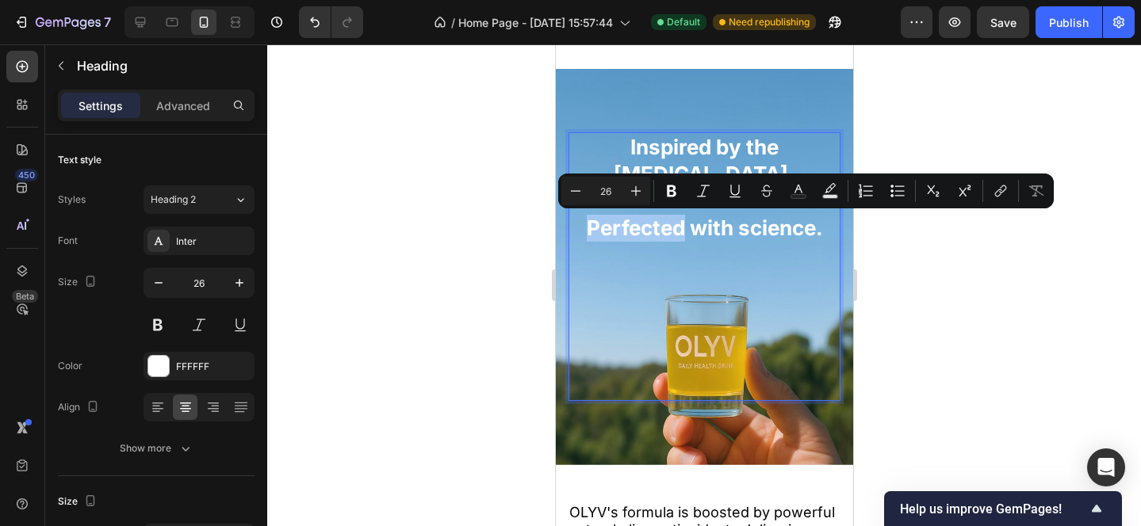
click at [660, 228] on p "Inspired by the Mediterranean diet. Perfected with science." at bounding box center [703, 187] width 269 height 107
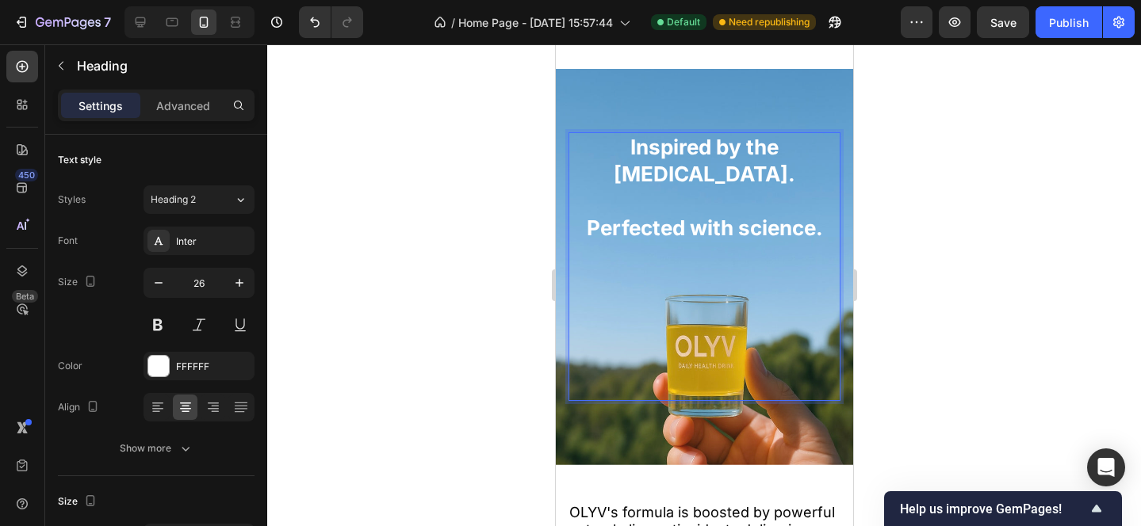
click at [580, 225] on p "Inspired by the Mediterranean diet. Perfected with science." at bounding box center [703, 187] width 269 height 107
click at [893, 182] on div at bounding box center [704, 285] width 874 height 482
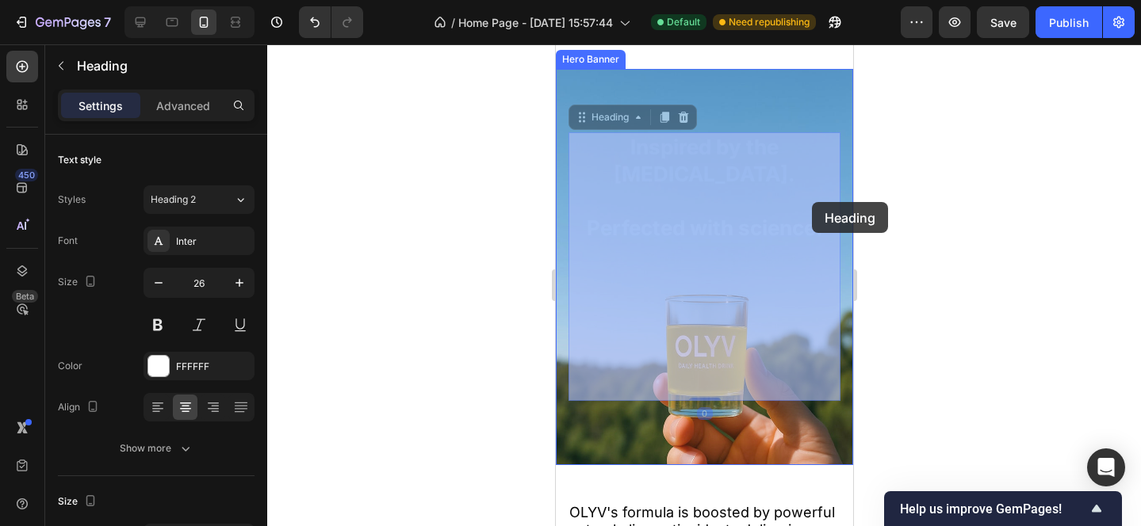
drag, startPoint x: 624, startPoint y: 147, endPoint x: 811, endPoint y: 202, distance: 195.1
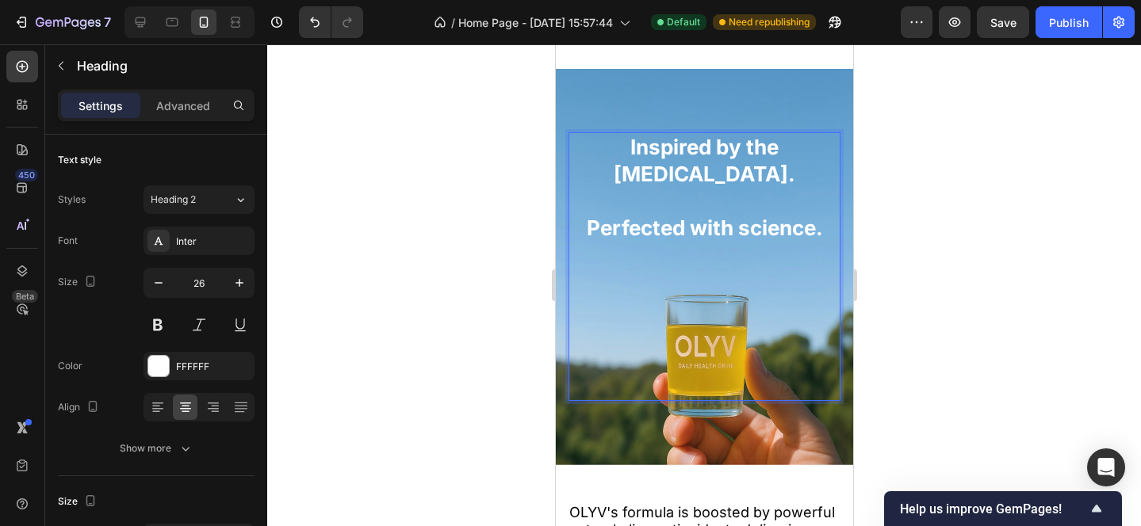
click at [817, 227] on p "Inspired by the Mediterranean diet. Perfected with science." at bounding box center [703, 187] width 269 height 107
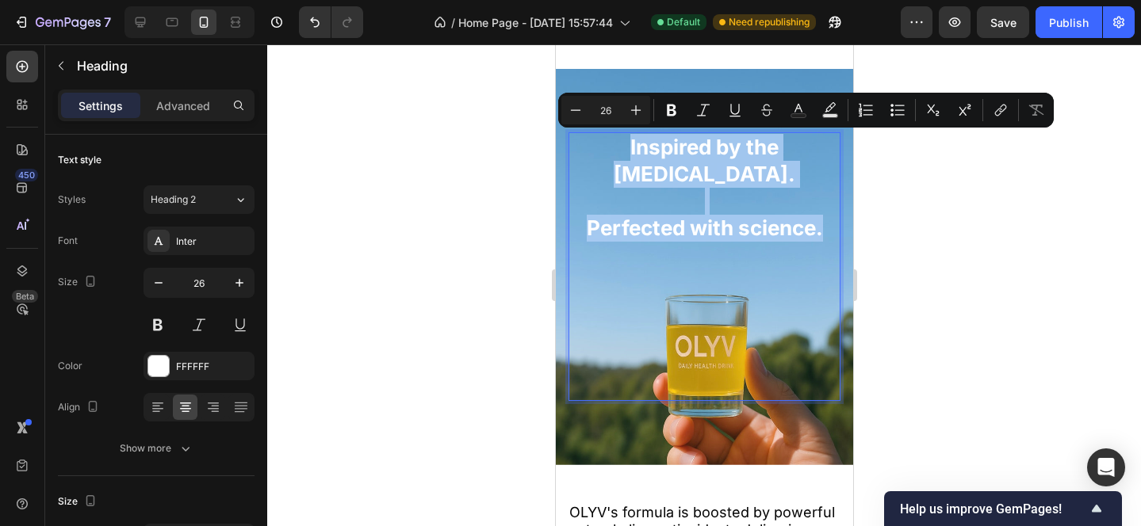
drag, startPoint x: 821, startPoint y: 229, endPoint x: 606, endPoint y: 136, distance: 234.7
click at [606, 136] on p "Inspired by the Mediterranean diet. Perfected with science." at bounding box center [703, 187] width 269 height 107
copy p "Inspired by the Mediterranean diet. Perfected with science."
click at [626, 224] on p "Inspired by the Mediterranean diet. Perfected with science." at bounding box center [703, 187] width 269 height 107
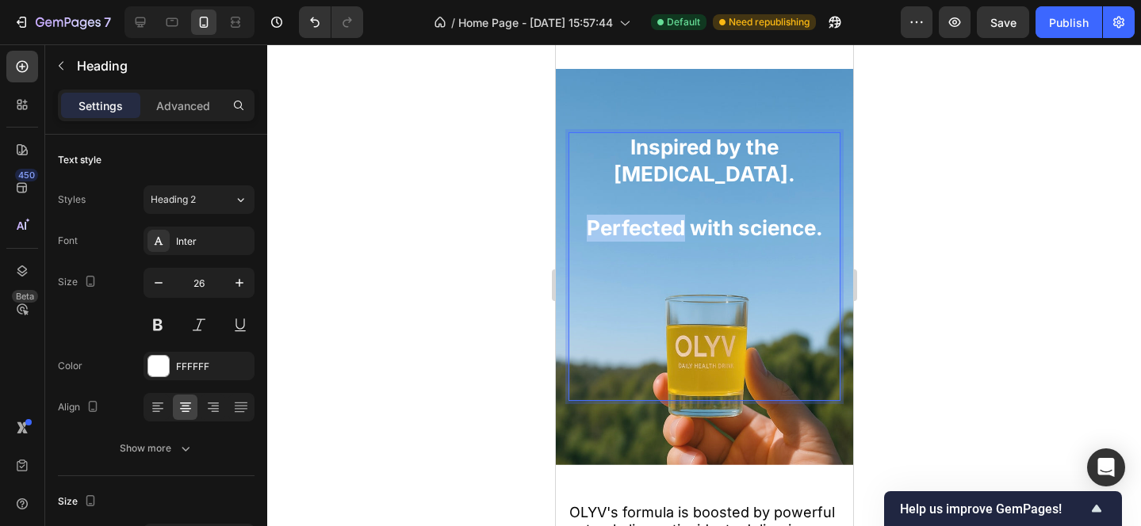
click at [626, 224] on p "Inspired by the Mediterranean diet. Perfected with science." at bounding box center [703, 187] width 269 height 107
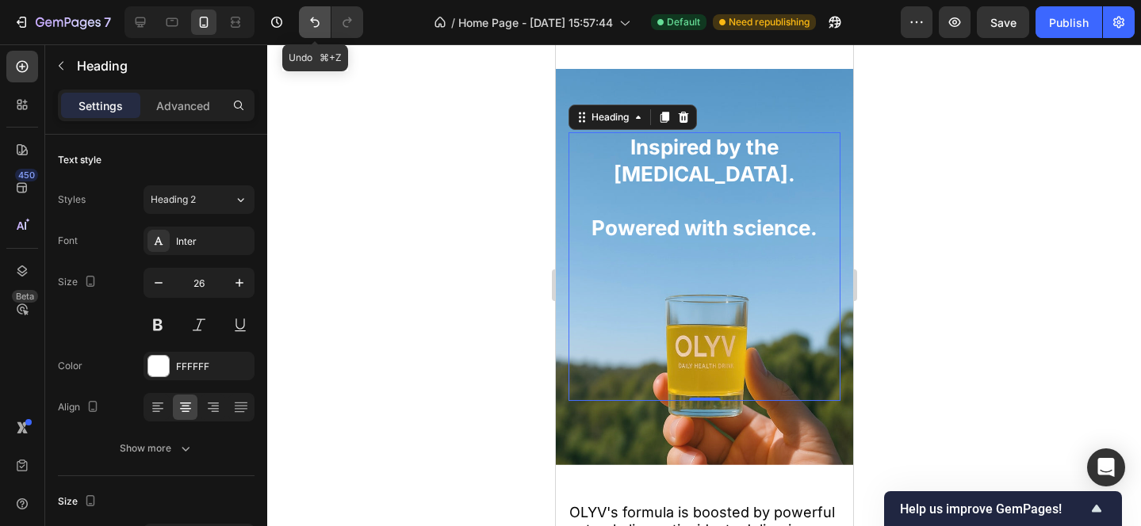
click at [312, 25] on icon "Undo/Redo" at bounding box center [315, 22] width 16 height 16
click at [966, 234] on div at bounding box center [704, 285] width 874 height 482
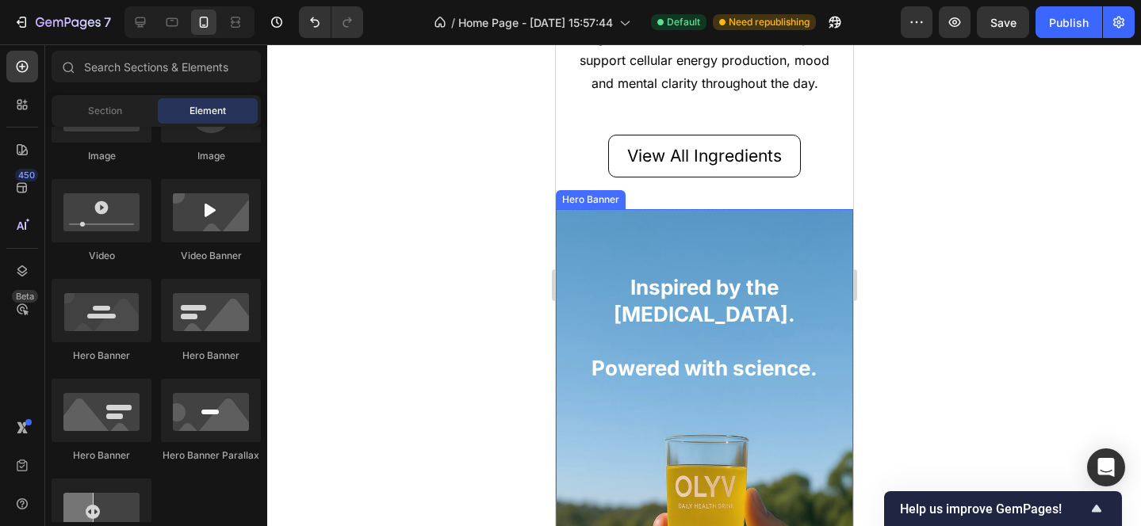
scroll to position [1819, 0]
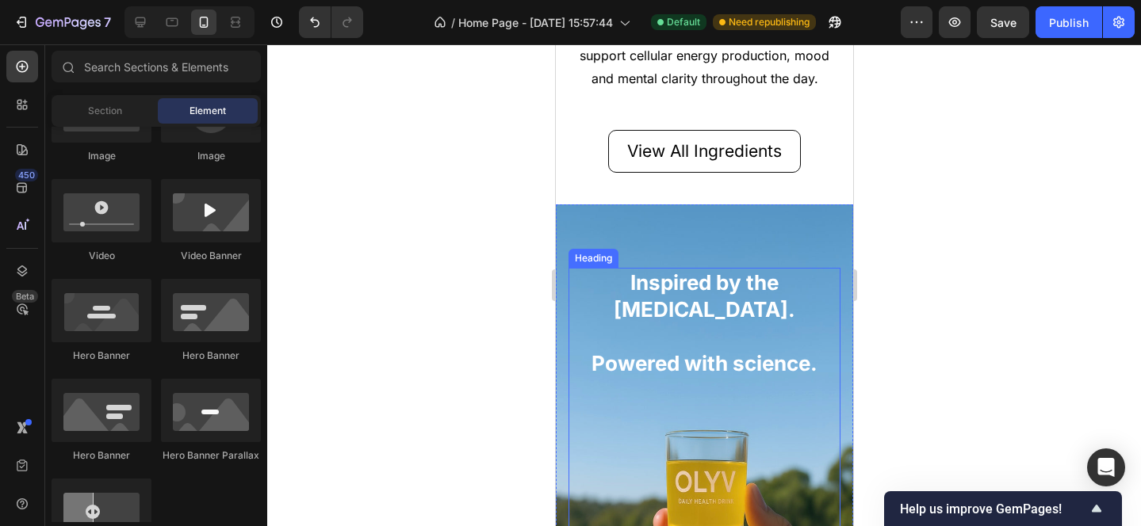
click at [699, 351] on h2 "Inspired by the Mediterranean diet. Powered with science." at bounding box center [704, 323] width 272 height 110
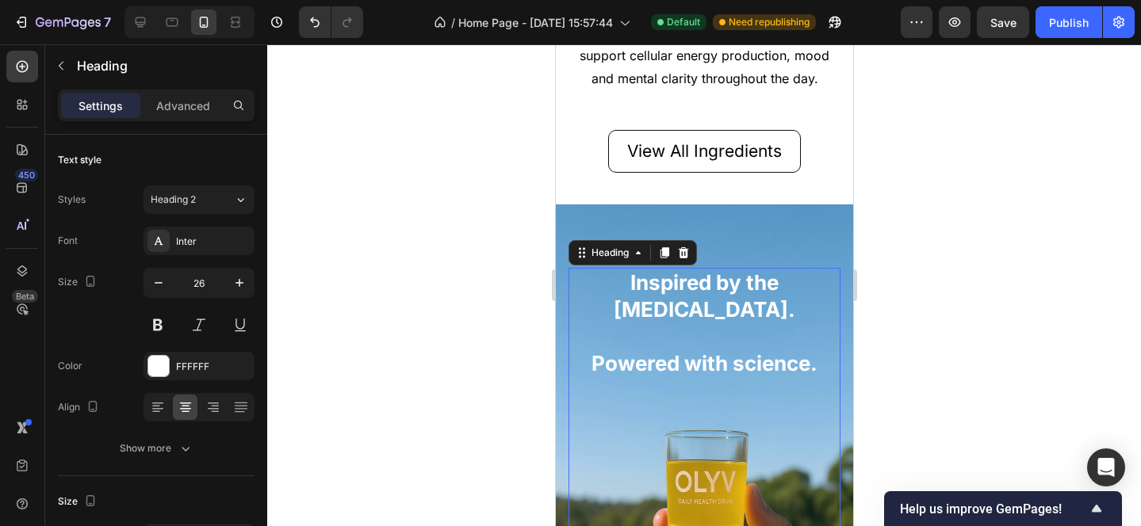
click at [974, 312] on div at bounding box center [704, 285] width 874 height 482
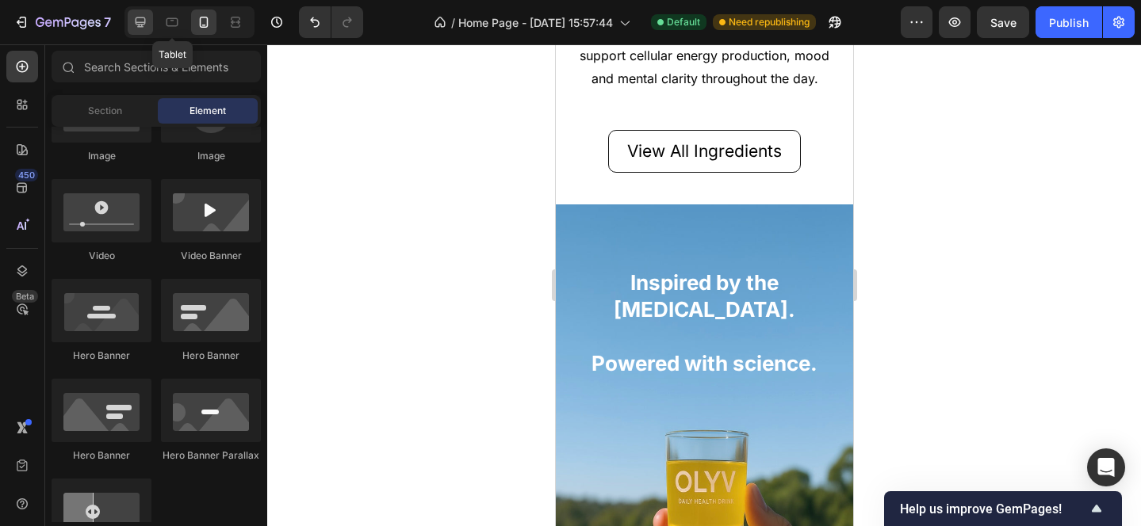
click at [151, 23] on div at bounding box center [140, 22] width 25 height 25
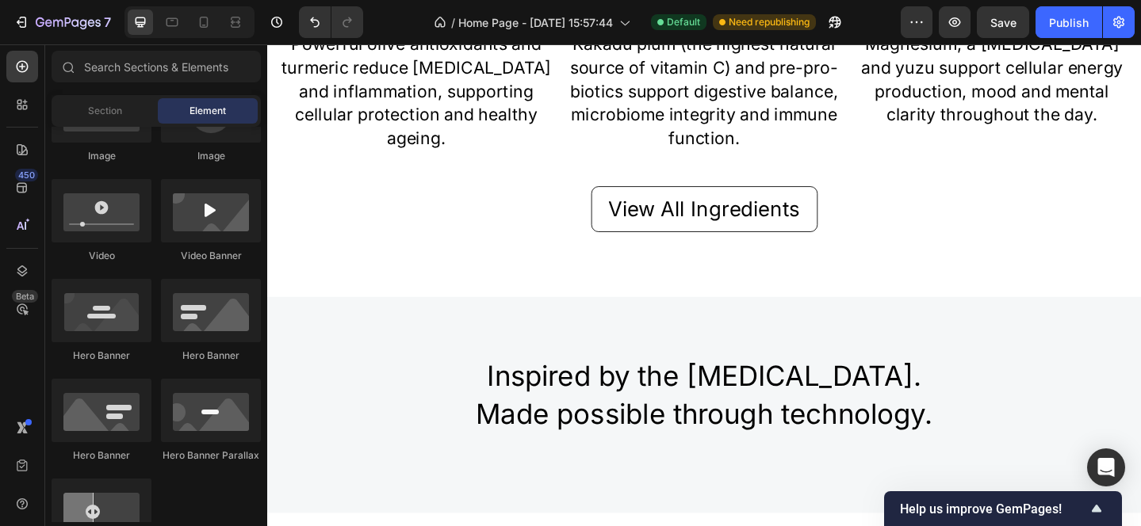
scroll to position [1049, 0]
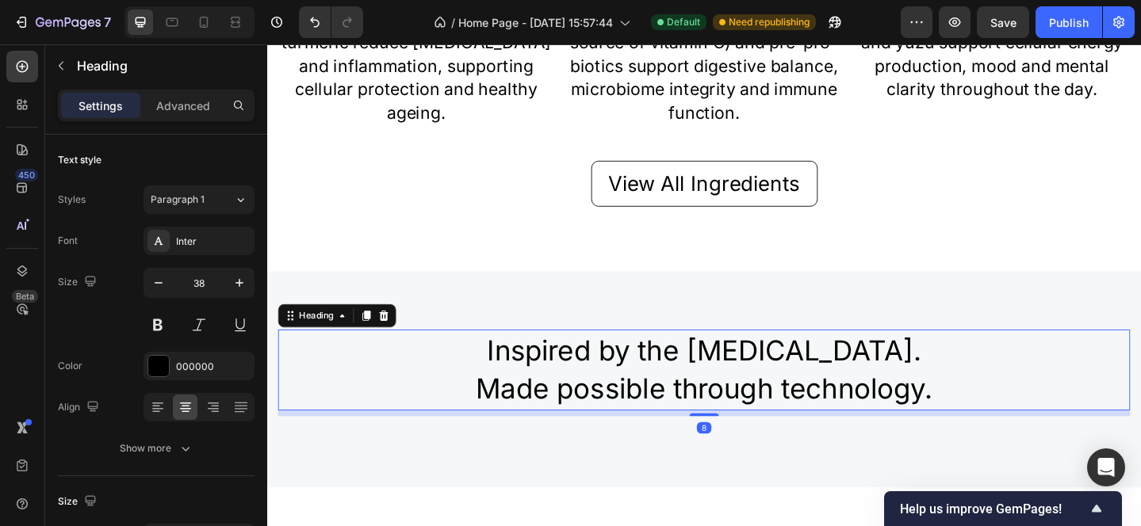
click at [694, 424] on h2 "Inspired by the Mediterranean diet. Made possible through technology." at bounding box center [742, 398] width 927 height 87
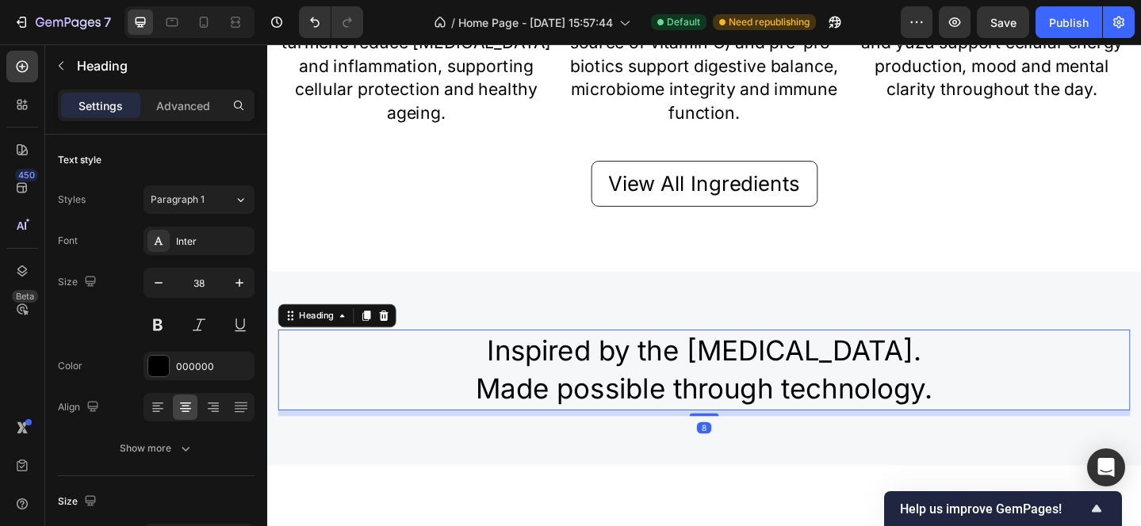
click at [503, 401] on h2 "Inspired by the Mediterranean diet. Made possible through technology." at bounding box center [742, 398] width 927 height 87
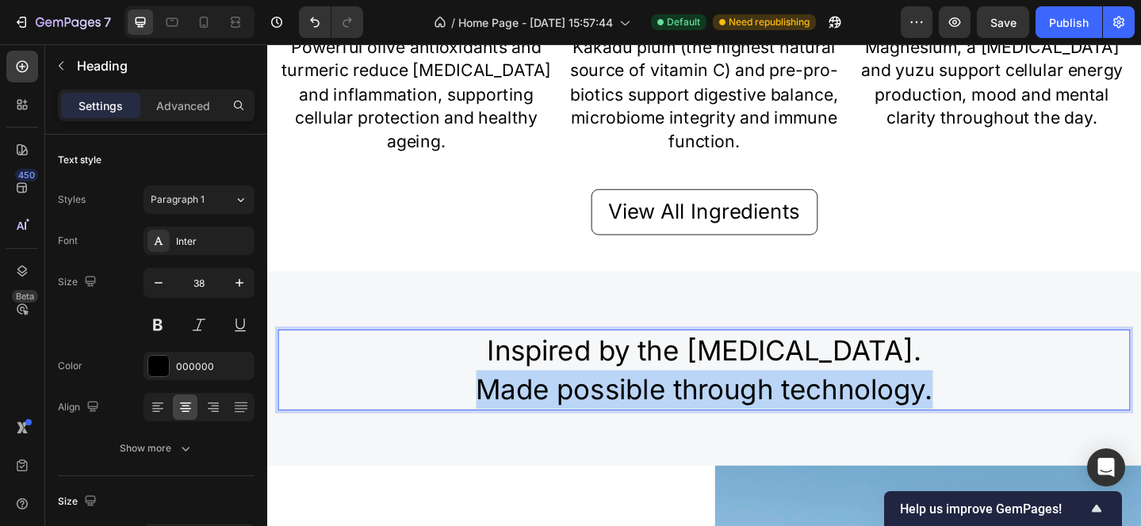
drag, startPoint x: 502, startPoint y: 414, endPoint x: 1002, endPoint y: 408, distance: 500.2
click at [1004, 408] on p "Inspired by the Mediterranean diet. Made possible through technology." at bounding box center [743, 399] width 924 height 84
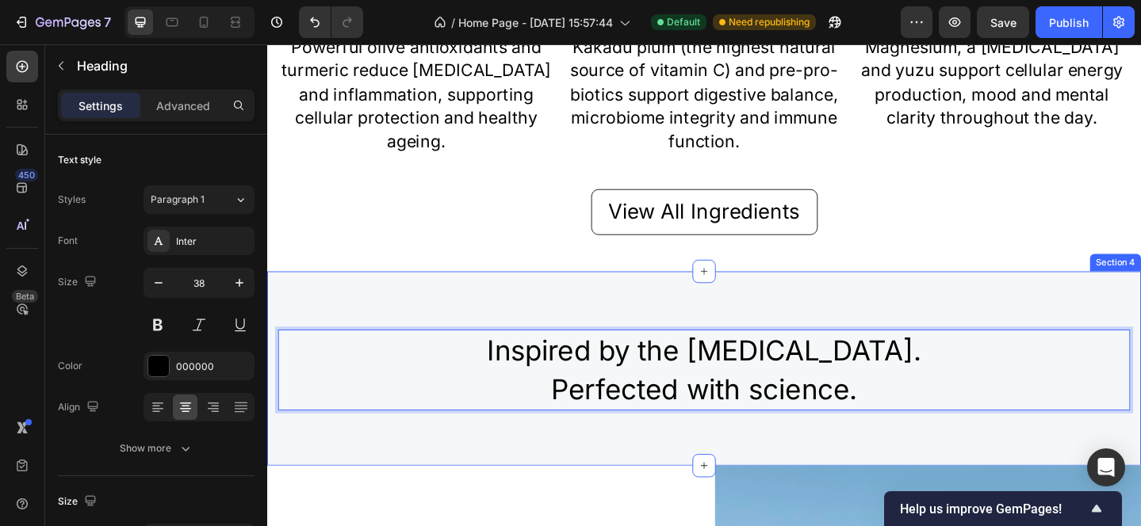
click at [1018, 318] on div "Inspired by the Mediterranean diet. Perfected with science. Heading 8 Row Secti…" at bounding box center [742, 397] width 951 height 211
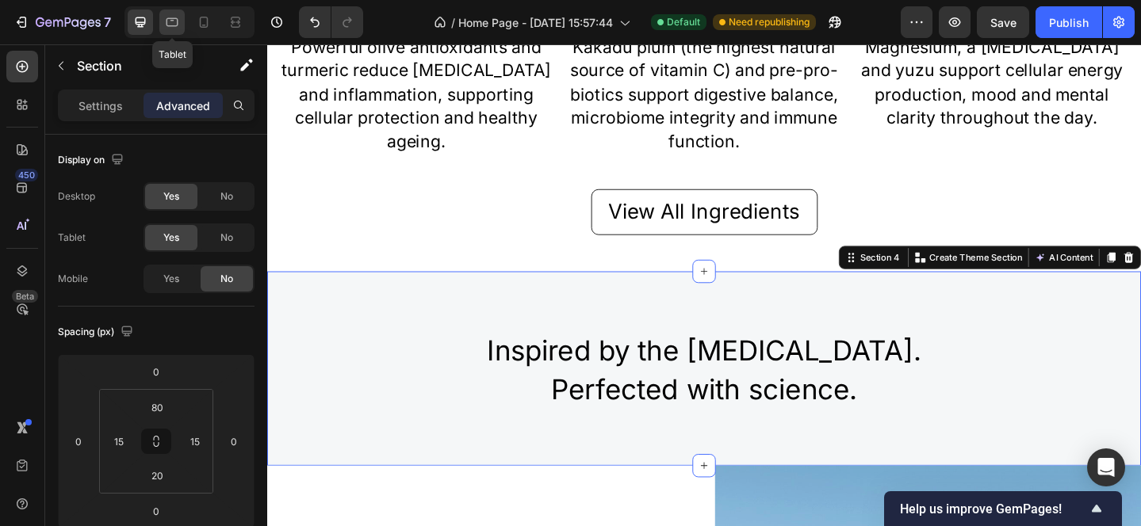
click at [174, 13] on div at bounding box center [171, 22] width 25 height 25
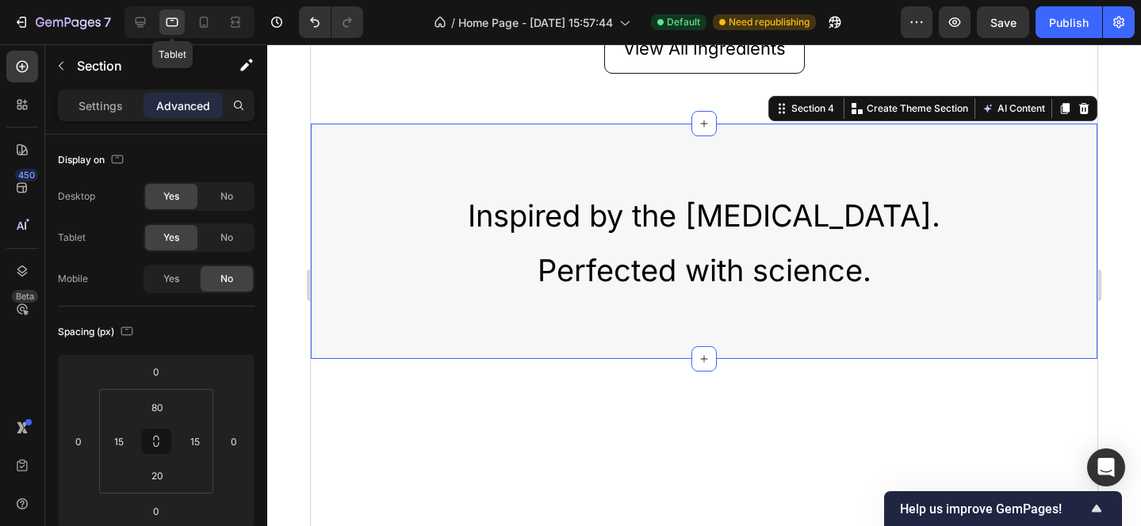
scroll to position [1218, 0]
click at [199, 25] on icon at bounding box center [204, 22] width 16 height 16
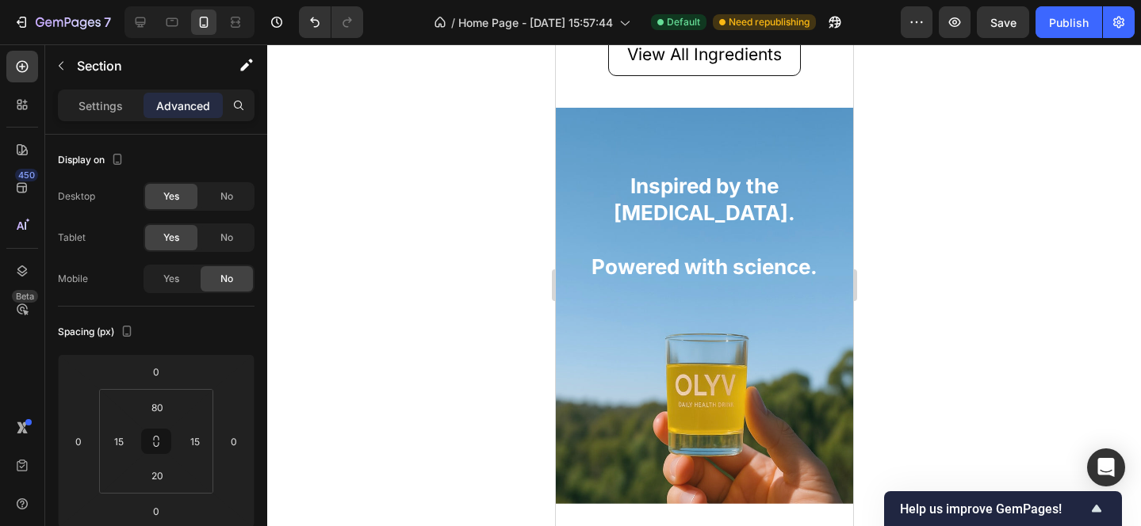
scroll to position [1918, 0]
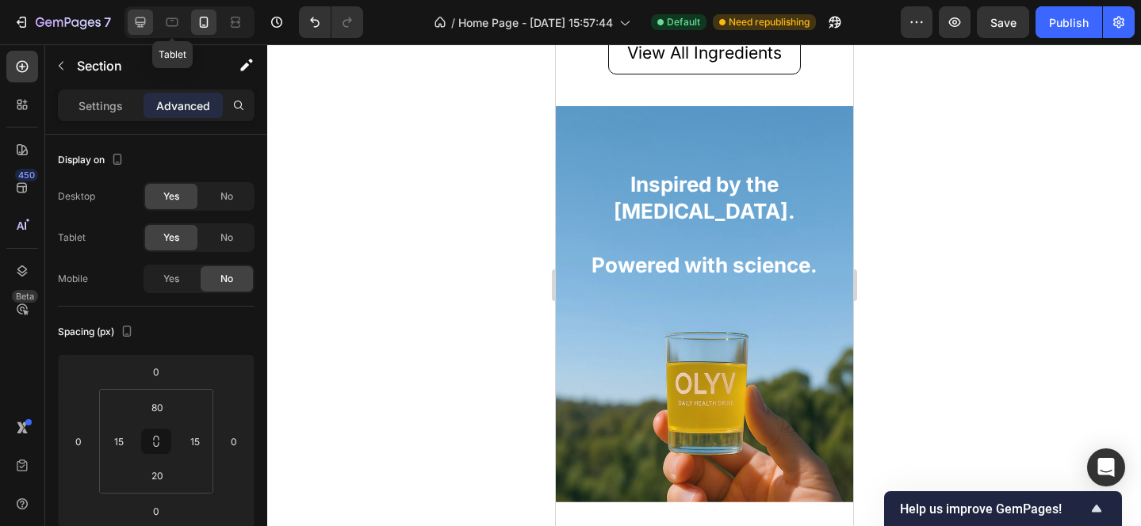
click at [141, 17] on icon at bounding box center [140, 22] width 16 height 16
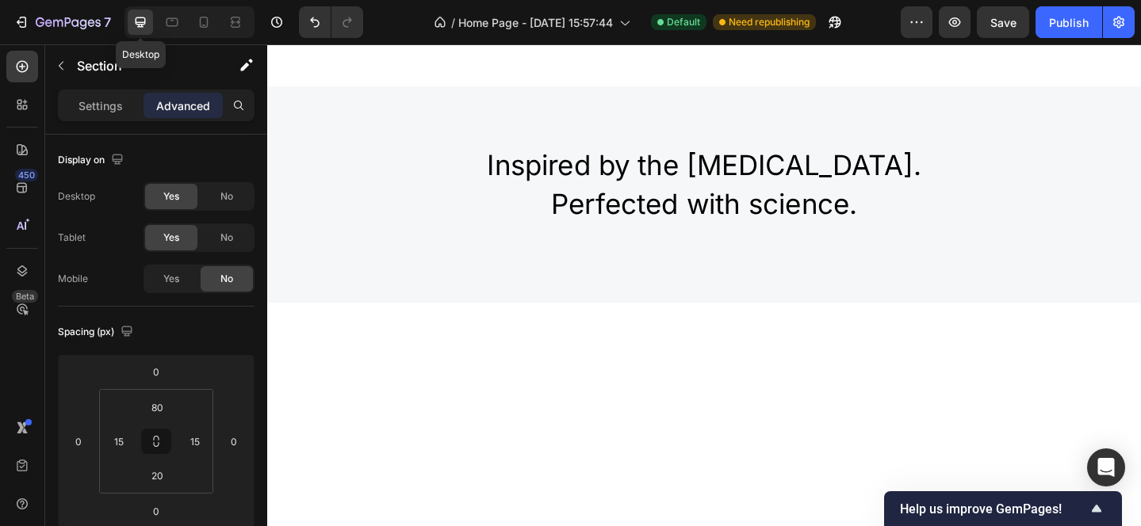
scroll to position [1241, 0]
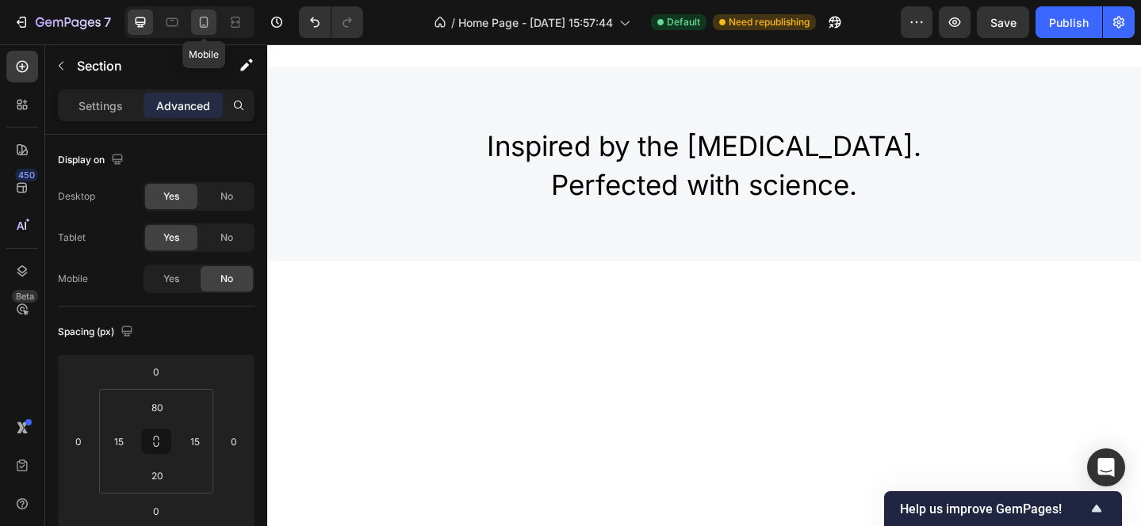
click at [208, 23] on icon at bounding box center [204, 22] width 9 height 11
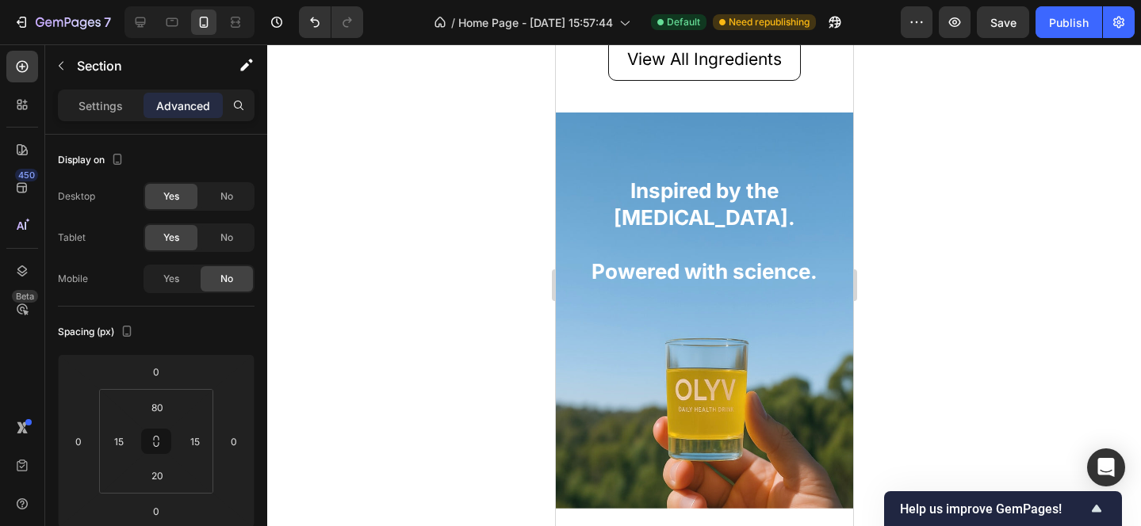
scroll to position [1935, 0]
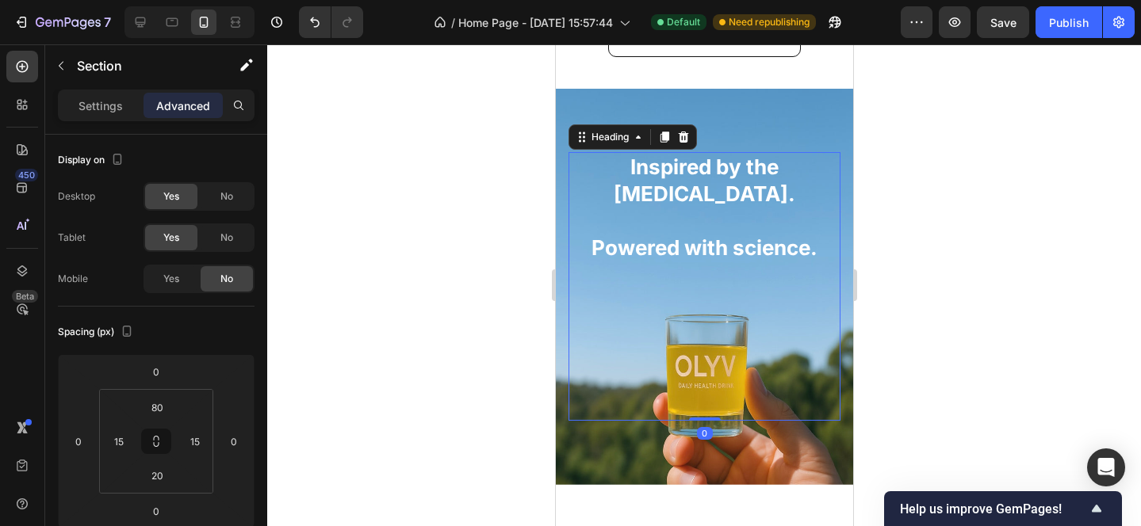
click at [645, 248] on h2 "Inspired by the Mediterranean diet. Powered with science." at bounding box center [704, 207] width 272 height 110
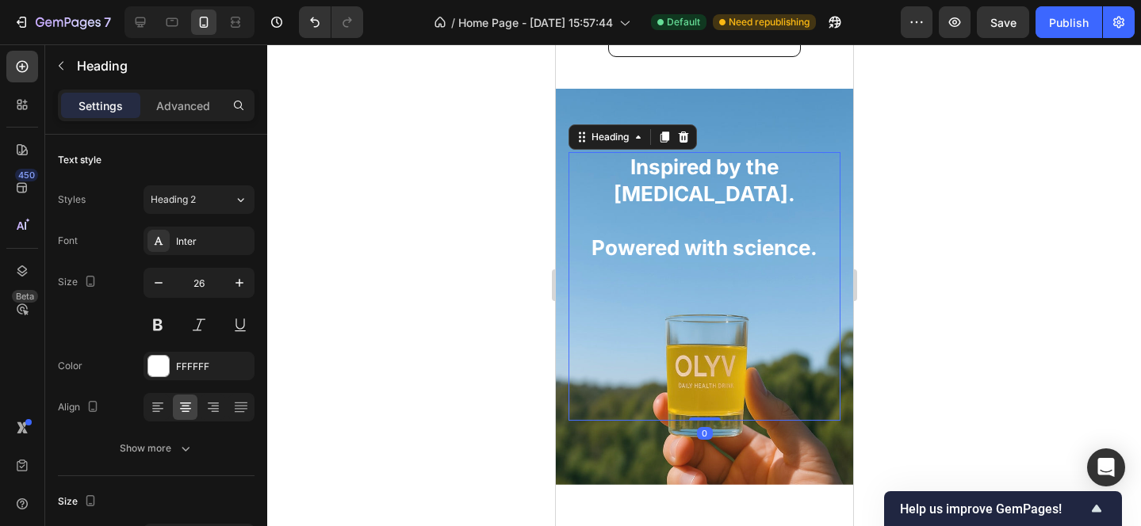
click at [637, 248] on h2 "Inspired by the Mediterranean diet. Powered with science." at bounding box center [704, 207] width 272 height 110
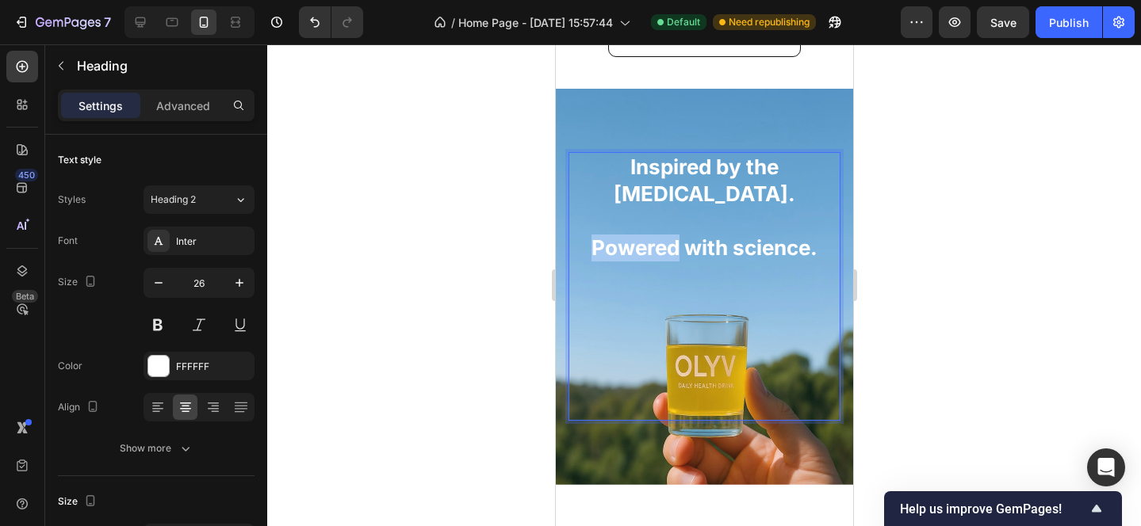
click at [637, 248] on p "Inspired by the Mediterranean diet. Powered with science." at bounding box center [703, 207] width 269 height 107
click at [977, 235] on div at bounding box center [704, 285] width 874 height 482
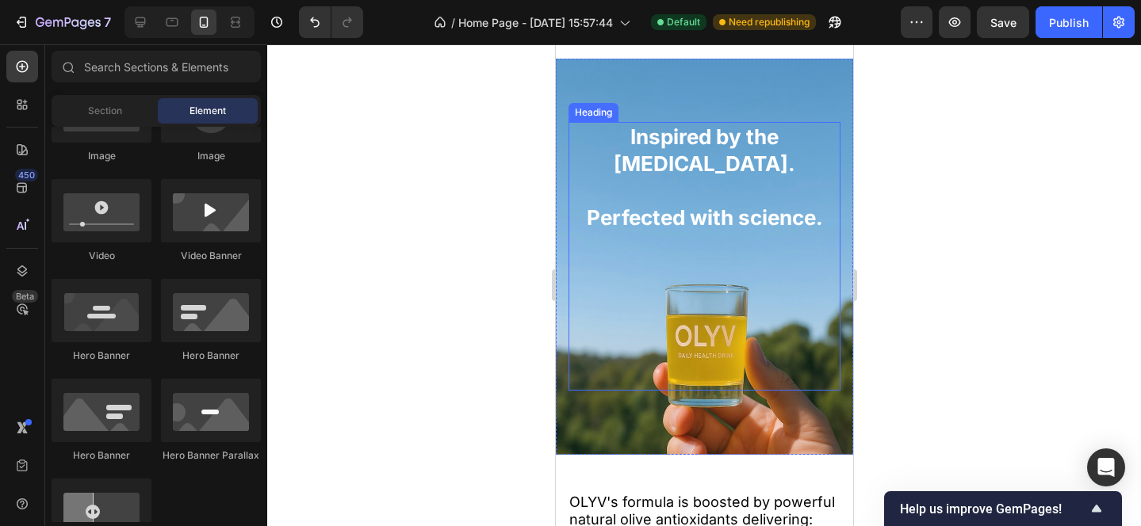
scroll to position [1966, 0]
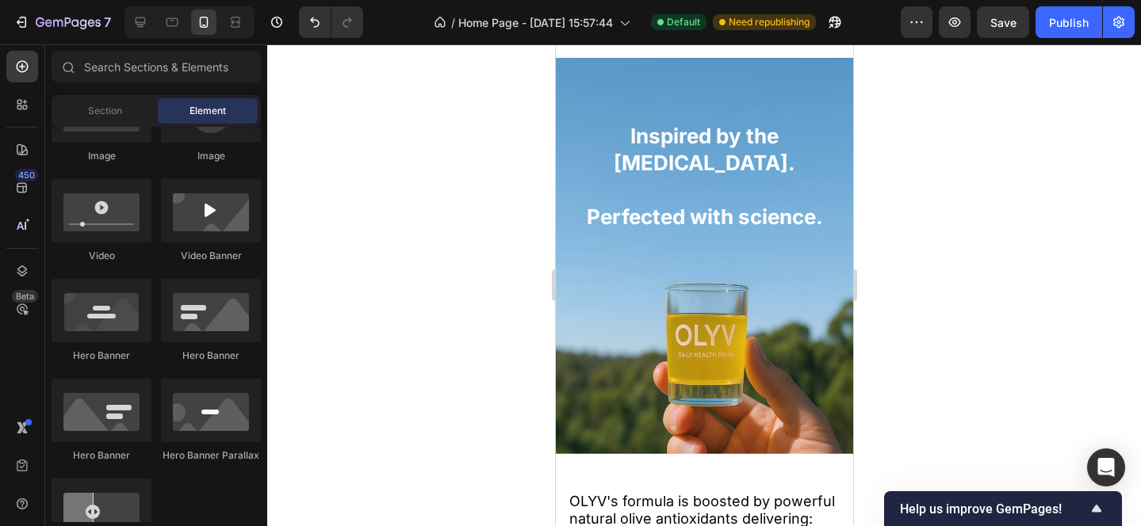
click at [975, 186] on div at bounding box center [704, 285] width 874 height 482
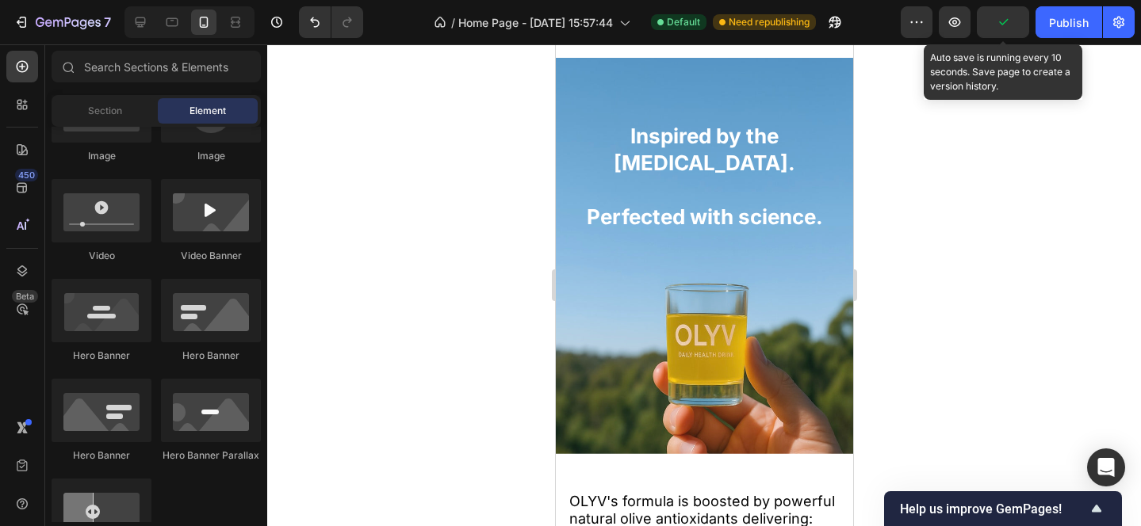
click at [1004, 20] on icon "button" at bounding box center [1003, 22] width 16 height 16
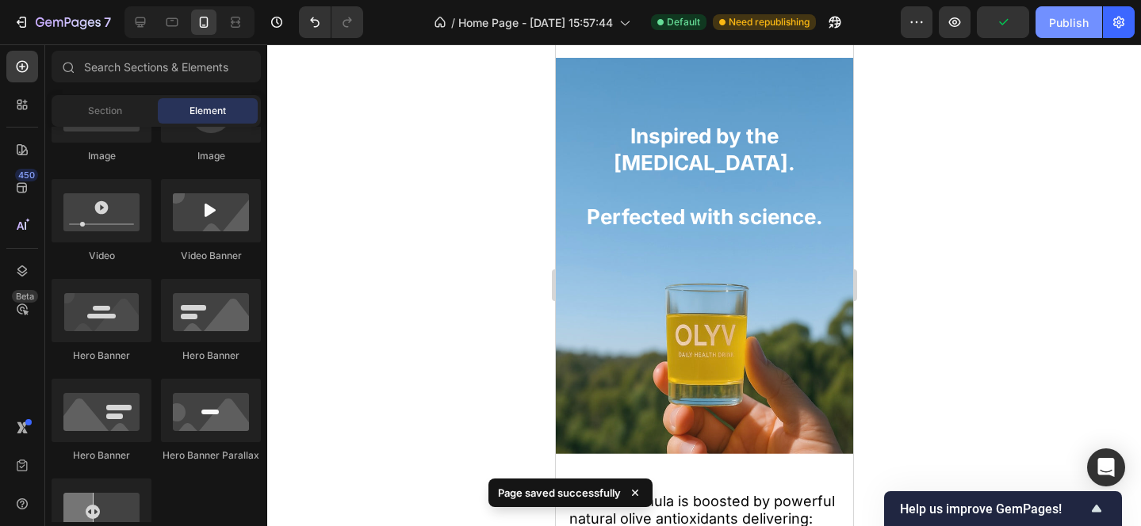
click at [1071, 26] on div "Publish" at bounding box center [1069, 22] width 40 height 17
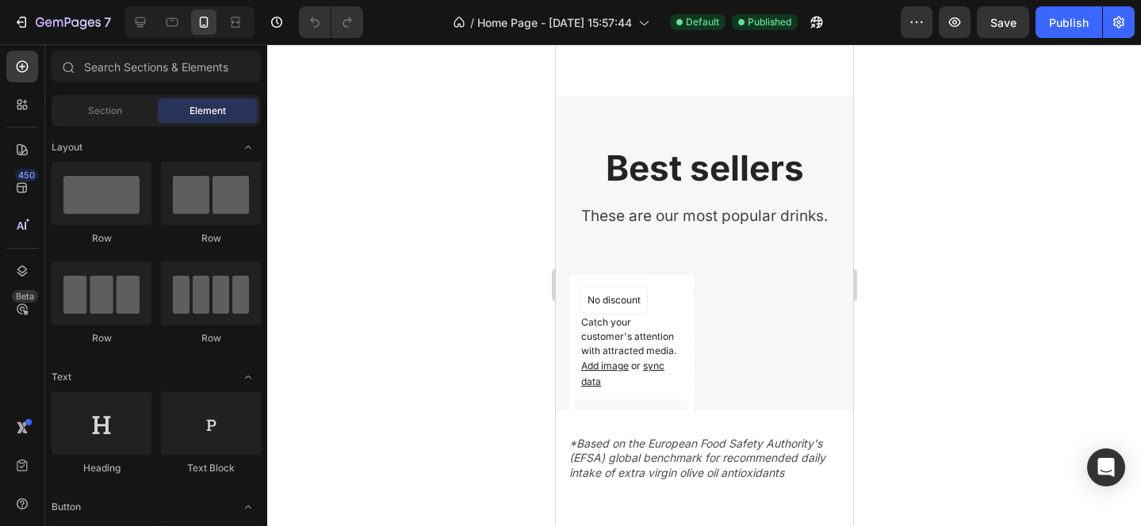
scroll to position [2610, 0]
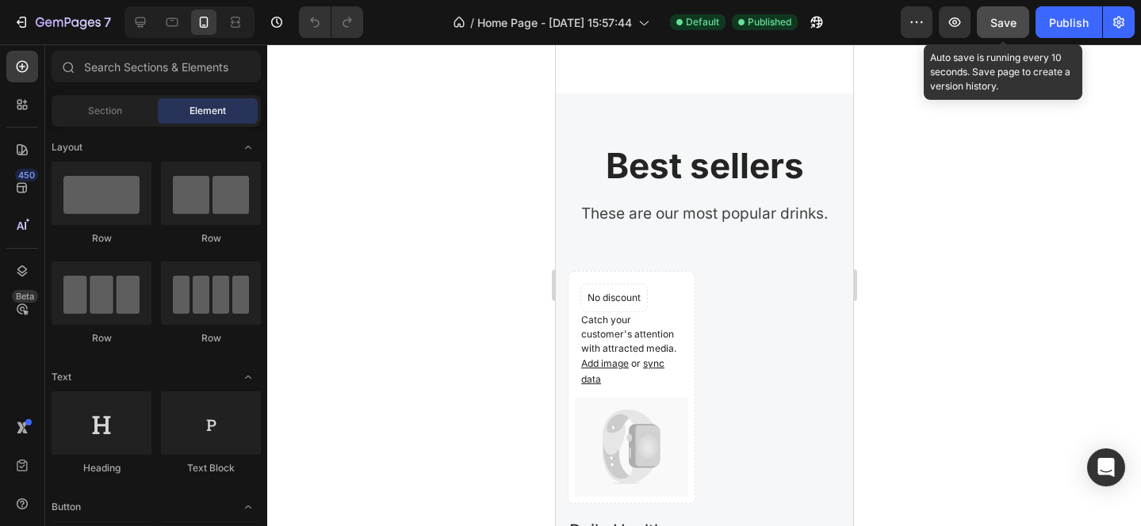
click at [1005, 17] on span "Save" at bounding box center [1003, 22] width 26 height 13
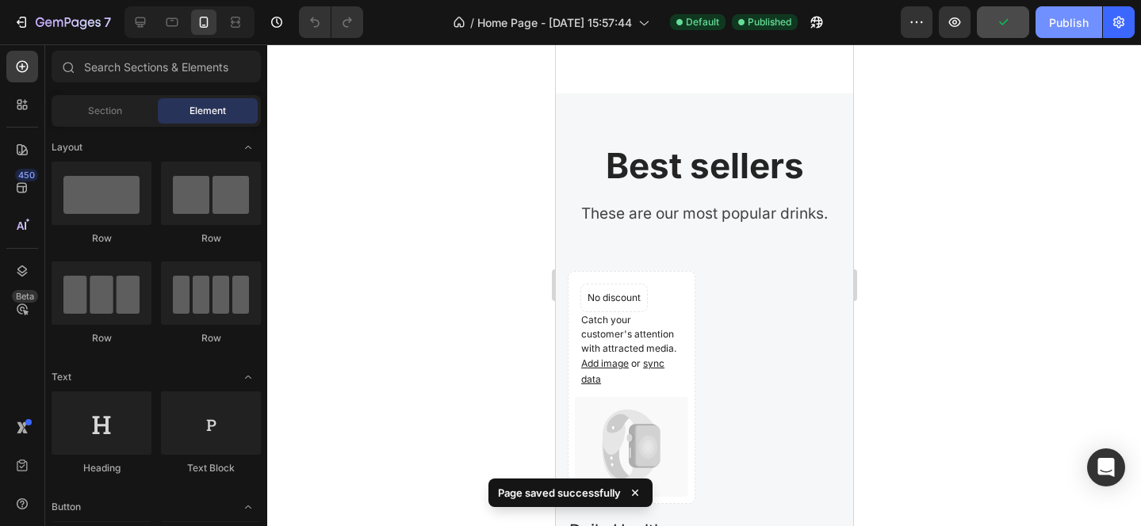
click at [1066, 17] on div "Publish" at bounding box center [1069, 22] width 40 height 17
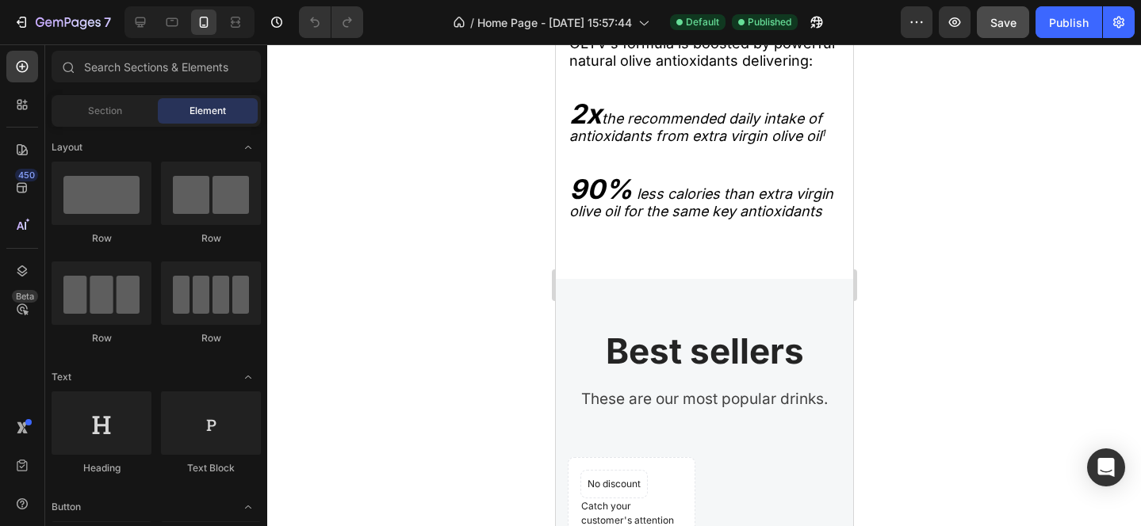
scroll to position [2412, 0]
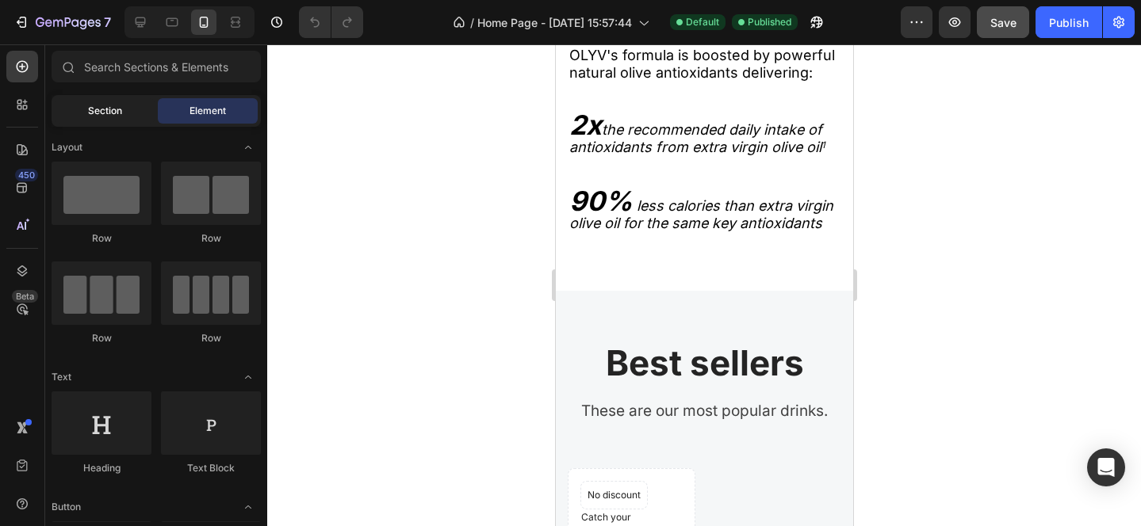
click at [81, 107] on div "Section" at bounding box center [105, 110] width 100 height 25
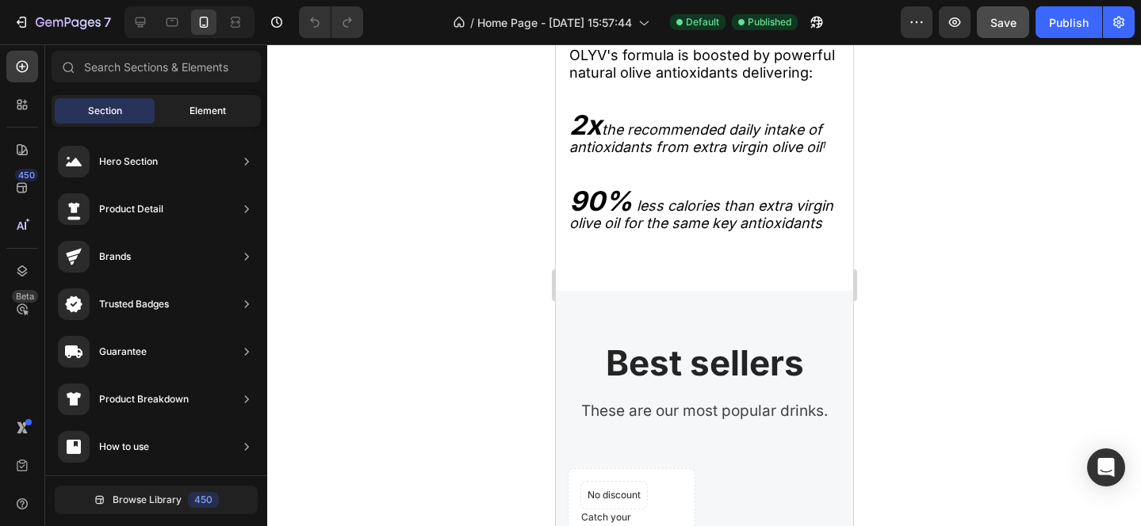
click at [221, 108] on span "Element" at bounding box center [207, 111] width 36 height 14
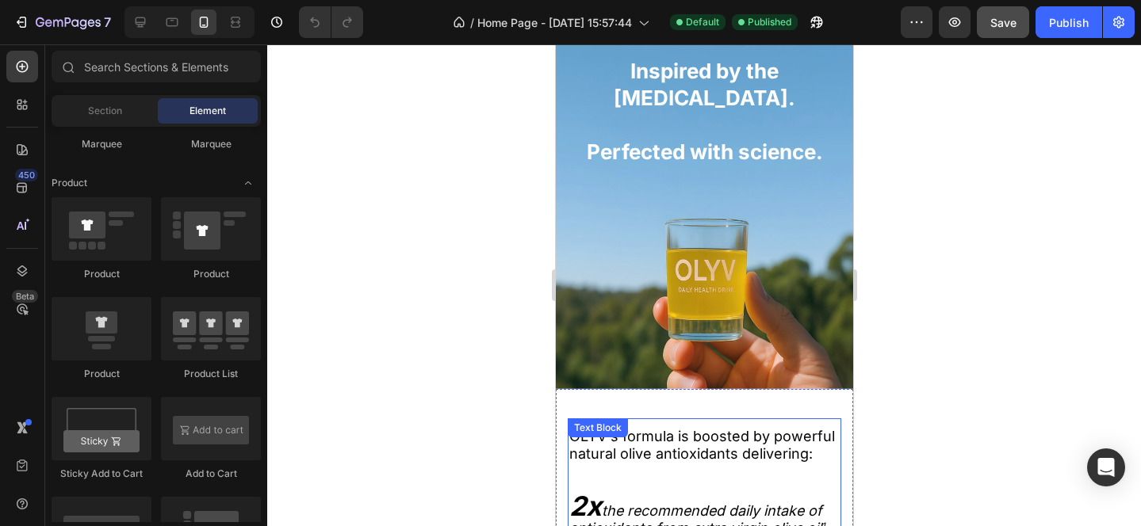
scroll to position [1978, 0]
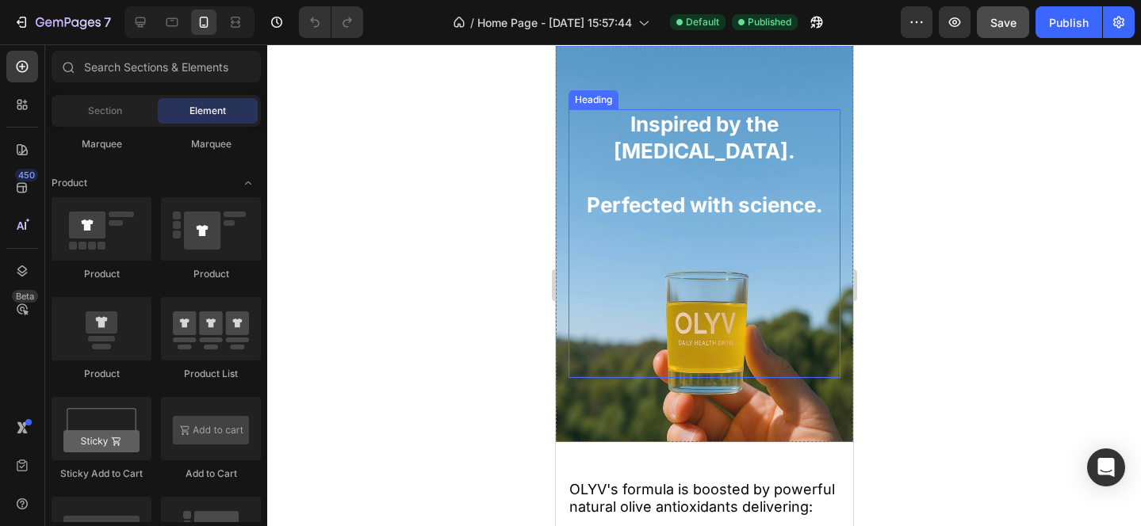
click at [649, 204] on h2 "Inspired by the [MEDICAL_DATA]. Perfected with science." at bounding box center [704, 164] width 272 height 110
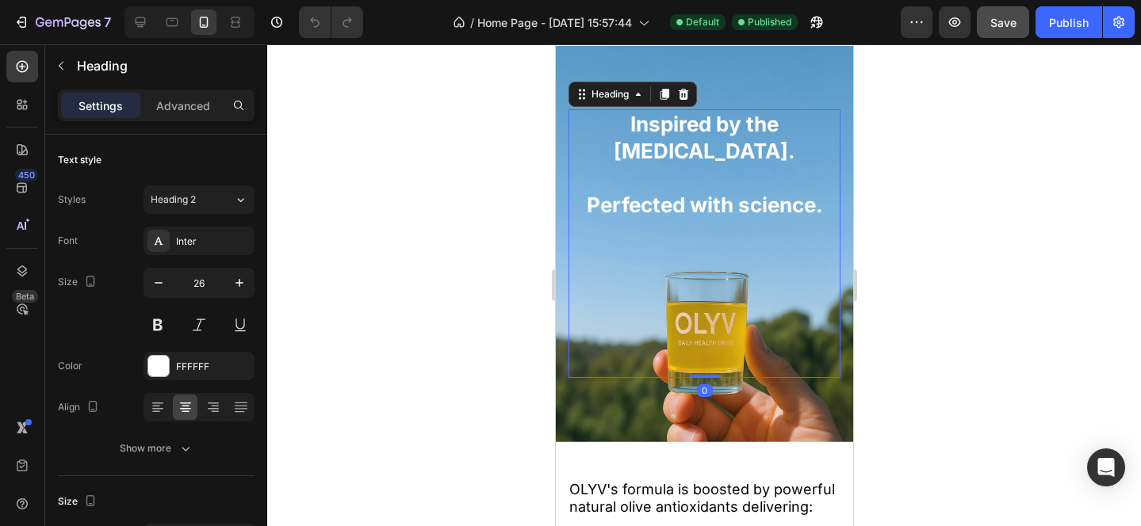
click at [649, 204] on h2 "Inspired by the [MEDICAL_DATA]. Perfected with science." at bounding box center [704, 164] width 272 height 110
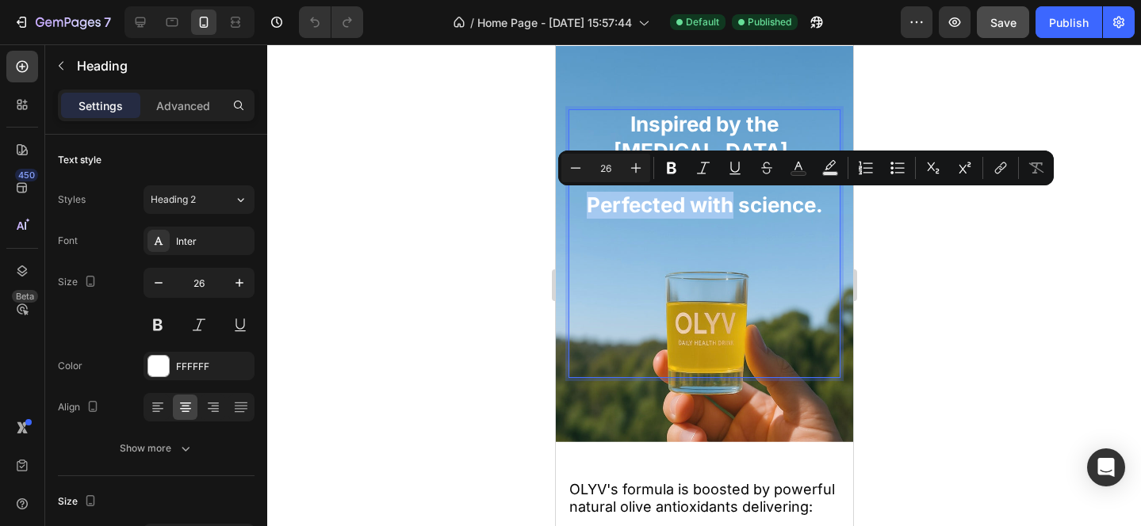
drag, startPoint x: 726, startPoint y: 205, endPoint x: 586, endPoint y: 204, distance: 140.3
click at [586, 204] on p "Inspired by the [MEDICAL_DATA]. Perfected with science." at bounding box center [703, 164] width 269 height 107
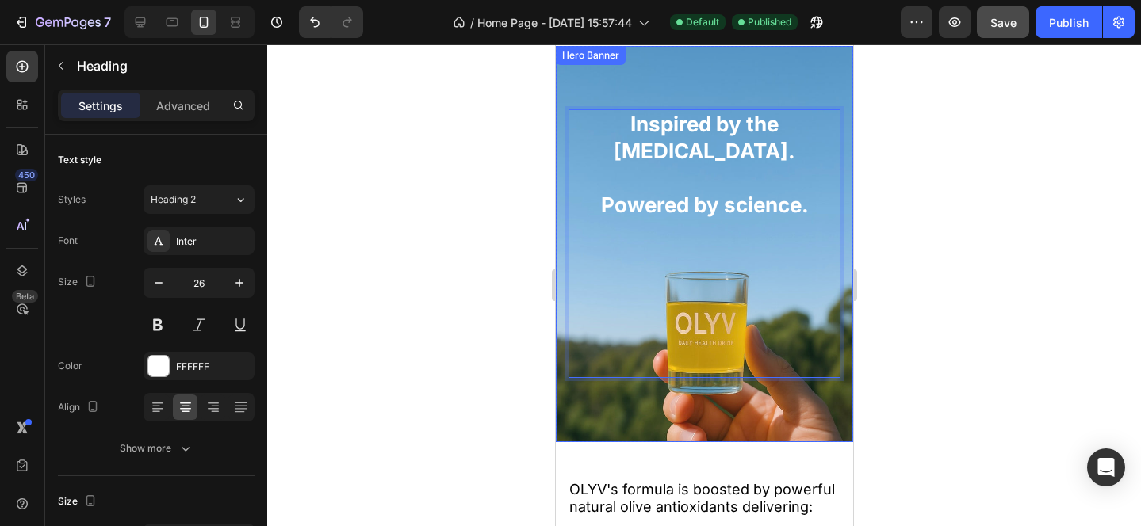
click at [910, 301] on div at bounding box center [704, 285] width 874 height 482
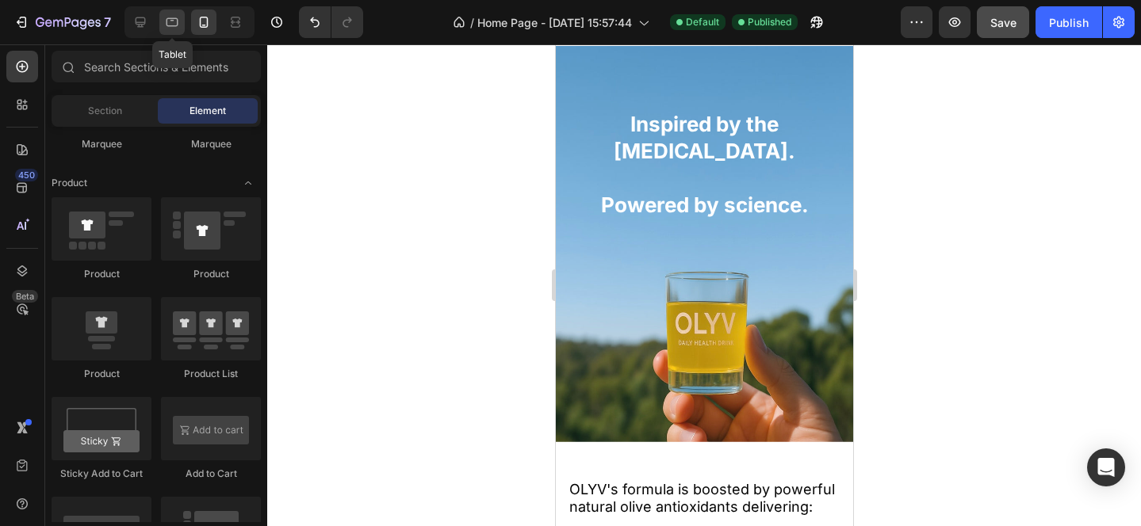
click at [167, 29] on icon at bounding box center [172, 22] width 16 height 16
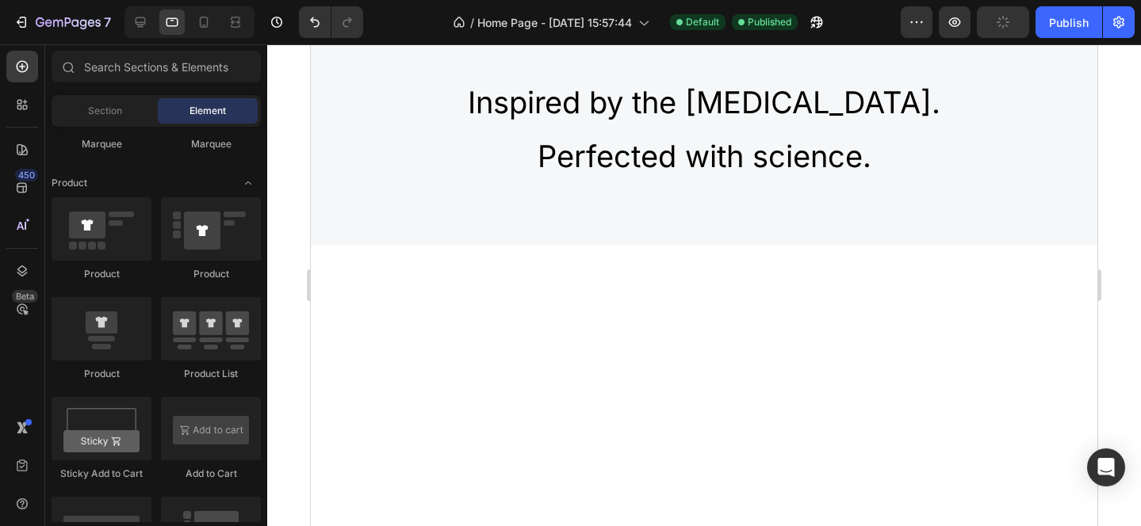
scroll to position [1389, 0]
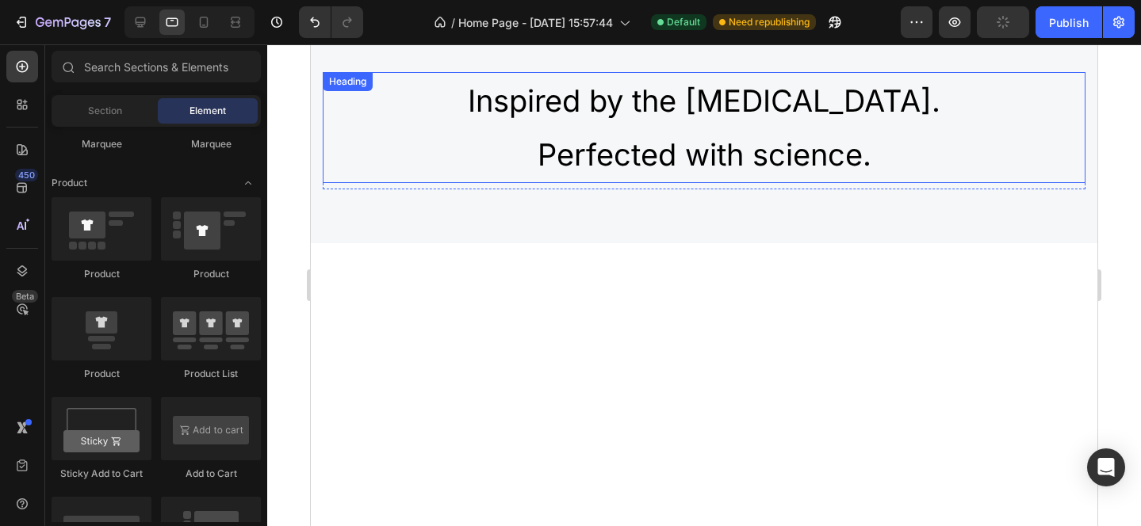
click at [598, 151] on h2 "Inspired by the [MEDICAL_DATA]. Perfected with science." at bounding box center [704, 128] width 763 height 112
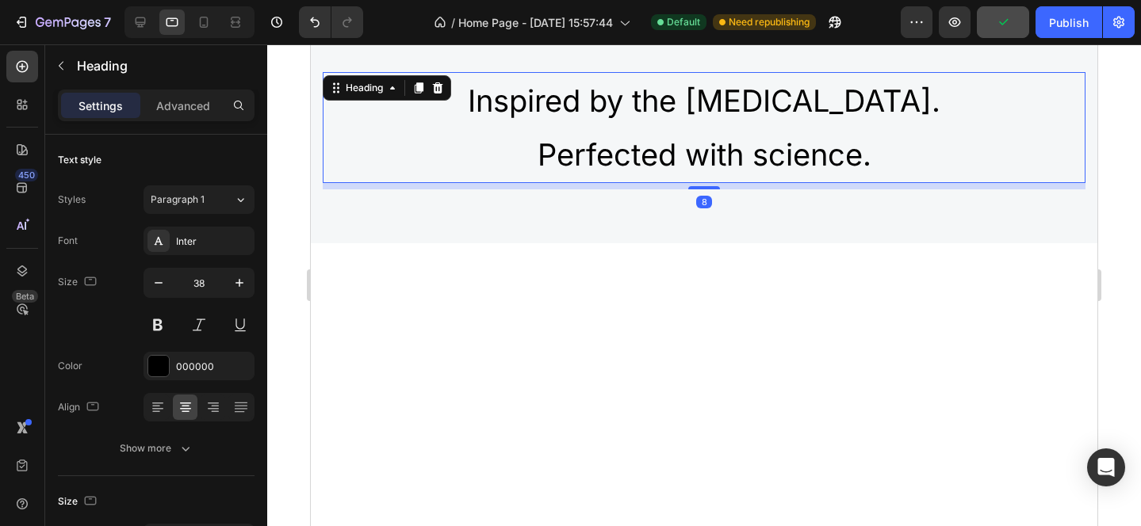
click at [598, 151] on h2 "Inspired by the [MEDICAL_DATA]. Perfected with science." at bounding box center [704, 128] width 763 height 112
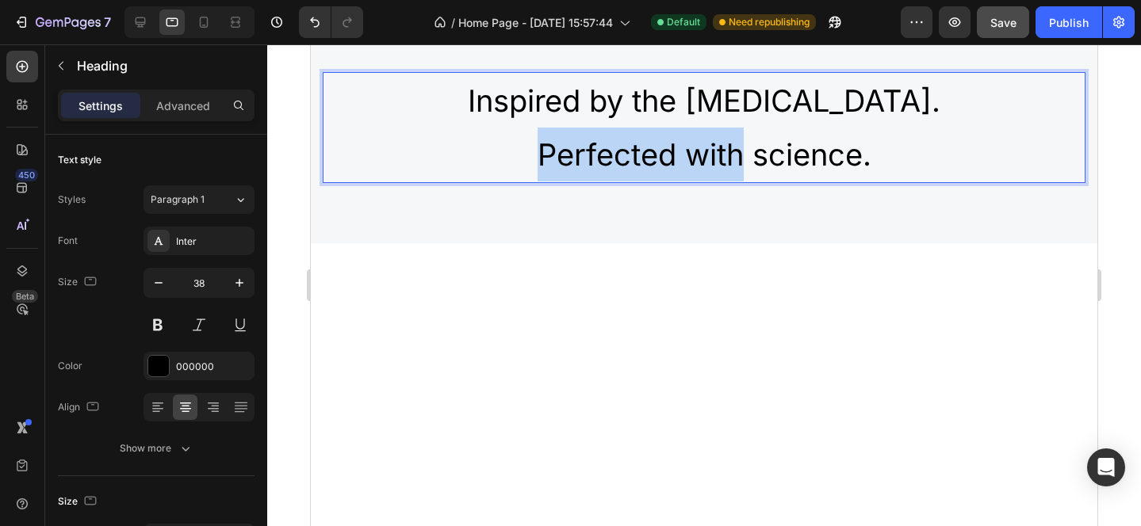
drag, startPoint x: 738, startPoint y: 154, endPoint x: 541, endPoint y: 156, distance: 197.4
click at [541, 156] on p "Inspired by the [MEDICAL_DATA]. Perfected with science." at bounding box center [703, 128] width 759 height 109
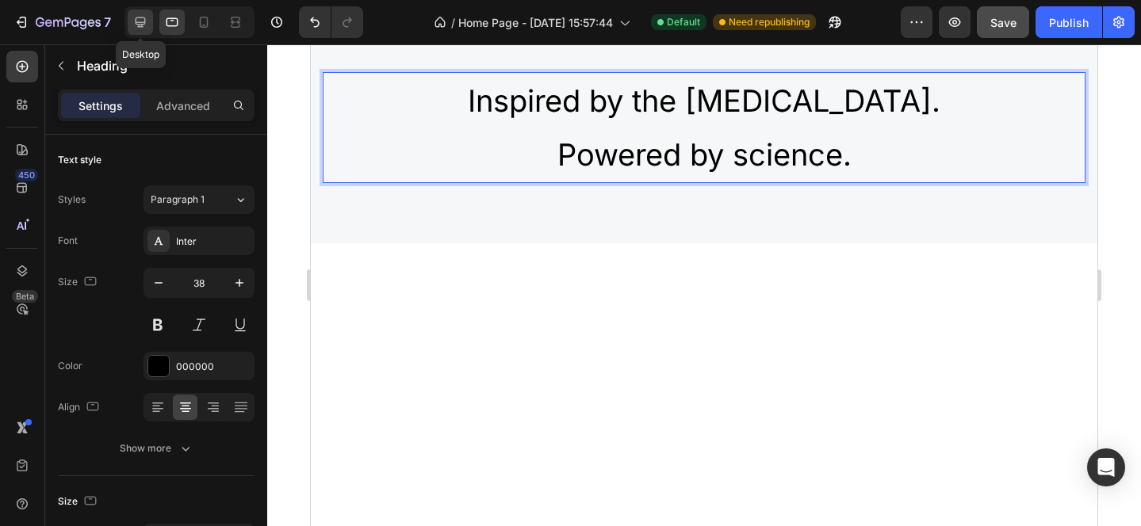
click at [145, 19] on icon at bounding box center [141, 22] width 10 height 10
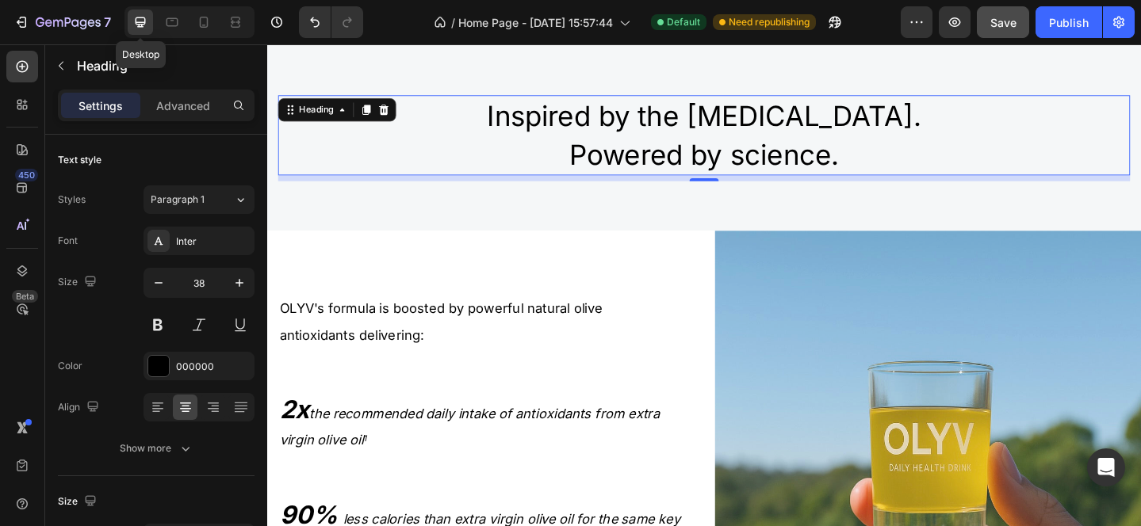
scroll to position [1360, 0]
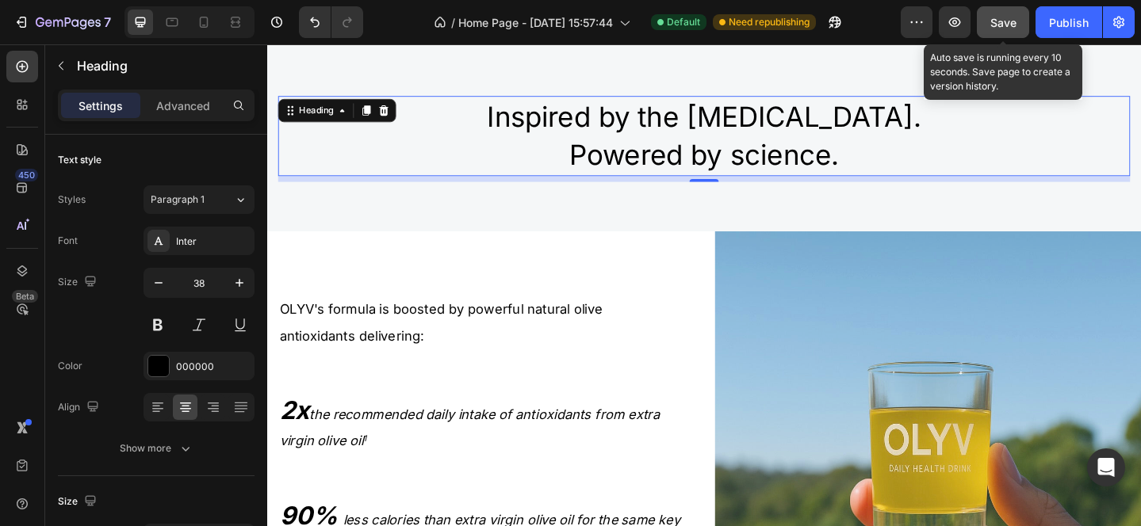
click at [1004, 17] on span "Save" at bounding box center [1003, 22] width 26 height 13
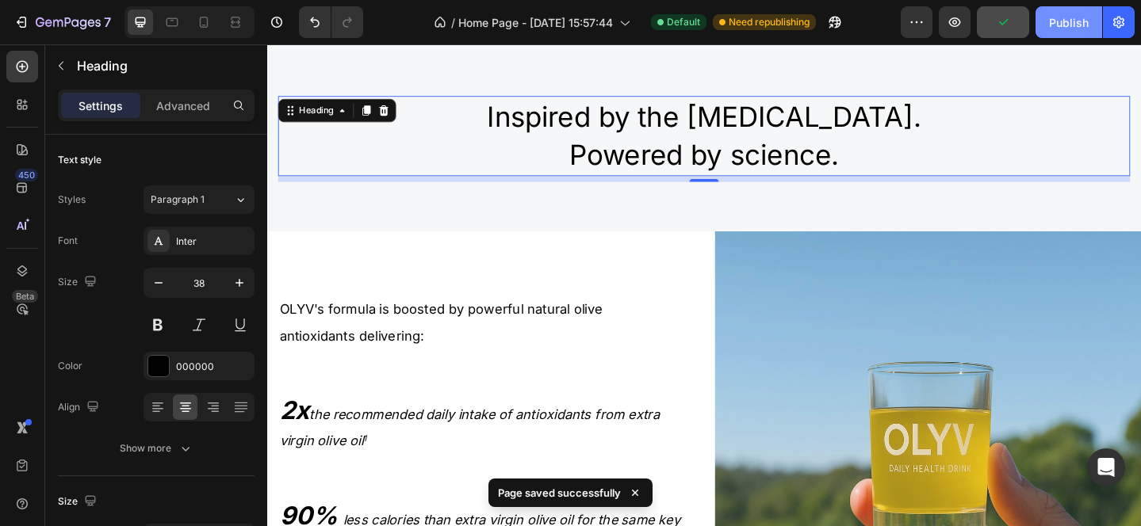
click at [1077, 17] on div "Publish" at bounding box center [1069, 22] width 40 height 17
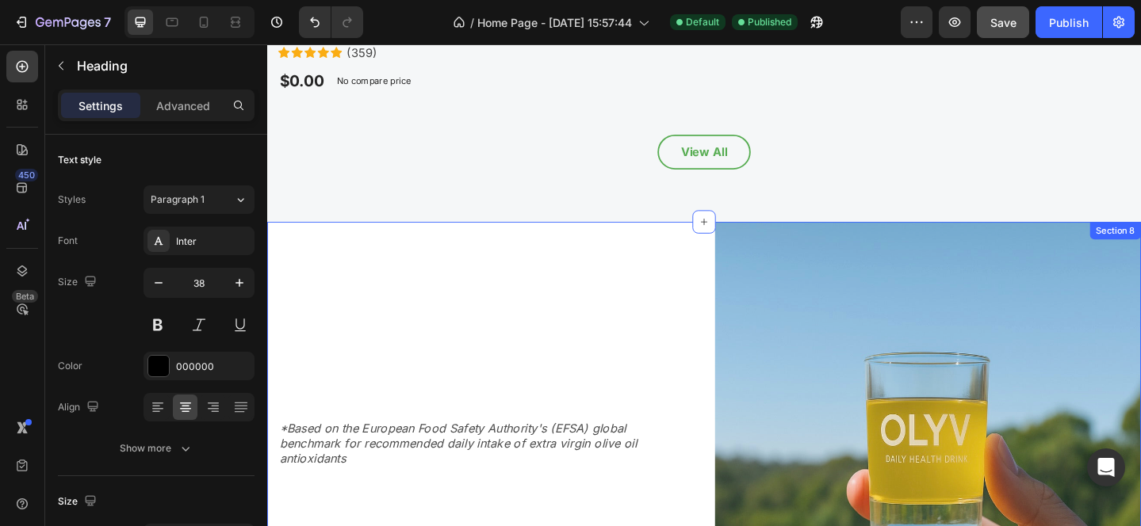
scroll to position [3249, 0]
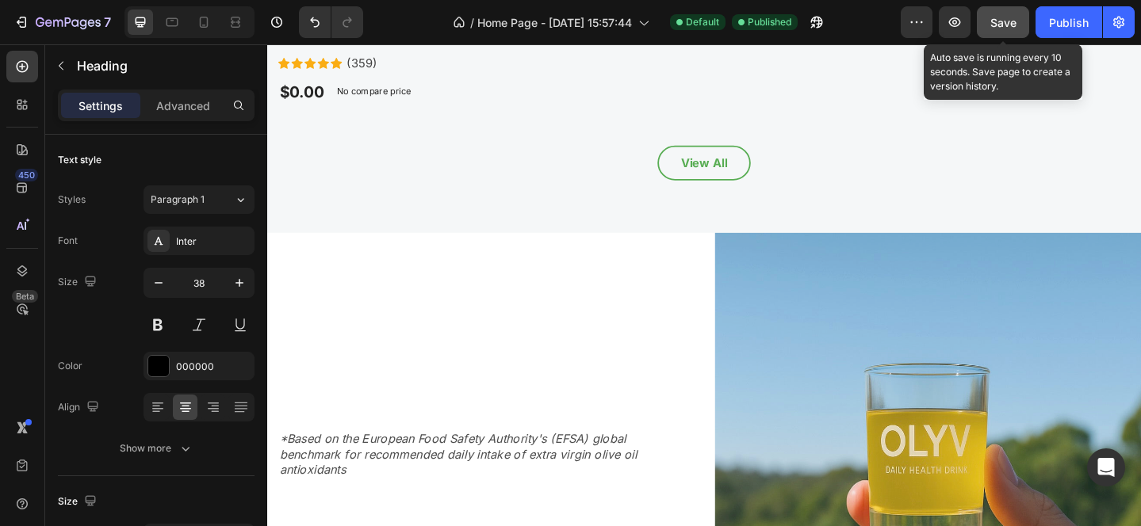
click at [1008, 21] on span "Save" at bounding box center [1003, 22] width 26 height 13
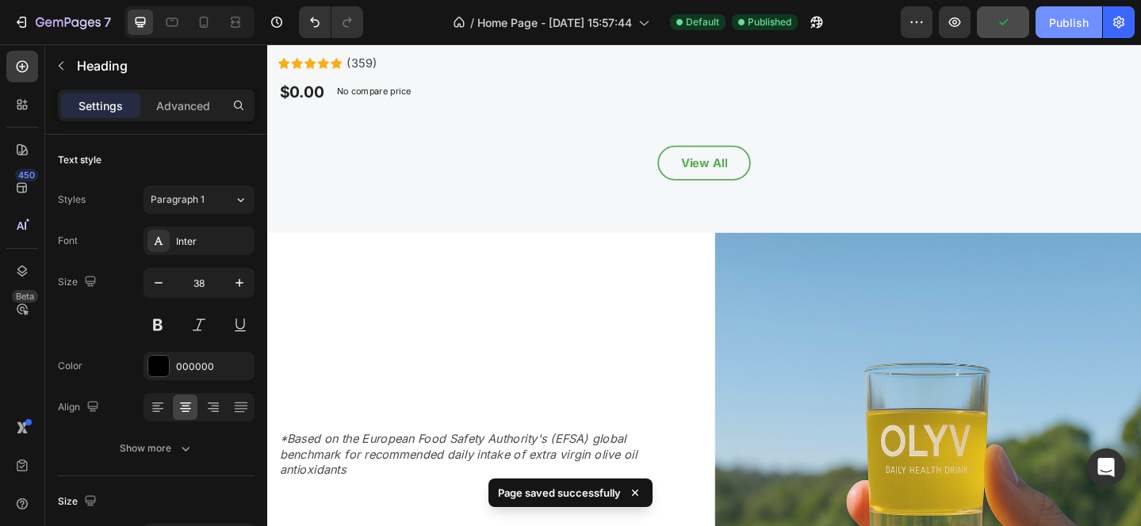
click at [1055, 31] on button "Publish" at bounding box center [1068, 22] width 67 height 32
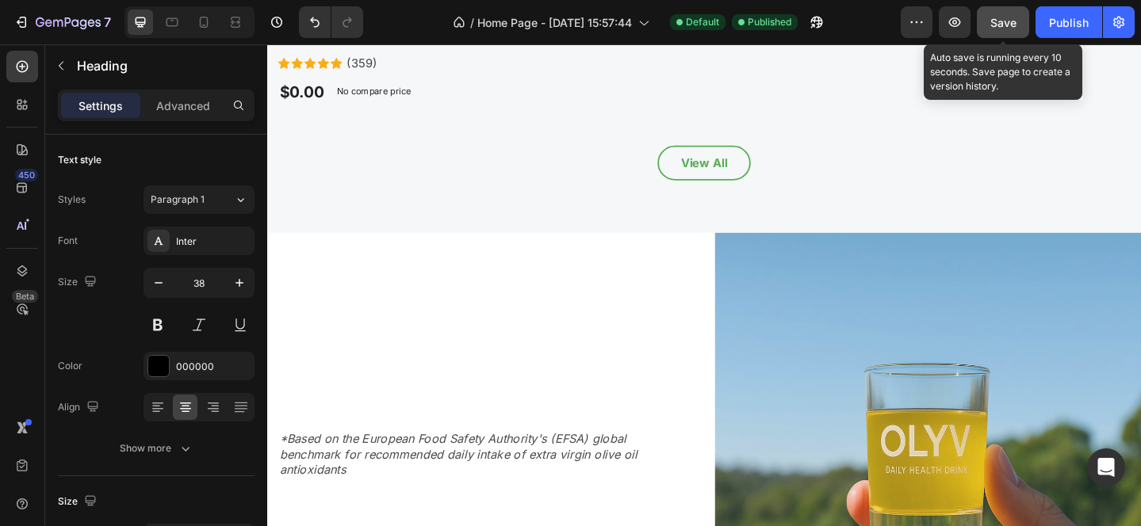
click at [1004, 22] on span "Save" at bounding box center [1003, 22] width 26 height 13
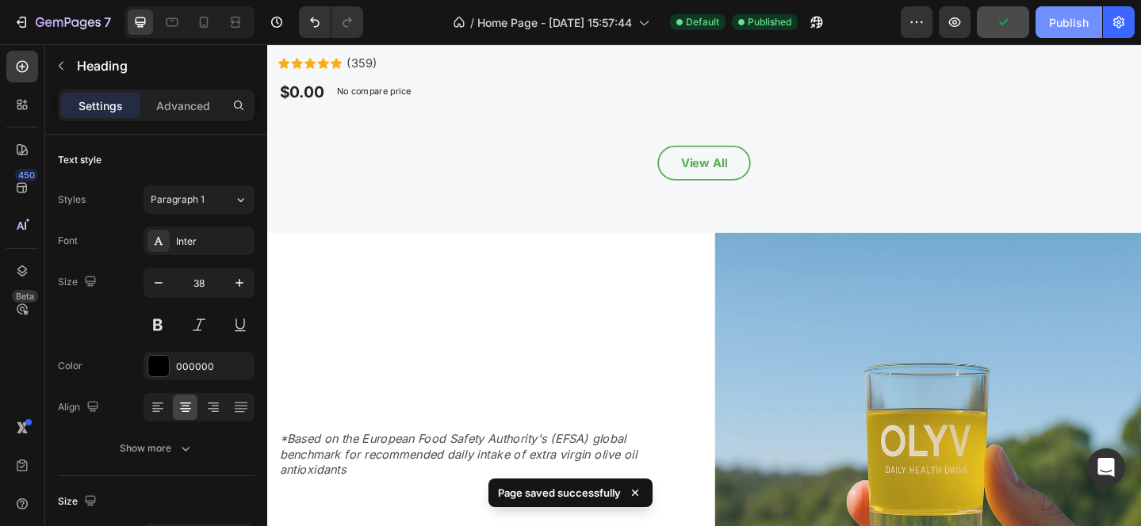
click at [1059, 28] on div "Publish" at bounding box center [1069, 22] width 40 height 17
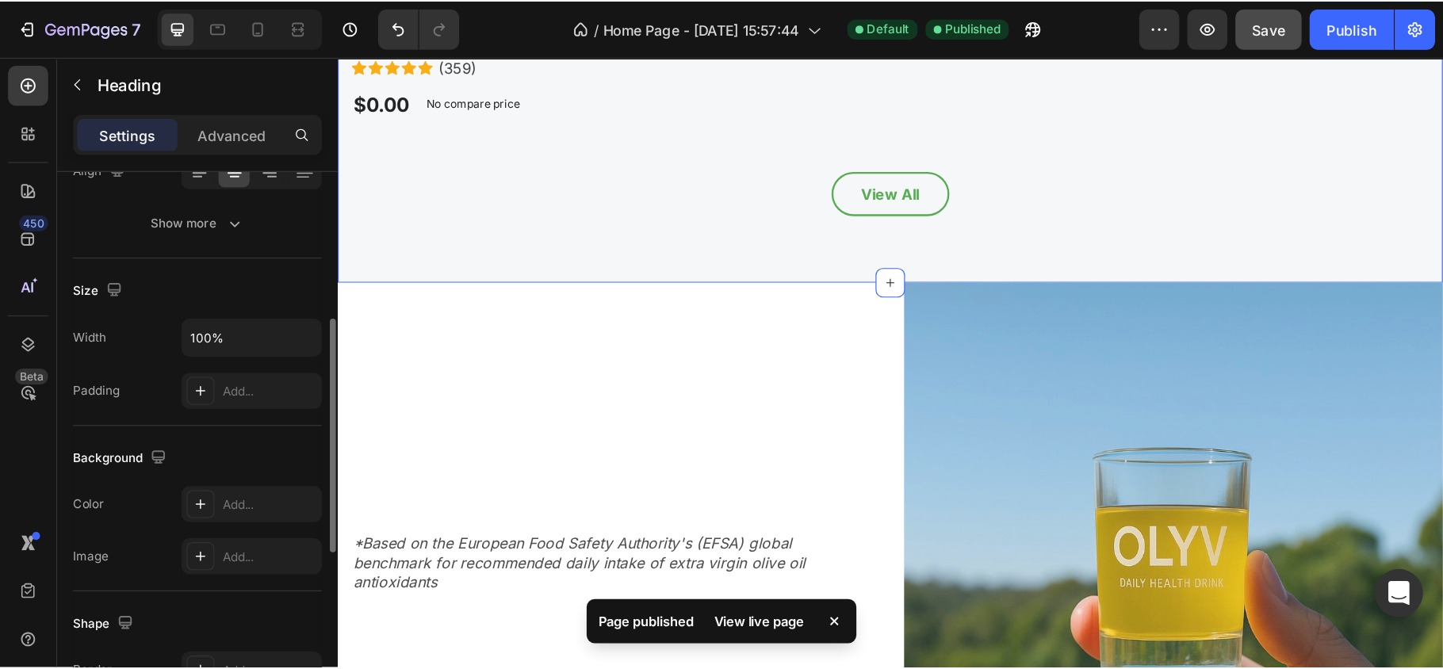
scroll to position [3264, 0]
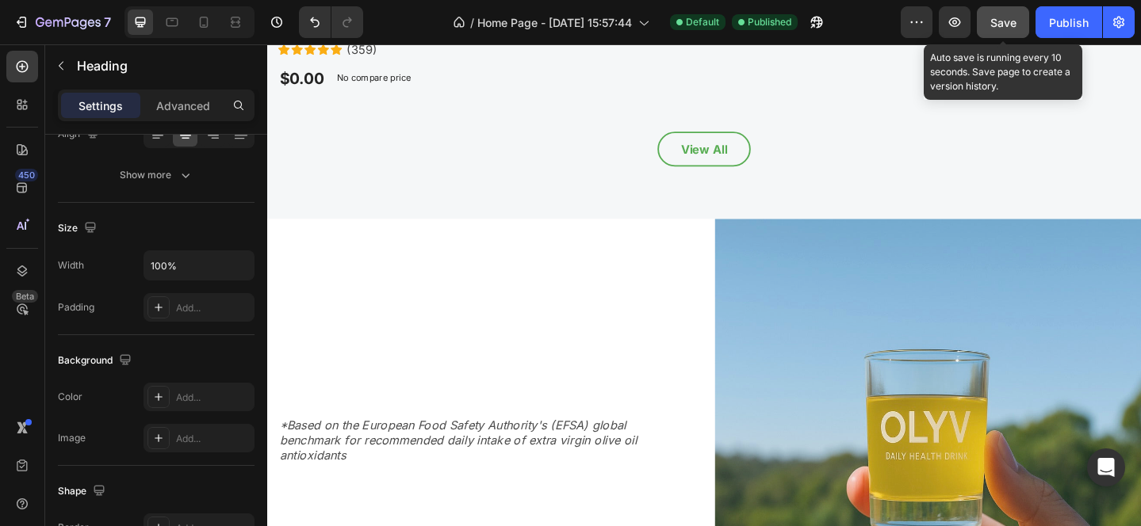
click at [1008, 11] on button "Save" at bounding box center [1003, 22] width 52 height 32
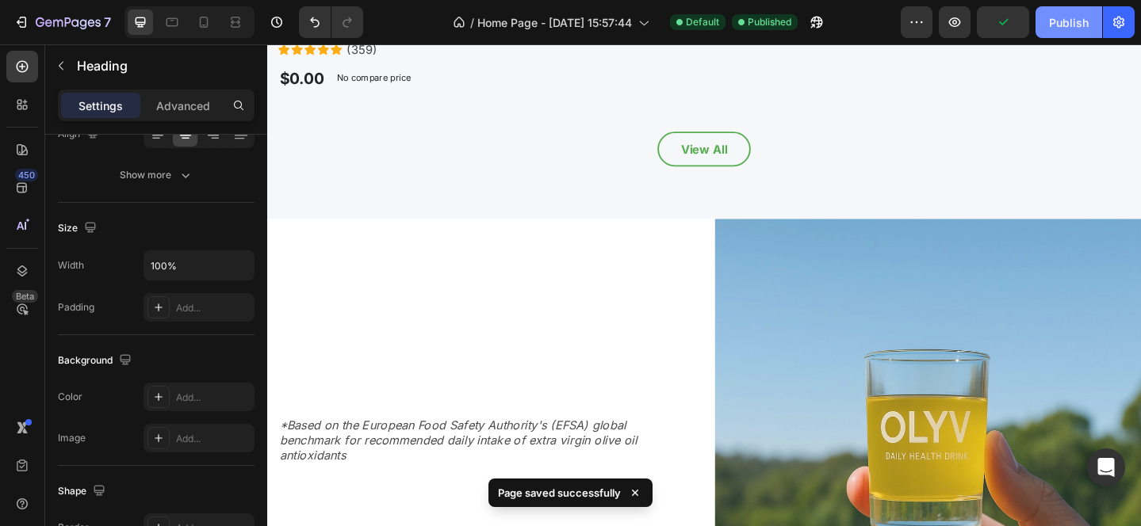
click at [1077, 27] on div "Publish" at bounding box center [1069, 22] width 40 height 17
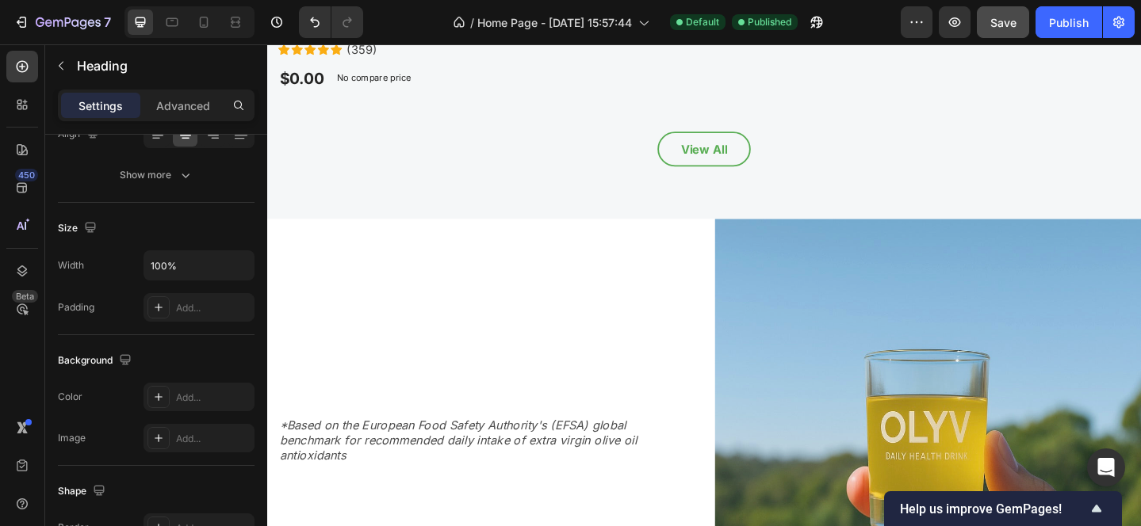
click at [1023, 25] on button "Save" at bounding box center [1003, 22] width 52 height 32
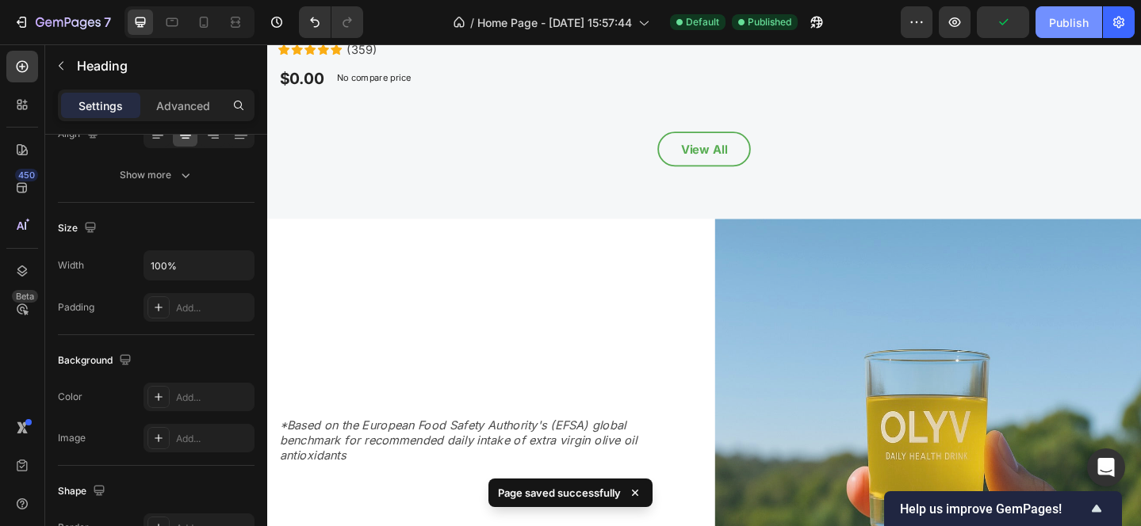
click at [1042, 25] on button "Publish" at bounding box center [1068, 22] width 67 height 32
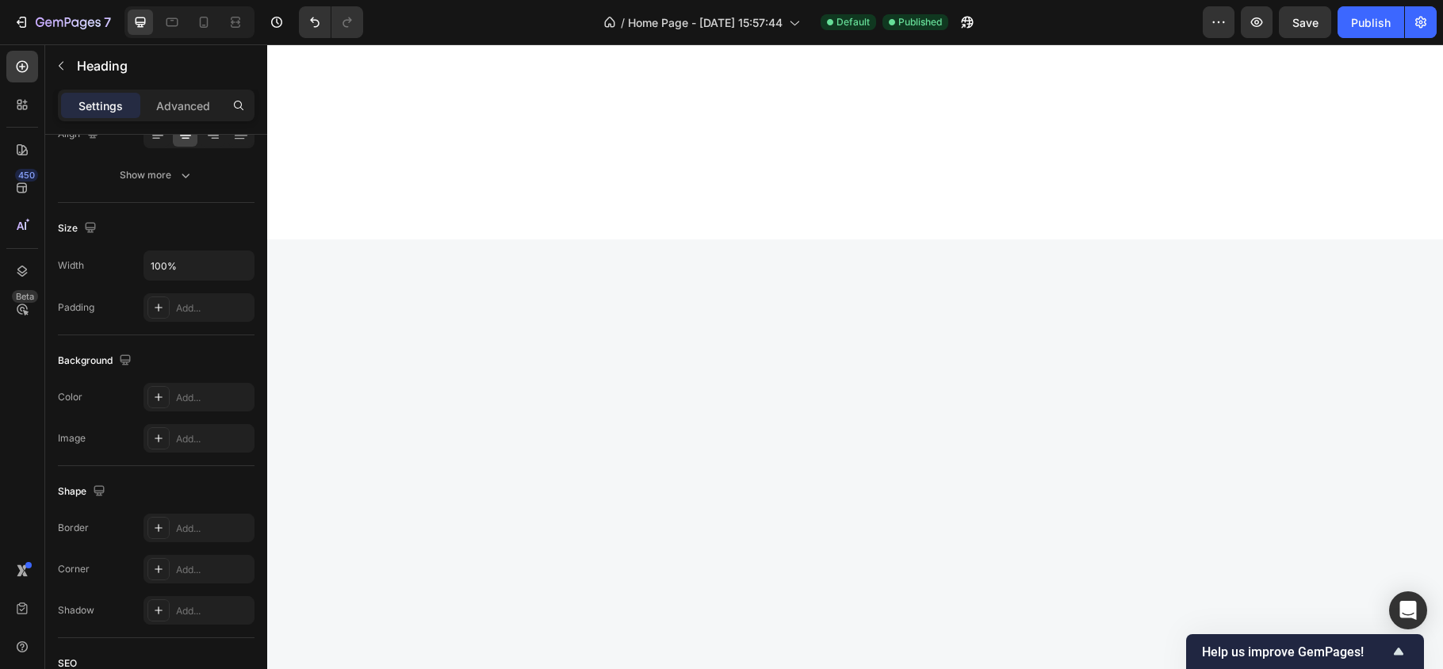
scroll to position [0, 0]
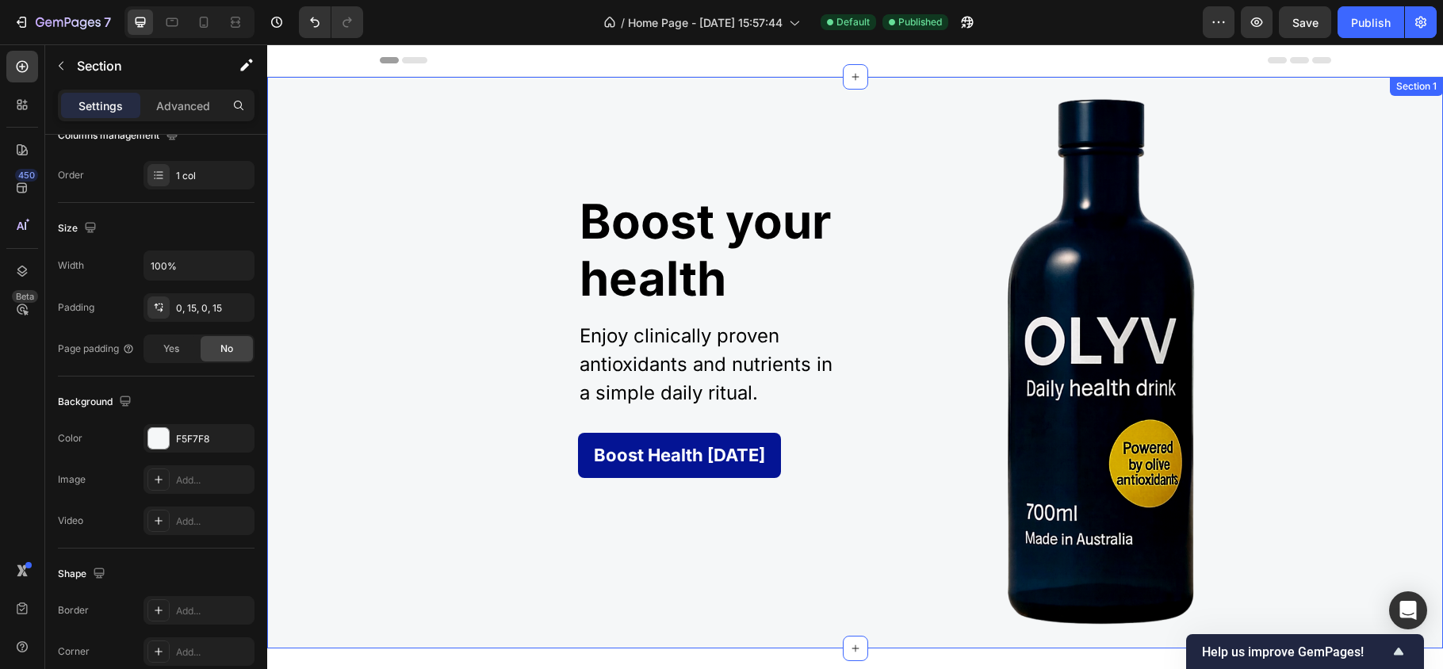
click at [341, 381] on div "Image Boost your health Heading Enjoy clinically proven antioxidants and nutrie…" at bounding box center [855, 363] width 1152 height 572
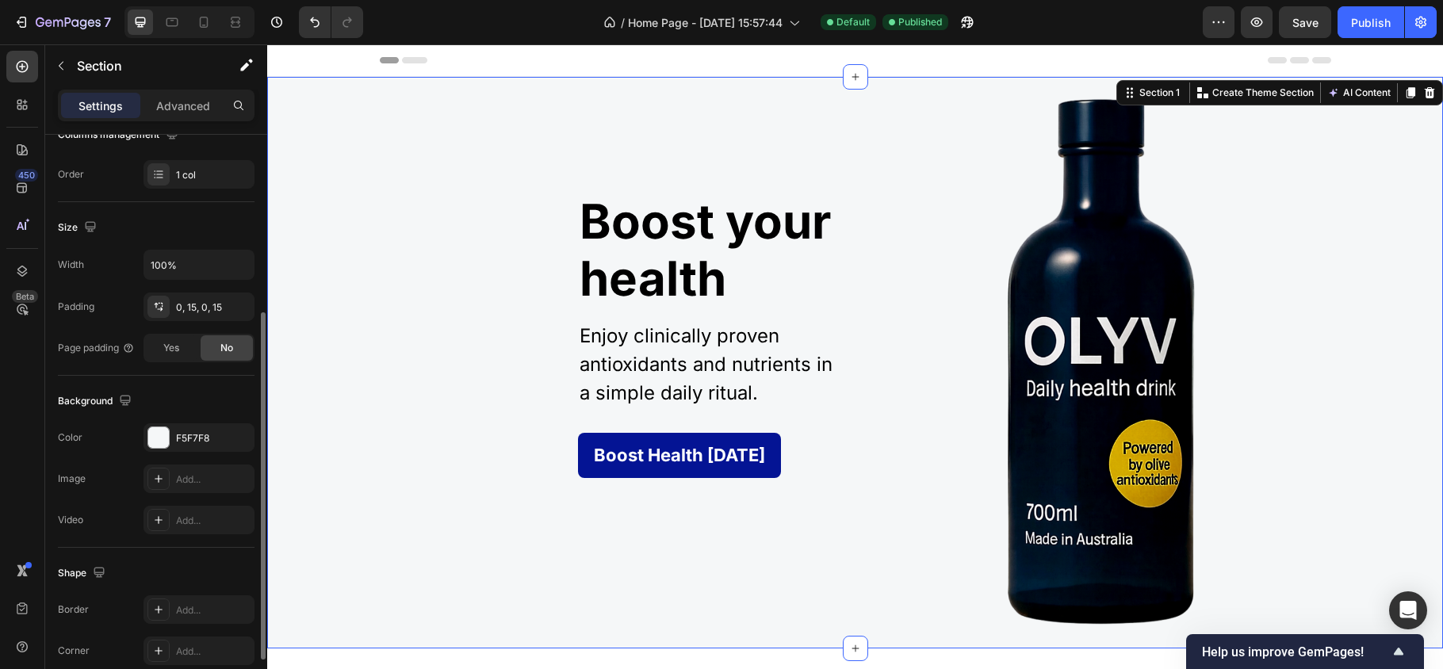
scroll to position [283, 0]
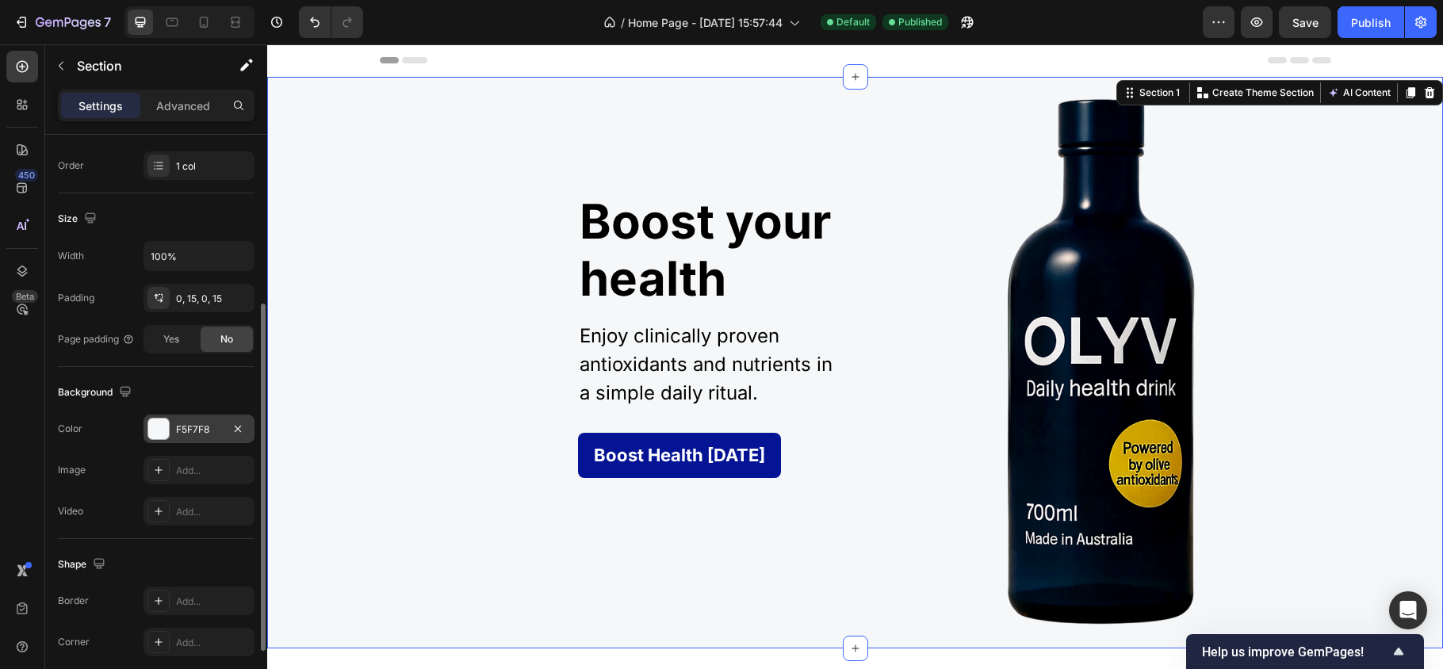
click at [206, 427] on div "F5F7F8" at bounding box center [199, 430] width 46 height 14
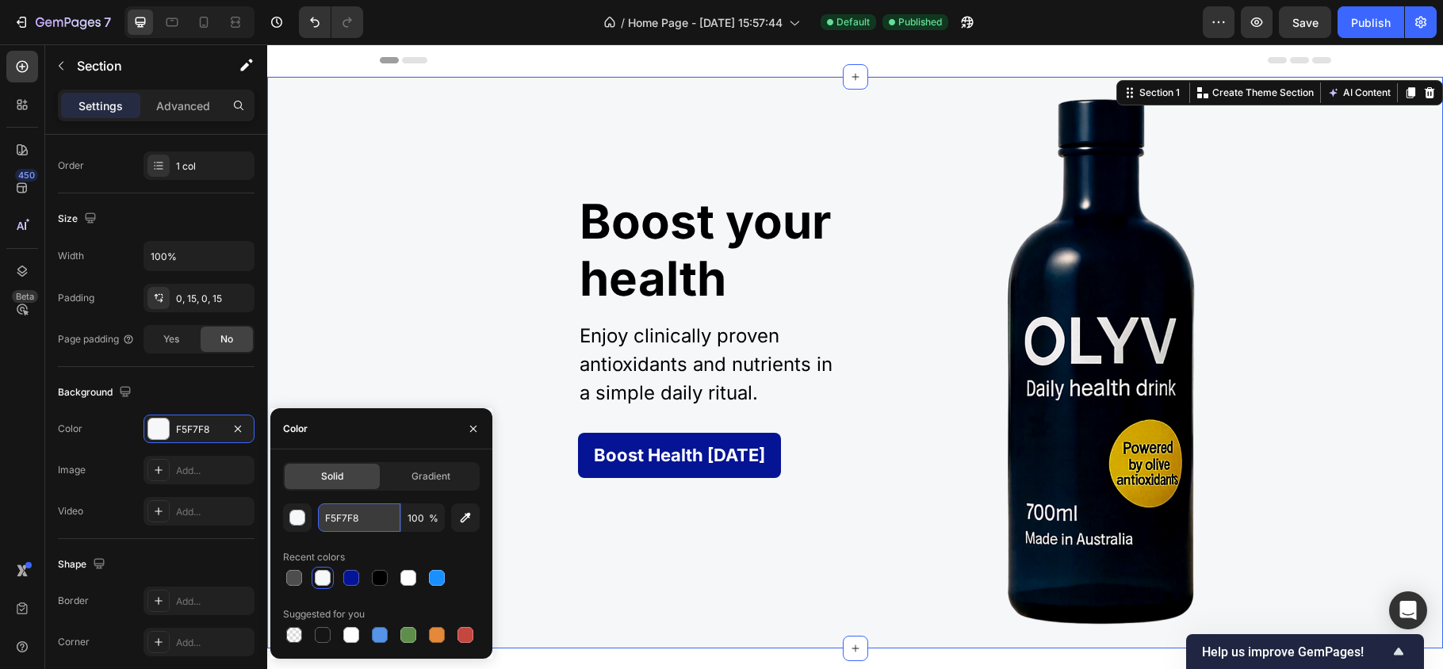
click at [378, 521] on input "F5F7F8" at bounding box center [359, 517] width 82 height 29
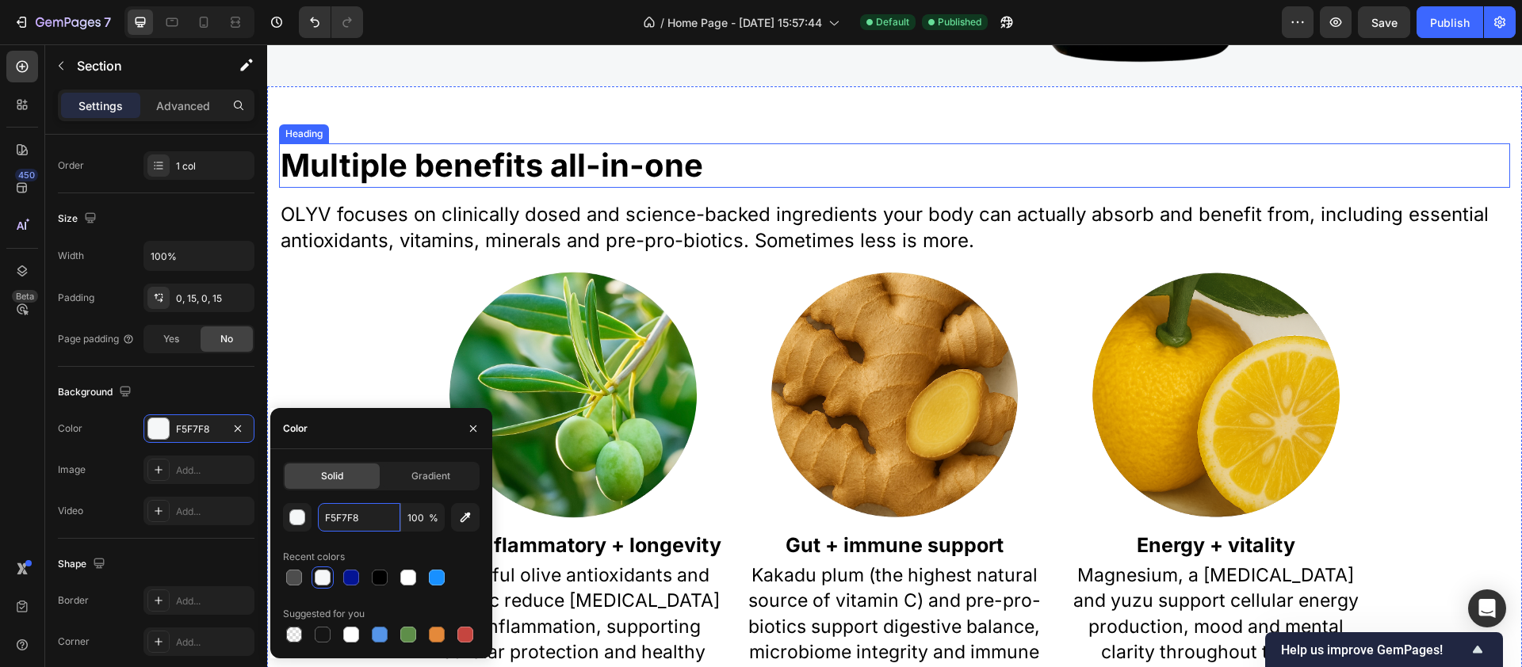
scroll to position [660, 0]
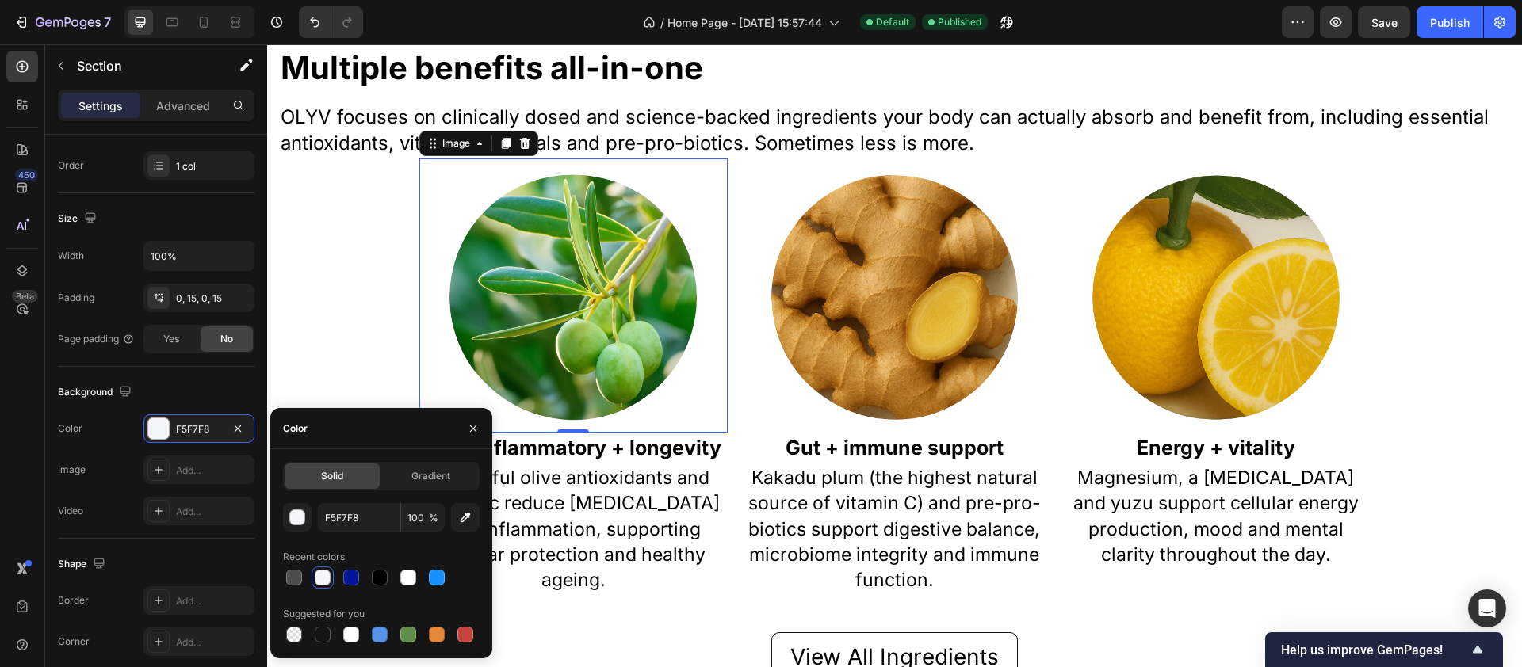
click at [430, 212] on div at bounding box center [573, 297] width 308 height 247
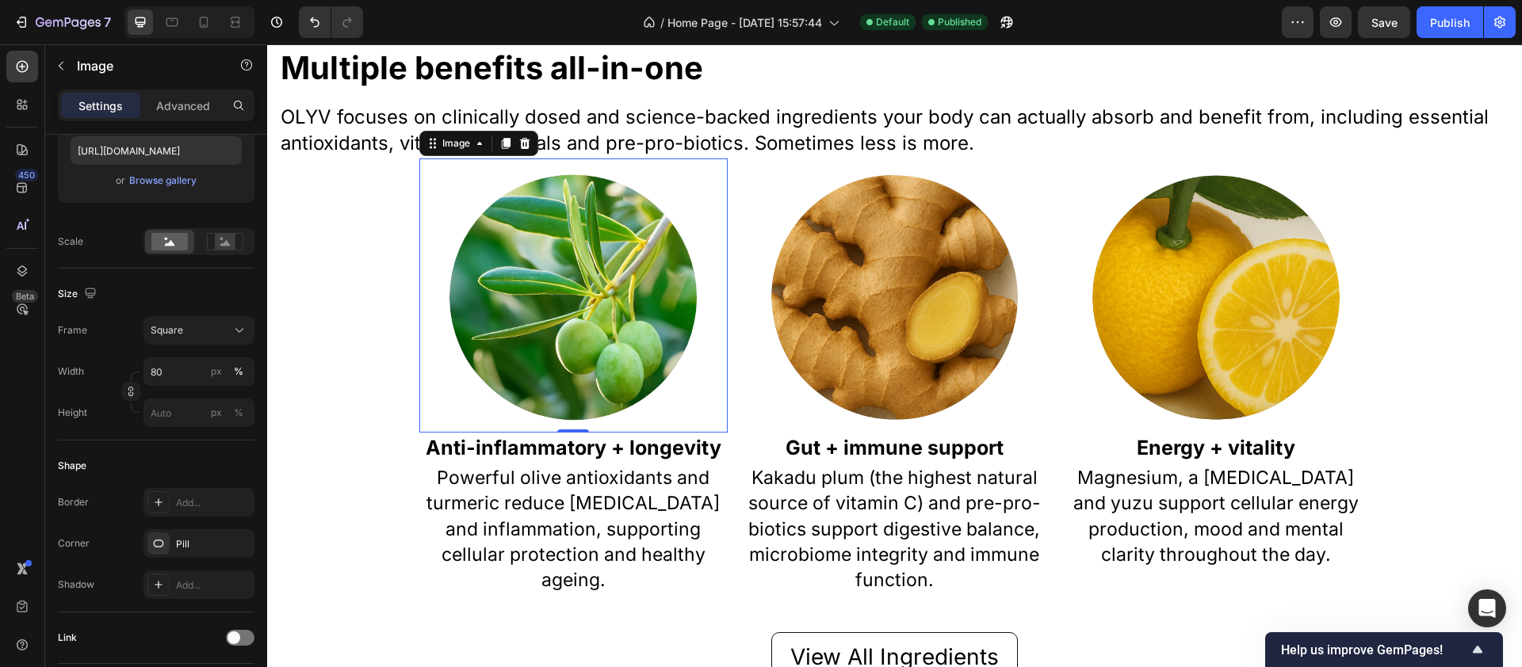
scroll to position [0, 0]
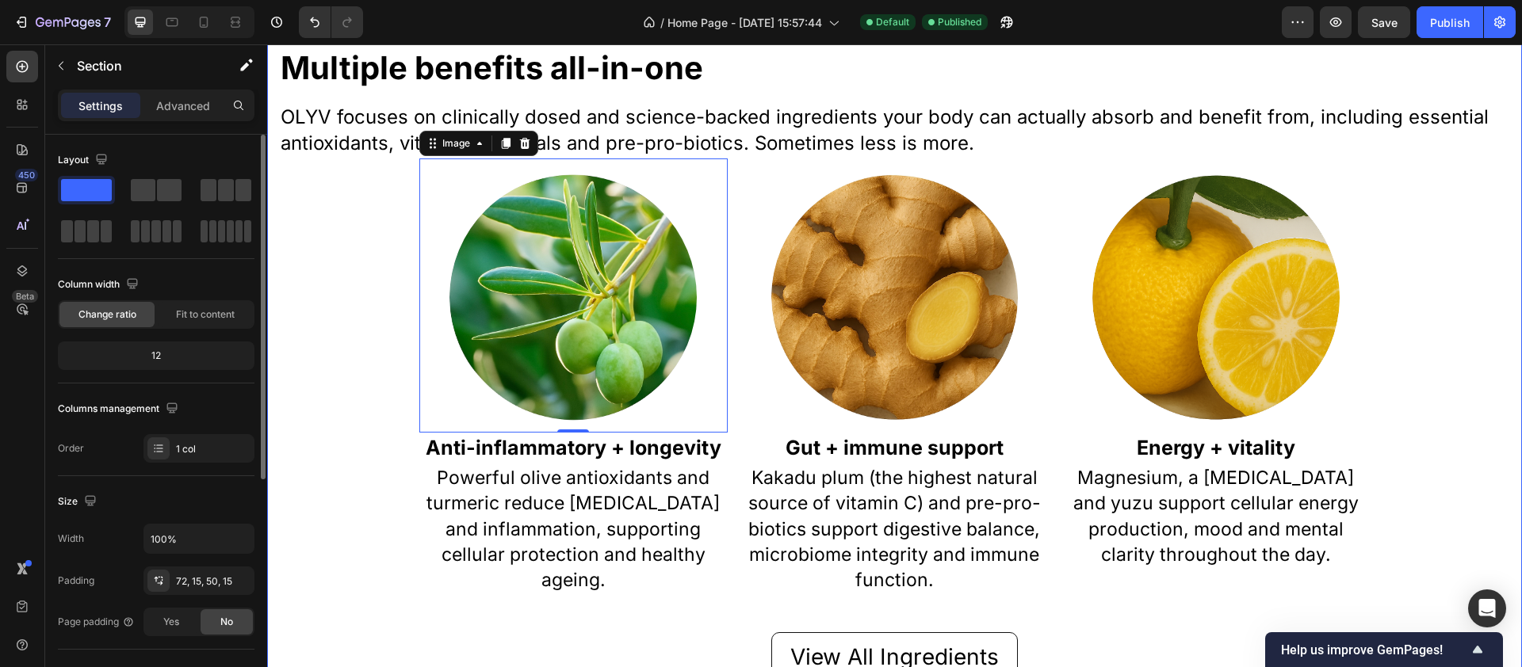
click at [351, 251] on div "Multiple benefits all-in-one Heading OLYV focuses on clinically dosed and scien…" at bounding box center [894, 364] width 1231 height 637
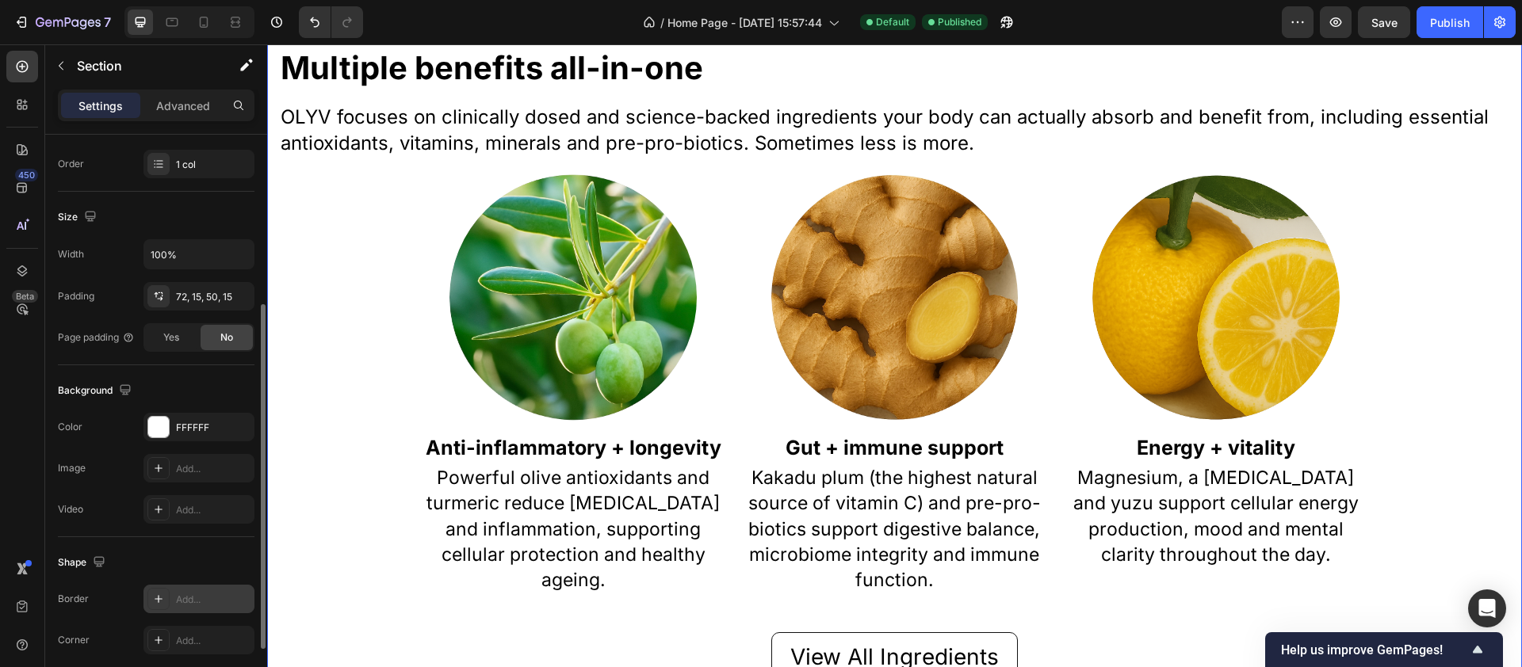
scroll to position [361, 0]
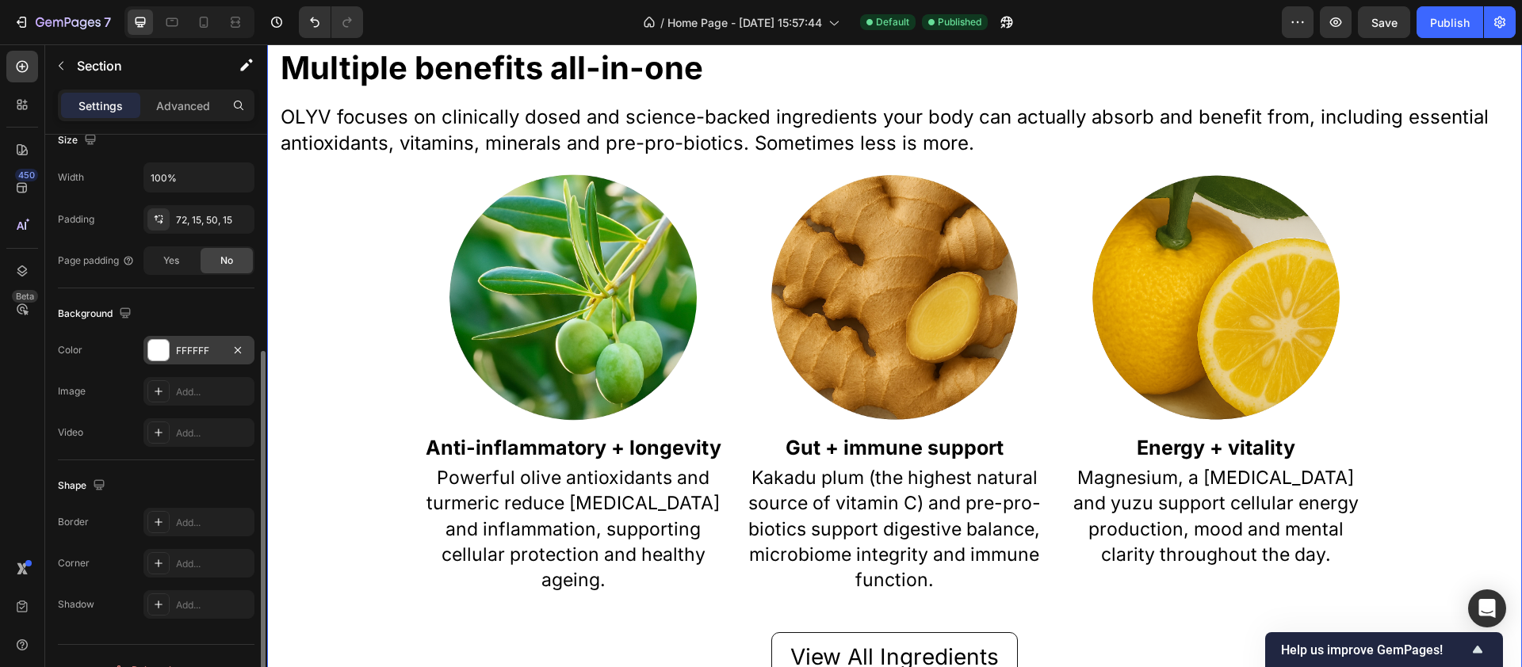
click at [155, 350] on div at bounding box center [158, 350] width 21 height 21
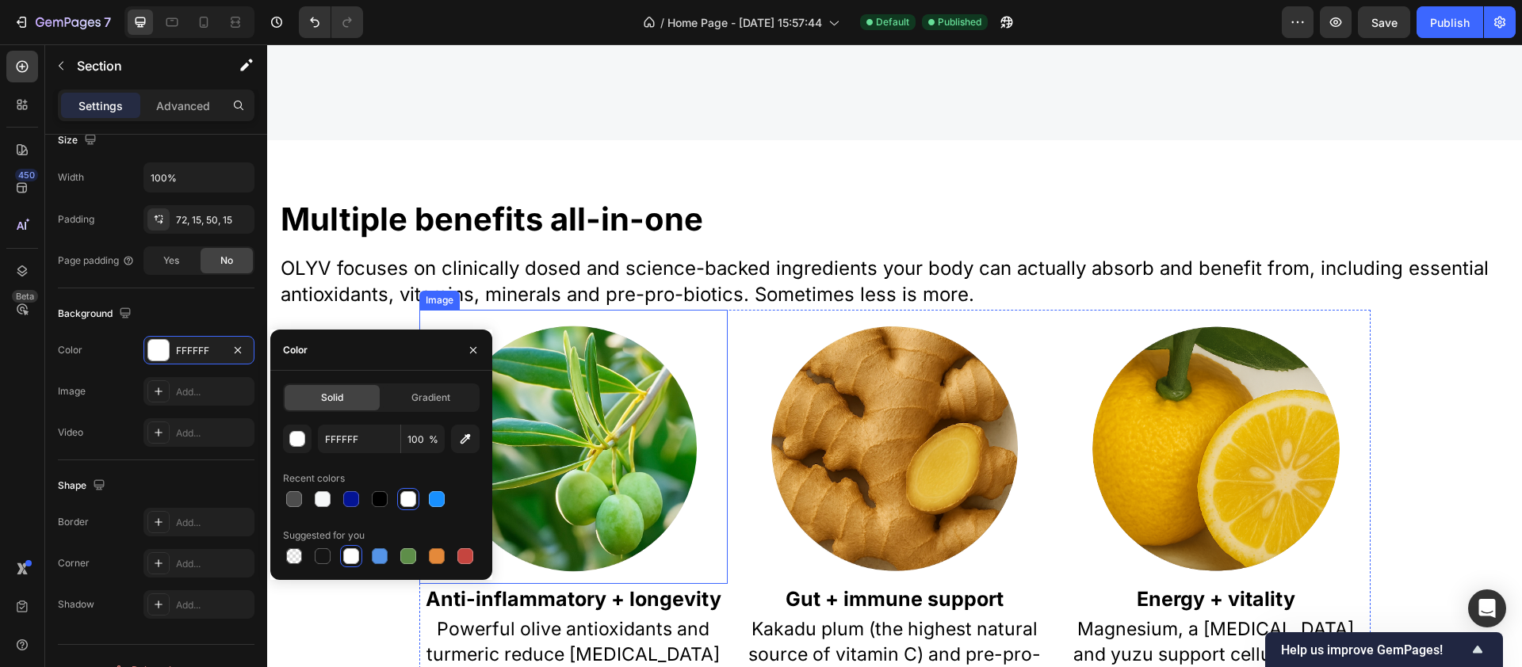
scroll to position [903, 0]
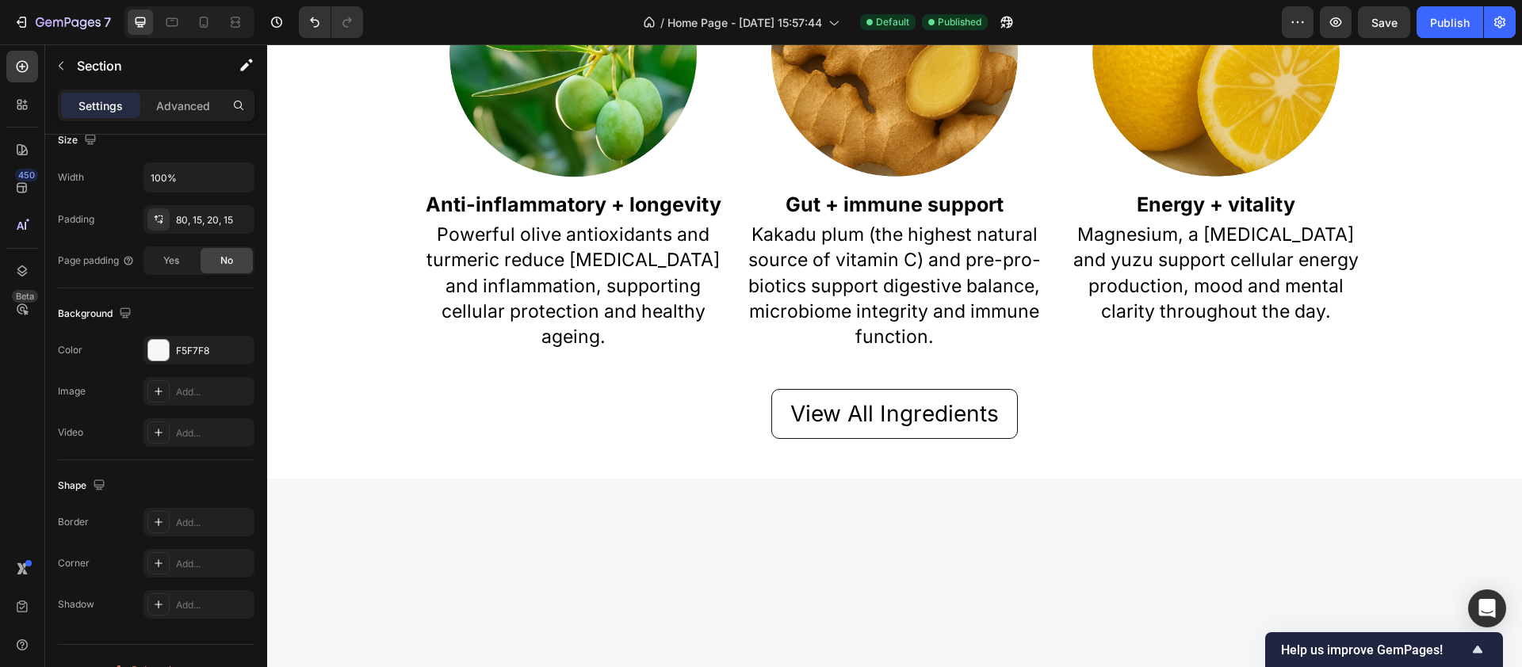
click at [600, 526] on div at bounding box center [894, 584] width 1255 height 211
click at [441, 526] on div at bounding box center [894, 584] width 1255 height 211
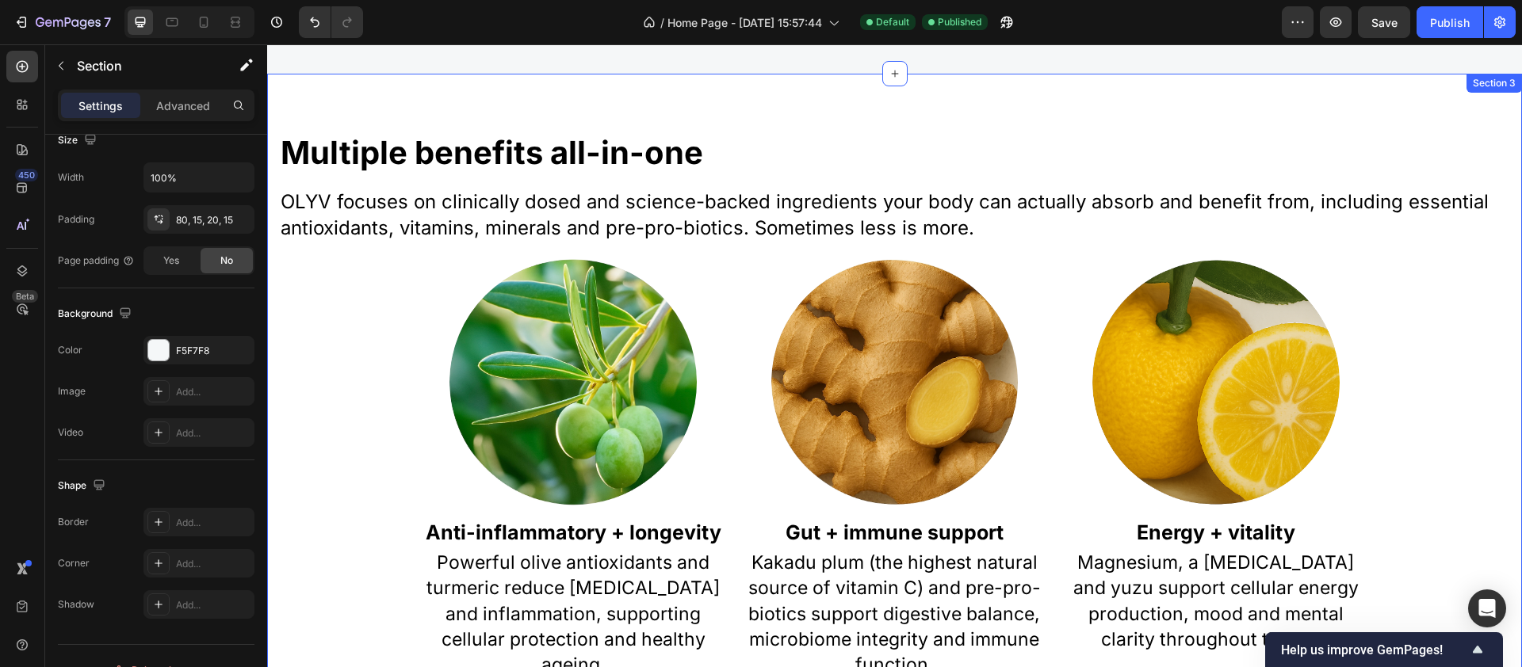
scroll to position [901, 0]
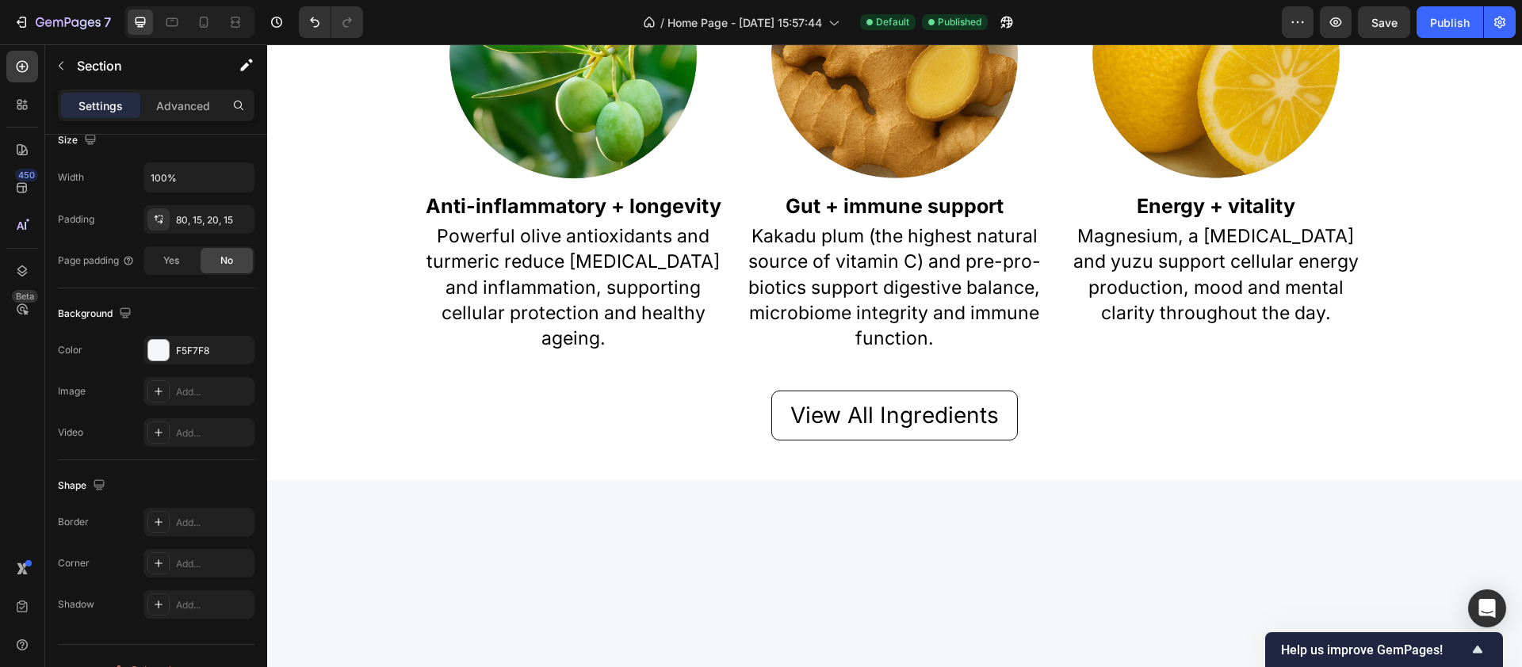
click at [329, 526] on div at bounding box center [894, 585] width 1255 height 211
click at [159, 358] on div at bounding box center [158, 350] width 21 height 21
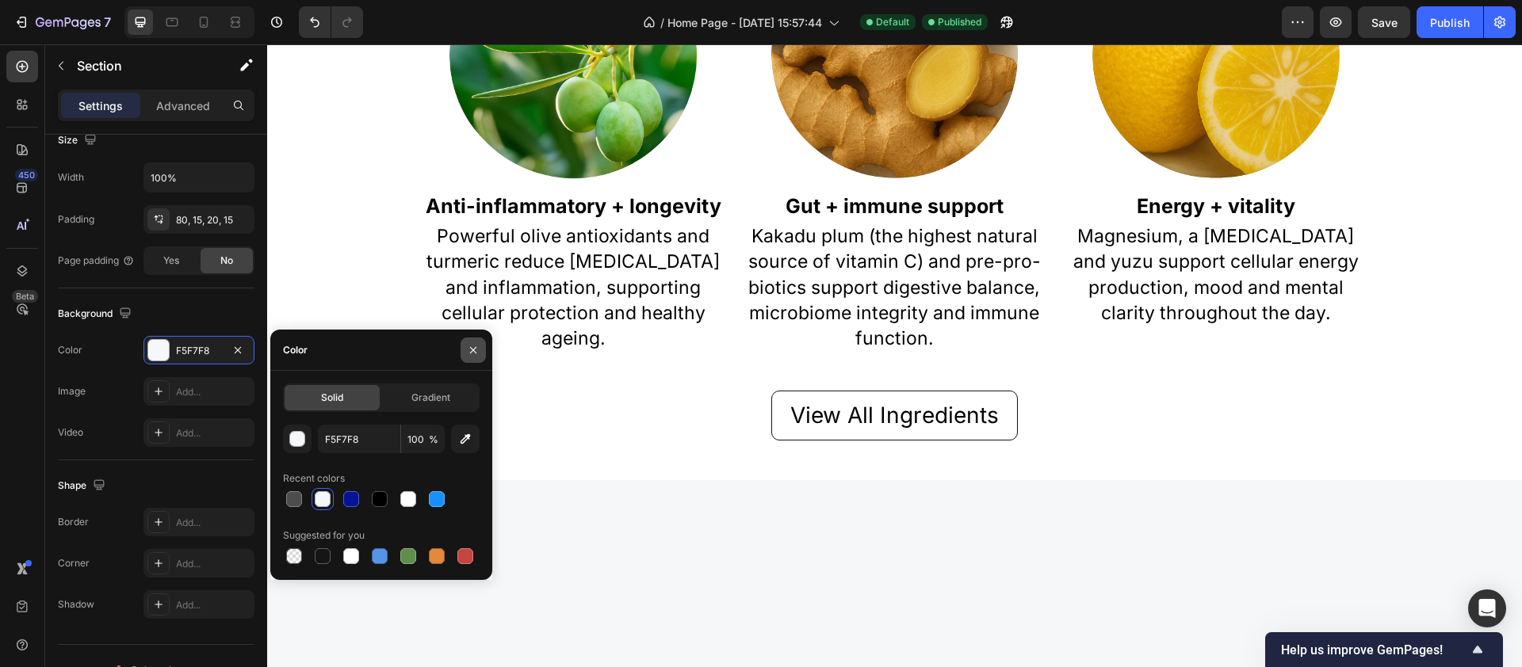
click at [477, 349] on icon "button" at bounding box center [473, 350] width 13 height 13
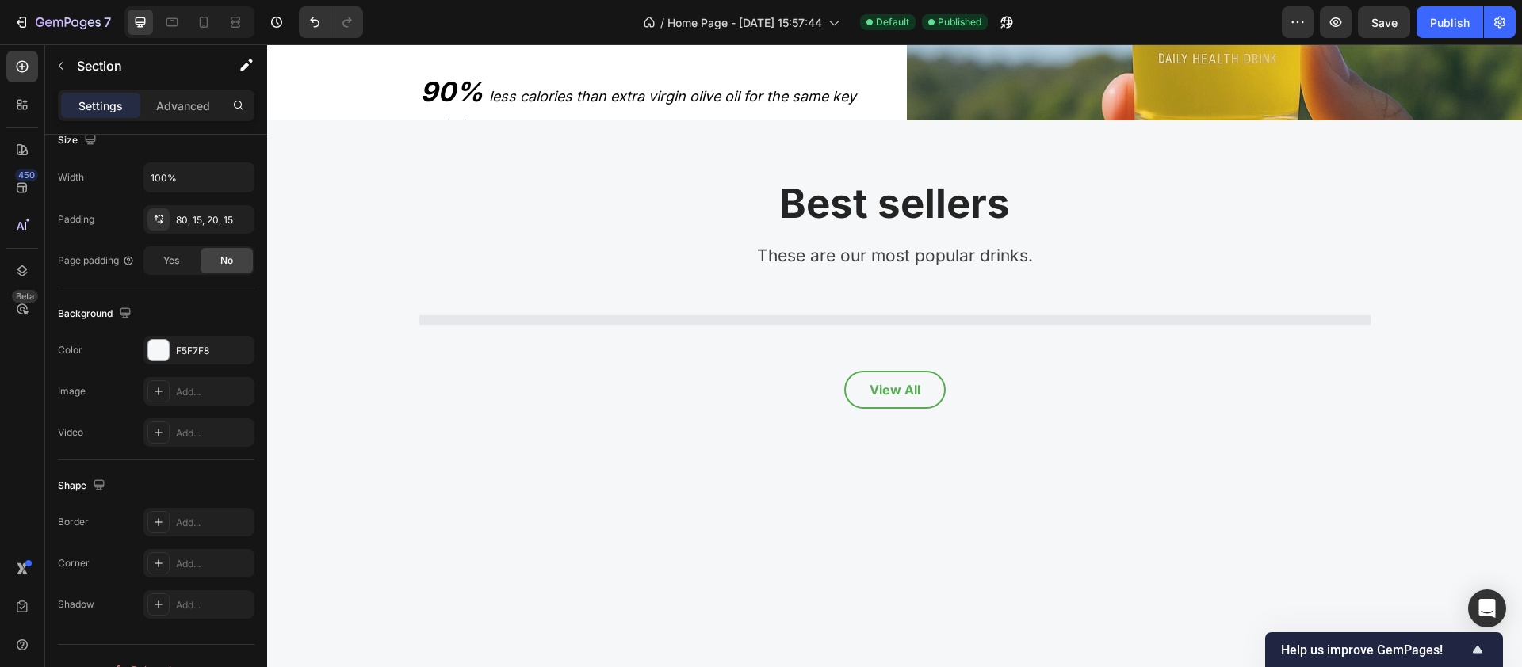
scroll to position [2706, 0]
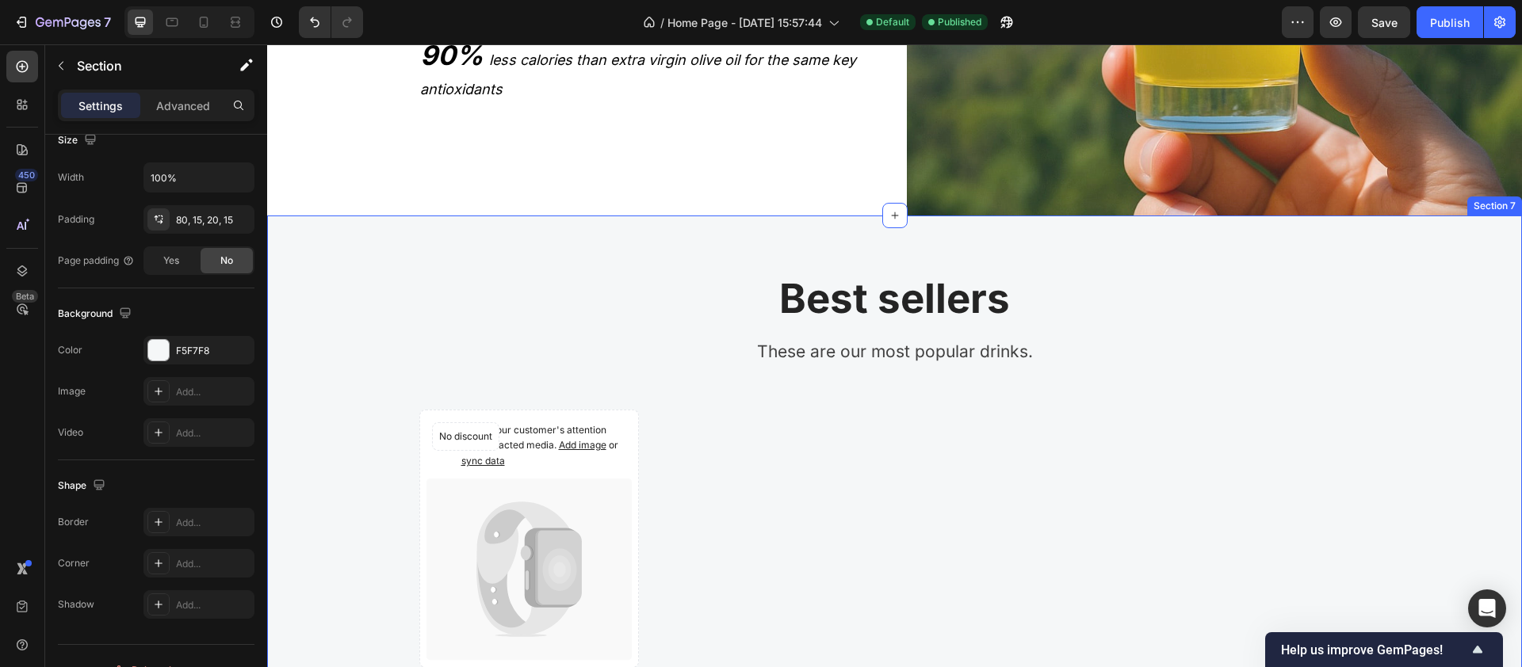
click at [327, 292] on div "Best sellers Heading These are our most popular drinks. Text block Row Catch yo…" at bounding box center [894, 563] width 1231 height 581
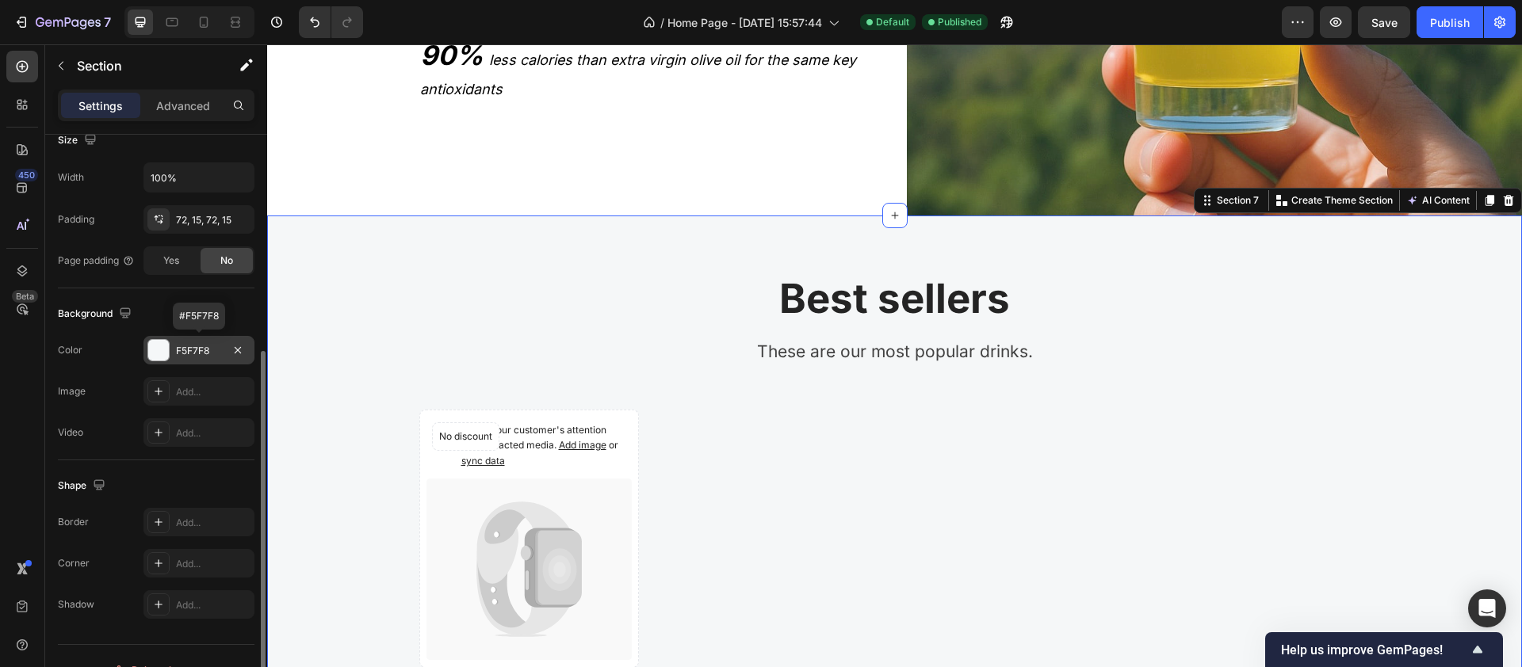
click at [159, 348] on div at bounding box center [158, 350] width 21 height 21
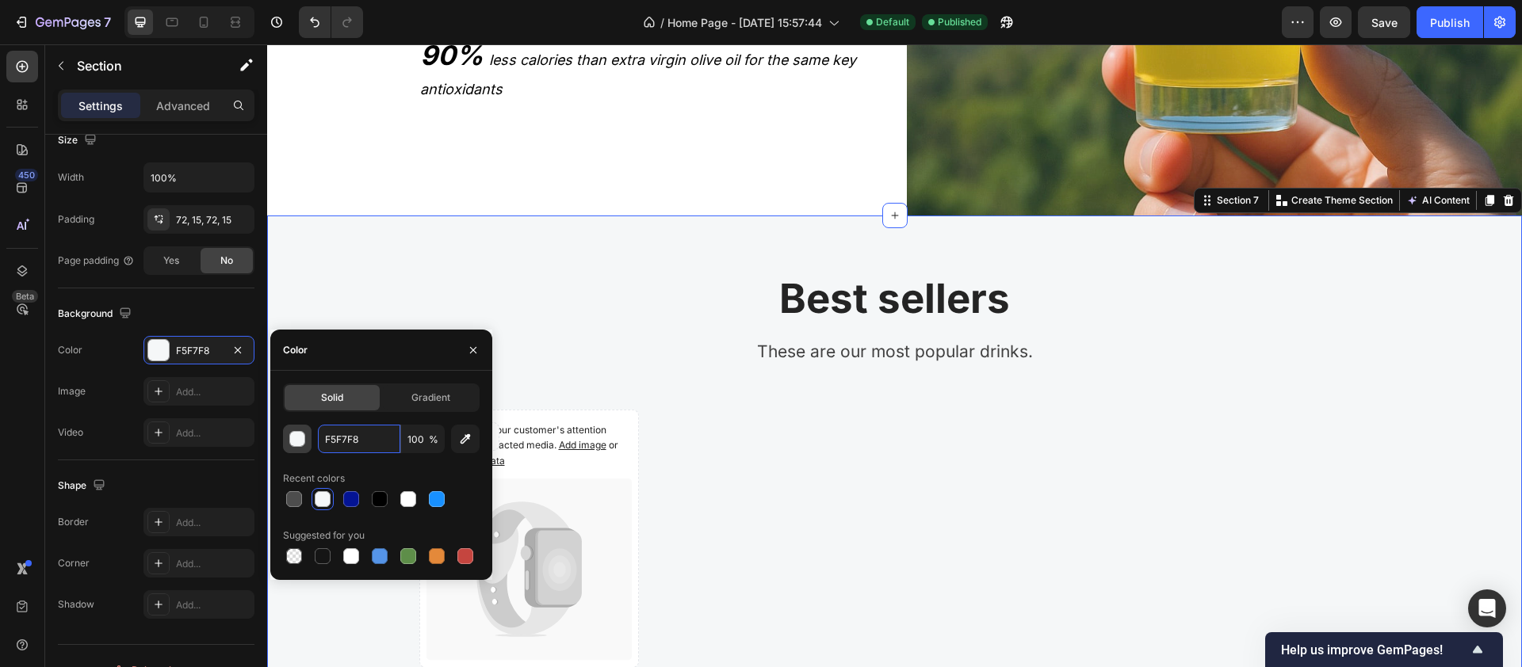
drag, startPoint x: 373, startPoint y: 443, endPoint x: 294, endPoint y: 434, distance: 79.1
click at [294, 434] on div "F5F7F8 100 %" at bounding box center [381, 439] width 197 height 29
click at [342, 438] on input "F5F7F8" at bounding box center [359, 439] width 82 height 29
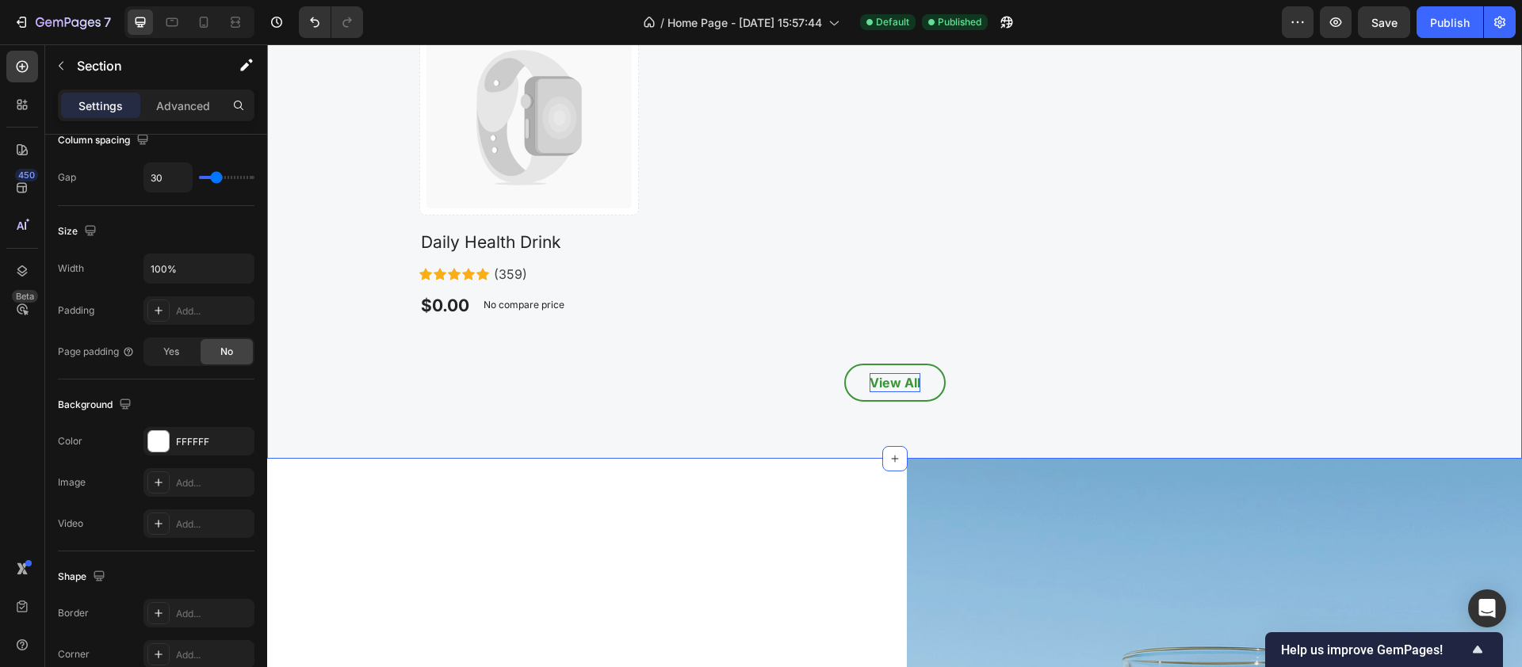
scroll to position [3150, 0]
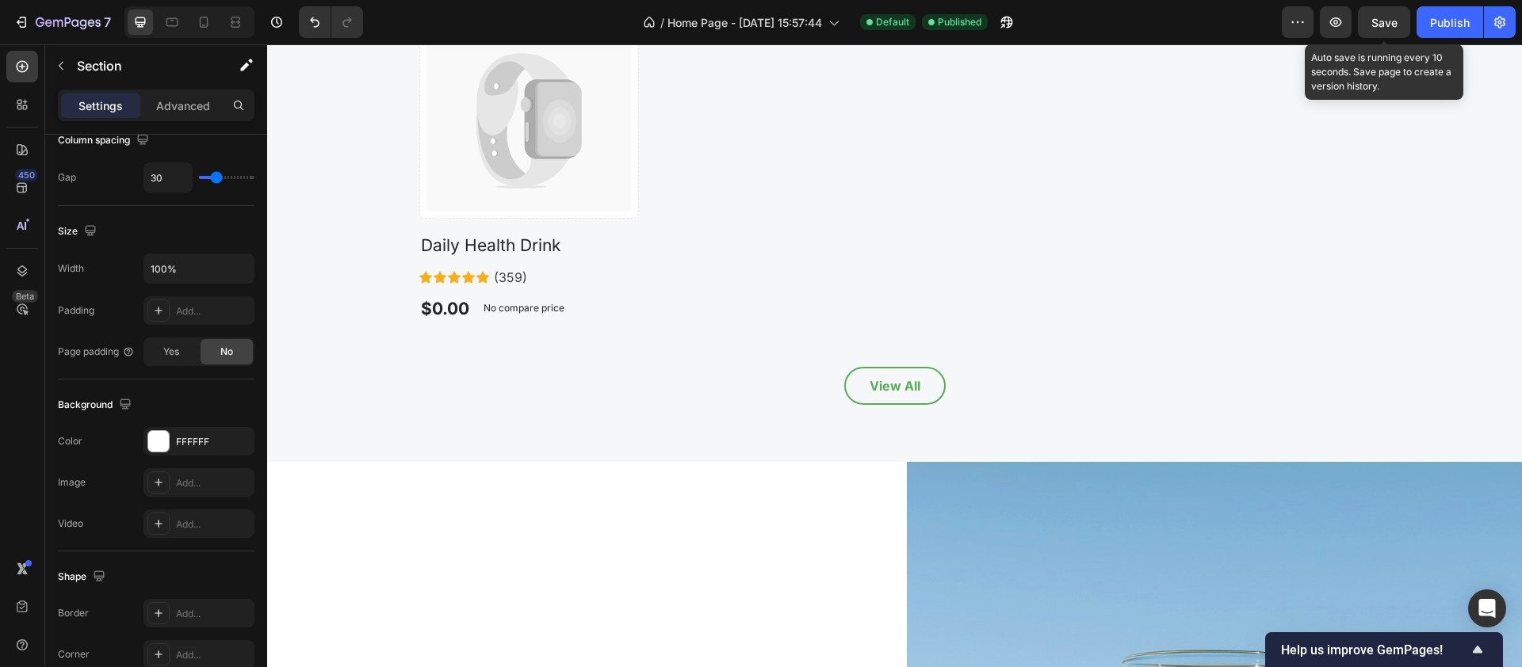
click at [1140, 24] on span "Save" at bounding box center [1384, 22] width 26 height 13
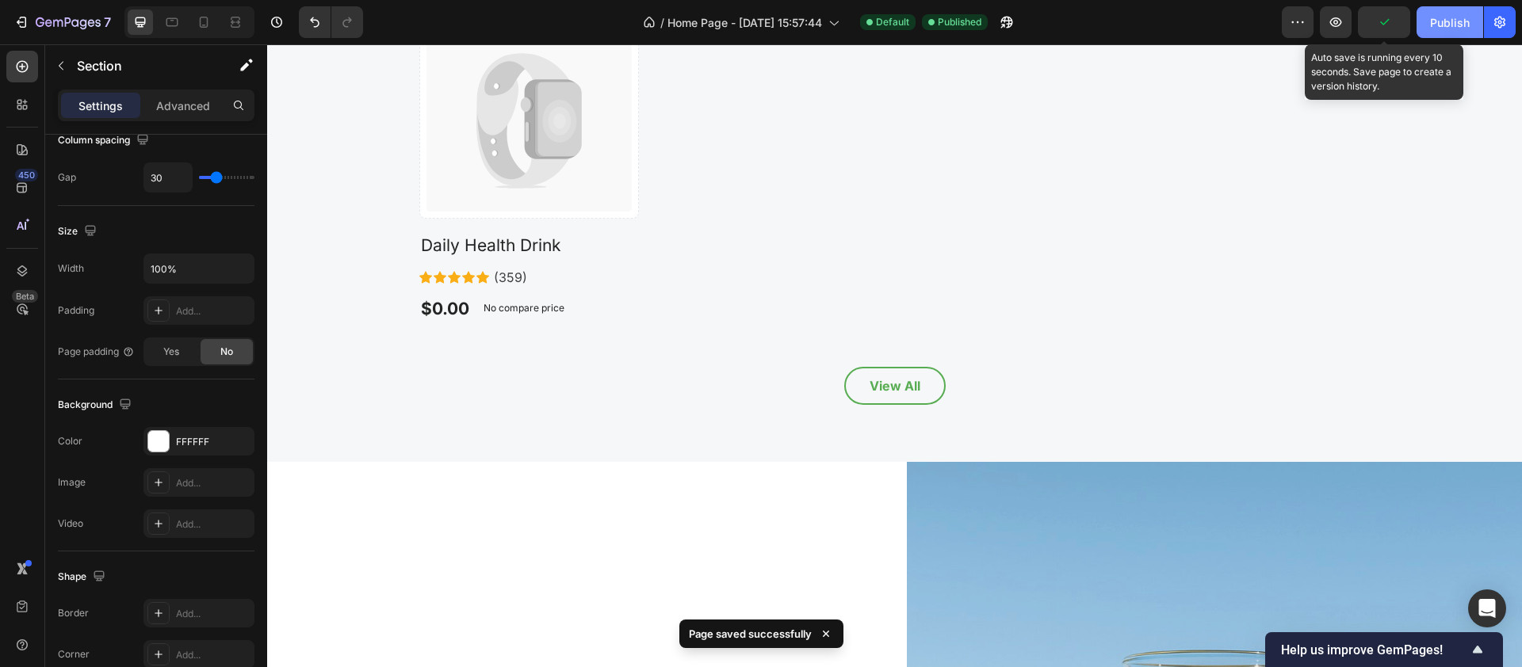
click at [1140, 22] on div "Publish" at bounding box center [1450, 22] width 40 height 17
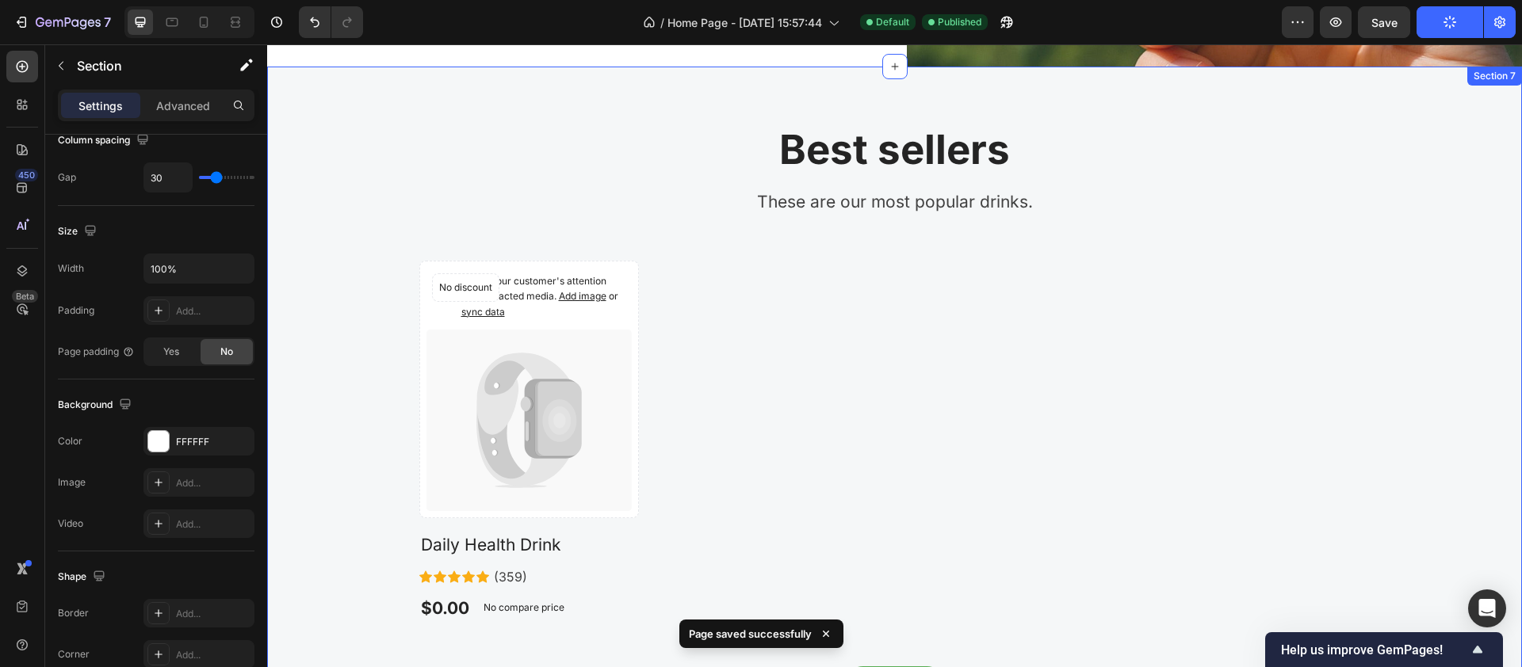
scroll to position [2844, 0]
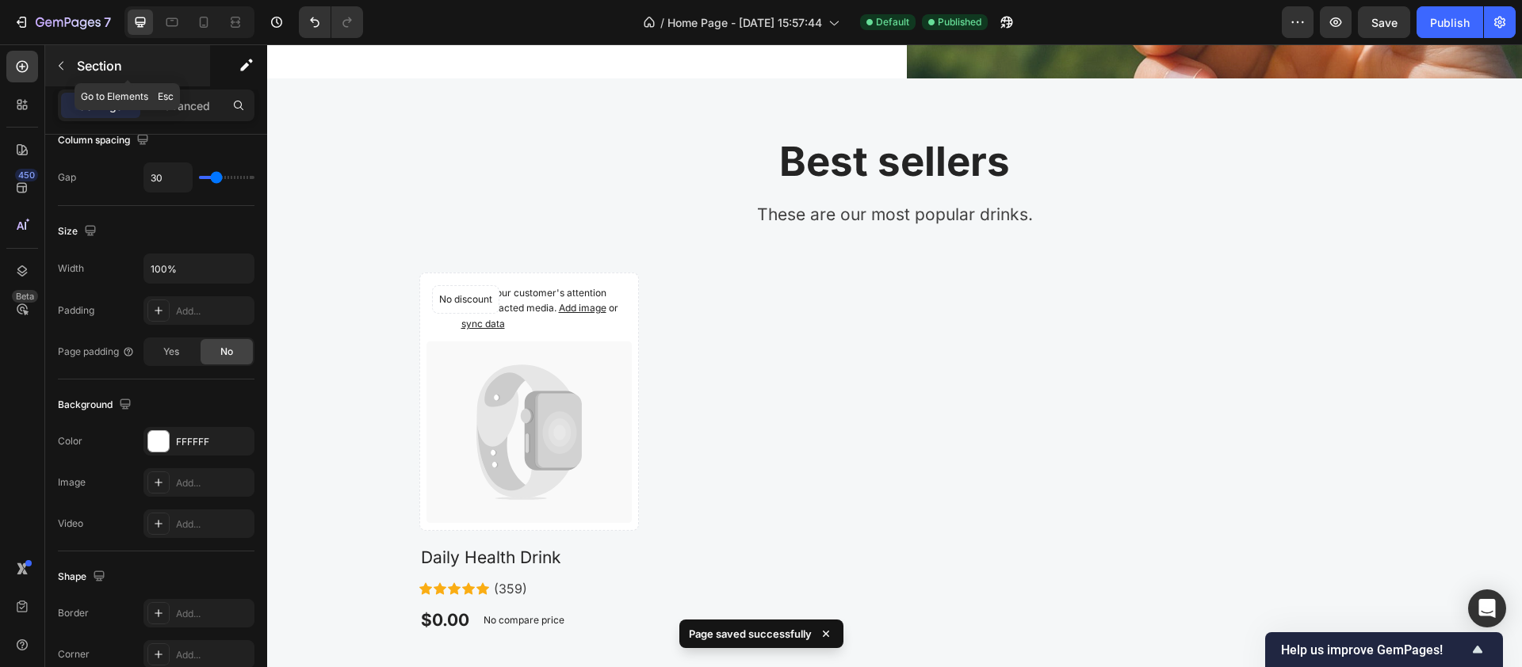
click at [61, 64] on icon "button" at bounding box center [61, 65] width 13 height 13
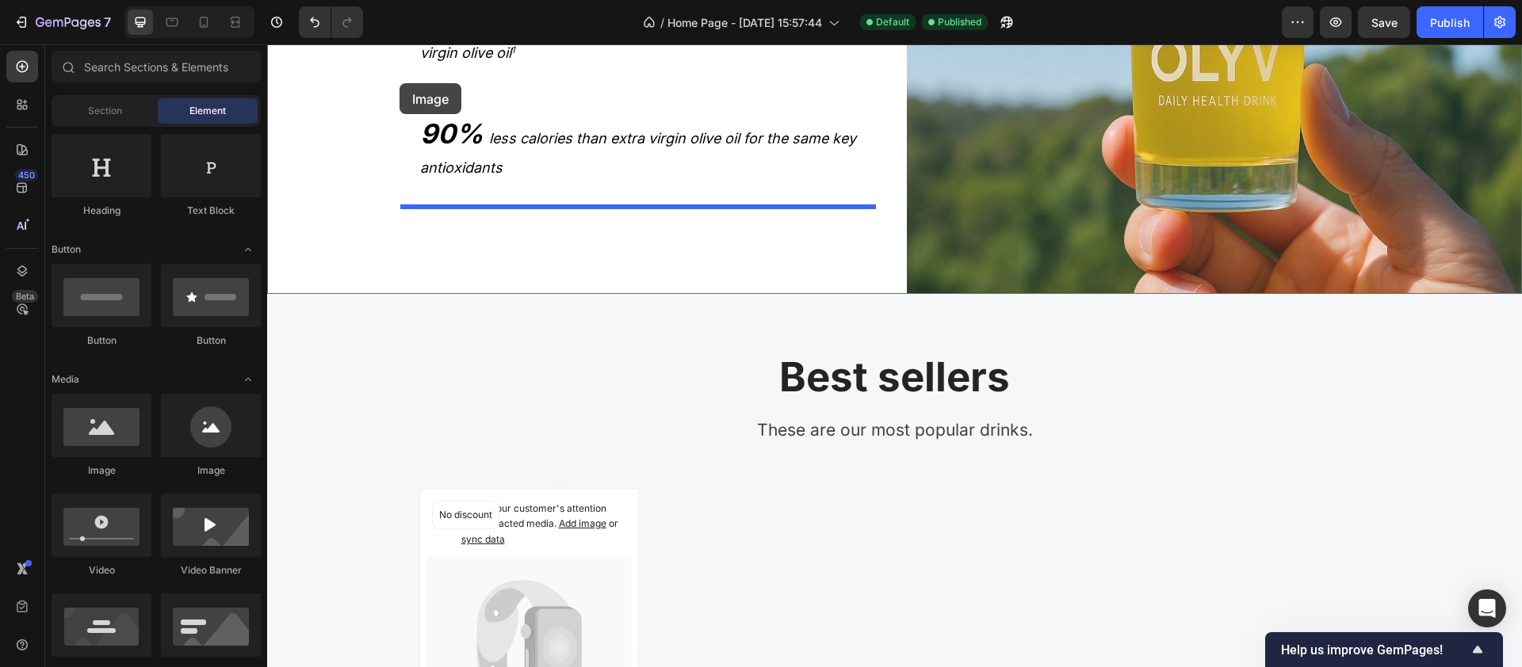
scroll to position [2585, 0]
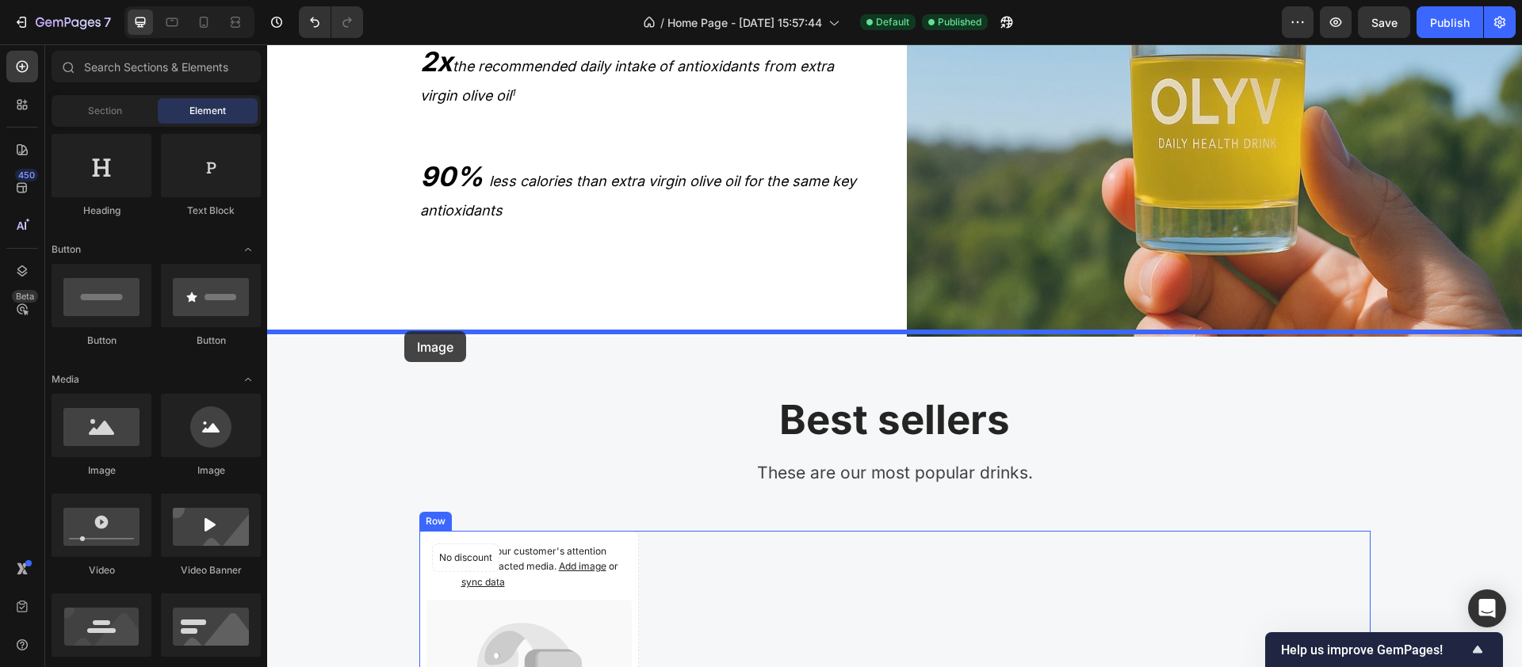
drag, startPoint x: 387, startPoint y: 487, endPoint x: 404, endPoint y: 331, distance: 157.1
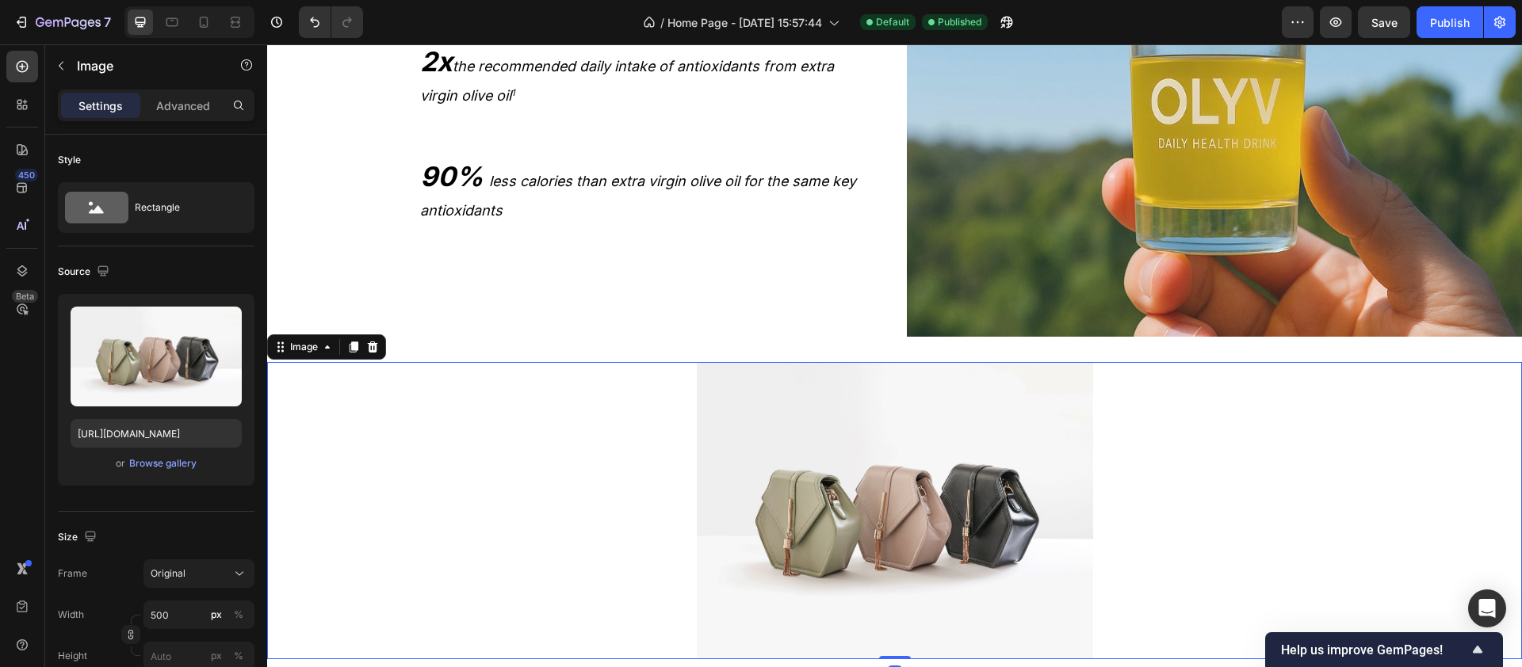
click at [763, 493] on img at bounding box center [895, 510] width 396 height 297
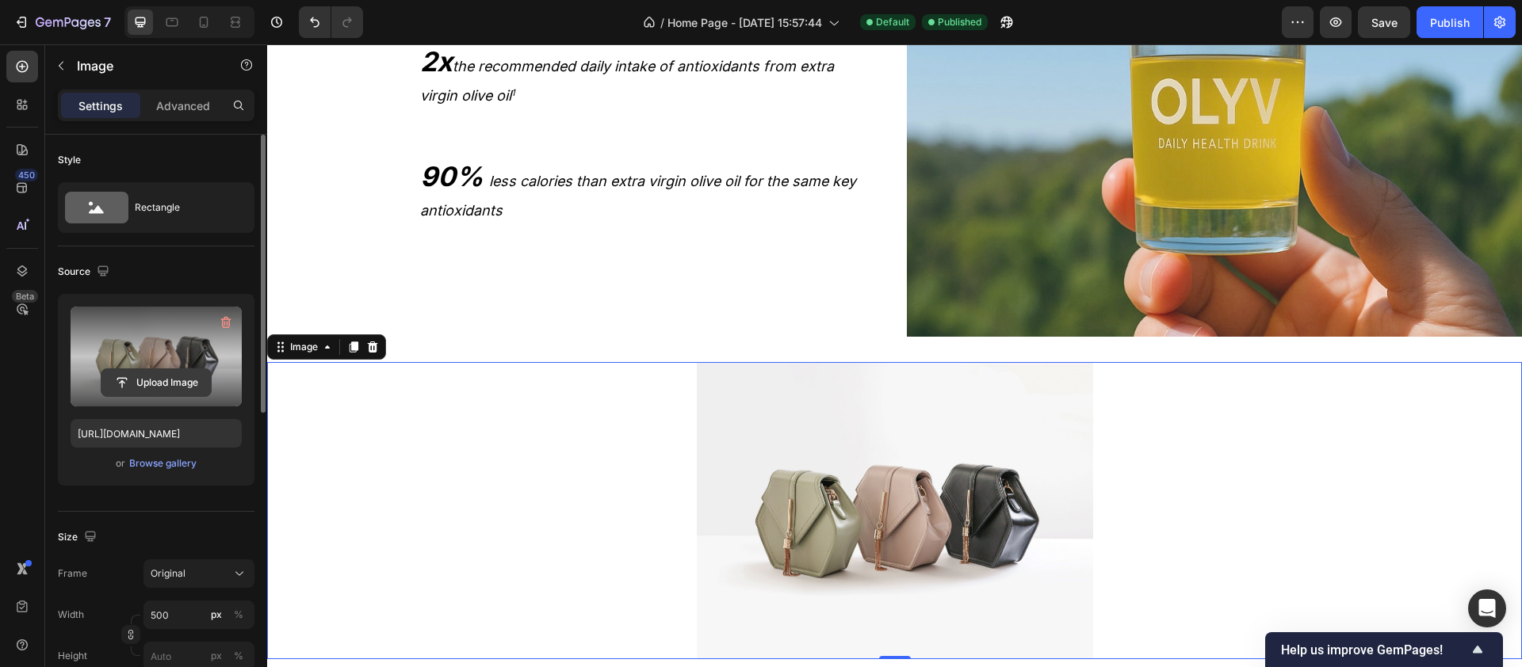
click at [170, 377] on input "file" at bounding box center [155, 382] width 109 height 27
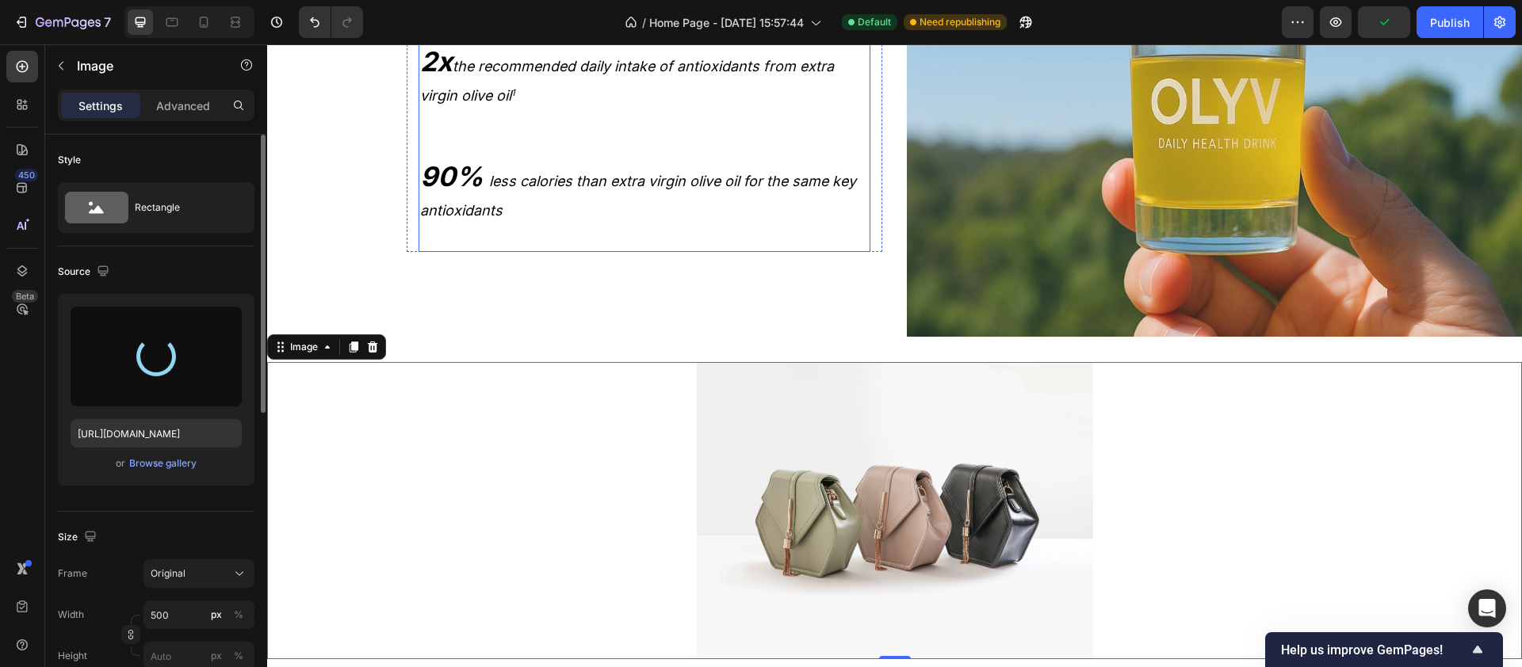
type input "[URL][DOMAIN_NAME]"
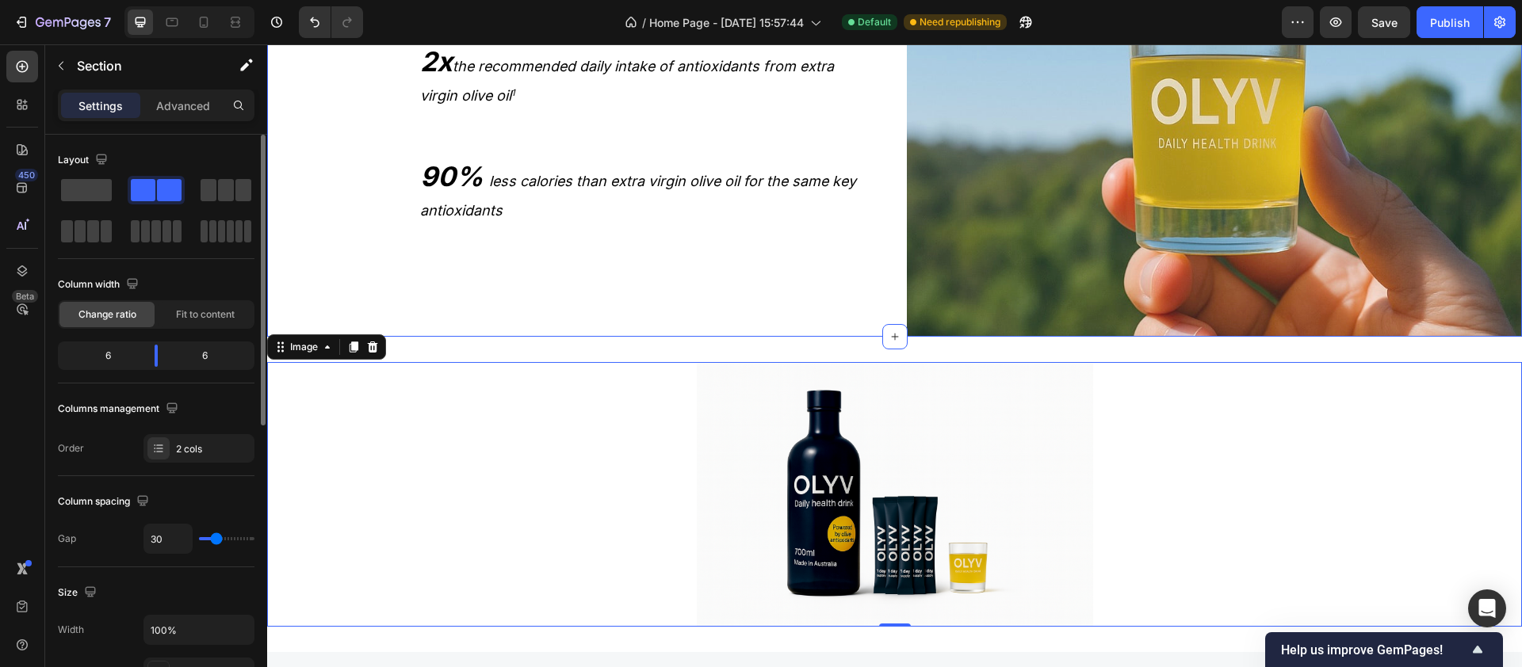
click at [743, 266] on div "OLYV's formula is boosted by powerful natural olive antioxidants delivering: 2x…" at bounding box center [575, 69] width 616 height 536
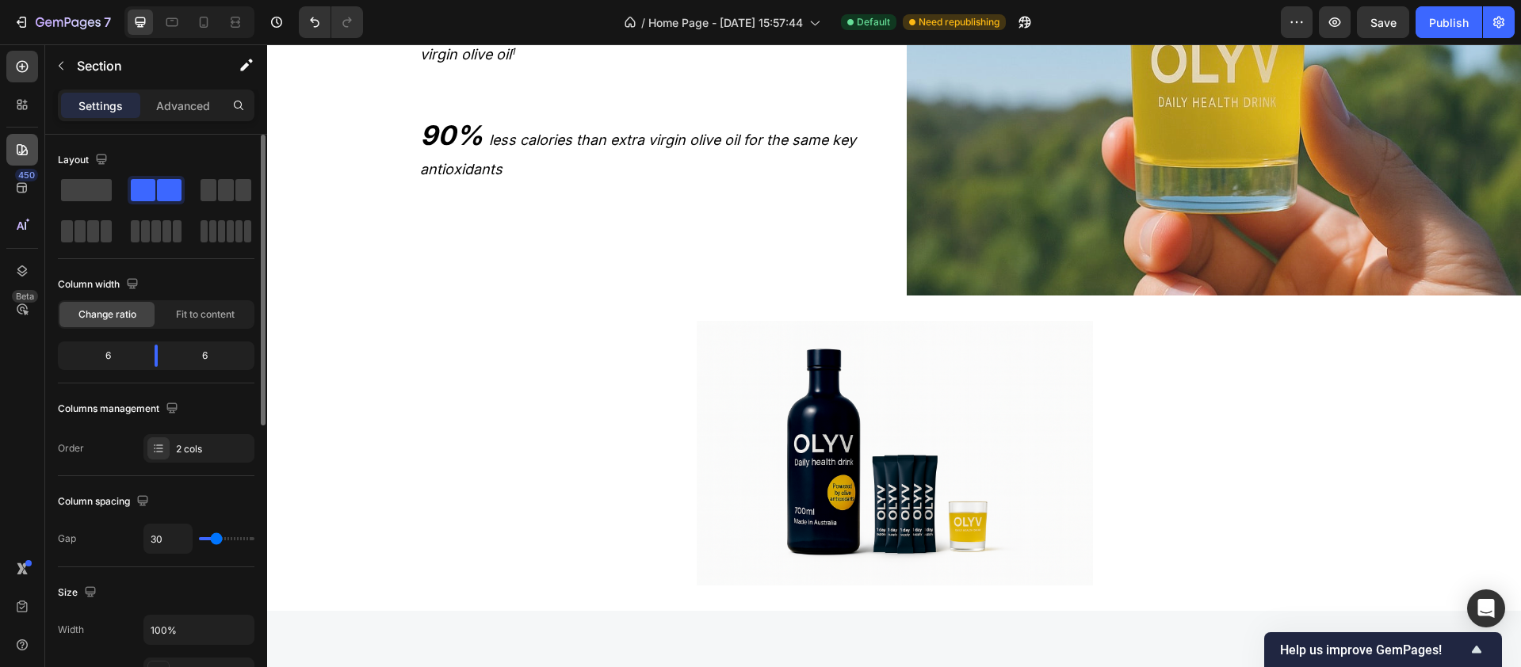
scroll to position [2627, 0]
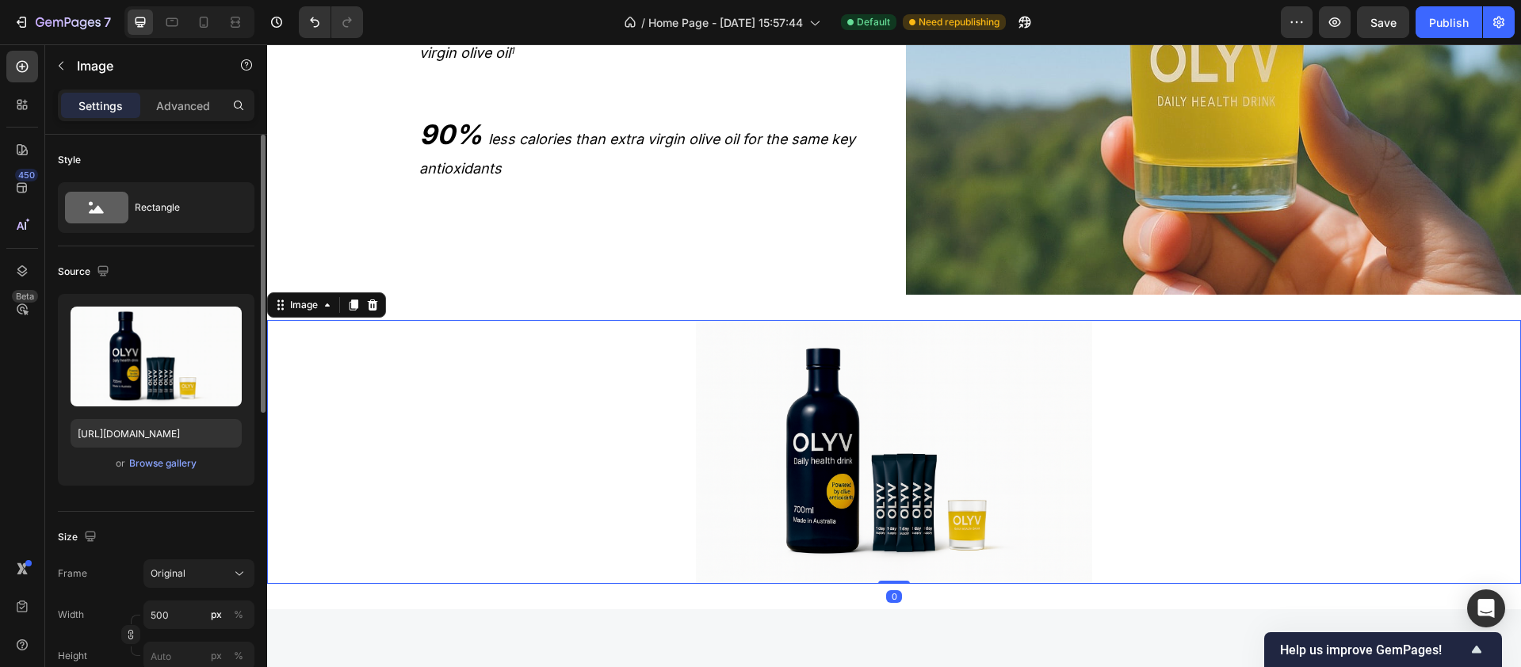
click at [1030, 423] on img at bounding box center [894, 452] width 396 height 264
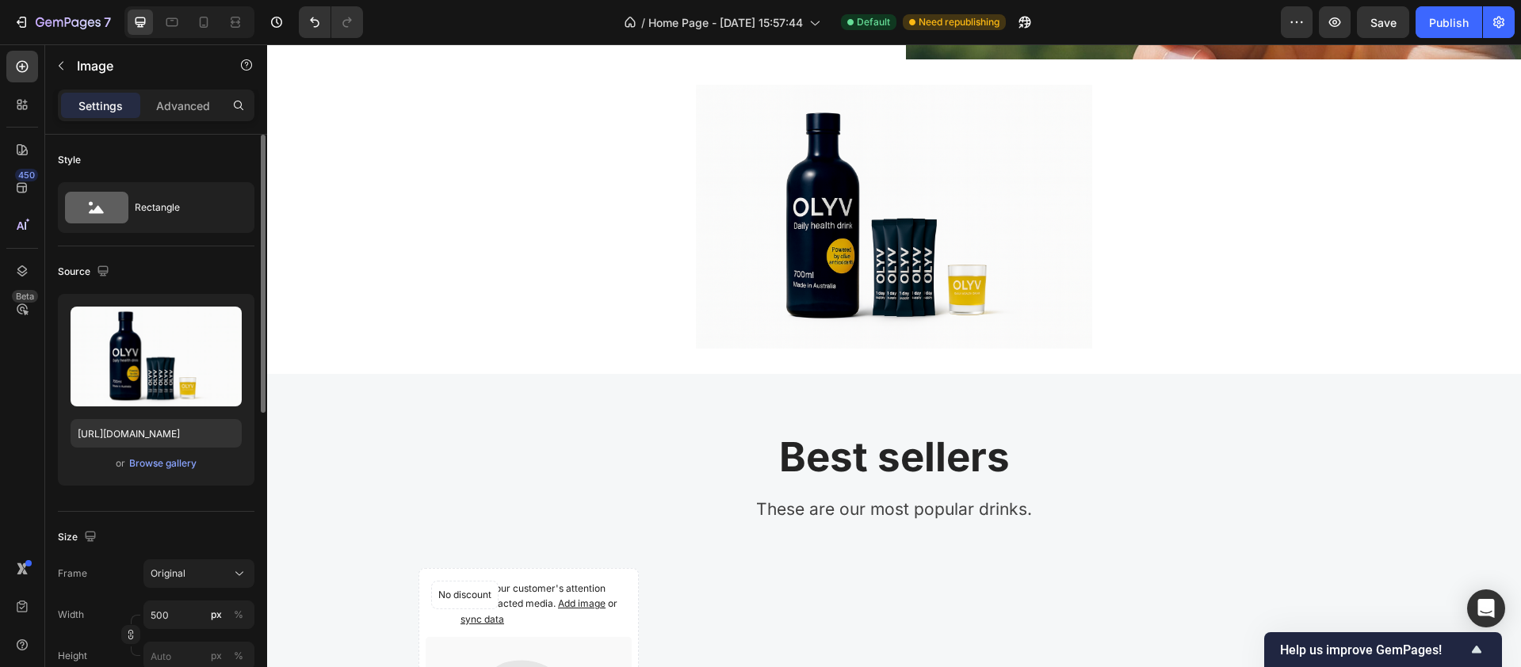
scroll to position [2866, 0]
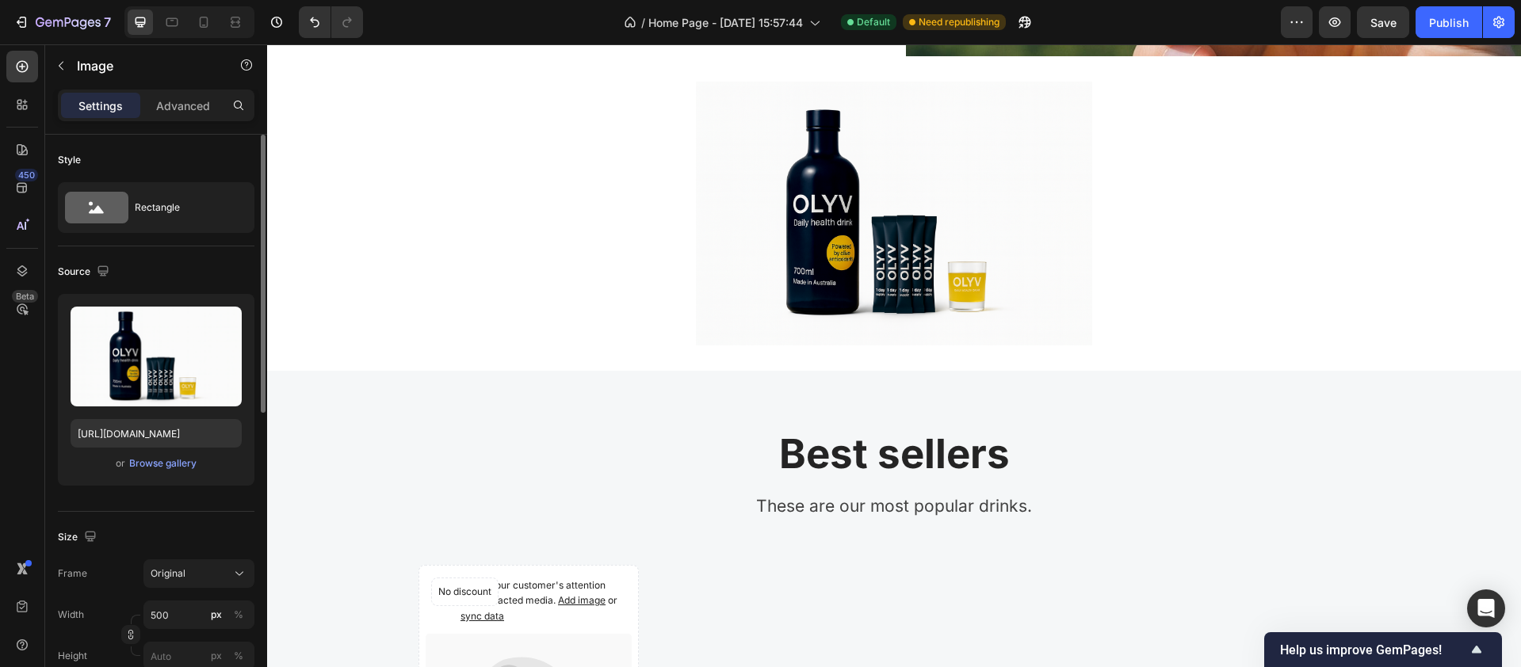
click at [771, 198] on img at bounding box center [894, 214] width 396 height 264
click at [1140, 22] on span "Save" at bounding box center [1384, 22] width 26 height 13
click at [846, 220] on img at bounding box center [894, 214] width 396 height 264
click at [761, 229] on img at bounding box center [894, 214] width 396 height 264
click at [63, 59] on icon "button" at bounding box center [61, 65] width 13 height 13
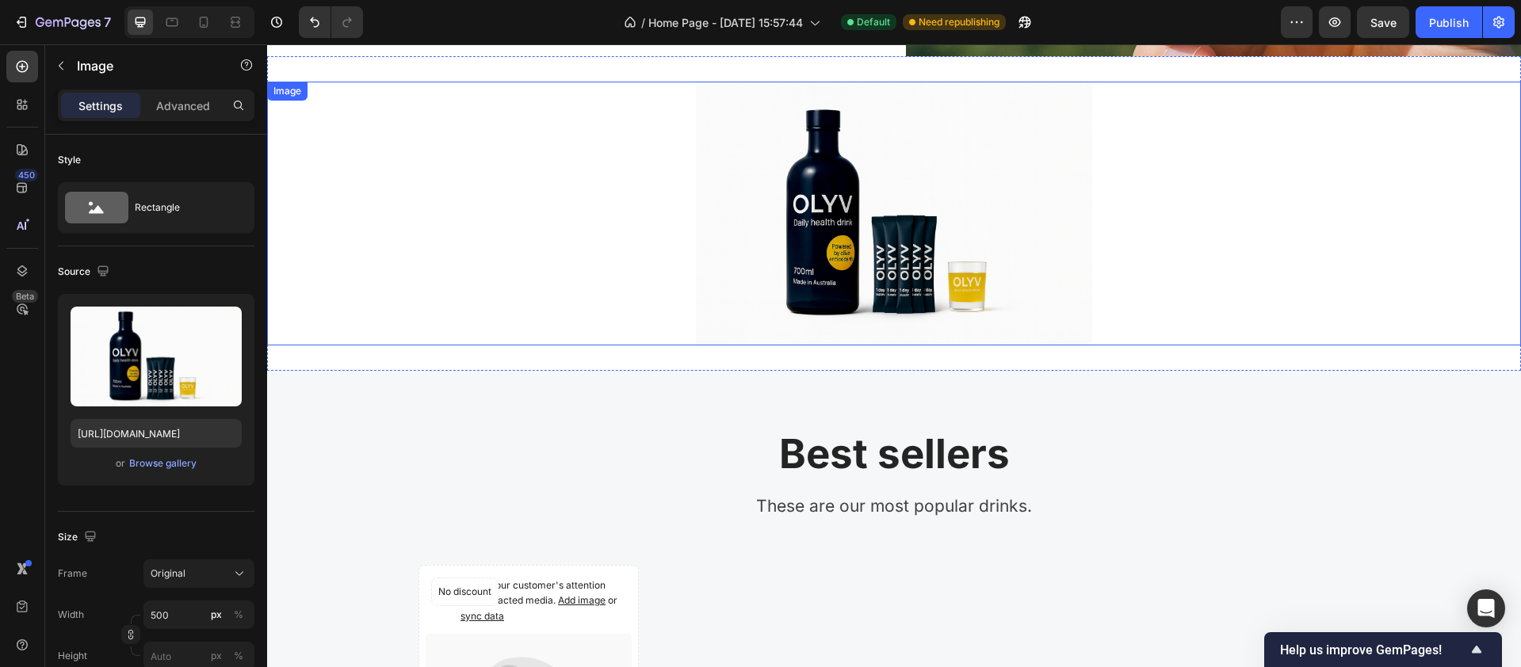
click at [677, 220] on div at bounding box center [894, 214] width 1254 height 264
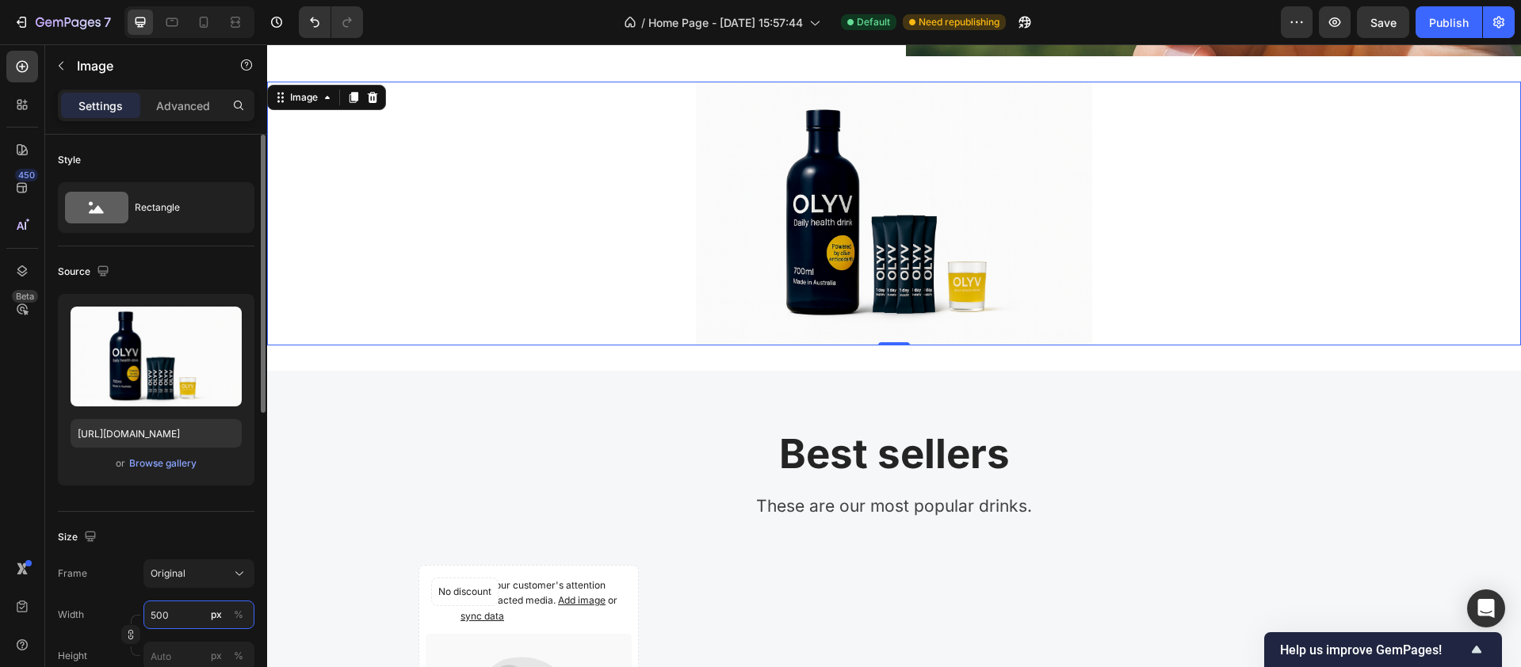
click at [185, 526] on input "500" at bounding box center [198, 615] width 111 height 29
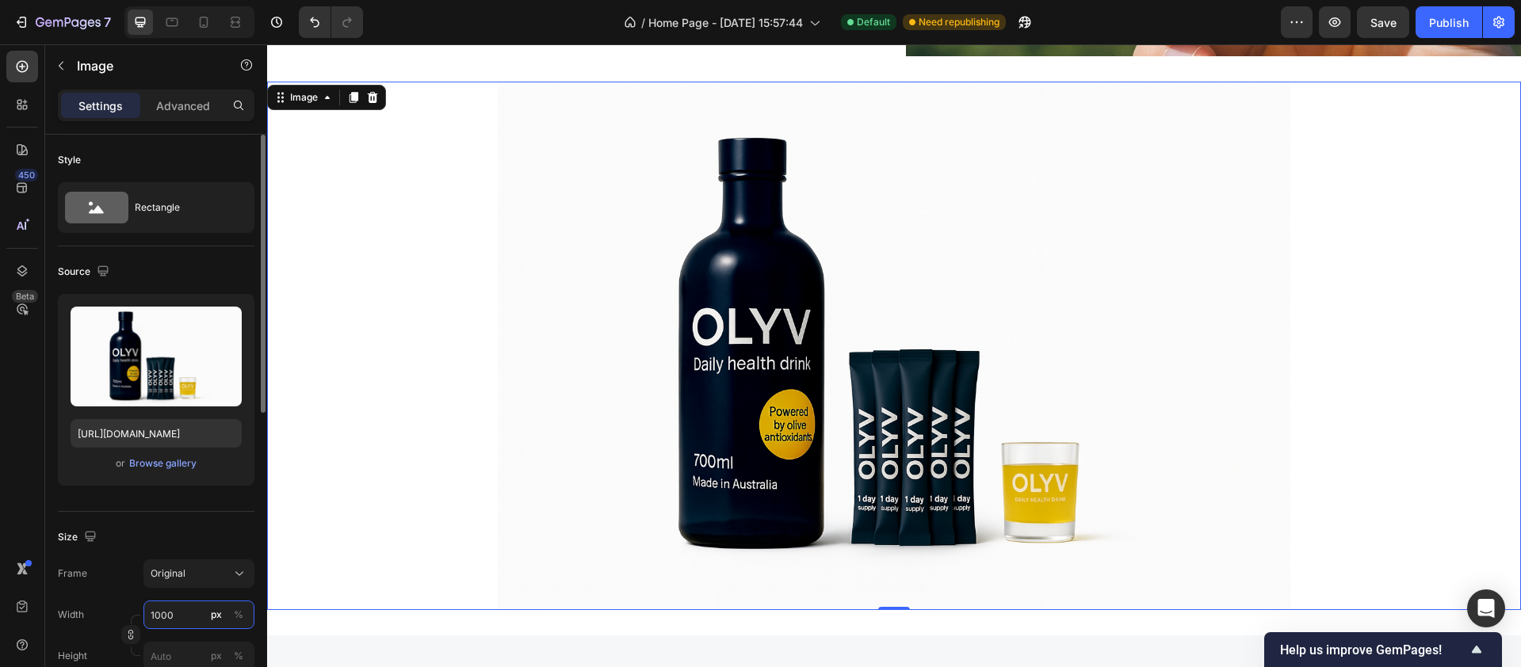
drag, startPoint x: 186, startPoint y: 610, endPoint x: 93, endPoint y: 613, distance: 93.6
click at [93, 526] on div "Width 1000 px %" at bounding box center [156, 615] width 197 height 29
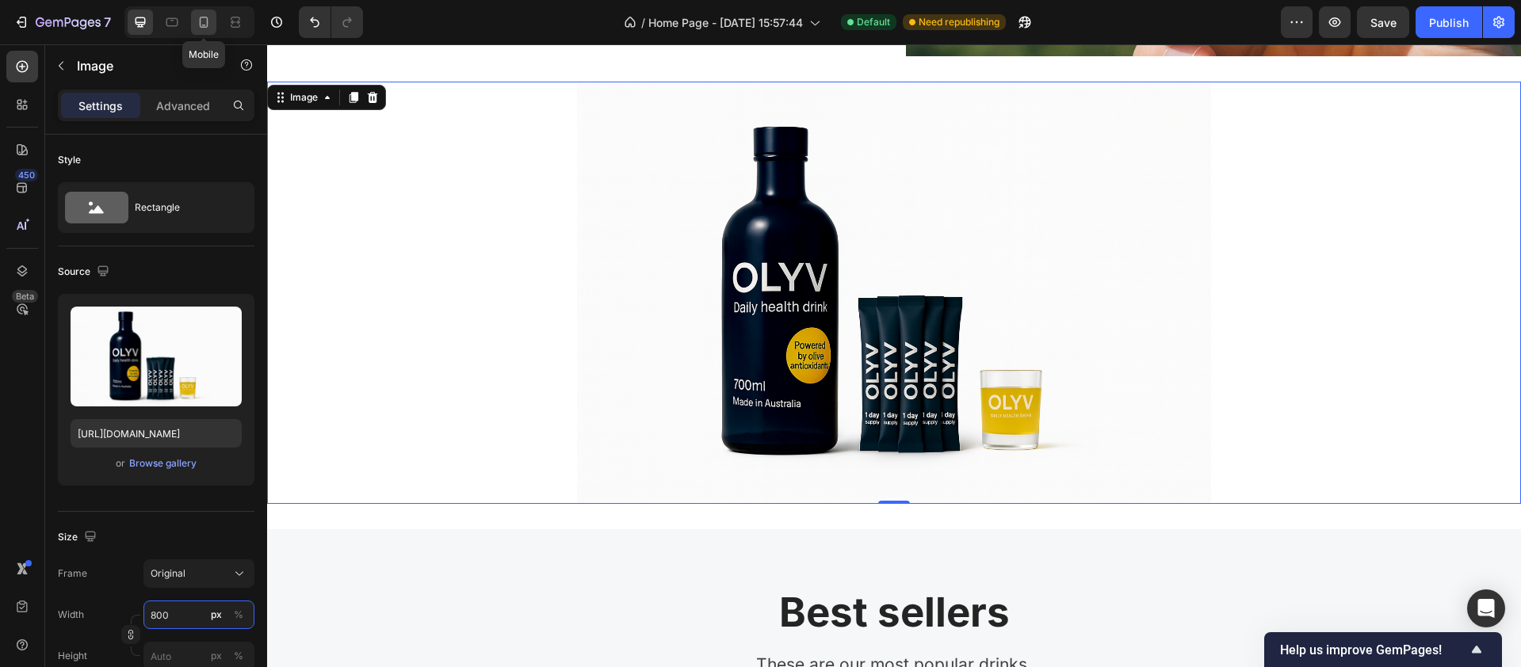
type input "800"
click at [211, 17] on icon at bounding box center [204, 22] width 16 height 16
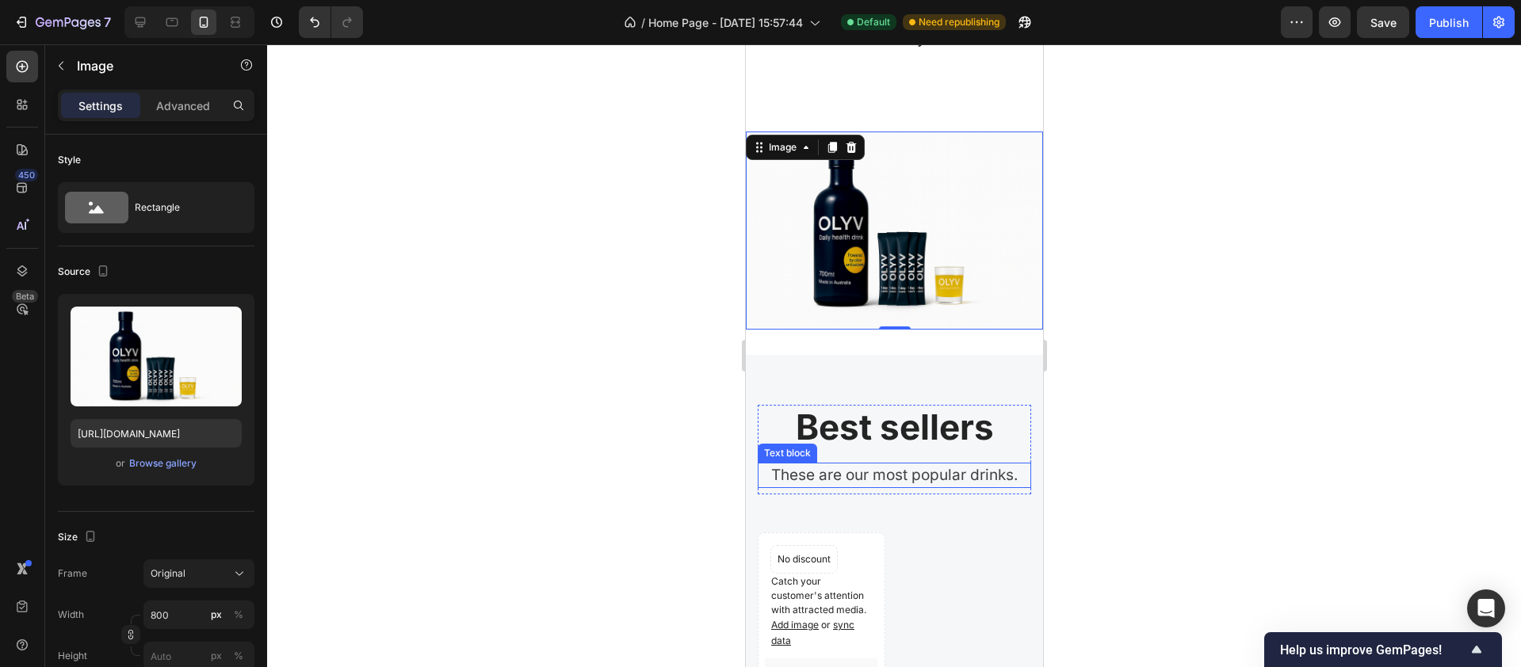
scroll to position [2386, 0]
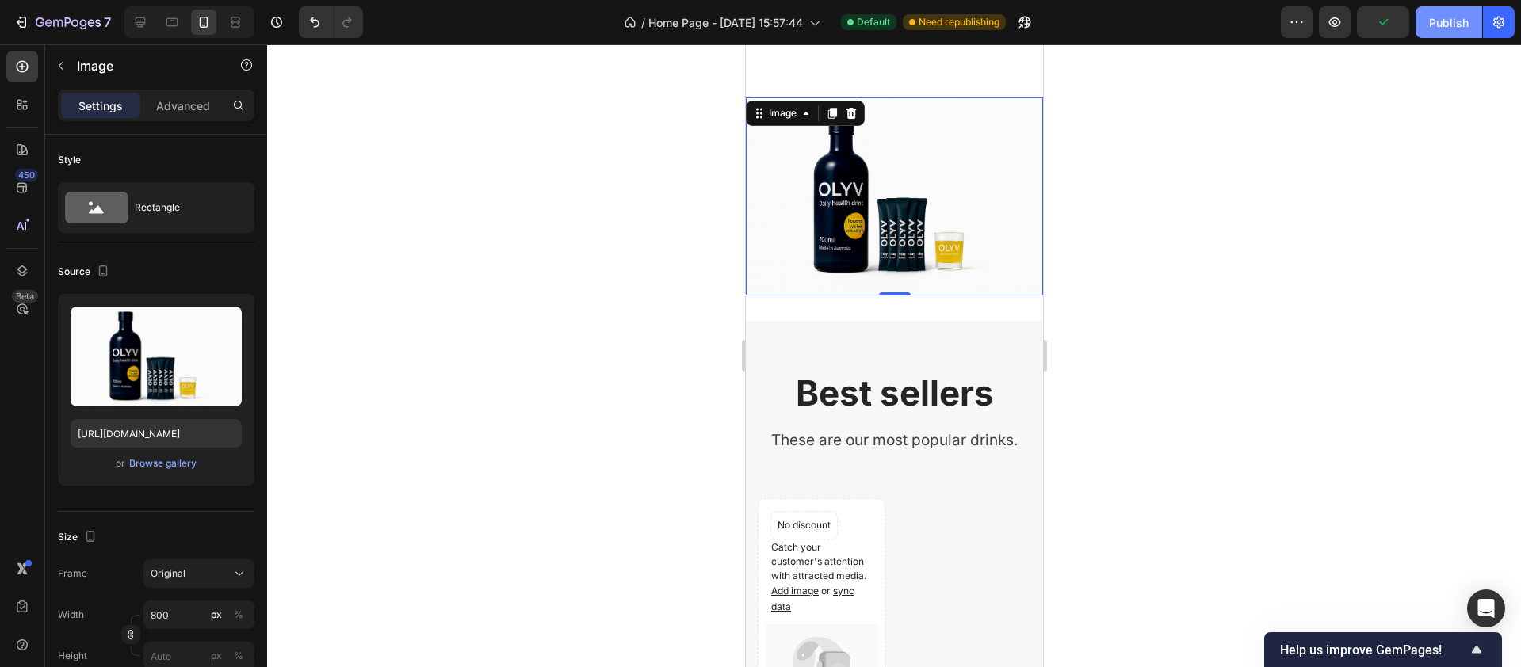
click at [1140, 24] on div "Publish" at bounding box center [1449, 22] width 40 height 17
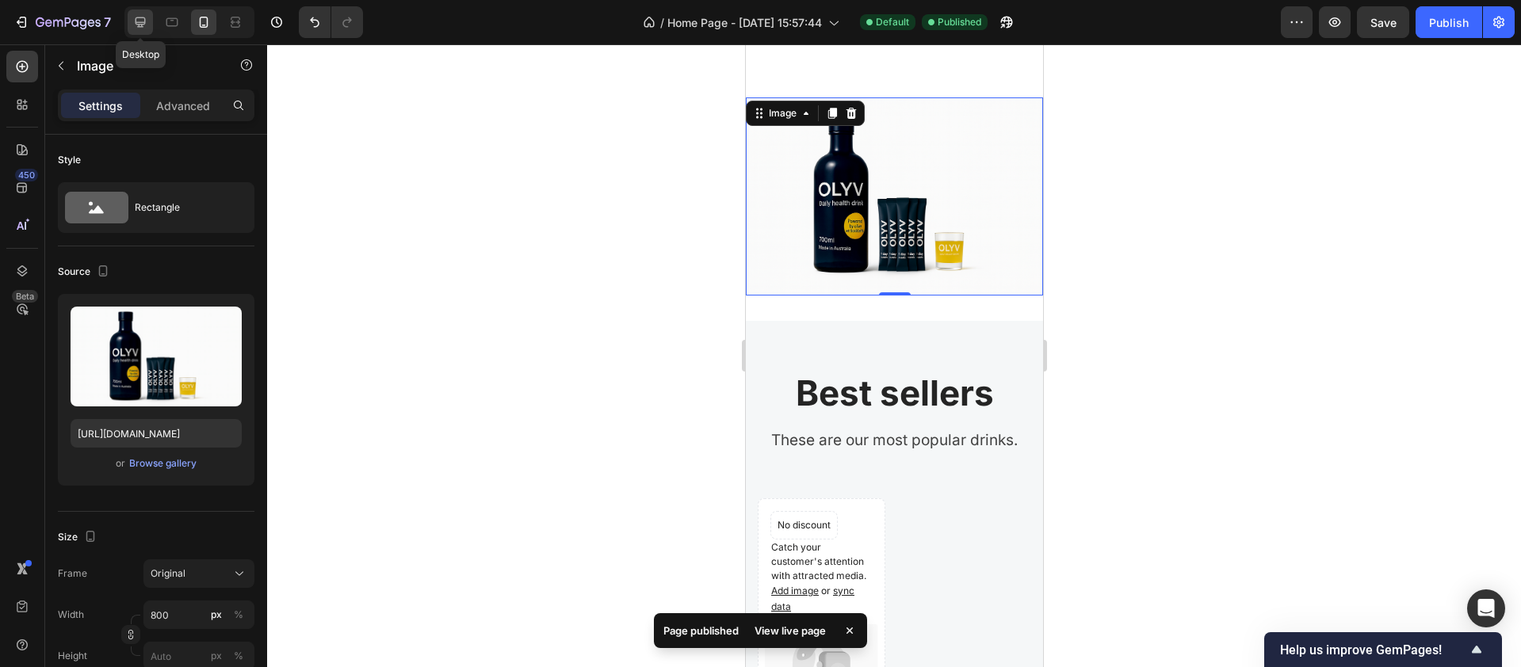
click at [138, 24] on icon at bounding box center [141, 22] width 10 height 10
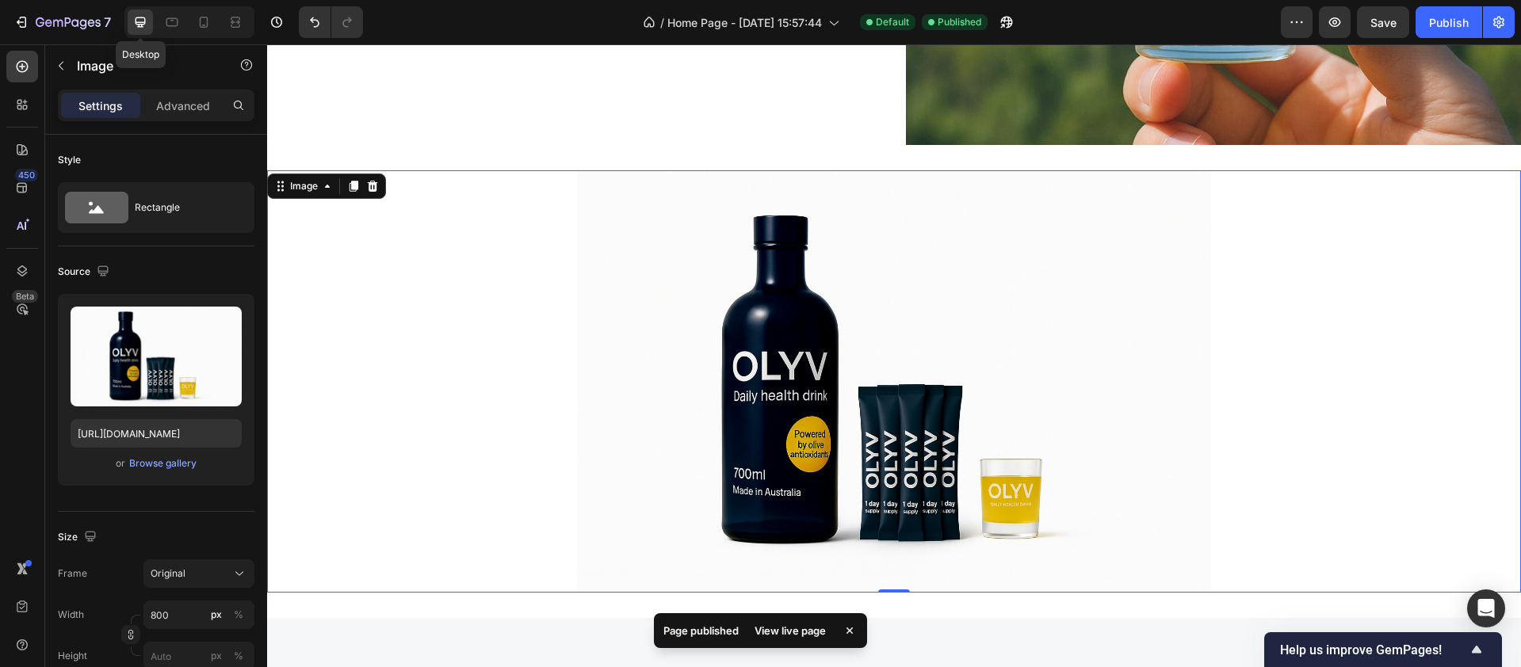
scroll to position [2842, 0]
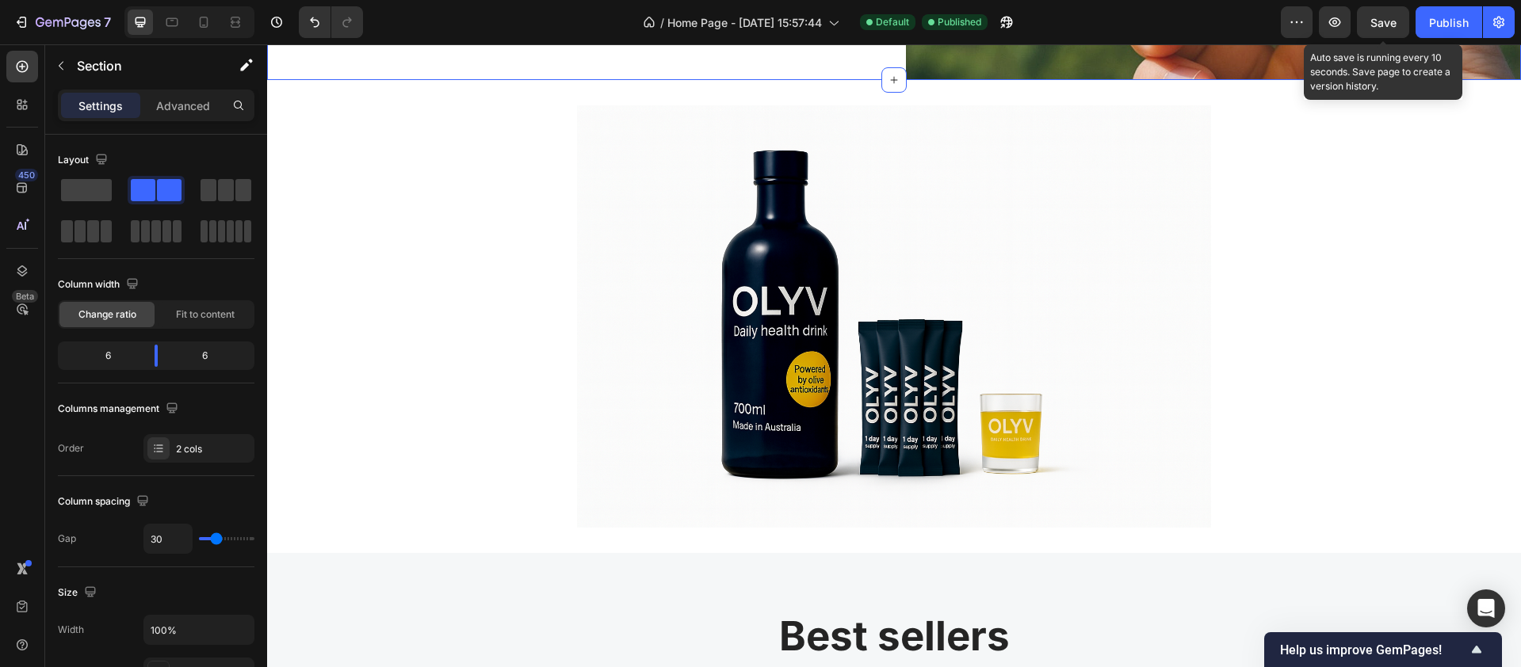
click at [1140, 22] on span "Save" at bounding box center [1384, 22] width 26 height 13
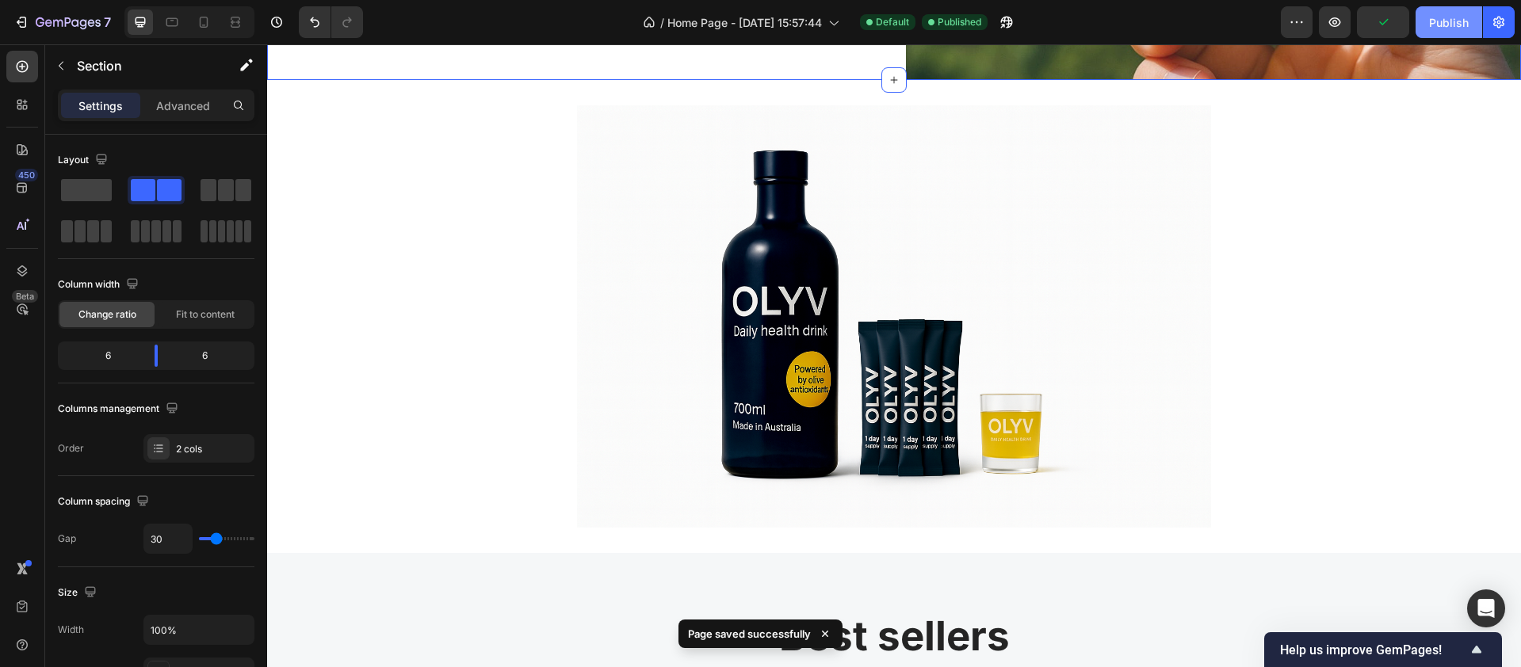
click at [1140, 18] on div "Publish" at bounding box center [1449, 22] width 40 height 17
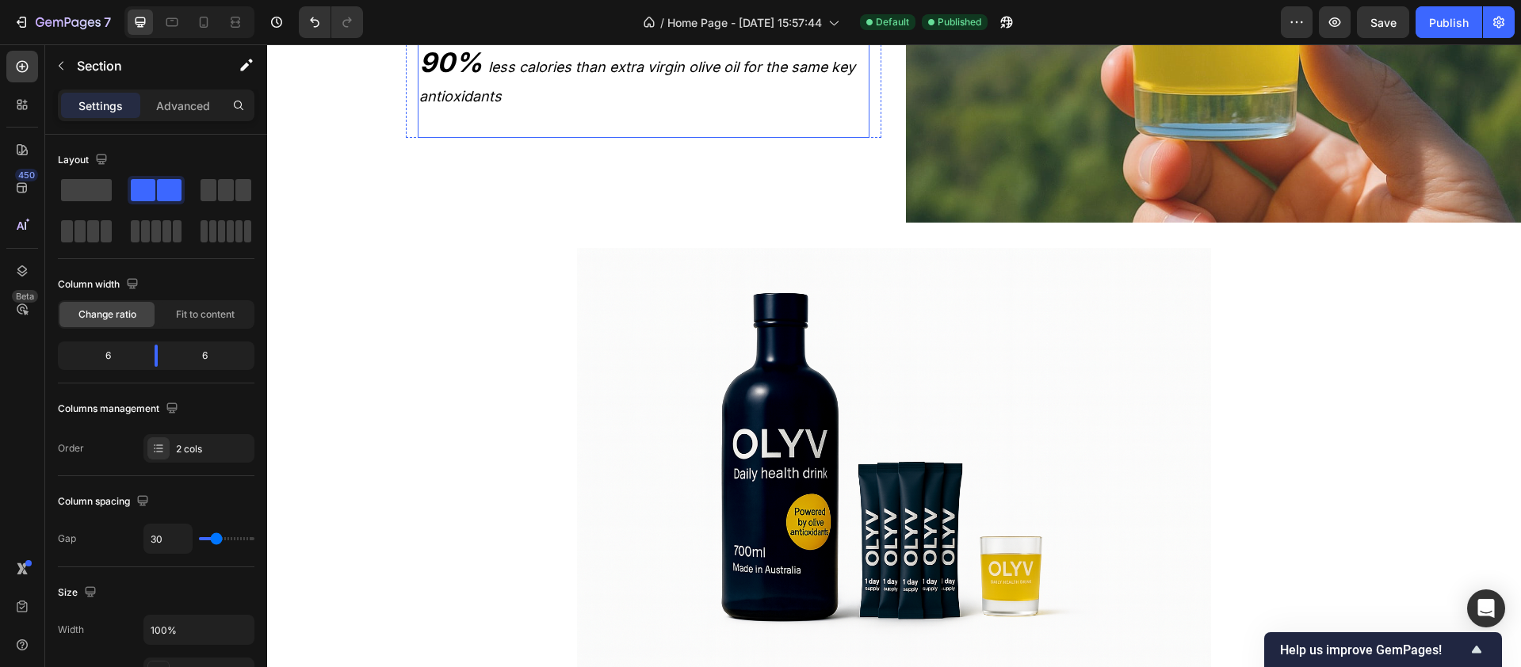
scroll to position [2726, 0]
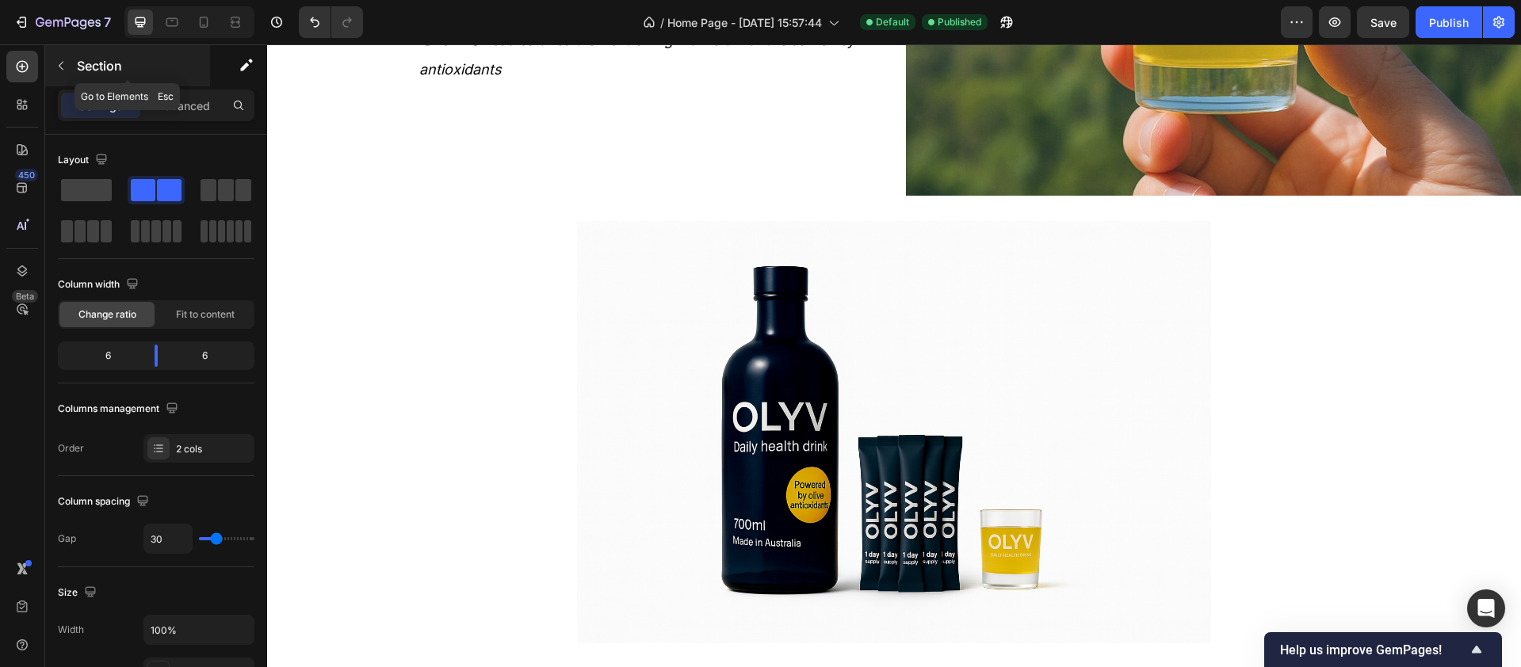
click at [66, 63] on icon "button" at bounding box center [61, 65] width 13 height 13
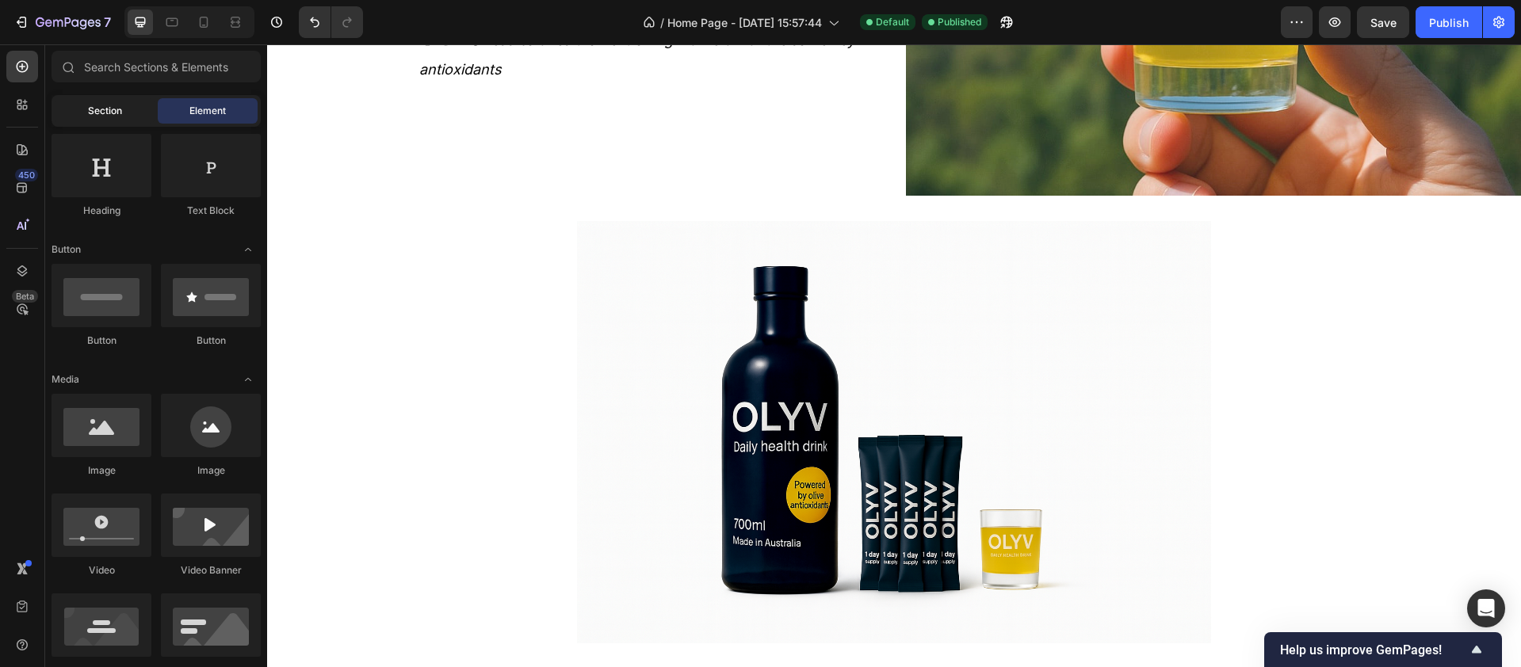
click at [117, 115] on span "Section" at bounding box center [105, 111] width 34 height 14
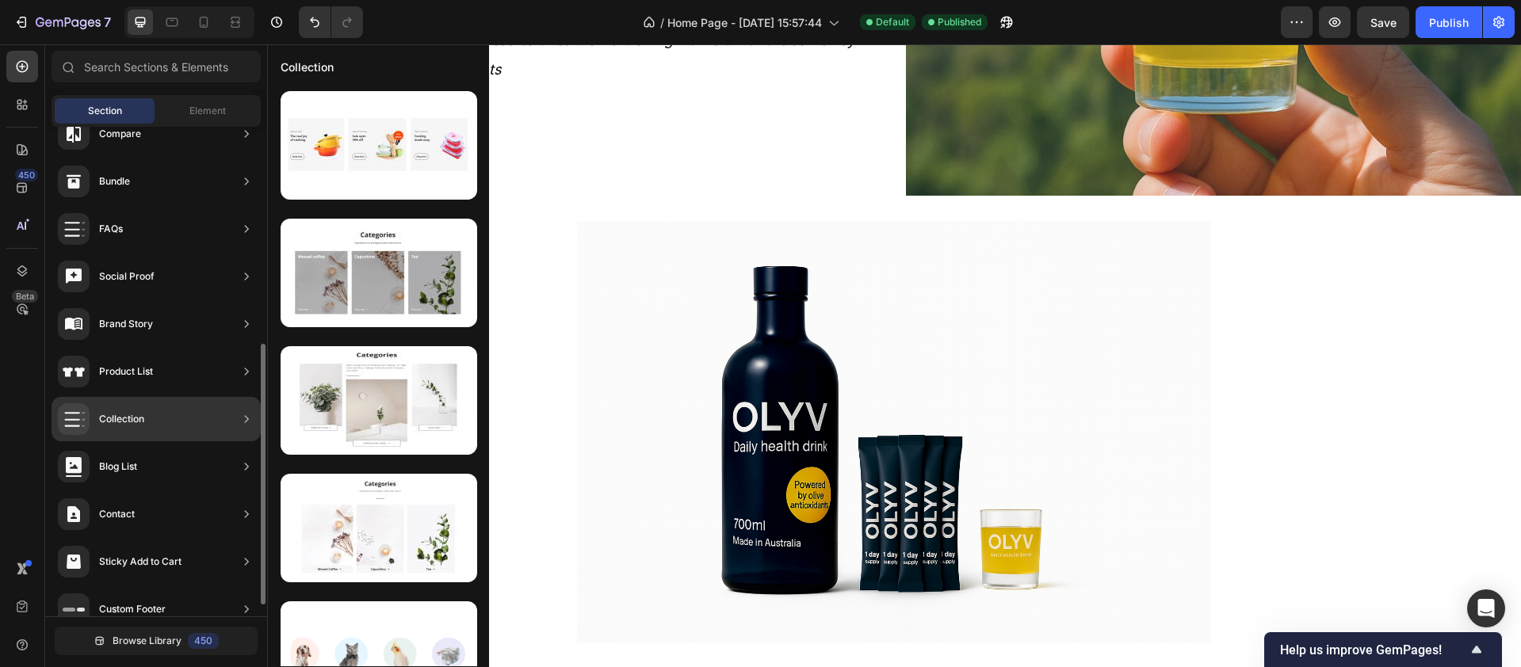
scroll to position [372, 0]
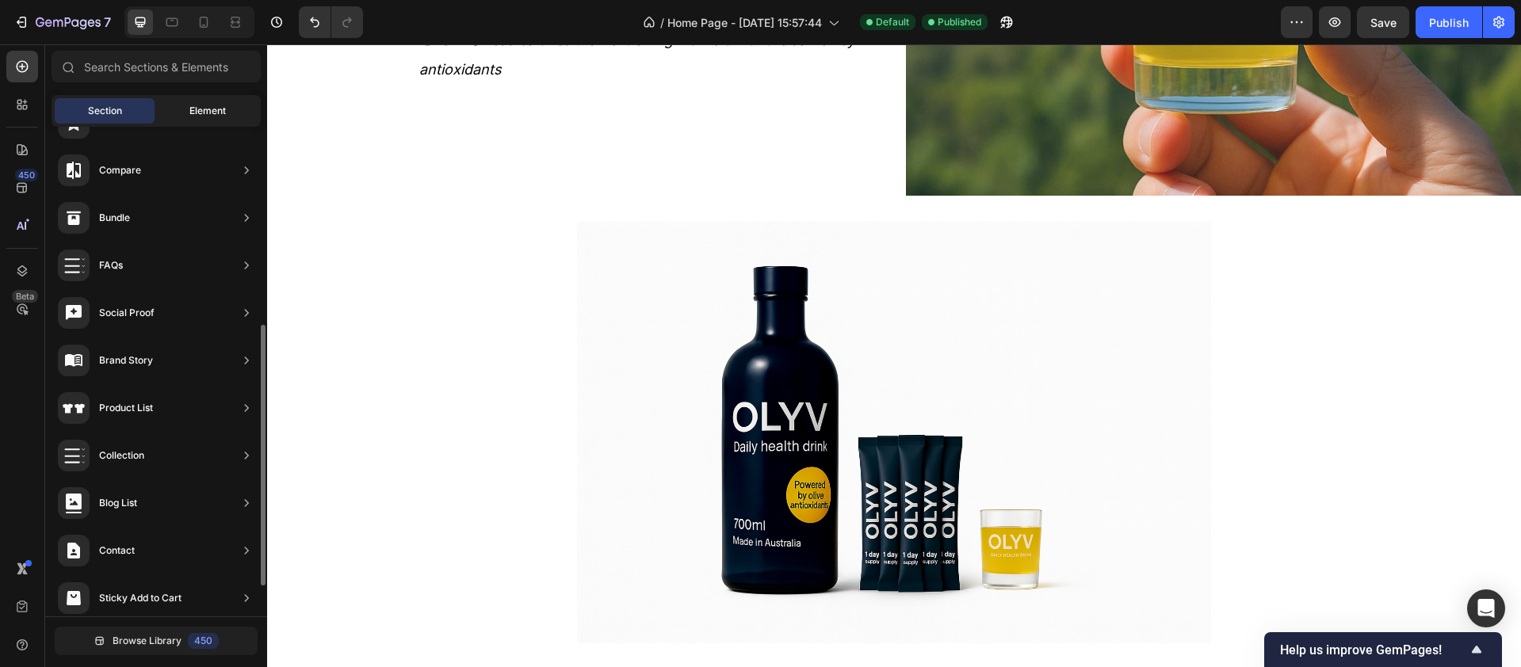
click at [192, 112] on span "Element" at bounding box center [207, 111] width 36 height 14
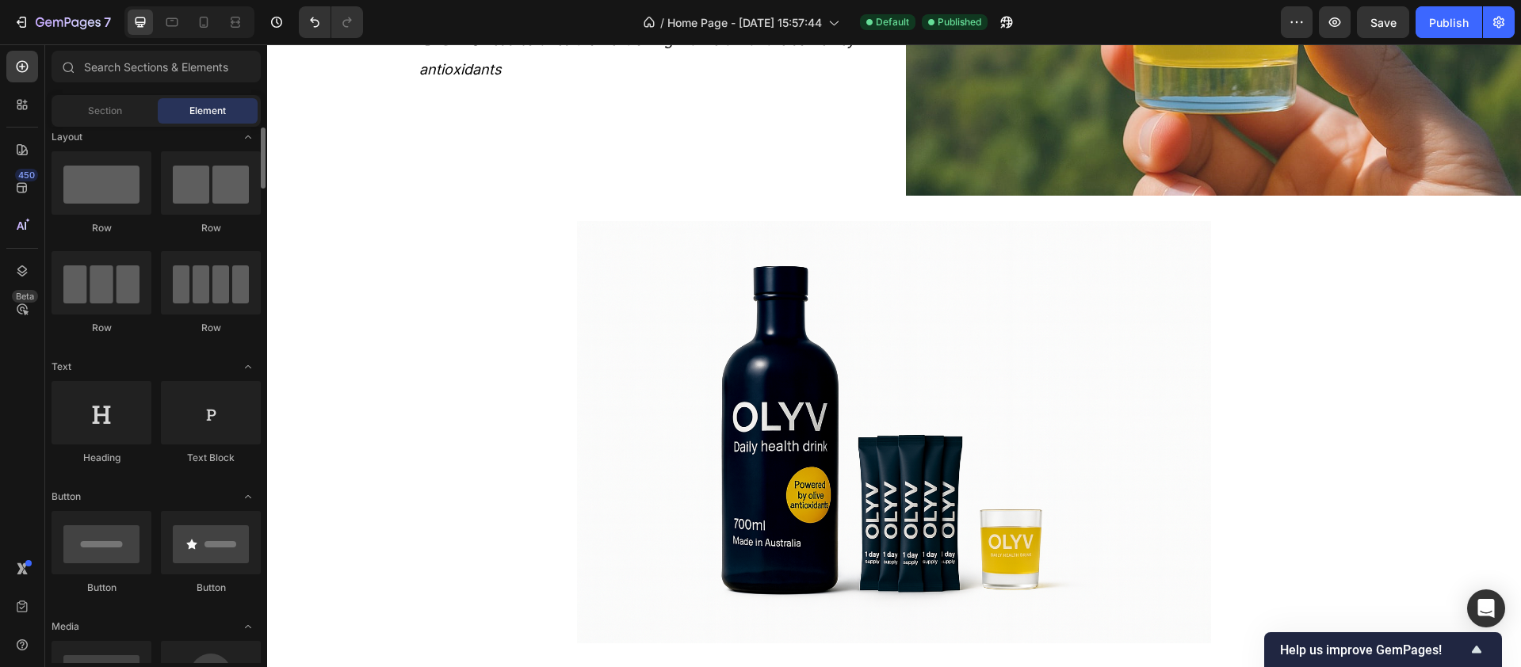
scroll to position [0, 0]
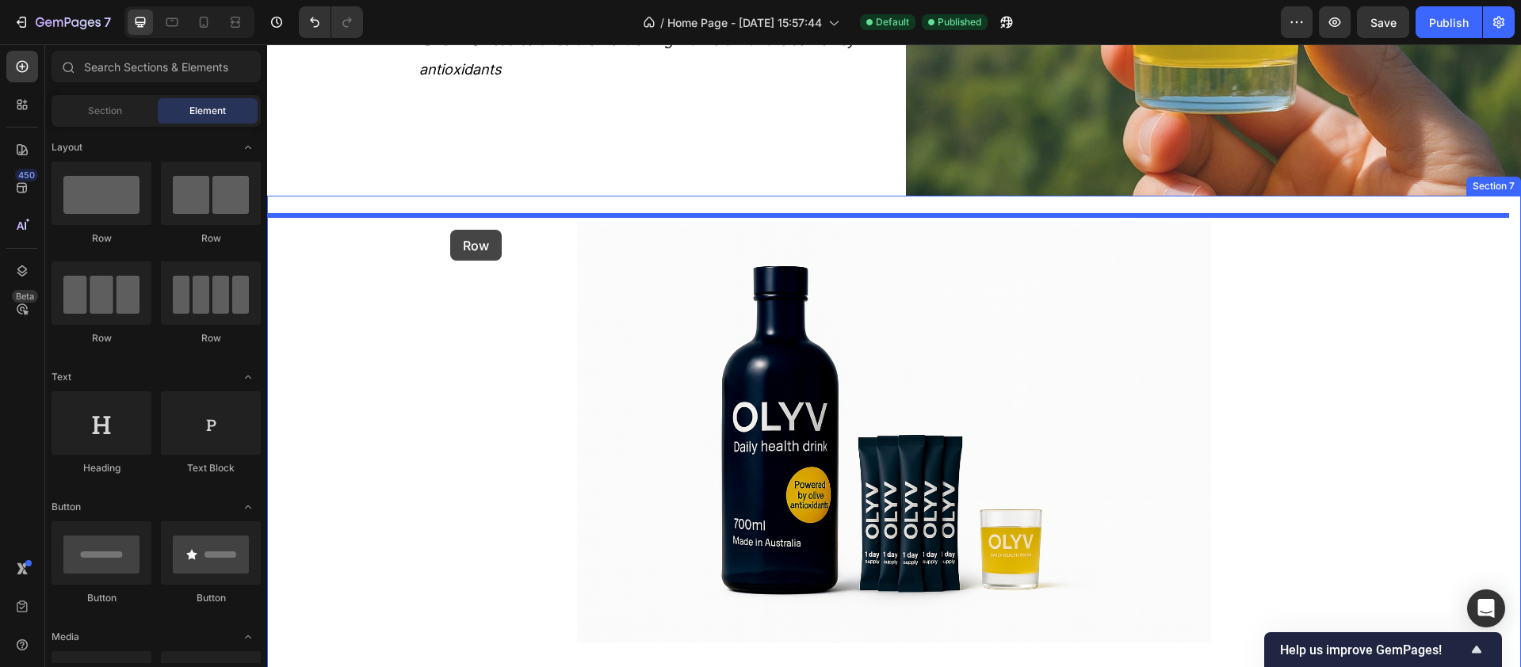
drag, startPoint x: 491, startPoint y: 252, endPoint x: 450, endPoint y: 230, distance: 46.1
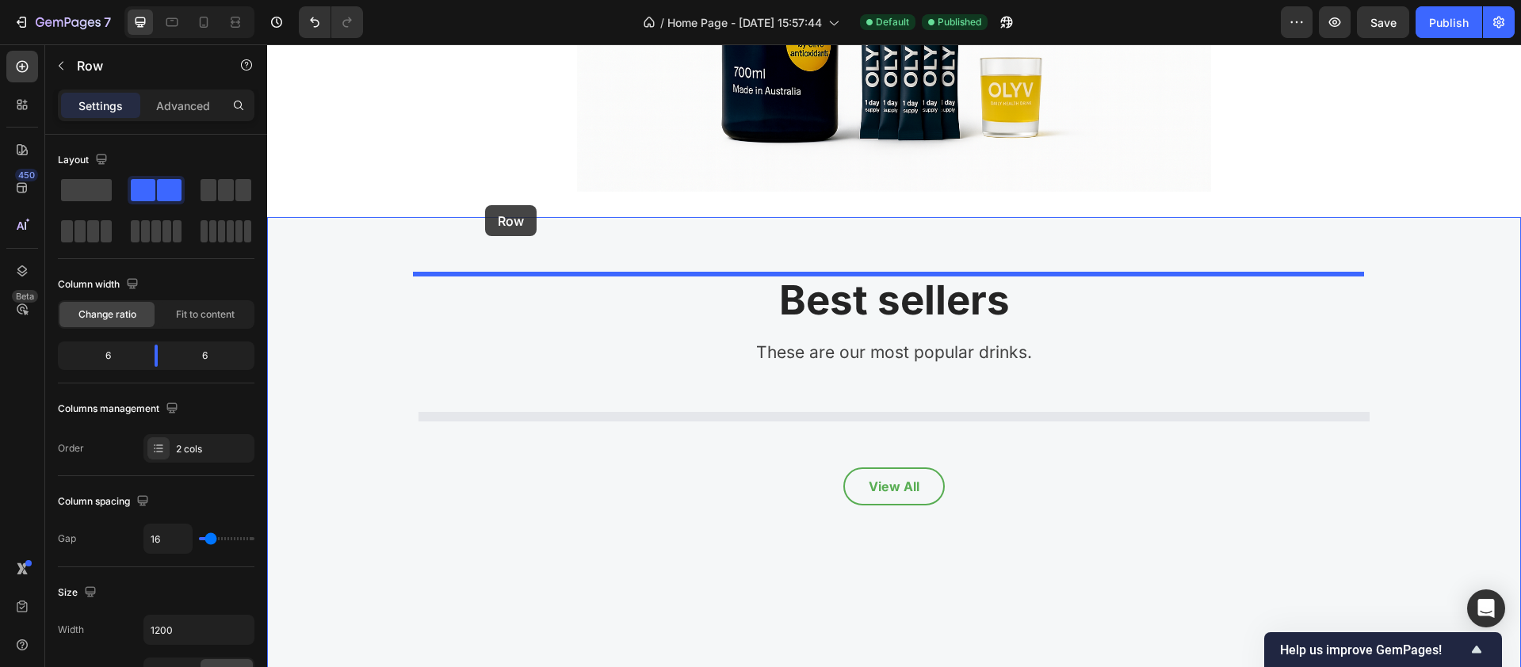
scroll to position [3157, 0]
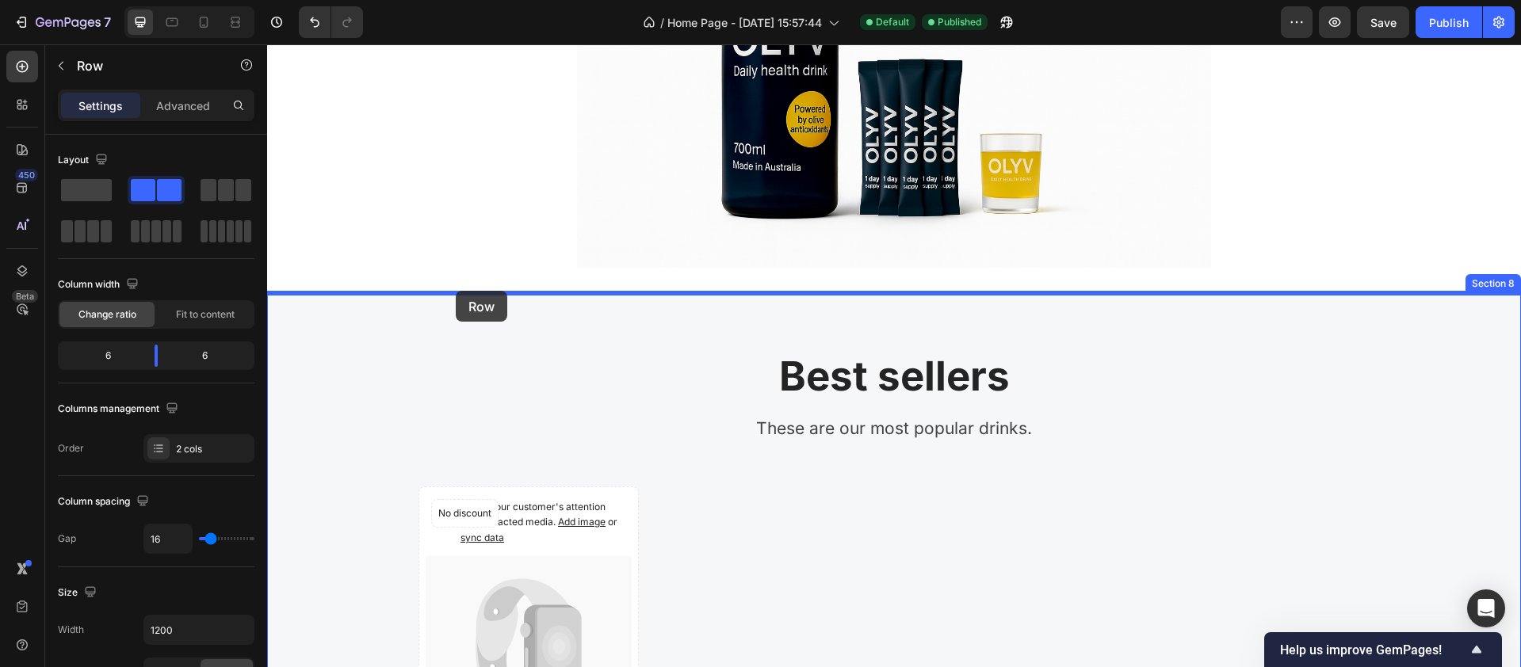
drag, startPoint x: 499, startPoint y: 218, endPoint x: 456, endPoint y: 291, distance: 85.0
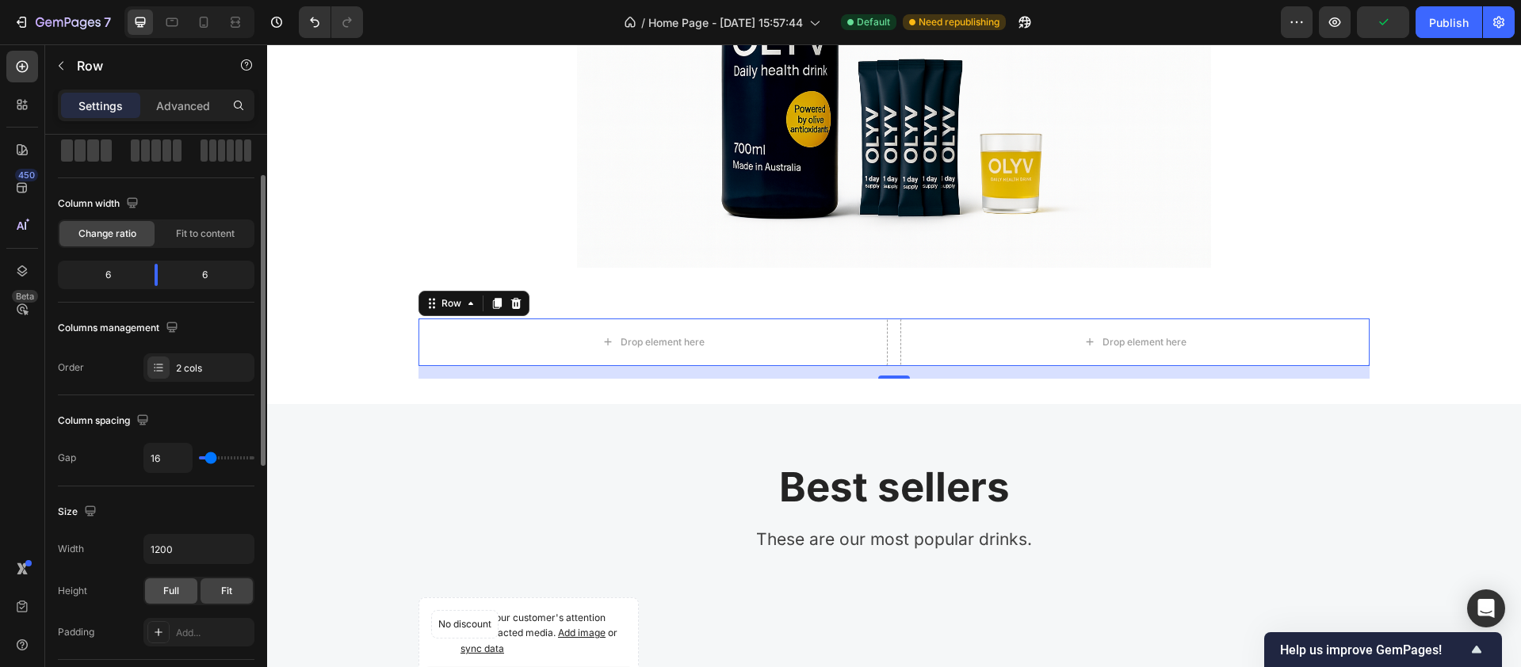
scroll to position [114, 0]
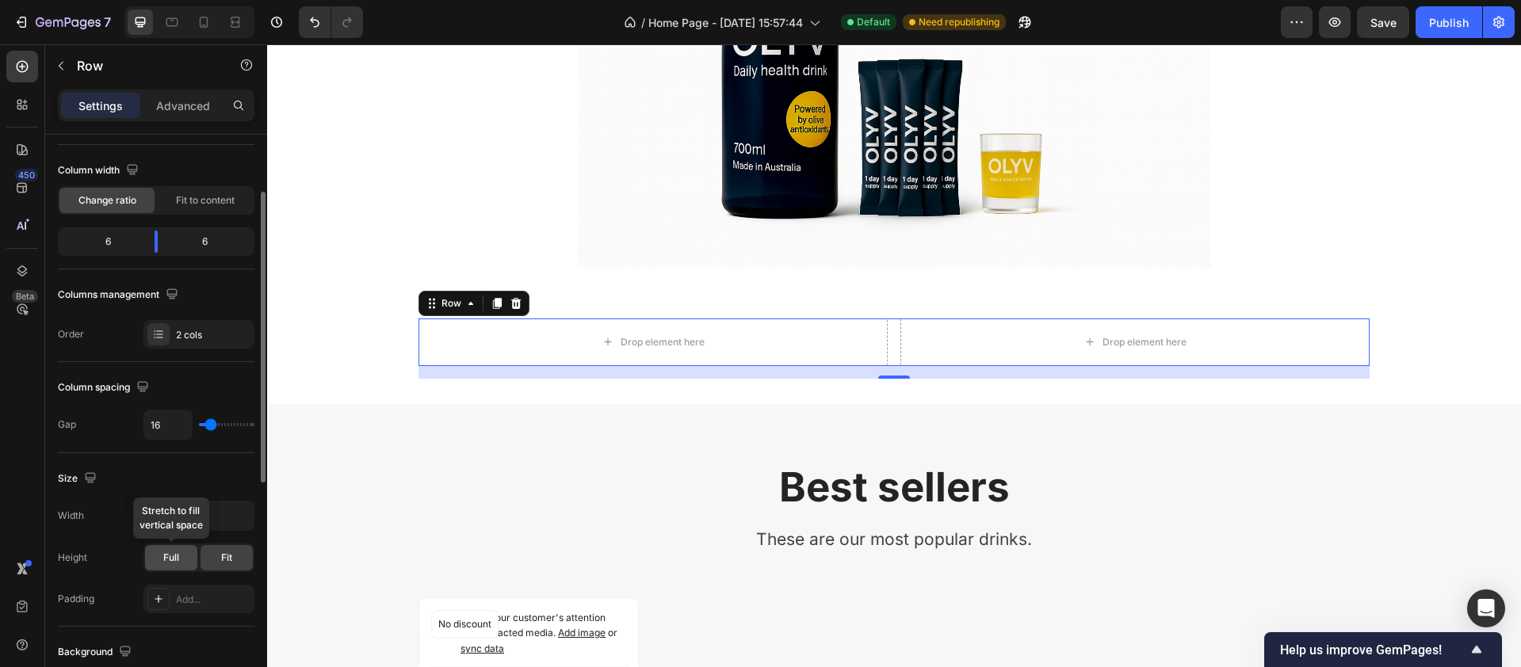
click at [182, 526] on div "Full" at bounding box center [171, 557] width 52 height 25
click at [229, 526] on span "Fit" at bounding box center [226, 558] width 11 height 14
click at [242, 514] on icon "button" at bounding box center [239, 516] width 16 height 16
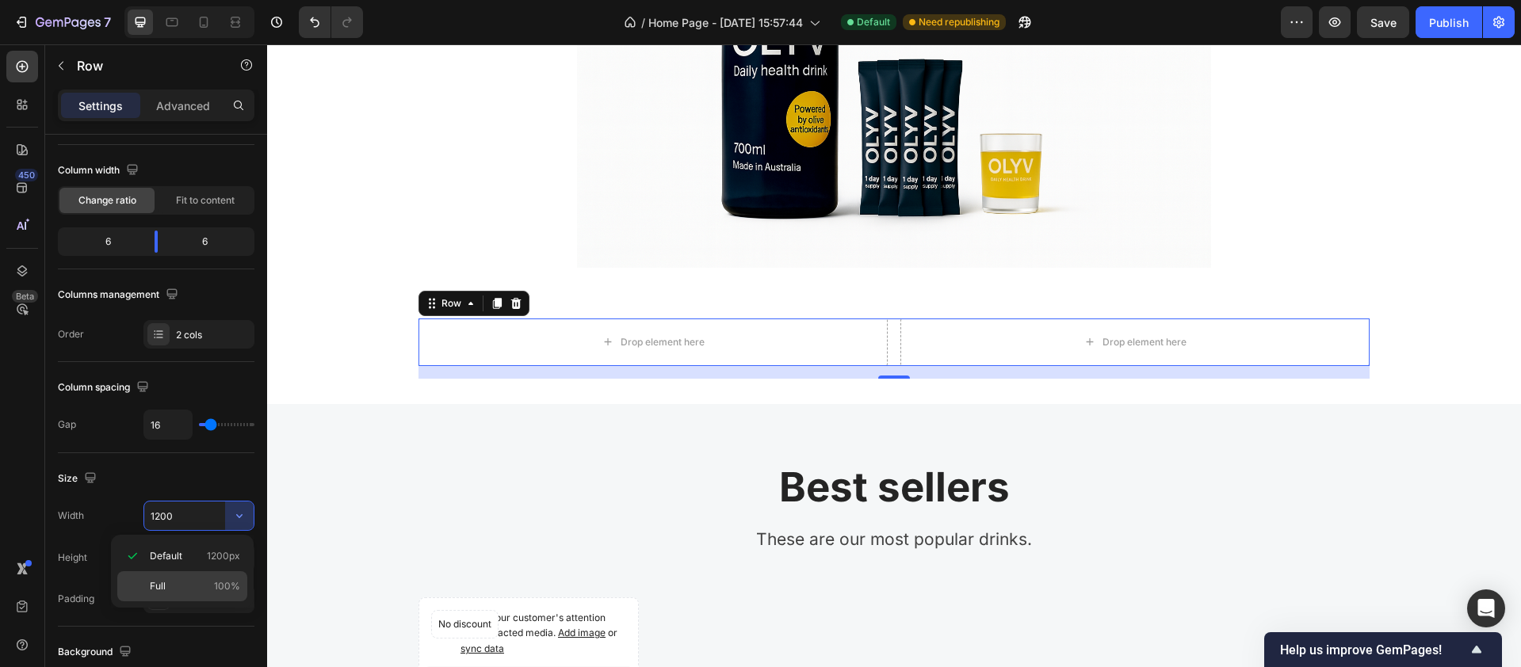
click at [188, 526] on p "Full 100%" at bounding box center [195, 586] width 90 height 14
type input "100%"
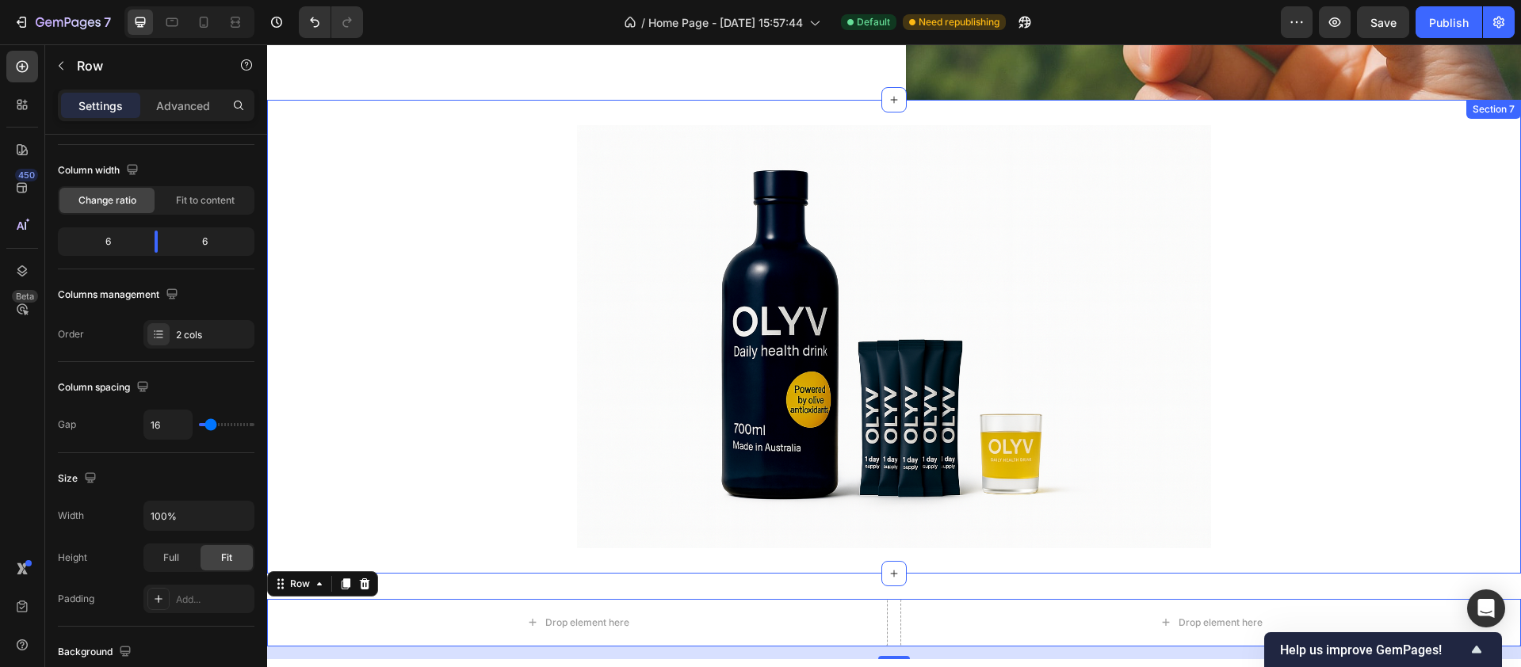
scroll to position [2767, 0]
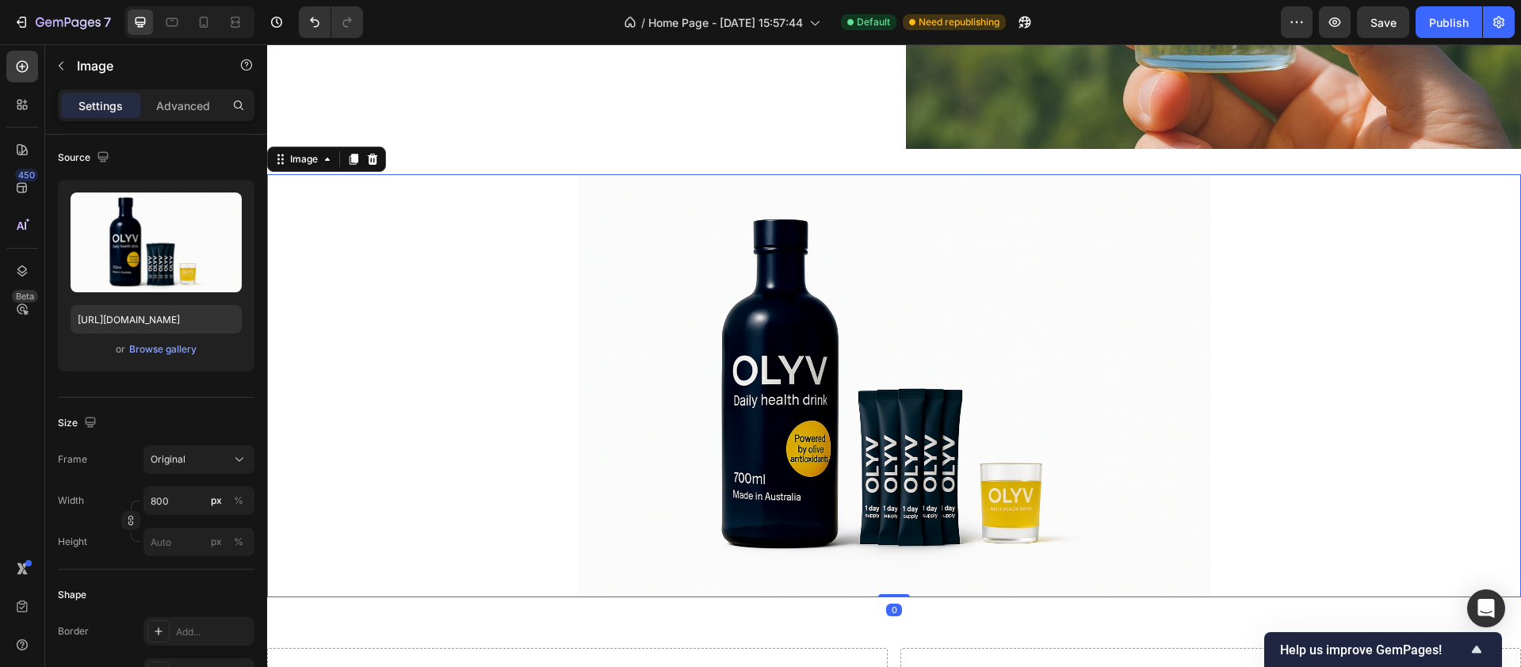
click at [672, 277] on img at bounding box center [894, 385] width 634 height 423
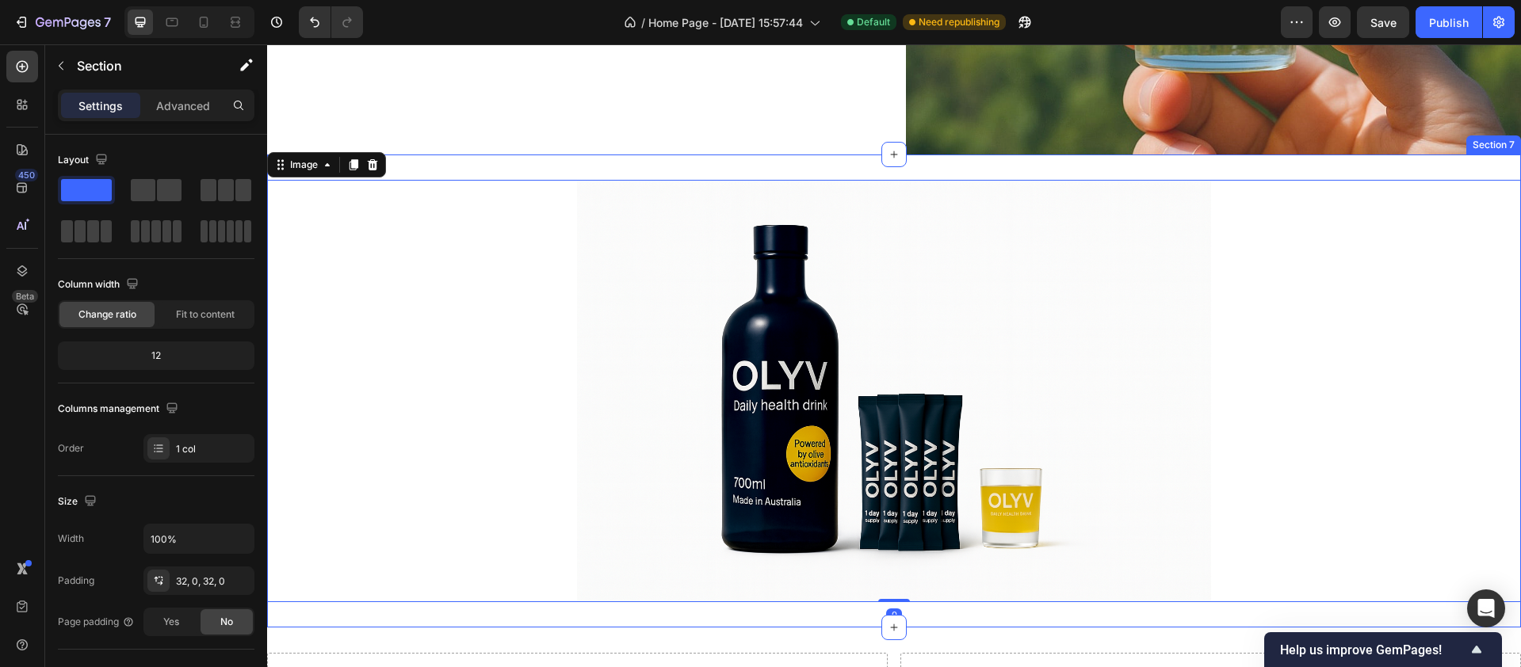
click at [413, 166] on div "Image 0 Section 7" at bounding box center [894, 391] width 1254 height 473
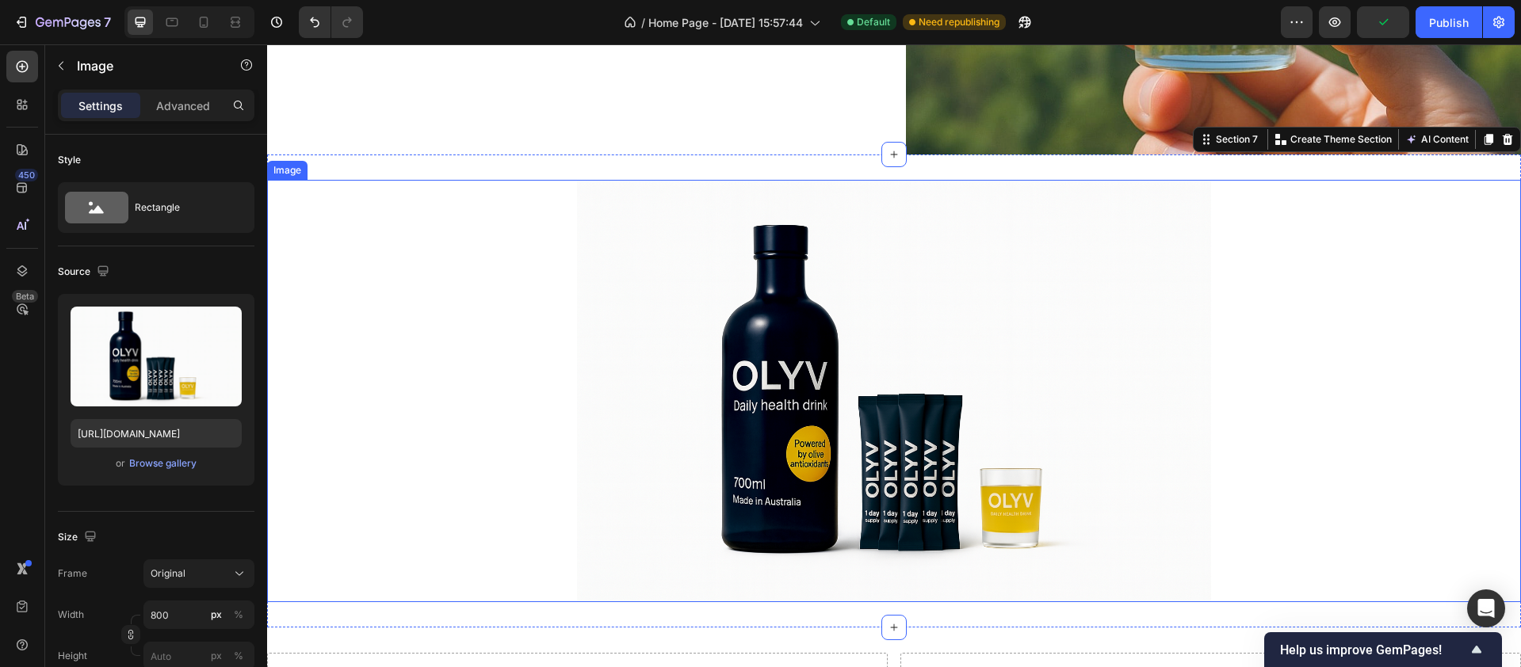
click at [645, 307] on img at bounding box center [894, 391] width 634 height 423
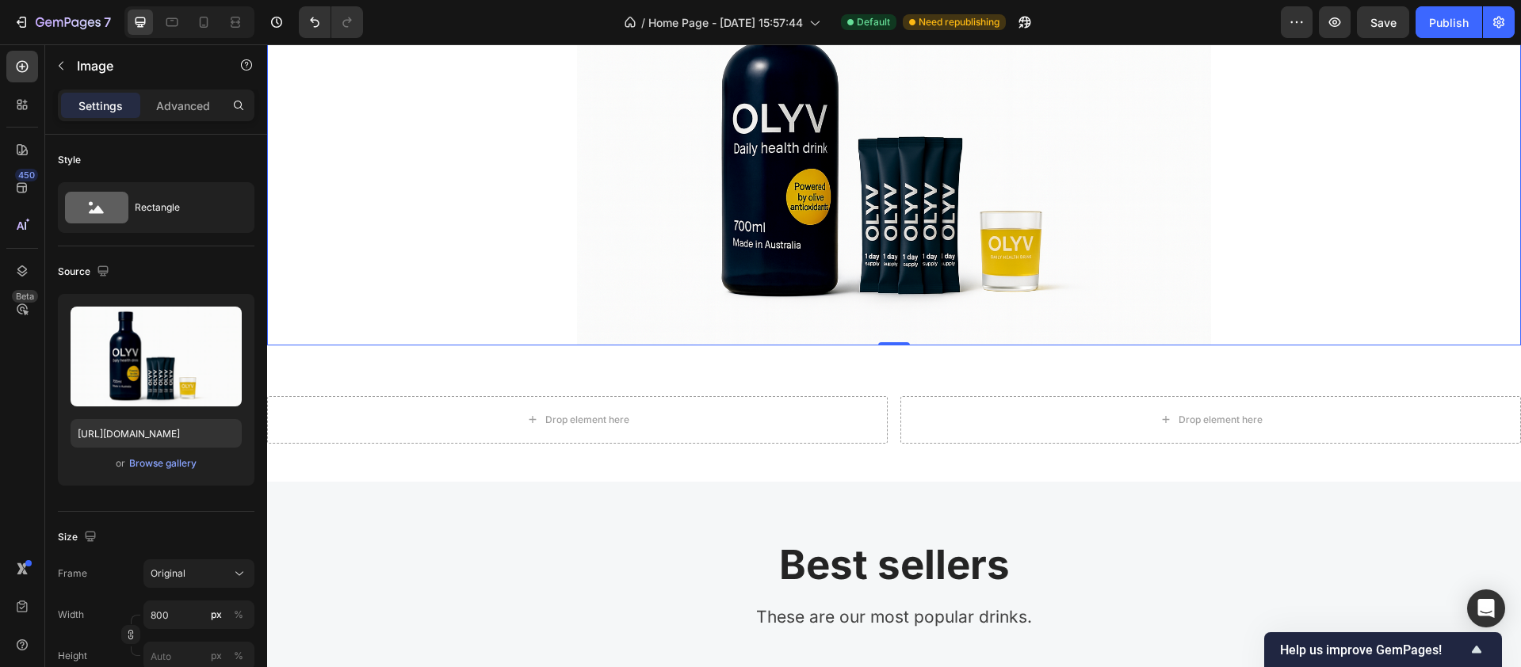
scroll to position [3020, 0]
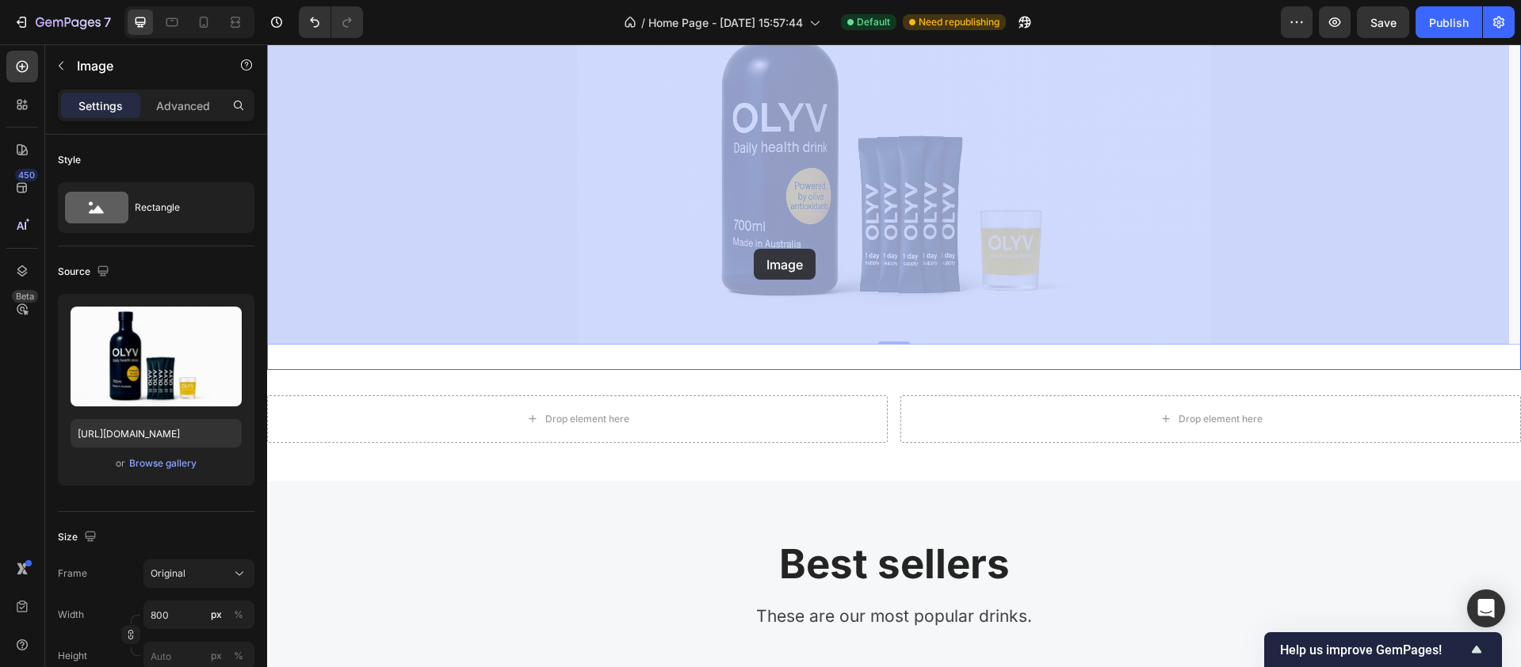
drag, startPoint x: 709, startPoint y: 167, endPoint x: 722, endPoint y: 205, distance: 40.4
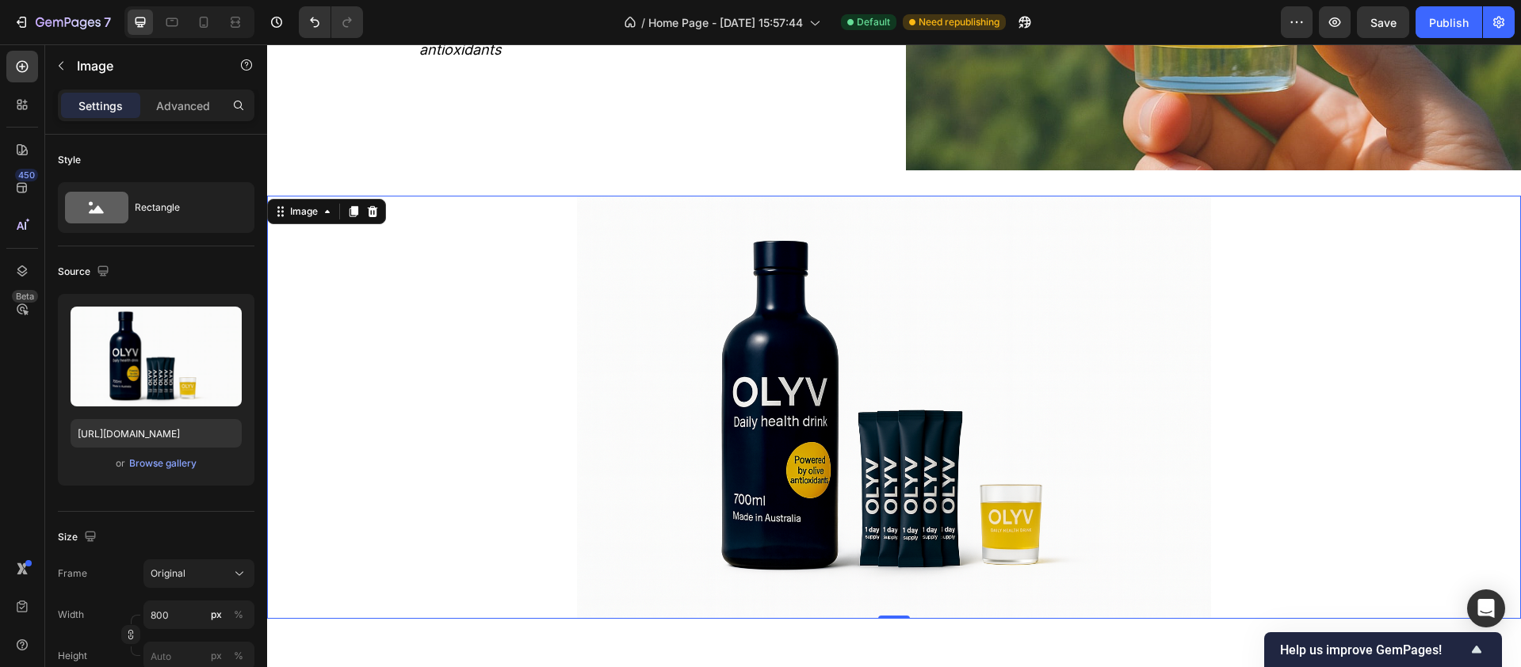
scroll to position [2736, 0]
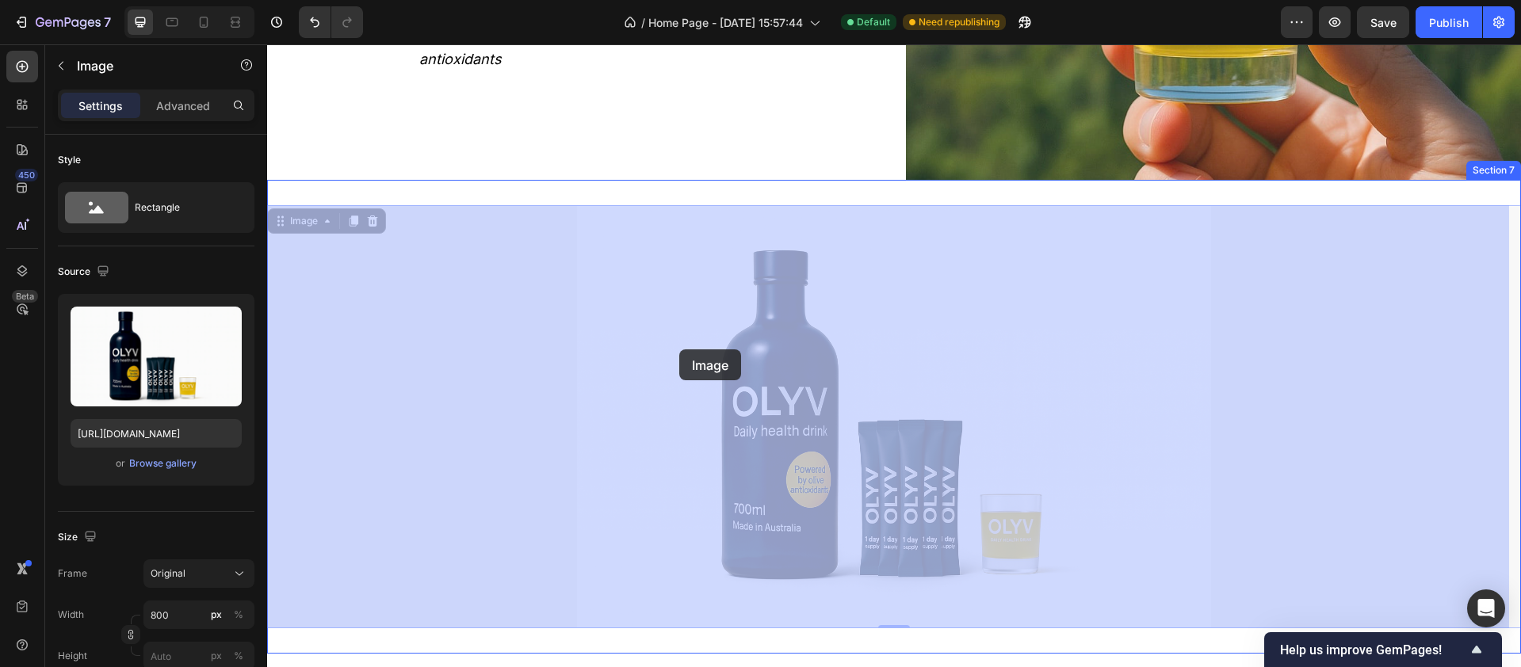
drag, startPoint x: 671, startPoint y: 290, endPoint x: 672, endPoint y: 308, distance: 18.2
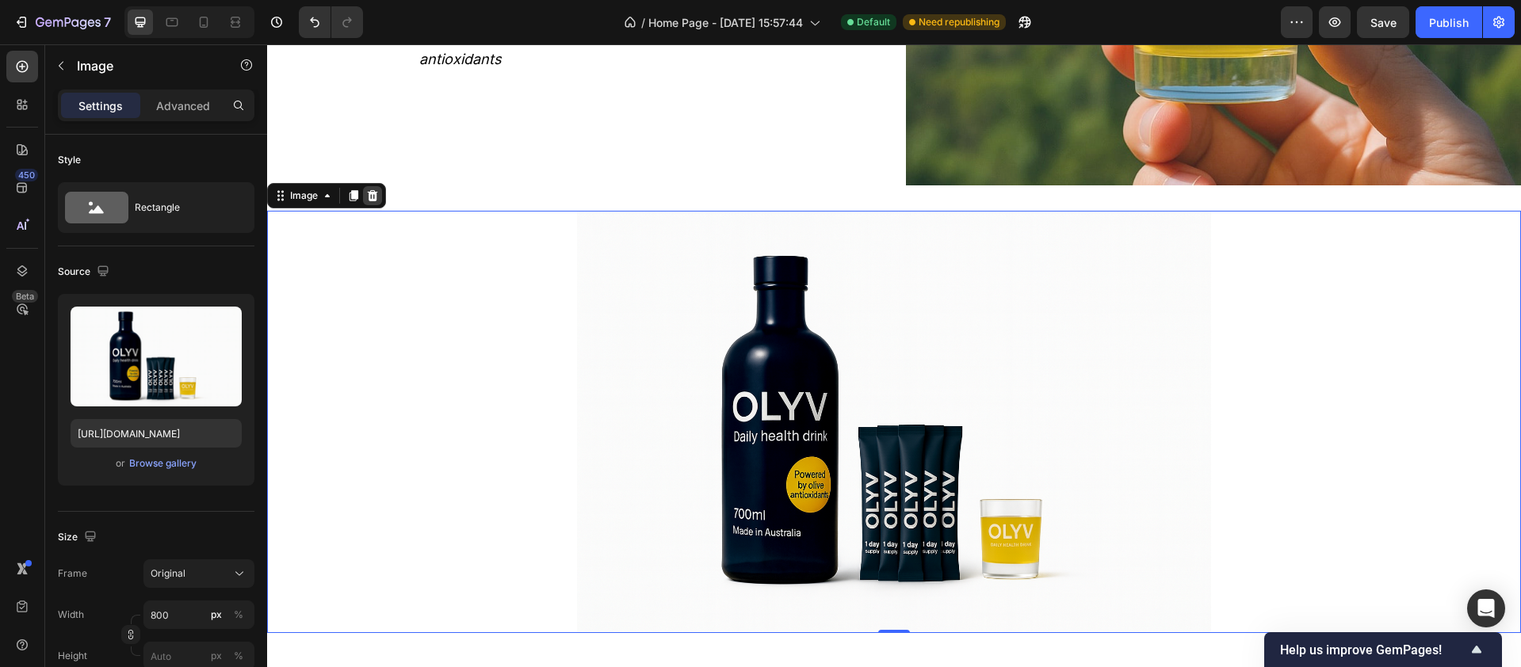
click at [373, 190] on icon at bounding box center [373, 195] width 10 height 11
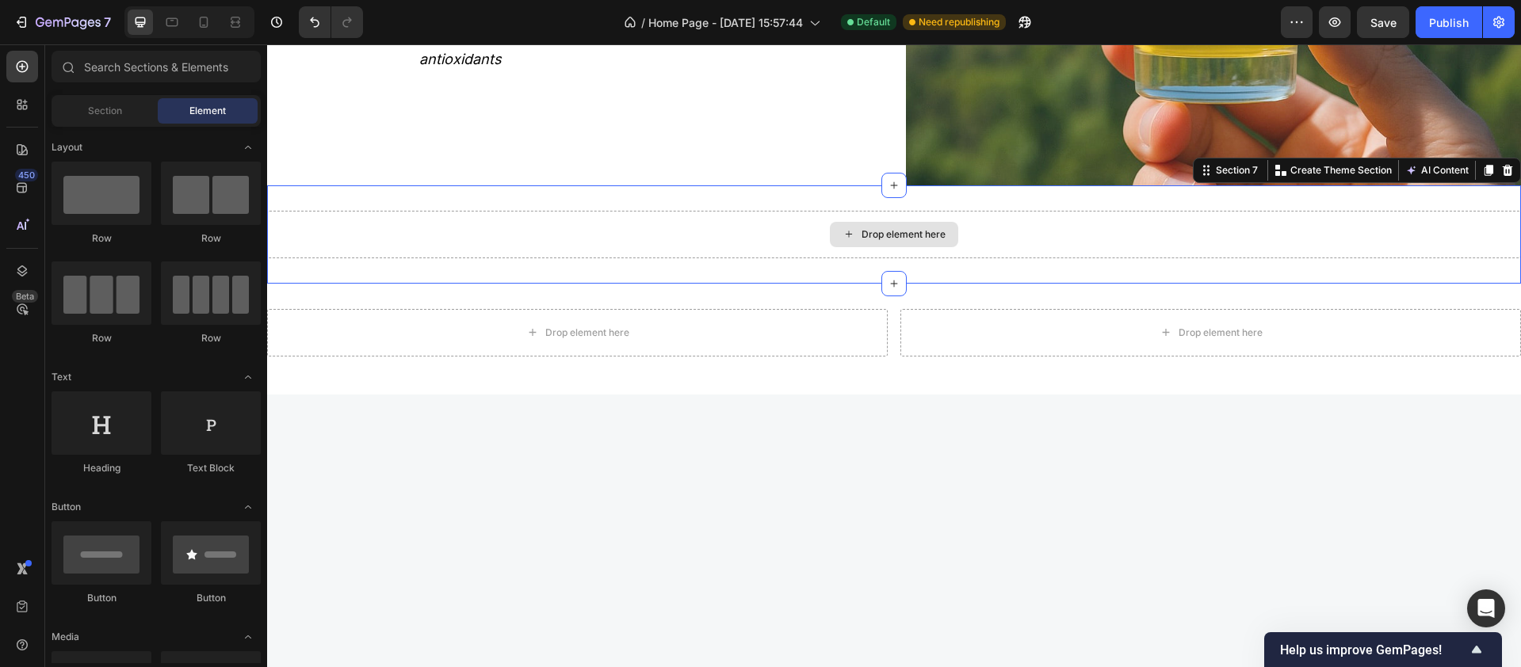
click at [472, 237] on div "Drop element here" at bounding box center [894, 235] width 1254 height 48
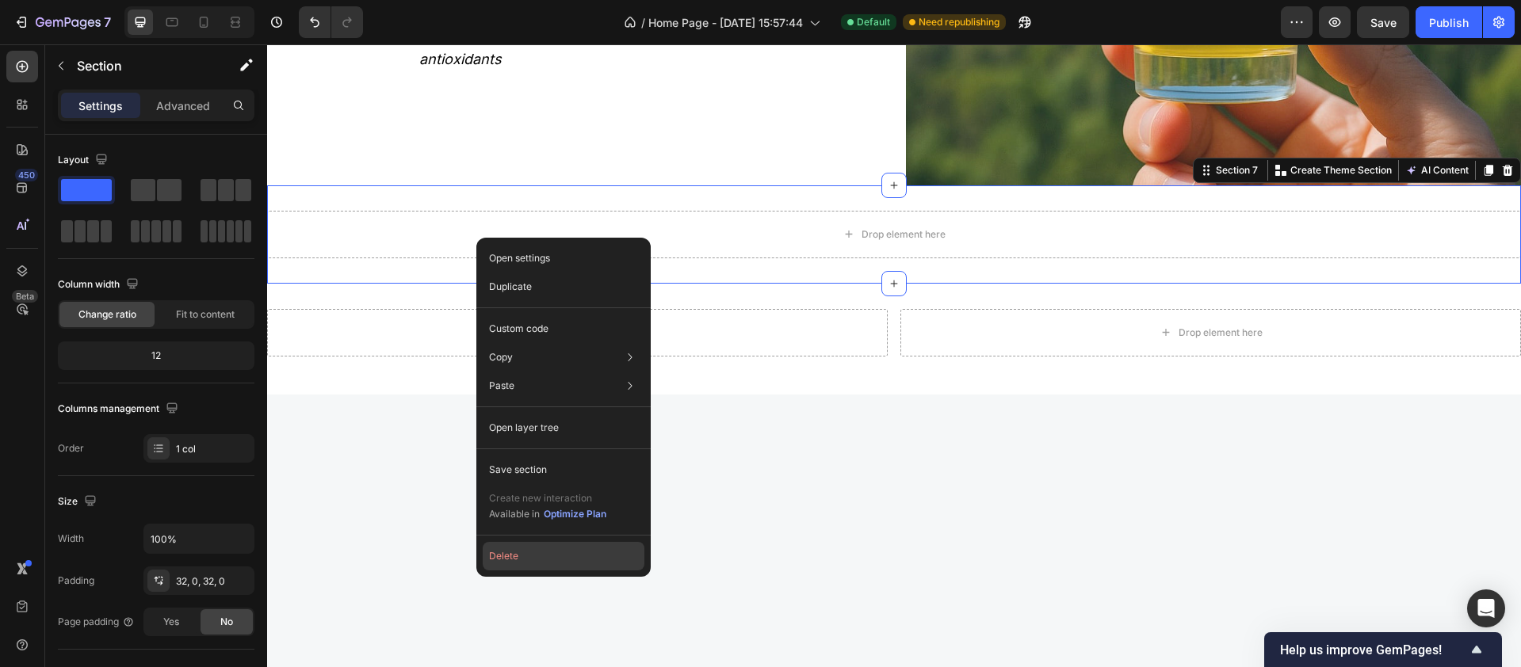
click at [548, 526] on button "Delete" at bounding box center [564, 556] width 162 height 29
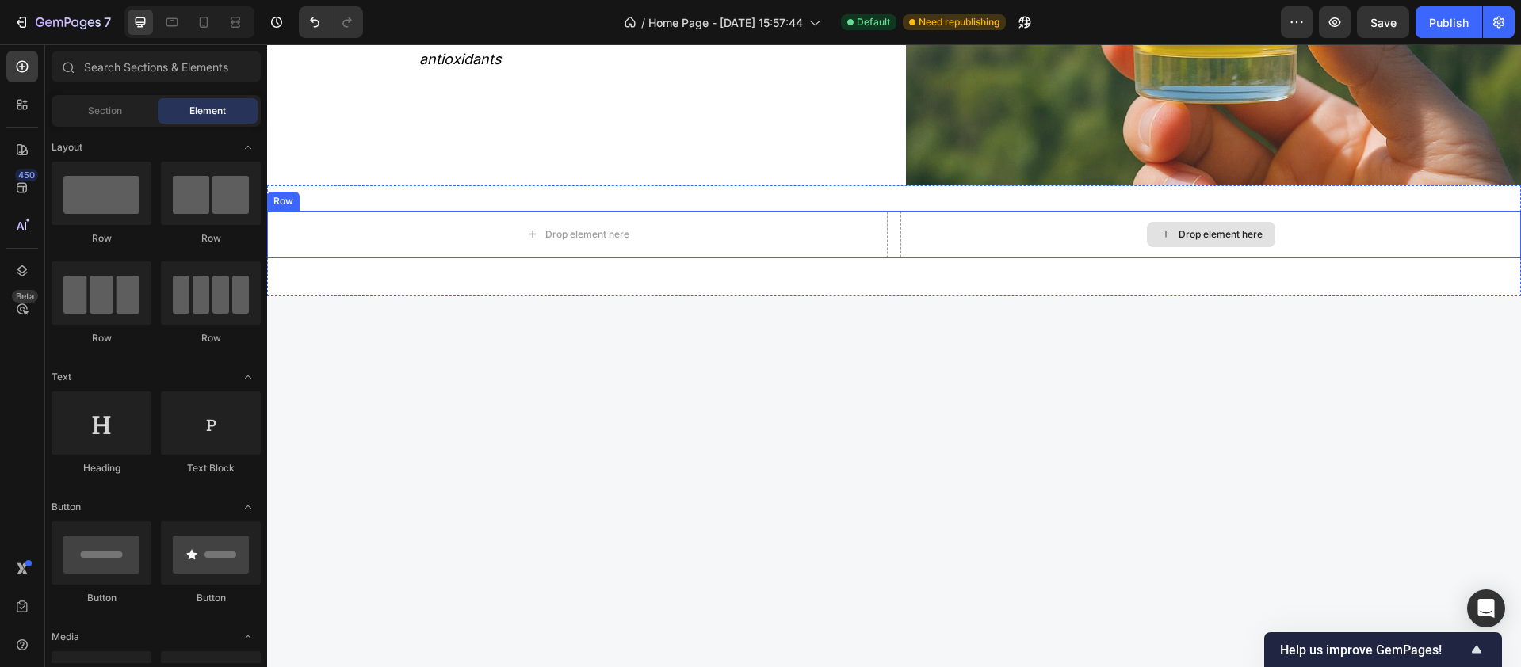
click at [943, 235] on div "Drop element here" at bounding box center [1211, 235] width 621 height 48
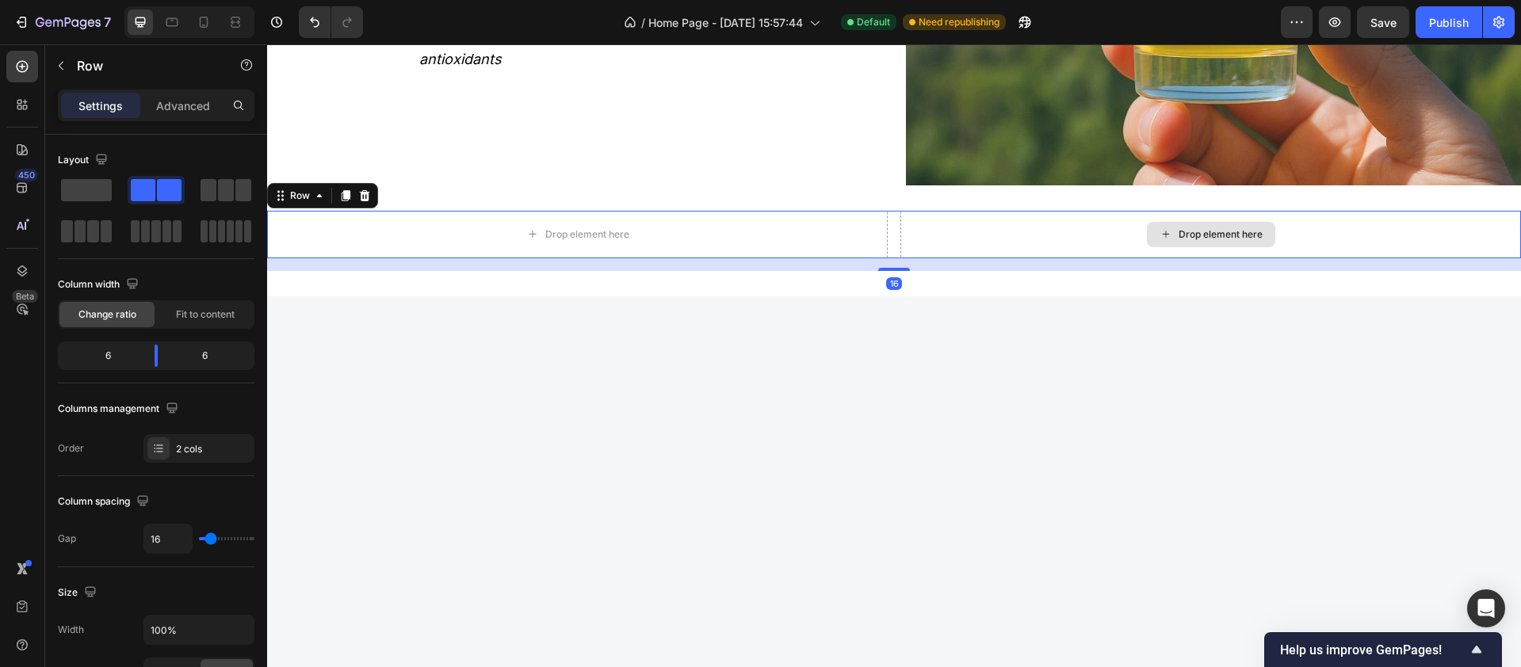
click at [1140, 229] on div "Drop element here" at bounding box center [1221, 234] width 84 height 13
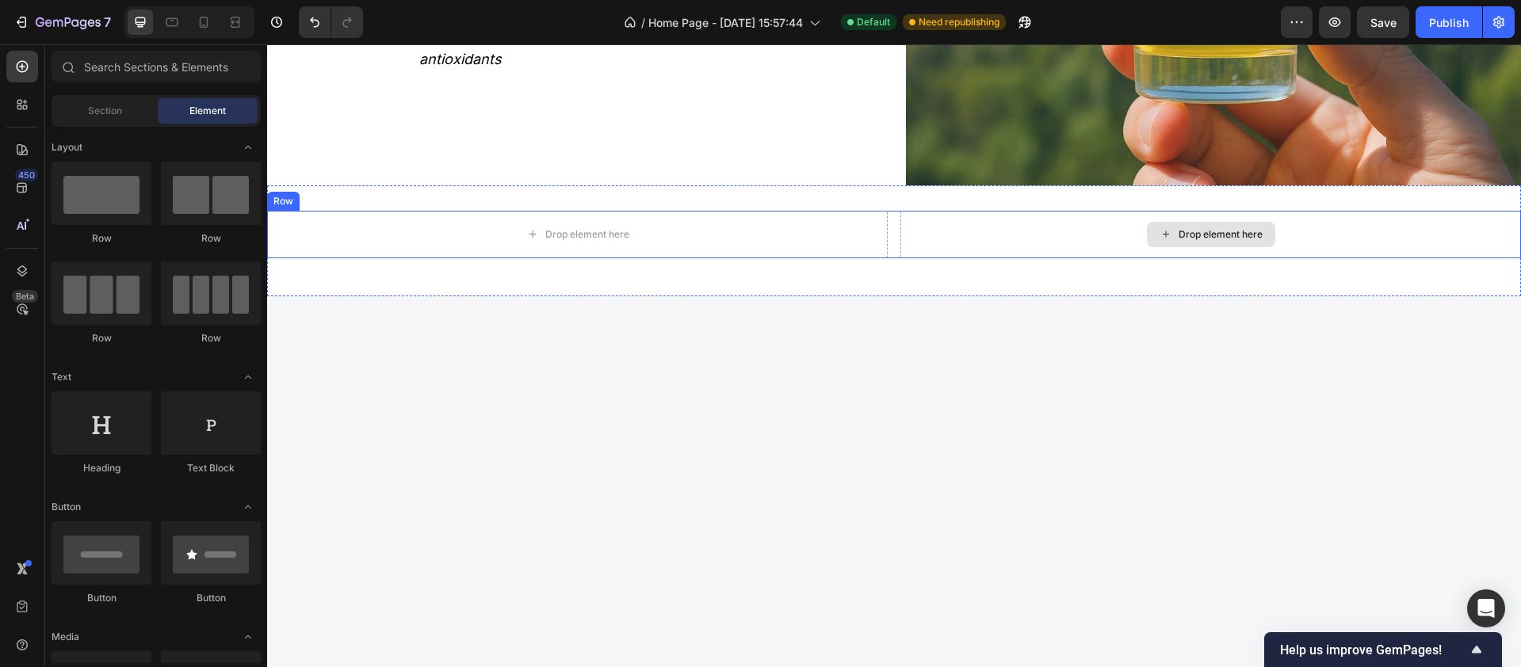
click at [1140, 228] on div "Drop element here" at bounding box center [1221, 234] width 84 height 13
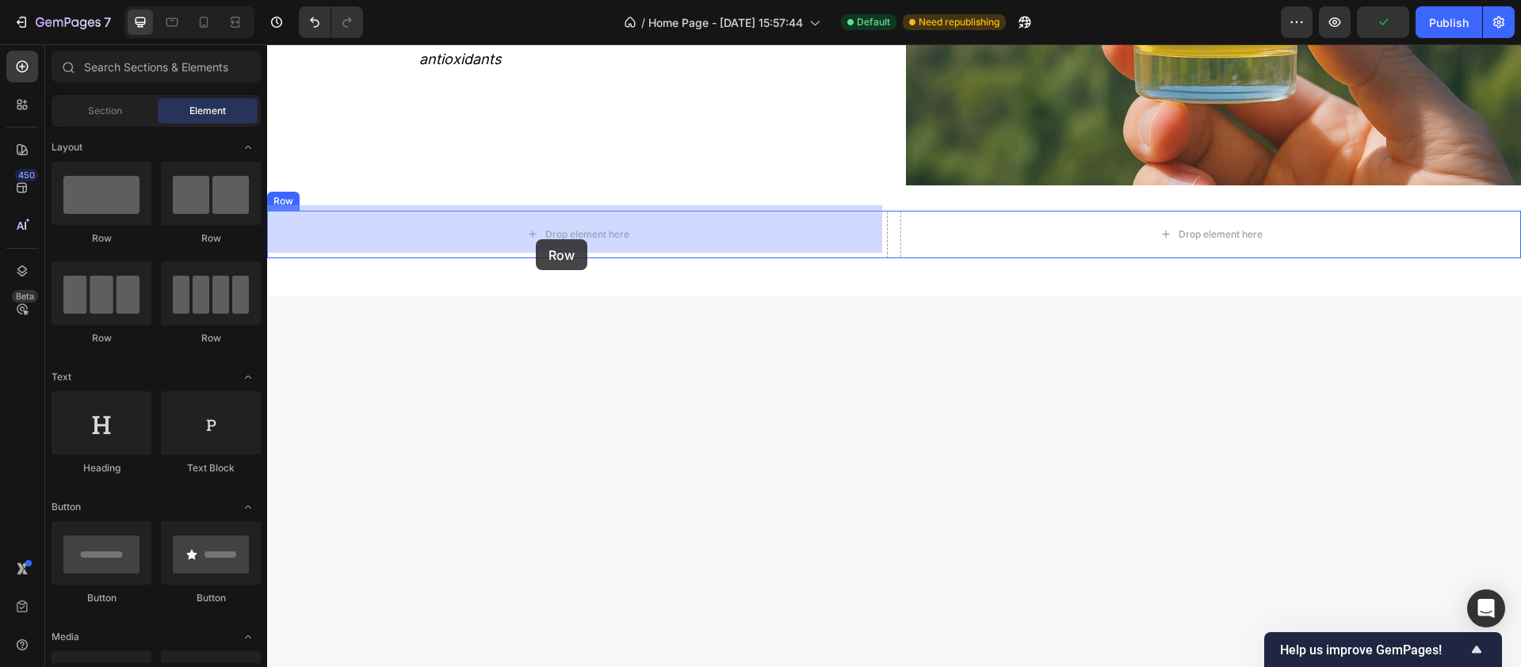
drag, startPoint x: 482, startPoint y: 259, endPoint x: 535, endPoint y: 239, distance: 57.0
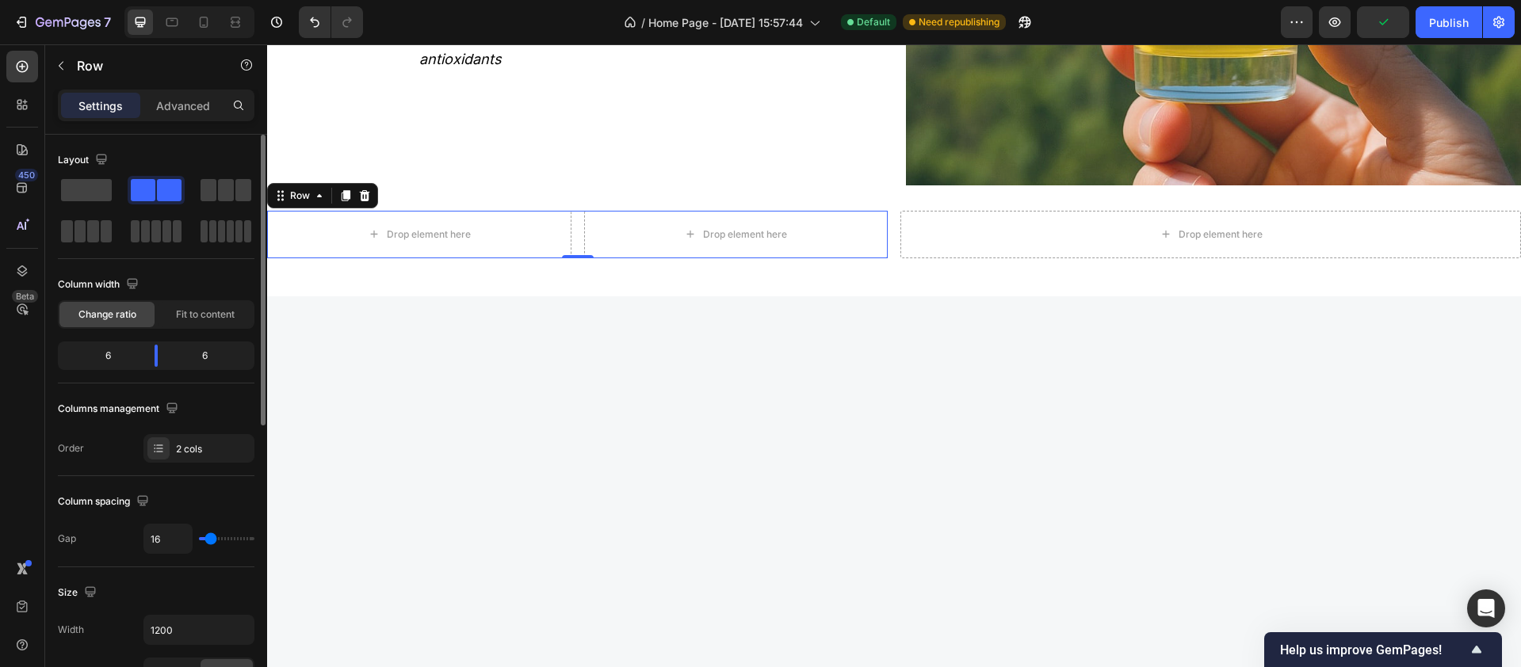
scroll to position [206, 0]
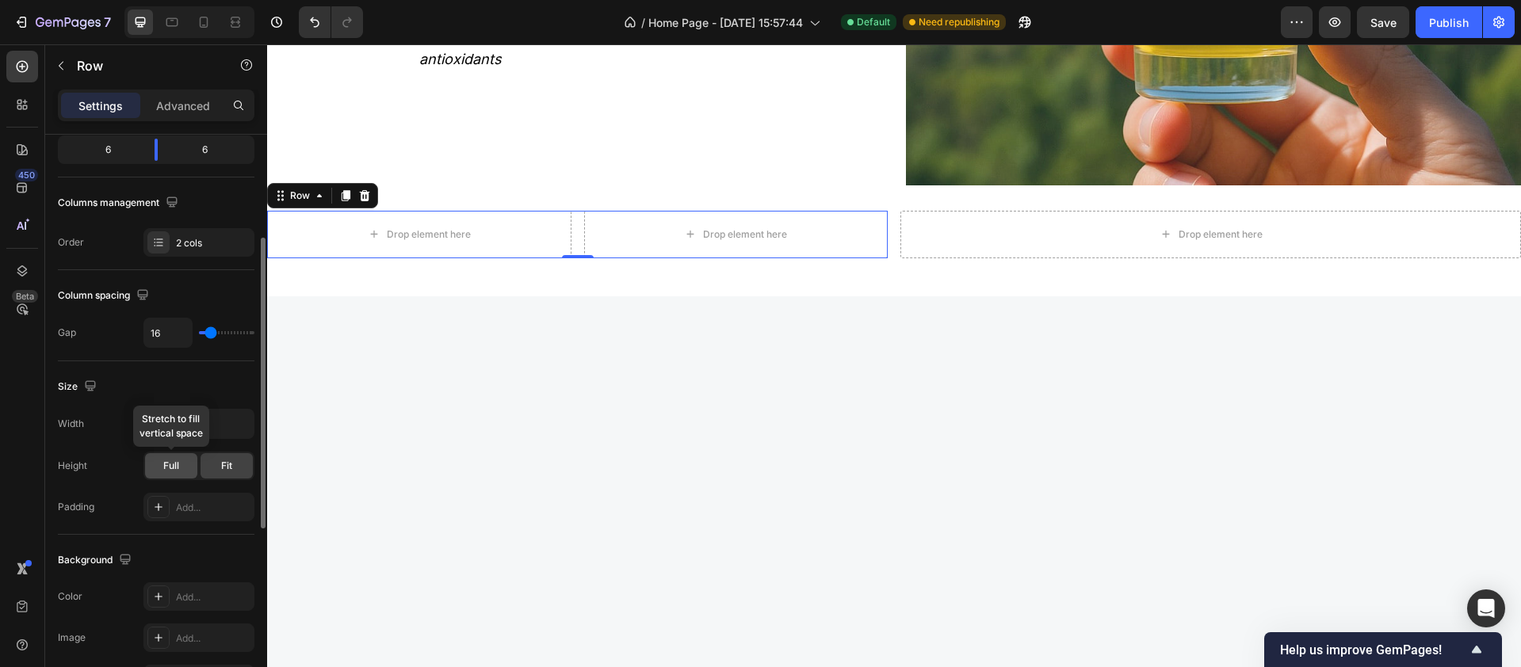
click at [183, 476] on div "Full" at bounding box center [171, 465] width 52 height 25
click at [229, 465] on span "Fit" at bounding box center [226, 466] width 11 height 14
click at [180, 465] on div "Full" at bounding box center [171, 465] width 52 height 25
click at [214, 465] on div "Fit" at bounding box center [227, 465] width 52 height 25
click at [197, 423] on input "1200" at bounding box center [198, 424] width 109 height 29
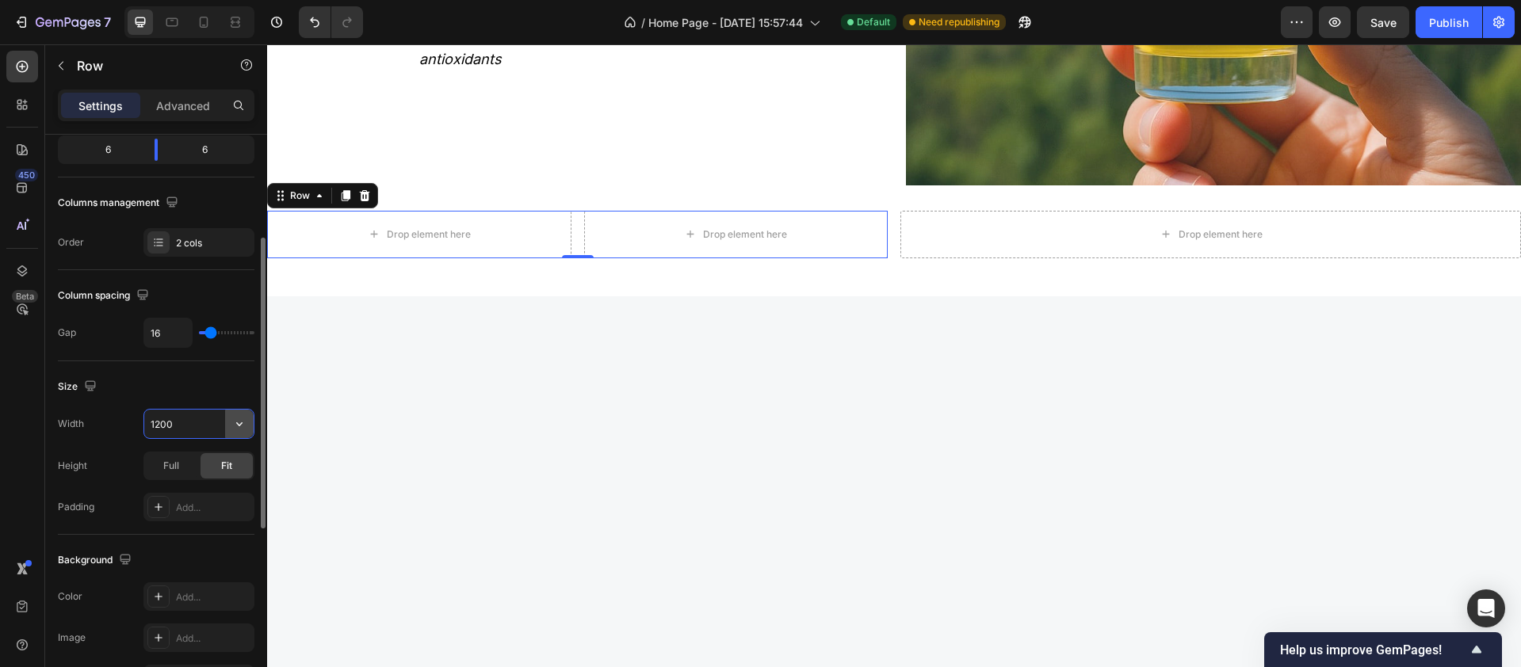
click at [235, 422] on icon "button" at bounding box center [239, 424] width 16 height 16
click at [182, 496] on p "Full 100%" at bounding box center [195, 495] width 90 height 14
type input "100%"
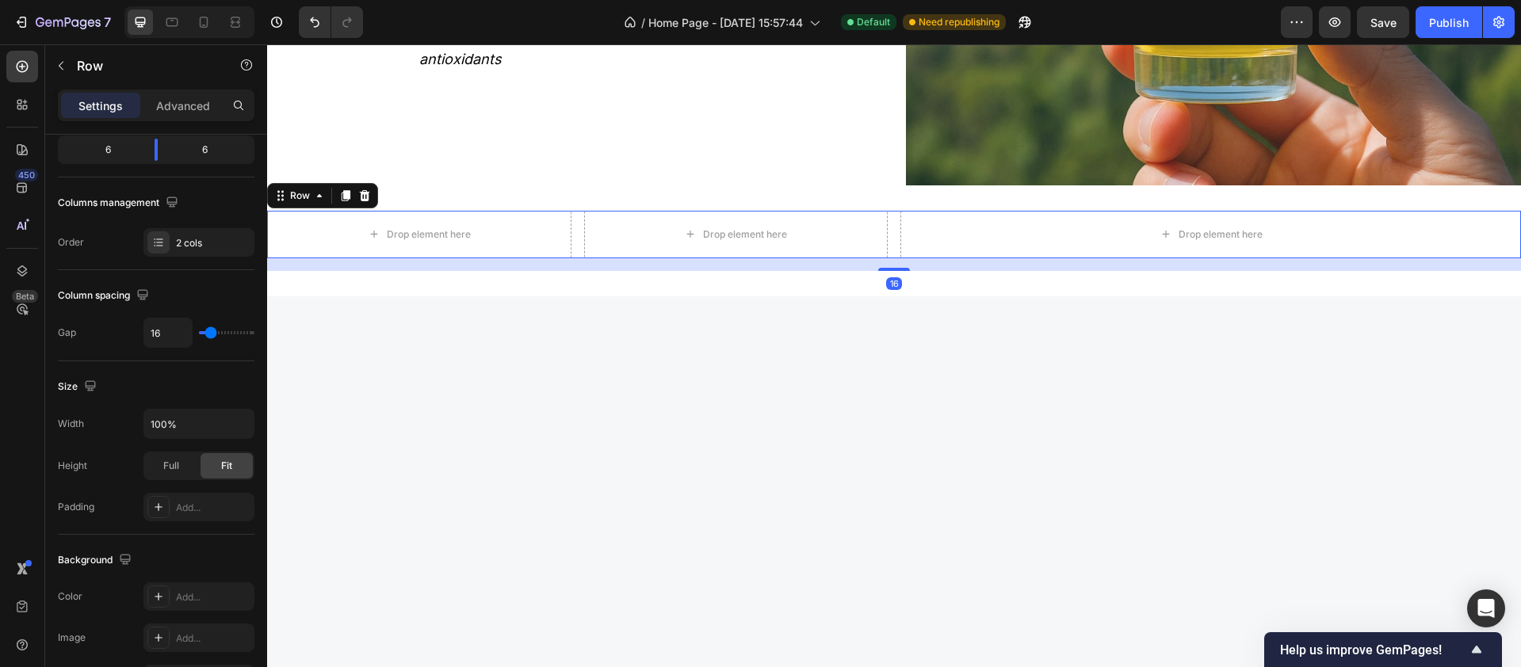
click at [882, 229] on div "Drop element here Drop element here Row Drop element here Row 16" at bounding box center [894, 235] width 1254 height 48
click at [966, 229] on div "Drop element here" at bounding box center [1211, 235] width 621 height 48
click at [901, 233] on div "Drop element here" at bounding box center [1211, 235] width 621 height 48
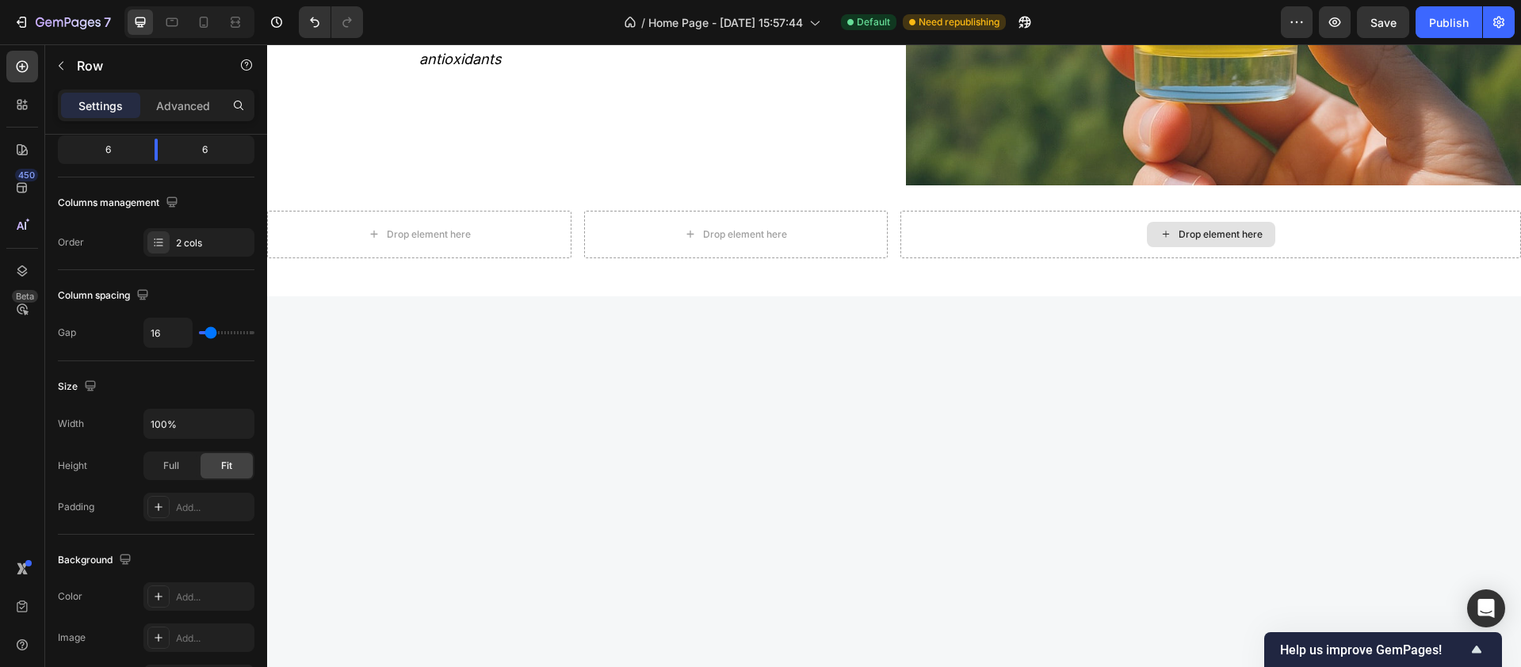
click at [1140, 231] on div "Drop element here" at bounding box center [1211, 234] width 128 height 25
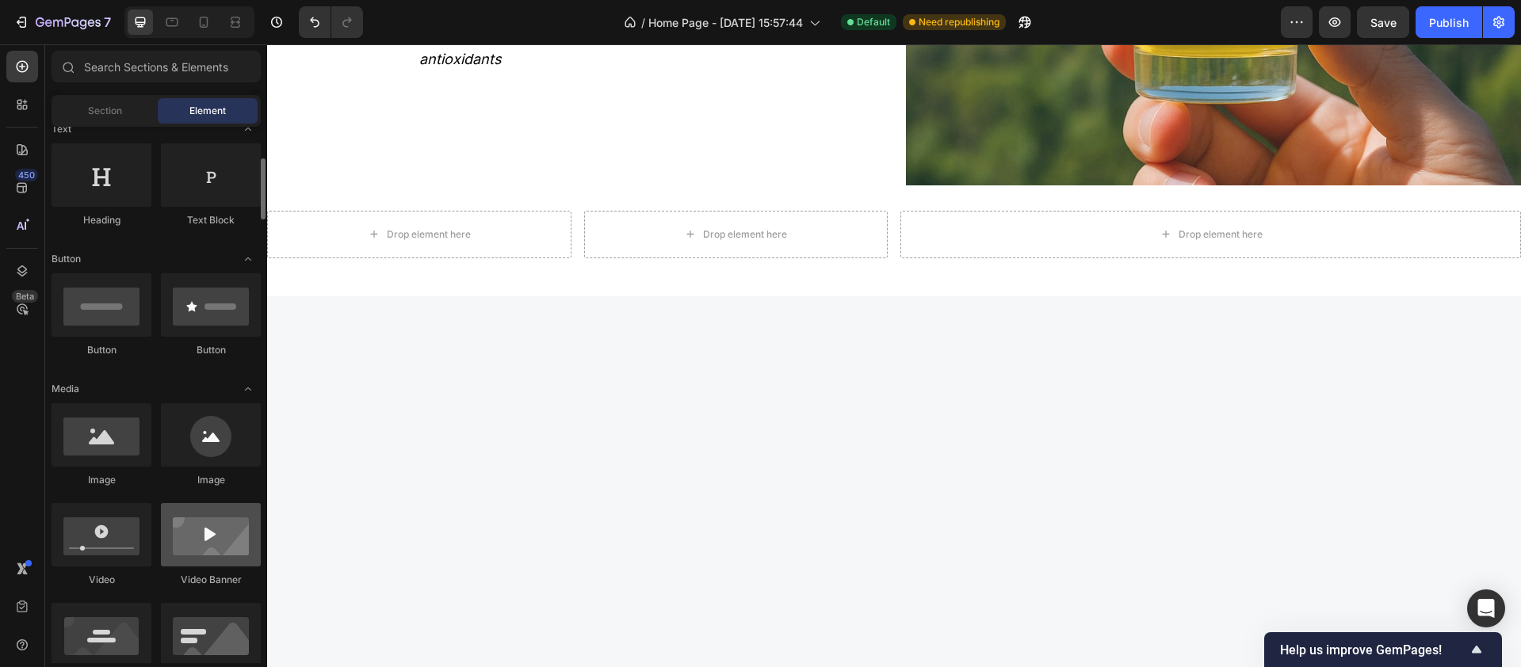
scroll to position [251, 0]
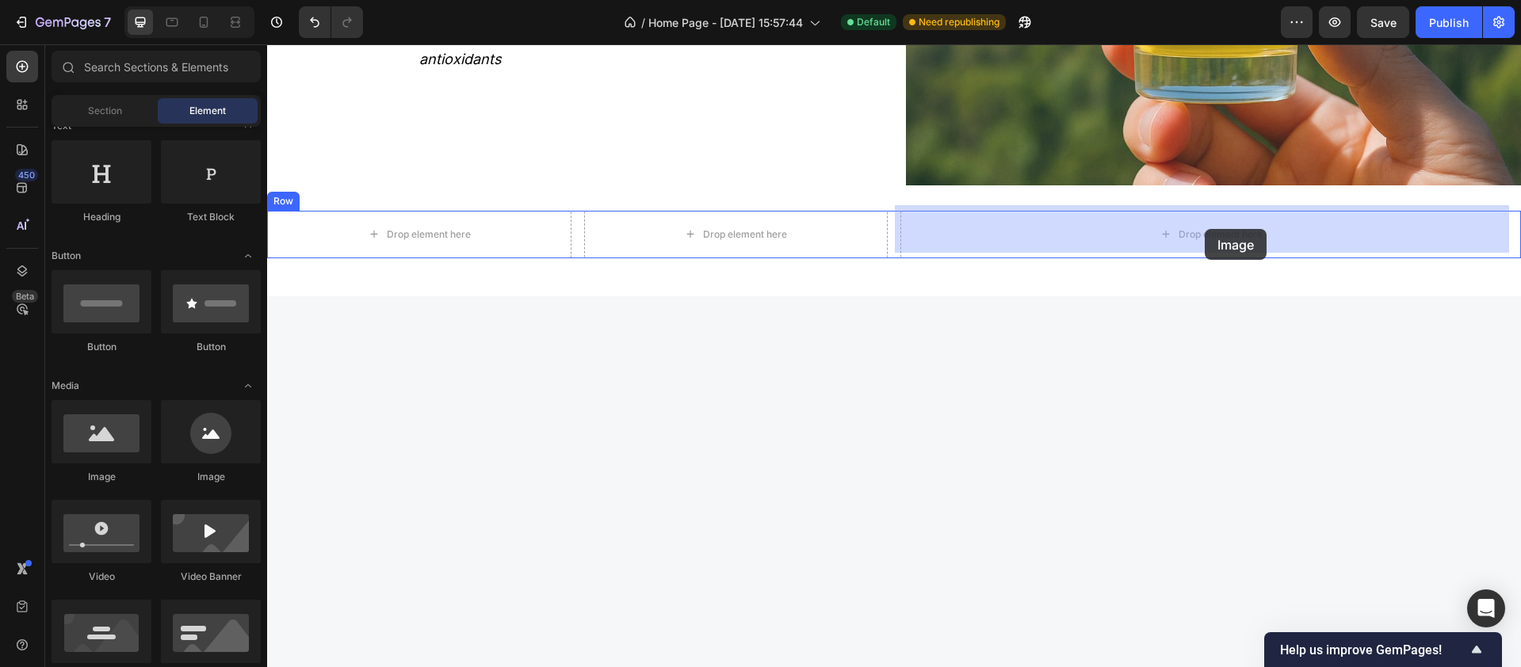
drag, startPoint x: 376, startPoint y: 488, endPoint x: 1203, endPoint y: 229, distance: 867.0
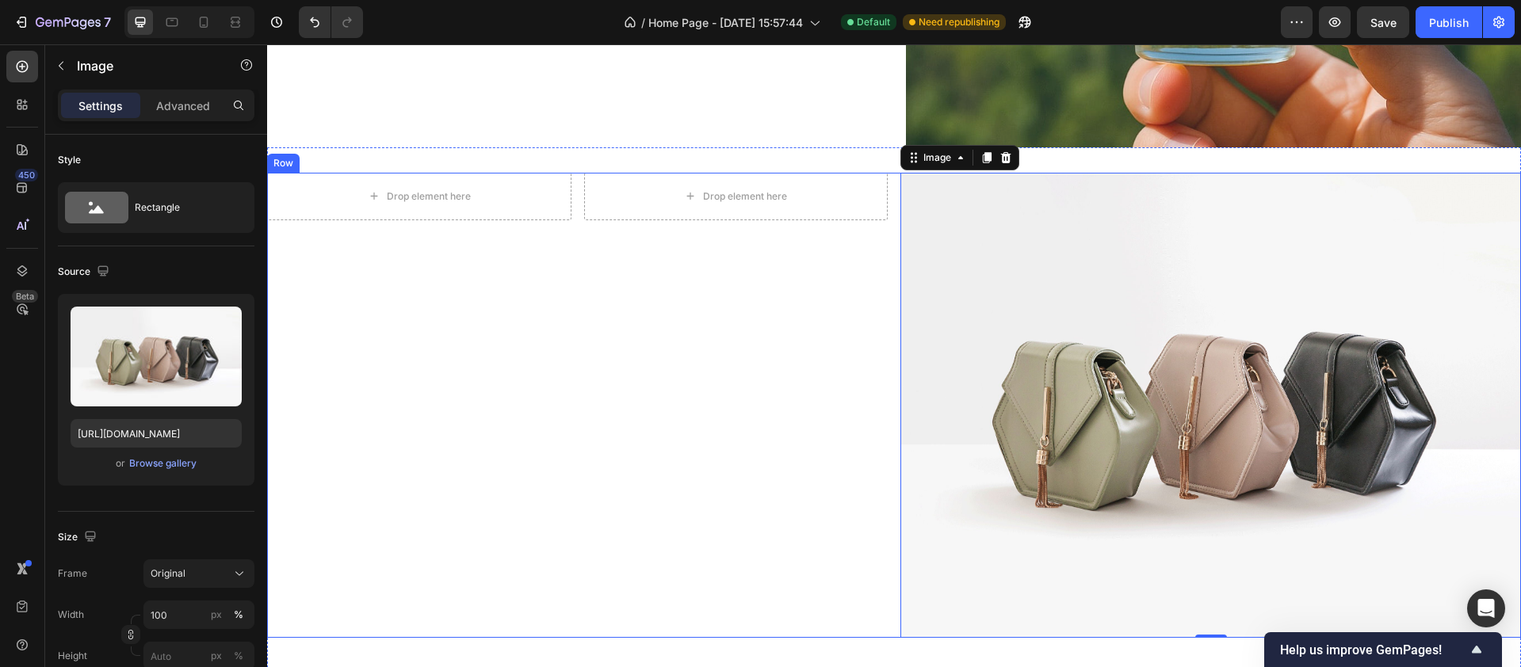
scroll to position [2775, 0]
click at [166, 465] on div "Browse gallery" at bounding box center [162, 464] width 67 height 14
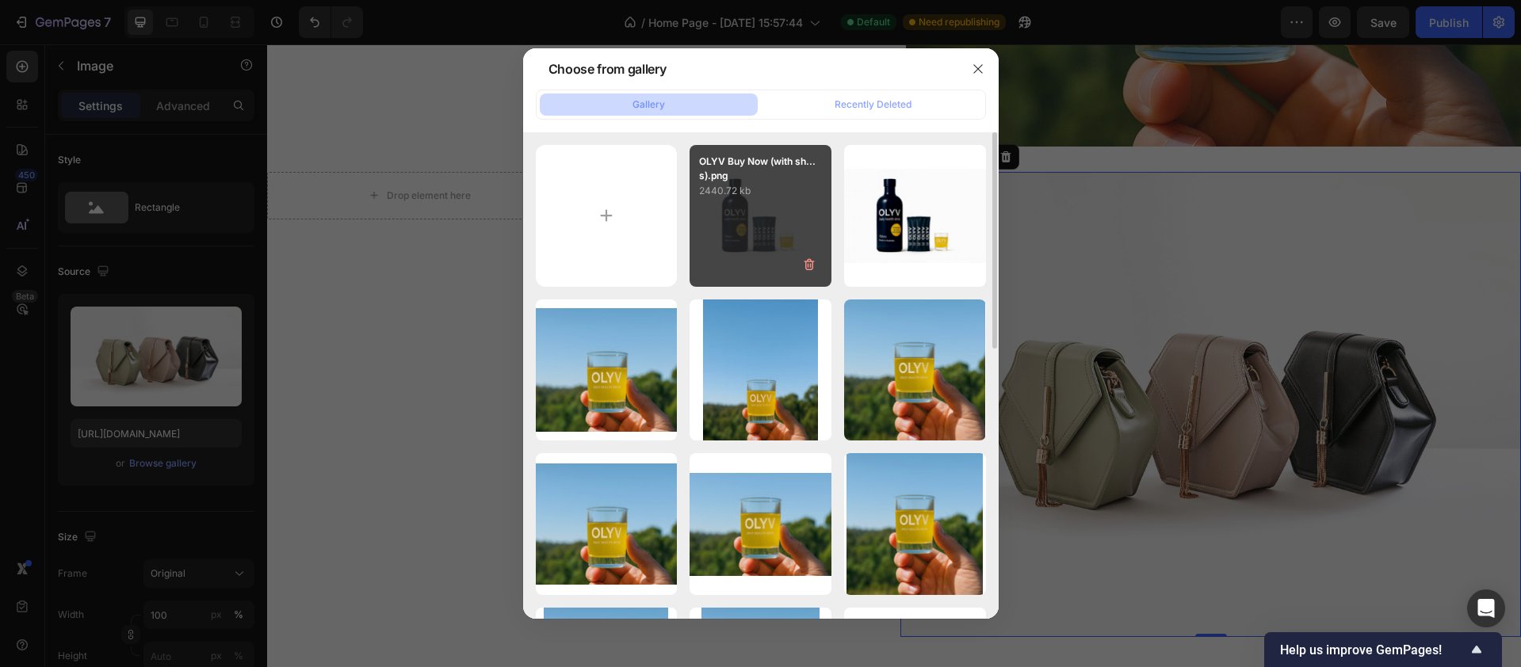
click at [760, 212] on div "OLYV Buy Now (with sh...s).png 2440.72 kb" at bounding box center [761, 216] width 142 height 142
type input "[URL][DOMAIN_NAME]"
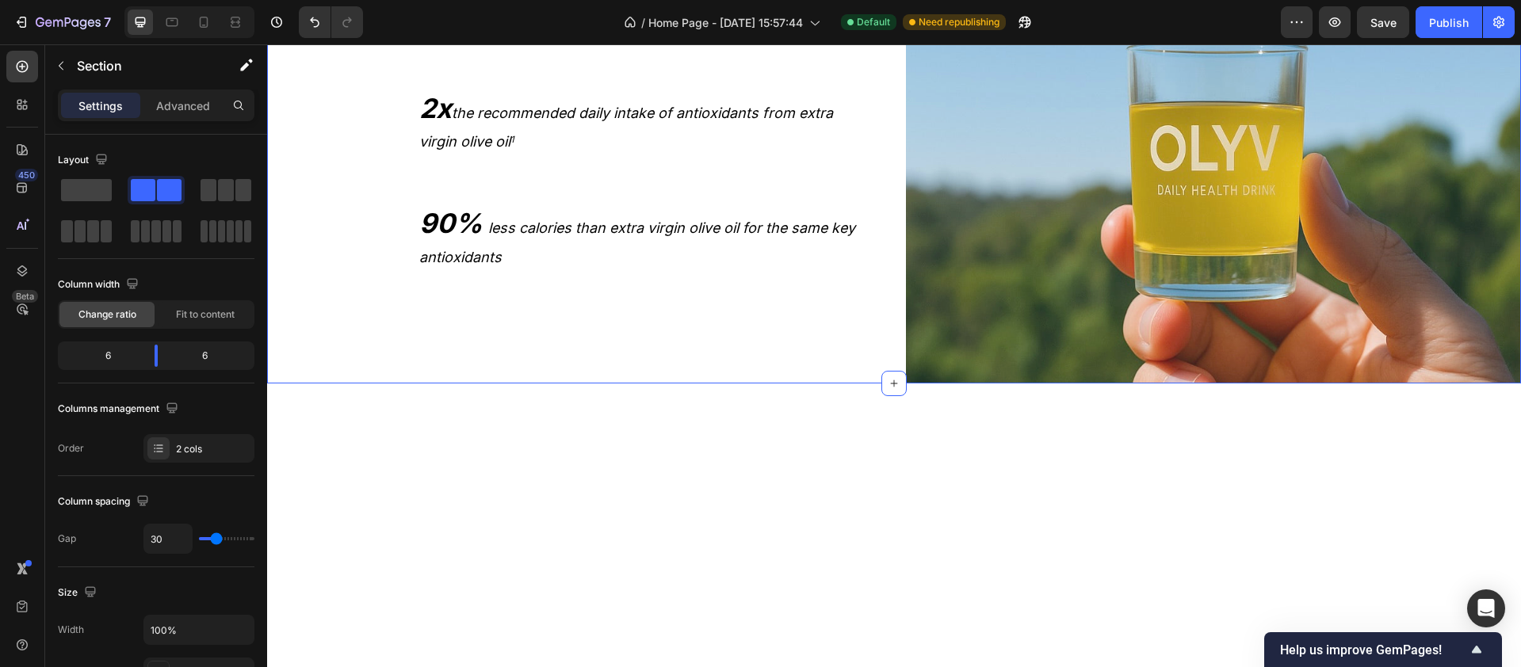
scroll to position [2542, 0]
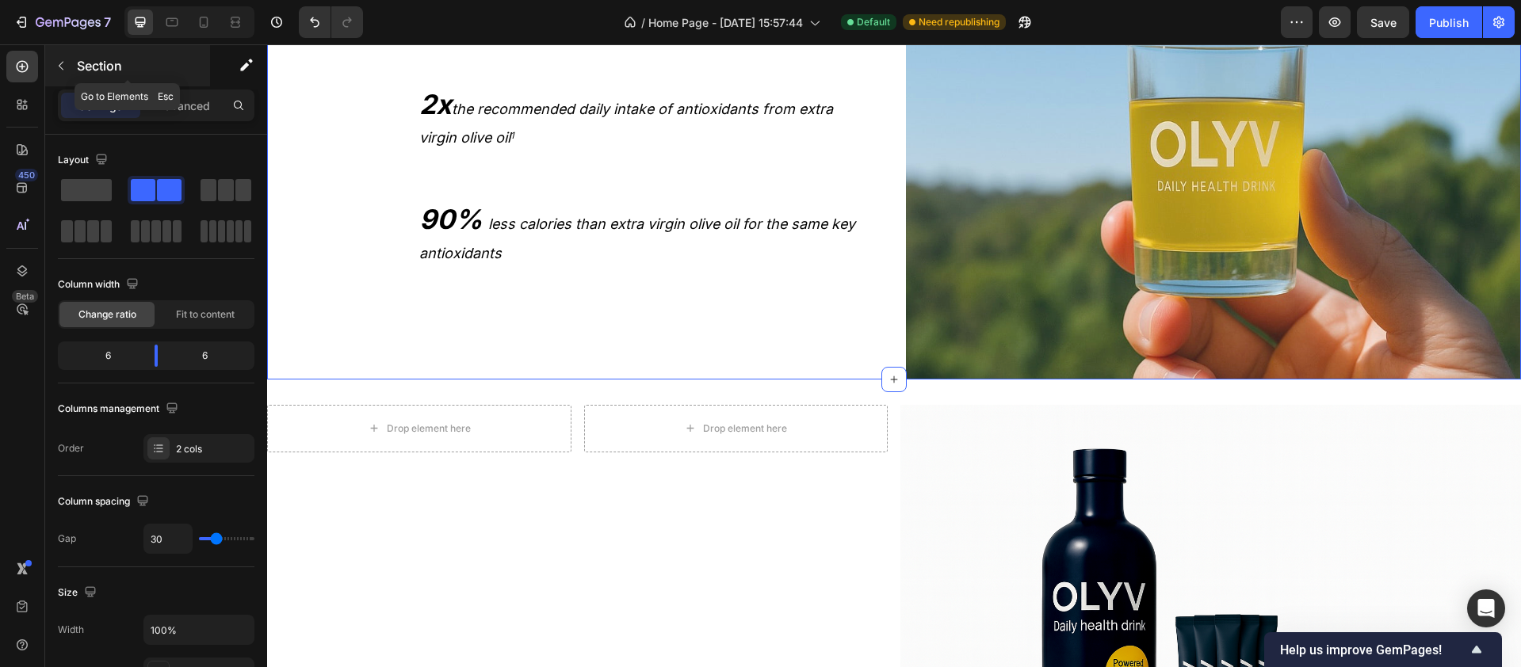
click at [60, 69] on icon "button" at bounding box center [61, 65] width 13 height 13
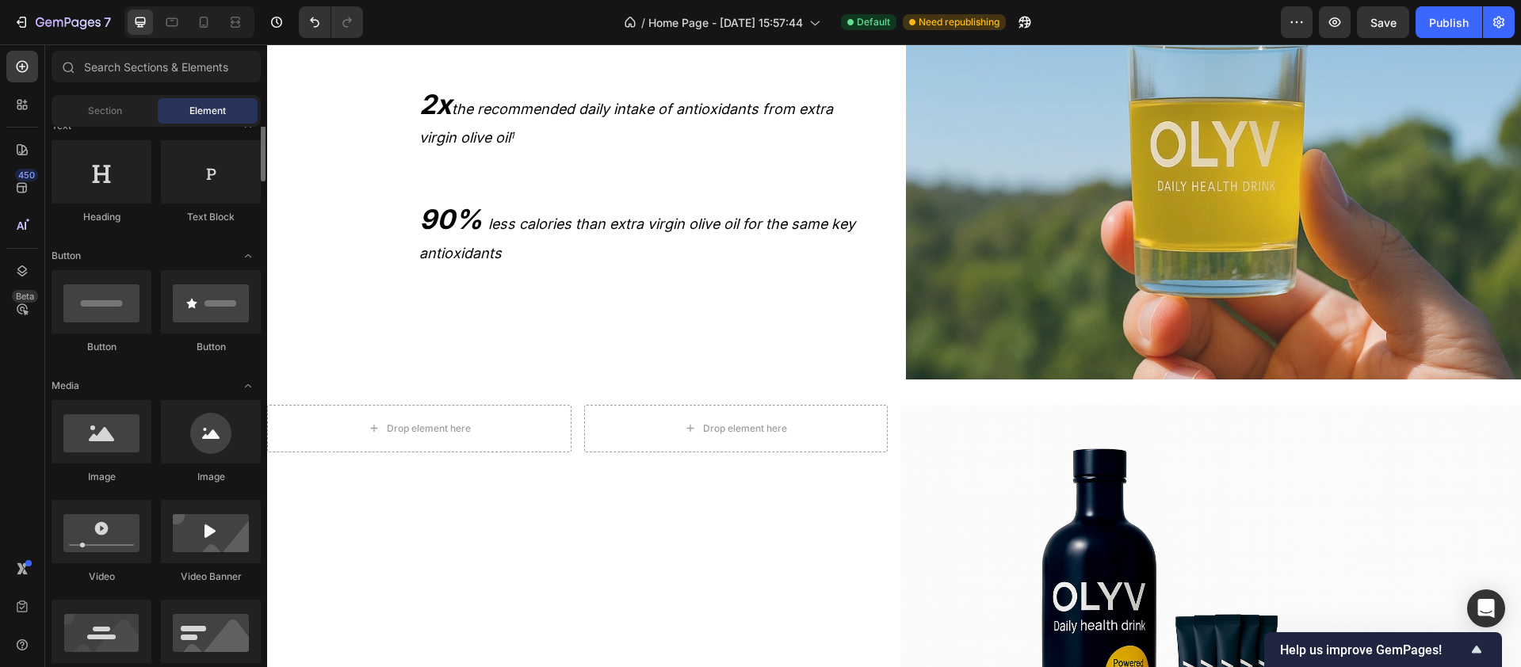
scroll to position [127, 0]
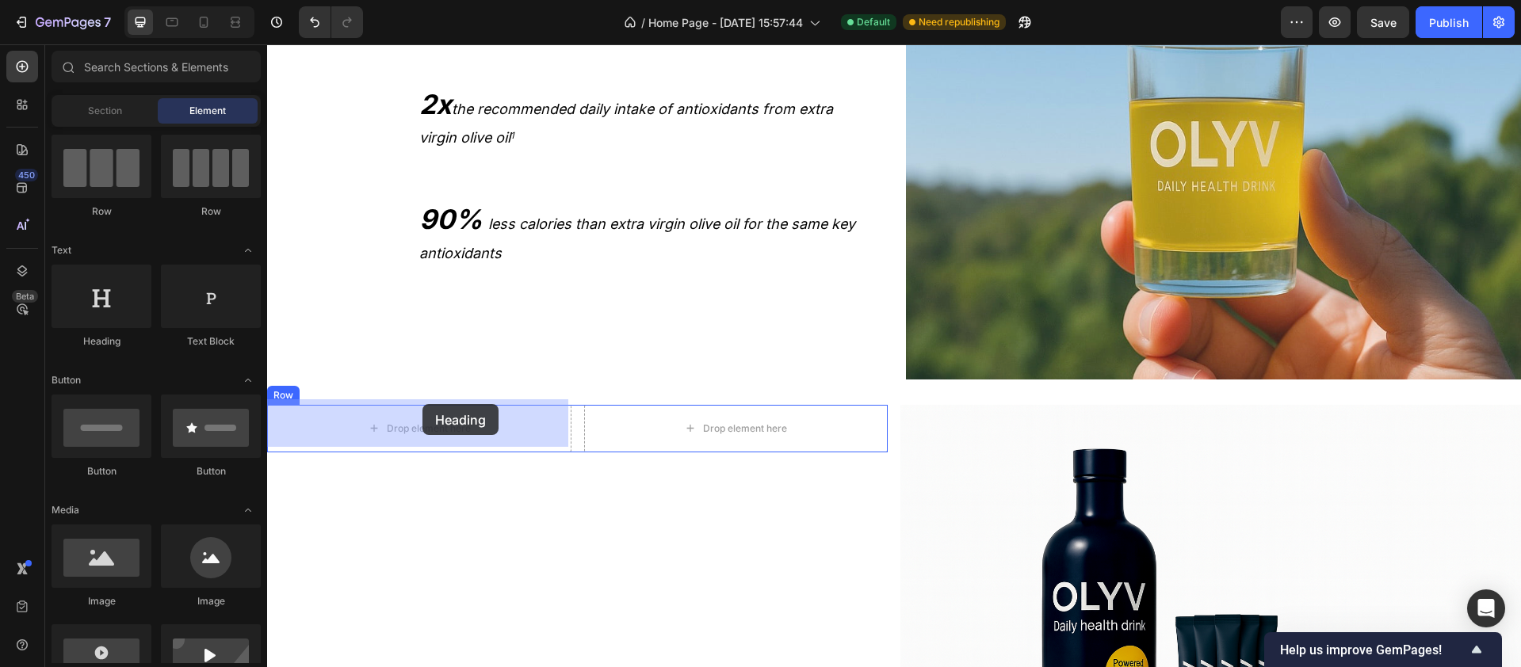
drag, startPoint x: 376, startPoint y: 336, endPoint x: 416, endPoint y: 405, distance: 79.9
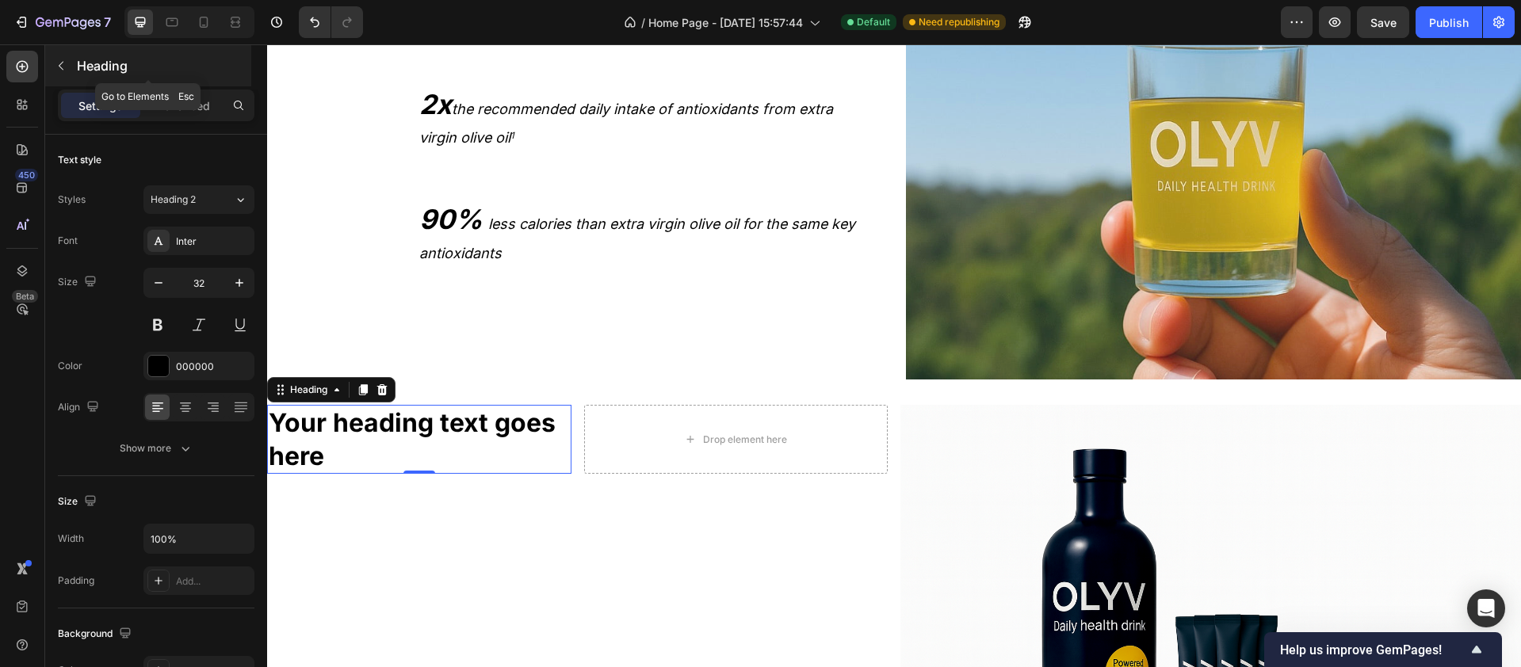
click at [60, 70] on icon "button" at bounding box center [61, 65] width 13 height 13
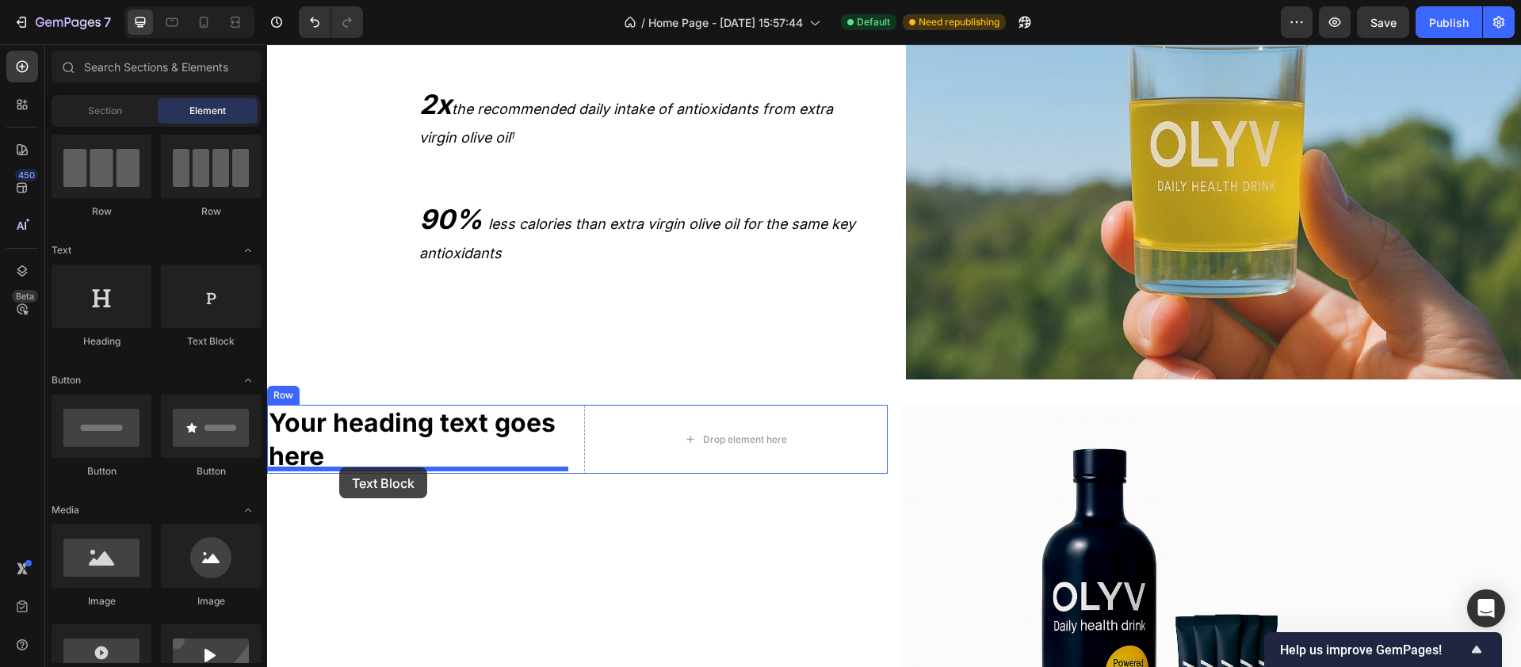
drag, startPoint x: 480, startPoint y: 355, endPoint x: 339, endPoint y: 468, distance: 180.5
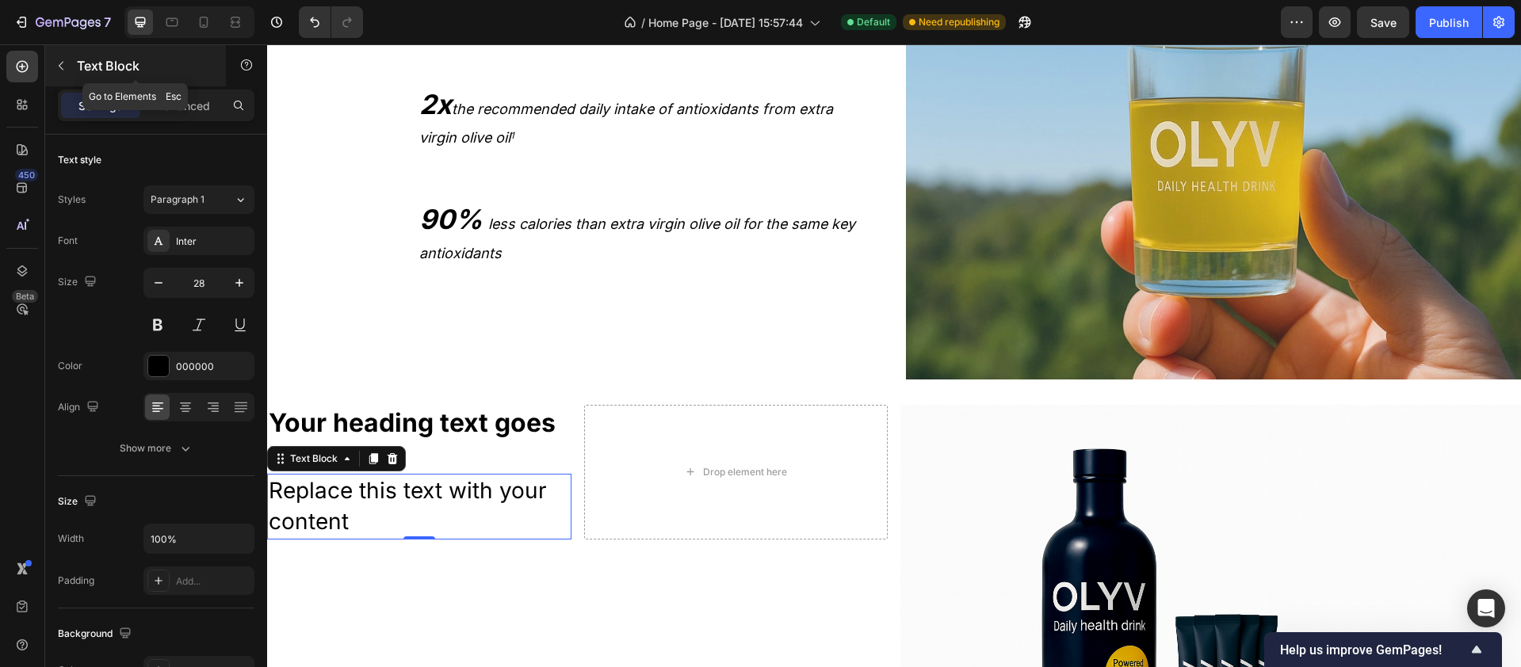
click at [63, 64] on icon "button" at bounding box center [61, 65] width 13 height 13
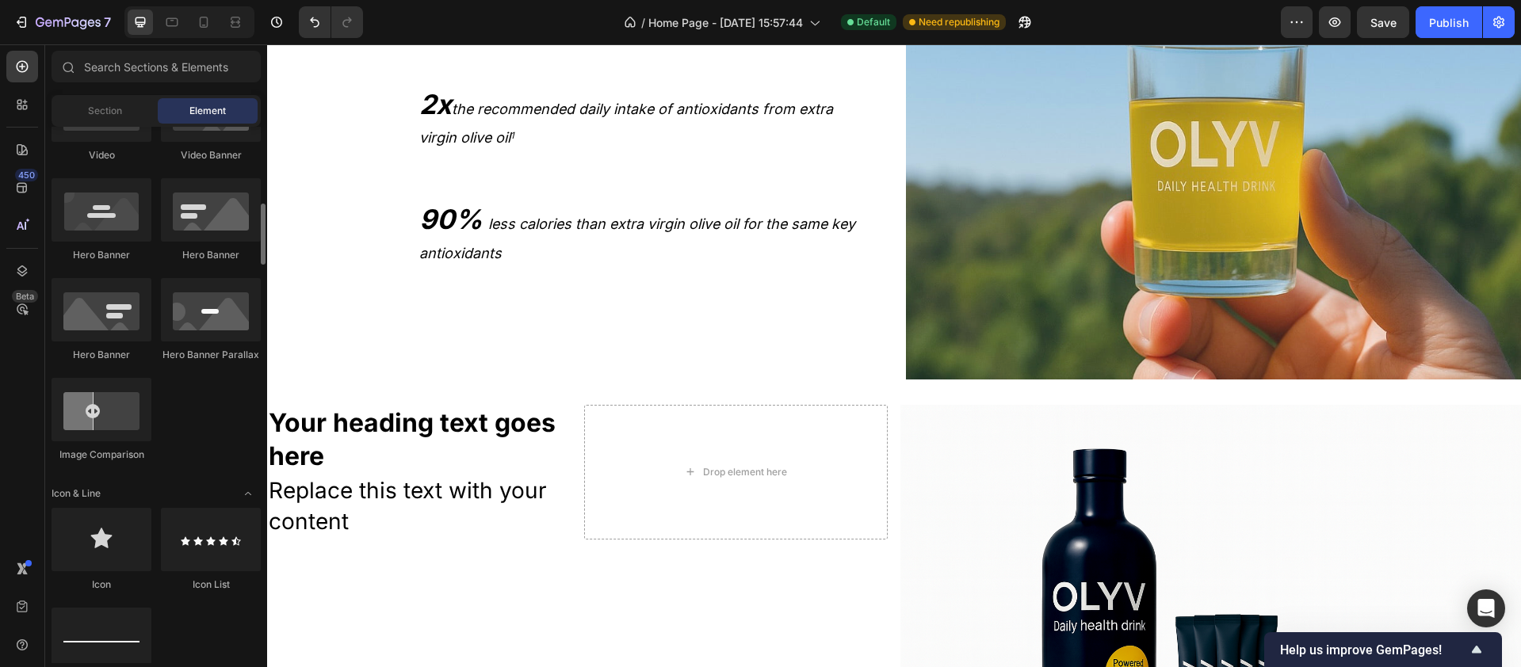
scroll to position [697, 0]
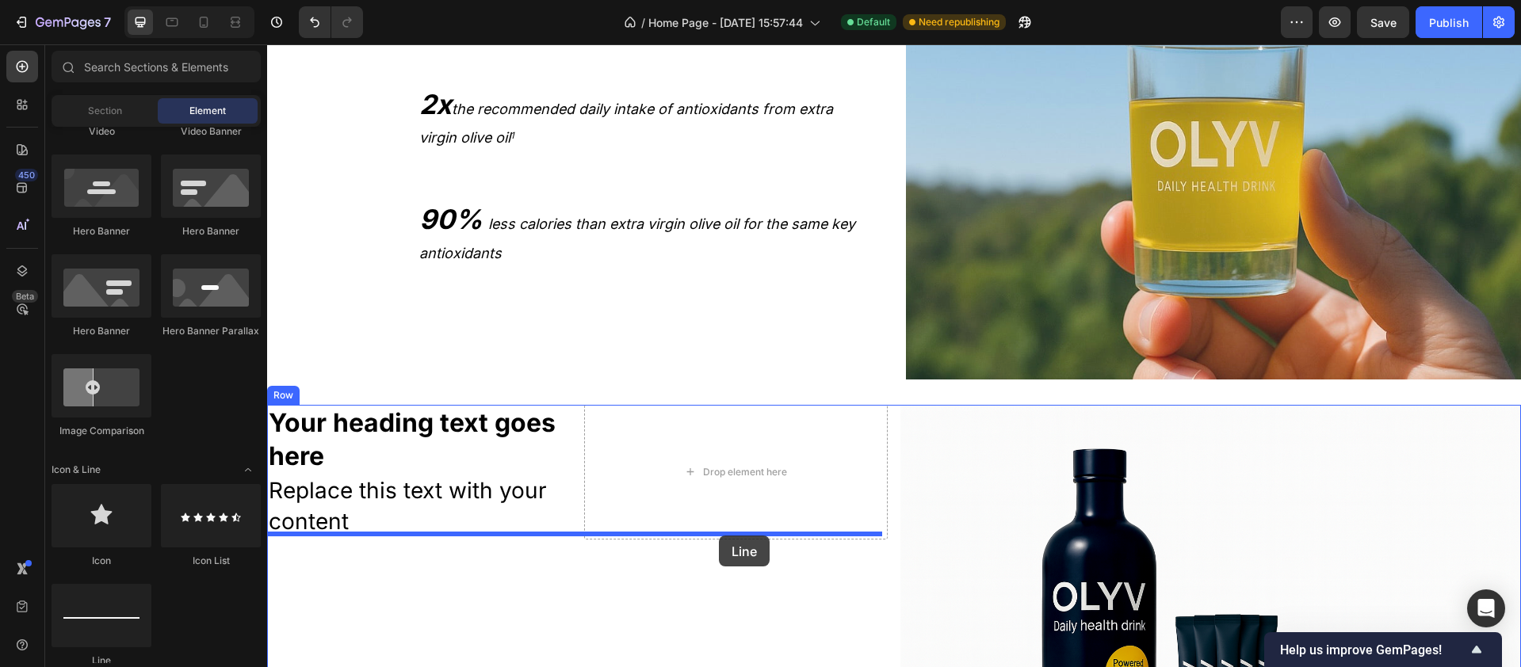
drag, startPoint x: 381, startPoint y: 655, endPoint x: 719, endPoint y: 536, distance: 358.8
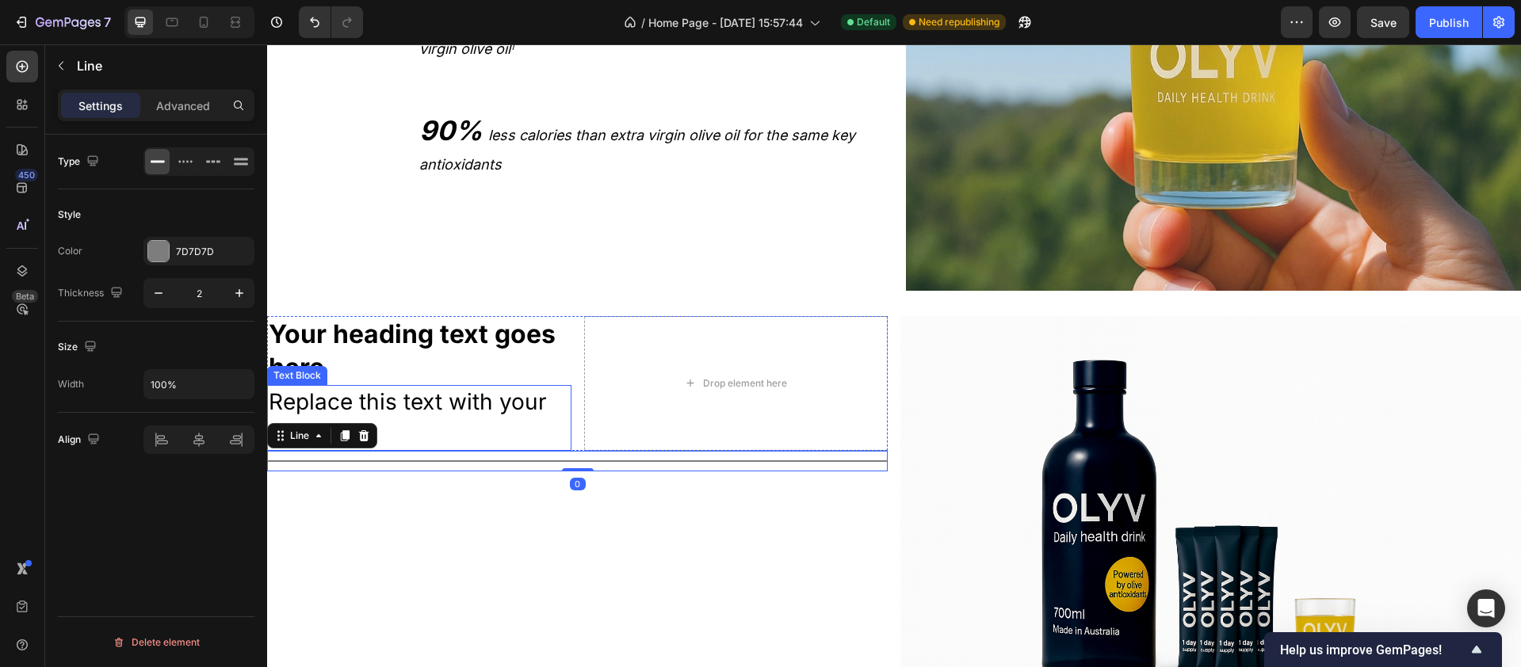
scroll to position [2646, 0]
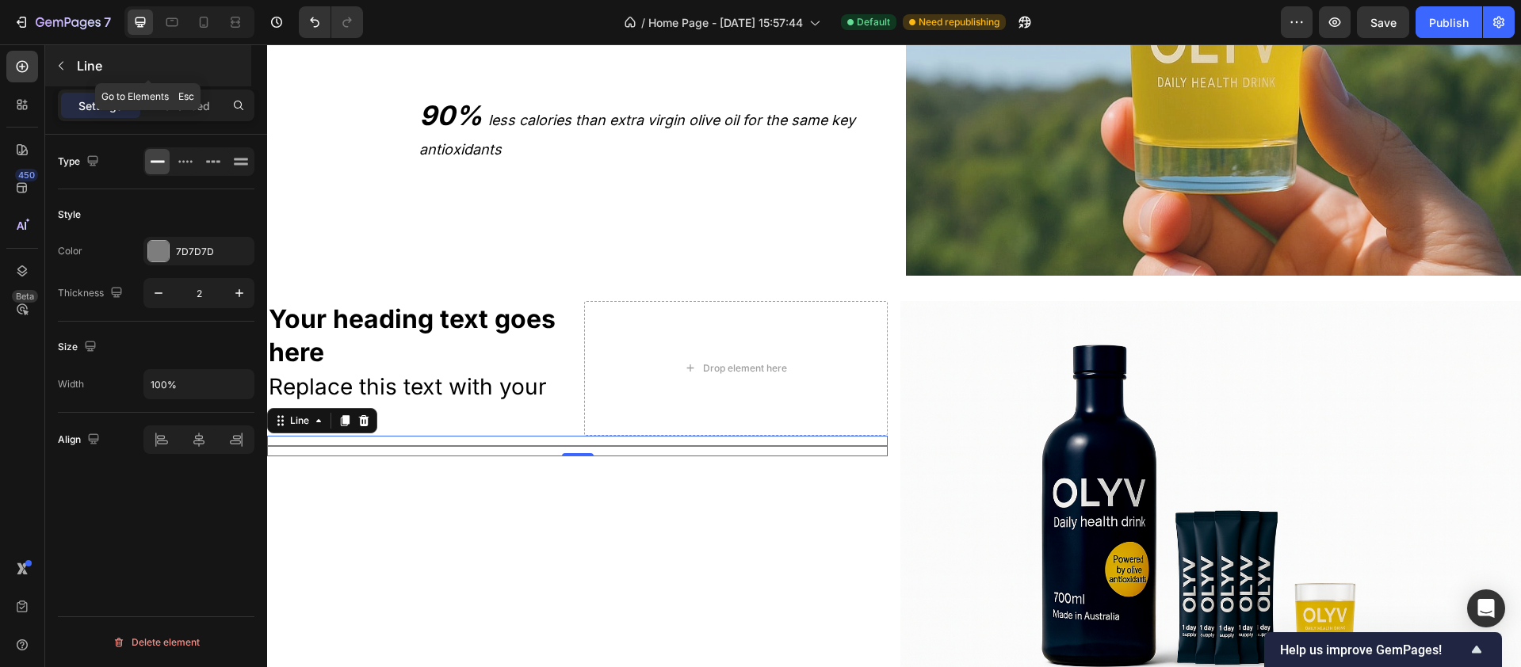
click at [60, 70] on icon "button" at bounding box center [61, 65] width 13 height 13
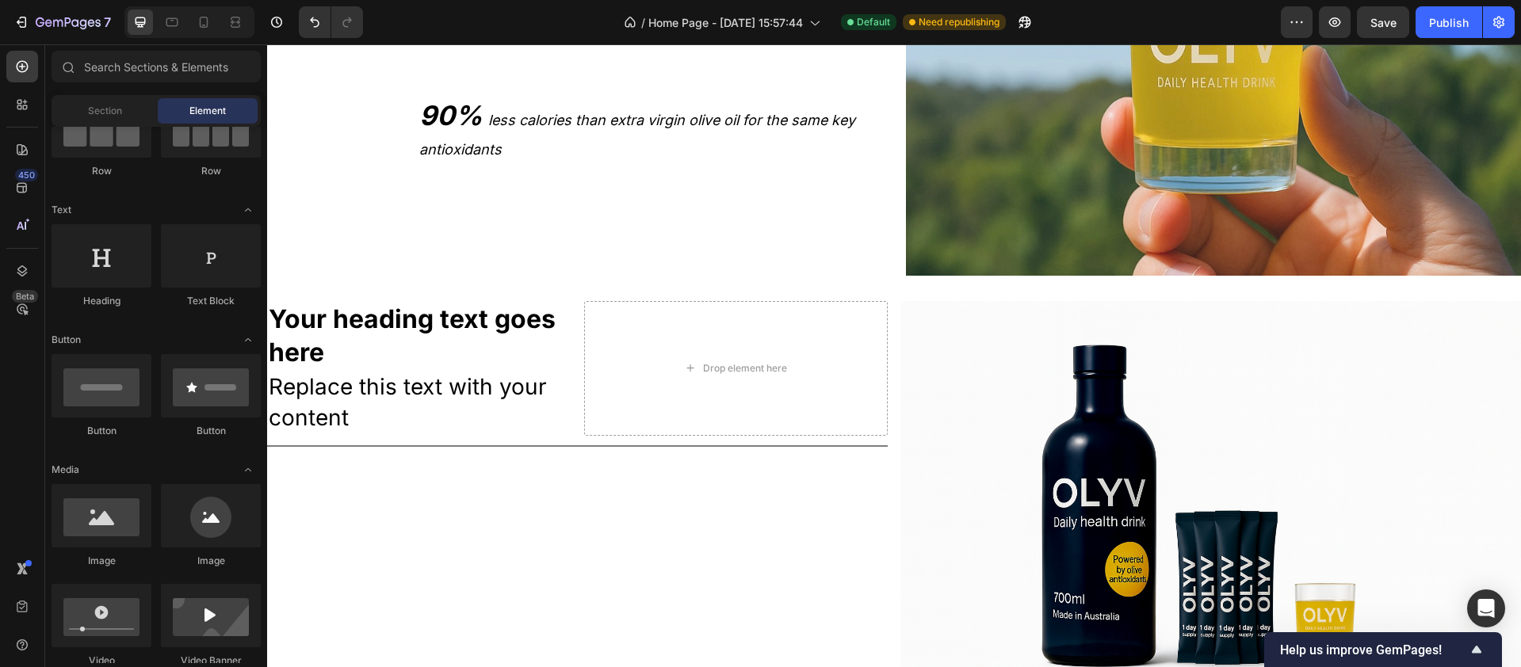
scroll to position [0, 0]
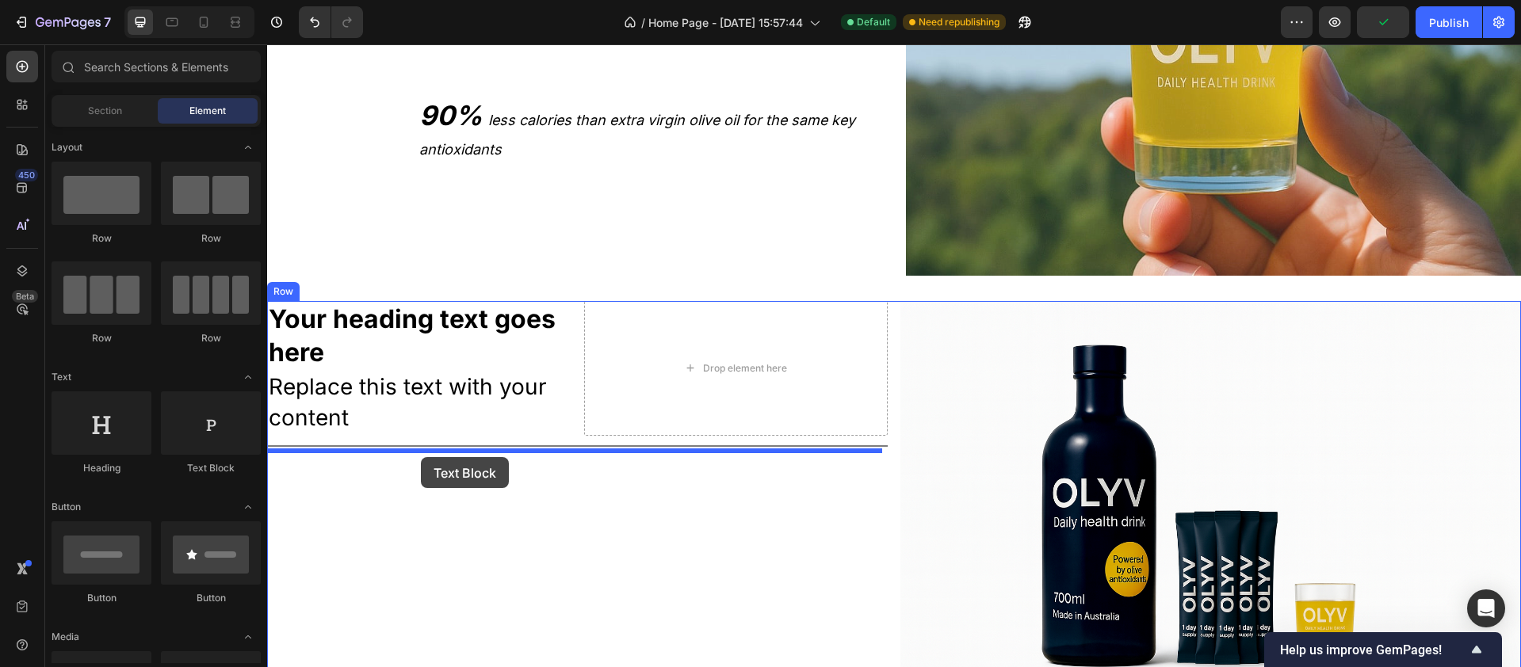
drag, startPoint x: 490, startPoint y: 469, endPoint x: 421, endPoint y: 457, distance: 70.0
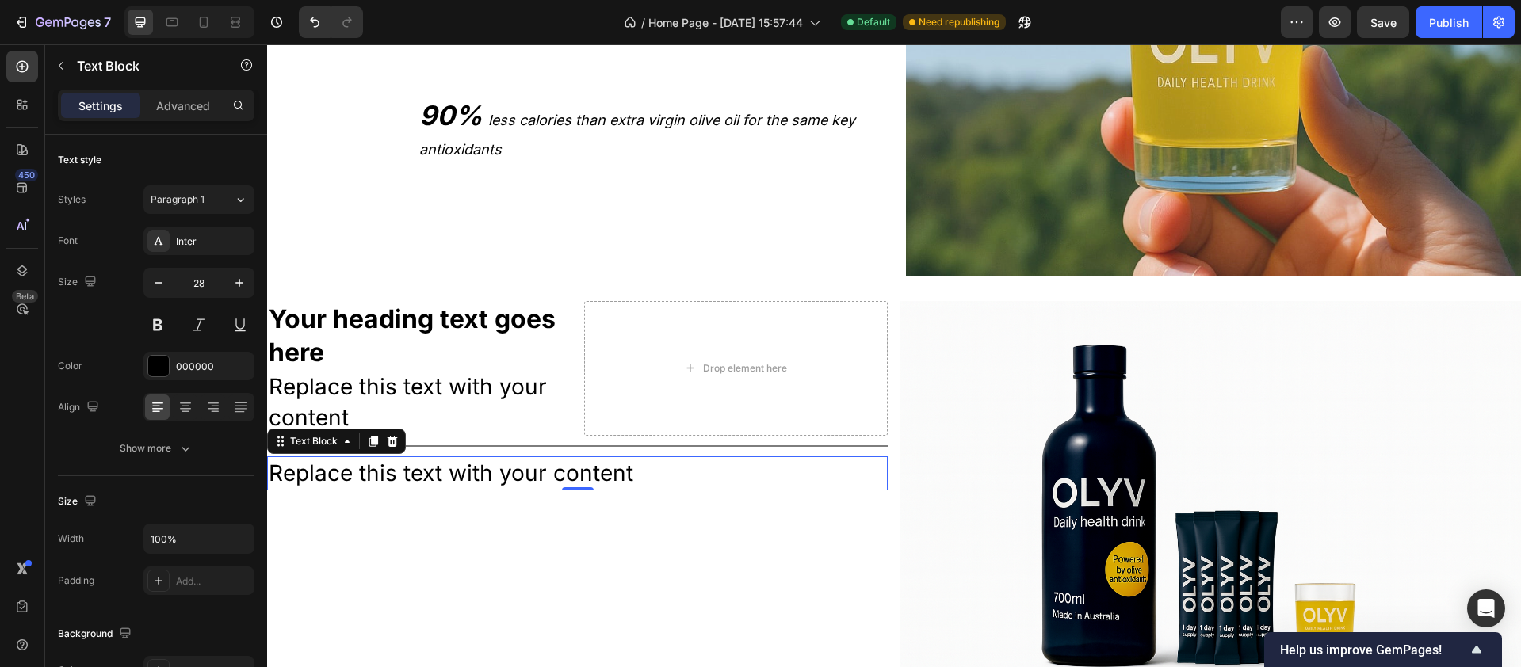
click at [461, 457] on div "Replace this text with your content" at bounding box center [577, 474] width 621 height 34
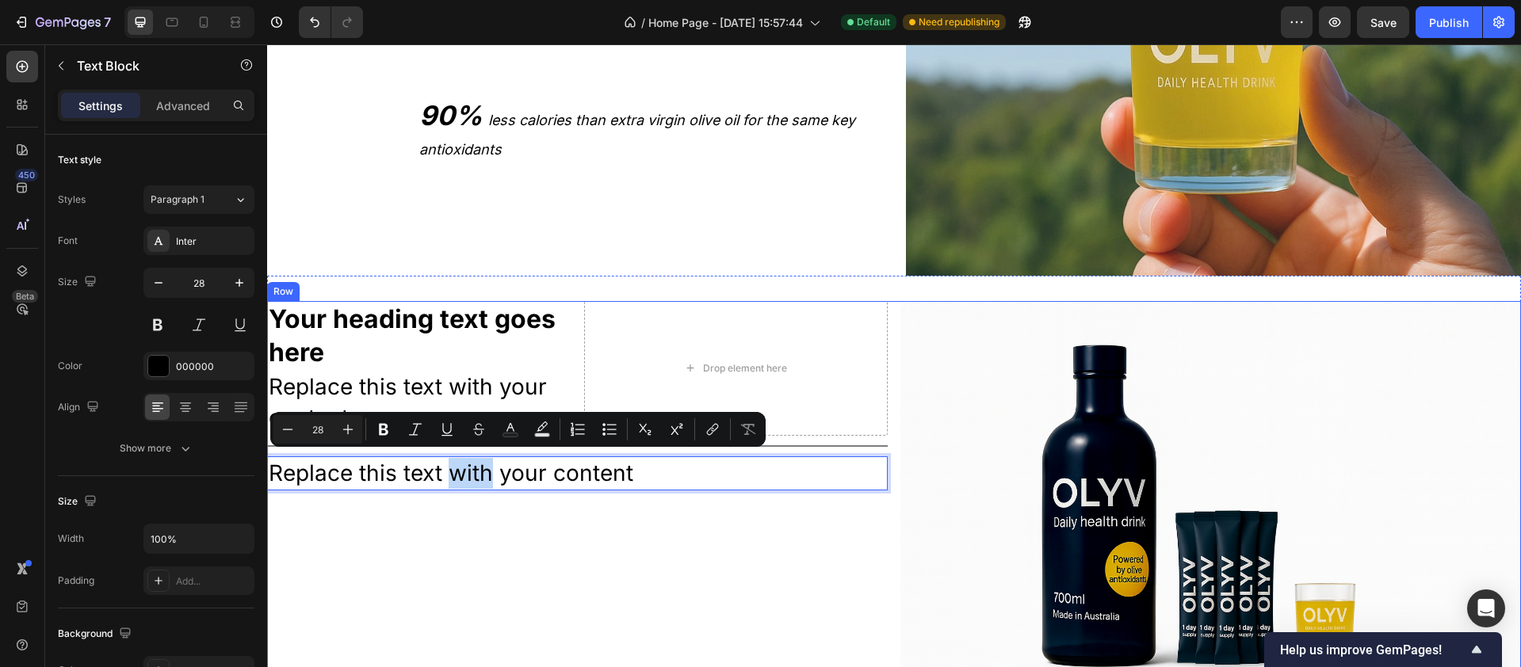
click at [709, 498] on div "Your heading text goes here Heading Replace this text with your content Text Bl…" at bounding box center [577, 508] width 621 height 414
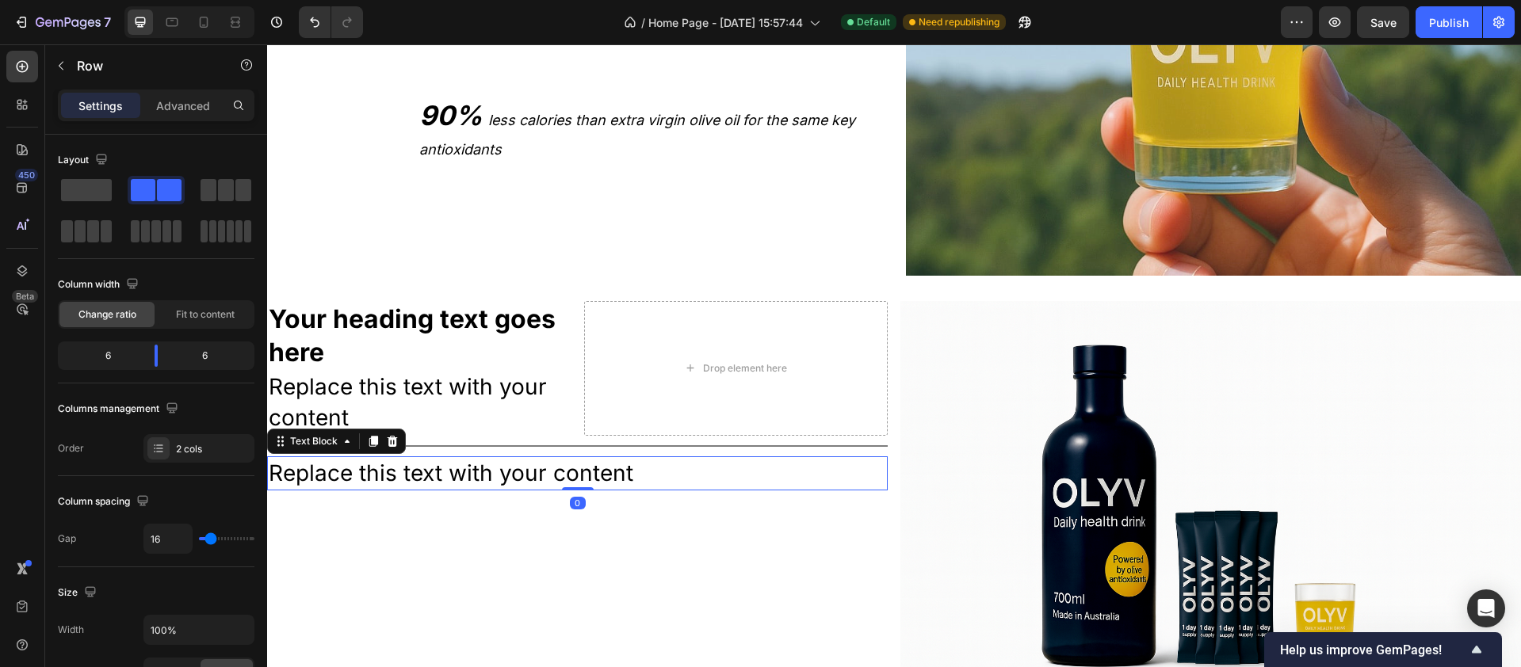
click at [596, 469] on p "Replace this text with your content" at bounding box center [578, 473] width 618 height 31
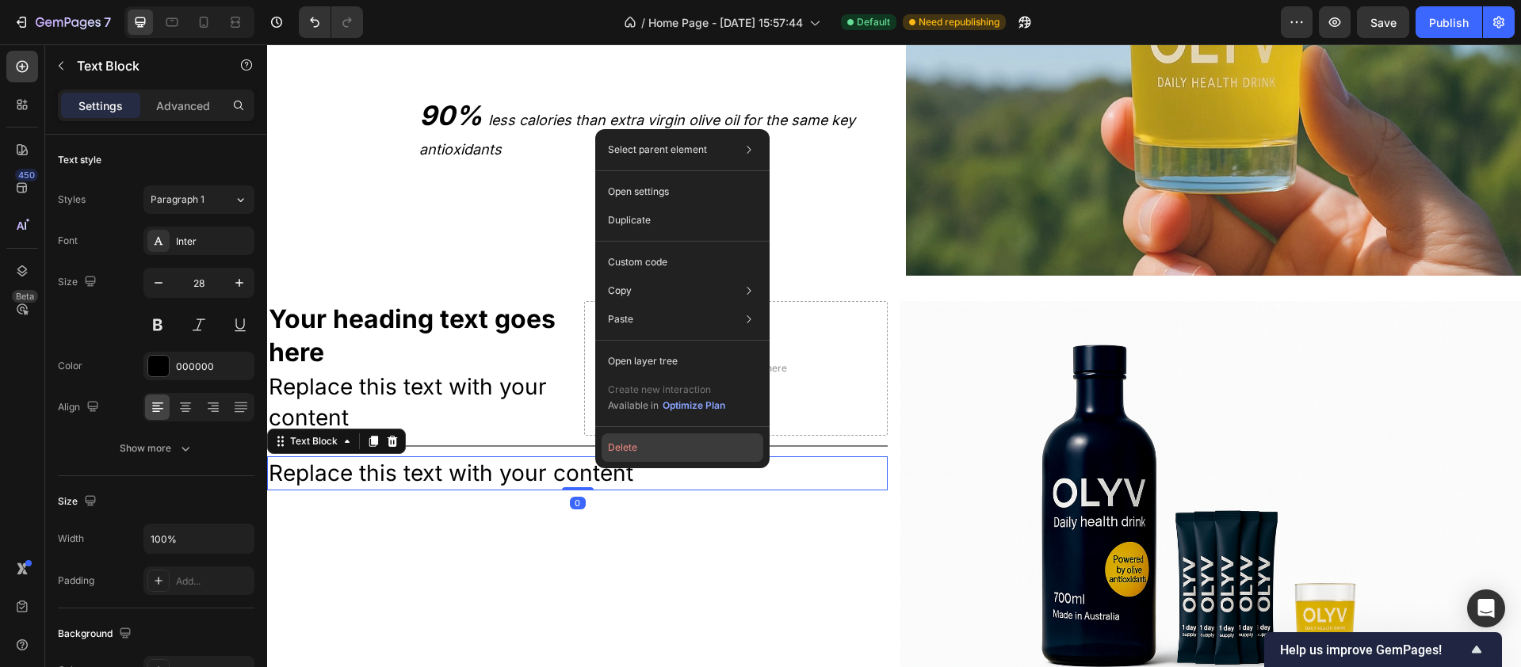
click at [633, 451] on button "Delete" at bounding box center [683, 448] width 162 height 29
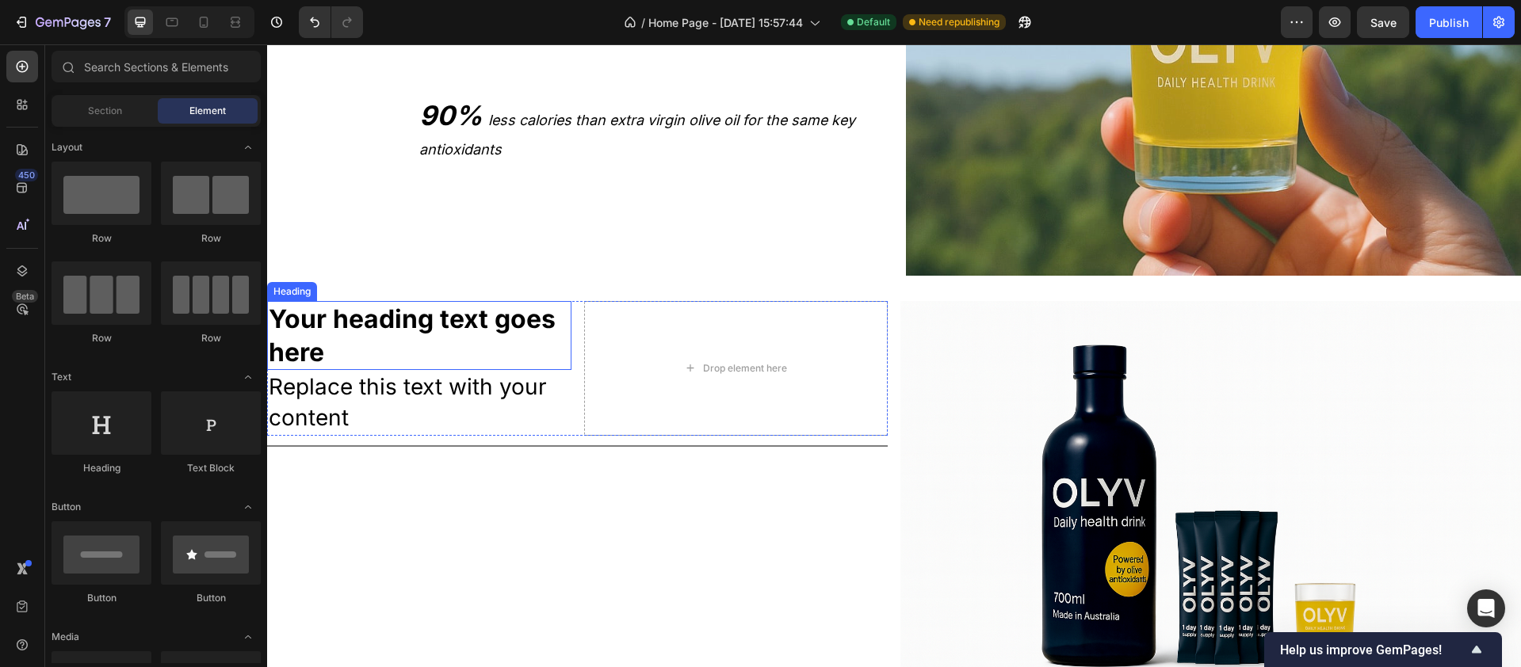
click at [499, 305] on h2 "Your heading text goes here" at bounding box center [419, 335] width 304 height 69
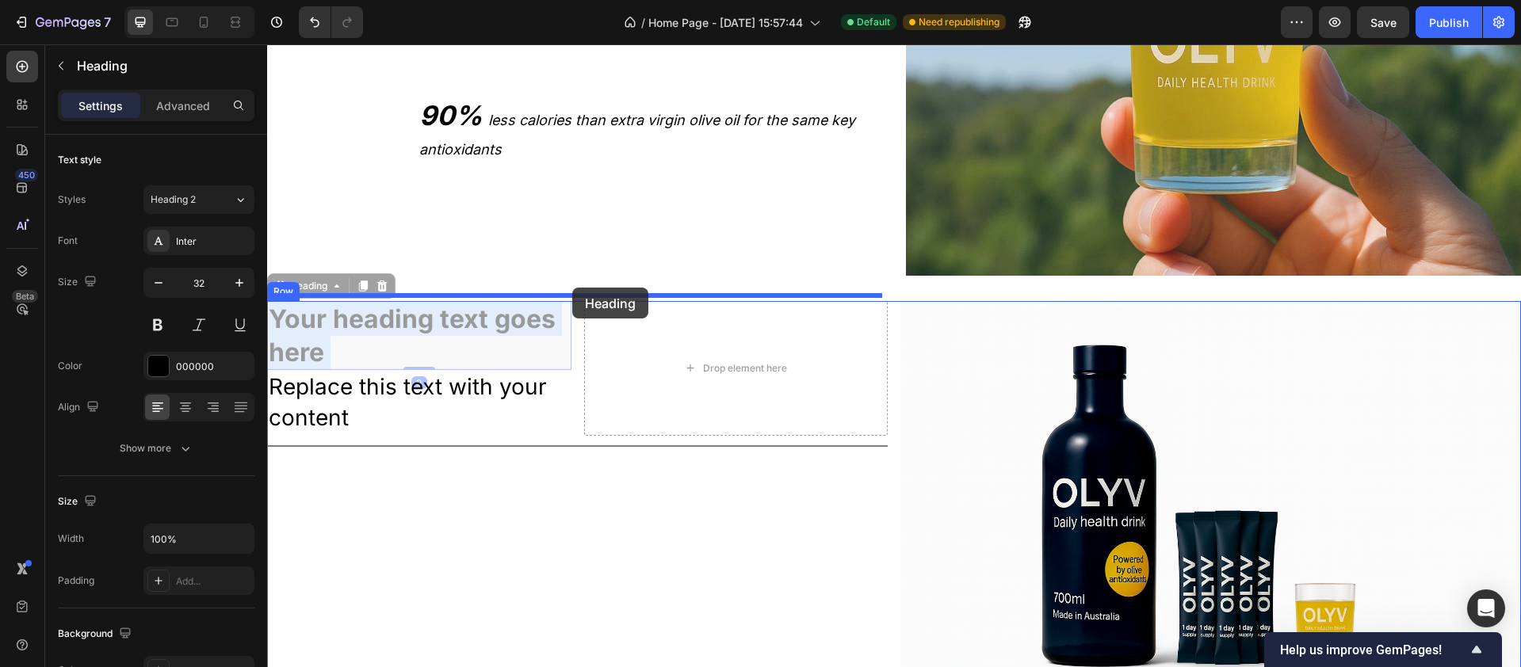
drag, startPoint x: 524, startPoint y: 336, endPoint x: 572, endPoint y: 288, distance: 68.4
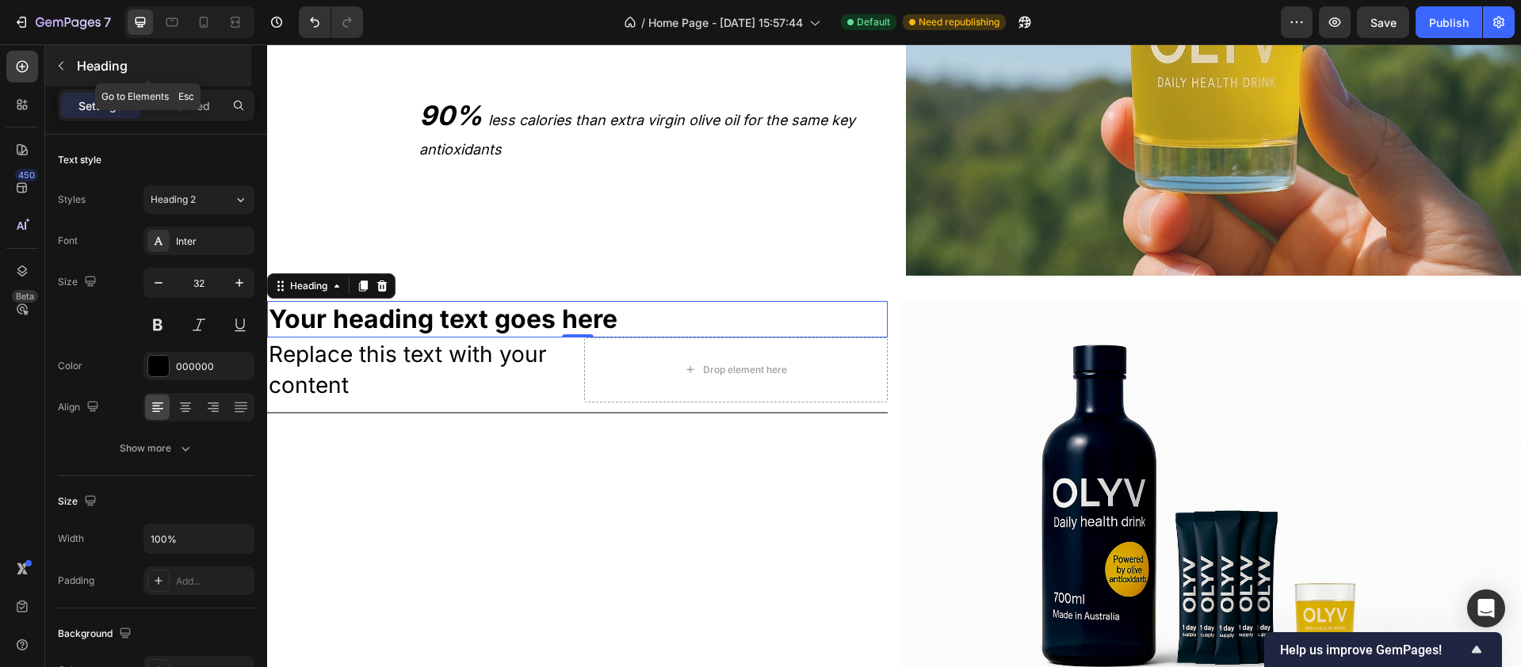
click at [71, 63] on button "button" at bounding box center [60, 65] width 25 height 25
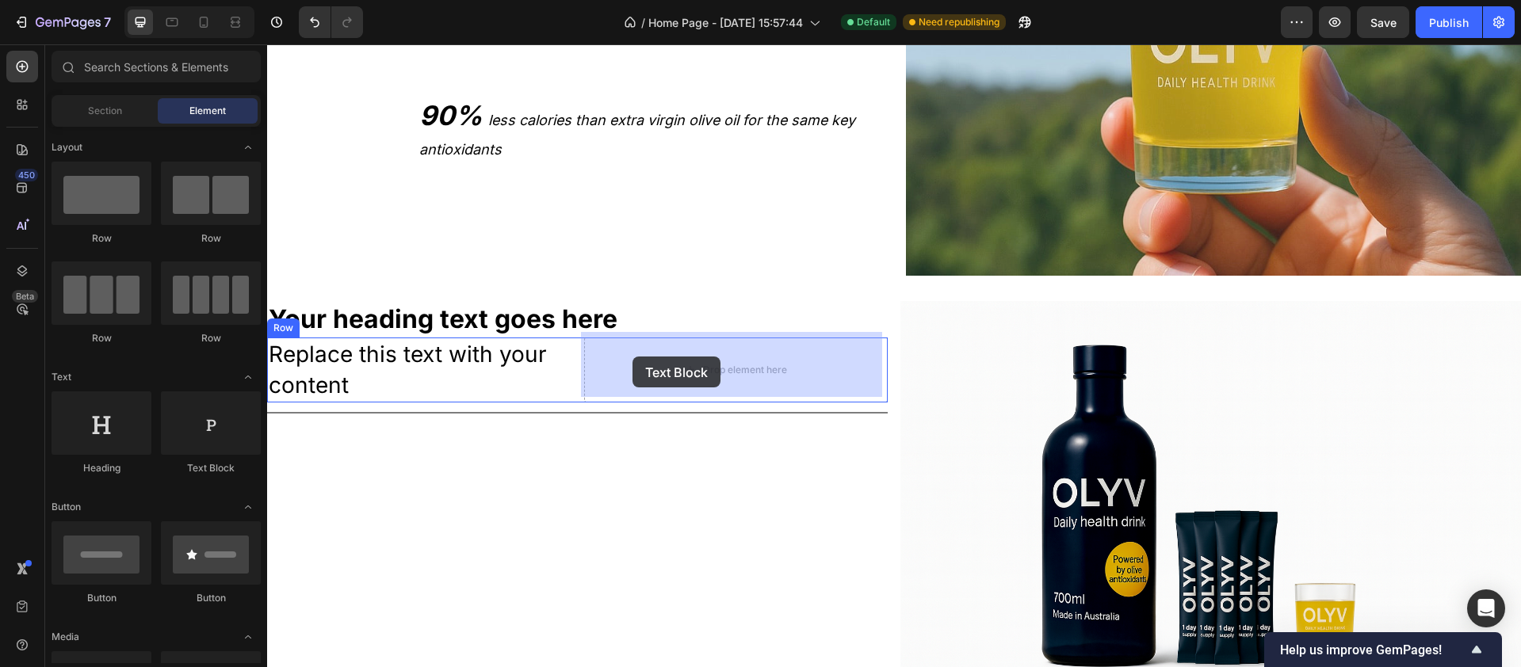
drag, startPoint x: 489, startPoint y: 479, endPoint x: 633, endPoint y: 357, distance: 188.4
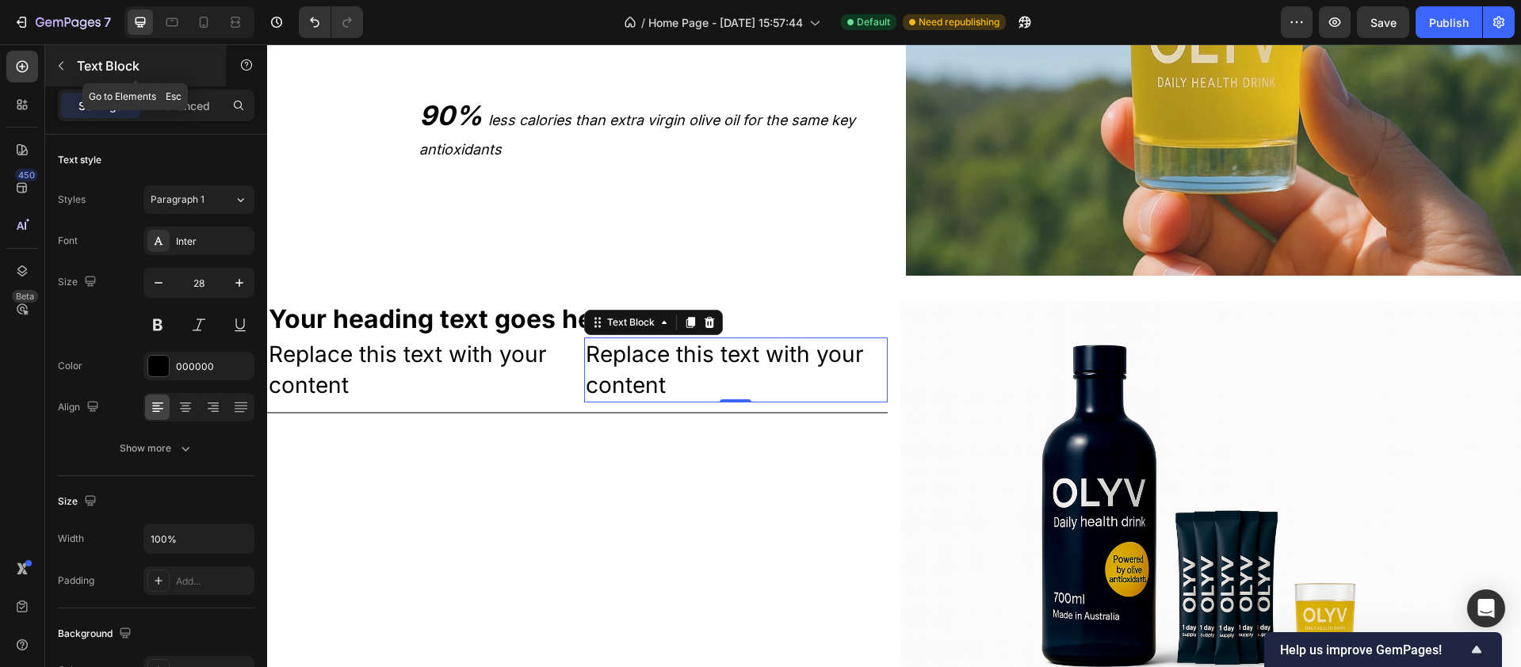
click at [62, 62] on icon "button" at bounding box center [61, 65] width 13 height 13
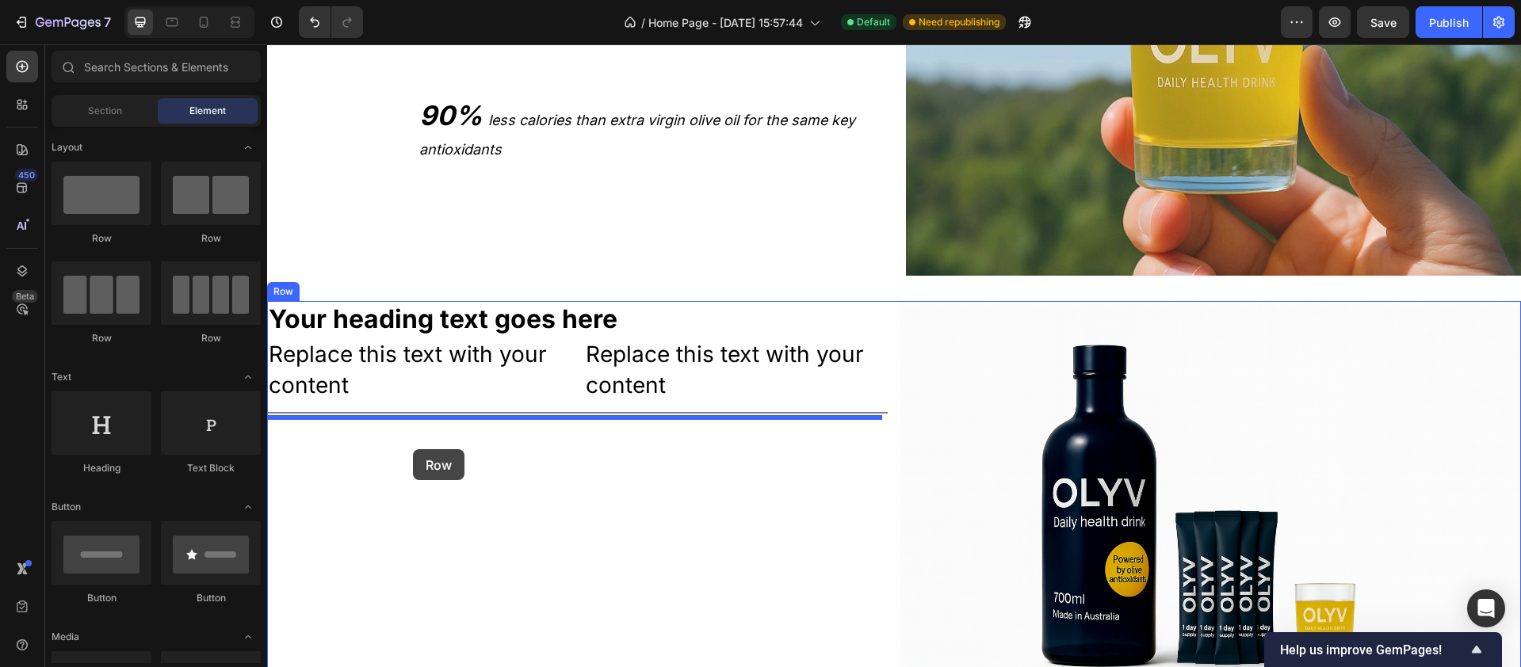
drag, startPoint x: 499, startPoint y: 239, endPoint x: 413, endPoint y: 449, distance: 226.8
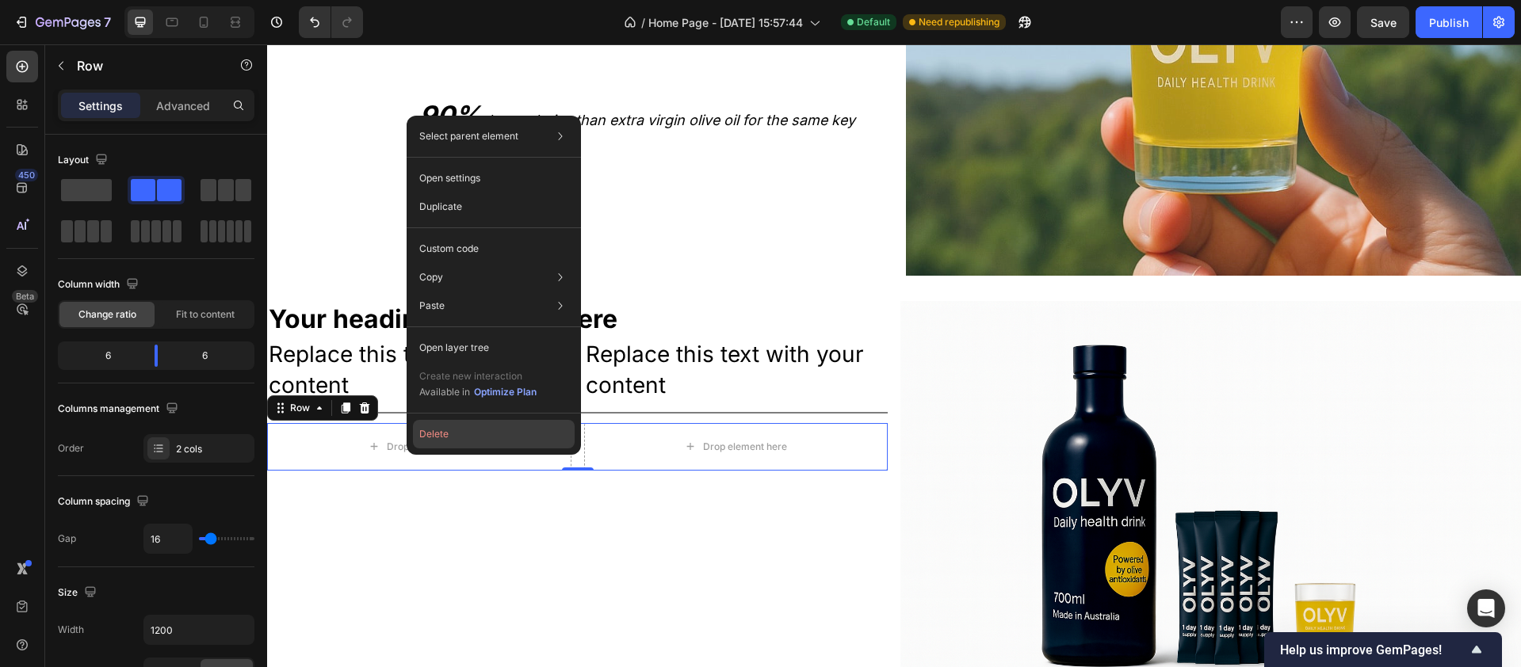
click at [440, 444] on button "Delete" at bounding box center [494, 434] width 162 height 29
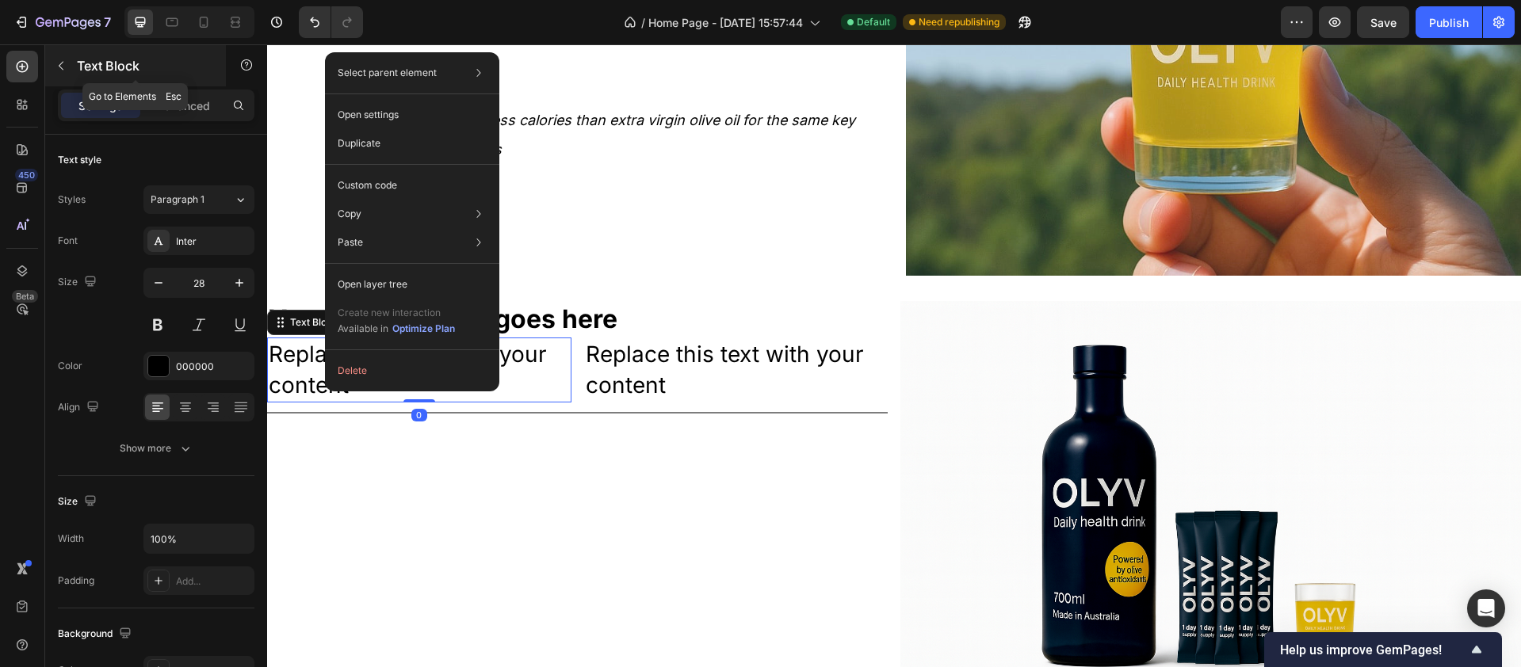
click at [60, 63] on icon "button" at bounding box center [61, 65] width 13 height 13
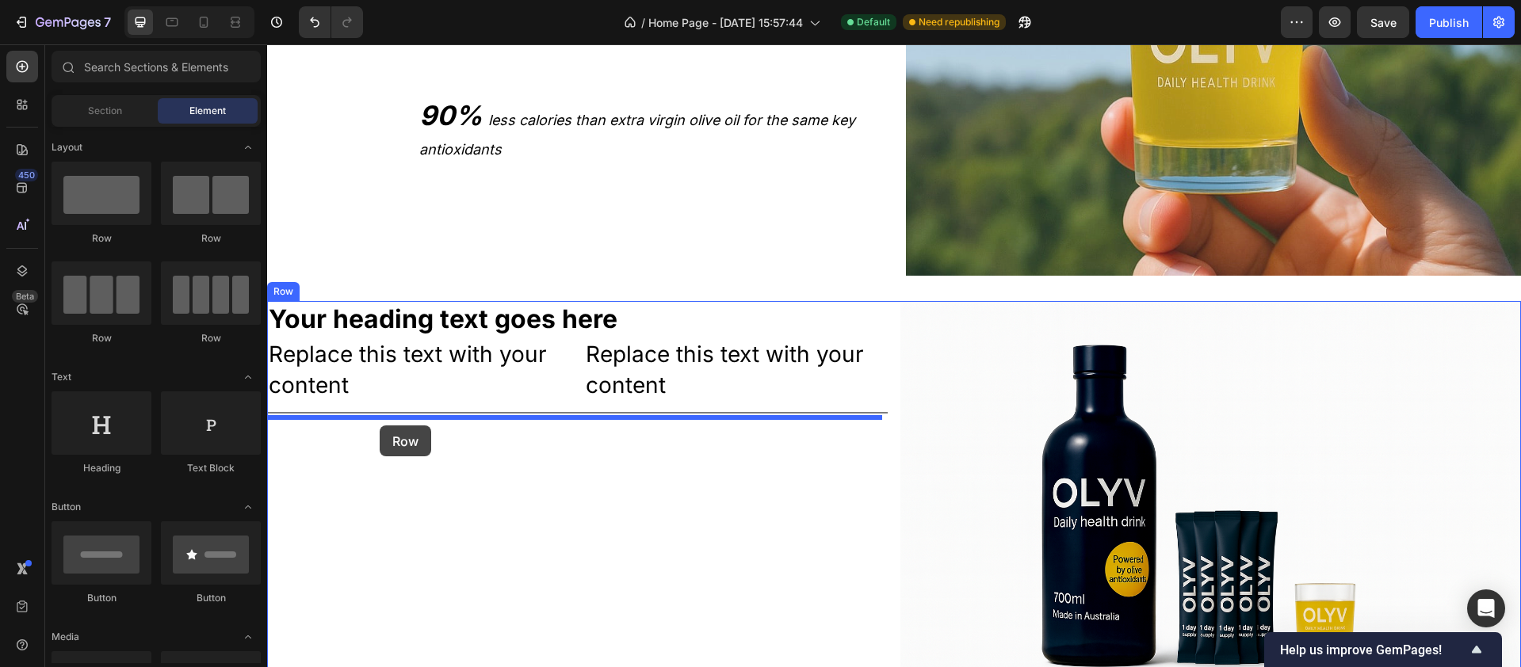
drag, startPoint x: 474, startPoint y: 257, endPoint x: 380, endPoint y: 426, distance: 193.4
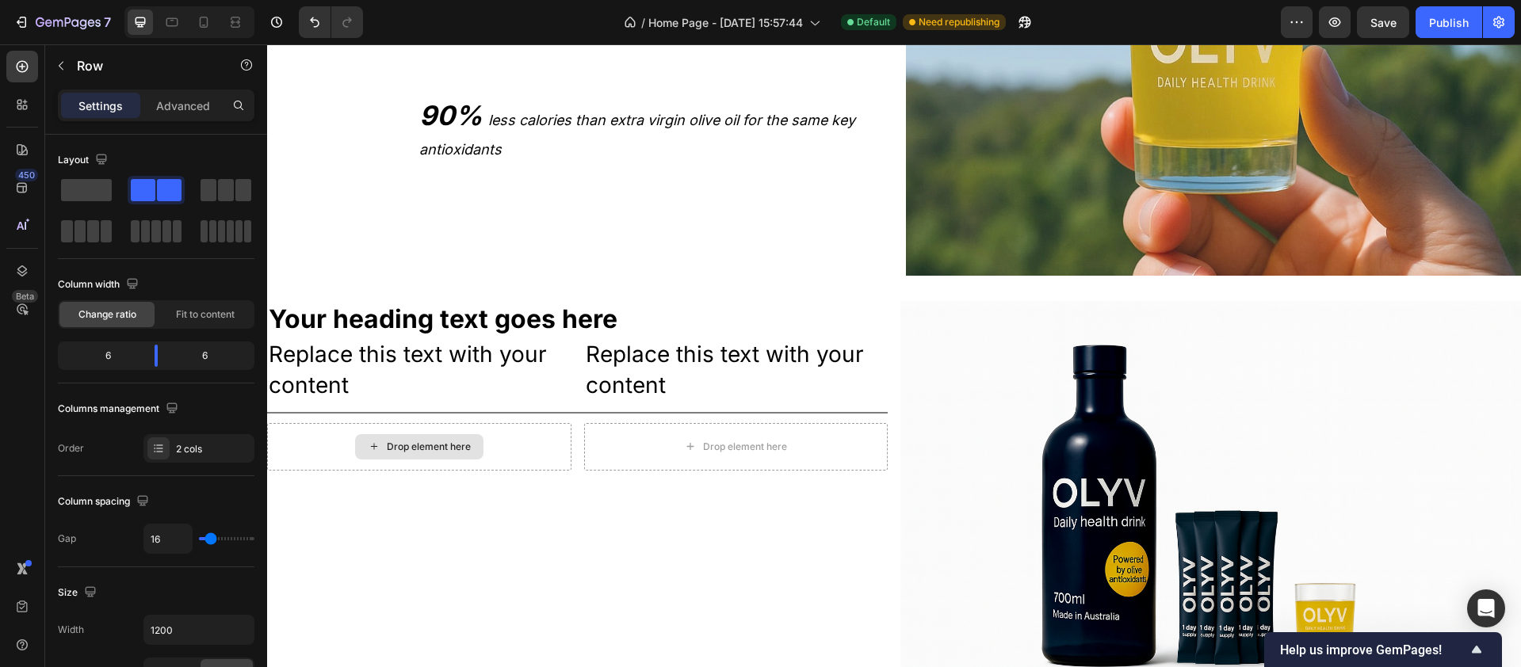
click at [395, 443] on div "Drop element here" at bounding box center [429, 447] width 84 height 13
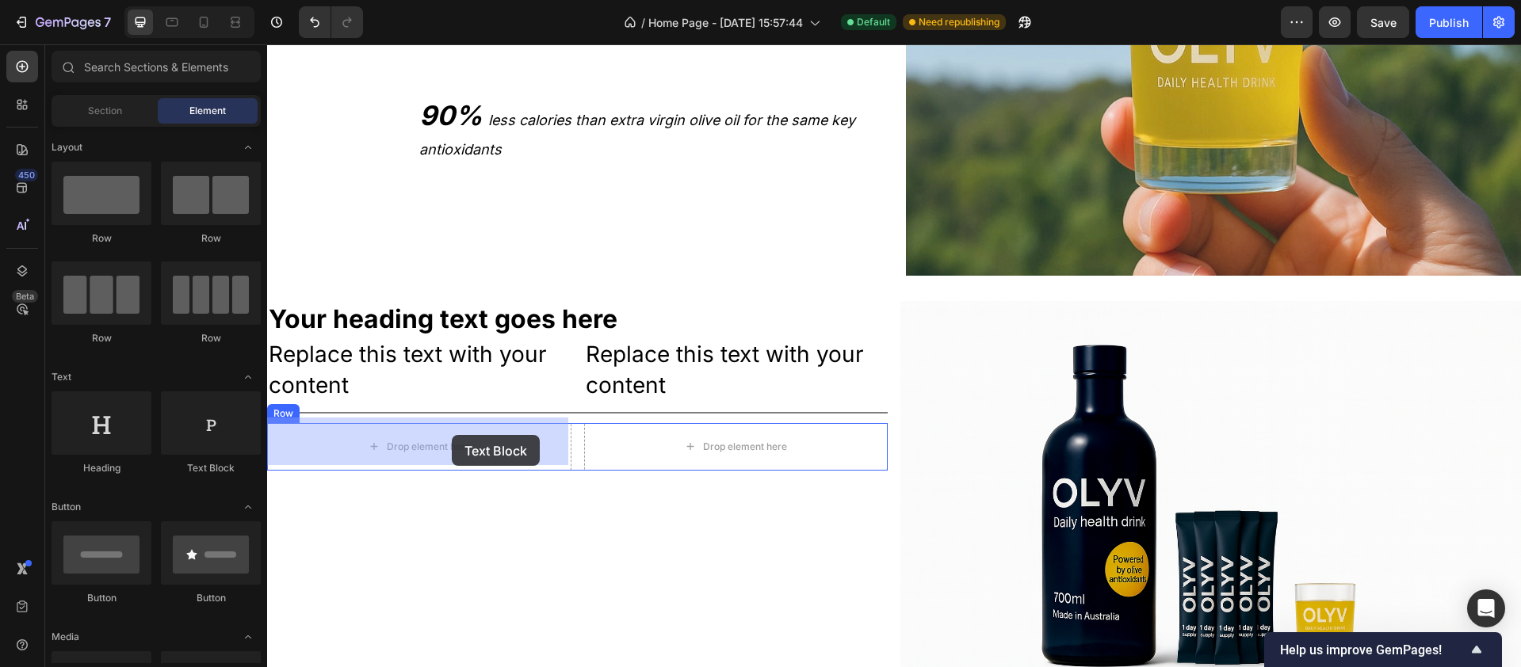
drag, startPoint x: 478, startPoint y: 485, endPoint x: 452, endPoint y: 435, distance: 56.4
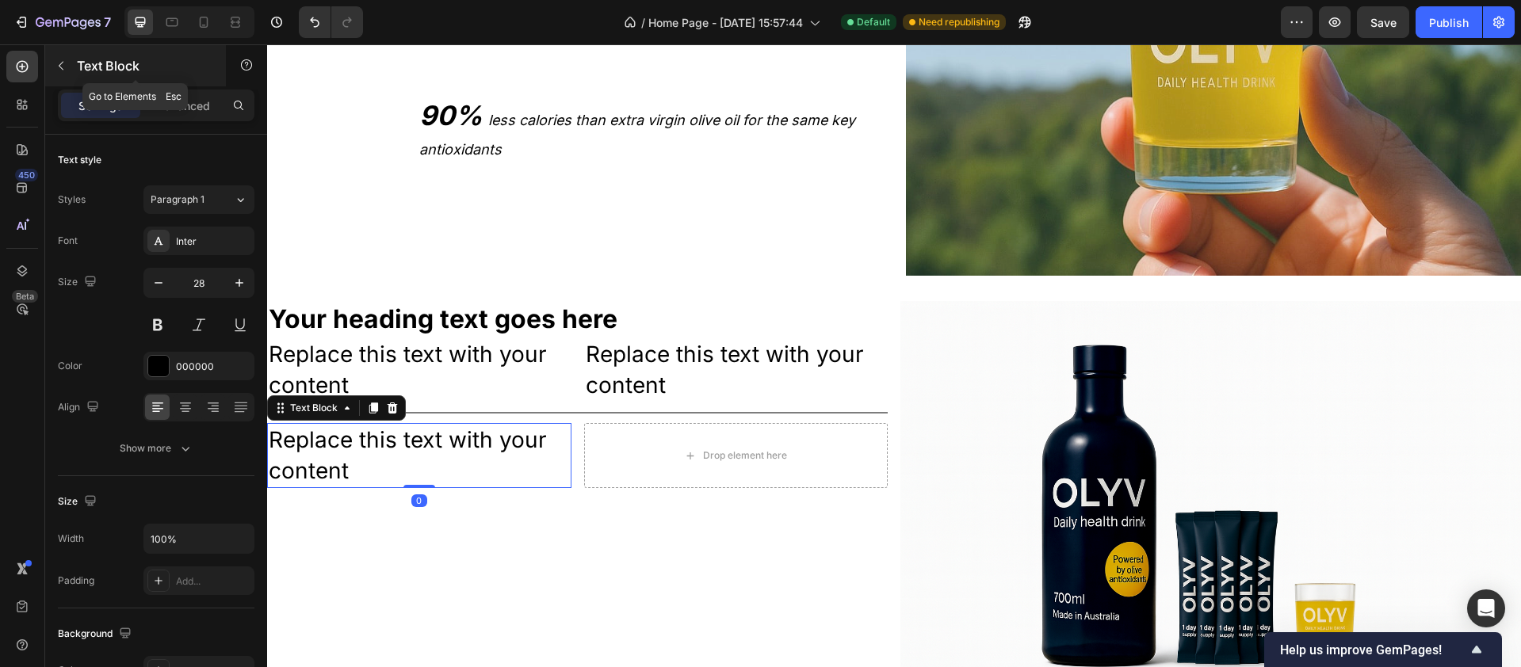
click at [66, 72] on button "button" at bounding box center [60, 65] width 25 height 25
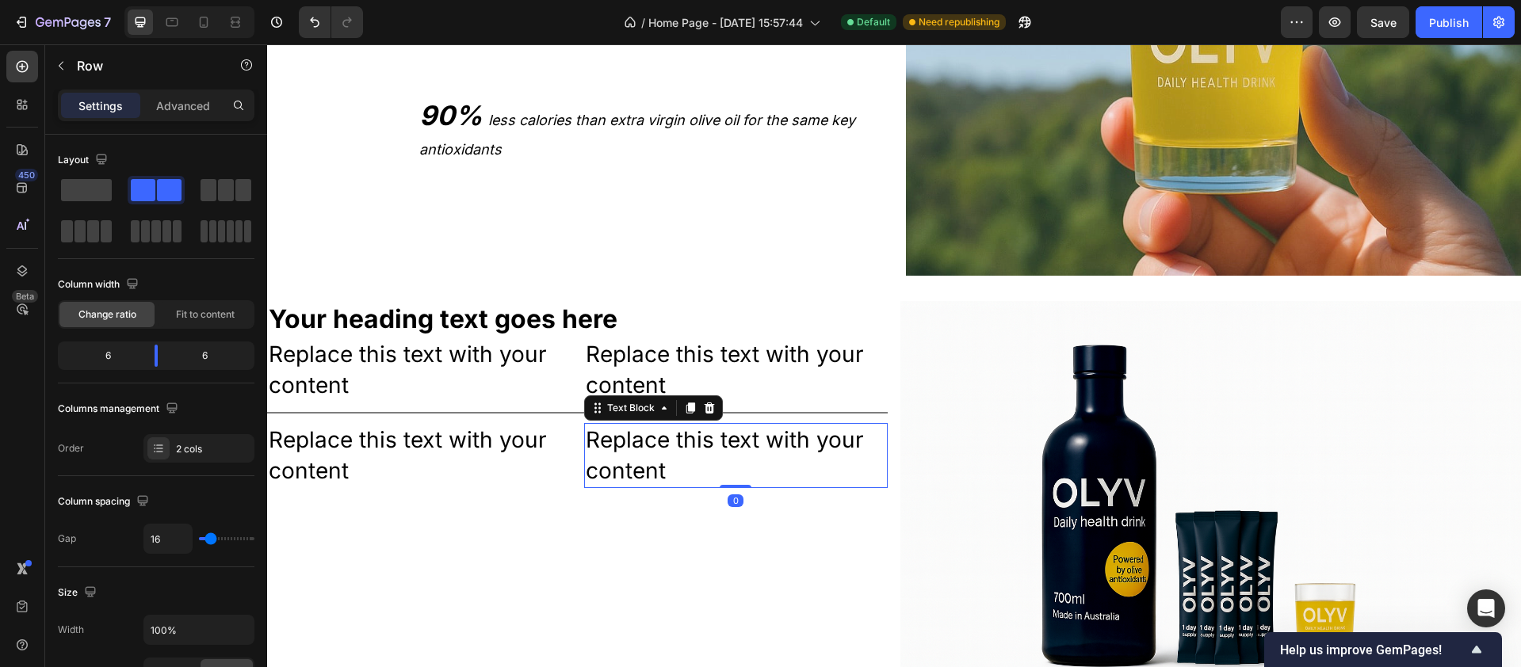
click at [581, 526] on div "Your heading text goes here Heading Replace this text with your content Text Bl…" at bounding box center [577, 508] width 621 height 414
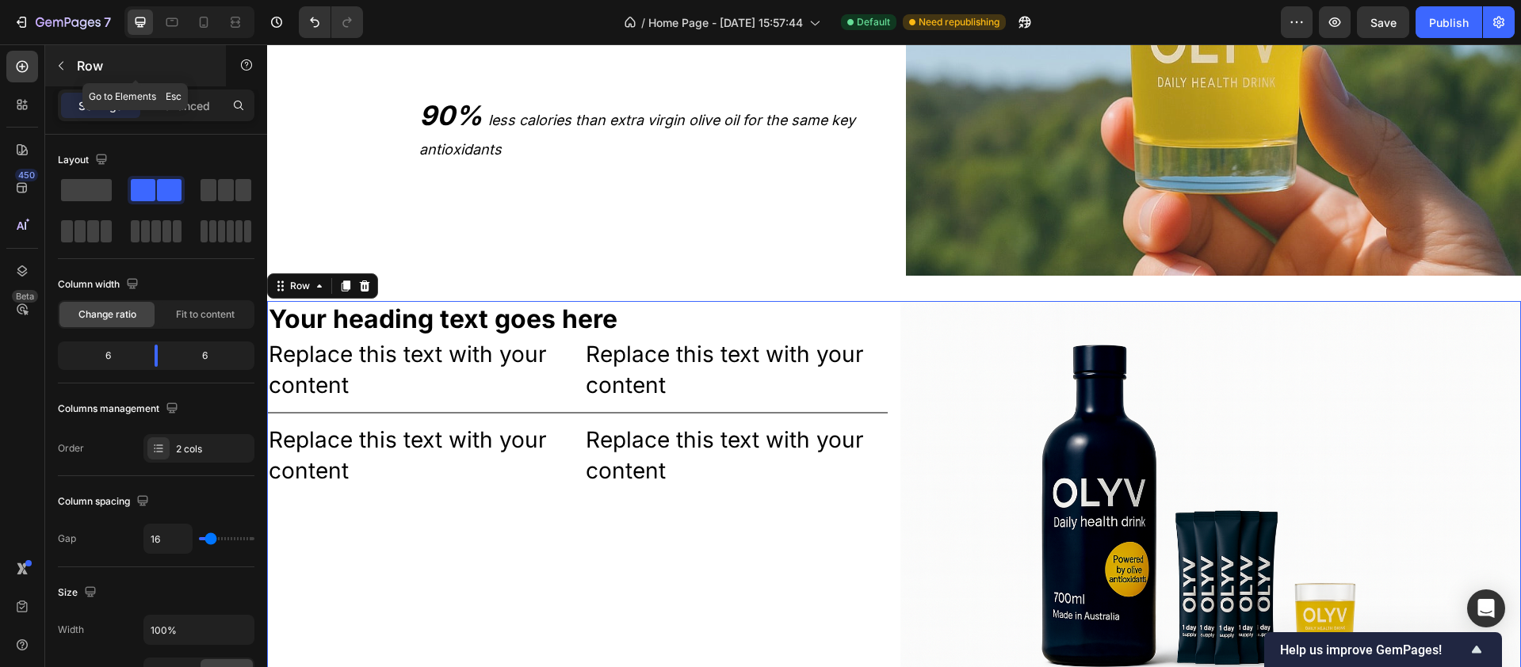
click at [64, 59] on icon "button" at bounding box center [61, 65] width 13 height 13
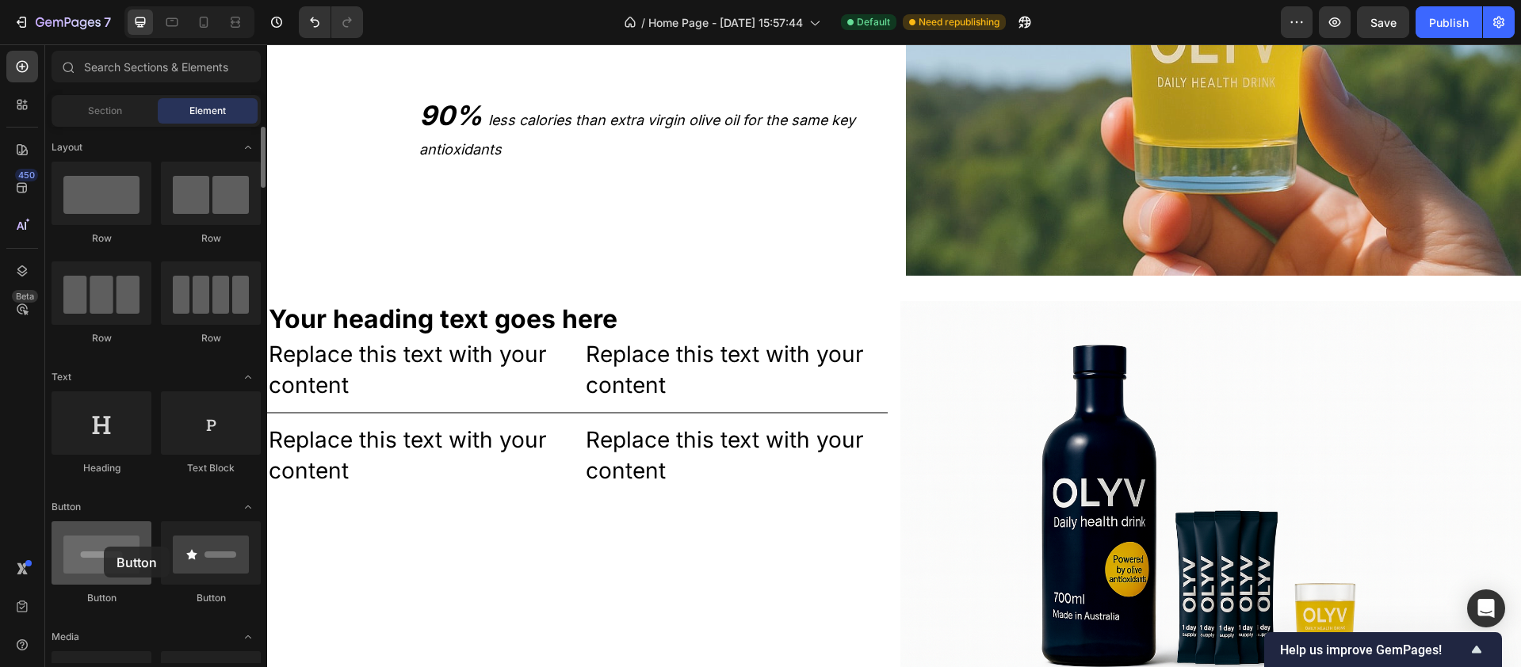
drag, startPoint x: 125, startPoint y: 571, endPoint x: 100, endPoint y: 547, distance: 34.8
click at [100, 526] on div at bounding box center [102, 553] width 100 height 63
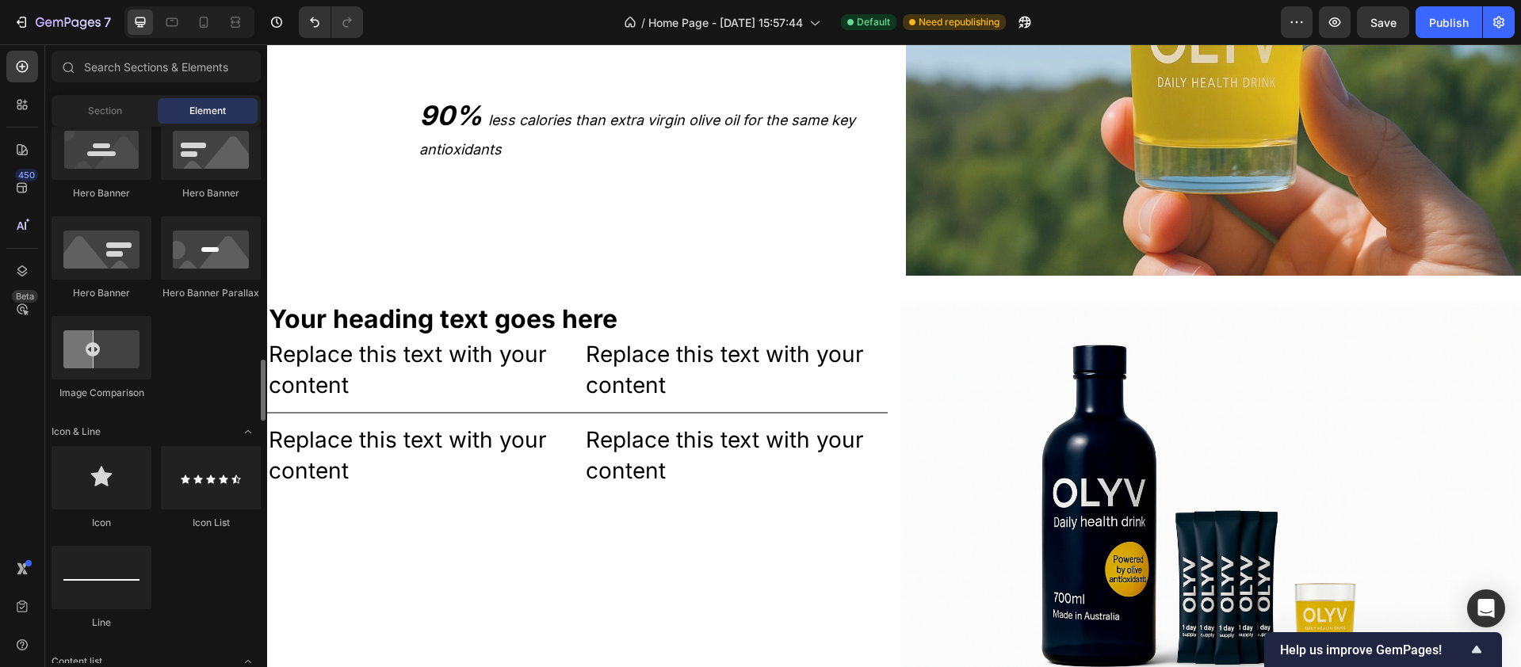
scroll to position [869, 0]
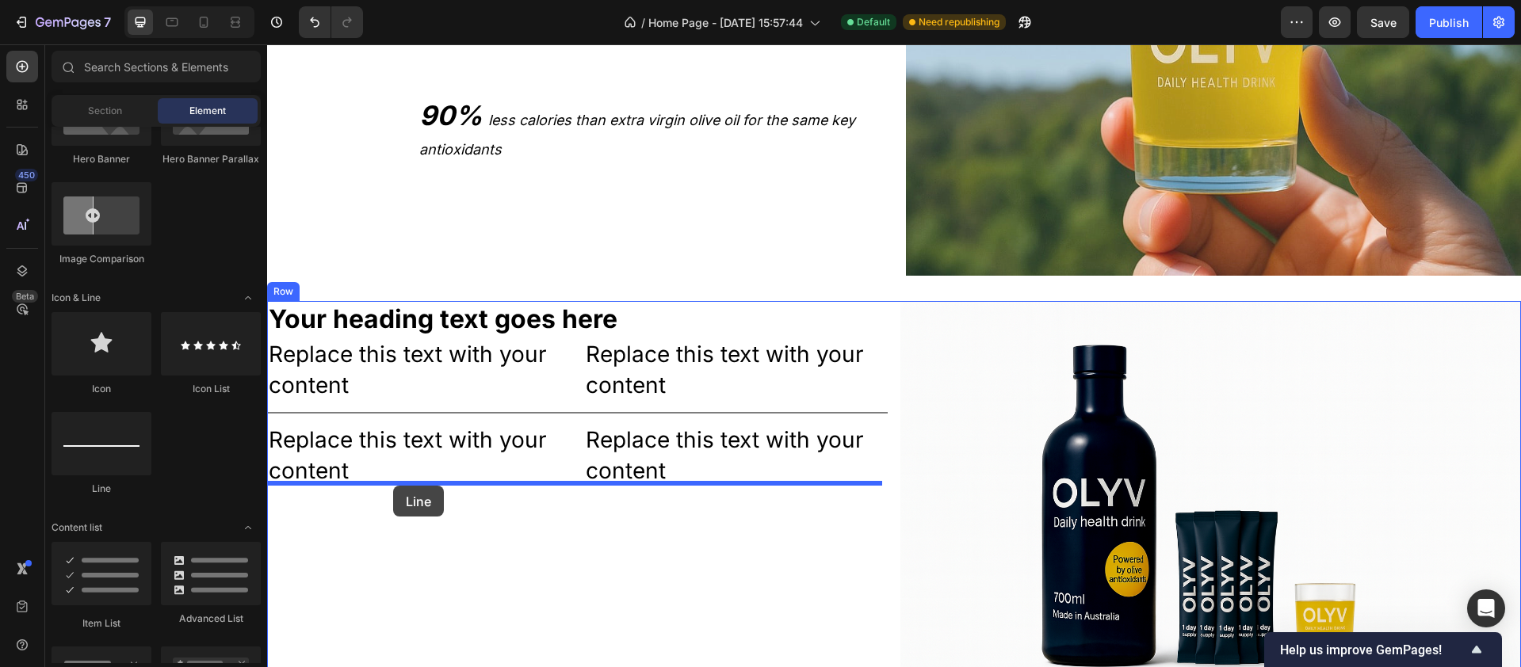
drag, startPoint x: 392, startPoint y: 496, endPoint x: 393, endPoint y: 486, distance: 10.4
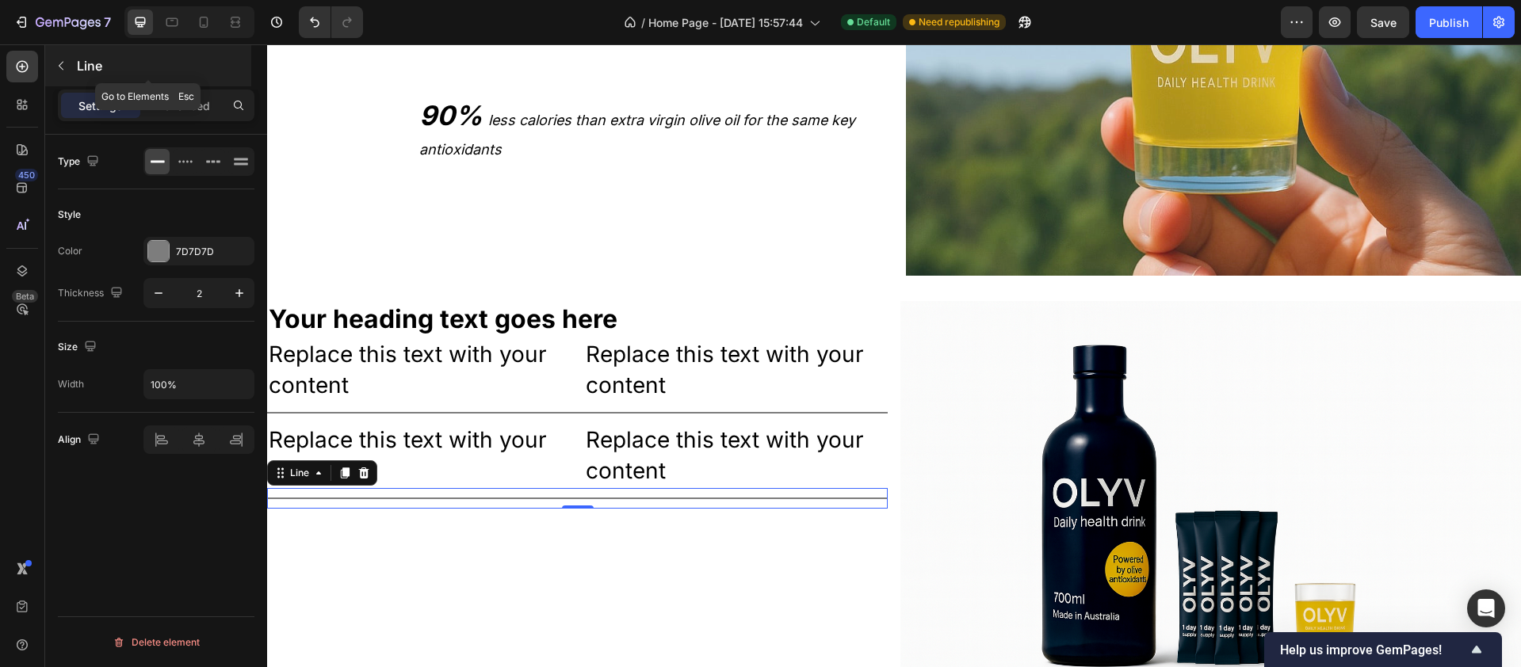
click at [59, 63] on icon "button" at bounding box center [61, 65] width 13 height 13
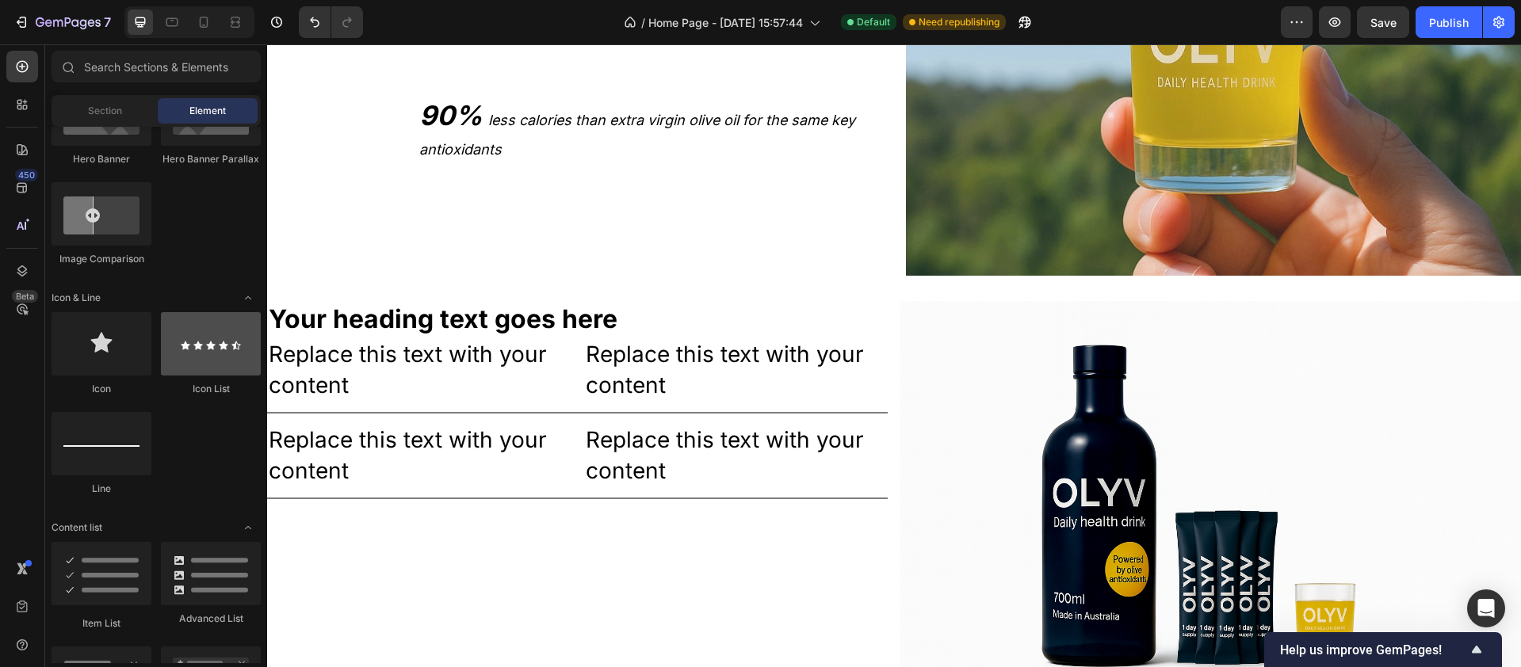
scroll to position [0, 0]
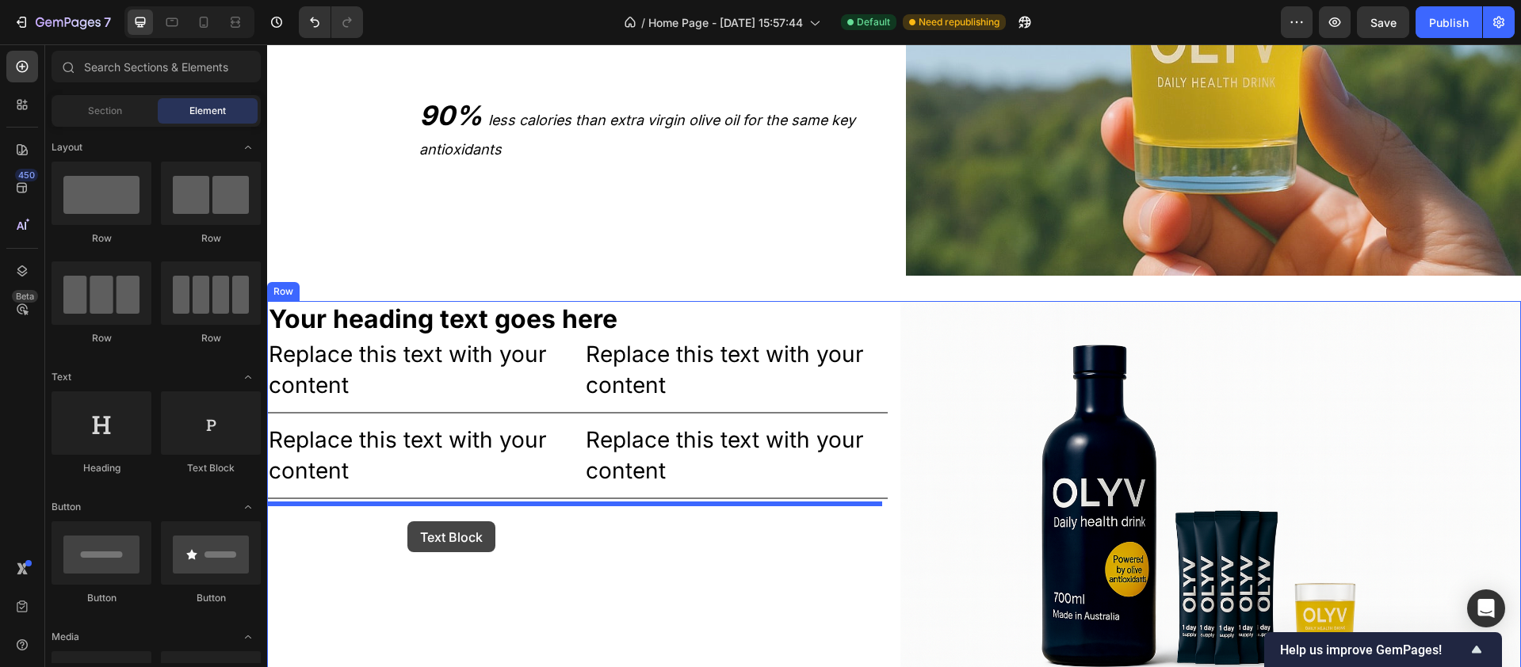
drag, startPoint x: 484, startPoint y: 477, endPoint x: 407, endPoint y: 522, distance: 88.1
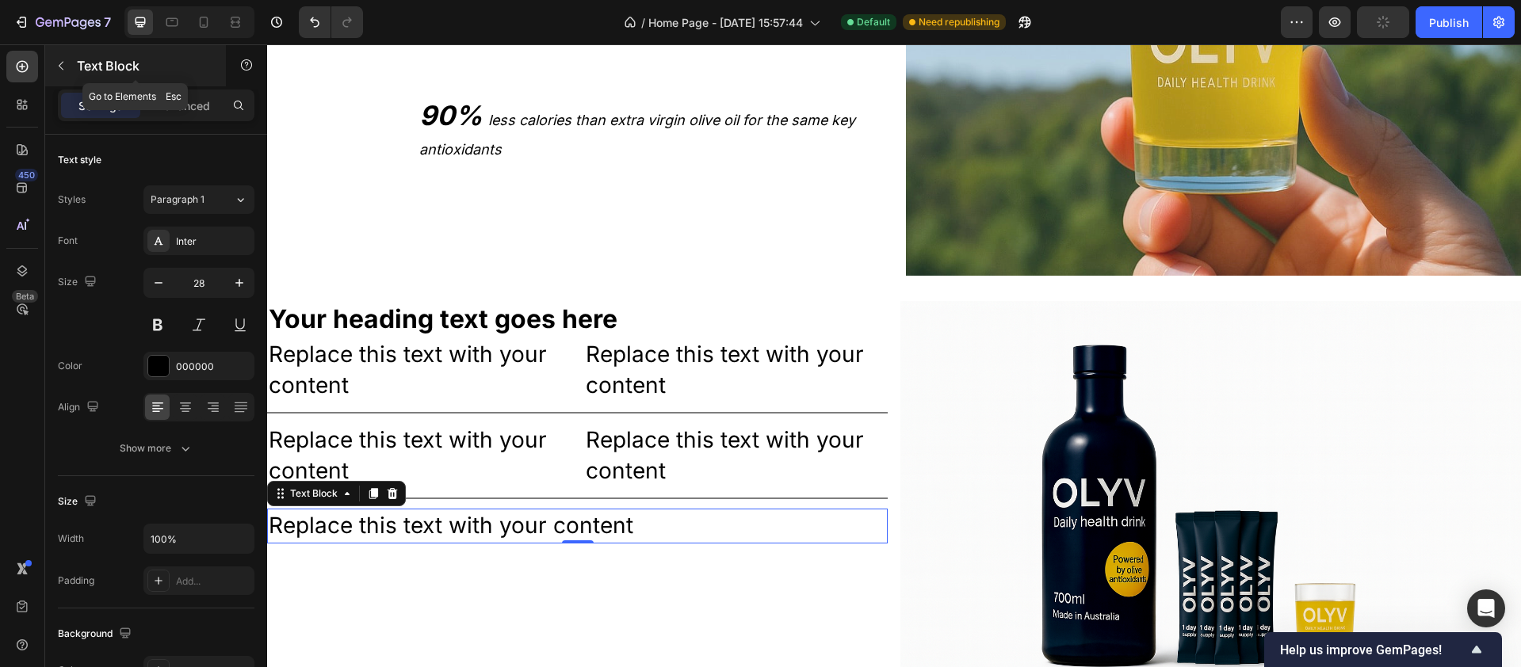
click at [66, 63] on icon "button" at bounding box center [61, 65] width 13 height 13
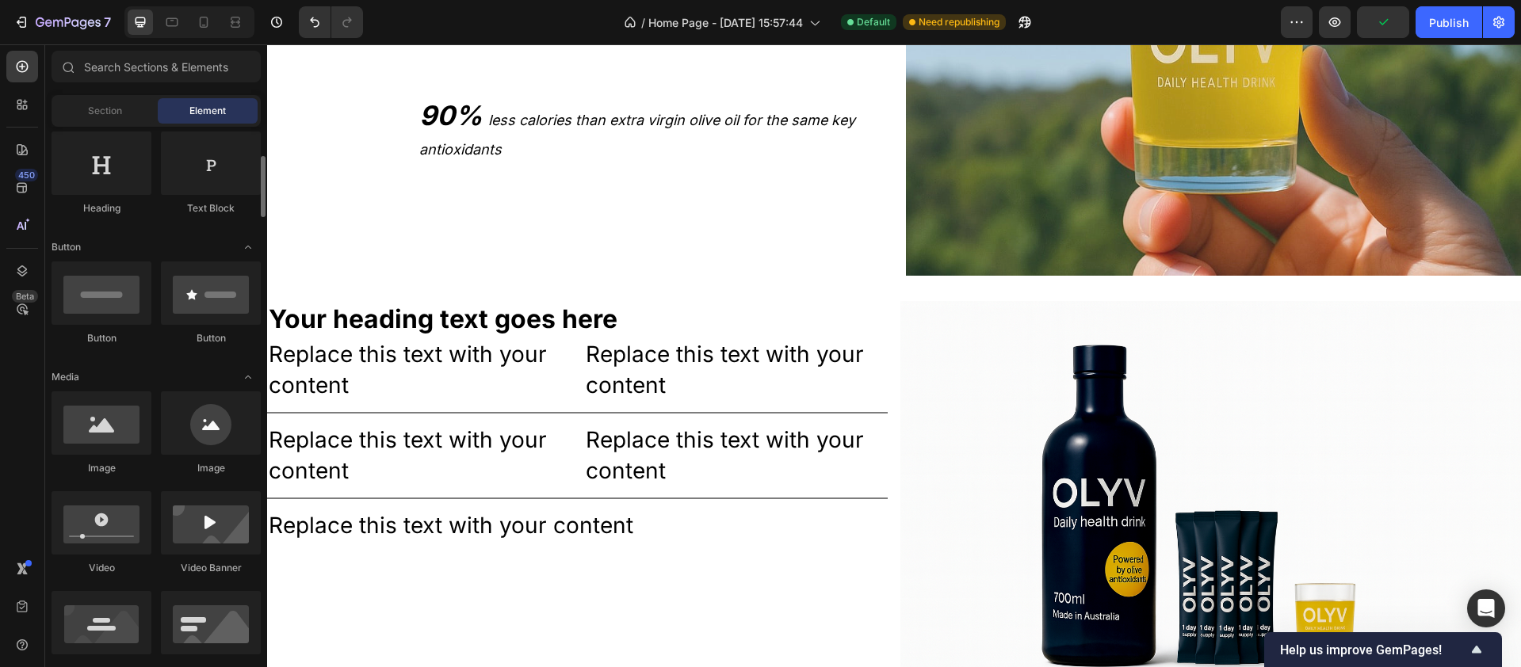
scroll to position [263, 0]
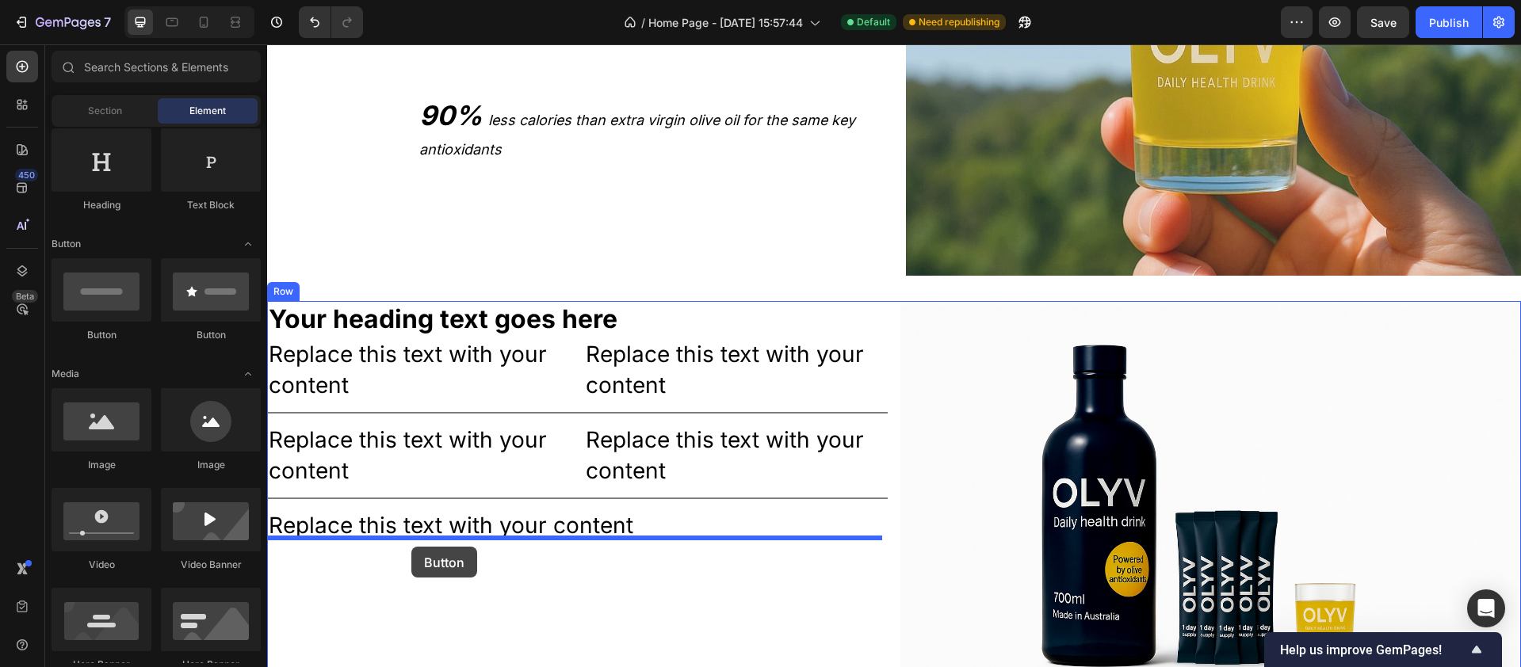
drag, startPoint x: 381, startPoint y: 350, endPoint x: 411, endPoint y: 547, distance: 199.7
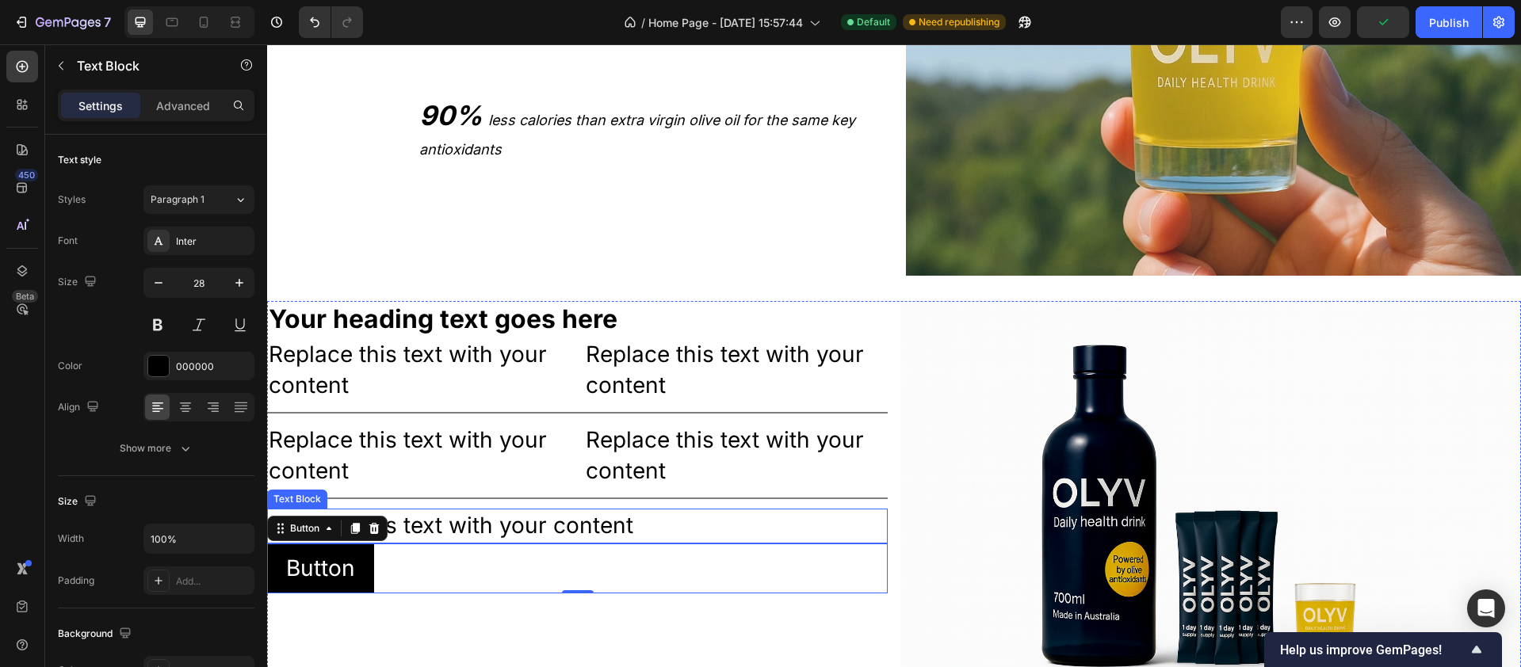
click at [426, 526] on div "Replace this text with your content" at bounding box center [577, 526] width 621 height 34
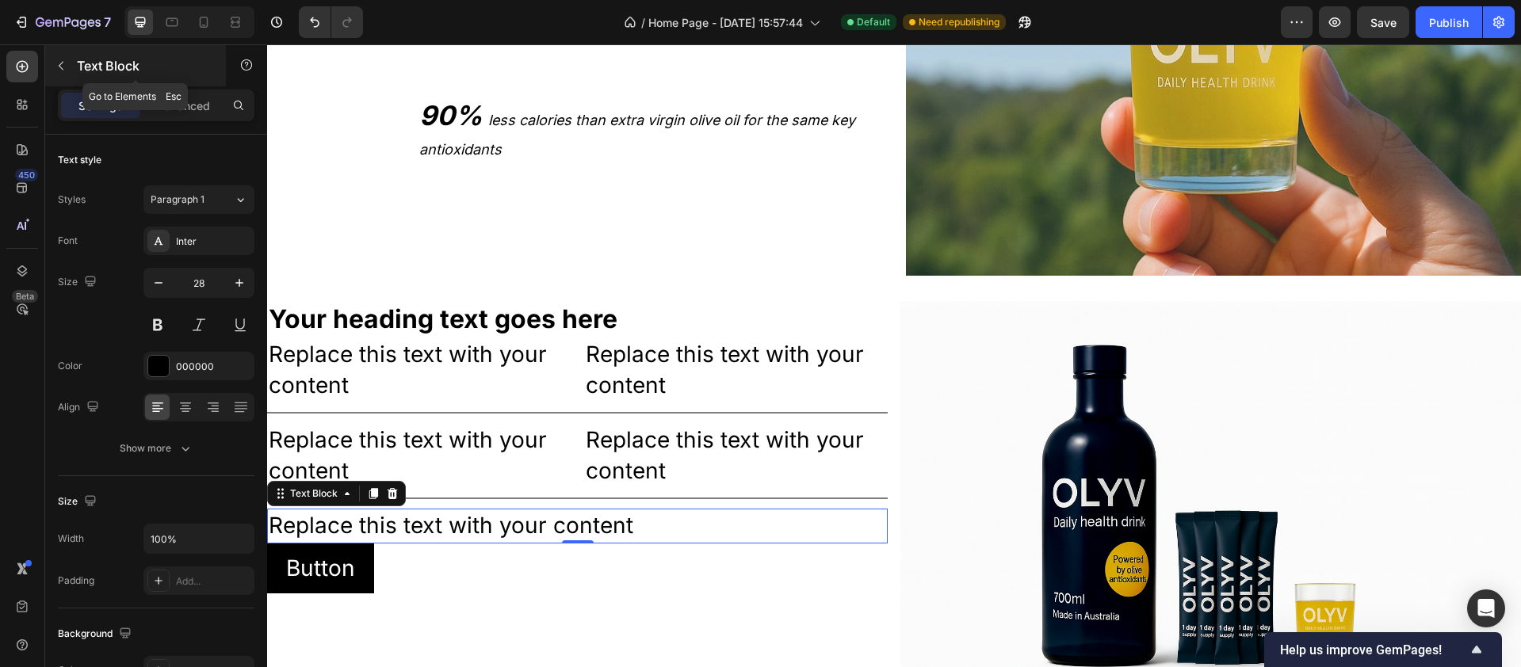
click at [67, 63] on icon "button" at bounding box center [61, 65] width 13 height 13
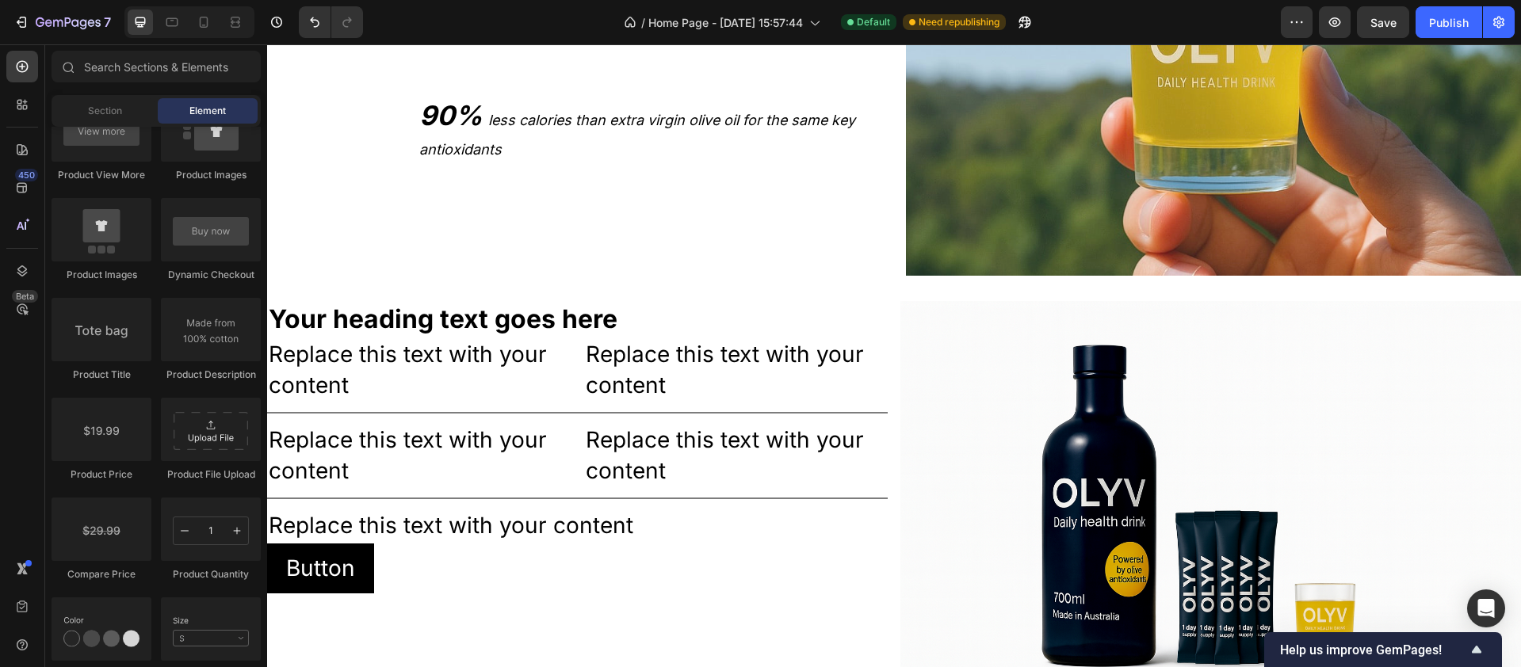
scroll to position [0, 0]
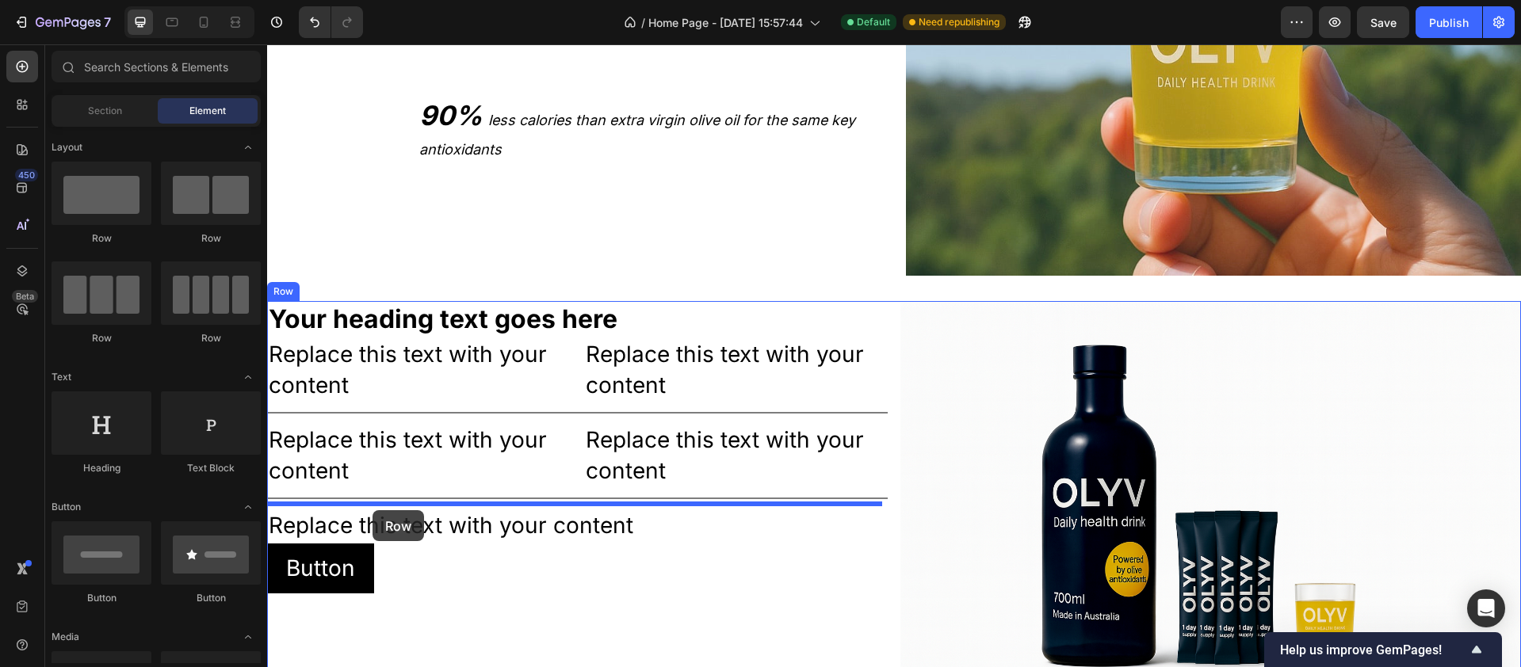
drag, startPoint x: 454, startPoint y: 255, endPoint x: 373, endPoint y: 511, distance: 268.0
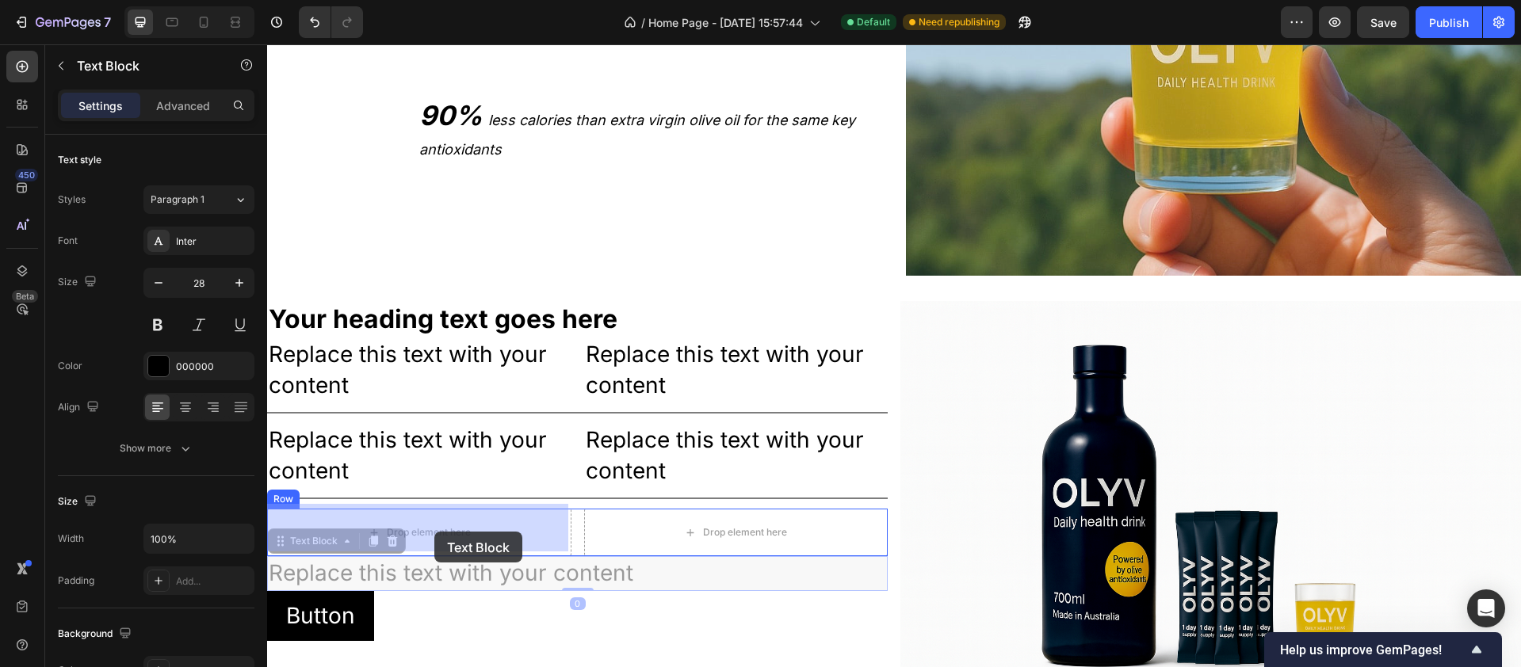
drag, startPoint x: 441, startPoint y: 577, endPoint x: 434, endPoint y: 532, distance: 45.6
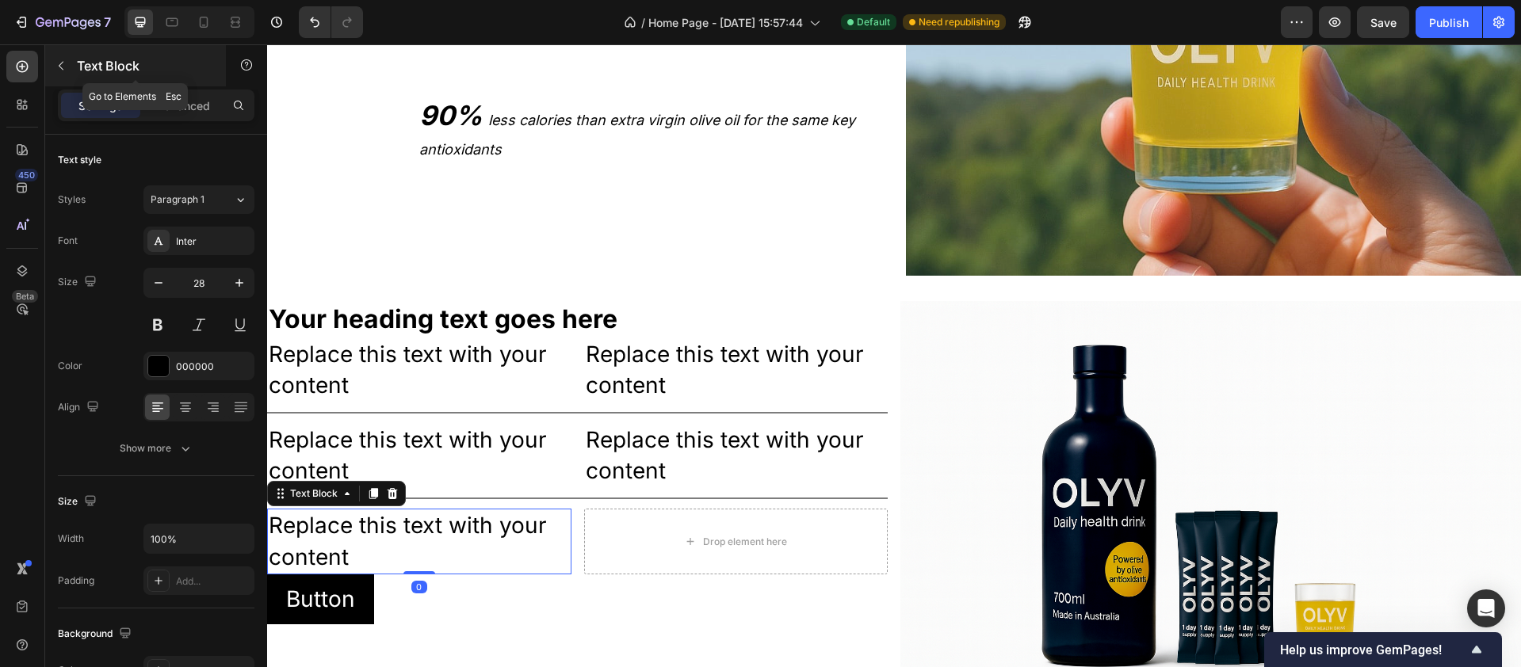
click at [63, 64] on icon "button" at bounding box center [61, 65] width 13 height 13
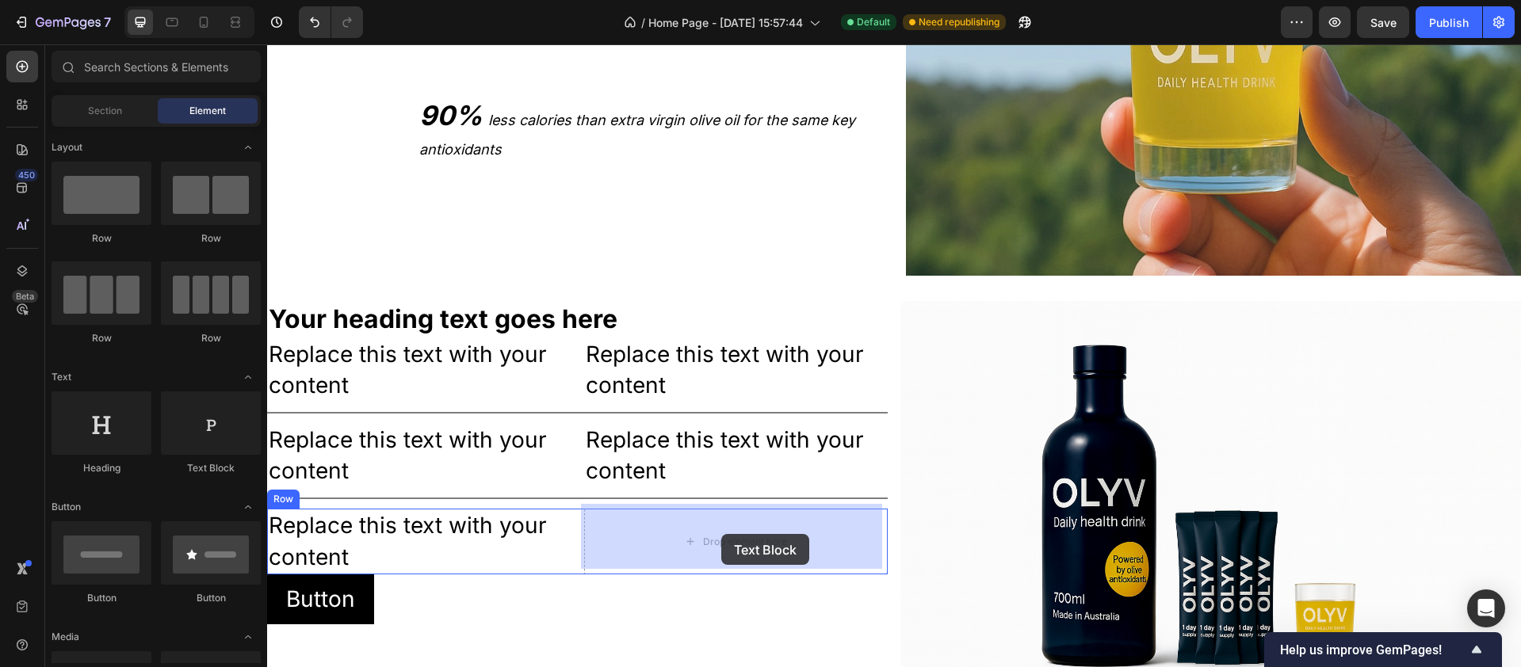
drag, startPoint x: 491, startPoint y: 479, endPoint x: 719, endPoint y: 534, distance: 234.8
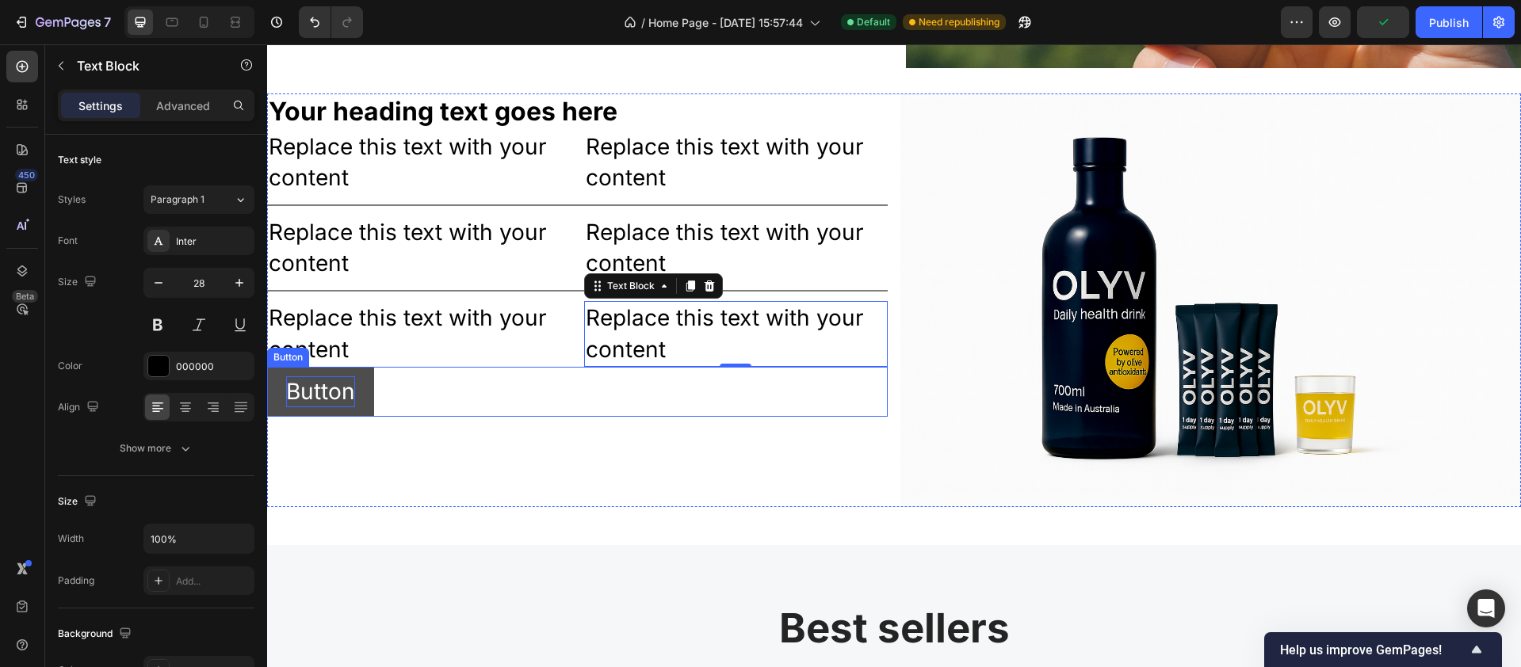
scroll to position [2853, 0]
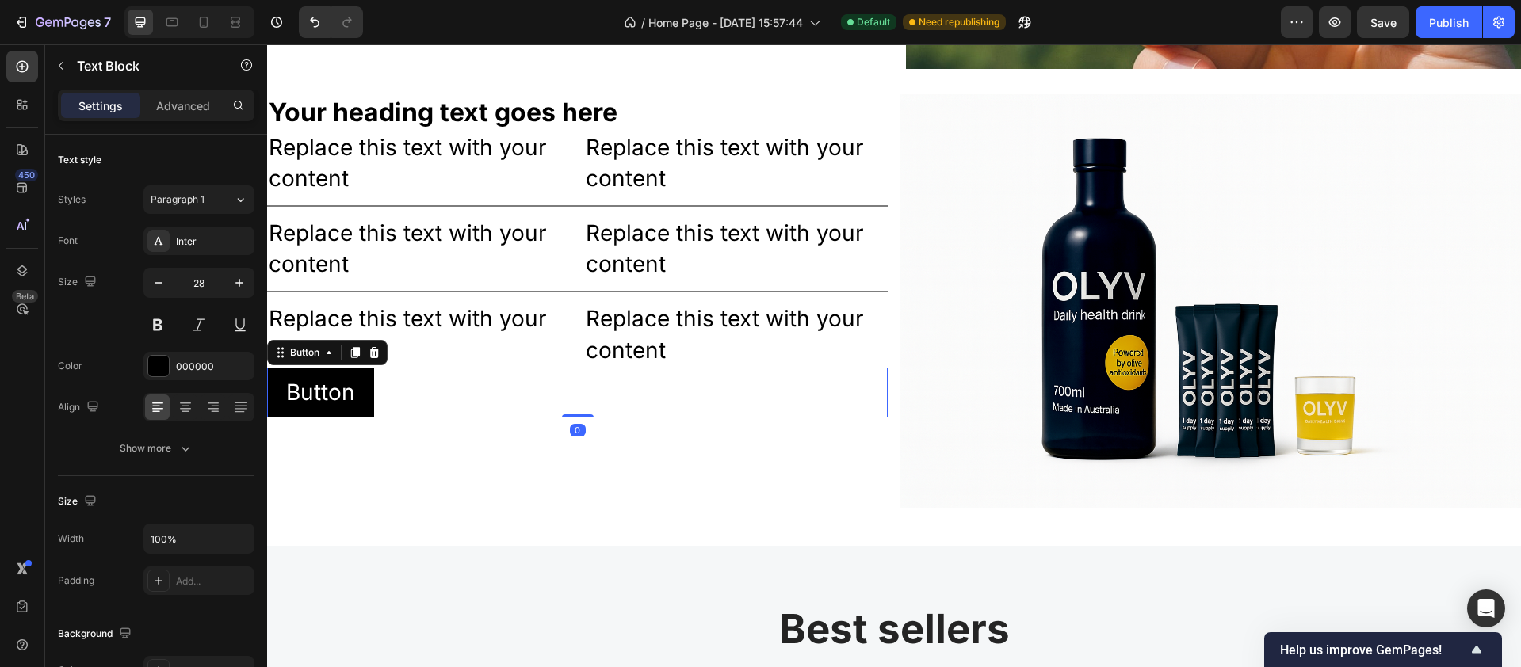
click at [408, 396] on div "Button Button 0" at bounding box center [577, 393] width 621 height 50
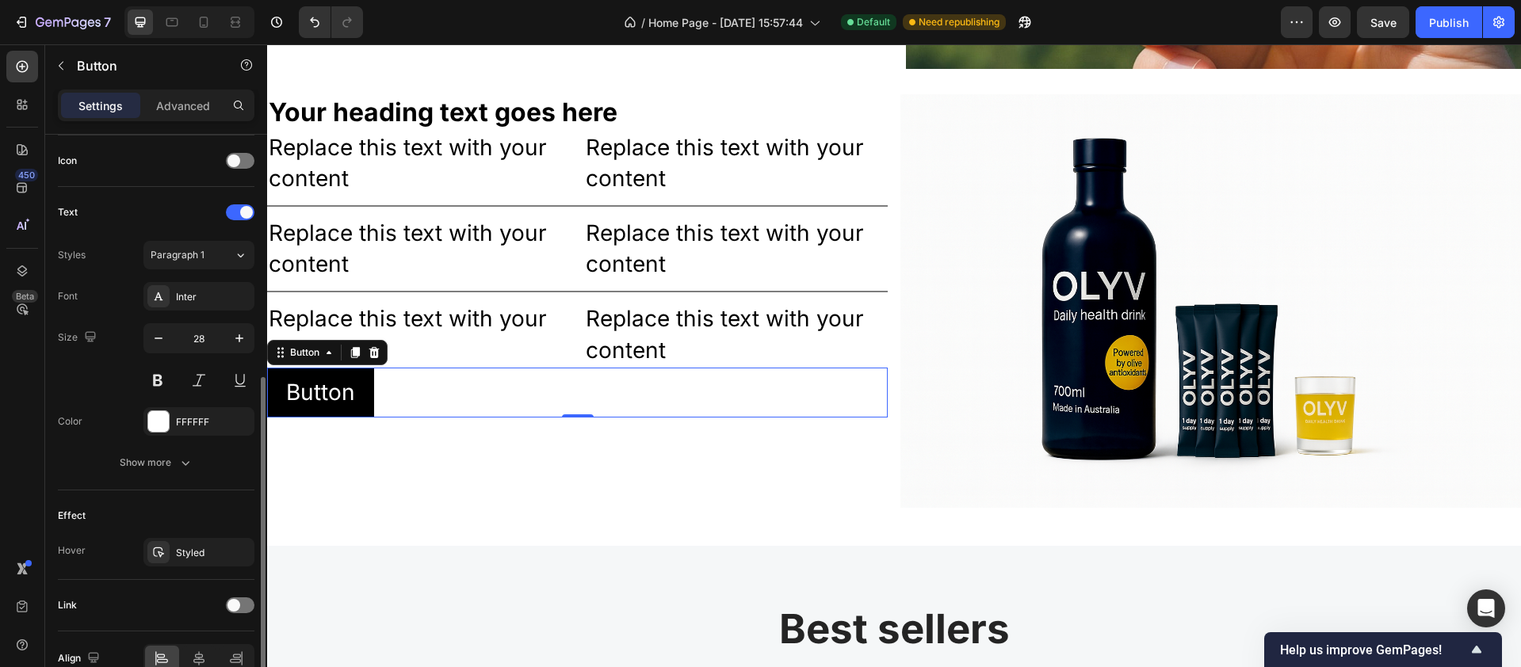
scroll to position [559, 0]
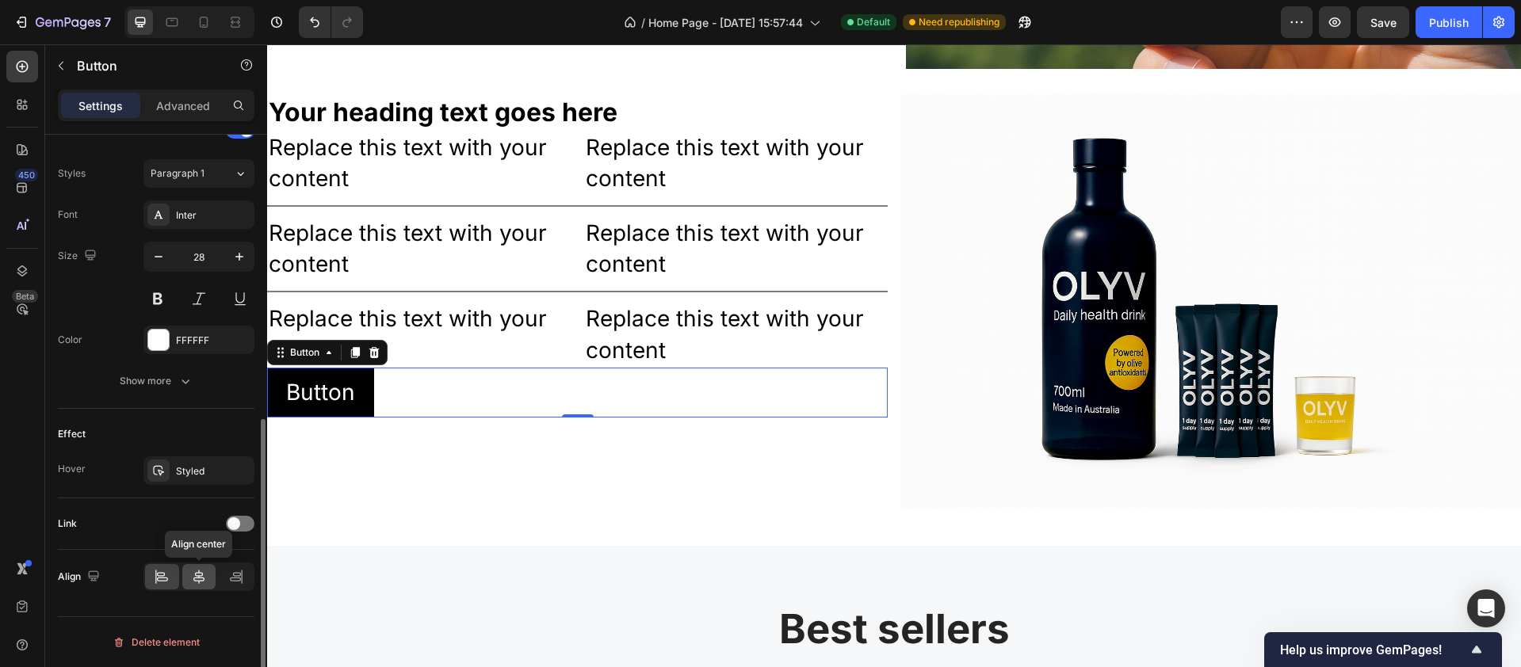
click at [201, 526] on icon at bounding box center [198, 577] width 11 height 14
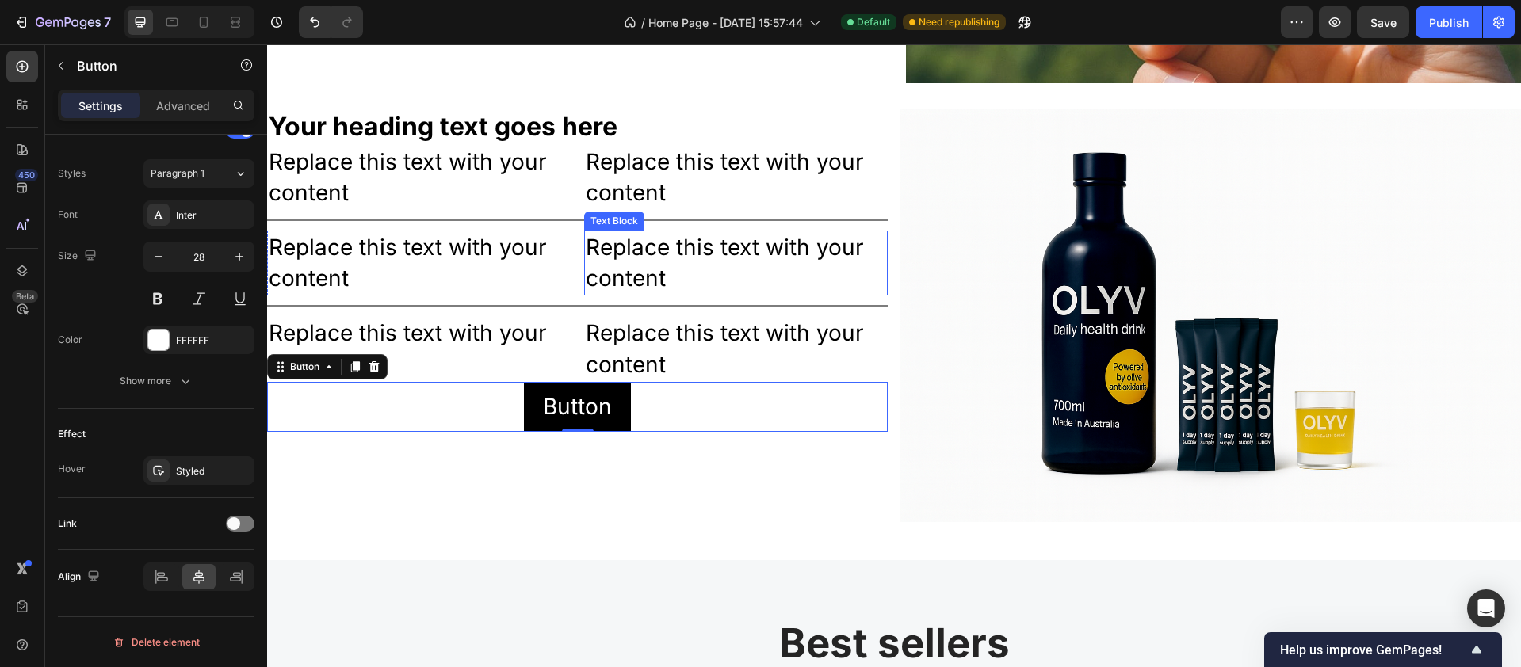
scroll to position [2837, 0]
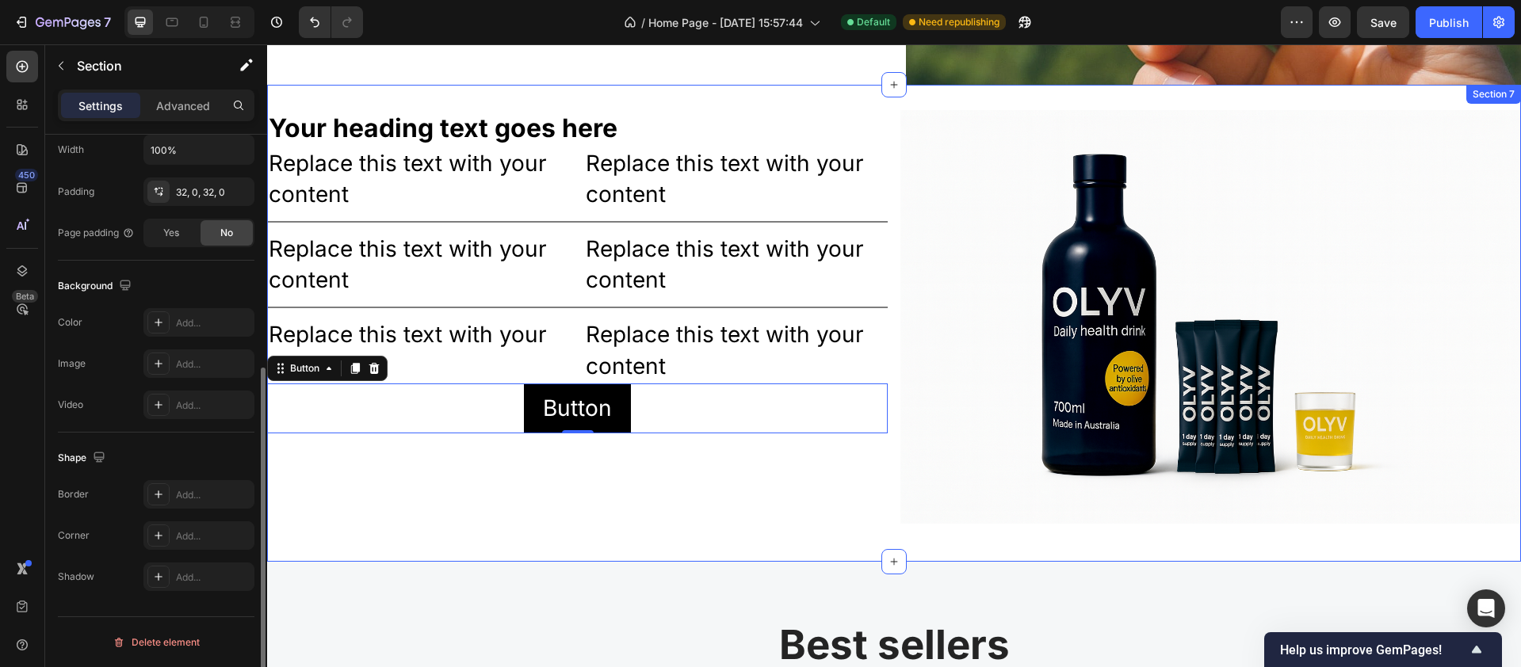
click at [484, 97] on div "Your heading text goes here Heading Replace this text with your content Text Bl…" at bounding box center [894, 323] width 1254 height 477
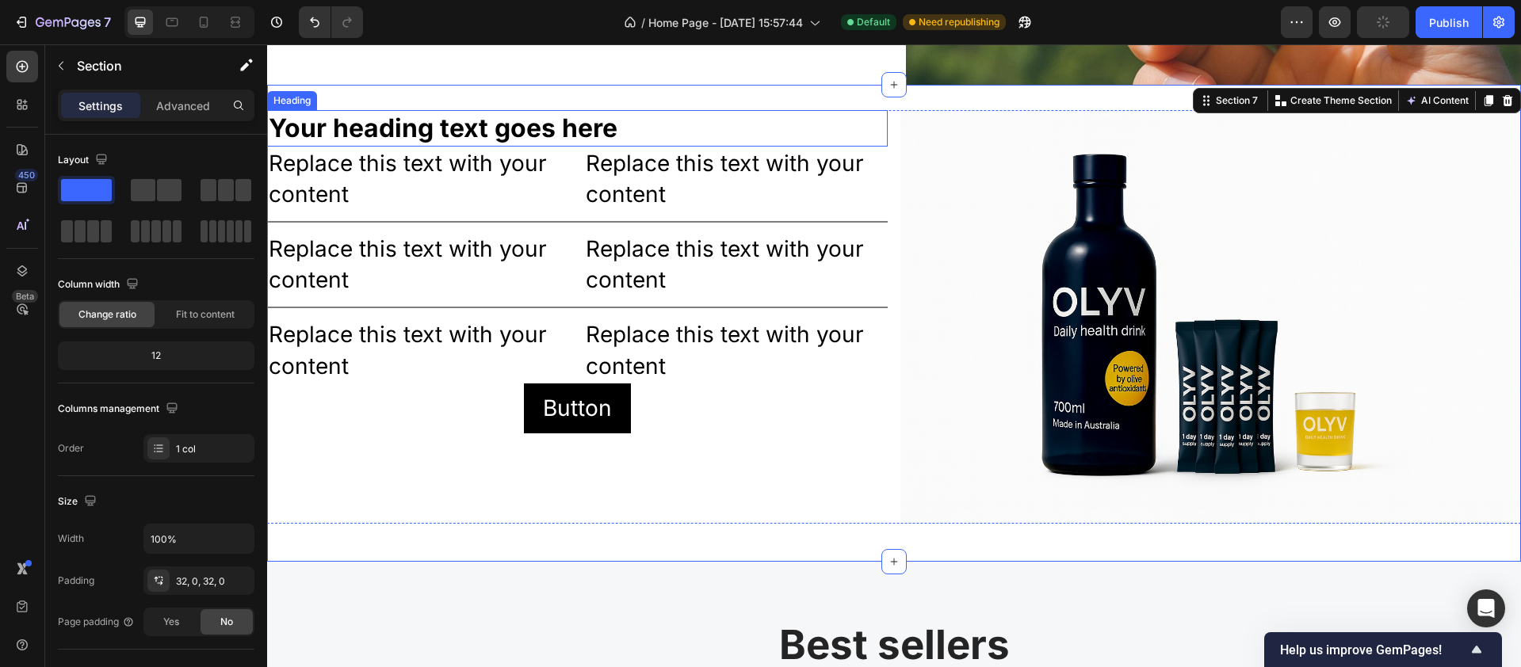
click at [362, 129] on h2 "Your heading text goes here" at bounding box center [577, 128] width 621 height 36
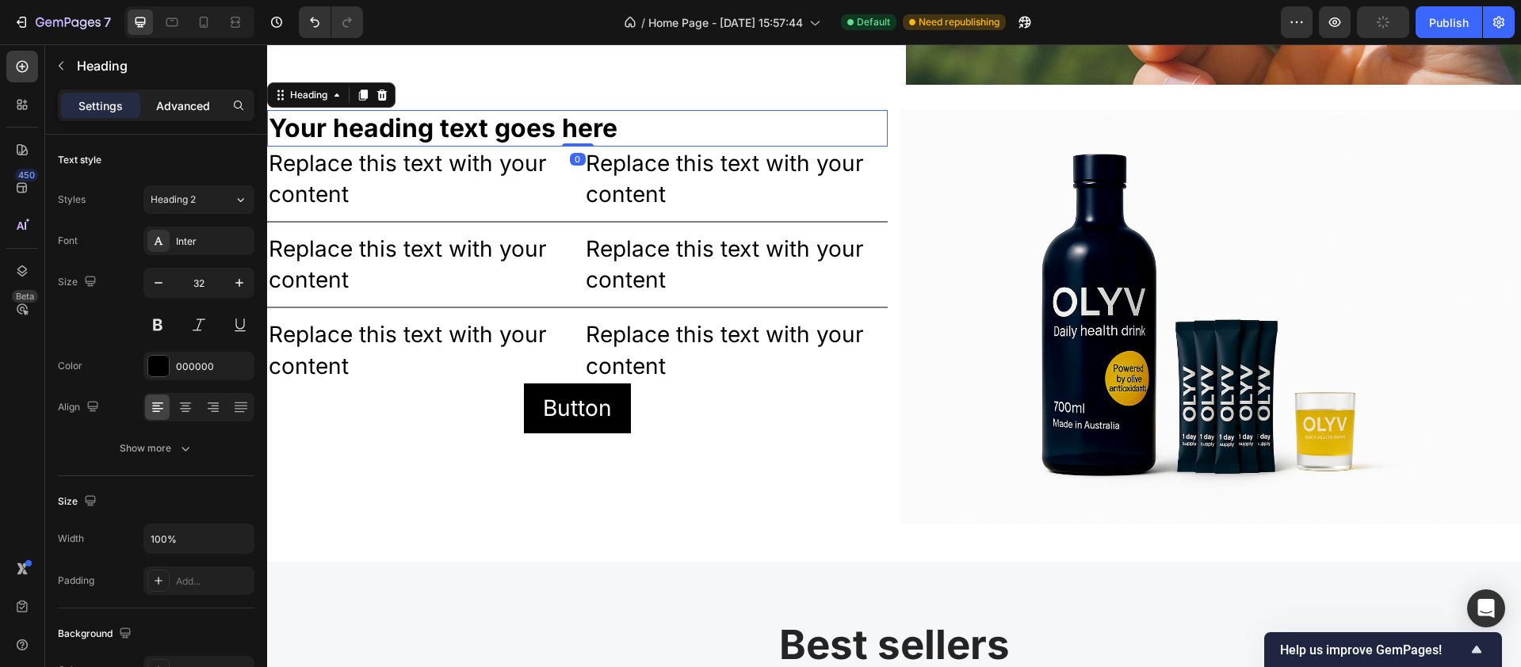
click at [192, 103] on p "Advanced" at bounding box center [183, 106] width 54 height 17
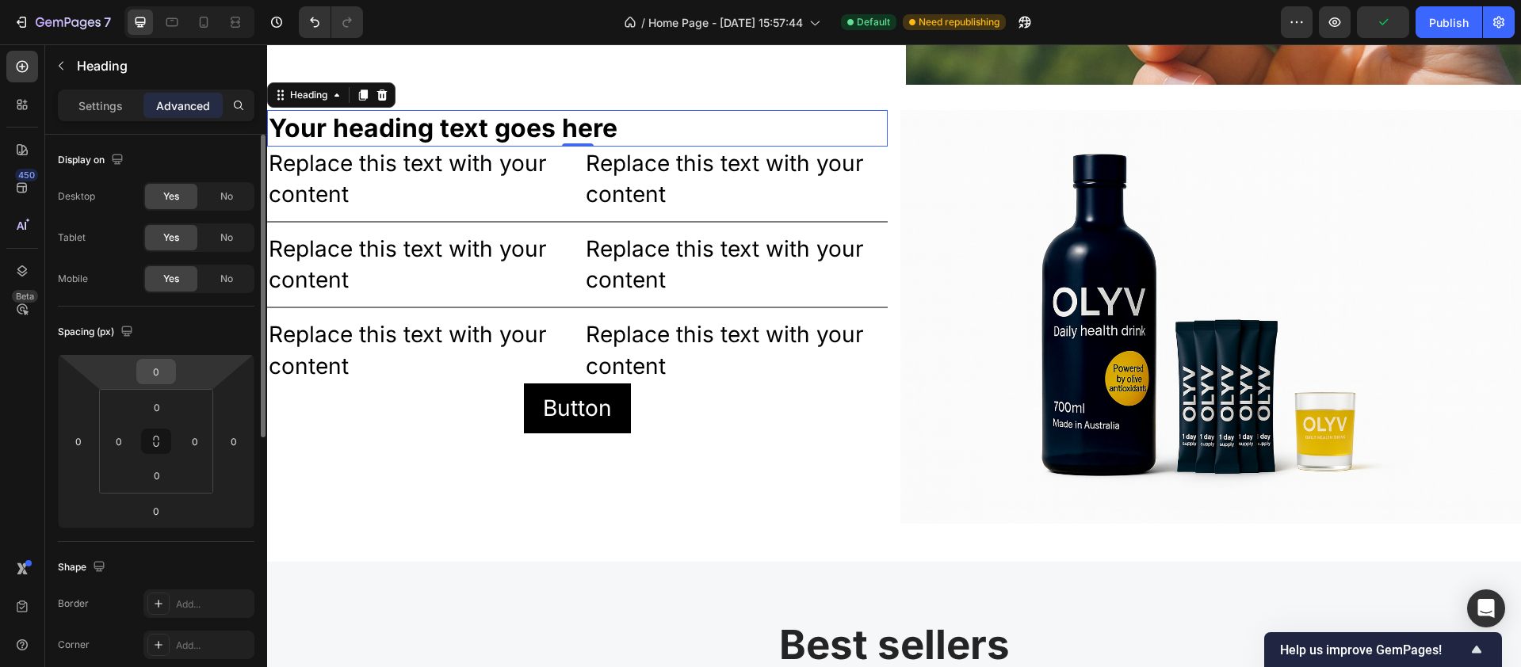
click at [163, 370] on input "0" at bounding box center [156, 372] width 32 height 24
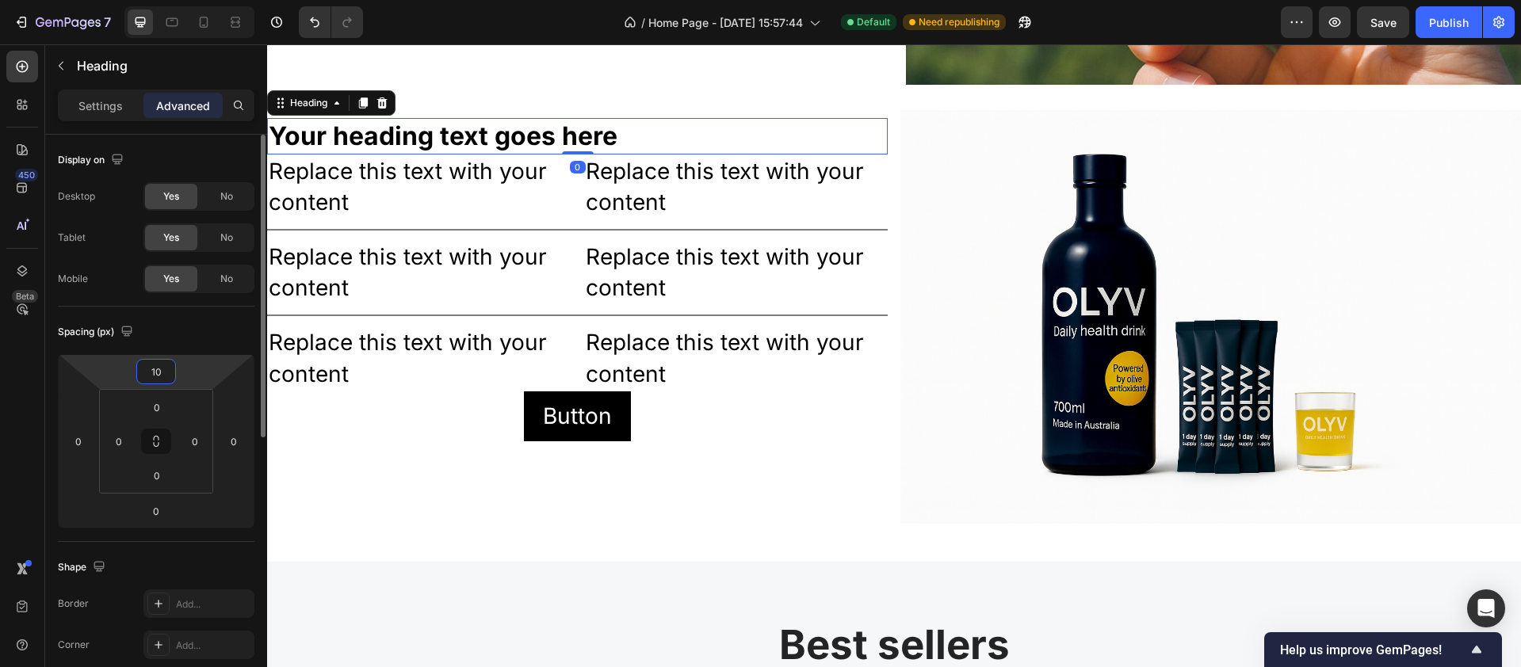
type input "100"
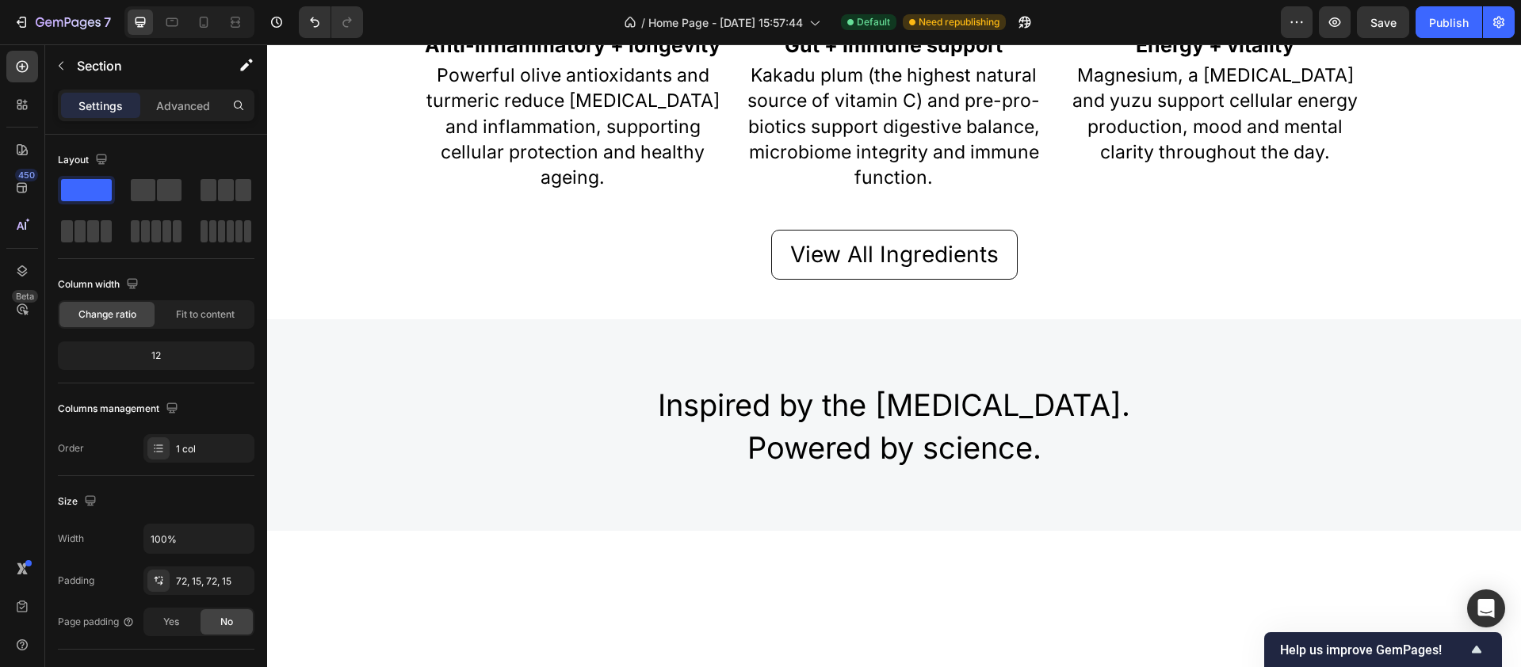
scroll to position [1311, 0]
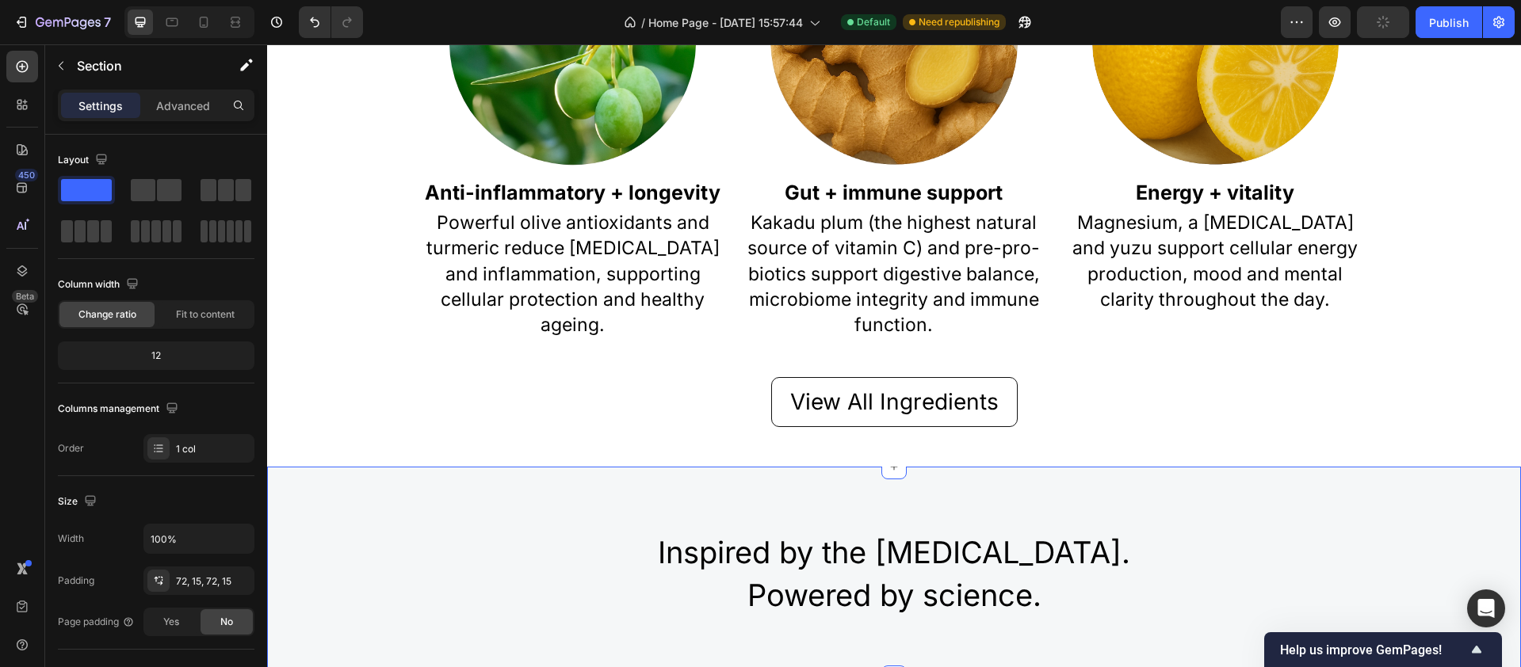
click at [548, 509] on div "Inspired by the Mediterranean diet. Powered by science. Heading Row Section 4 Y…" at bounding box center [894, 572] width 1254 height 211
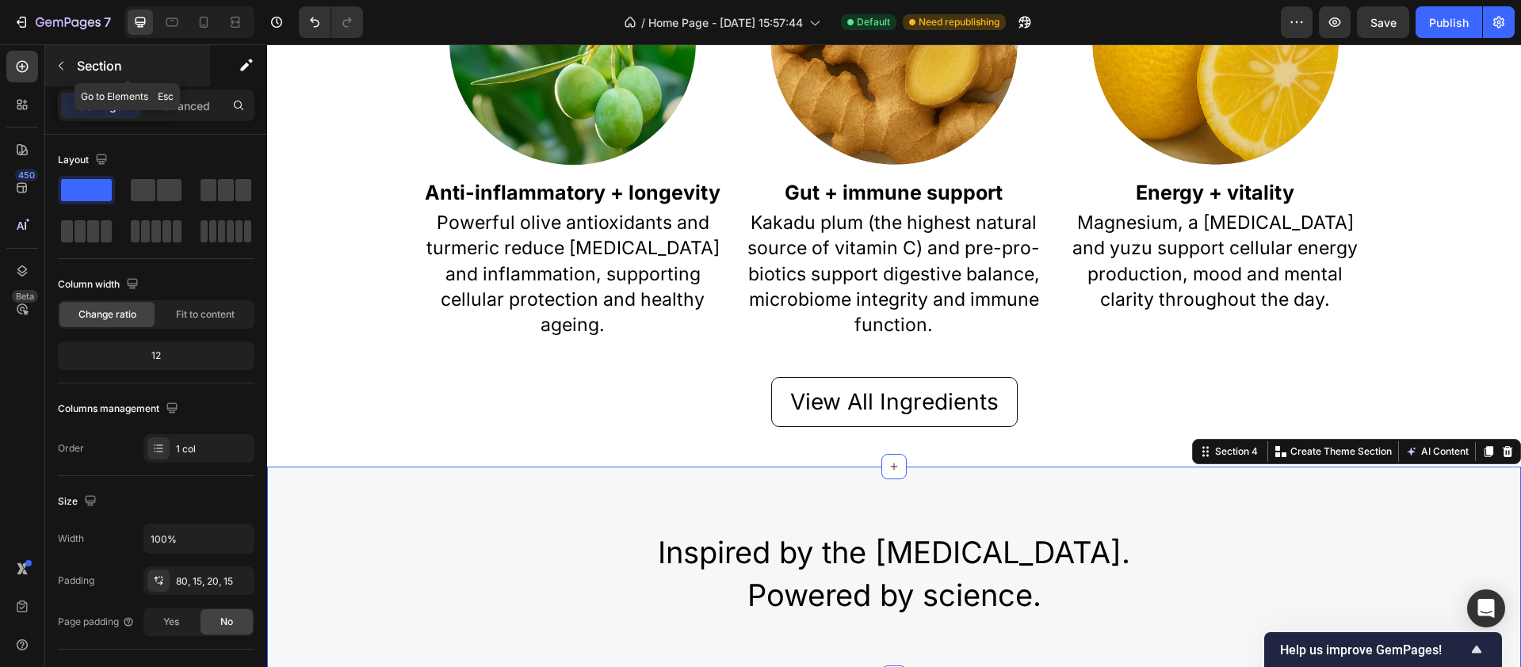
click at [58, 63] on icon "button" at bounding box center [61, 65] width 13 height 13
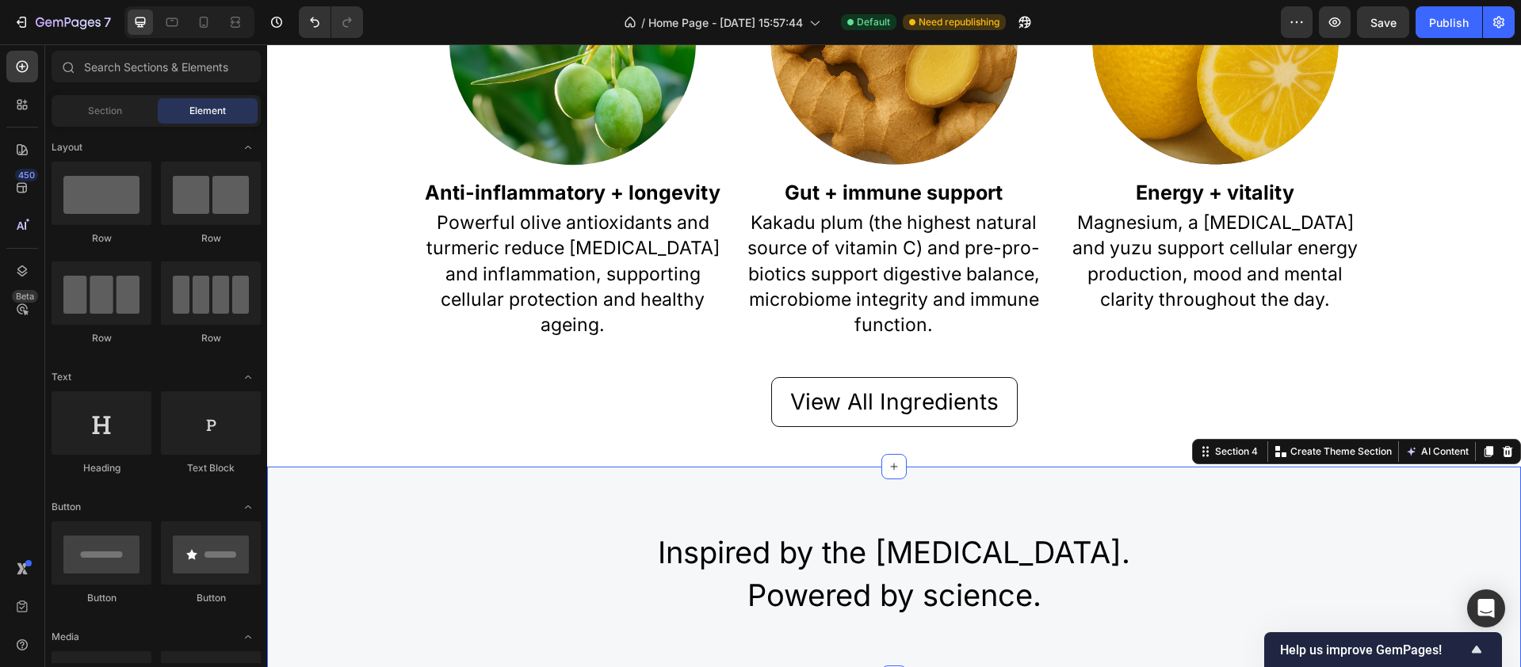
click at [373, 503] on div "Inspired by the Mediterranean diet. Powered by science. Heading Row Section 4 Y…" at bounding box center [894, 572] width 1254 height 211
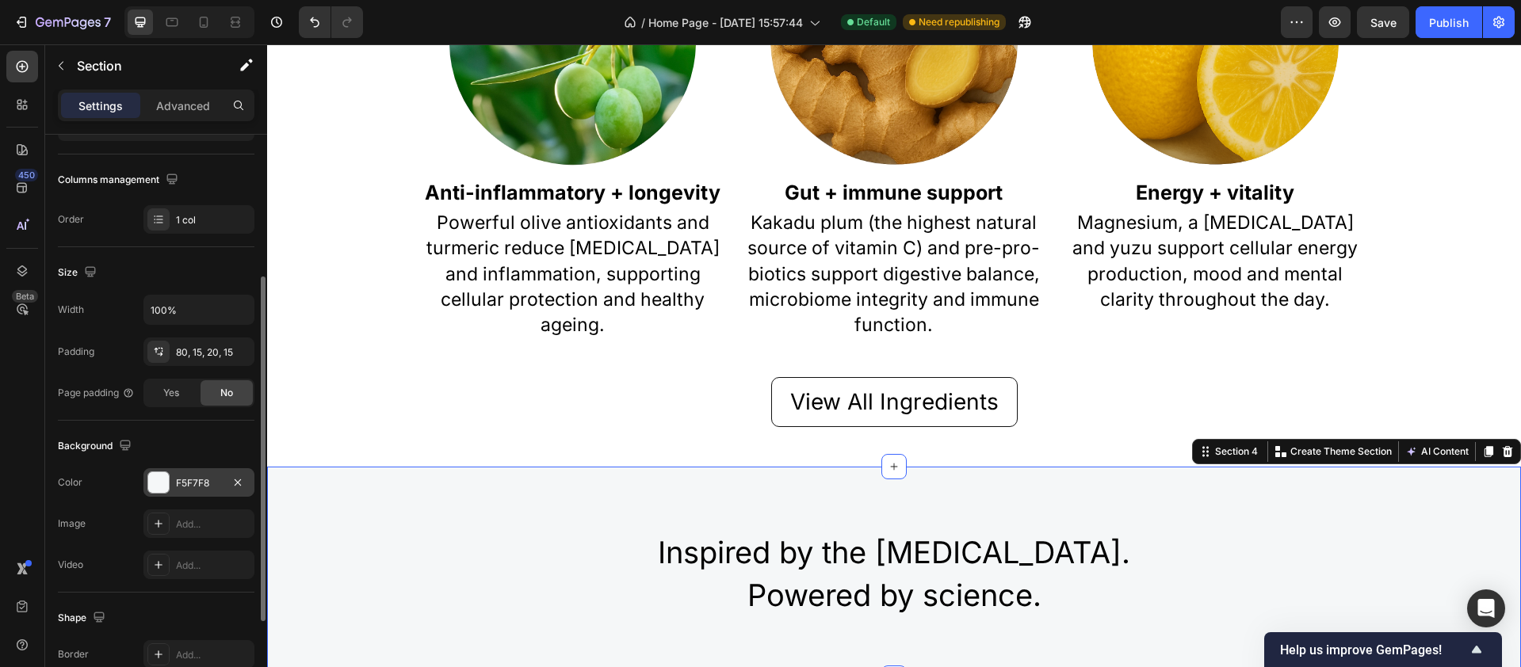
scroll to position [232, 0]
click at [160, 475] on div at bounding box center [158, 479] width 21 height 21
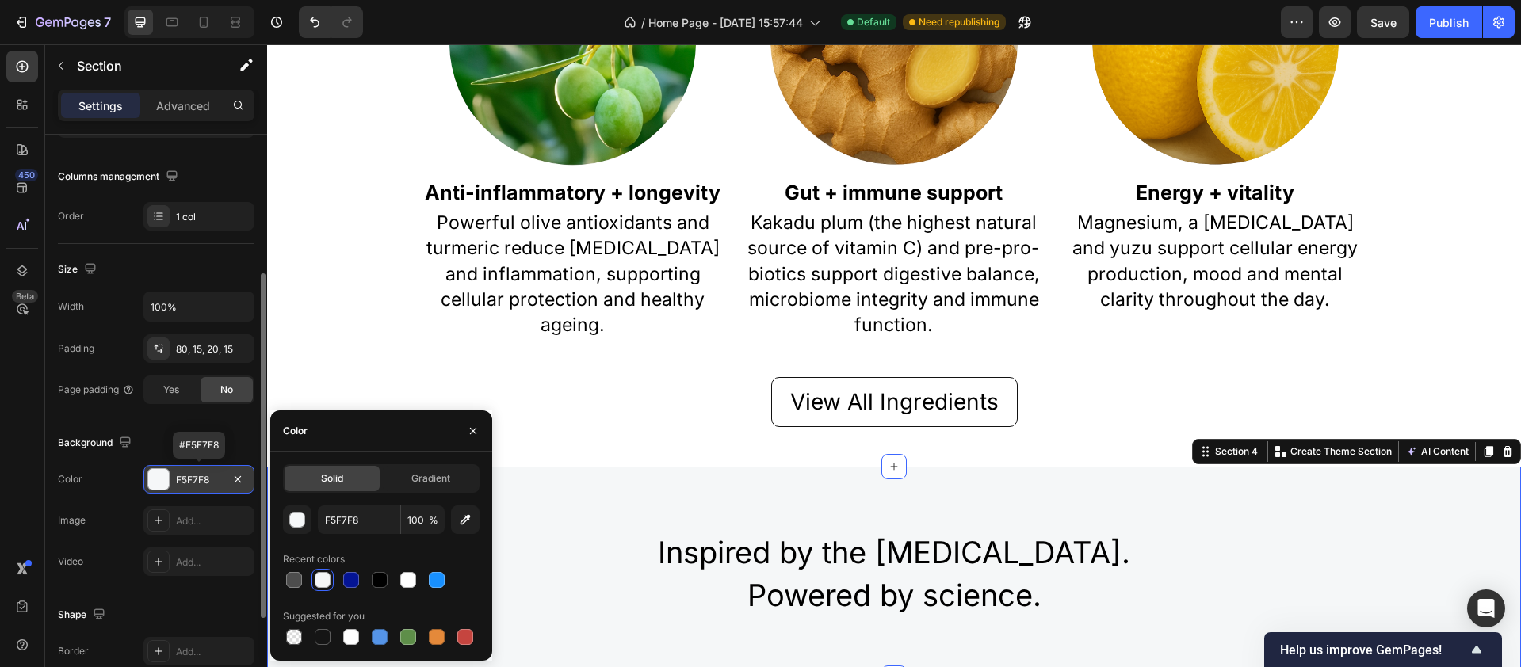
click at [214, 484] on div "F5F7F8" at bounding box center [199, 480] width 46 height 14
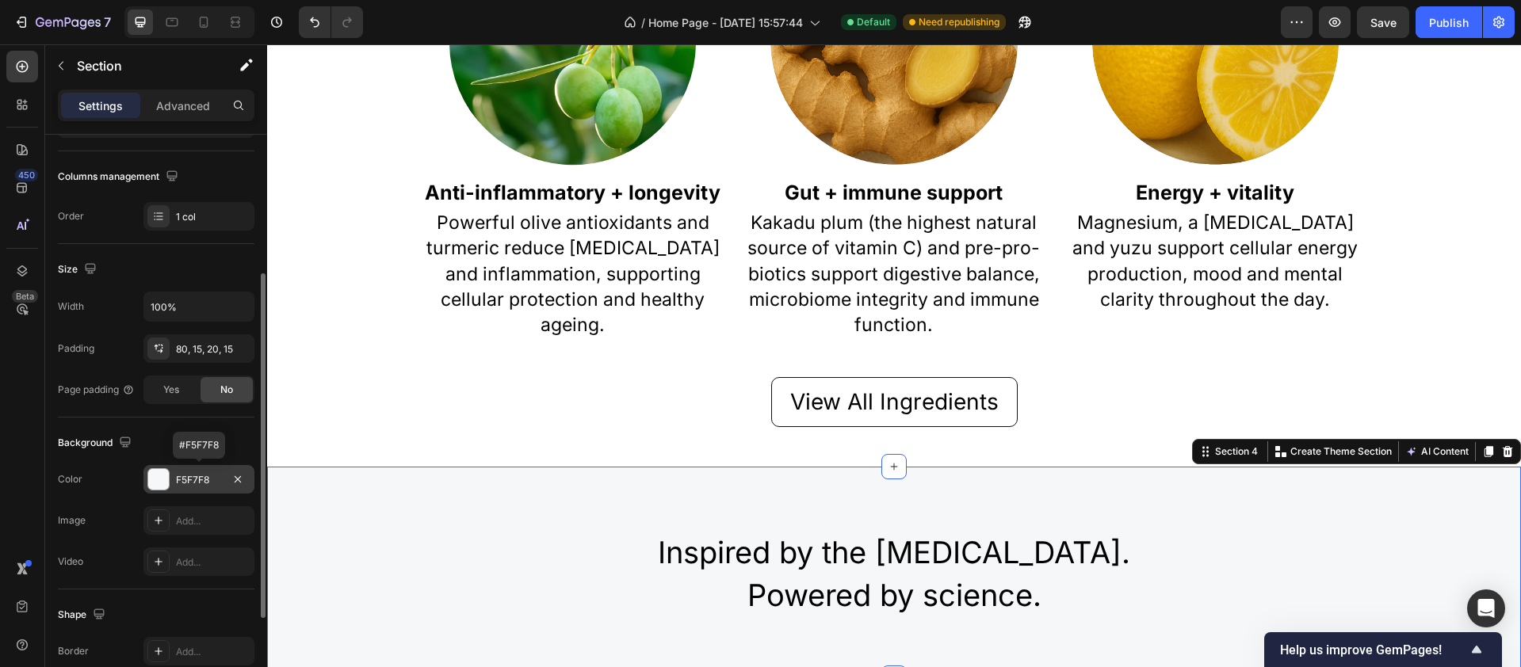
click at [203, 477] on div "F5F7F8" at bounding box center [199, 480] width 46 height 14
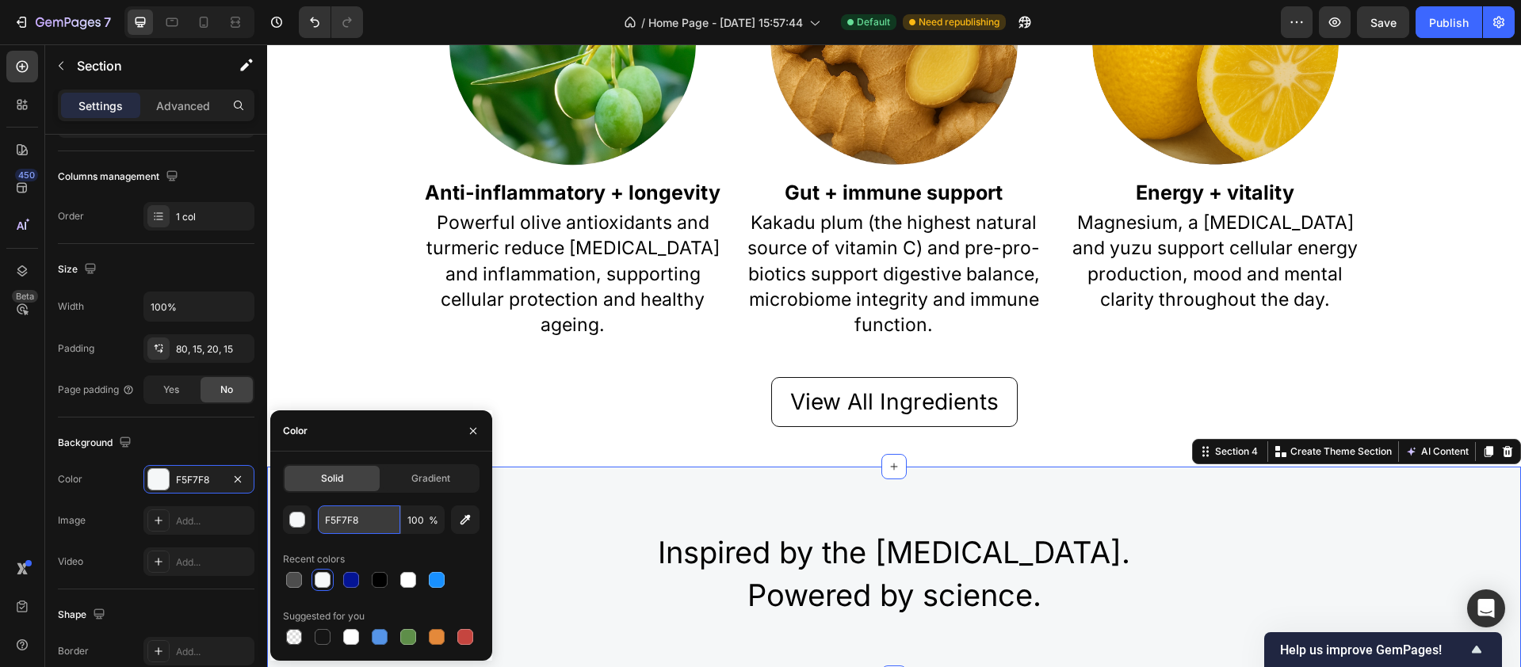
click at [342, 525] on input "F5F7F8" at bounding box center [359, 520] width 82 height 29
click at [344, 519] on input "F5F7F8" at bounding box center [359, 520] width 82 height 29
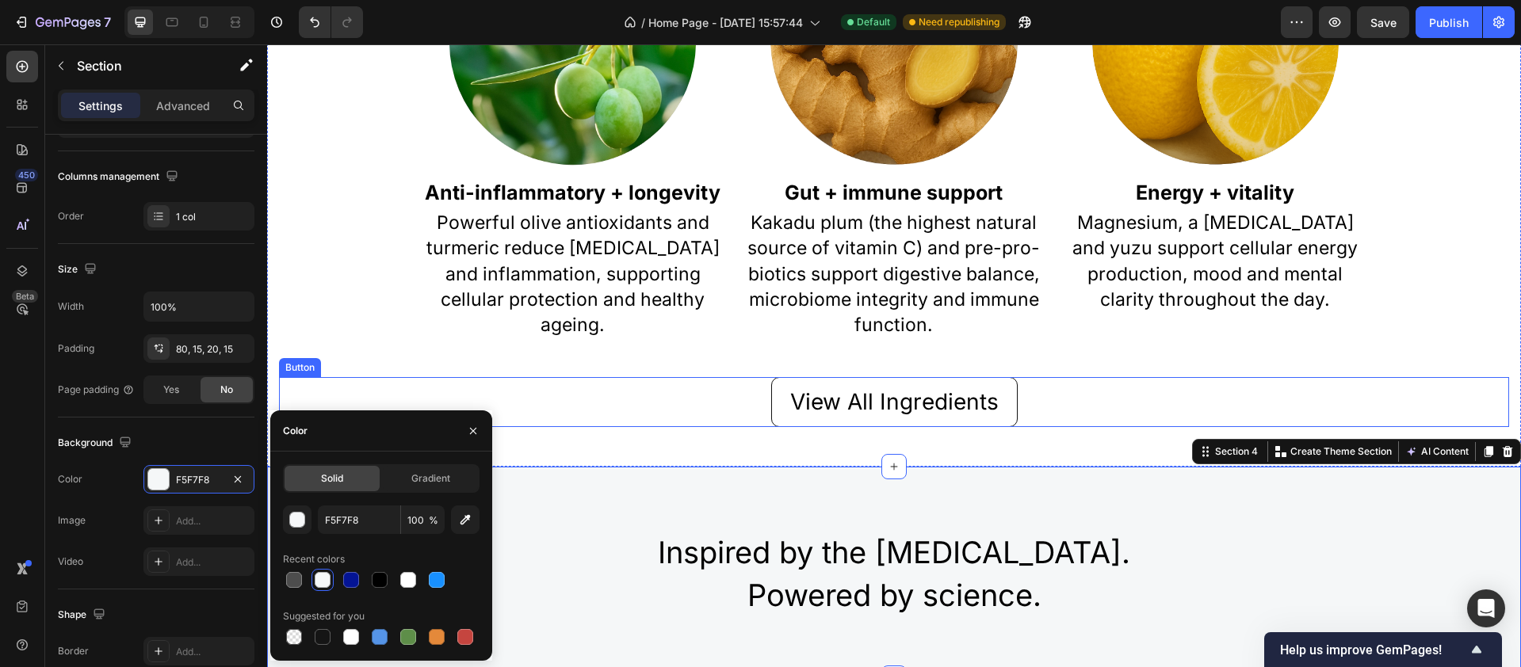
click at [379, 386] on div "View All Ingredients Button" at bounding box center [894, 402] width 1230 height 50
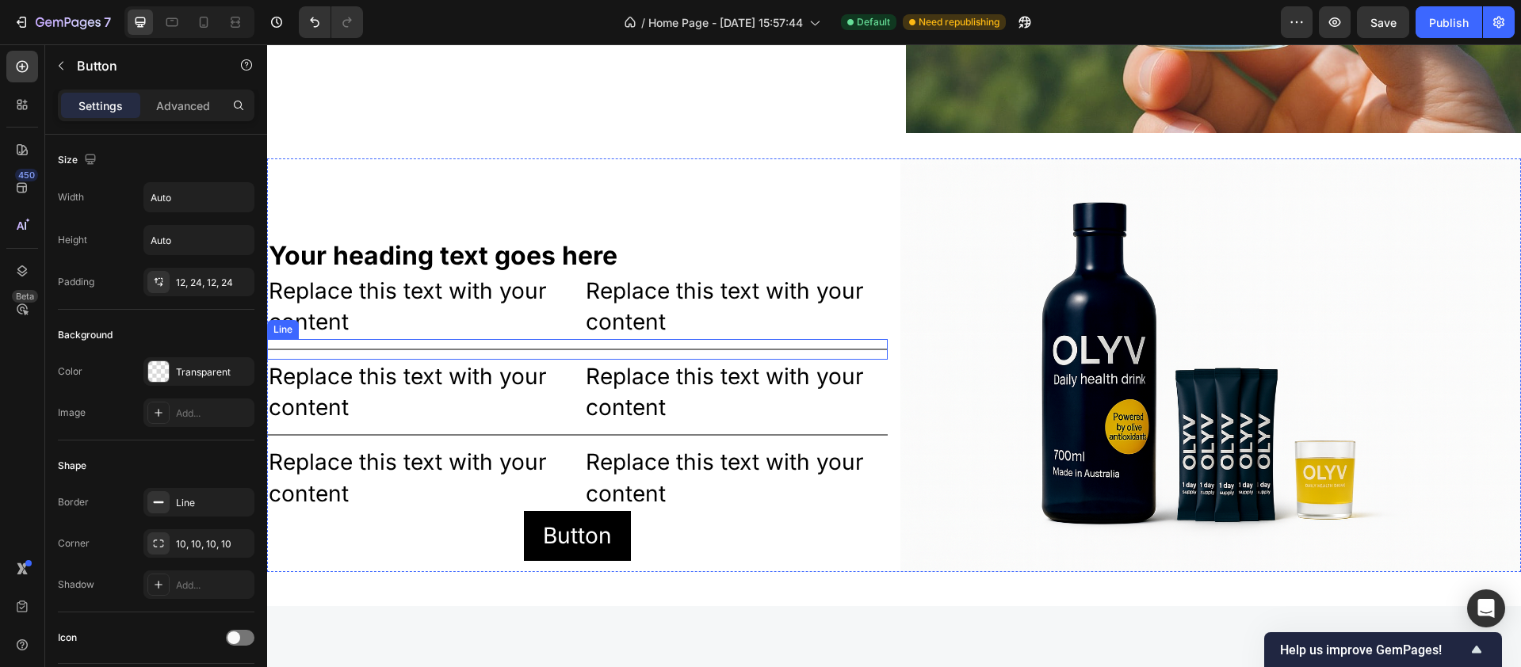
scroll to position [2817, 0]
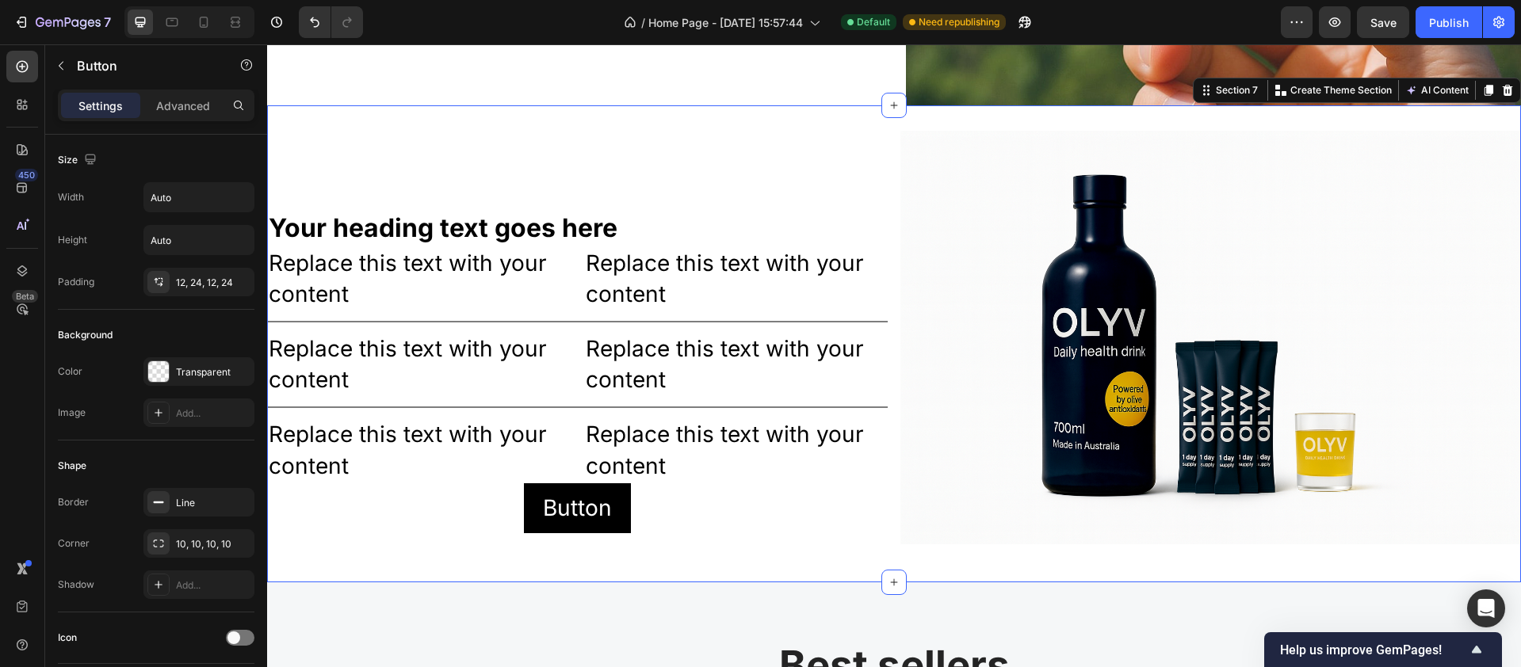
click at [425, 526] on div "Your heading text goes here Heading Replace this text with your content Text Bl…" at bounding box center [894, 344] width 1254 height 426
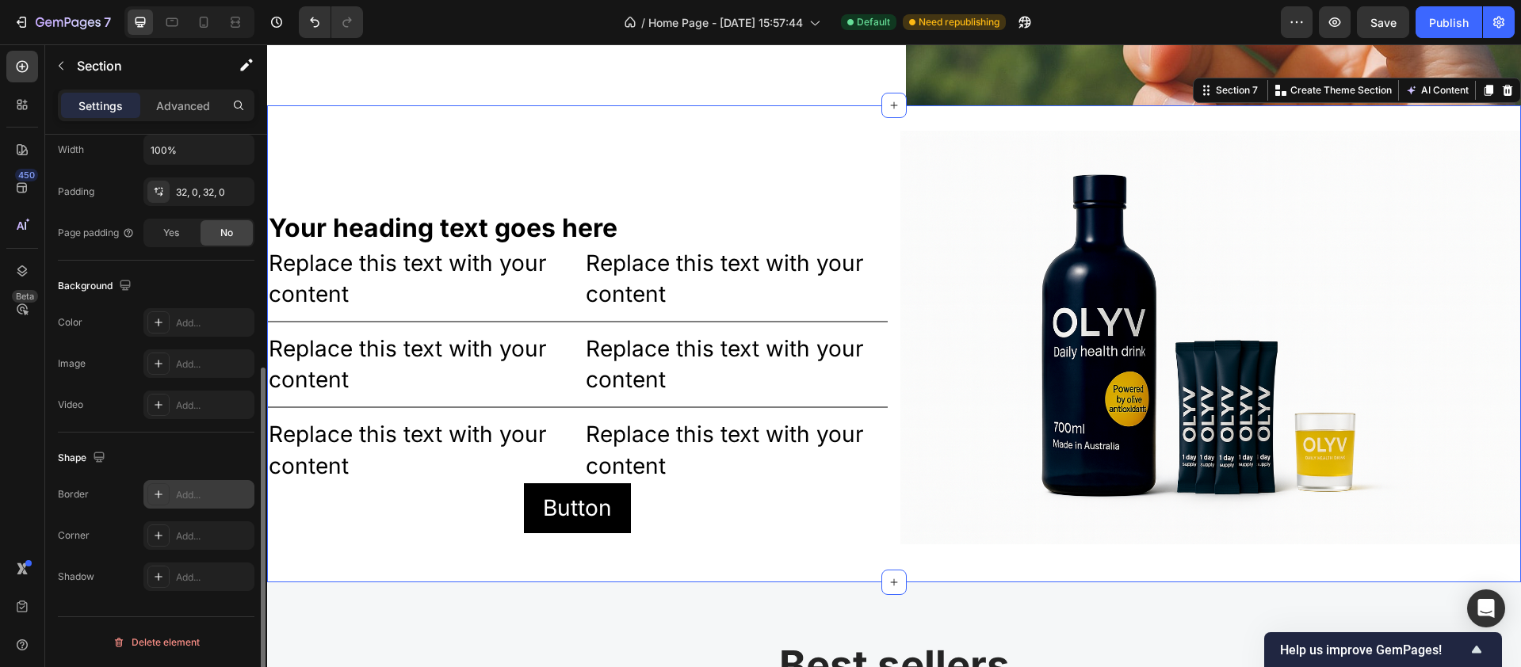
scroll to position [0, 0]
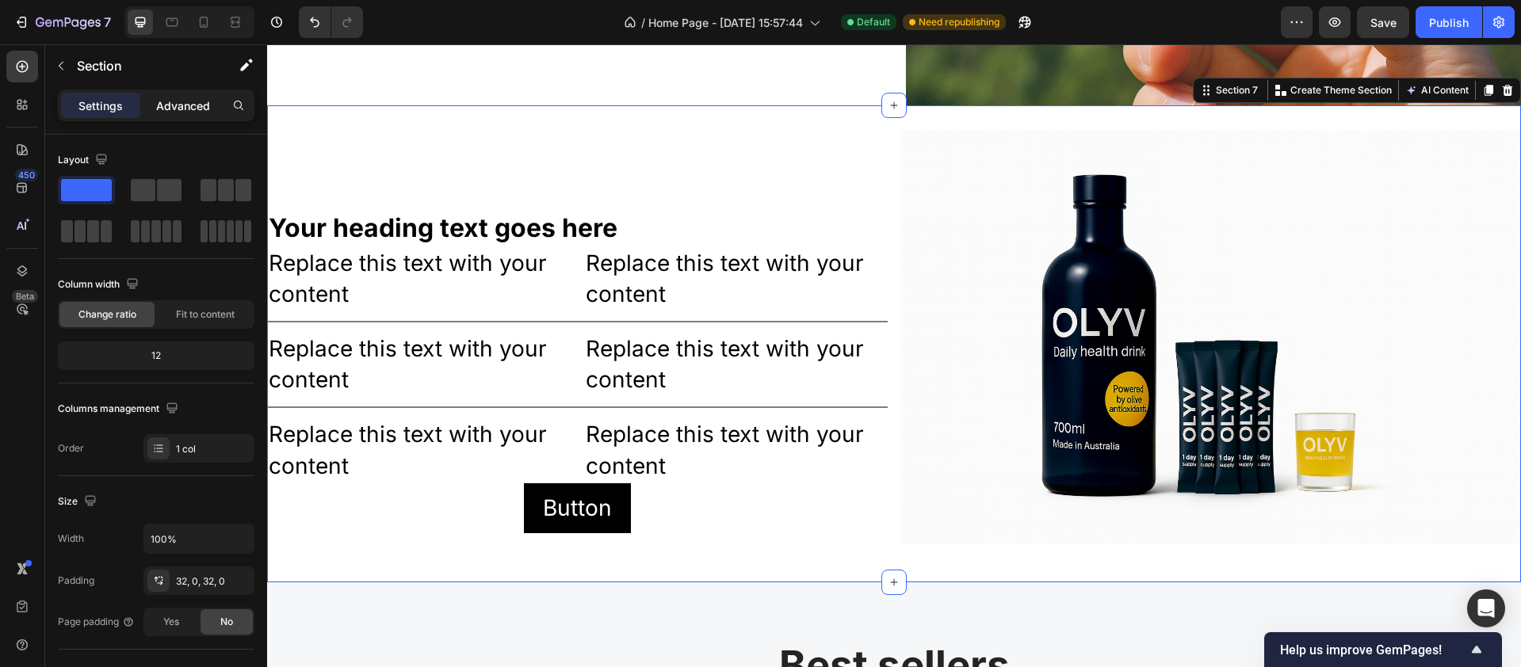
click at [192, 105] on p "Advanced" at bounding box center [183, 106] width 54 height 17
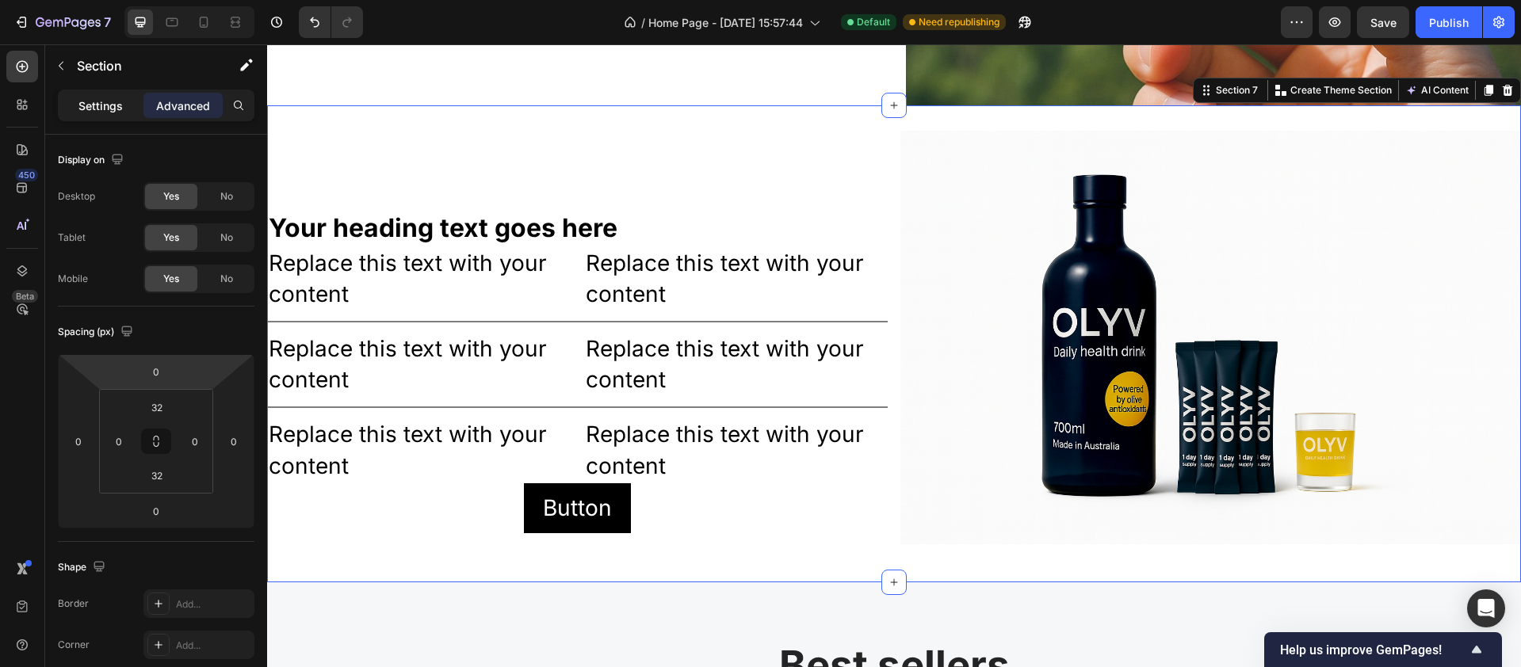
click at [104, 105] on p "Settings" at bounding box center [100, 106] width 44 height 17
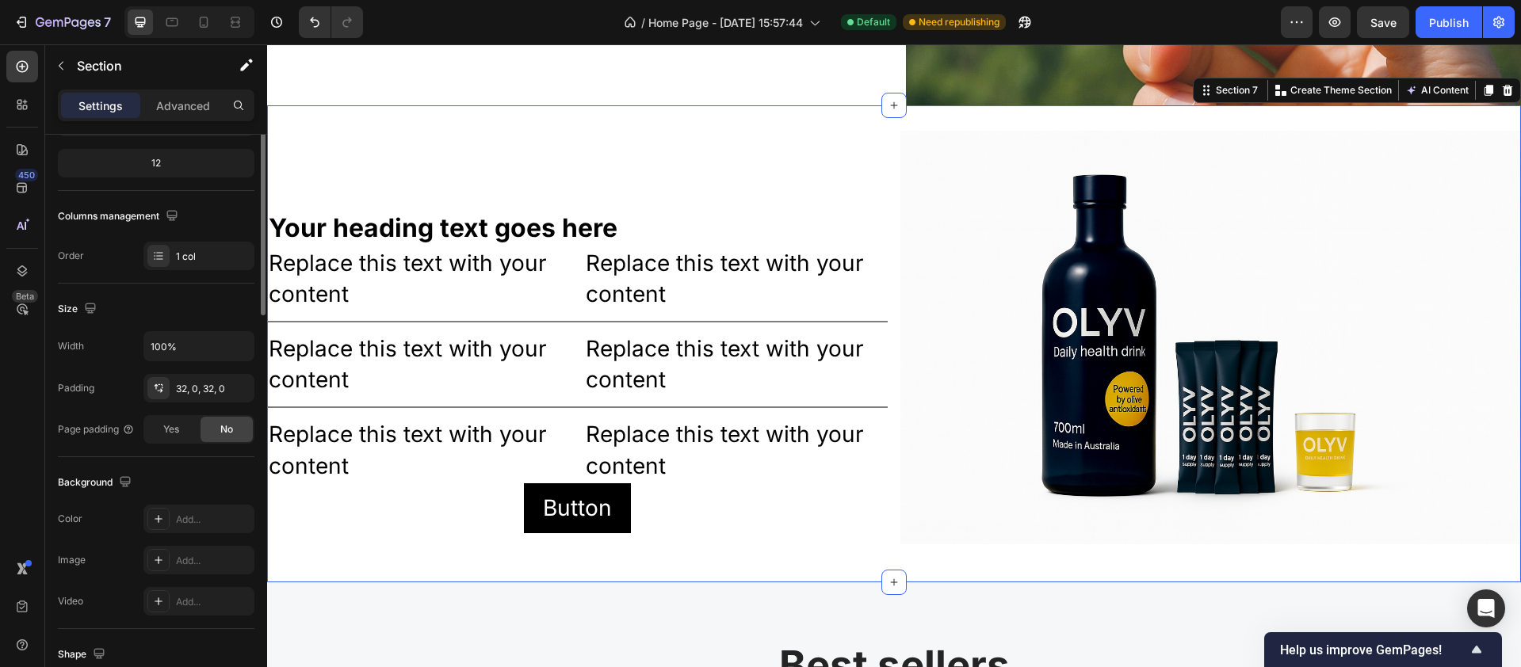
scroll to position [389, 0]
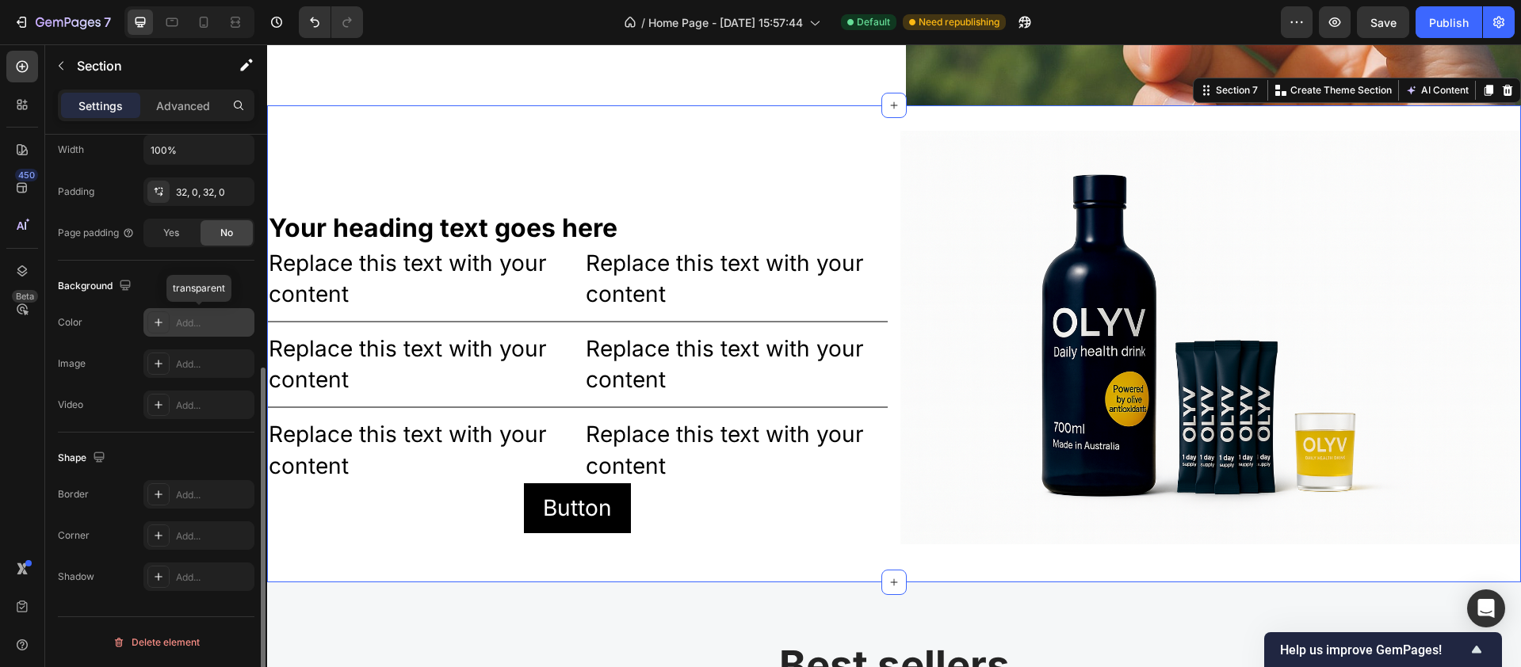
click at [158, 320] on icon at bounding box center [158, 322] width 13 height 13
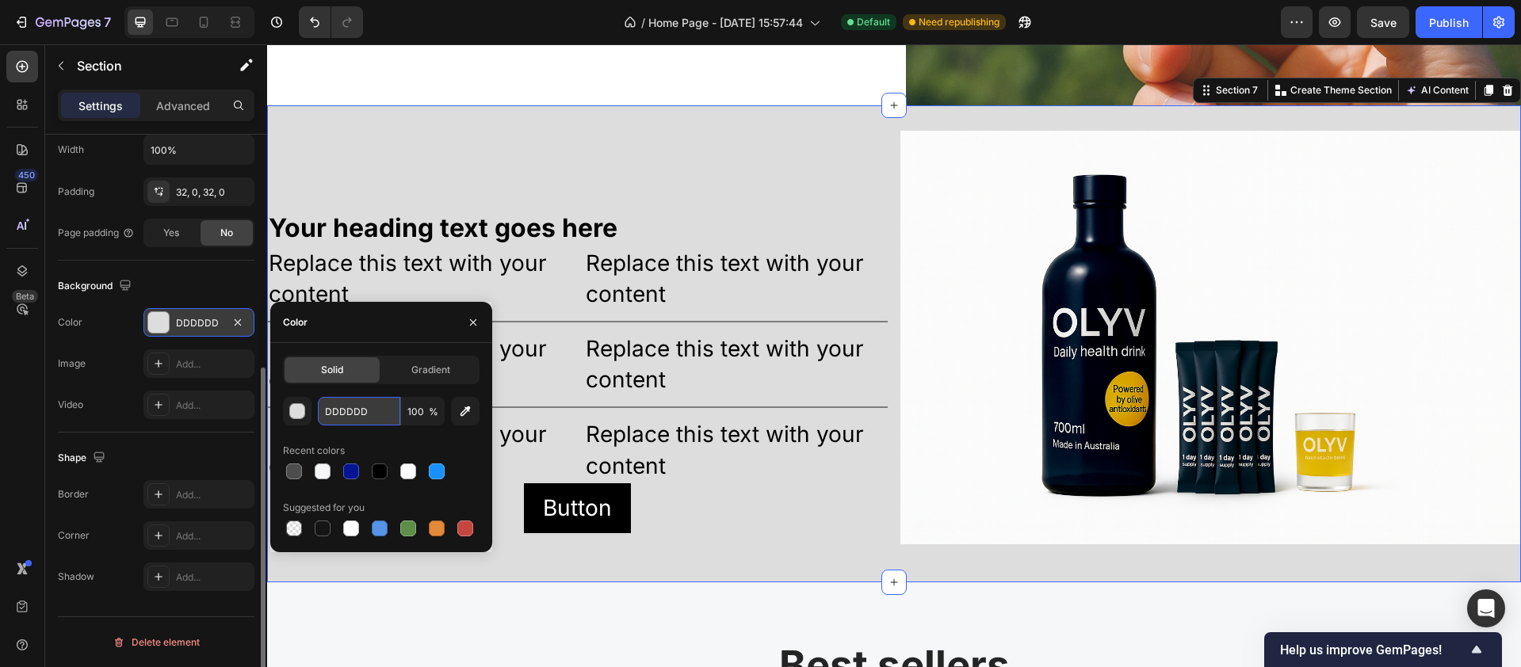
click at [349, 410] on input "DDDDDD" at bounding box center [359, 411] width 82 height 29
paste input "F5F7F8"
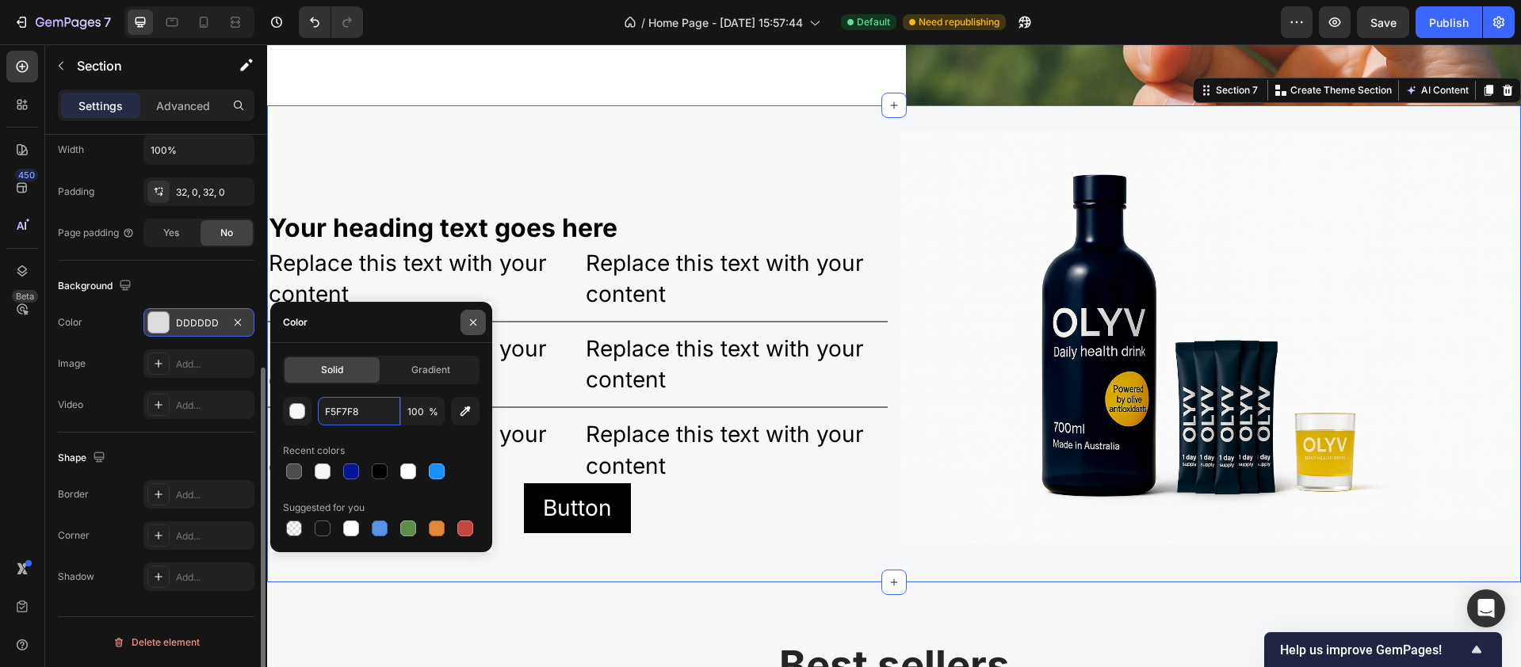
type input "F5F7F8"
click at [476, 317] on icon "button" at bounding box center [473, 322] width 13 height 13
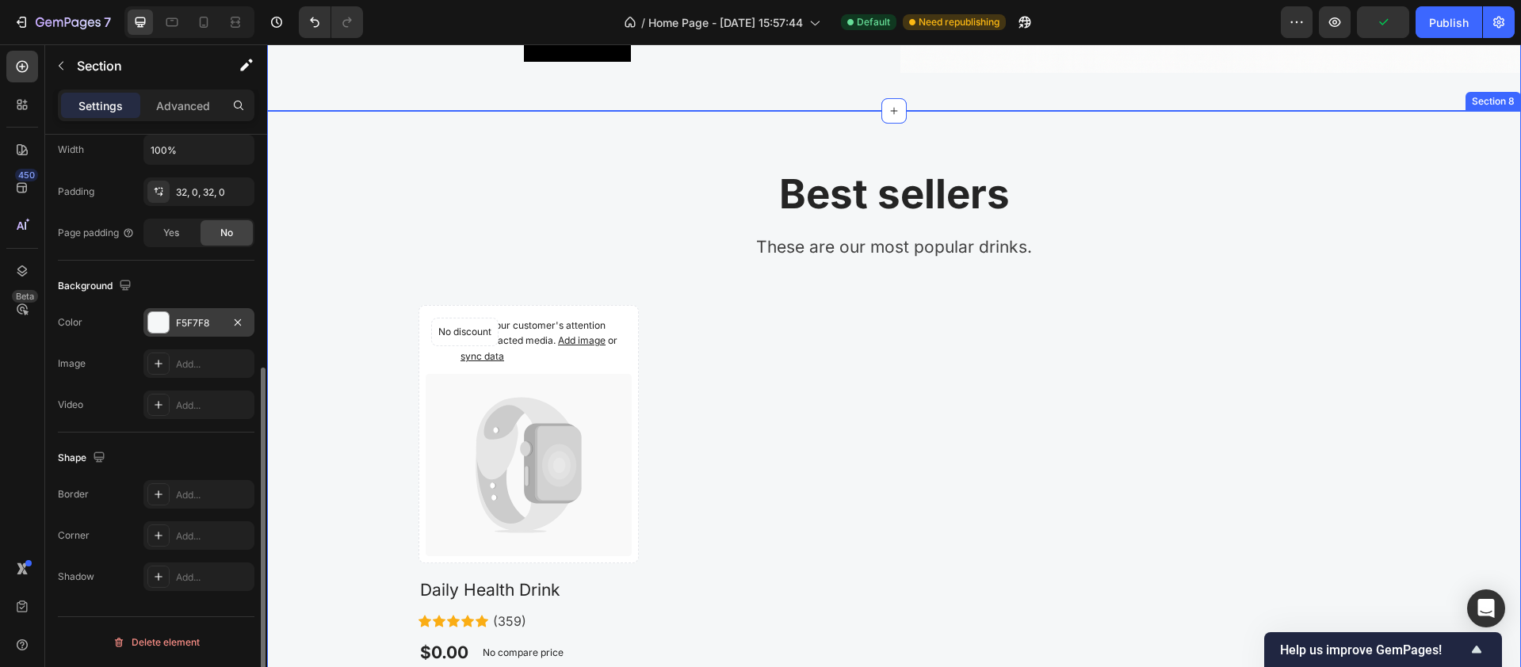
scroll to position [3283, 0]
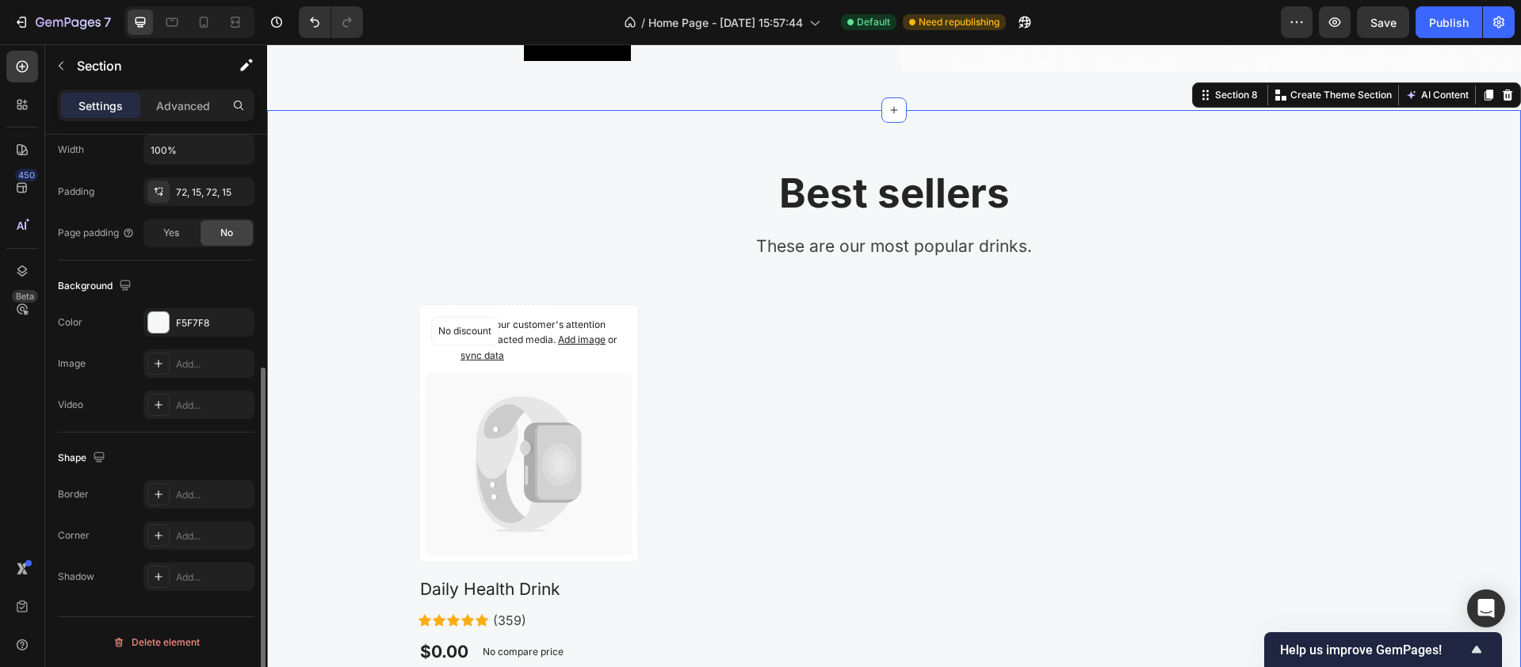
click at [412, 124] on div "Best sellers Heading These are our most popular drinks. Text block Row Catch yo…" at bounding box center [894, 457] width 1254 height 695
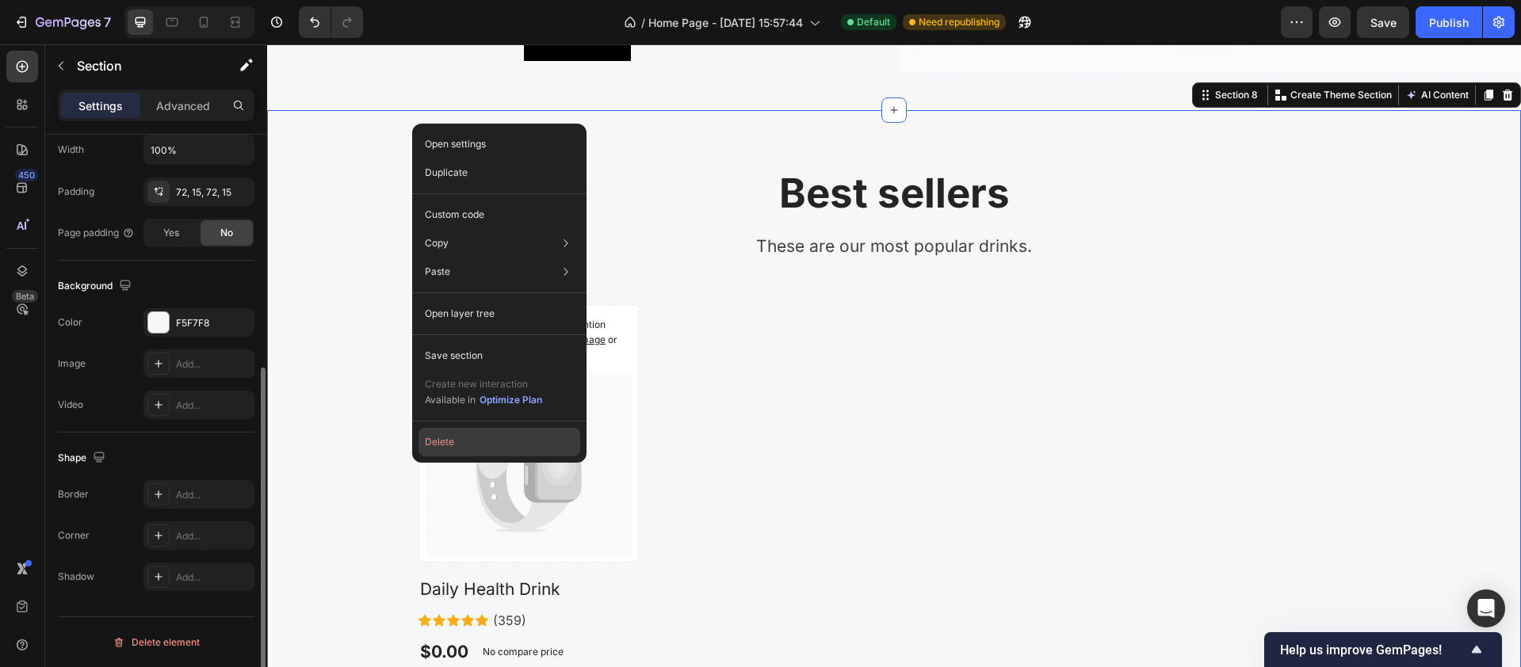
click at [463, 436] on button "Delete" at bounding box center [500, 442] width 162 height 29
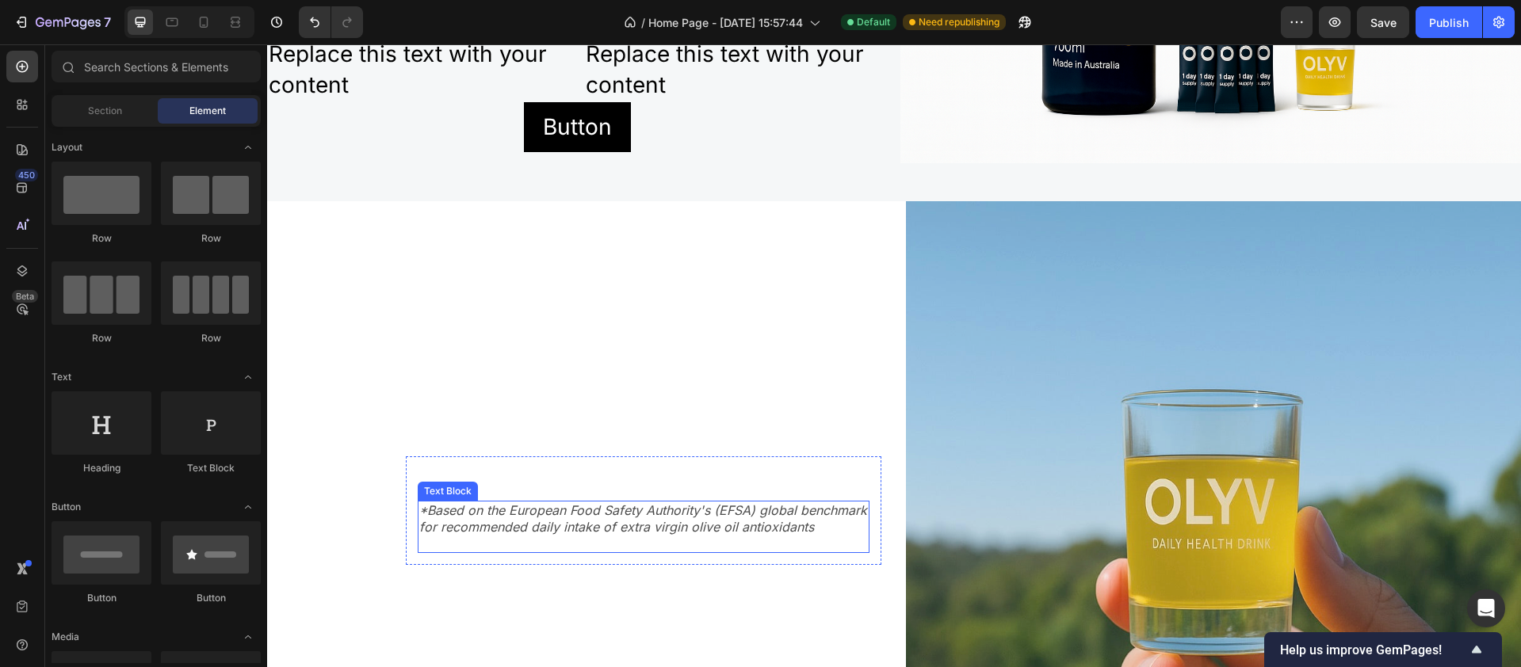
scroll to position [3195, 0]
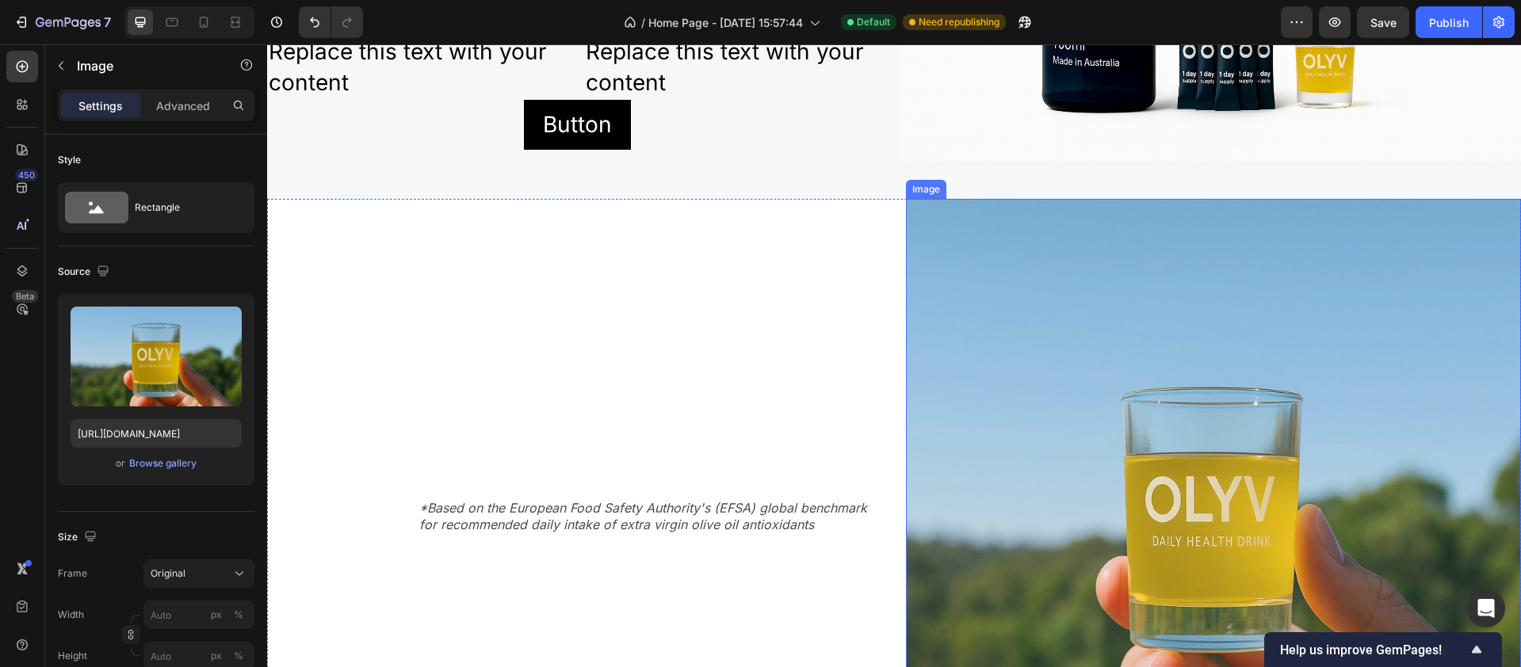
click at [1050, 350] on img at bounding box center [1213, 508] width 615 height 619
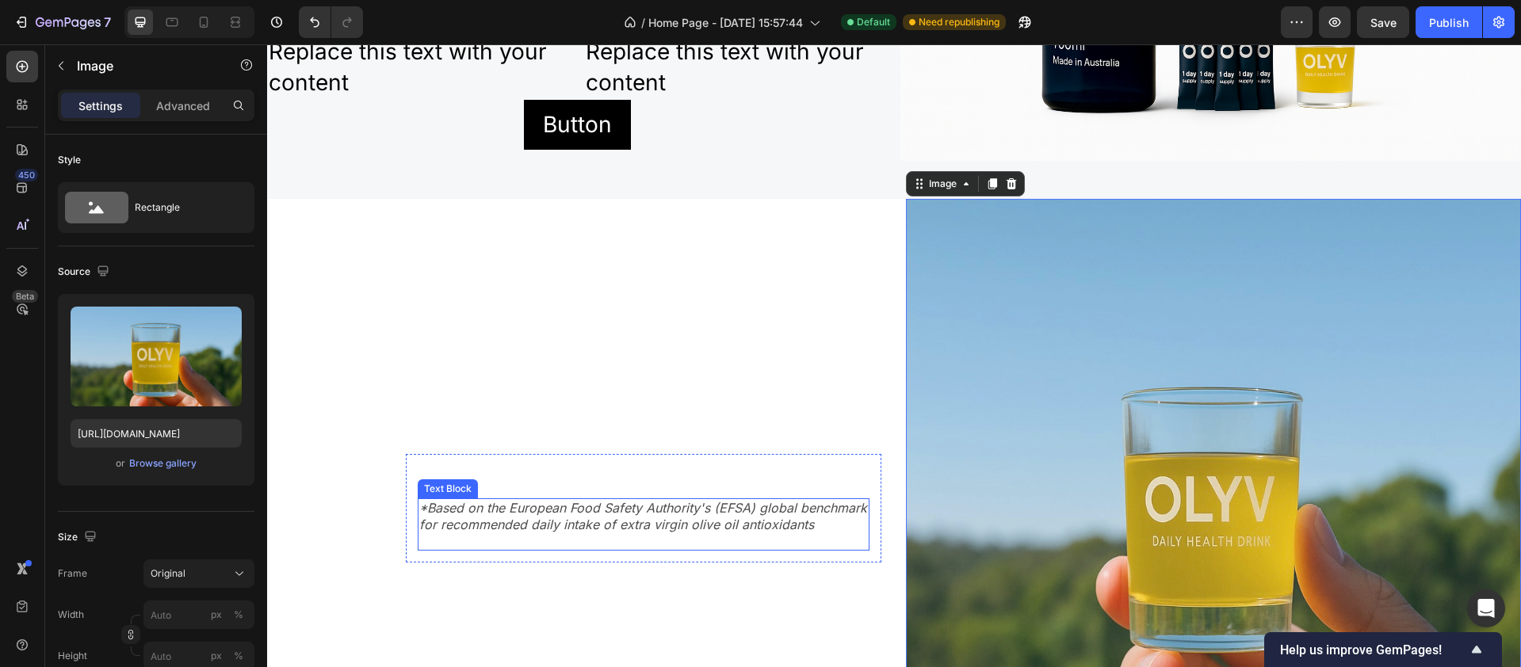
click at [651, 505] on p "*Based on the European Food Safety Authority's (EFSA) global benchmark for reco…" at bounding box center [643, 516] width 449 height 33
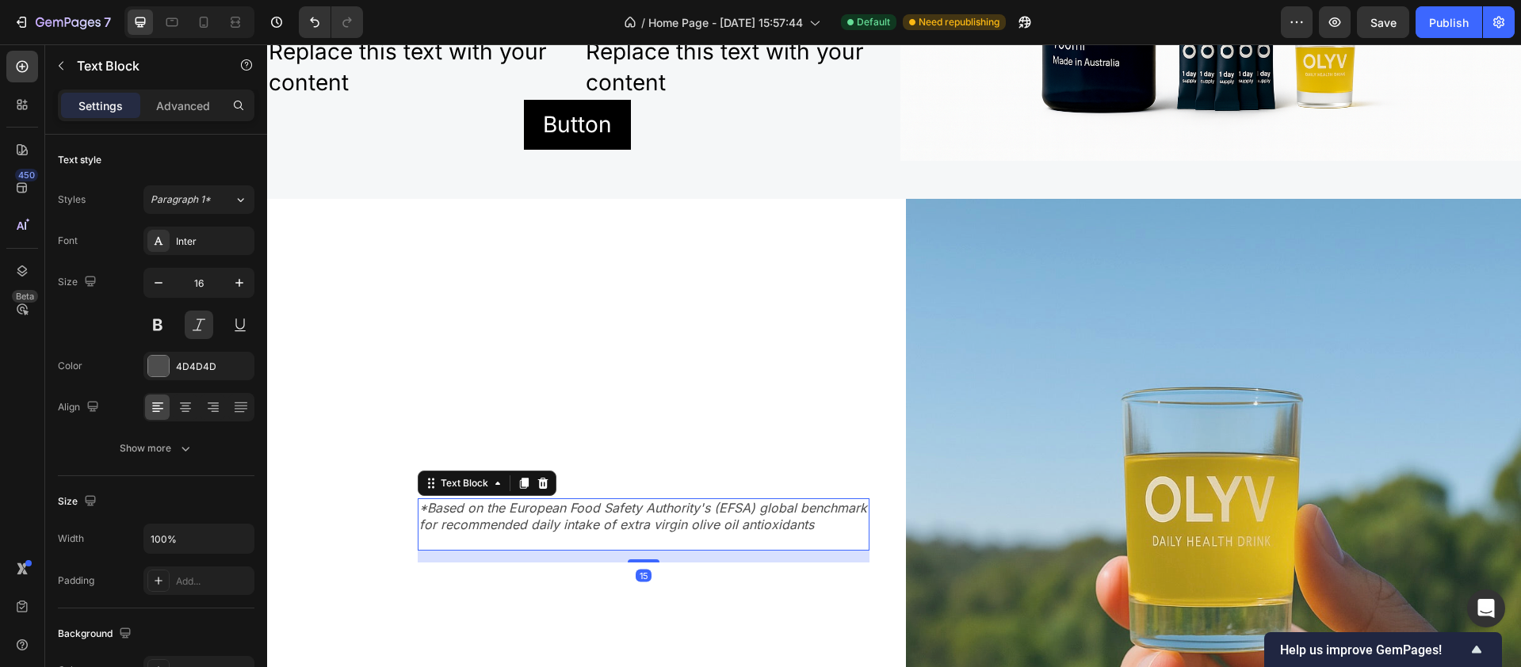
click at [633, 500] on p "*Based on the European Food Safety Authority's (EFSA) global benchmark for reco…" at bounding box center [643, 516] width 449 height 33
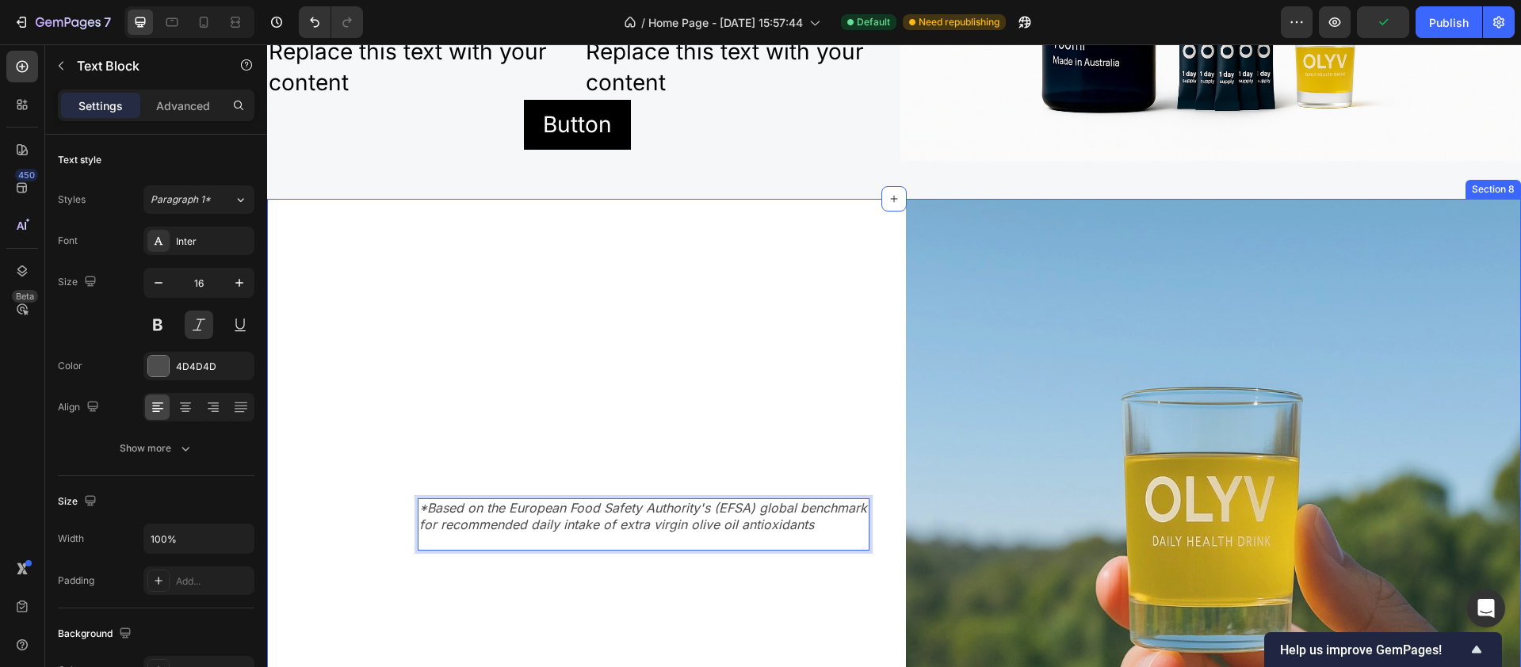
drag, startPoint x: 637, startPoint y: 491, endPoint x: 621, endPoint y: 245, distance: 246.3
click at [621, 245] on div "*Based on the European Food Safety Authority's (EFSA) global benchmark for reco…" at bounding box center [574, 508] width 615 height 619
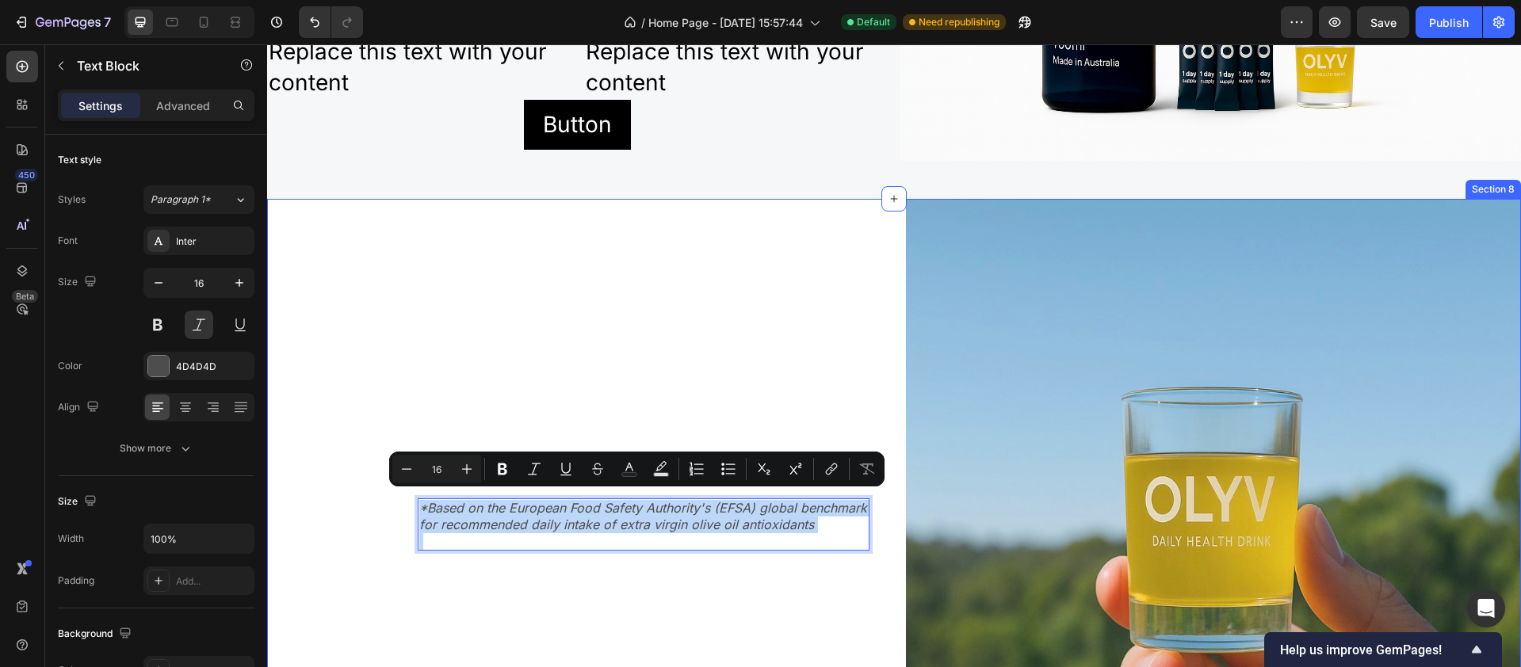
drag, startPoint x: 576, startPoint y: 530, endPoint x: 571, endPoint y: 285, distance: 245.0
click at [571, 285] on div "*Based on the European Food Safety Authority's (EFSA) global benchmark for reco…" at bounding box center [574, 508] width 615 height 619
click at [525, 526] on div "*Based on the European Food Safety Authority's (EFSA) global benchmark for reco…" at bounding box center [574, 508] width 615 height 619
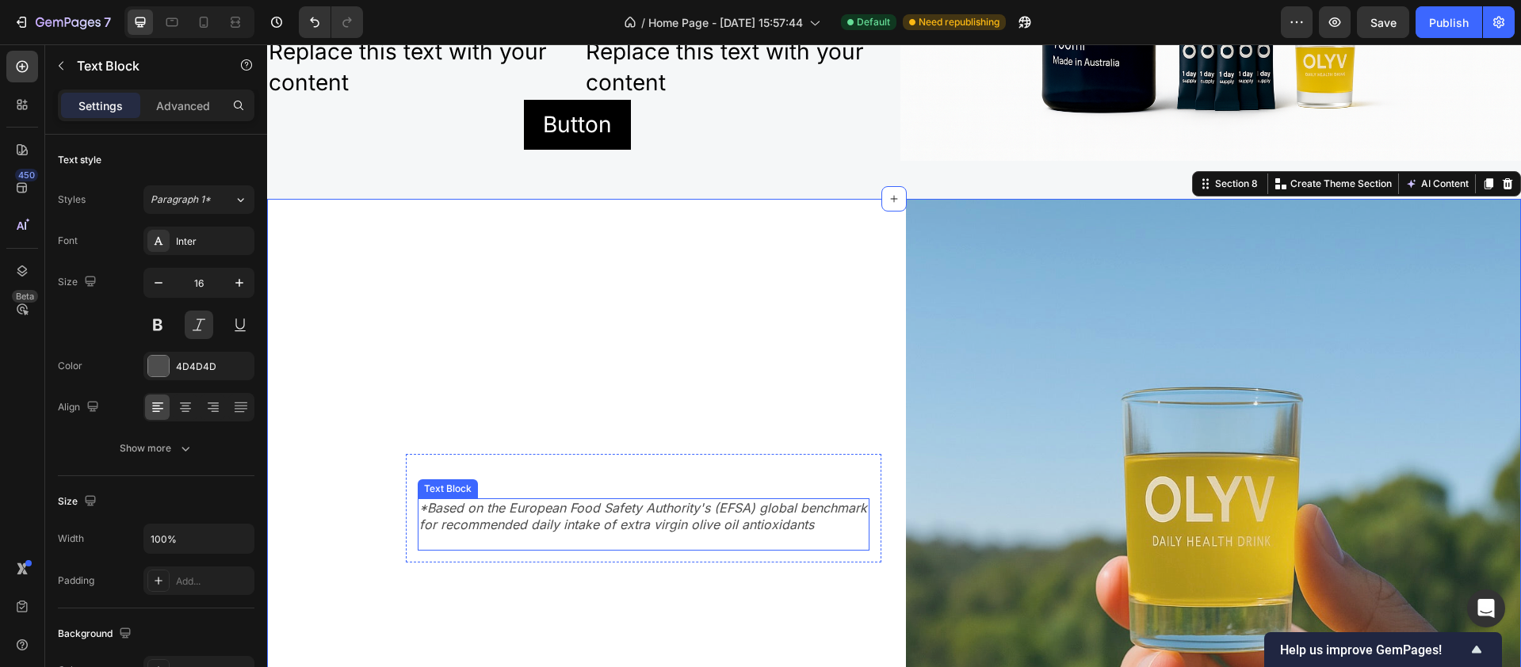
click at [504, 500] on p "*Based on the European Food Safety Authority's (EFSA) global benchmark for reco…" at bounding box center [643, 516] width 449 height 33
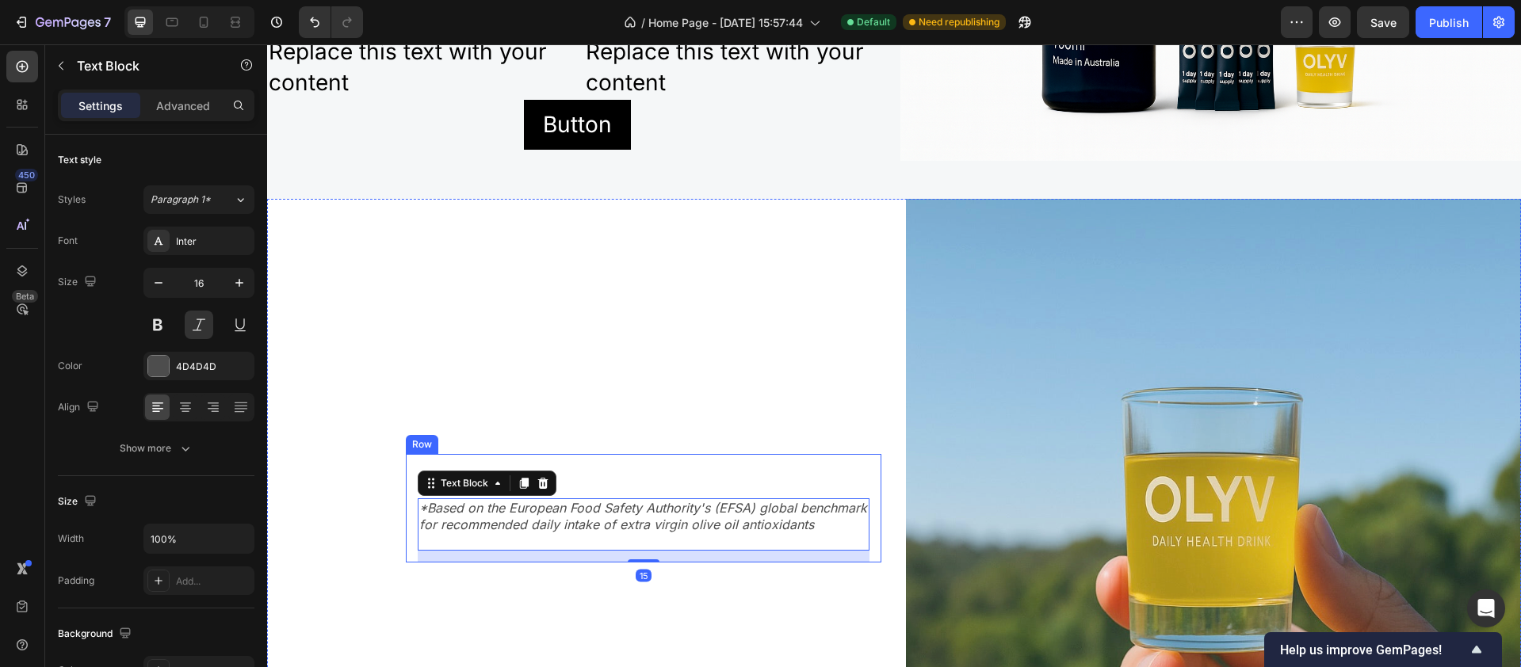
click at [610, 454] on div "*Based on the European Food Safety Authority's (EFSA) global benchmark for reco…" at bounding box center [644, 508] width 476 height 109
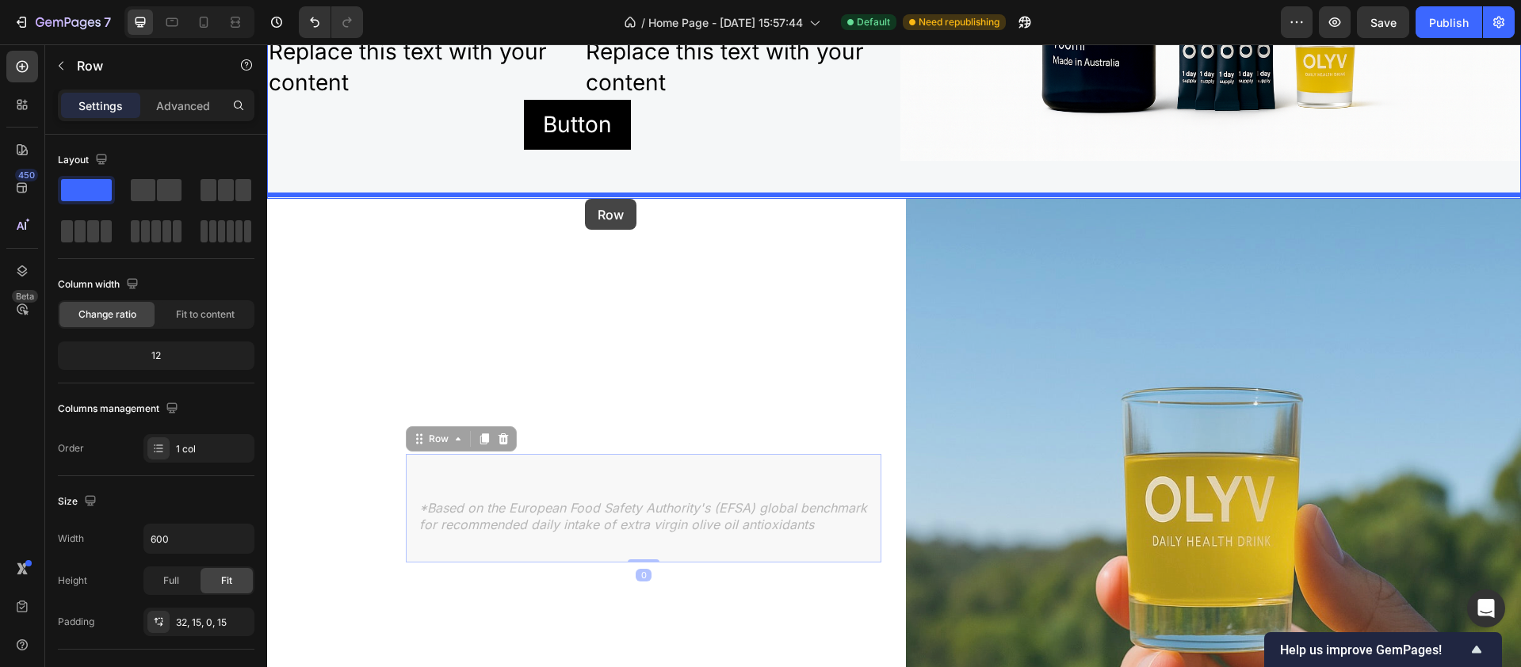
drag, startPoint x: 603, startPoint y: 448, endPoint x: 585, endPoint y: 199, distance: 249.6
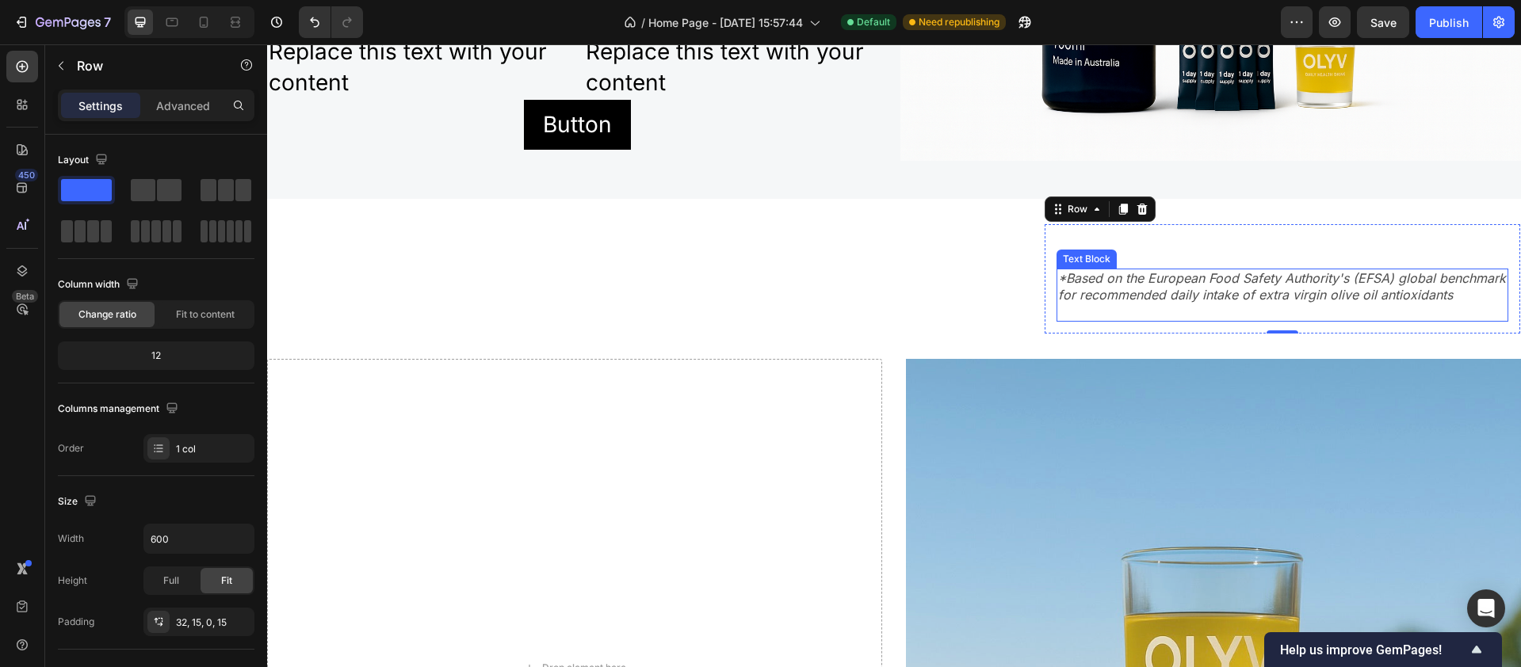
click at [1110, 271] on p "*Based on the European Food Safety Authority's (EFSA) global benchmark for reco…" at bounding box center [1282, 286] width 449 height 33
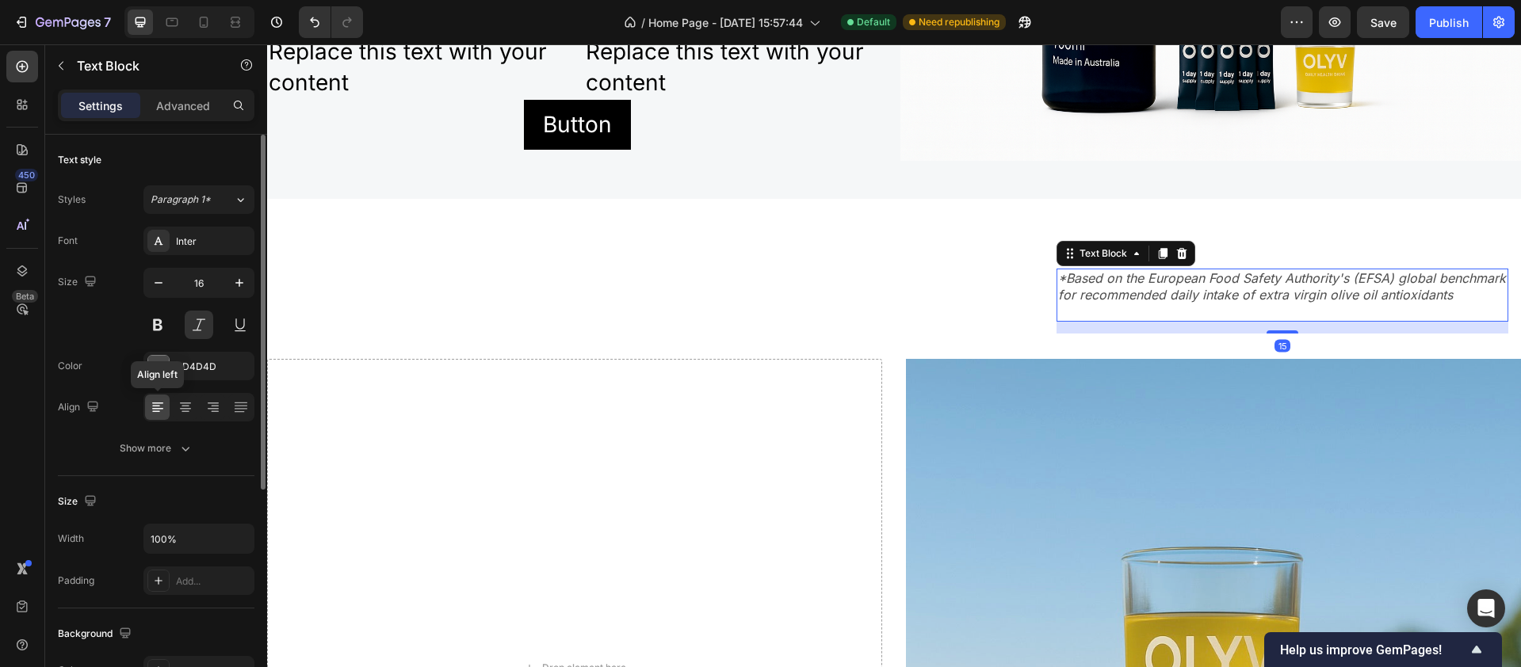
click at [154, 413] on icon at bounding box center [158, 408] width 16 height 16
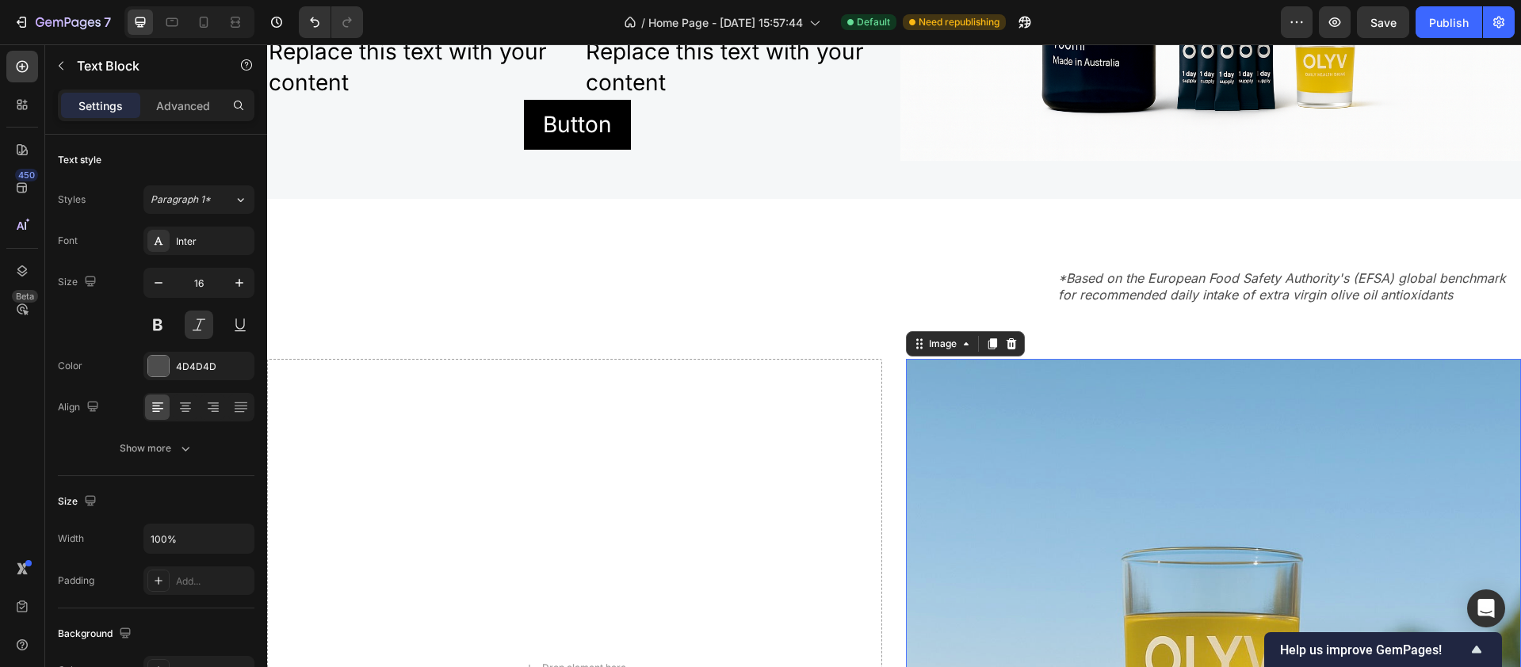
click at [1140, 422] on img at bounding box center [1213, 668] width 615 height 619
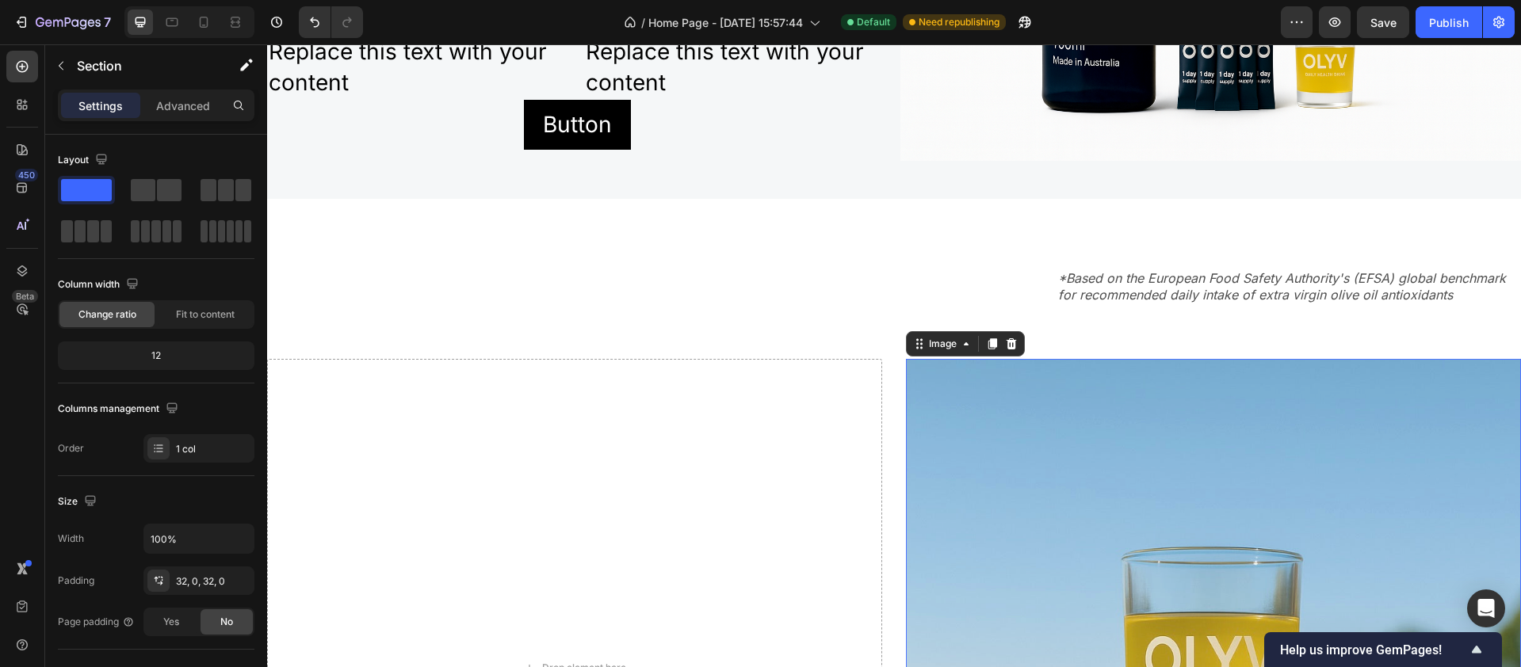
click at [946, 325] on div "*Based on the European Food Safety Authority's (EFSA) global benchmark for reco…" at bounding box center [894, 278] width 1254 height 109
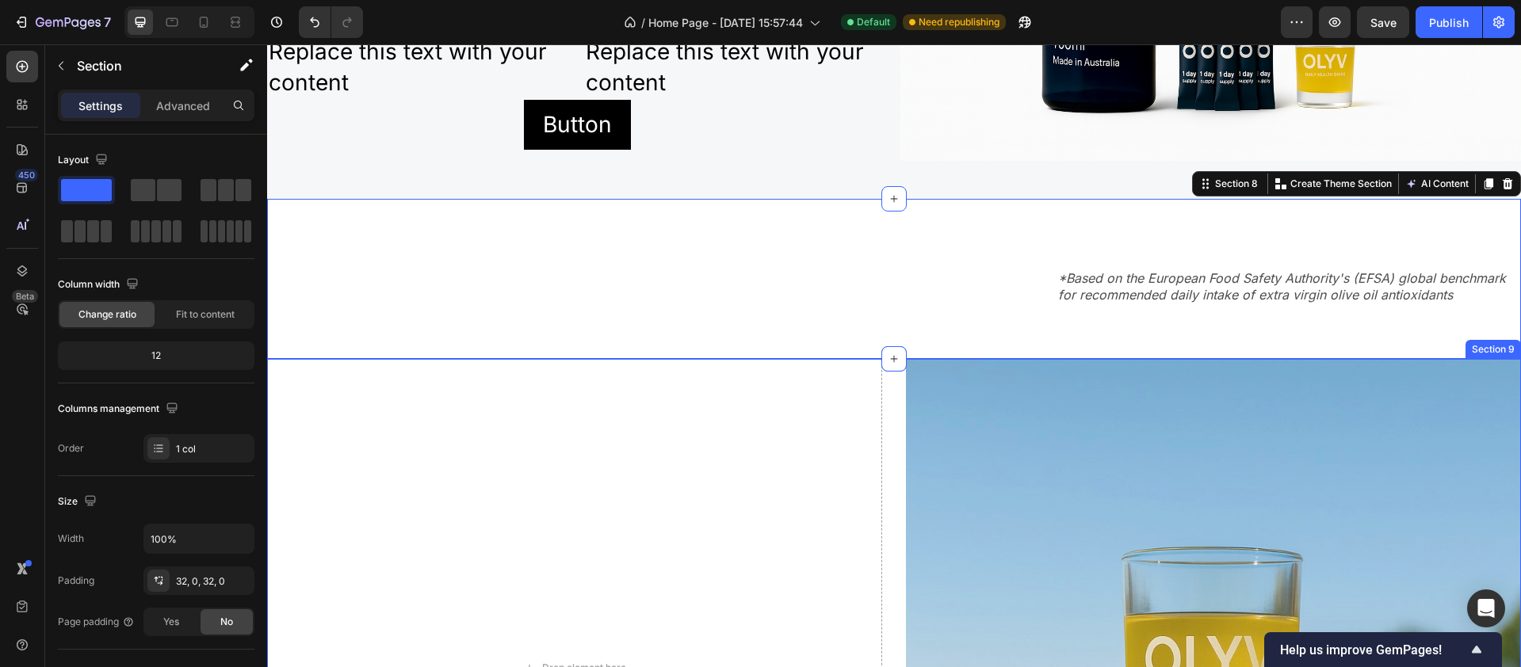
click at [891, 432] on div "Drop element here Image Section 9" at bounding box center [894, 668] width 1254 height 619
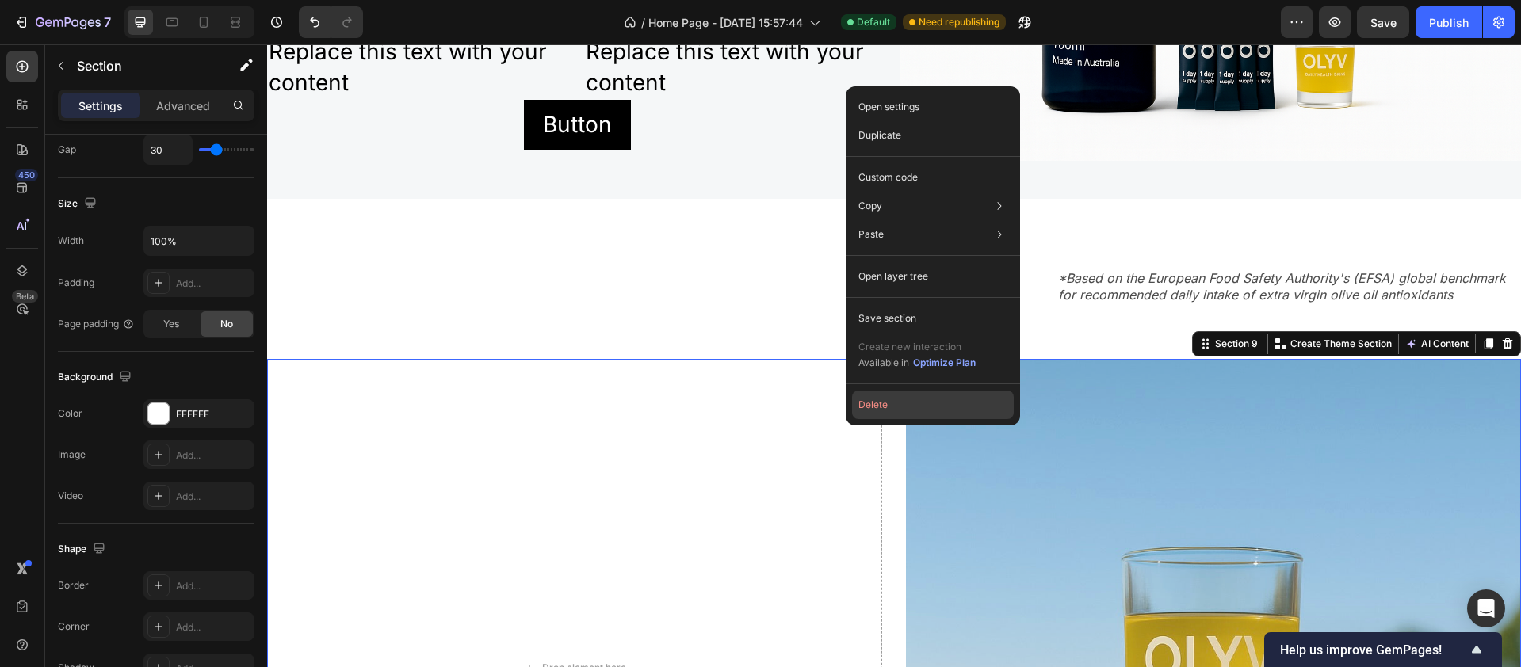
click at [885, 404] on button "Delete" at bounding box center [933, 405] width 162 height 29
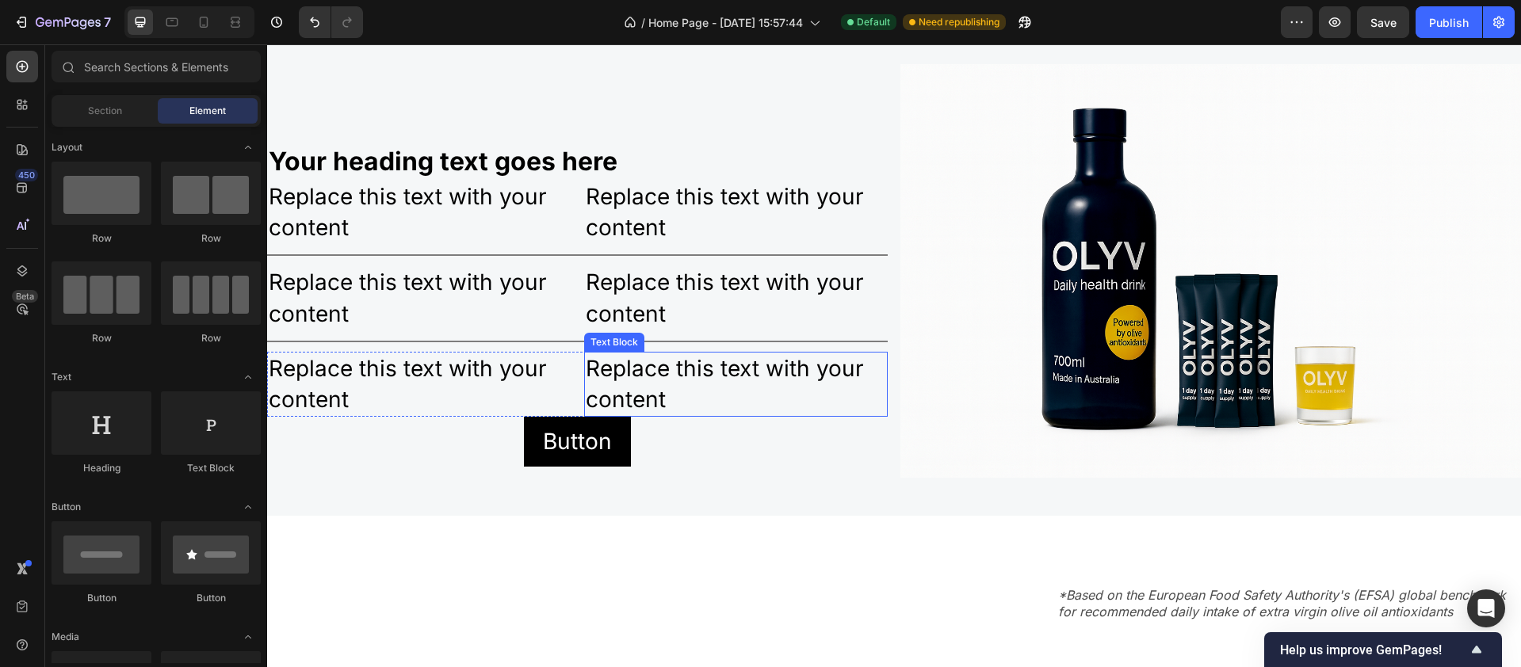
scroll to position [2874, 0]
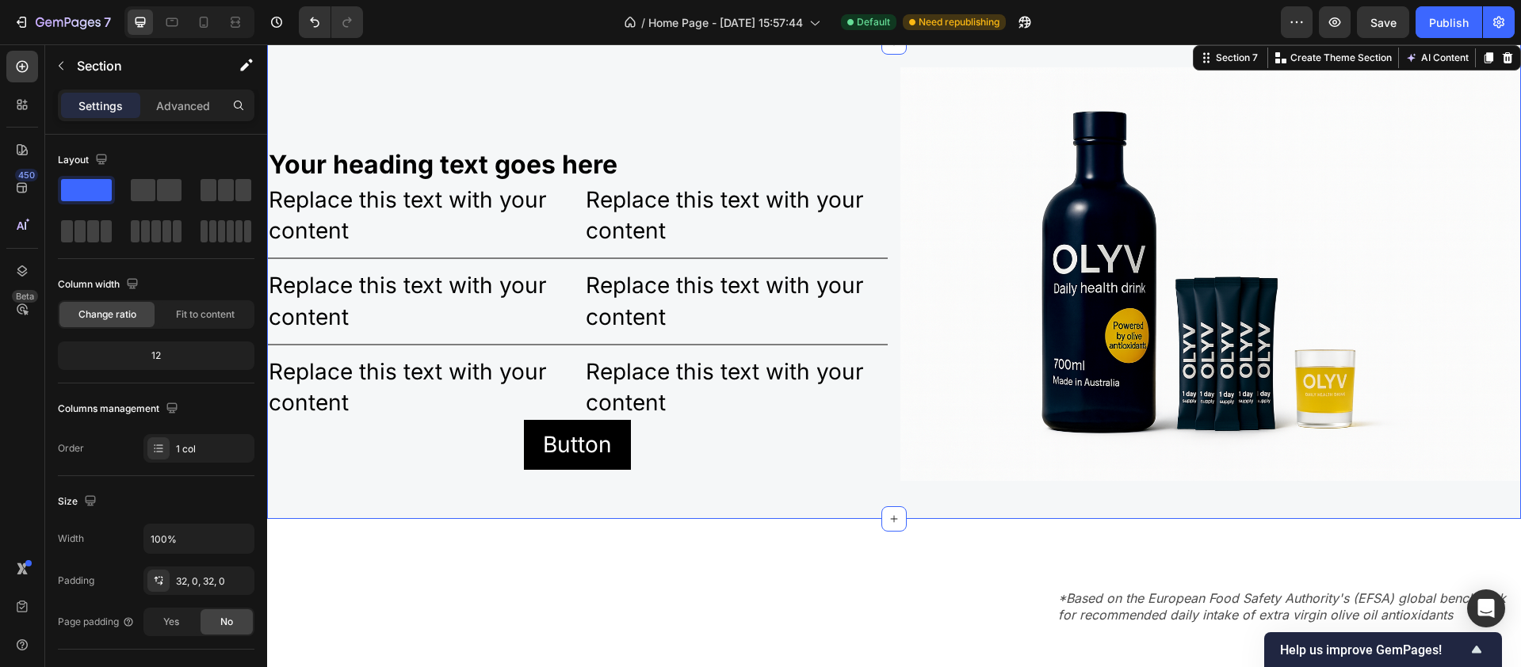
click at [542, 490] on div "Your heading text goes here Heading Replace this text with your content Text Bl…" at bounding box center [894, 280] width 1254 height 477
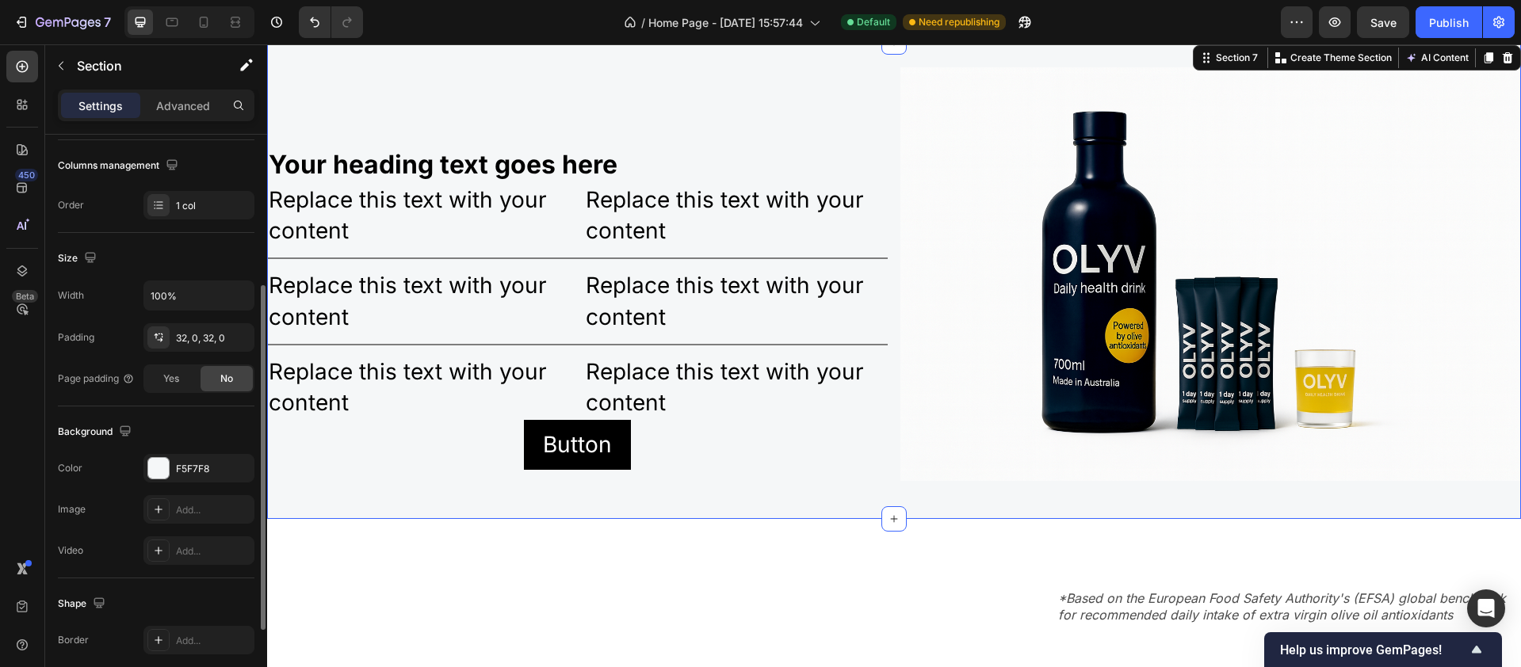
scroll to position [389, 0]
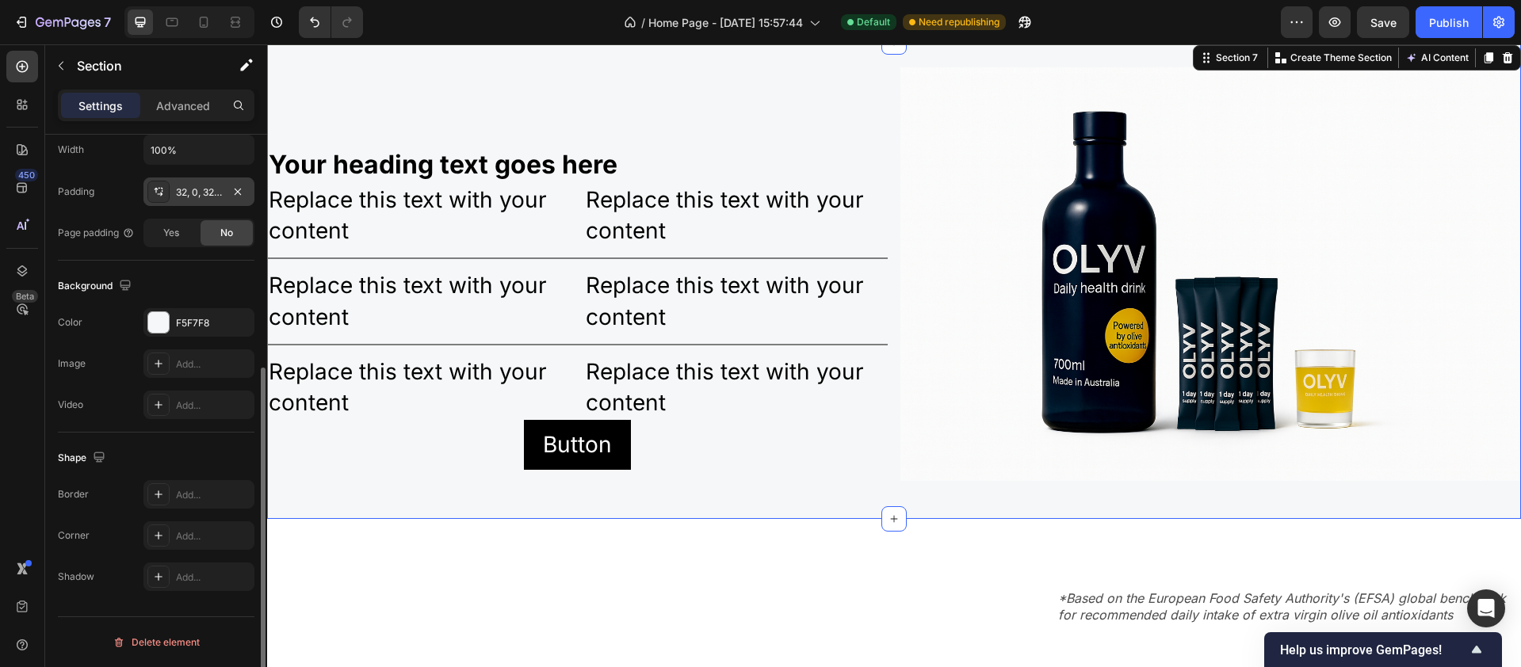
click at [200, 186] on div "32, 0, 32, 0" at bounding box center [199, 192] width 46 height 14
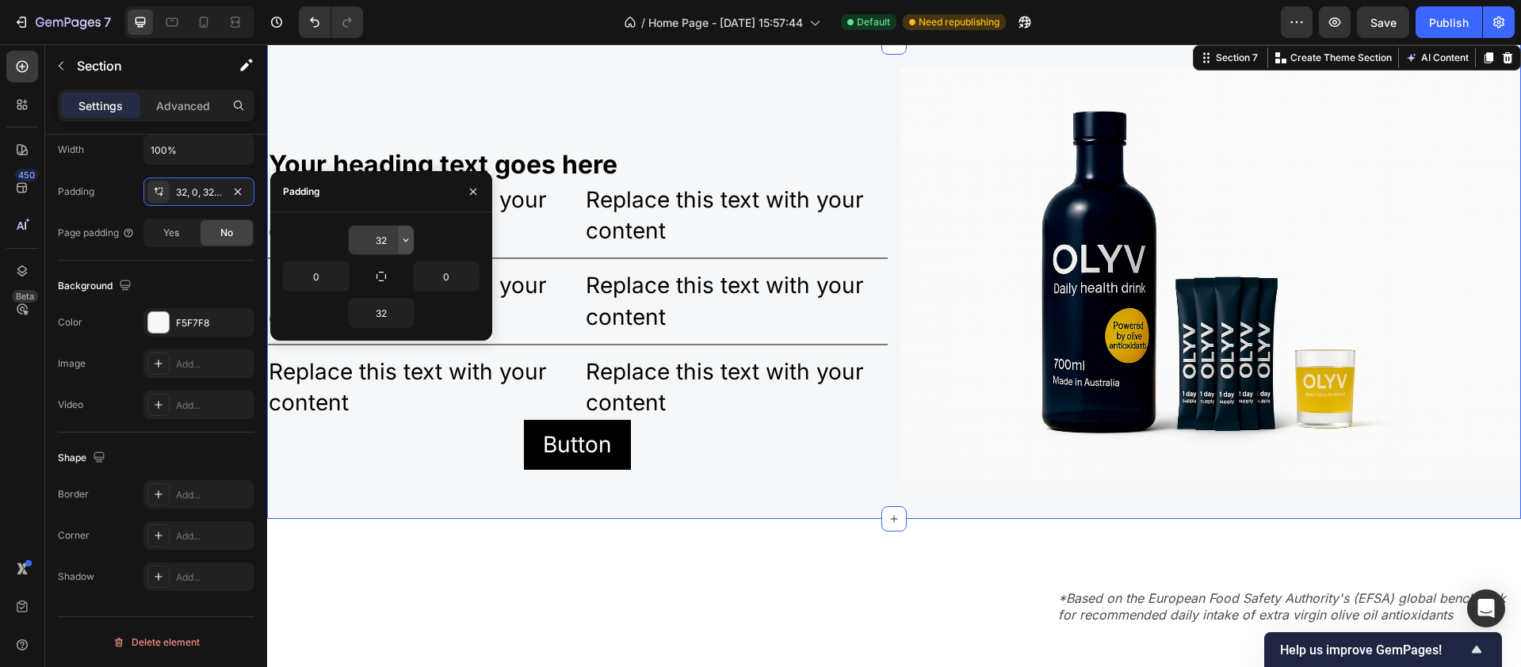
click at [402, 240] on icon "button" at bounding box center [406, 240] width 13 height 13
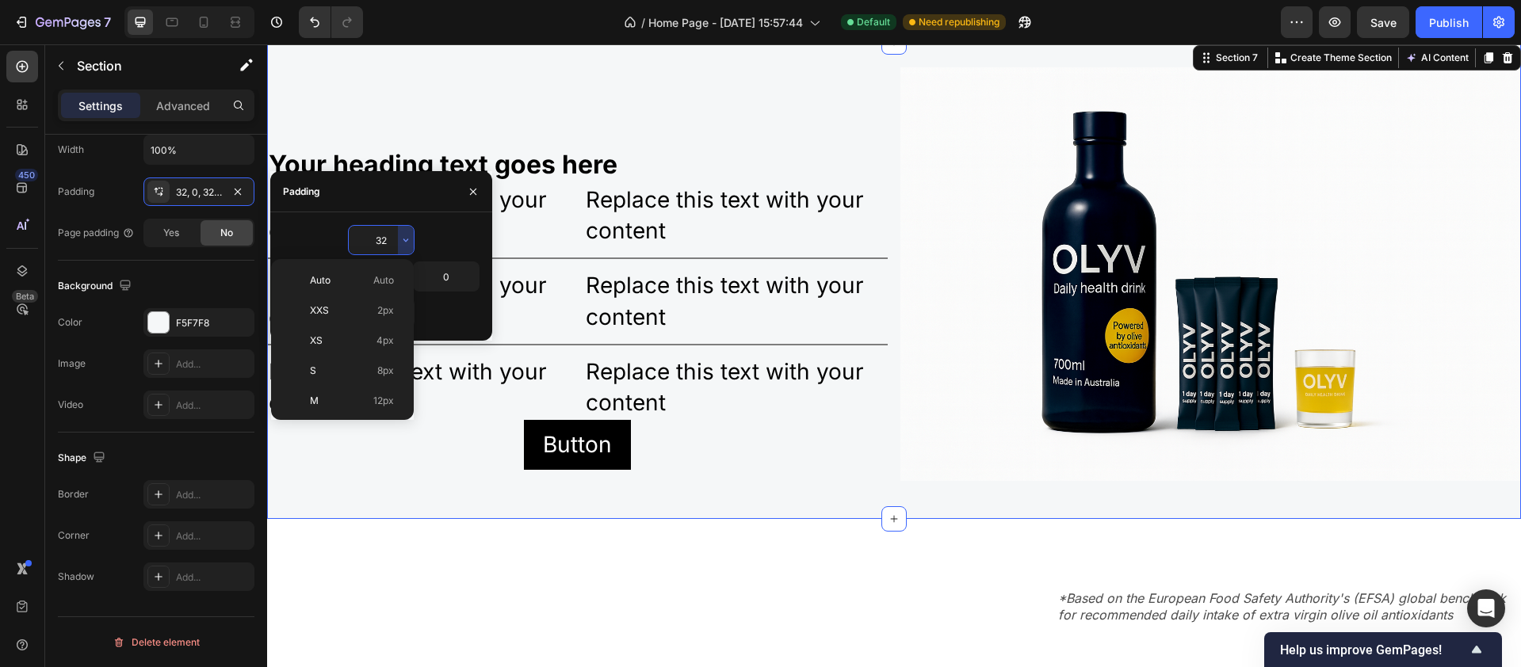
scroll to position [114, 0]
click at [370, 243] on input "32" at bounding box center [381, 240] width 65 height 29
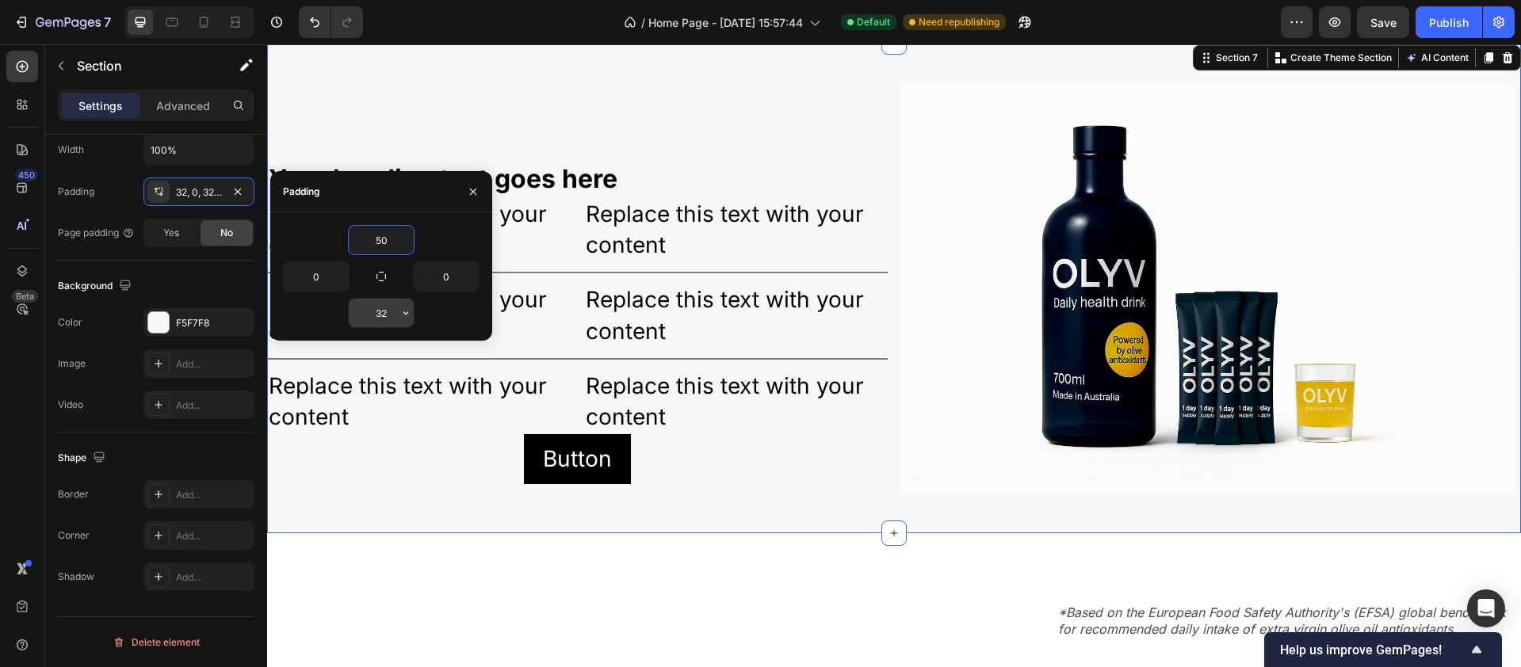
type input "50"
click at [387, 318] on input "32" at bounding box center [381, 313] width 65 height 29
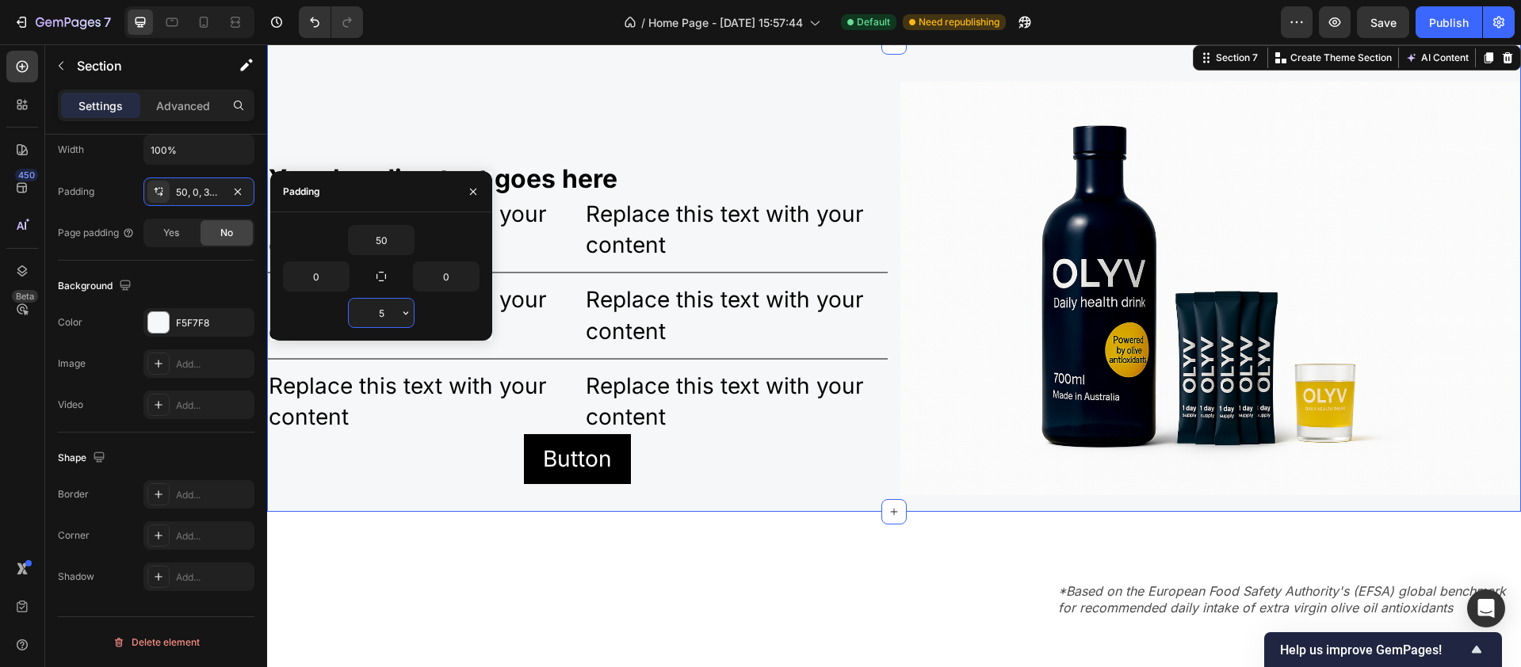
type input "50"
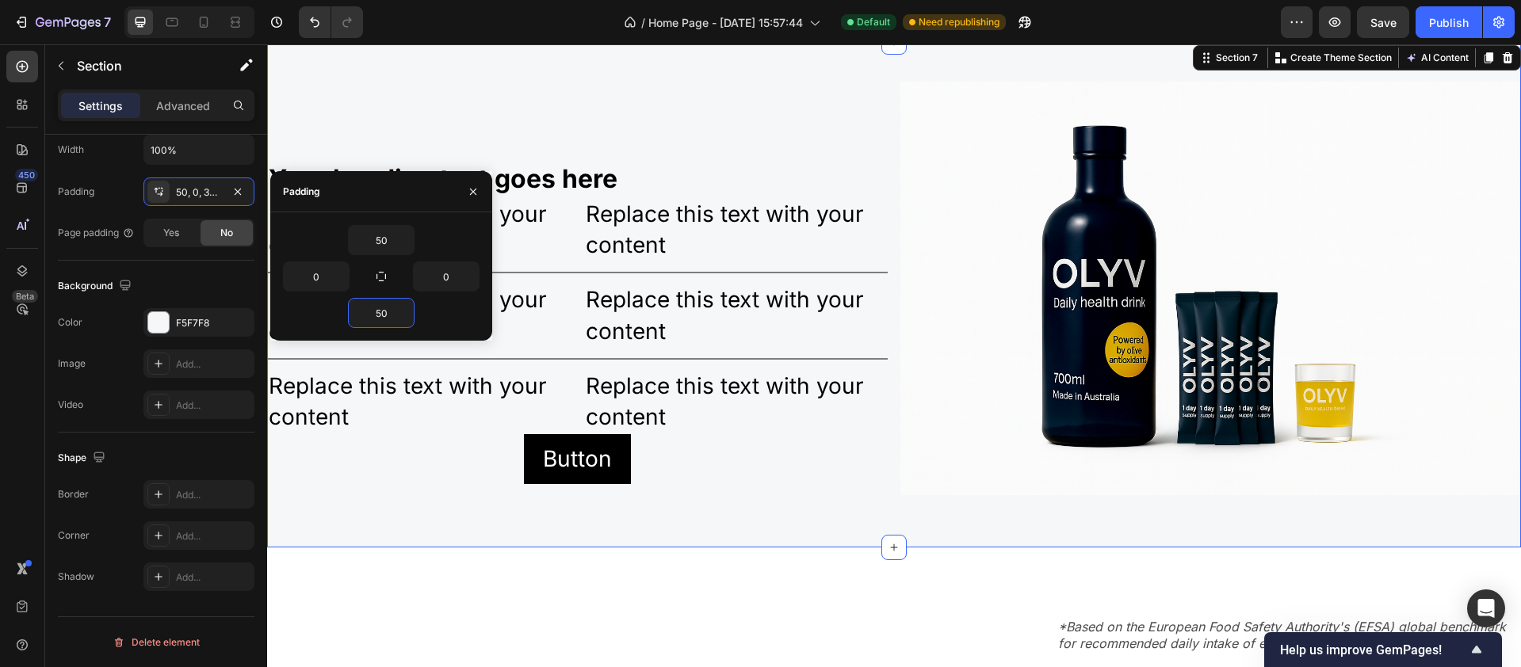
click at [519, 526] on div "*Based on the European Food Safety Authority's (EFSA) global benchmark for reco…" at bounding box center [894, 627] width 1254 height 109
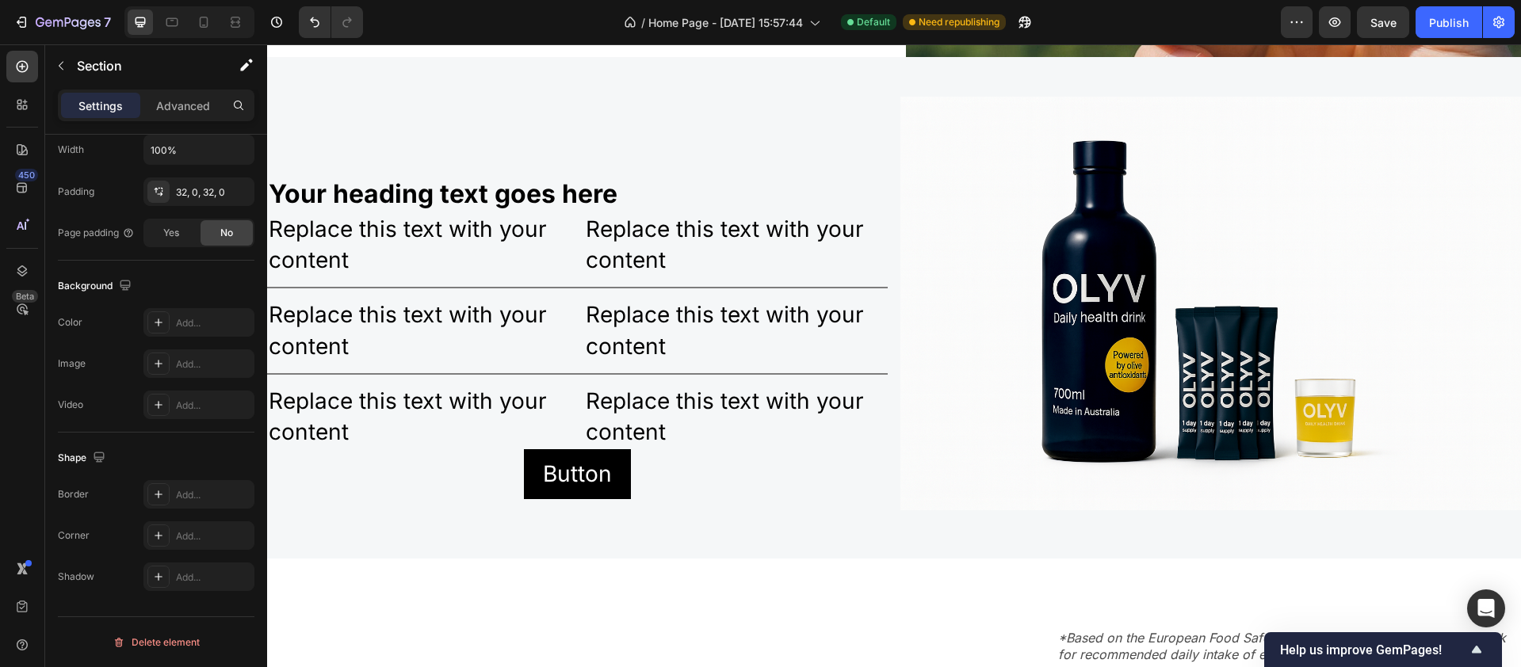
scroll to position [2857, 0]
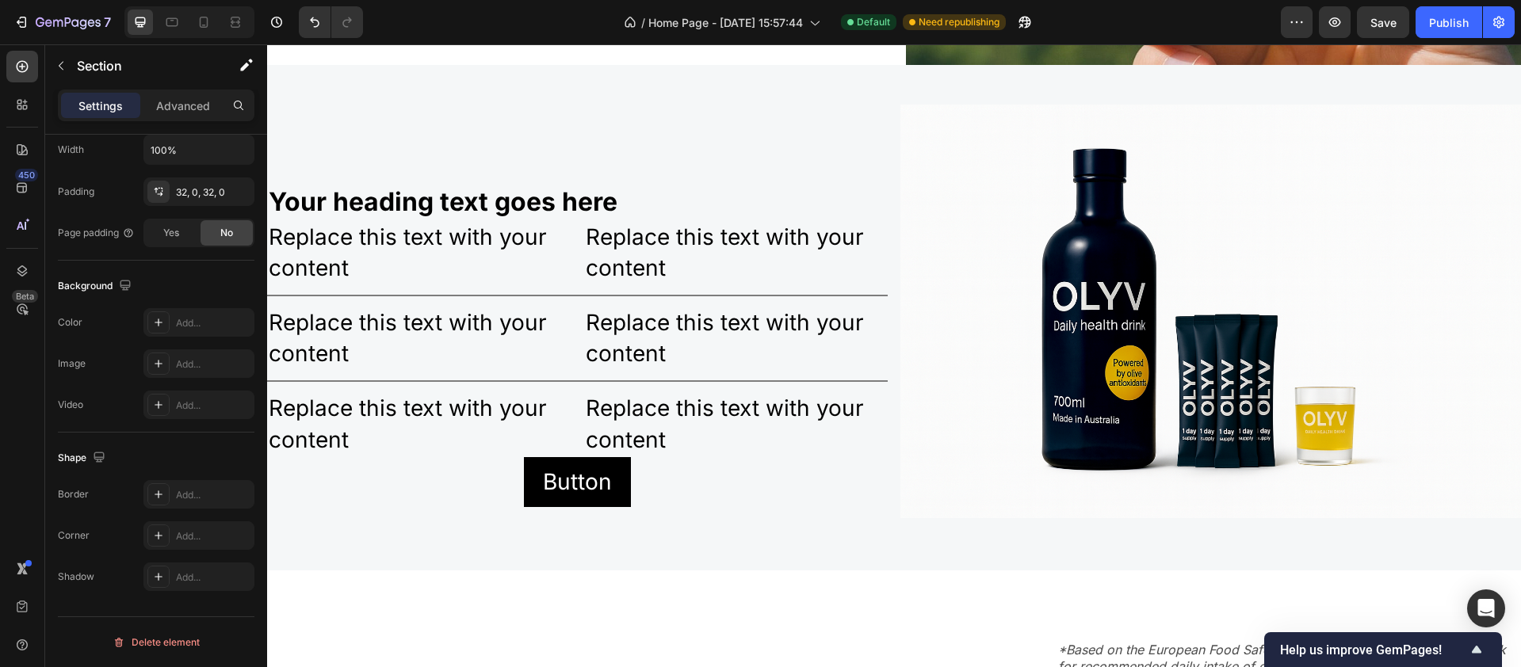
click at [414, 526] on div "*Based on the European Food Safety Authority's (EFSA) global benchmark for reco…" at bounding box center [894, 650] width 1254 height 159
click at [403, 526] on div "Your heading text goes here Heading Replace this text with your content Text Bl…" at bounding box center [894, 318] width 1254 height 506
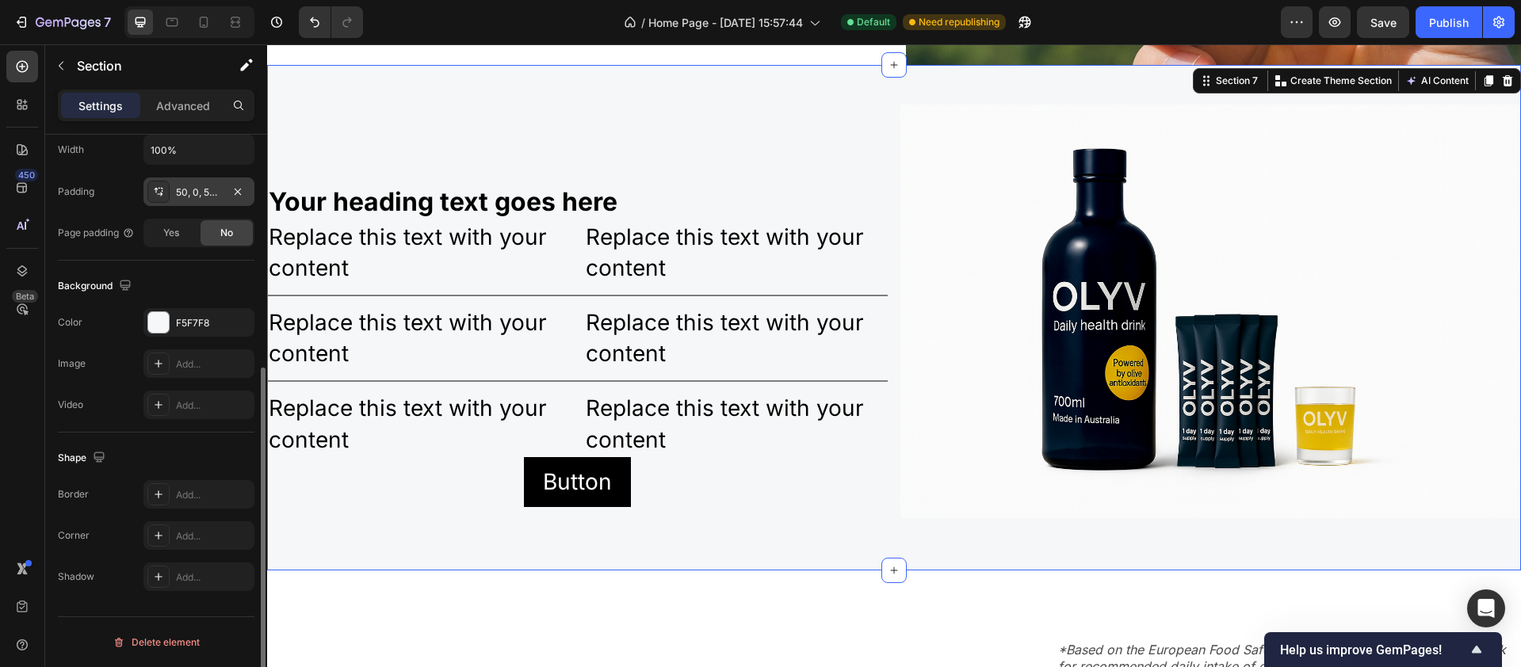
click at [193, 193] on div "50, 0, 50, 0" at bounding box center [199, 192] width 46 height 14
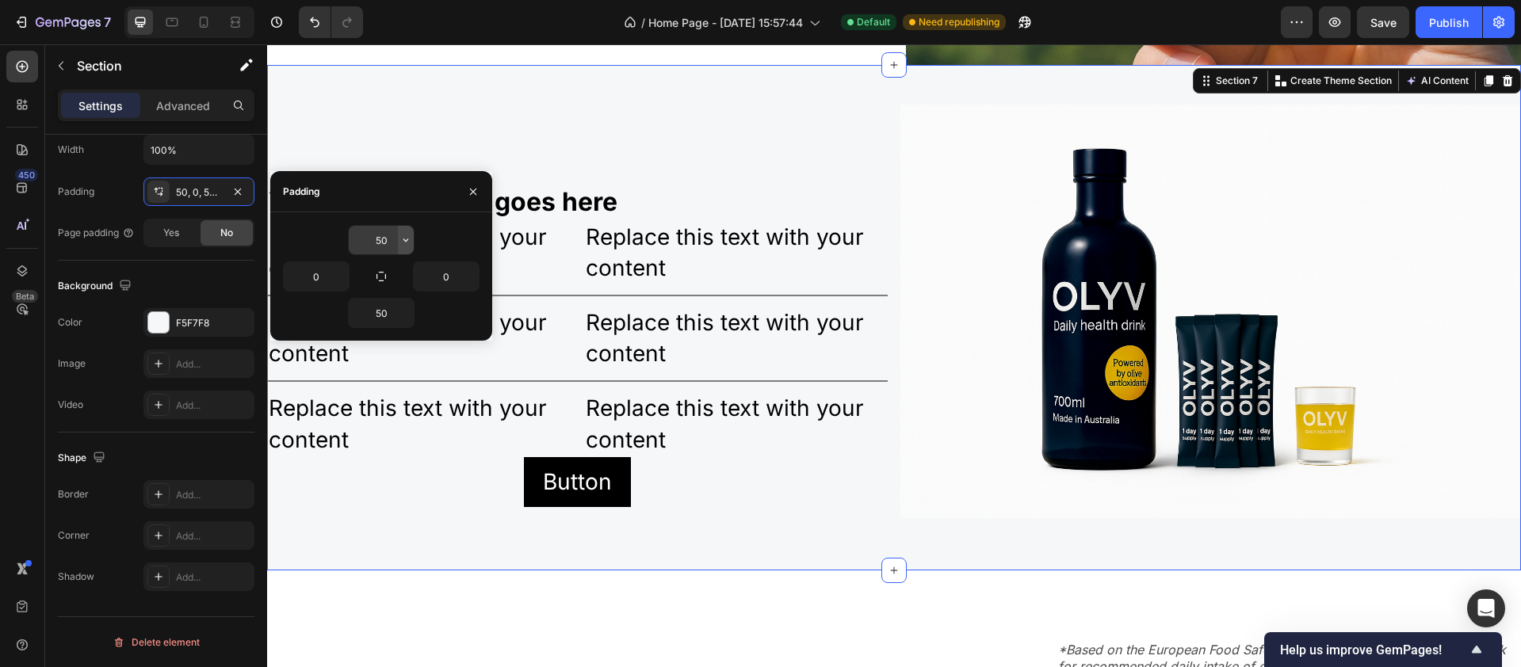
drag, startPoint x: 414, startPoint y: 249, endPoint x: 399, endPoint y: 243, distance: 16.3
click at [400, 243] on icon "button" at bounding box center [406, 240] width 13 height 13
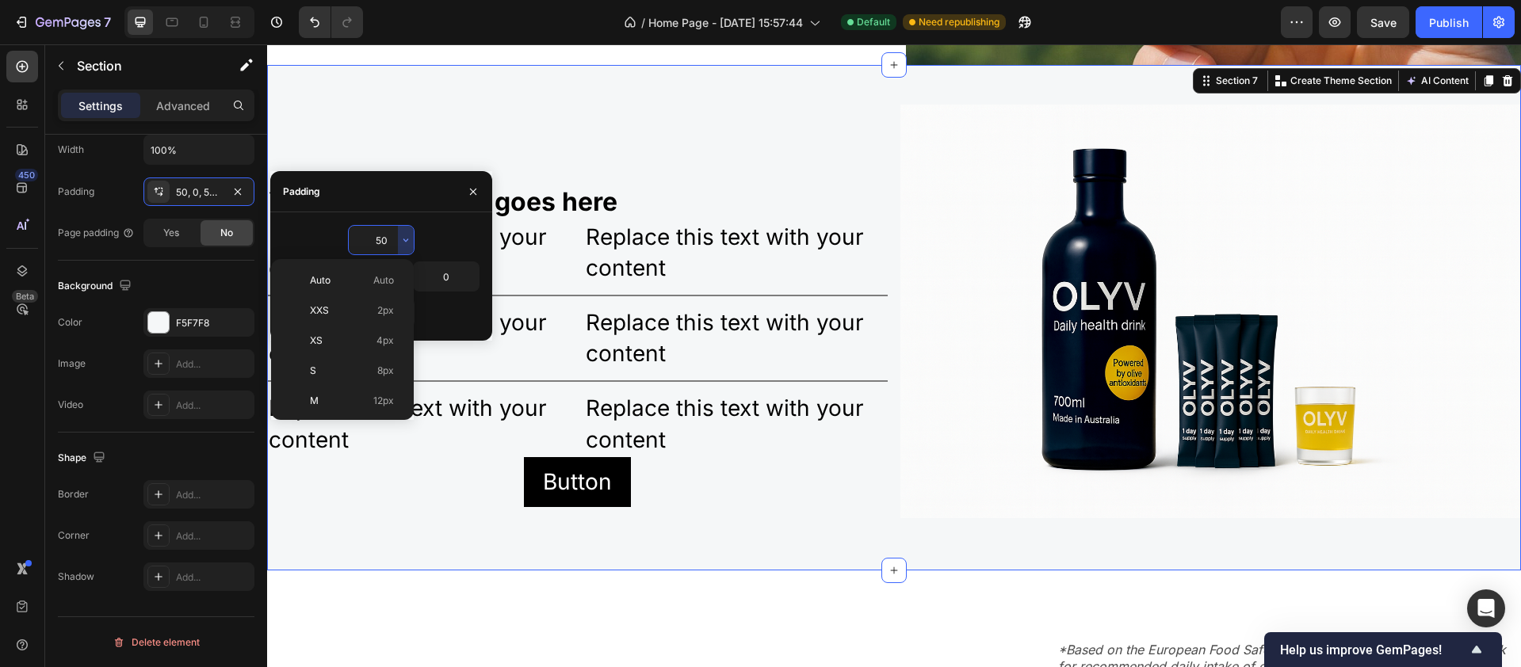
click at [390, 238] on input "50" at bounding box center [381, 240] width 65 height 29
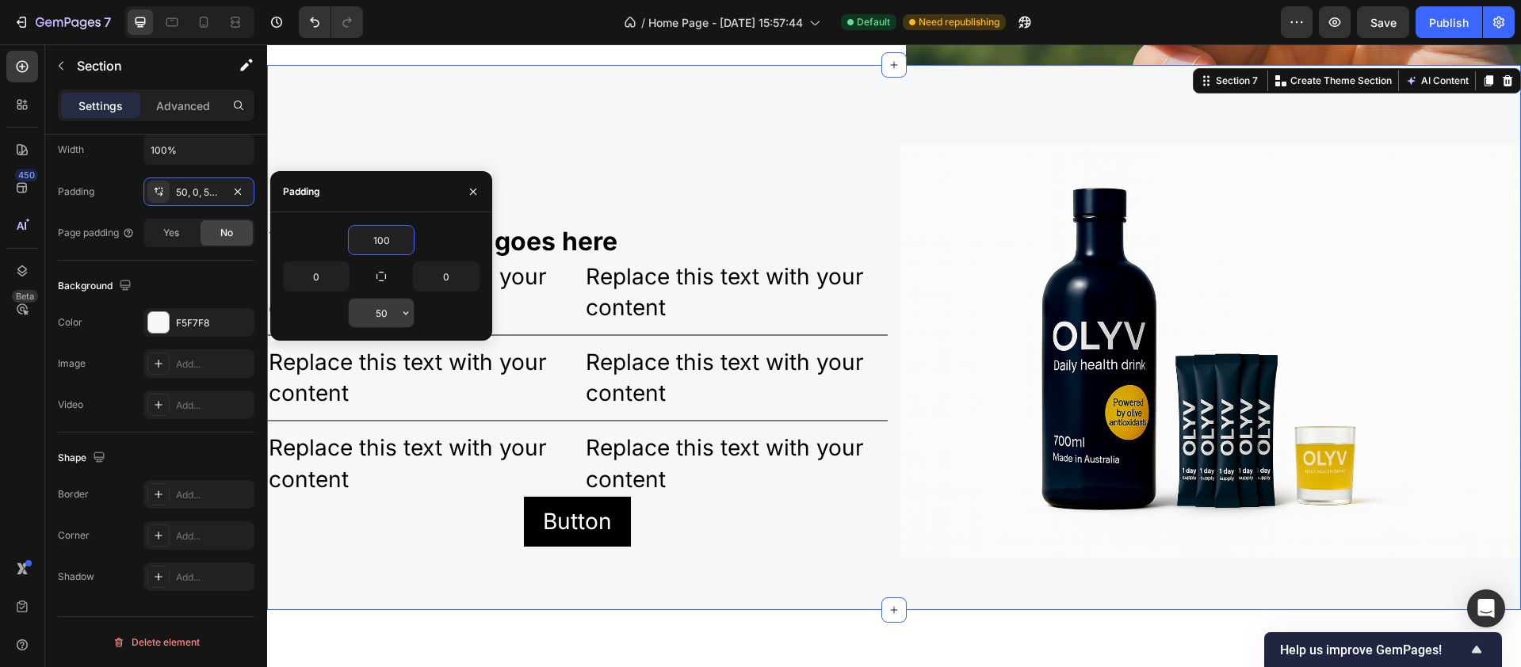
type input "100"
click at [394, 316] on input "50" at bounding box center [381, 313] width 65 height 29
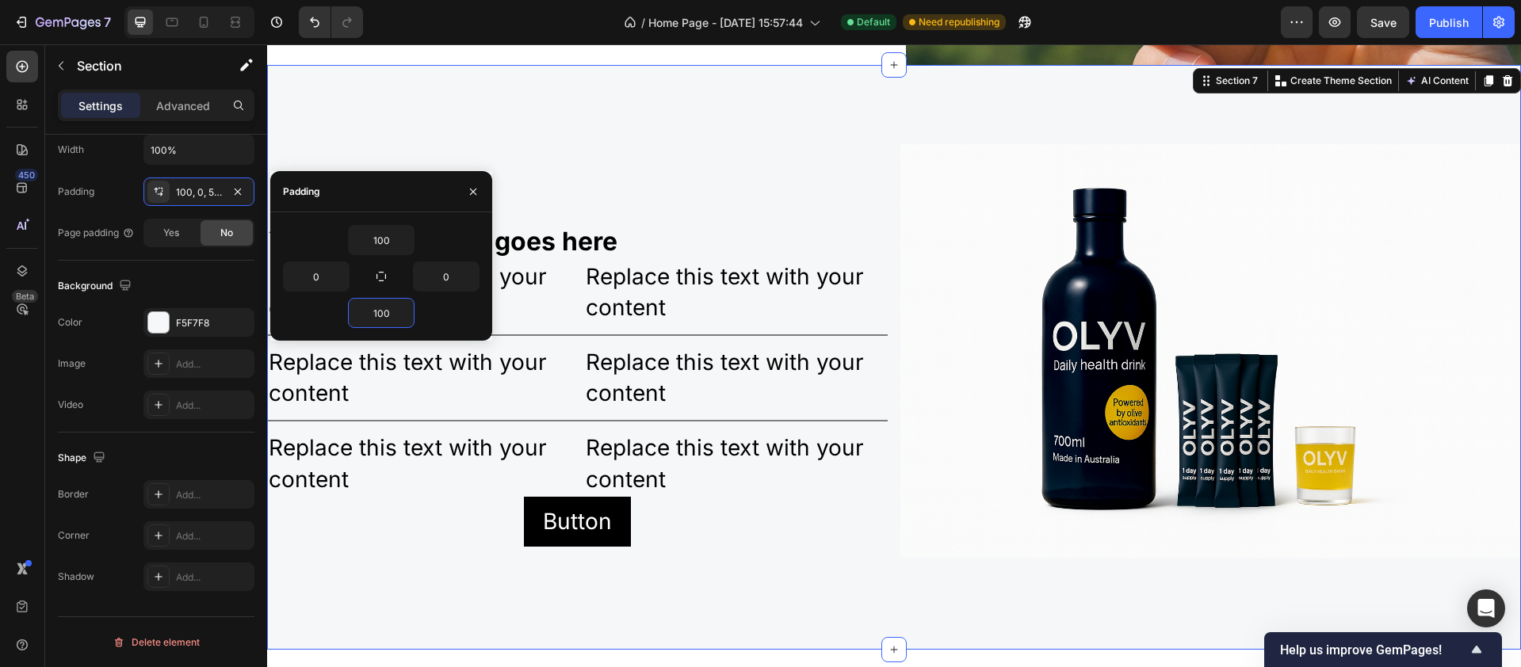
type input "100"
click at [827, 526] on div "Your heading text goes here Heading Replace this text with your content Text Bl…" at bounding box center [894, 357] width 1254 height 585
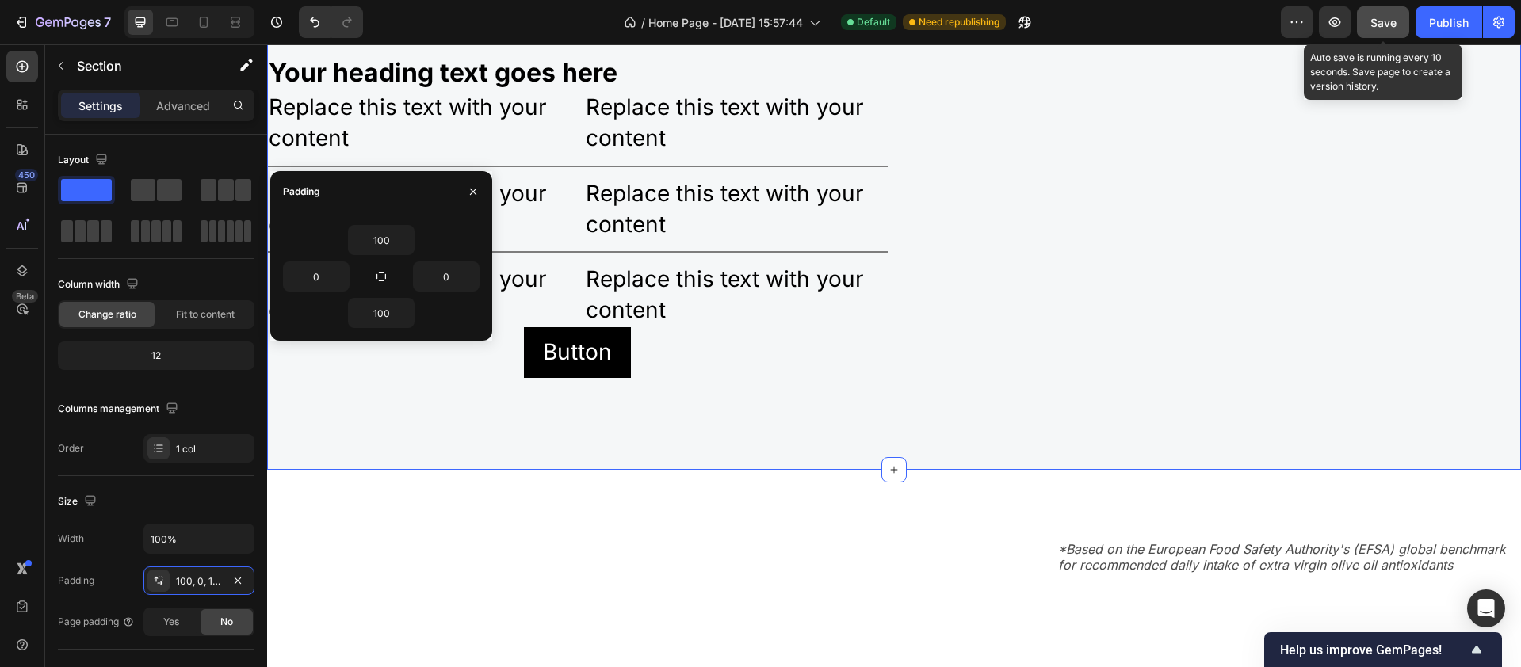
scroll to position [389, 0]
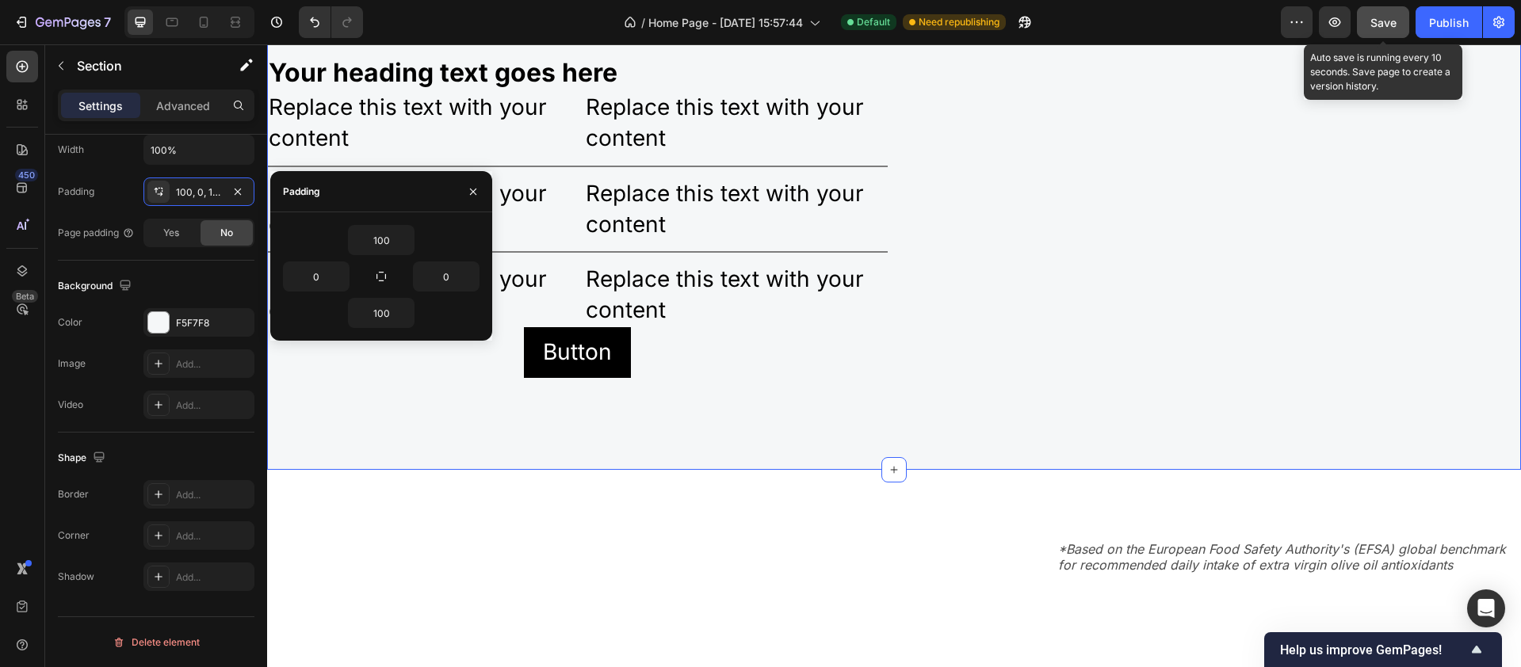
click at [1390, 25] on span "Save" at bounding box center [1384, 22] width 26 height 13
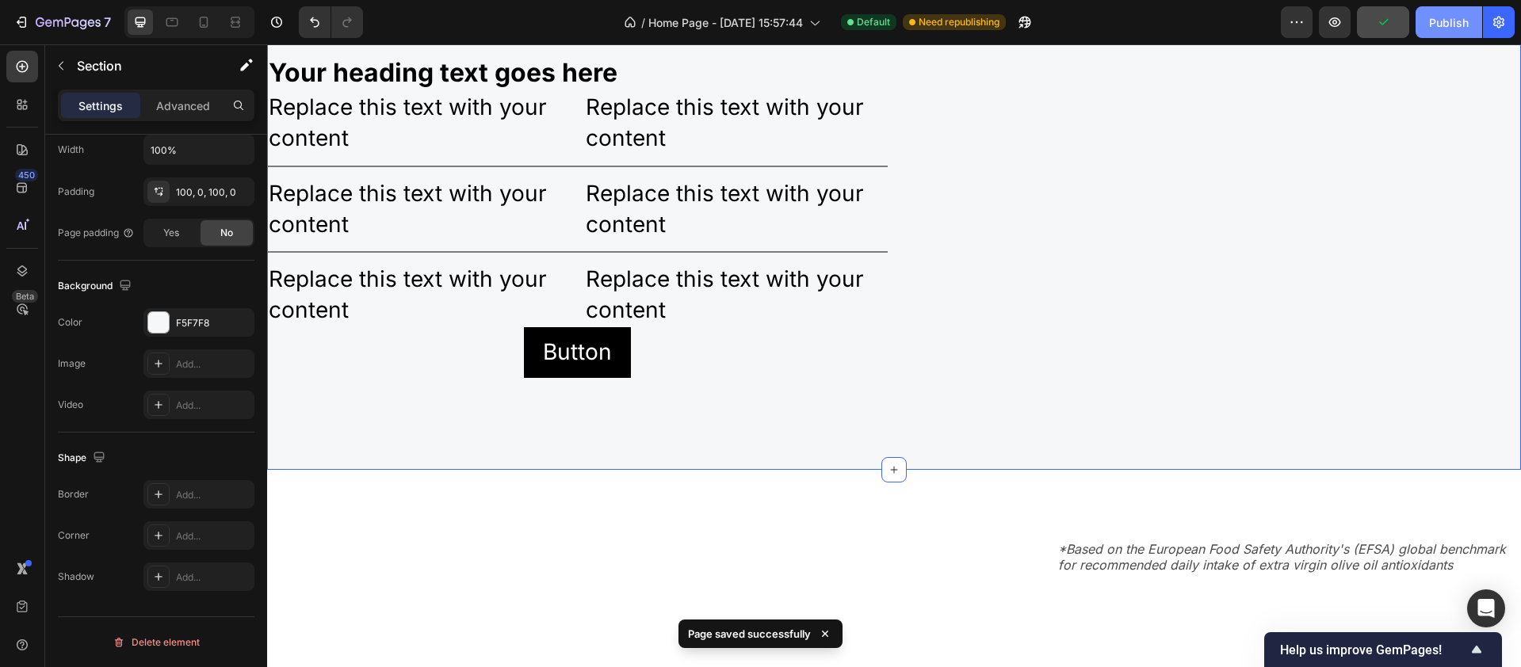
click at [1439, 20] on div "Publish" at bounding box center [1449, 22] width 40 height 17
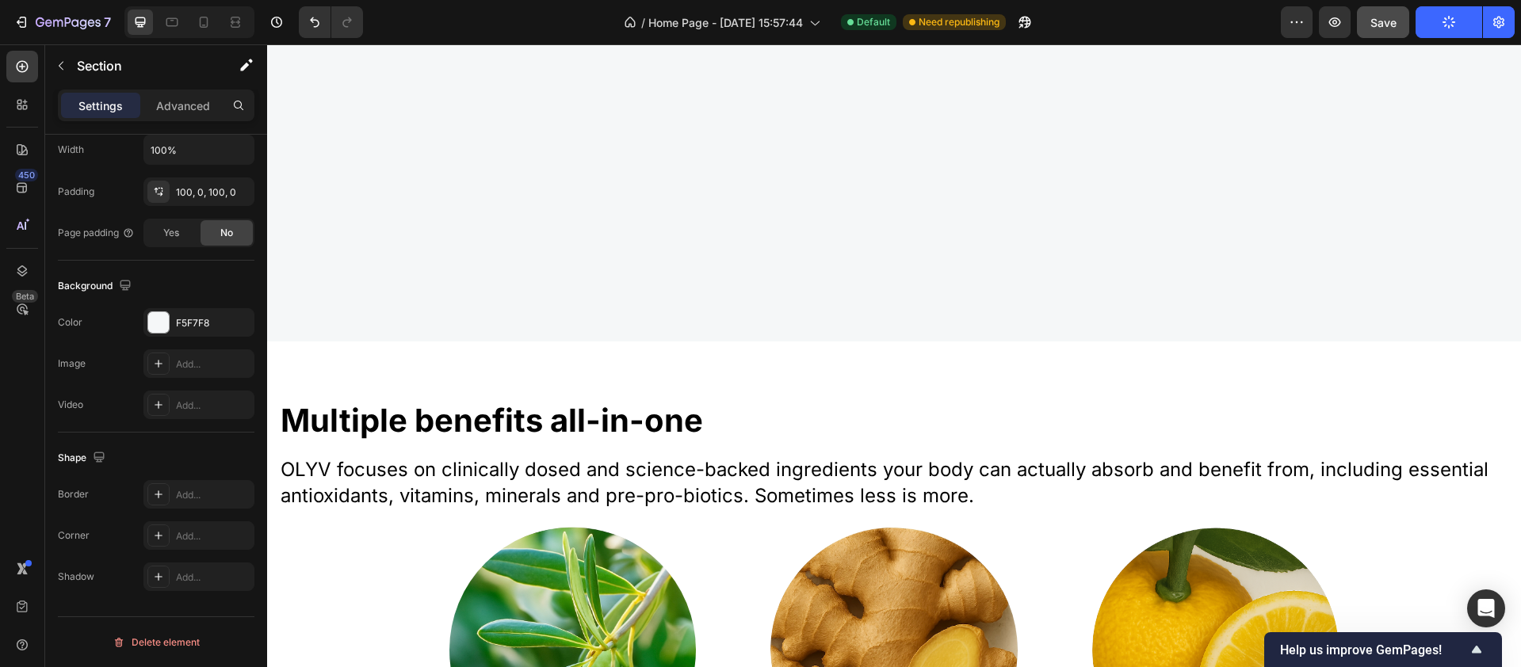
scroll to position [0, 0]
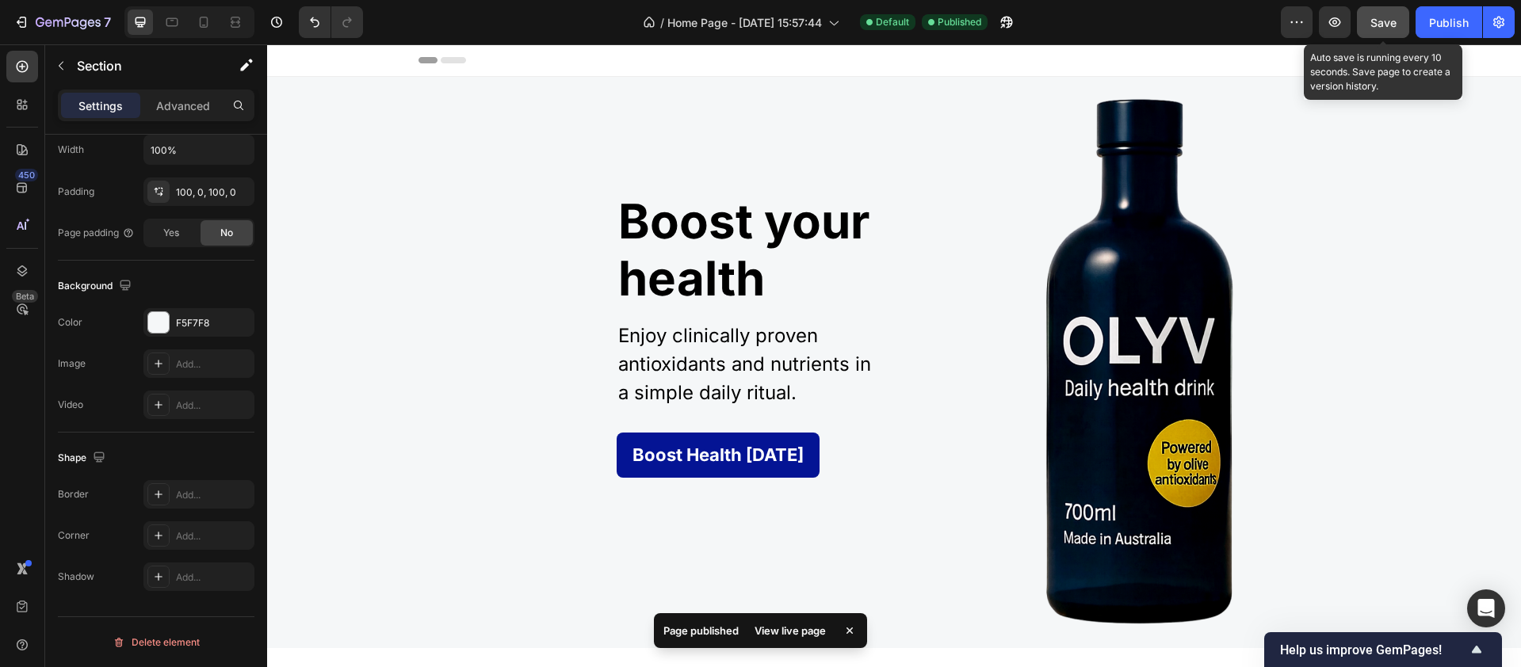
click at [1383, 24] on span "Save" at bounding box center [1384, 22] width 26 height 13
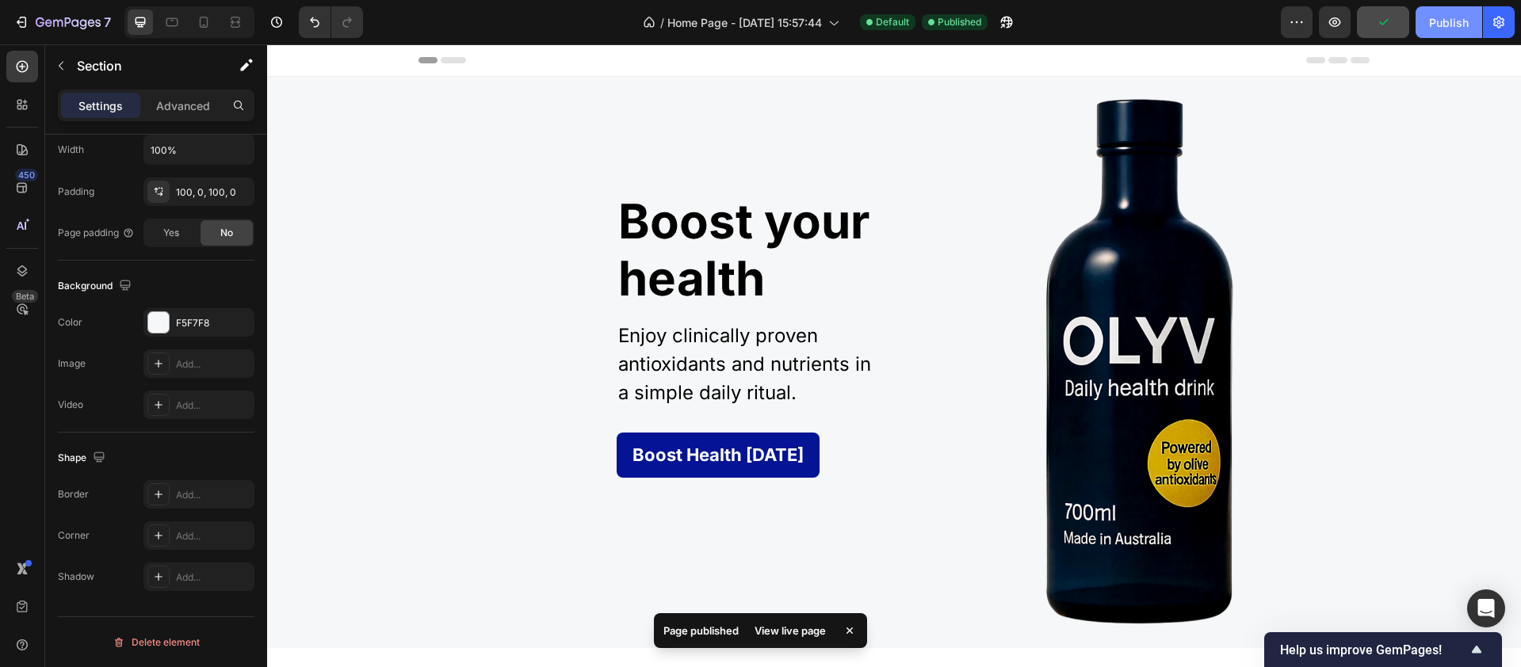
click at [1443, 24] on div "Publish" at bounding box center [1449, 22] width 40 height 17
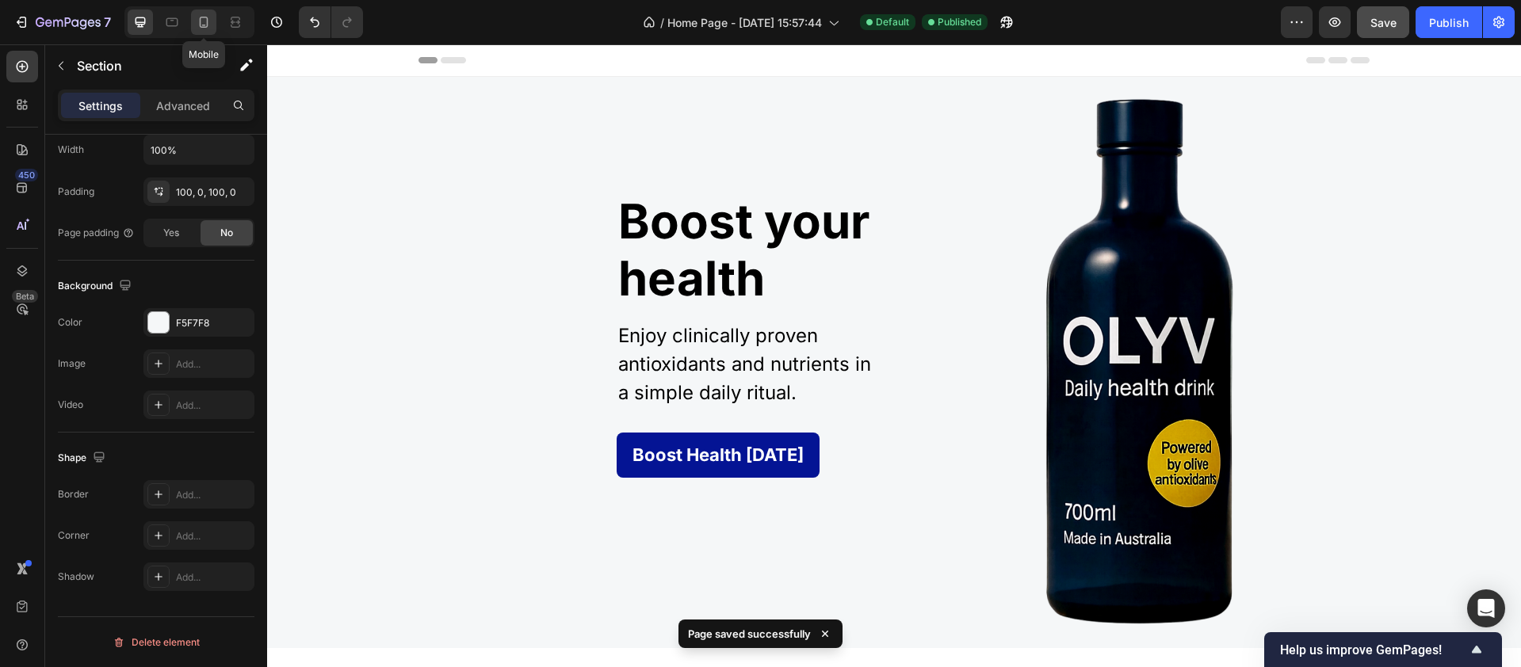
click at [196, 24] on icon at bounding box center [204, 22] width 16 height 16
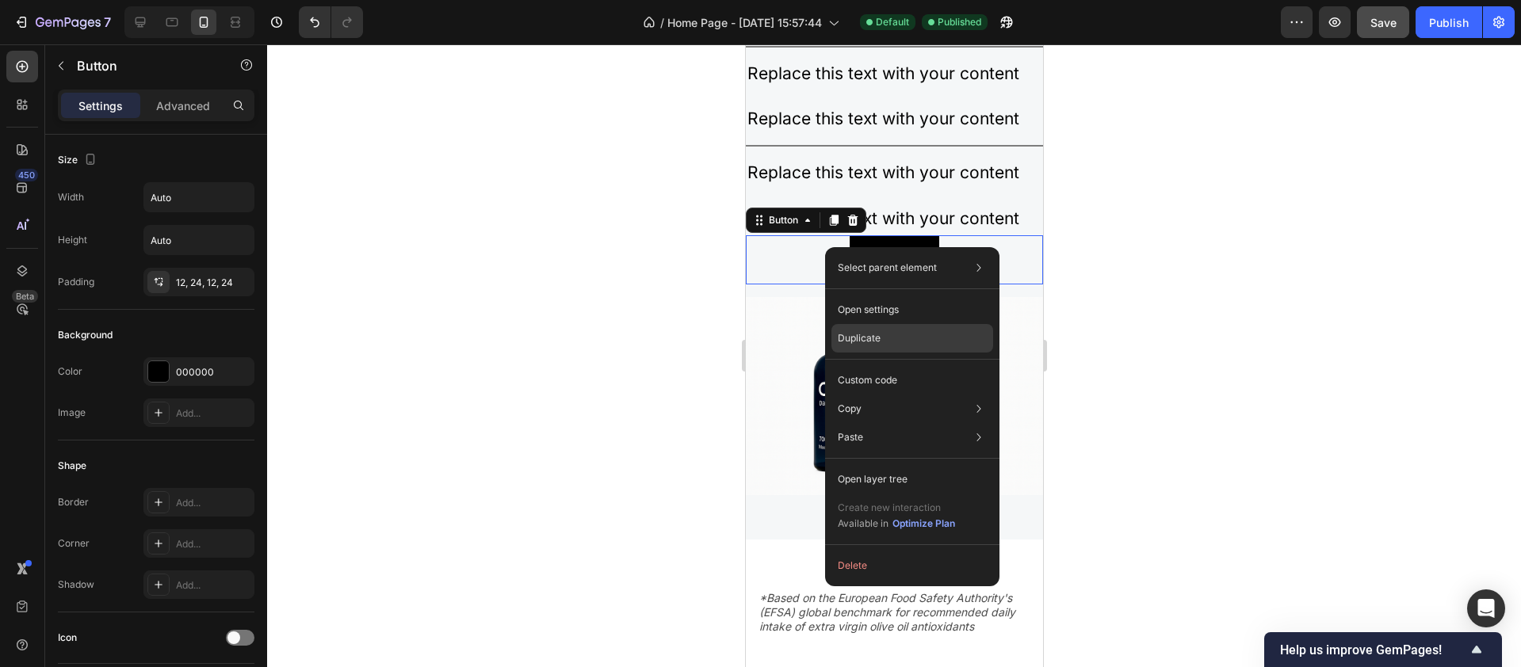
click at [891, 332] on div "Duplicate" at bounding box center [913, 338] width 162 height 29
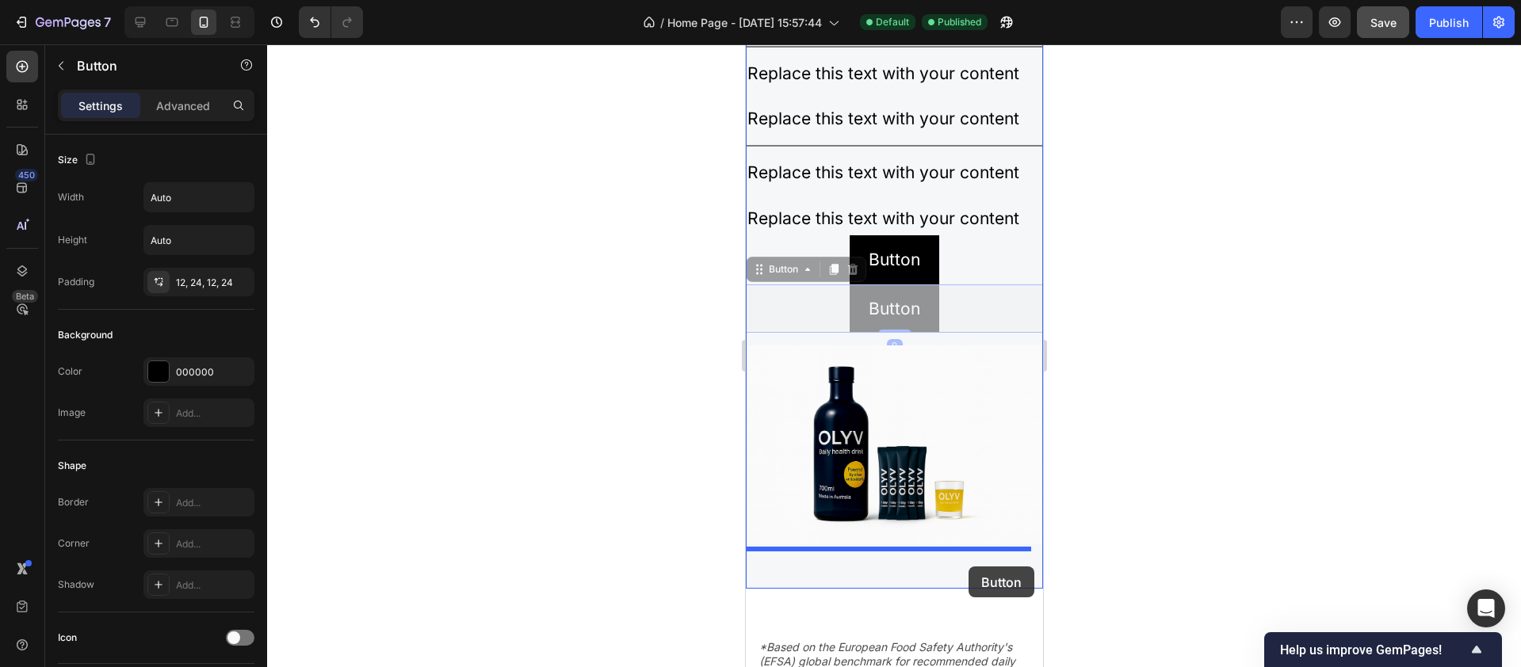
drag, startPoint x: 989, startPoint y: 287, endPoint x: 968, endPoint y: 567, distance: 280.6
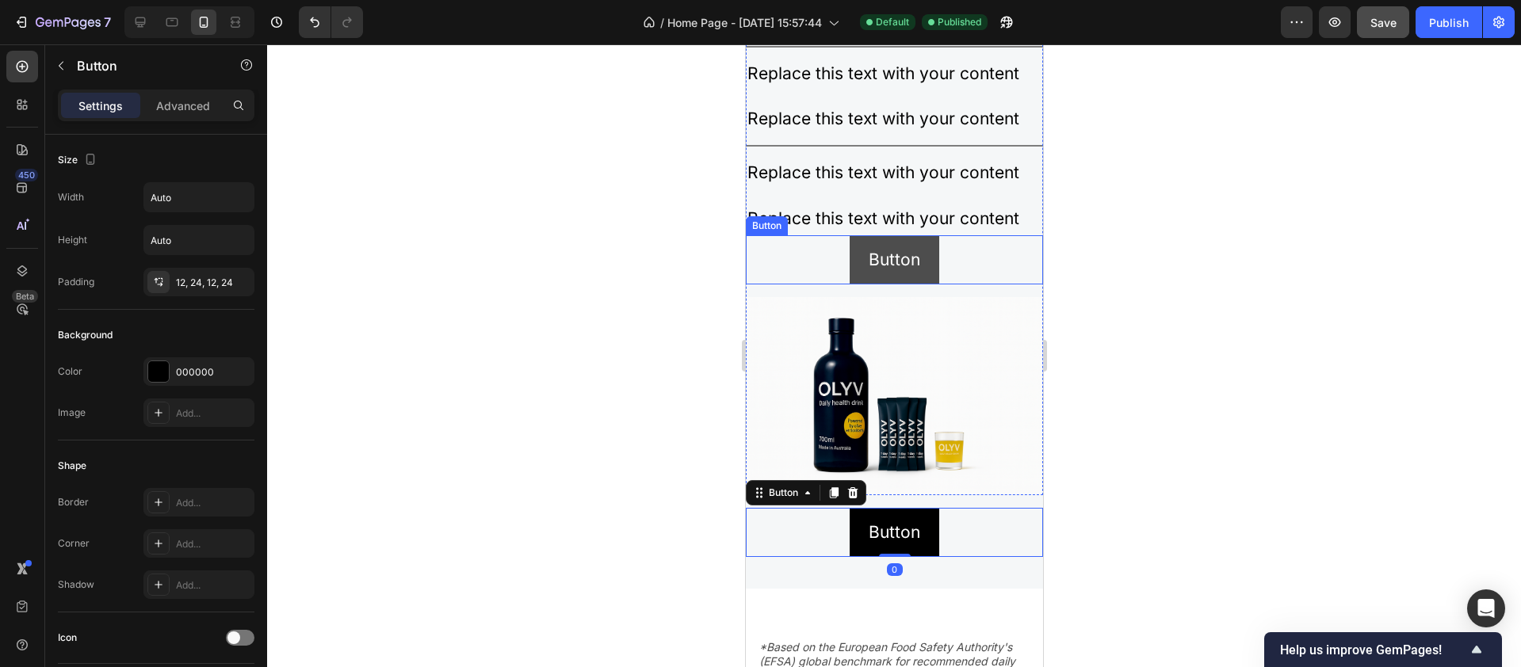
click at [914, 247] on button "Button" at bounding box center [894, 259] width 90 height 49
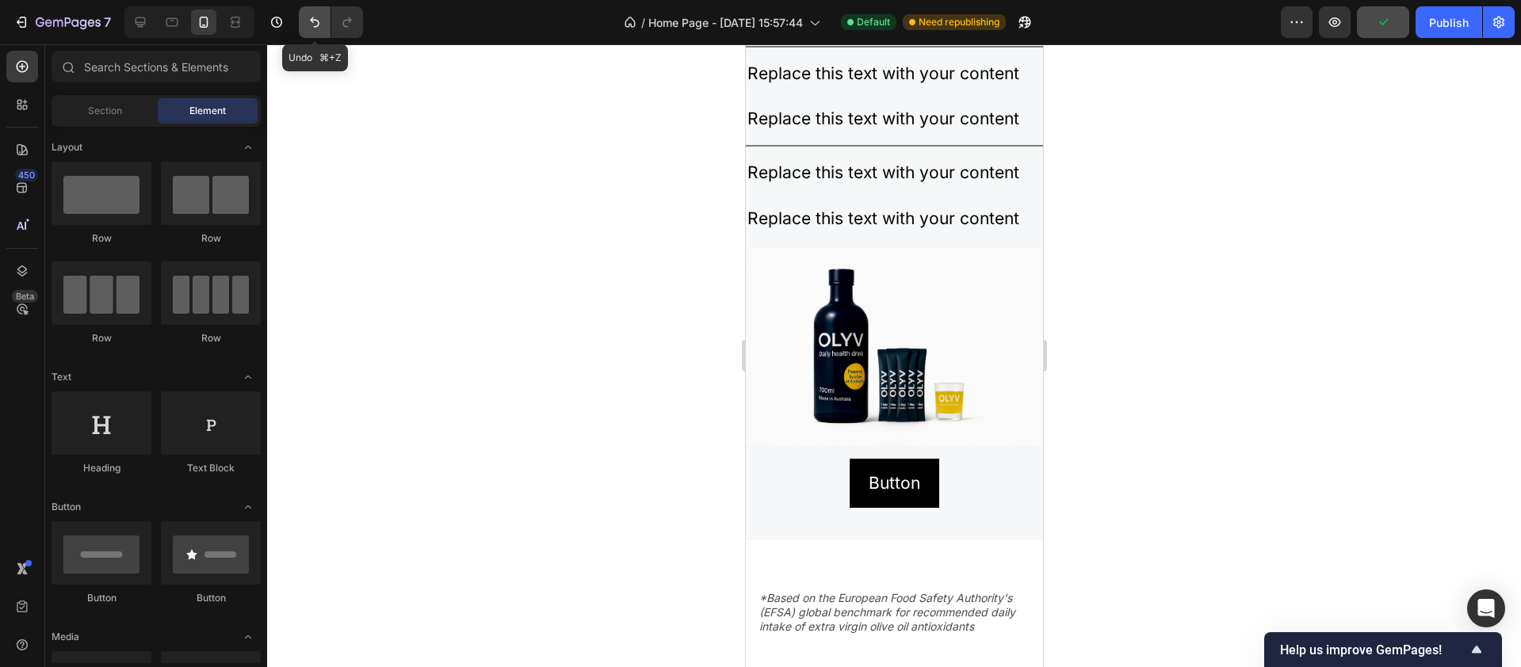
click at [306, 17] on button "Undo/Redo" at bounding box center [315, 22] width 32 height 32
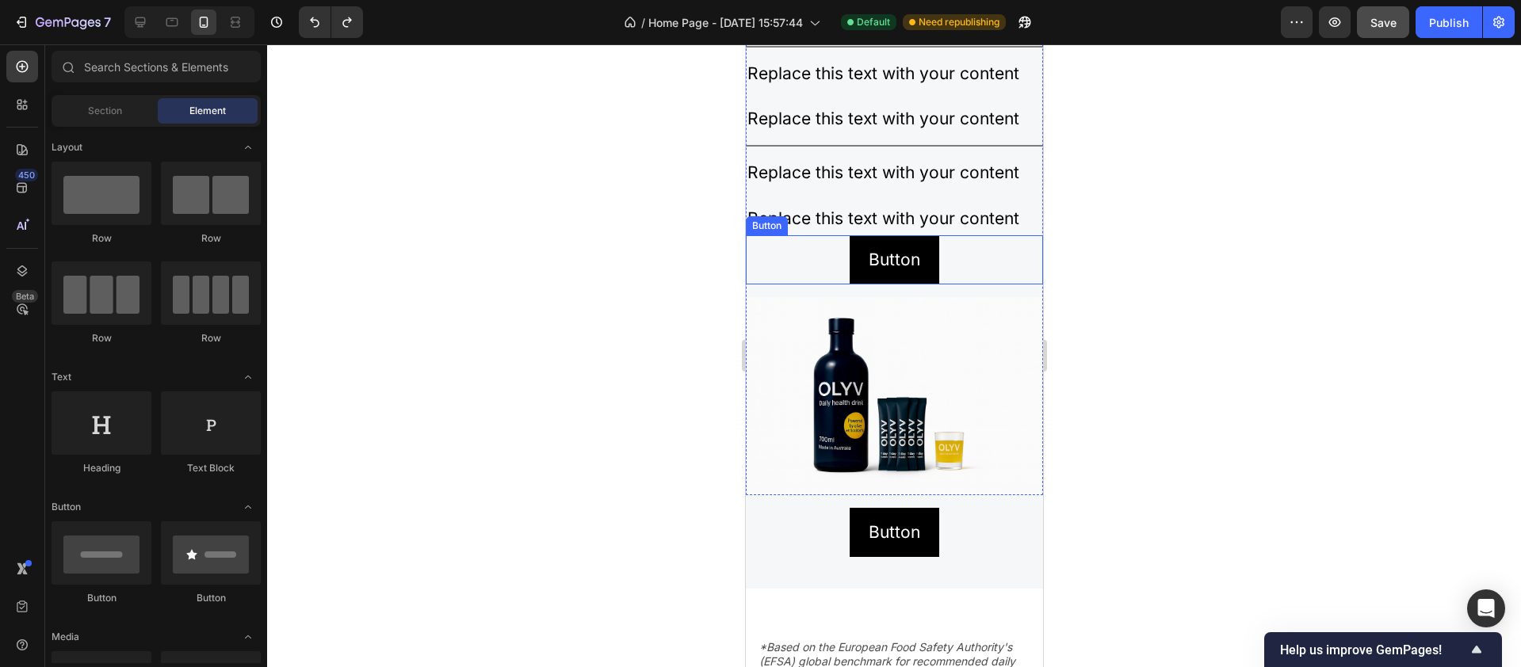
click at [787, 254] on div "Button Button" at bounding box center [893, 259] width 297 height 49
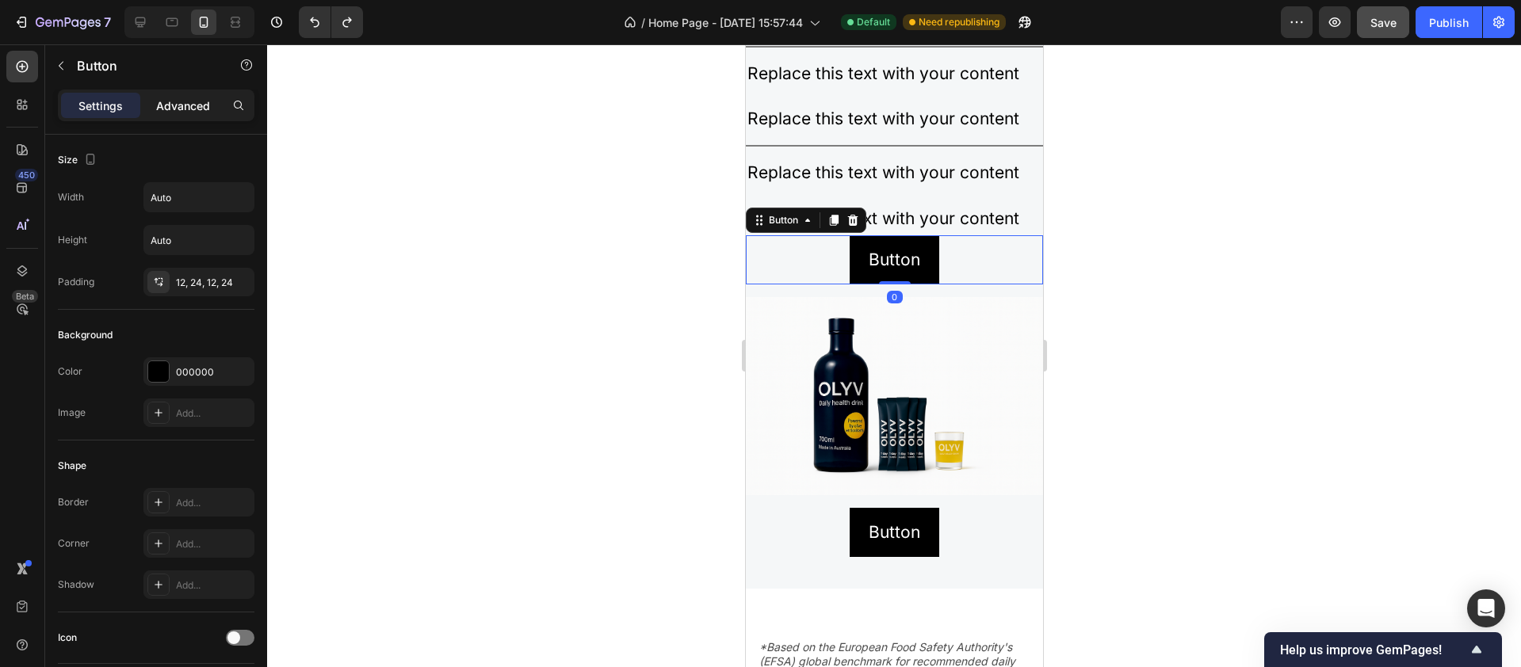
click at [166, 106] on p "Advanced" at bounding box center [183, 106] width 54 height 17
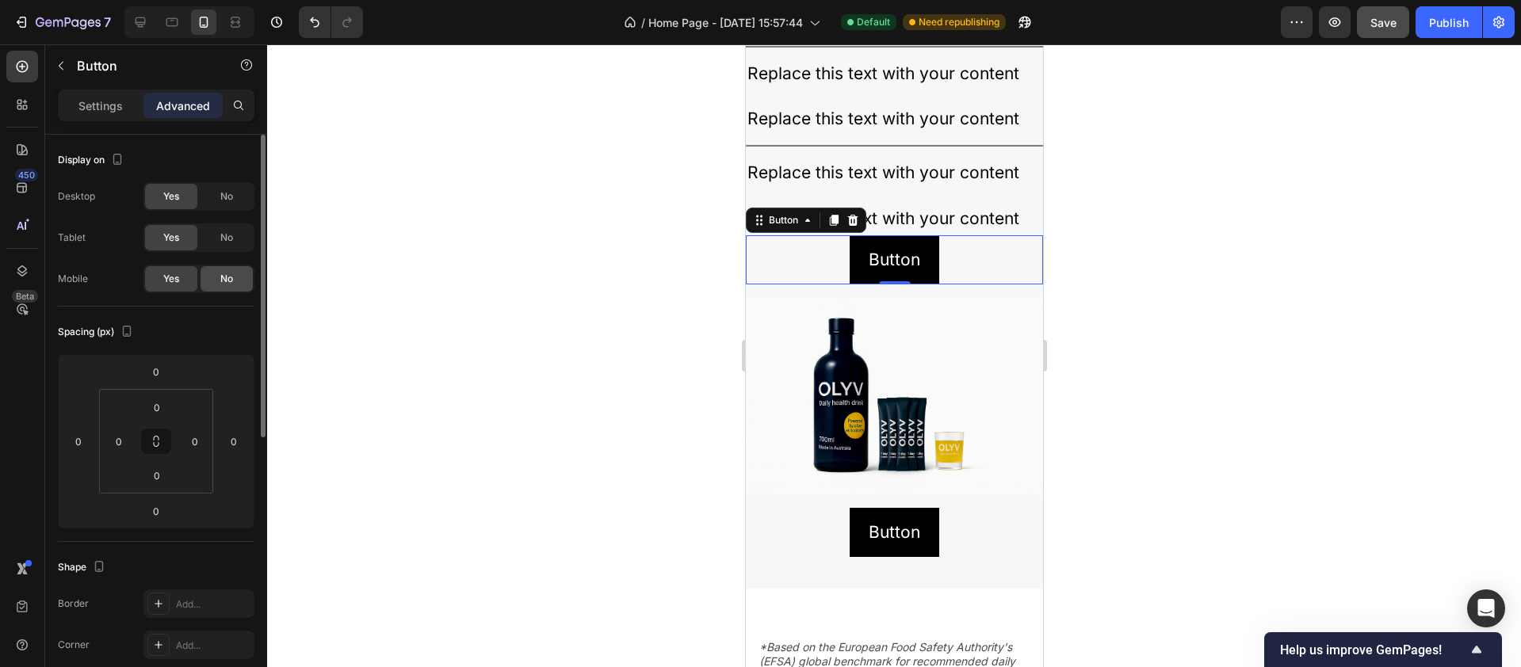
click at [229, 285] on span "No" at bounding box center [226, 279] width 13 height 14
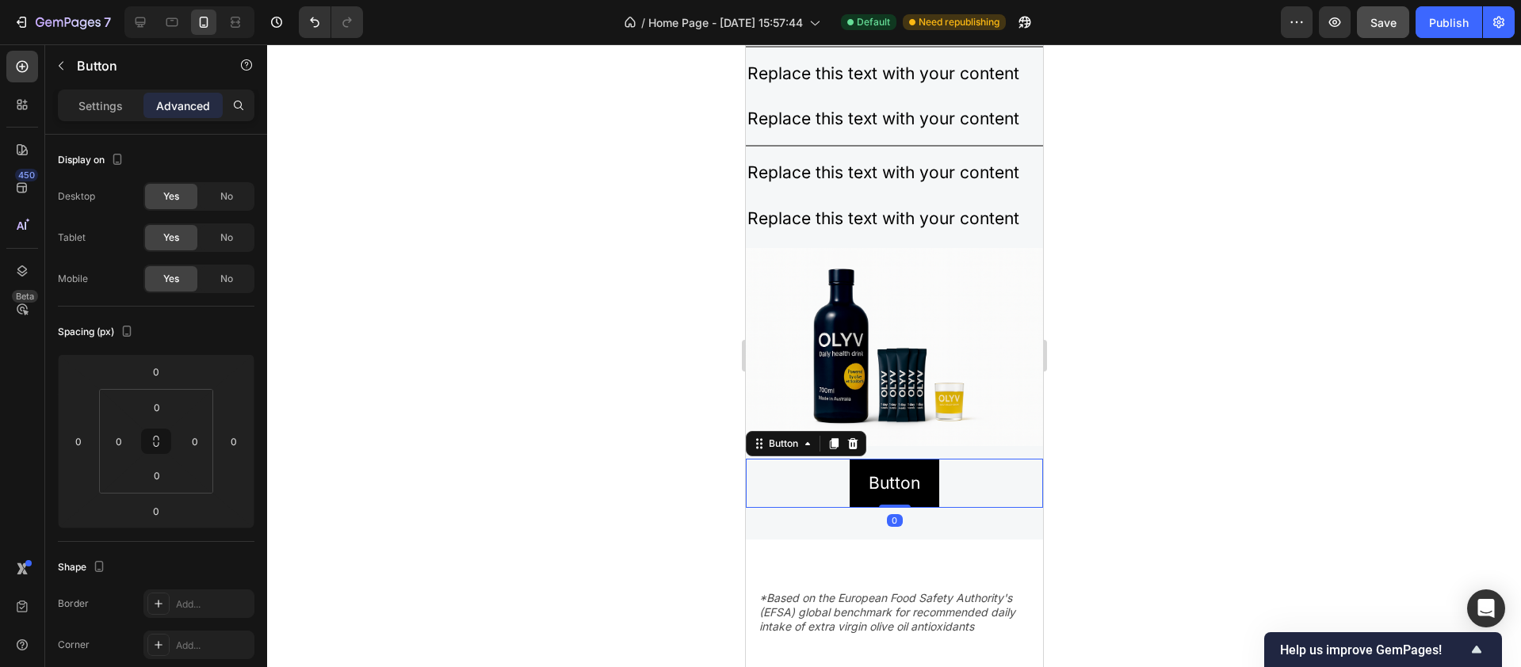
click at [816, 492] on div "Button Button 0" at bounding box center [893, 483] width 297 height 49
click at [214, 199] on div "No" at bounding box center [227, 196] width 52 height 25
click at [221, 236] on span "No" at bounding box center [226, 238] width 13 height 14
click at [1294, 361] on div at bounding box center [894, 355] width 1254 height 623
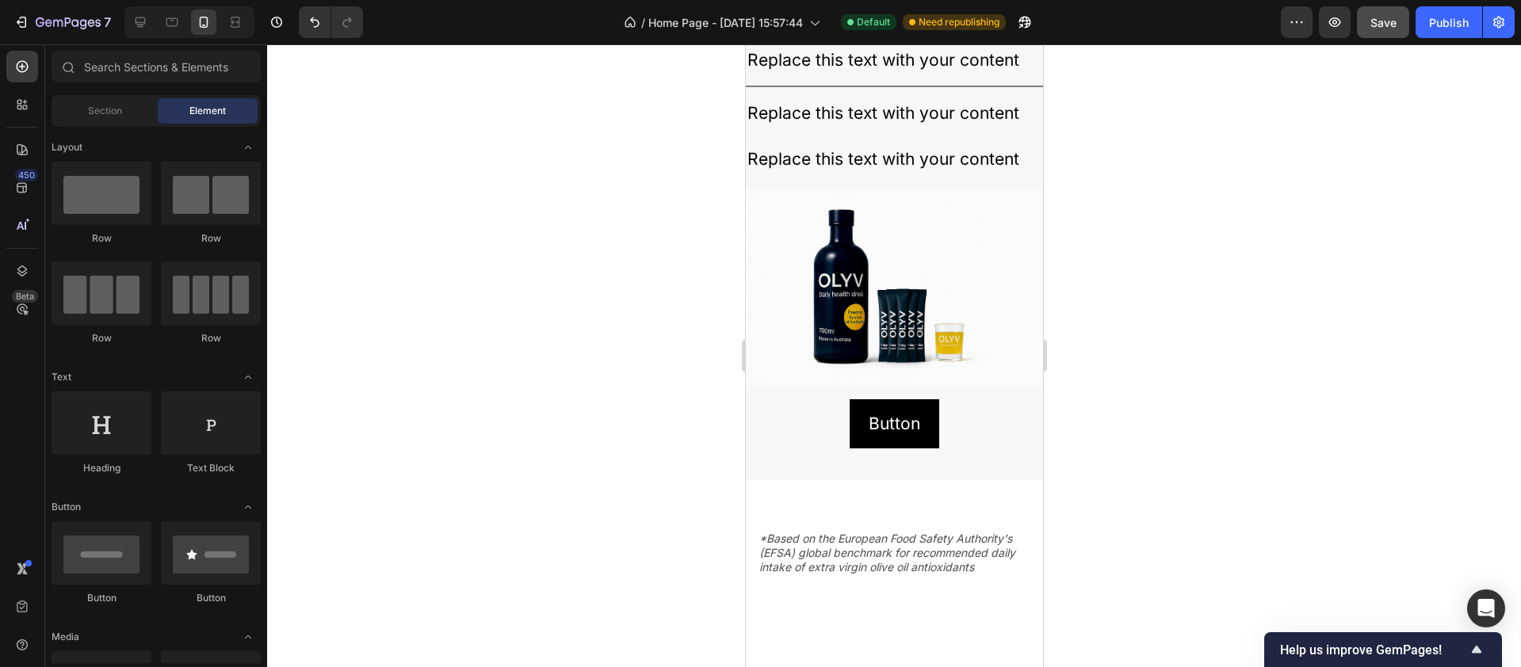
scroll to position [2912, 0]
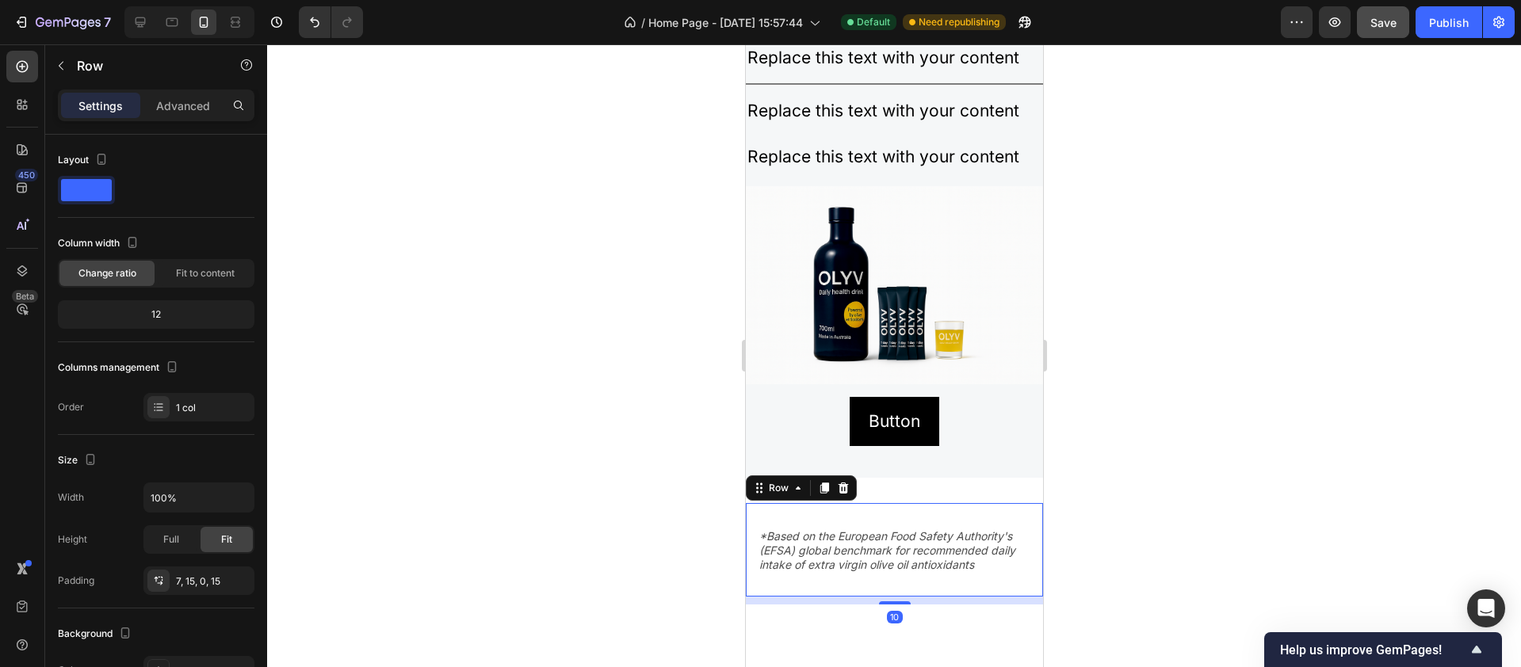
click at [777, 515] on div "*Based on the European Food Safety Authority's (EFSA) global benchmark for reco…" at bounding box center [893, 553] width 273 height 88
click at [763, 530] on p "*Based on the European Food Safety Authority's (EFSA) global benchmark for reco…" at bounding box center [894, 552] width 270 height 44
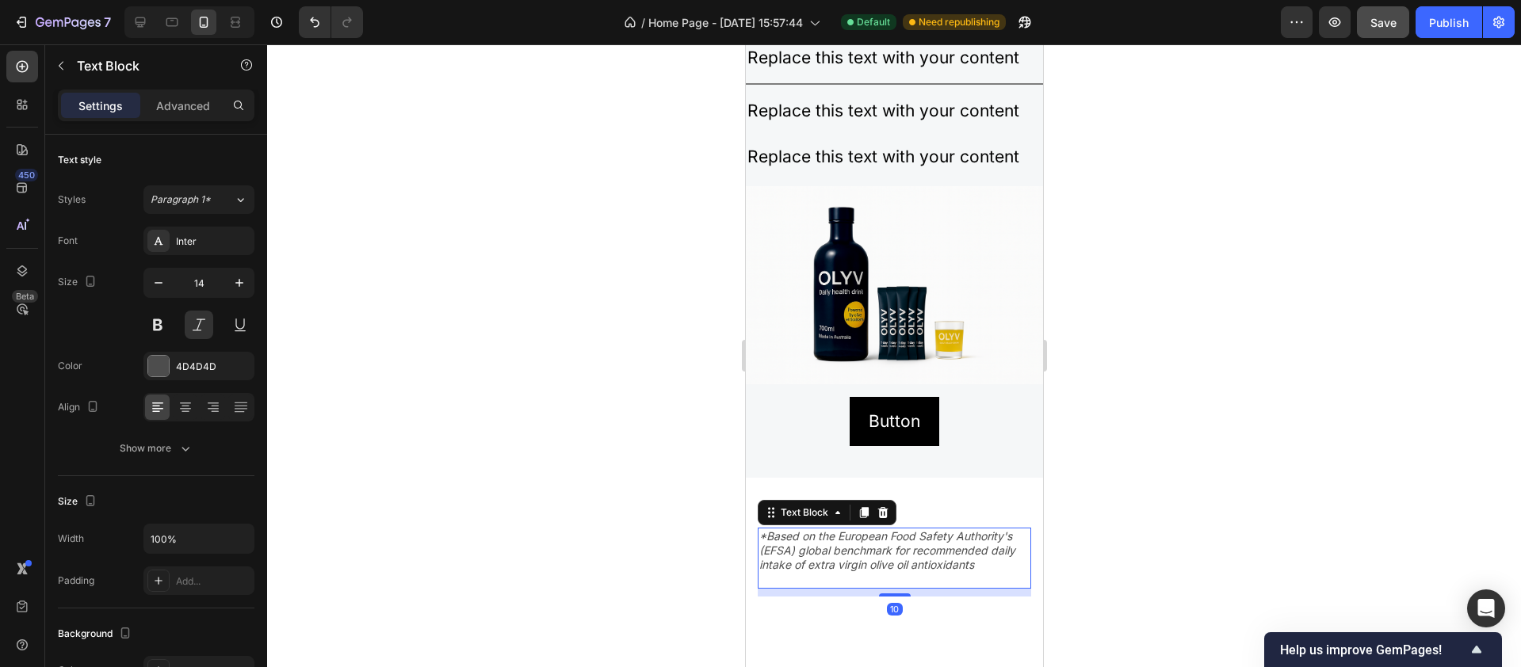
click at [765, 530] on p "*Based on the European Food Safety Authority's (EFSA) global benchmark for reco…" at bounding box center [894, 552] width 270 height 44
click at [1114, 537] on div at bounding box center [894, 355] width 1254 height 623
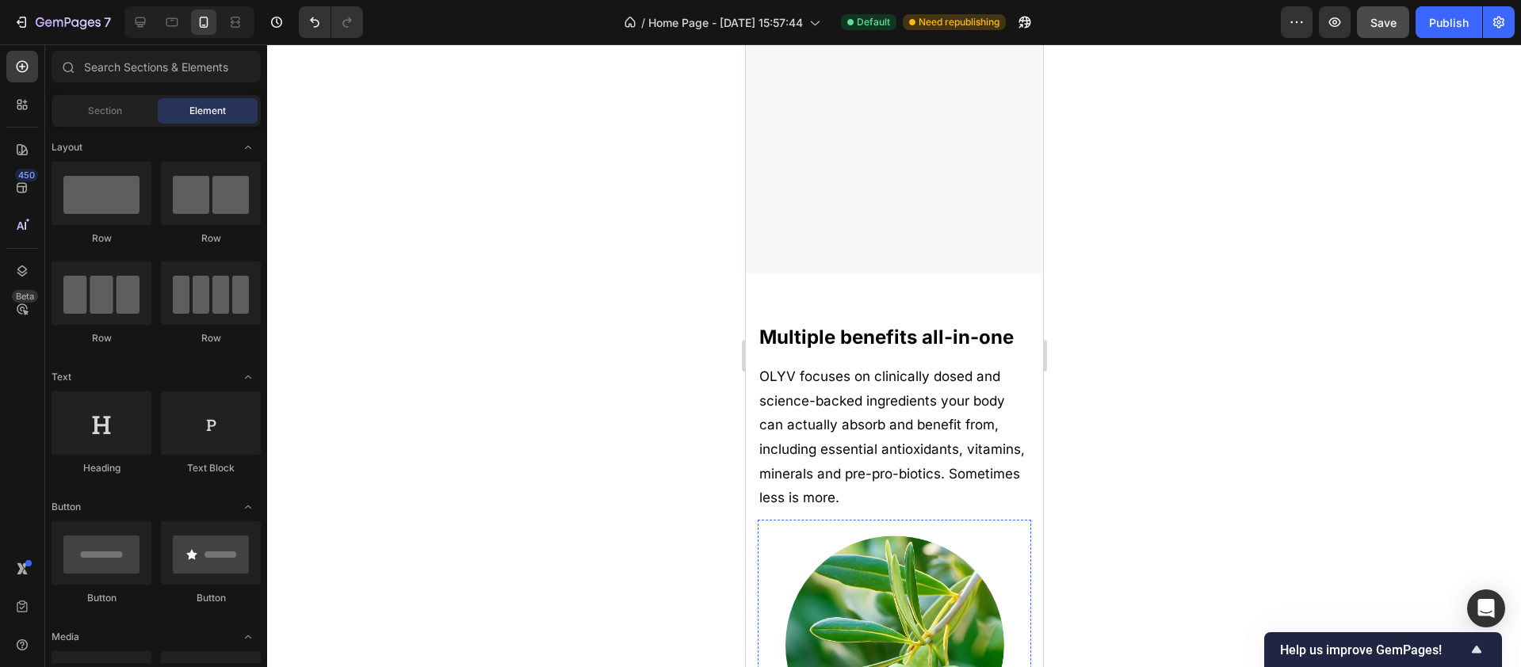
scroll to position [0, 0]
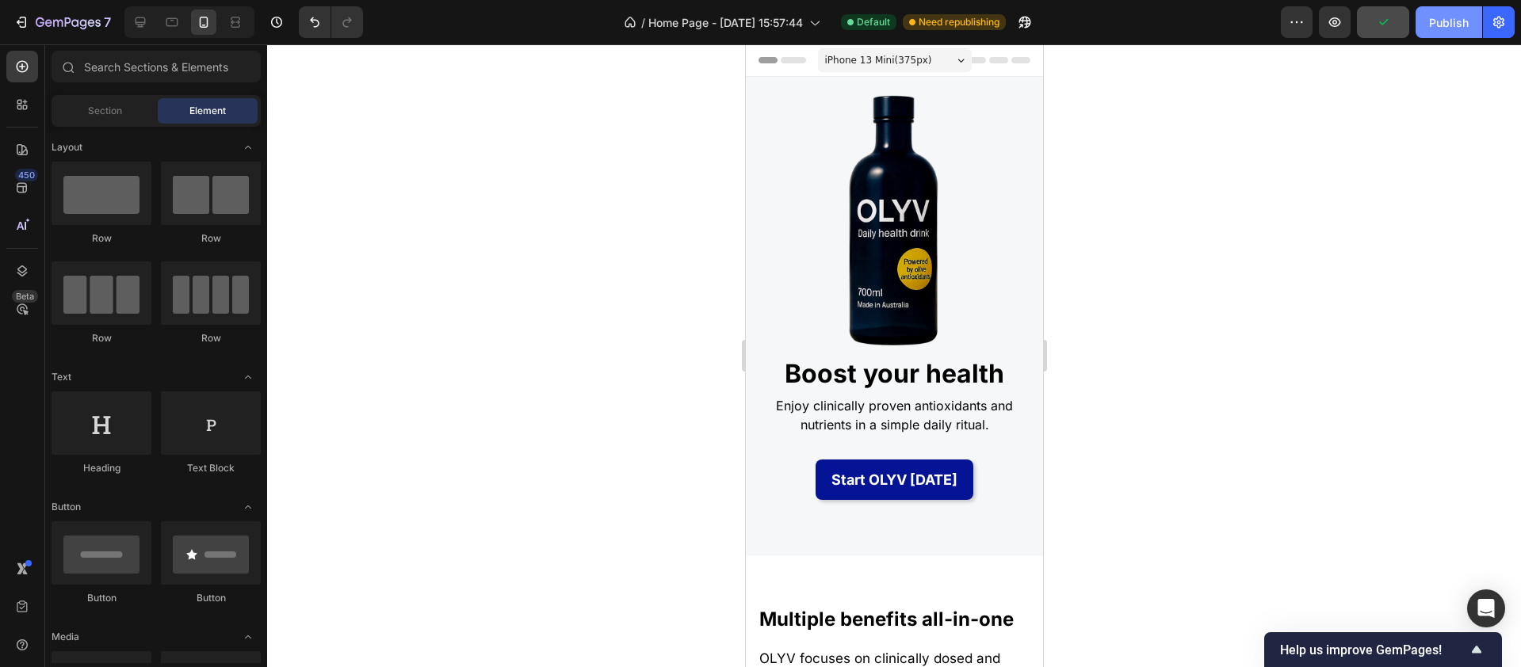
click at [1440, 23] on div "Publish" at bounding box center [1449, 22] width 40 height 17
click at [144, 25] on icon at bounding box center [140, 22] width 16 height 16
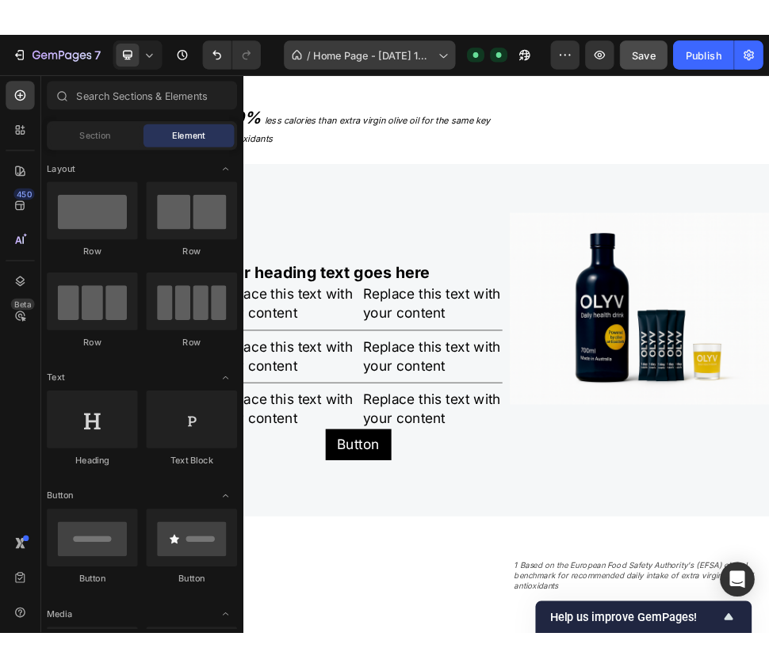
scroll to position [2559, 0]
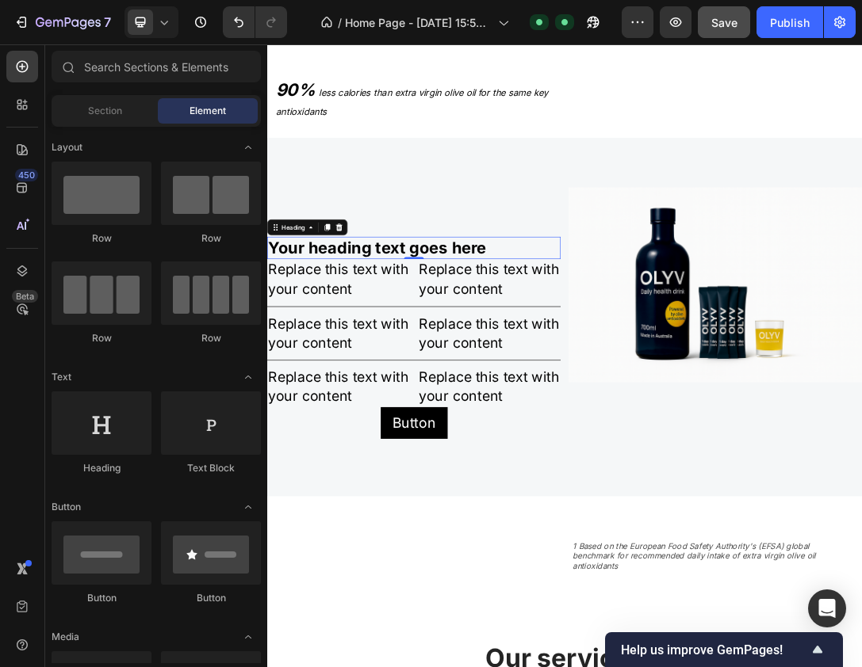
click at [395, 389] on h2 "Your heading text goes here" at bounding box center [501, 371] width 469 height 36
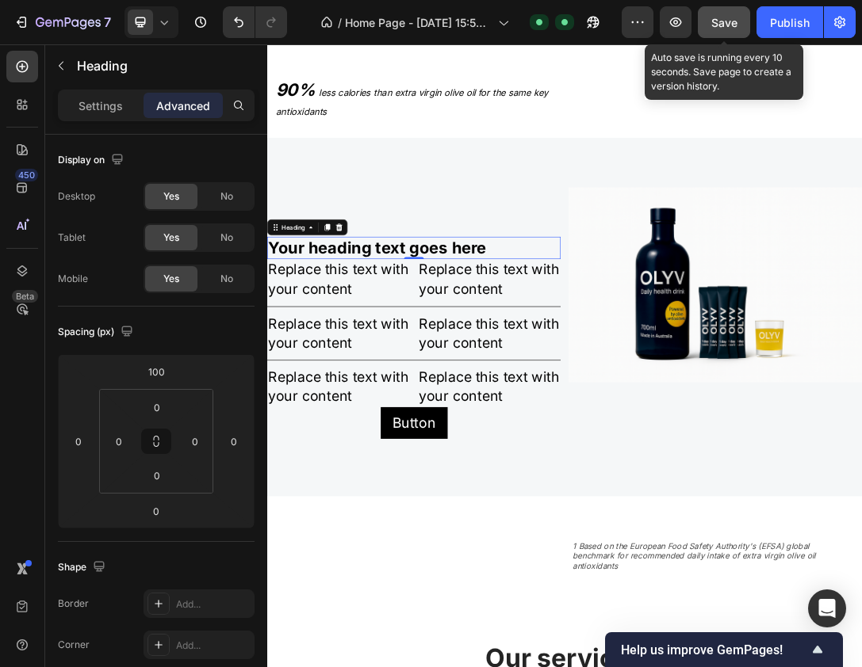
click at [731, 21] on span "Save" at bounding box center [724, 22] width 26 height 13
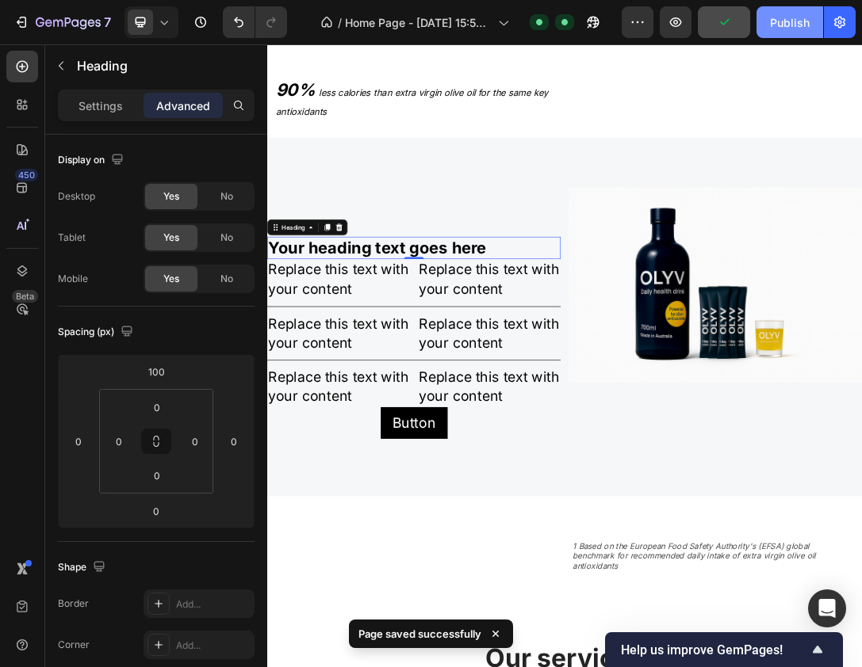
click at [782, 17] on div "Publish" at bounding box center [790, 22] width 40 height 17
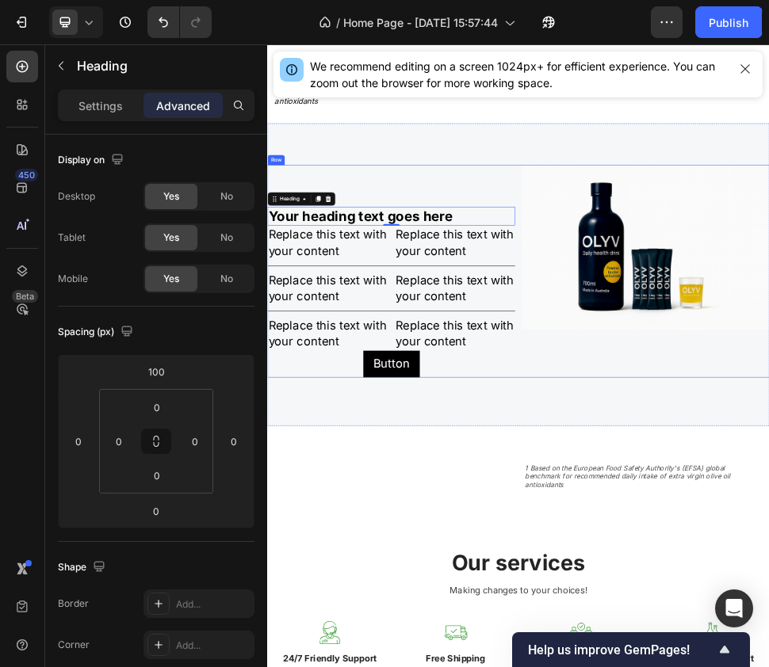
click at [526, 277] on div "Your heading text goes here Heading 0 Replace this text with your content Text …" at bounding box center [742, 481] width 951 height 574
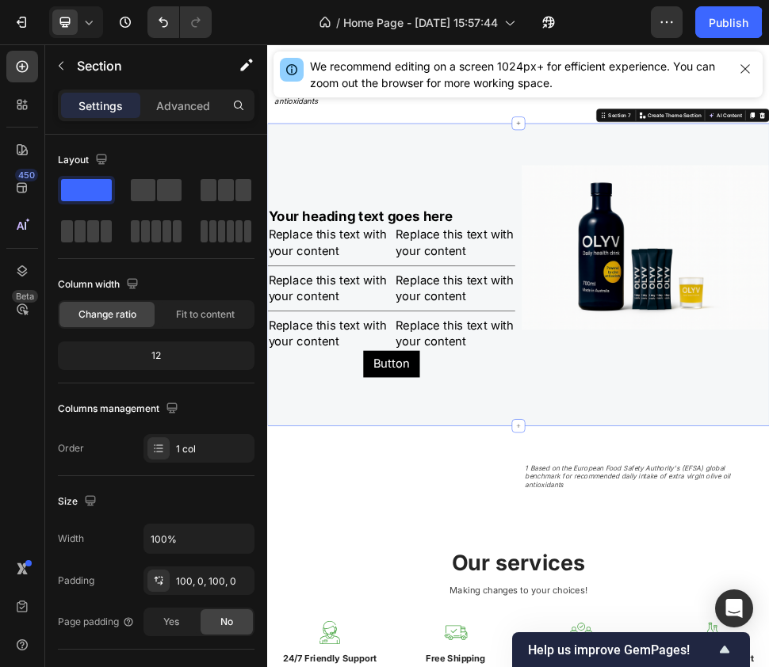
click at [413, 273] on div "Your heading text goes here Heading Replace this text with your content Text Bl…" at bounding box center [742, 481] width 951 height 574
click at [65, 63] on icon "button" at bounding box center [61, 65] width 13 height 13
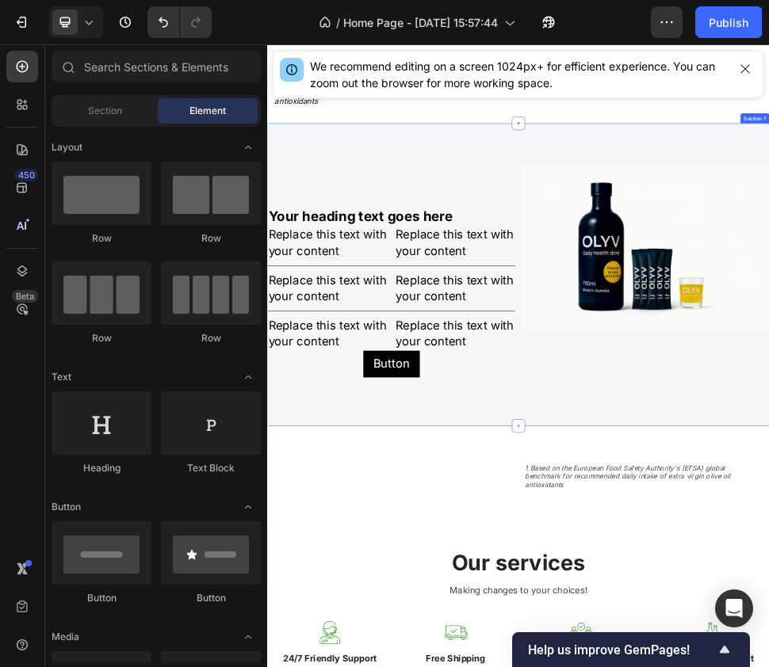
click at [450, 281] on div "Your heading text goes here Heading Replace this text with your content Text Bl…" at bounding box center [742, 481] width 951 height 574
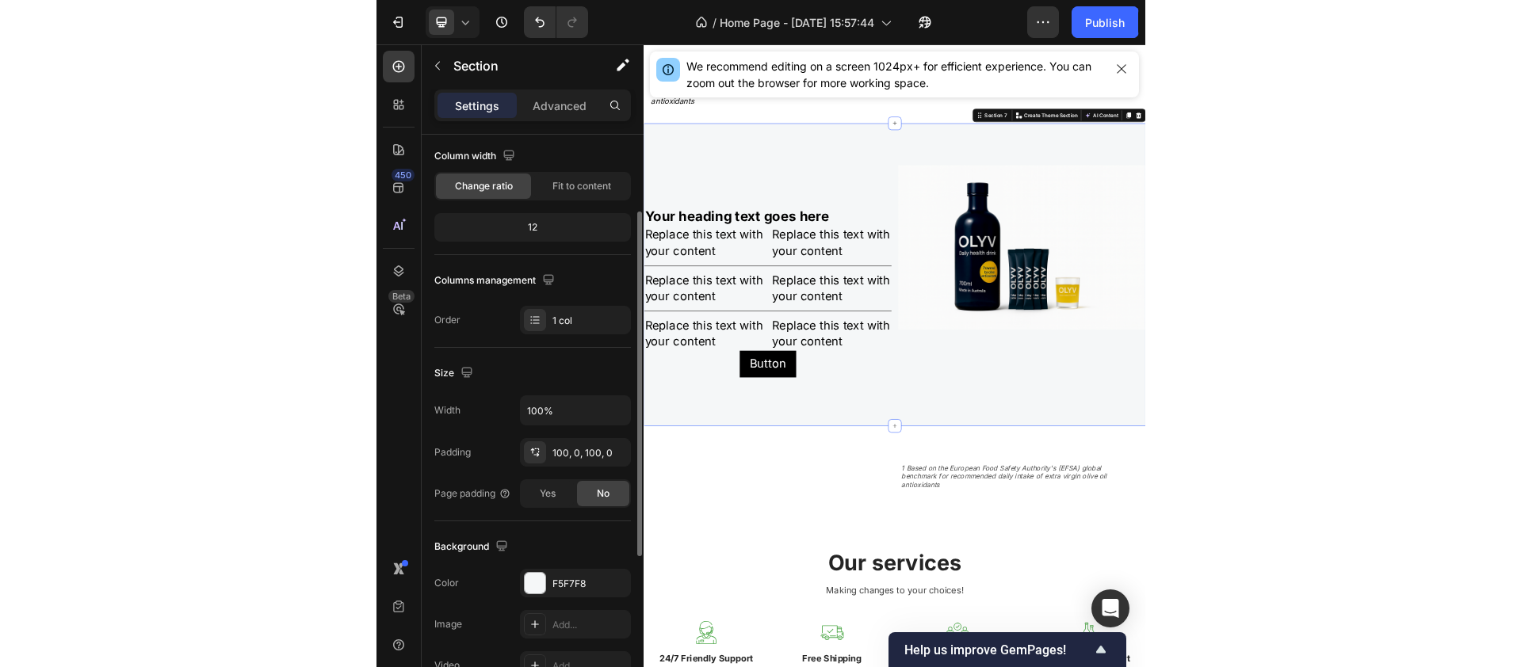
scroll to position [389, 0]
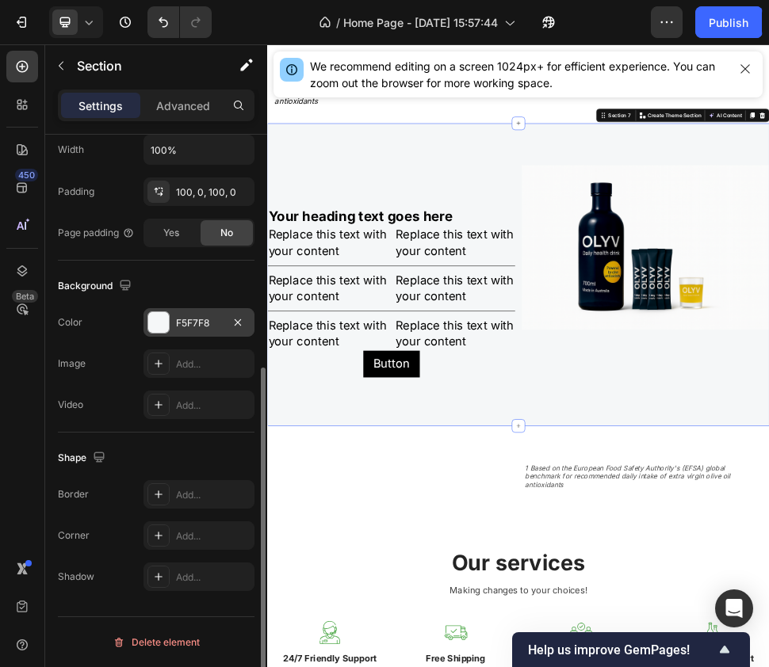
click at [160, 328] on div at bounding box center [158, 322] width 21 height 21
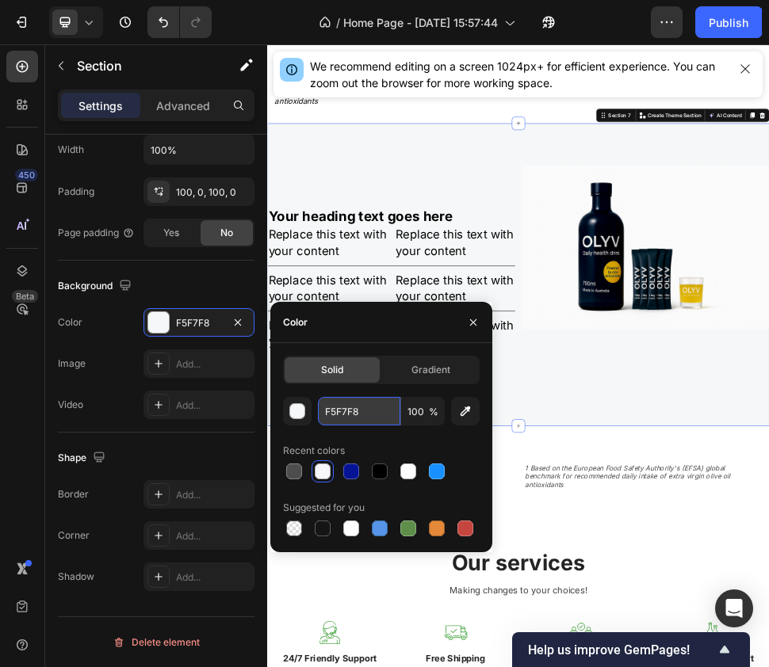
click at [329, 414] on input "F5F7F8" at bounding box center [359, 411] width 82 height 29
click at [56, 64] on icon "button" at bounding box center [61, 65] width 13 height 13
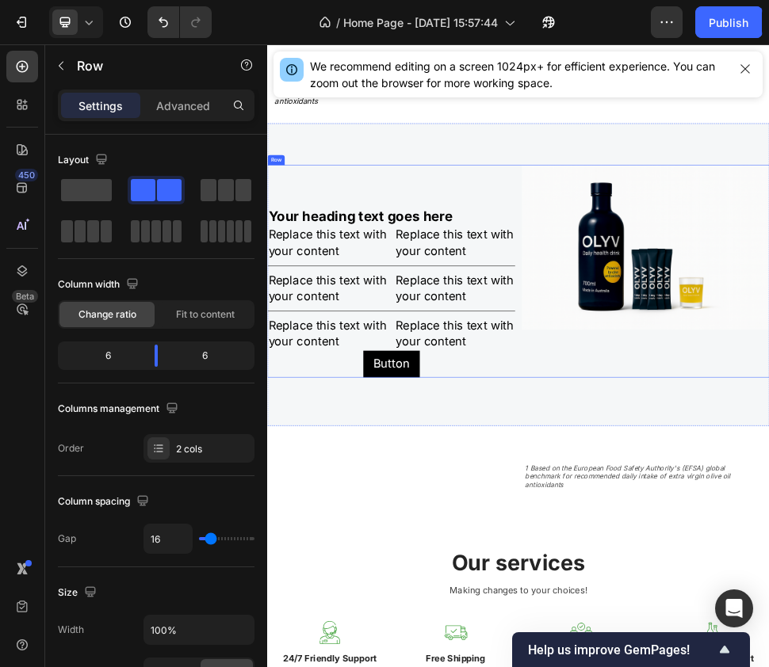
click at [502, 330] on div "Your heading text goes here Heading Replace this text with your content Text Bl…" at bounding box center [501, 474] width 469 height 403
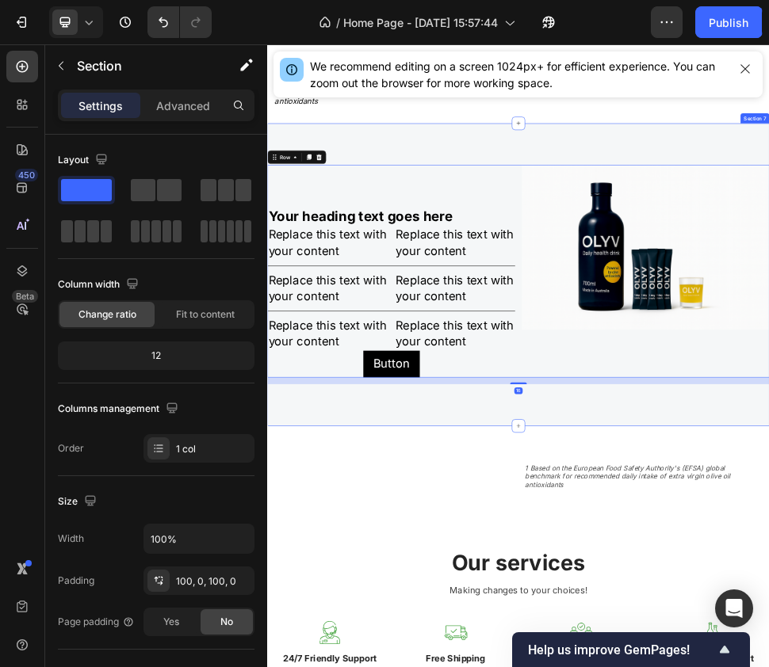
click at [478, 275] on div "Your heading text goes here Heading Replace this text with your content Text Bl…" at bounding box center [742, 481] width 951 height 574
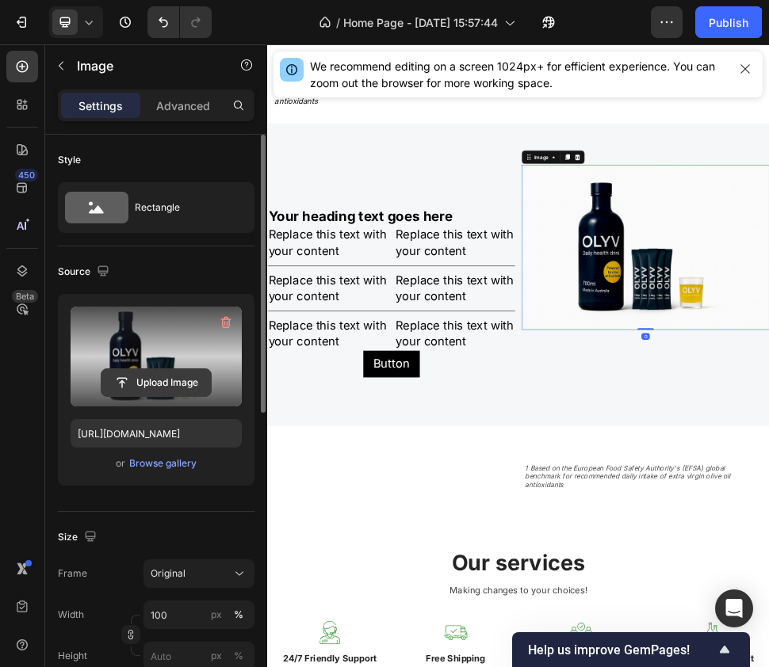
click at [152, 373] on input "file" at bounding box center [155, 382] width 109 height 27
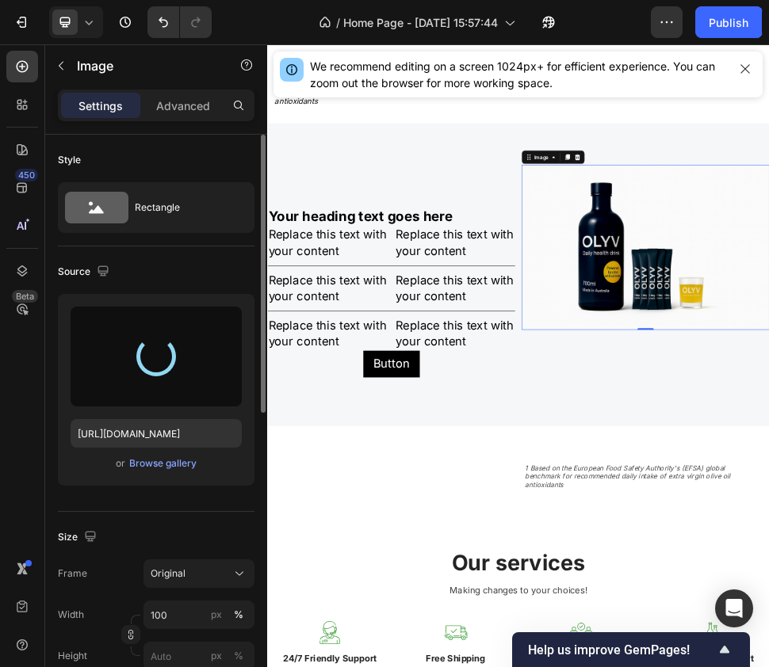
type input "[URL][DOMAIN_NAME]"
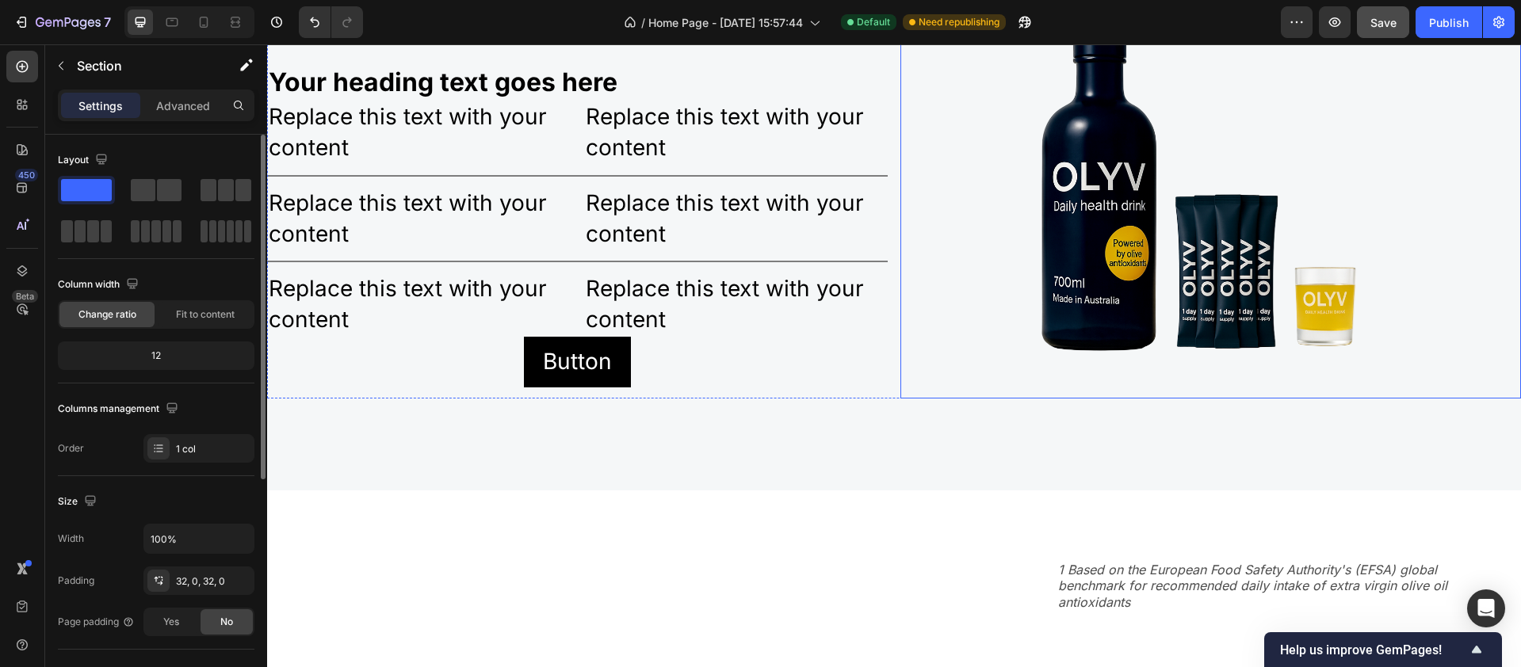
scroll to position [2873, 0]
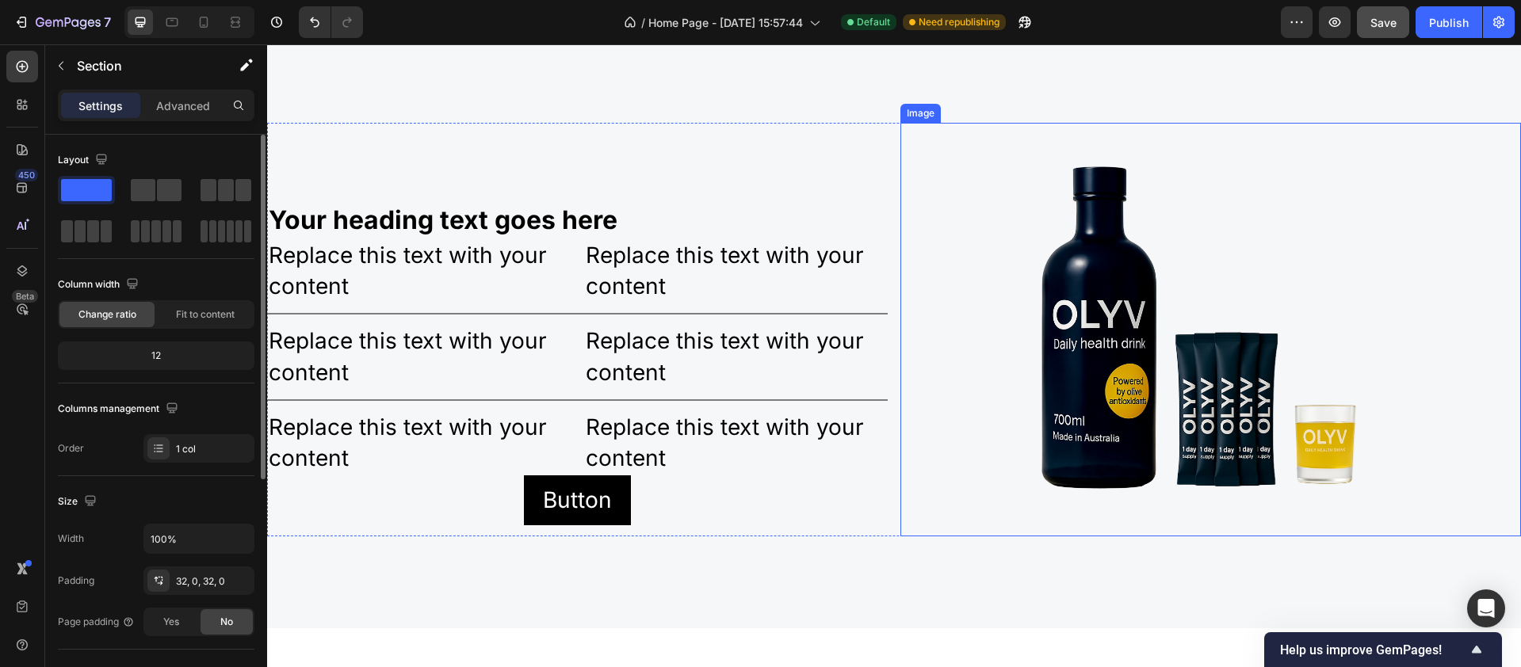
click at [1199, 321] on img at bounding box center [1211, 330] width 621 height 414
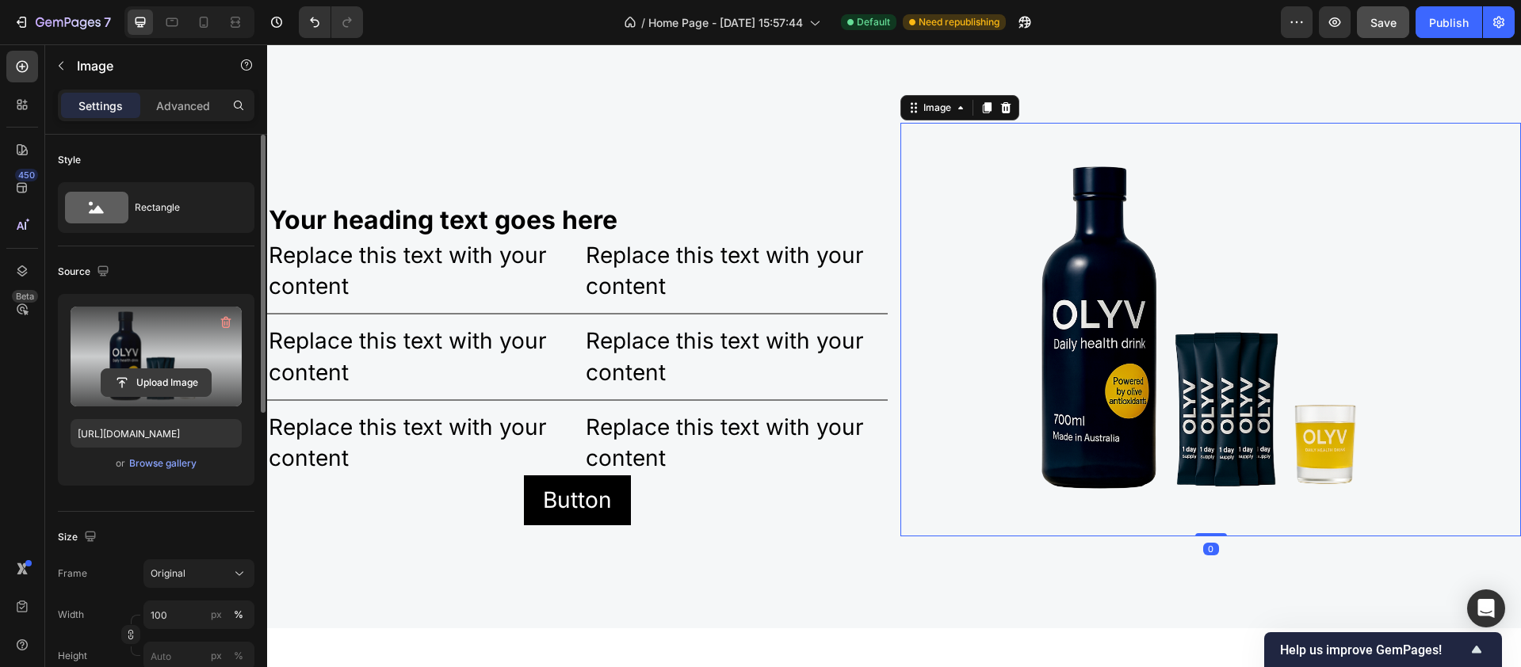
click at [157, 384] on input "file" at bounding box center [155, 382] width 109 height 27
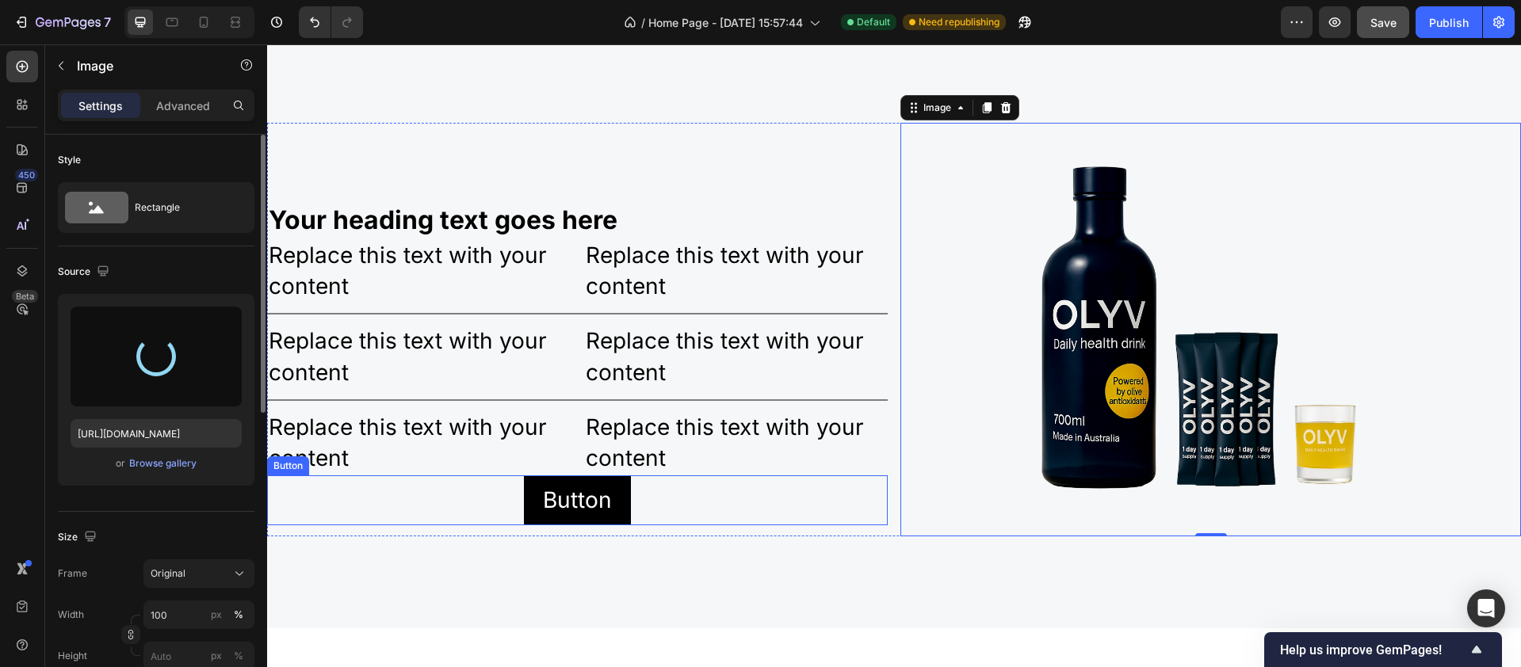
type input "[URL][DOMAIN_NAME]"
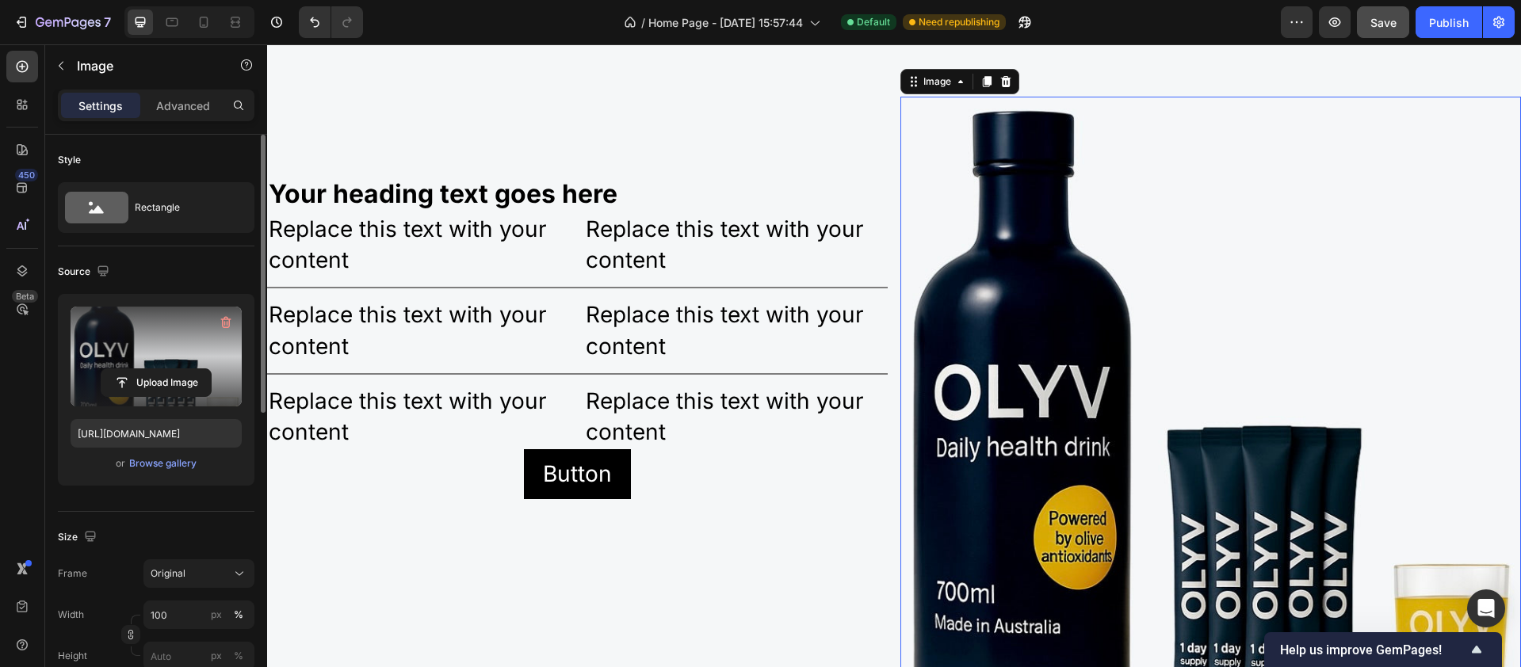
scroll to position [3, 0]
click at [168, 614] on input "100" at bounding box center [198, 612] width 111 height 29
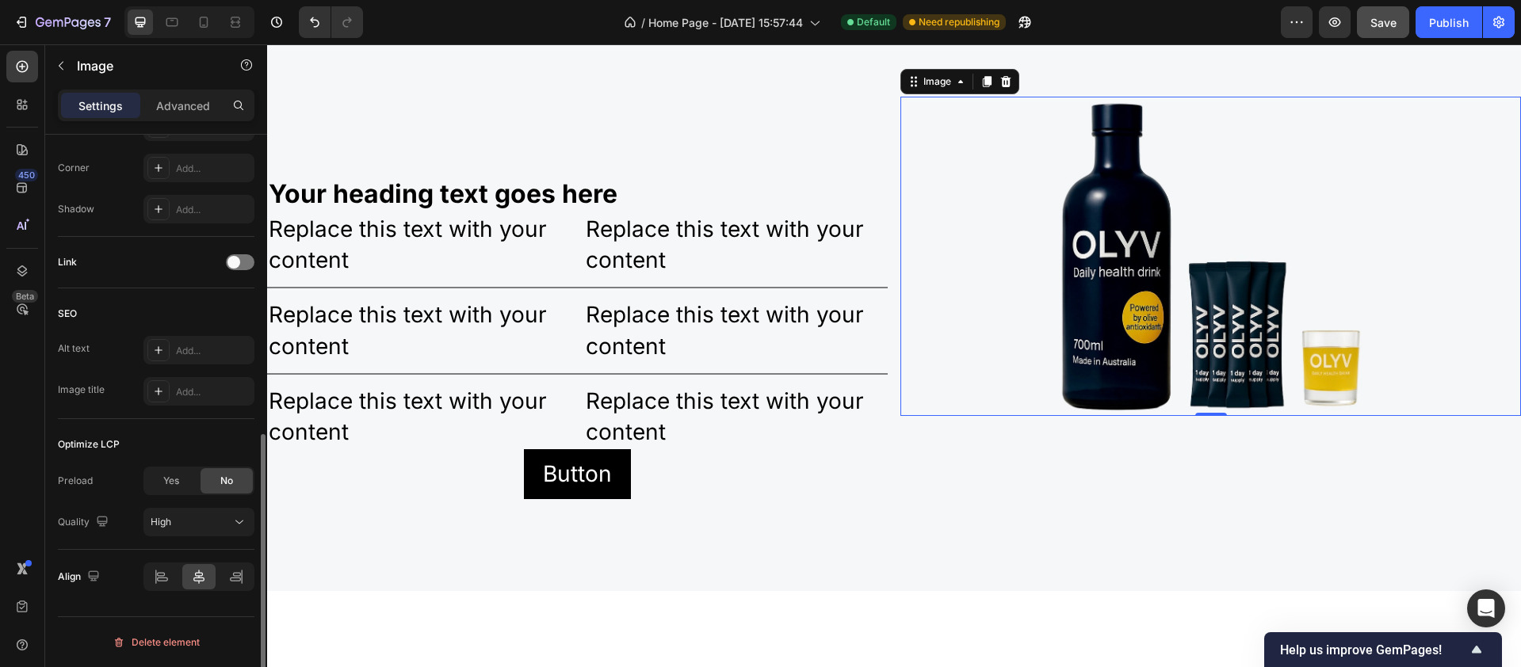
scroll to position [0, 0]
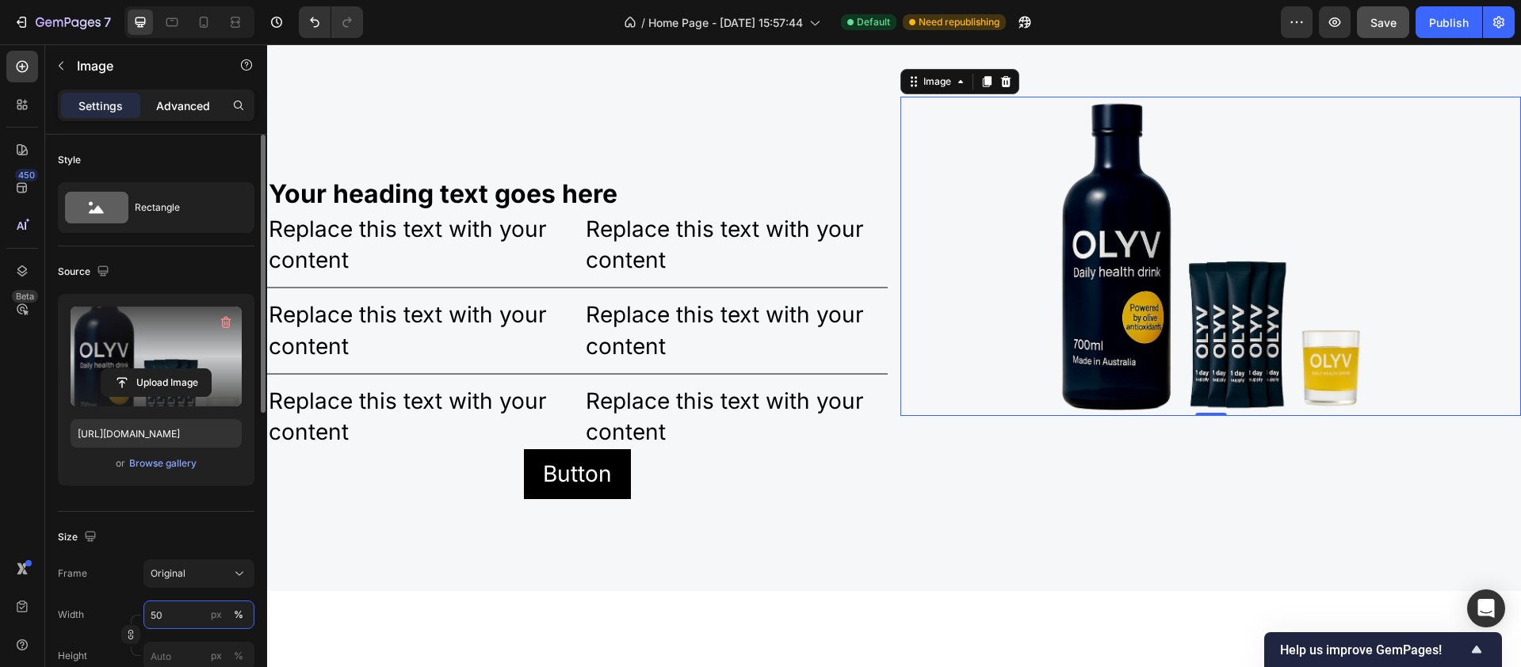
type input "50"
click at [181, 101] on p "Advanced" at bounding box center [183, 106] width 54 height 17
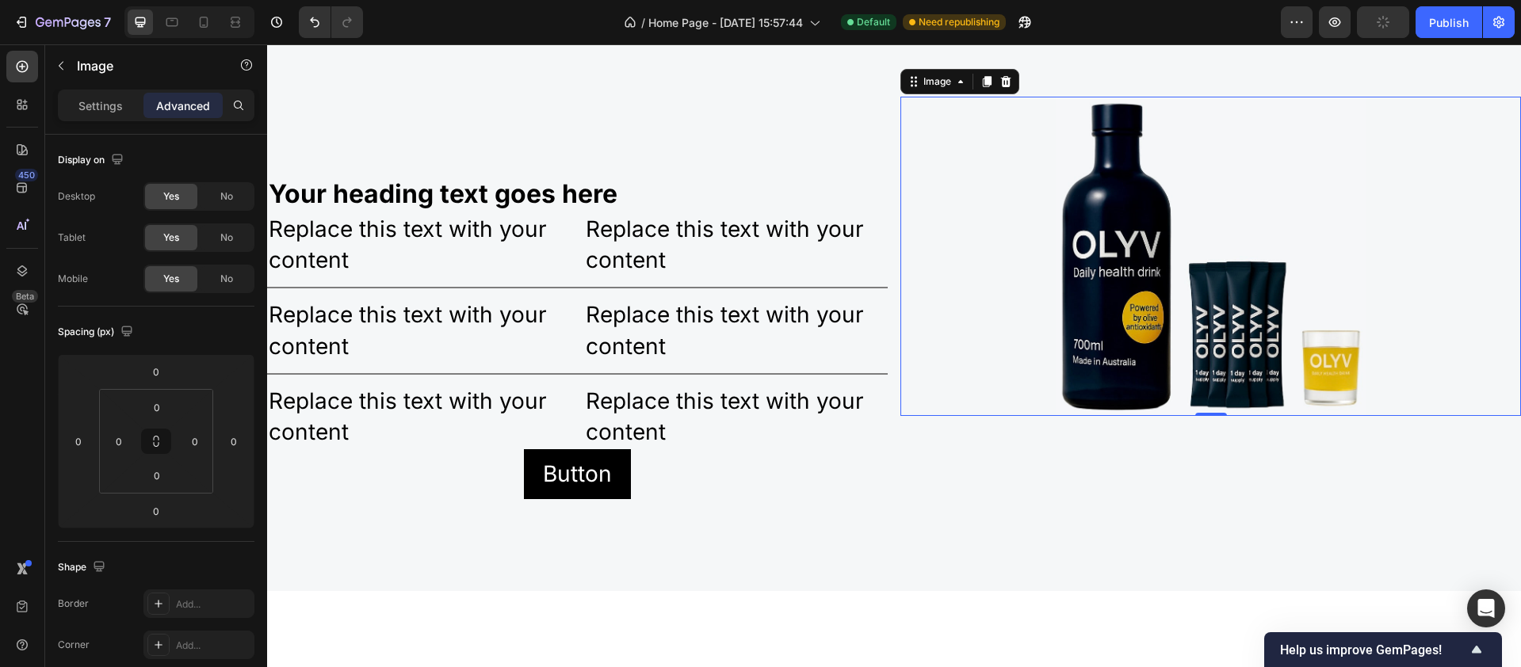
click at [1056, 267] on img at bounding box center [1211, 256] width 311 height 319
click at [101, 105] on p "Settings" at bounding box center [100, 106] width 44 height 17
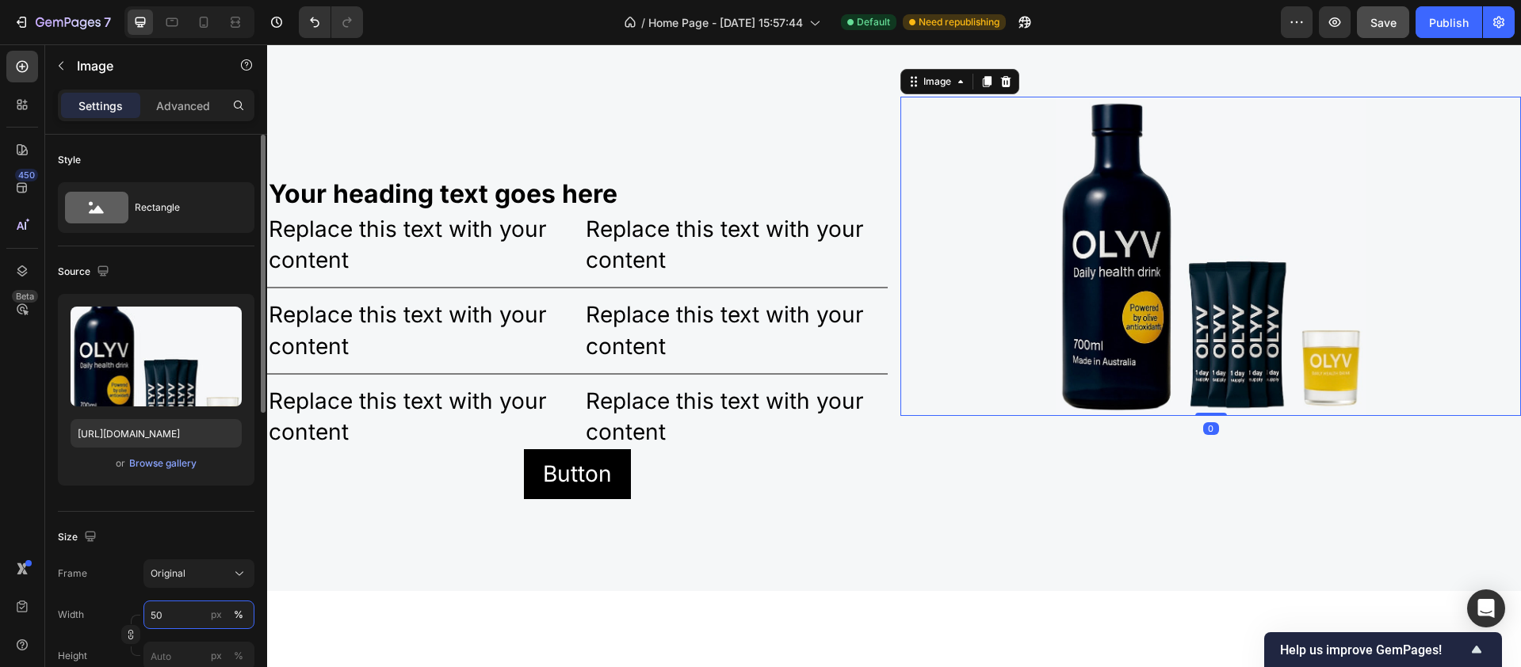
click at [171, 613] on input "50" at bounding box center [198, 615] width 111 height 29
type input "70"
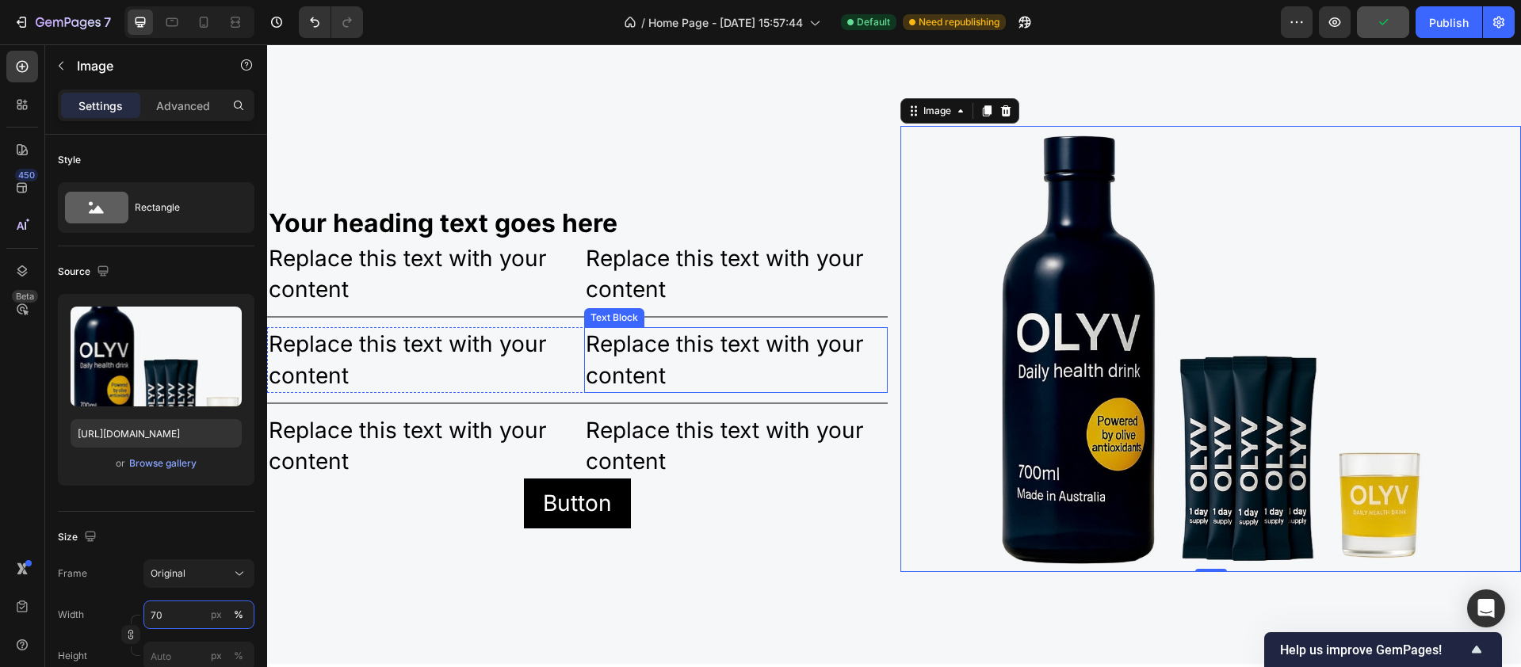
scroll to position [2869, 0]
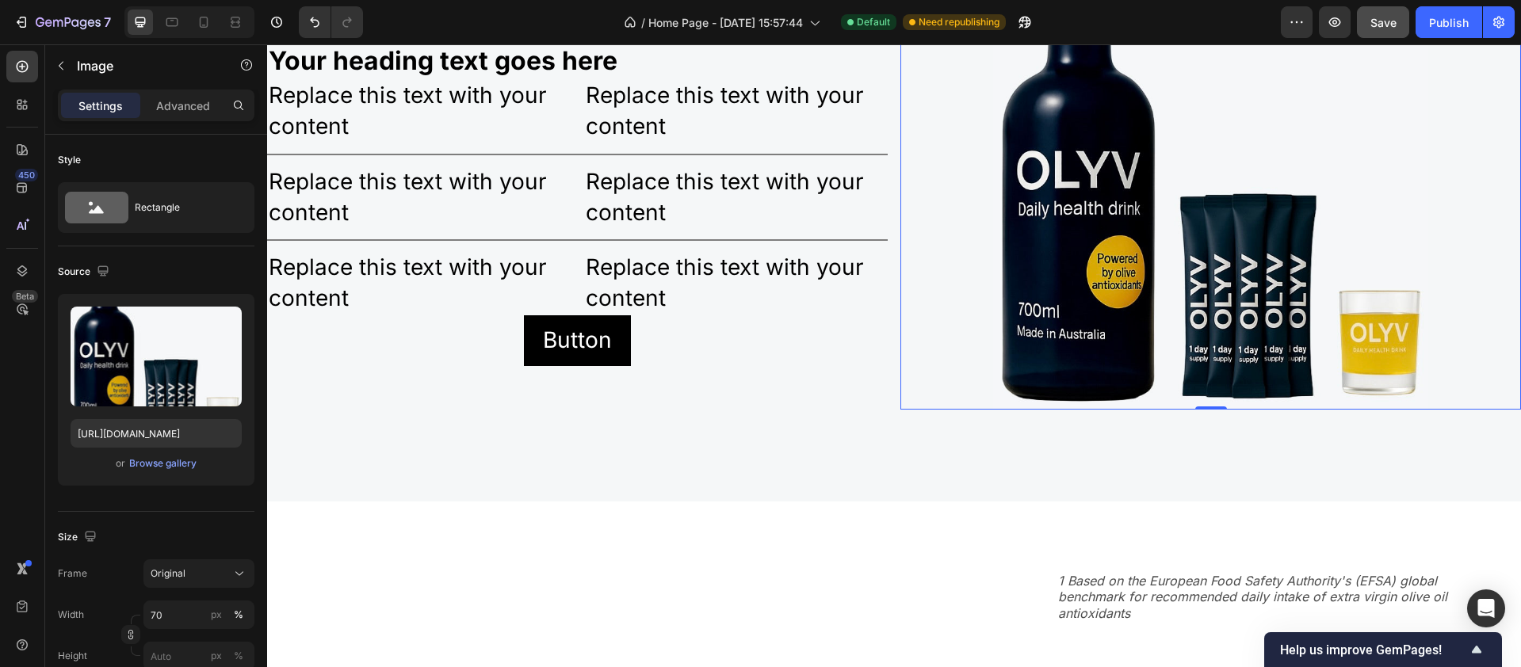
click at [959, 502] on div "Your heading text goes here Heading Replace this text with your content Text Bl…" at bounding box center [894, 193] width 1254 height 618
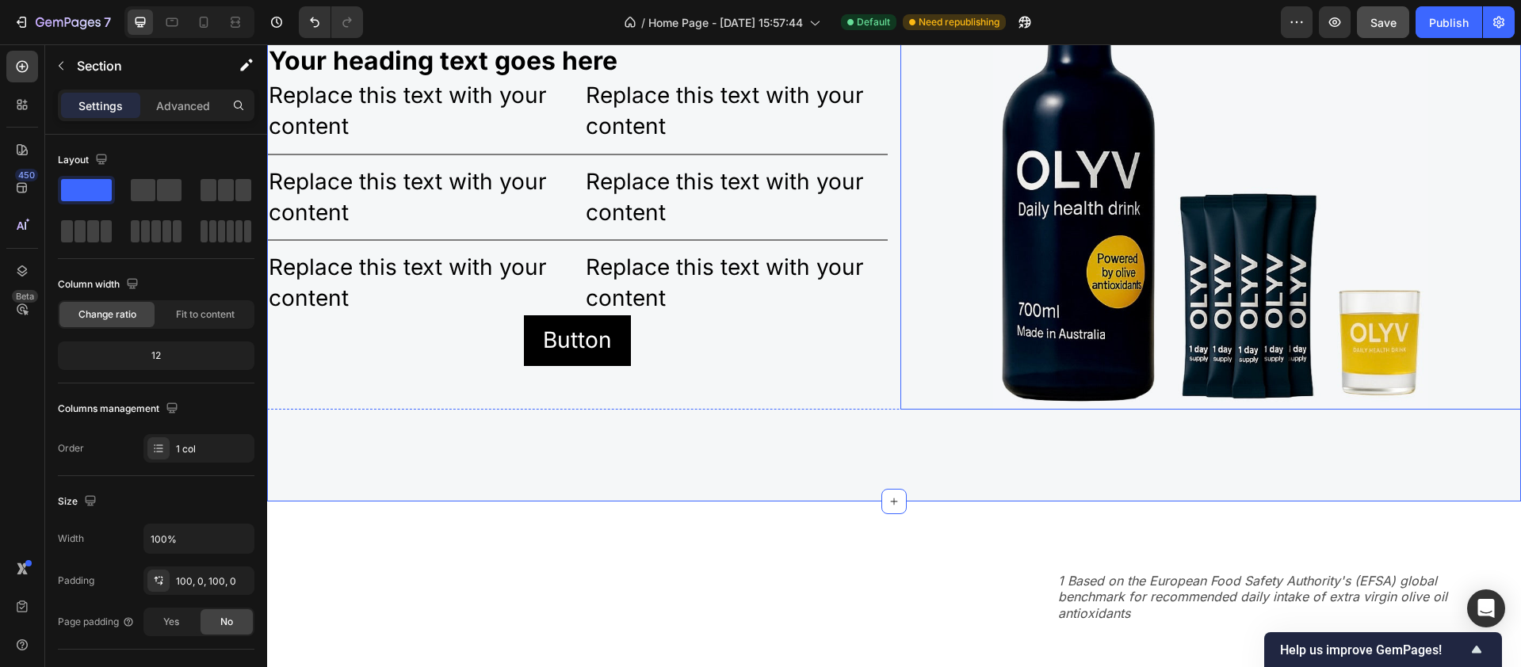
click at [1013, 410] on img at bounding box center [1210, 187] width 434 height 446
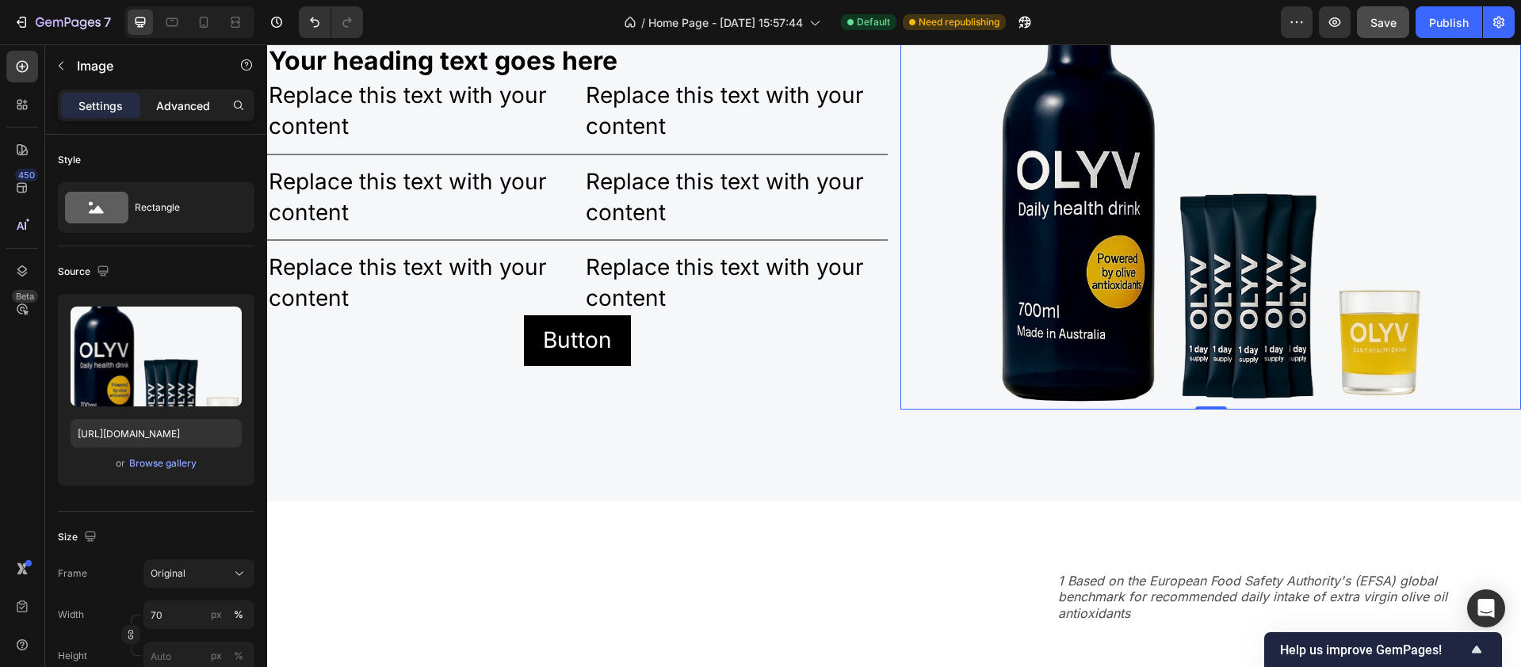
click at [198, 101] on p "Advanced" at bounding box center [183, 106] width 54 height 17
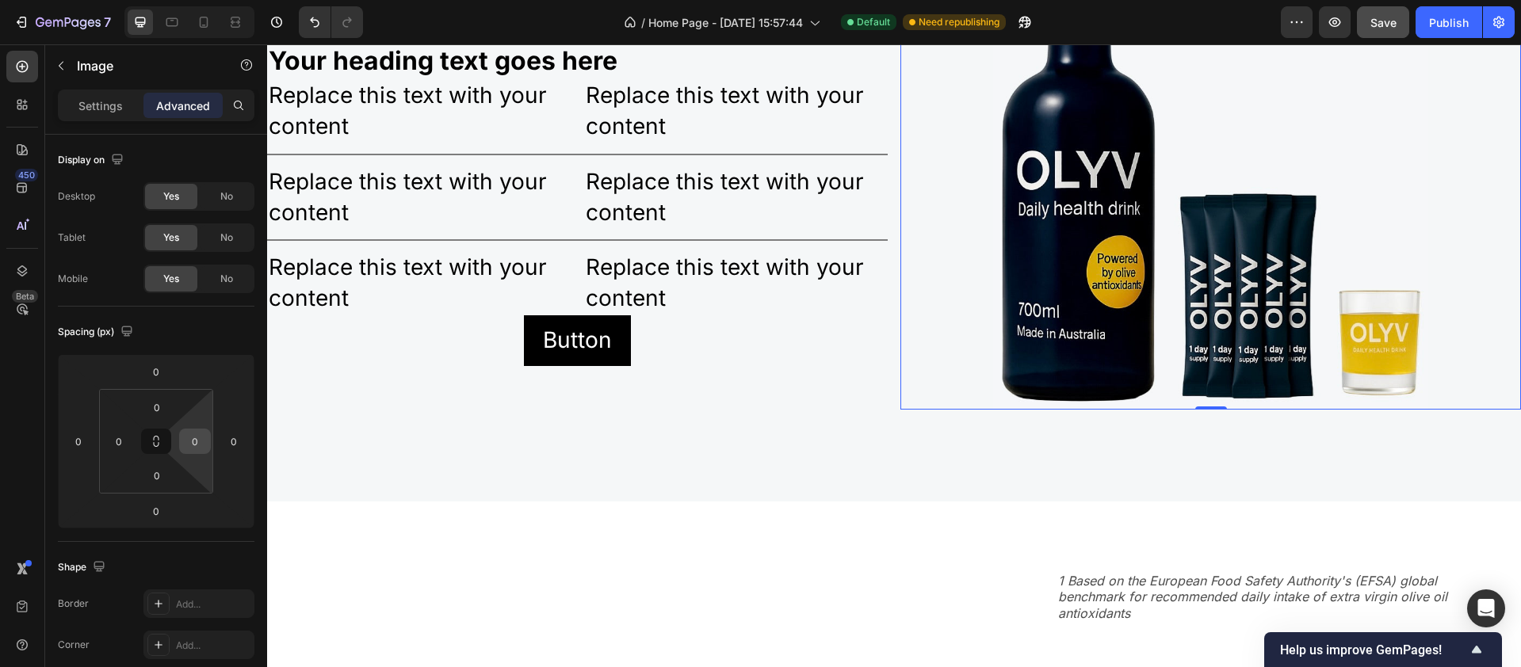
click at [197, 444] on input "0" at bounding box center [195, 442] width 24 height 24
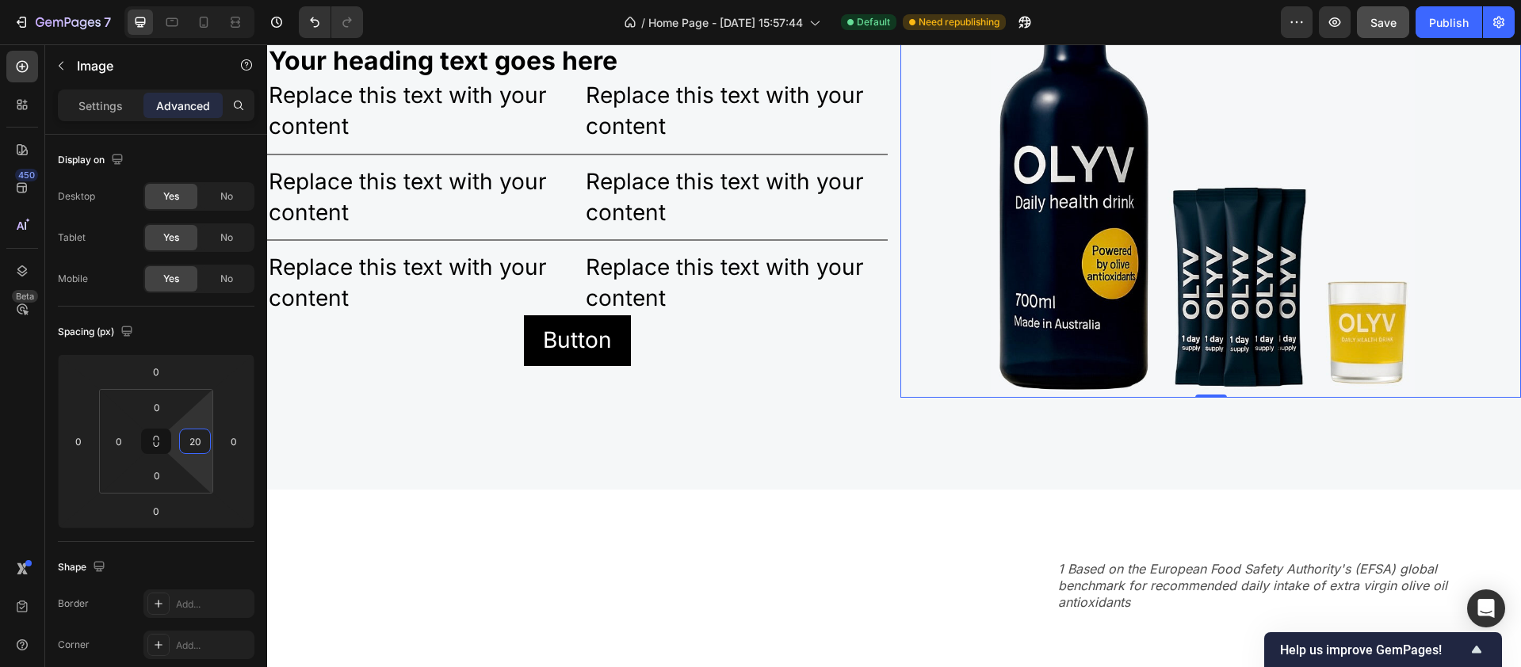
type input "2"
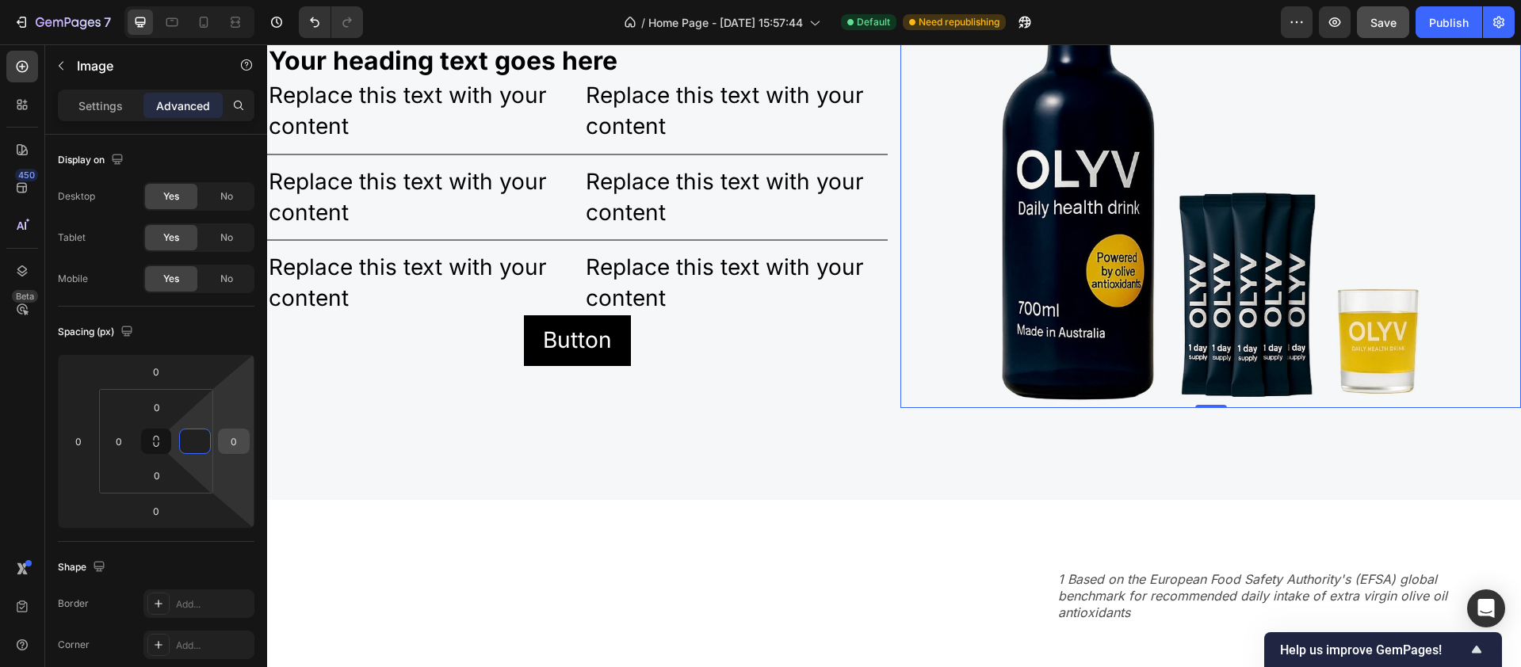
click at [235, 443] on input "0" at bounding box center [234, 442] width 24 height 24
type input "0"
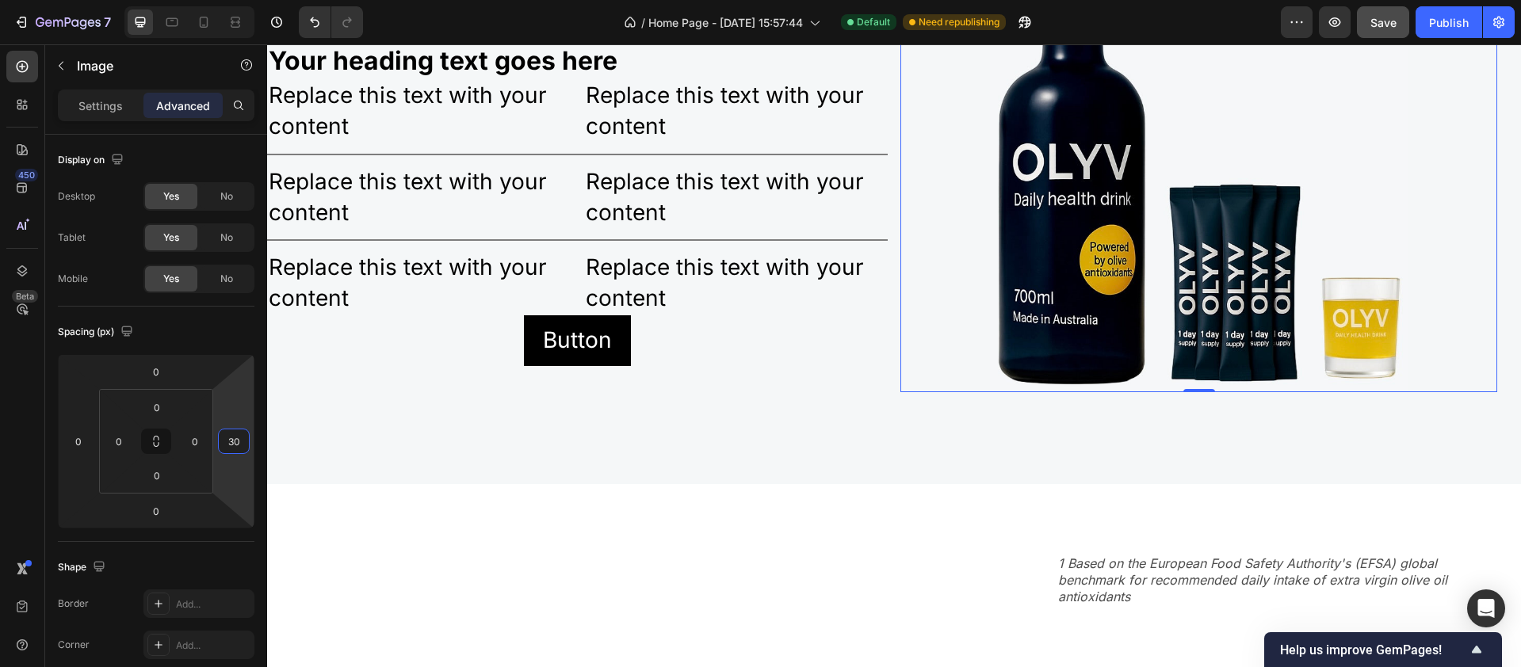
type input "3"
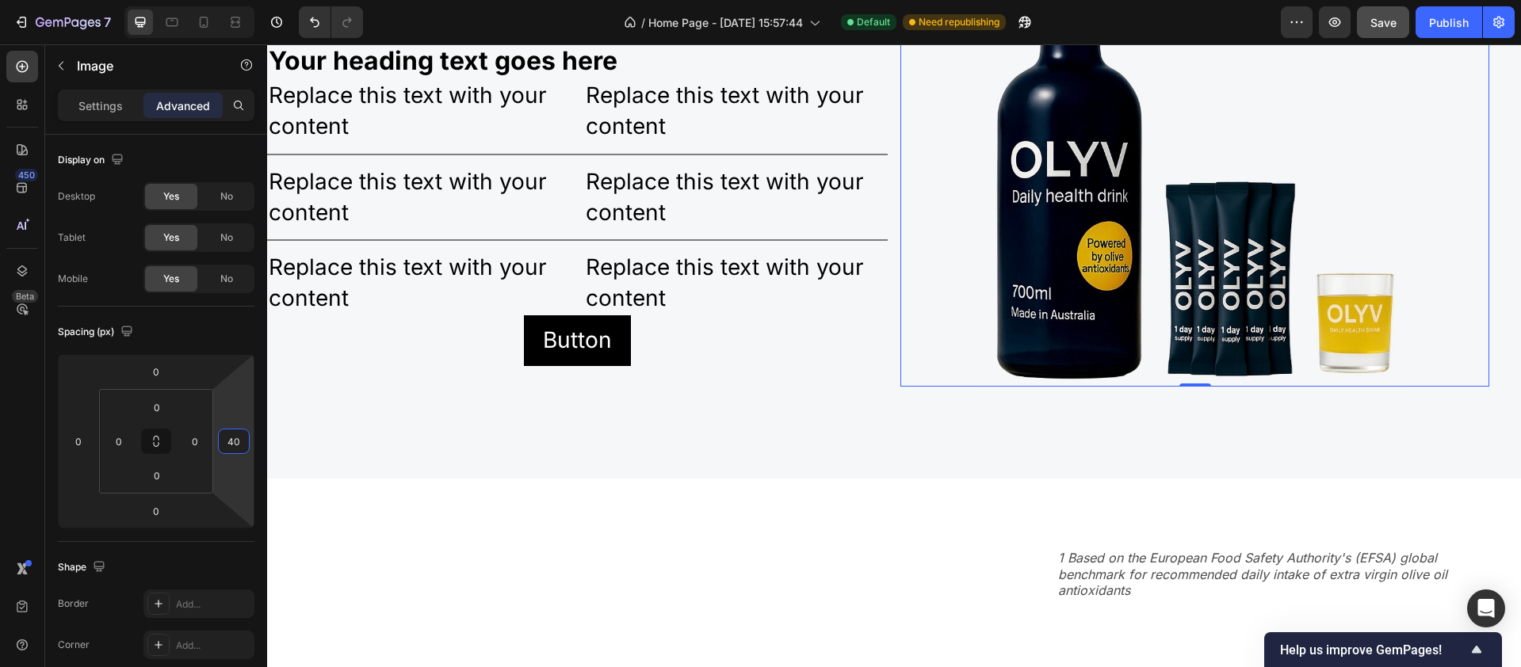
type input "4"
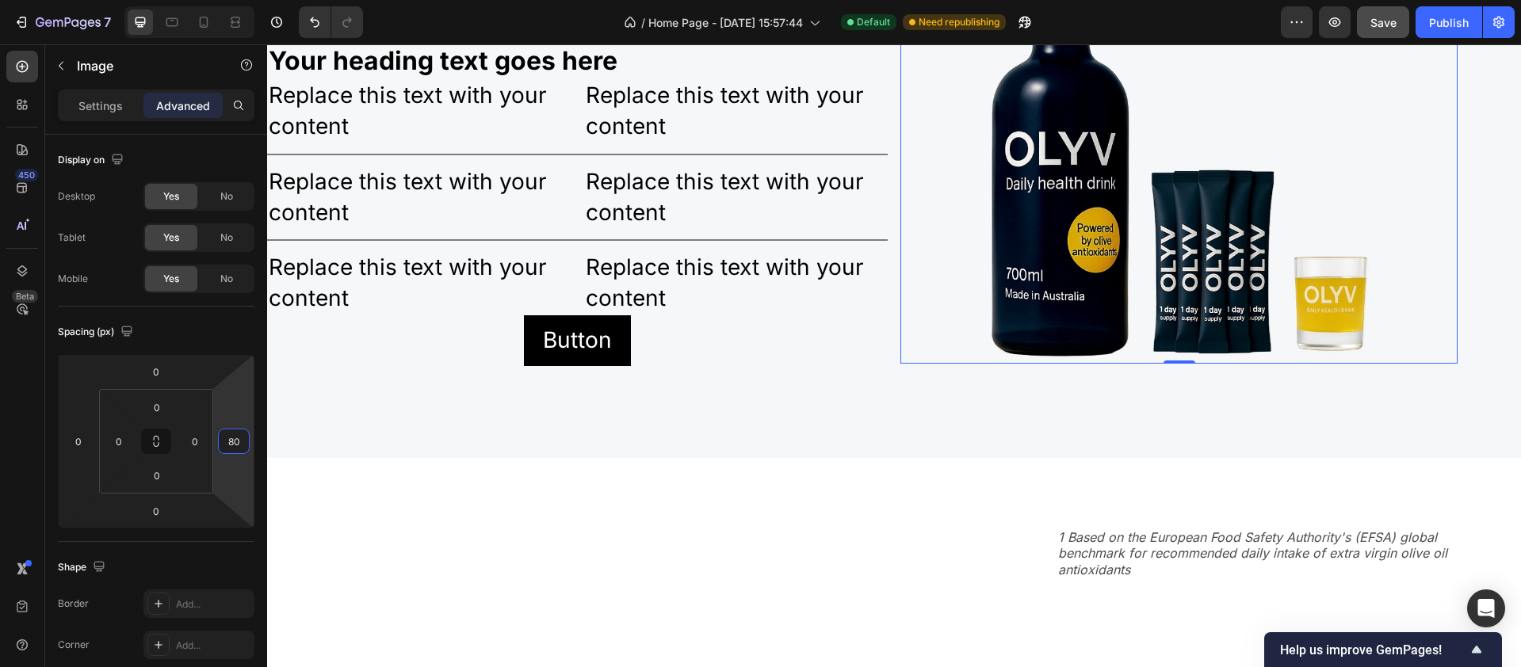
type input "80"
click at [941, 319] on div at bounding box center [1179, 164] width 557 height 400
click at [1012, 321] on img at bounding box center [1179, 164] width 390 height 400
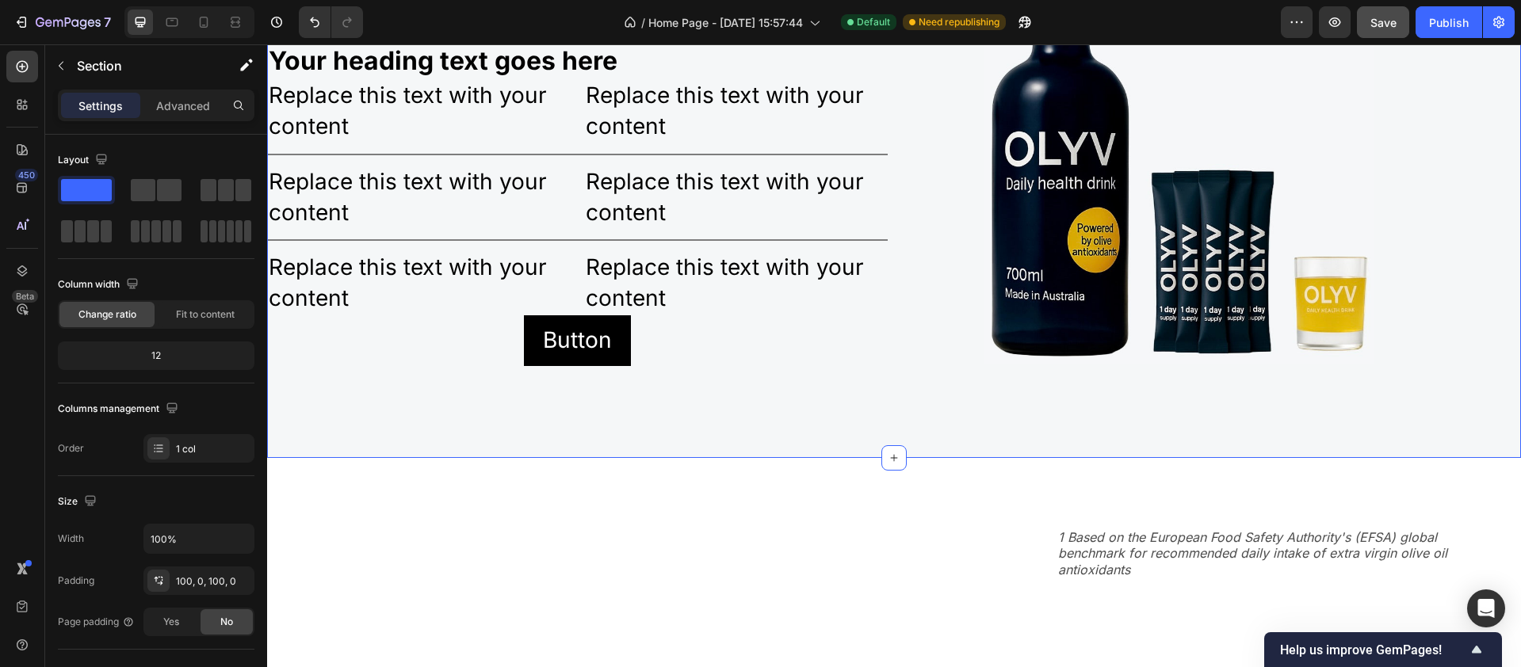
click at [1063, 458] on div "Your heading text goes here Heading Replace this text with your content Text Bl…" at bounding box center [894, 171] width 1254 height 574
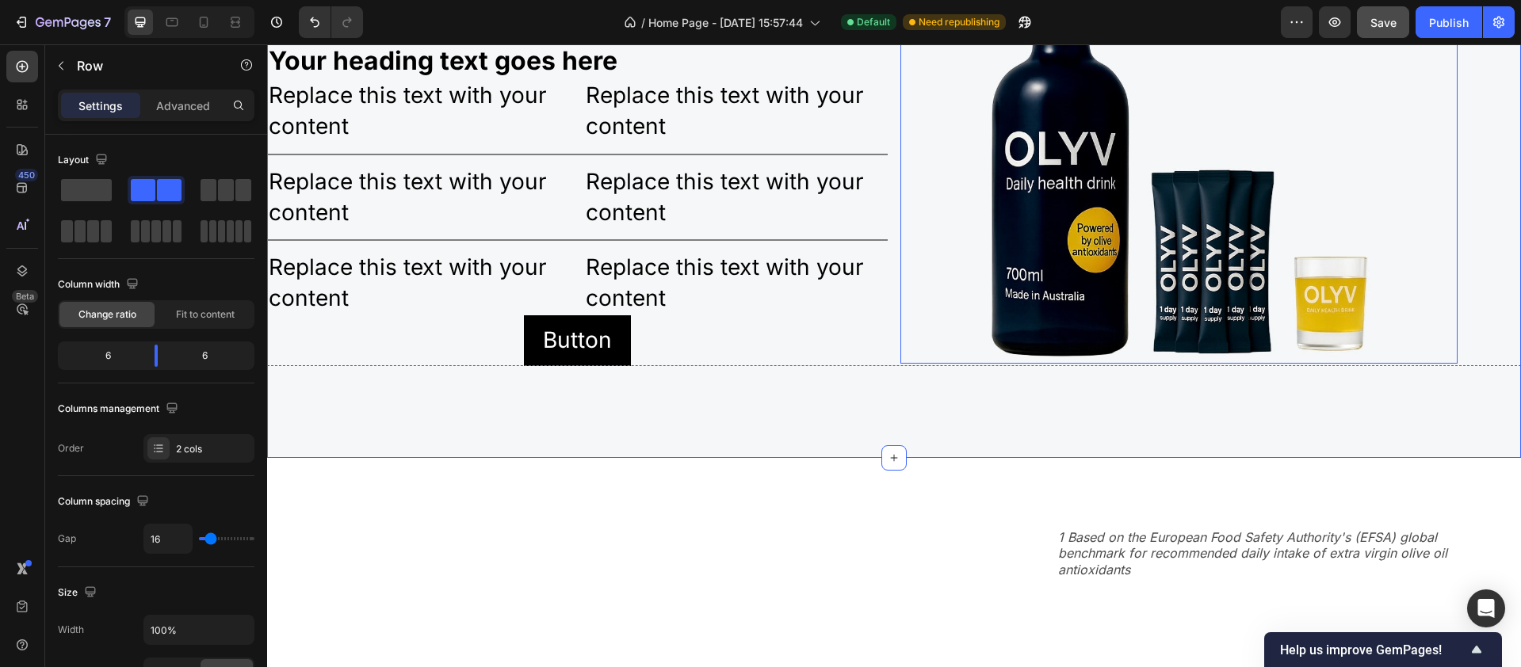
click at [1451, 366] on div "Image" at bounding box center [1211, 165] width 621 height 403
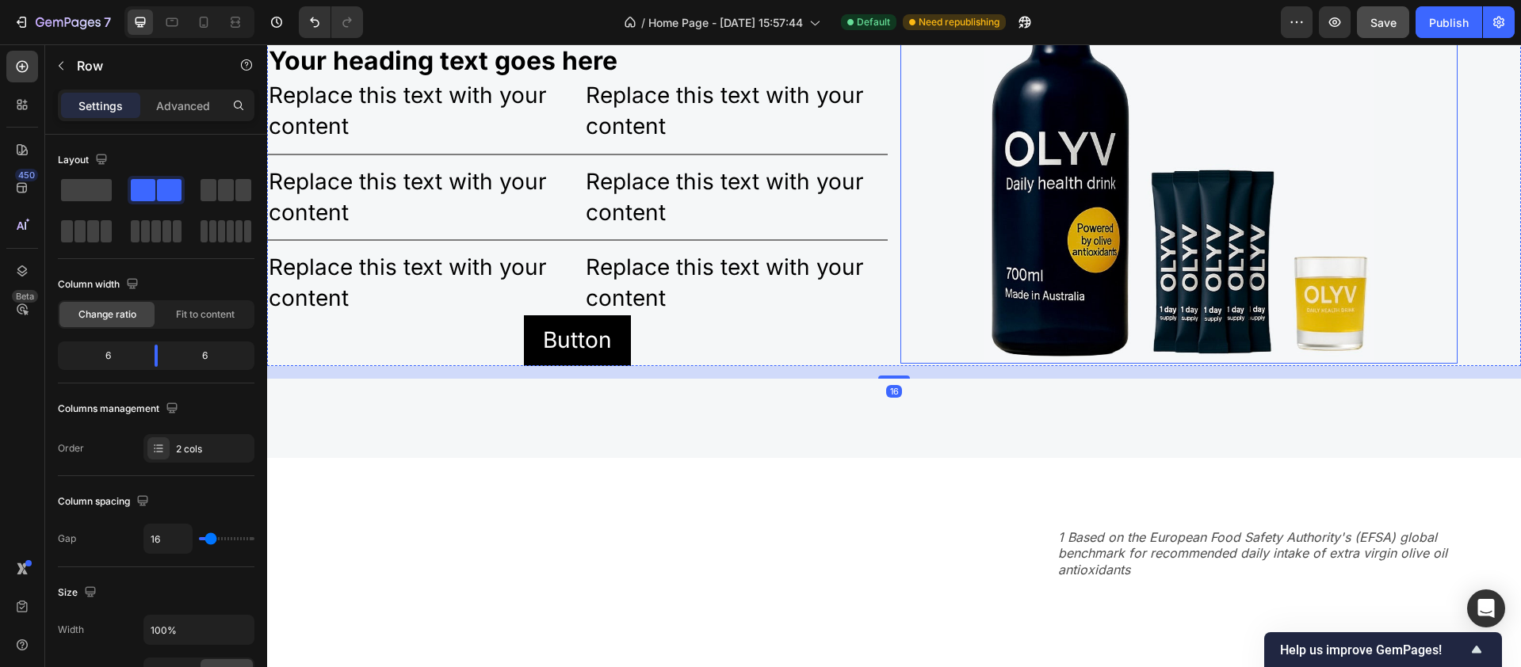
click at [1373, 364] on div at bounding box center [1179, 164] width 557 height 400
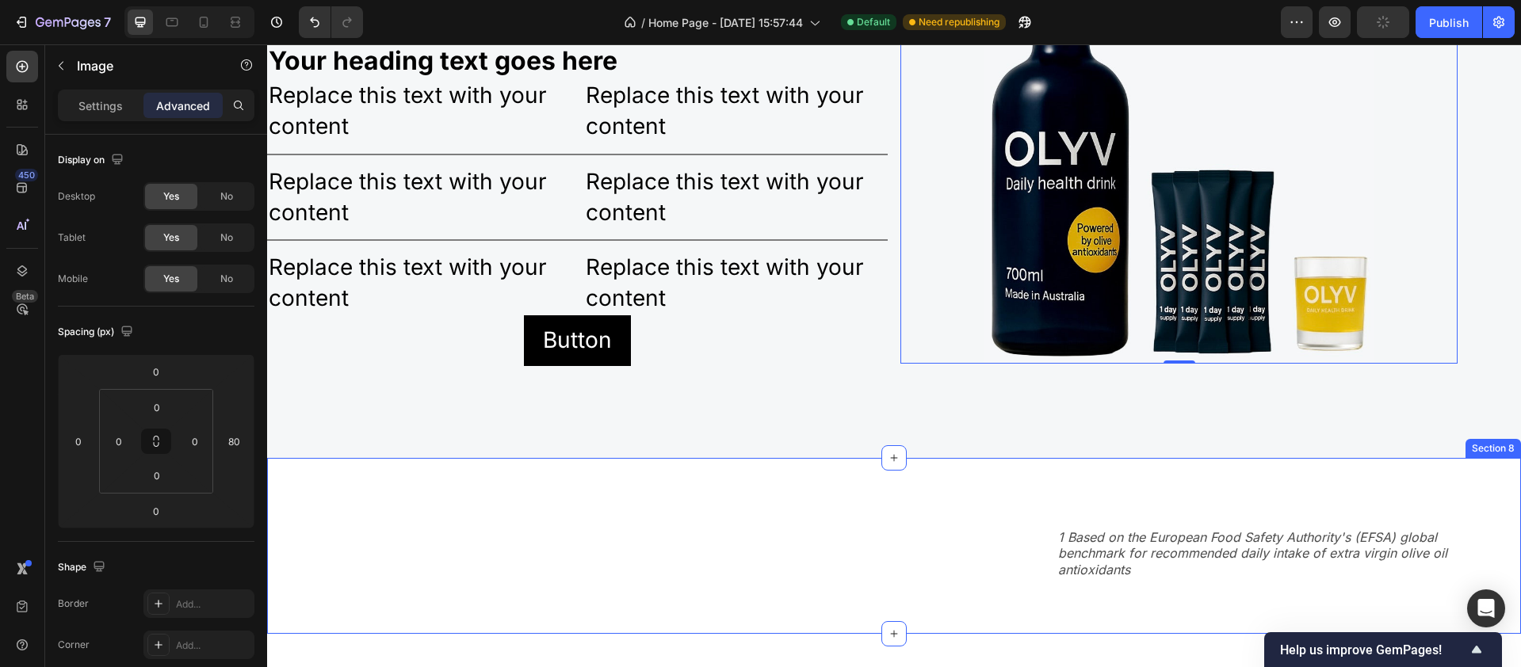
click at [981, 633] on div "1 Based on the European Food Safety Authority's (EFSA) global benchmark for rec…" at bounding box center [894, 546] width 1254 height 176
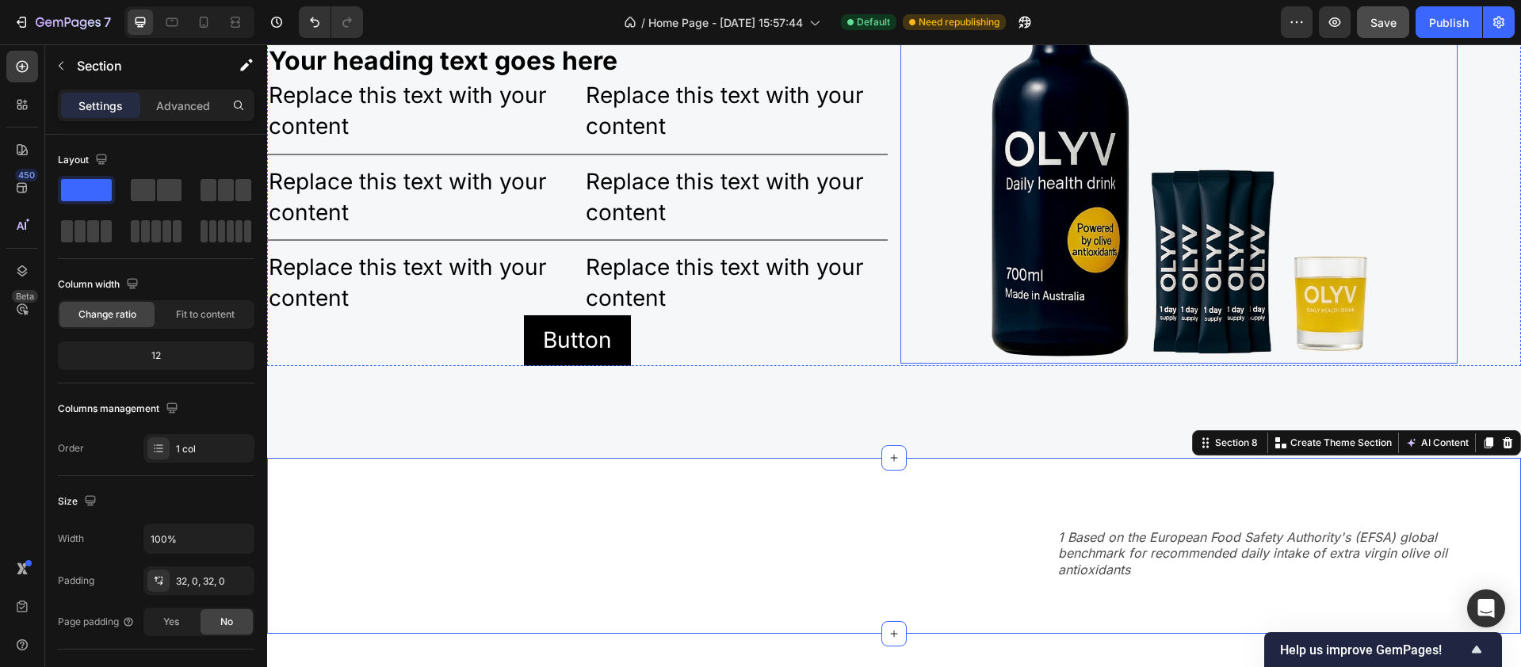
click at [1048, 282] on img at bounding box center [1179, 164] width 390 height 400
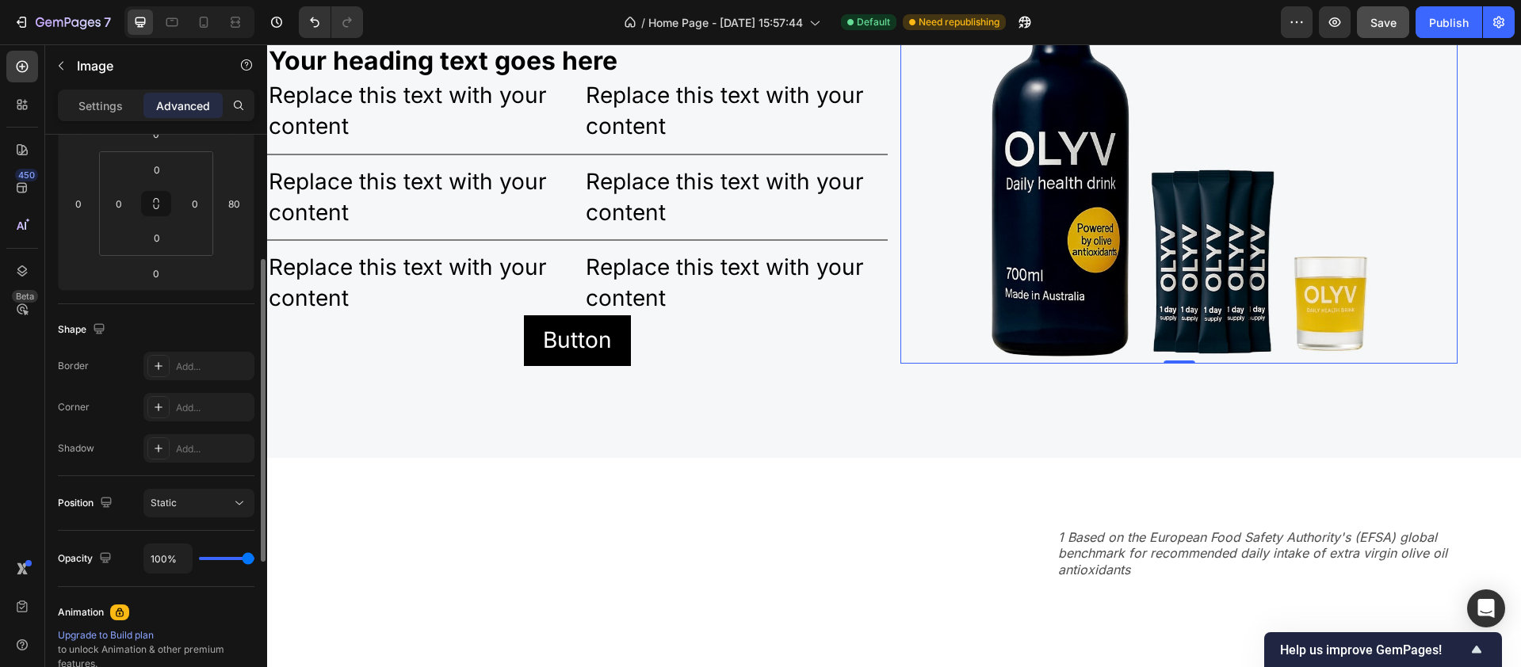
scroll to position [0, 0]
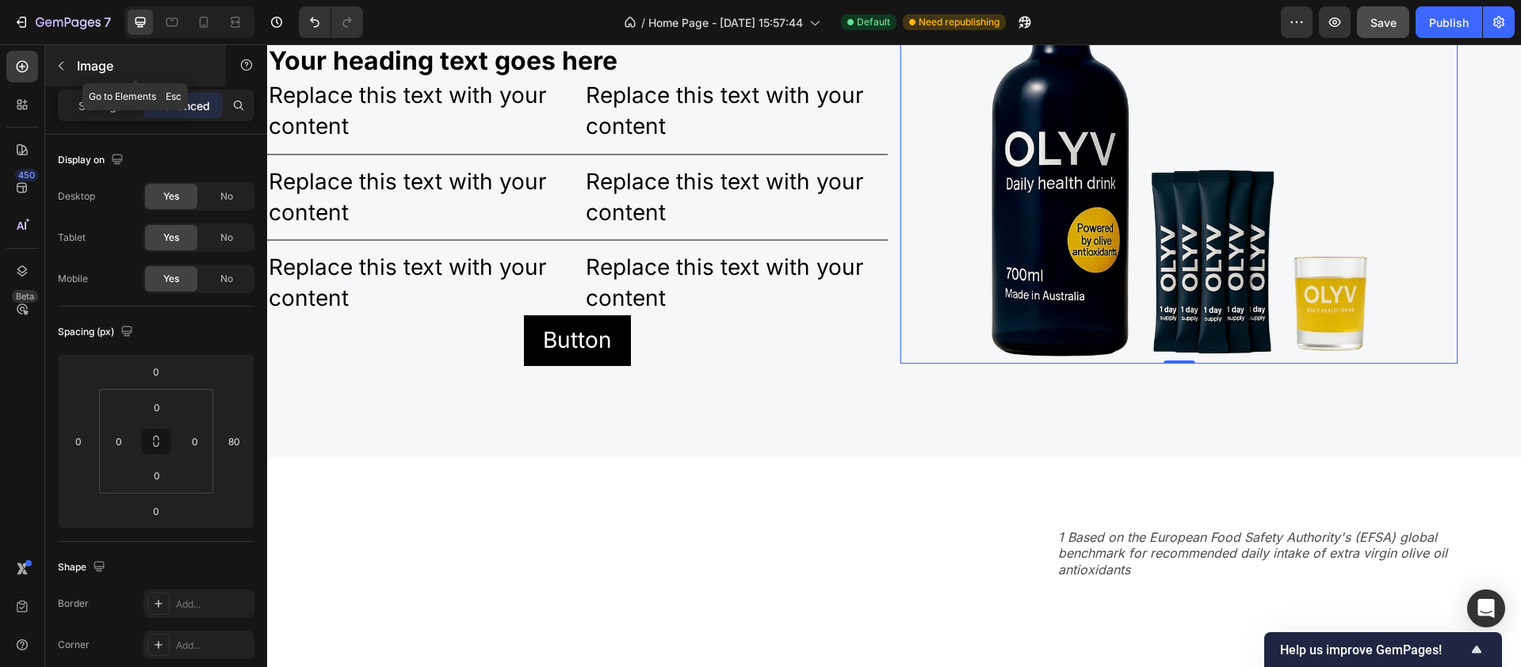
click at [57, 61] on icon "button" at bounding box center [61, 65] width 13 height 13
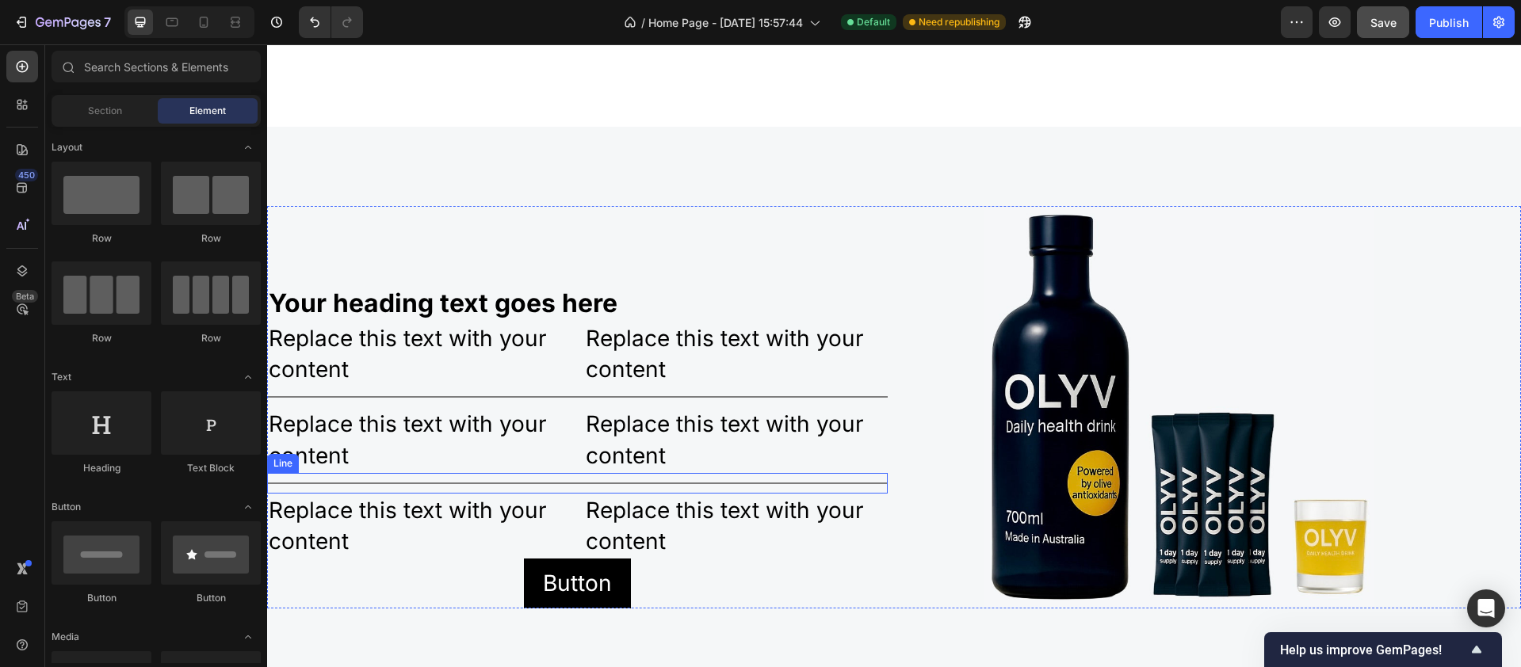
scroll to position [2790, 0]
click at [1112, 407] on img at bounding box center [1179, 405] width 390 height 400
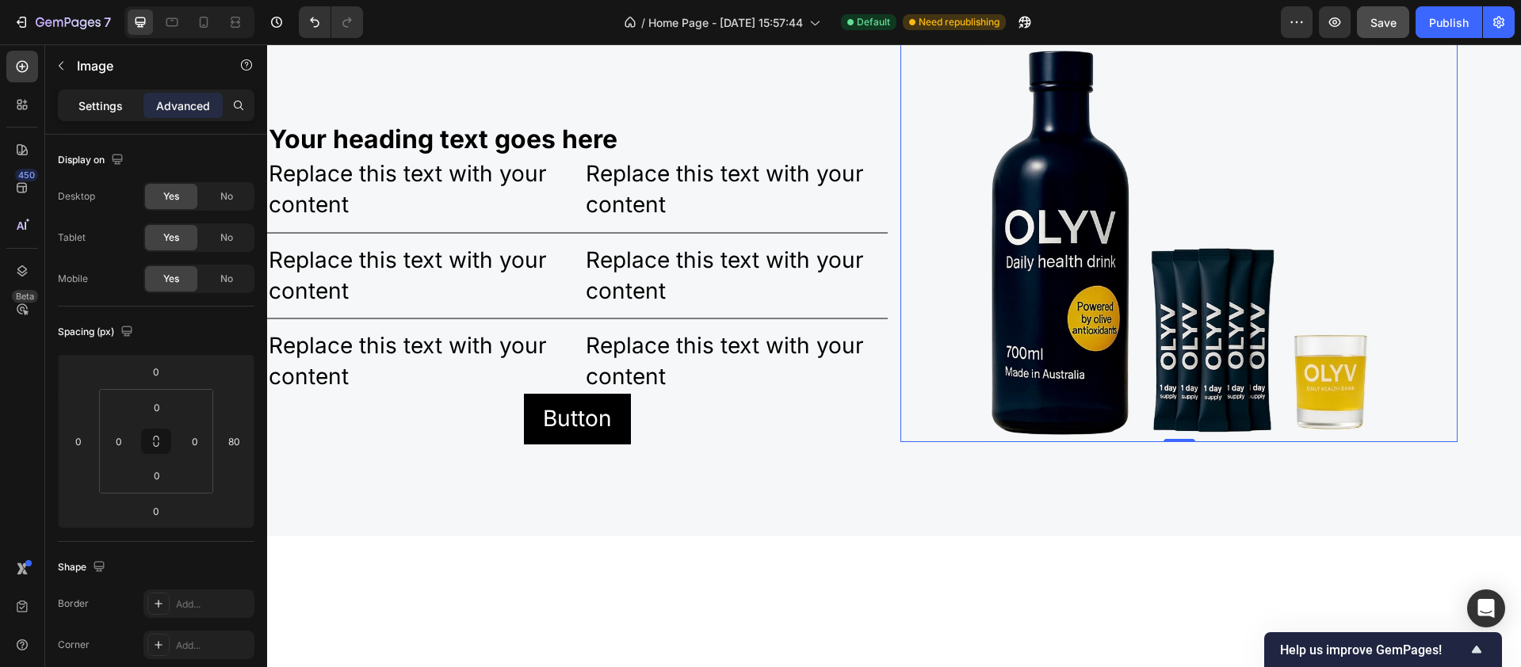
click at [98, 114] on div "Settings" at bounding box center [100, 105] width 79 height 25
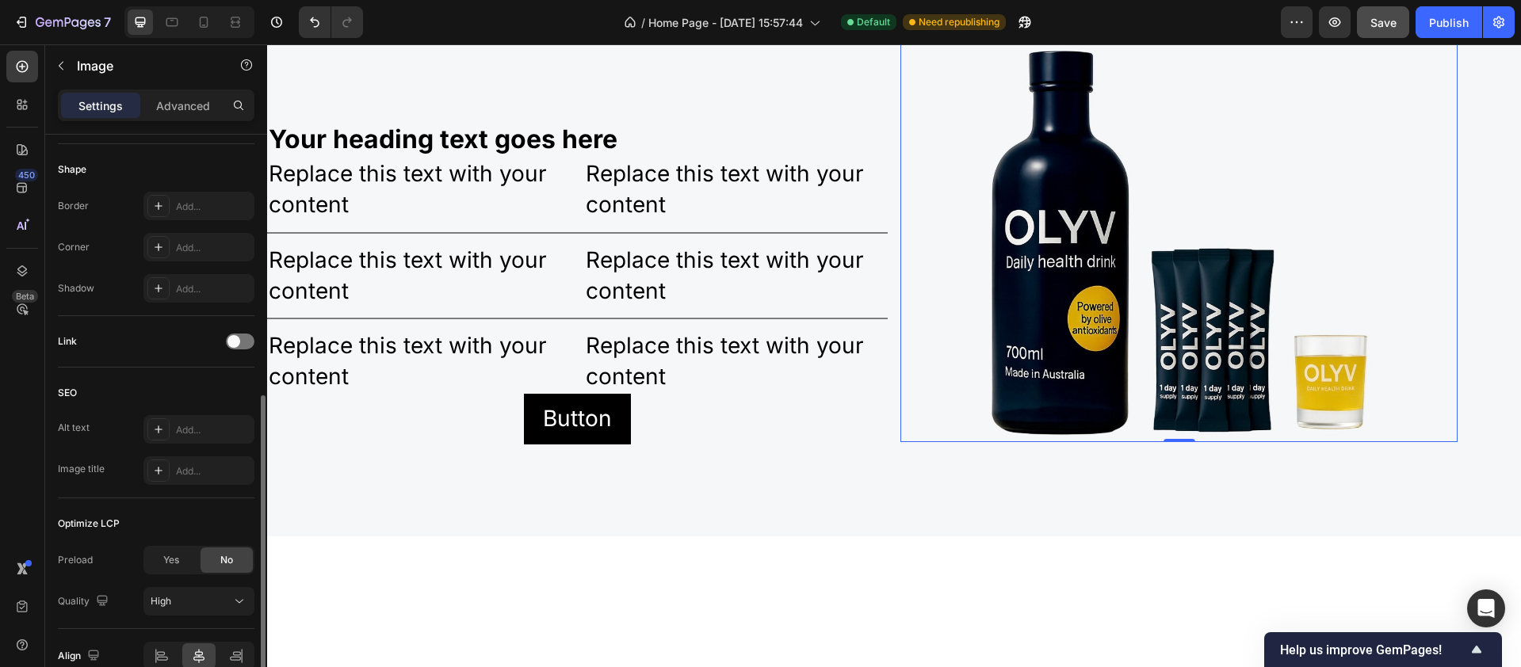
scroll to position [619, 0]
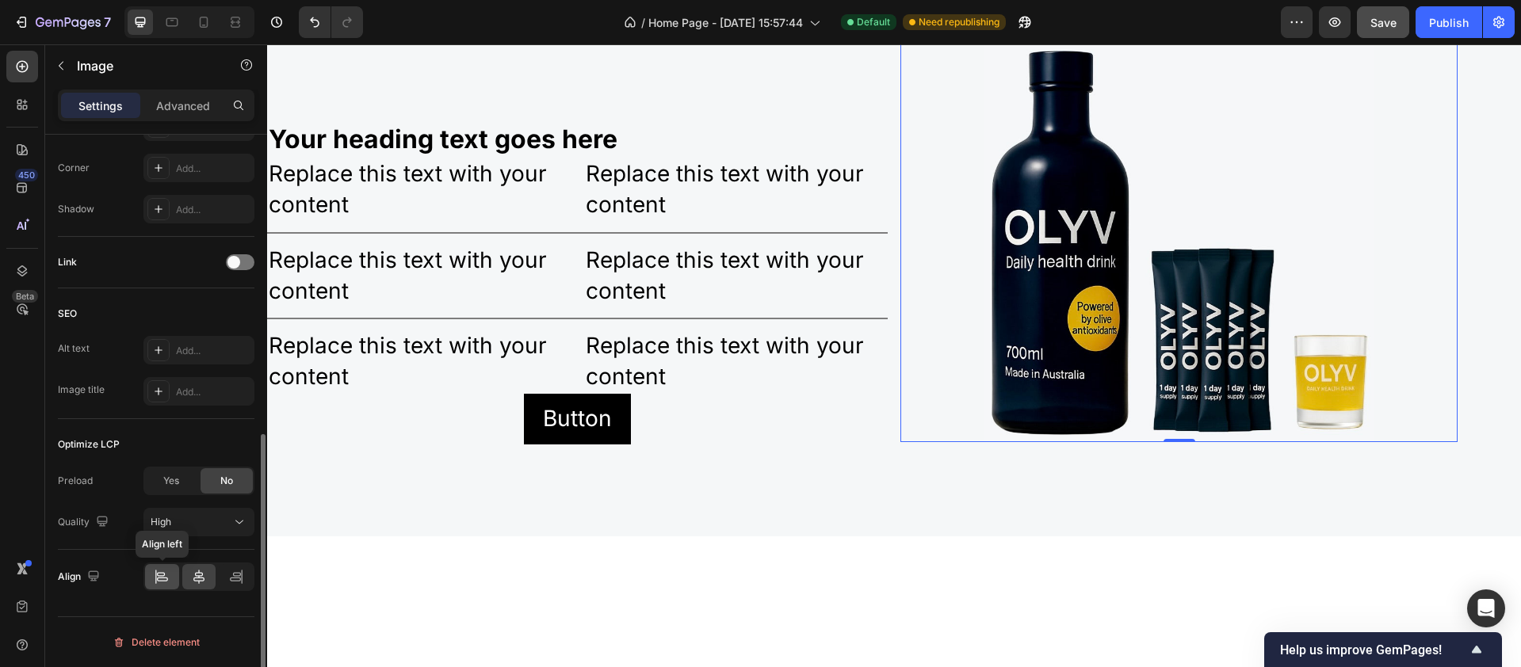
click at [166, 579] on icon at bounding box center [162, 577] width 16 height 16
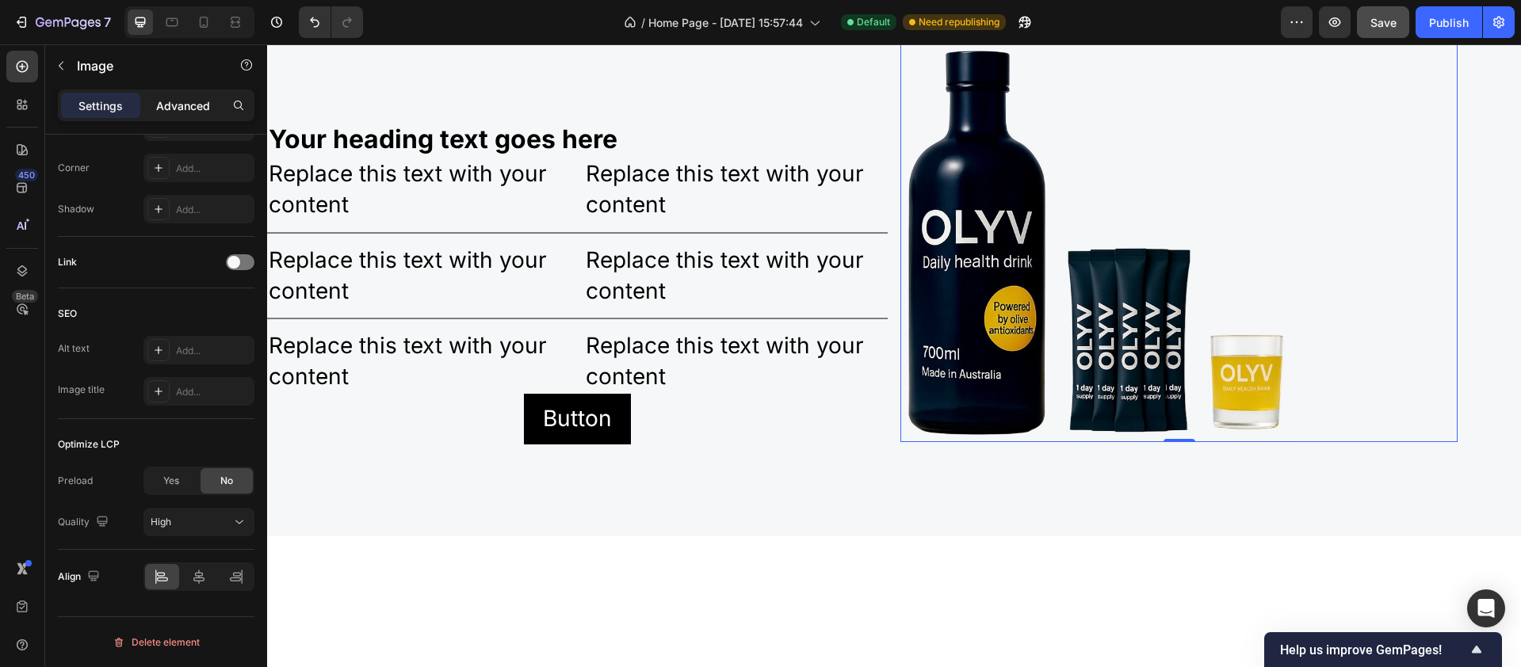
click at [193, 98] on p "Advanced" at bounding box center [183, 106] width 54 height 17
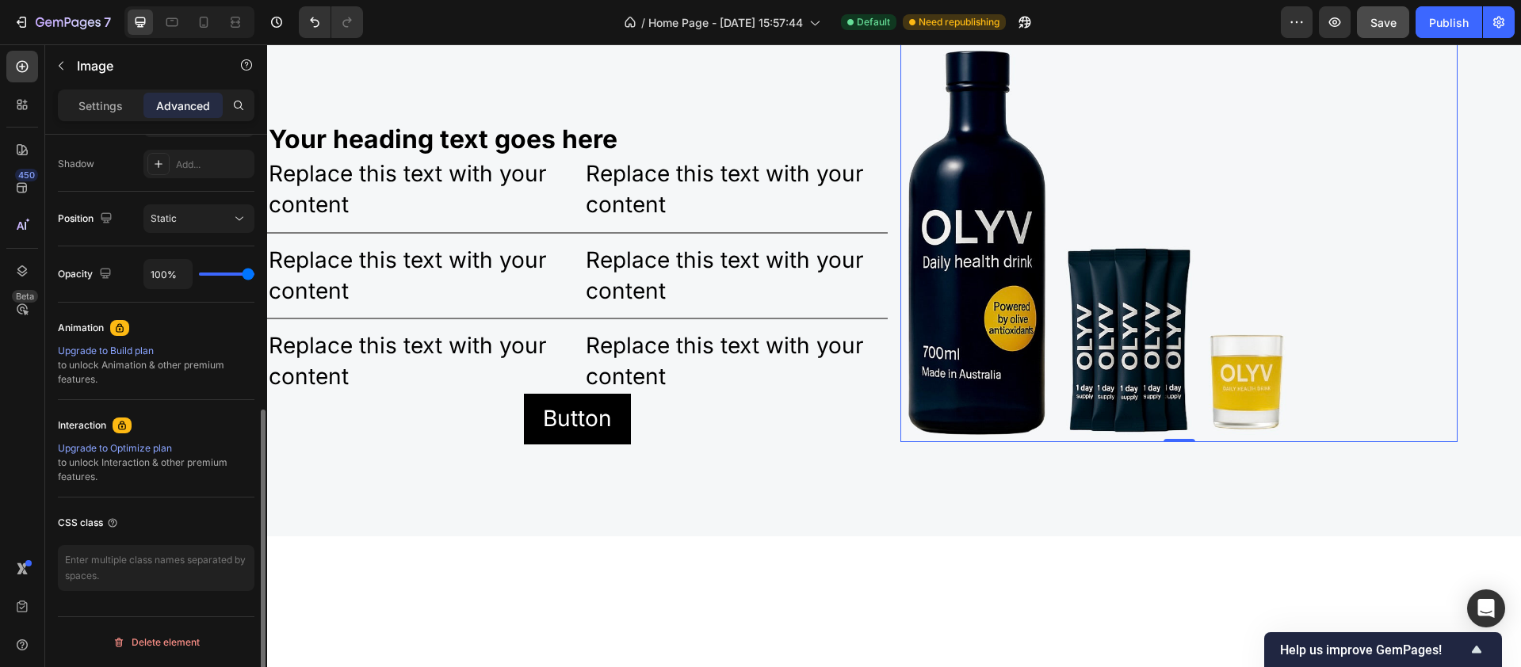
scroll to position [0, 0]
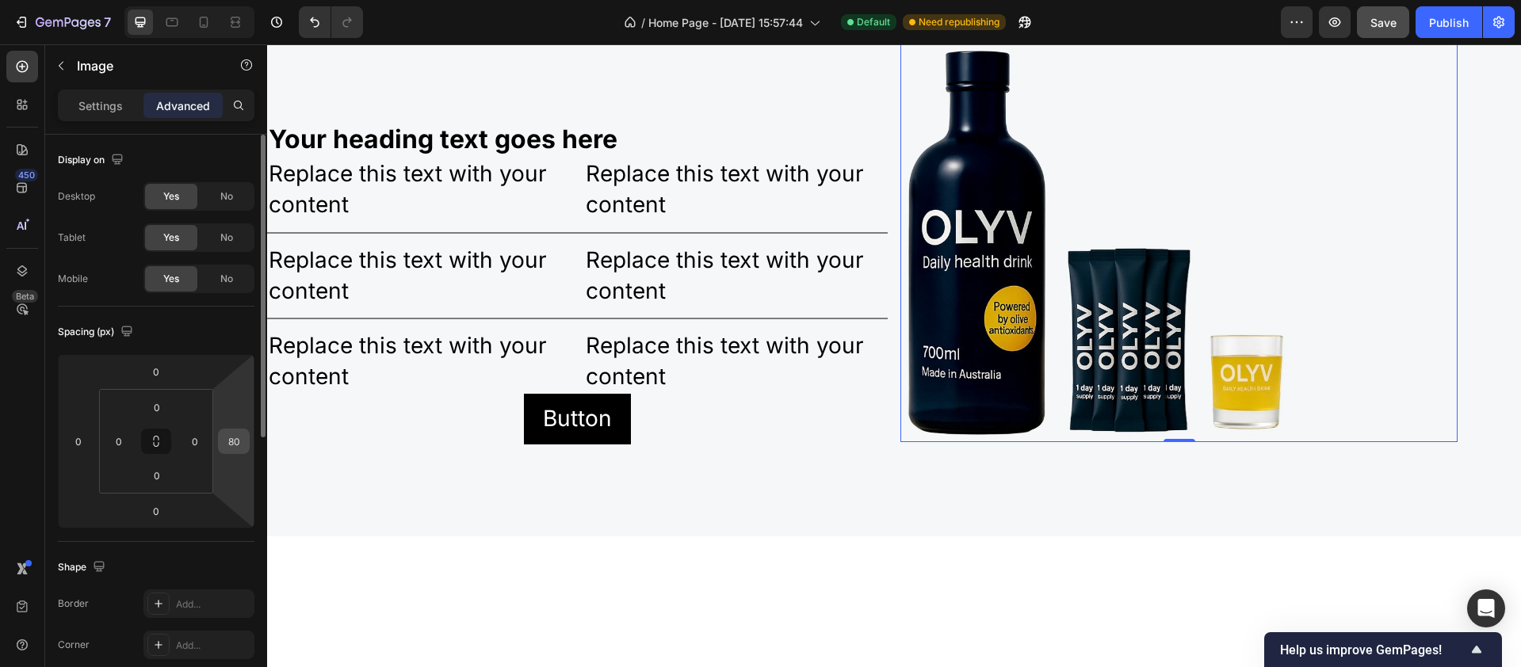
click at [231, 443] on input "80" at bounding box center [234, 442] width 24 height 24
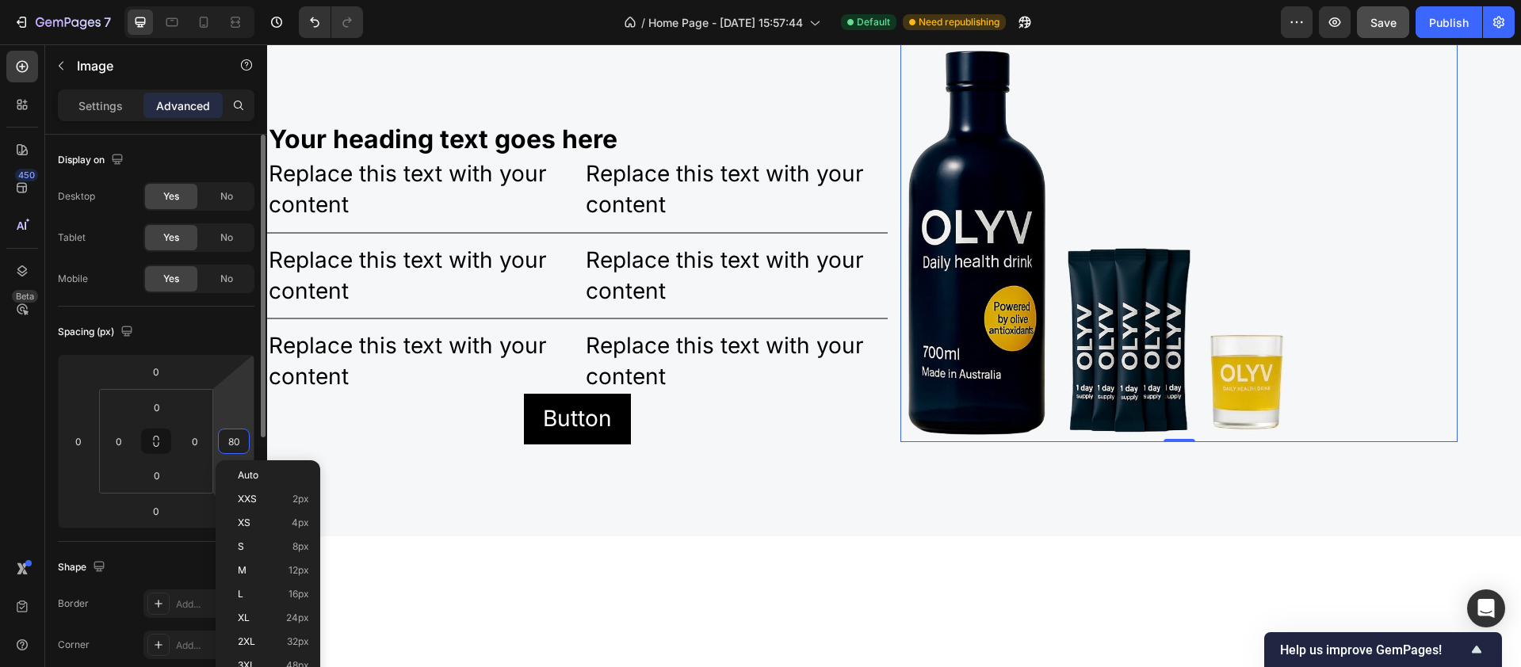
click at [241, 445] on input "80" at bounding box center [234, 442] width 24 height 24
type input "8"
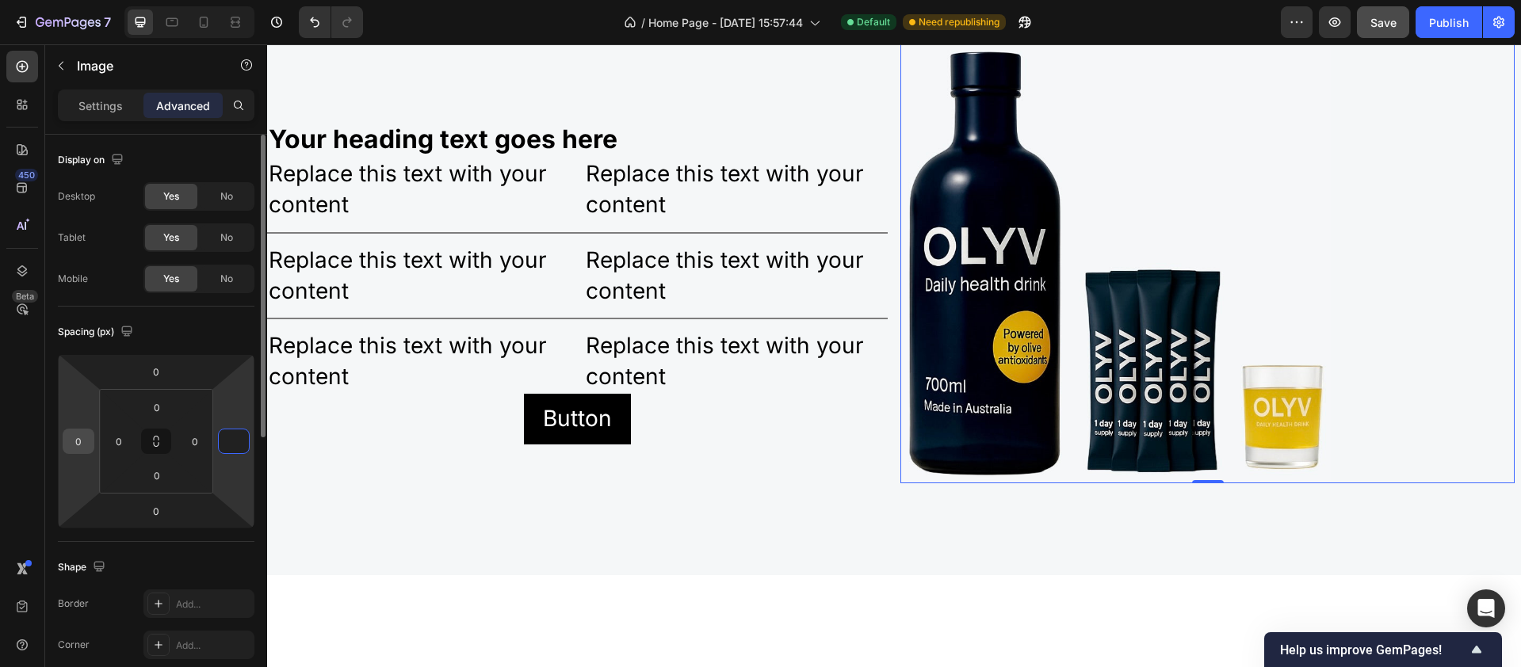
type input "0"
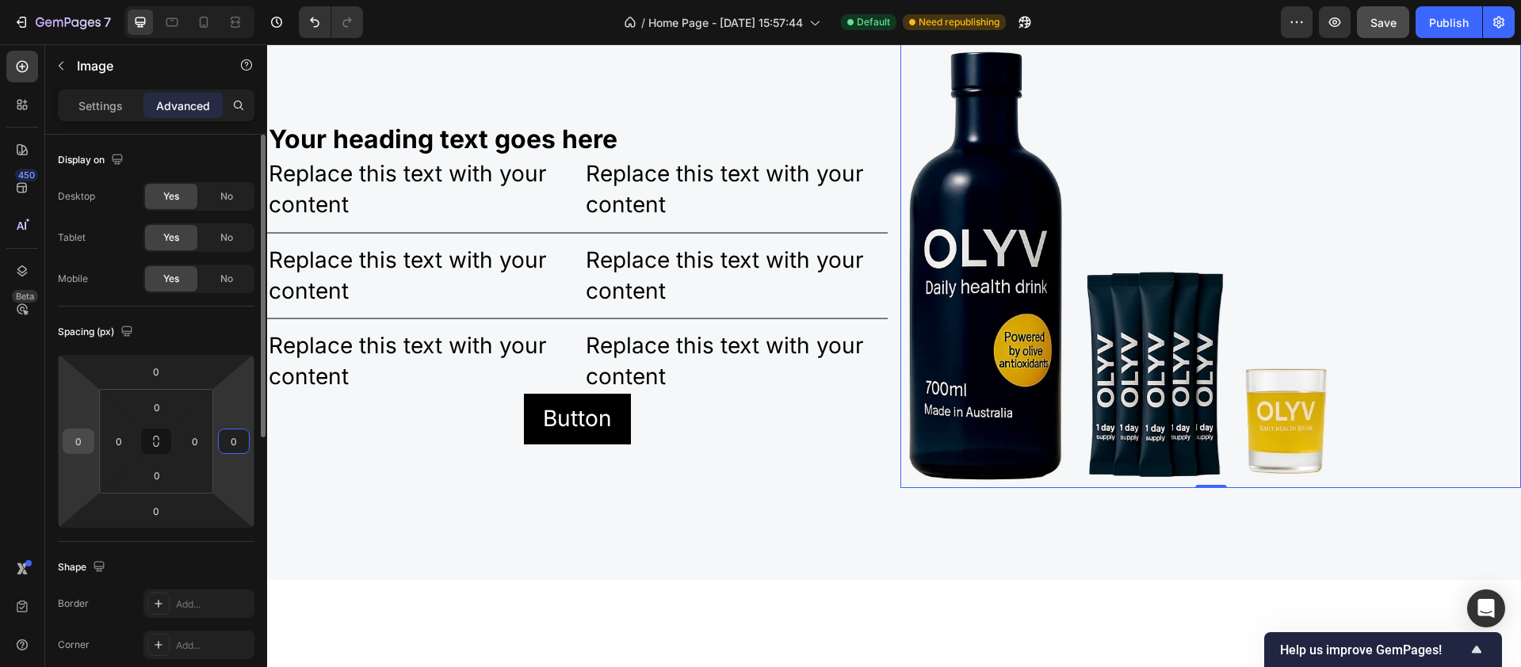
click at [86, 444] on input "0" at bounding box center [79, 442] width 24 height 24
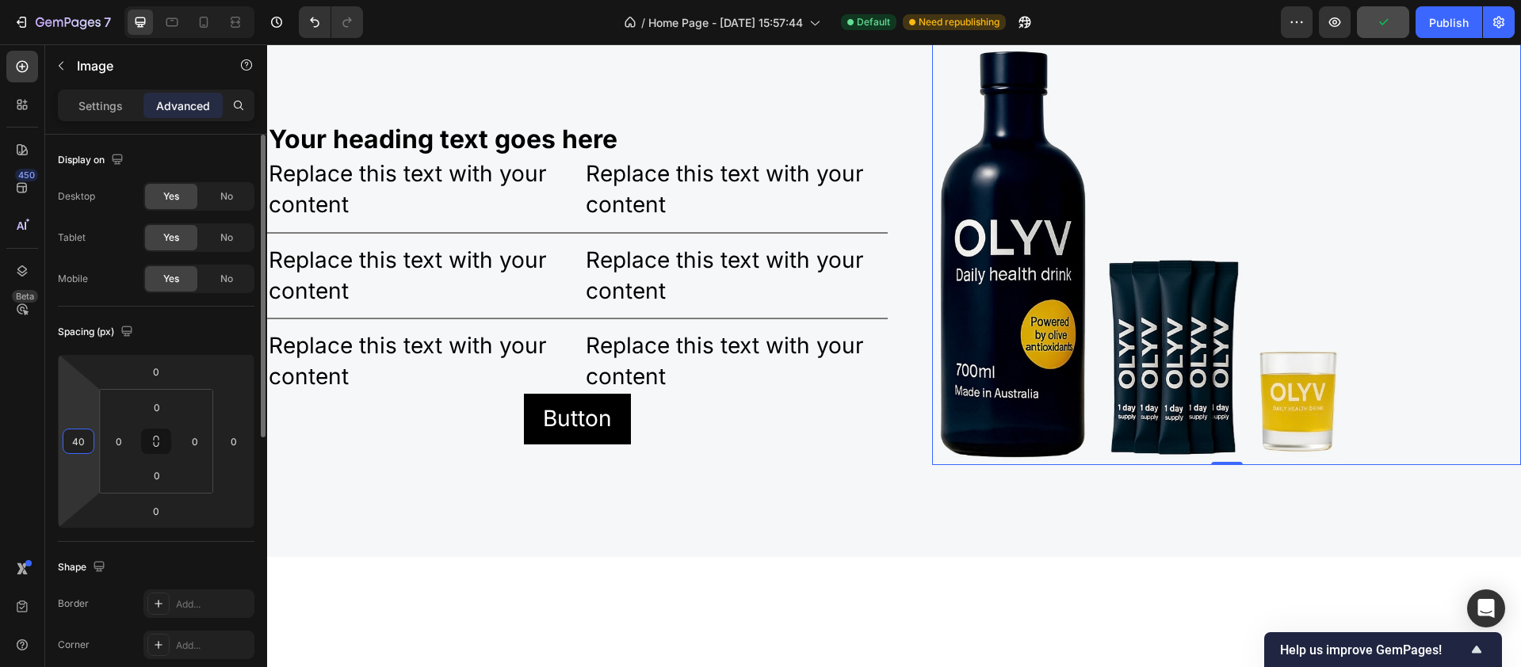
type input "4"
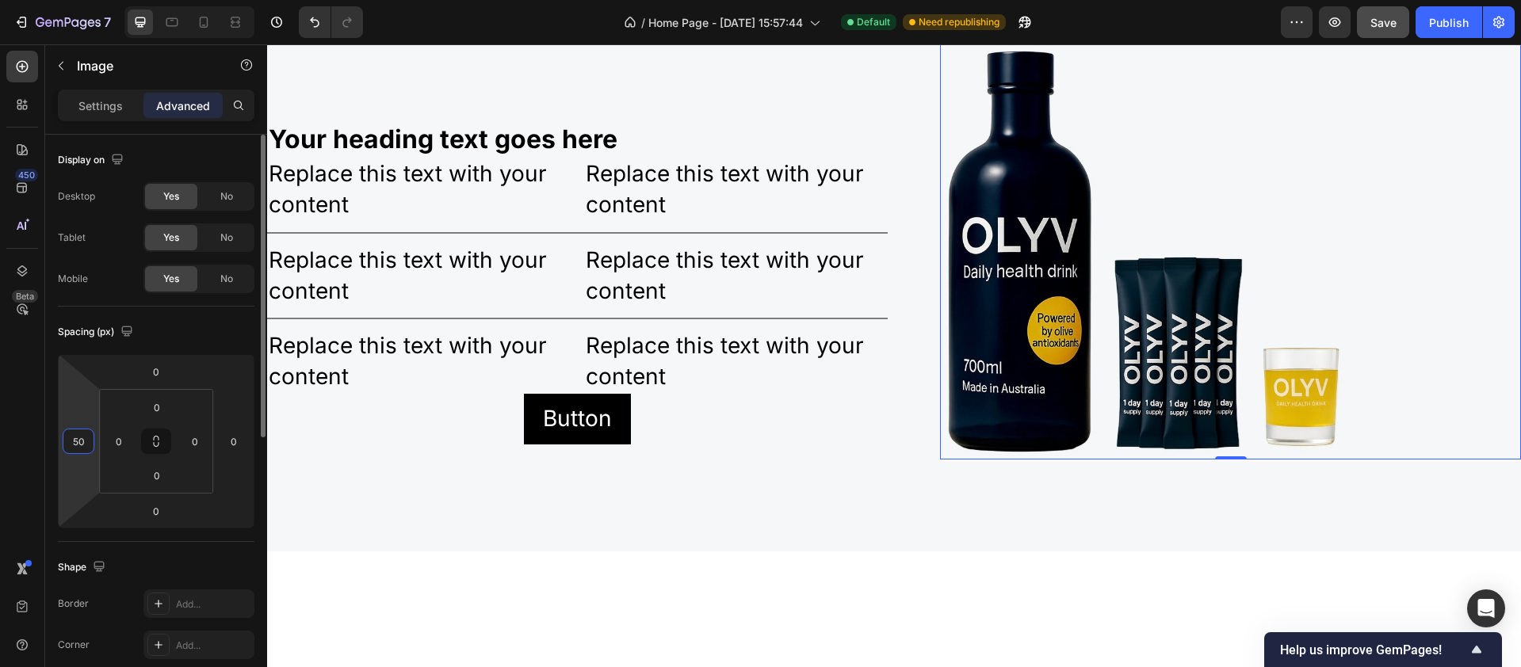
type input "5"
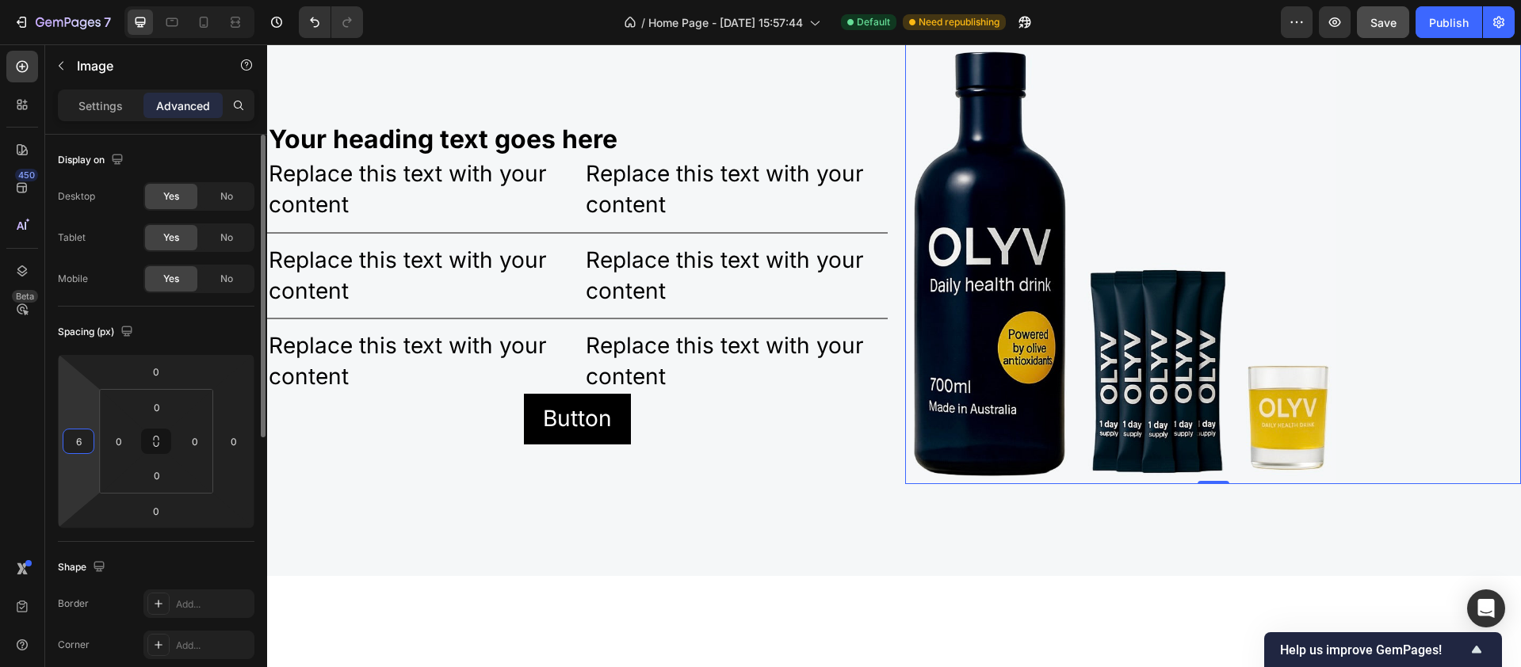
type input "60"
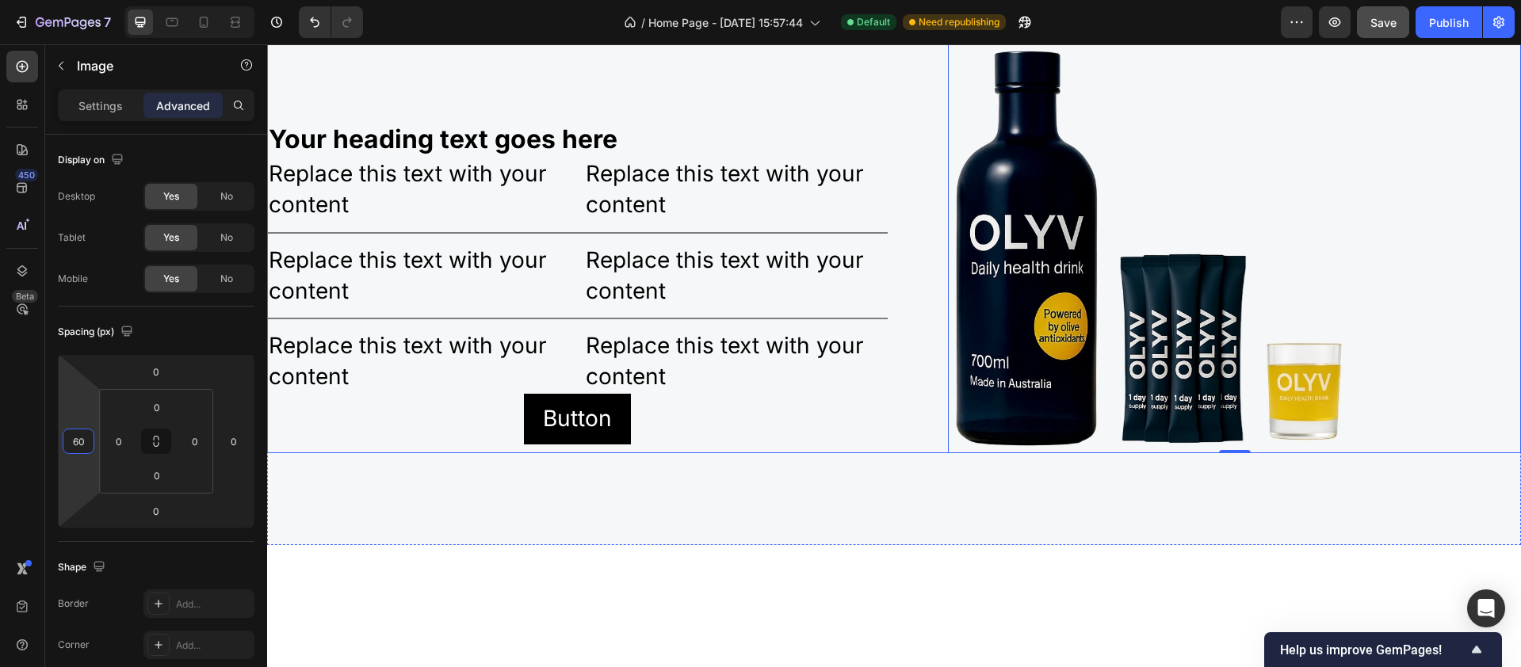
click at [525, 205] on div "Your heading text goes here Heading Replace this text with your content Text Bl…" at bounding box center [577, 248] width 621 height 412
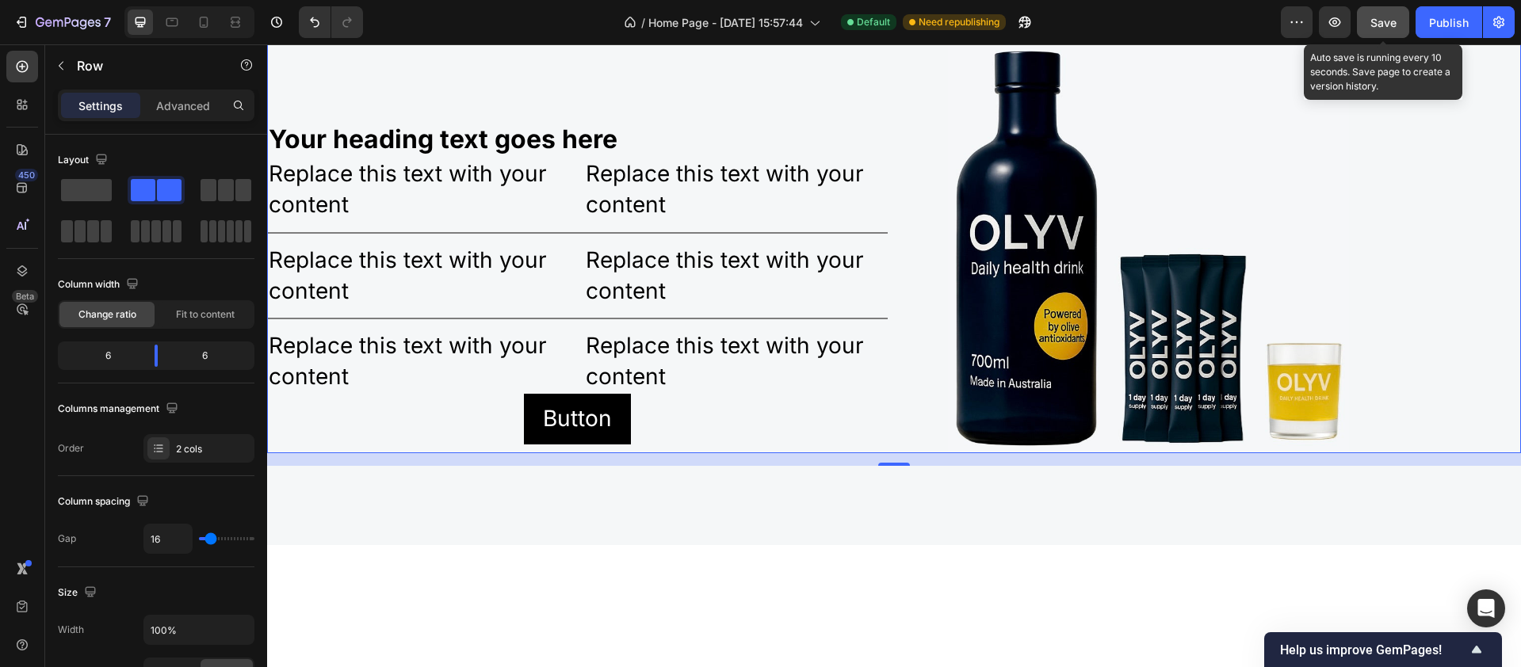
click at [1390, 24] on span "Save" at bounding box center [1384, 22] width 26 height 13
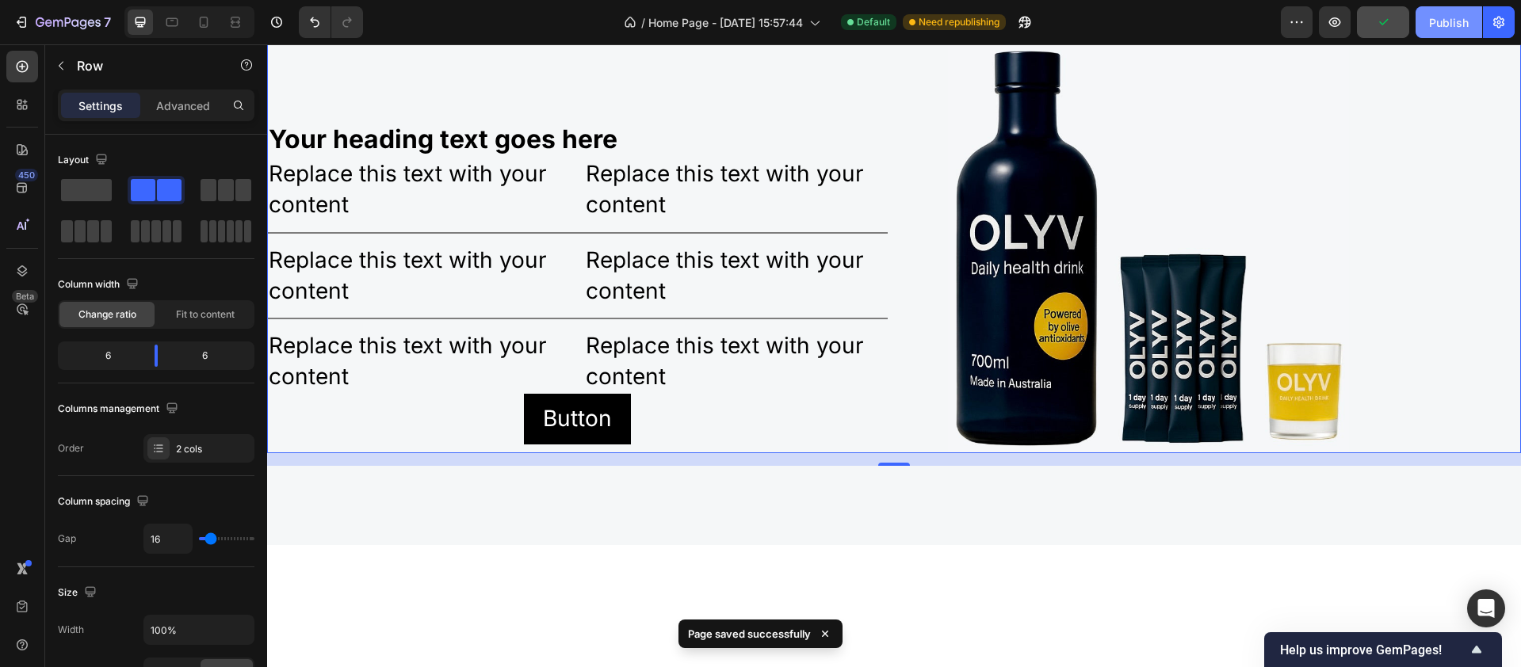
click at [1444, 23] on div "Publish" at bounding box center [1449, 22] width 40 height 17
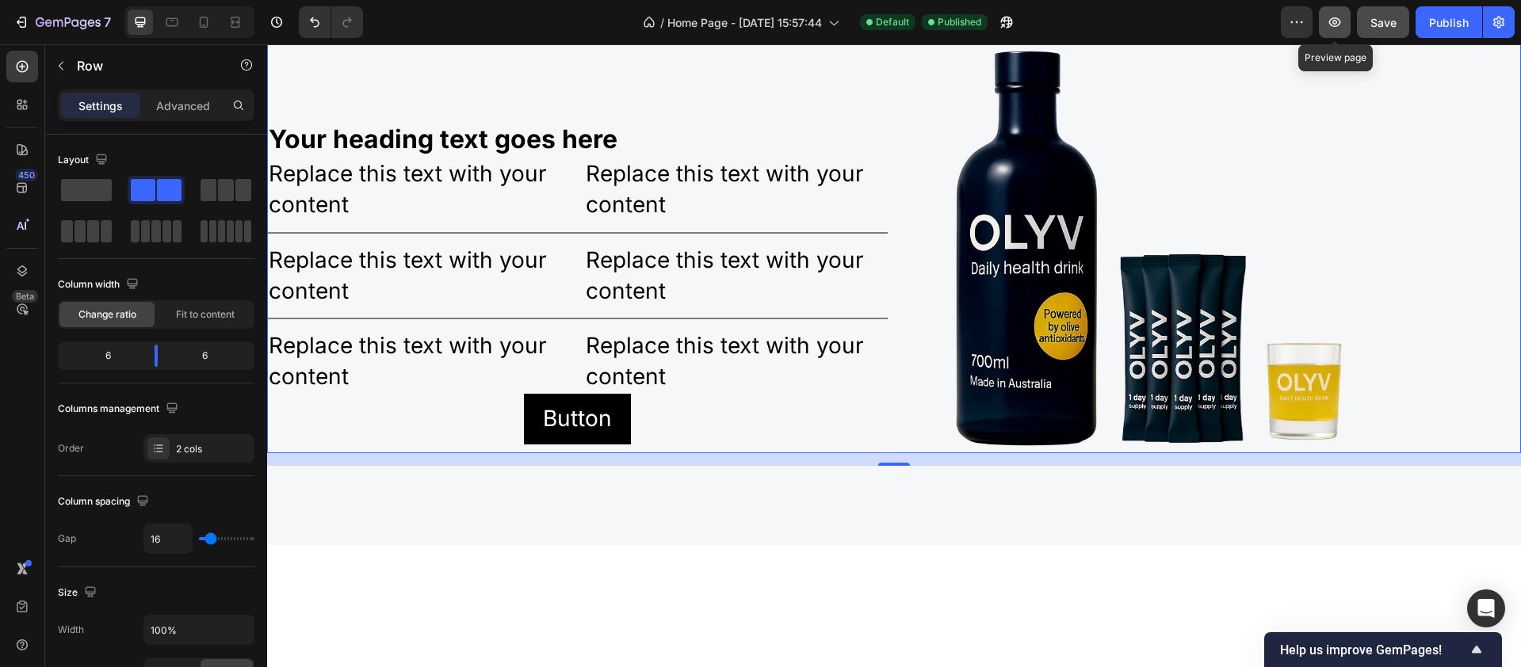
click at [1335, 14] on icon "button" at bounding box center [1335, 22] width 16 height 16
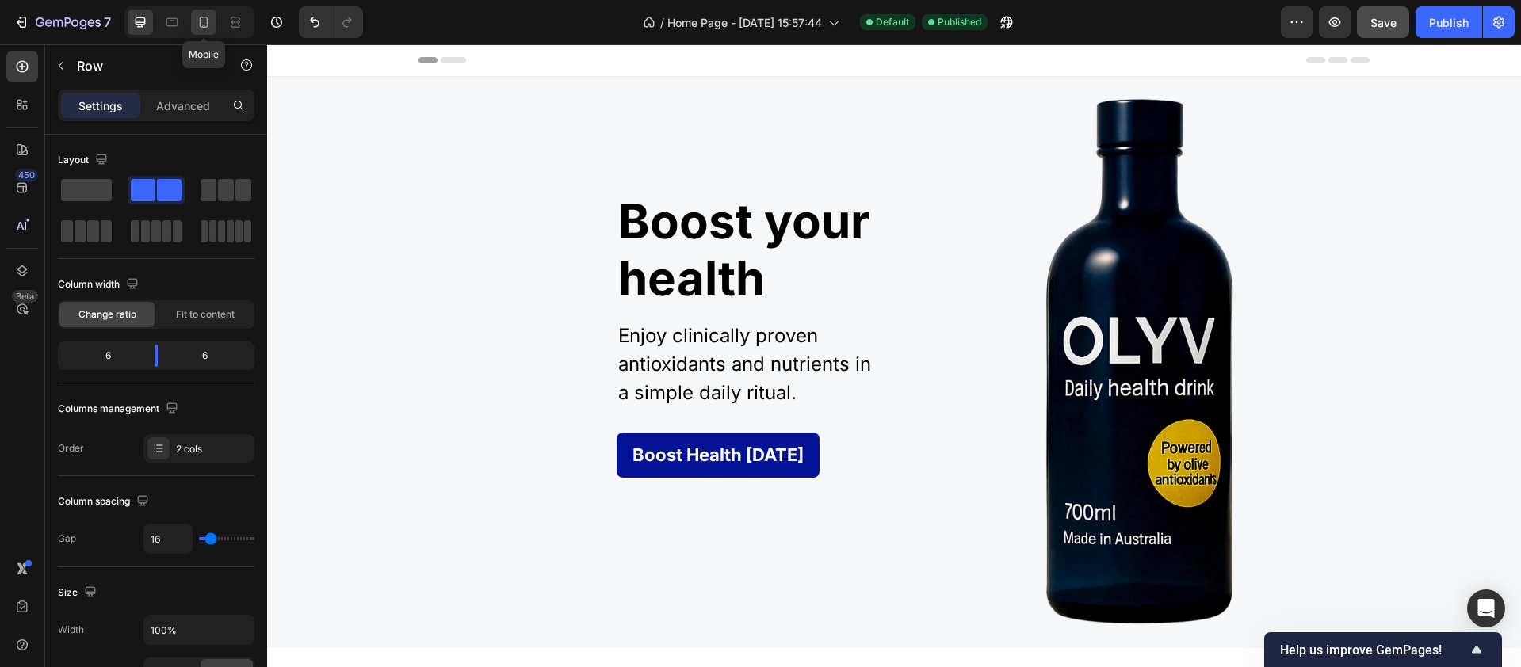
click at [207, 25] on icon at bounding box center [204, 22] width 9 height 11
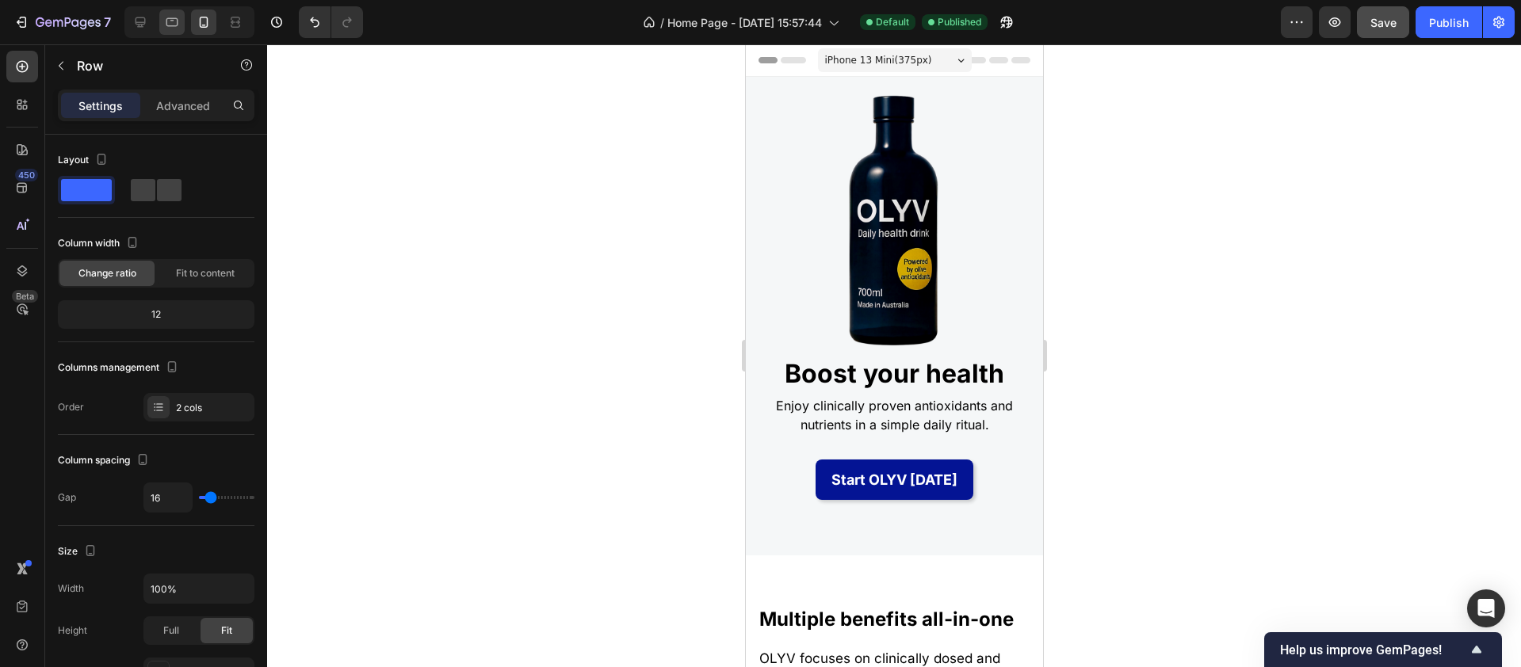
click at [181, 20] on div at bounding box center [171, 22] width 25 height 25
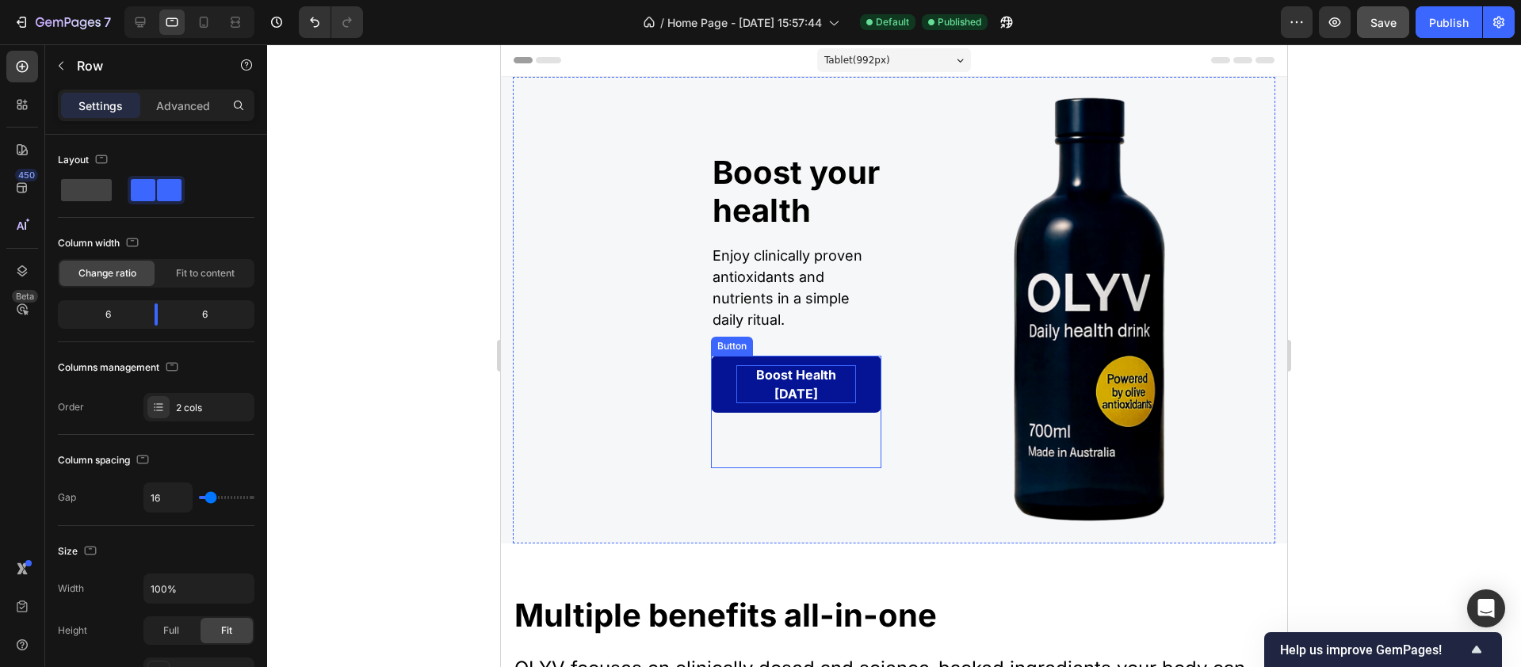
click at [782, 403] on p "Boost Health [DATE]" at bounding box center [796, 384] width 120 height 38
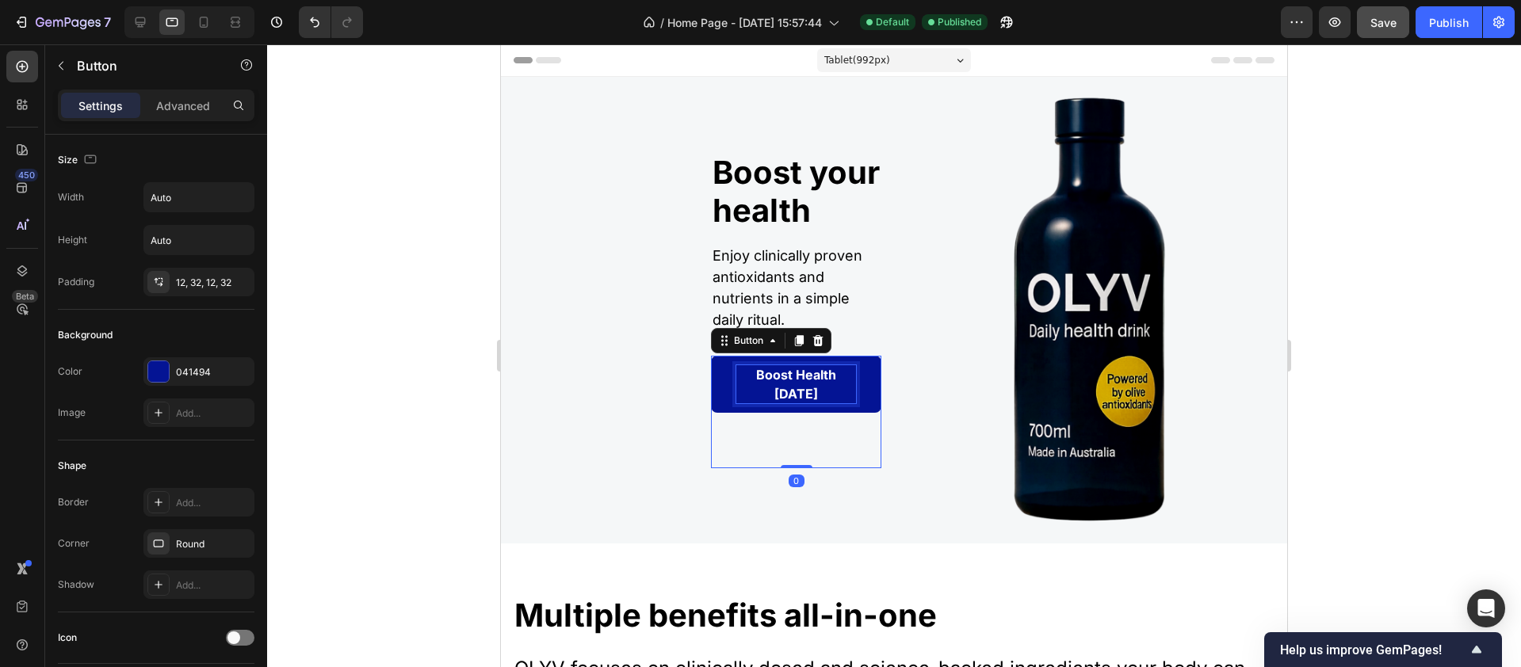
click at [782, 403] on p "Boost Health [DATE]" at bounding box center [796, 384] width 120 height 38
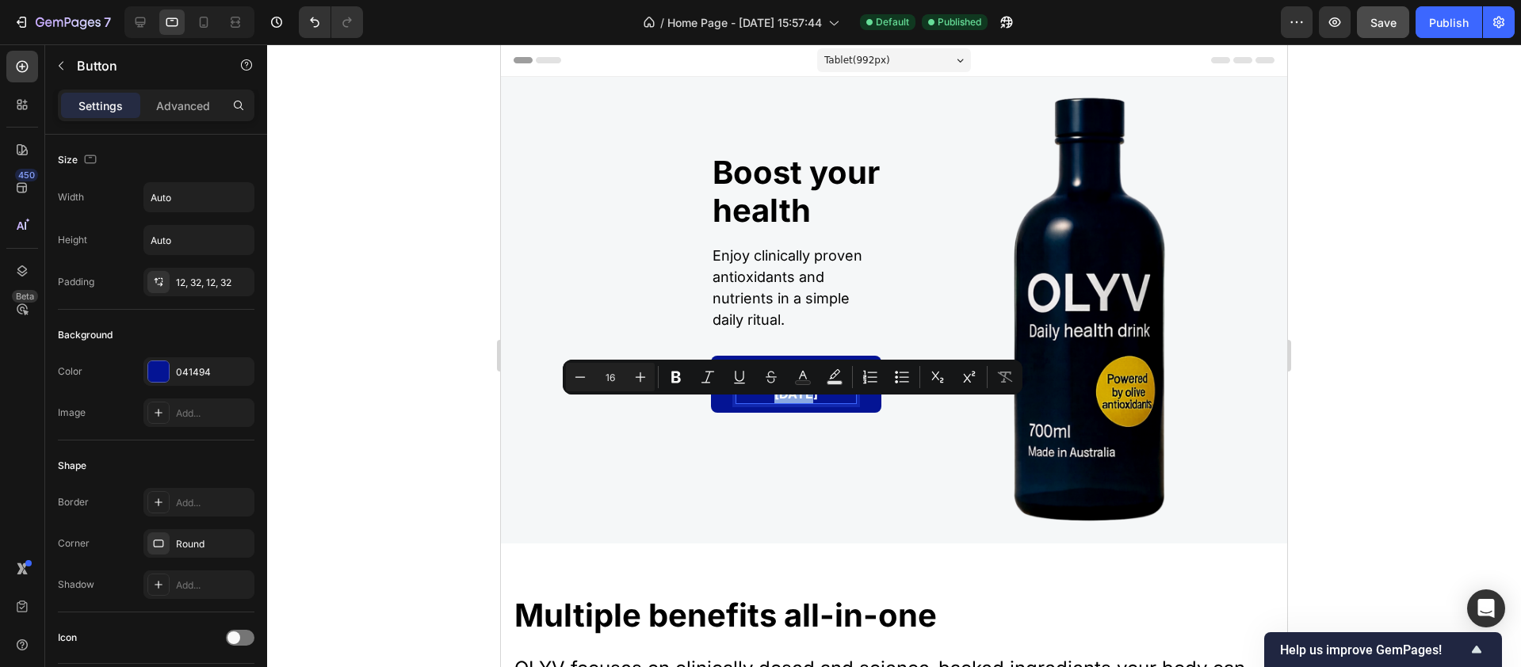
click at [816, 403] on p "Boost Health [DATE]" at bounding box center [796, 384] width 120 height 38
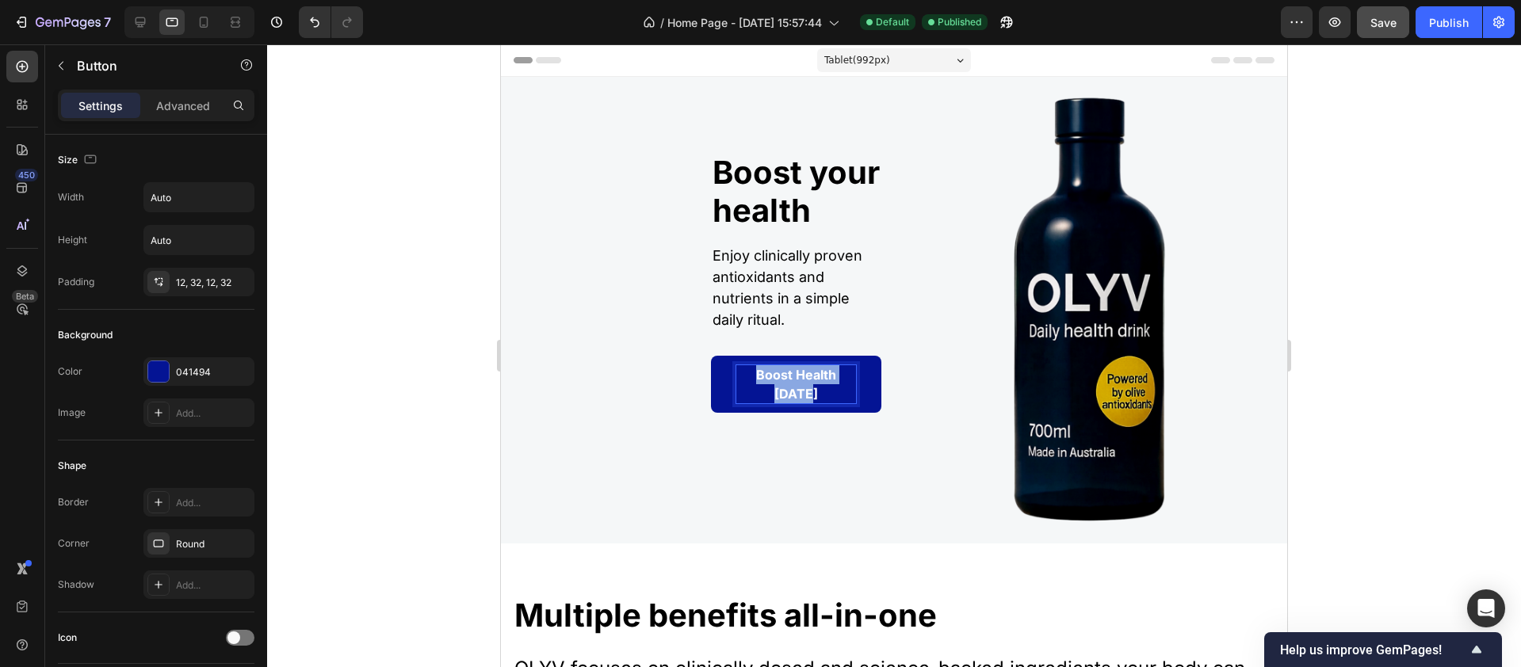
drag, startPoint x: 819, startPoint y: 409, endPoint x: 743, endPoint y: 378, distance: 82.1
click at [743, 378] on button "Boost Health [DATE]" at bounding box center [796, 384] width 170 height 57
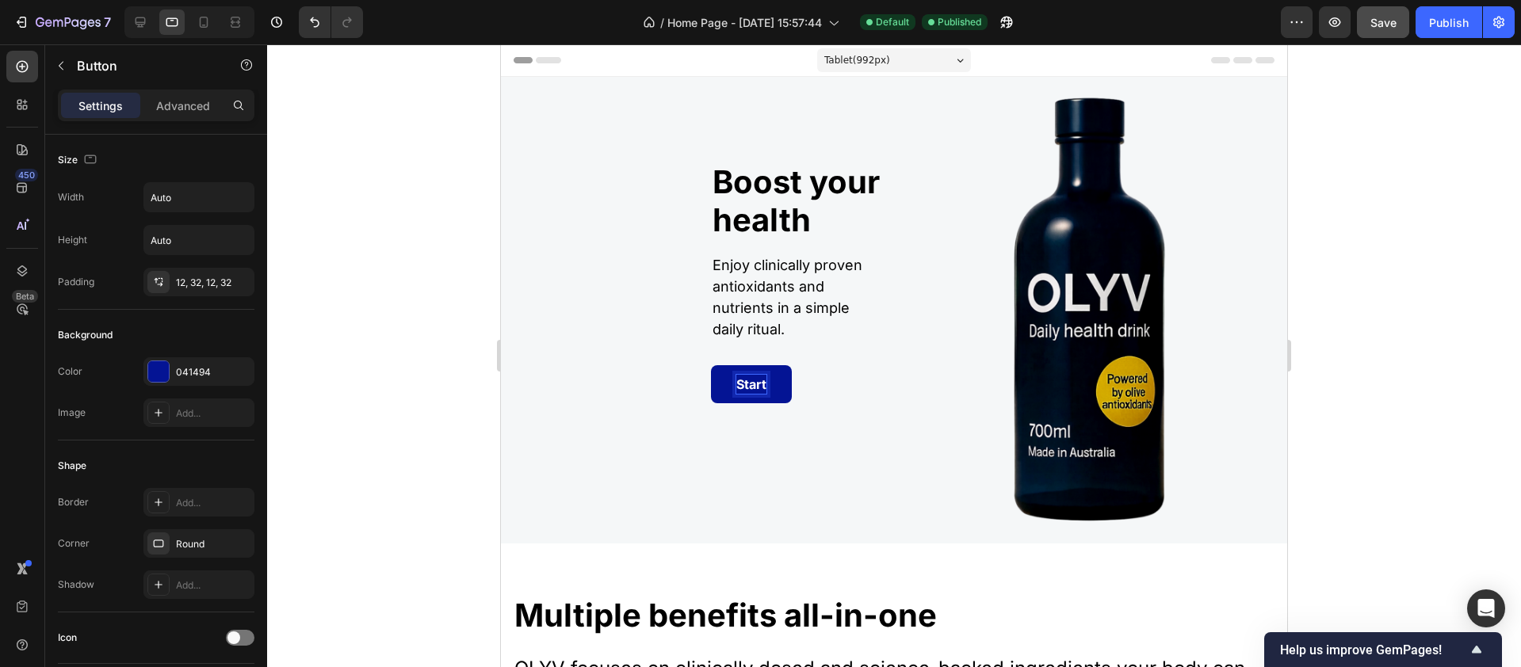
click at [711, 365] on button "Start" at bounding box center [751, 384] width 81 height 38
click at [711, 365] on button "Start OLYV" at bounding box center [770, 384] width 119 height 38
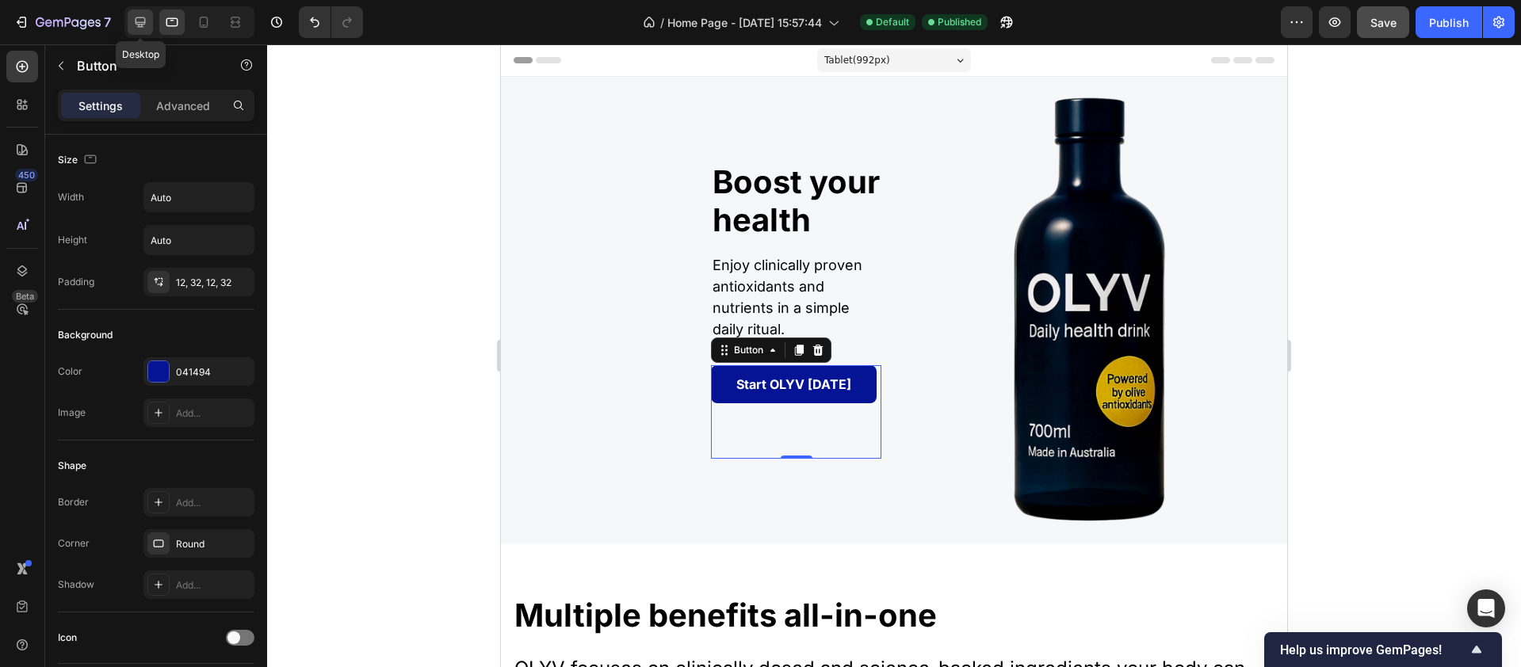
click at [138, 22] on icon at bounding box center [141, 22] width 10 height 10
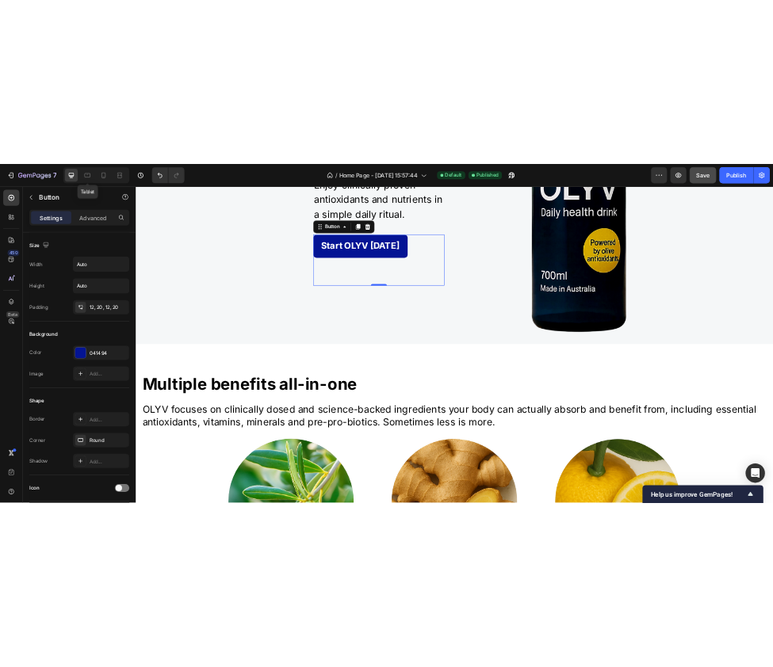
scroll to position [333, 0]
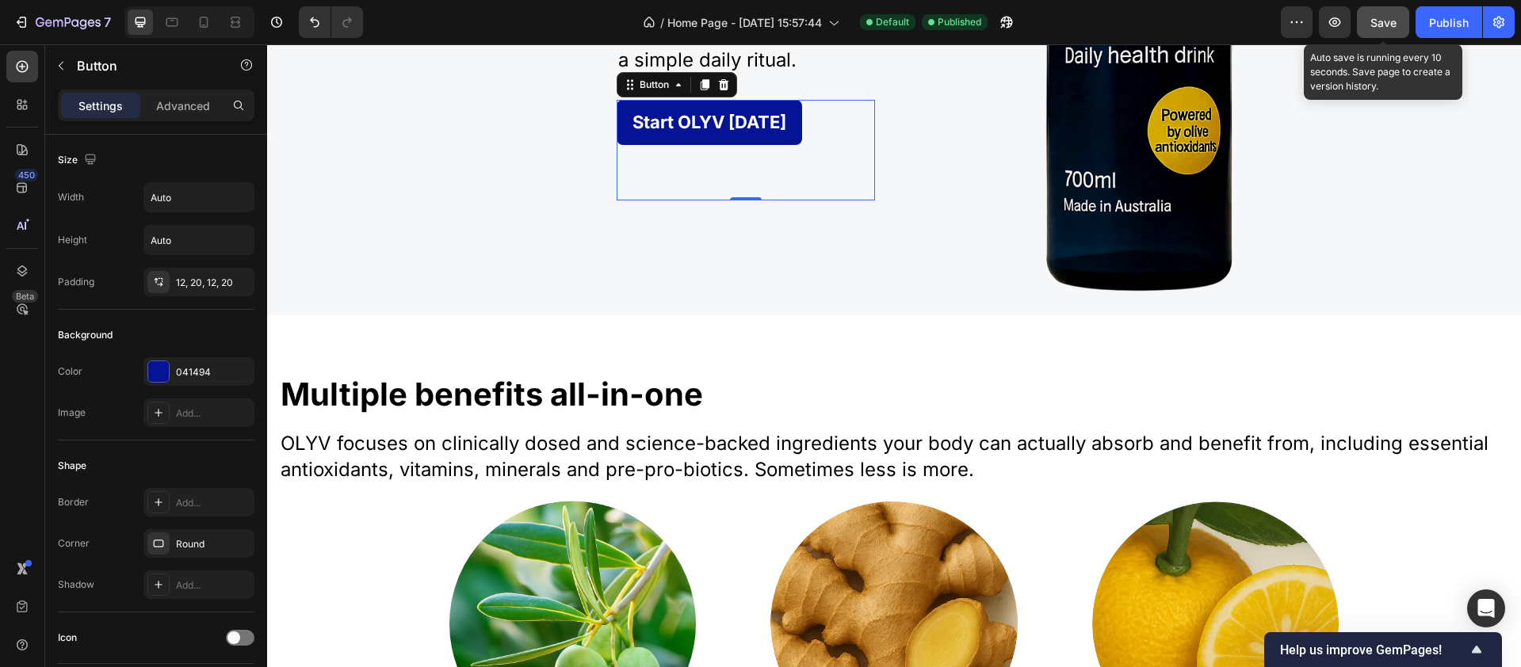
click at [1385, 29] on div "Save" at bounding box center [1384, 22] width 26 height 17
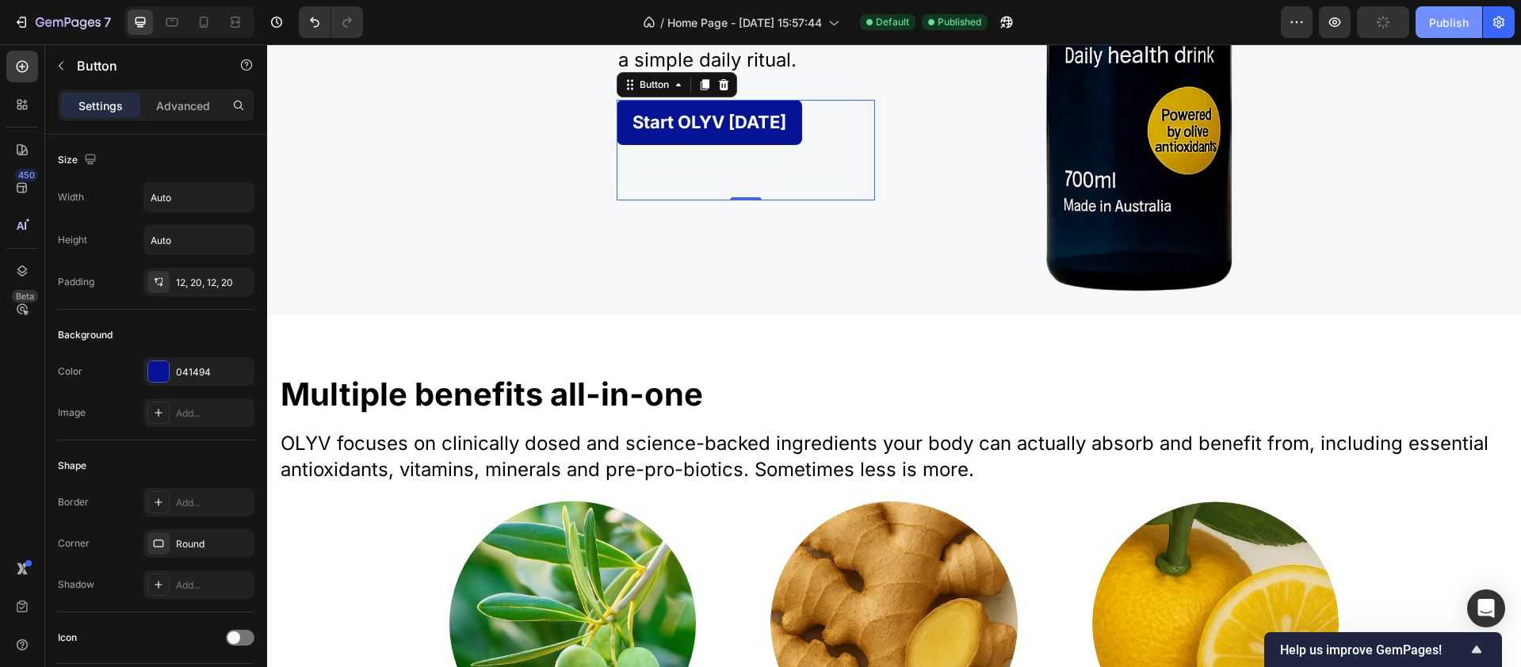
click at [1444, 21] on div "Publish" at bounding box center [1449, 22] width 40 height 17
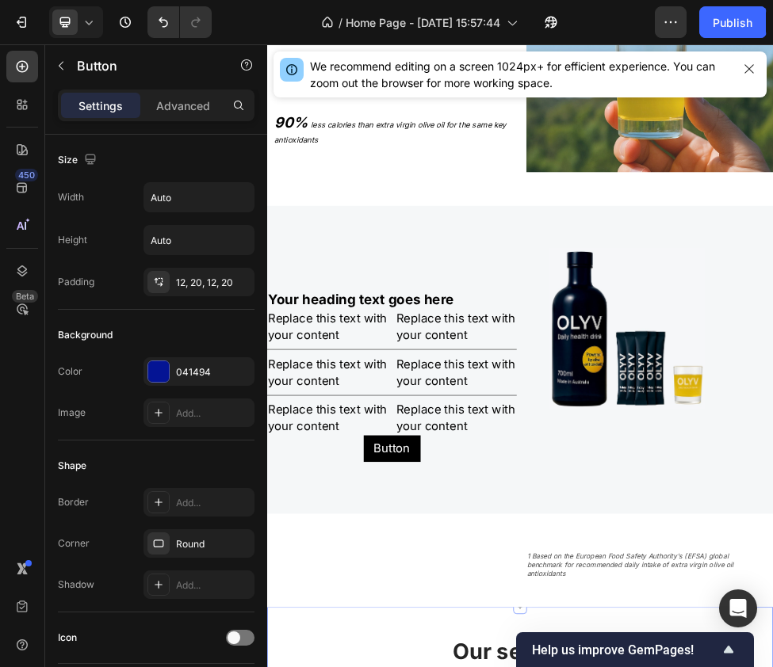
scroll to position [2557, 0]
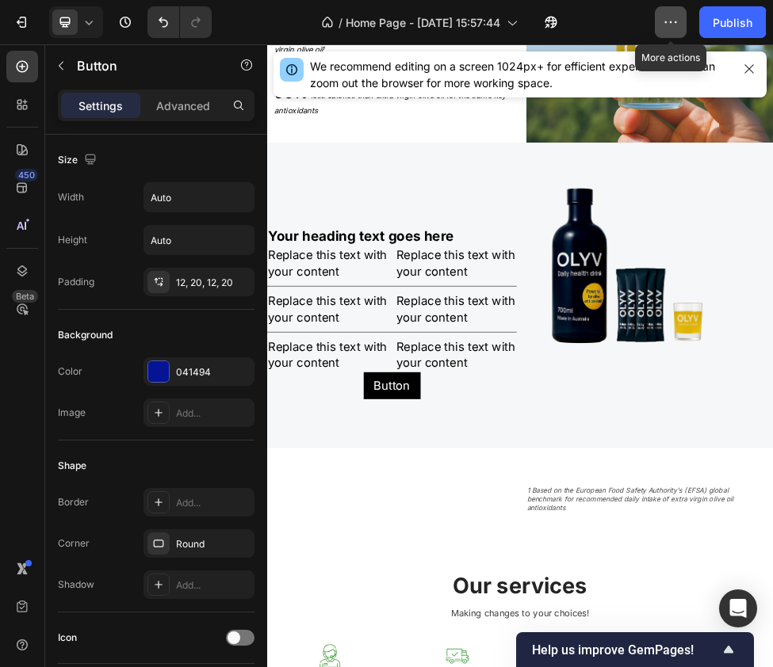
click at [679, 9] on button "button" at bounding box center [671, 22] width 32 height 32
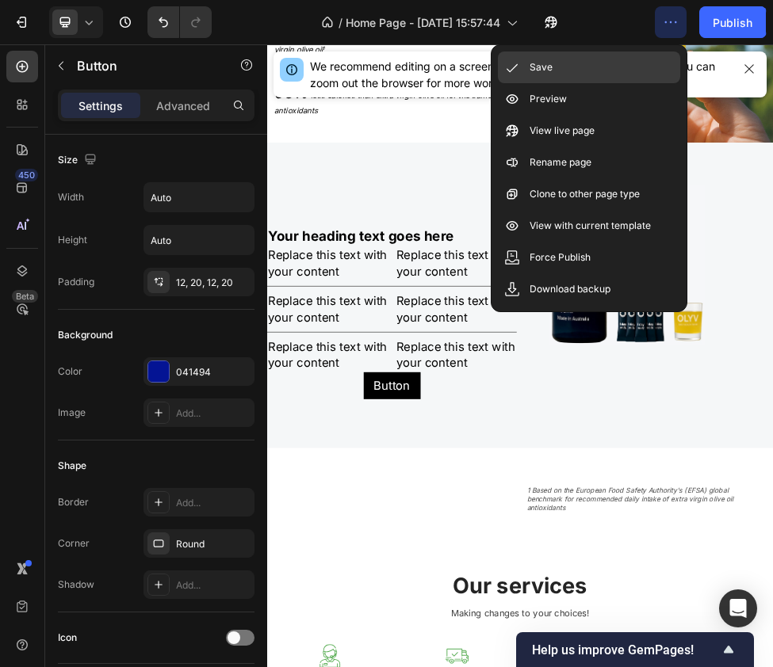
click at [560, 70] on div "Save" at bounding box center [589, 68] width 182 height 32
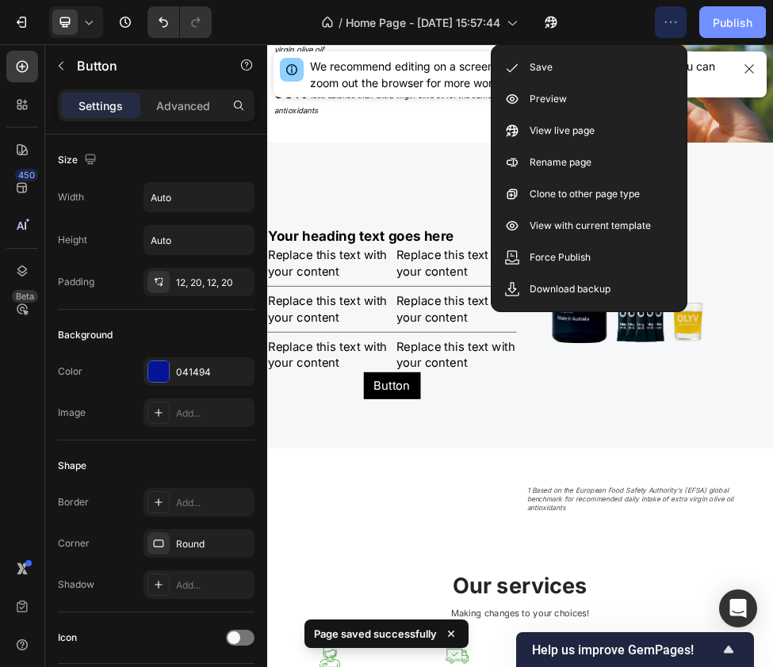
click at [744, 26] on div "Publish" at bounding box center [733, 22] width 40 height 17
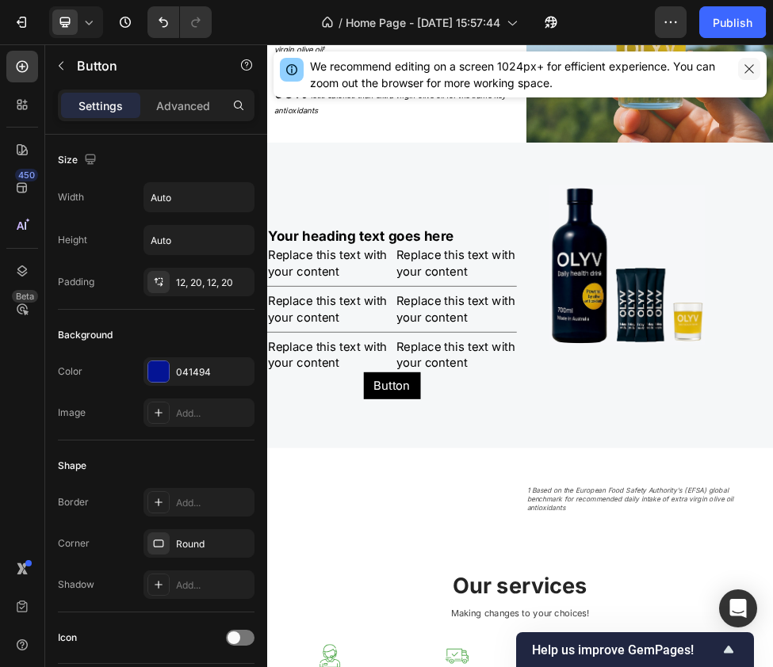
click at [749, 75] on button "button" at bounding box center [749, 69] width 22 height 22
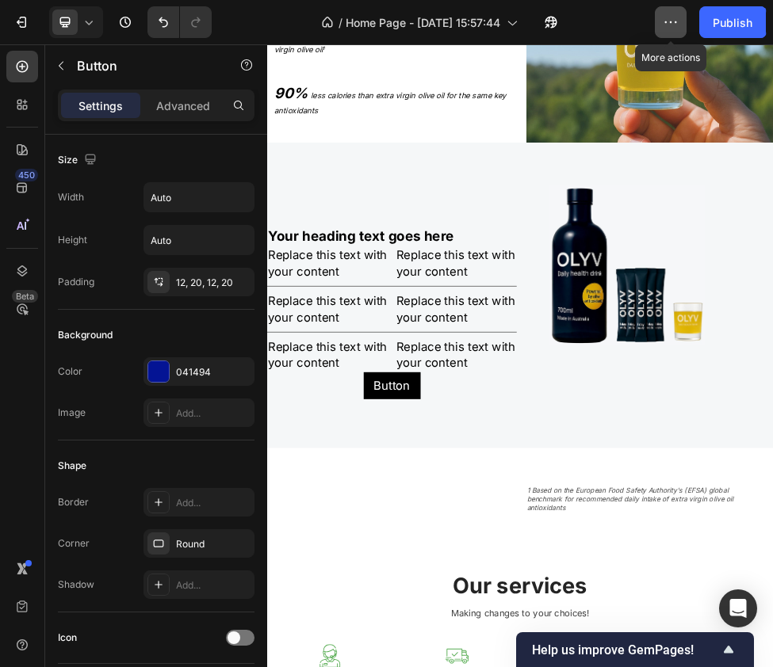
click at [682, 21] on button "button" at bounding box center [671, 22] width 32 height 32
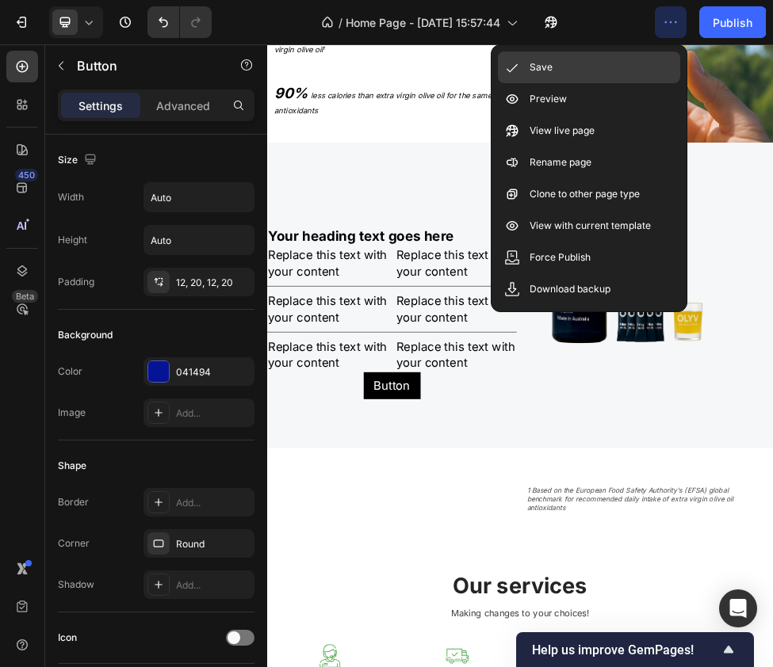
click at [560, 68] on div "Save" at bounding box center [589, 68] width 182 height 32
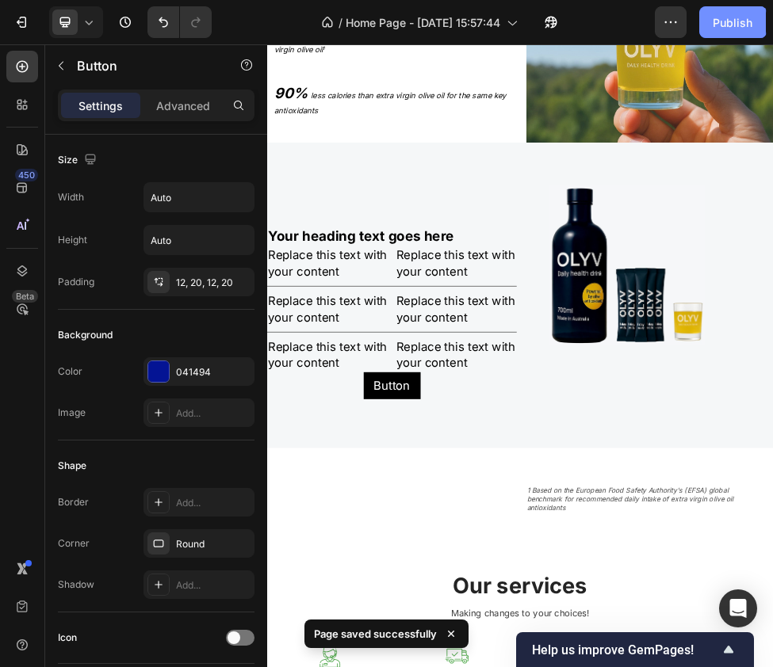
click at [741, 20] on div "Publish" at bounding box center [733, 22] width 40 height 17
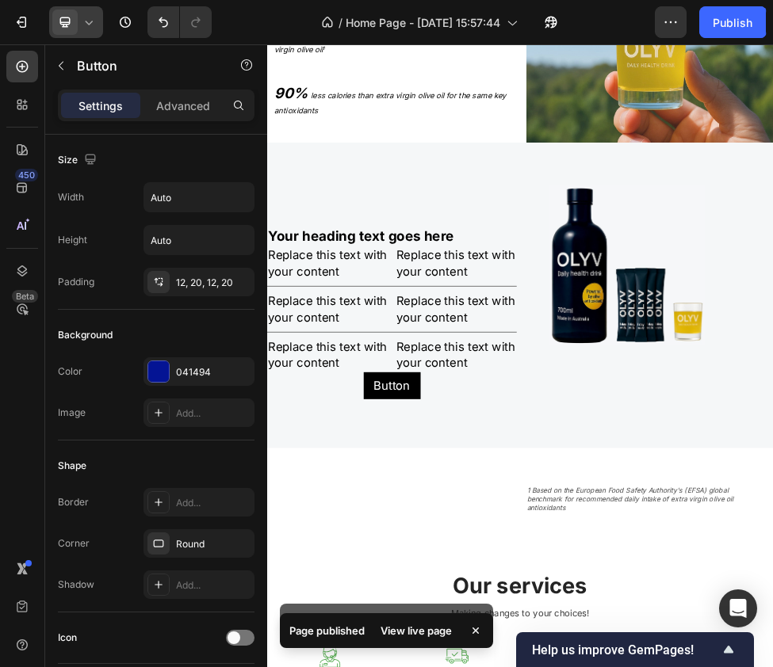
click at [78, 22] on div at bounding box center [76, 22] width 54 height 32
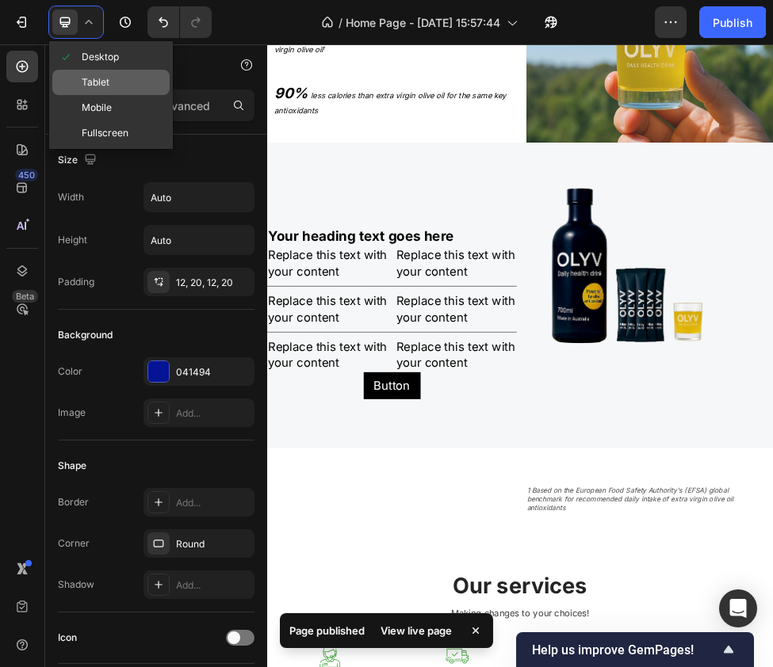
click at [97, 79] on span "Tablet" at bounding box center [96, 83] width 28 height 16
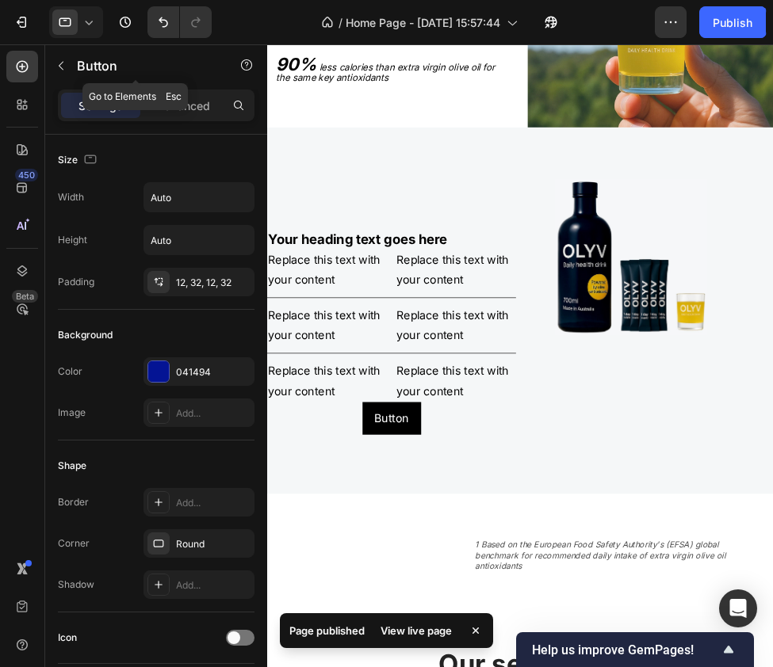
scroll to position [2535, 0]
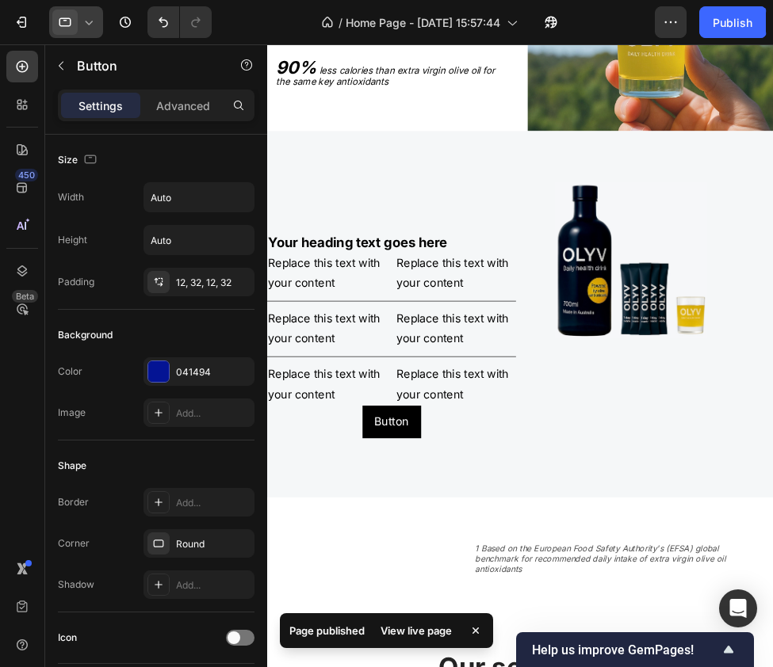
click at [86, 21] on icon at bounding box center [89, 22] width 16 height 16
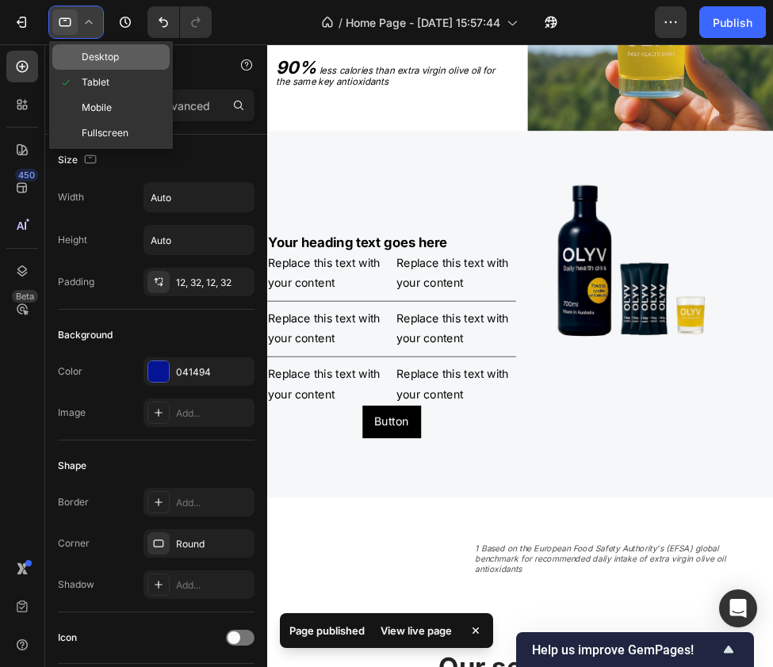
click at [86, 56] on span "Desktop" at bounding box center [100, 57] width 37 height 16
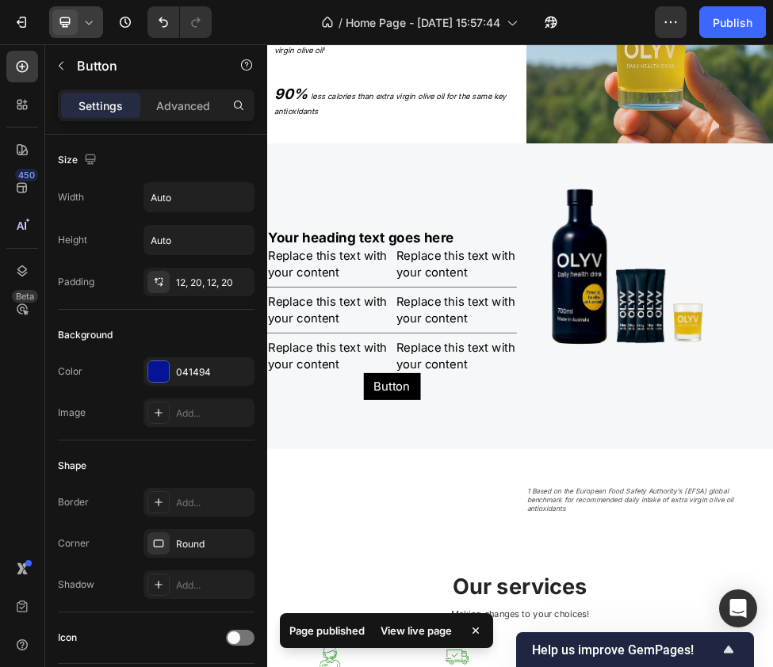
click at [91, 24] on icon at bounding box center [89, 22] width 16 height 16
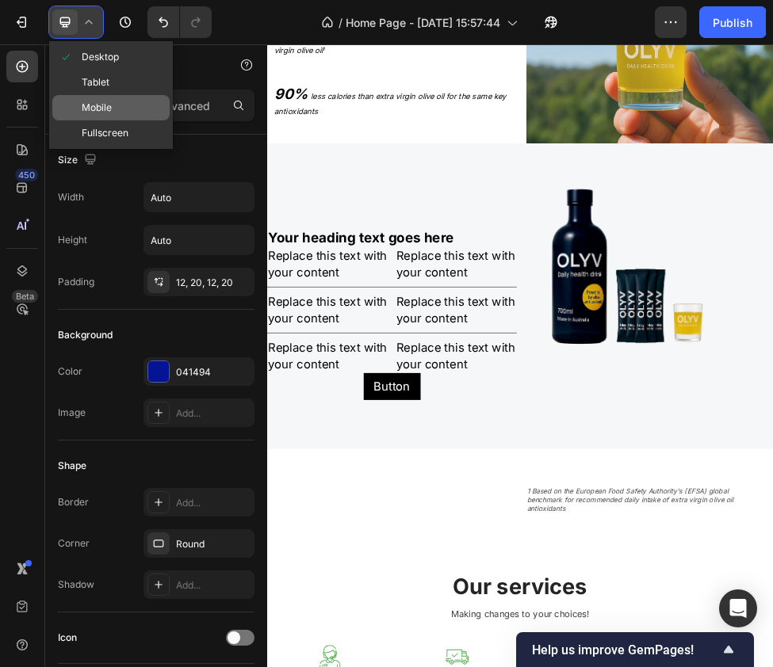
click at [115, 111] on div "Mobile" at bounding box center [110, 107] width 117 height 25
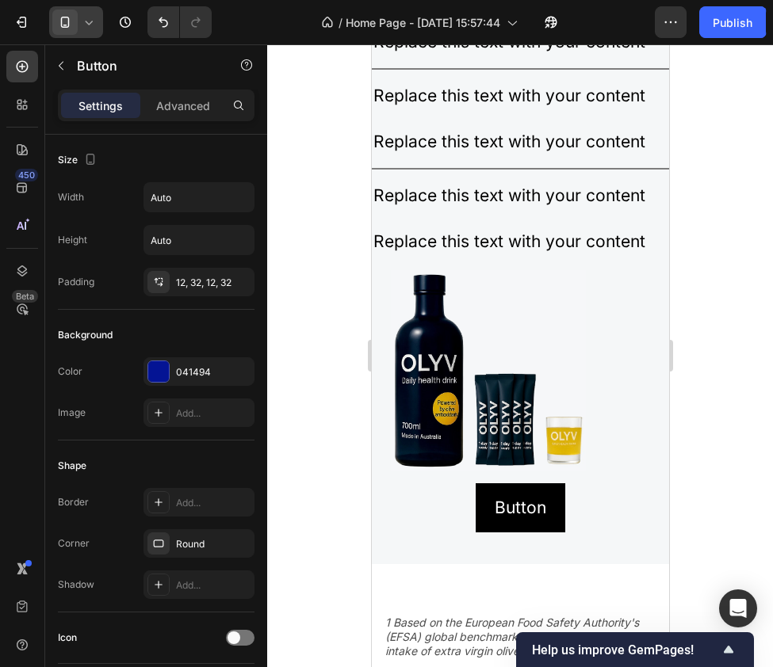
click at [89, 24] on icon at bounding box center [89, 23] width 7 height 4
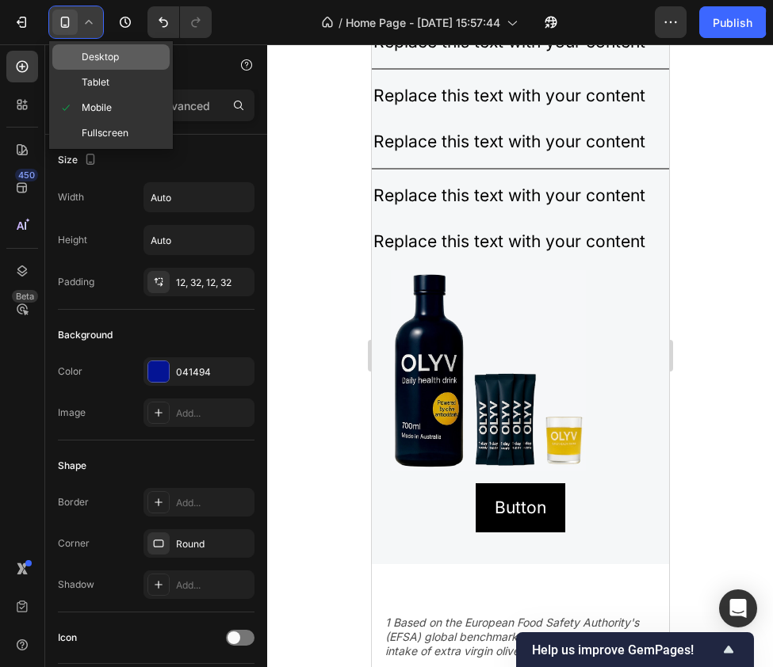
click at [96, 52] on span "Desktop" at bounding box center [100, 57] width 37 height 16
type input "22"
